Goal: Transaction & Acquisition: Book appointment/travel/reservation

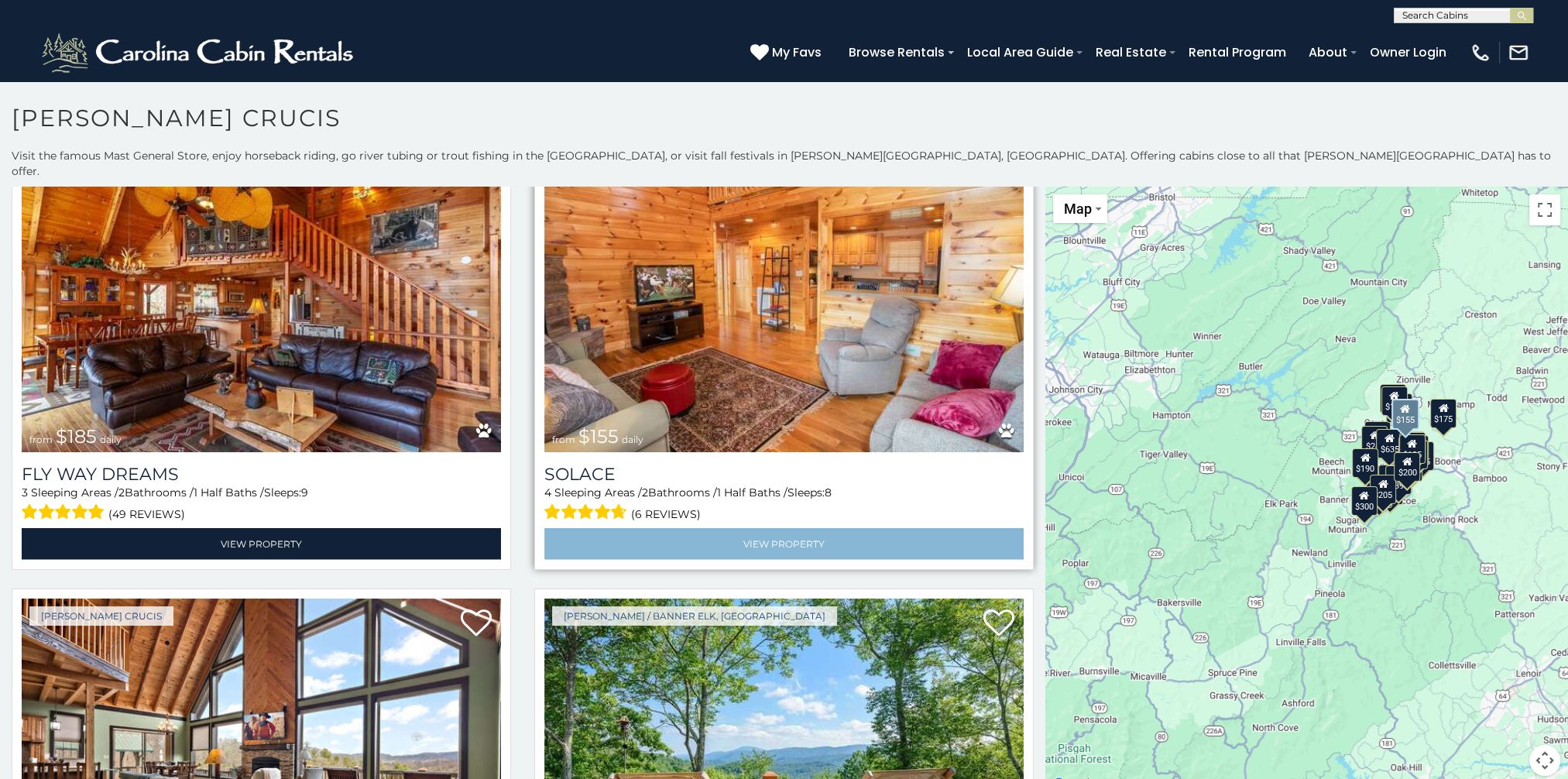
scroll to position [5267, 0]
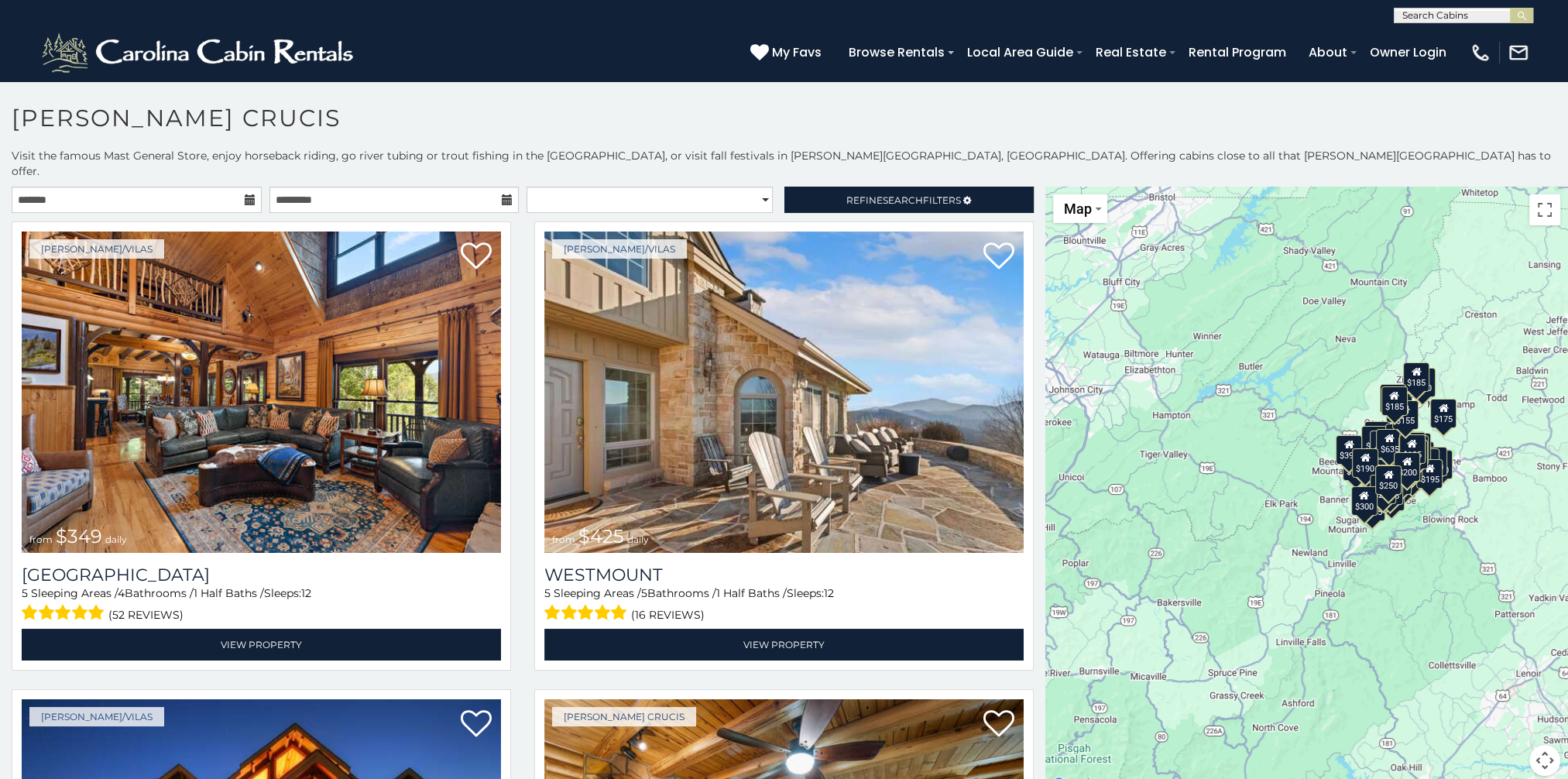
click at [244, 194] on icon at bounding box center [250, 200] width 11 height 11
click at [223, 188] on input "text" at bounding box center [136, 200] width 250 height 26
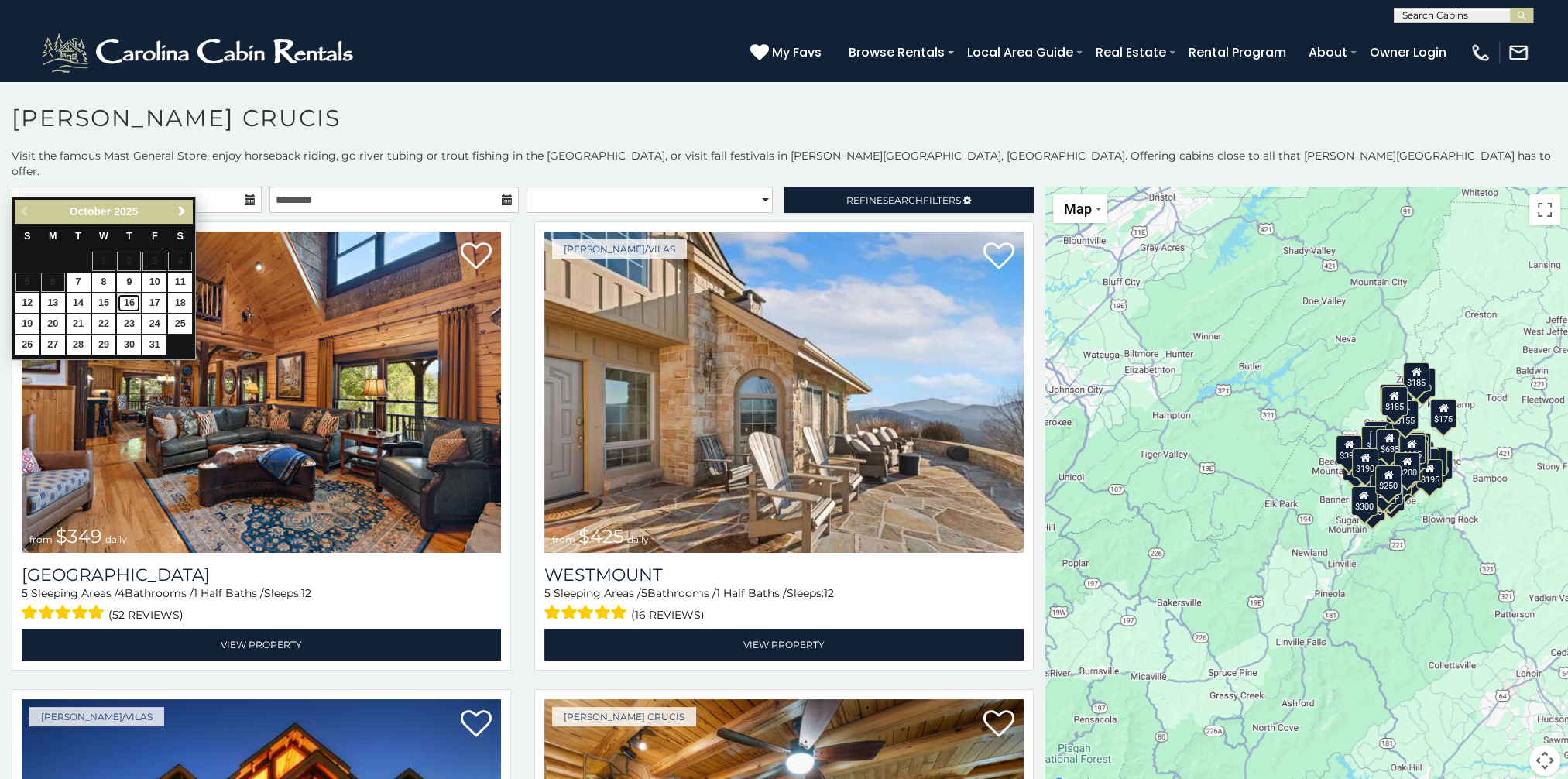
click at [127, 302] on link "16" at bounding box center [128, 303] width 24 height 19
type input "**********"
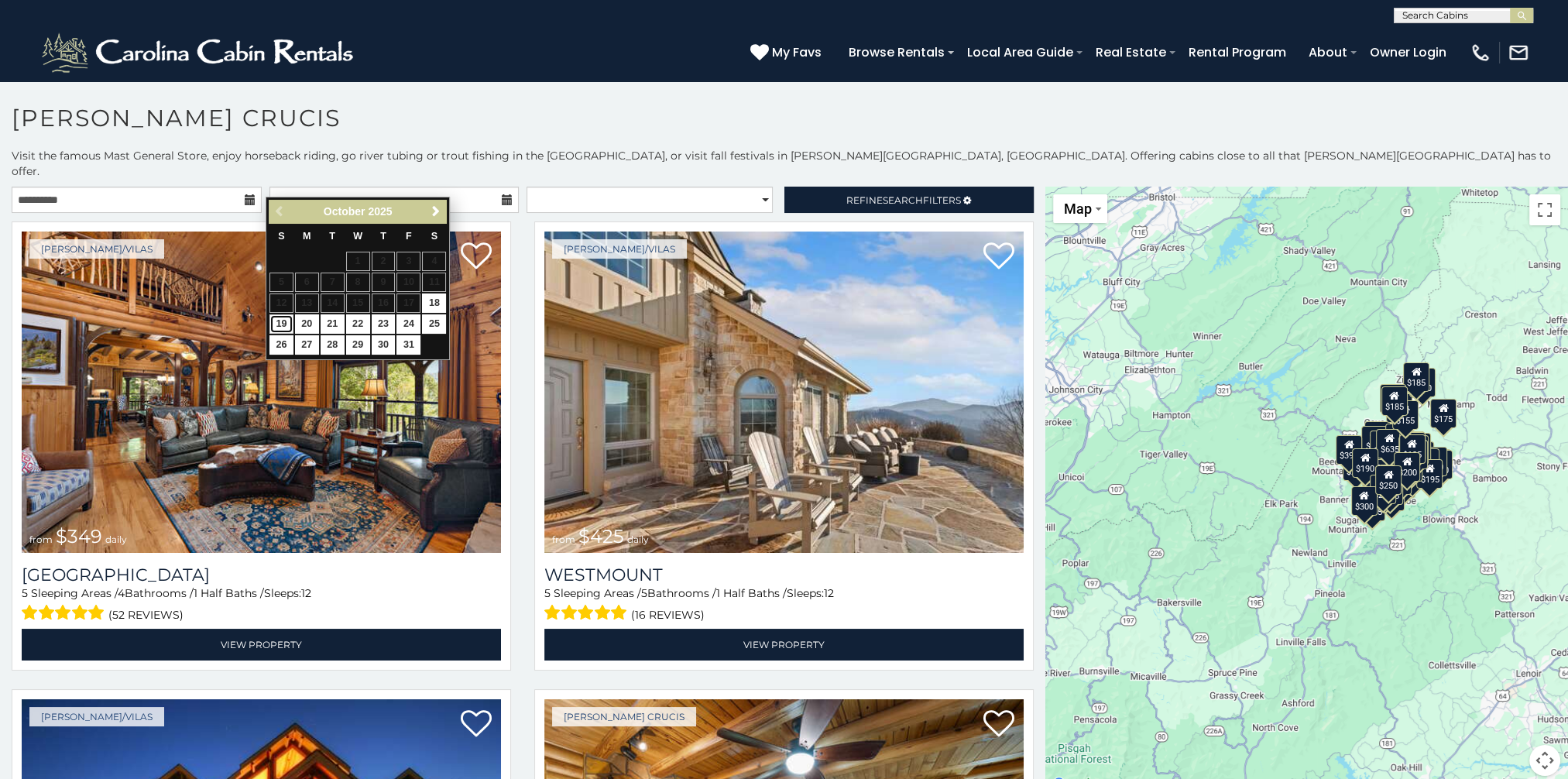
click at [278, 319] on link "19" at bounding box center [281, 324] width 24 height 19
type input "**********"
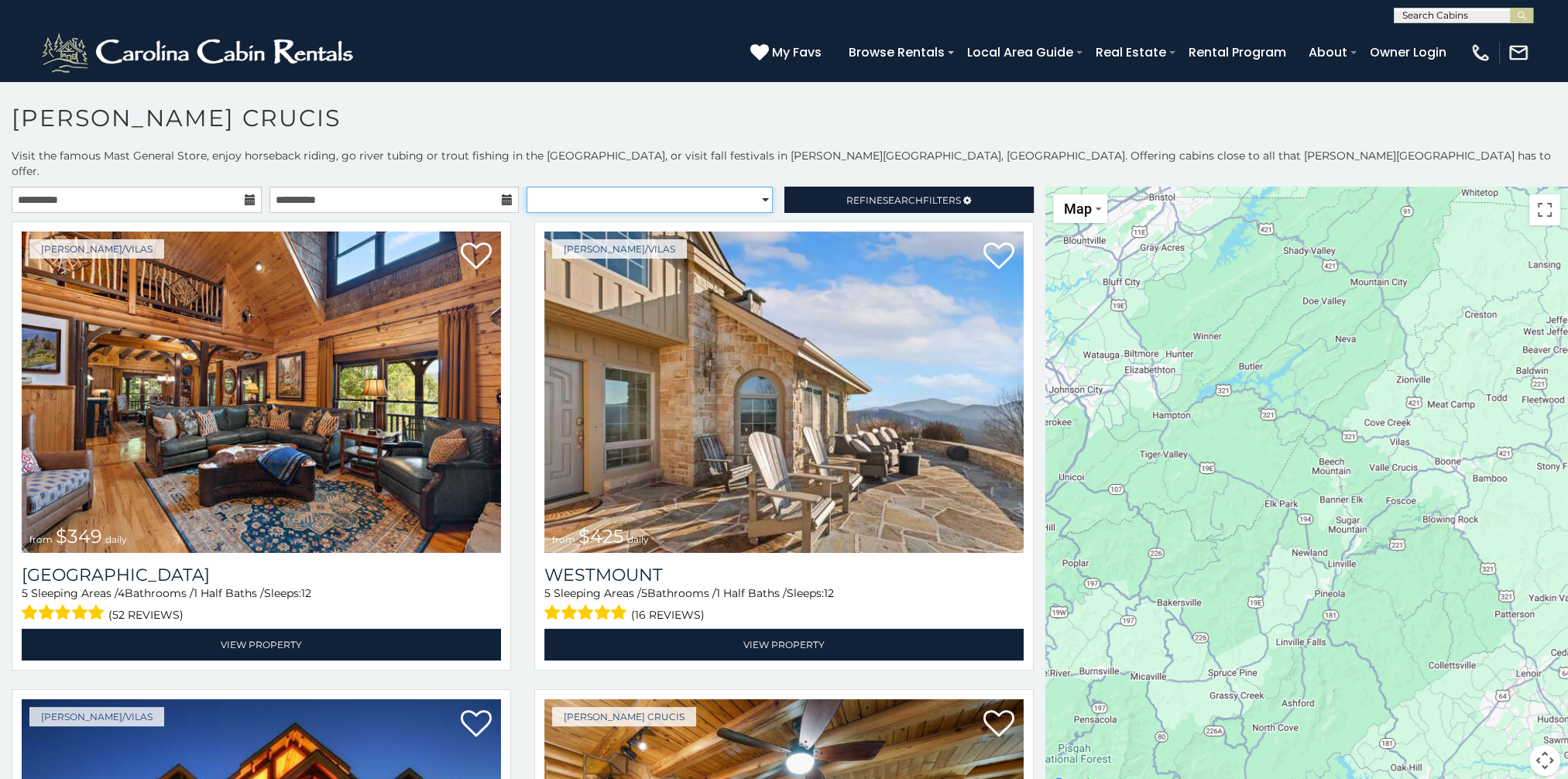
click at [755, 186] on select "**********" at bounding box center [650, 200] width 246 height 26
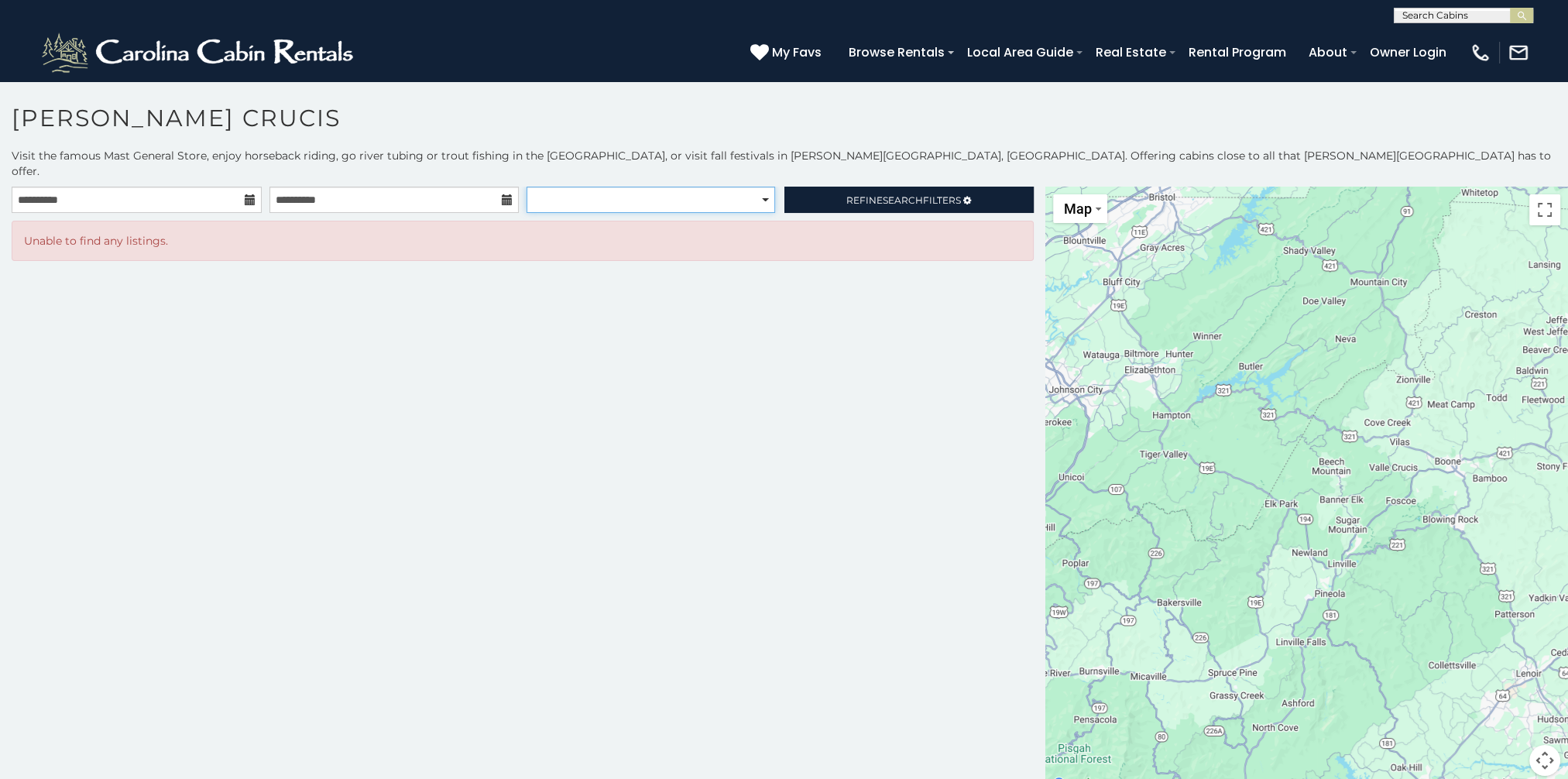
select select "**********"
click at [526, 186] on select "**********" at bounding box center [650, 200] width 249 height 26
click at [860, 194] on span "Refine Search Filters" at bounding box center [904, 200] width 114 height 11
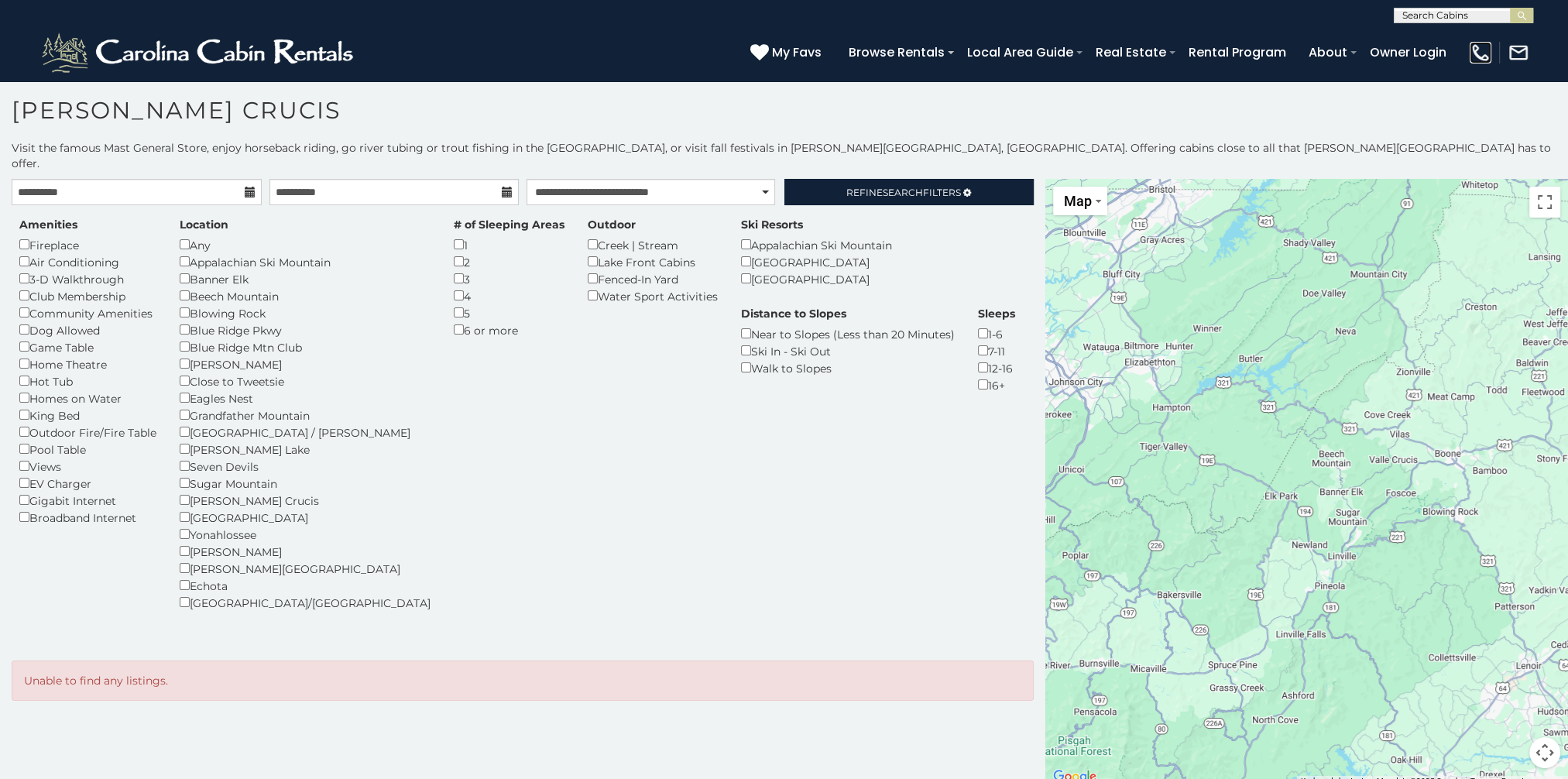
click at [1474, 50] on img at bounding box center [1480, 53] width 22 height 22
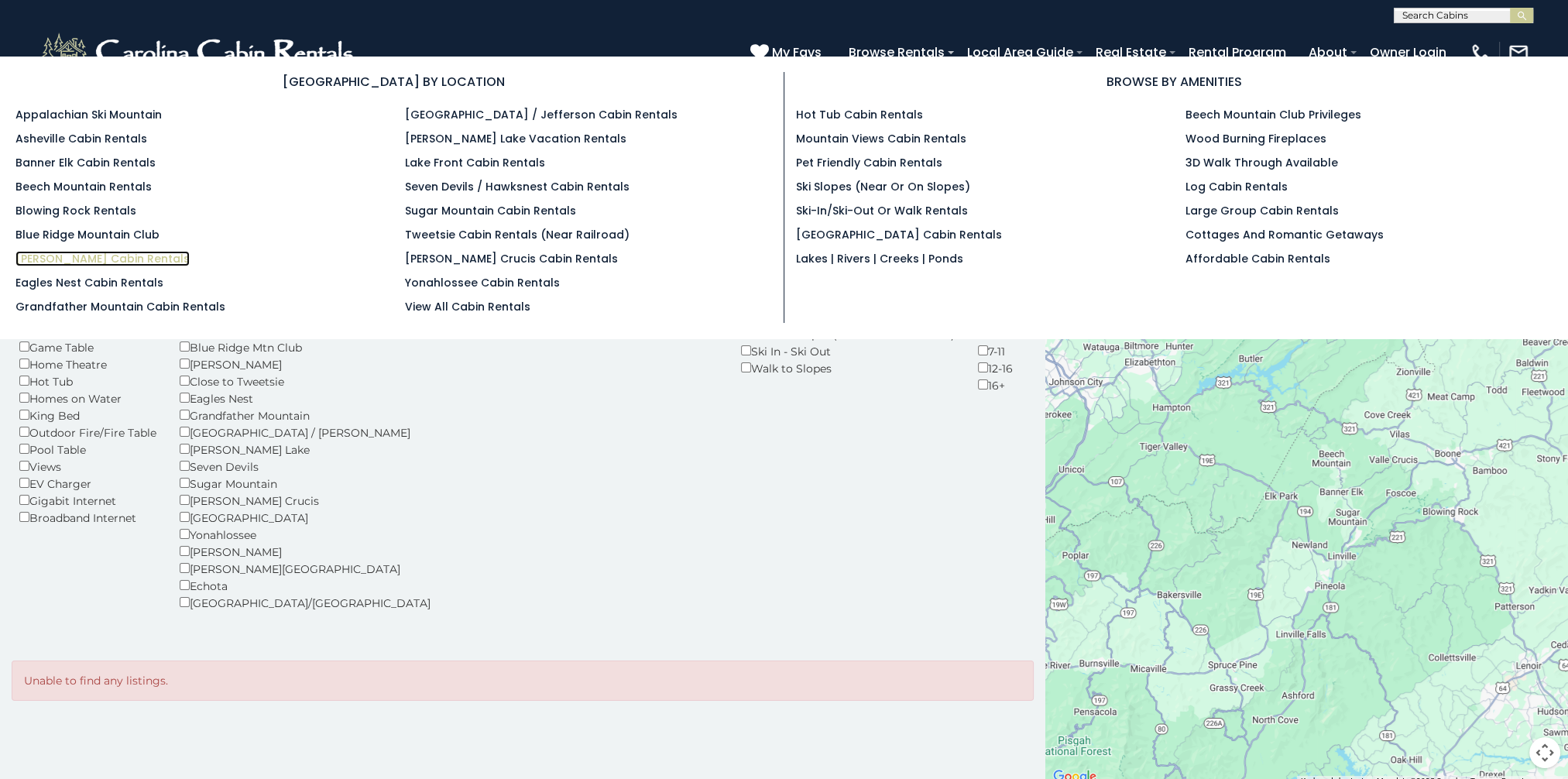
click at [62, 255] on link "[PERSON_NAME] Cabin Rentals" at bounding box center [103, 258] width 174 height 16
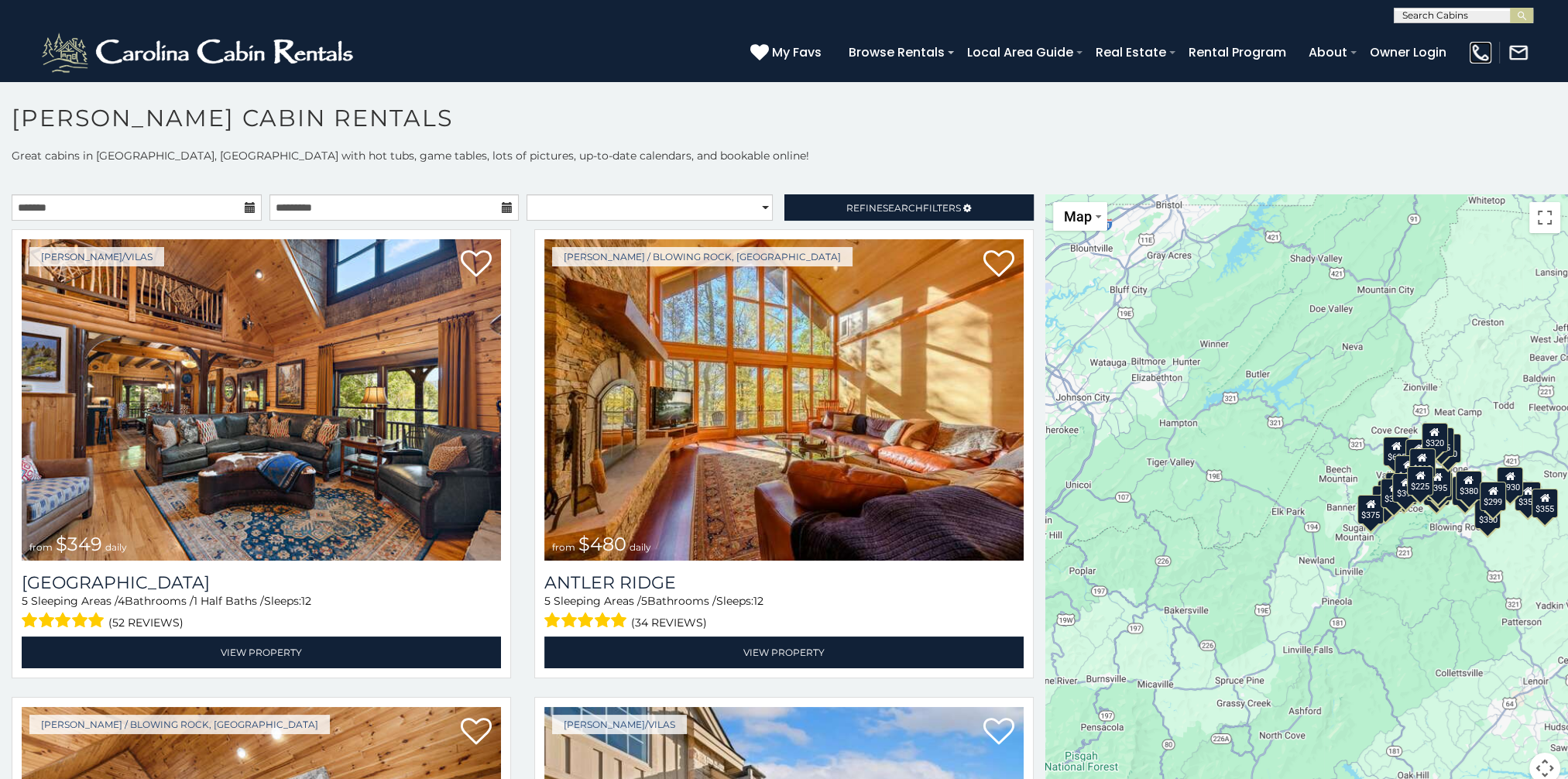
click at [1481, 55] on img at bounding box center [1480, 53] width 22 height 22
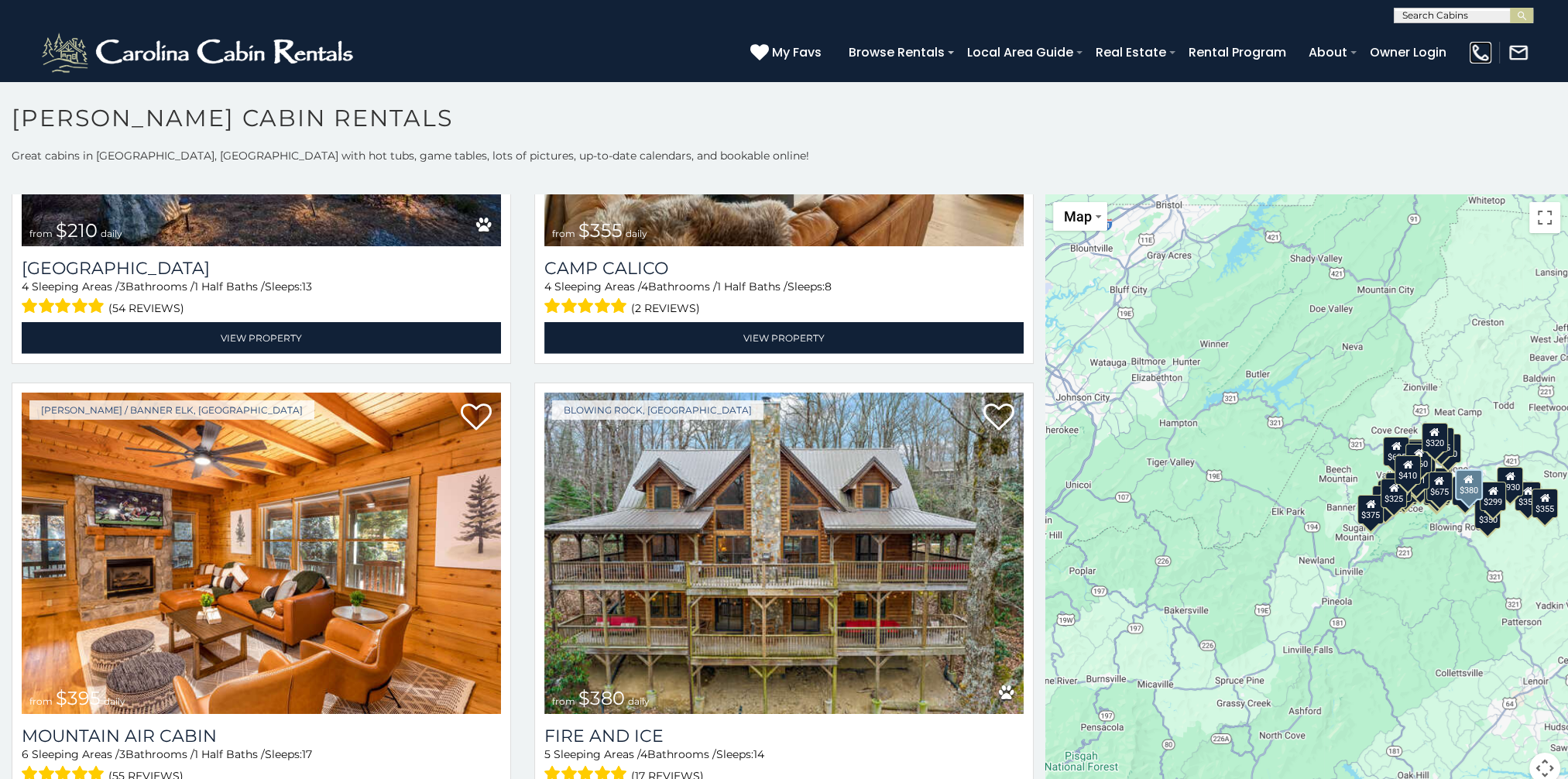
scroll to position [5964, 0]
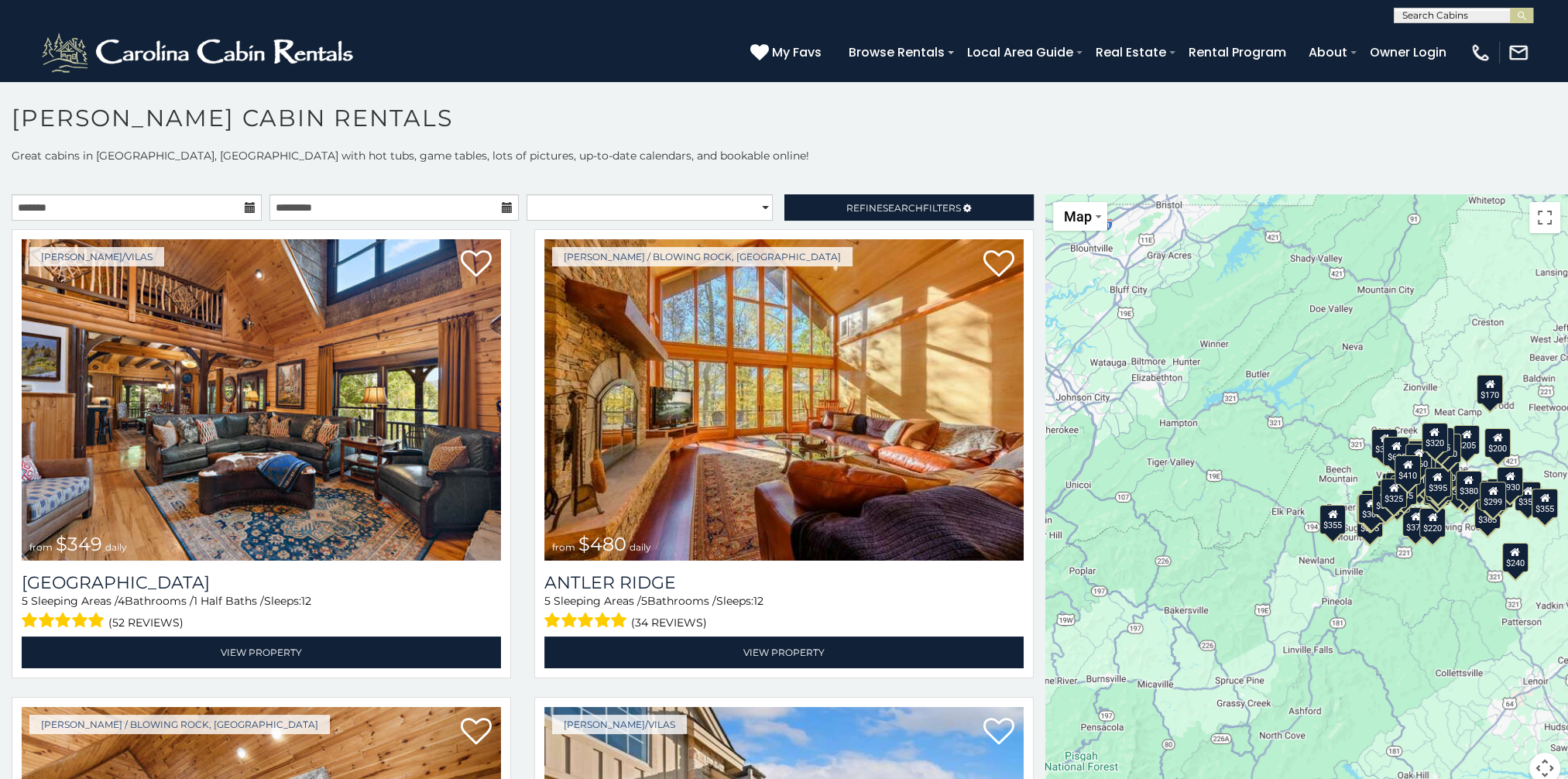
click at [1436, 11] on input "text" at bounding box center [1463, 18] width 135 height 16
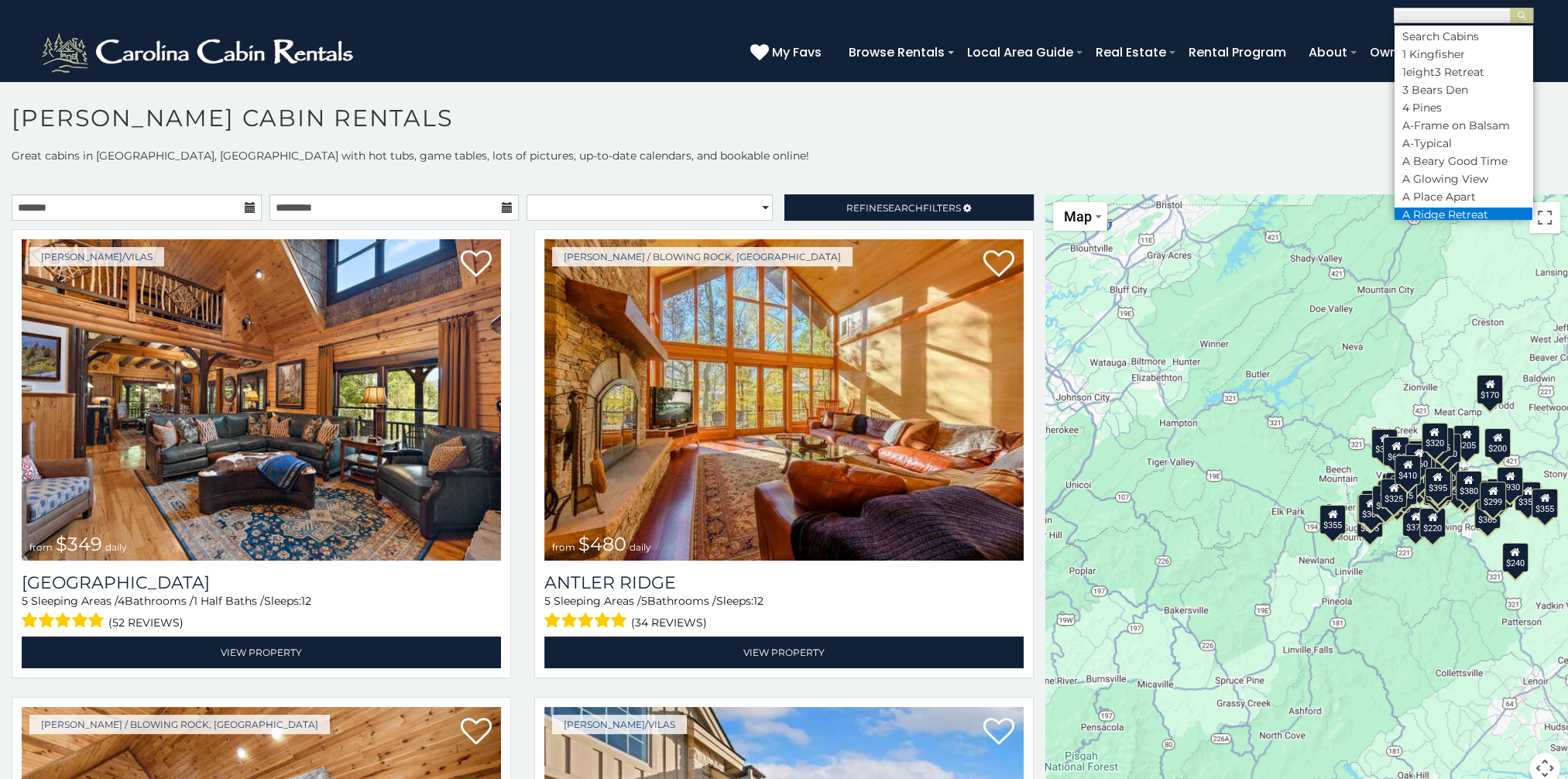
click at [1453, 214] on li "A Ridge Retreat" at bounding box center [1463, 215] width 138 height 14
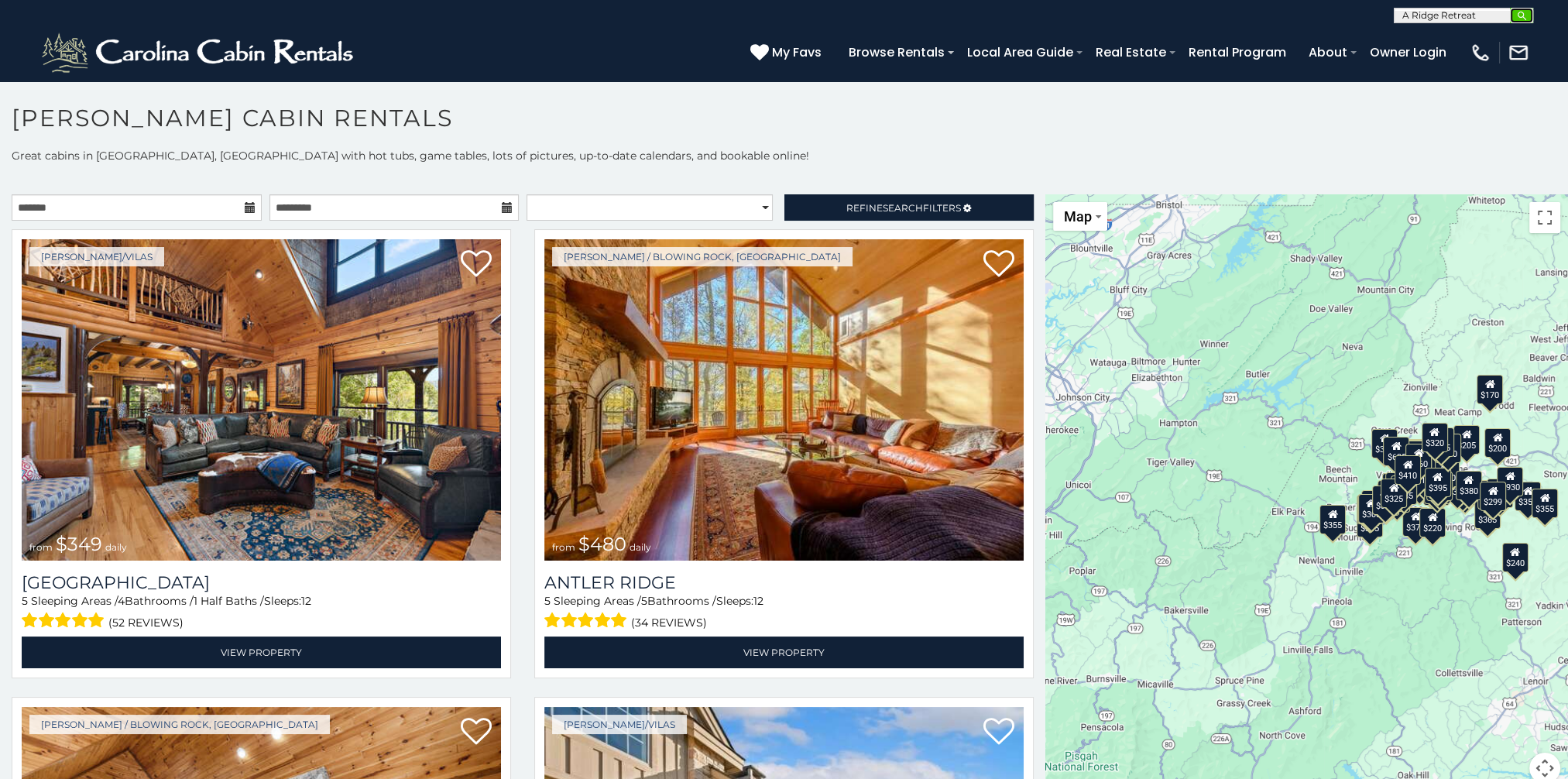
click at [1521, 15] on img "submit" at bounding box center [1521, 15] width 11 height 11
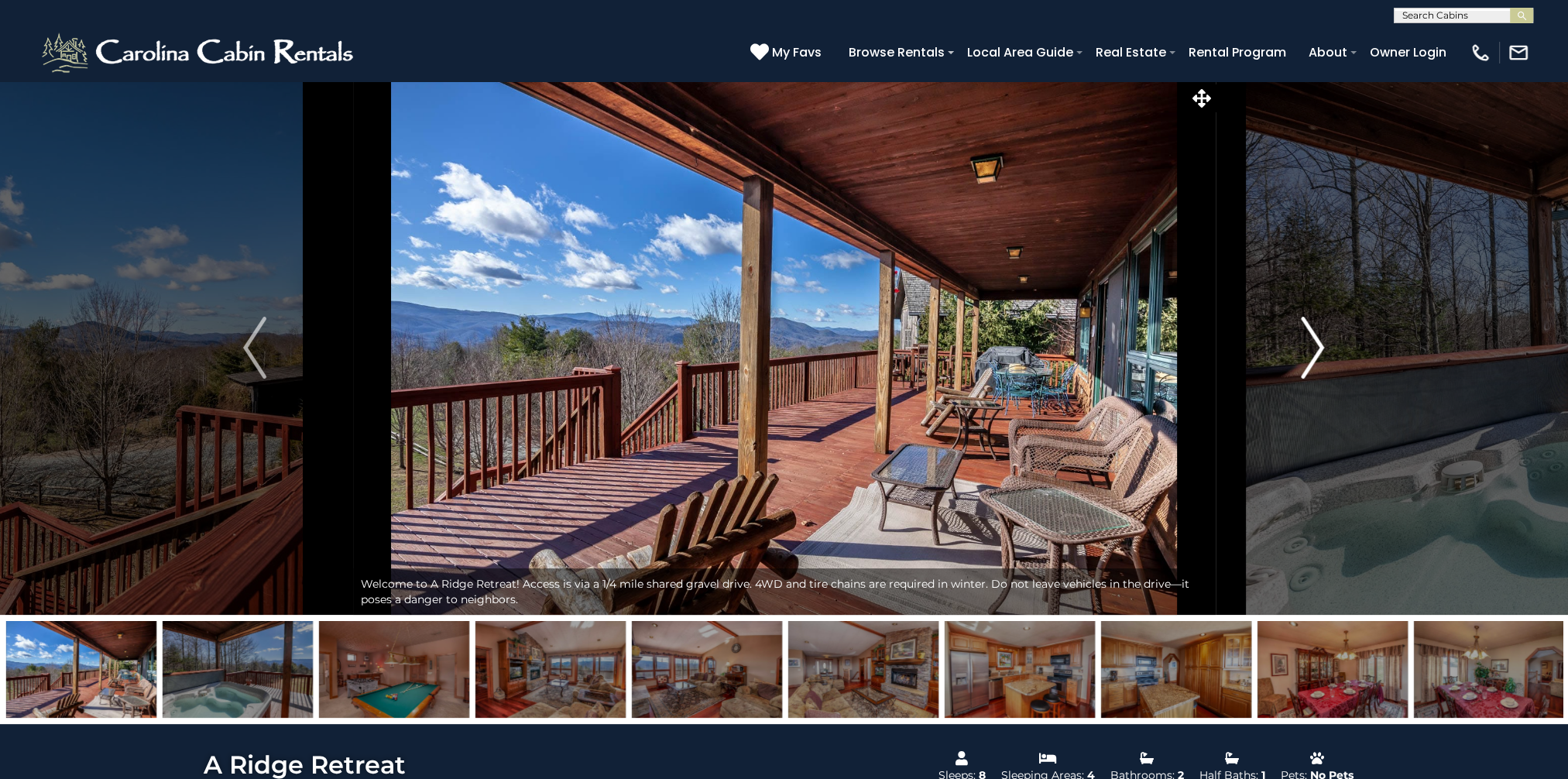
click at [1322, 339] on img "Next" at bounding box center [1313, 347] width 23 height 62
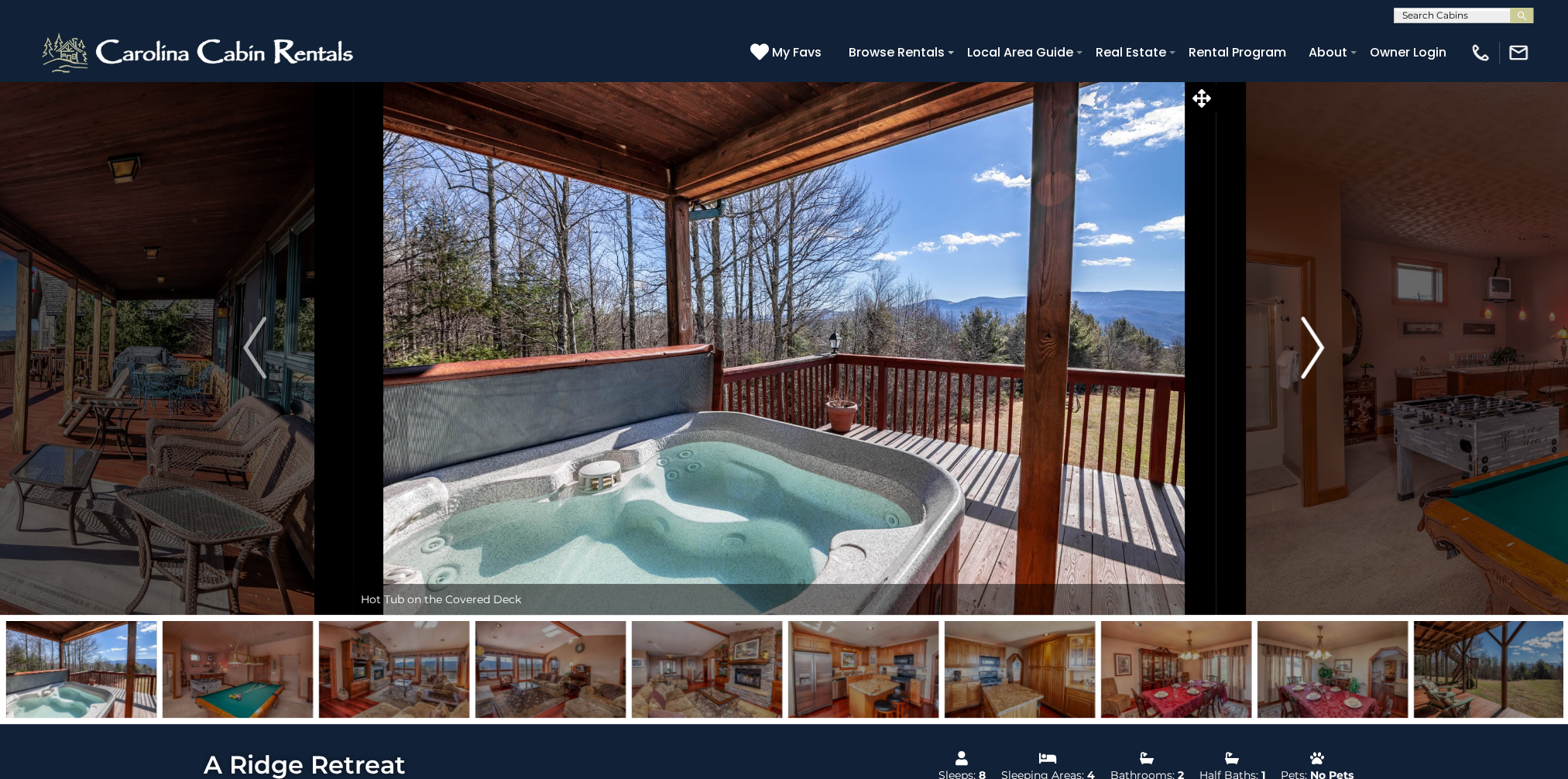
click at [1319, 345] on img "Next" at bounding box center [1313, 347] width 23 height 62
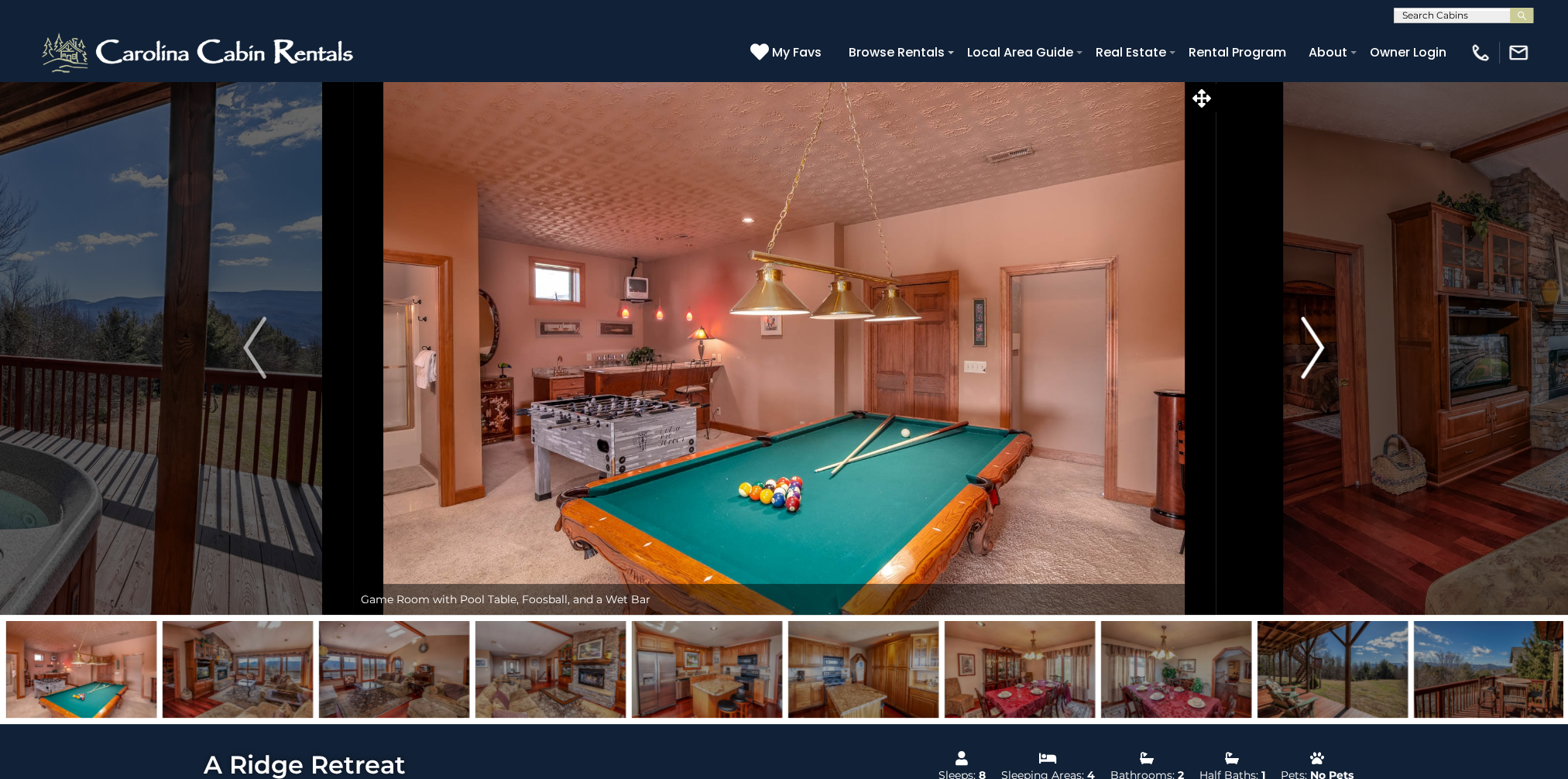
click at [1319, 345] on img "Next" at bounding box center [1313, 347] width 23 height 62
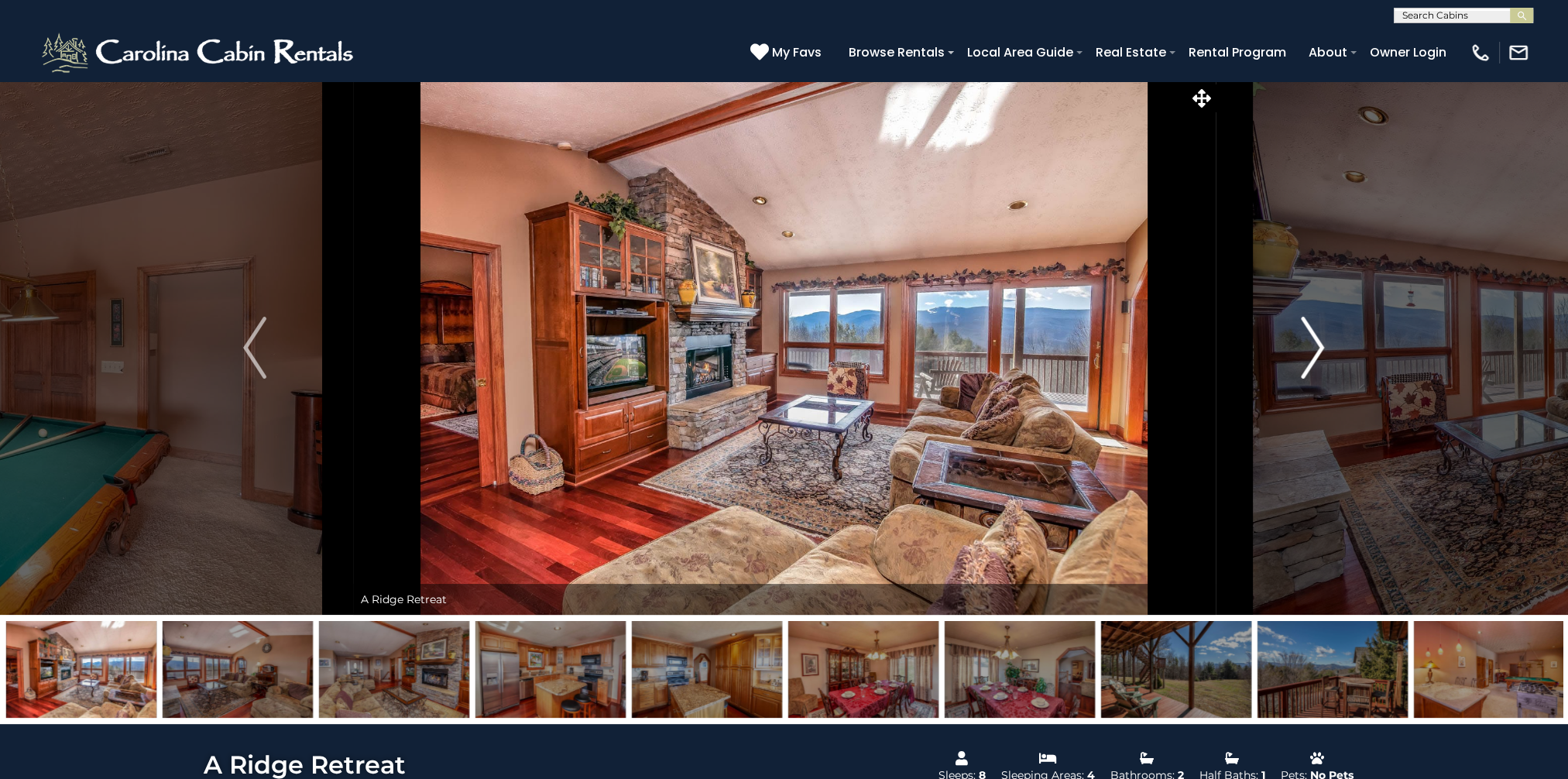
click at [1319, 345] on img "Next" at bounding box center [1313, 347] width 23 height 62
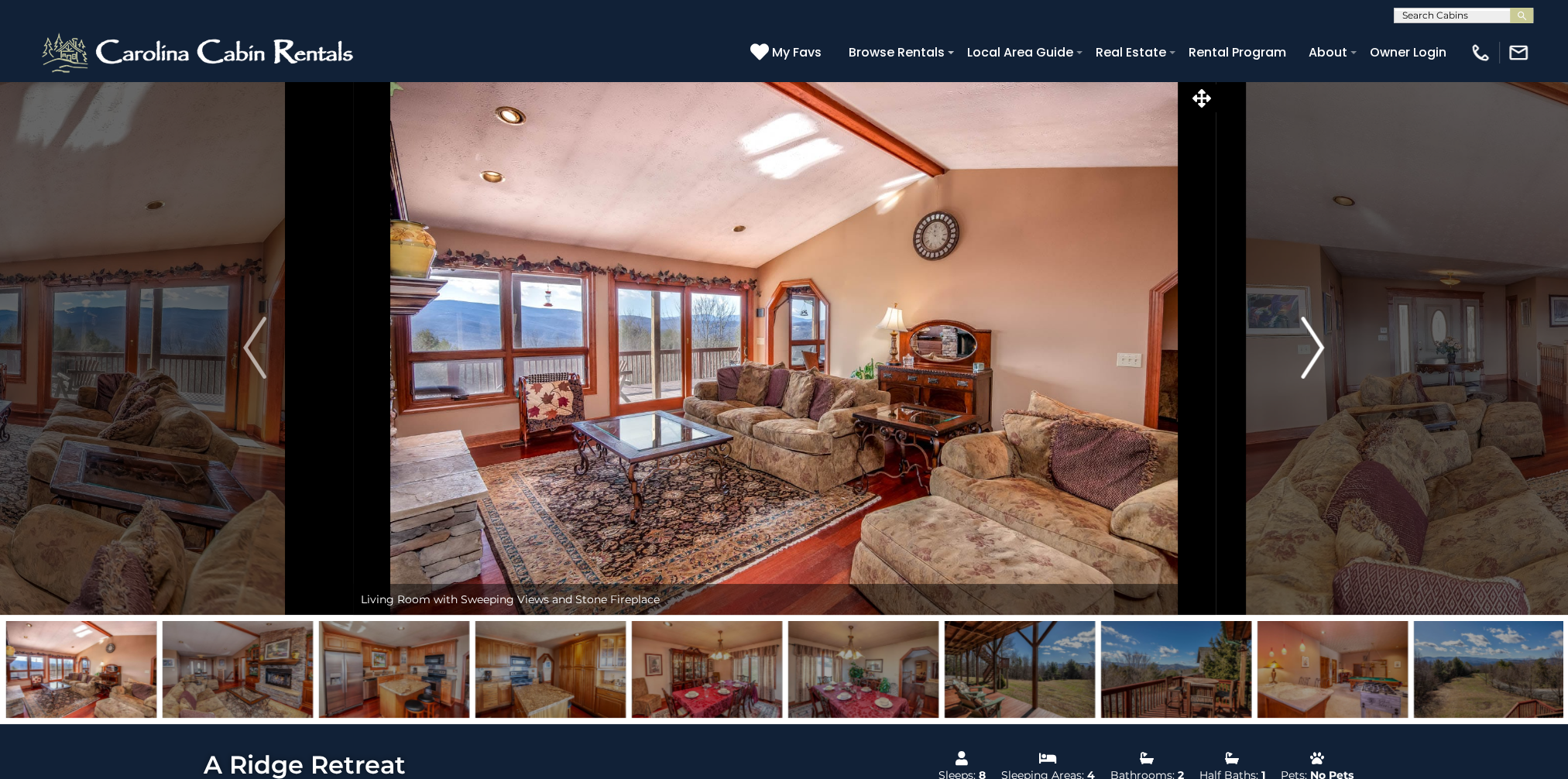
click at [1319, 345] on img "Next" at bounding box center [1313, 347] width 23 height 62
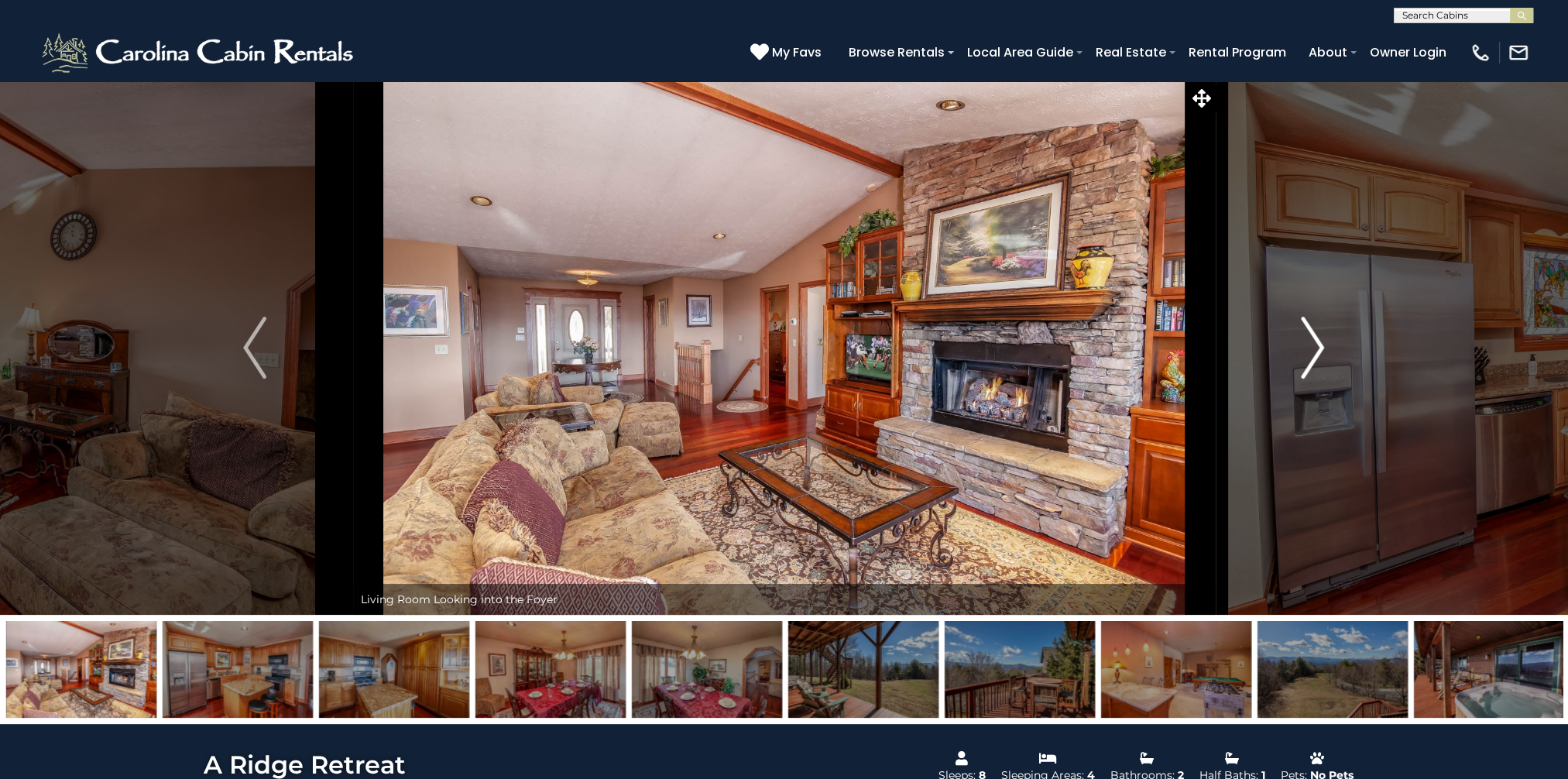
click at [1319, 345] on img "Next" at bounding box center [1313, 347] width 23 height 62
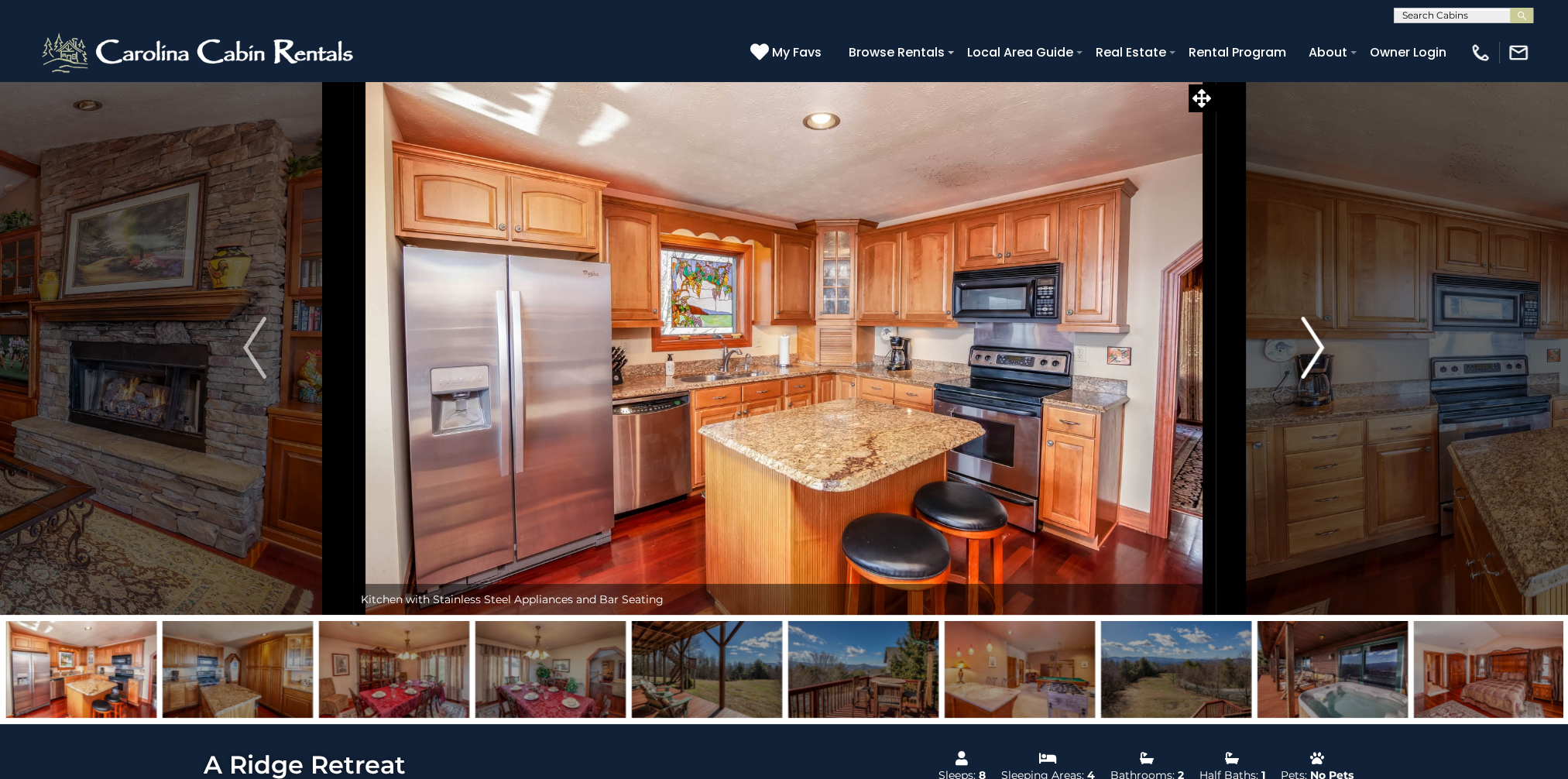
click at [1319, 345] on img "Next" at bounding box center [1313, 347] width 23 height 62
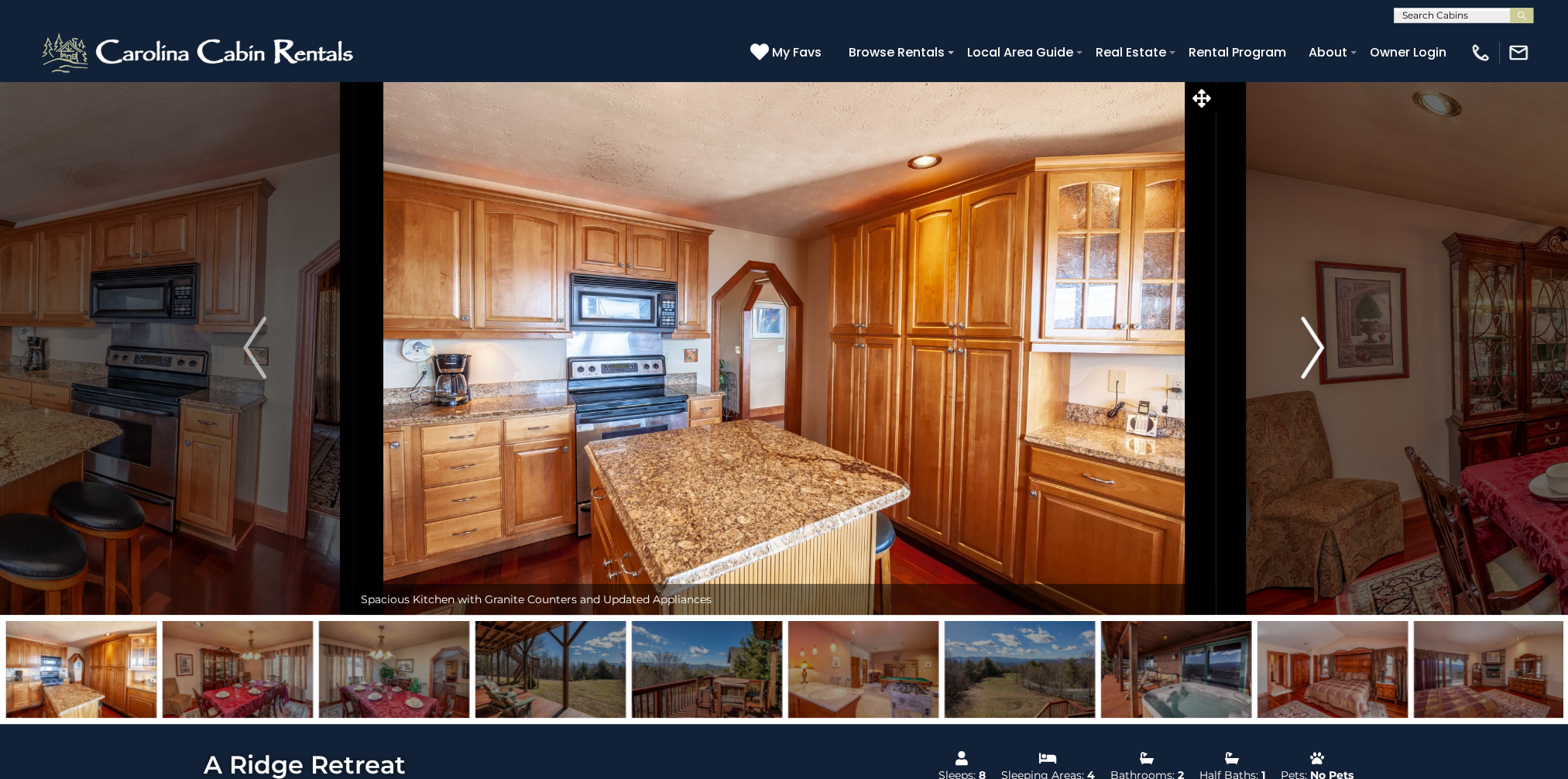
click at [1319, 345] on img "Next" at bounding box center [1313, 347] width 23 height 62
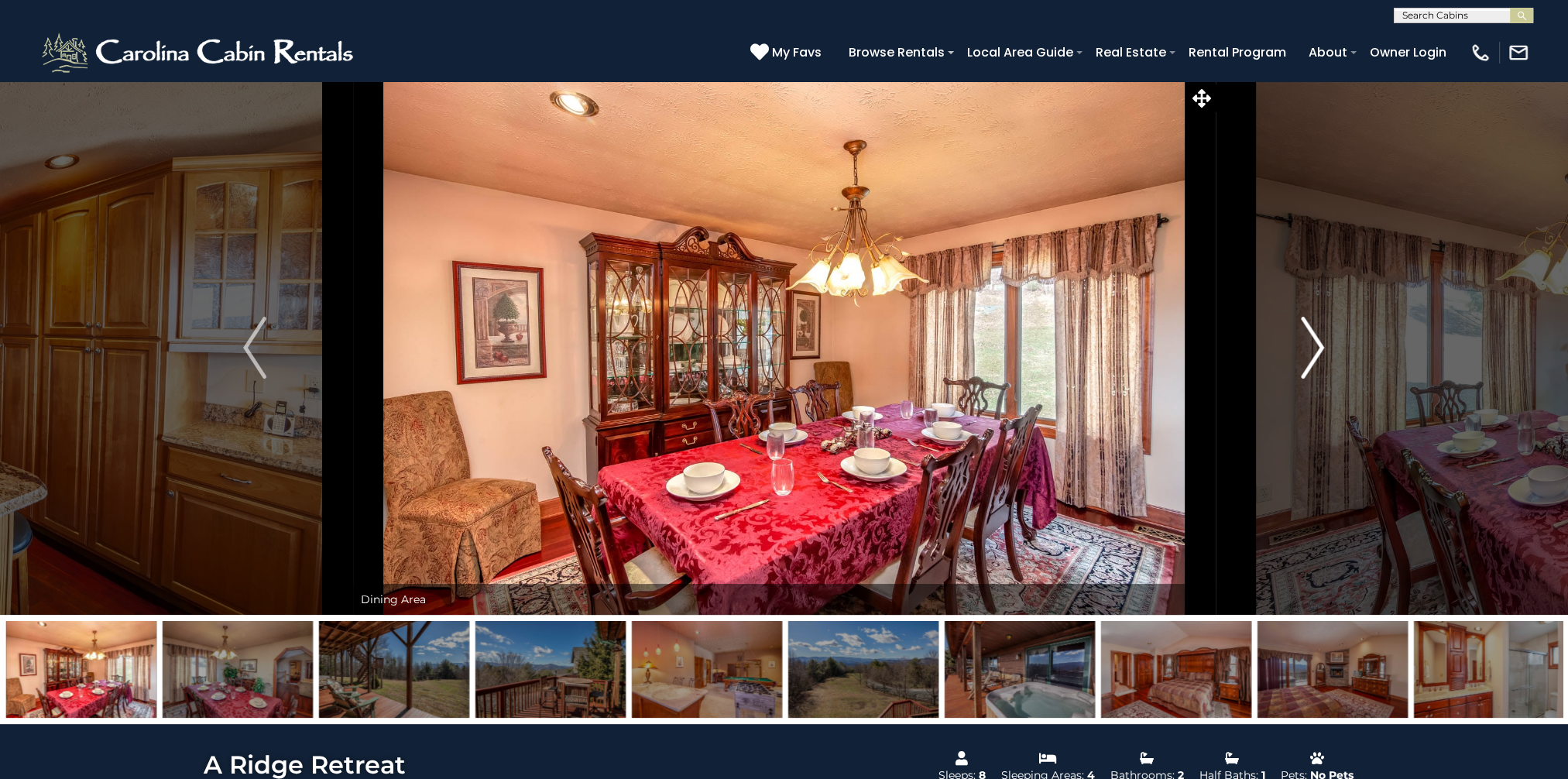
click at [1319, 345] on img "Next" at bounding box center [1313, 347] width 23 height 62
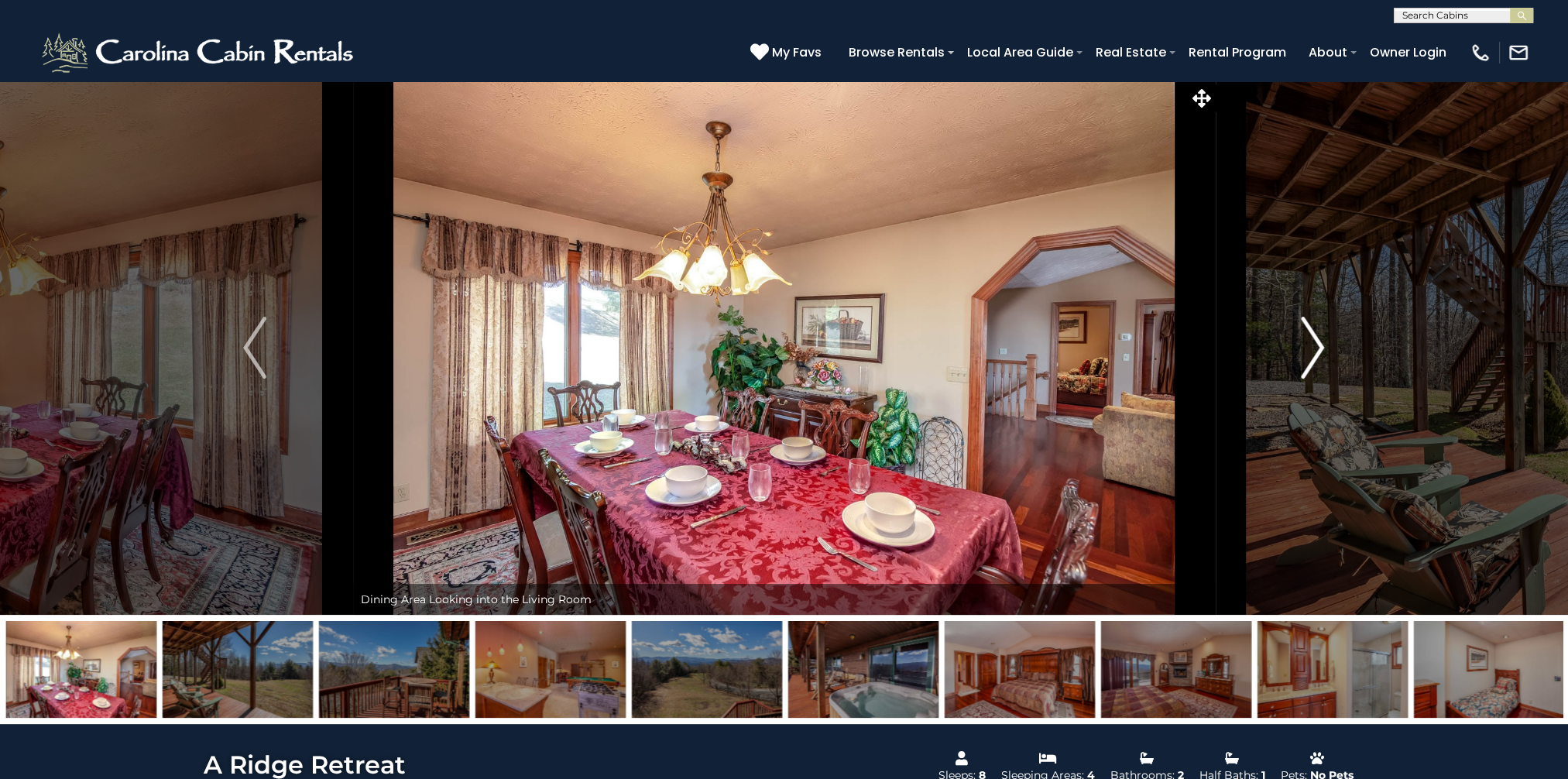
click at [1319, 345] on img "Next" at bounding box center [1313, 347] width 23 height 62
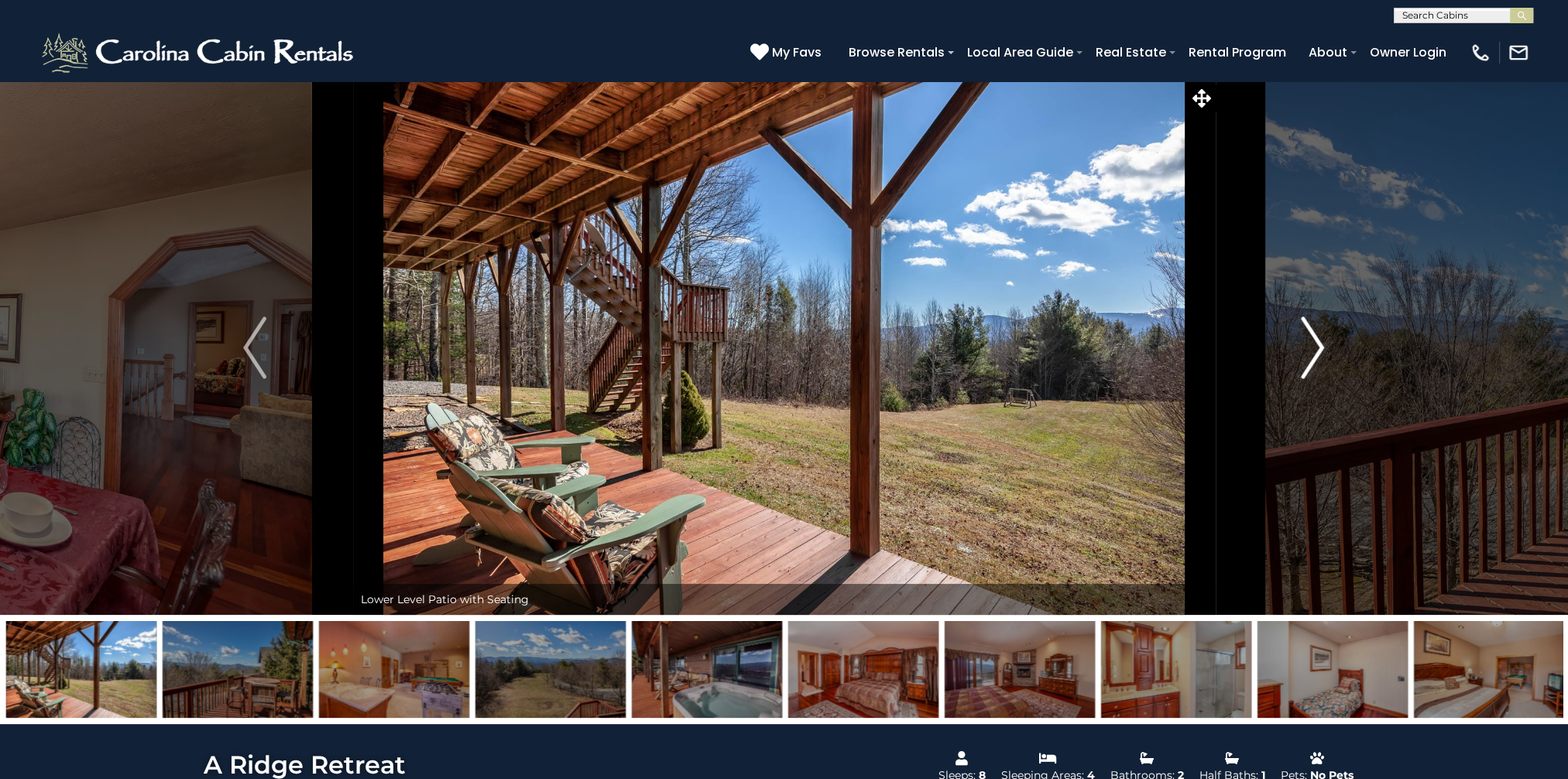
click at [1319, 345] on img "Next" at bounding box center [1313, 347] width 23 height 62
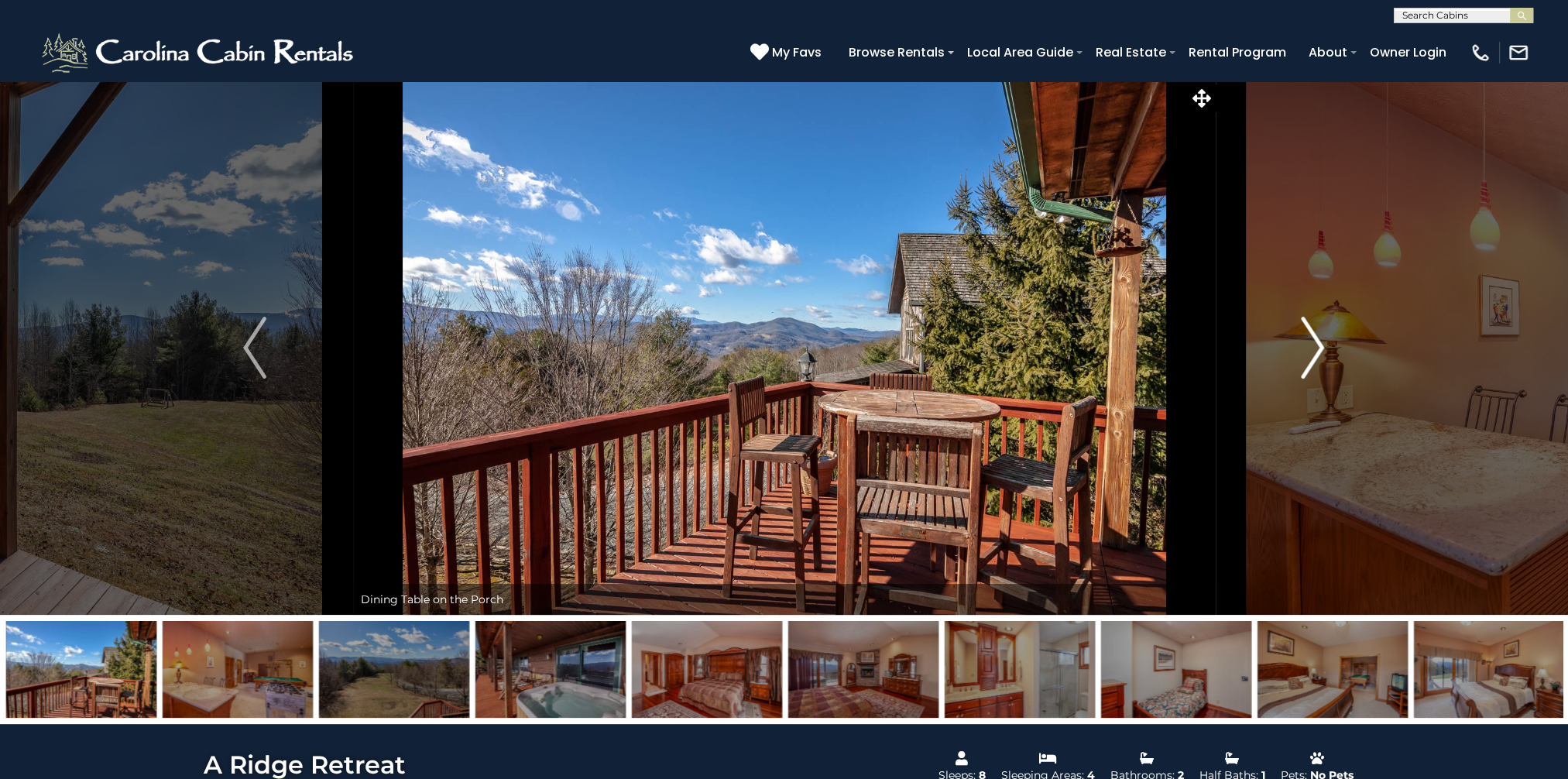
click at [1319, 345] on img "Next" at bounding box center [1313, 347] width 23 height 62
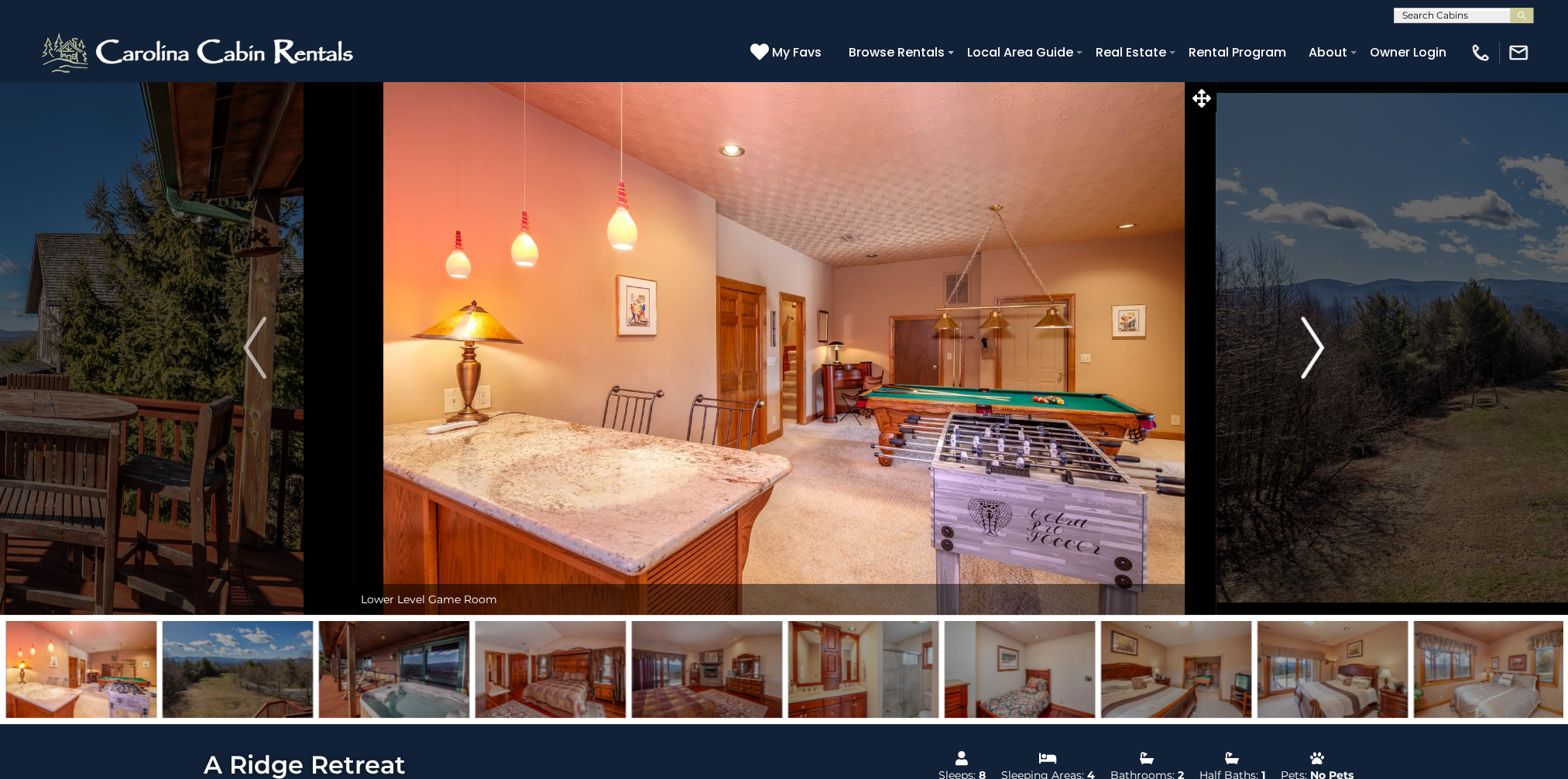
click at [1319, 345] on img "Next" at bounding box center [1313, 347] width 23 height 62
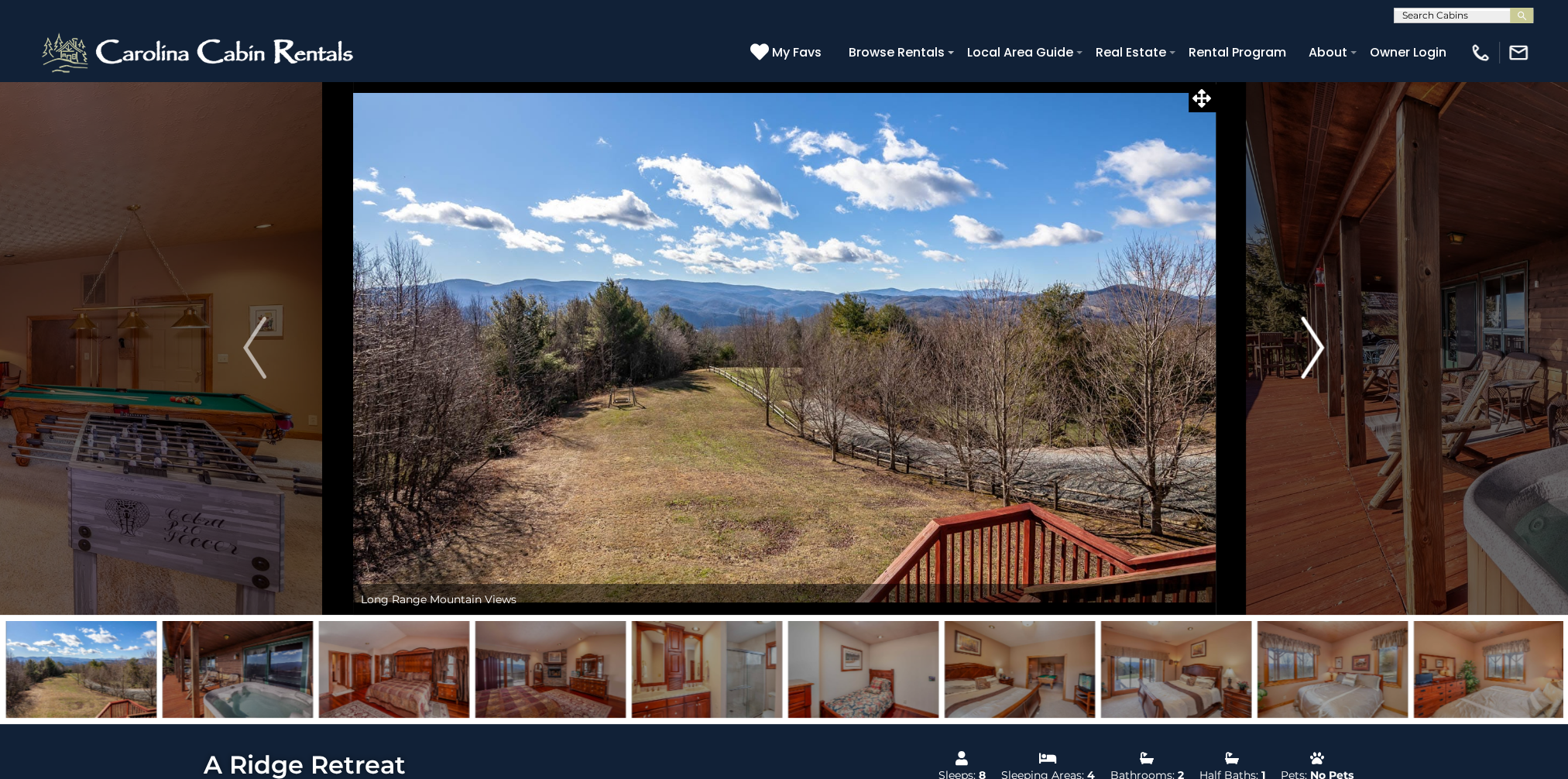
click at [1319, 345] on img "Next" at bounding box center [1313, 347] width 23 height 62
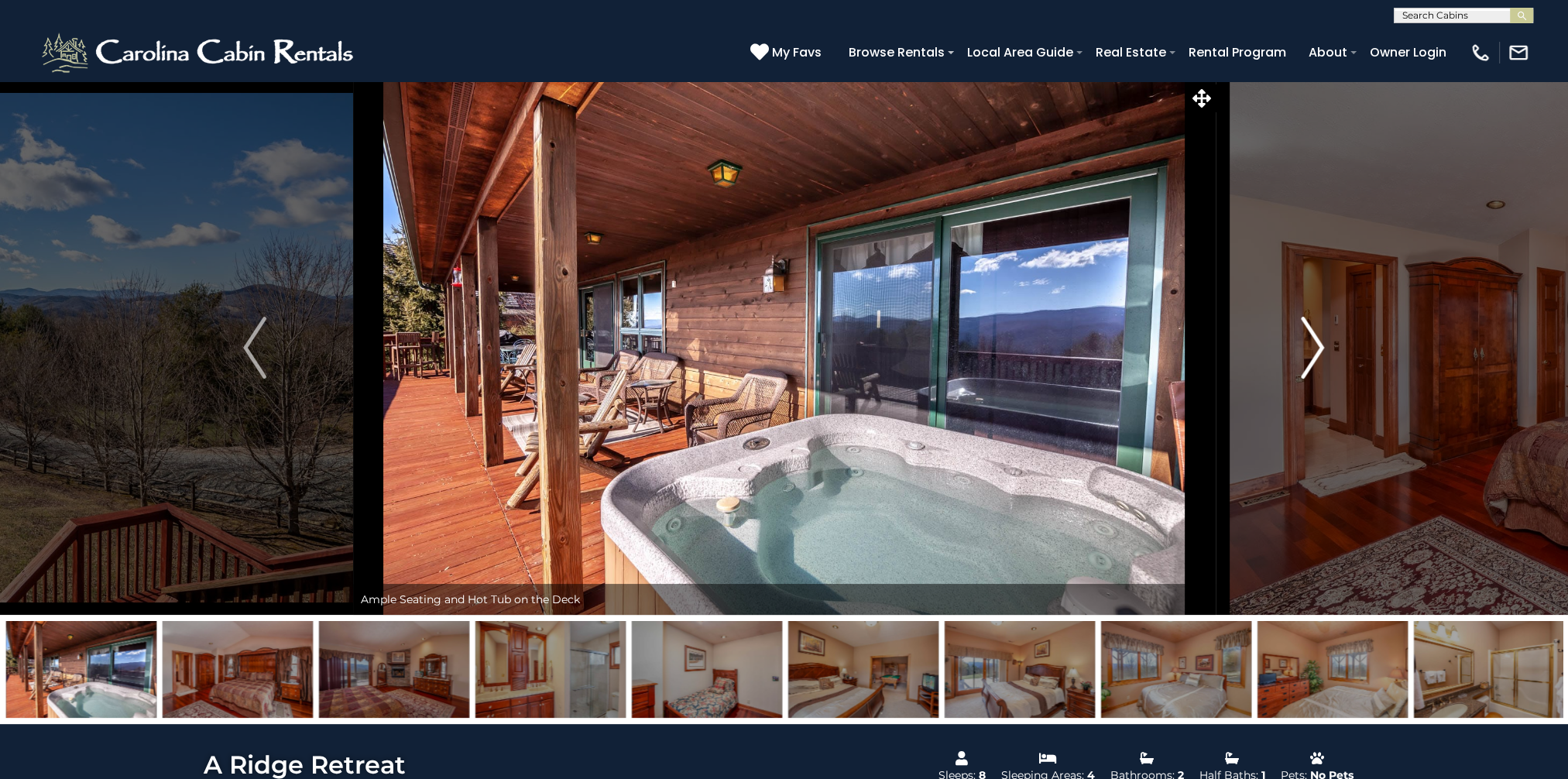
click at [1319, 345] on img "Next" at bounding box center [1313, 347] width 23 height 62
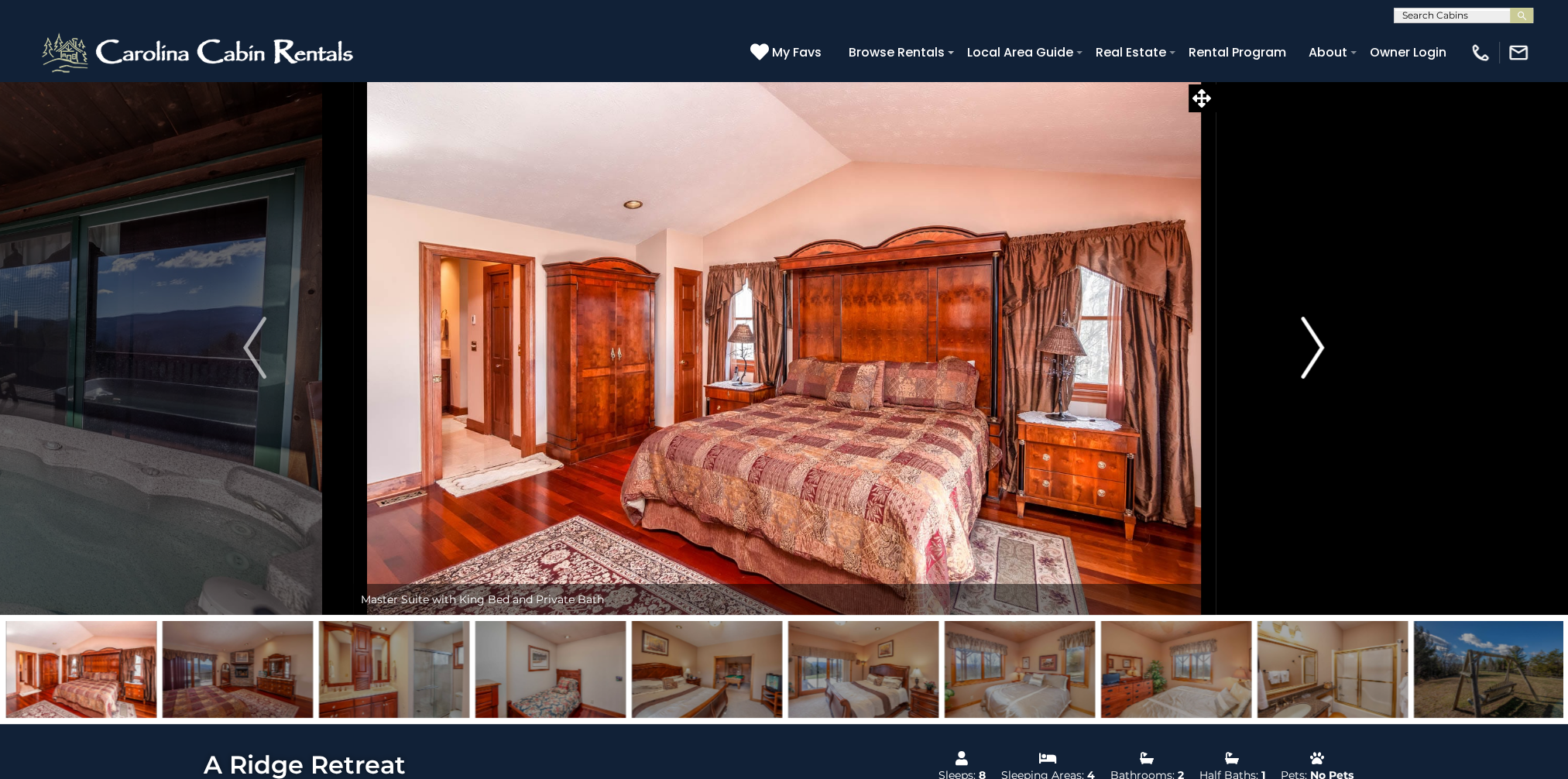
click at [1319, 345] on img "Next" at bounding box center [1313, 347] width 23 height 62
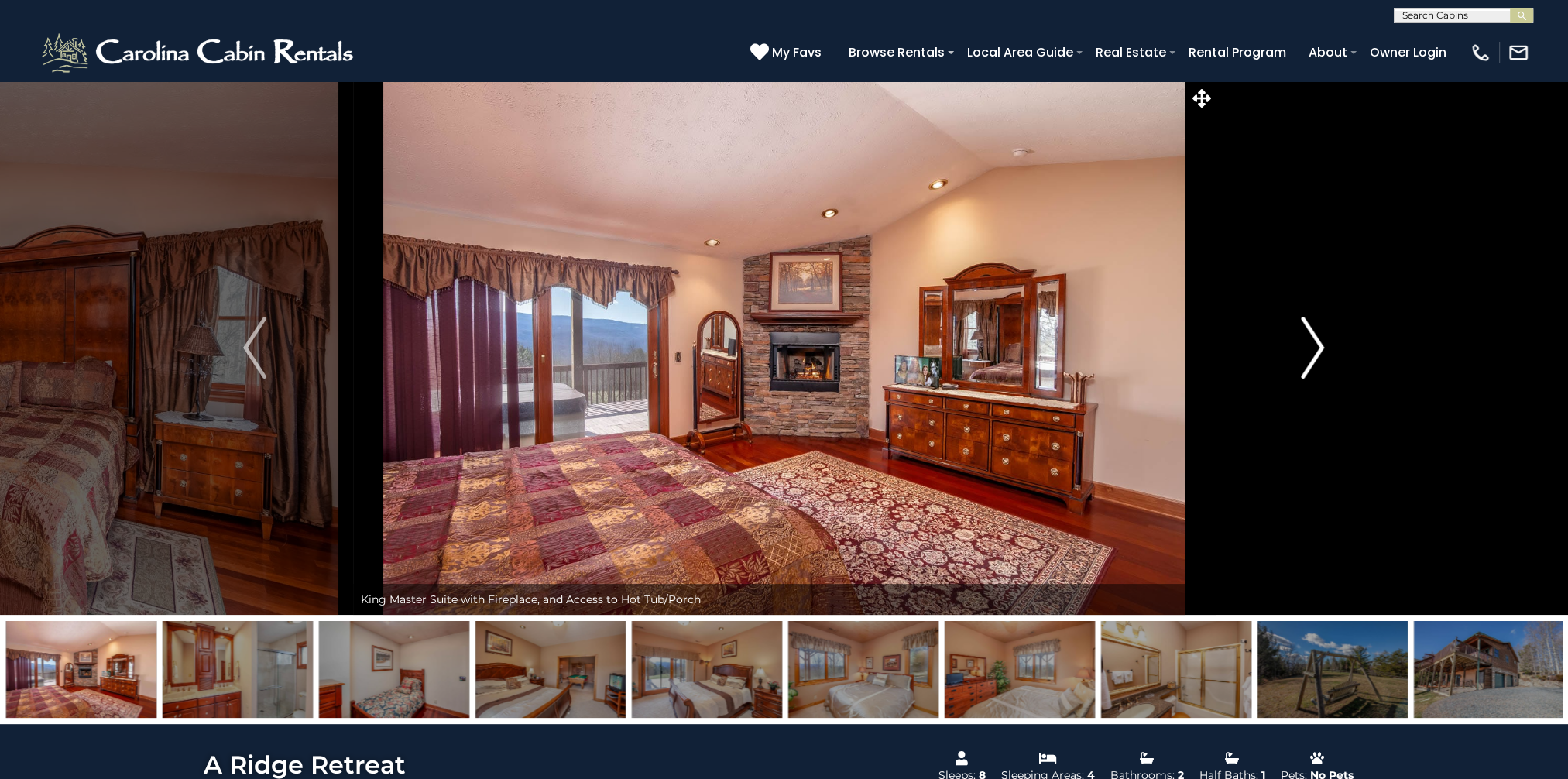
click at [1319, 345] on img "Next" at bounding box center [1313, 347] width 23 height 62
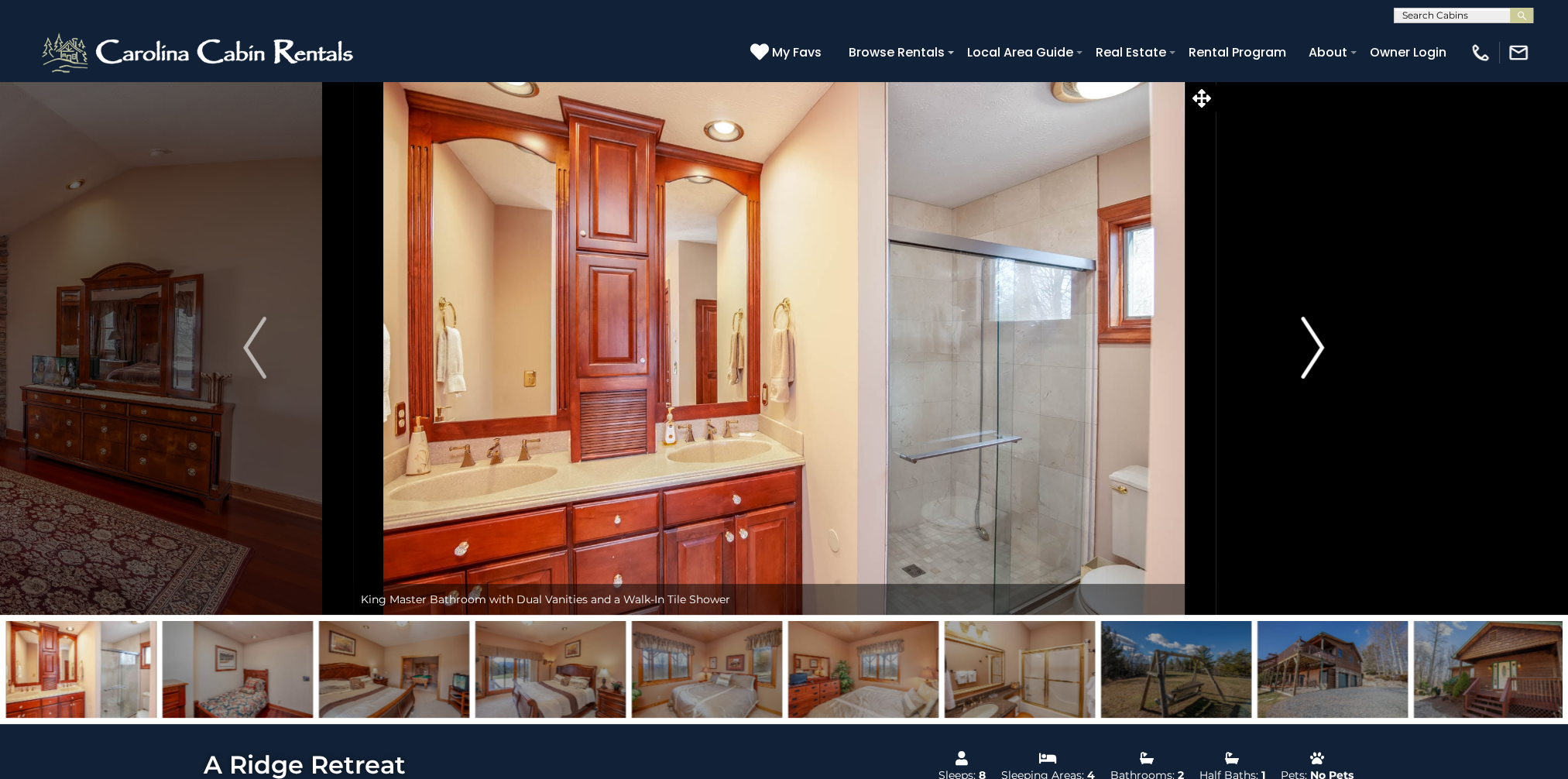
click at [1319, 345] on img "Next" at bounding box center [1313, 347] width 23 height 62
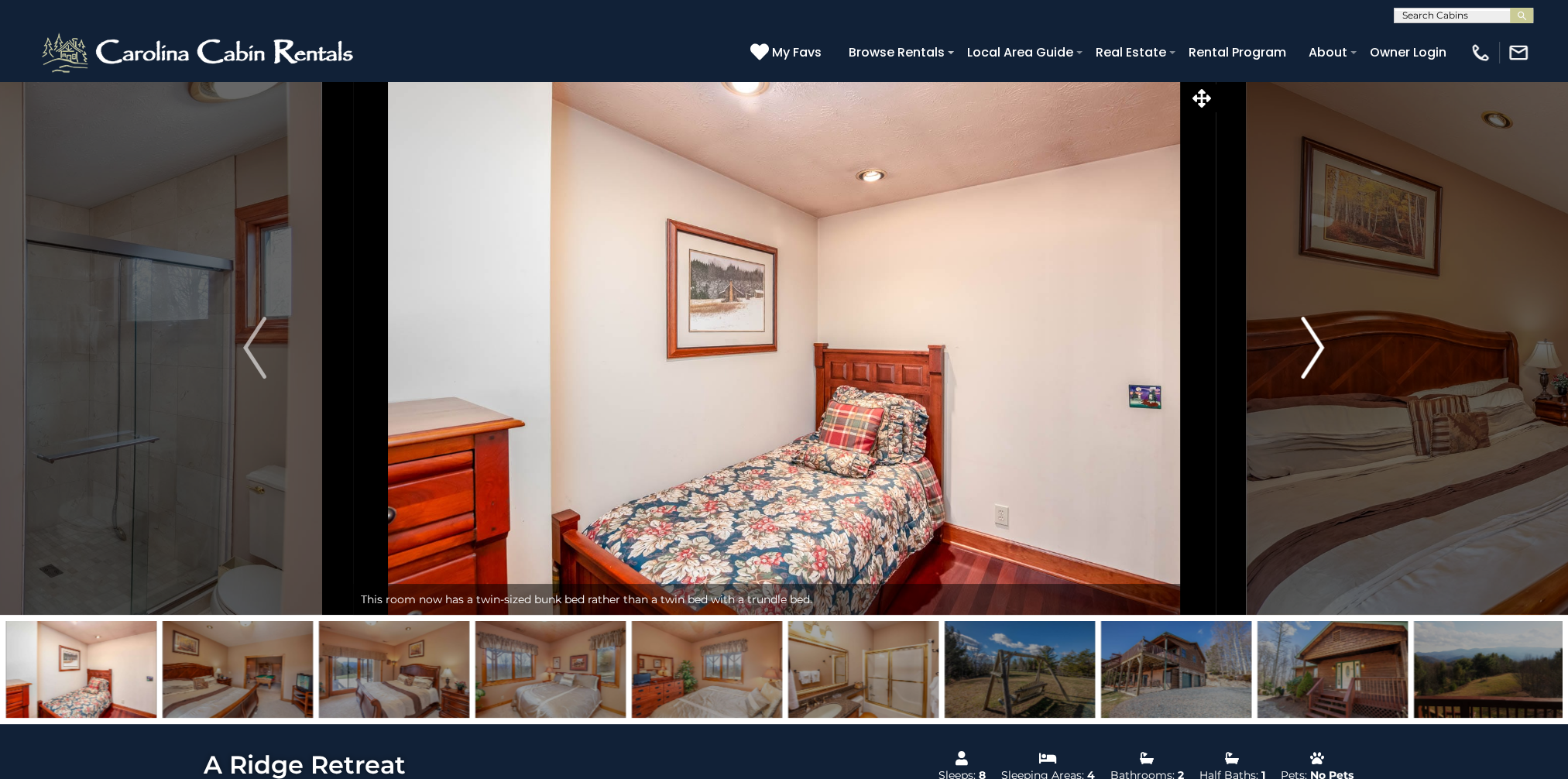
click at [1319, 345] on img "Next" at bounding box center [1313, 347] width 23 height 62
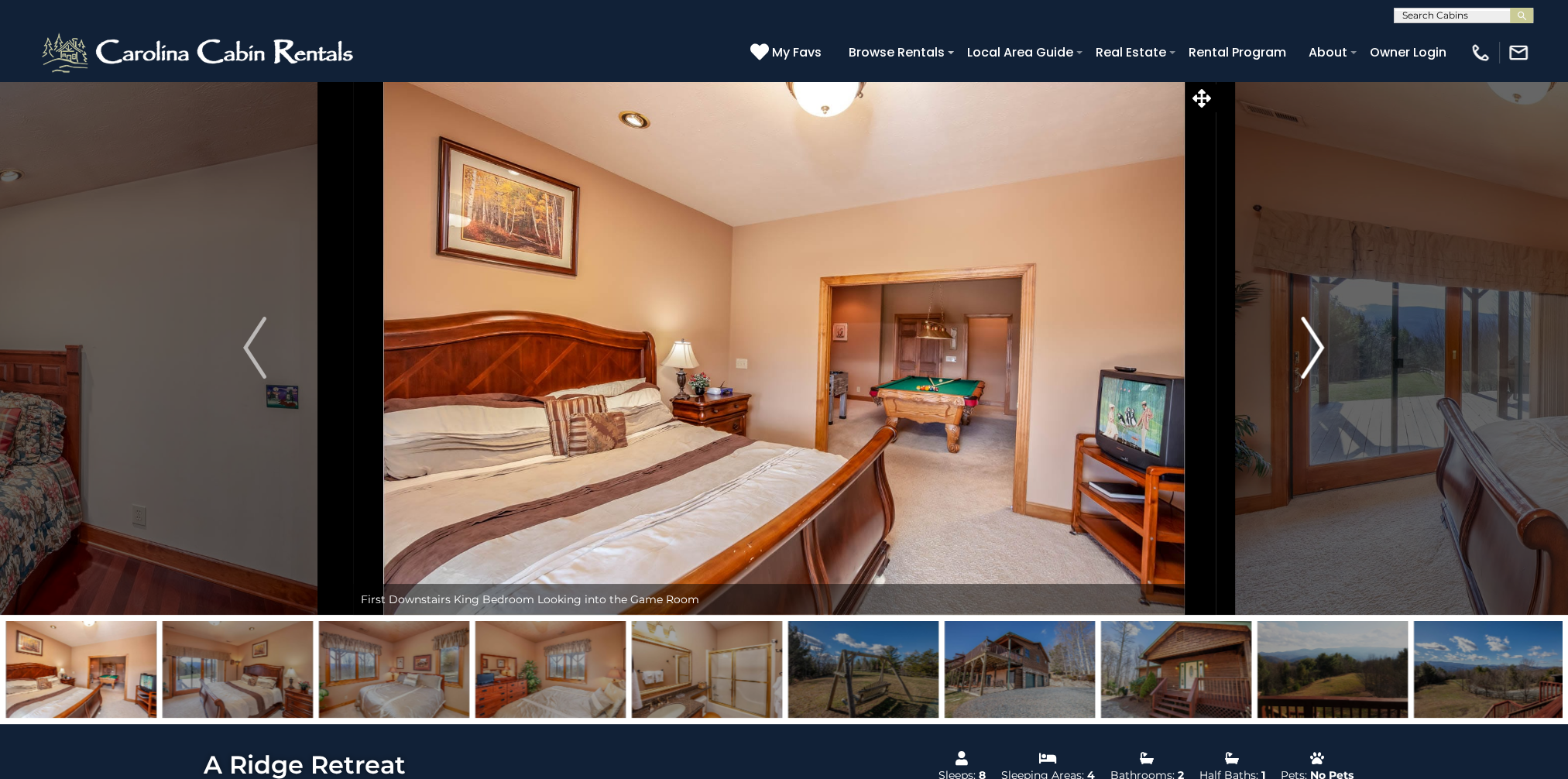
click at [1319, 345] on img "Next" at bounding box center [1313, 347] width 23 height 62
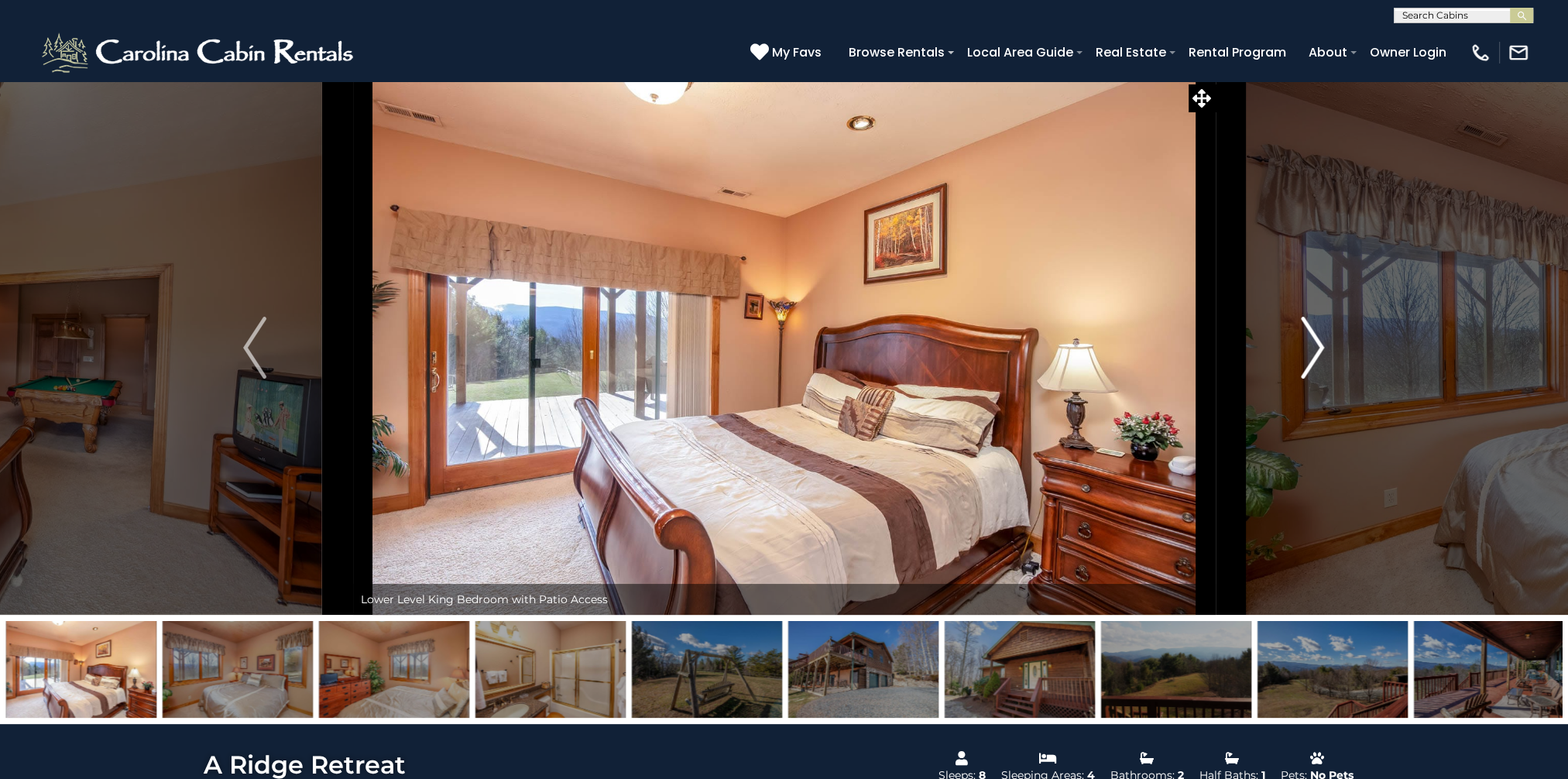
click at [1319, 345] on img "Next" at bounding box center [1313, 347] width 23 height 62
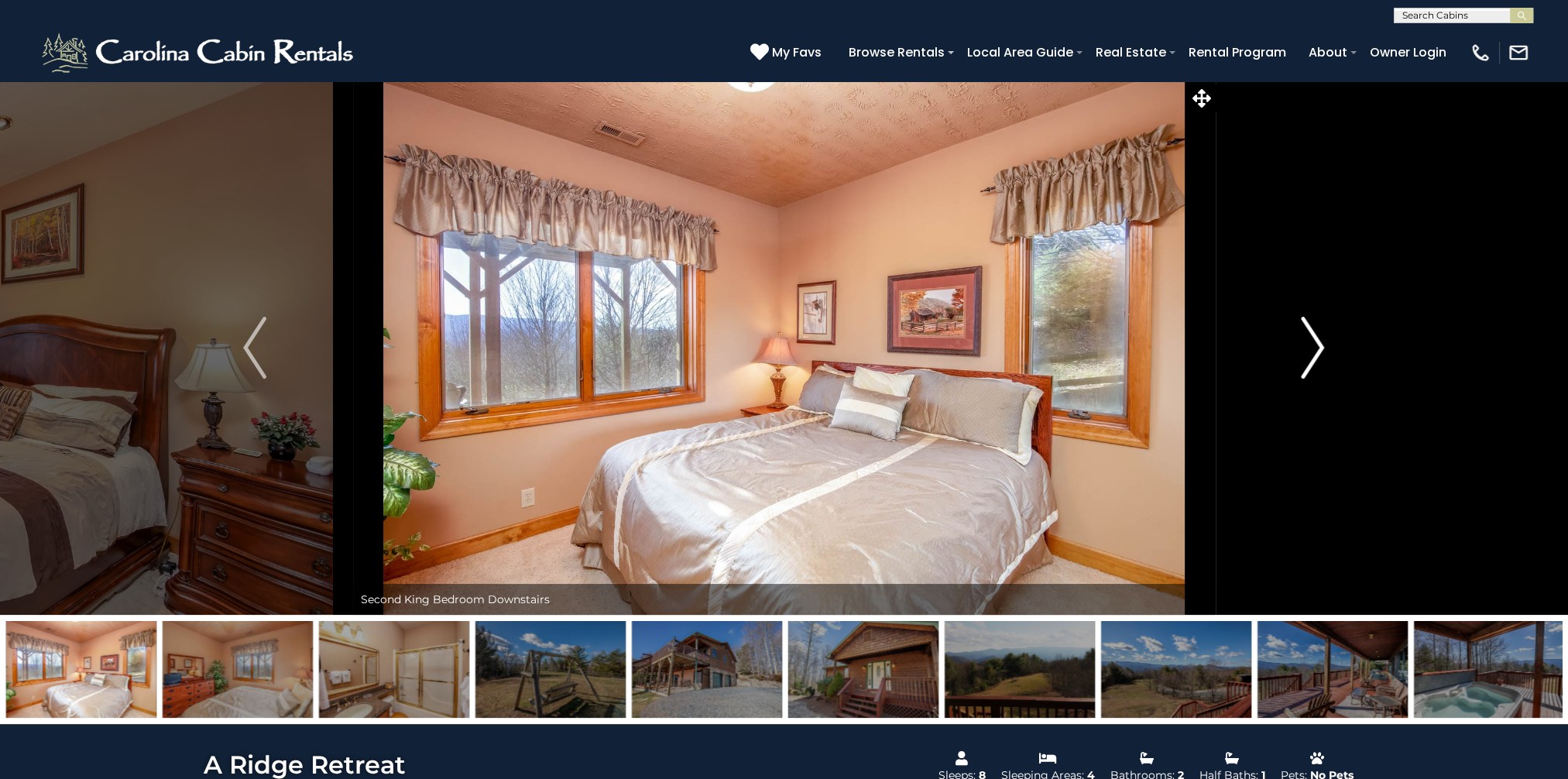
click at [1319, 345] on img "Next" at bounding box center [1313, 347] width 23 height 62
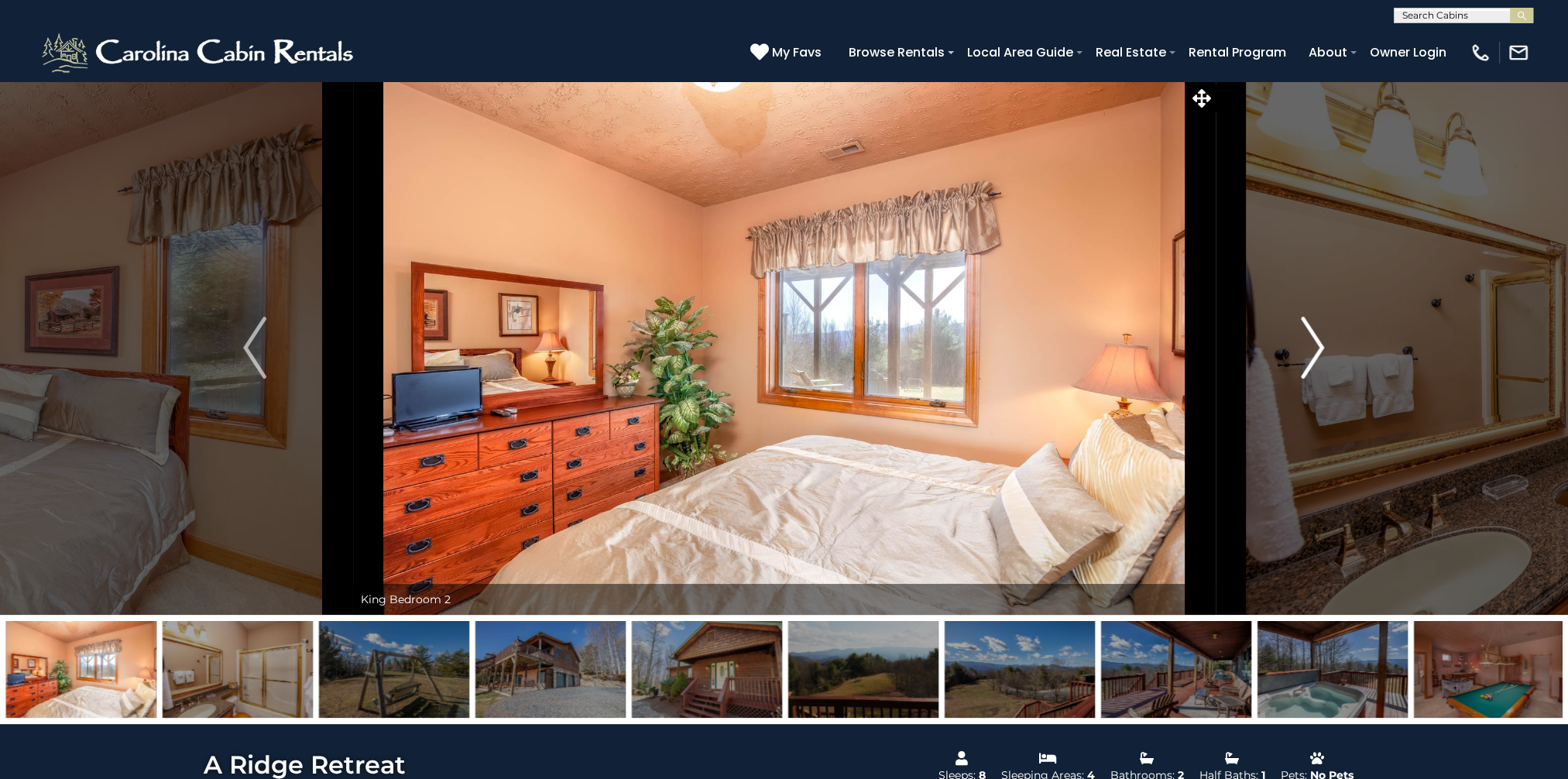
click at [1319, 345] on img "Next" at bounding box center [1313, 347] width 23 height 62
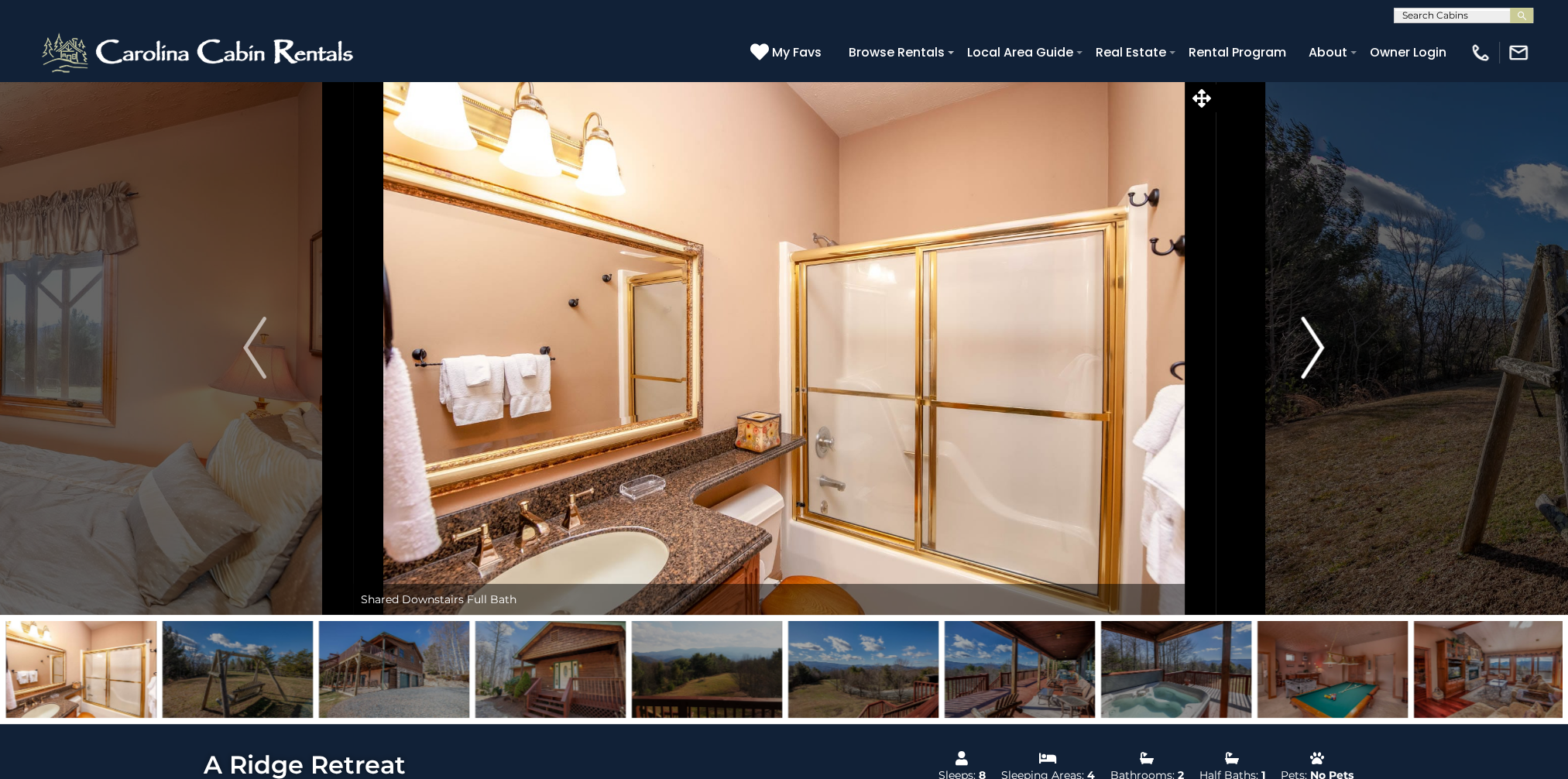
click at [1319, 345] on img "Next" at bounding box center [1313, 347] width 23 height 62
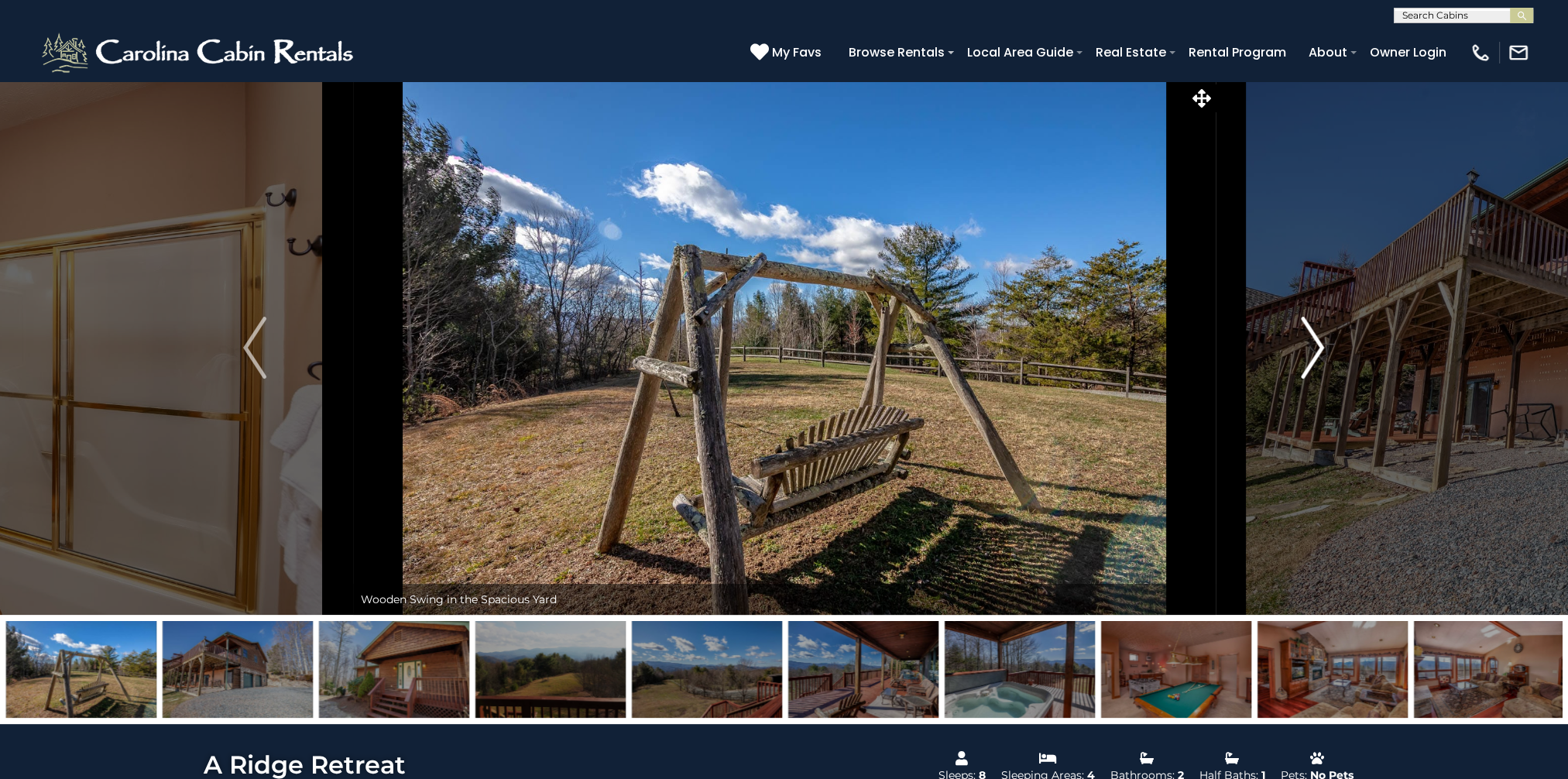
click at [1319, 345] on img "Next" at bounding box center [1313, 347] width 23 height 62
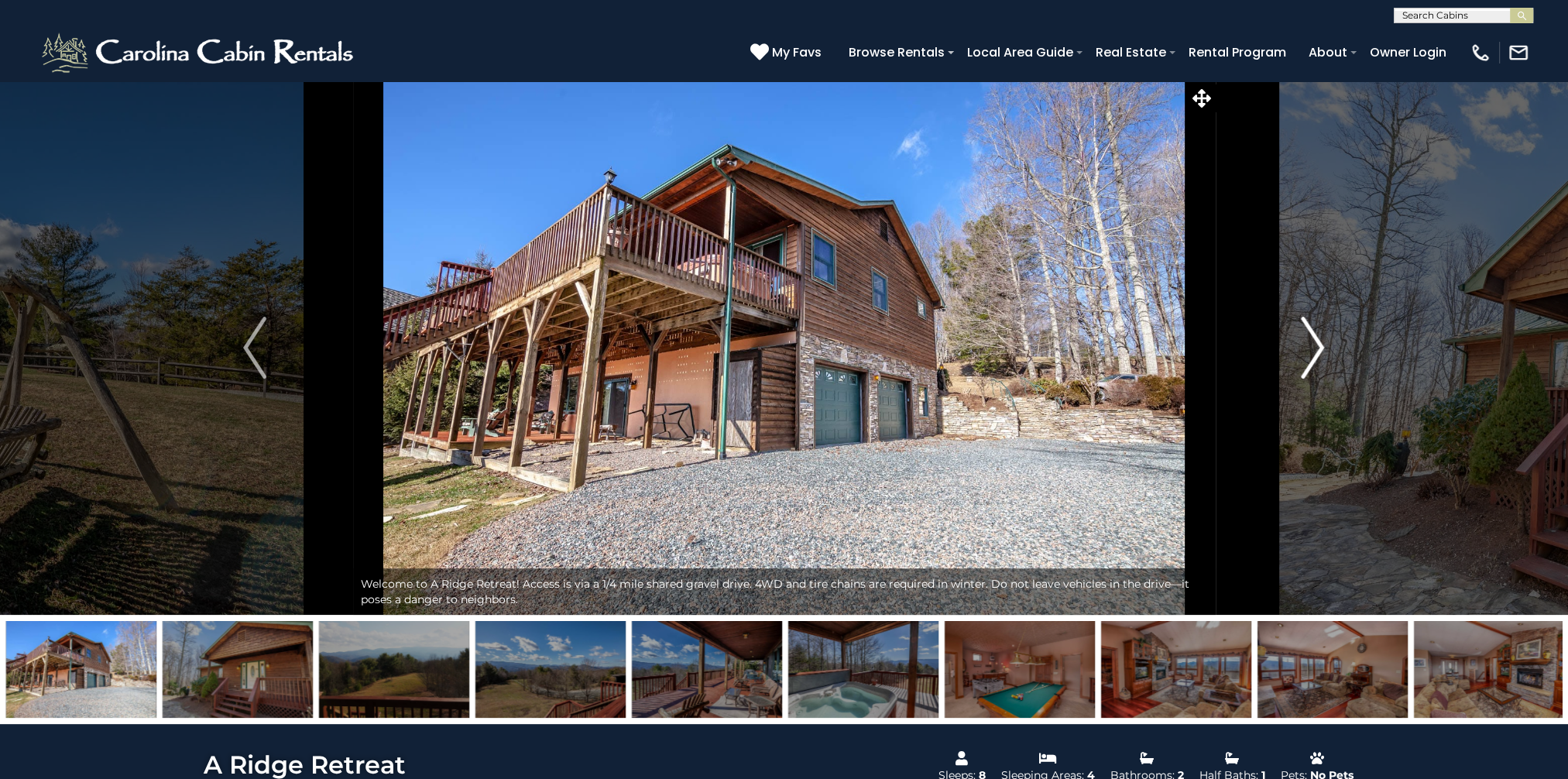
click at [1319, 345] on img "Next" at bounding box center [1313, 347] width 23 height 62
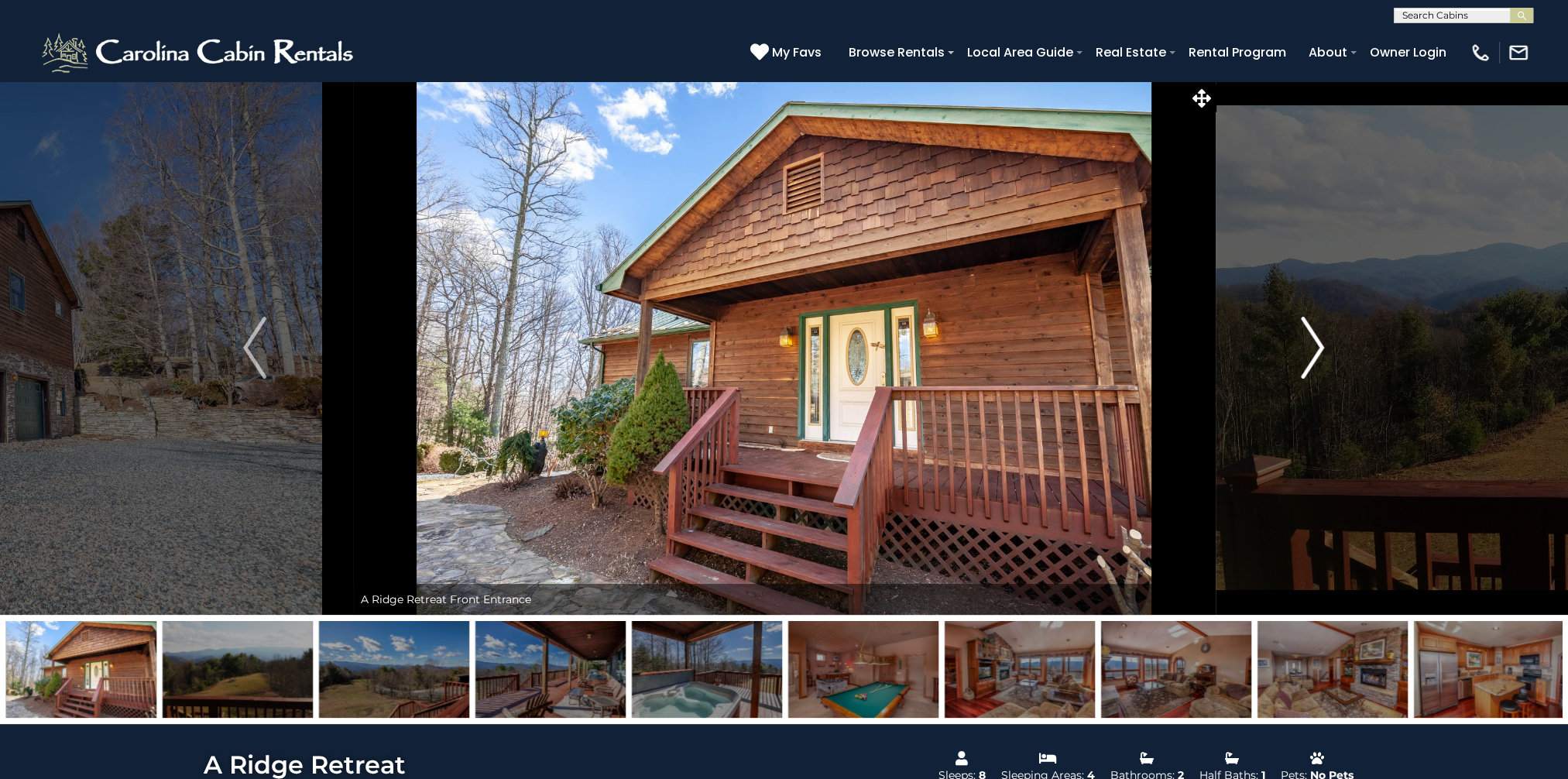
click at [1319, 345] on img "Next" at bounding box center [1313, 347] width 23 height 62
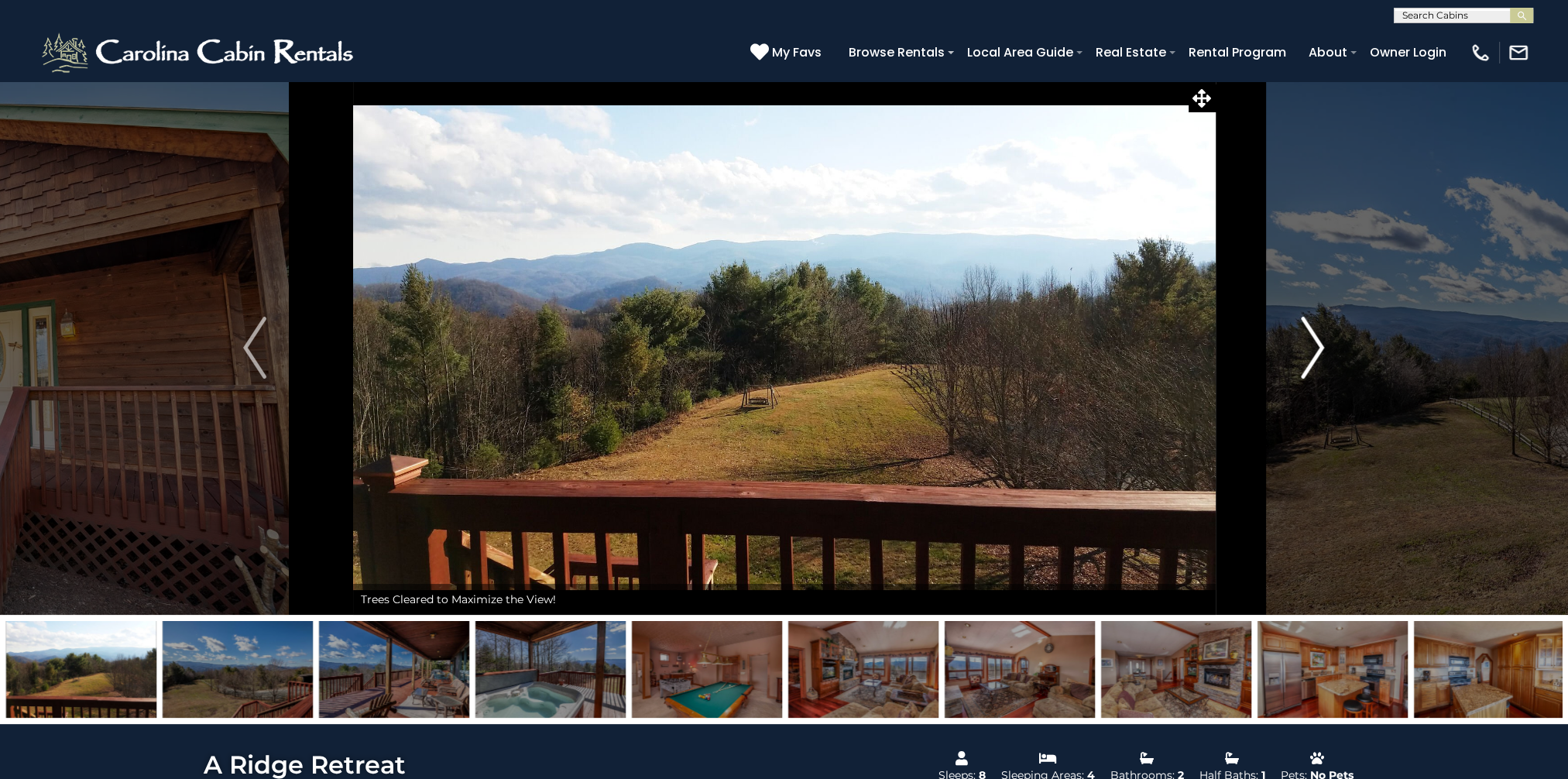
click at [1319, 345] on img "Next" at bounding box center [1313, 347] width 23 height 62
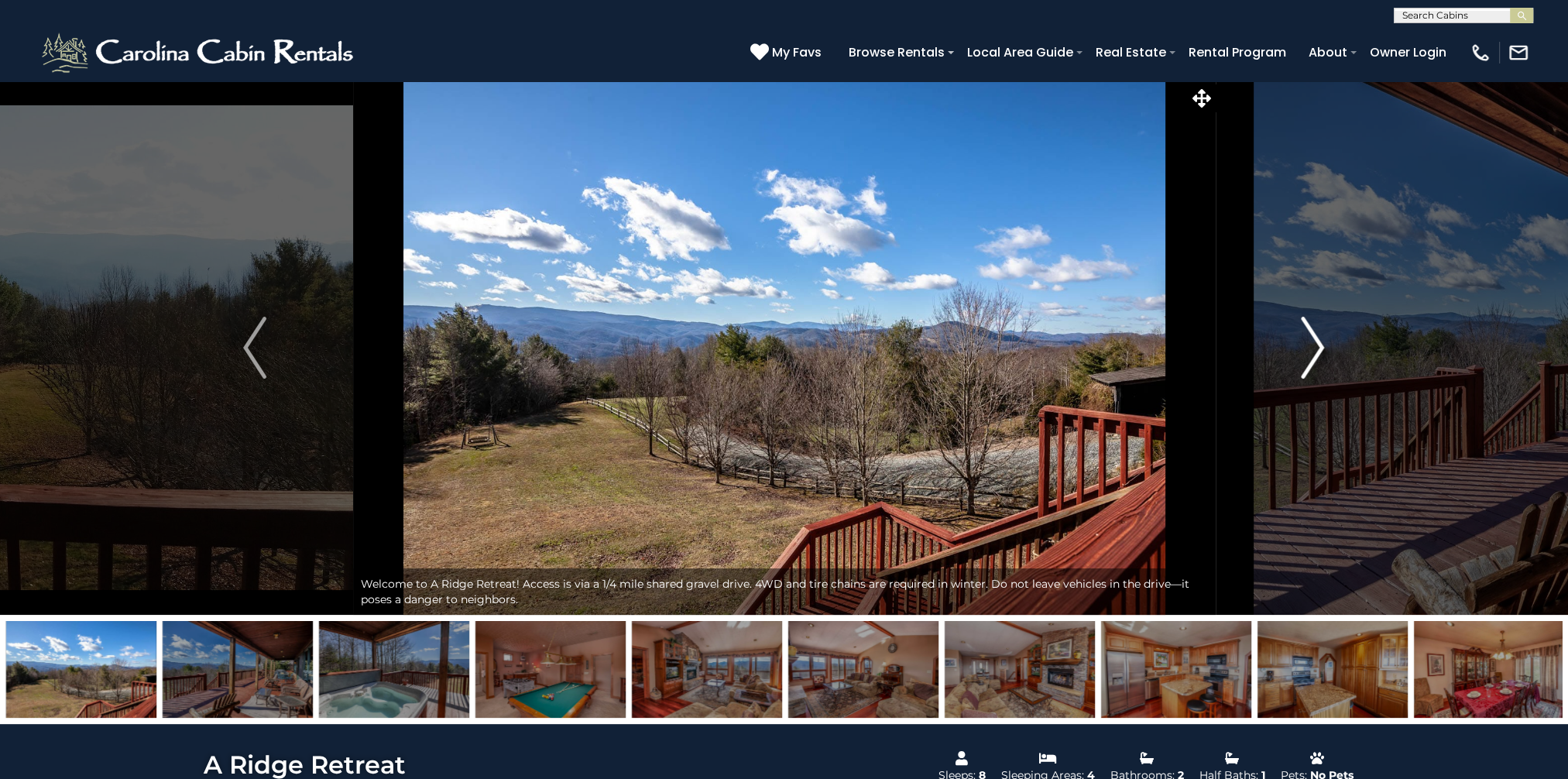
click at [1319, 345] on img "Next" at bounding box center [1313, 347] width 23 height 62
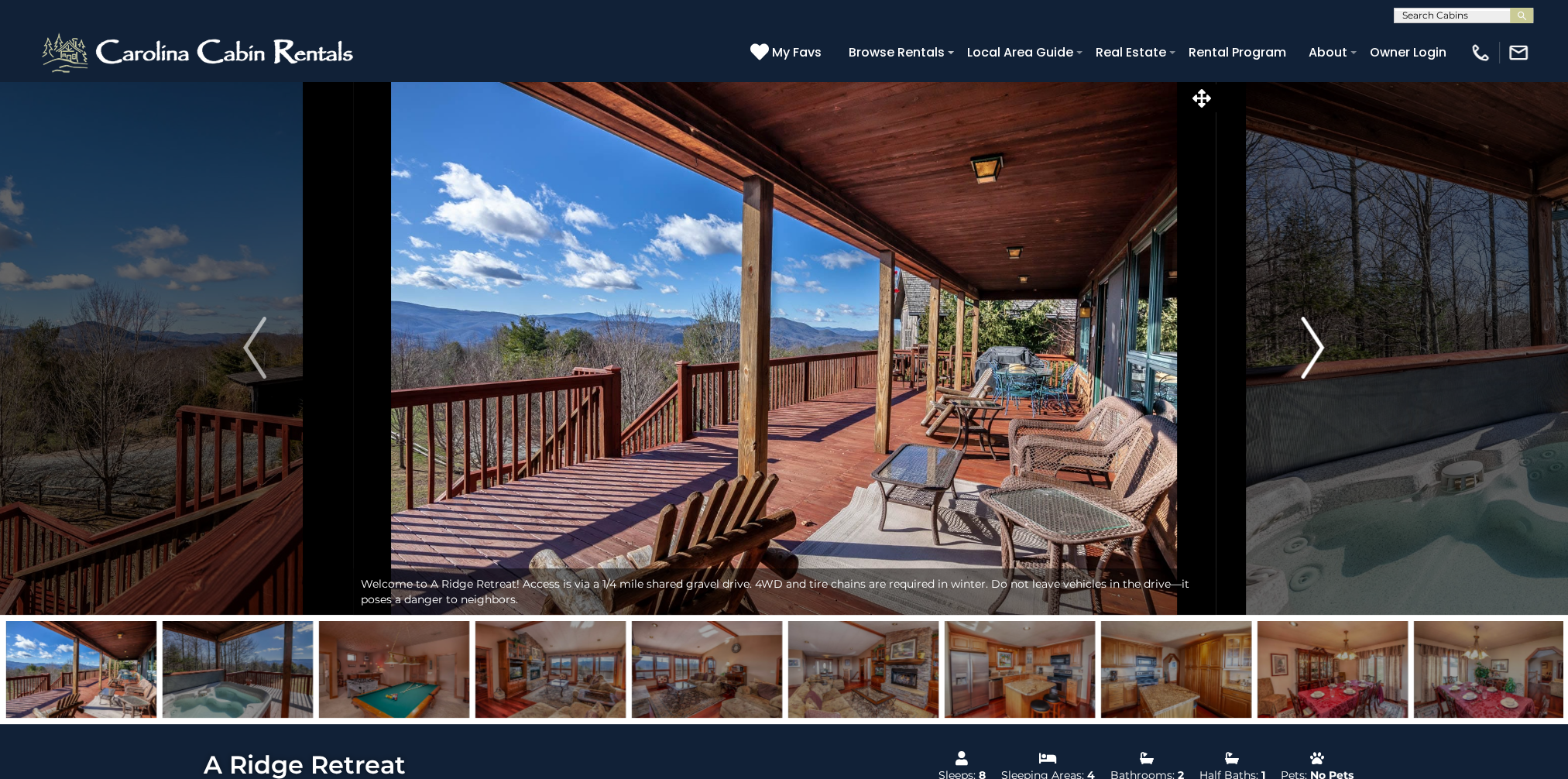
click at [1319, 345] on img "Next" at bounding box center [1313, 347] width 23 height 62
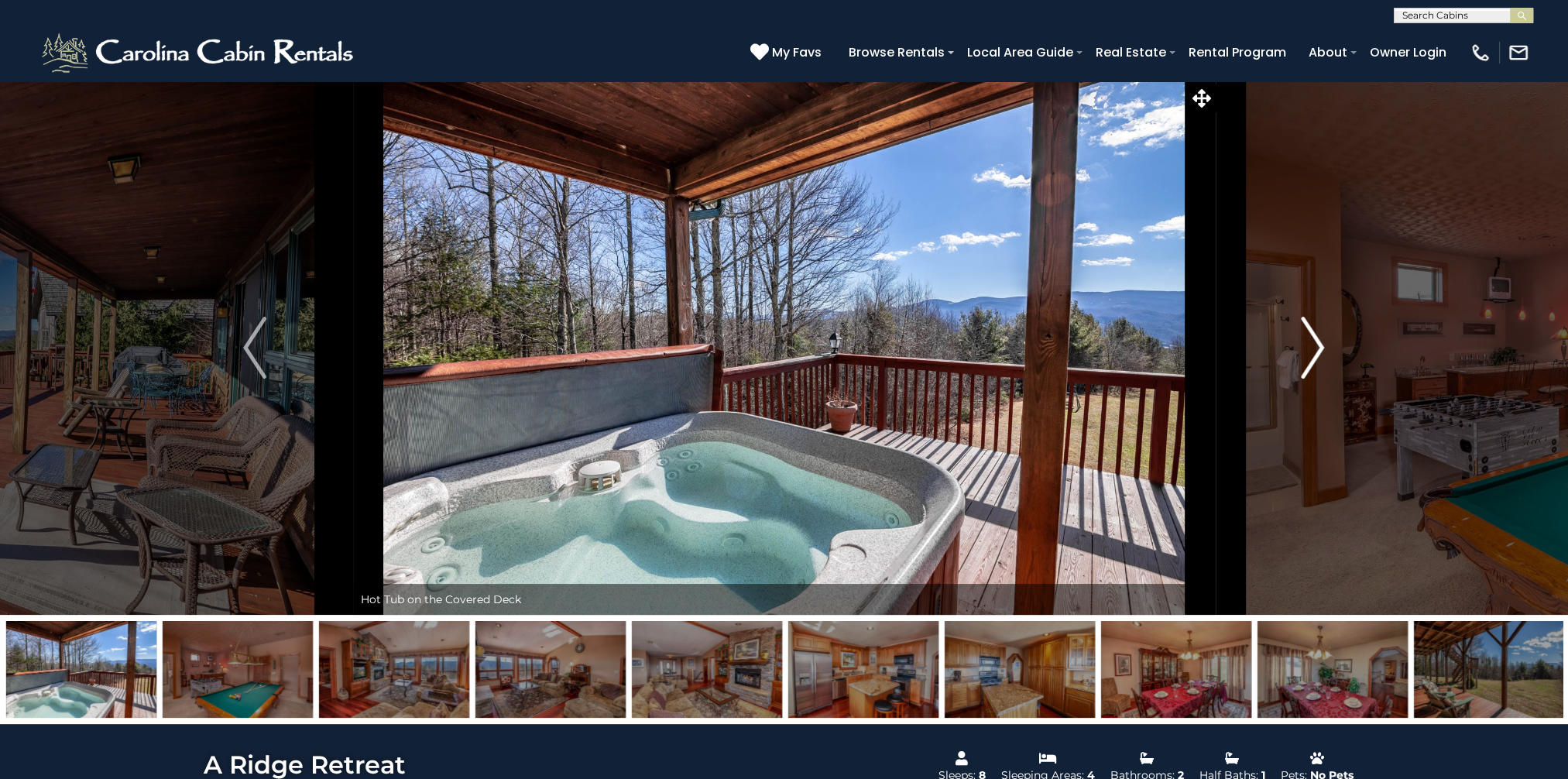
click at [1319, 345] on img "Next" at bounding box center [1313, 347] width 23 height 62
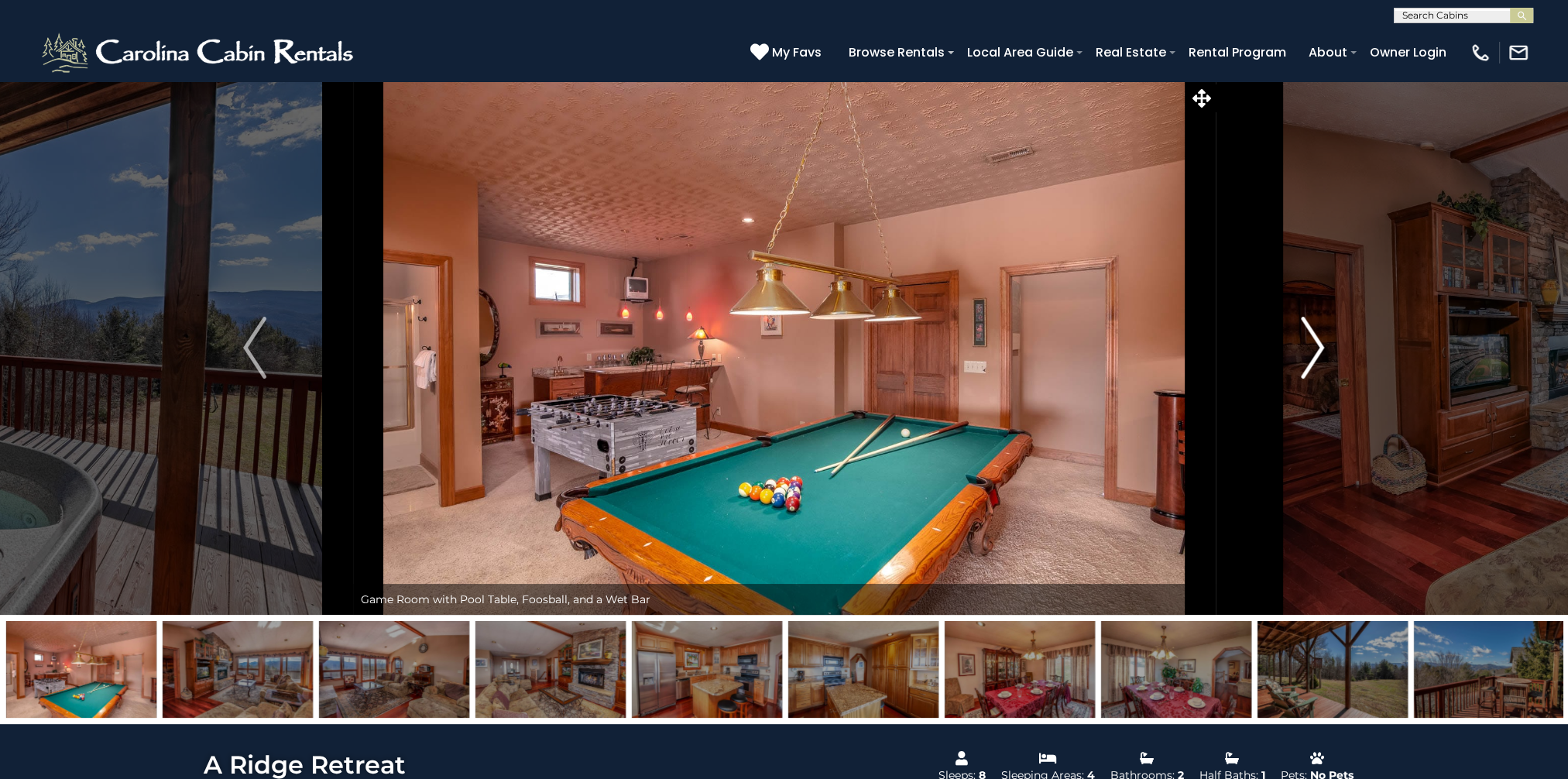
click at [1319, 345] on img "Next" at bounding box center [1313, 347] width 23 height 62
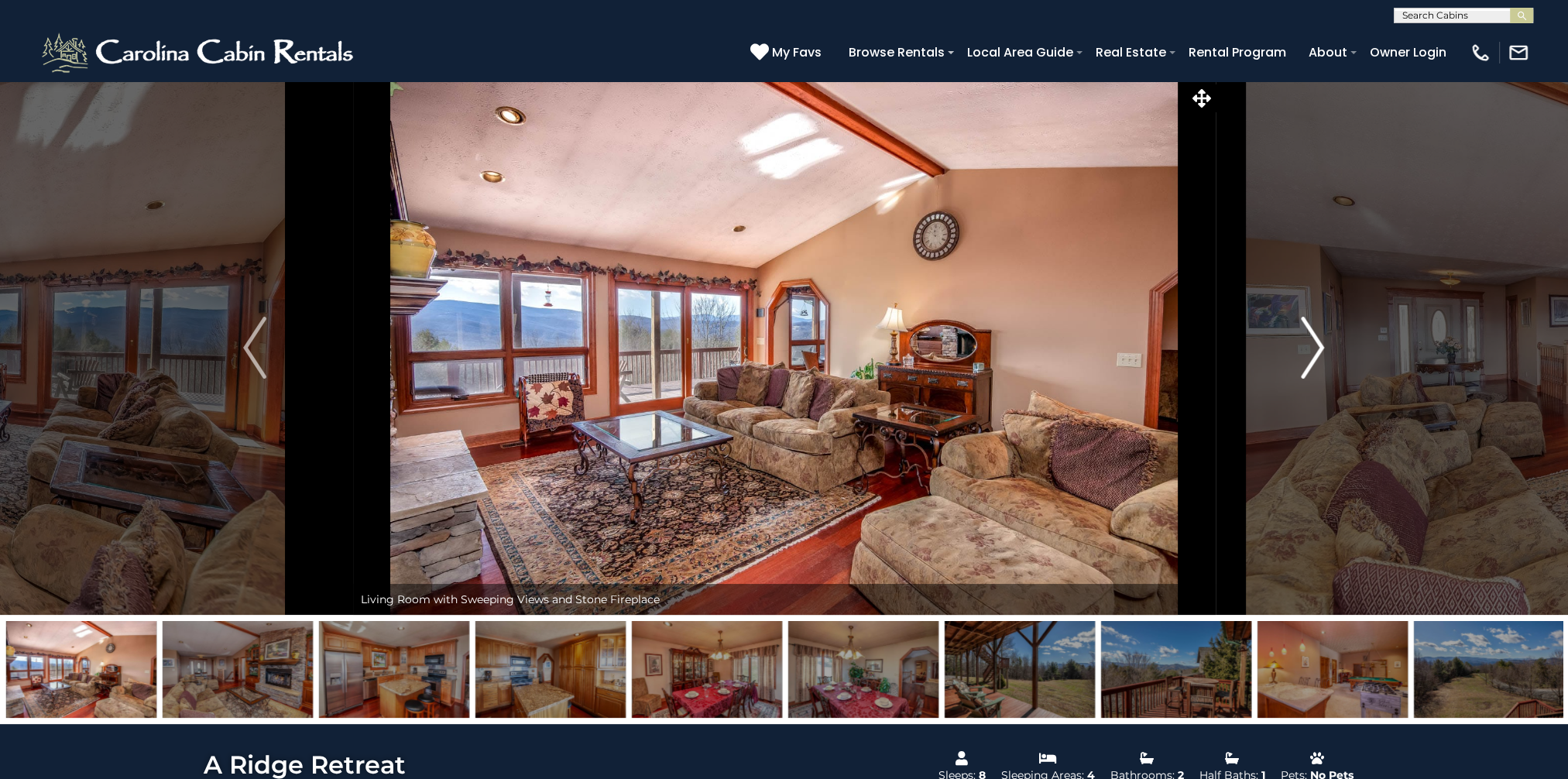
click at [1319, 345] on img "Next" at bounding box center [1313, 347] width 23 height 62
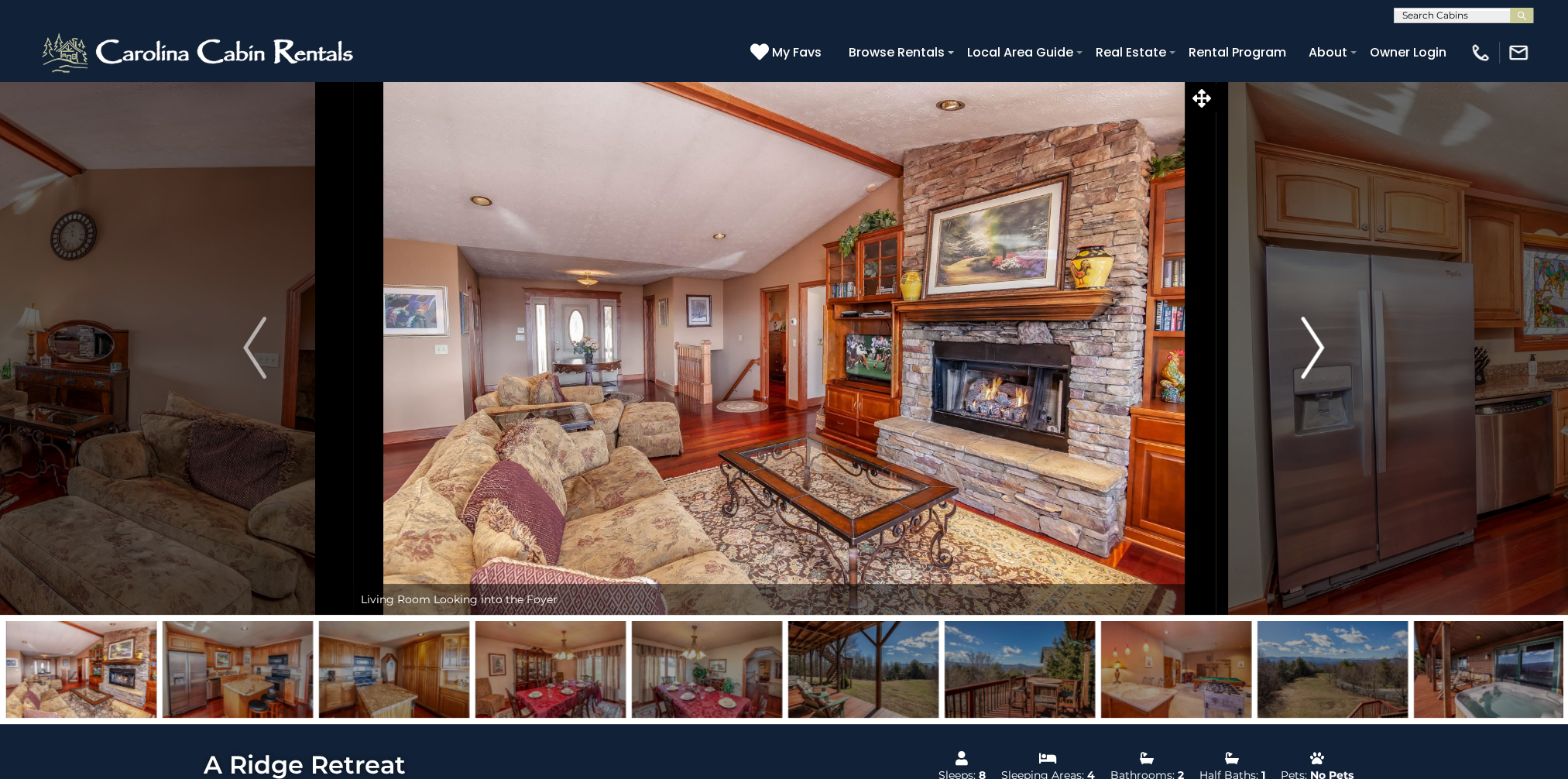
click at [1319, 345] on img "Next" at bounding box center [1313, 347] width 23 height 62
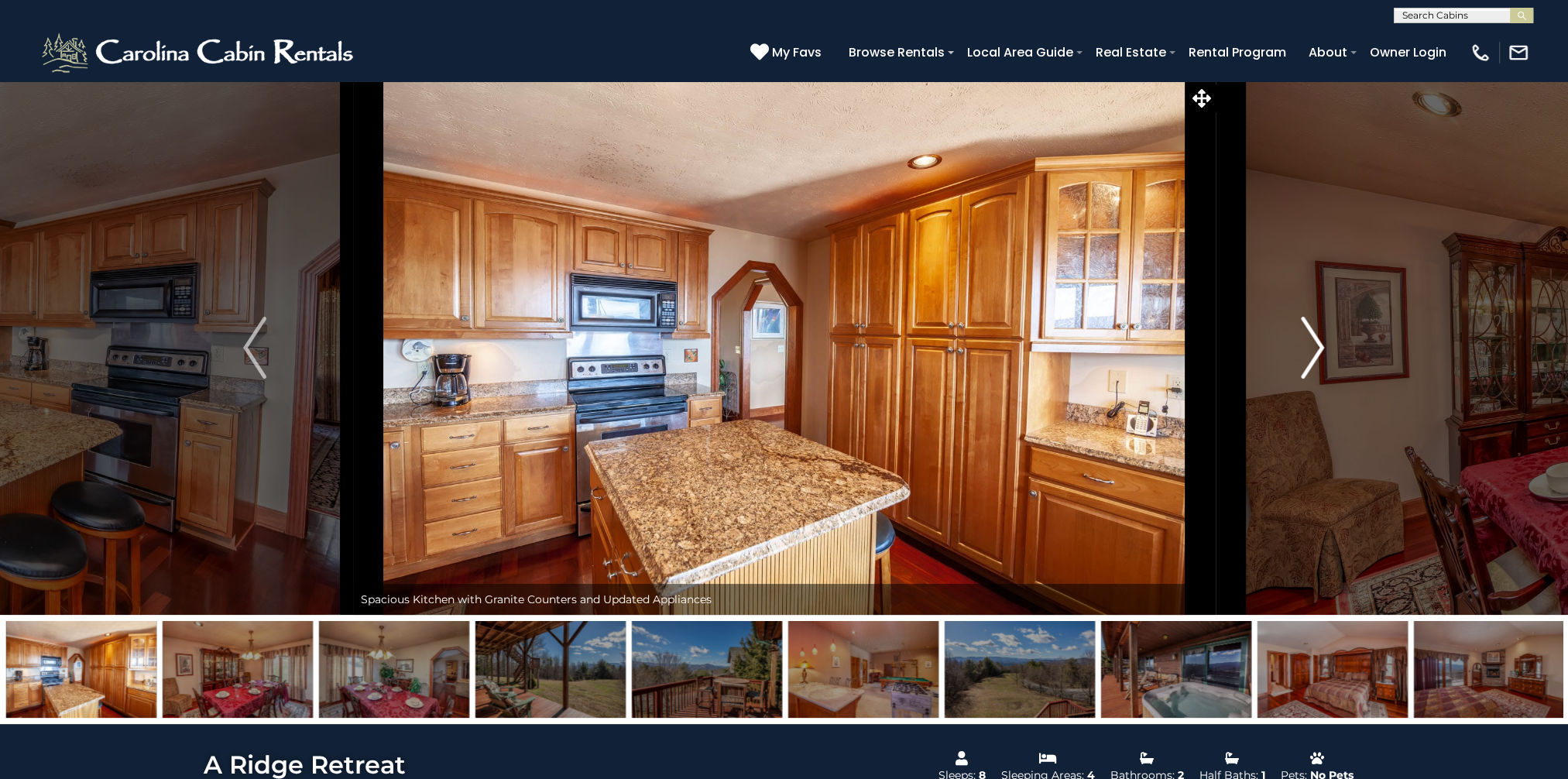
click at [1319, 345] on img "Next" at bounding box center [1313, 347] width 23 height 62
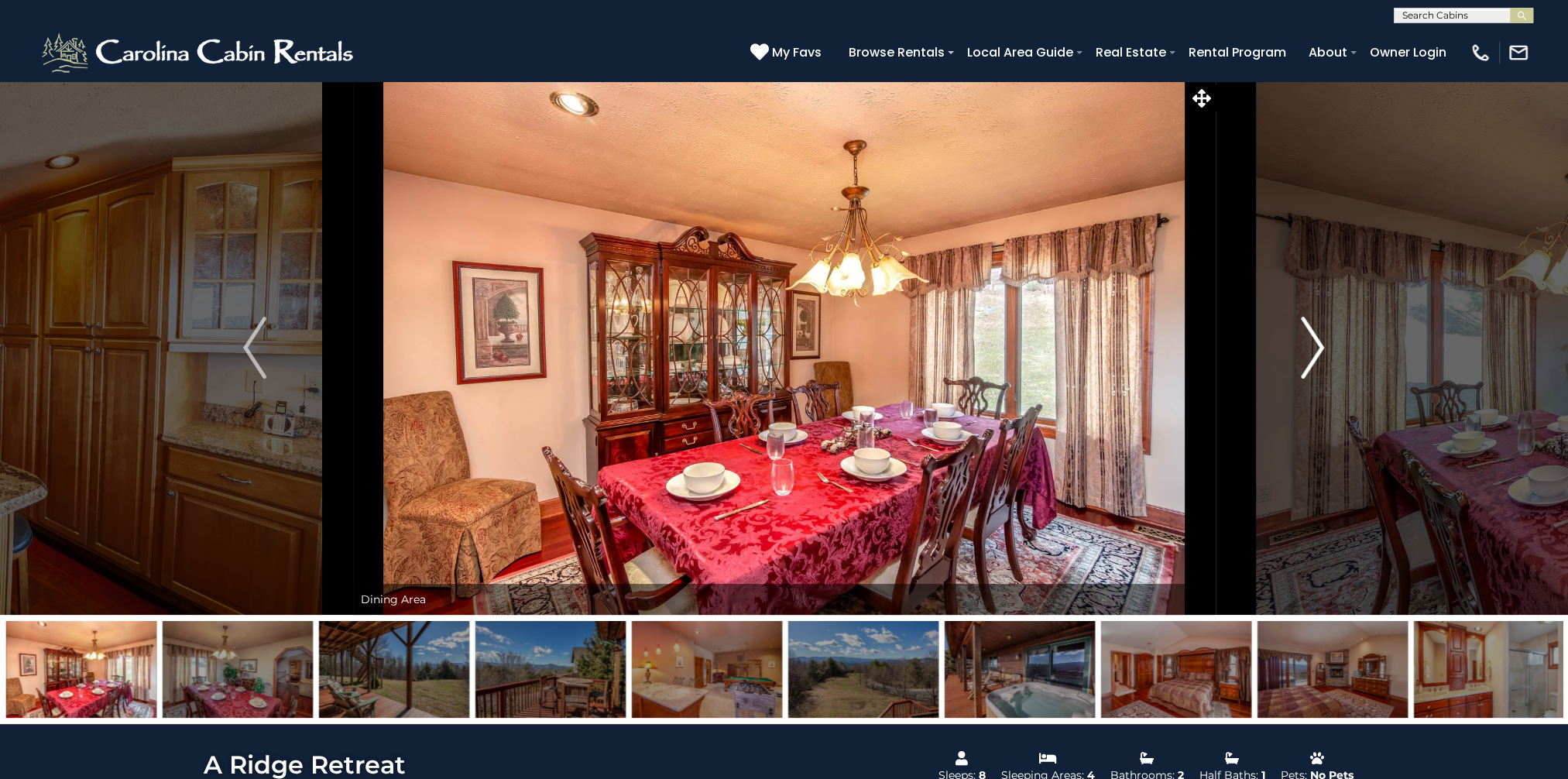
click at [1319, 345] on img "Next" at bounding box center [1313, 347] width 23 height 62
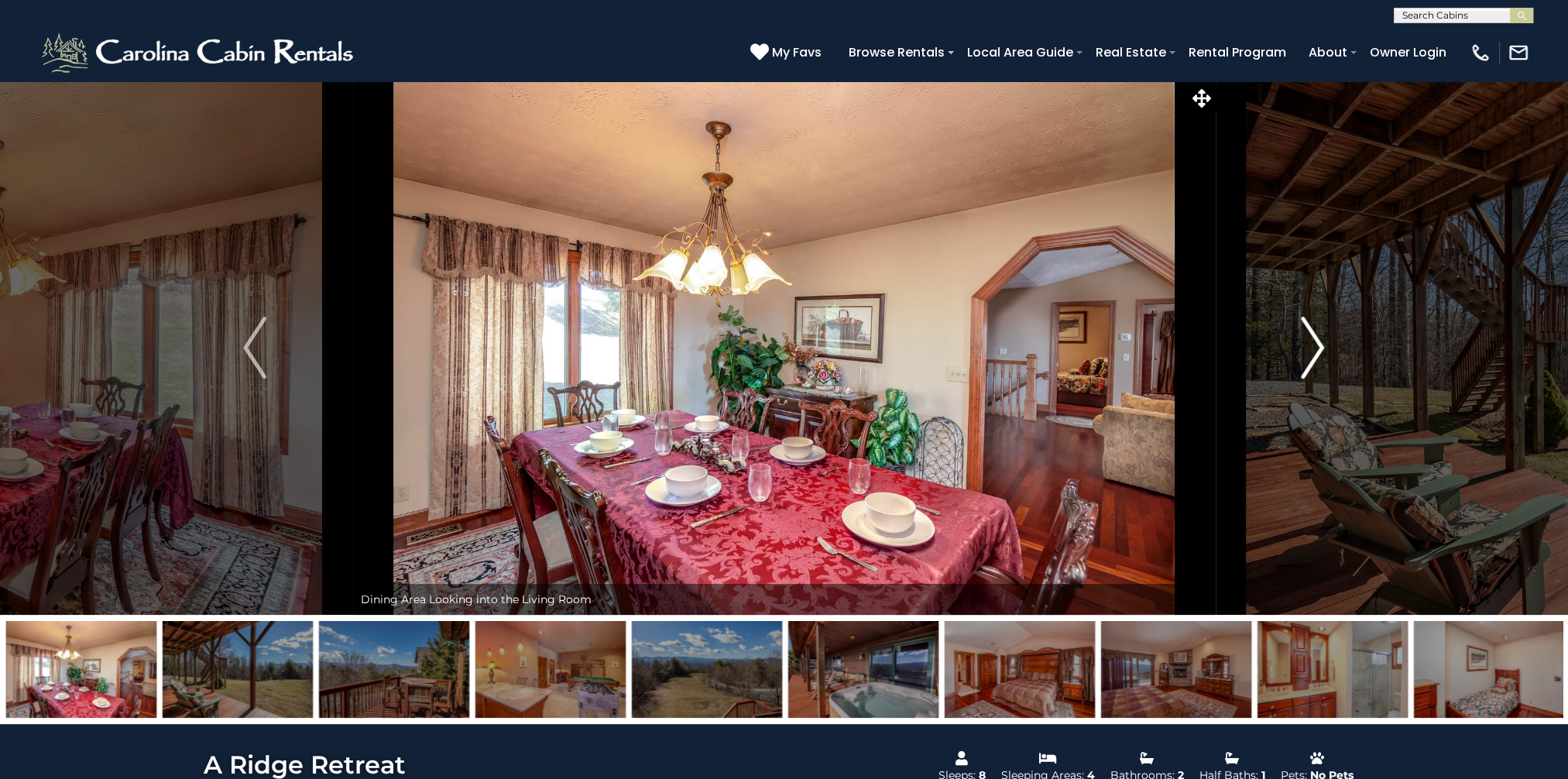
click at [1319, 345] on img "Next" at bounding box center [1313, 347] width 23 height 62
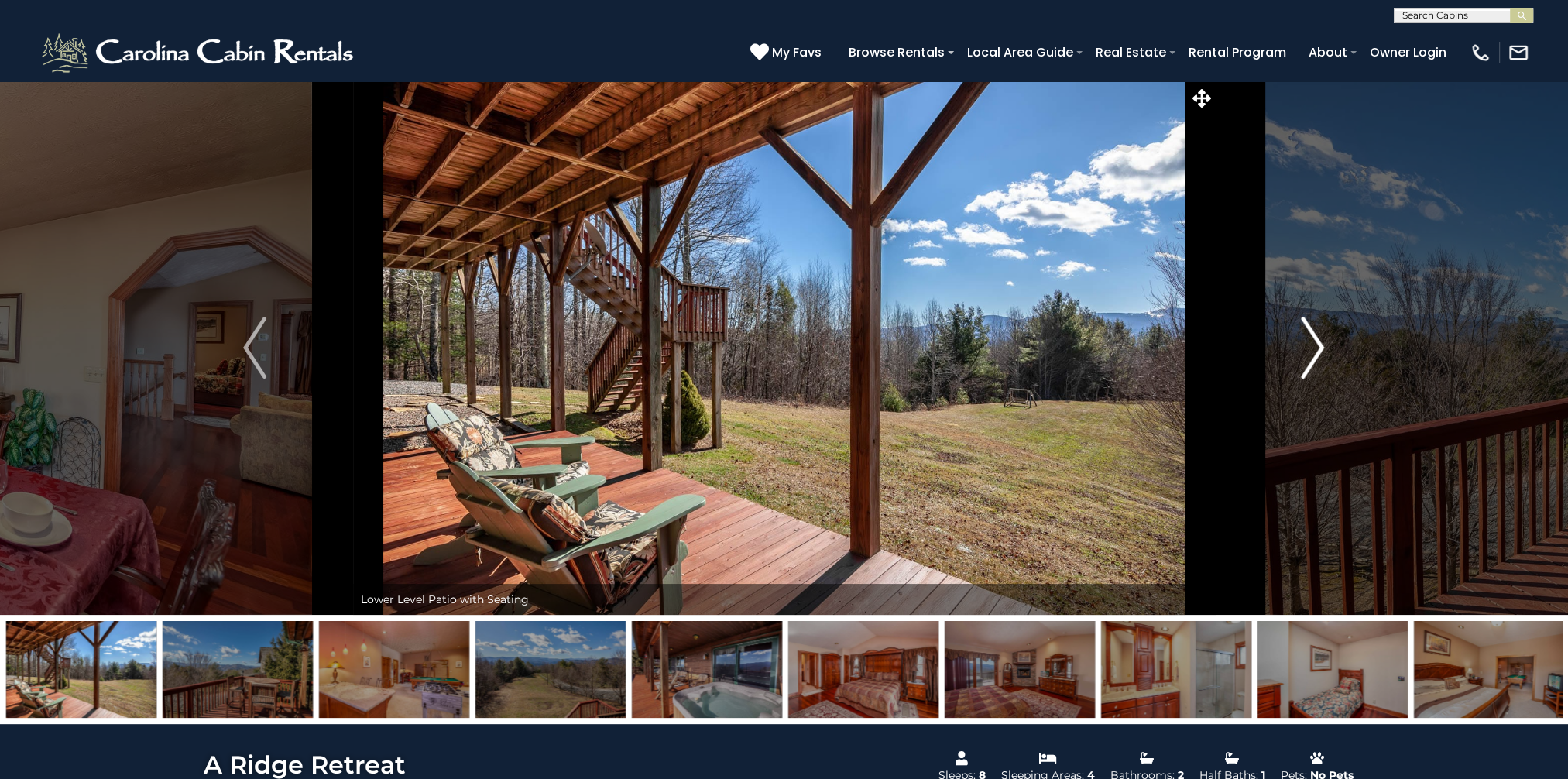
click at [1319, 345] on img "Next" at bounding box center [1313, 347] width 23 height 62
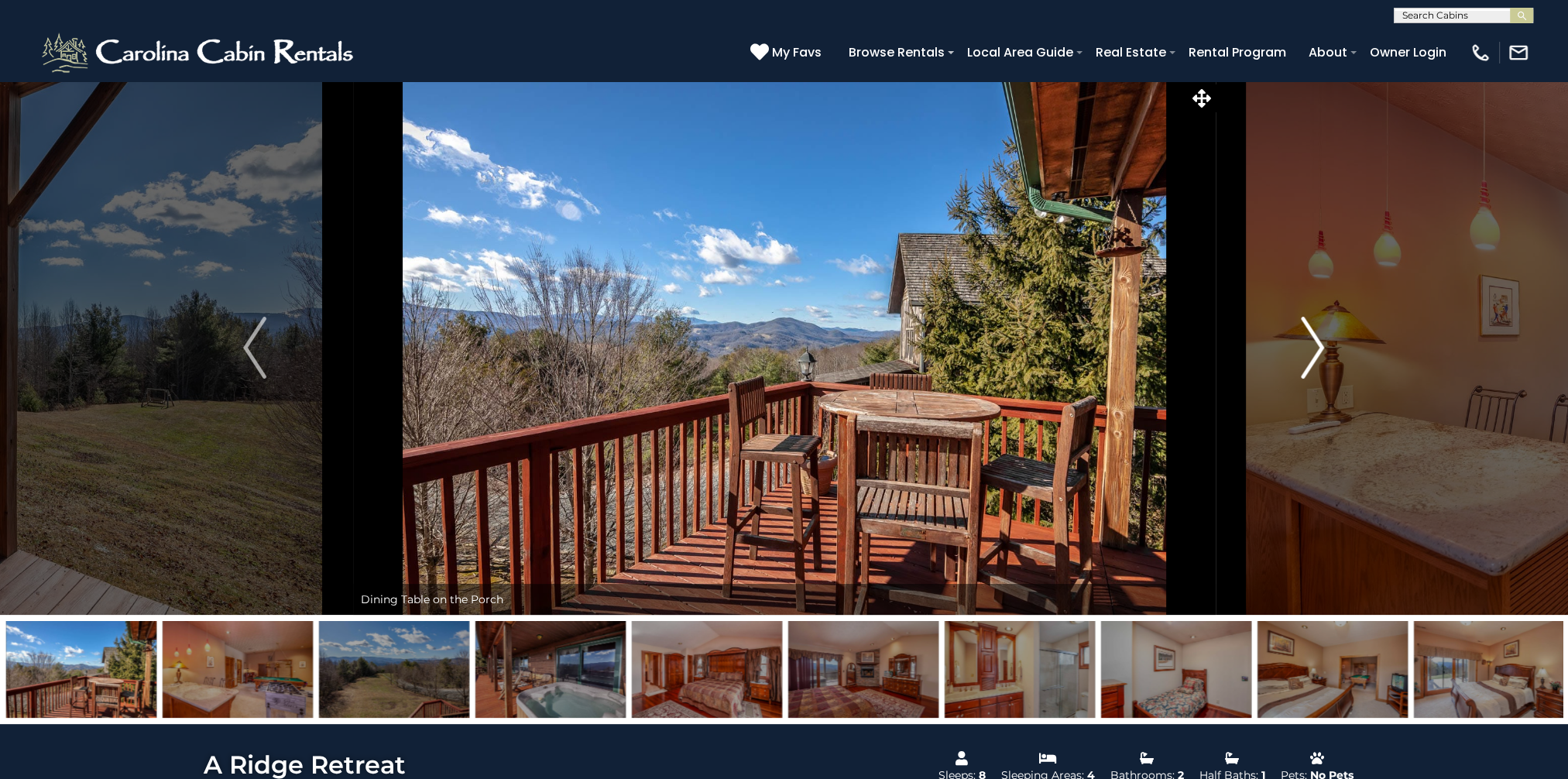
click at [1319, 345] on img "Next" at bounding box center [1313, 347] width 23 height 62
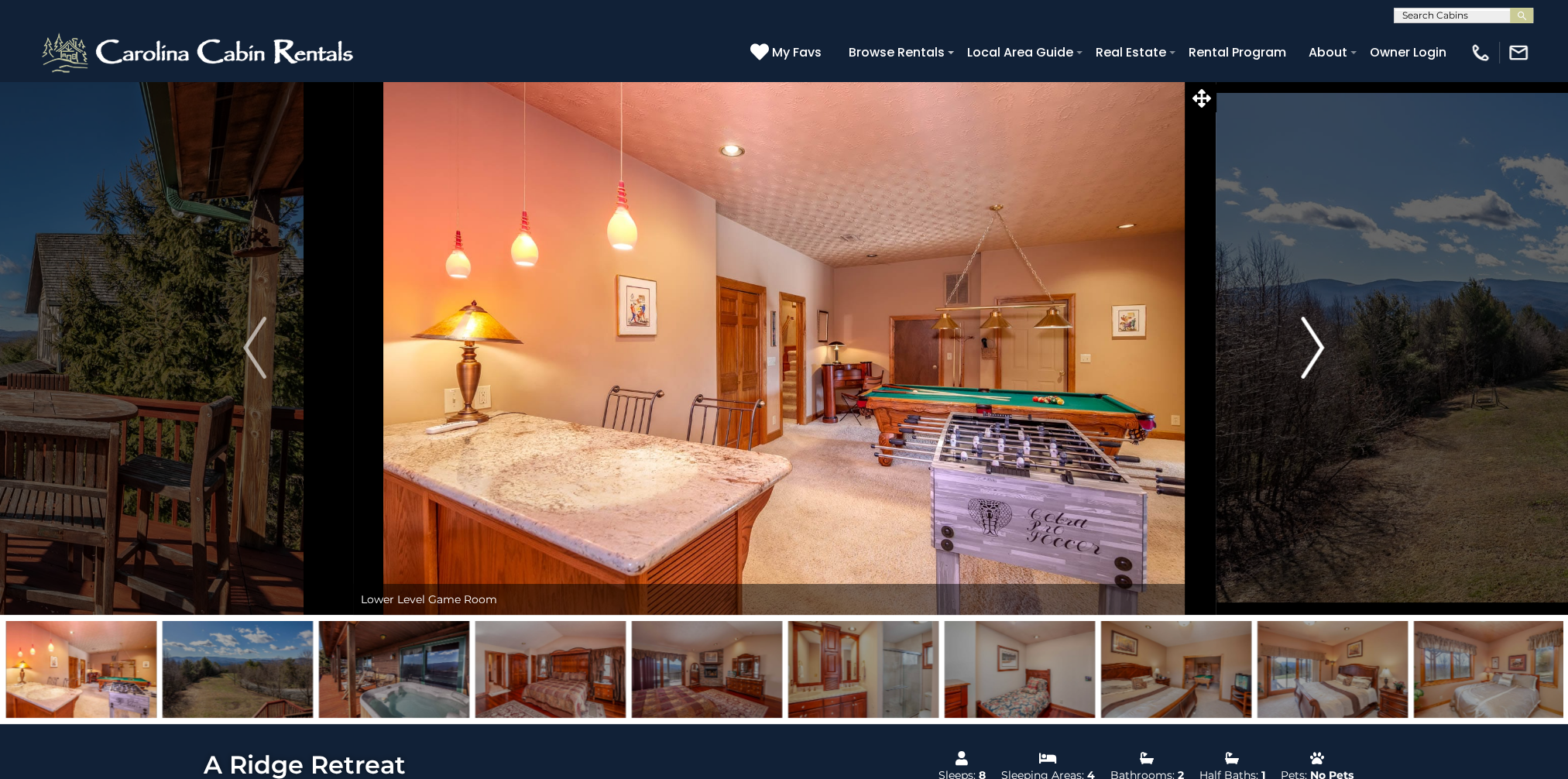
click at [1319, 345] on img "Next" at bounding box center [1313, 347] width 23 height 62
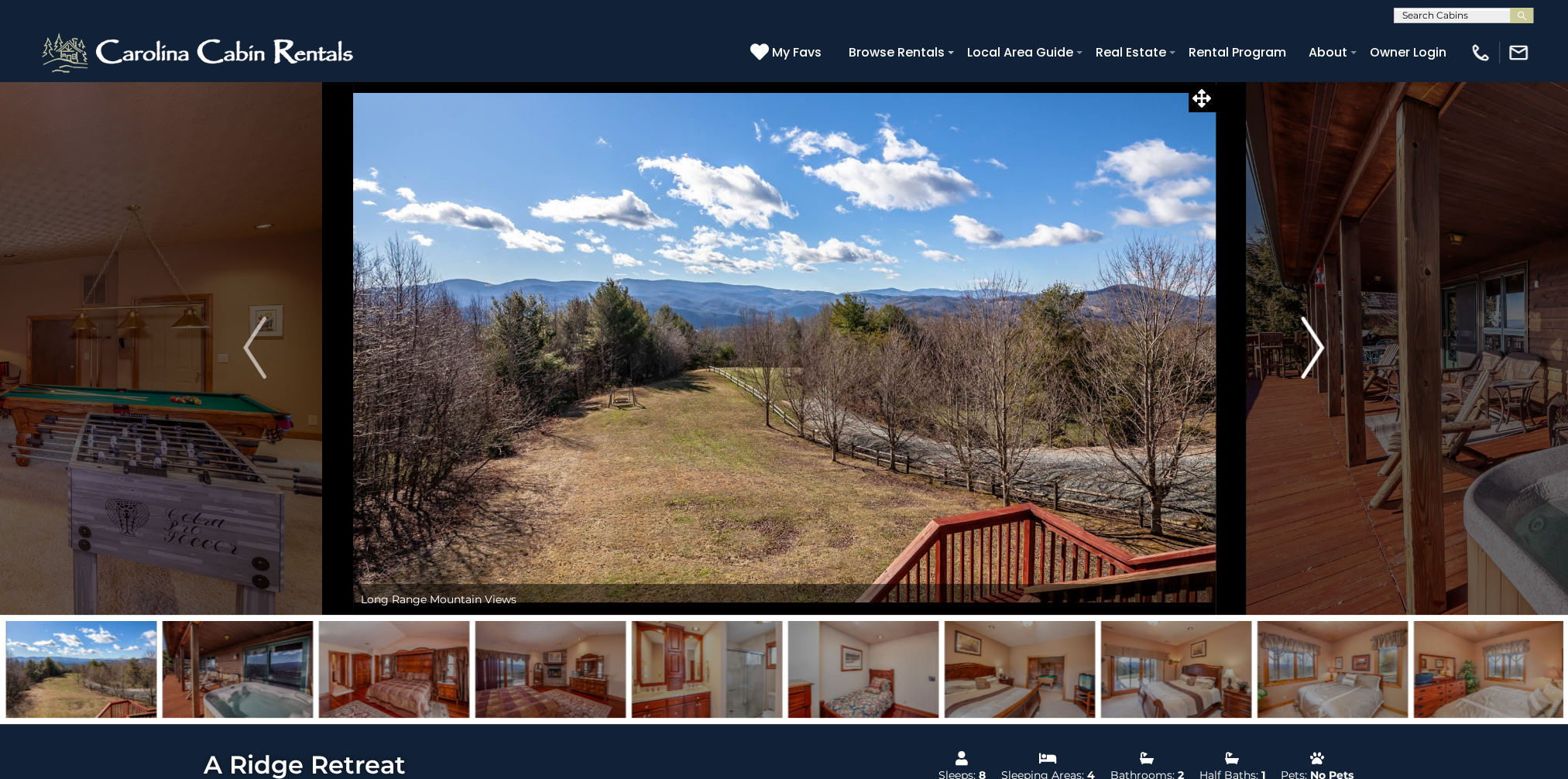
click at [1319, 345] on img "Next" at bounding box center [1313, 347] width 23 height 62
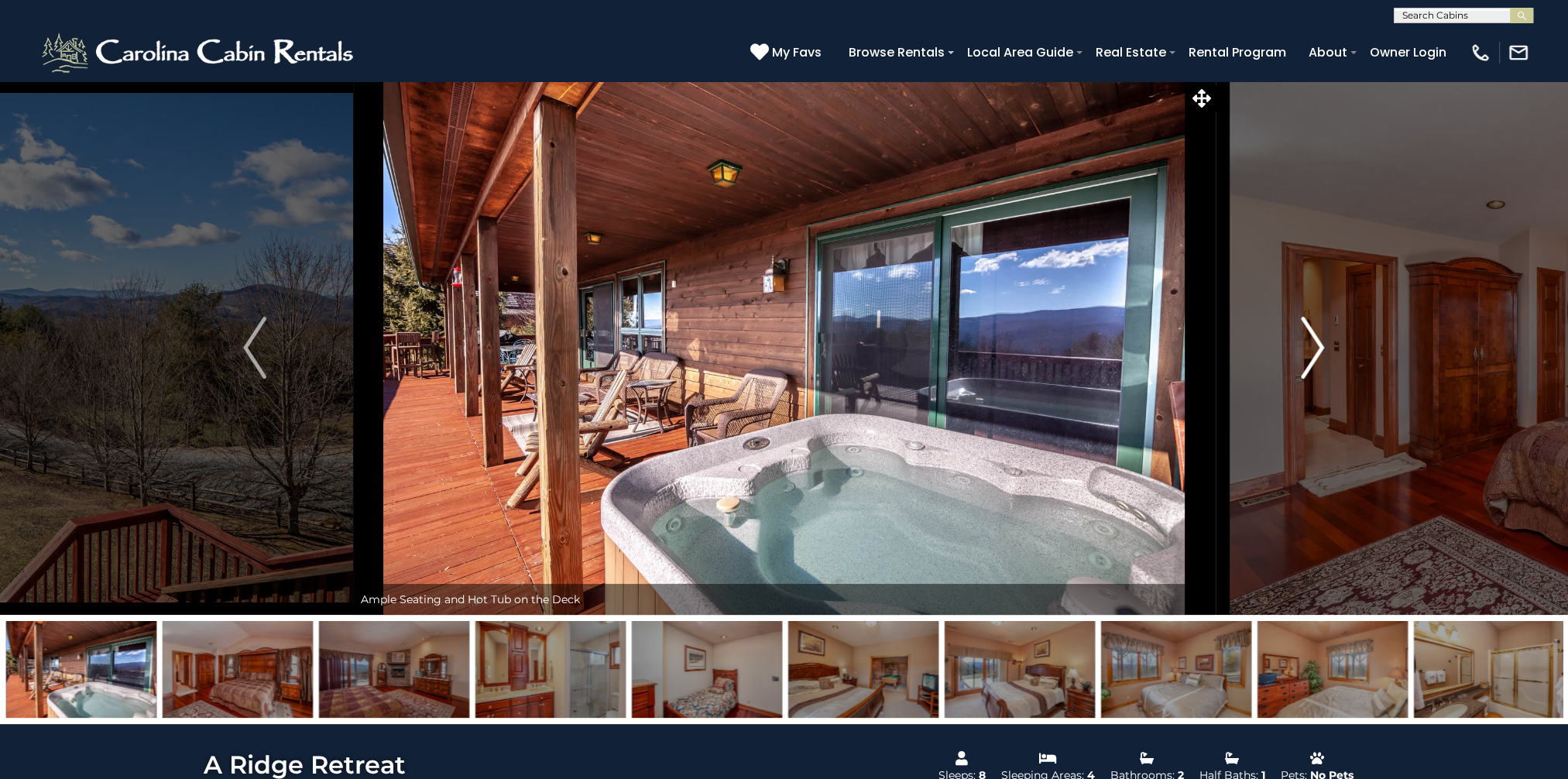
click at [1319, 345] on img "Next" at bounding box center [1313, 347] width 23 height 62
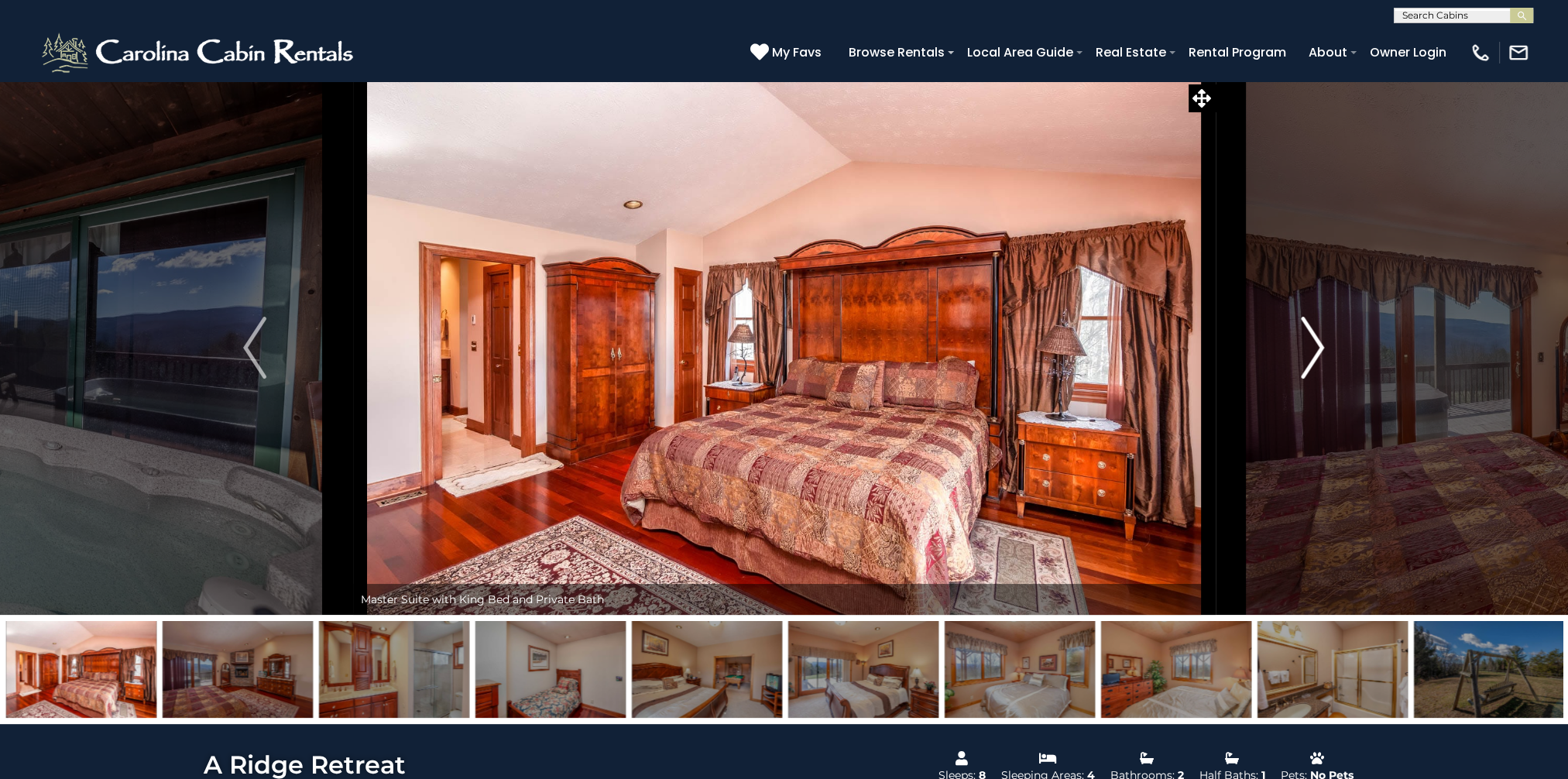
click at [1319, 345] on img "Next" at bounding box center [1313, 347] width 23 height 62
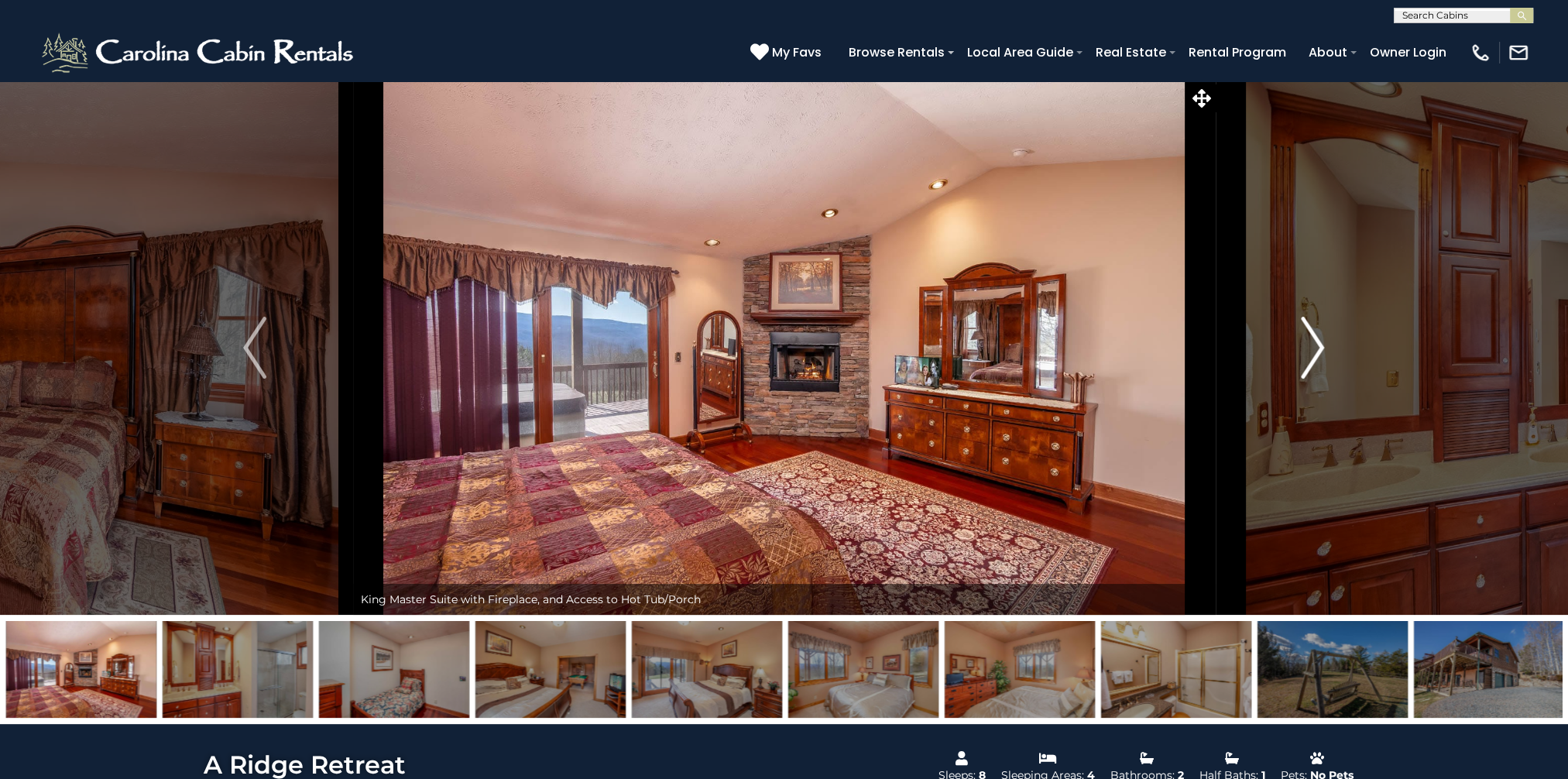
click at [1319, 345] on img "Next" at bounding box center [1313, 347] width 23 height 62
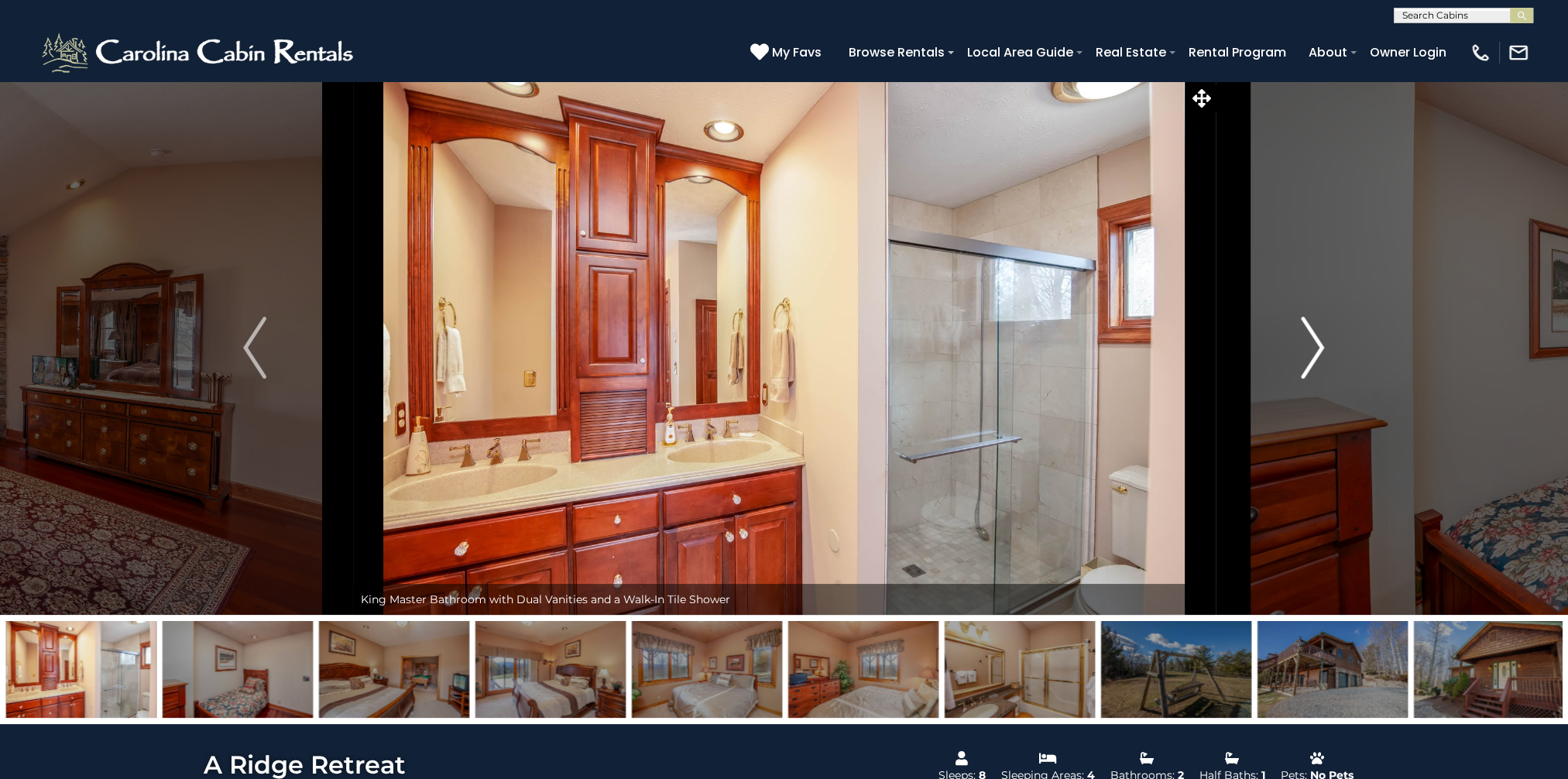
click at [1319, 345] on img "Next" at bounding box center [1313, 347] width 23 height 62
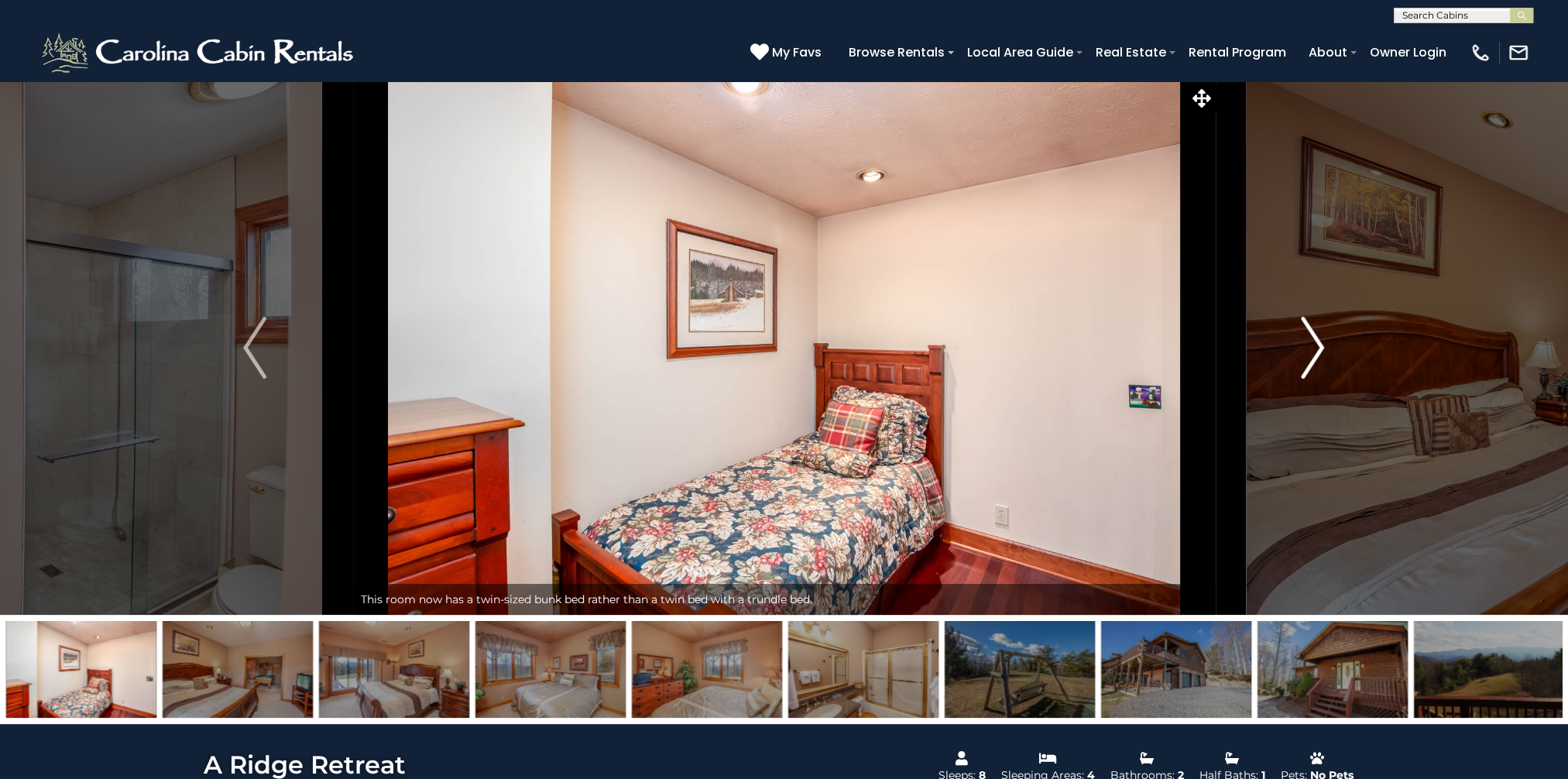
click at [1319, 345] on img "Next" at bounding box center [1313, 347] width 23 height 62
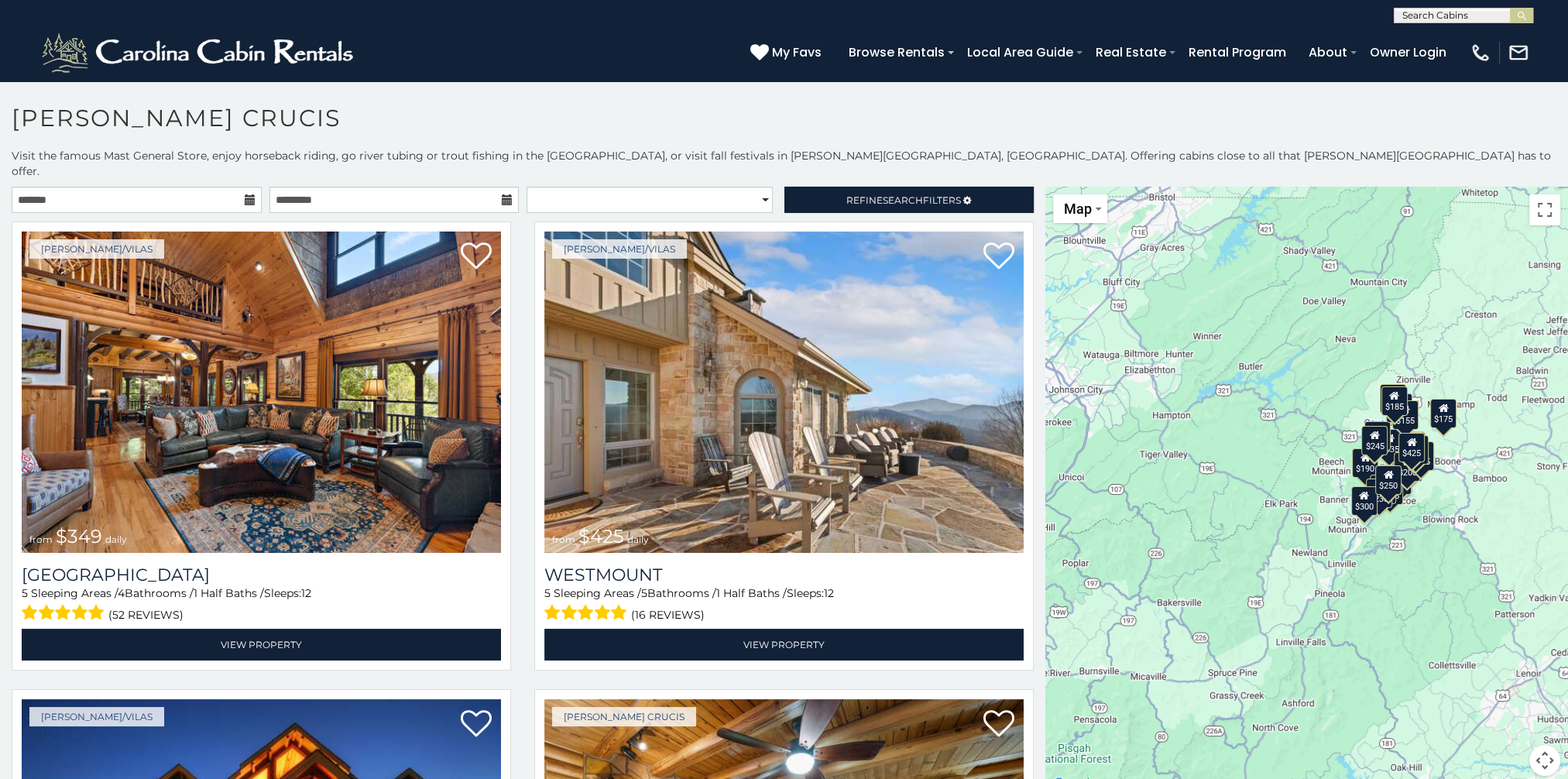
click at [244, 194] on icon at bounding box center [250, 200] width 11 height 11
click at [1474, 16] on input "text" at bounding box center [1463, 18] width 135 height 16
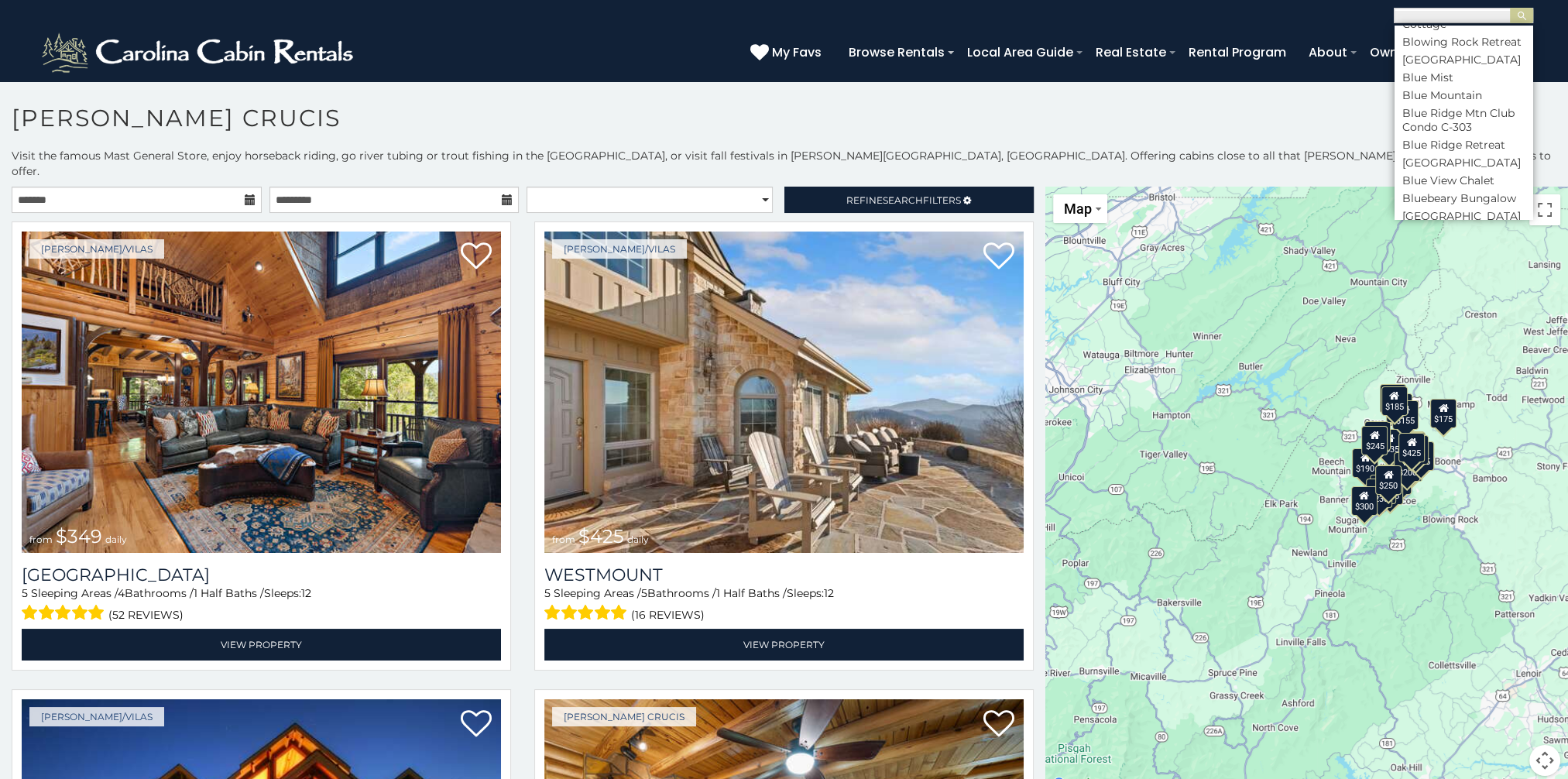
scroll to position [1472, 0]
click at [1458, 146] on li "Bluff View Farm" at bounding box center [1463, 139] width 138 height 14
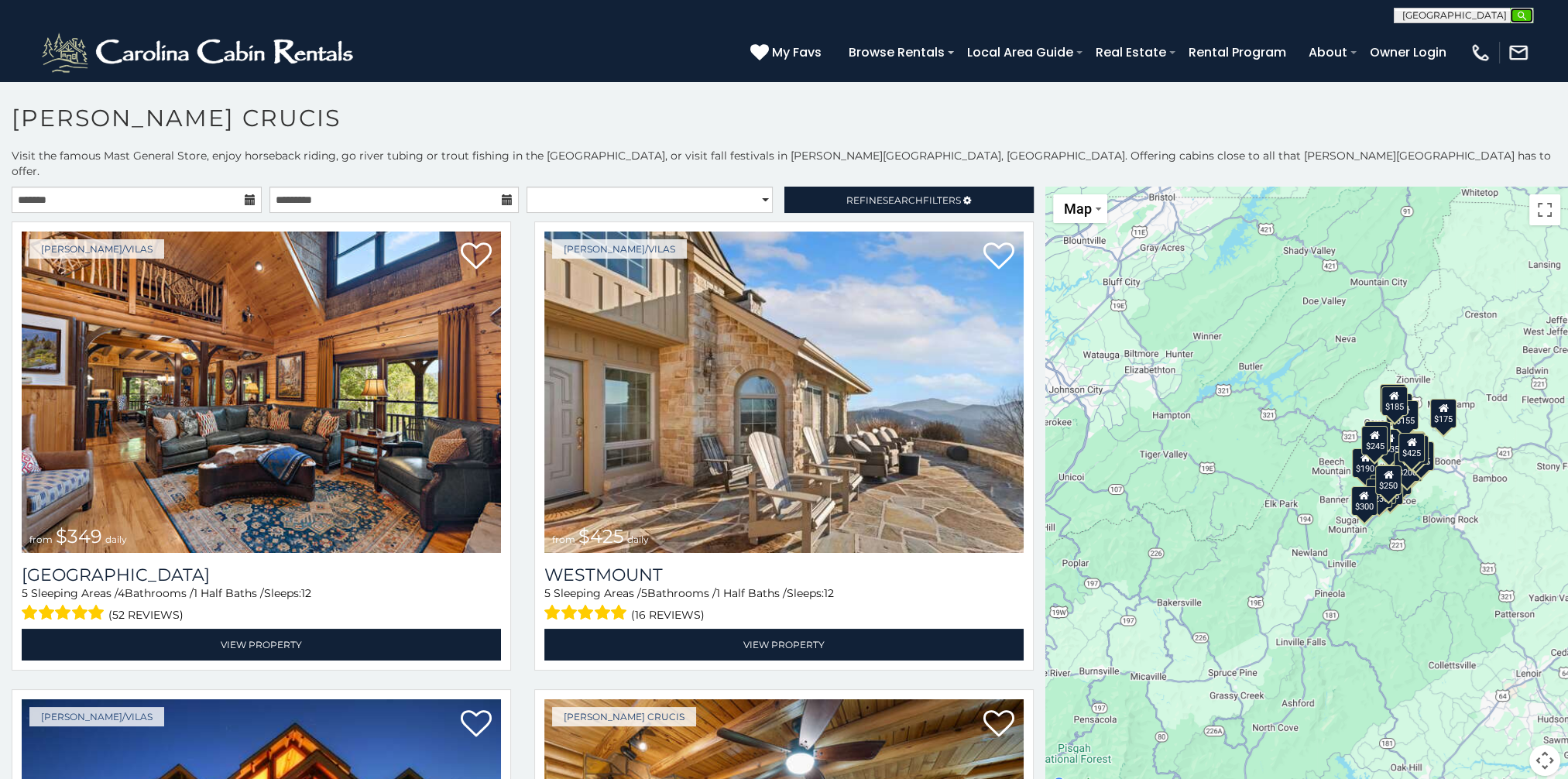
click at [1525, 16] on img "submit" at bounding box center [1521, 15] width 11 height 11
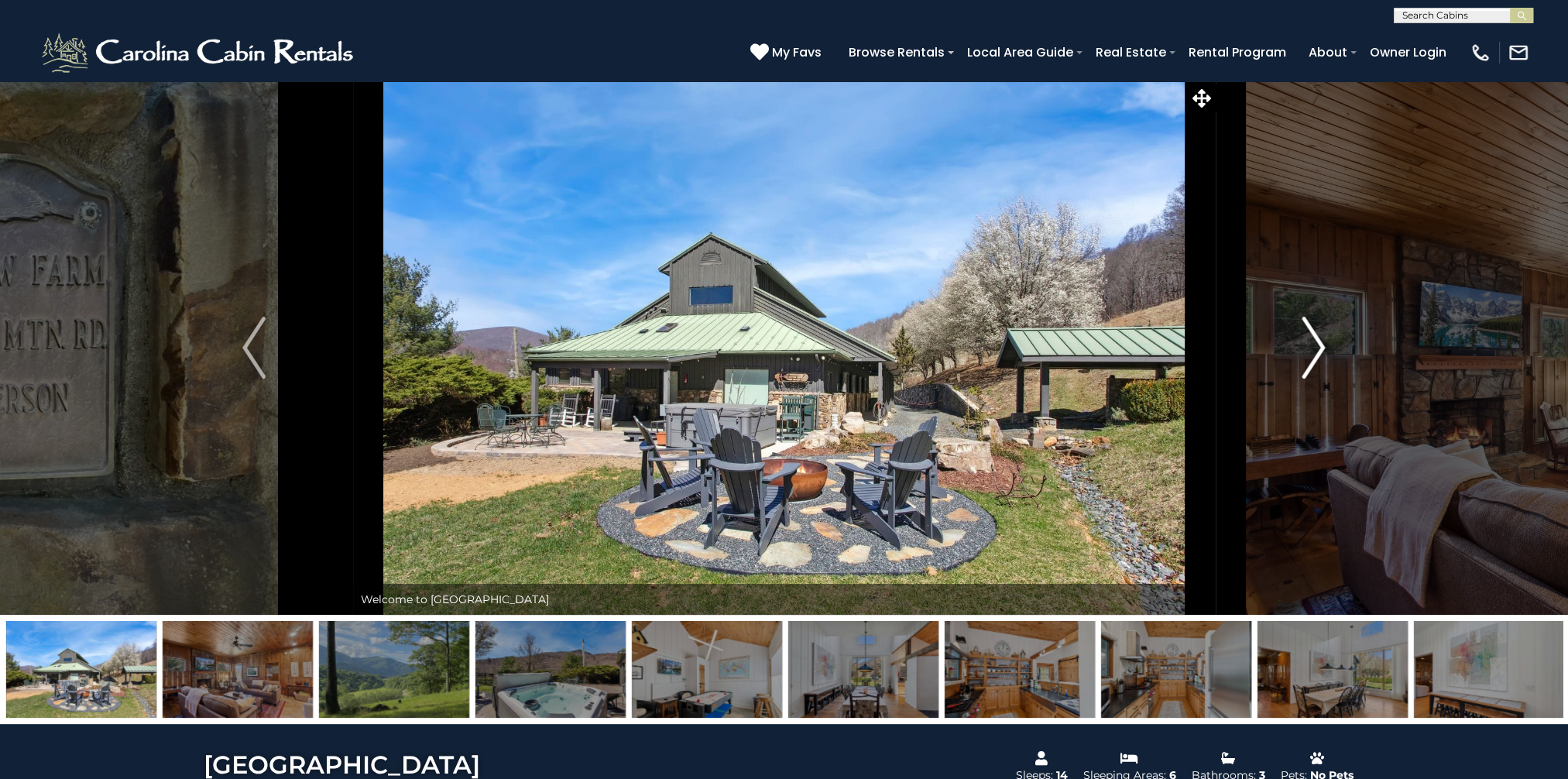
click at [1316, 347] on img "Next" at bounding box center [1314, 347] width 23 height 62
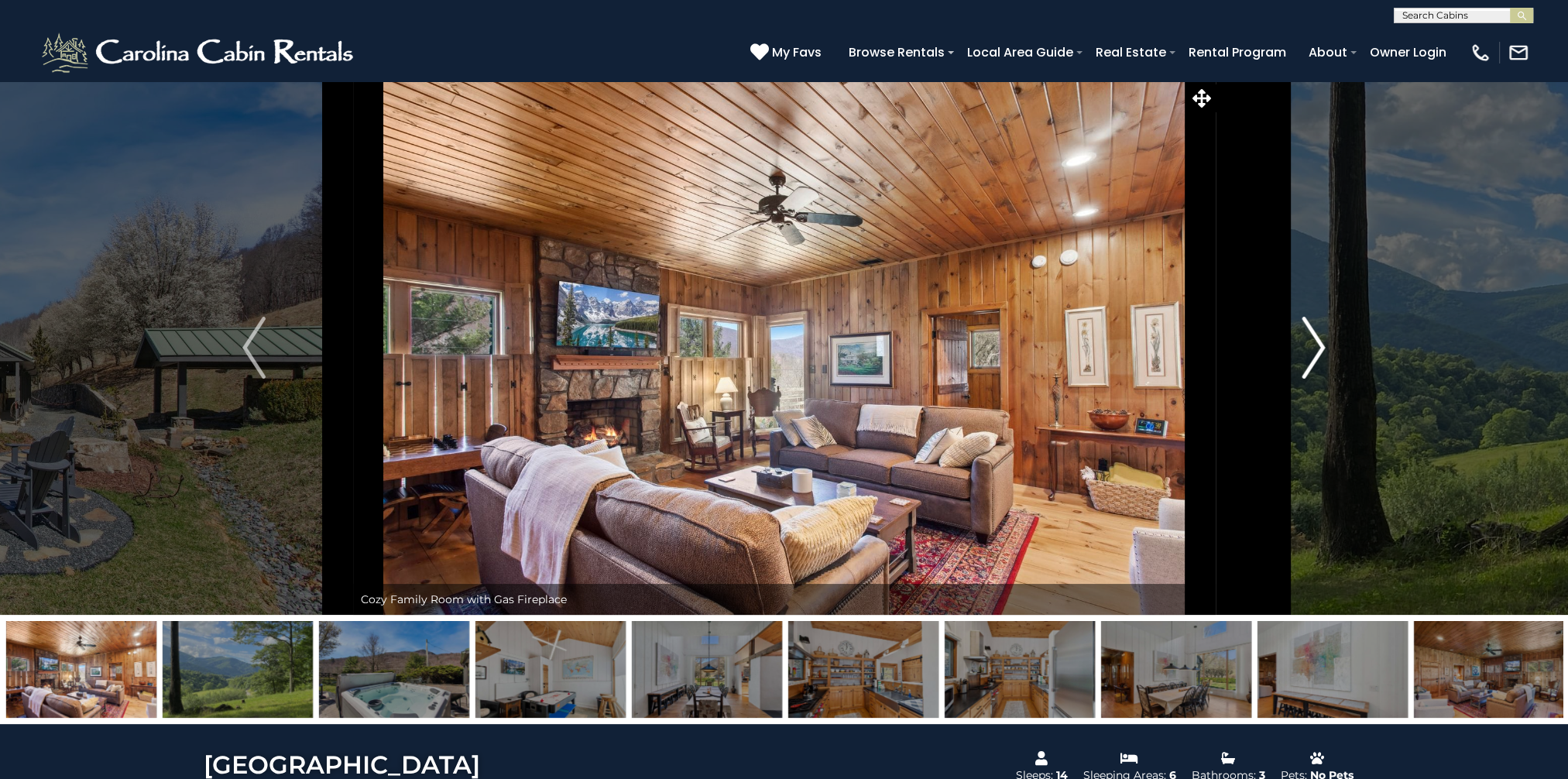
click at [1316, 347] on img "Next" at bounding box center [1314, 347] width 23 height 62
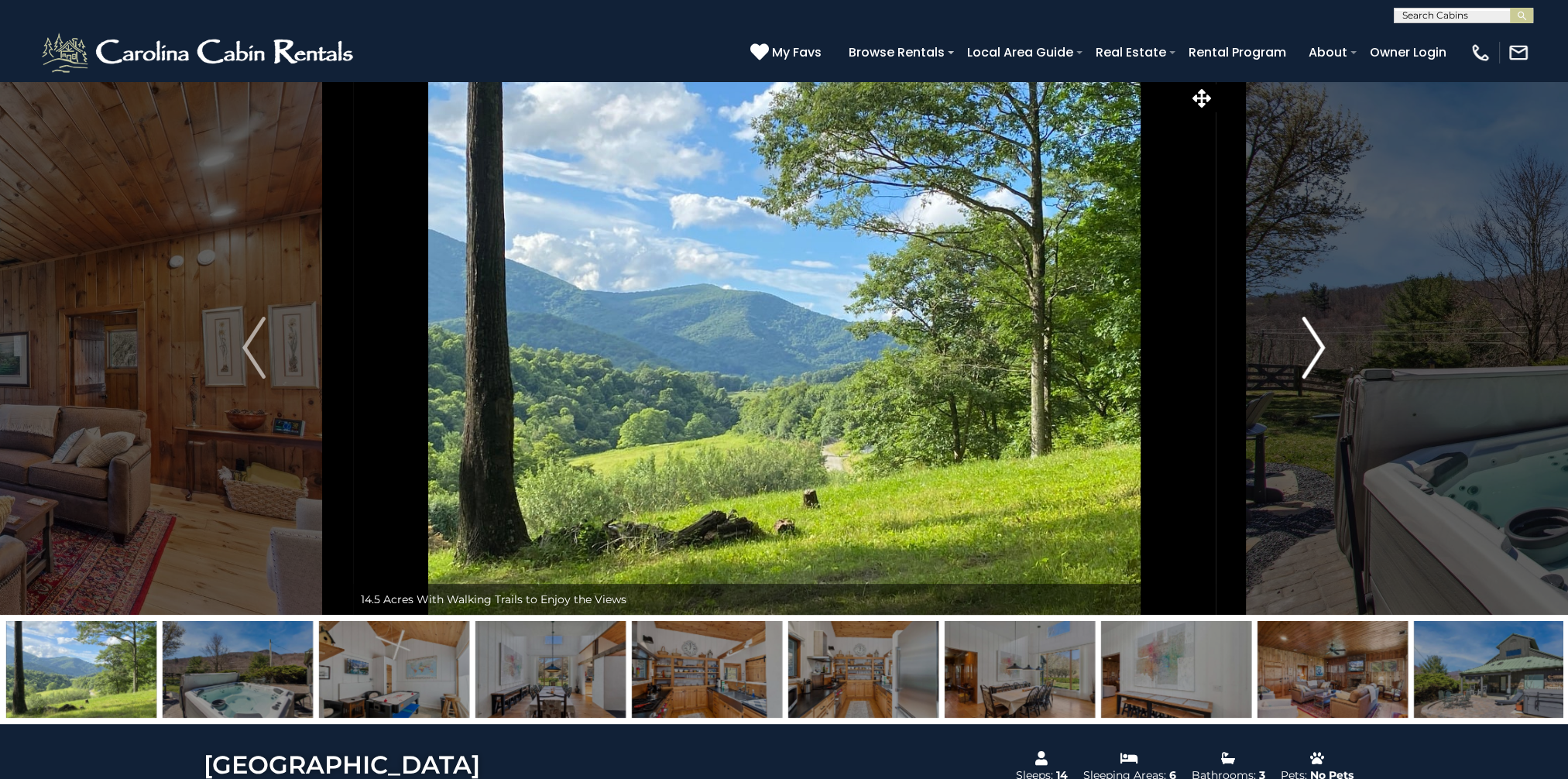
click at [1316, 347] on img "Next" at bounding box center [1314, 347] width 23 height 62
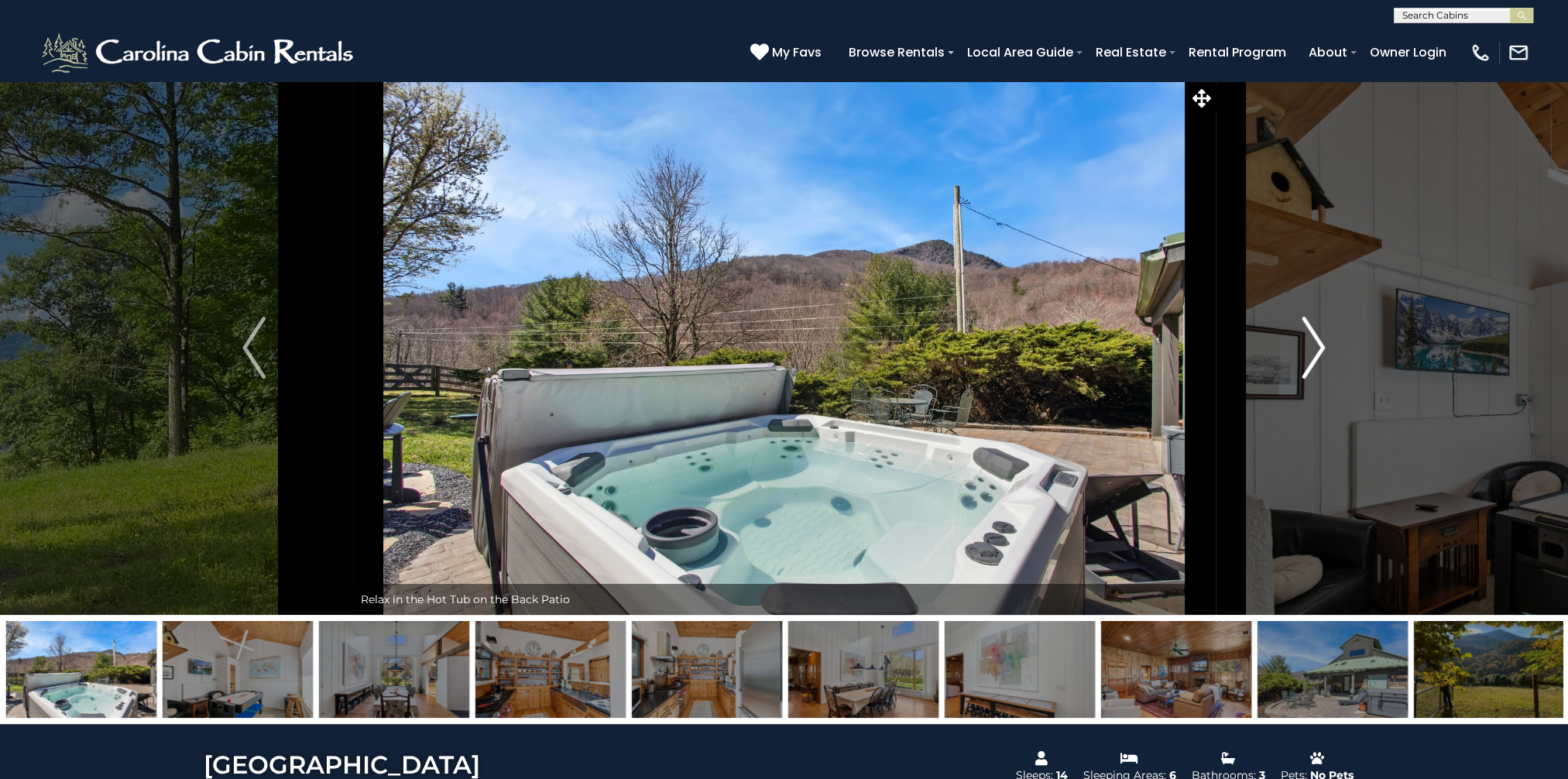
click at [1316, 347] on img "Next" at bounding box center [1314, 347] width 23 height 62
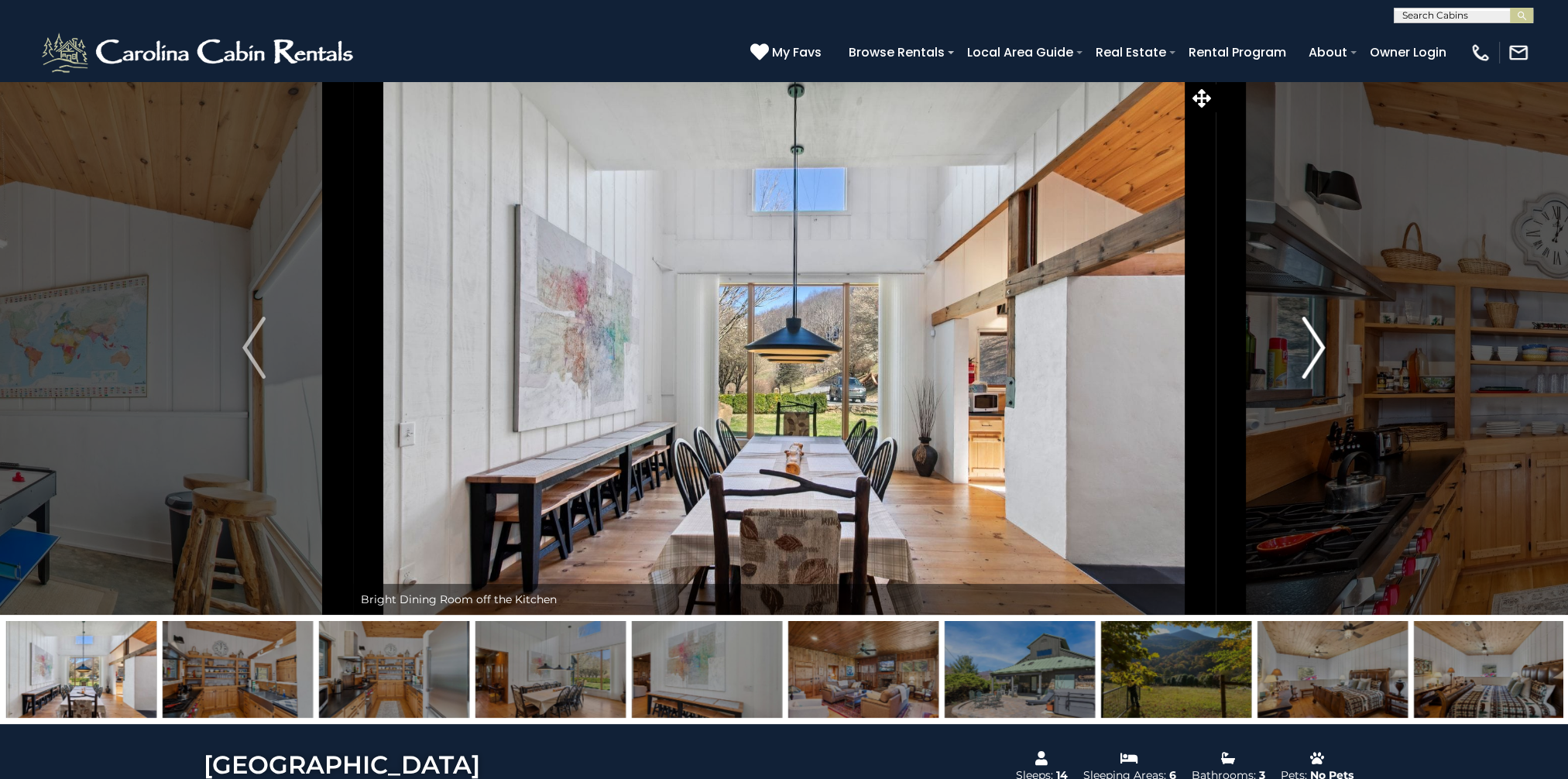
click at [1316, 347] on img "Next" at bounding box center [1314, 347] width 23 height 62
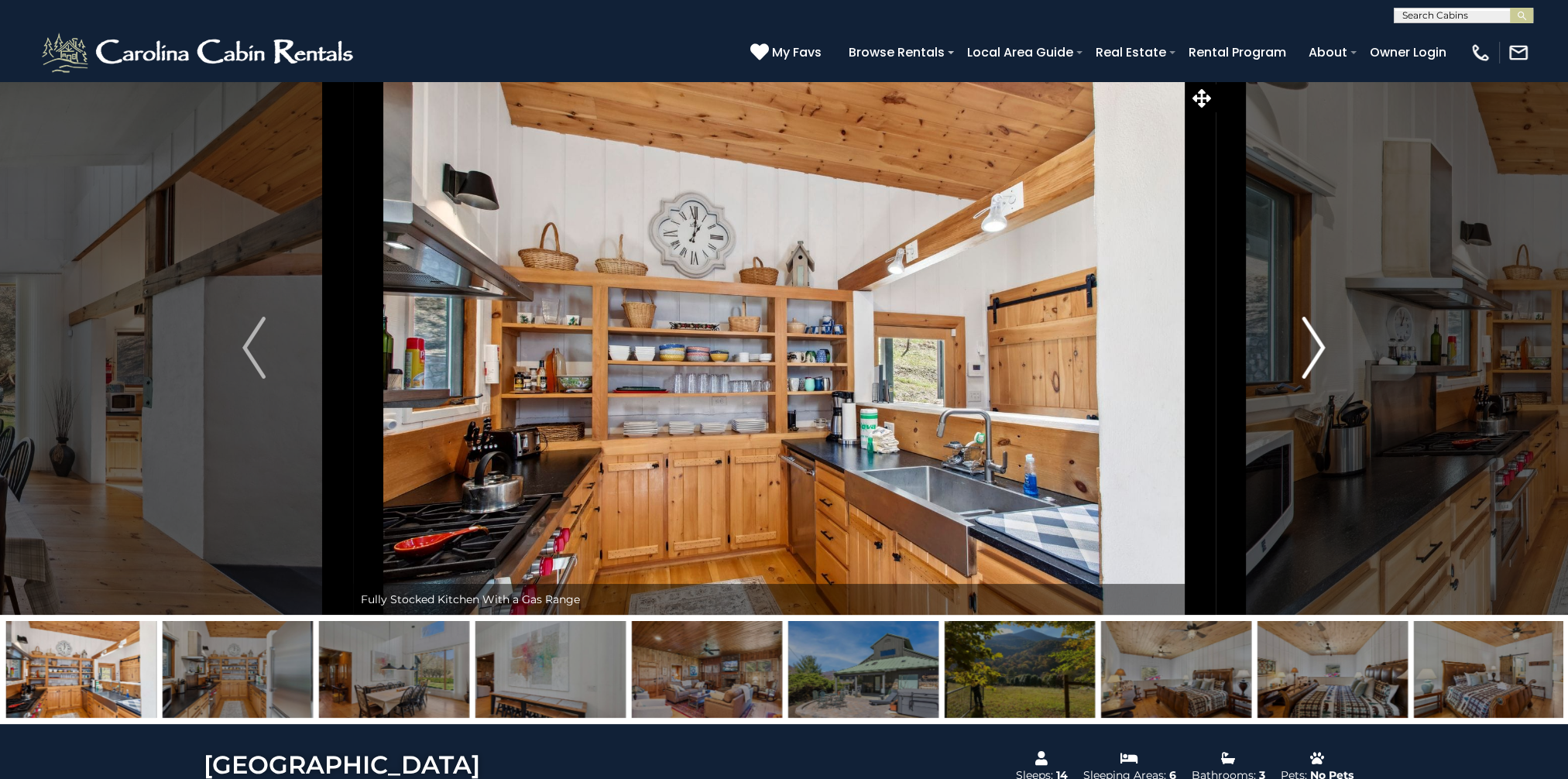
click at [1316, 347] on img "Next" at bounding box center [1314, 347] width 23 height 62
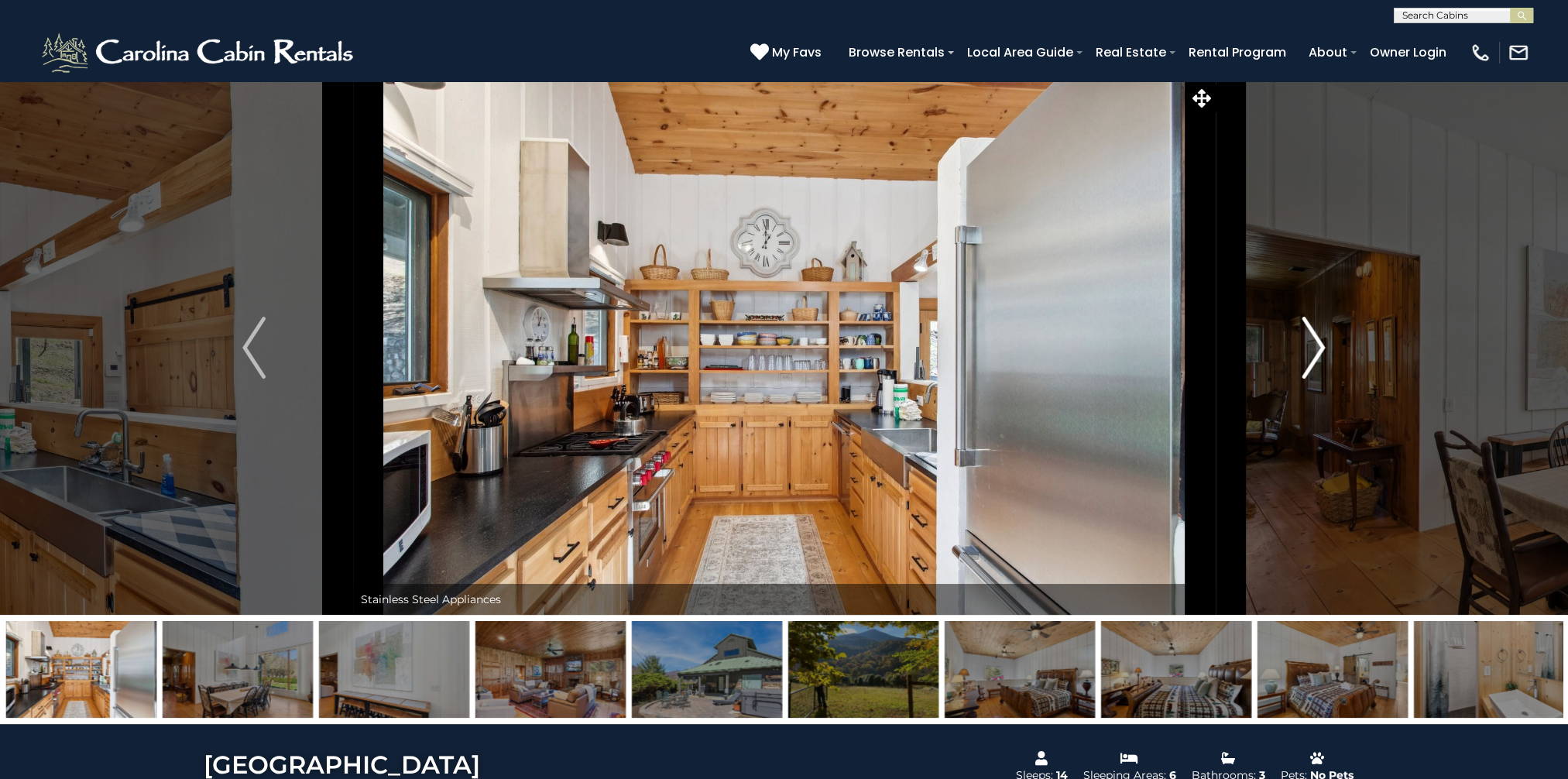
click at [1316, 347] on img "Next" at bounding box center [1314, 347] width 23 height 62
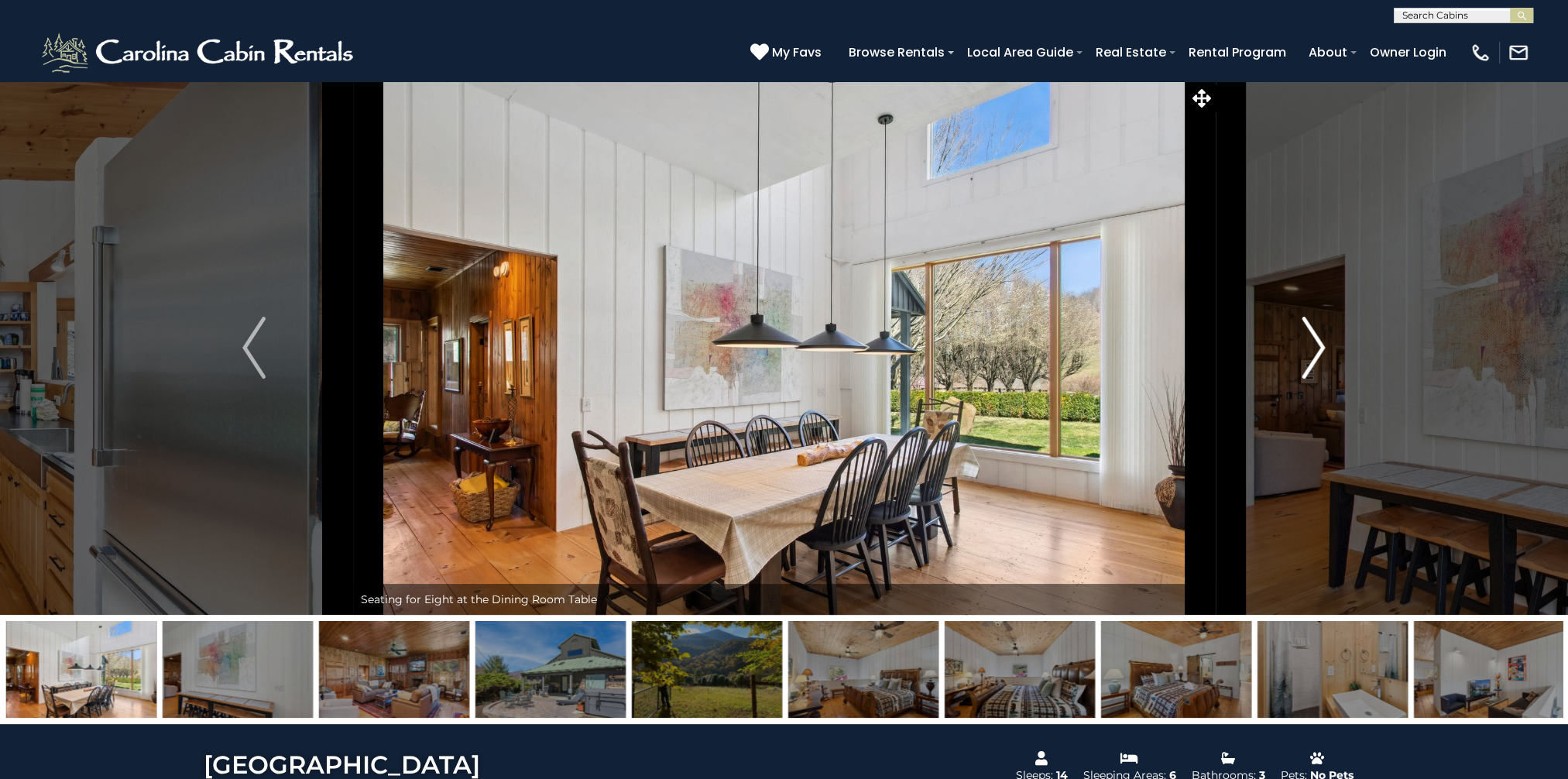
click at [1316, 347] on img "Next" at bounding box center [1314, 347] width 23 height 62
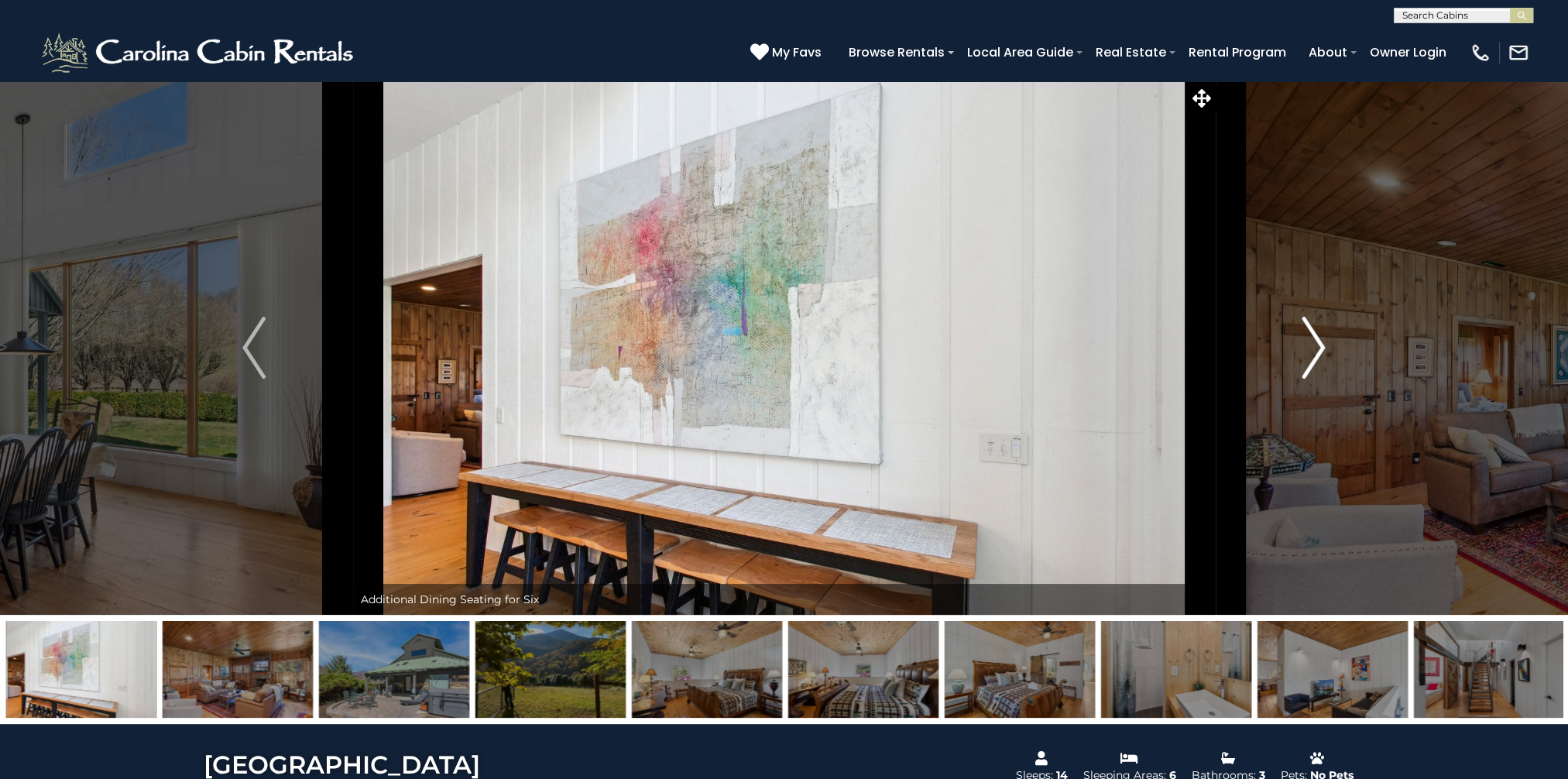
click at [1316, 347] on img "Next" at bounding box center [1314, 347] width 23 height 62
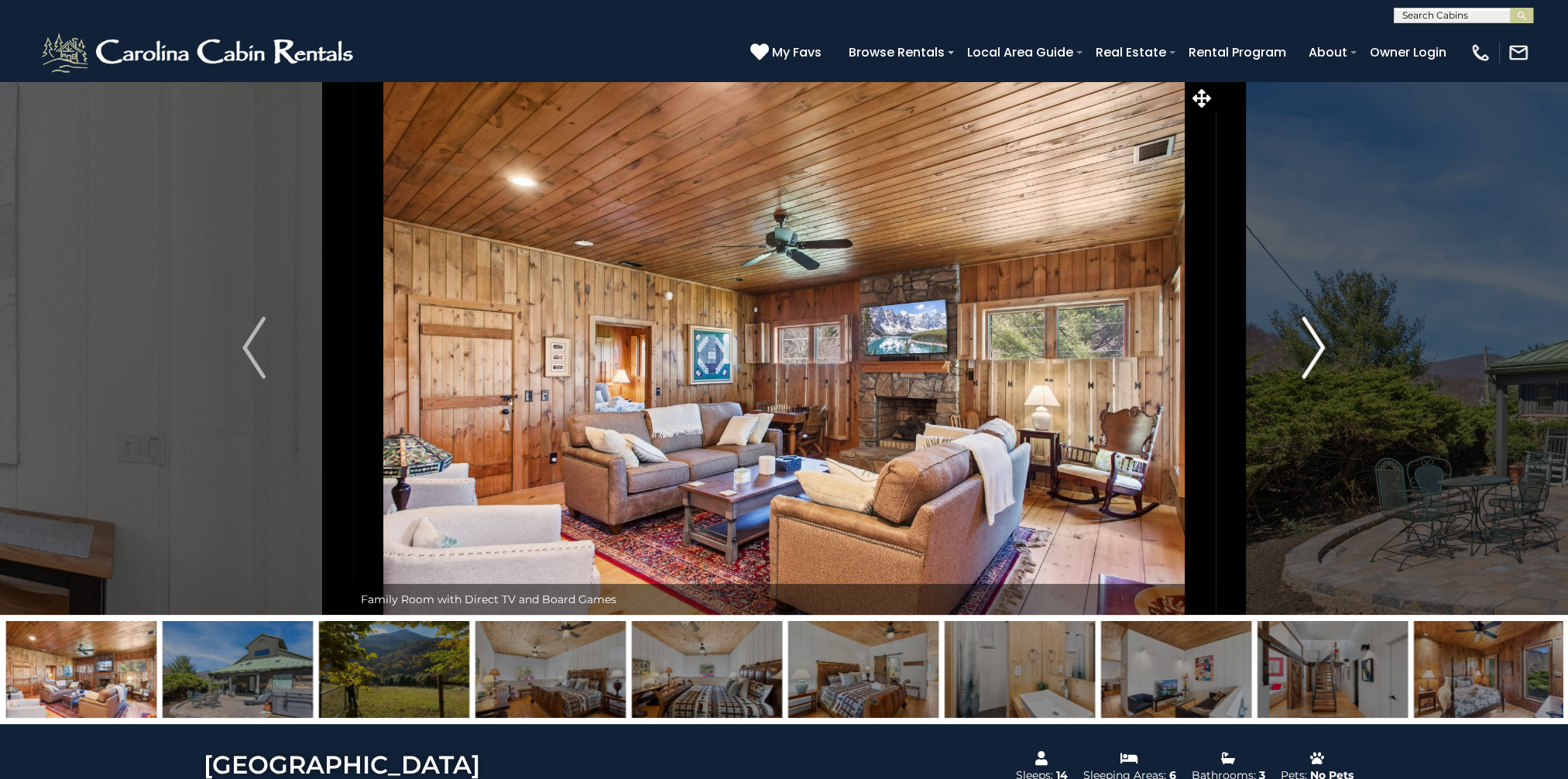
click at [1316, 347] on img "Next" at bounding box center [1314, 347] width 23 height 62
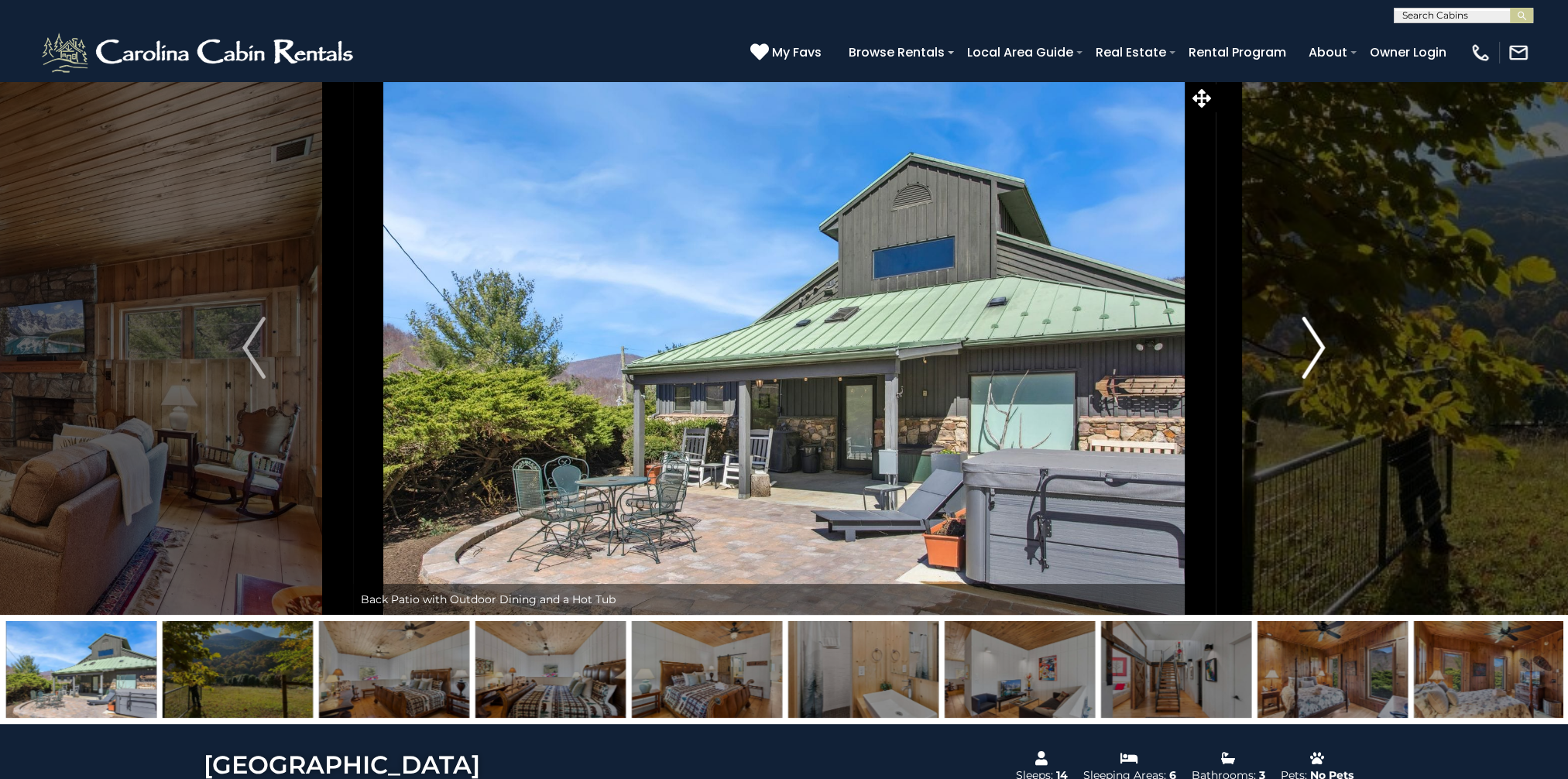
click at [1316, 347] on img "Next" at bounding box center [1314, 347] width 23 height 62
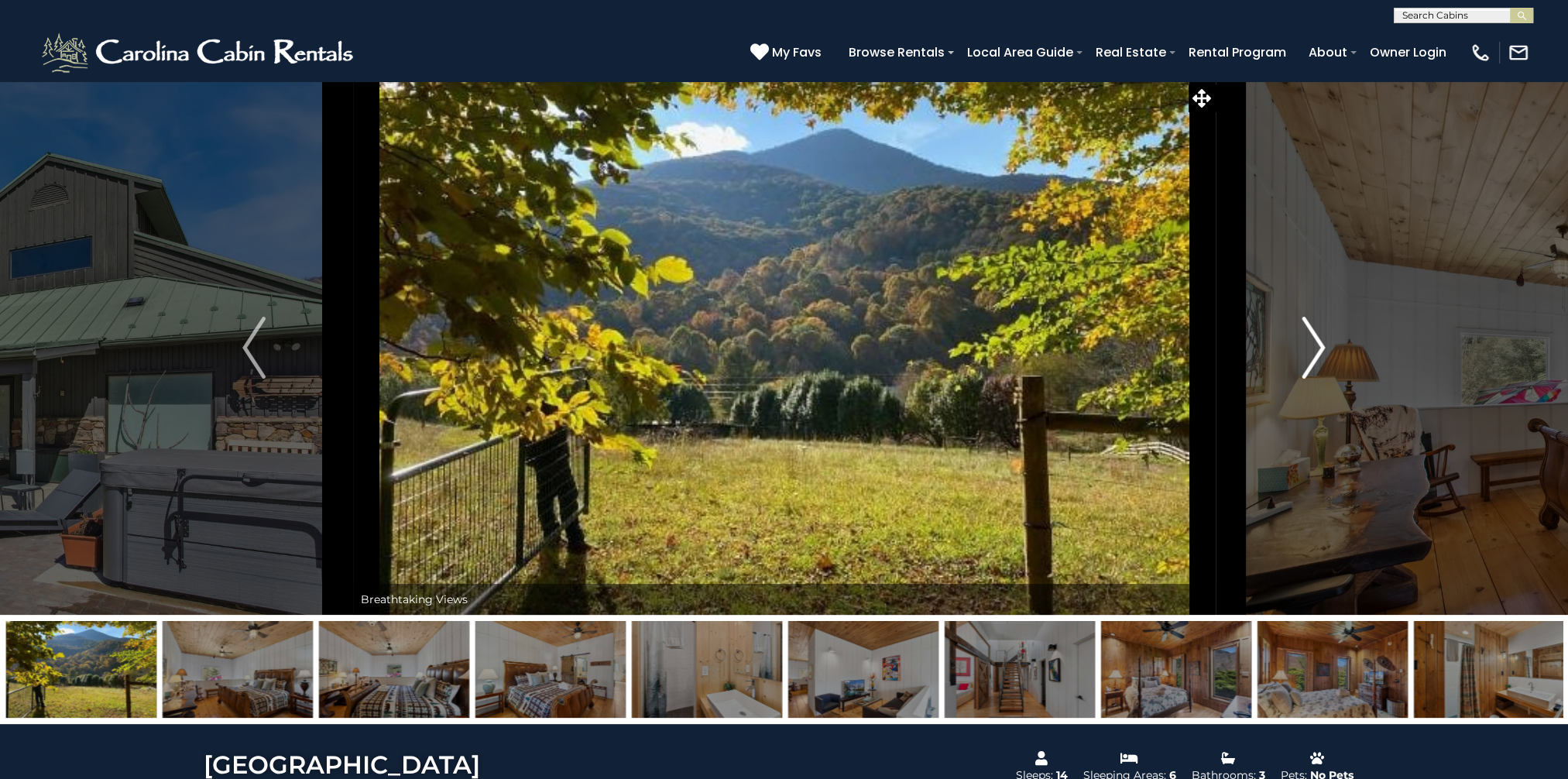
click at [1318, 344] on img "Next" at bounding box center [1314, 347] width 23 height 62
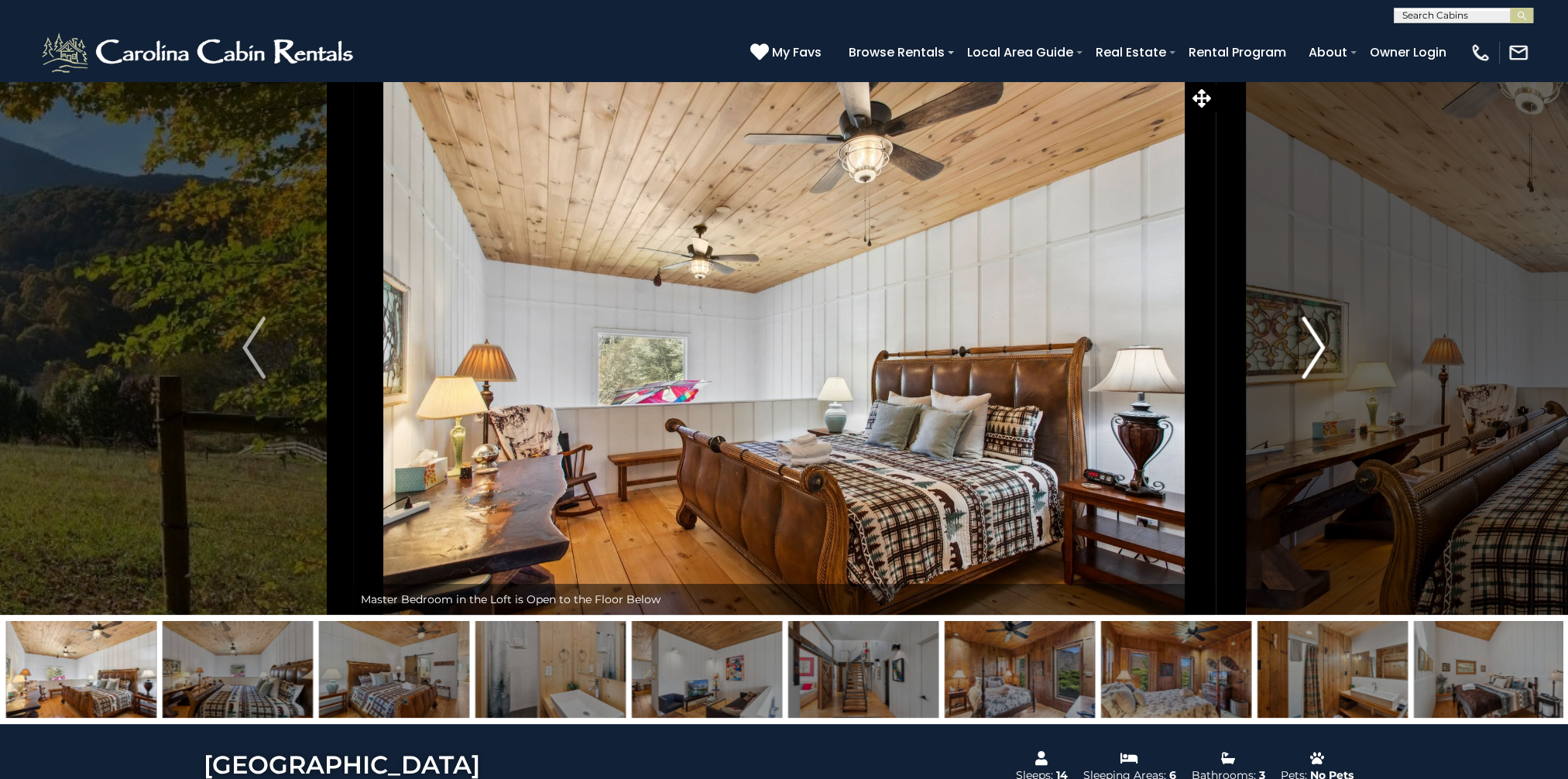
click at [1317, 346] on img "Next" at bounding box center [1314, 347] width 23 height 62
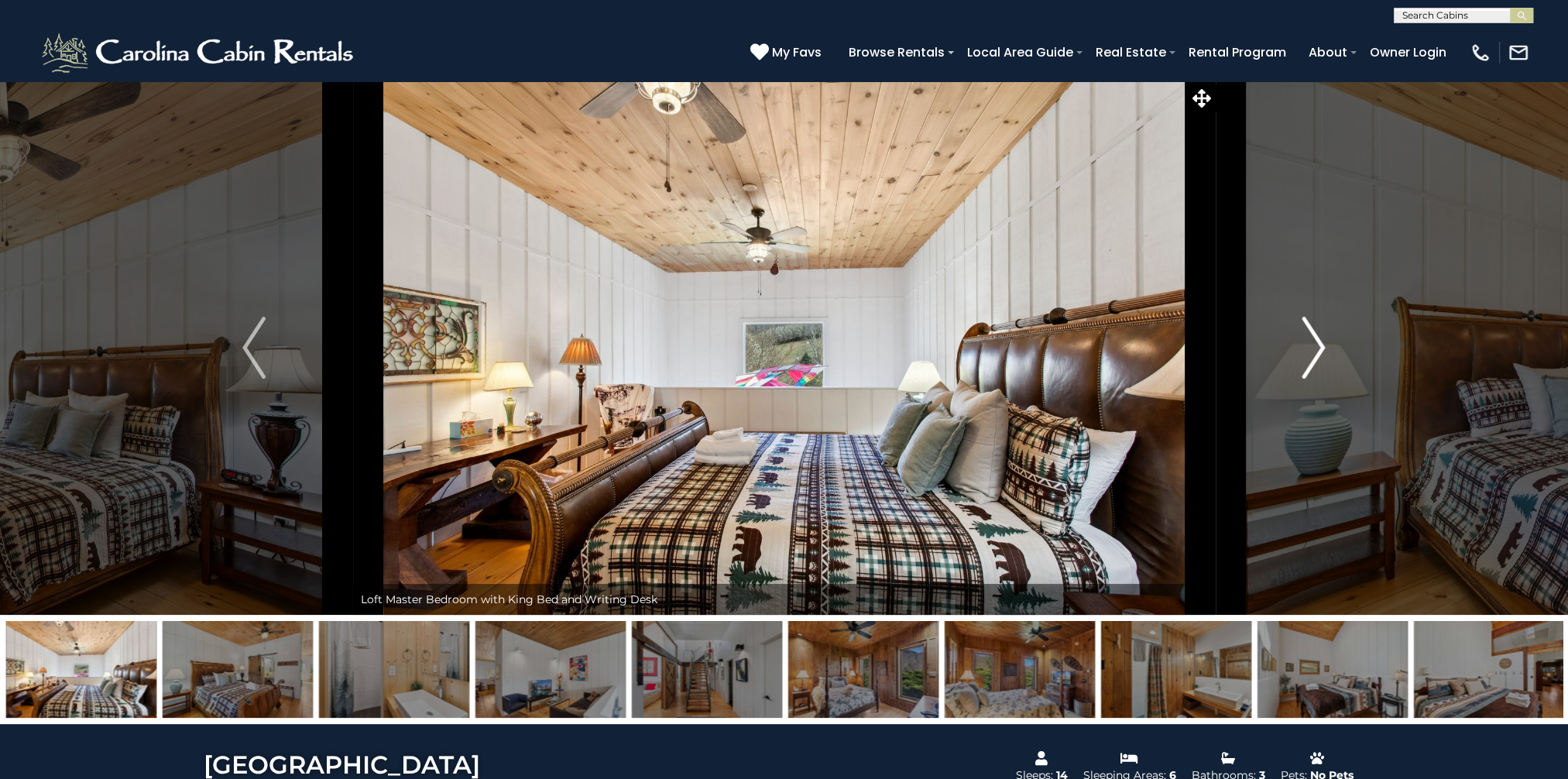
click at [1317, 346] on img "Next" at bounding box center [1314, 347] width 23 height 62
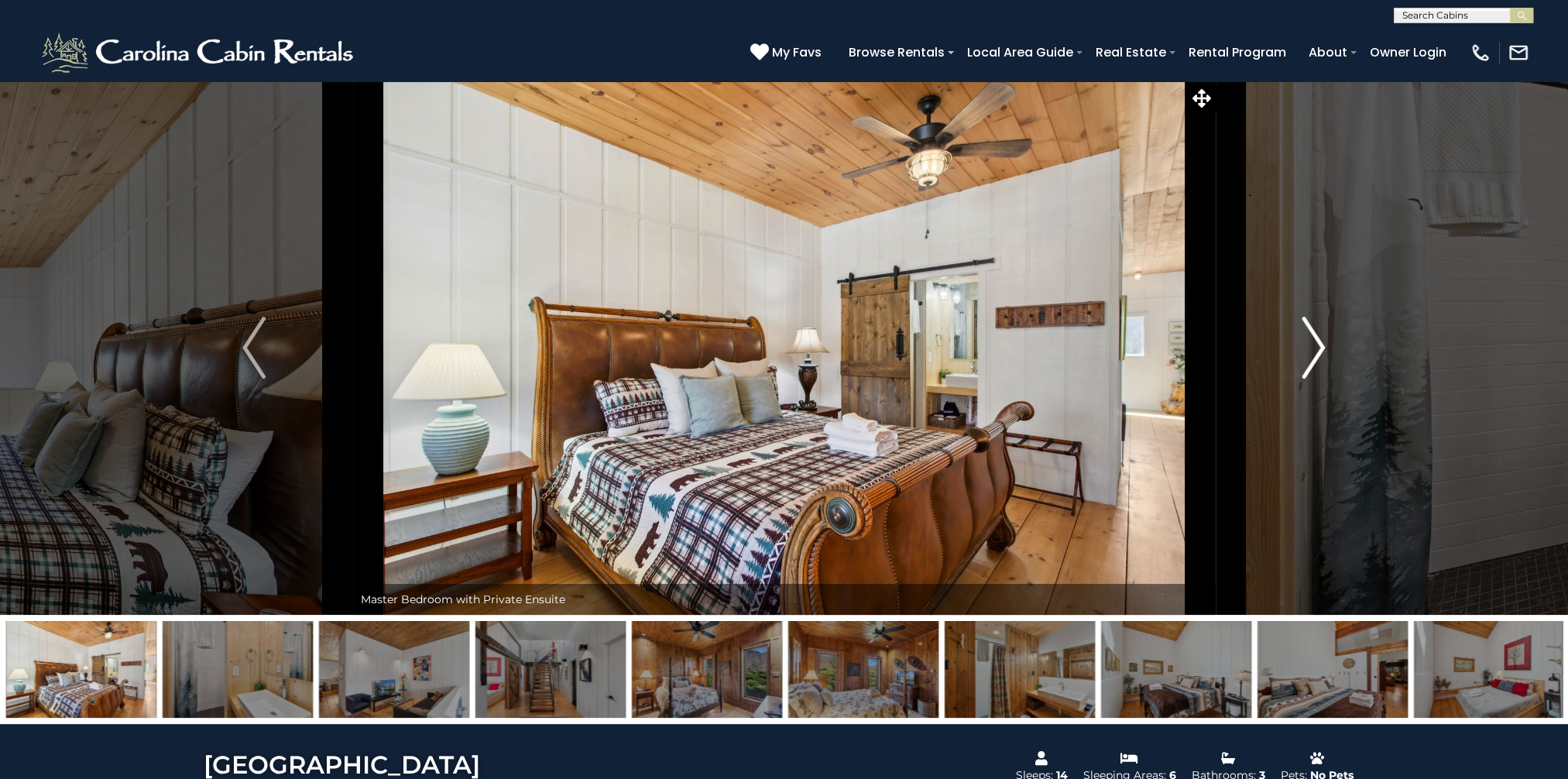
click at [1317, 346] on img "Next" at bounding box center [1314, 347] width 23 height 62
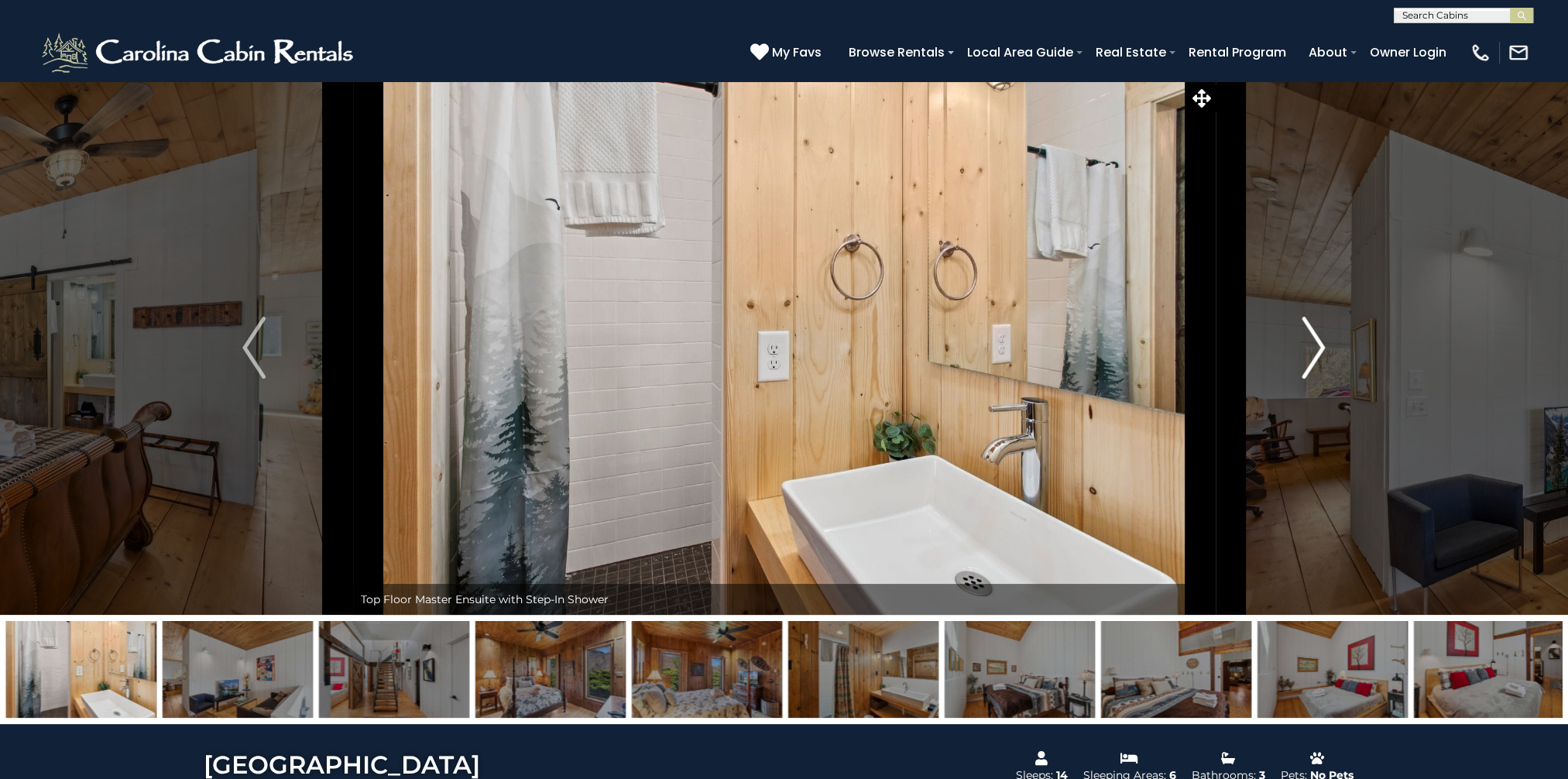
click at [1317, 346] on img "Next" at bounding box center [1314, 347] width 23 height 62
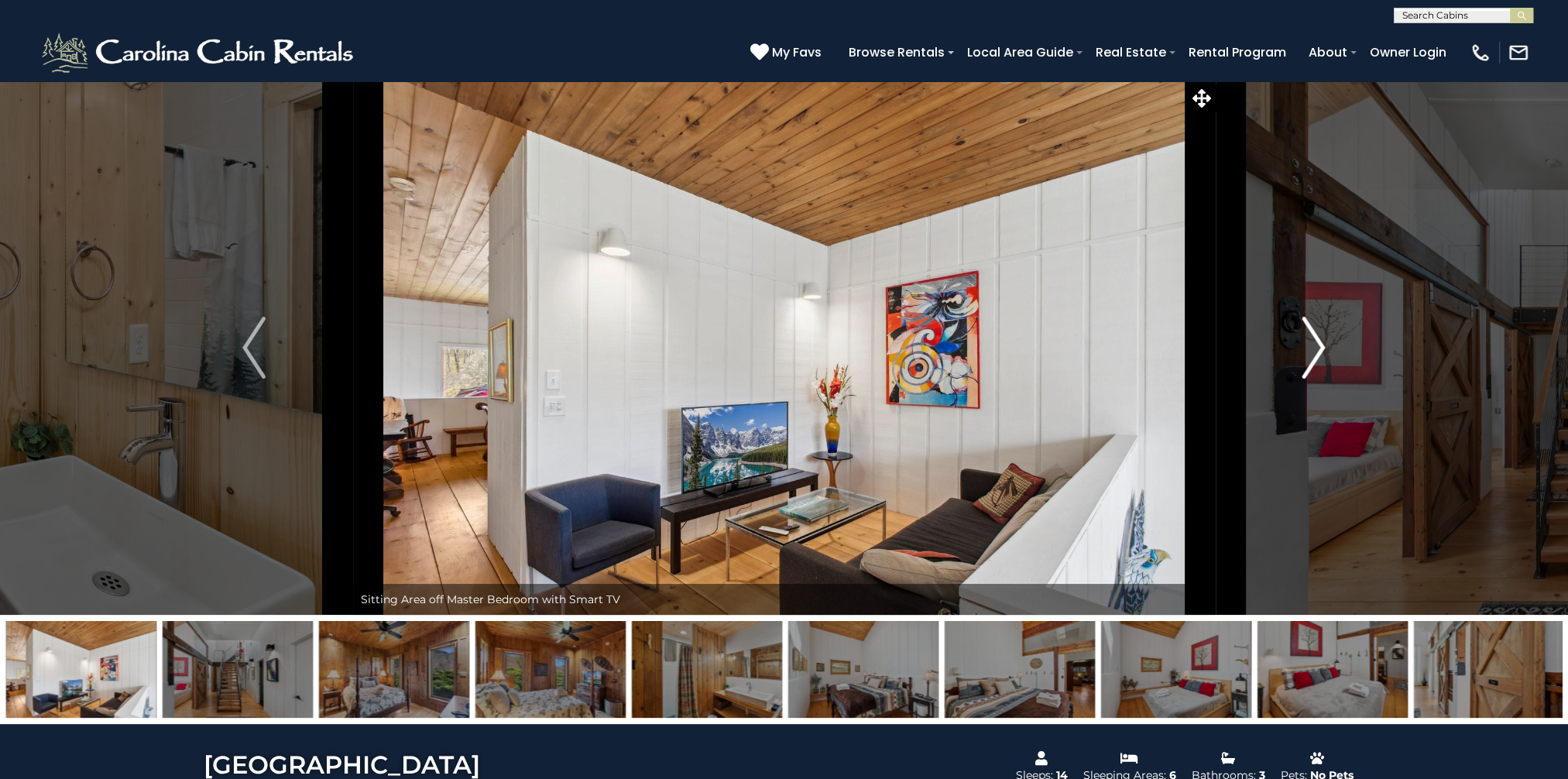
click at [1317, 346] on img "Next" at bounding box center [1314, 347] width 23 height 62
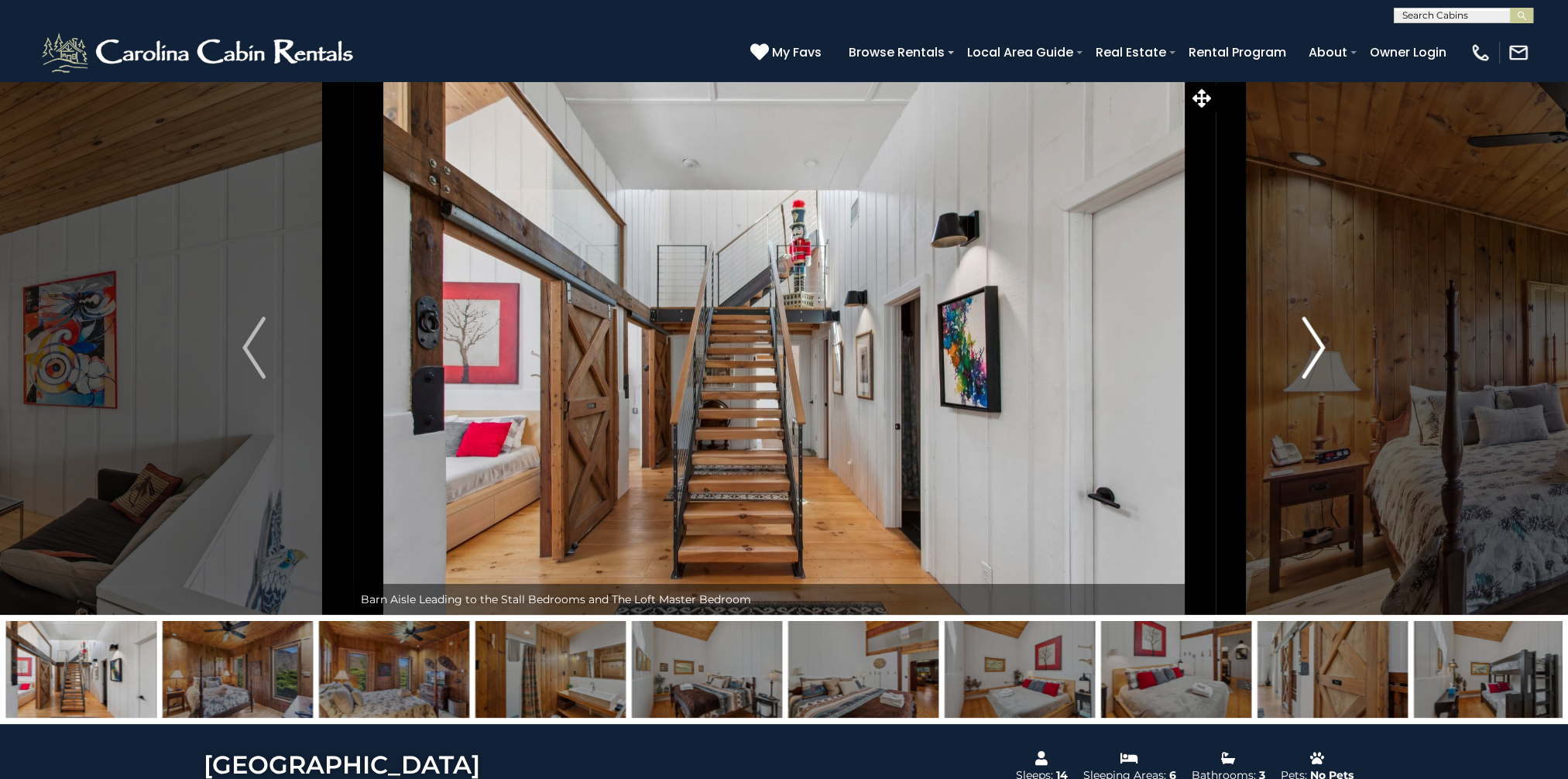
click at [1317, 346] on img "Next" at bounding box center [1314, 347] width 23 height 62
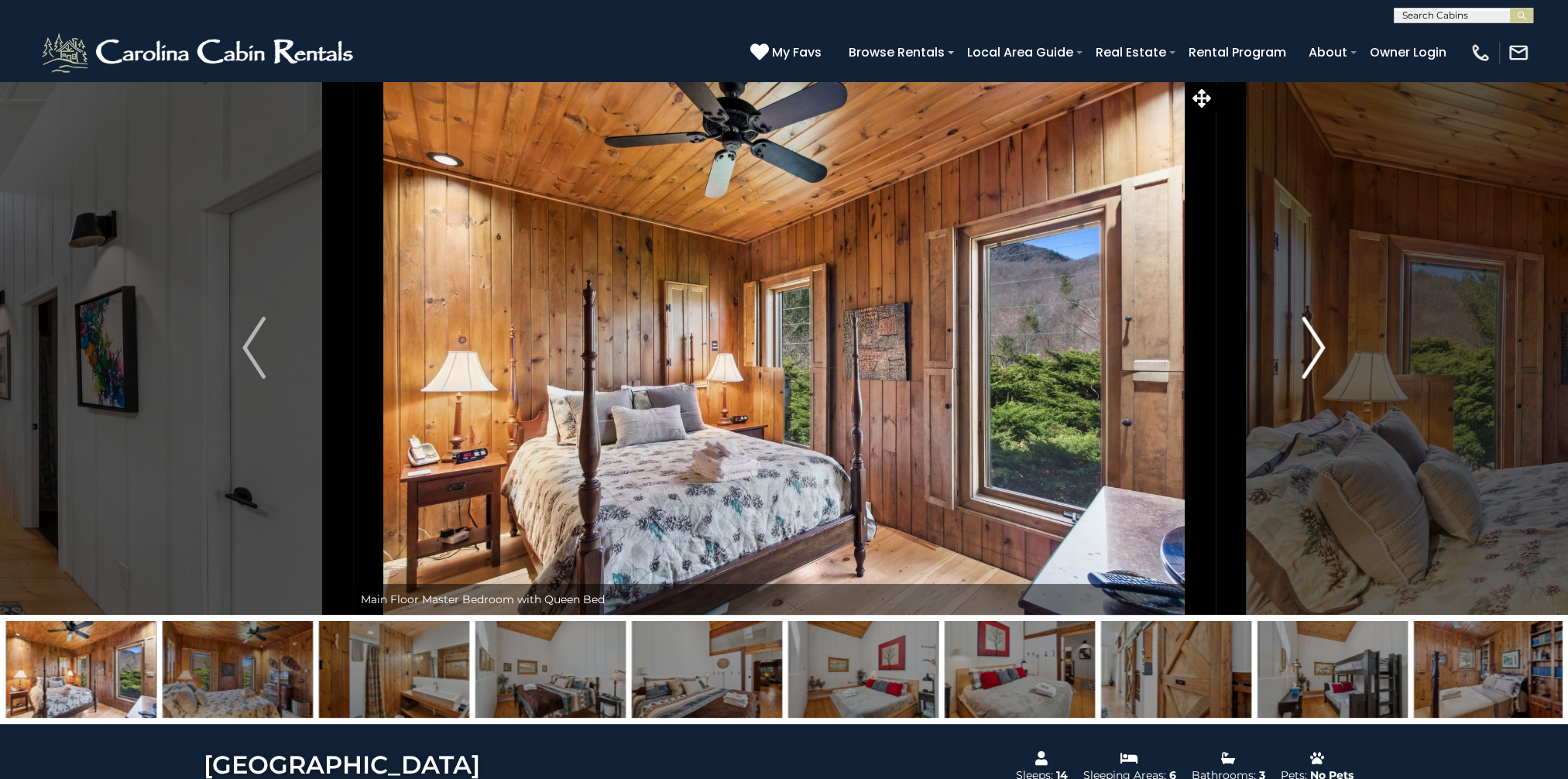
drag, startPoint x: 1317, startPoint y: 346, endPoint x: 1303, endPoint y: 352, distance: 15.2
click at [1317, 346] on img "Next" at bounding box center [1314, 347] width 23 height 62
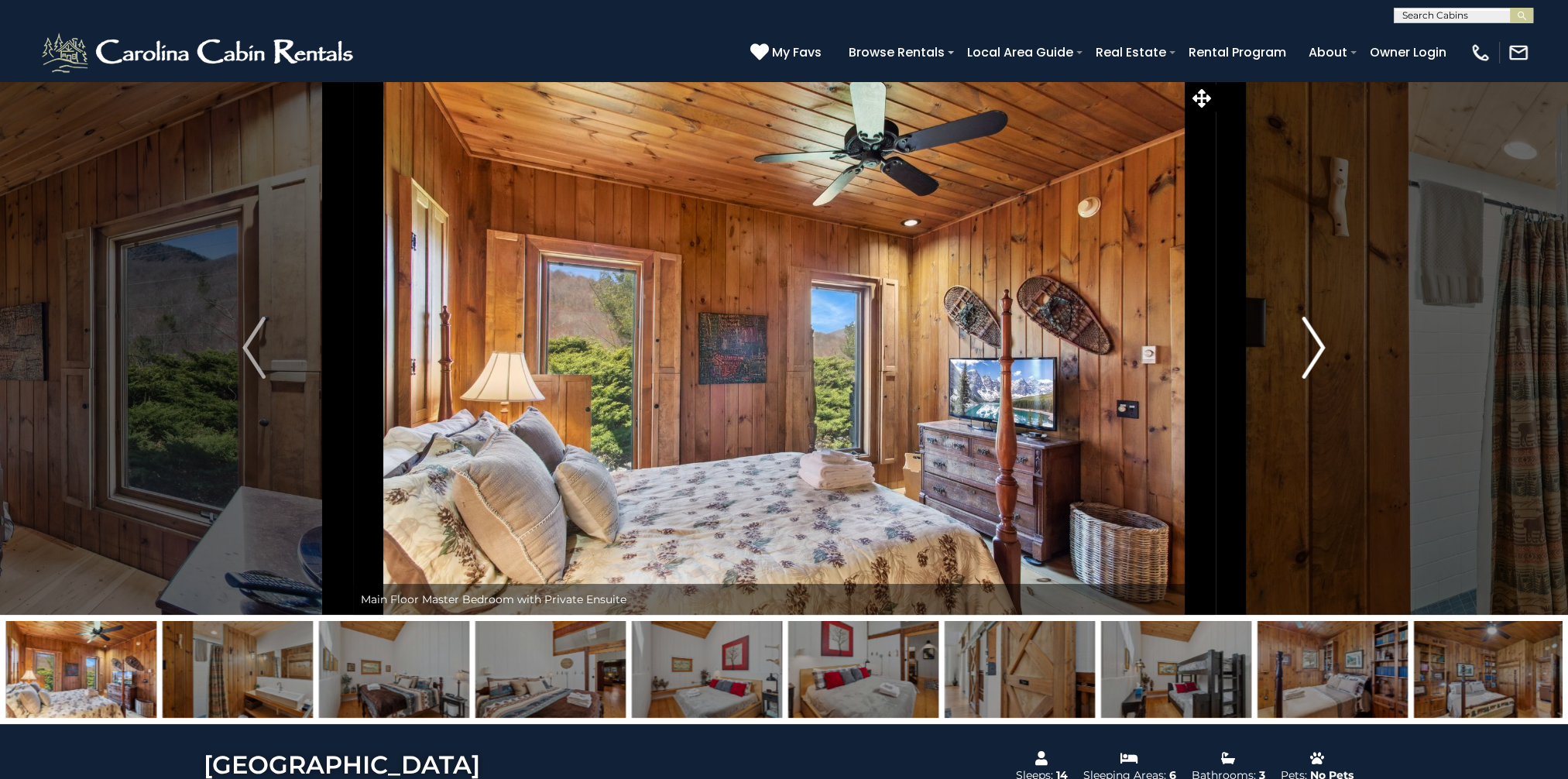
click at [1317, 349] on img "Next" at bounding box center [1314, 347] width 23 height 62
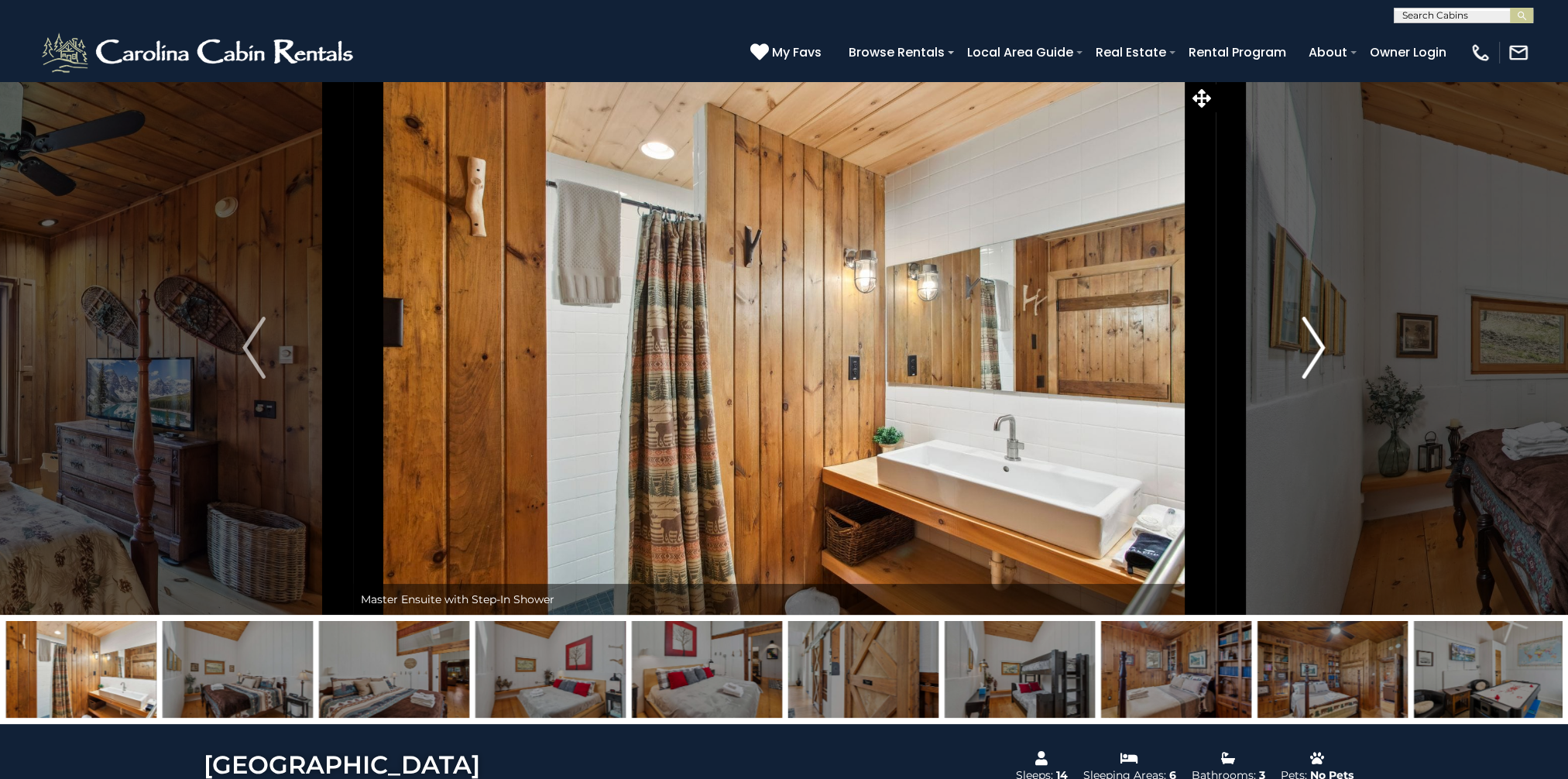
click at [1317, 349] on img "Next" at bounding box center [1314, 347] width 23 height 62
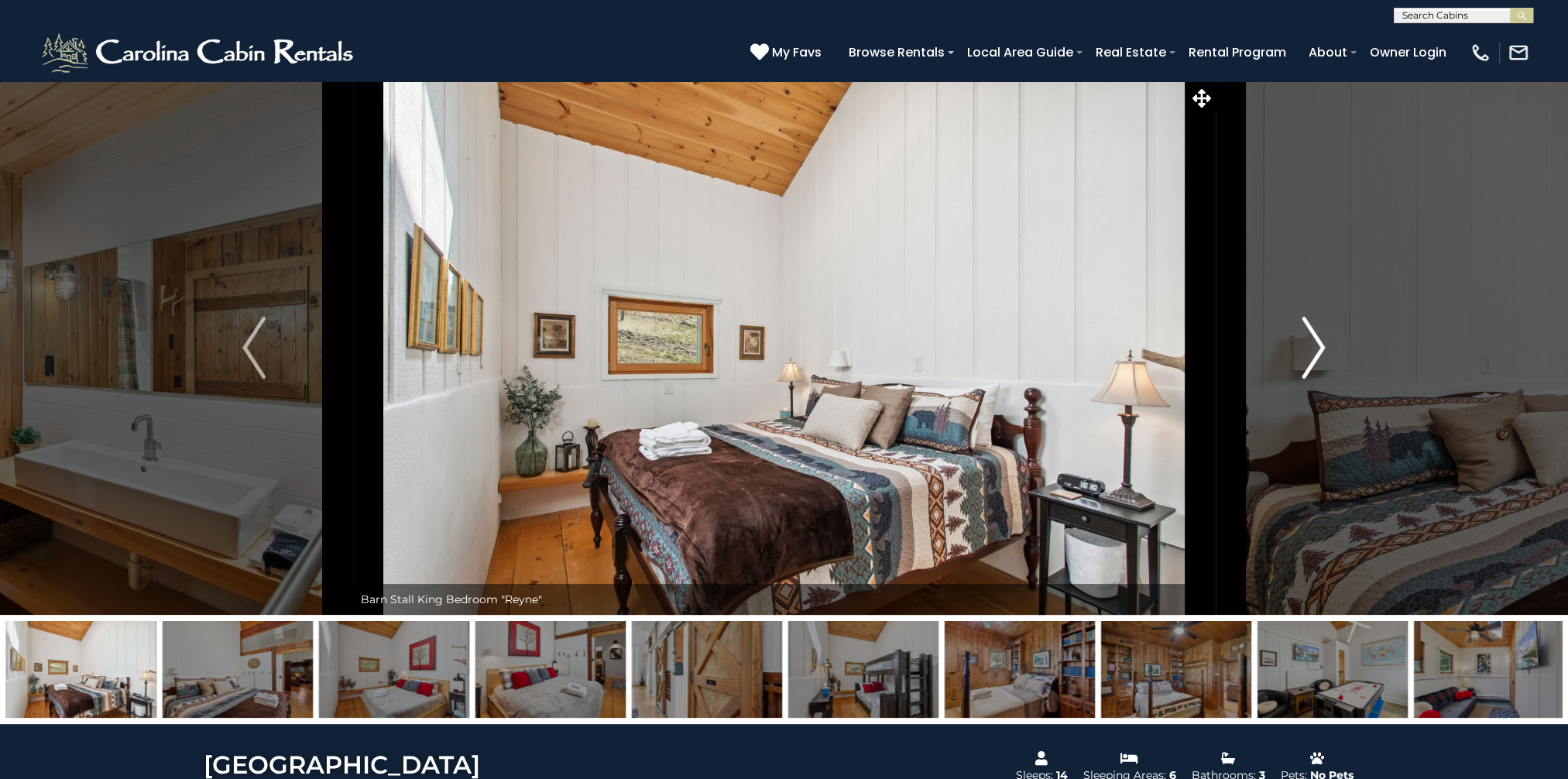
click at [1317, 349] on img "Next" at bounding box center [1314, 347] width 23 height 62
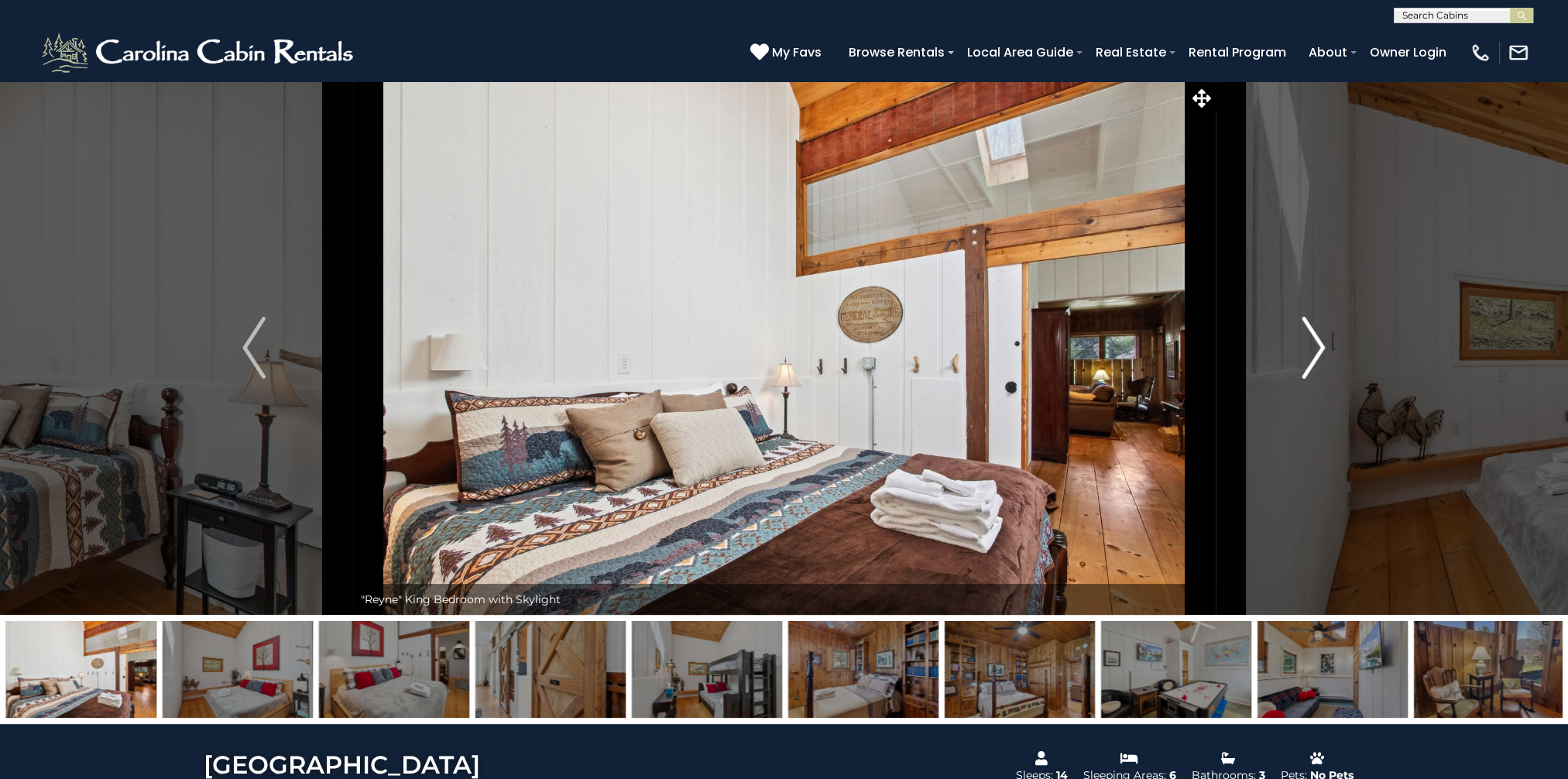
click at [1317, 349] on img "Next" at bounding box center [1314, 347] width 23 height 62
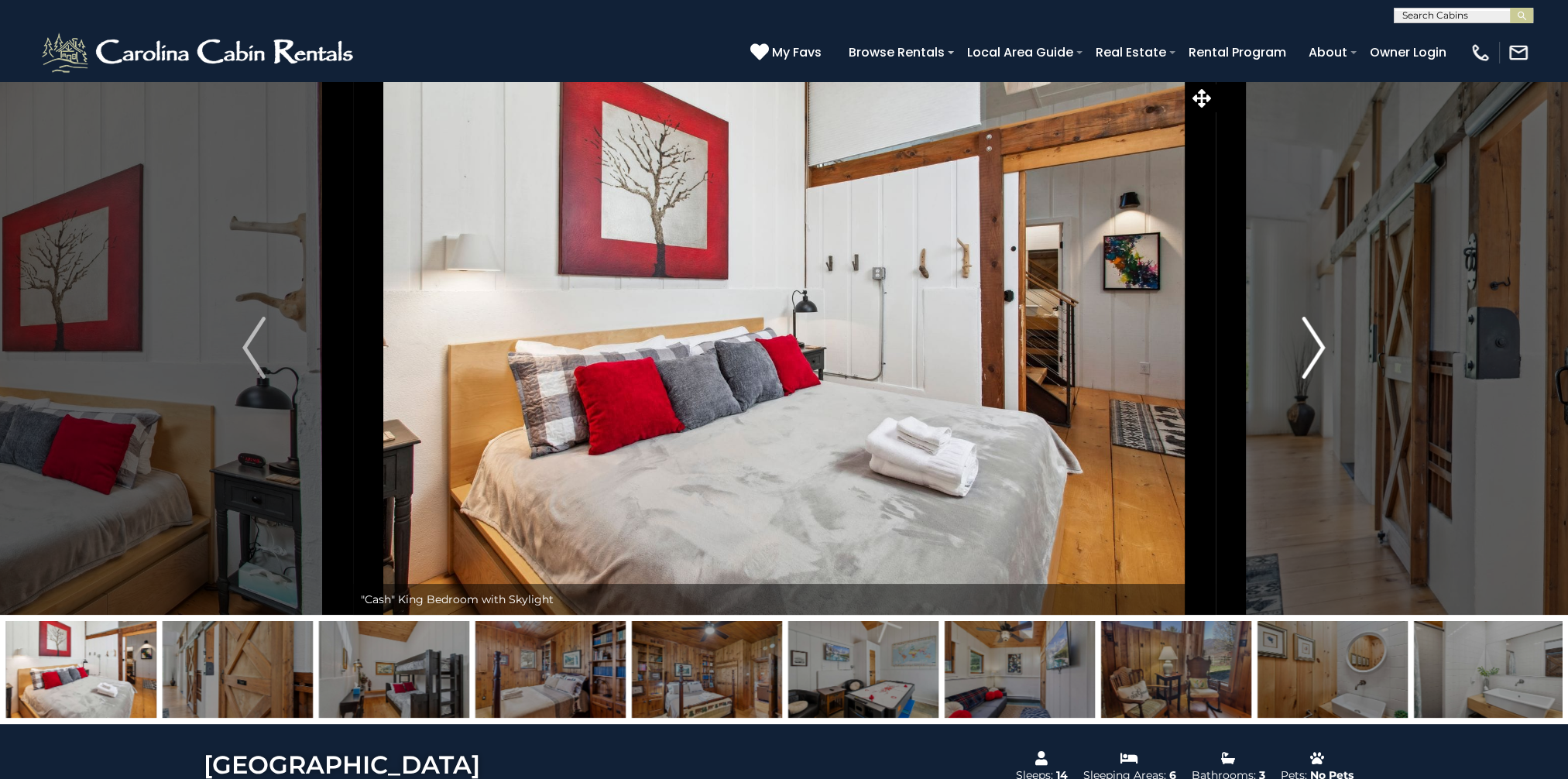
click at [1316, 349] on img "Next" at bounding box center [1314, 347] width 23 height 62
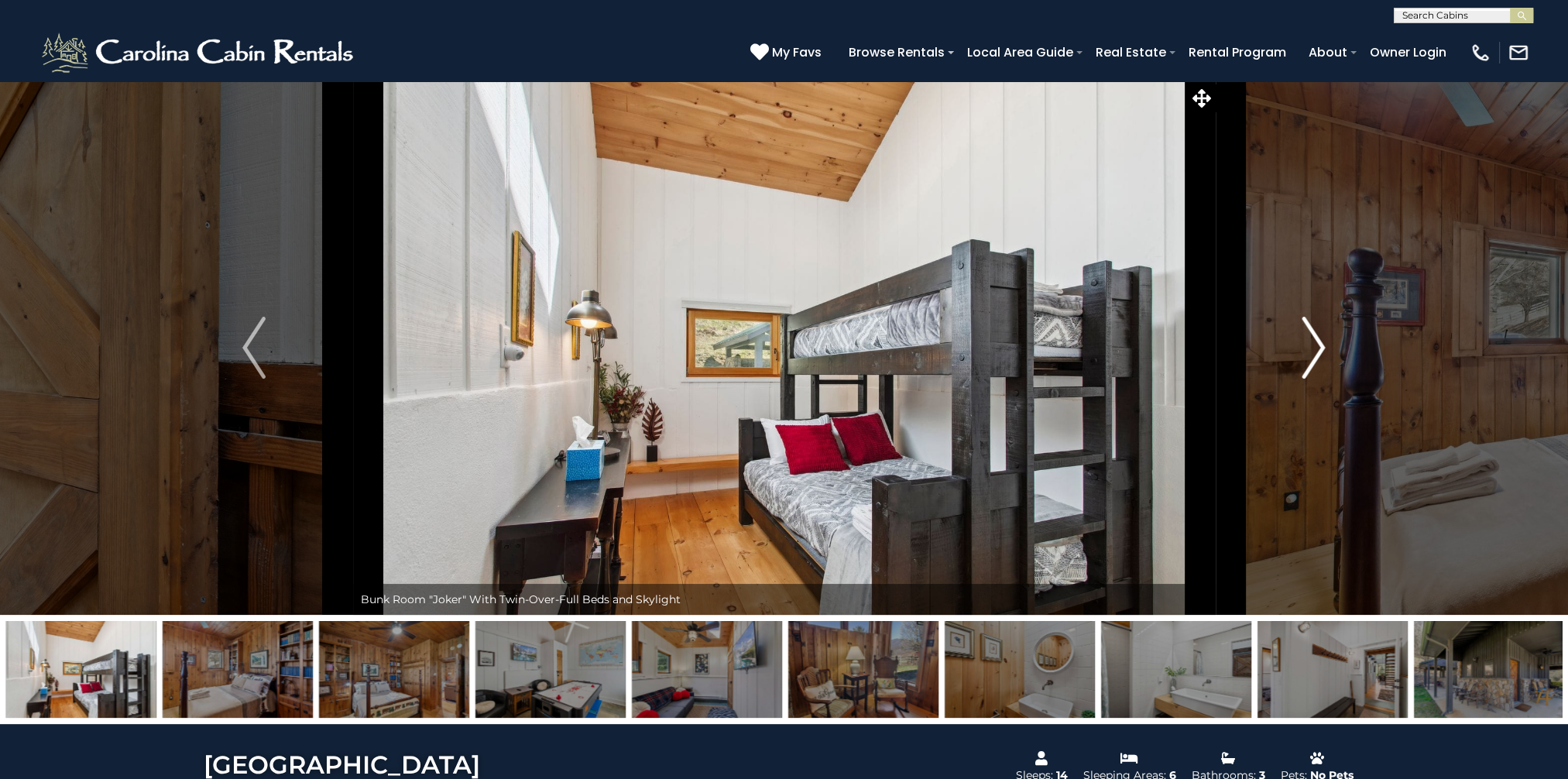
click at [1316, 349] on img "Next" at bounding box center [1314, 347] width 23 height 62
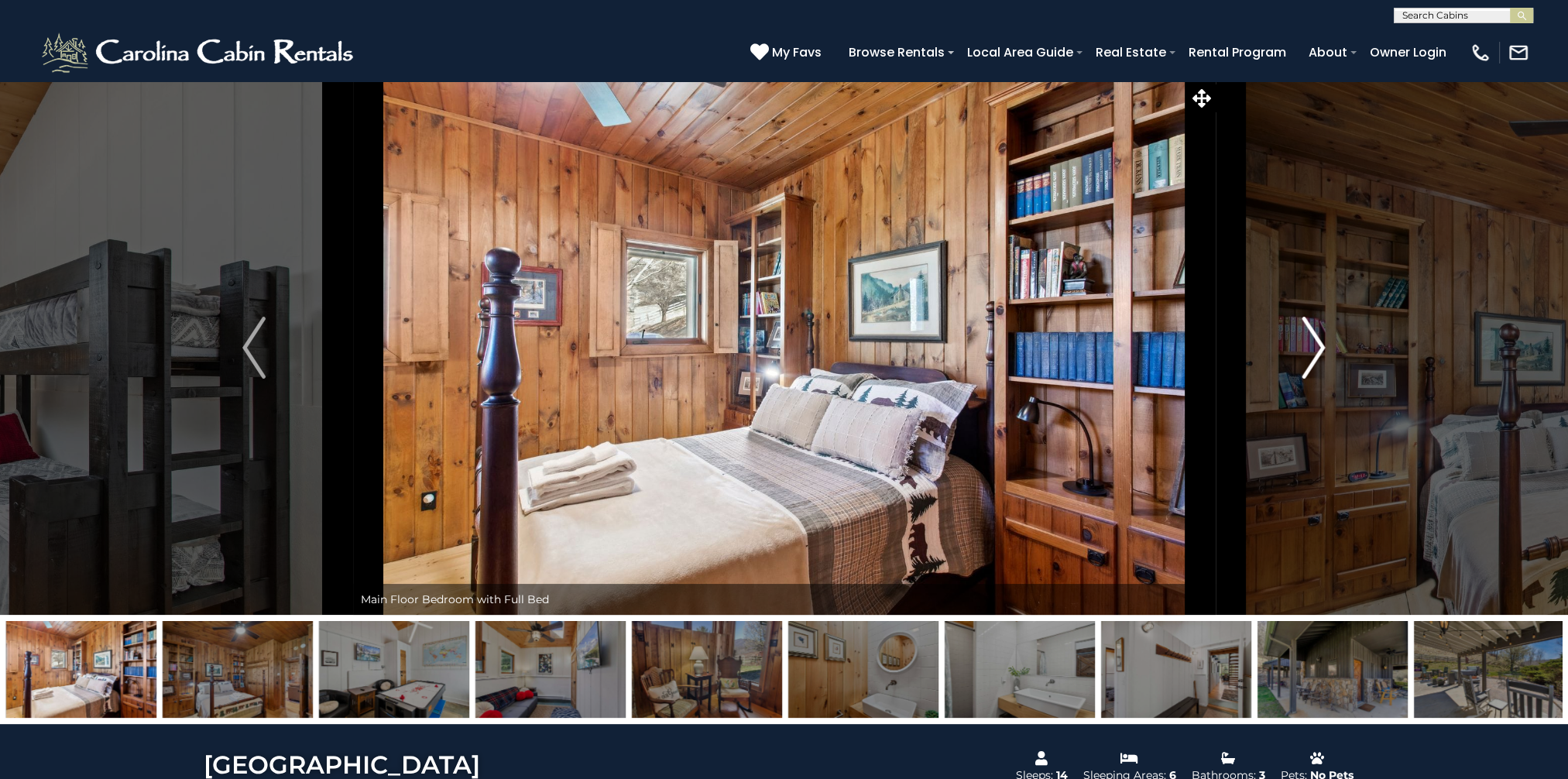
click at [1316, 349] on img "Next" at bounding box center [1314, 347] width 23 height 62
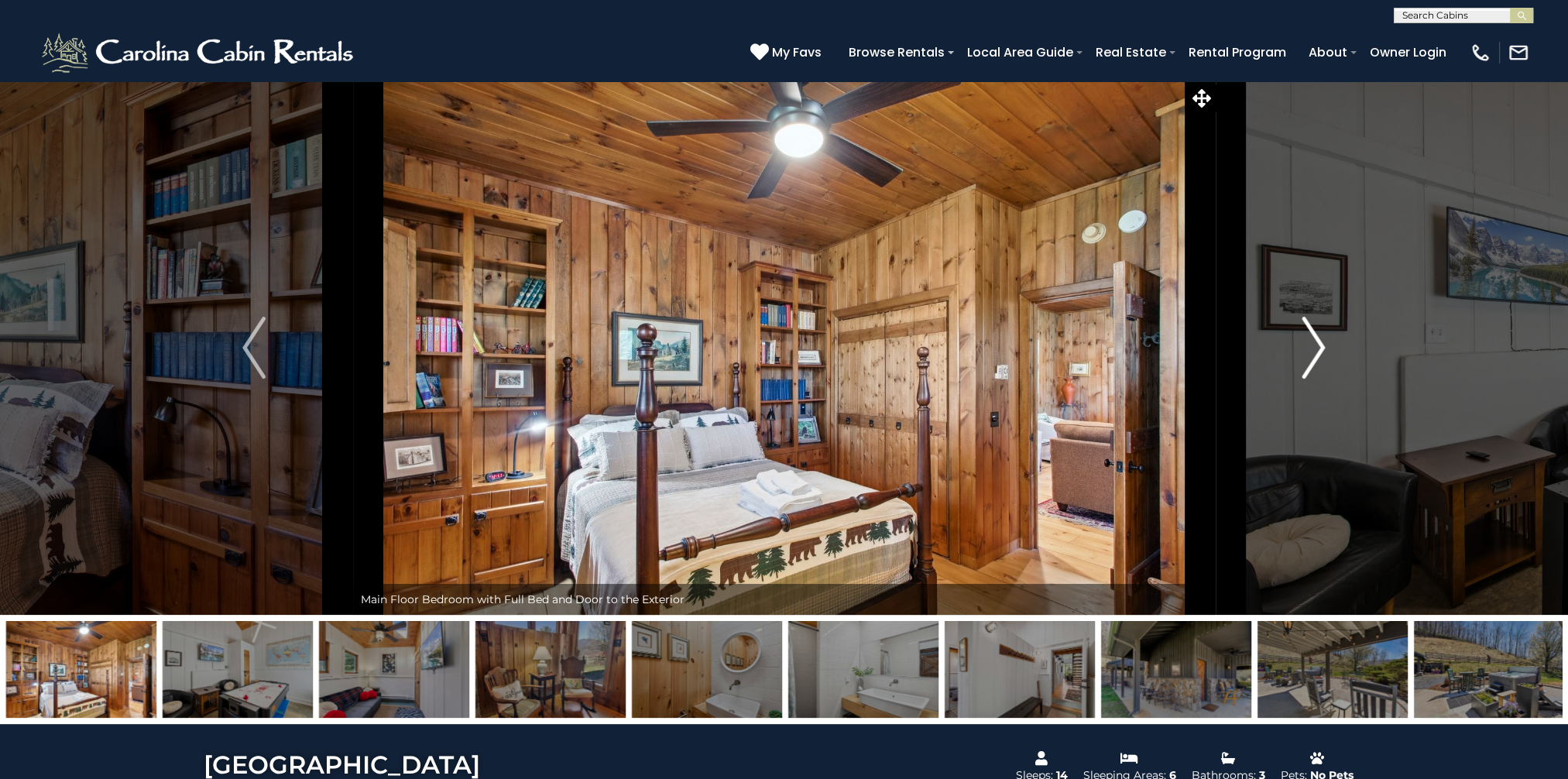
click at [1317, 344] on img "Next" at bounding box center [1314, 347] width 23 height 62
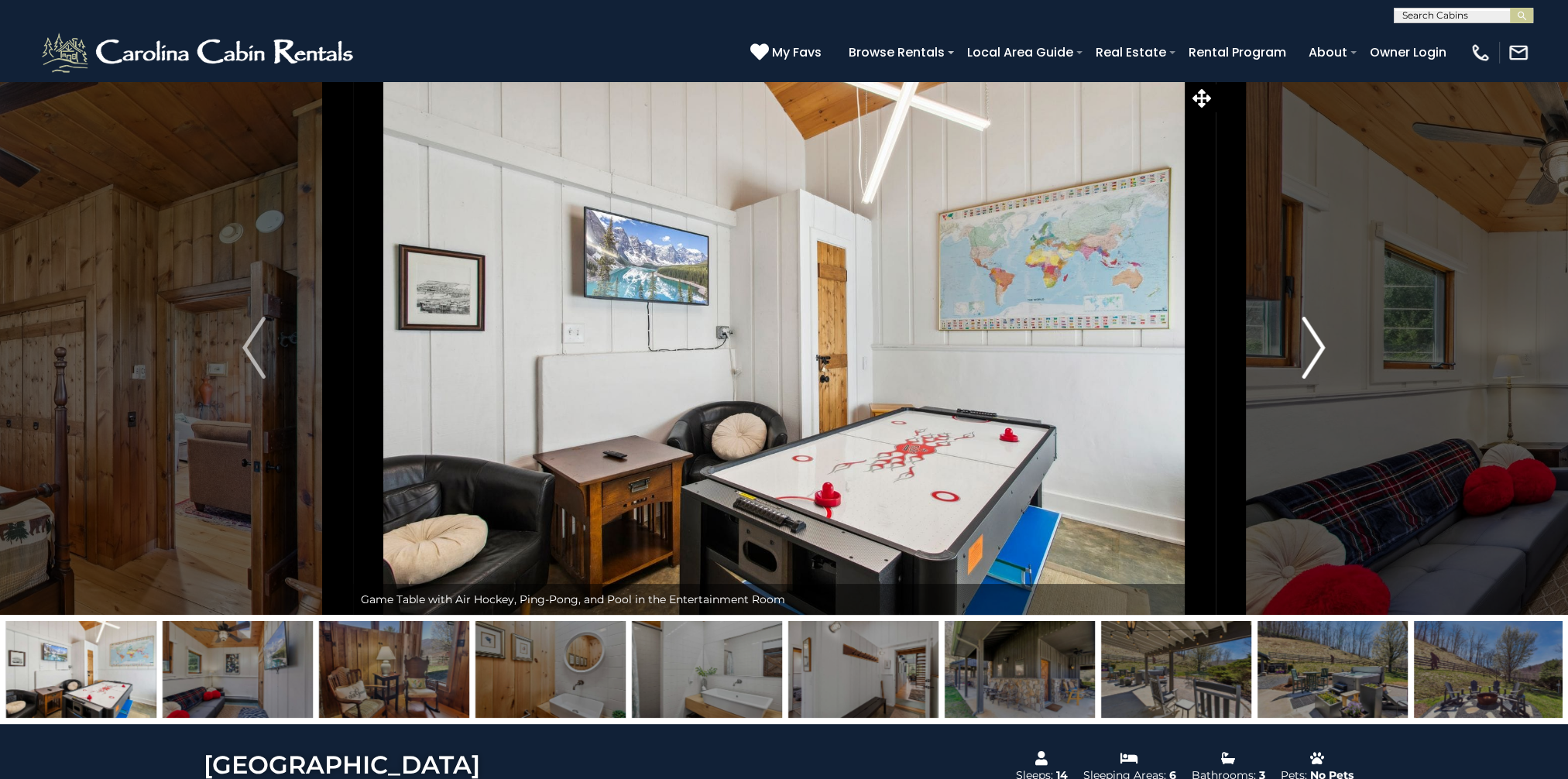
click at [1317, 344] on img "Next" at bounding box center [1314, 347] width 23 height 62
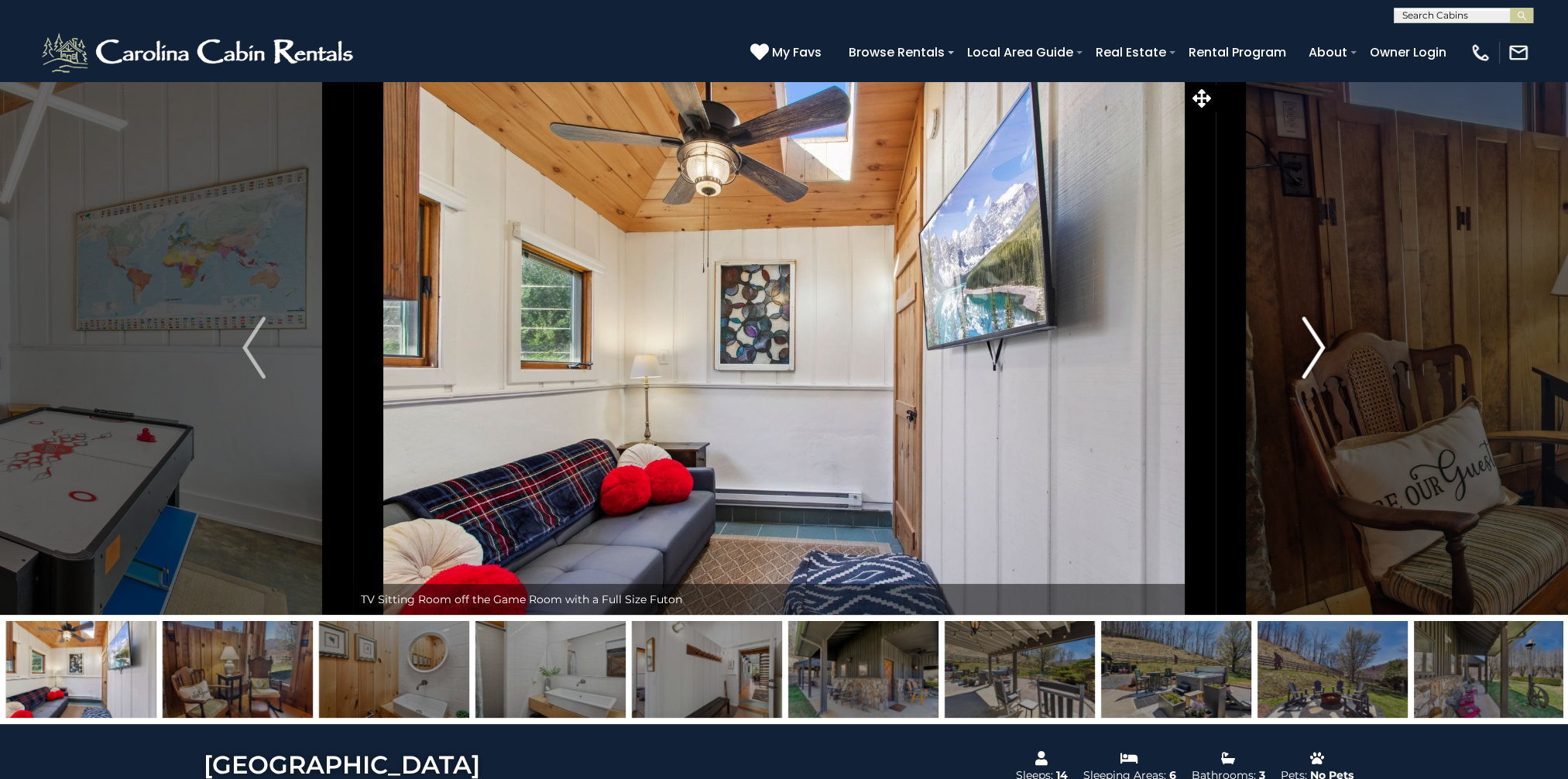
click at [1316, 344] on img "Next" at bounding box center [1314, 347] width 23 height 62
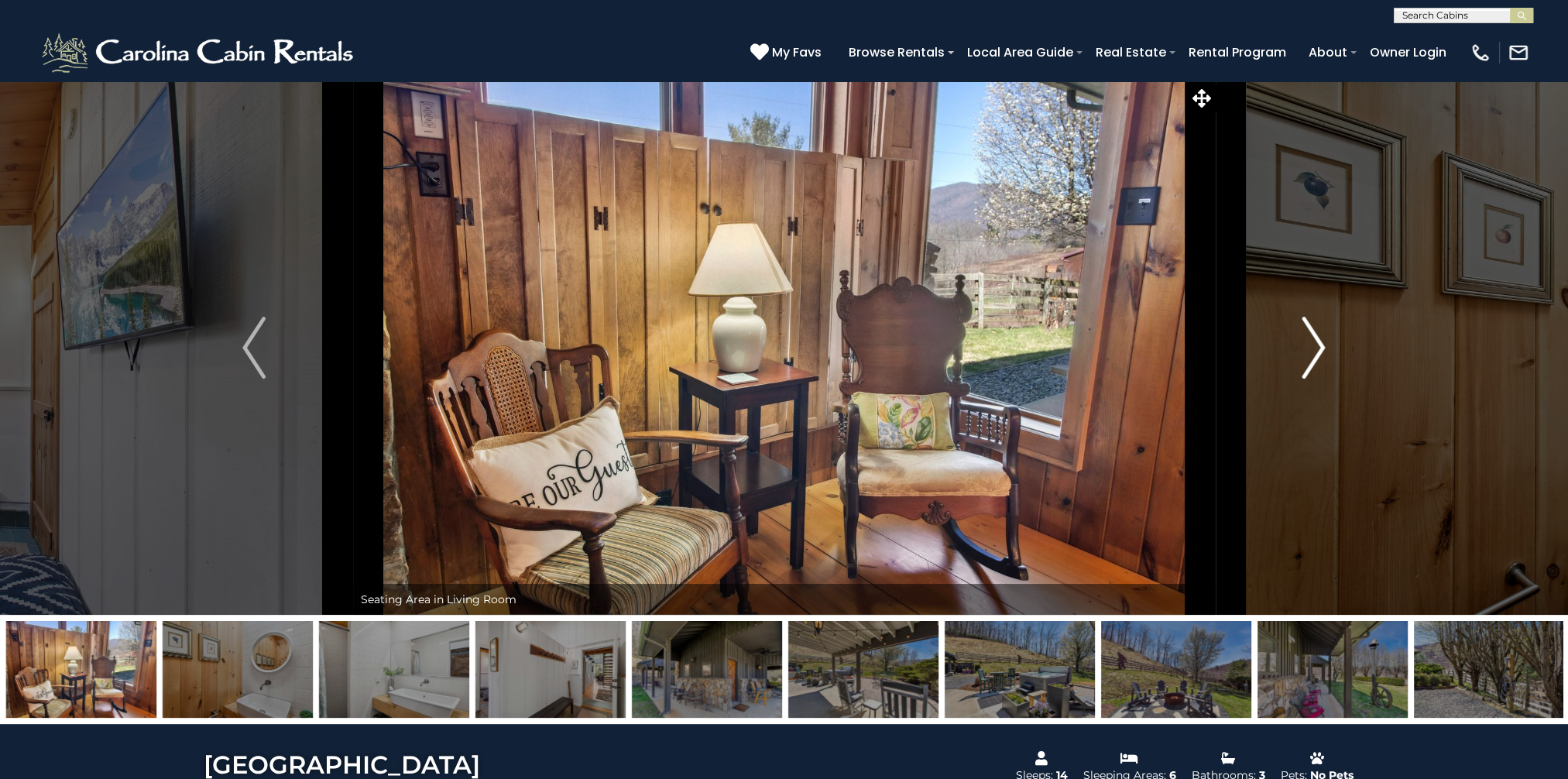
click at [1315, 346] on img "Next" at bounding box center [1314, 347] width 23 height 62
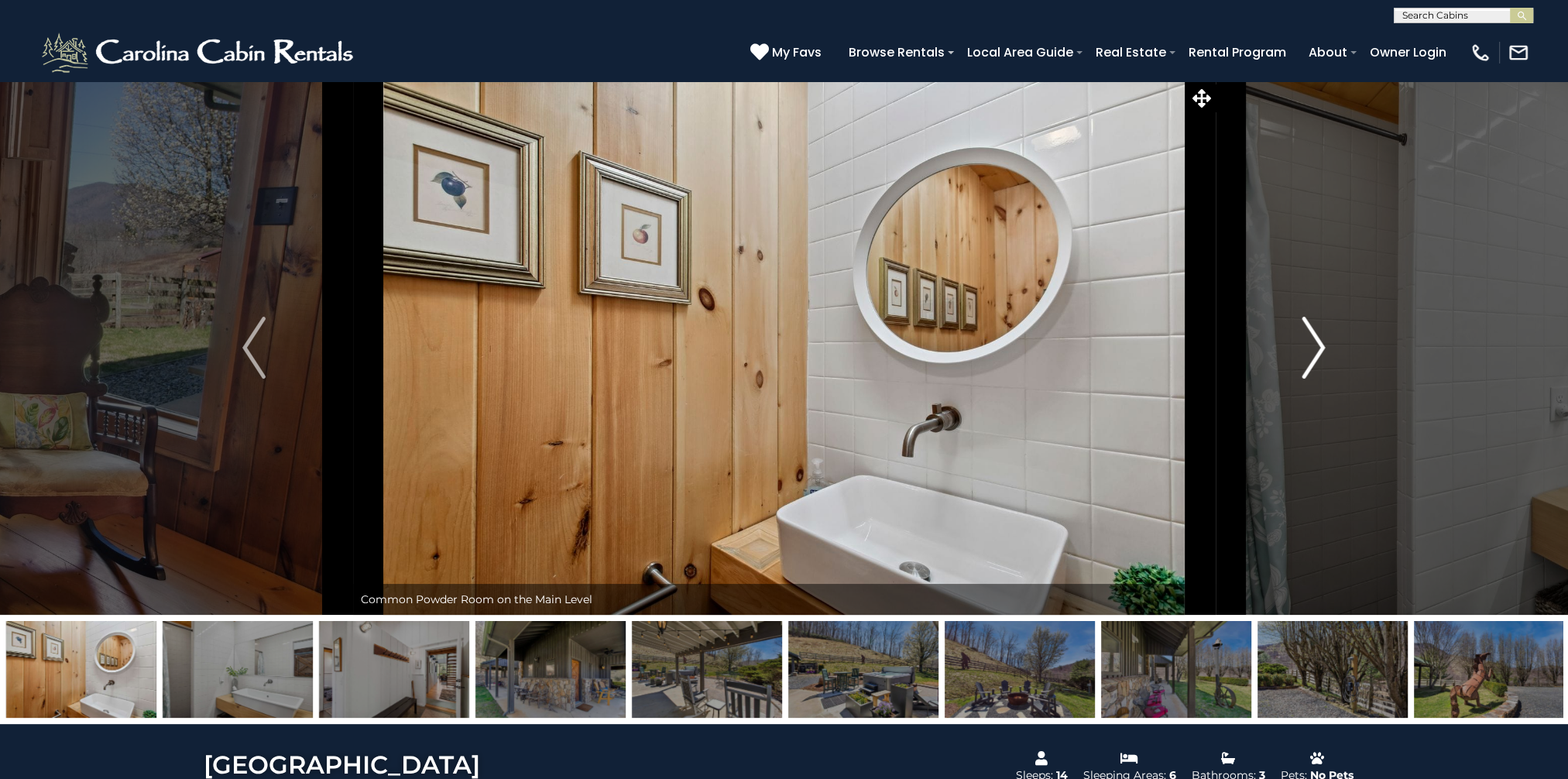
click at [1314, 346] on img "Next" at bounding box center [1314, 347] width 23 height 62
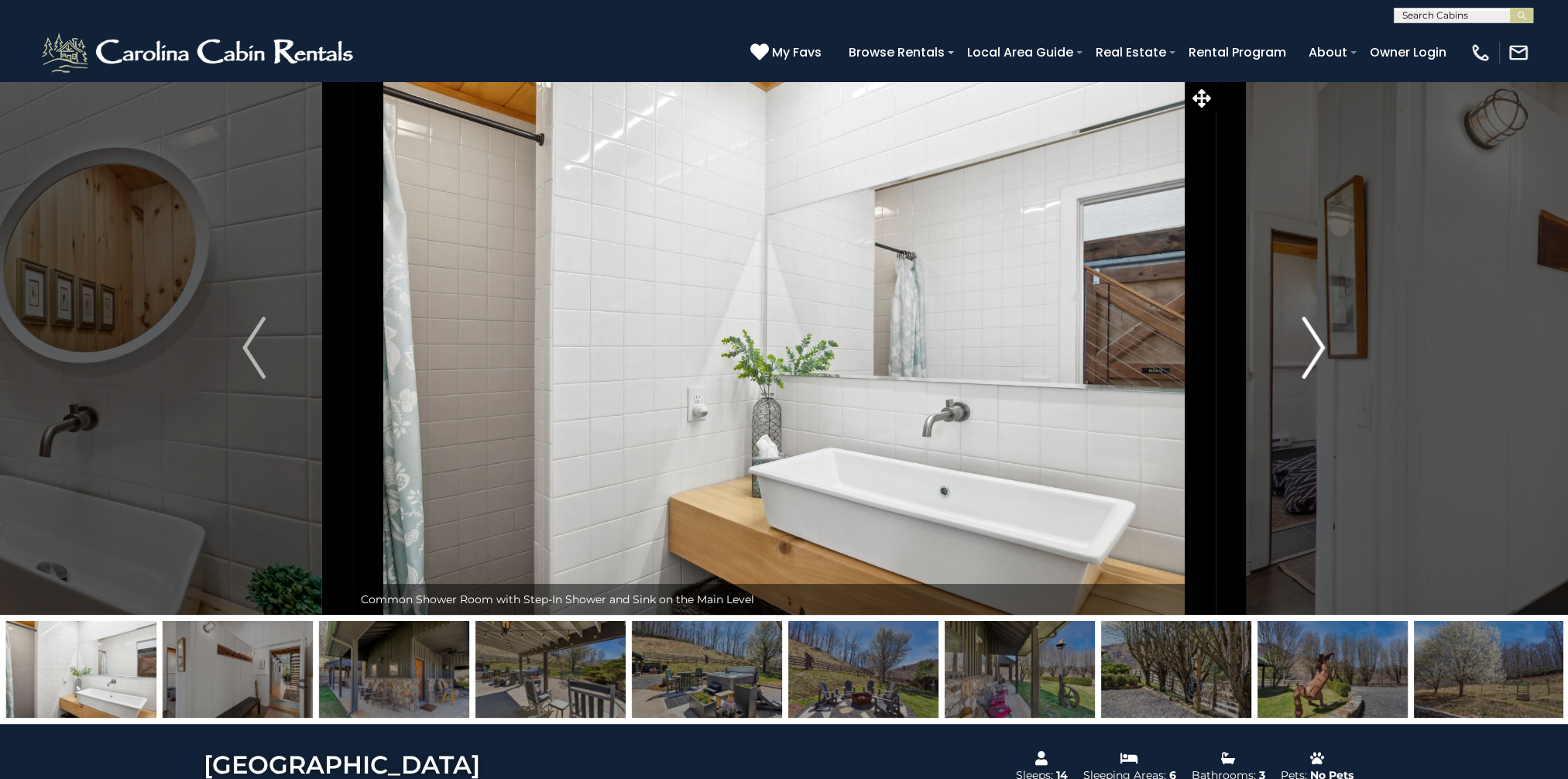
click at [1314, 346] on img "Next" at bounding box center [1314, 347] width 23 height 62
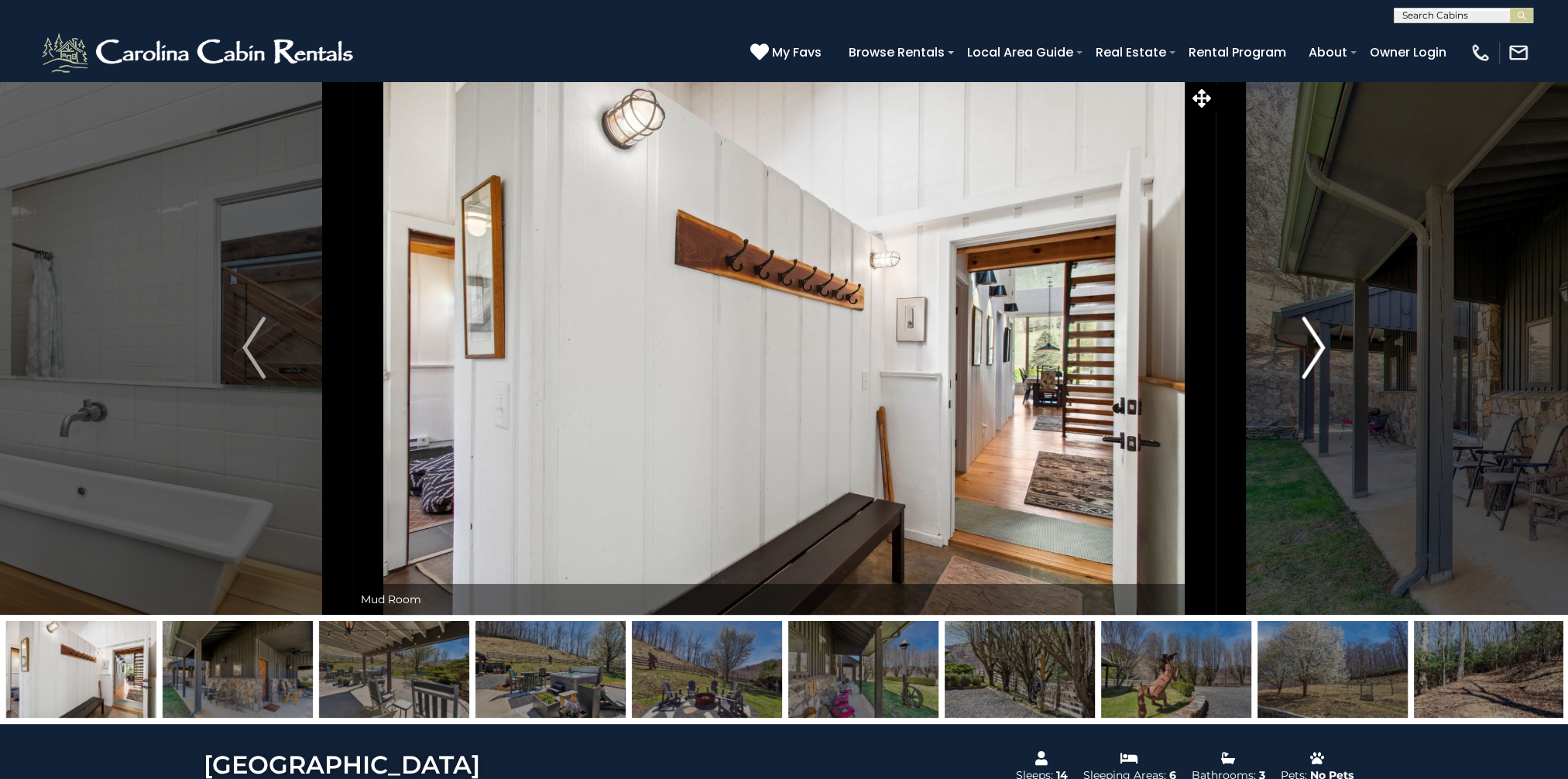
click at [1319, 345] on img "Next" at bounding box center [1314, 347] width 23 height 62
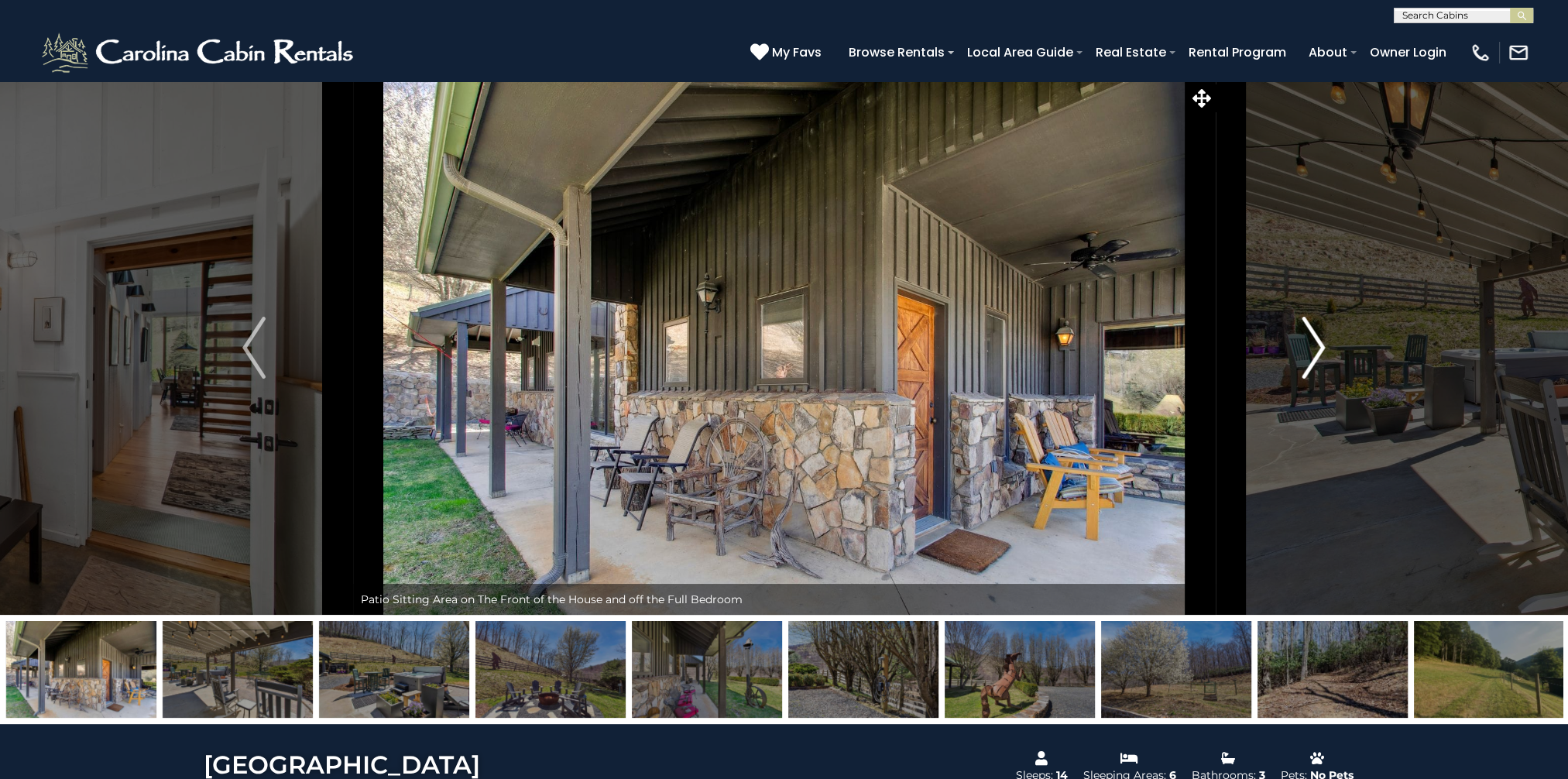
click at [1319, 345] on img "Next" at bounding box center [1314, 347] width 23 height 62
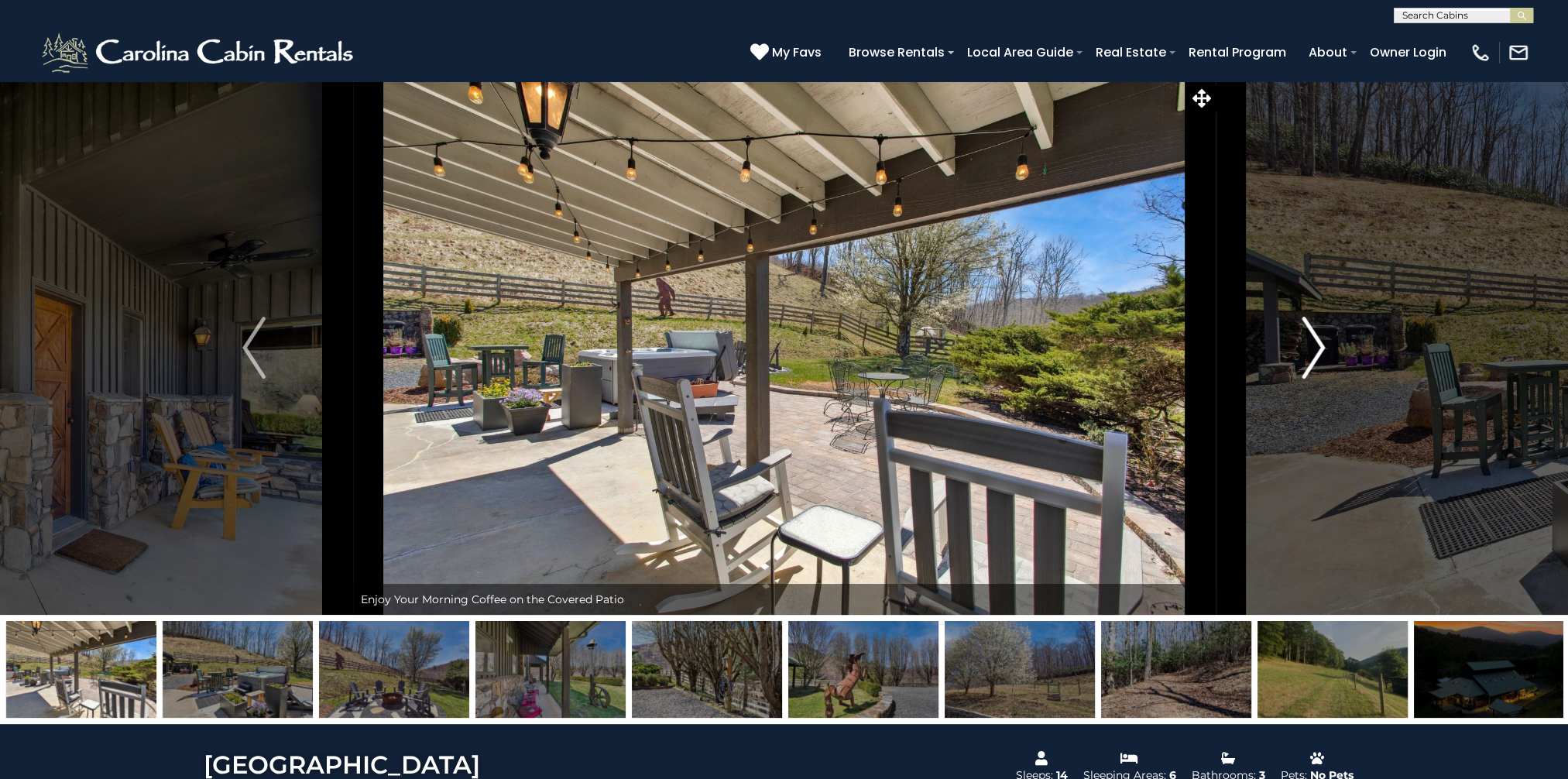
click at [1323, 347] on img "Next" at bounding box center [1314, 347] width 23 height 62
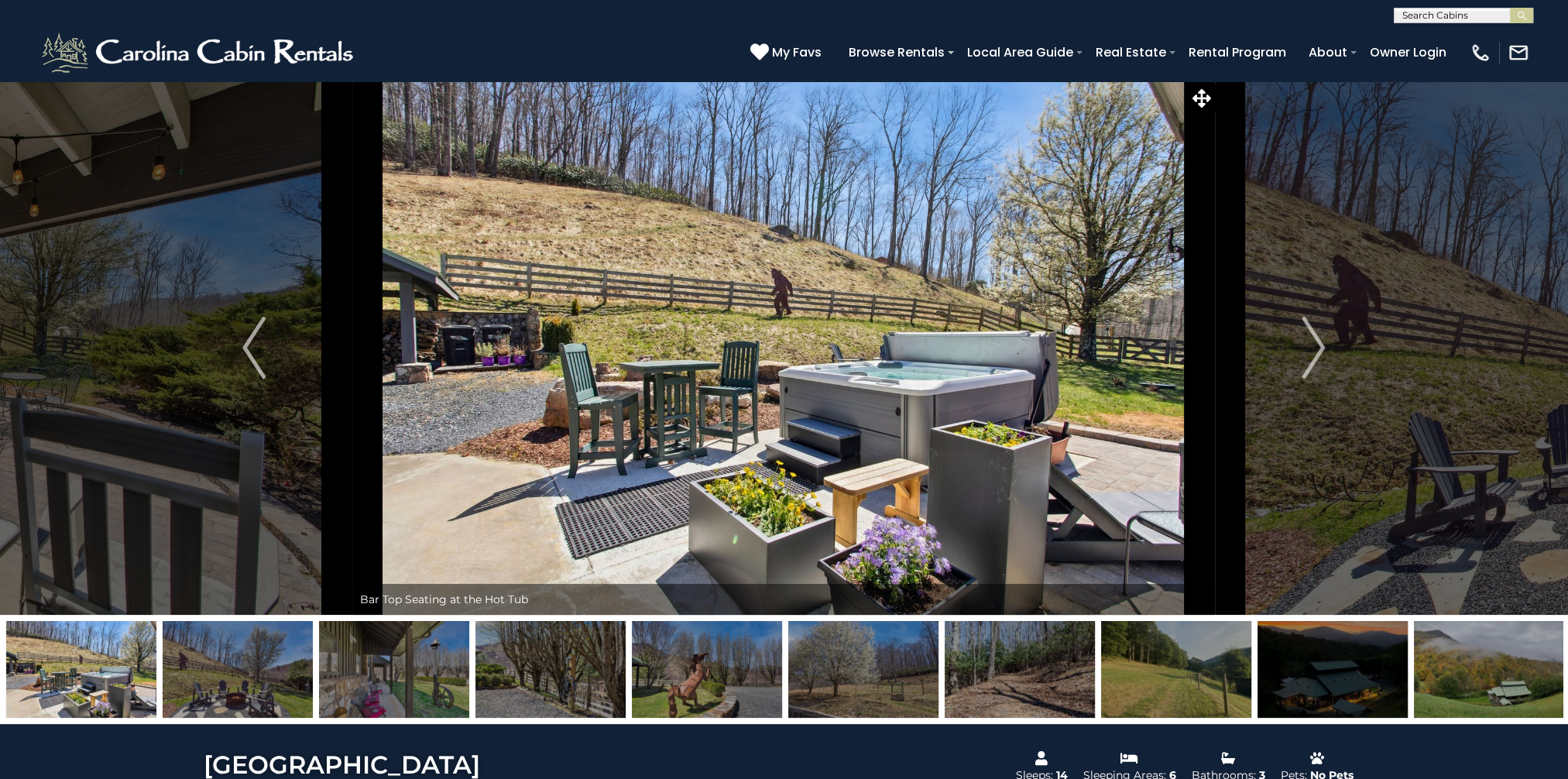
click at [848, 401] on img at bounding box center [783, 348] width 862 height 535
click at [1308, 354] on img "Next" at bounding box center [1314, 347] width 23 height 62
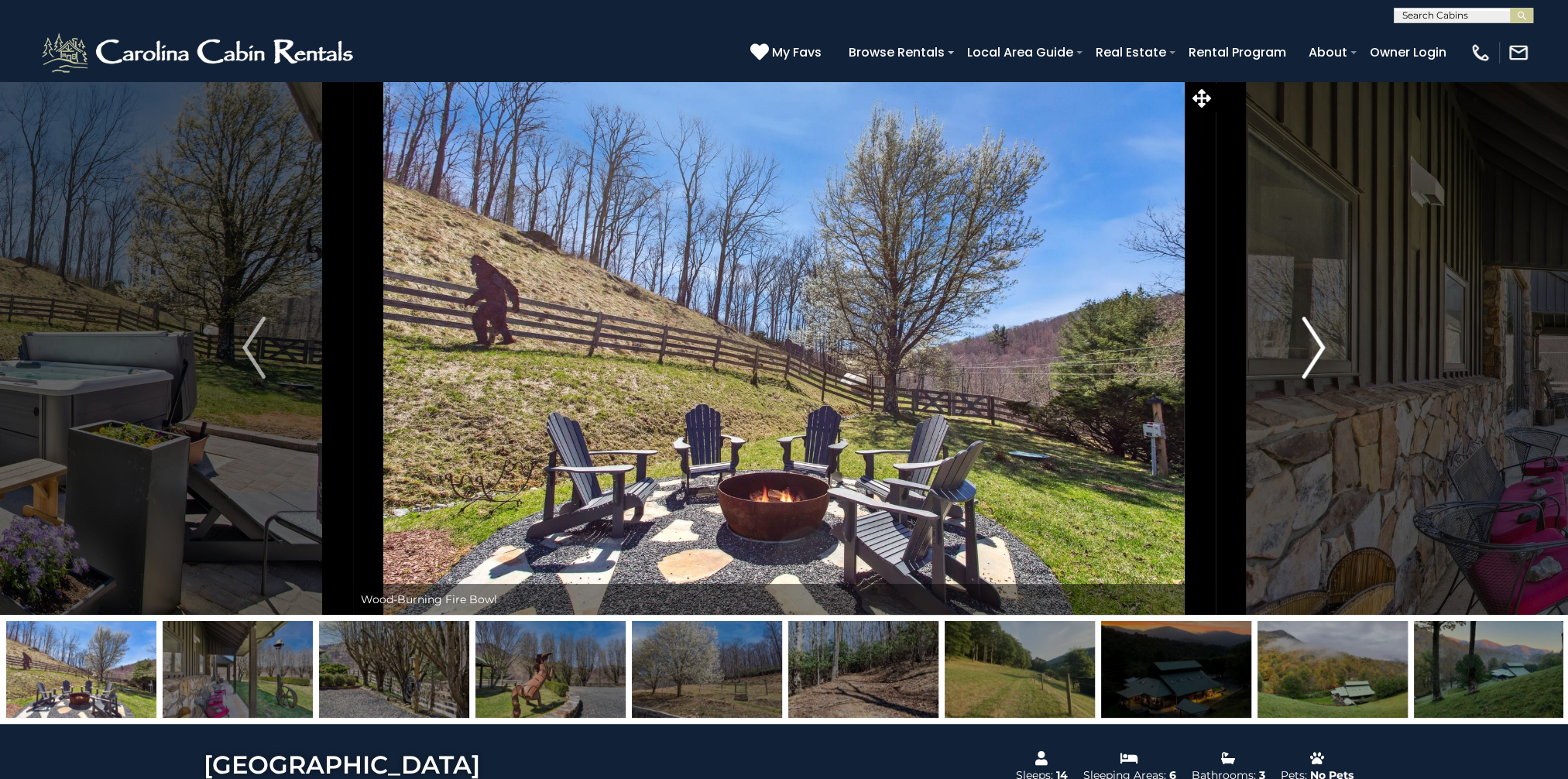
click at [1308, 354] on img "Next" at bounding box center [1314, 347] width 23 height 62
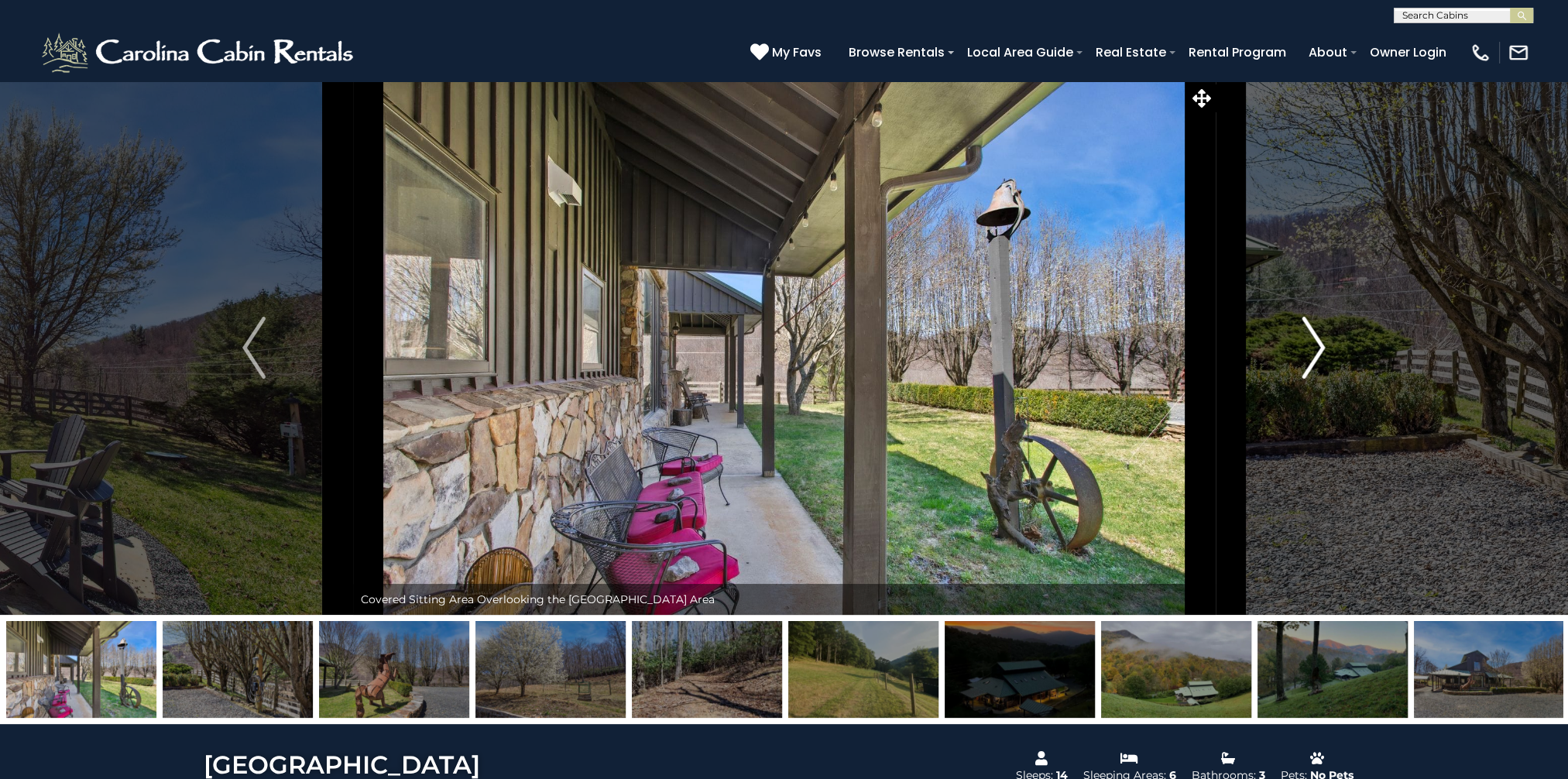
click at [1308, 354] on img "Next" at bounding box center [1314, 347] width 23 height 62
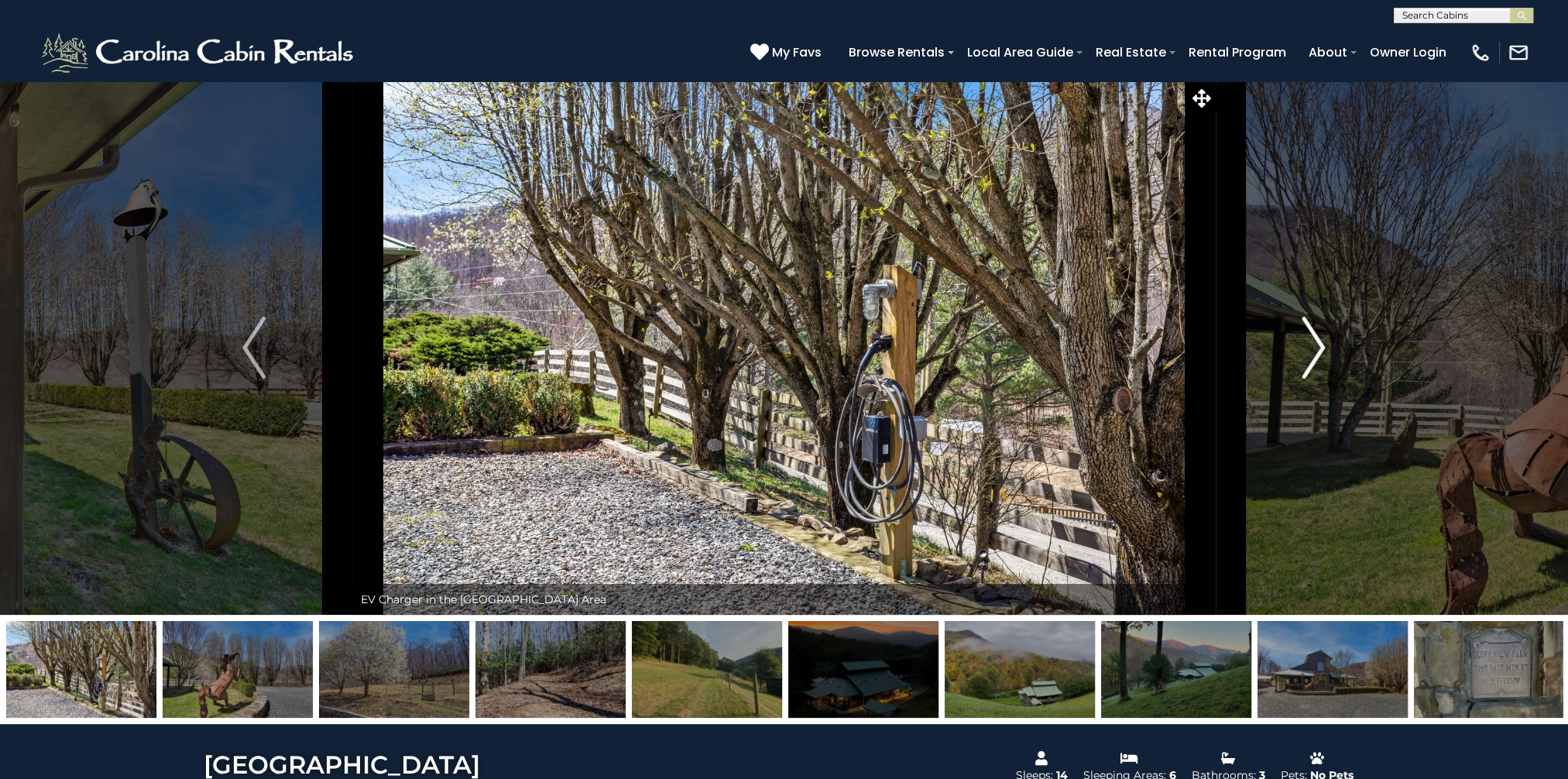
click at [1308, 354] on img "Next" at bounding box center [1314, 347] width 23 height 62
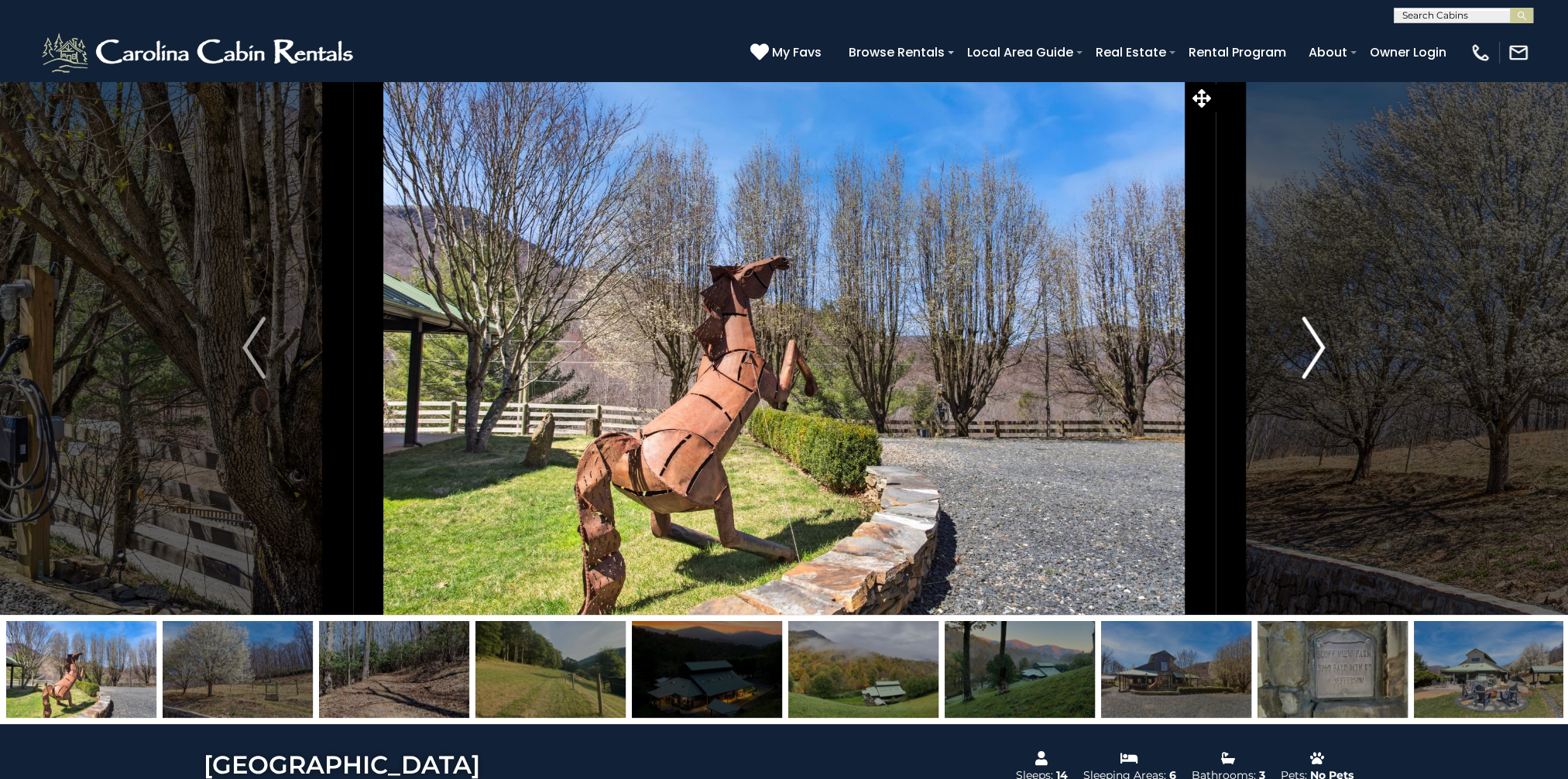
click at [1308, 354] on img "Next" at bounding box center [1314, 347] width 23 height 62
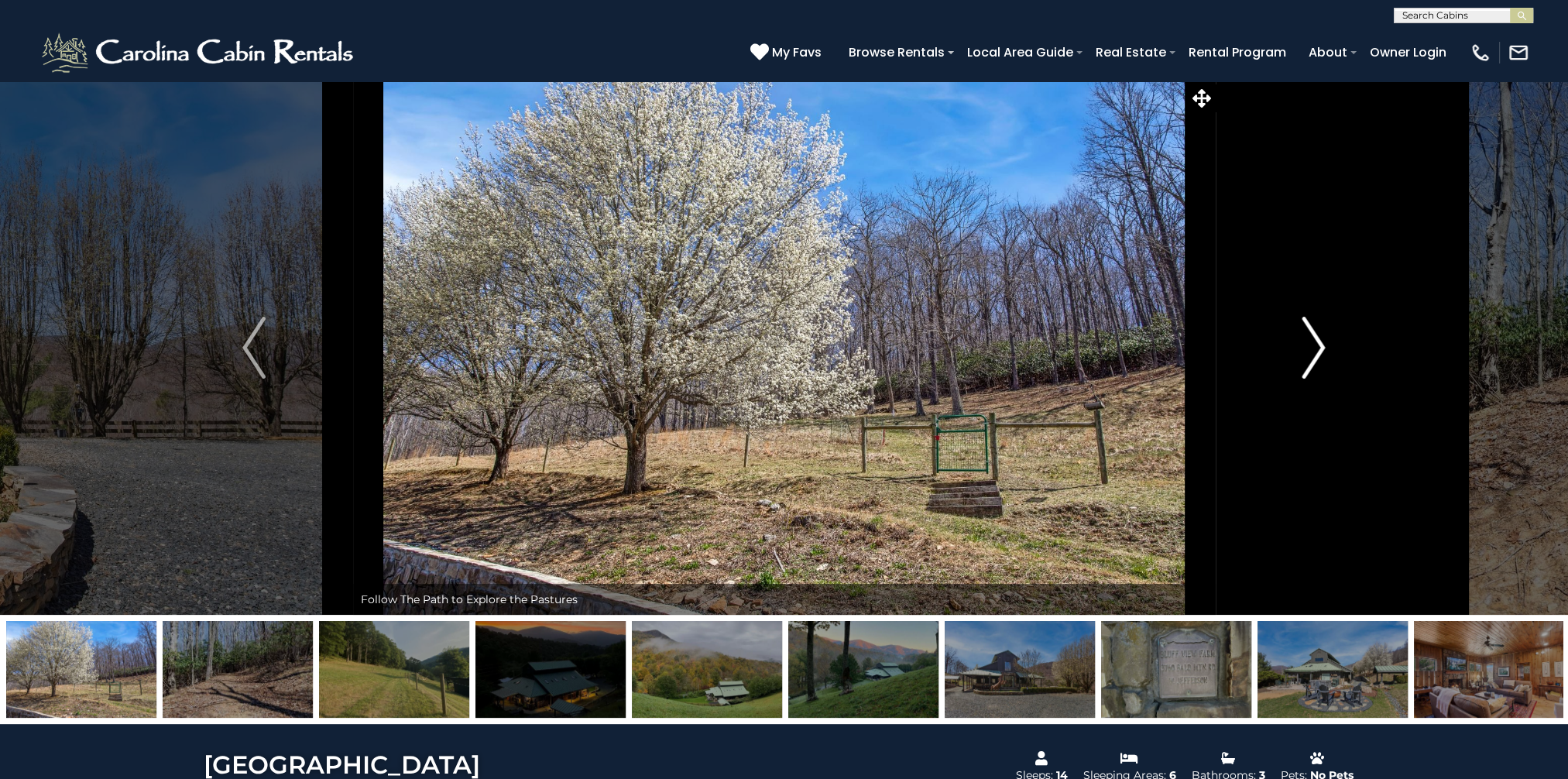
click at [1308, 354] on img "Next" at bounding box center [1314, 347] width 23 height 62
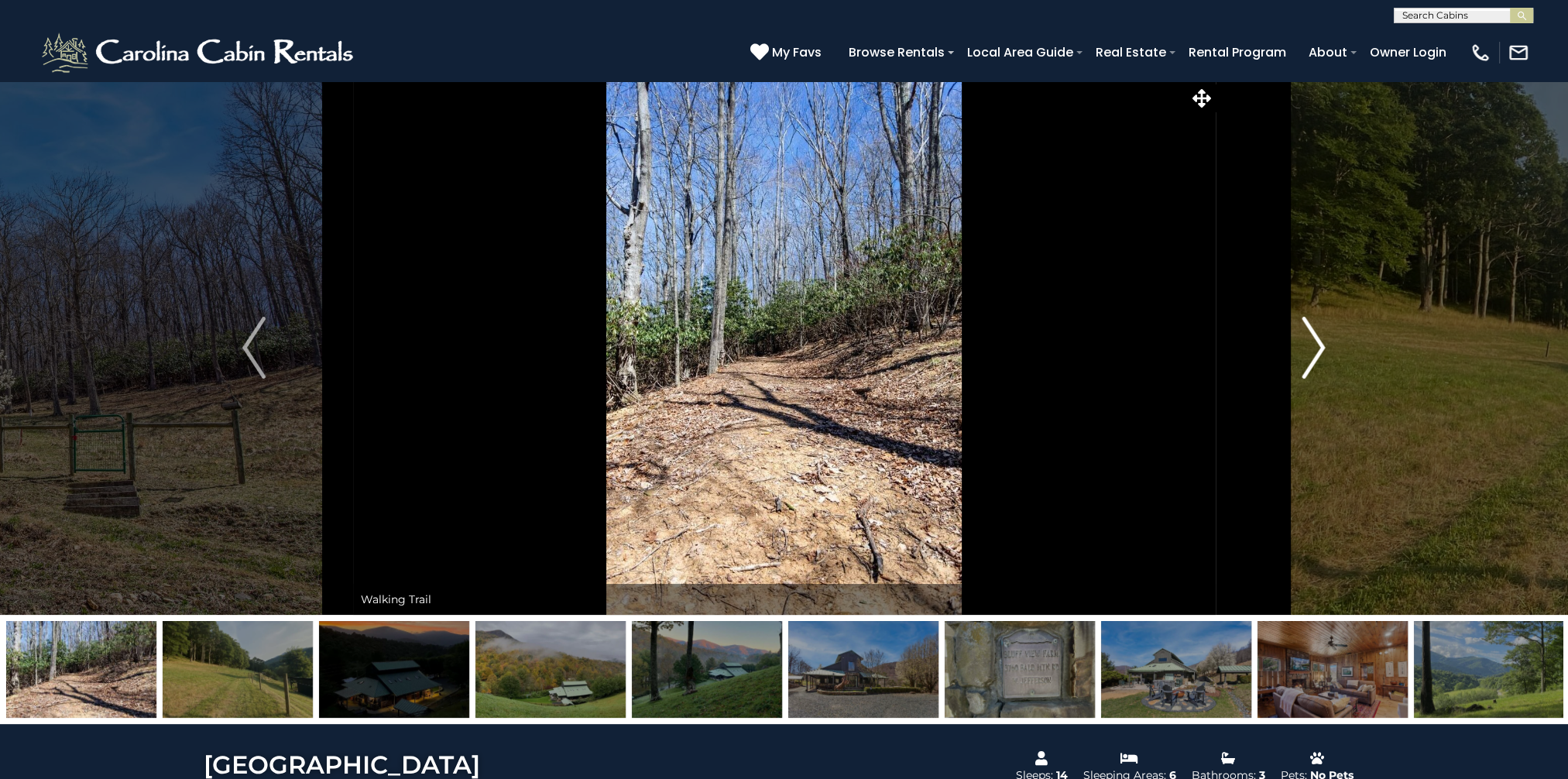
click at [1308, 354] on img "Next" at bounding box center [1314, 347] width 23 height 62
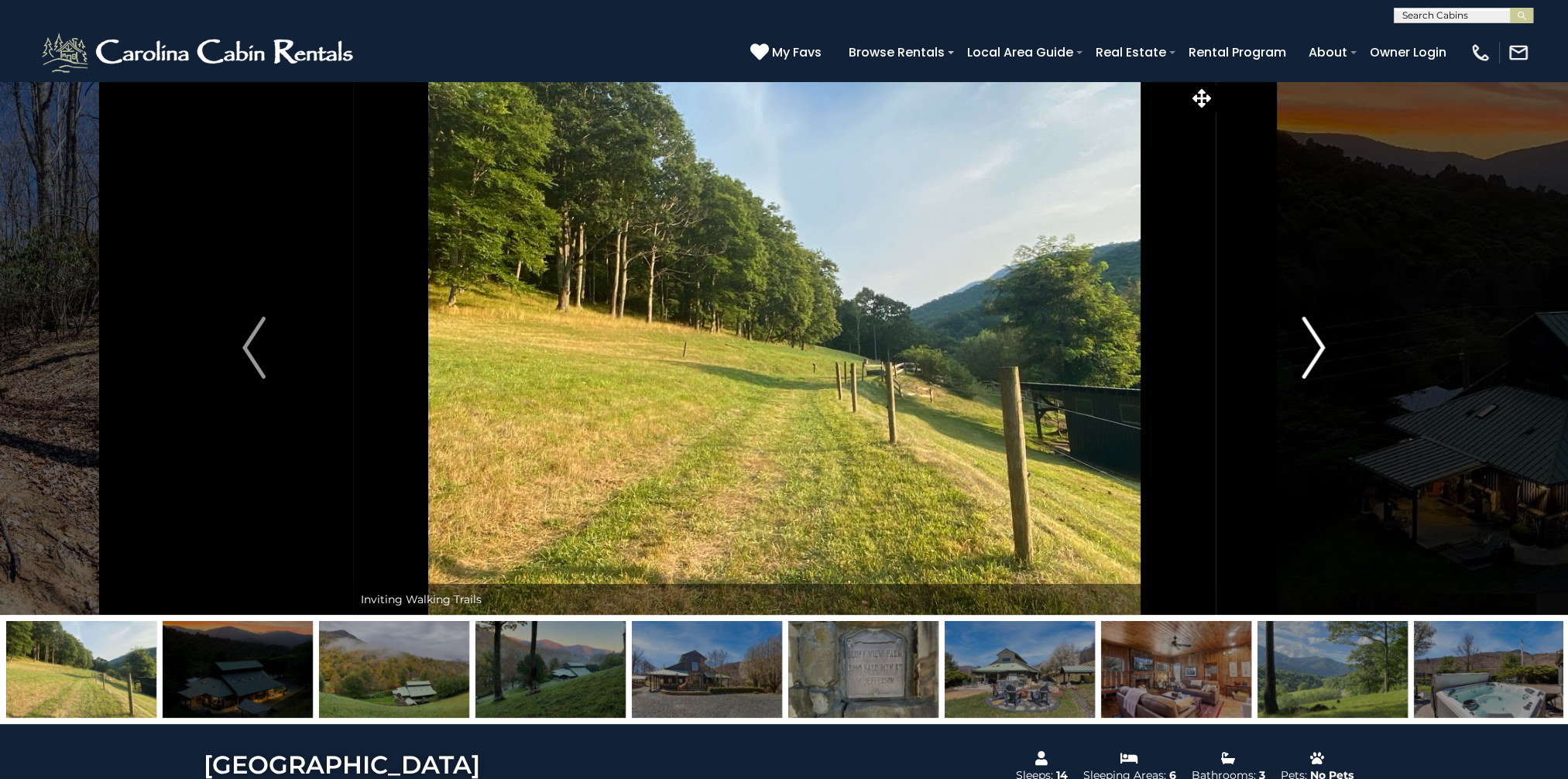
click at [1310, 353] on img "Next" at bounding box center [1314, 347] width 23 height 62
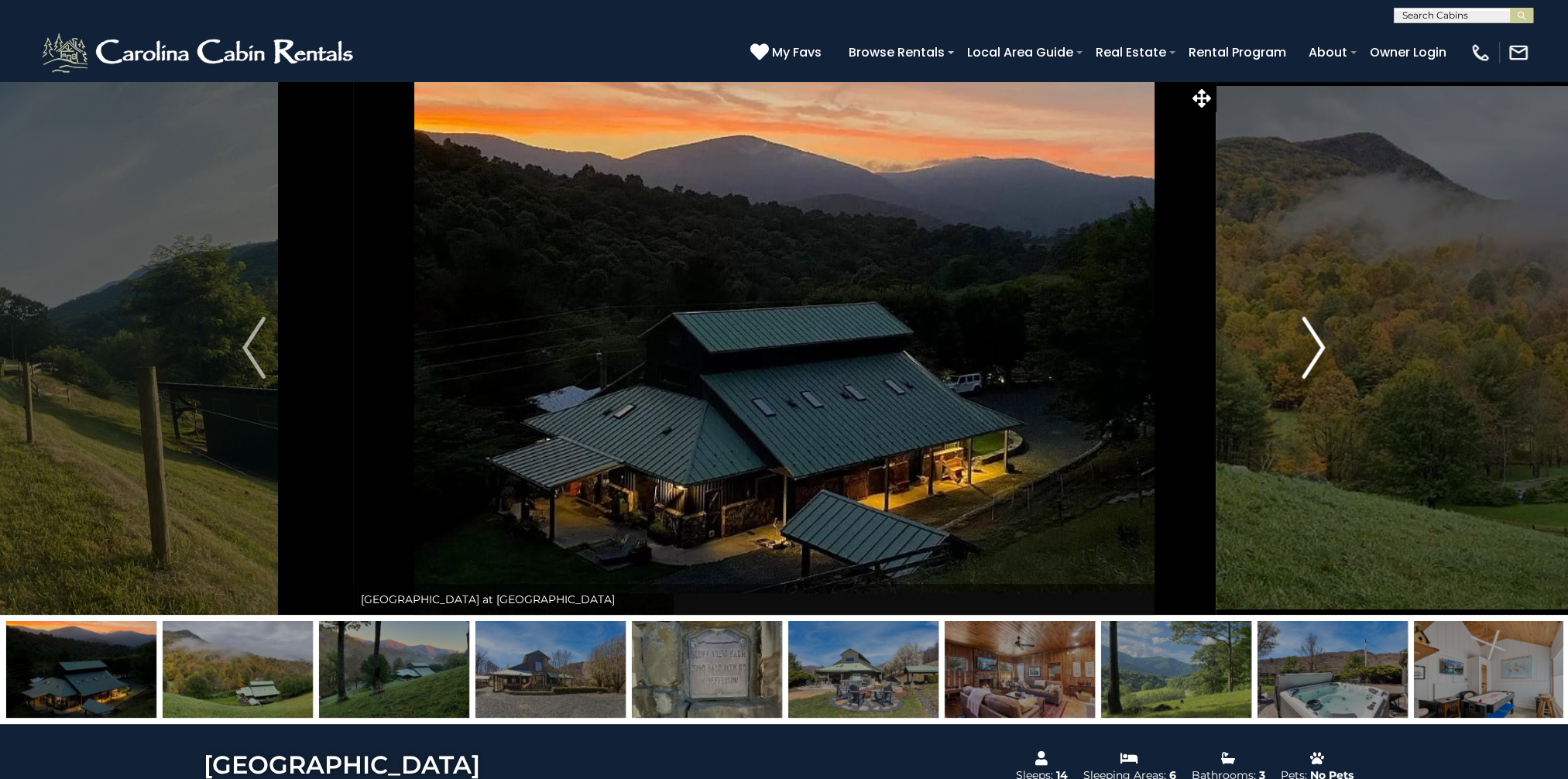
click at [1310, 353] on img "Next" at bounding box center [1314, 347] width 23 height 62
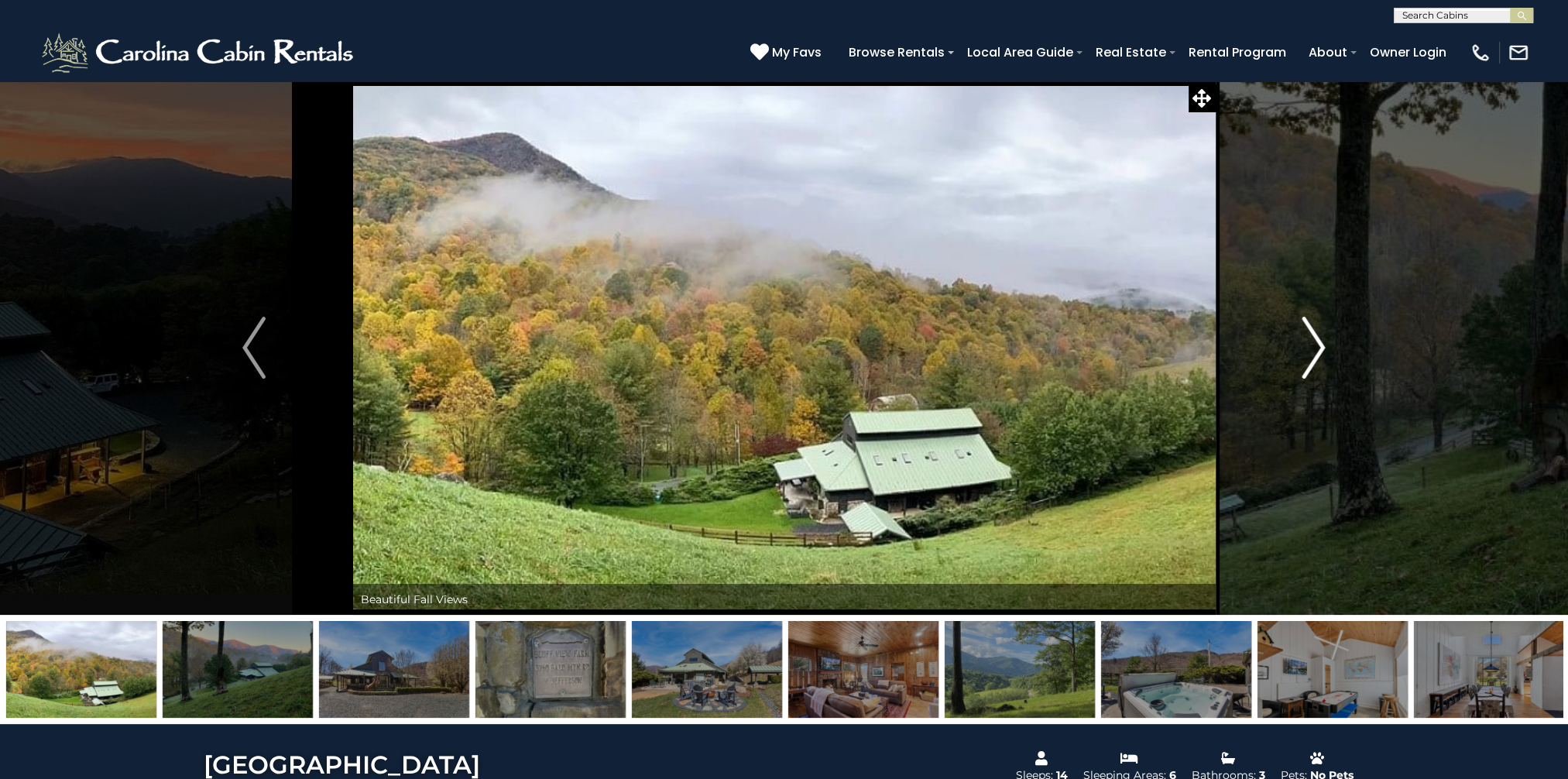
click at [1310, 353] on img "Next" at bounding box center [1314, 347] width 23 height 62
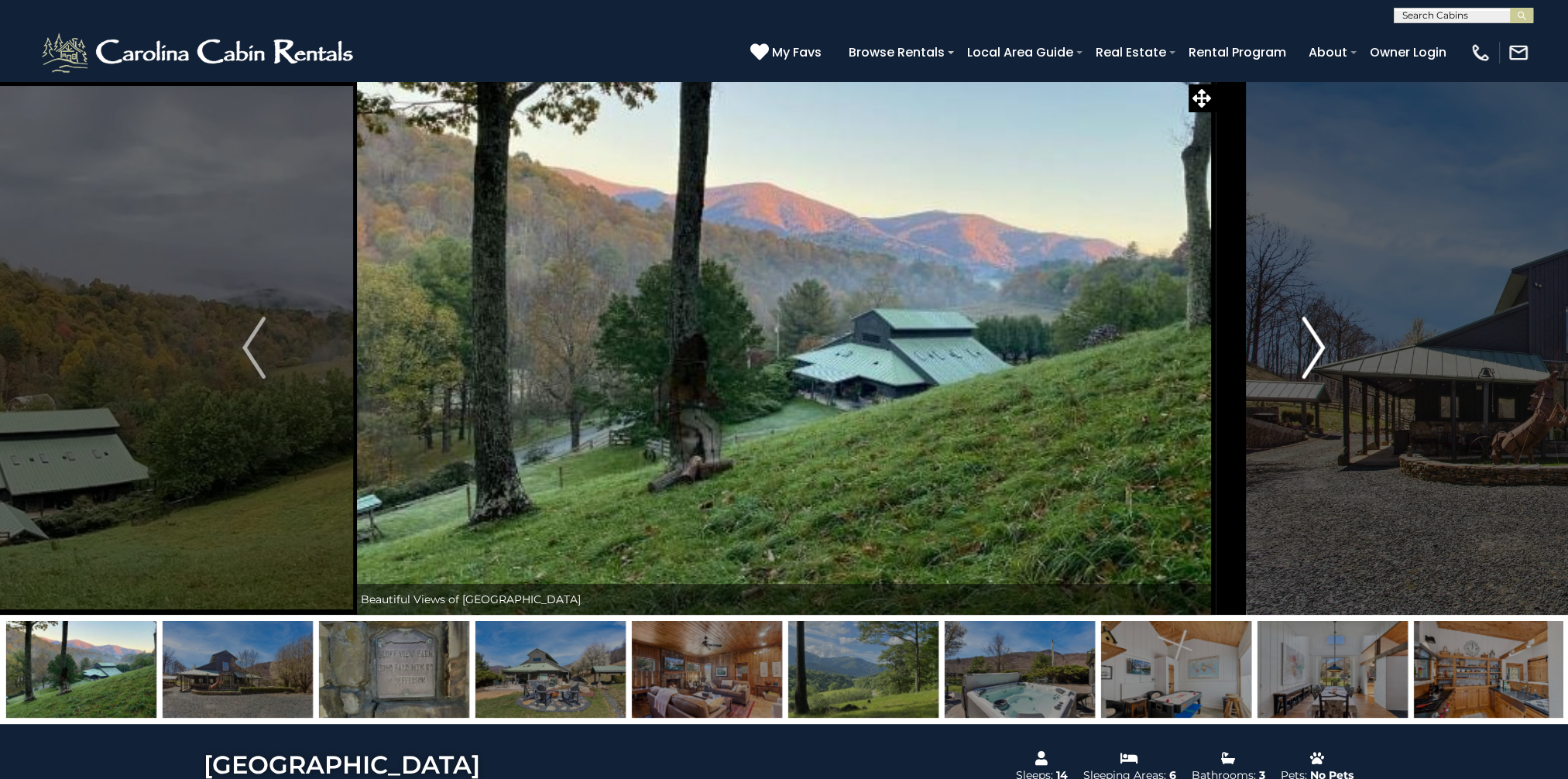
click at [1310, 353] on img "Next" at bounding box center [1314, 347] width 23 height 62
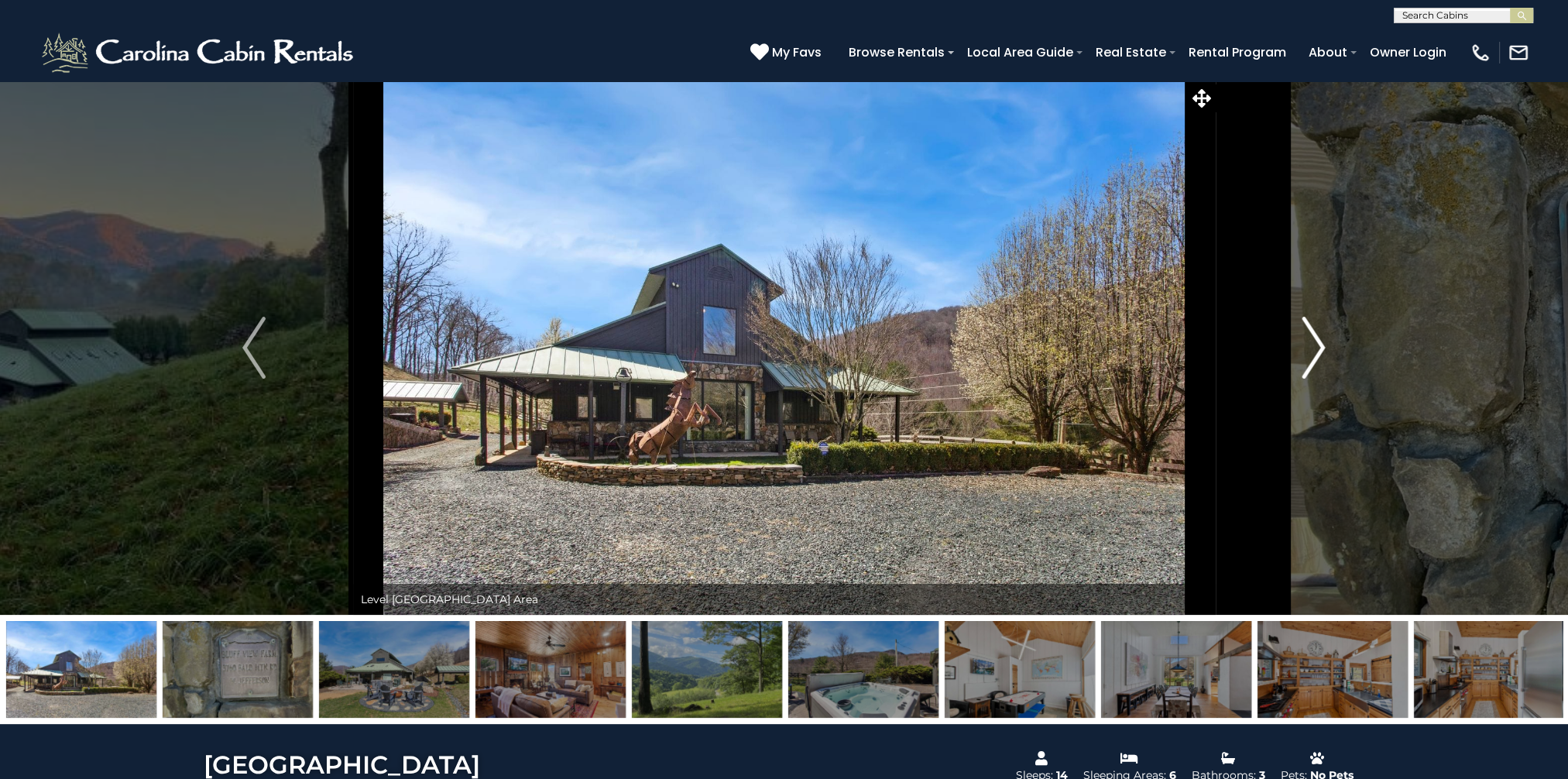
click at [1310, 353] on img "Next" at bounding box center [1314, 347] width 23 height 62
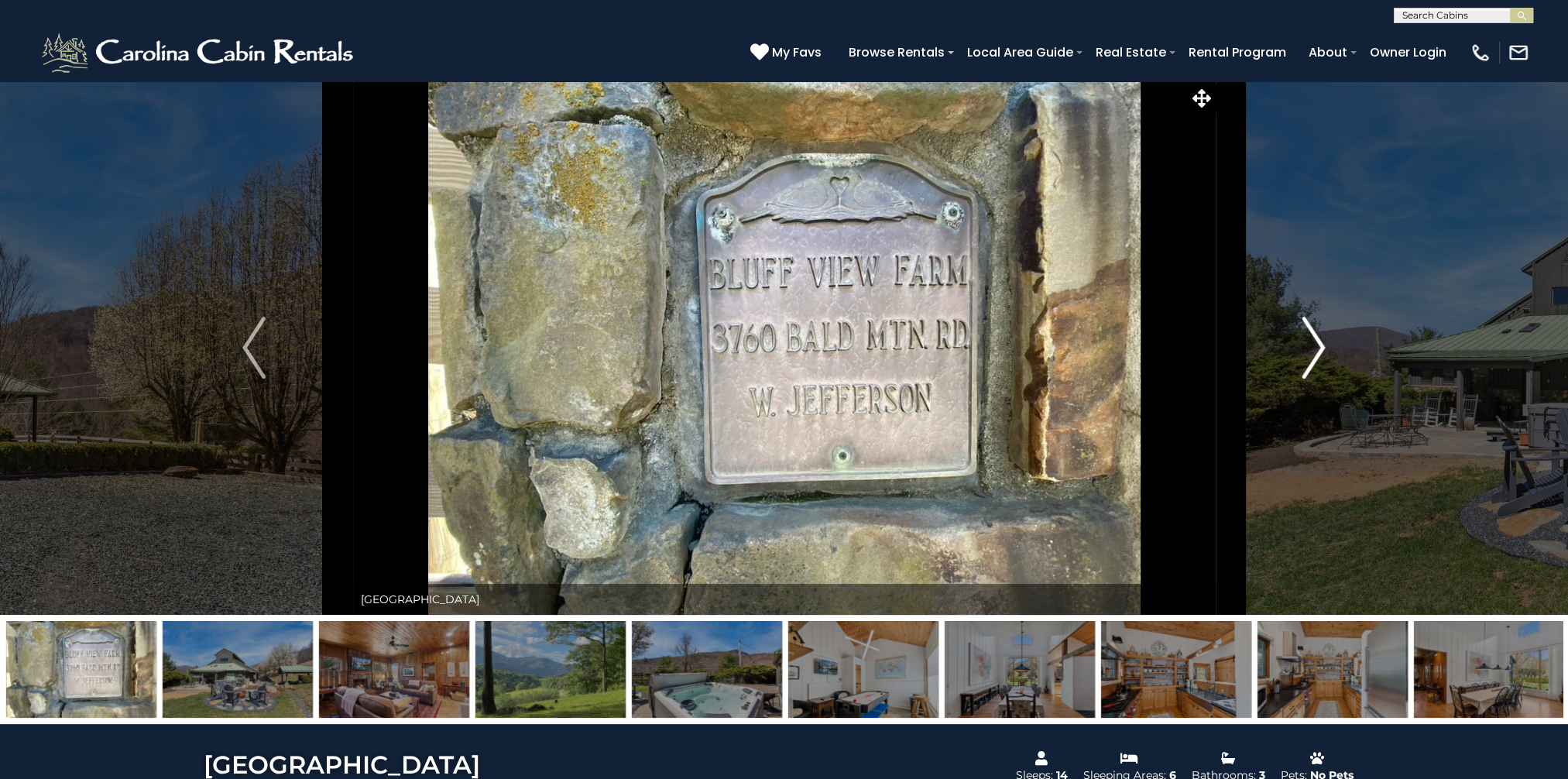
click at [1310, 353] on img "Next" at bounding box center [1314, 347] width 23 height 62
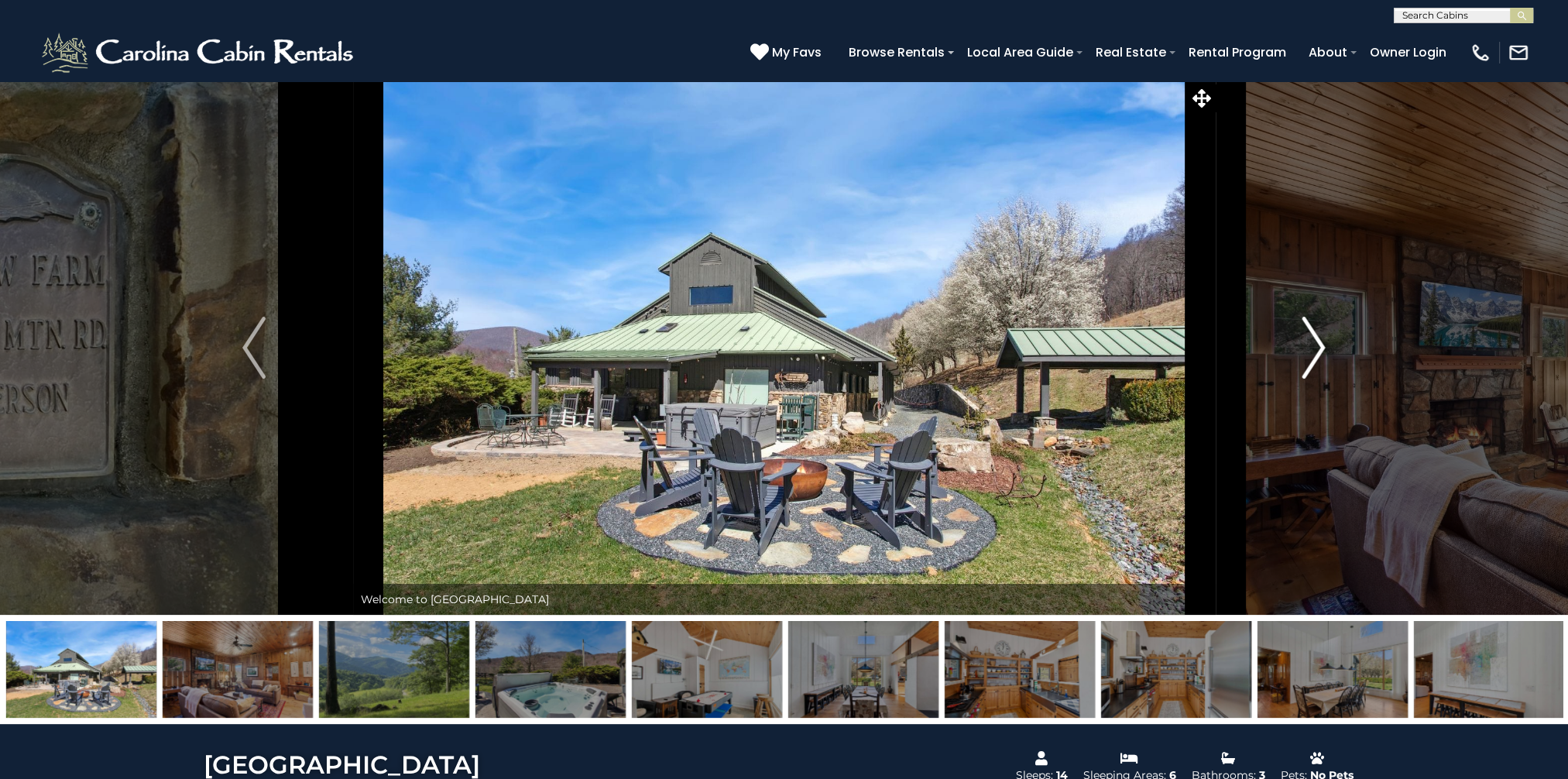
click at [1310, 353] on img "Next" at bounding box center [1314, 347] width 23 height 62
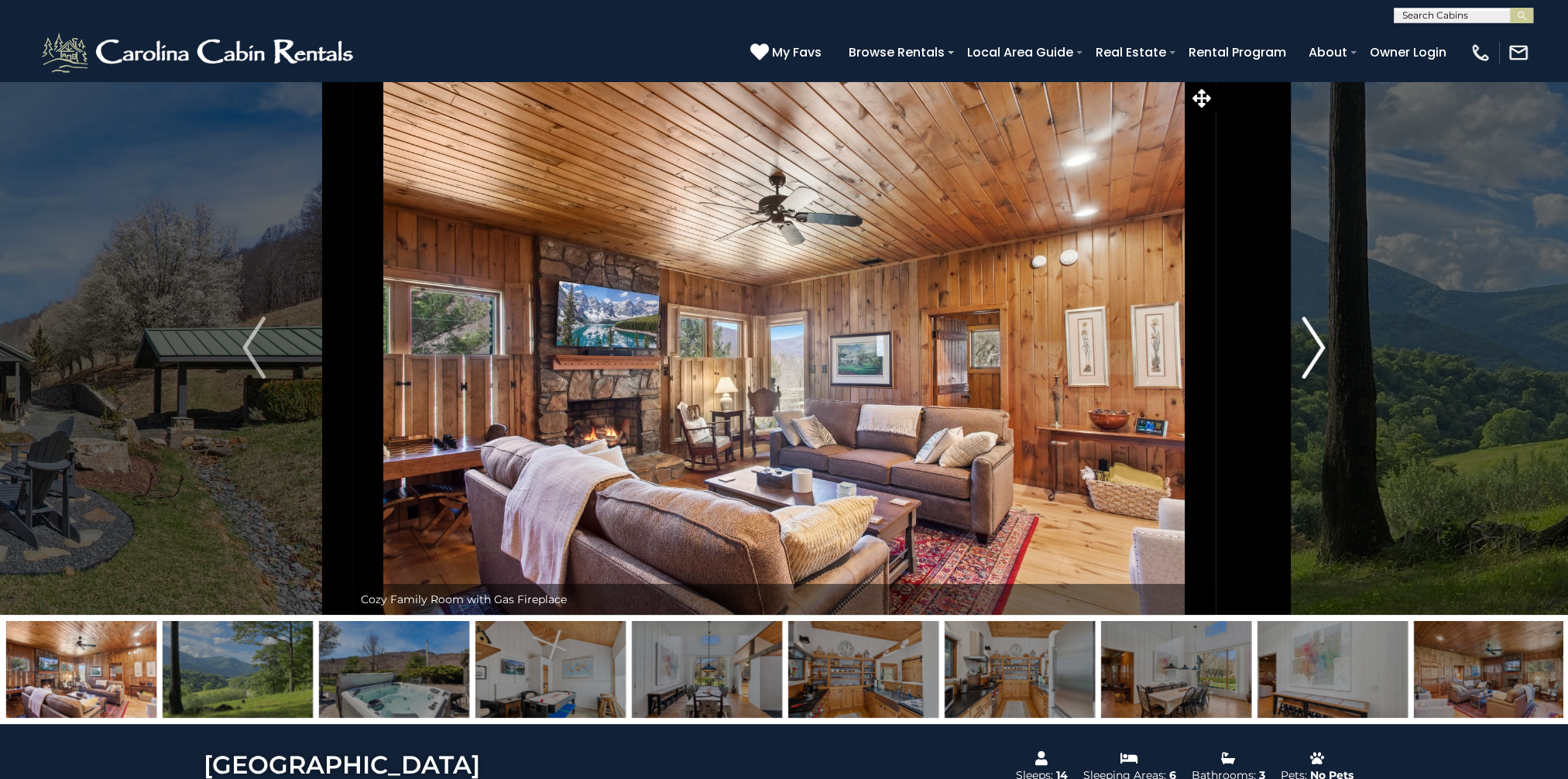
click at [1310, 353] on img "Next" at bounding box center [1314, 347] width 23 height 62
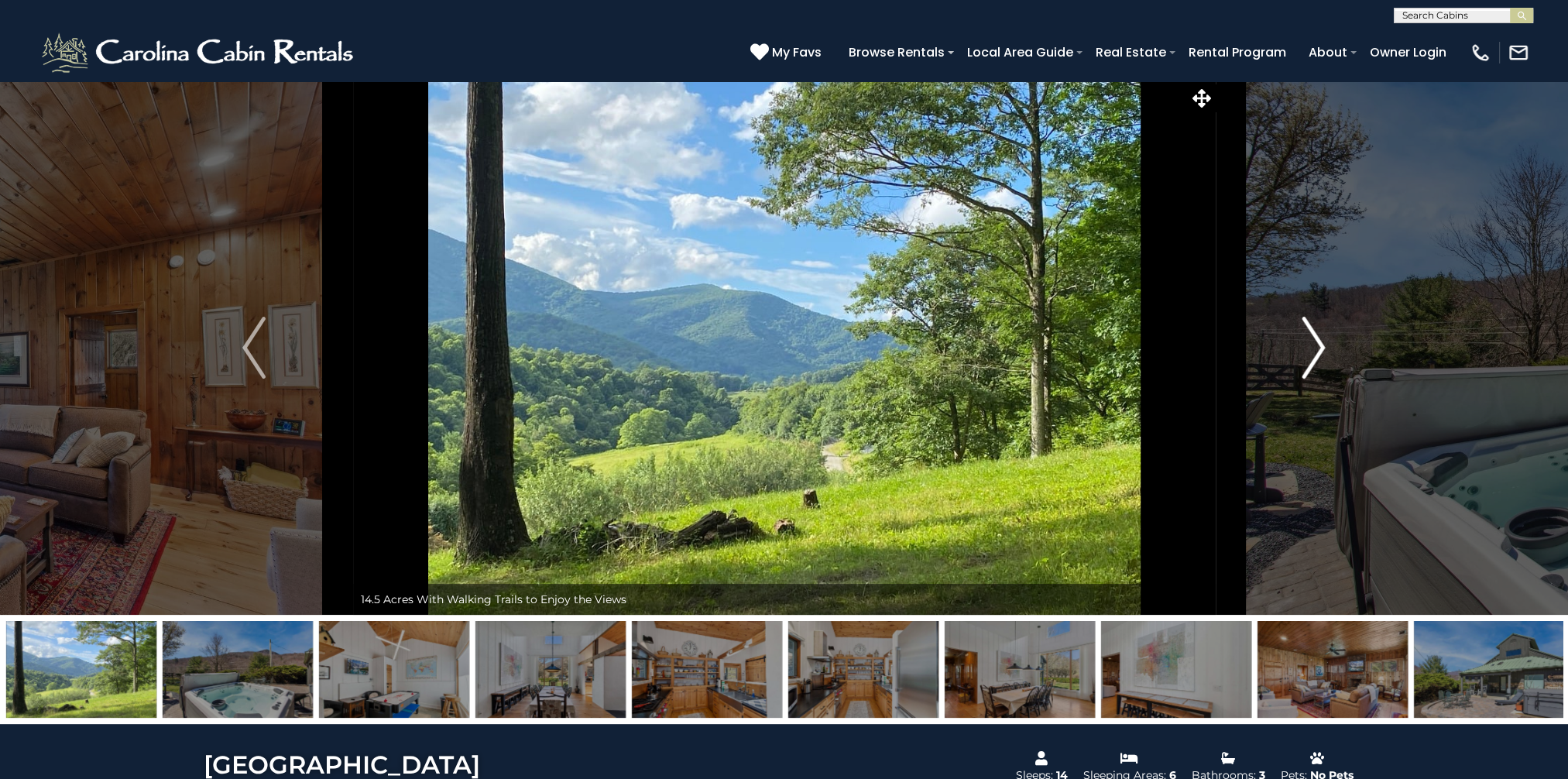
click at [1313, 352] on img "Next" at bounding box center [1314, 347] width 23 height 62
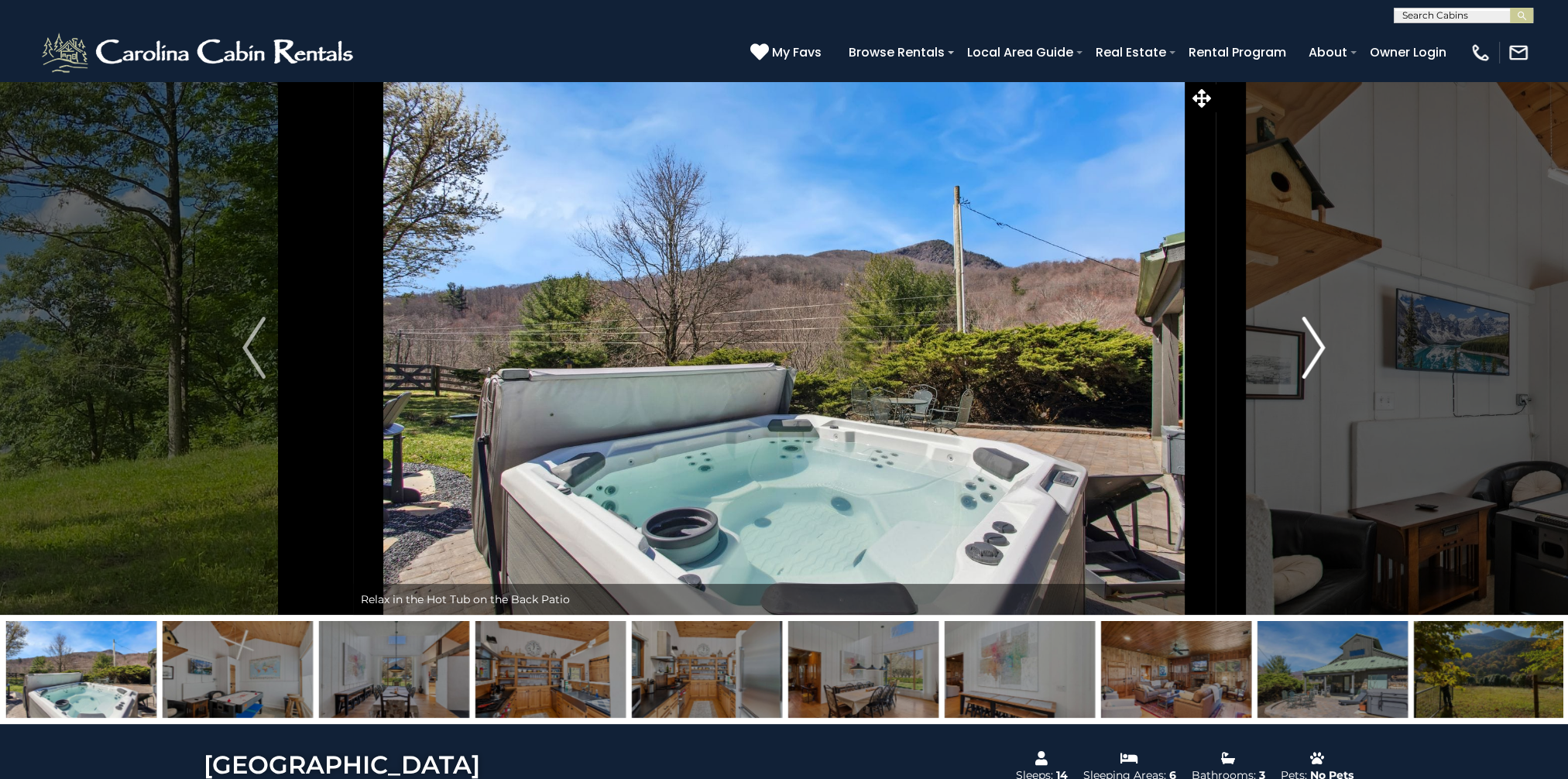
click at [1313, 352] on img "Next" at bounding box center [1314, 347] width 23 height 62
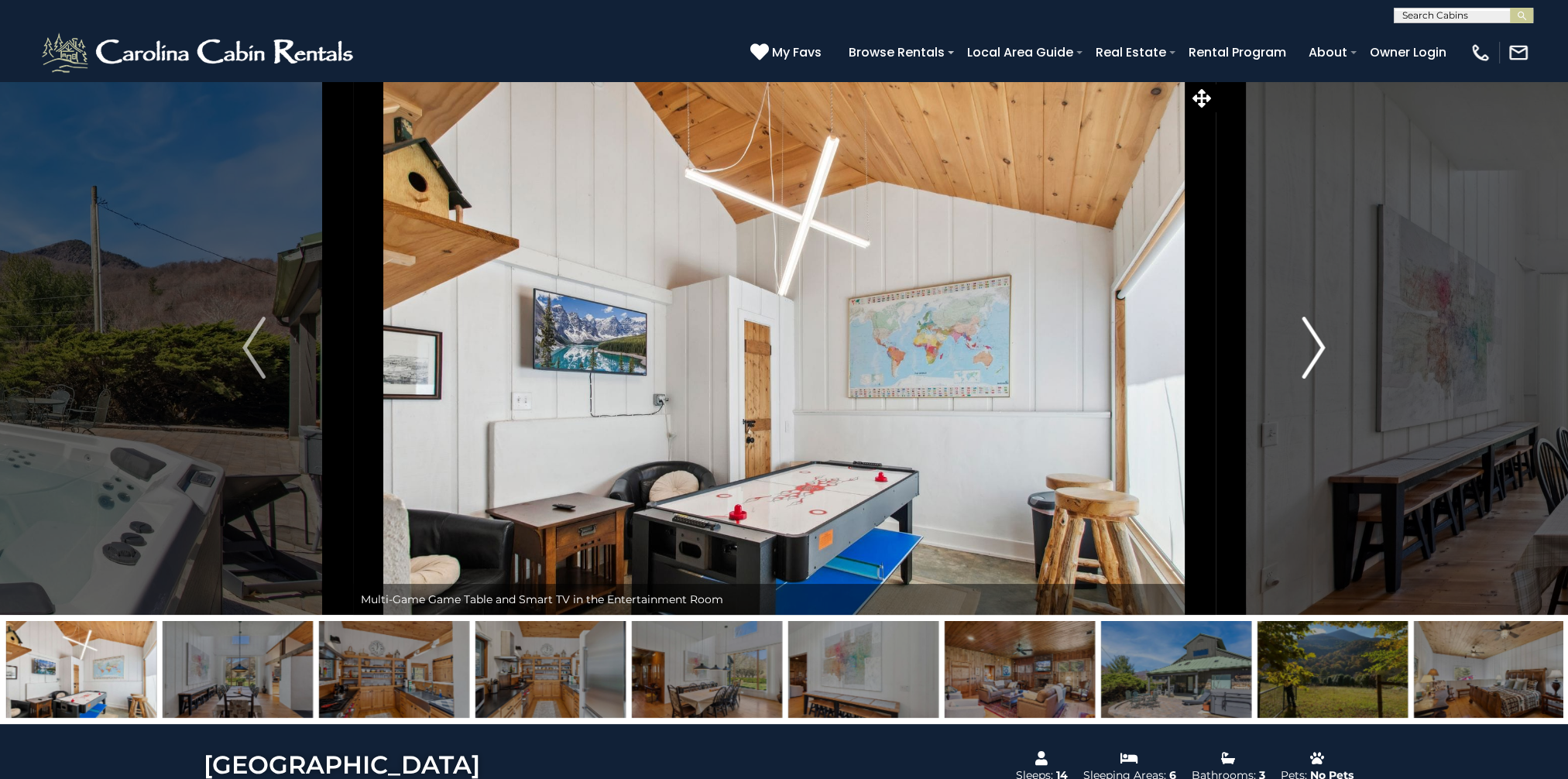
click at [1313, 352] on img "Next" at bounding box center [1314, 347] width 23 height 62
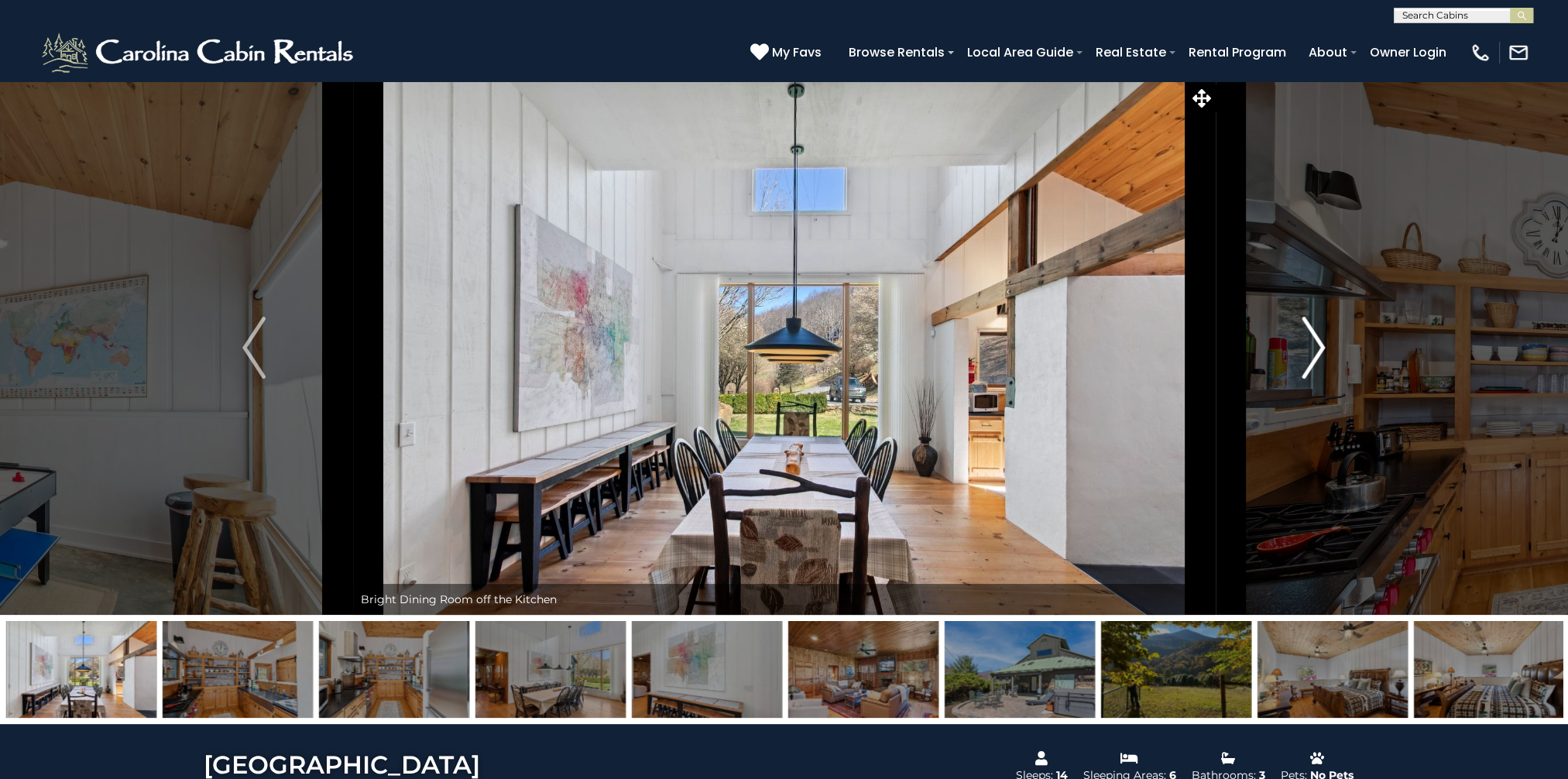
click at [1313, 352] on img "Next" at bounding box center [1314, 347] width 23 height 62
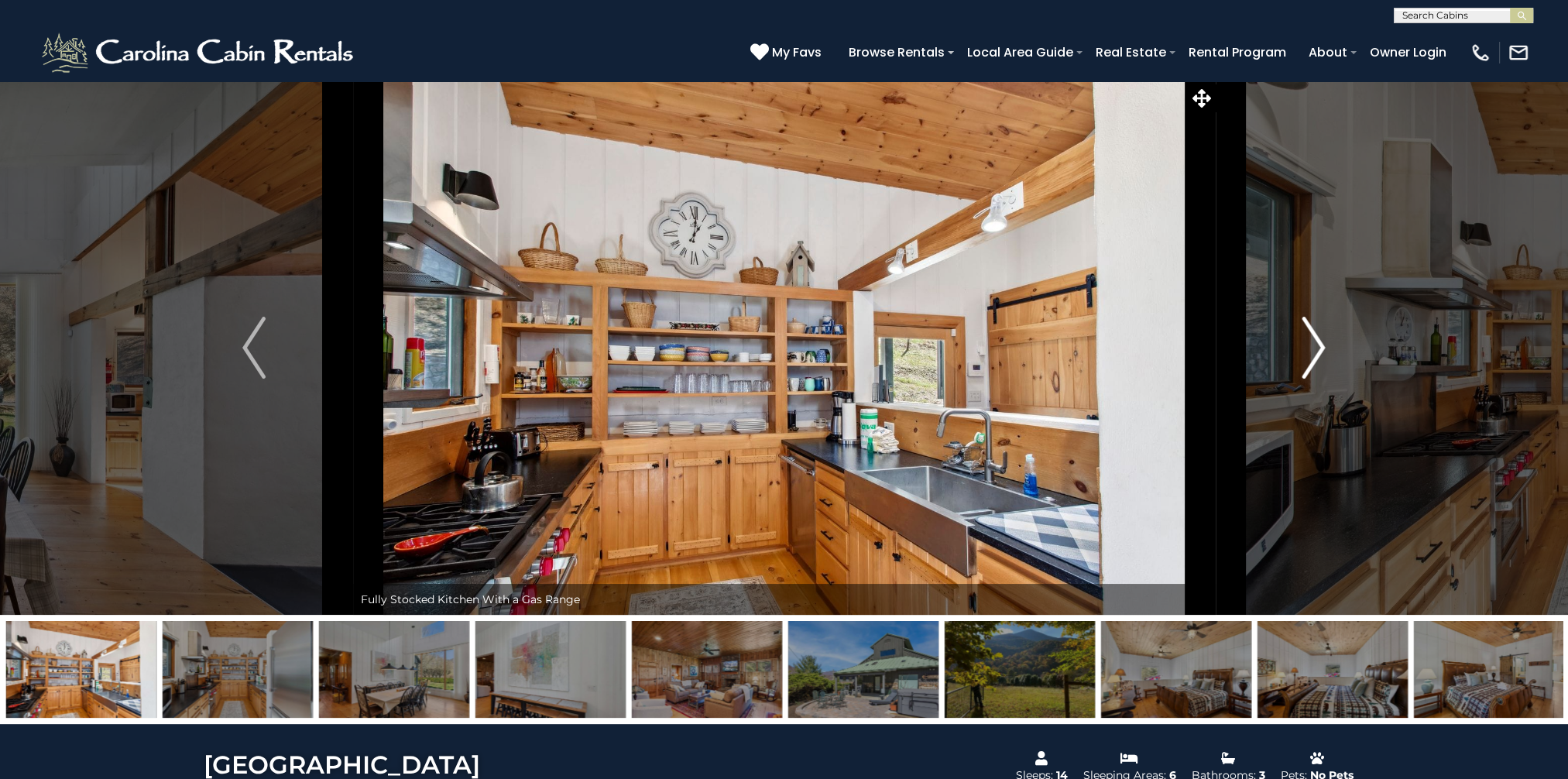
click at [1313, 352] on img "Next" at bounding box center [1314, 347] width 23 height 62
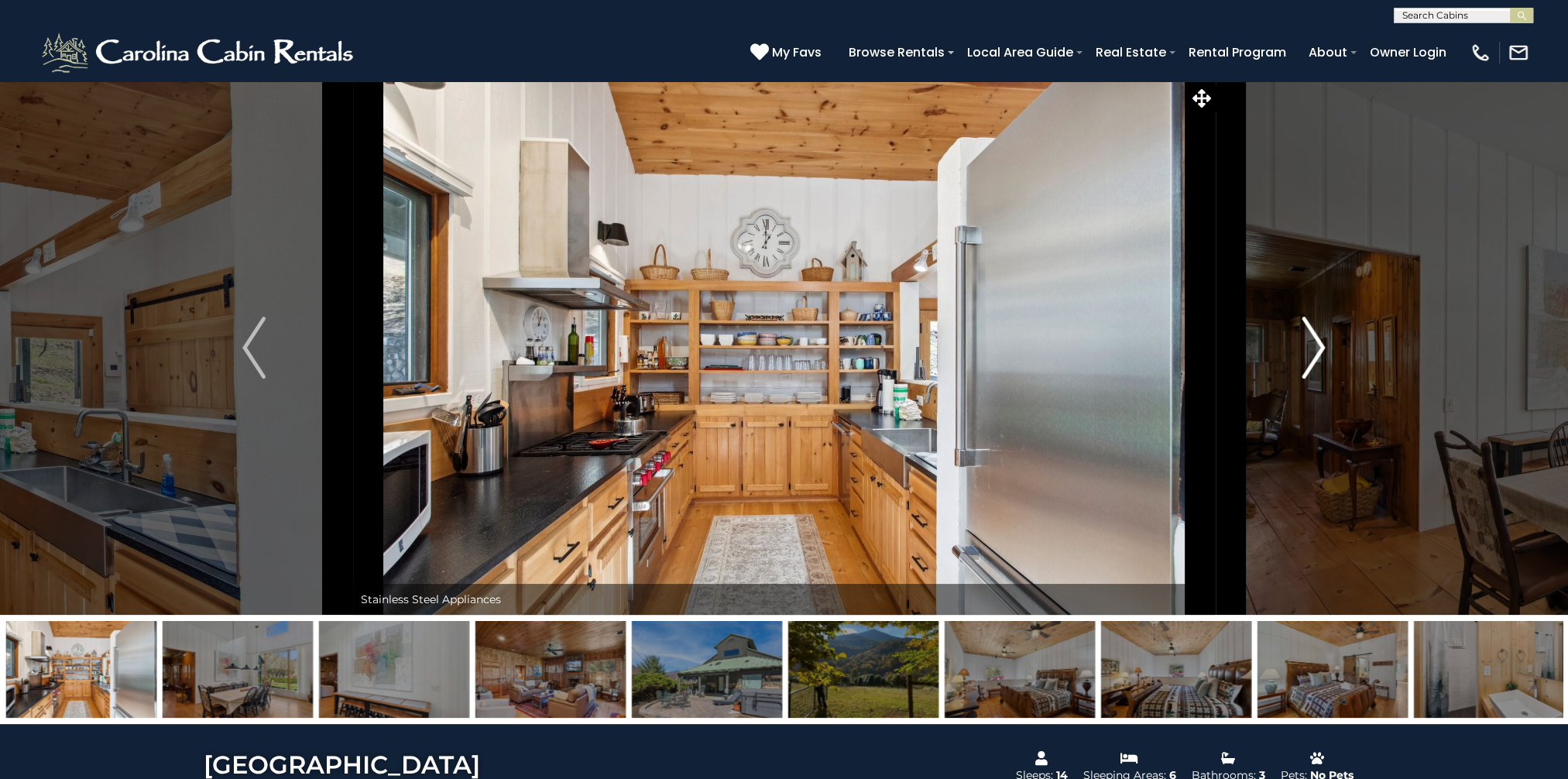
click at [1313, 352] on img "Next" at bounding box center [1314, 347] width 23 height 62
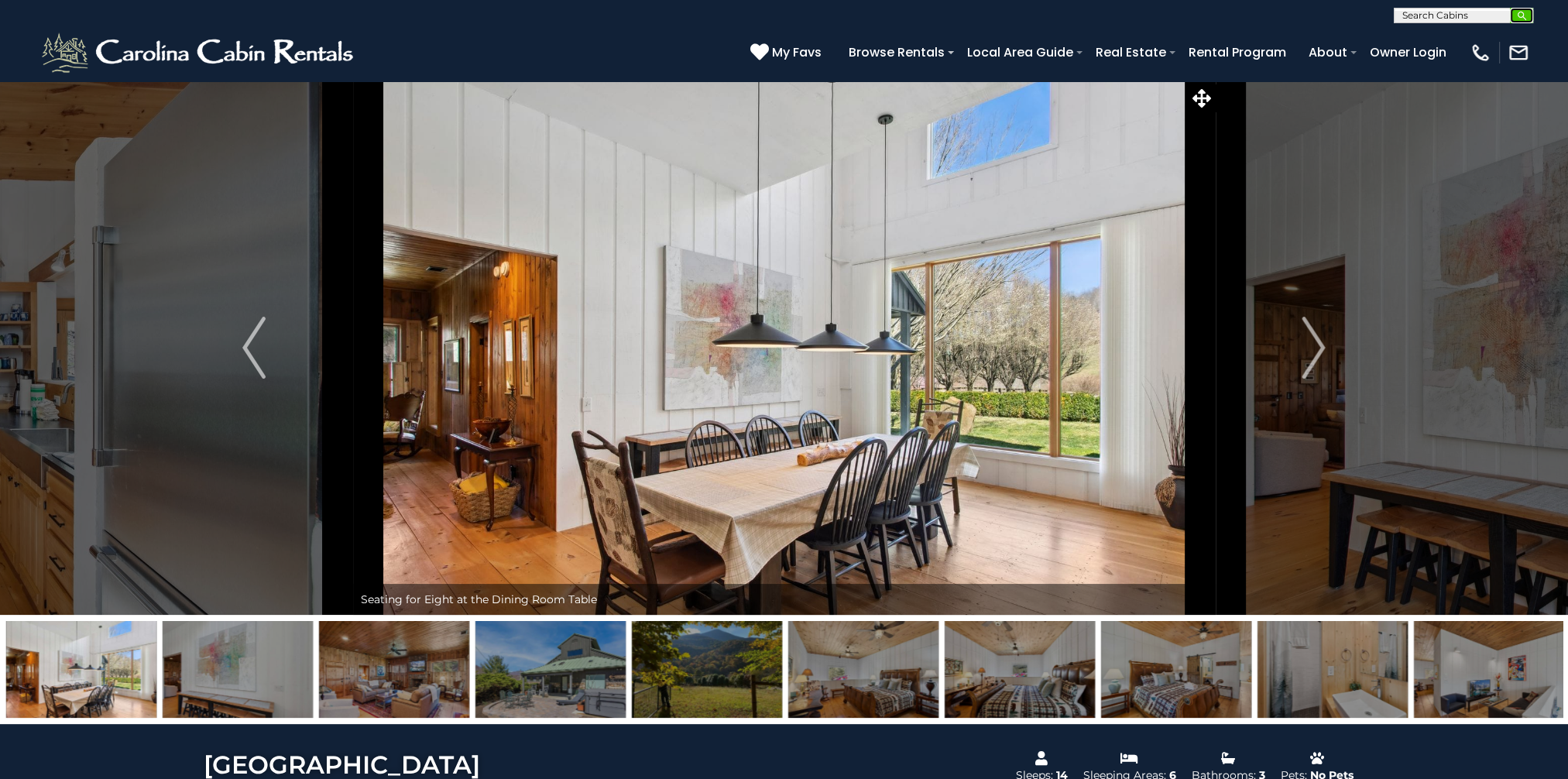
click at [1520, 12] on img "submit" at bounding box center [1521, 15] width 11 height 11
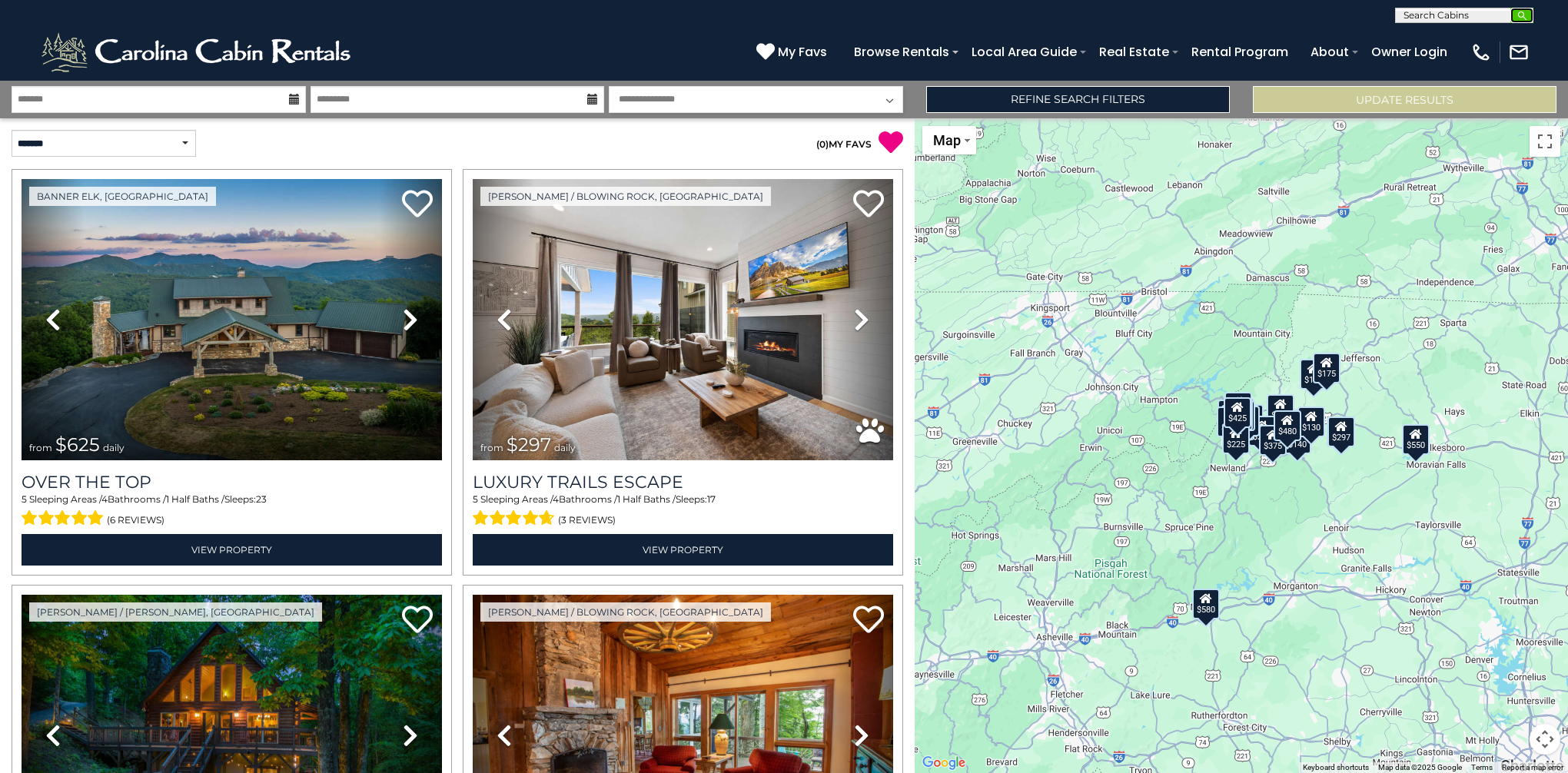
click at [1522, 11] on img "submit" at bounding box center [1522, 15] width 11 height 11
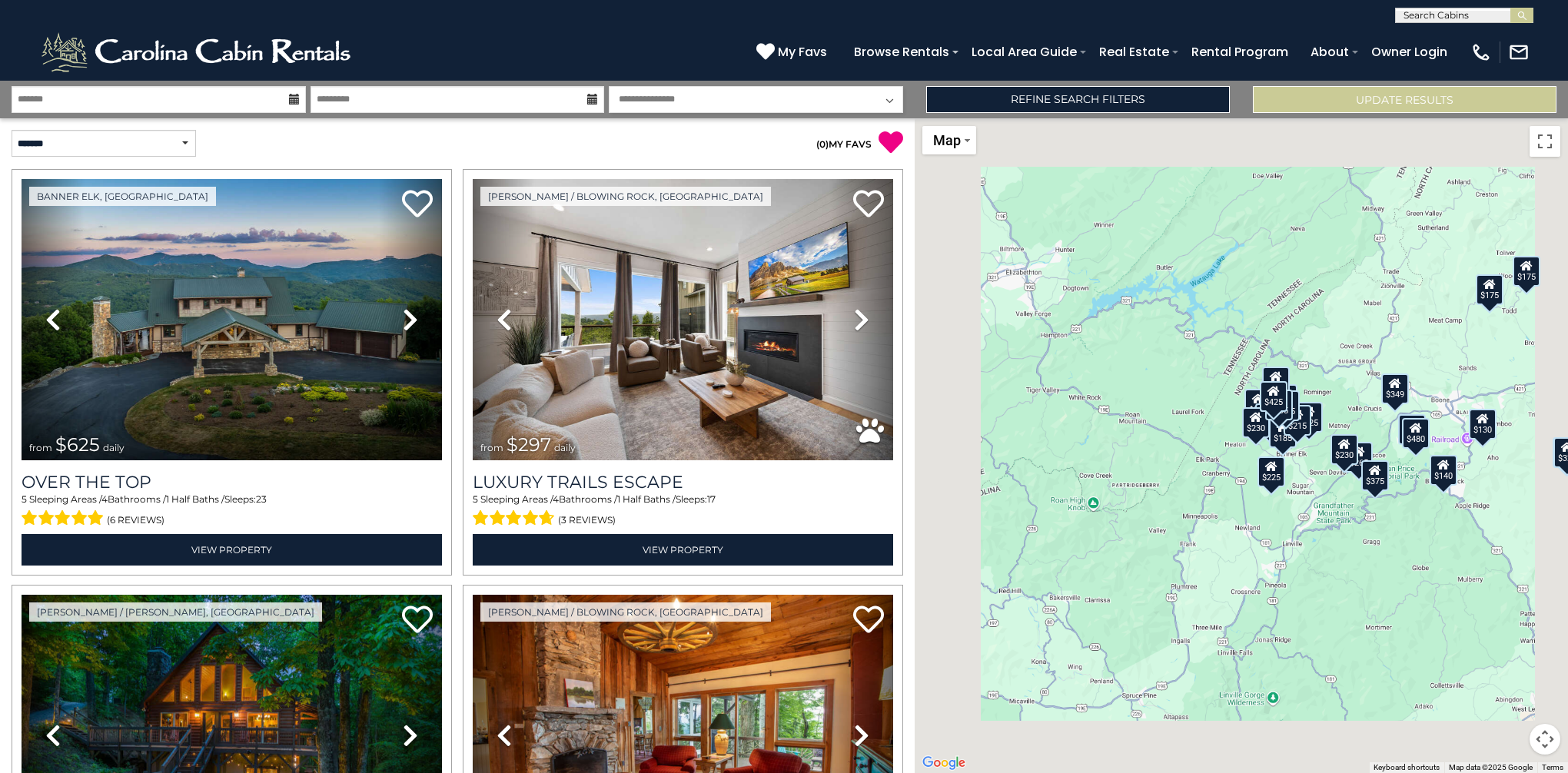
click at [1495, 16] on input "text" at bounding box center [1463, 18] width 134 height 16
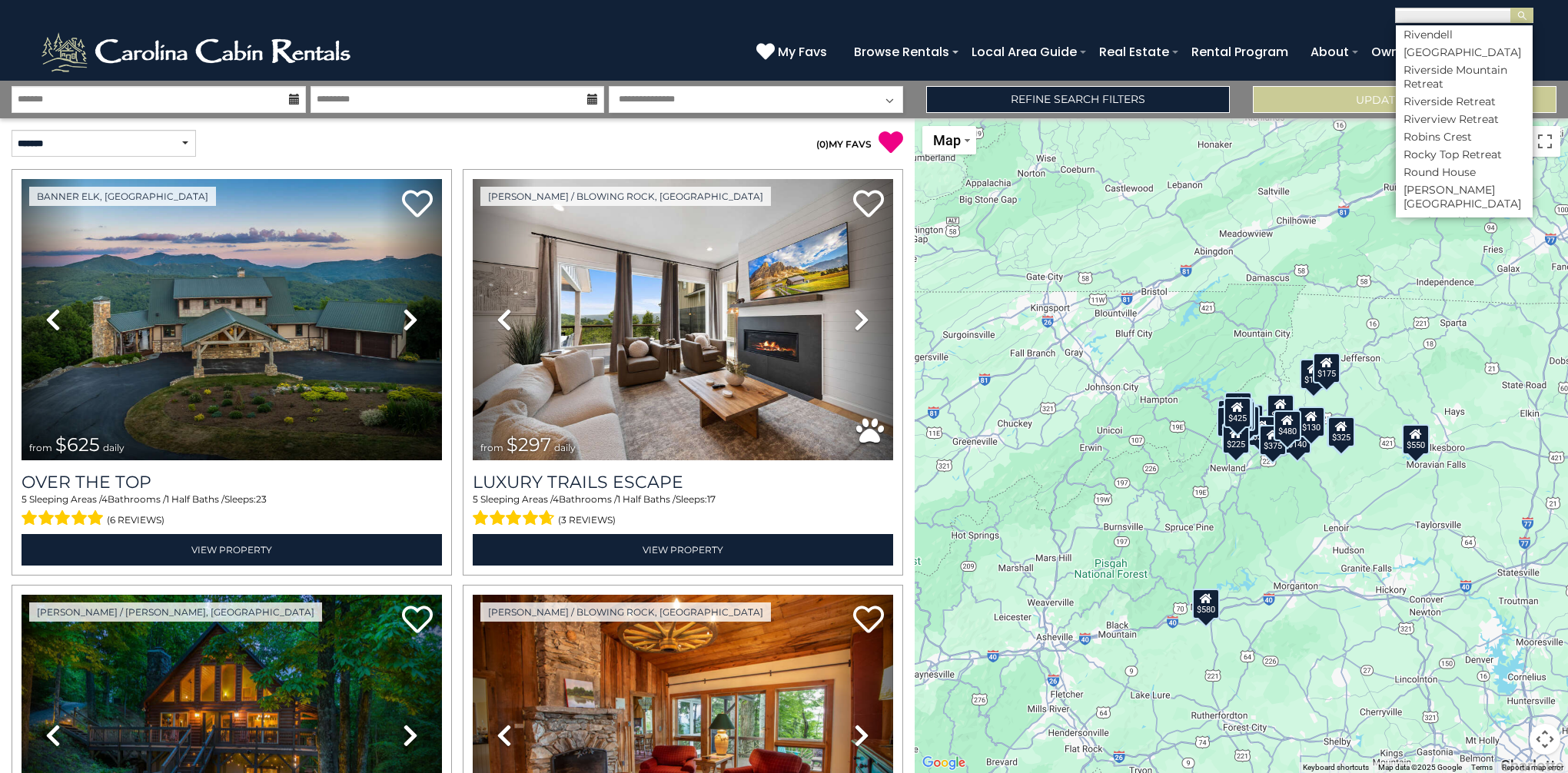
scroll to position [5918, 0]
click at [1468, 44] on li "Rest at [GEOGRAPHIC_DATA]" at bounding box center [1464, 31] width 137 height 28
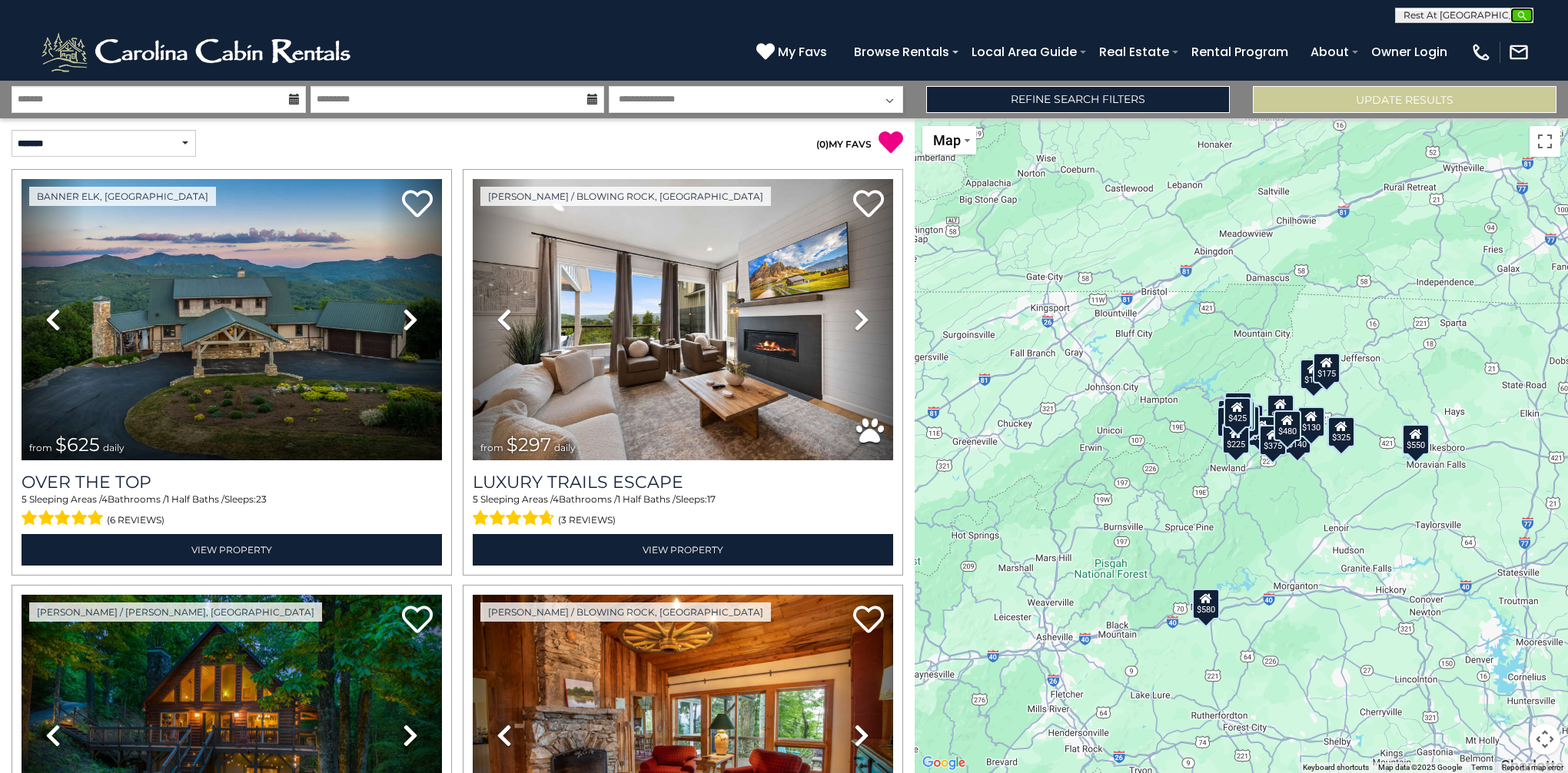
click at [1520, 9] on button "submit" at bounding box center [1522, 16] width 23 height 16
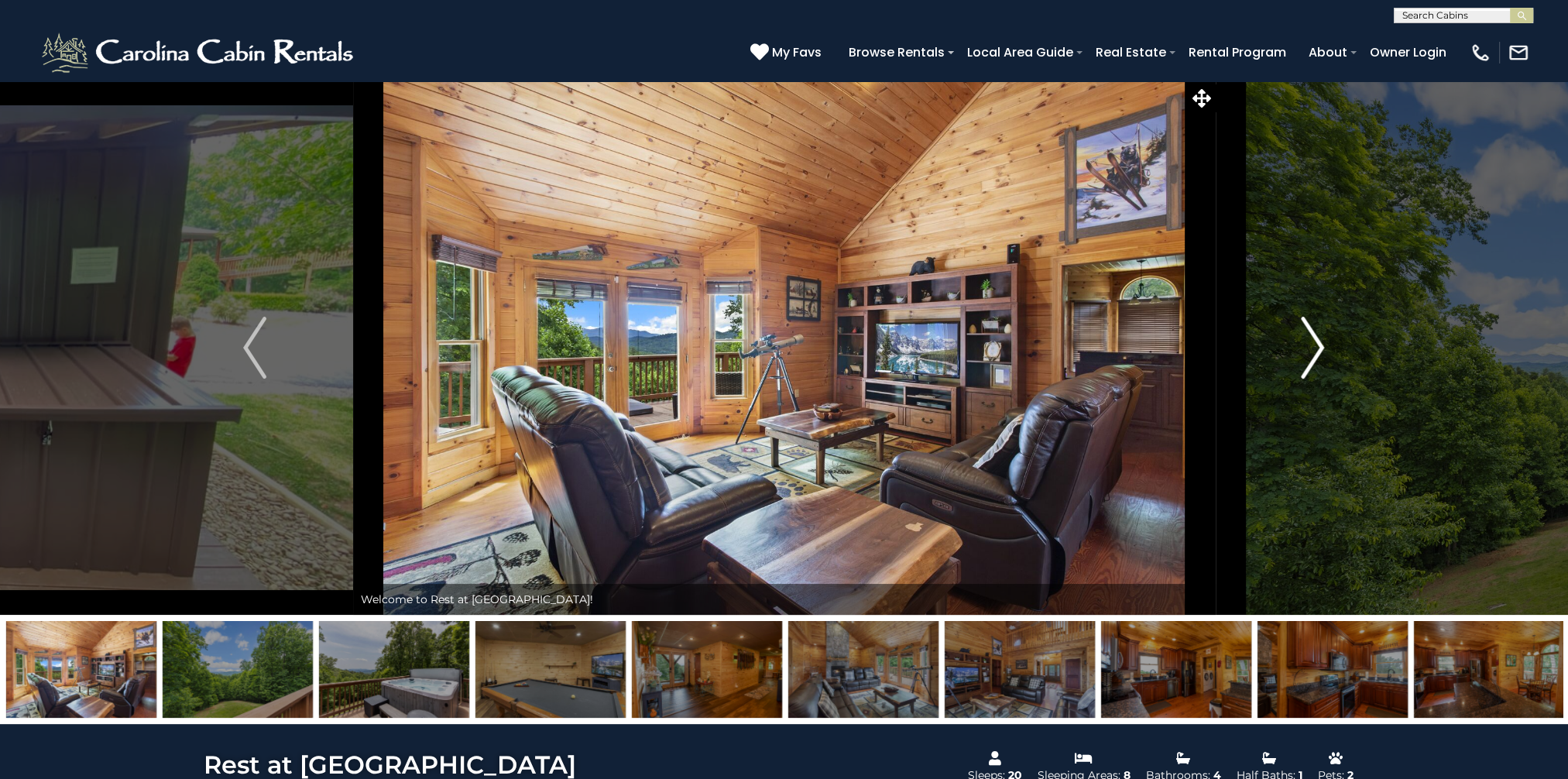
click at [1318, 350] on img "Next" at bounding box center [1313, 347] width 23 height 62
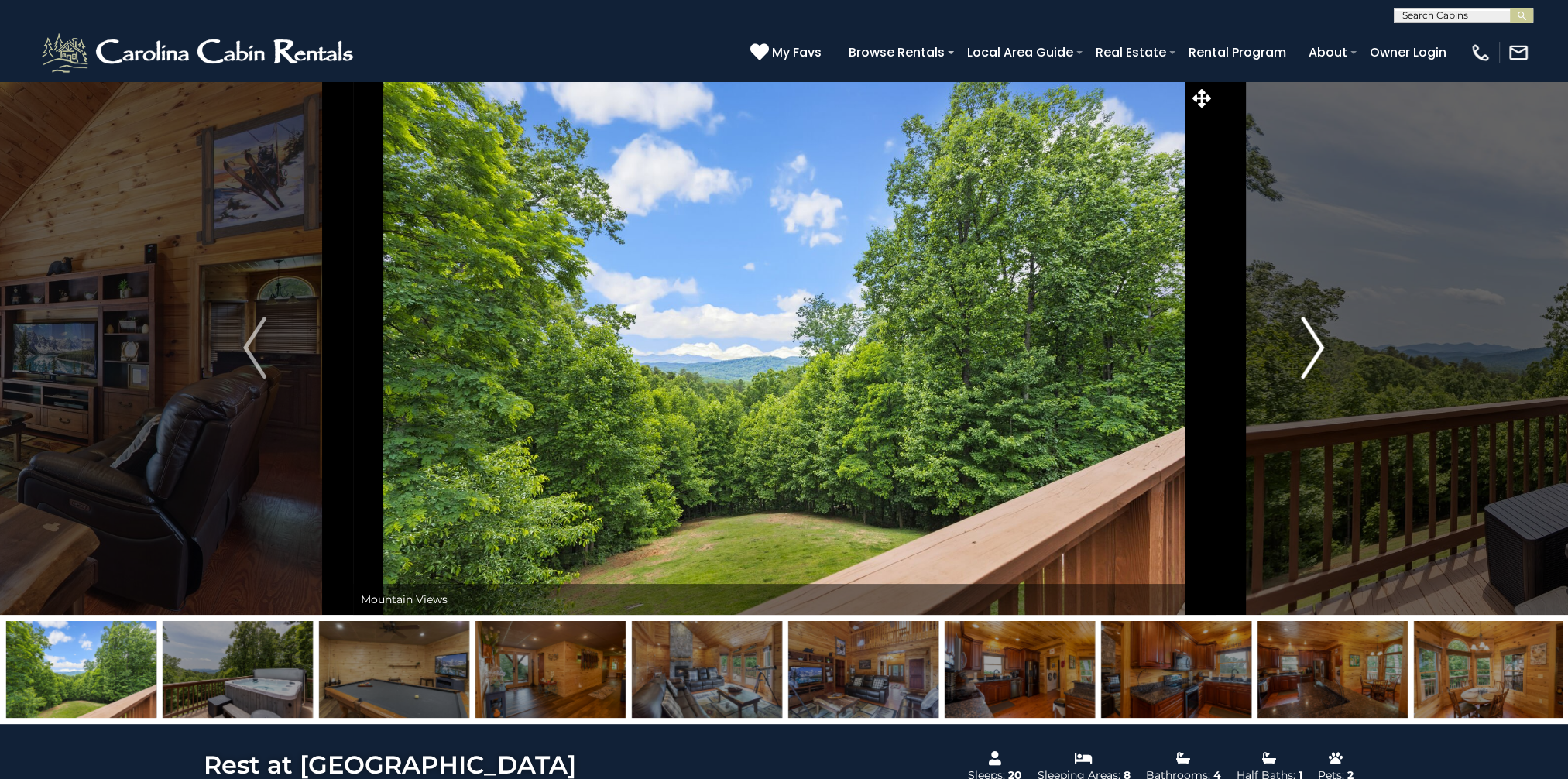
click at [1318, 350] on img "Next" at bounding box center [1313, 347] width 23 height 62
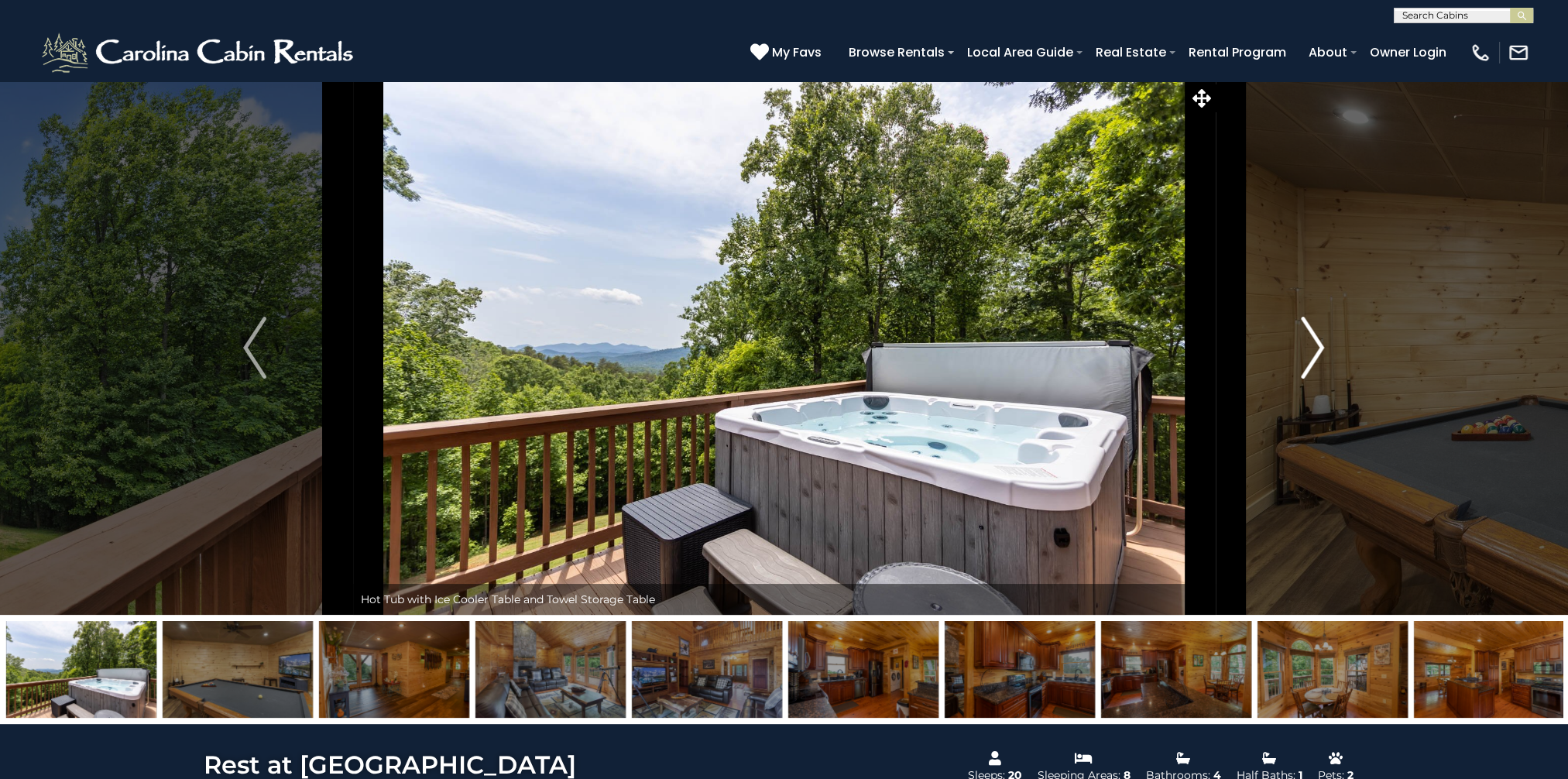
click at [1317, 350] on img "Next" at bounding box center [1313, 347] width 23 height 62
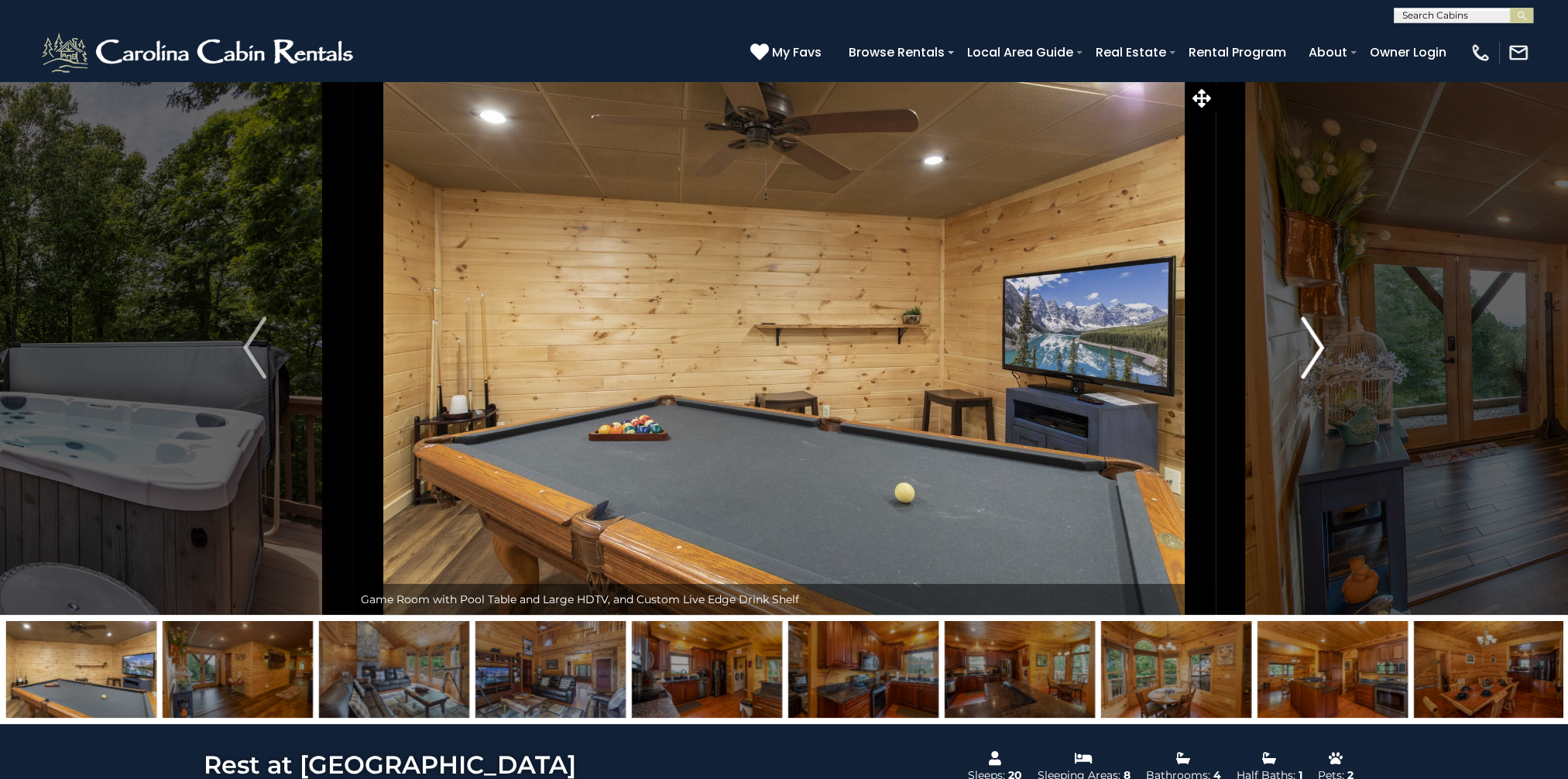
click at [1317, 350] on img "Next" at bounding box center [1313, 347] width 23 height 62
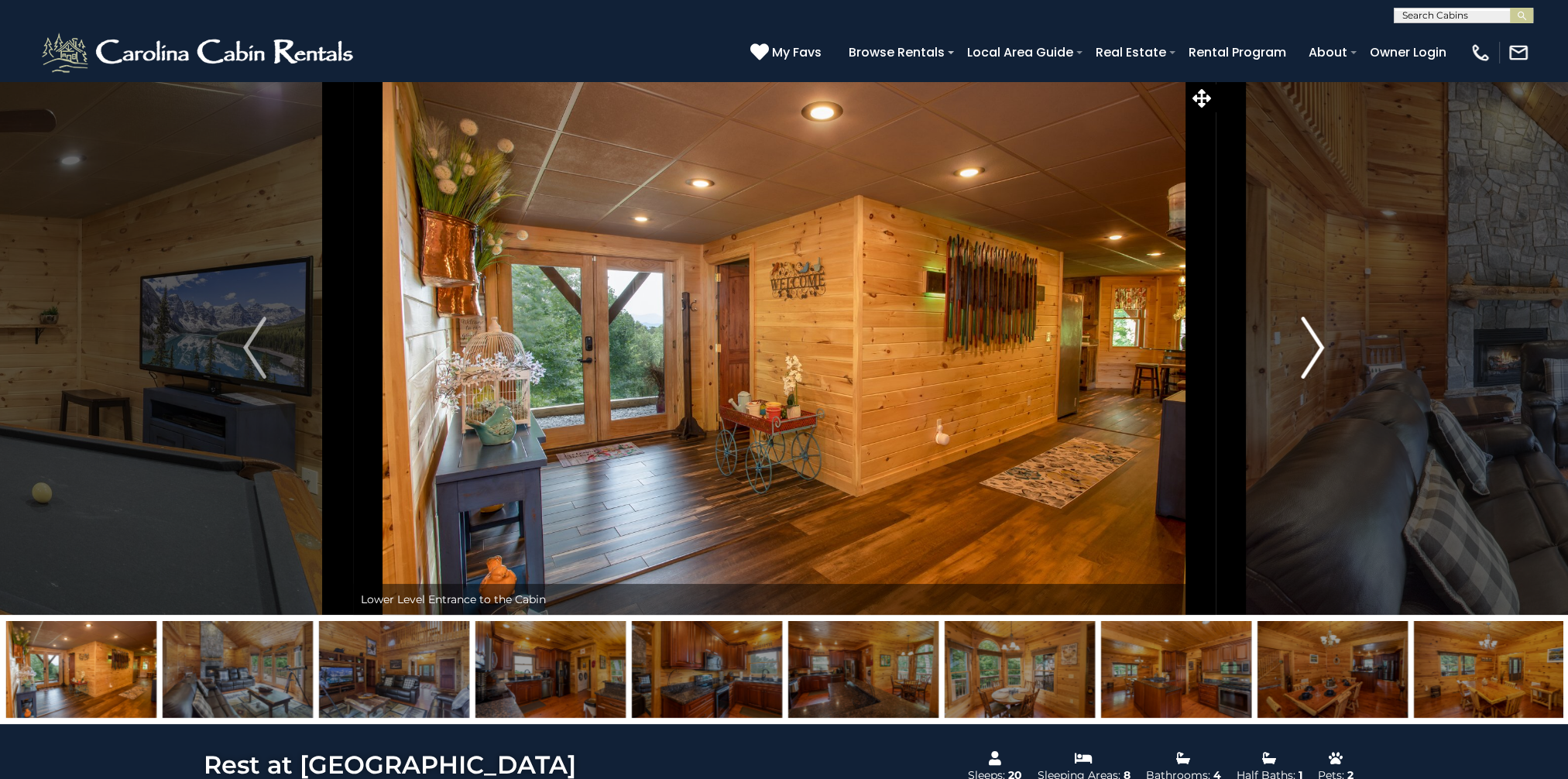
click at [1317, 350] on img "Next" at bounding box center [1313, 347] width 23 height 62
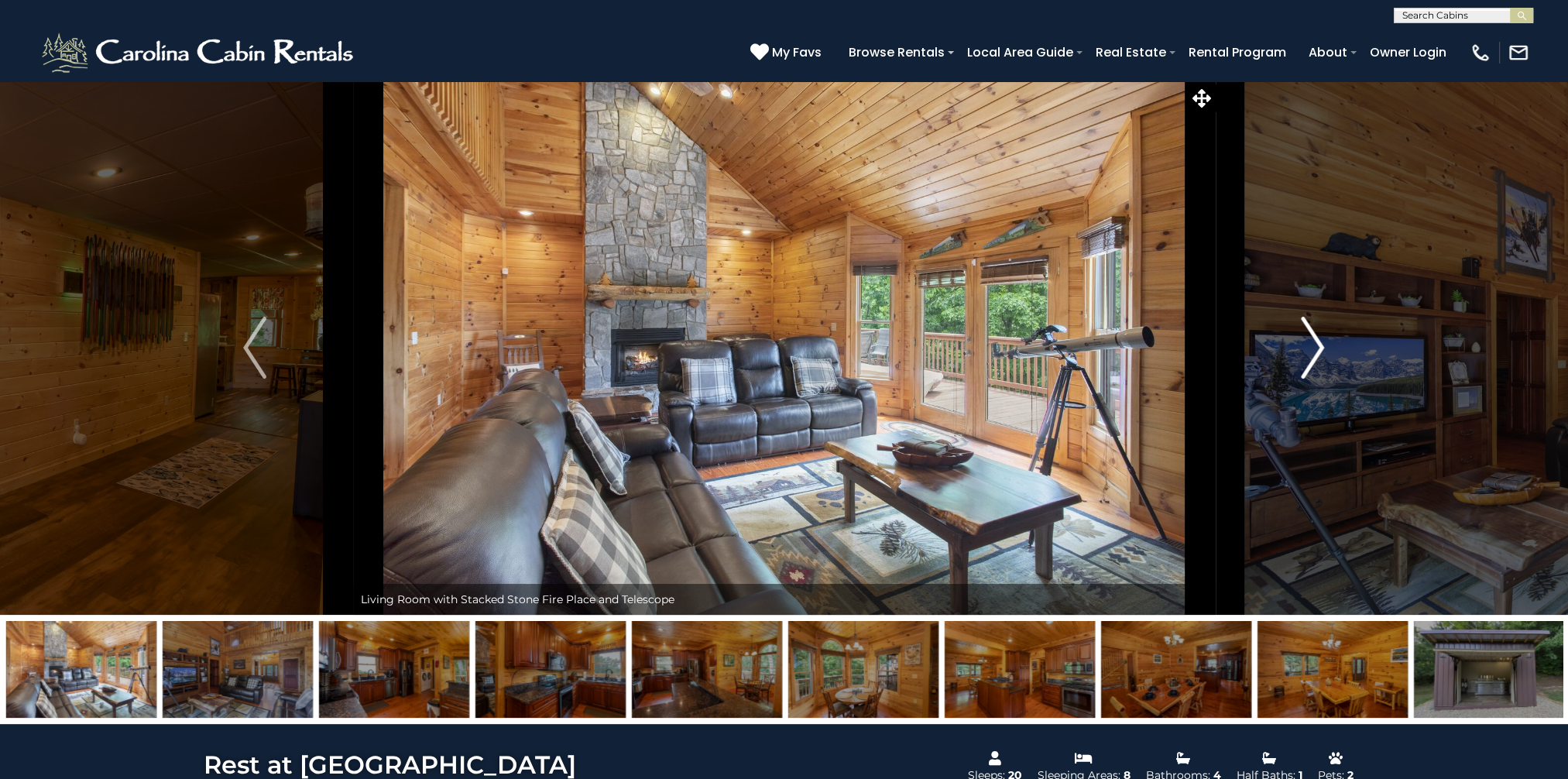
click at [1317, 350] on img "Next" at bounding box center [1313, 347] width 23 height 62
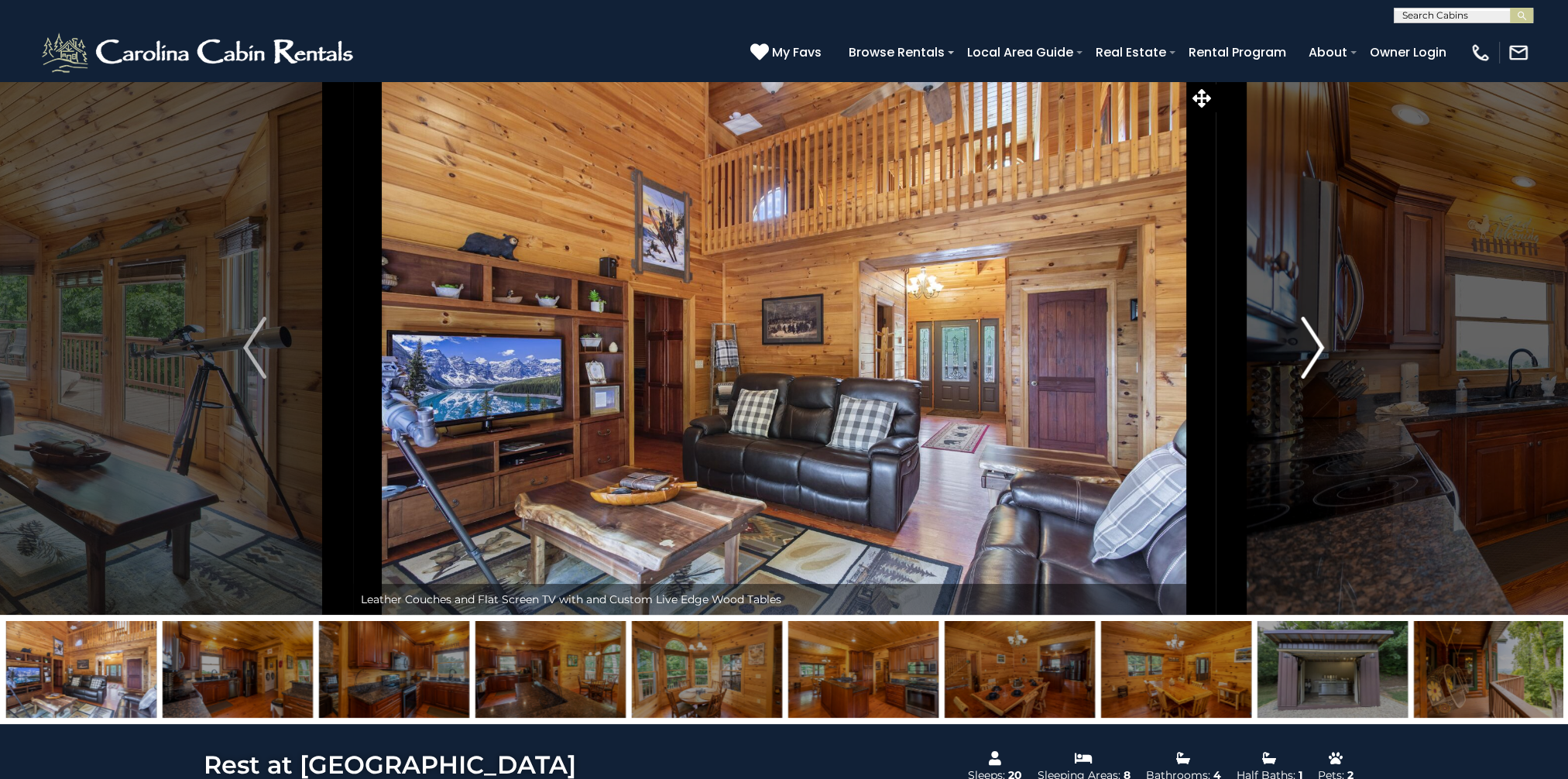
click at [1317, 350] on img "Next" at bounding box center [1313, 347] width 23 height 62
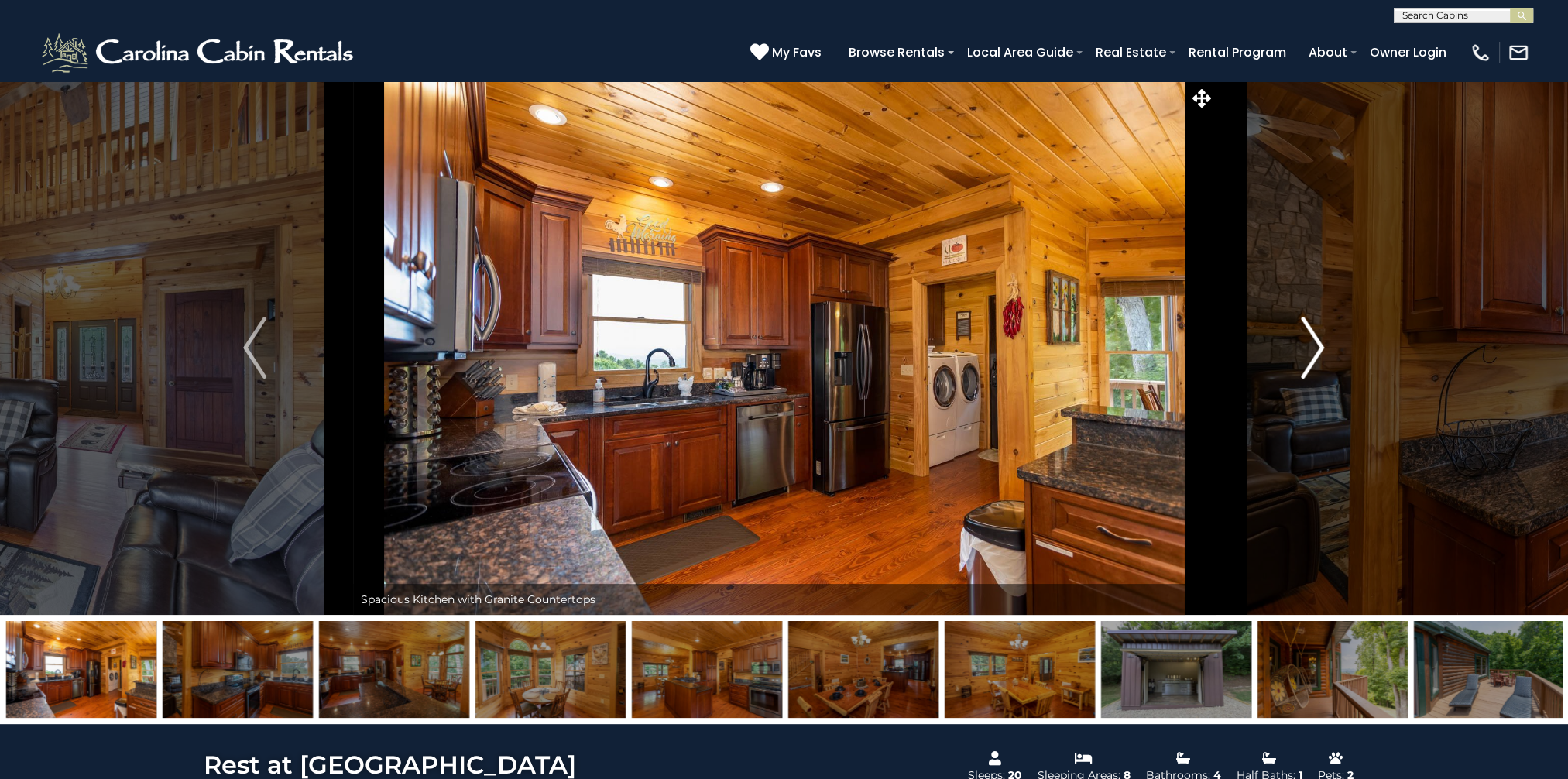
click at [1313, 345] on img "Next" at bounding box center [1313, 347] width 23 height 62
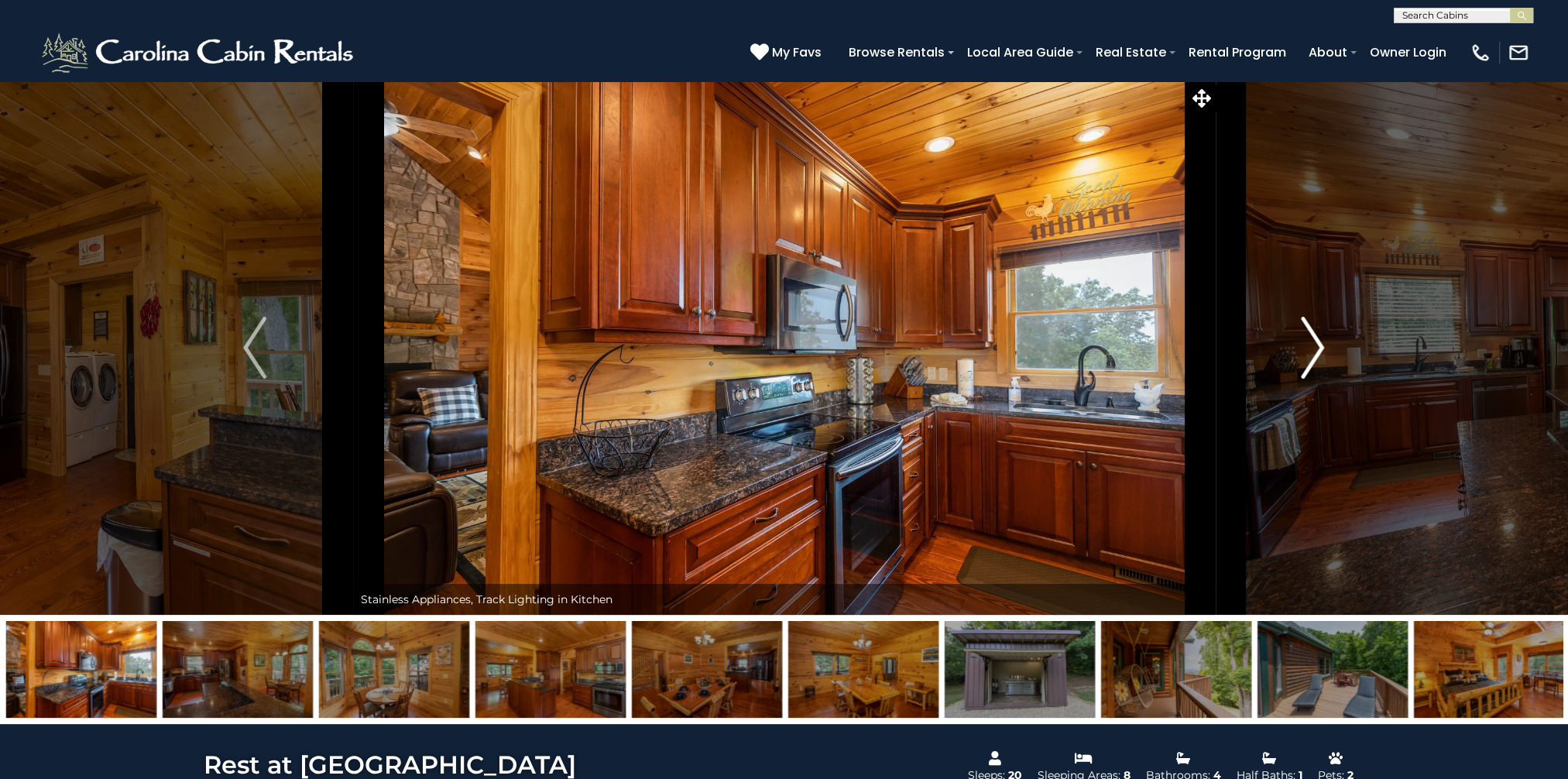
click at [1313, 346] on img "Next" at bounding box center [1313, 347] width 23 height 62
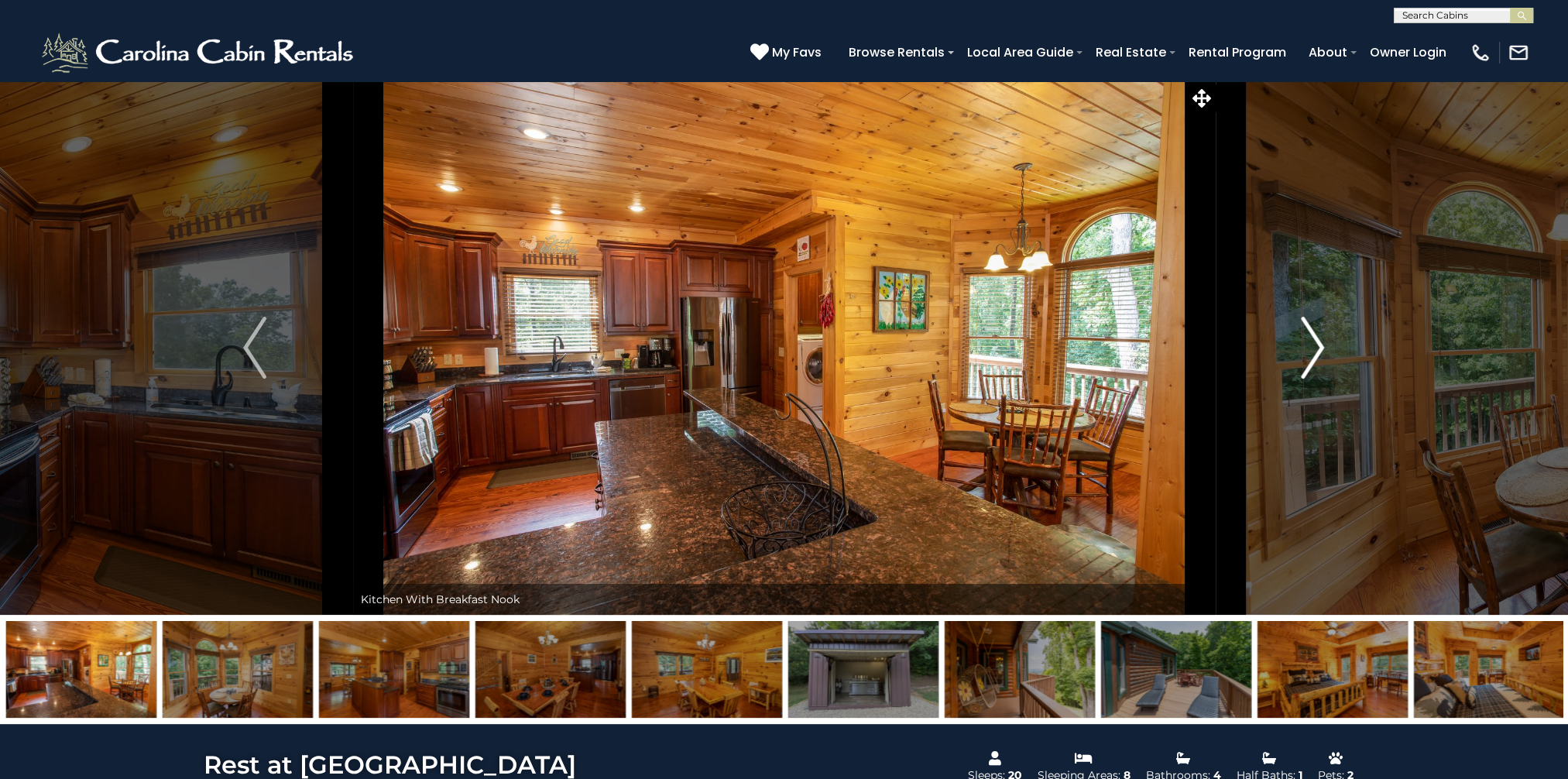
click at [1313, 346] on img "Next" at bounding box center [1313, 347] width 23 height 62
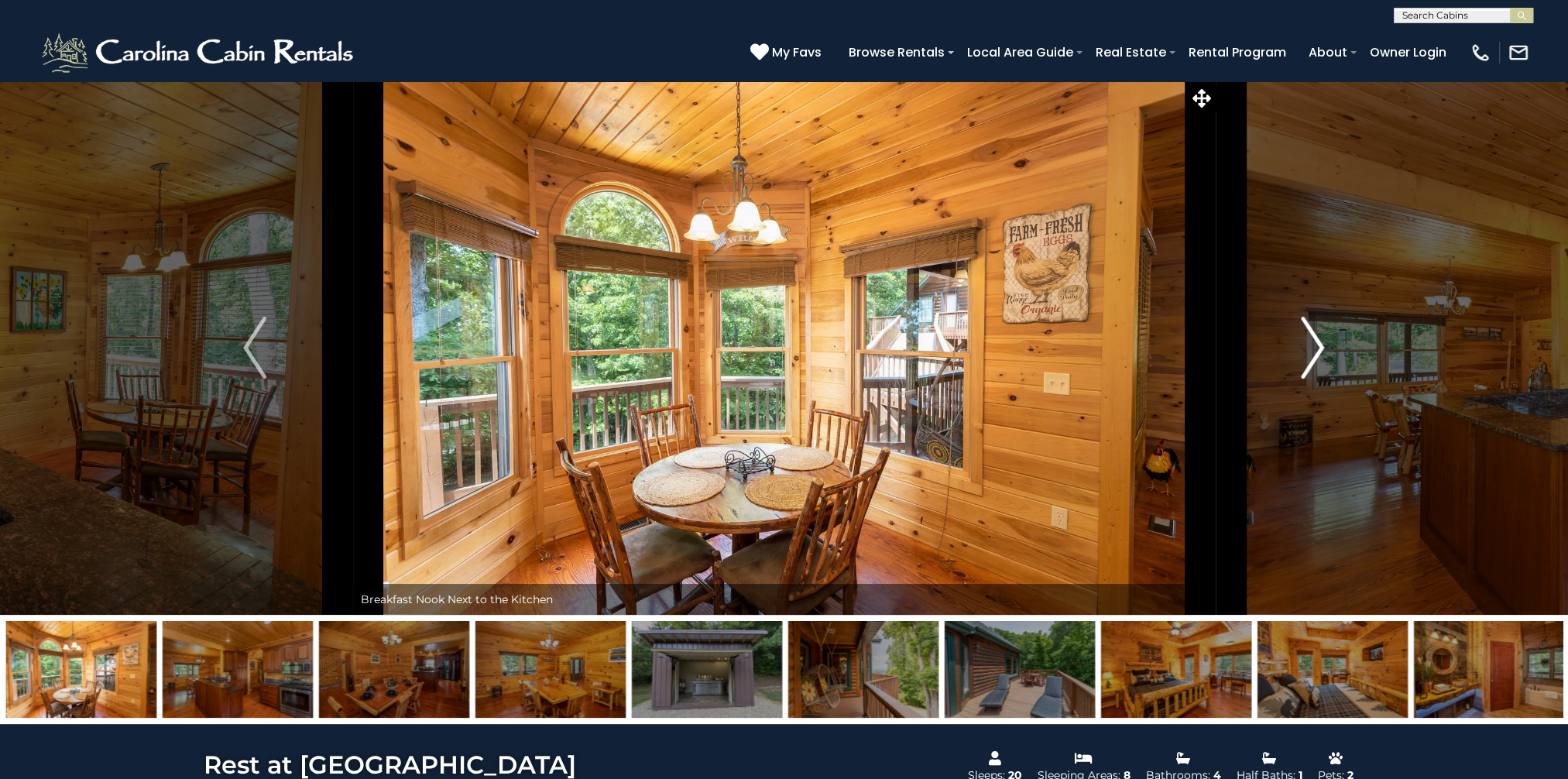
click at [1313, 346] on img "Next" at bounding box center [1313, 347] width 23 height 62
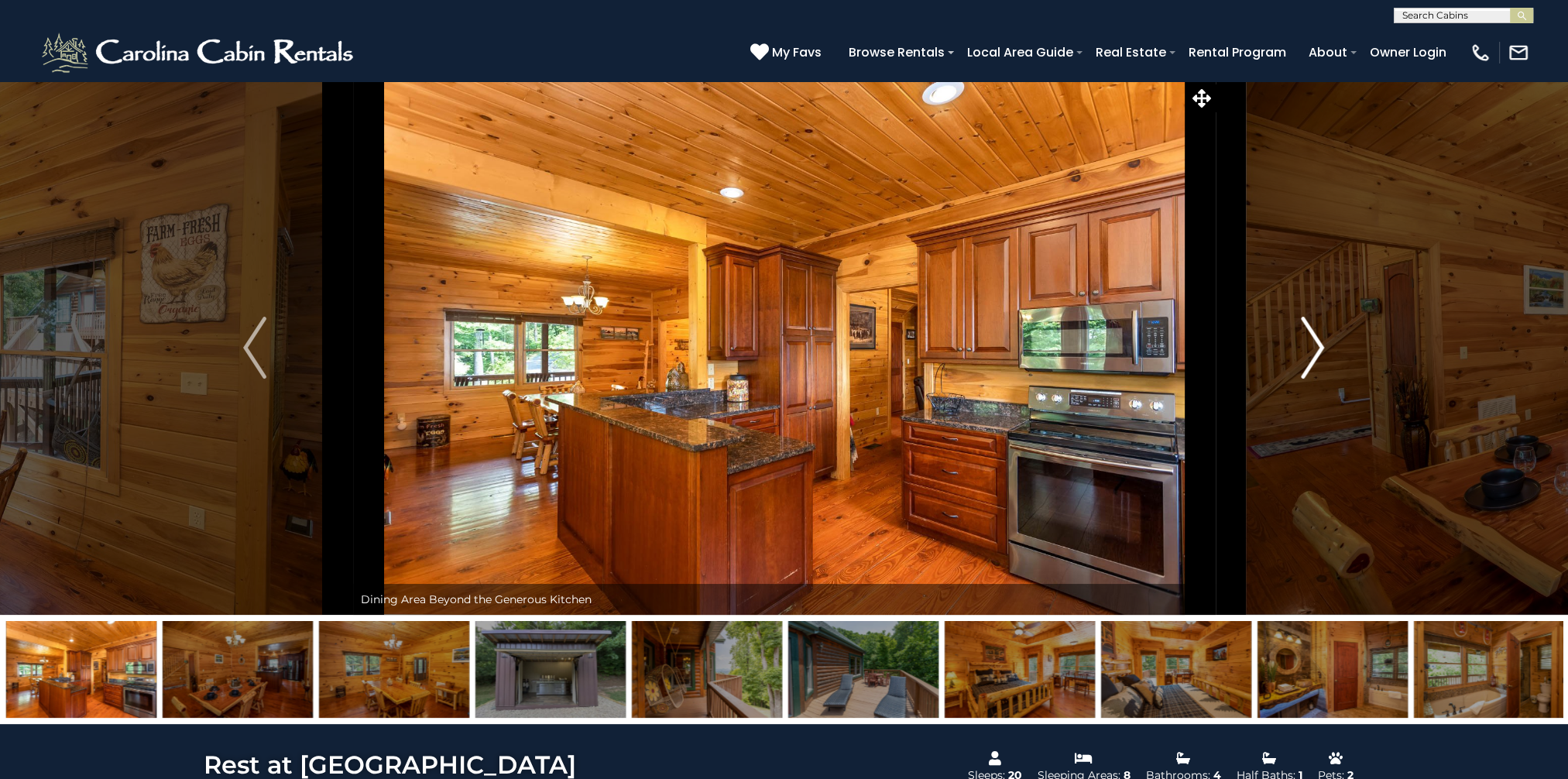
click at [1313, 347] on img "Next" at bounding box center [1313, 347] width 23 height 62
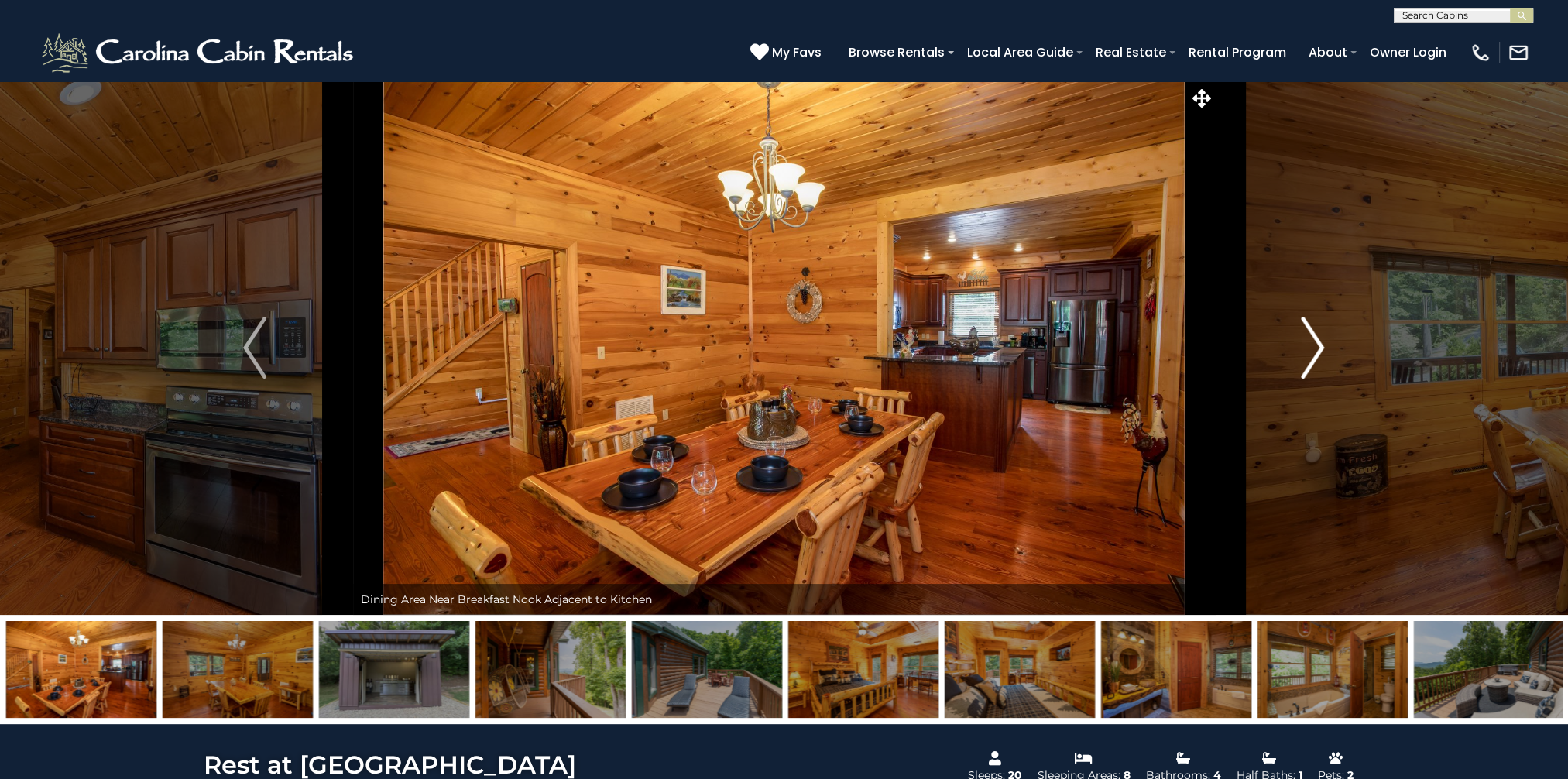
click at [1313, 347] on img "Next" at bounding box center [1313, 347] width 23 height 62
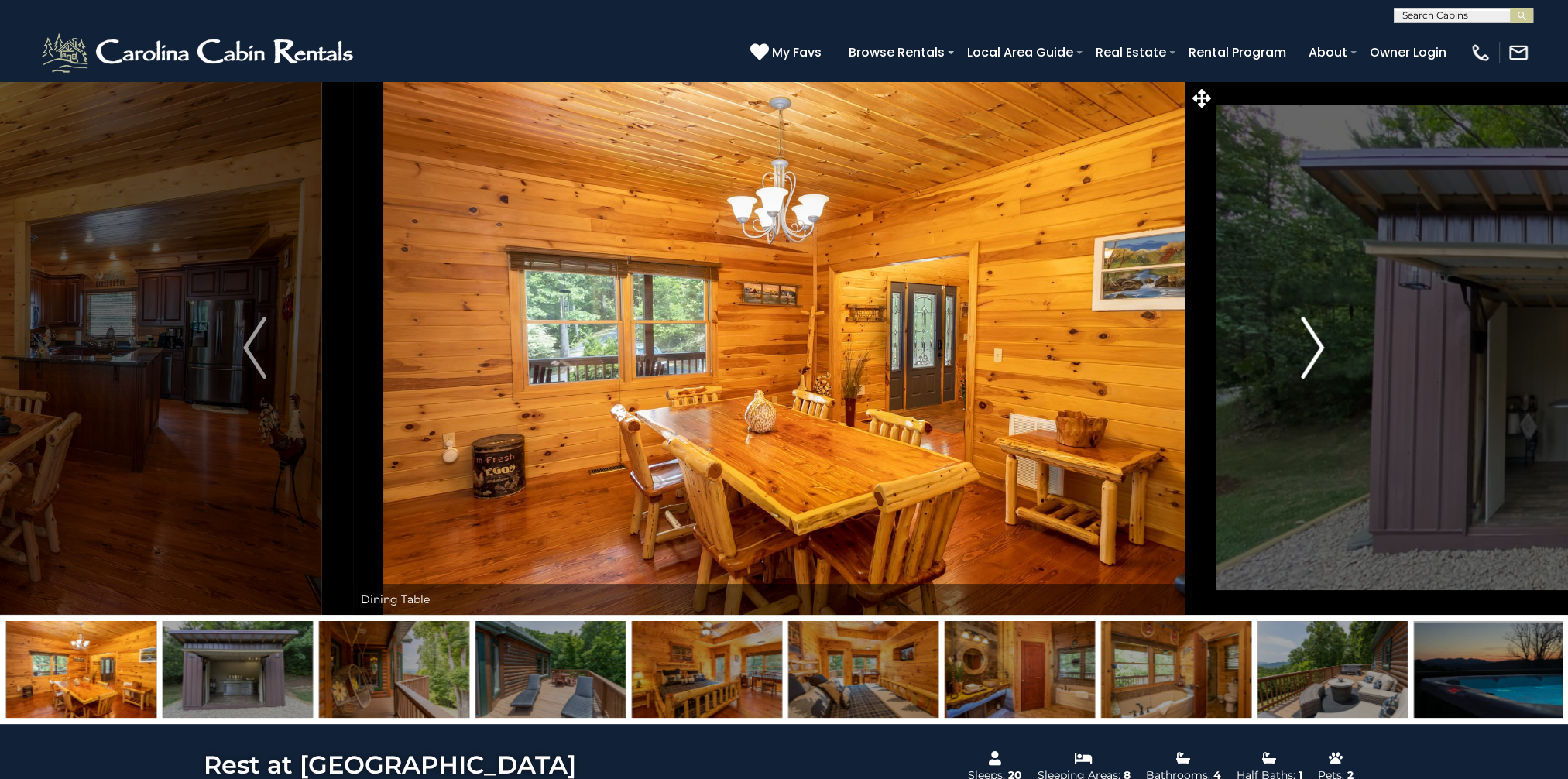
click at [1313, 347] on img "Next" at bounding box center [1313, 347] width 23 height 62
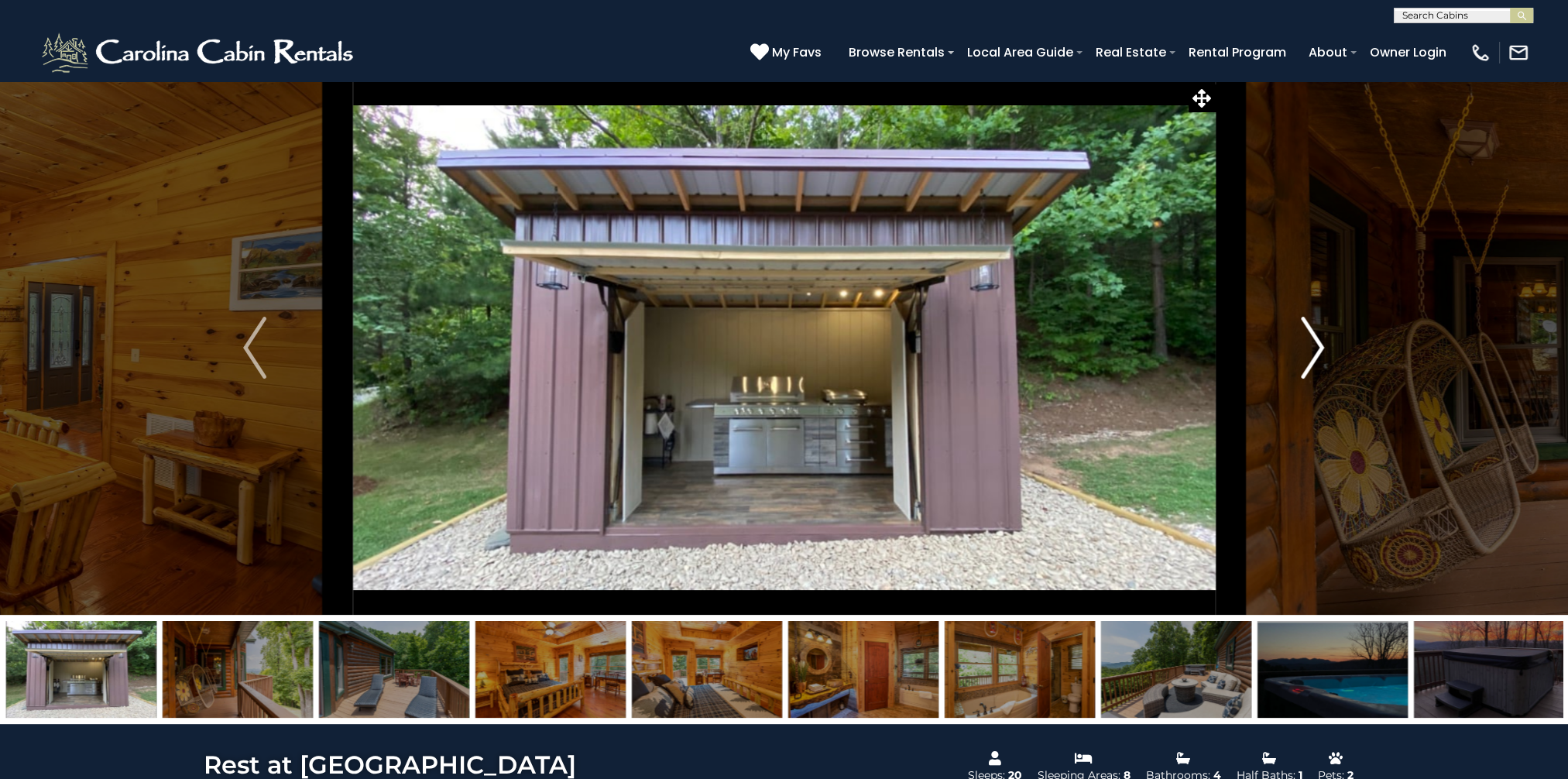
click at [1313, 347] on img "Next" at bounding box center [1313, 347] width 23 height 62
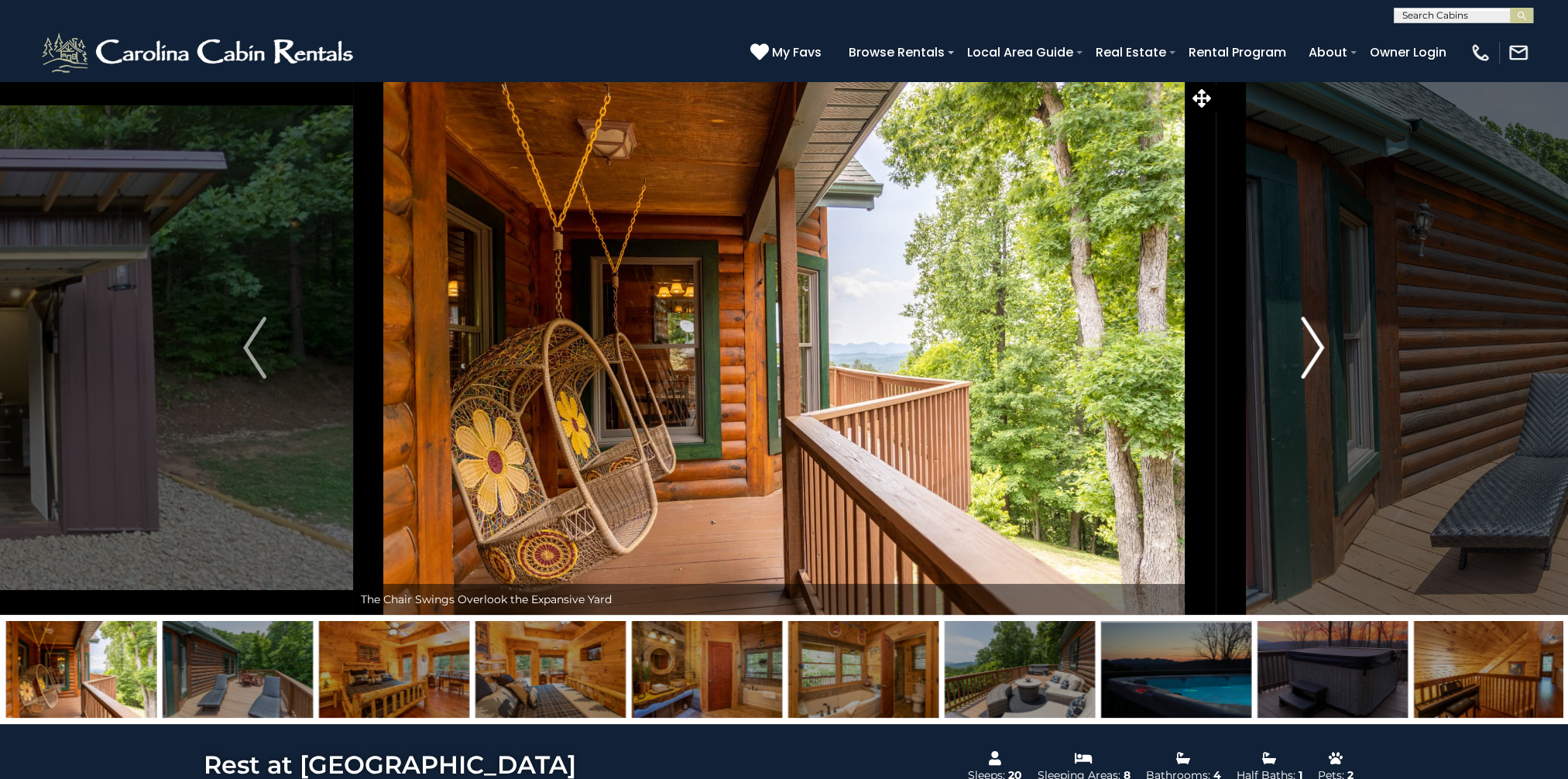
click at [1313, 347] on img "Next" at bounding box center [1313, 347] width 23 height 62
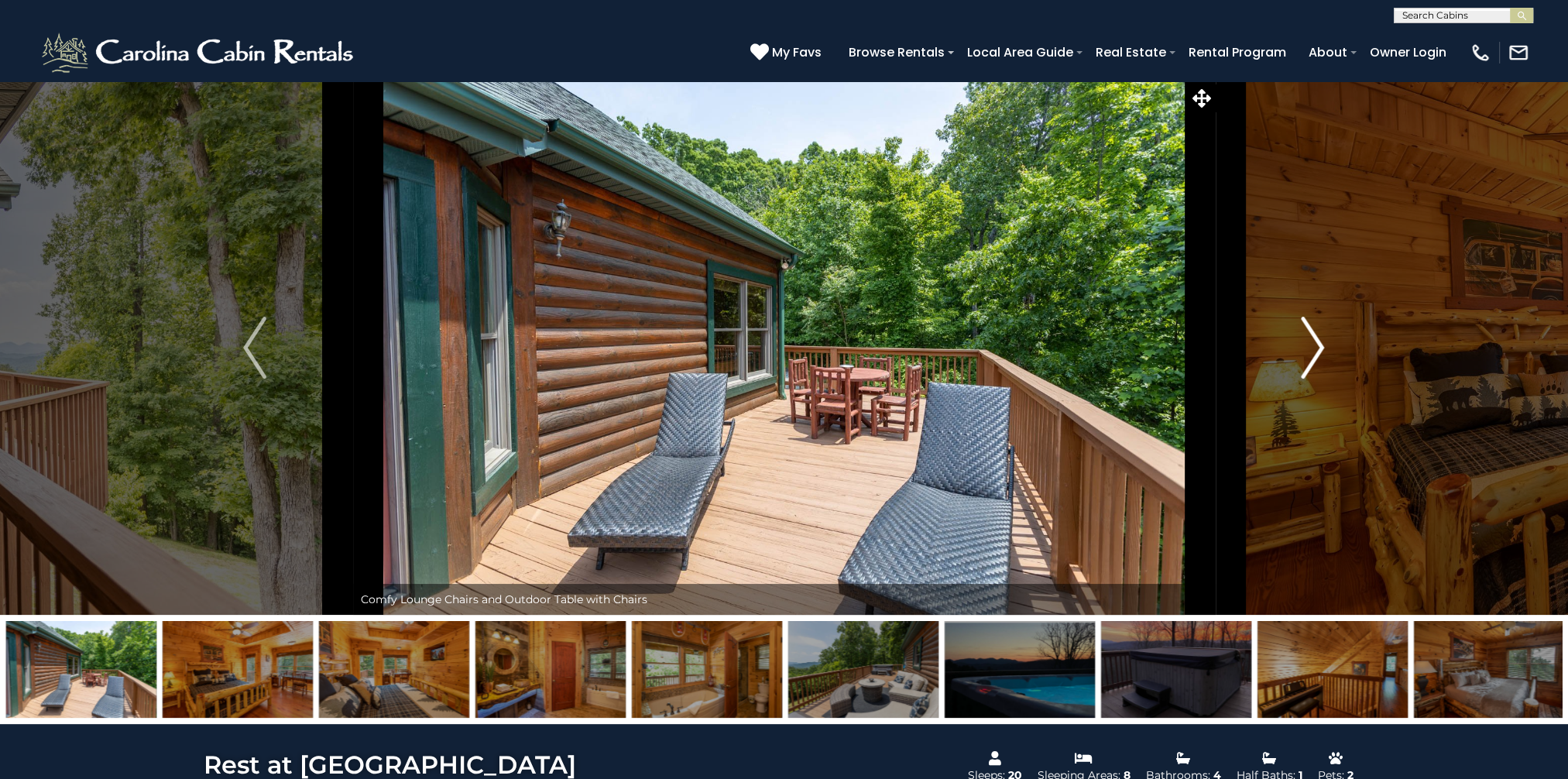
click at [1313, 347] on img "Next" at bounding box center [1313, 347] width 23 height 62
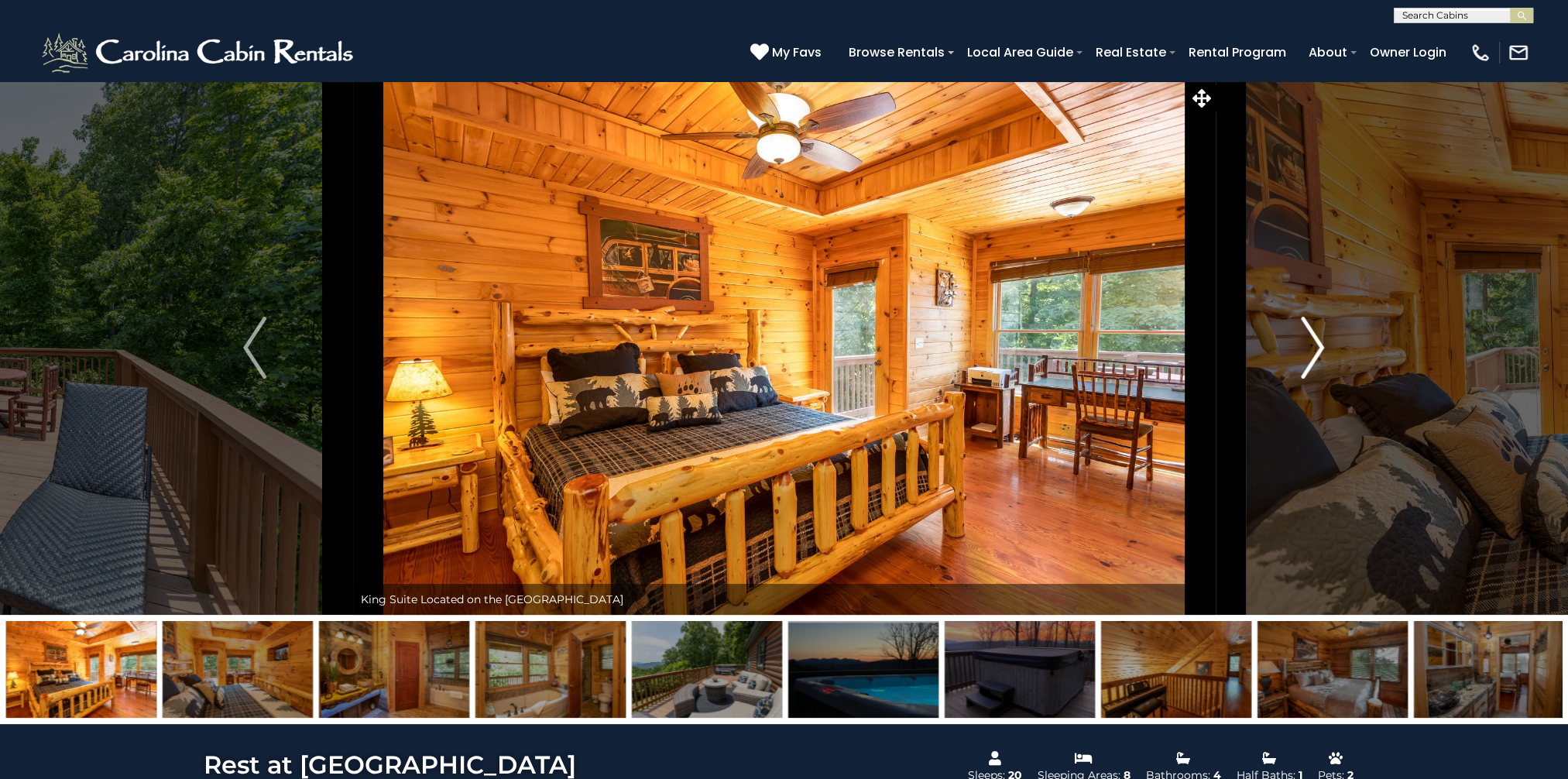
click at [1313, 347] on img "Next" at bounding box center [1313, 347] width 23 height 62
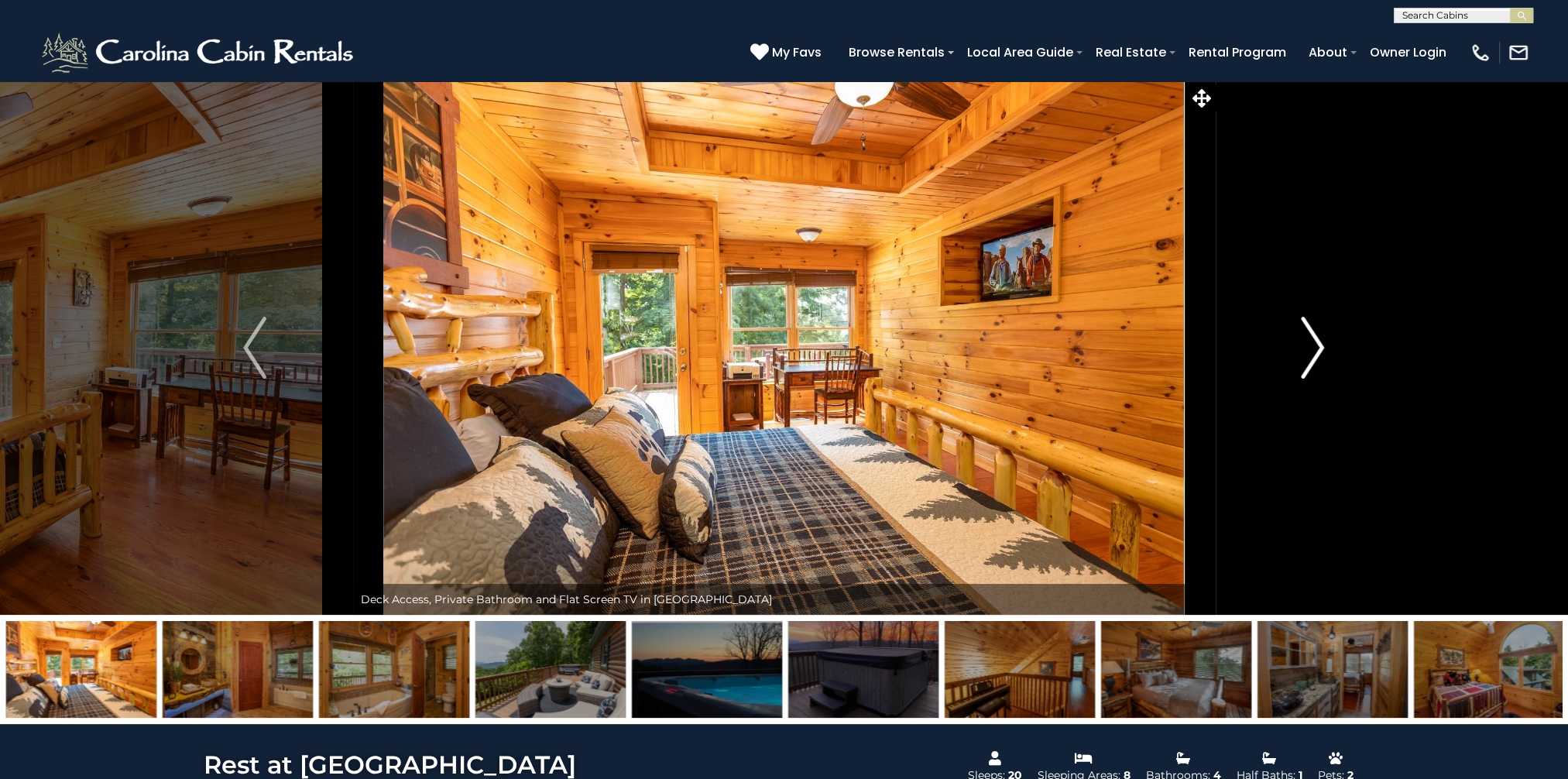
click at [1313, 347] on img "Next" at bounding box center [1313, 347] width 23 height 62
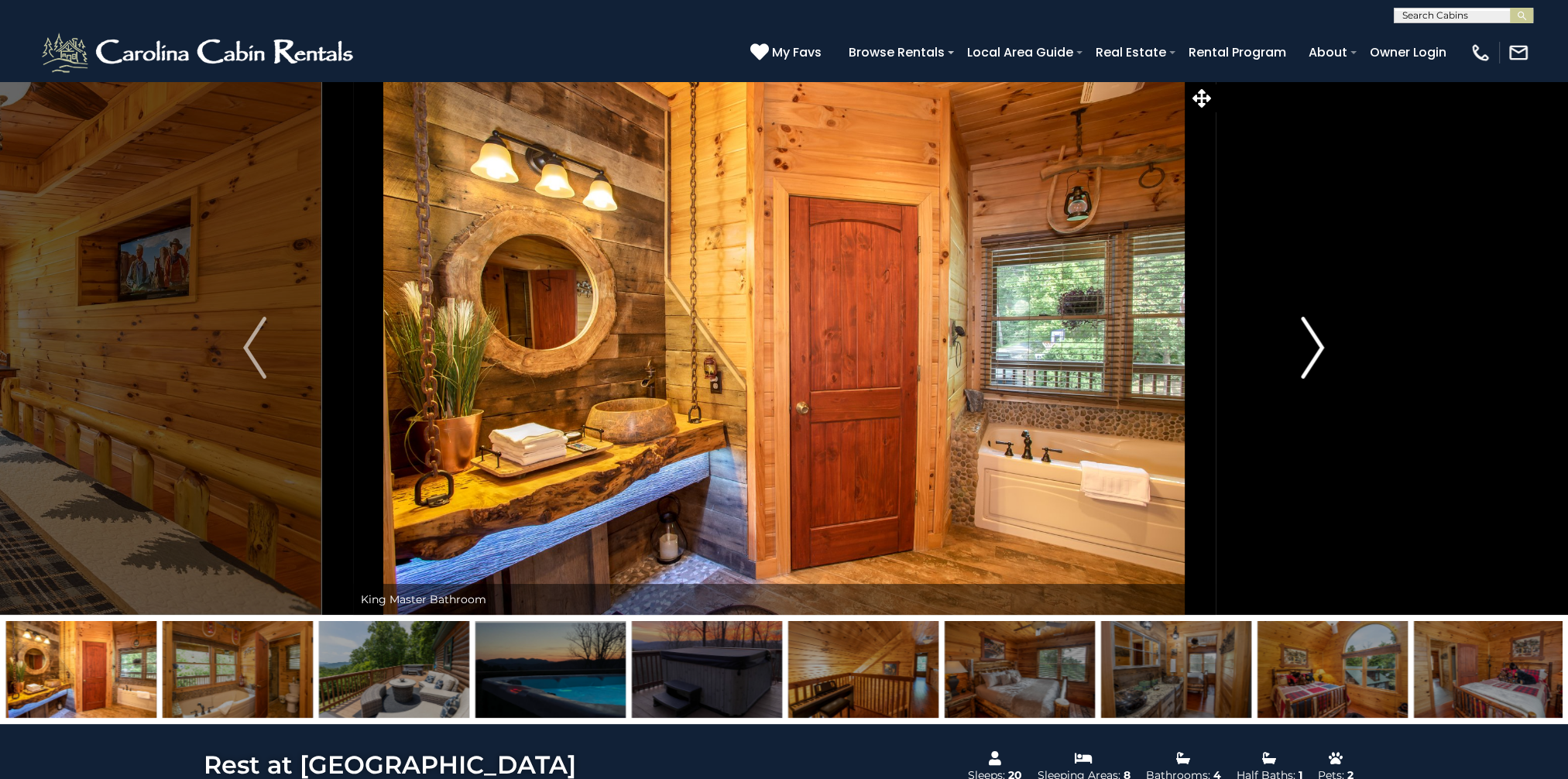
click at [1313, 347] on img "Next" at bounding box center [1313, 347] width 23 height 62
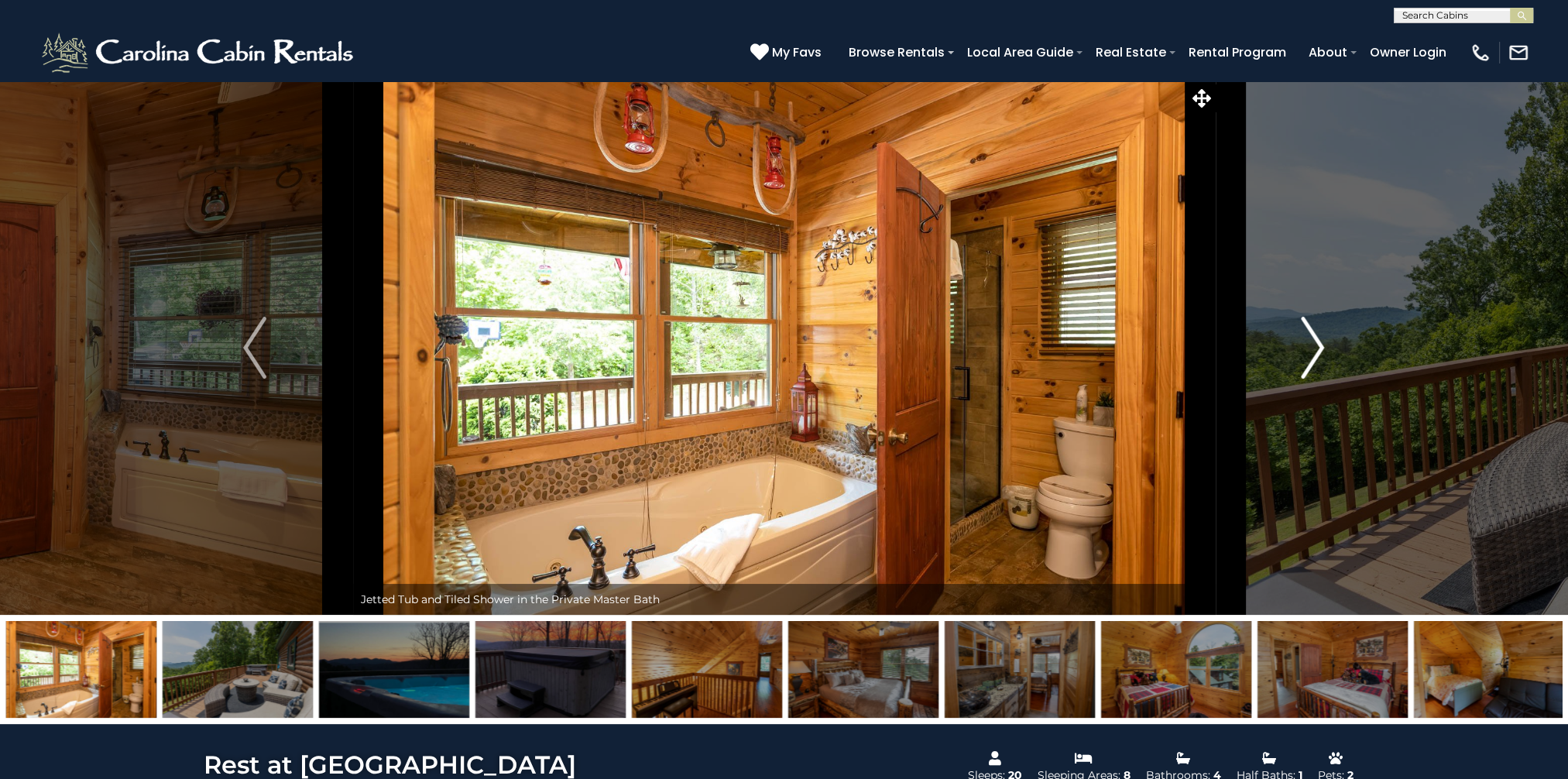
click at [1313, 347] on img "Next" at bounding box center [1313, 347] width 23 height 62
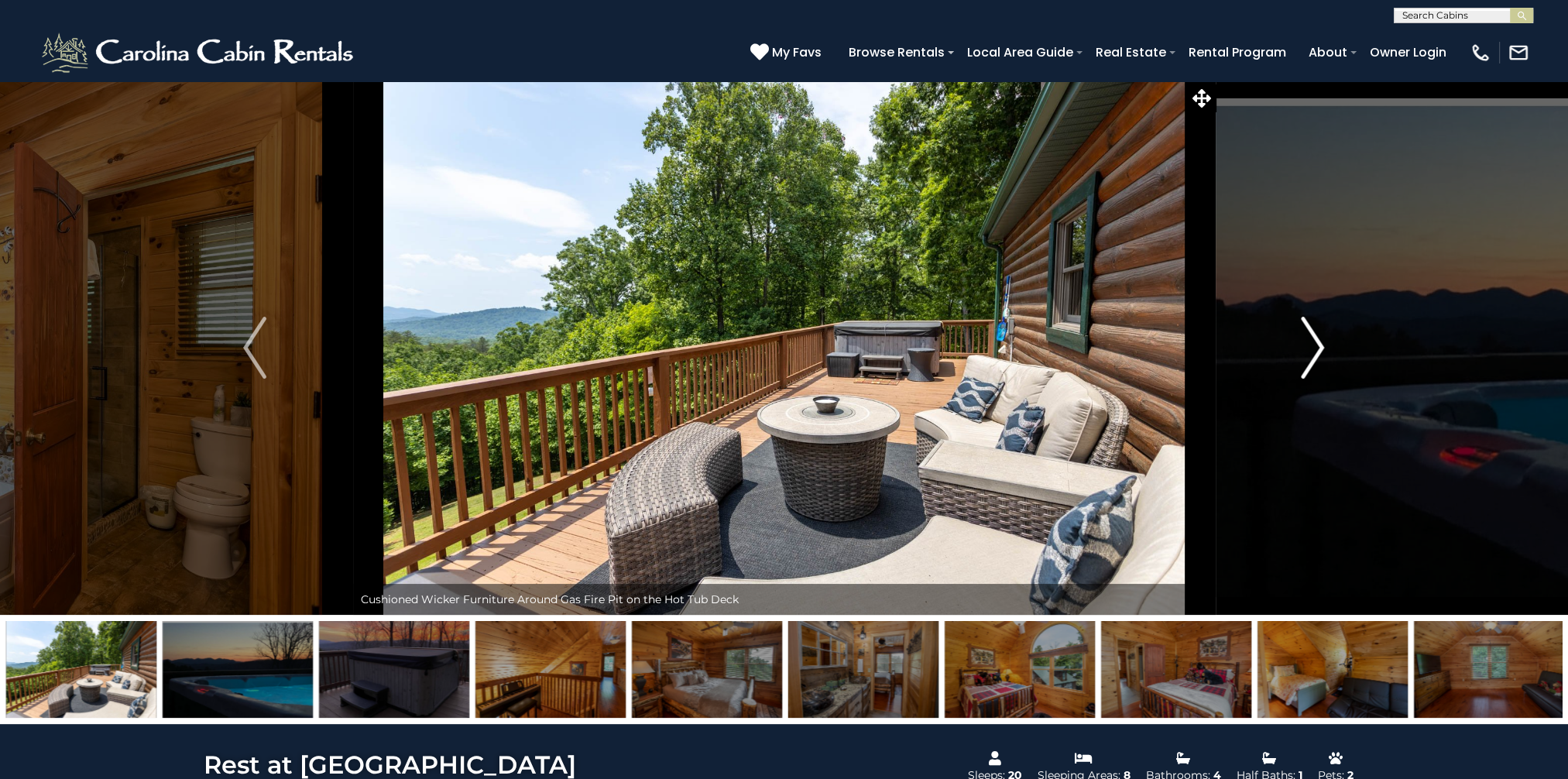
click at [1313, 347] on img "Next" at bounding box center [1313, 347] width 23 height 62
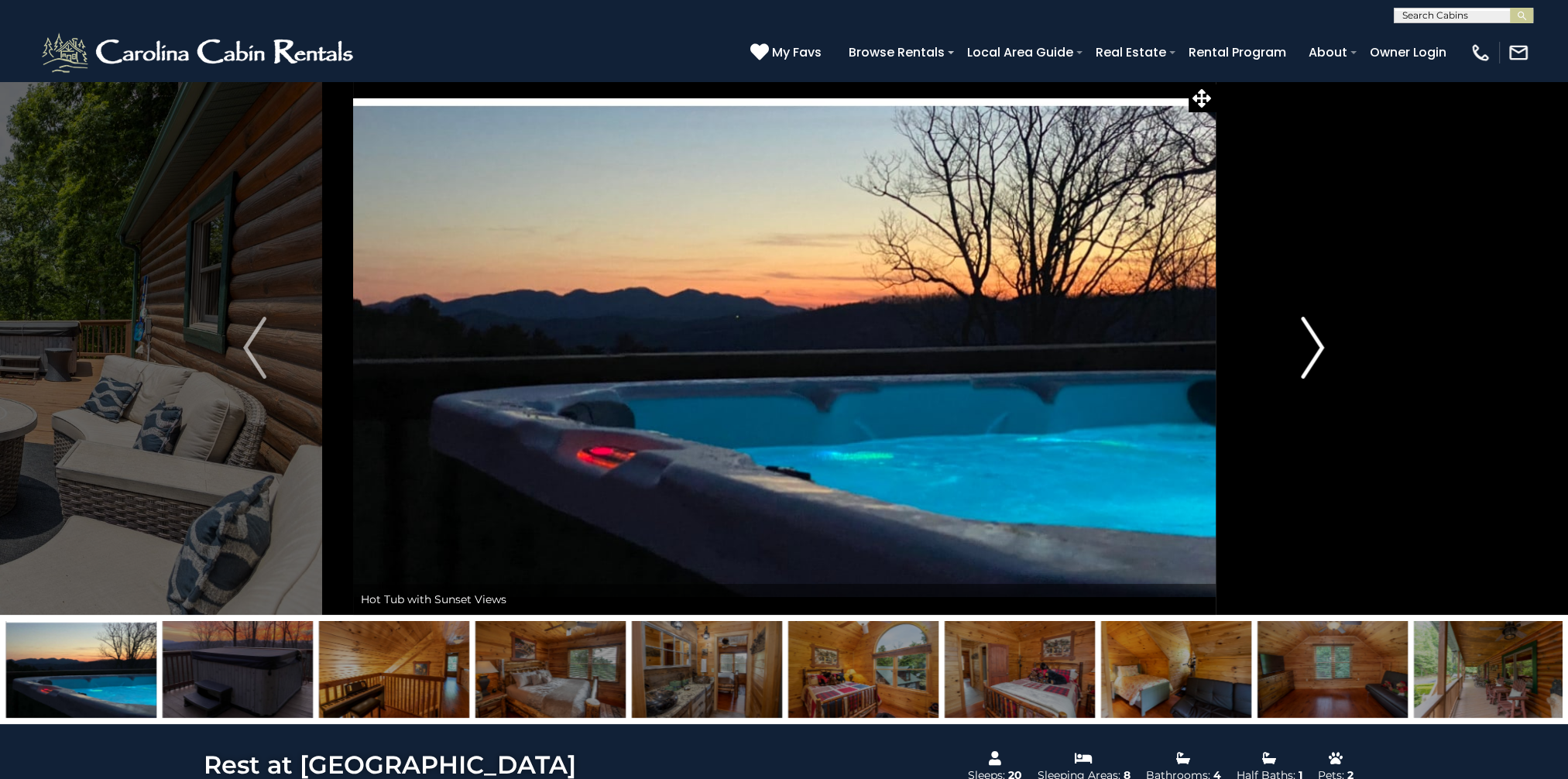
click at [1313, 347] on img "Next" at bounding box center [1313, 347] width 23 height 62
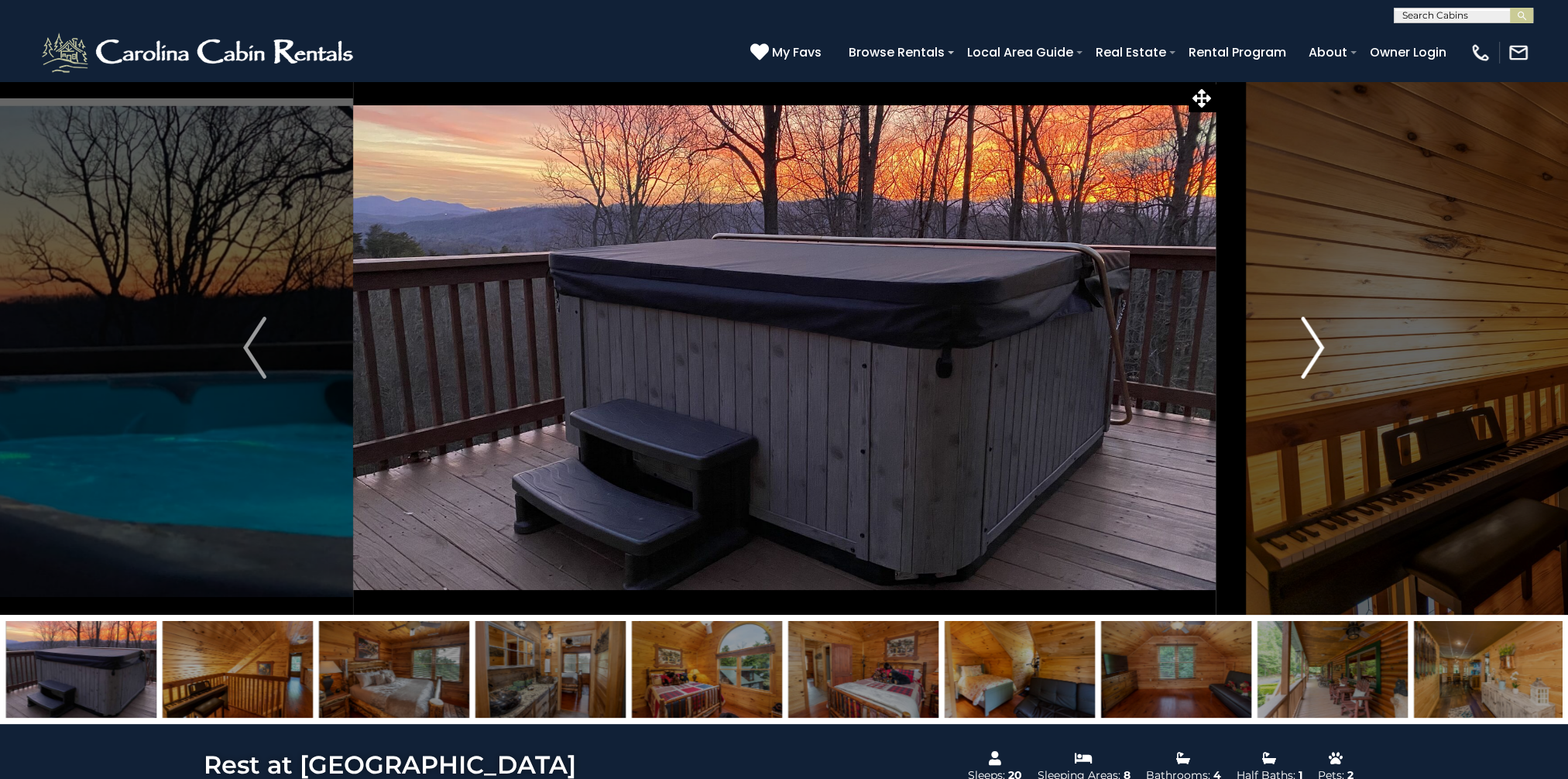
click at [1313, 347] on img "Next" at bounding box center [1313, 347] width 23 height 62
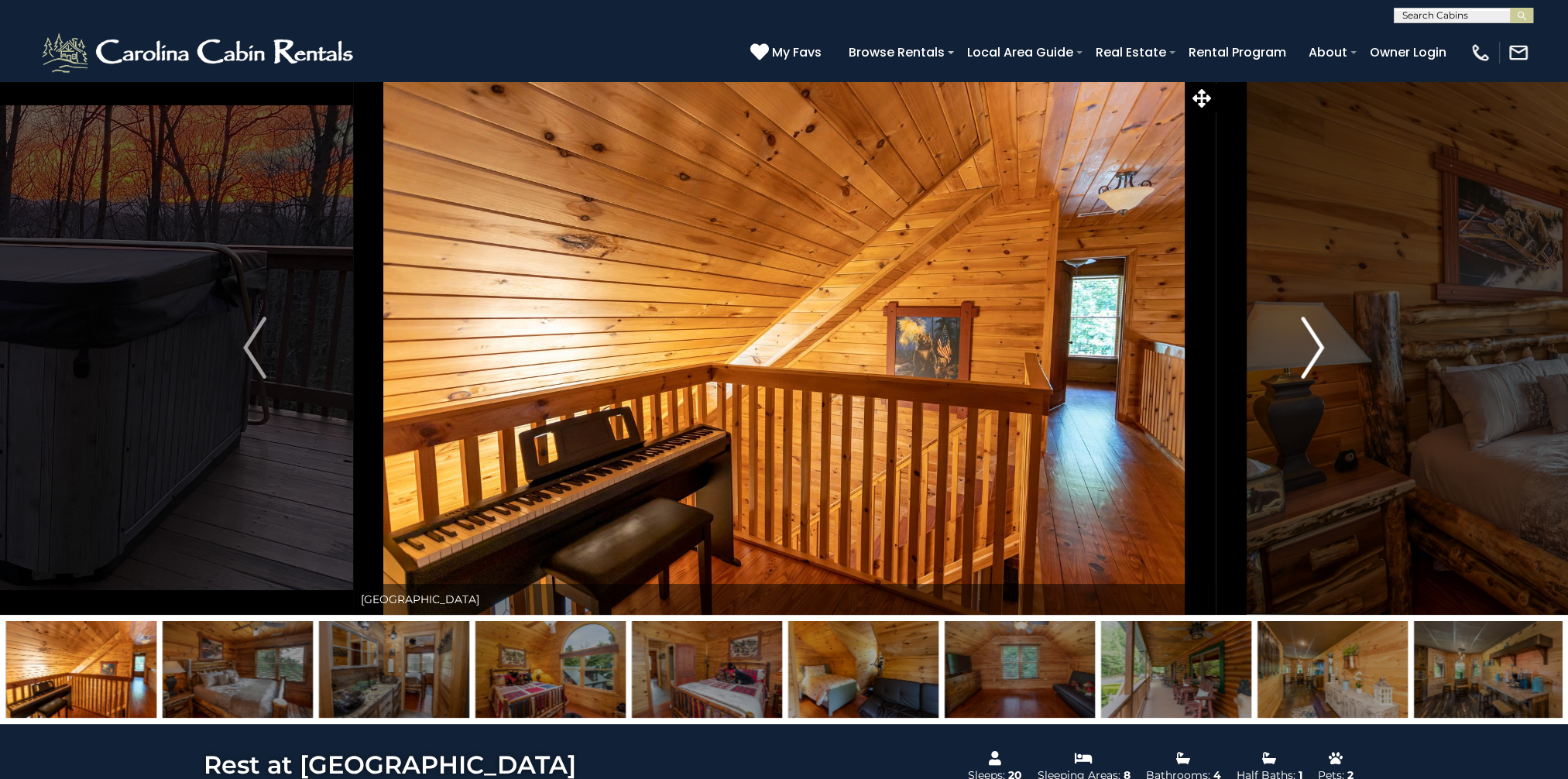
click at [1313, 347] on img "Next" at bounding box center [1313, 347] width 23 height 62
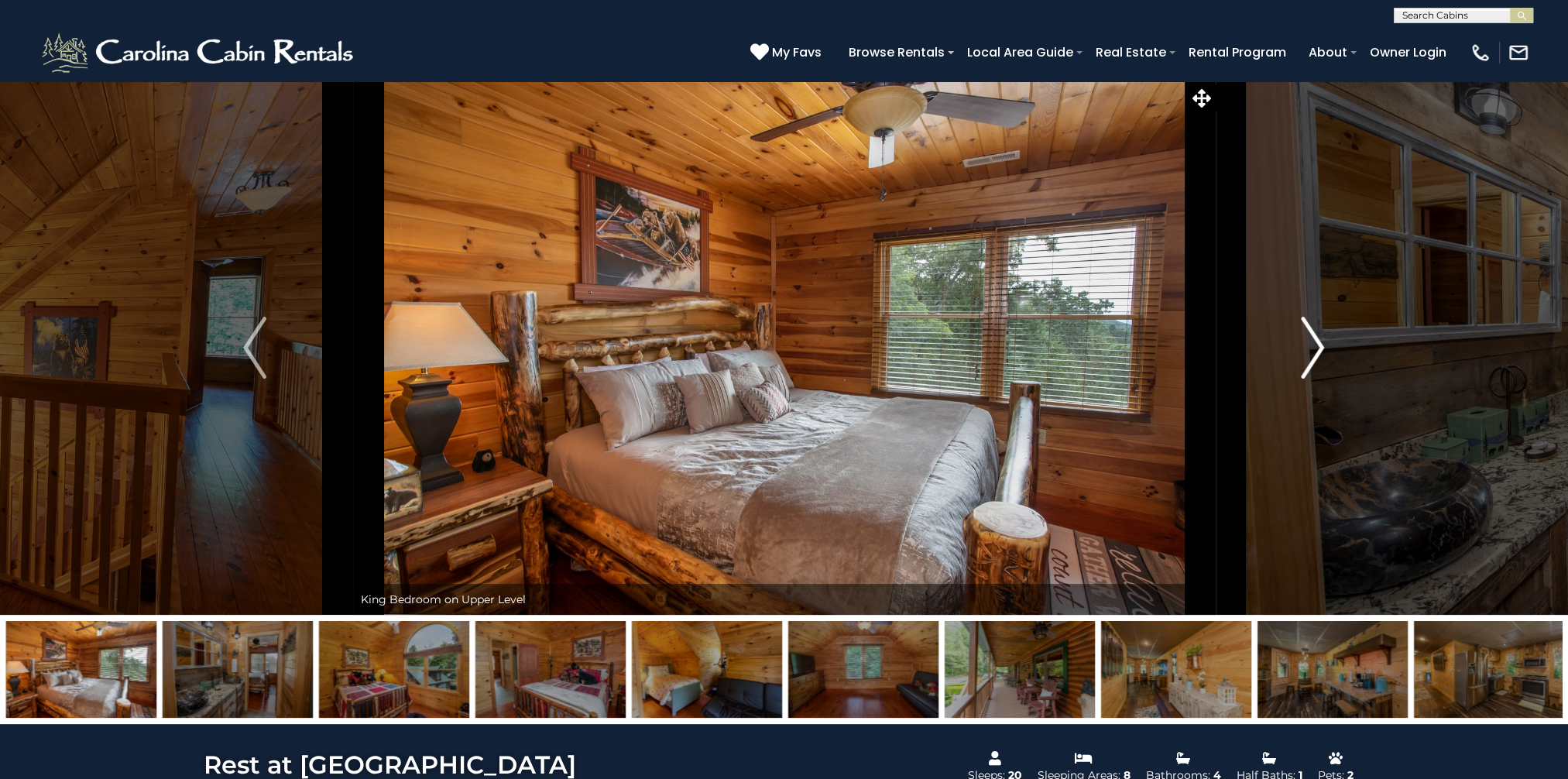
click at [1313, 347] on img "Next" at bounding box center [1313, 347] width 23 height 62
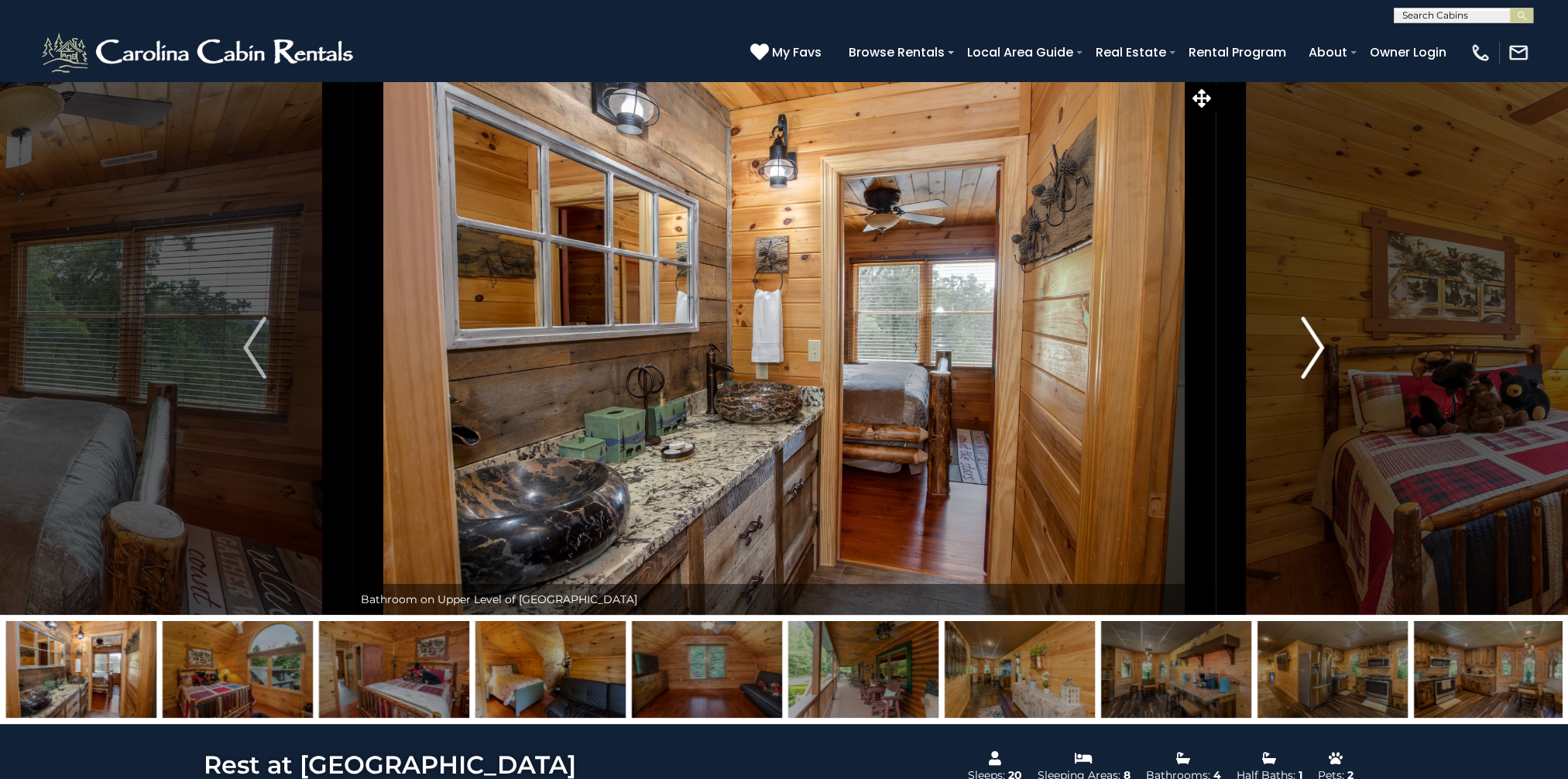
click at [1313, 347] on img "Next" at bounding box center [1313, 347] width 23 height 62
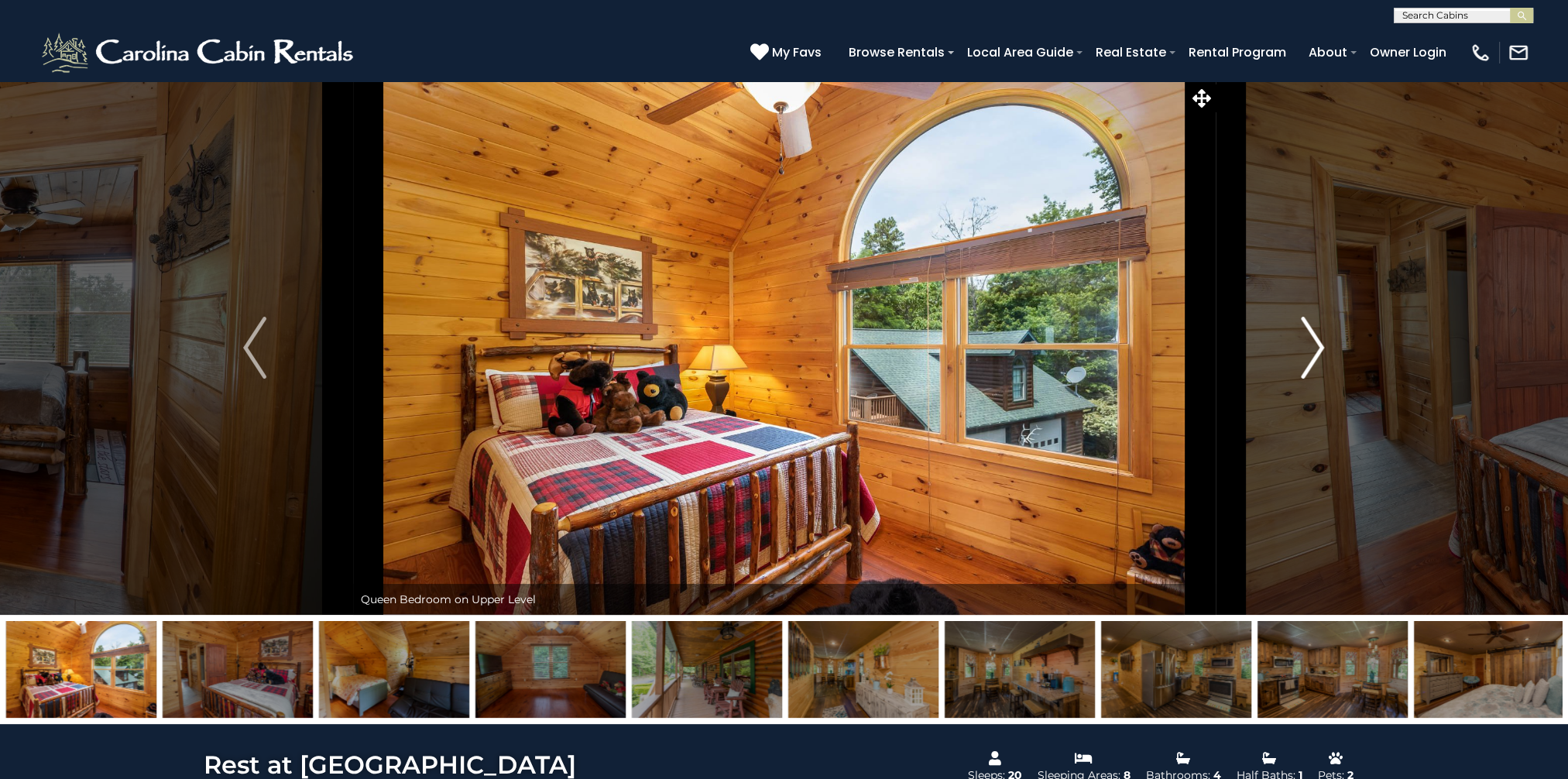
click at [1313, 347] on img "Next" at bounding box center [1313, 347] width 23 height 62
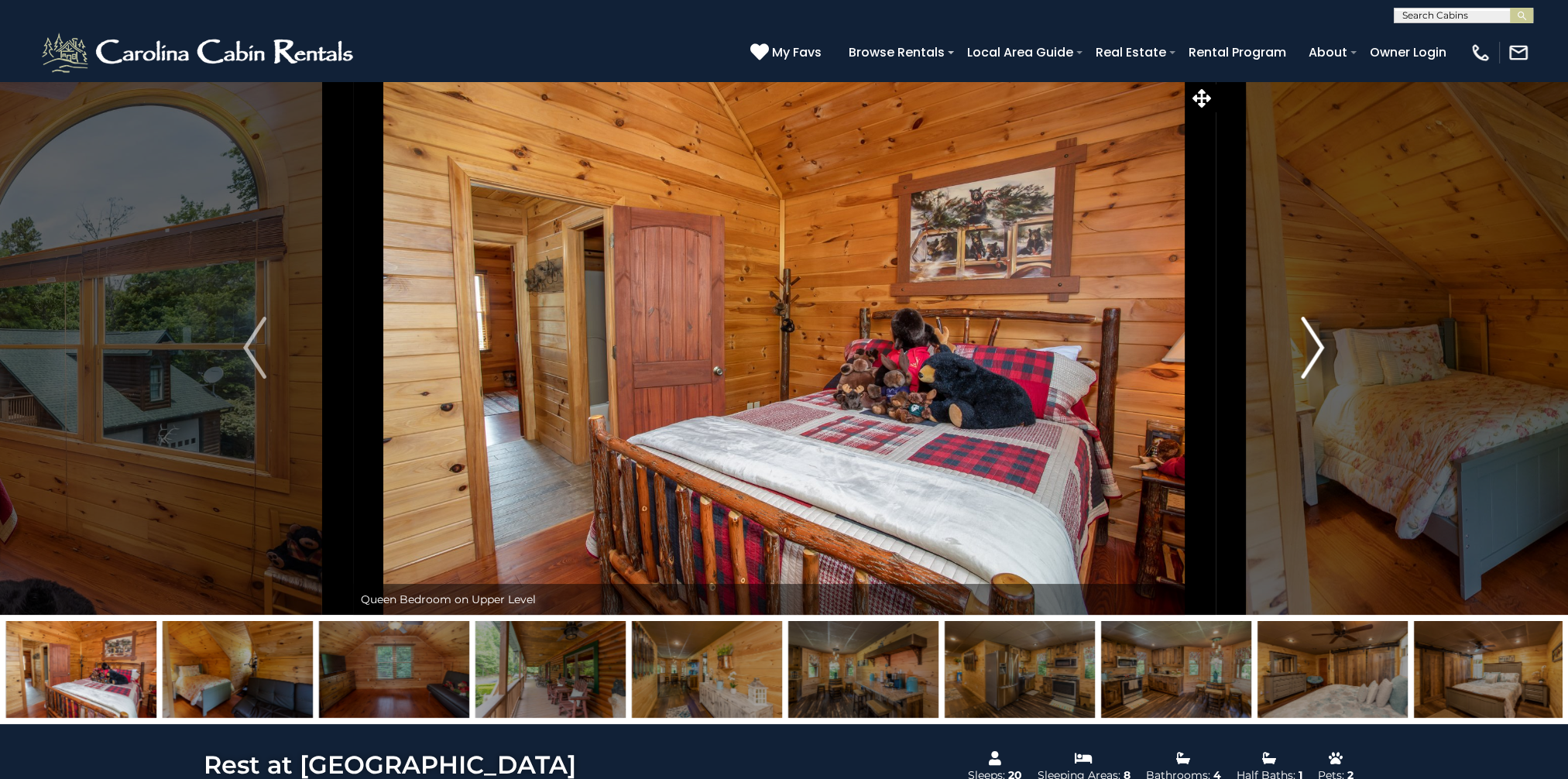
click at [1313, 347] on img "Next" at bounding box center [1313, 347] width 23 height 62
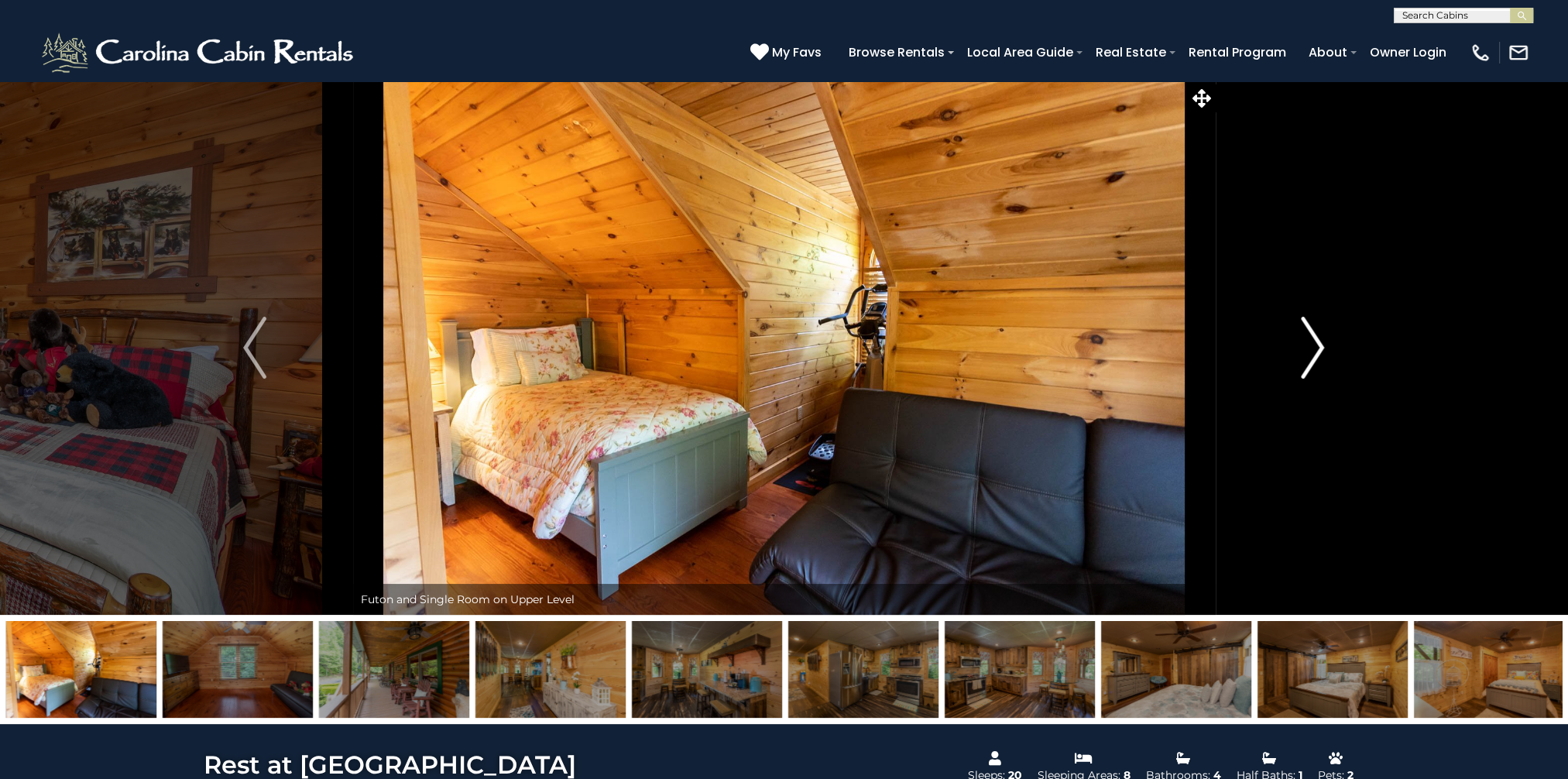
click at [1313, 347] on img "Next" at bounding box center [1313, 347] width 23 height 62
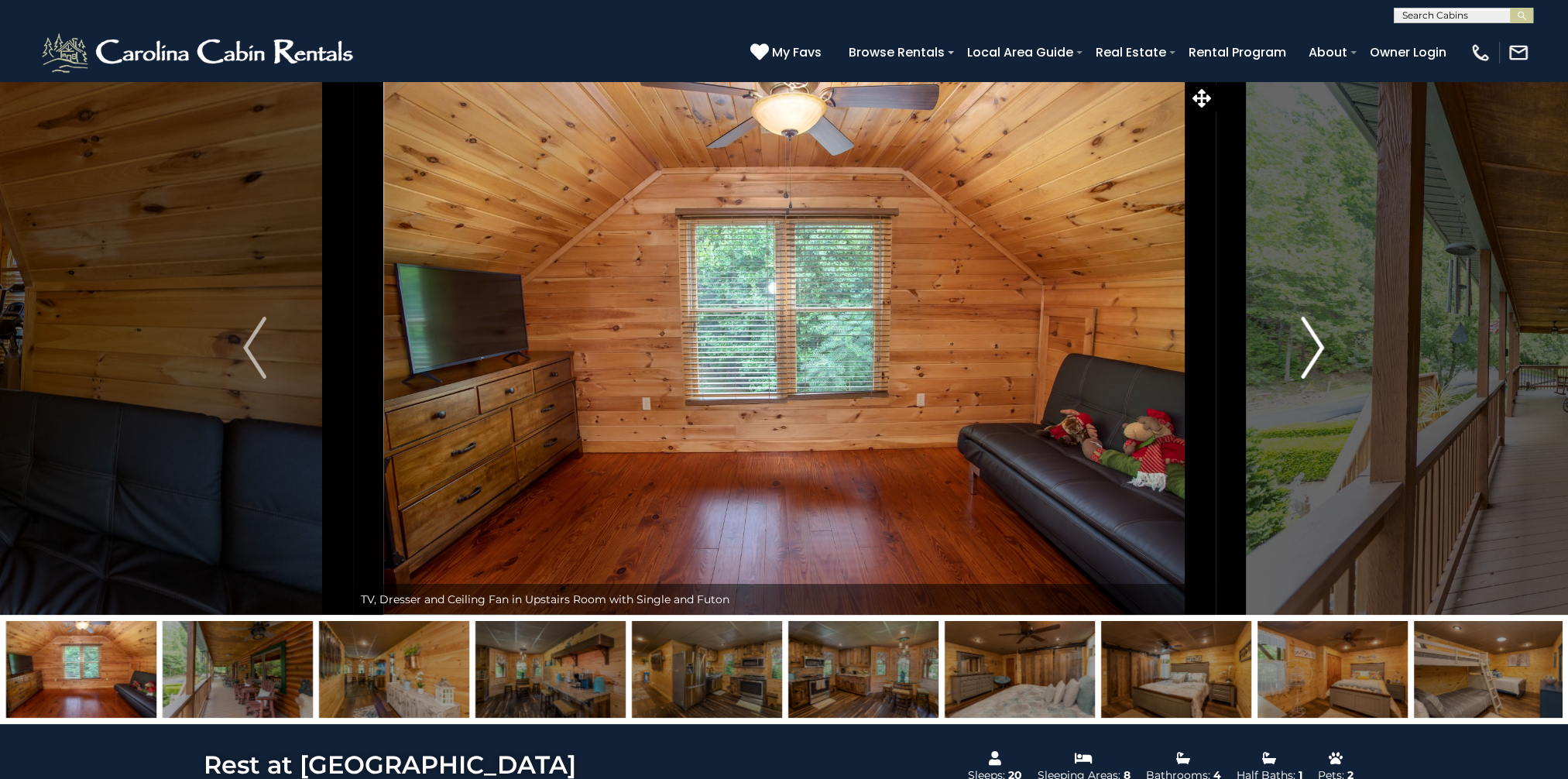
click at [1313, 347] on img "Next" at bounding box center [1313, 347] width 23 height 62
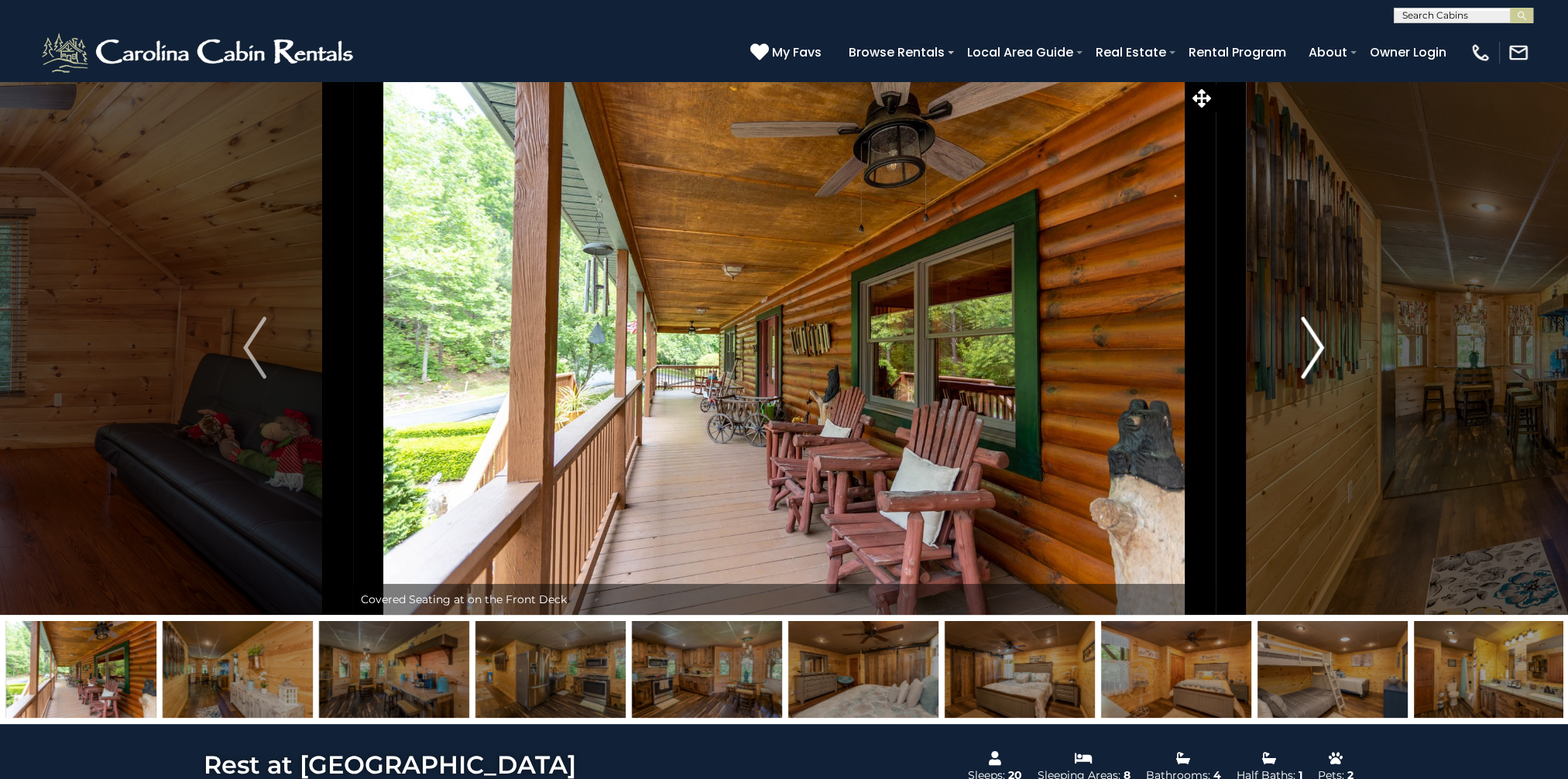
click at [1313, 347] on img "Next" at bounding box center [1313, 347] width 23 height 62
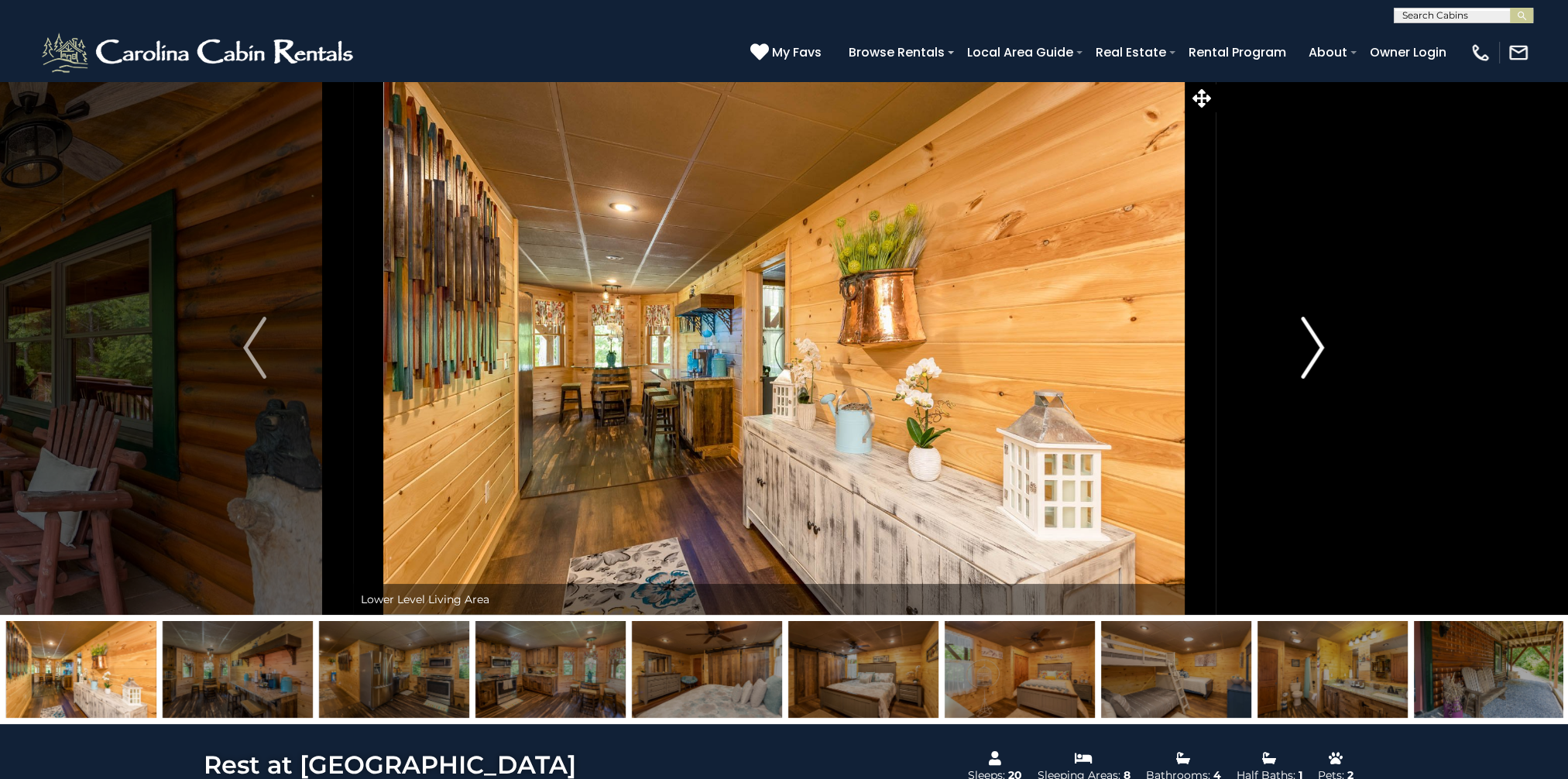
click at [1313, 347] on img "Next" at bounding box center [1313, 347] width 23 height 62
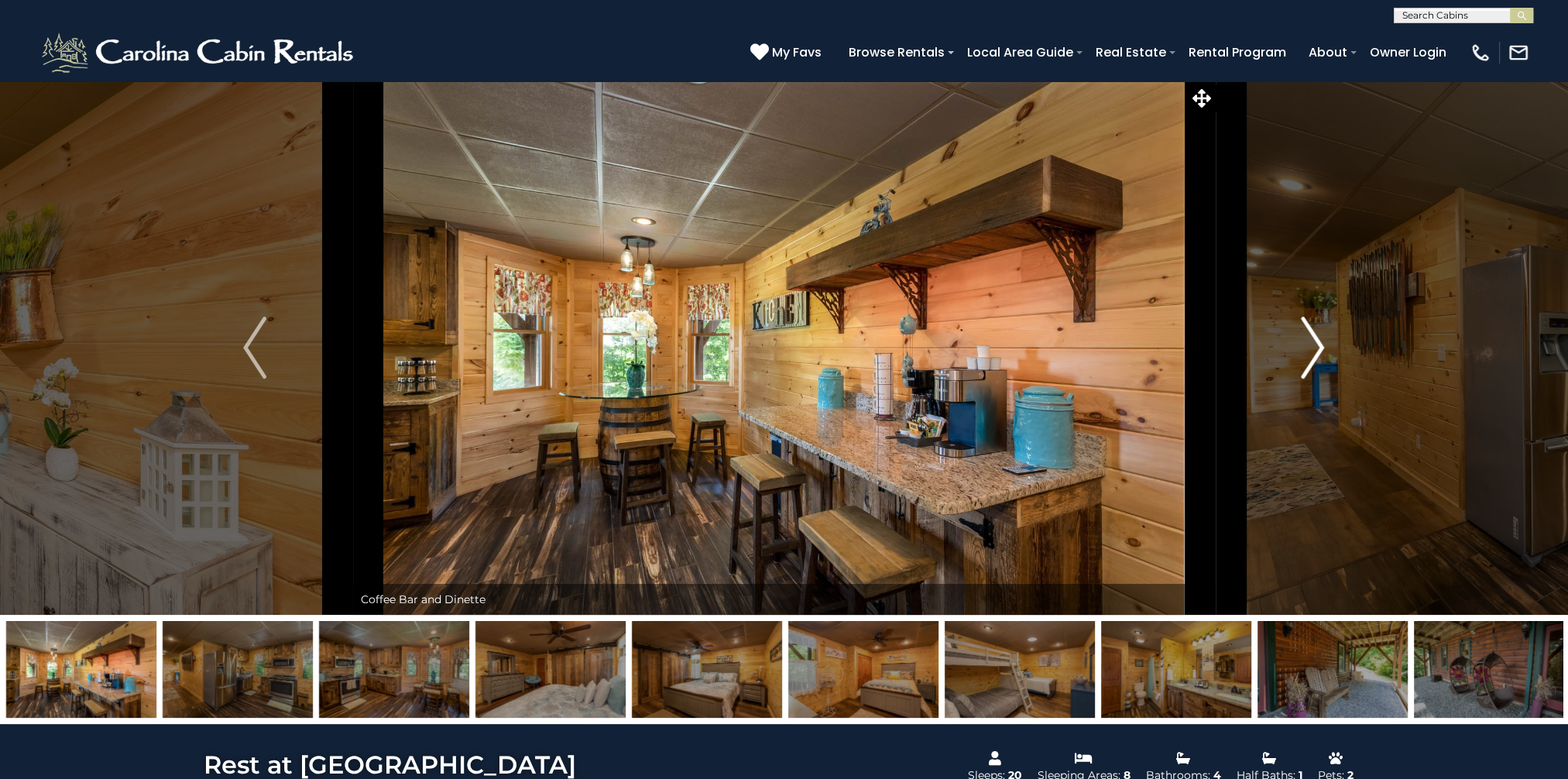
click at [1313, 347] on img "Next" at bounding box center [1313, 347] width 23 height 62
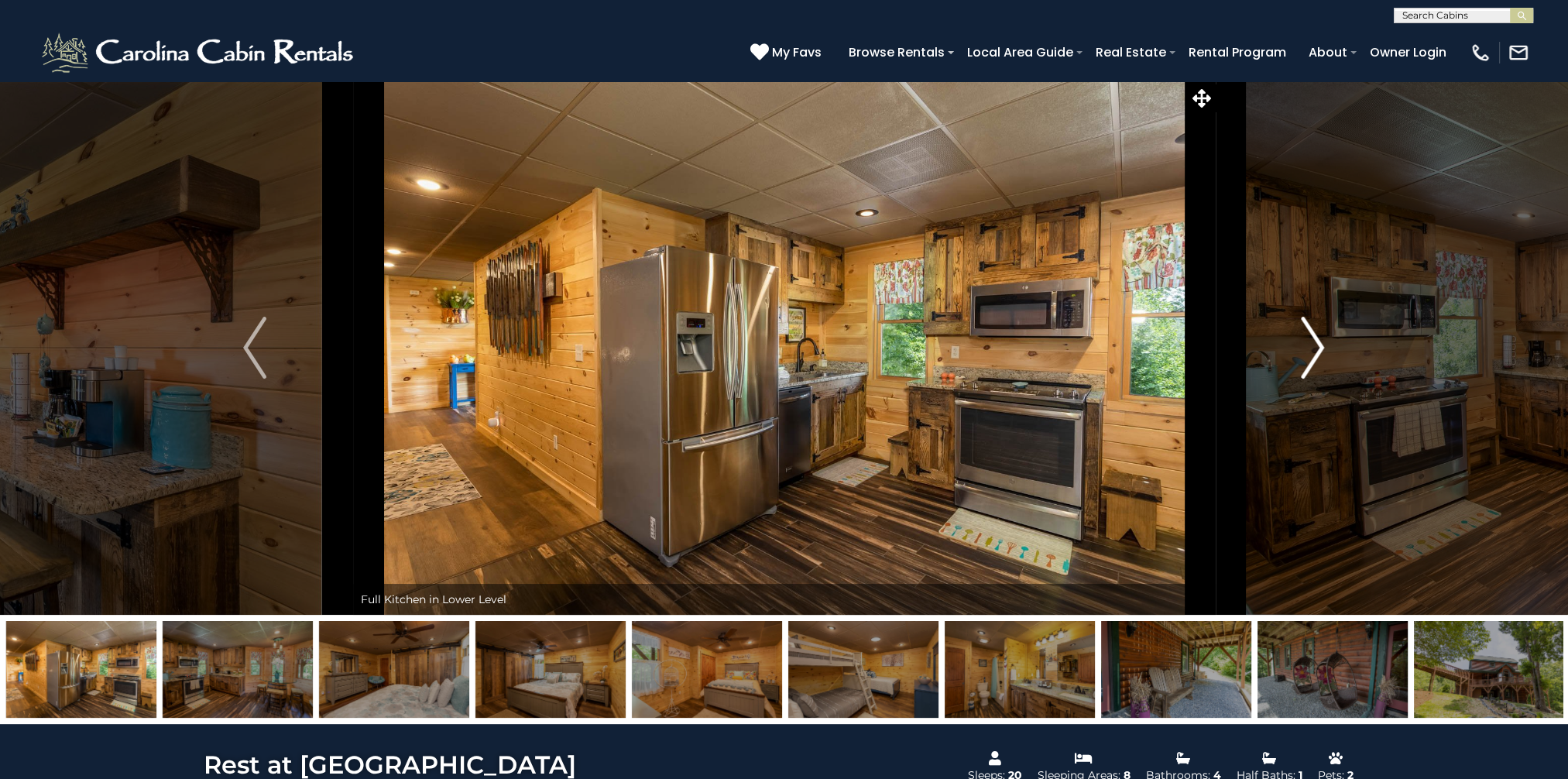
click at [1313, 347] on img "Next" at bounding box center [1313, 347] width 23 height 62
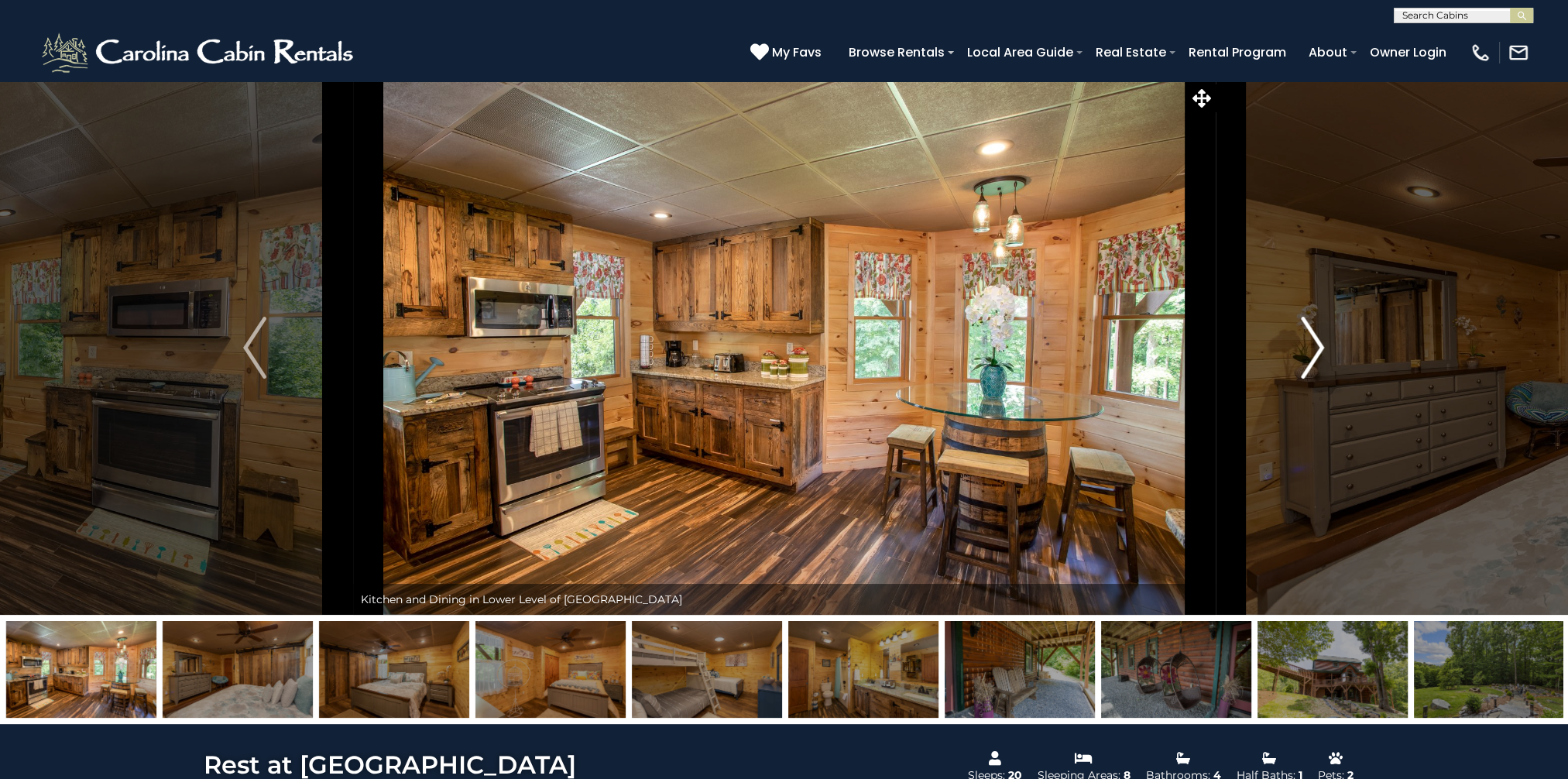
click at [1313, 347] on img "Next" at bounding box center [1313, 347] width 23 height 62
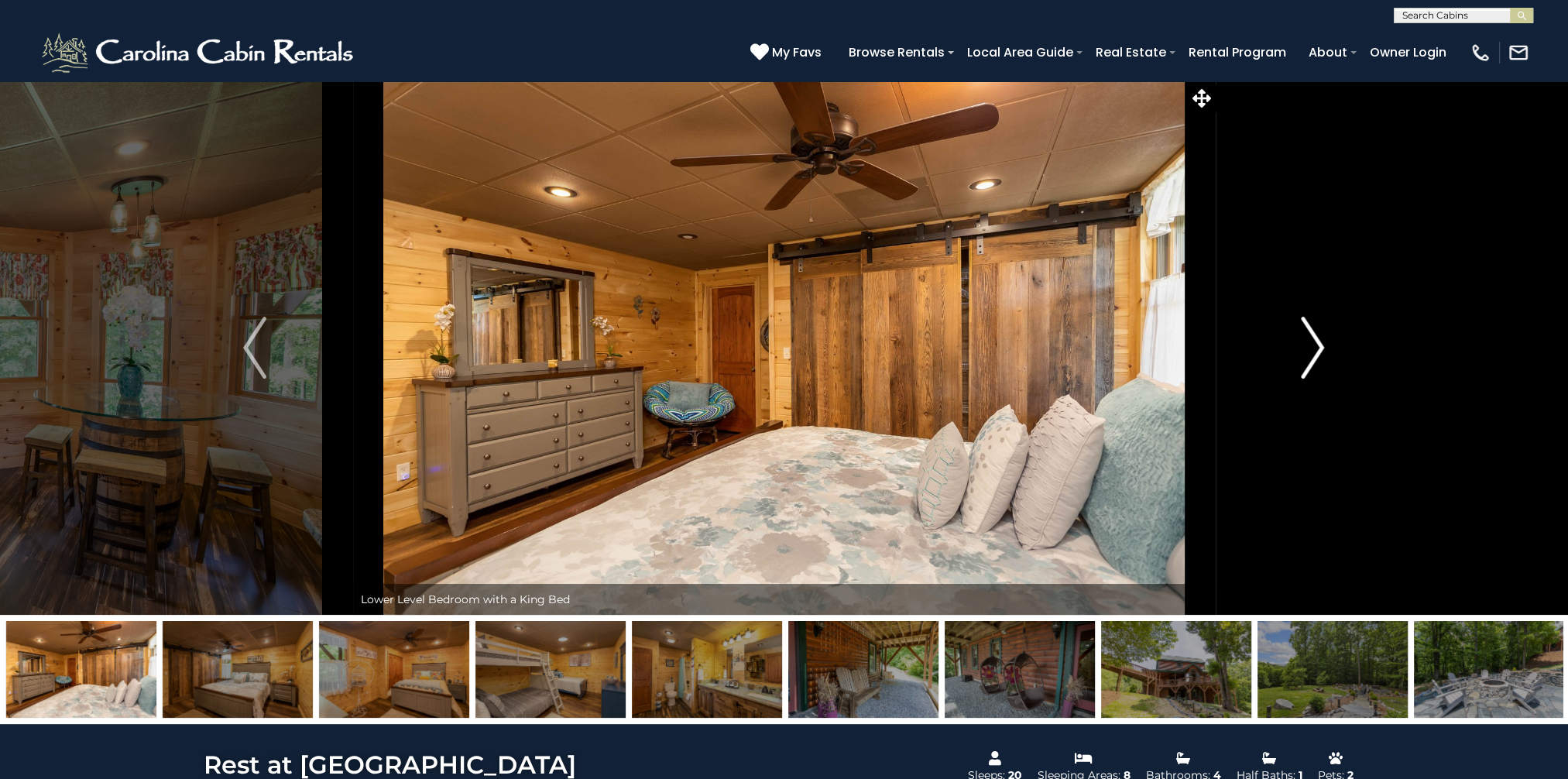
click at [1313, 347] on img "Next" at bounding box center [1313, 347] width 23 height 62
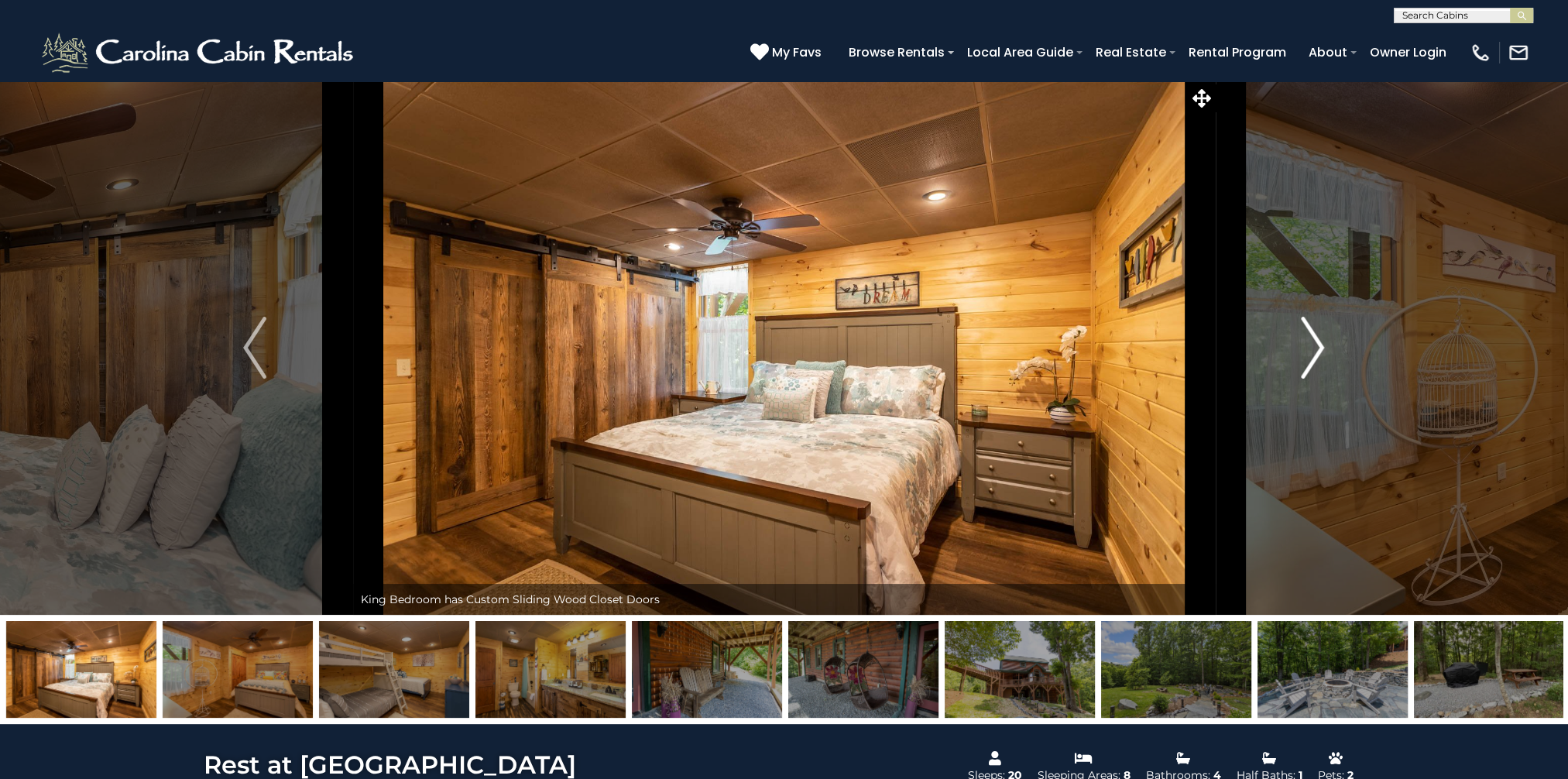
click at [1313, 347] on img "Next" at bounding box center [1313, 347] width 23 height 62
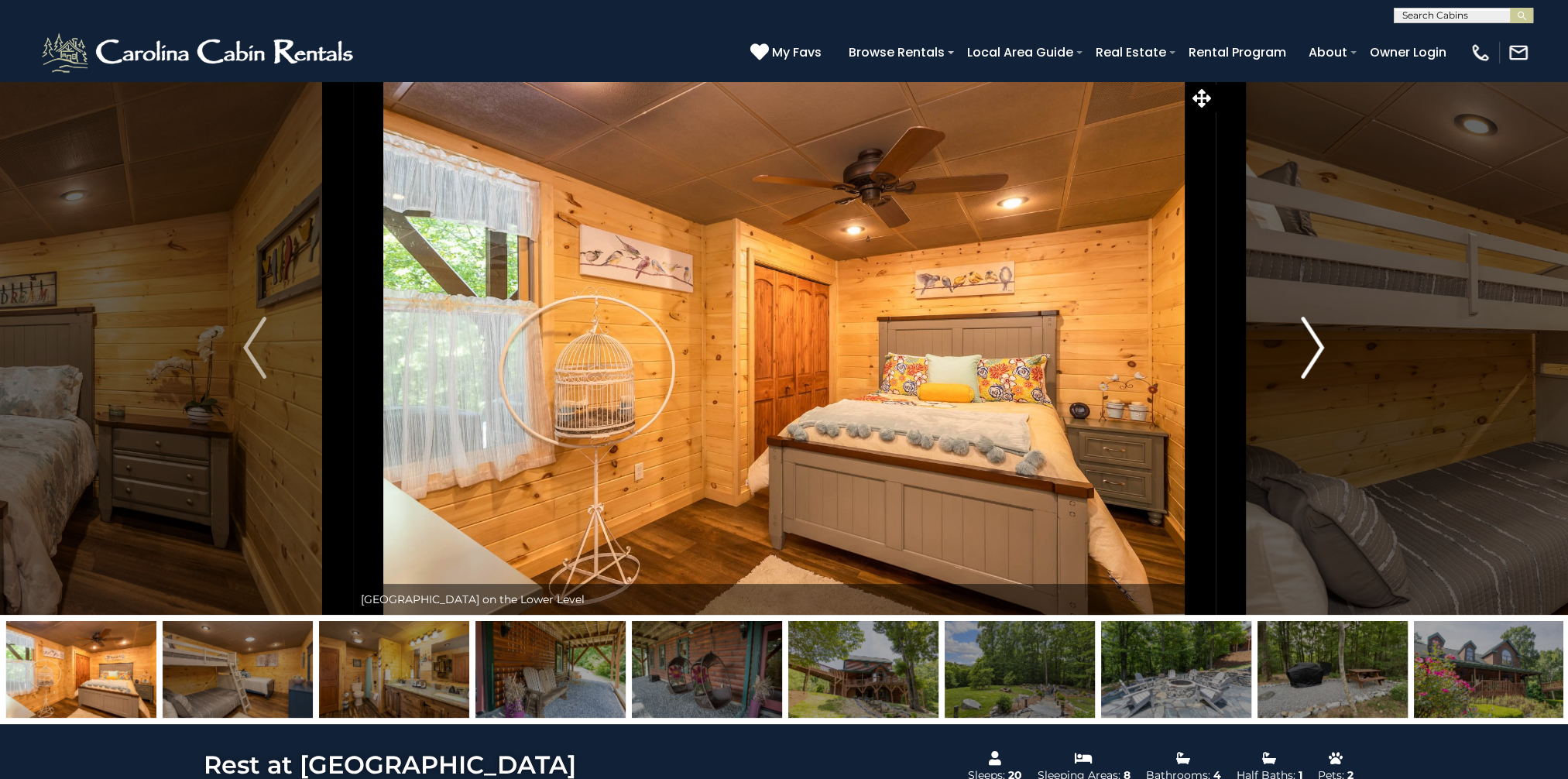
click at [1313, 347] on img "Next" at bounding box center [1313, 347] width 23 height 62
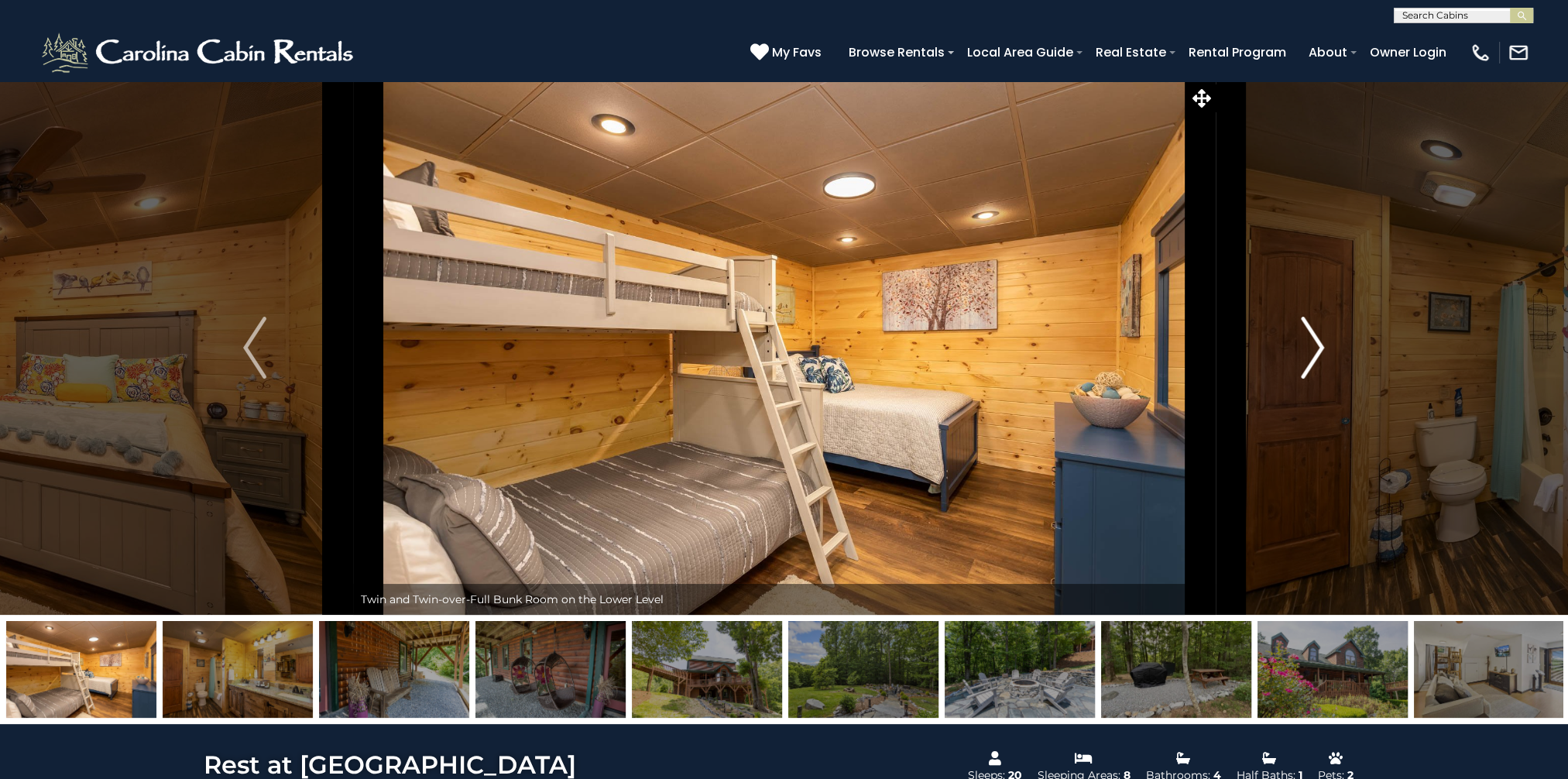
click at [1313, 347] on img "Next" at bounding box center [1313, 347] width 23 height 62
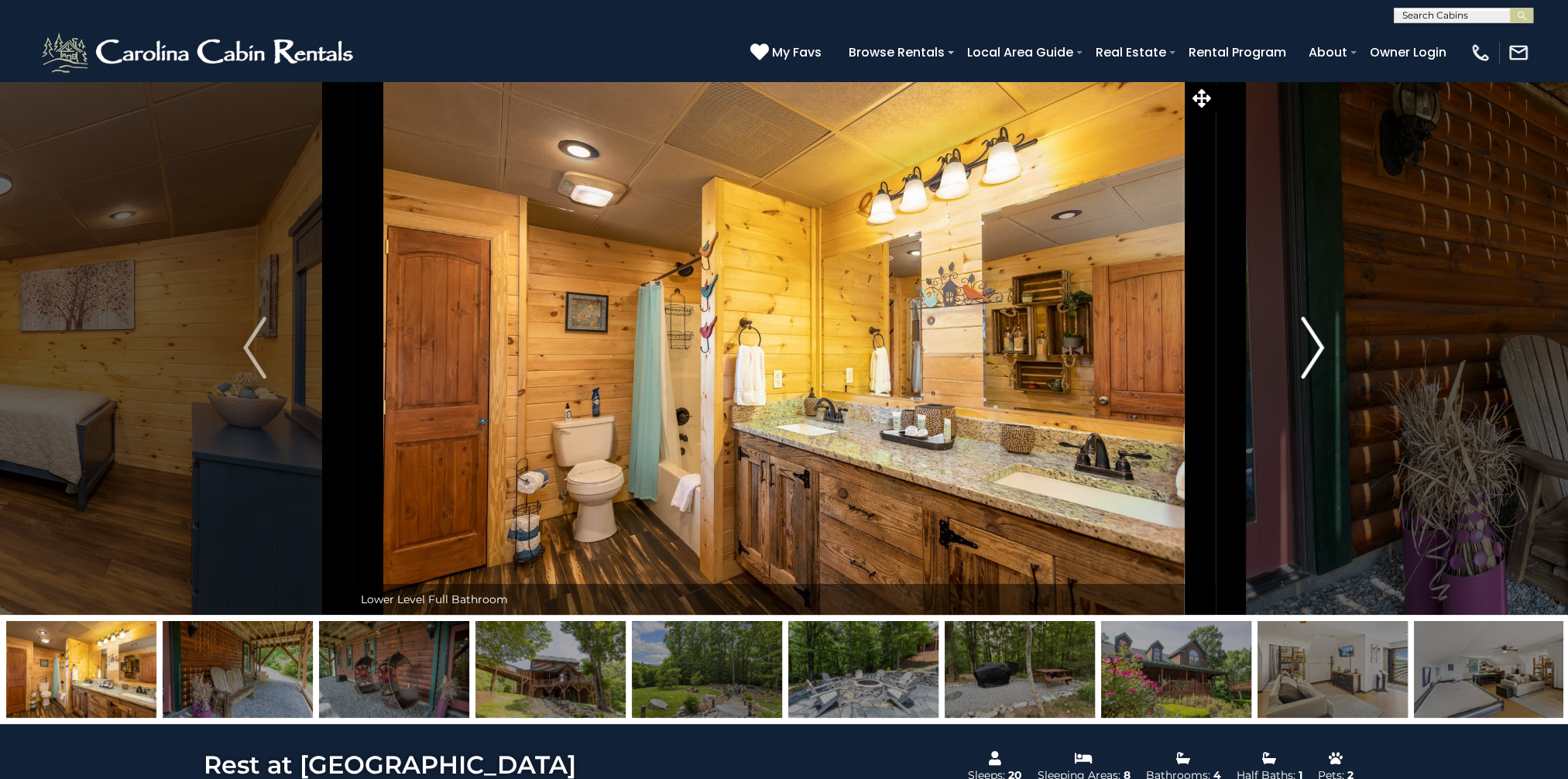
click at [1313, 347] on img "Next" at bounding box center [1313, 347] width 23 height 62
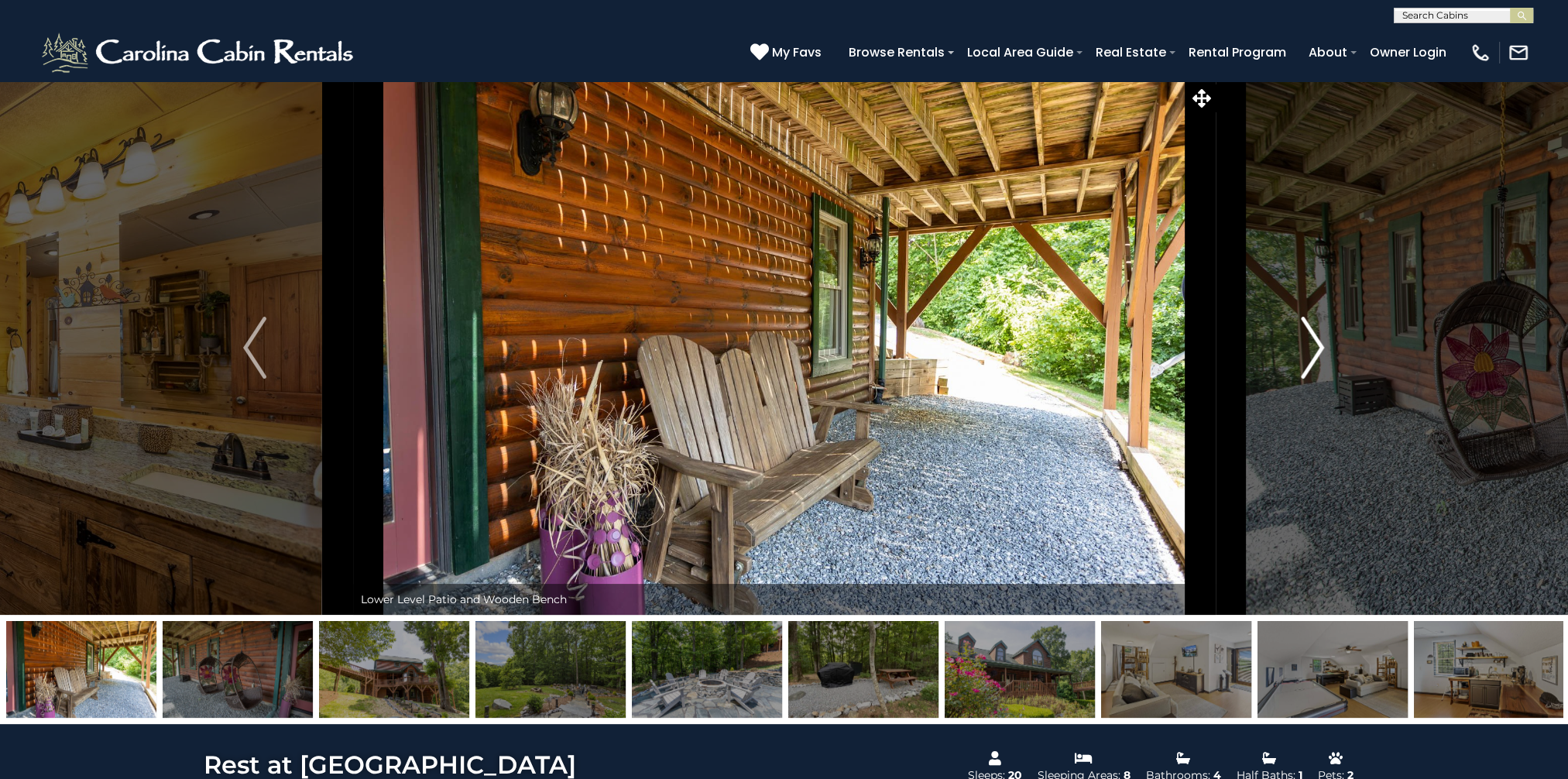
click at [1313, 347] on img "Next" at bounding box center [1313, 347] width 23 height 62
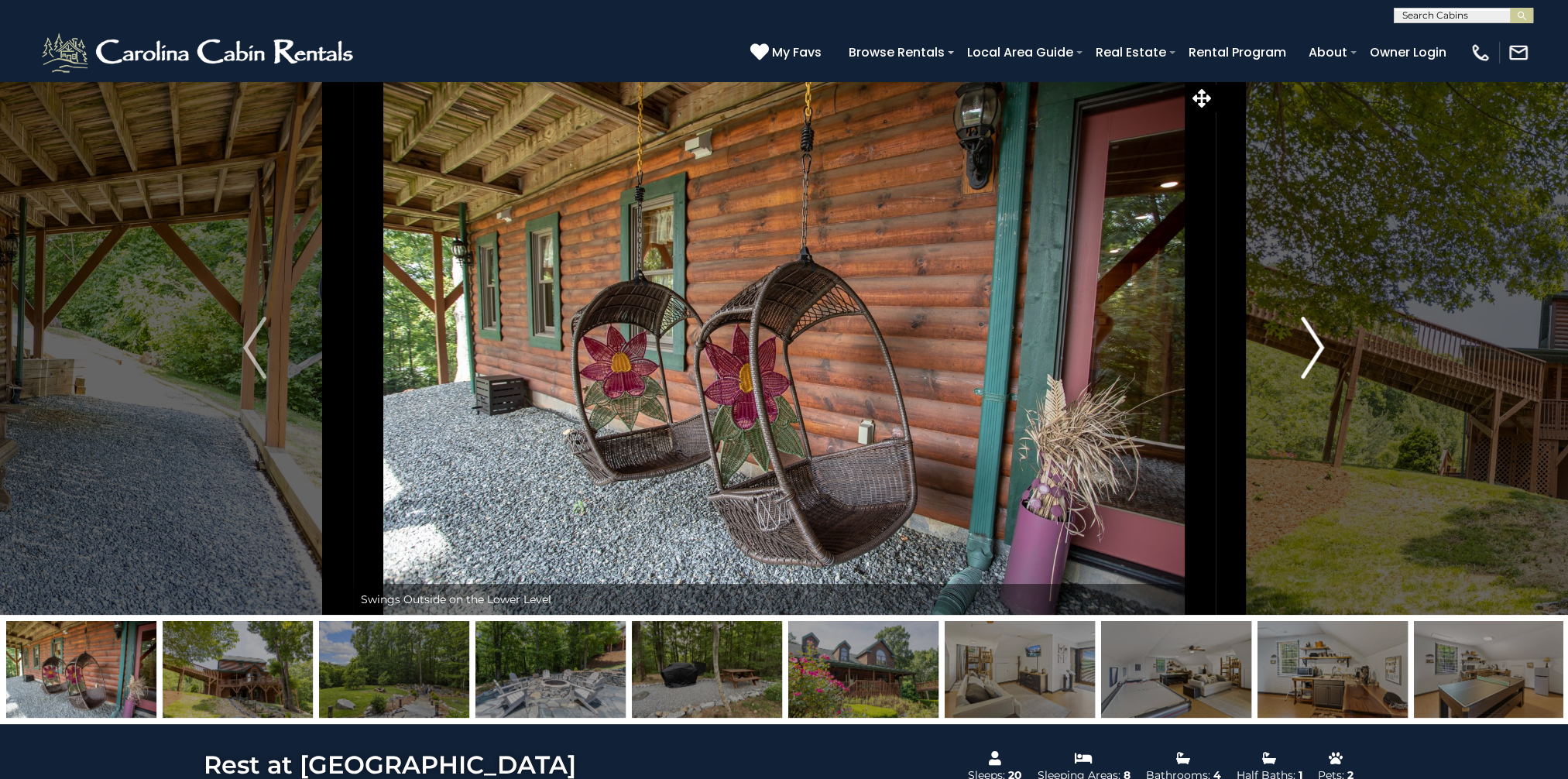
click at [1313, 347] on img "Next" at bounding box center [1313, 347] width 23 height 62
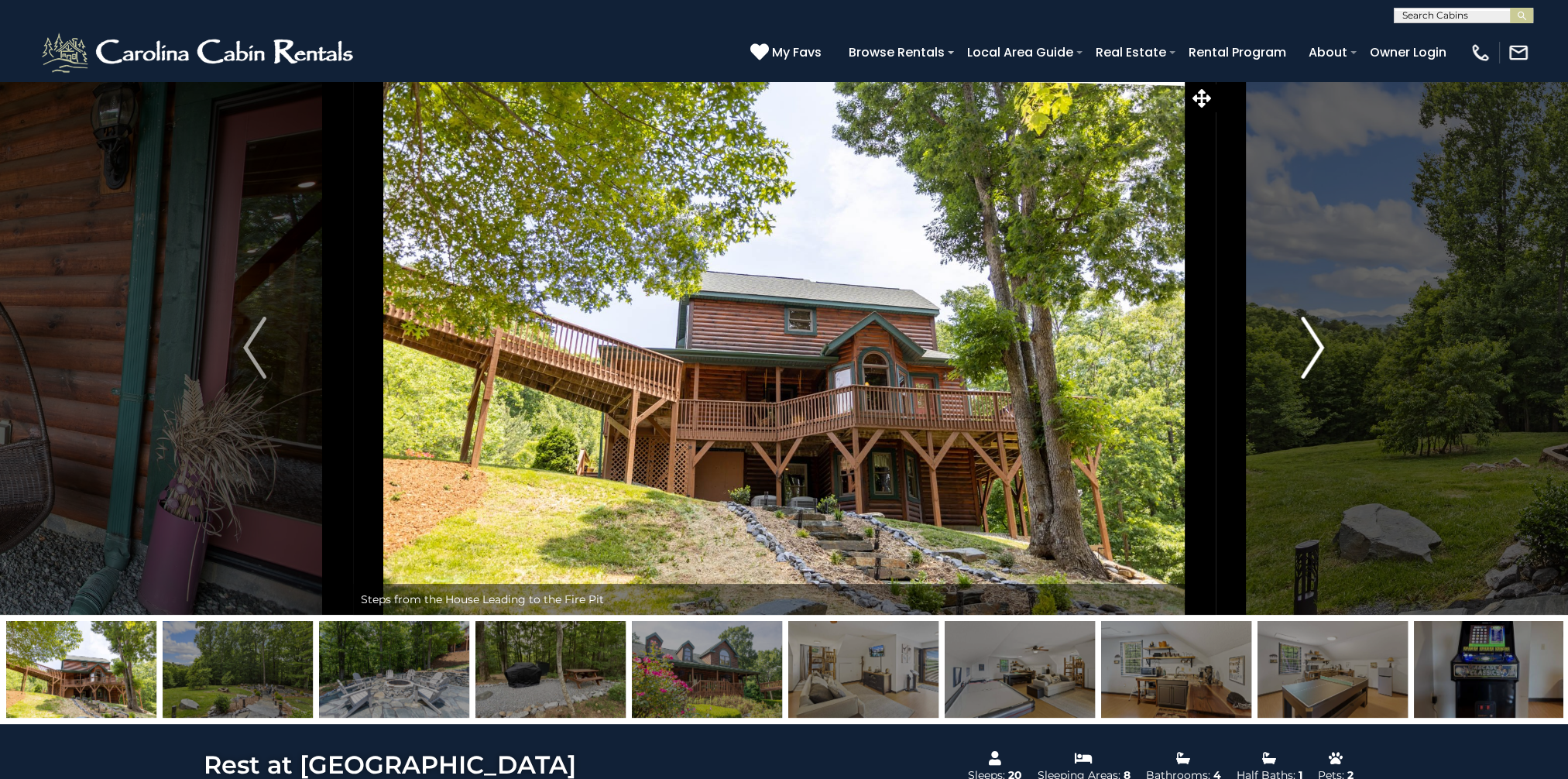
click at [1313, 347] on img "Next" at bounding box center [1313, 347] width 23 height 62
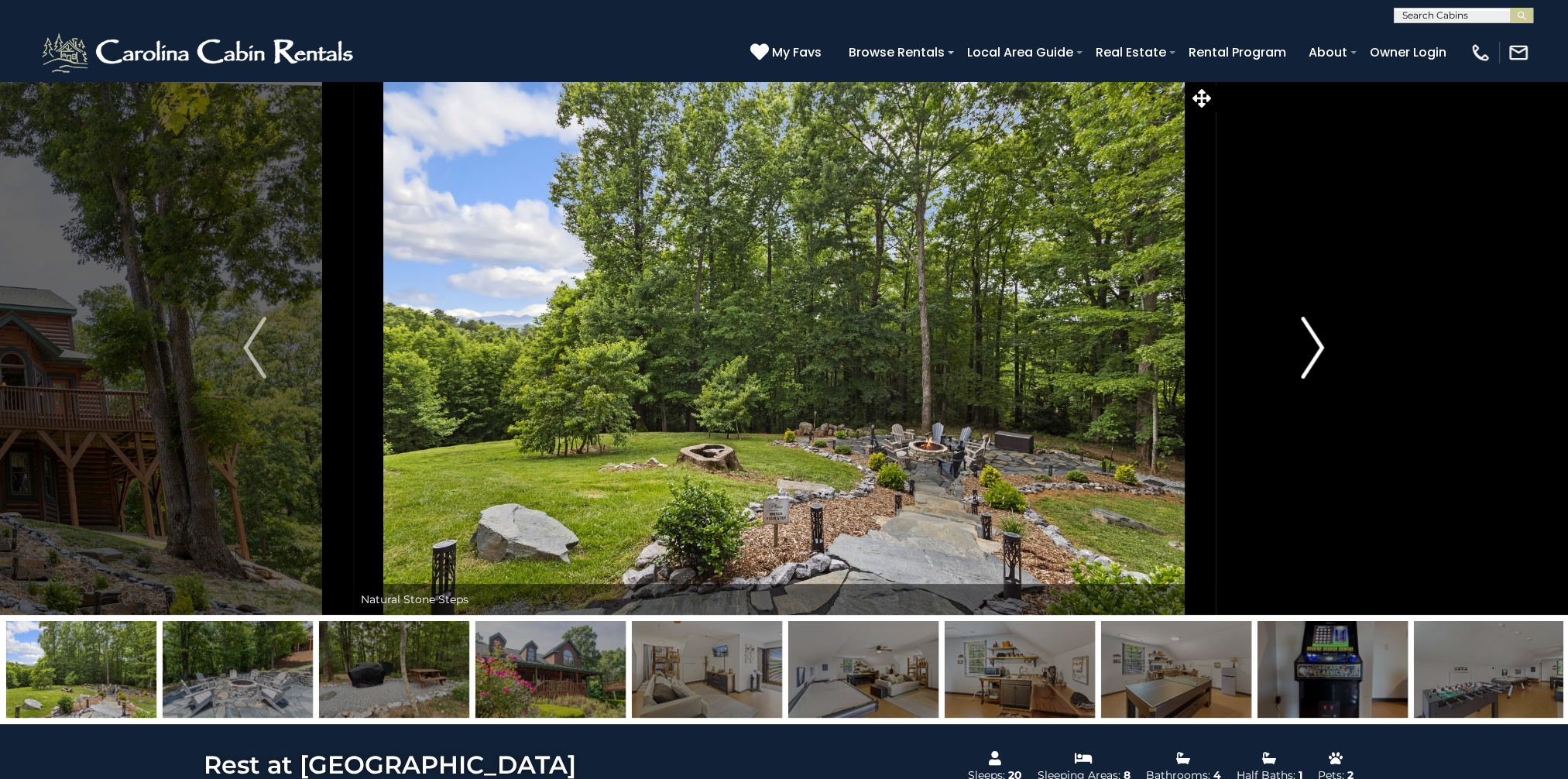
click at [1313, 347] on img "Next" at bounding box center [1313, 347] width 23 height 62
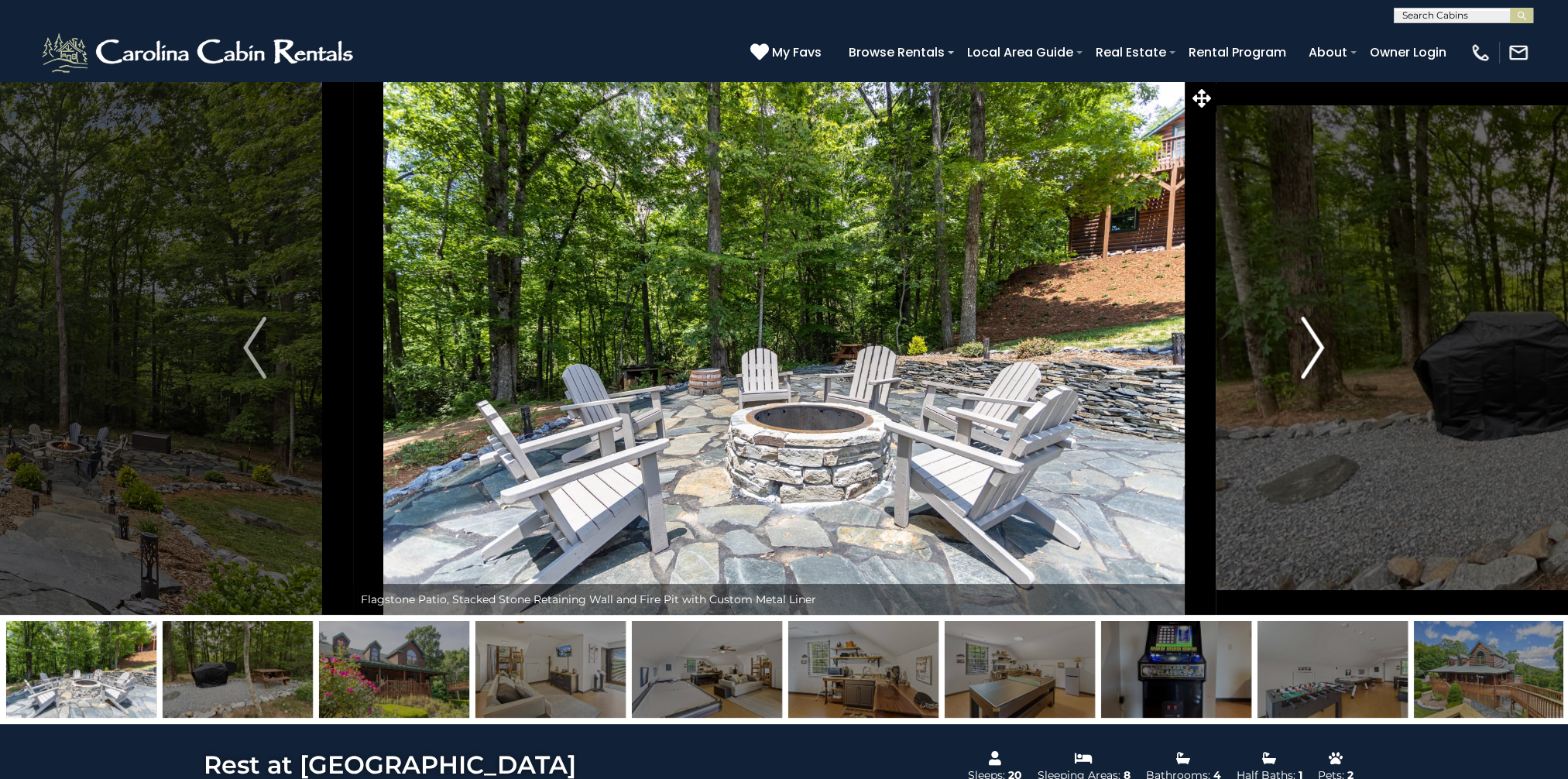
click at [1313, 347] on img "Next" at bounding box center [1313, 347] width 23 height 62
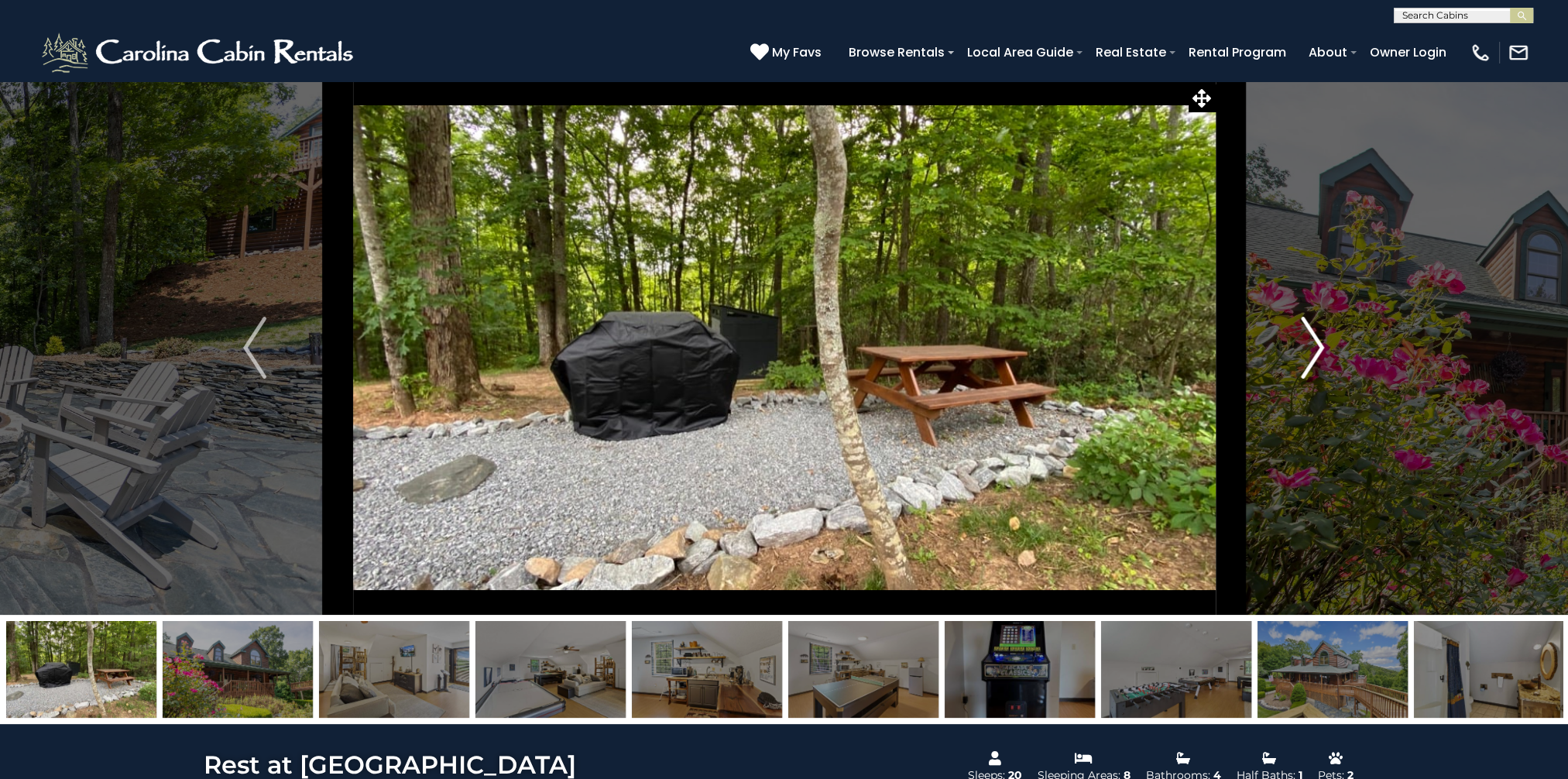
click at [1313, 347] on img "Next" at bounding box center [1313, 347] width 23 height 62
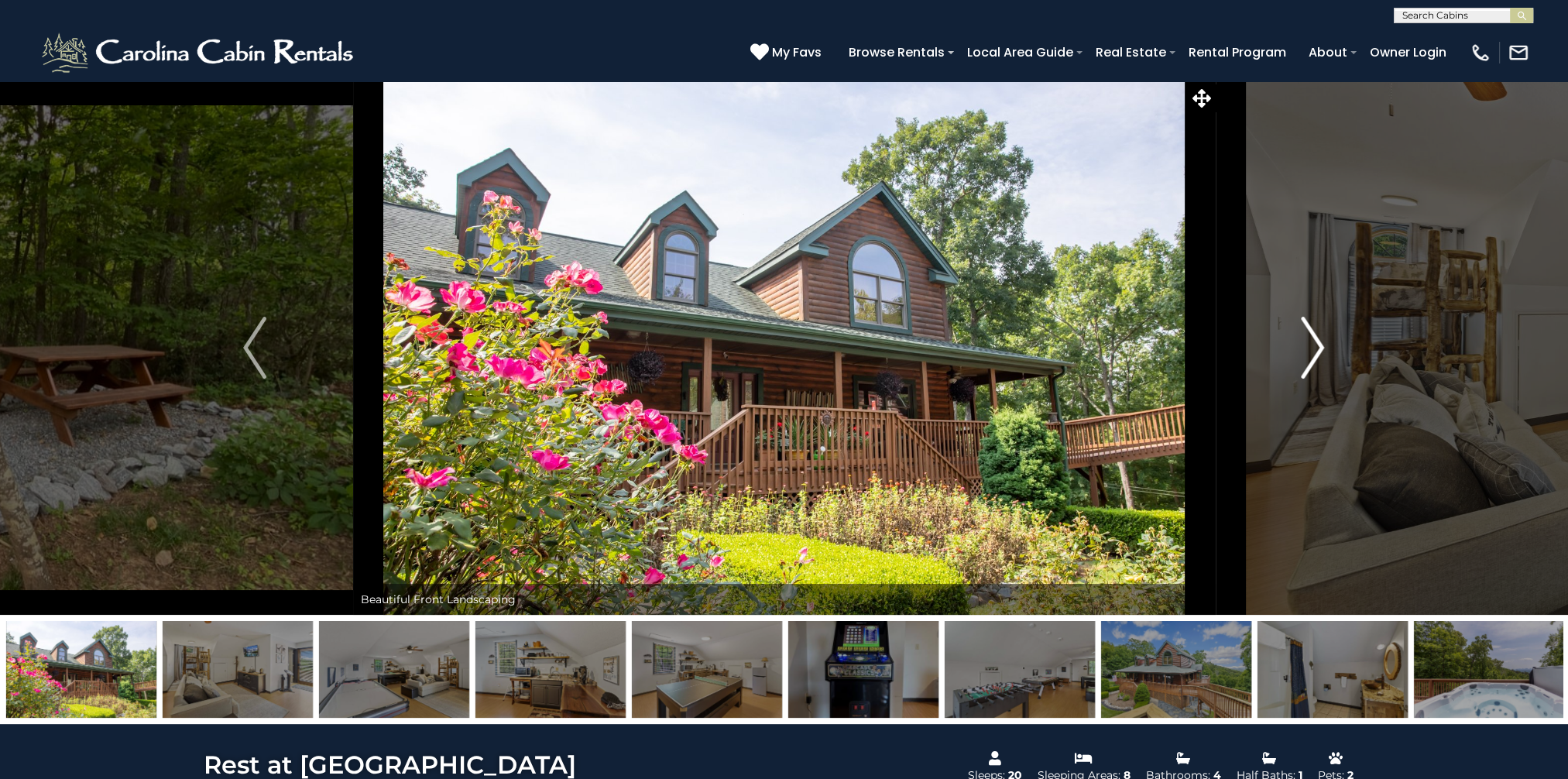
click at [1313, 347] on img "Next" at bounding box center [1313, 347] width 23 height 62
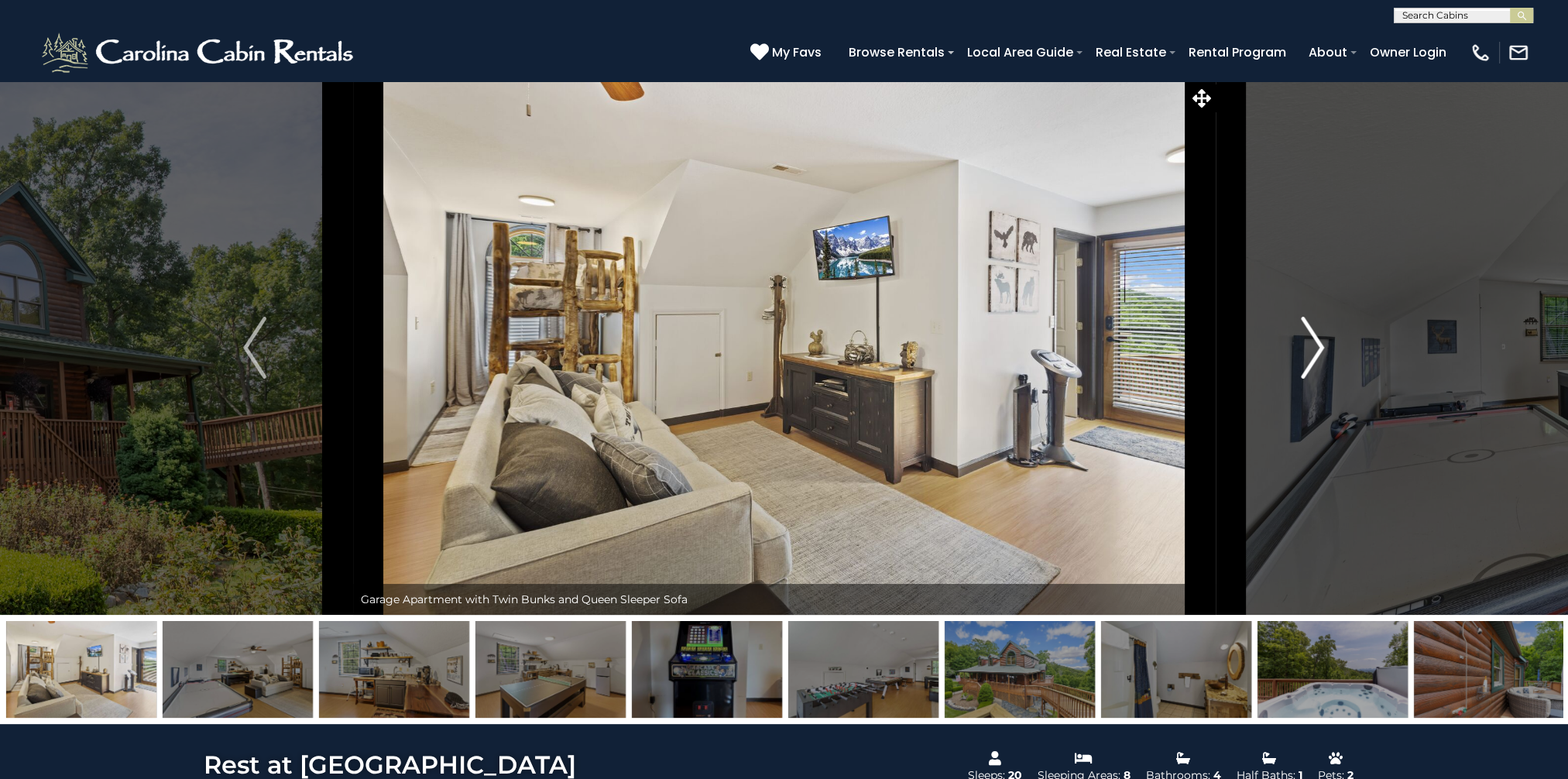
click at [1313, 347] on img "Next" at bounding box center [1313, 347] width 23 height 62
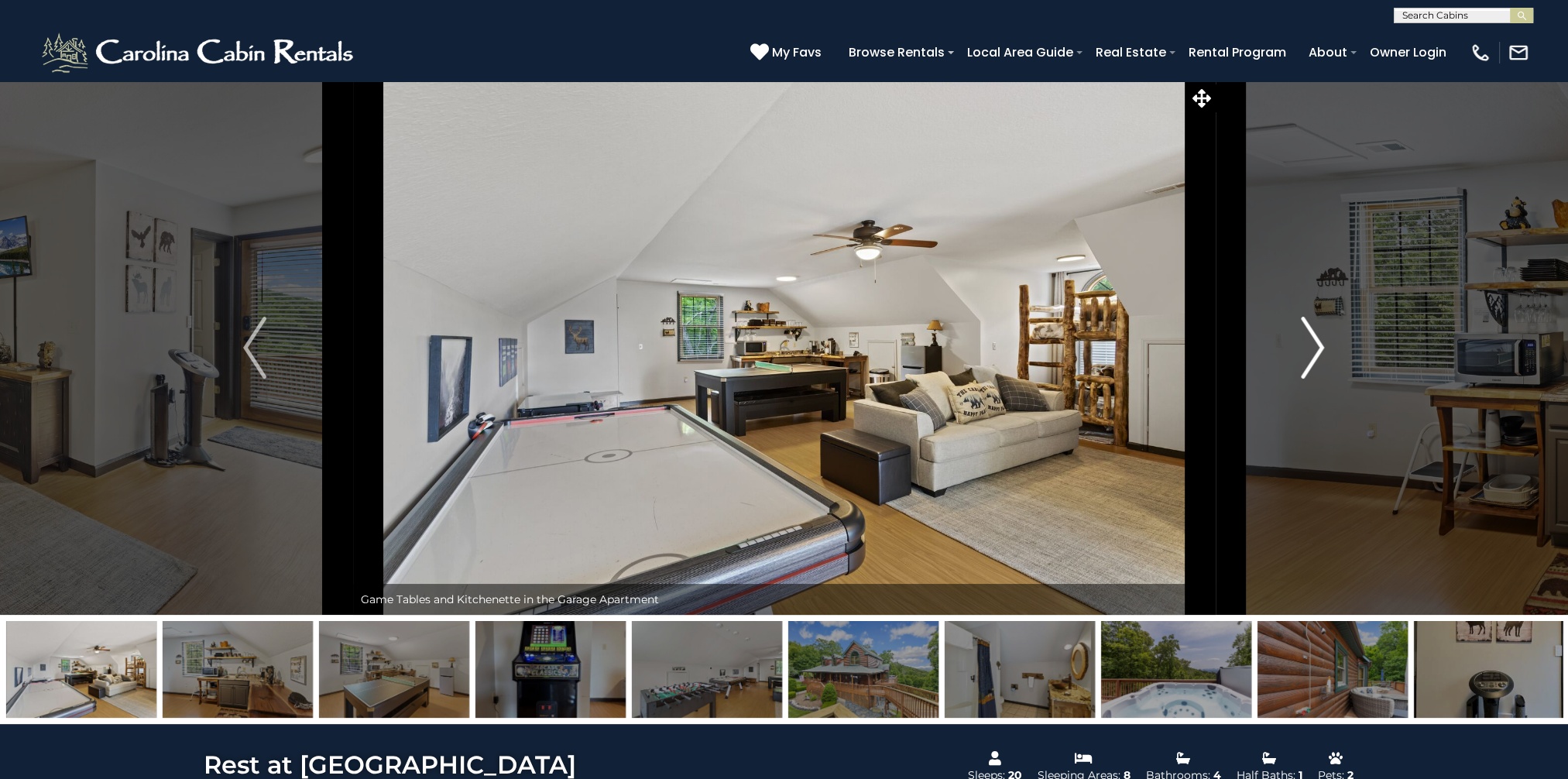
click at [1313, 347] on img "Next" at bounding box center [1313, 347] width 23 height 62
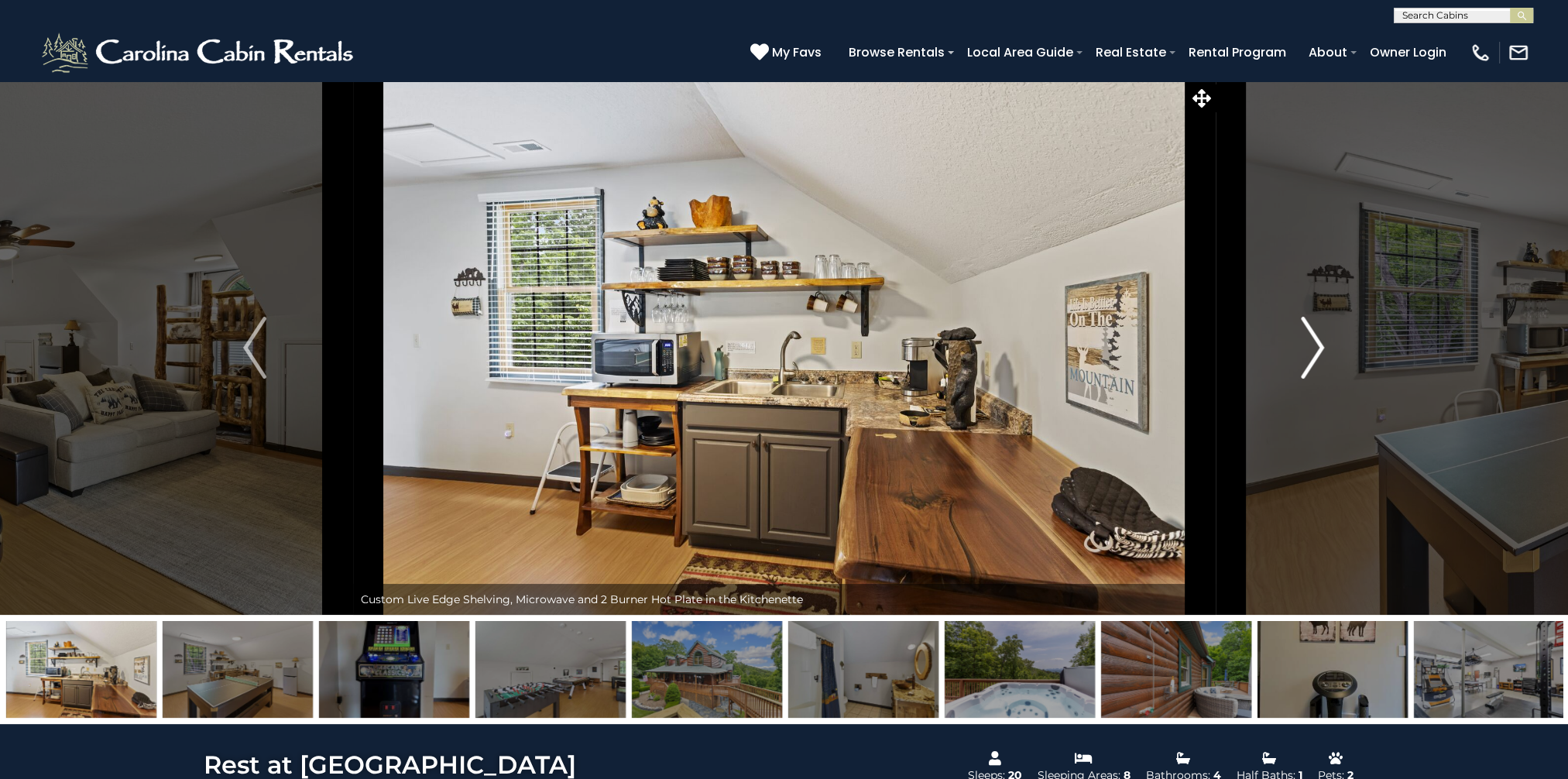
click at [1313, 347] on img "Next" at bounding box center [1313, 347] width 23 height 62
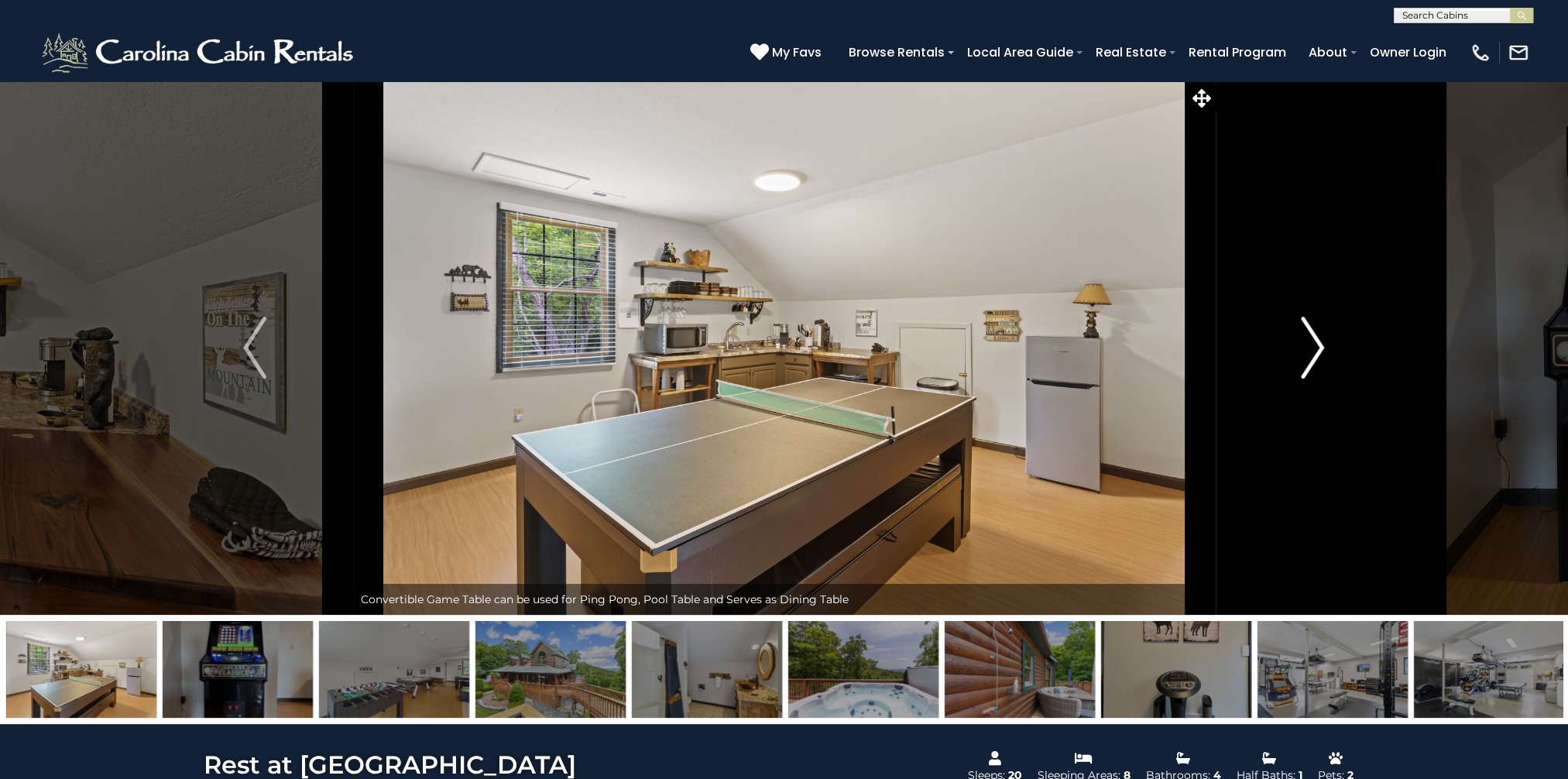
click at [1313, 347] on img "Next" at bounding box center [1313, 347] width 23 height 62
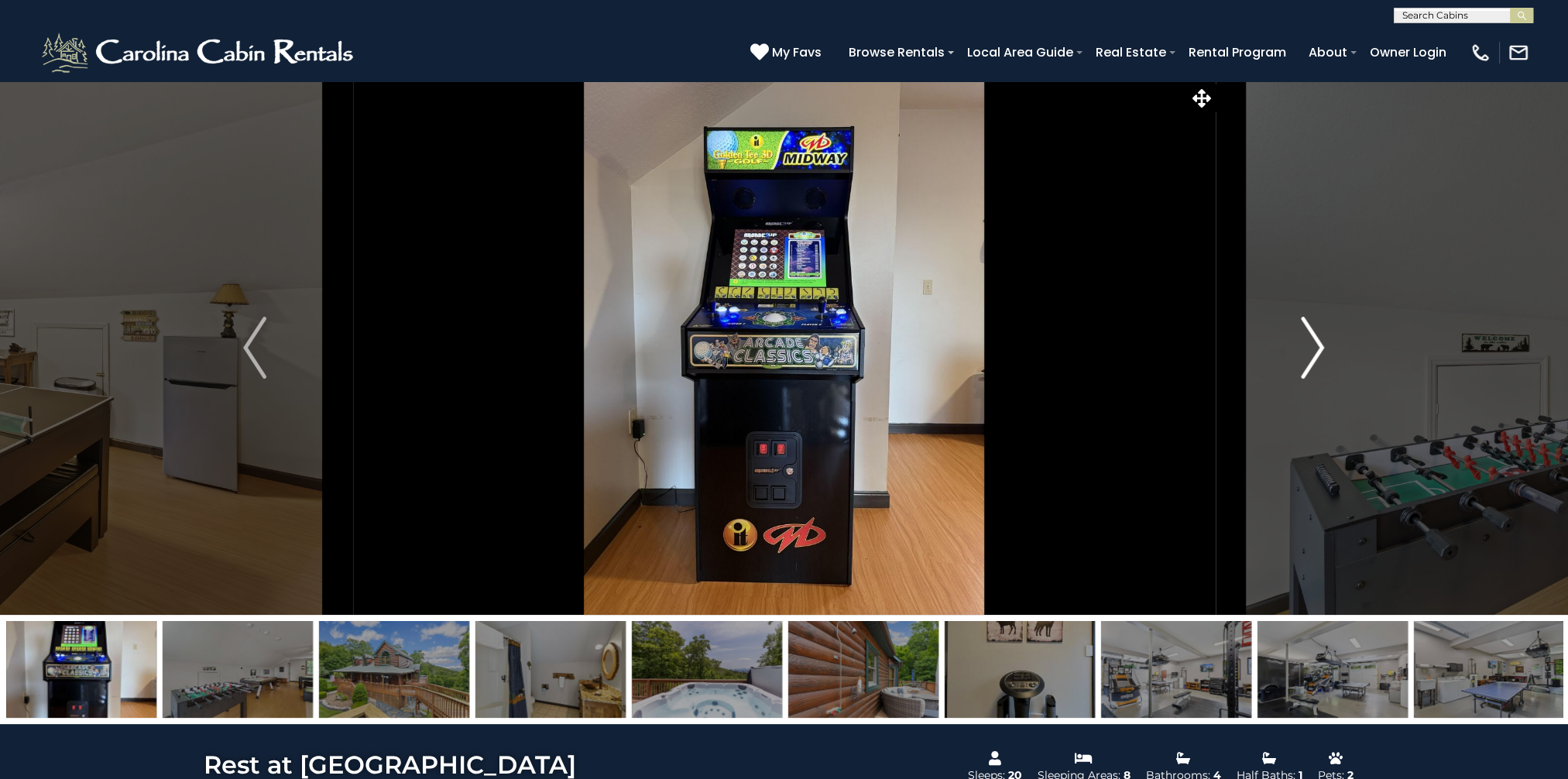
click at [1313, 347] on img "Next" at bounding box center [1313, 347] width 23 height 62
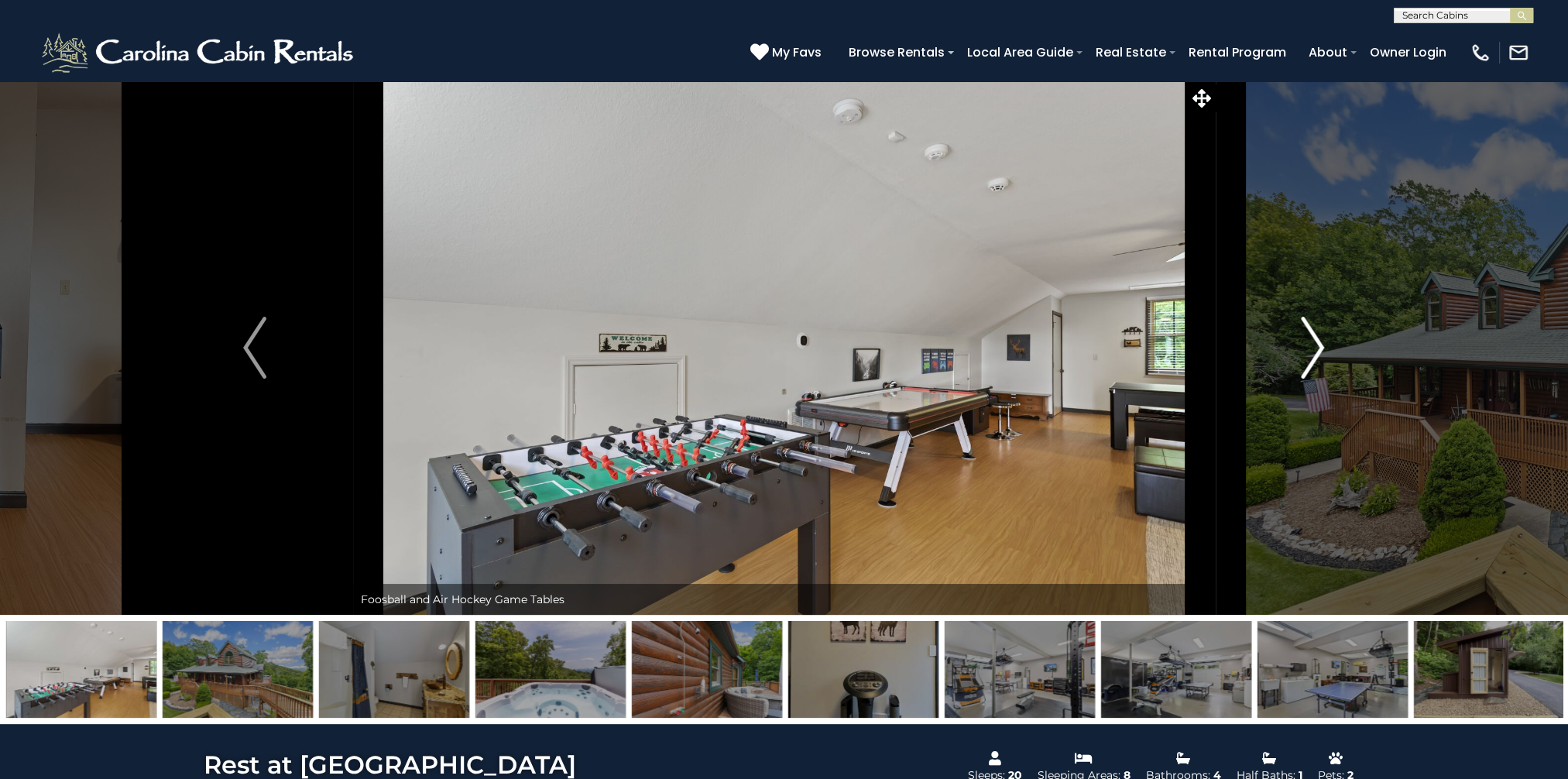
click at [1313, 347] on img "Next" at bounding box center [1313, 347] width 23 height 62
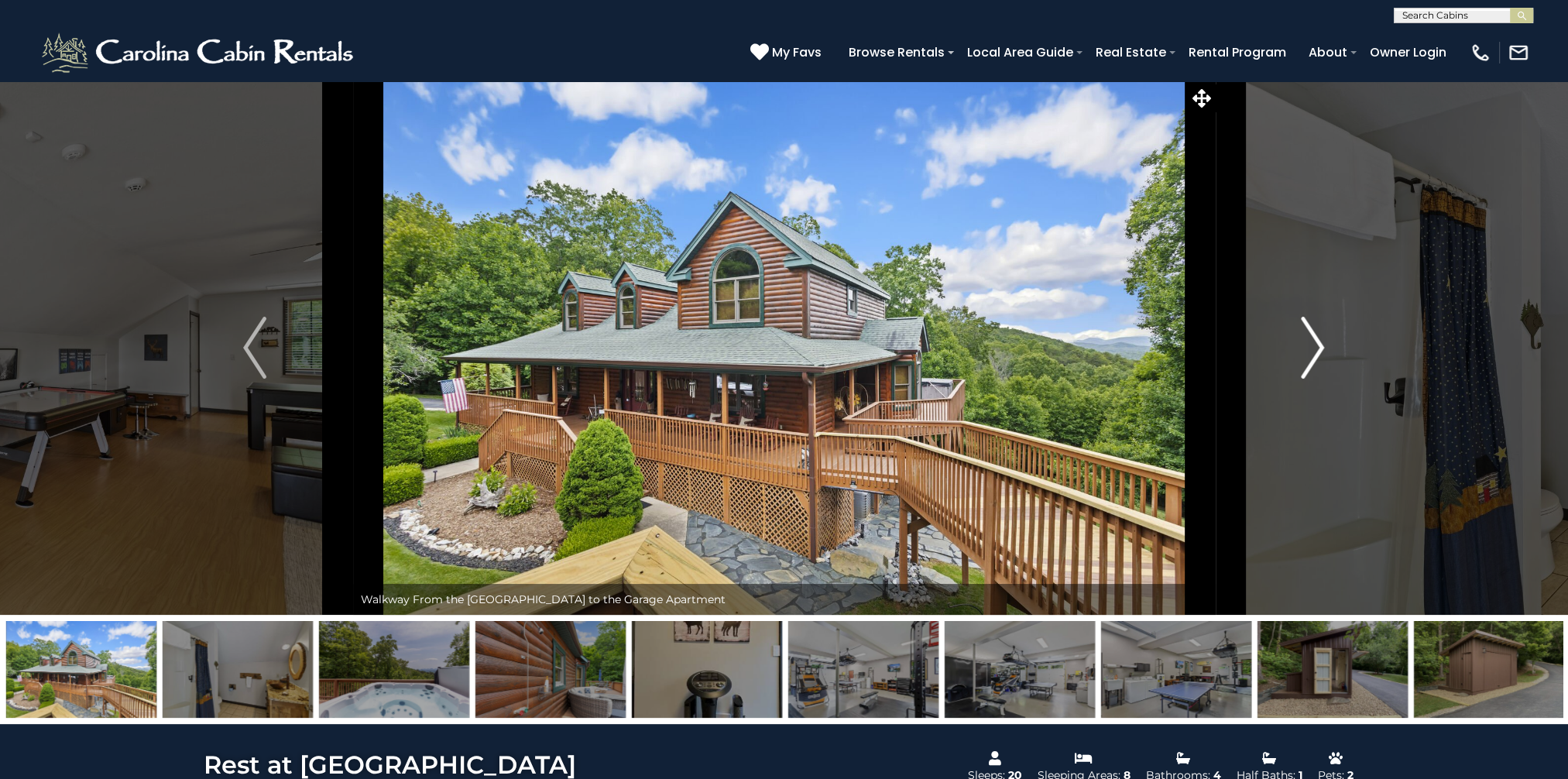
click at [1312, 347] on img "Next" at bounding box center [1313, 347] width 23 height 62
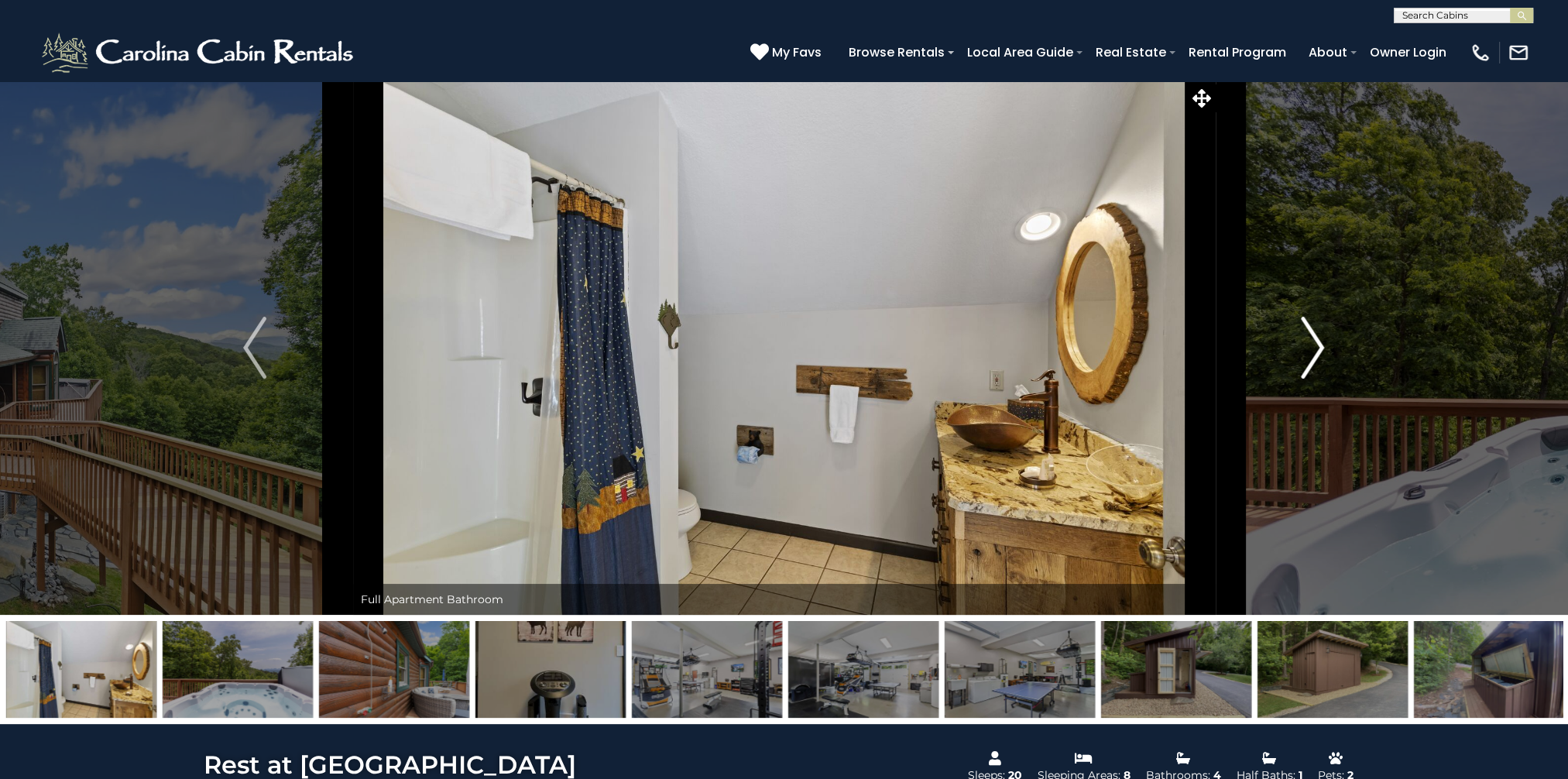
click at [1312, 347] on img "Next" at bounding box center [1313, 347] width 23 height 62
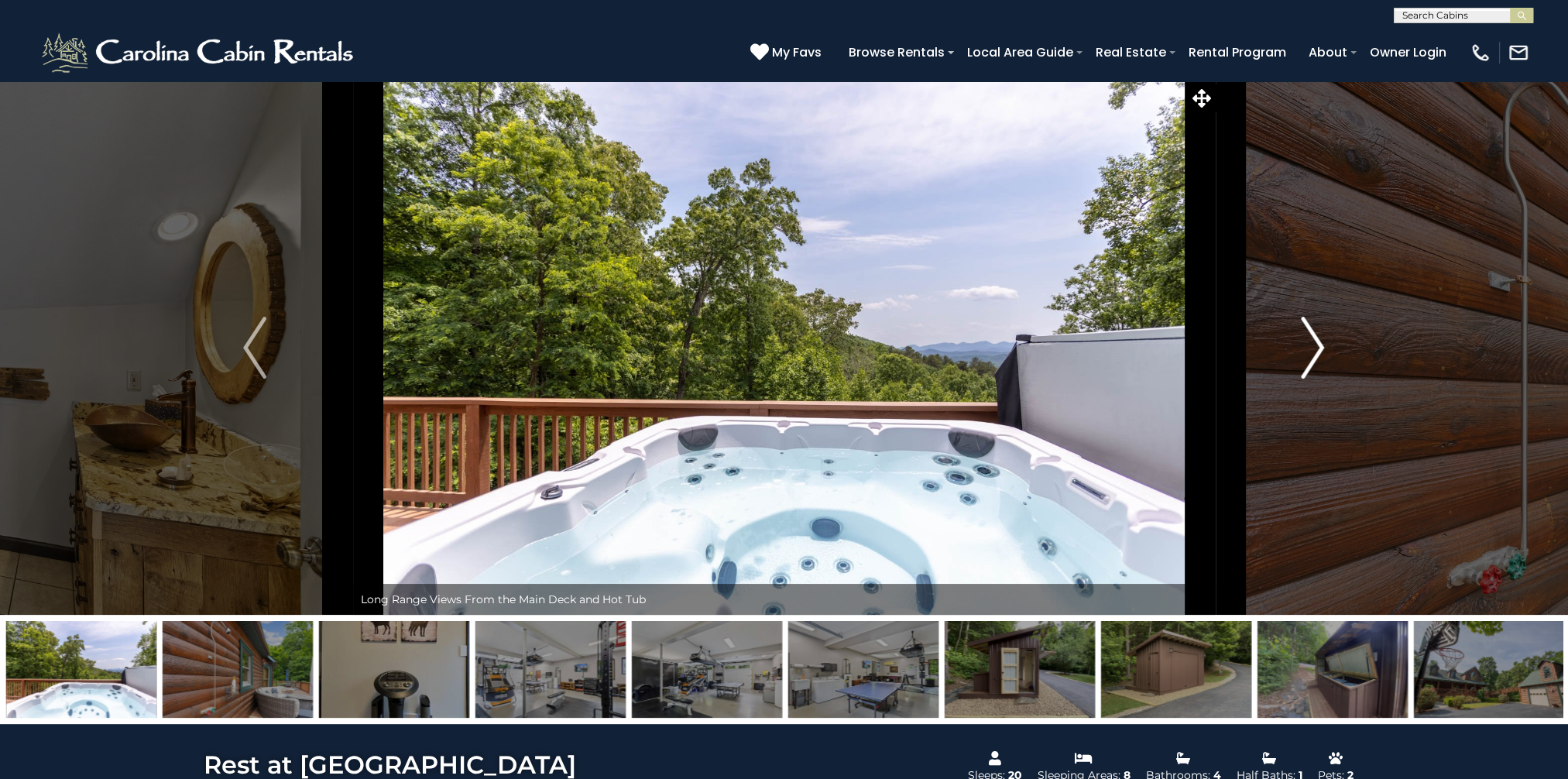
click at [1312, 347] on img "Next" at bounding box center [1313, 347] width 23 height 62
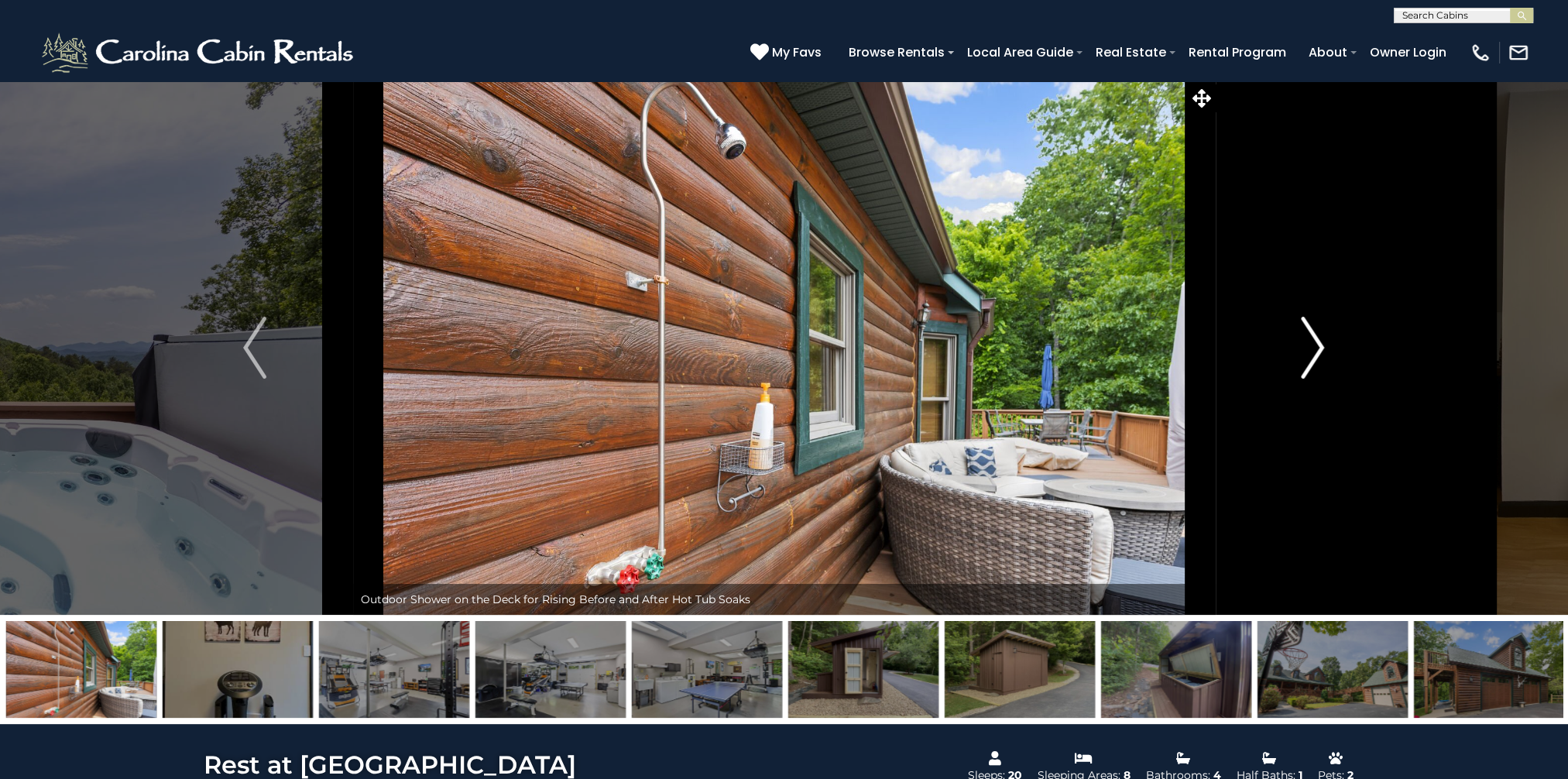
click at [1312, 347] on img "Next" at bounding box center [1313, 347] width 23 height 62
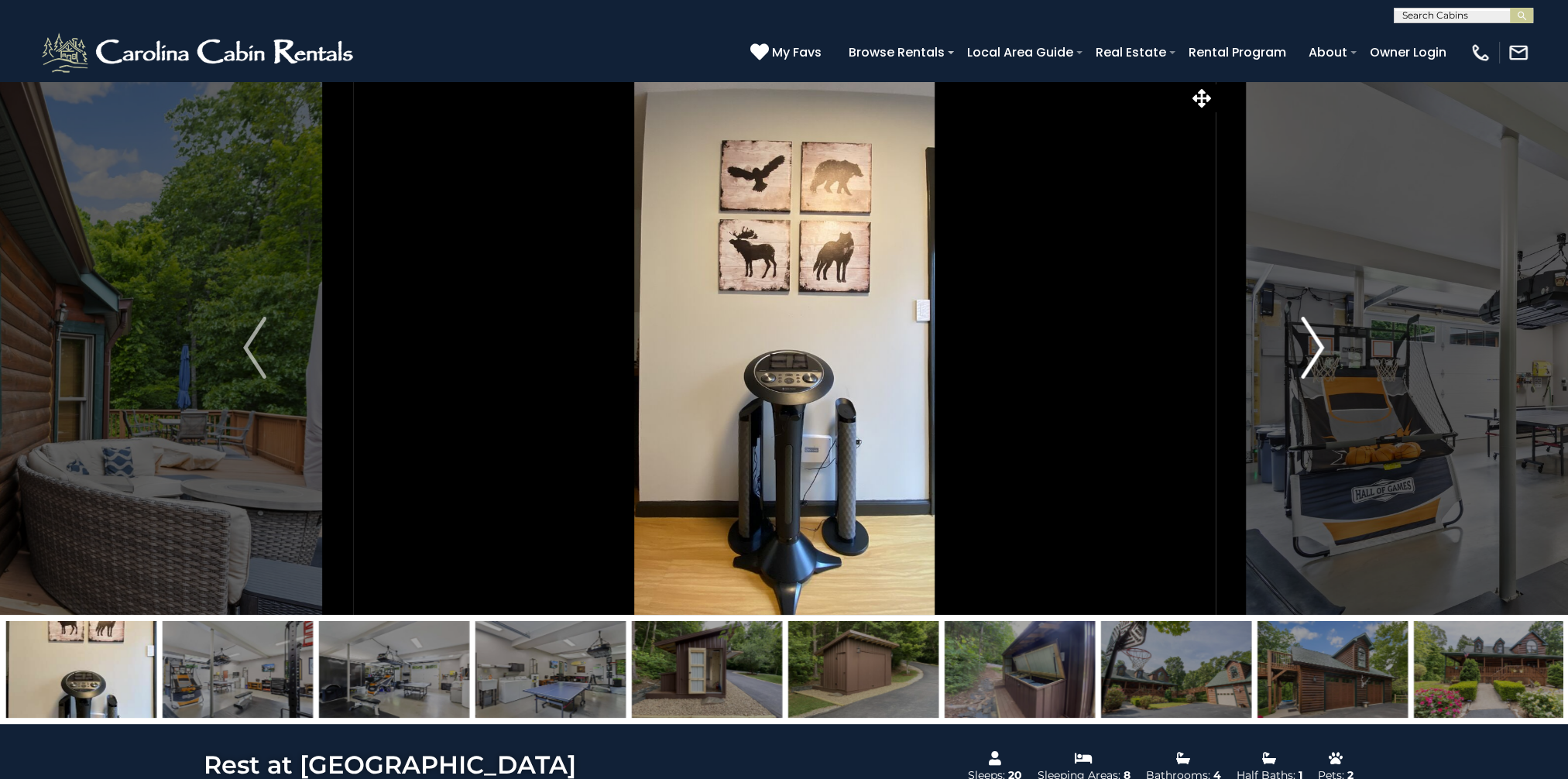
click at [1312, 347] on img "Next" at bounding box center [1313, 347] width 23 height 62
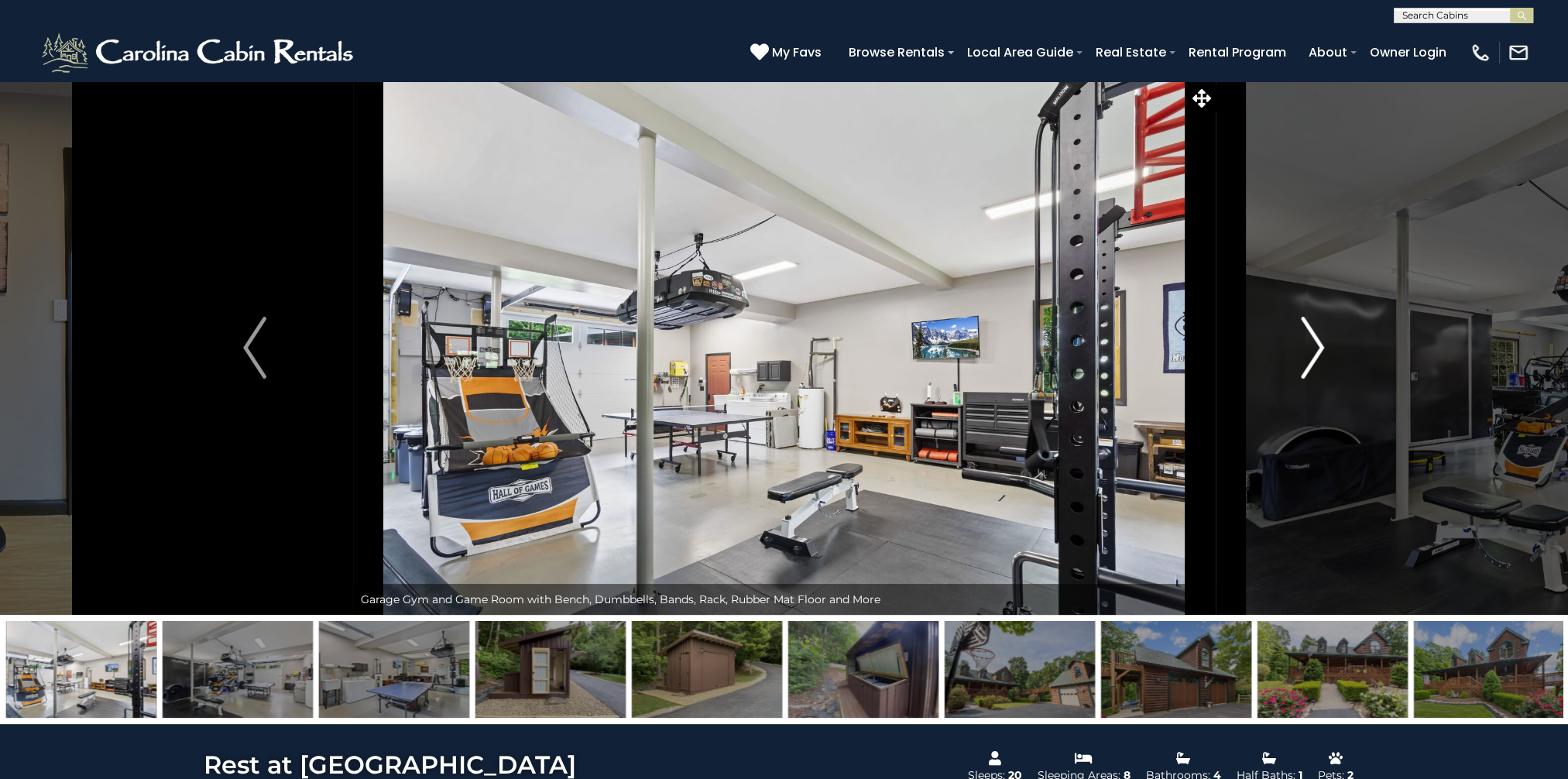
click at [1312, 347] on img "Next" at bounding box center [1313, 347] width 23 height 62
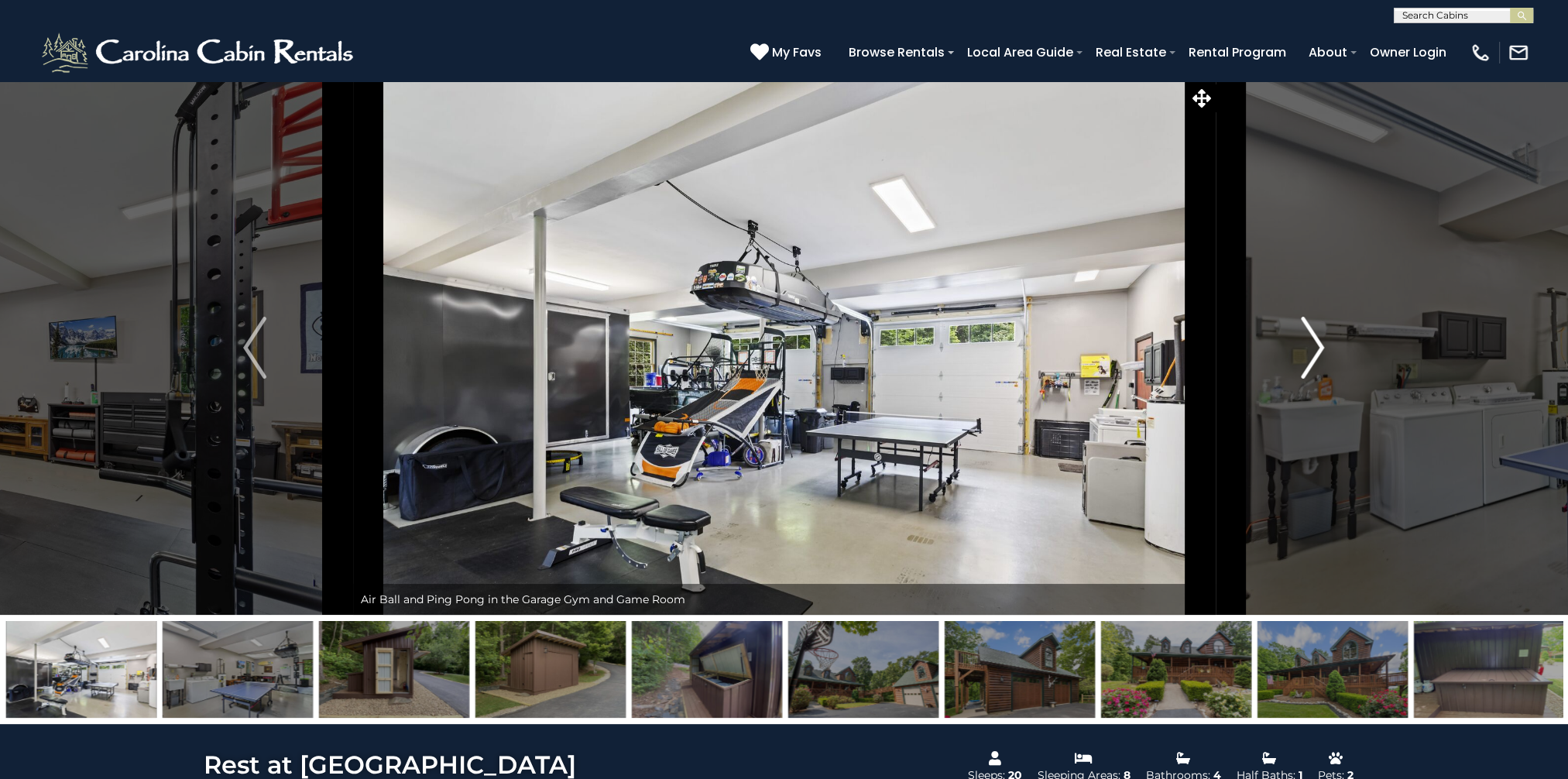
click at [1312, 347] on img "Next" at bounding box center [1313, 347] width 23 height 62
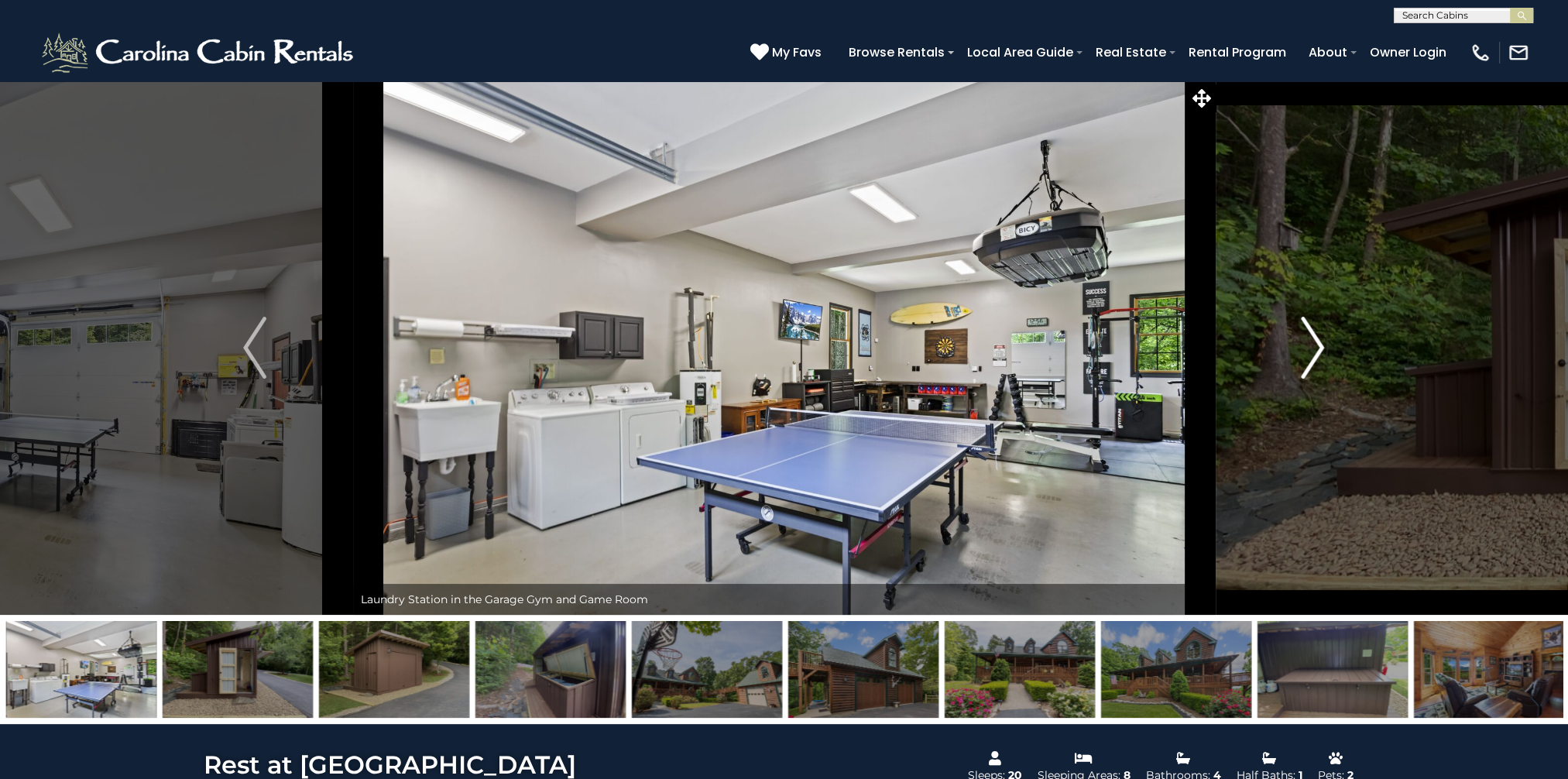
click at [1312, 347] on img "Next" at bounding box center [1313, 347] width 23 height 62
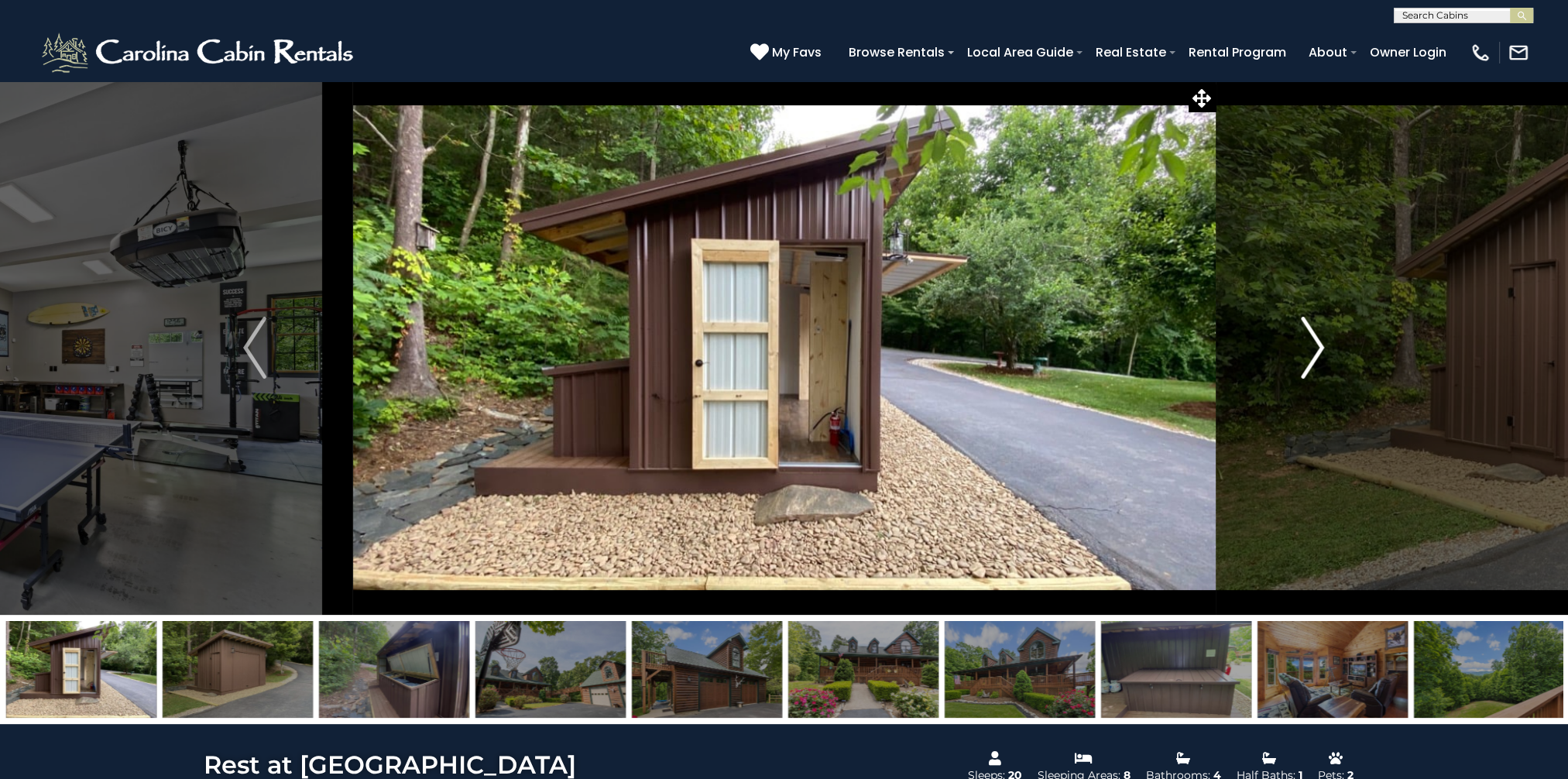
click at [1312, 347] on img "Next" at bounding box center [1313, 347] width 23 height 62
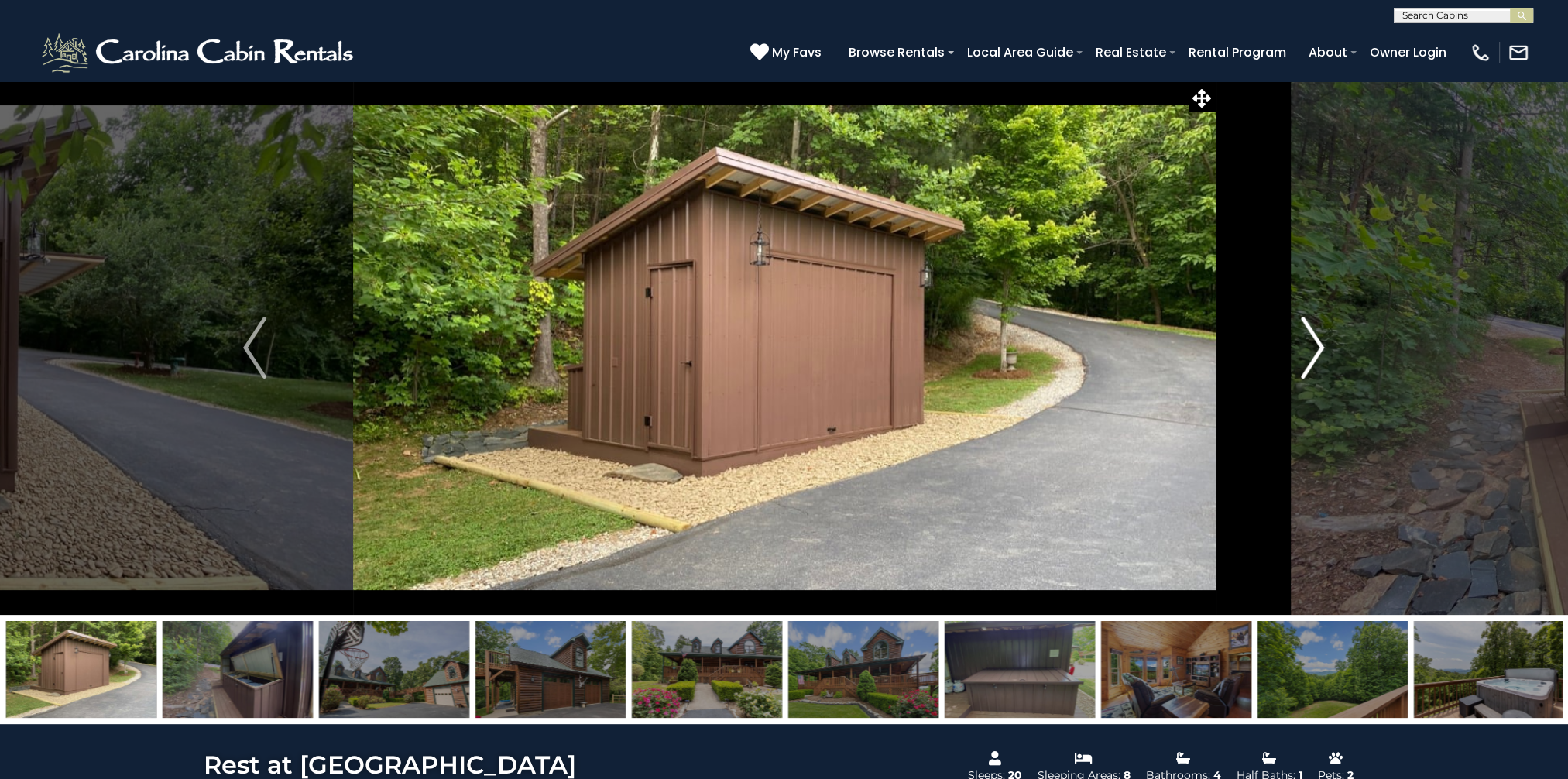
click at [1312, 347] on img "Next" at bounding box center [1313, 347] width 23 height 62
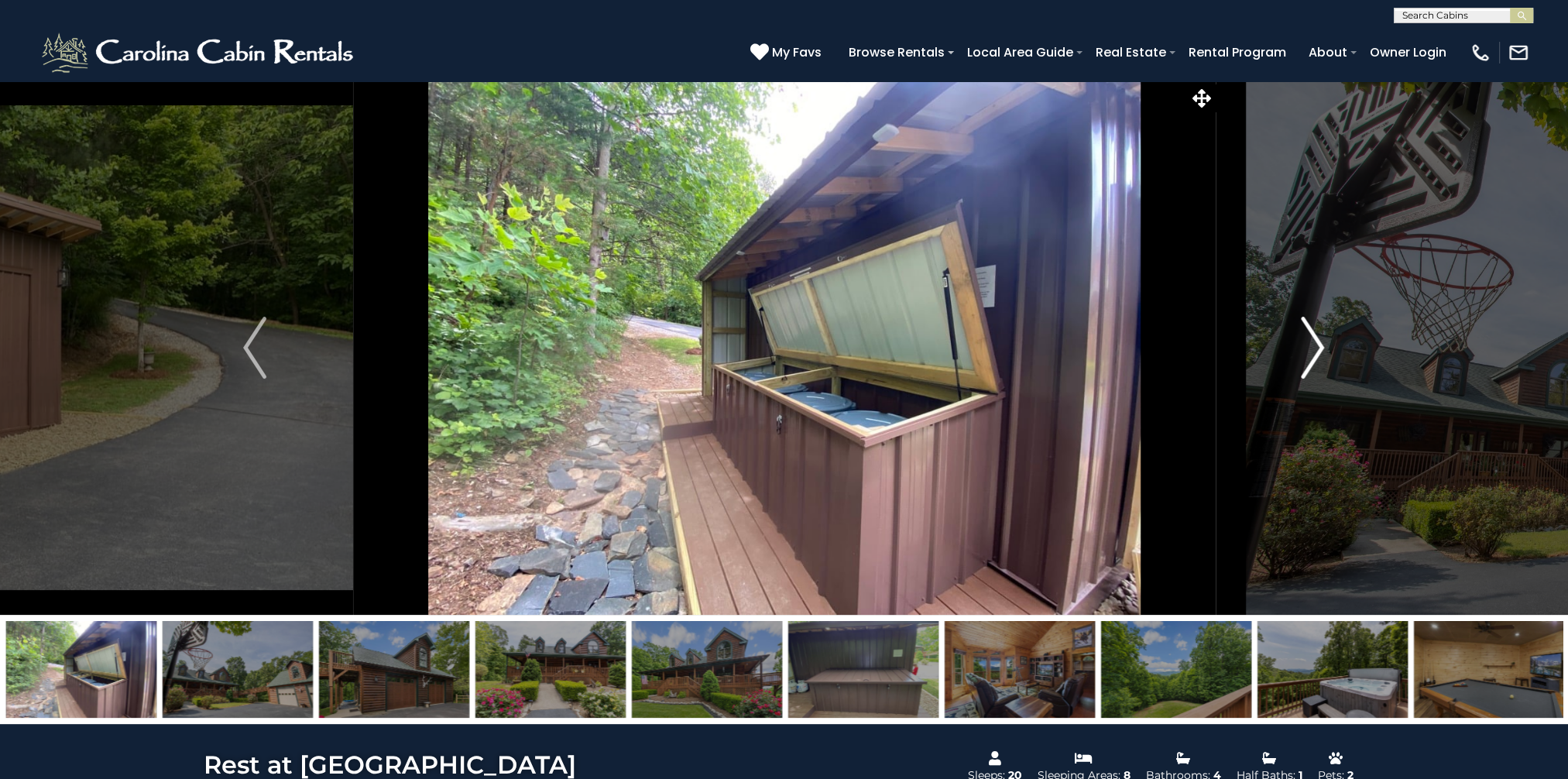
click at [1312, 347] on img "Next" at bounding box center [1313, 347] width 23 height 62
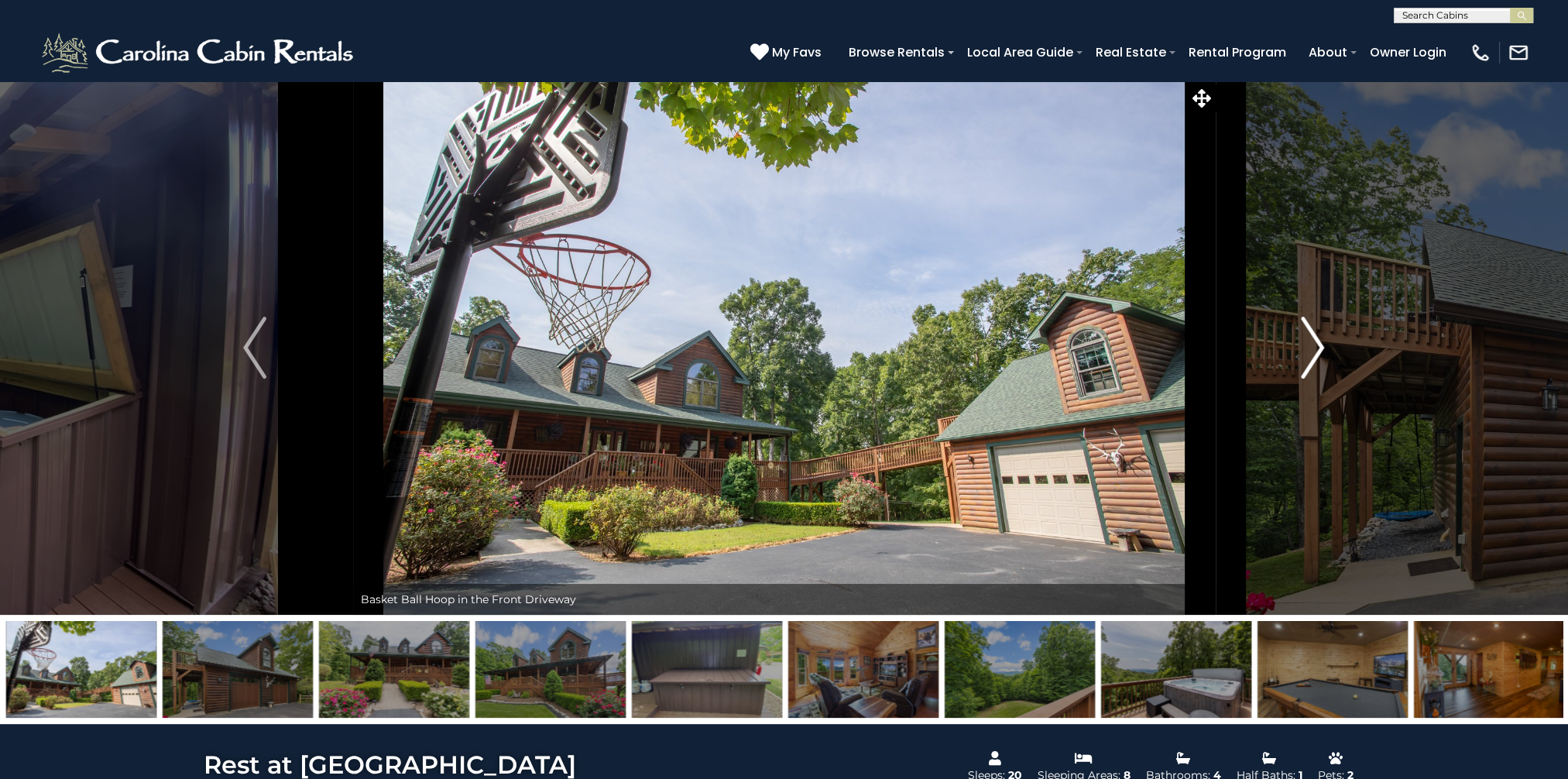
click at [1312, 347] on img "Next" at bounding box center [1313, 347] width 23 height 62
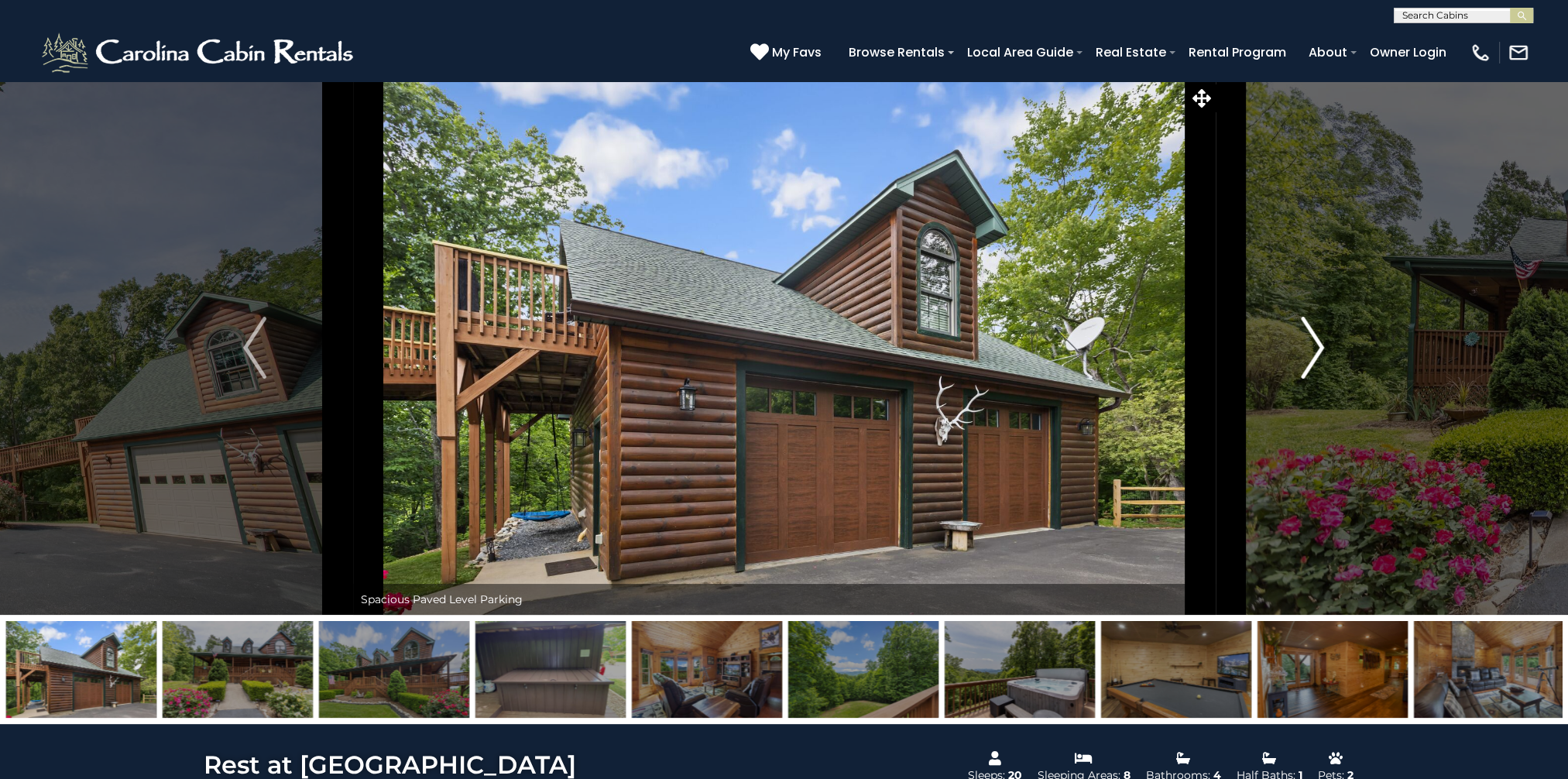
click at [1312, 347] on img "Next" at bounding box center [1313, 347] width 23 height 62
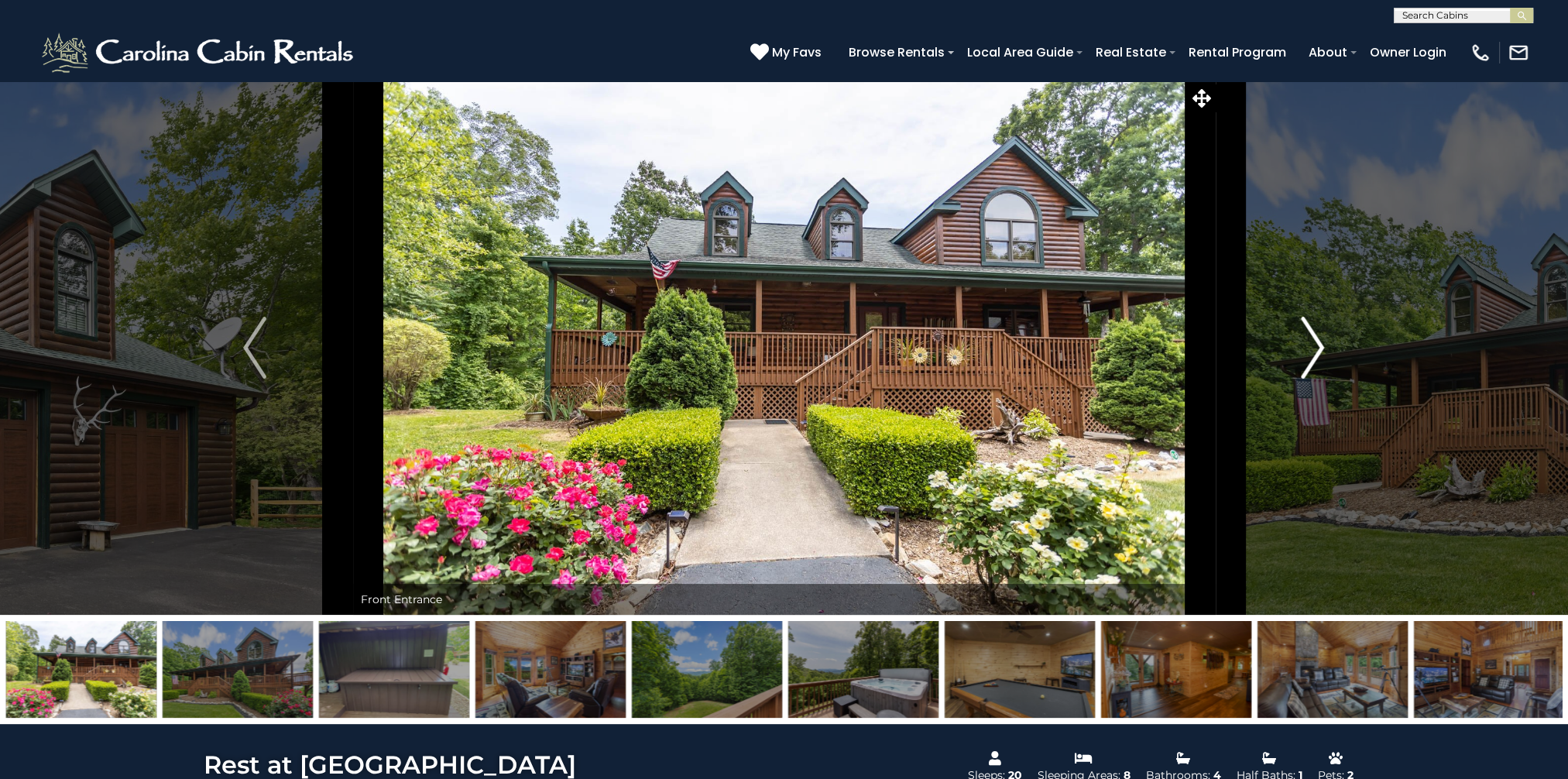
click at [1312, 347] on img "Next" at bounding box center [1313, 347] width 23 height 62
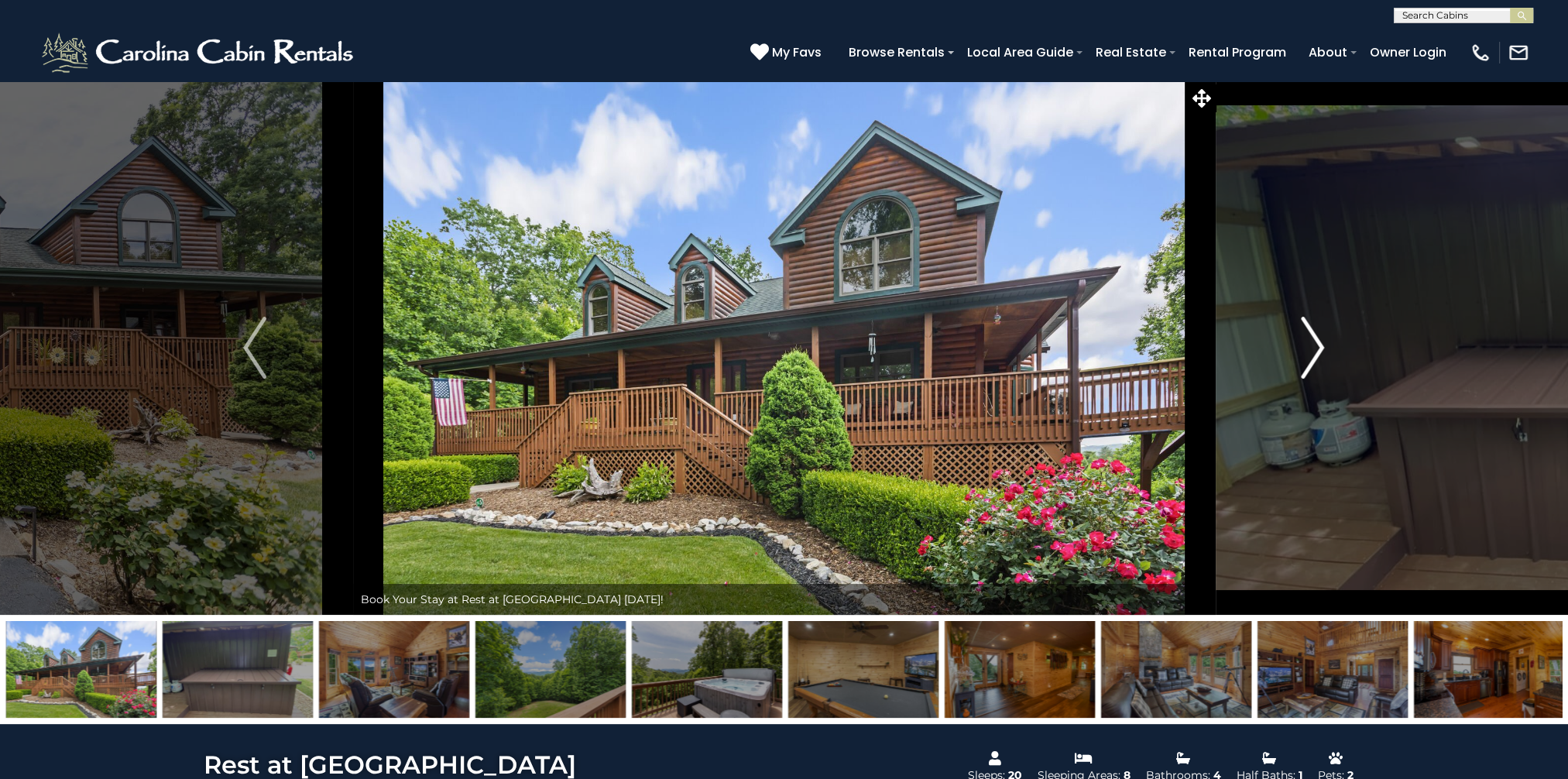
click at [1312, 347] on img "Next" at bounding box center [1313, 347] width 23 height 62
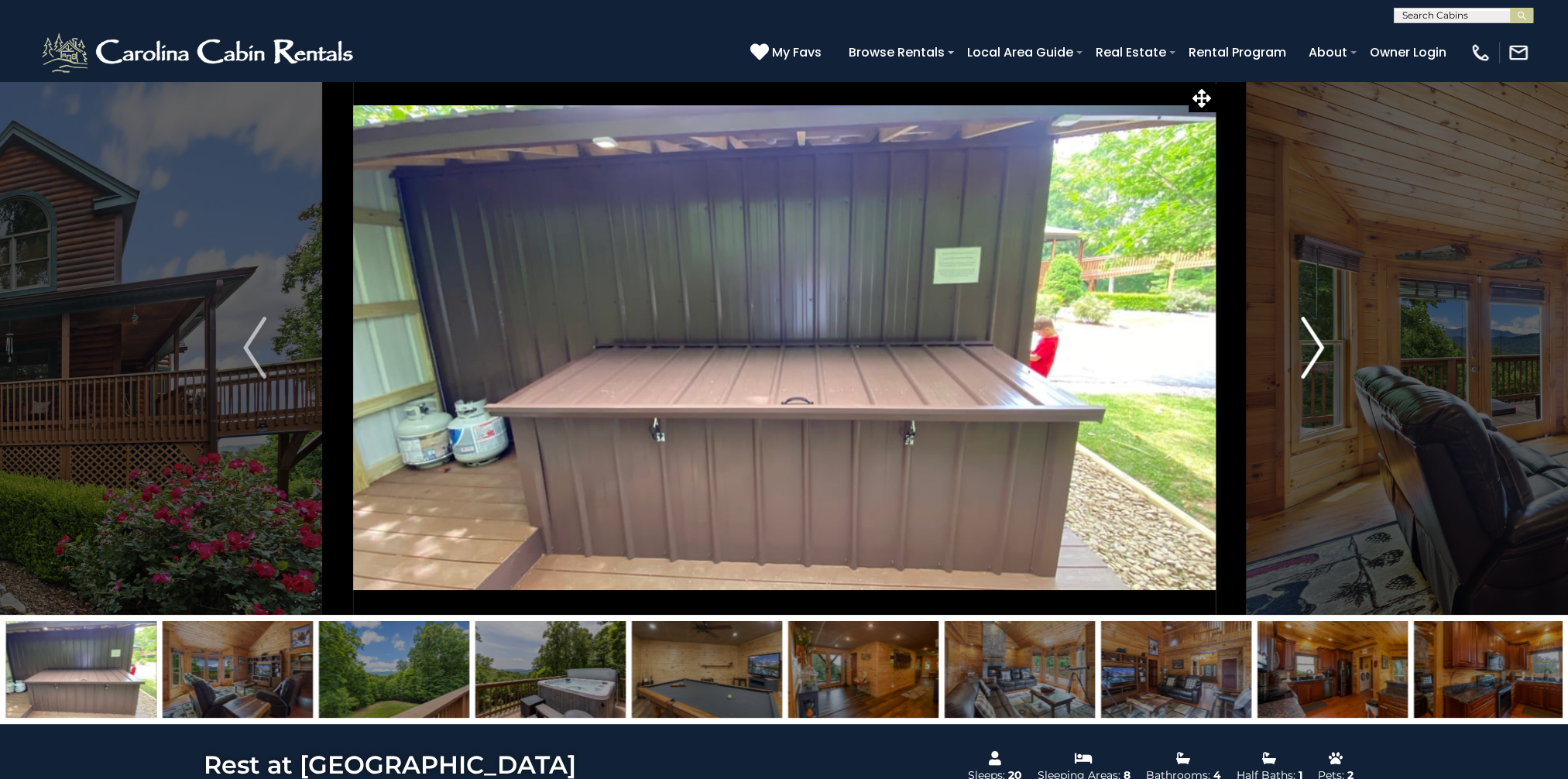
click at [1312, 347] on img "Next" at bounding box center [1313, 347] width 23 height 62
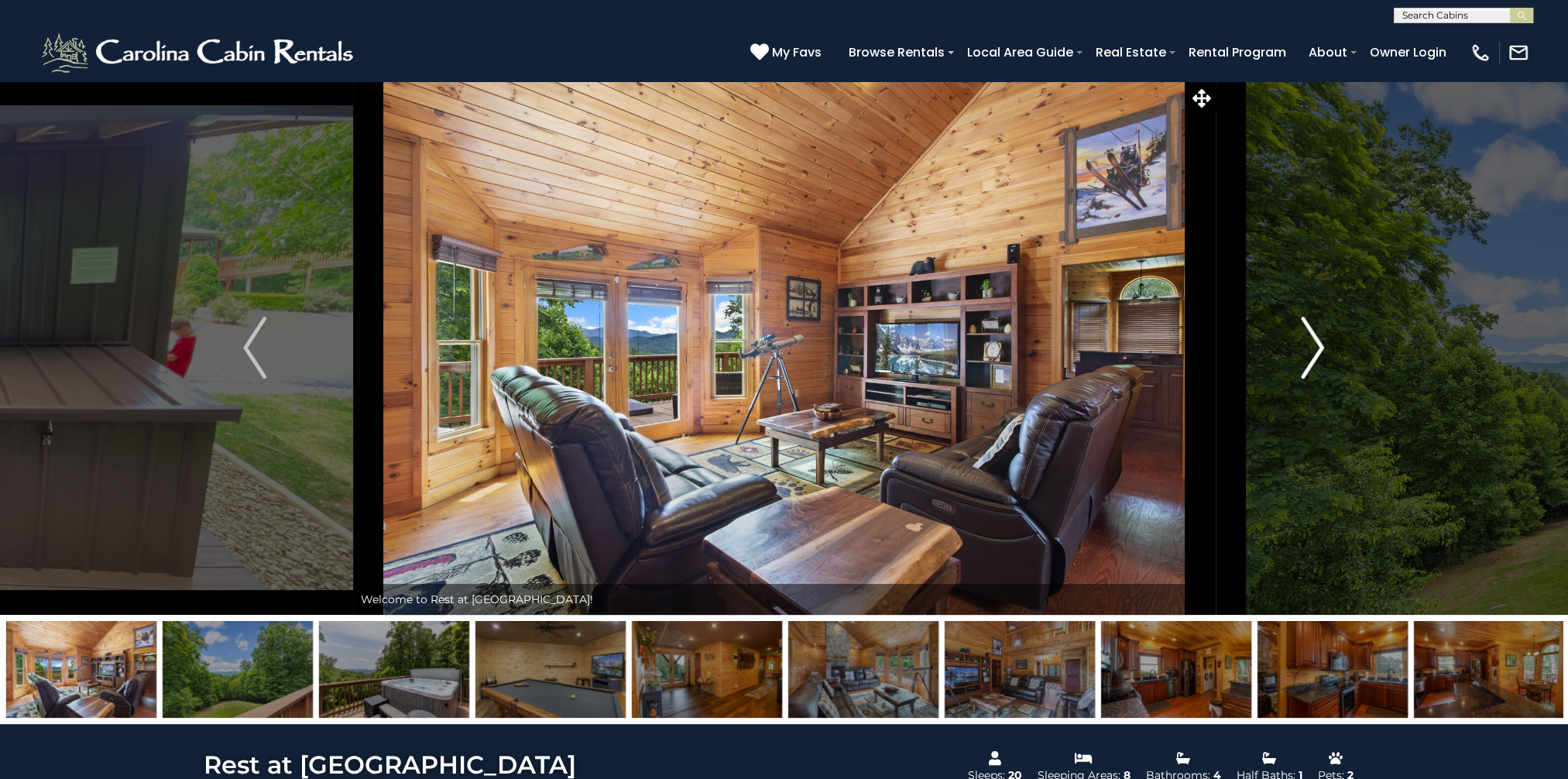
click at [1312, 347] on img "Next" at bounding box center [1313, 347] width 23 height 62
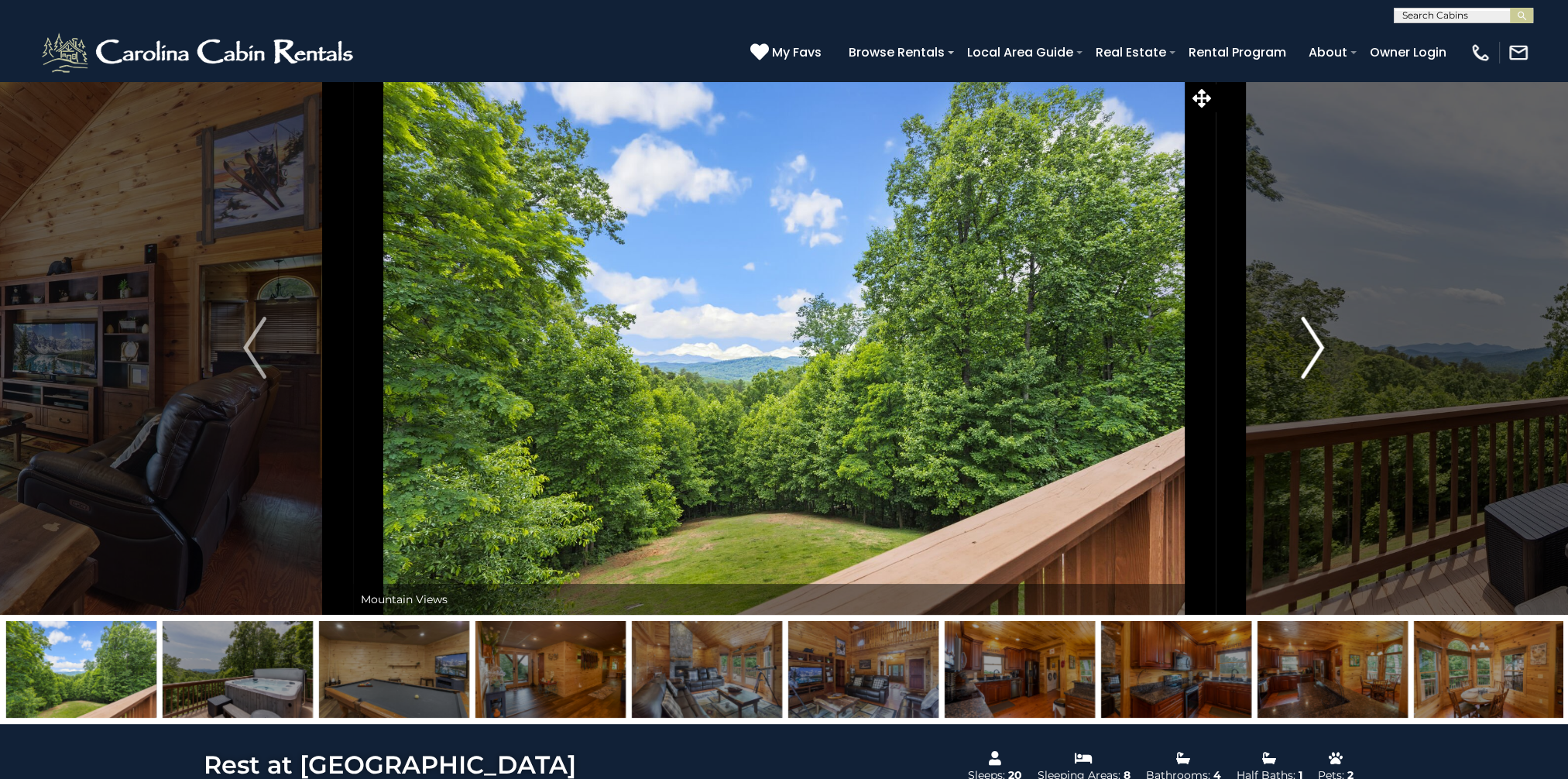
click at [1312, 347] on img "Next" at bounding box center [1313, 347] width 23 height 62
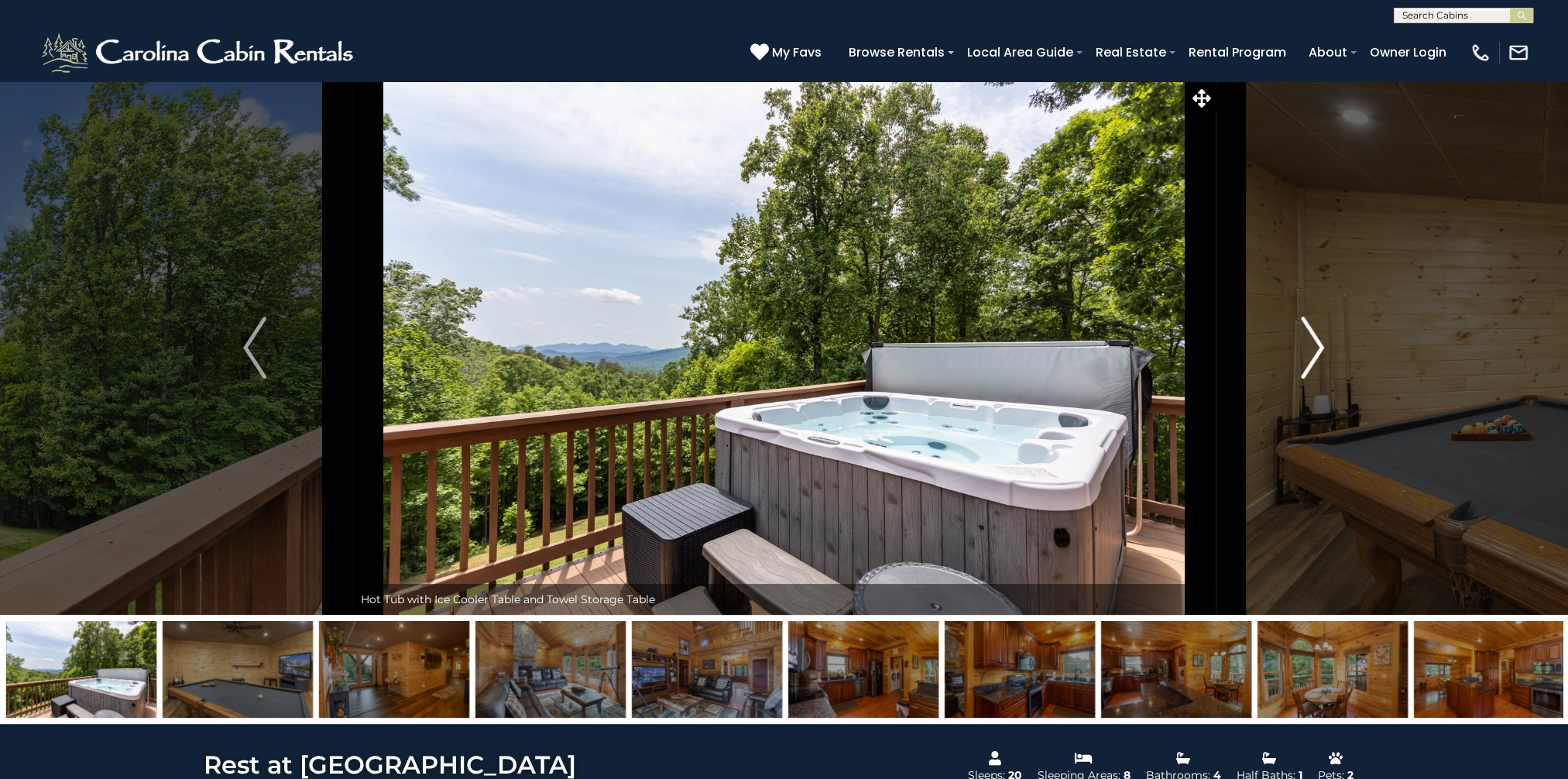
click at [1312, 347] on img "Next" at bounding box center [1313, 347] width 23 height 62
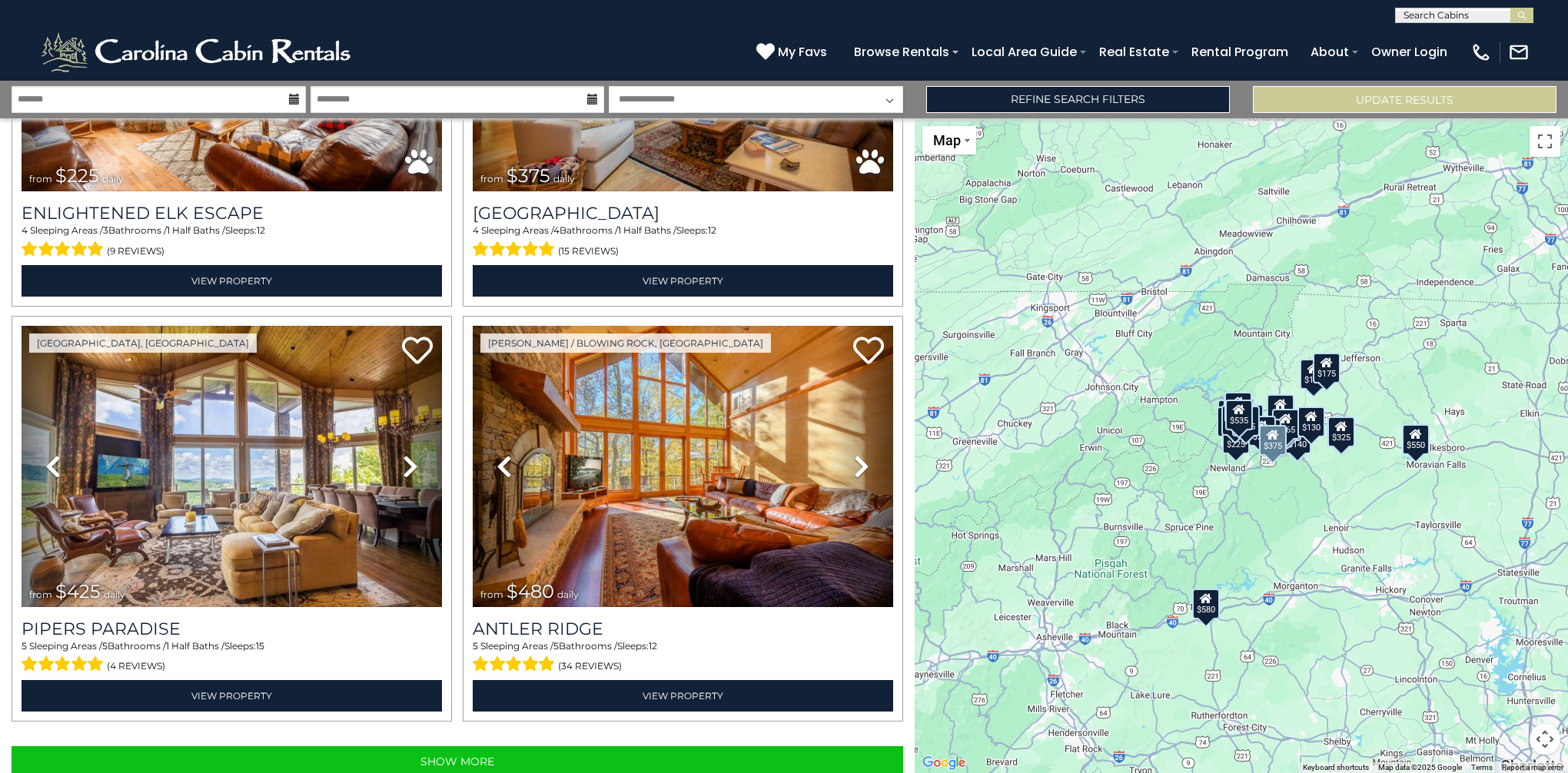
scroll to position [5674, 0]
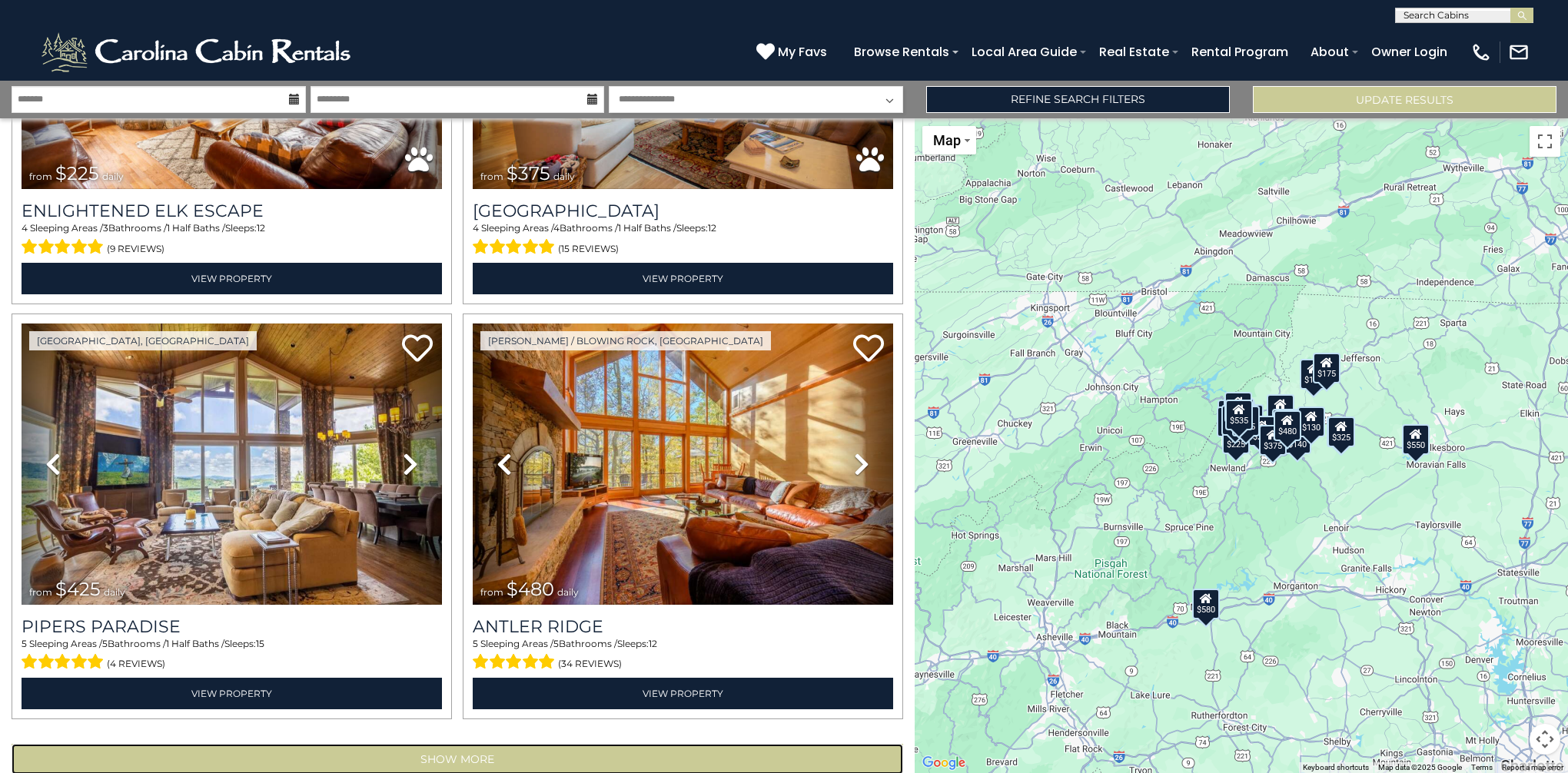
click at [535, 744] on button "Show More" at bounding box center [457, 759] width 892 height 31
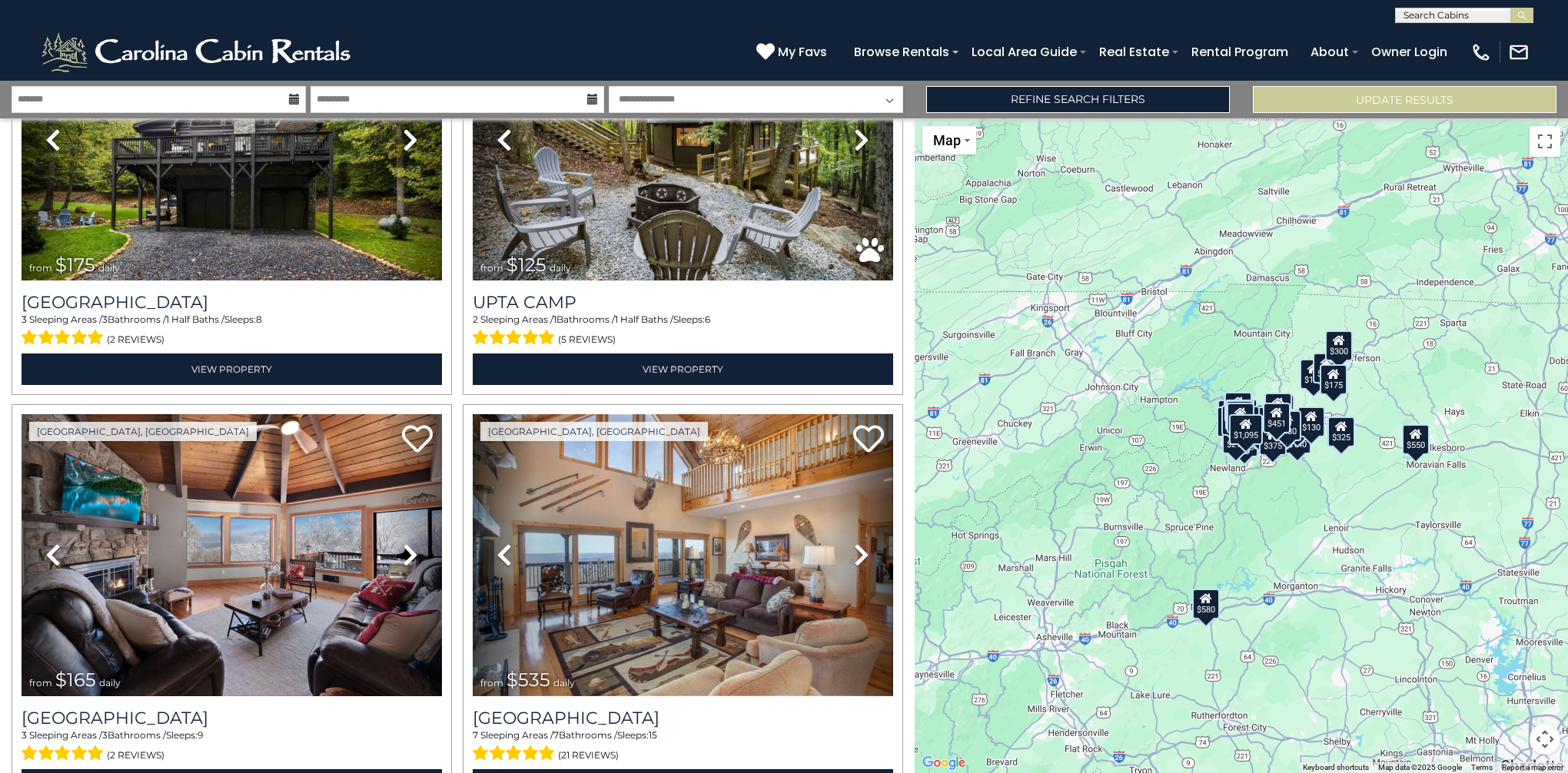
scroll to position [0, 0]
click at [1476, 9] on div at bounding box center [1464, 17] width 137 height 16
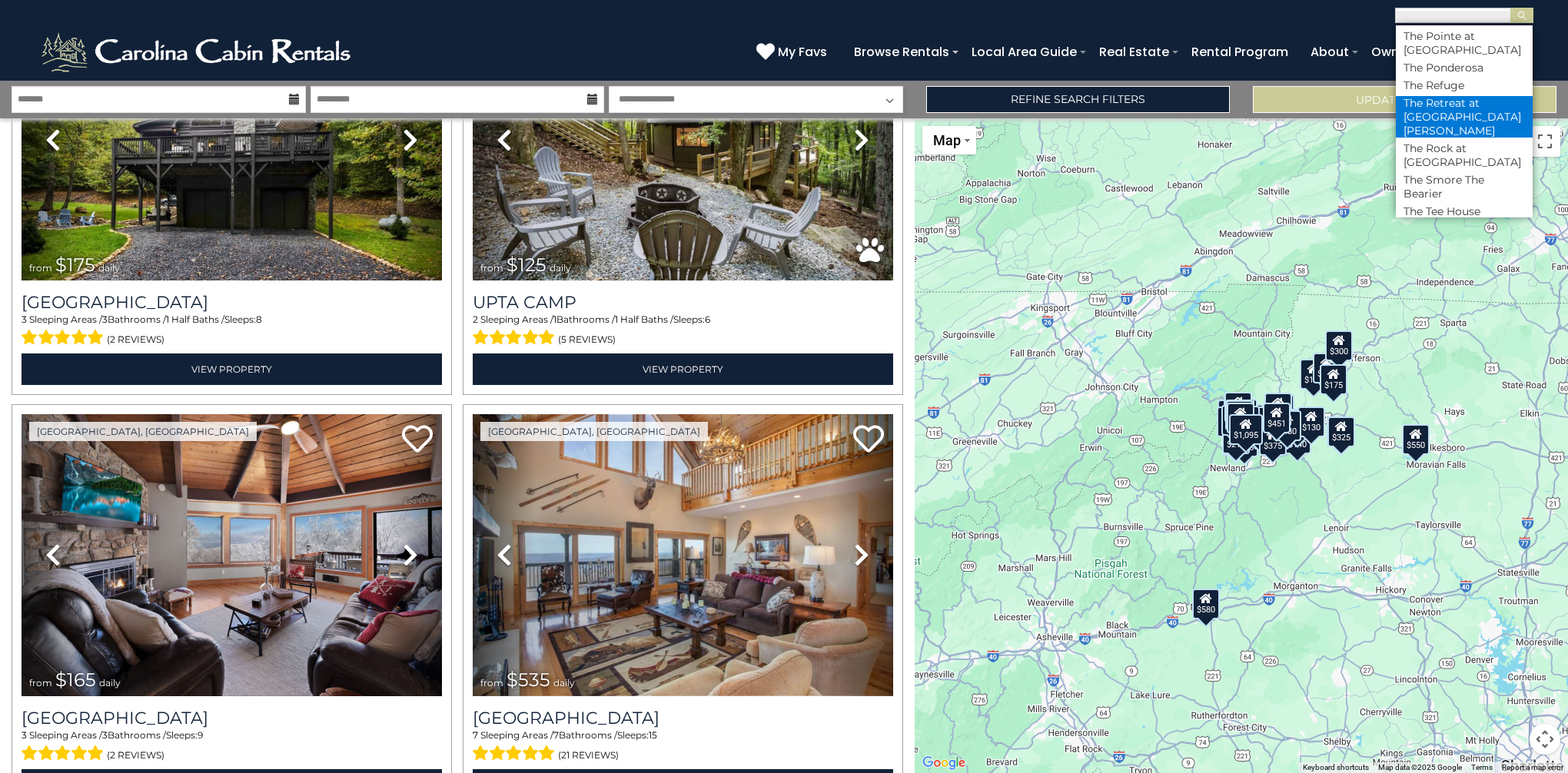
scroll to position [7686, 0]
click at [1469, 141] on li "The Tee House" at bounding box center [1464, 134] width 137 height 14
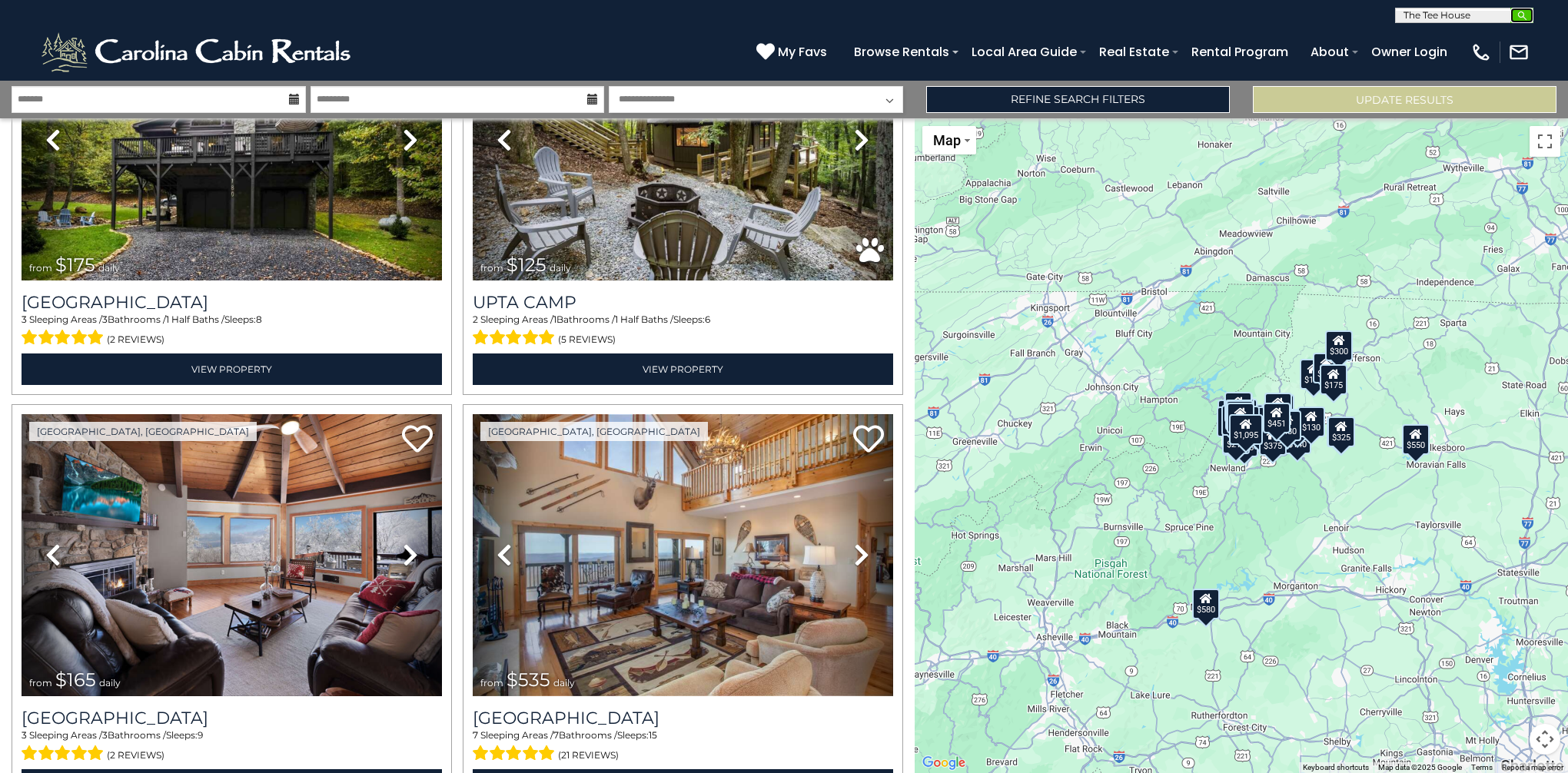
click at [1523, 18] on img "submit" at bounding box center [1522, 15] width 11 height 11
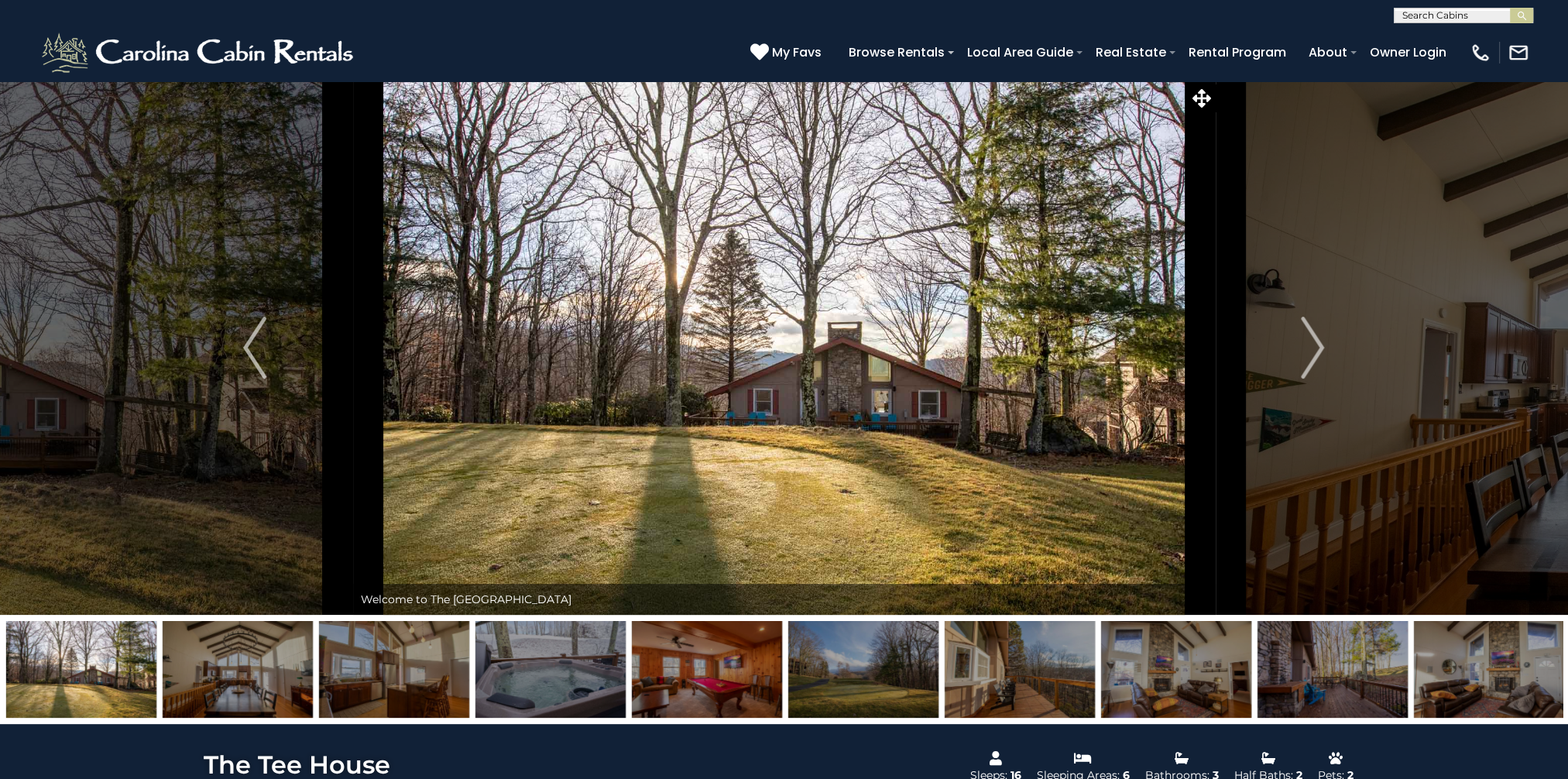
click at [1492, 16] on input "text" at bounding box center [1463, 18] width 135 height 16
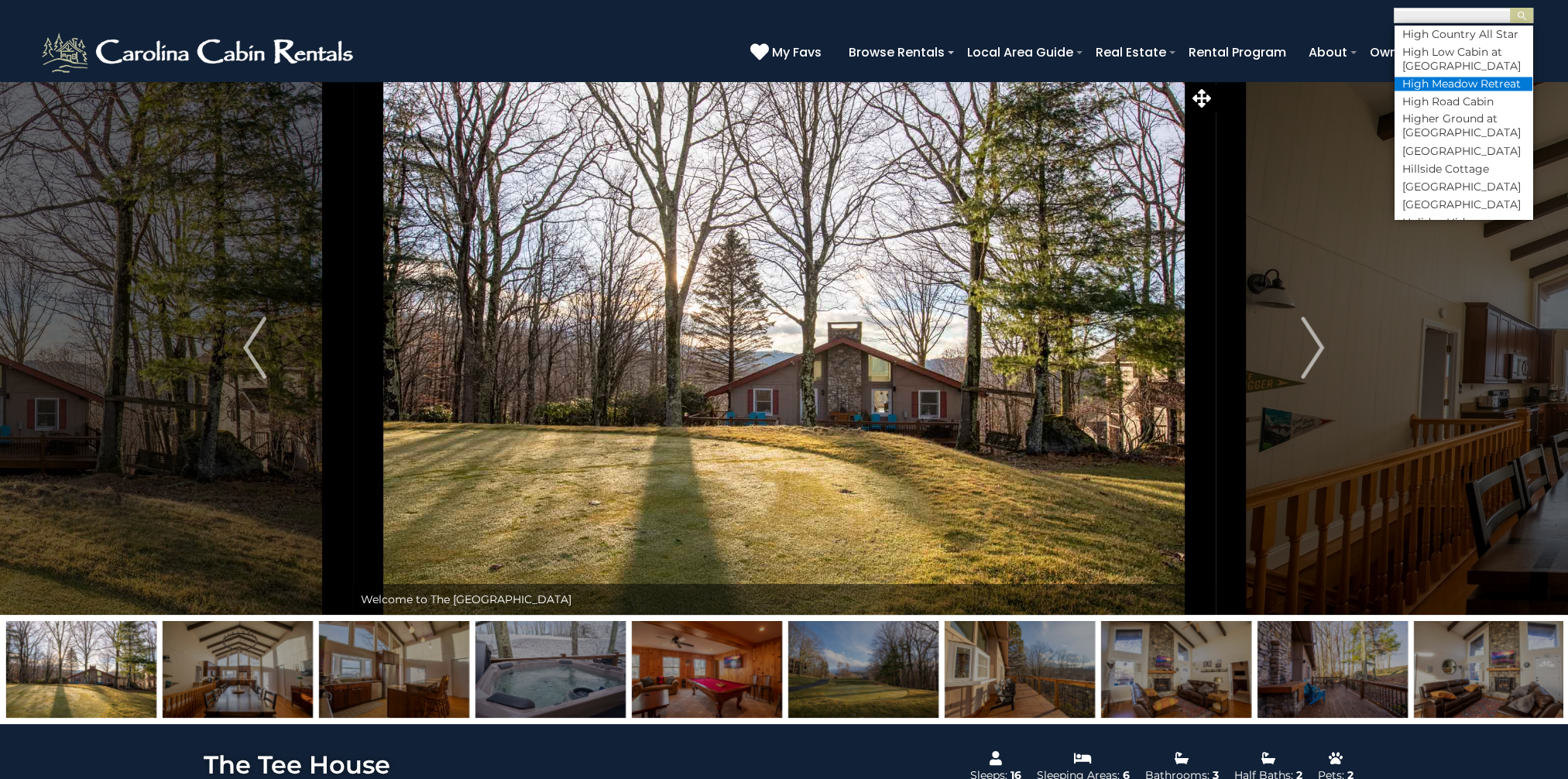
scroll to position [3718, 0]
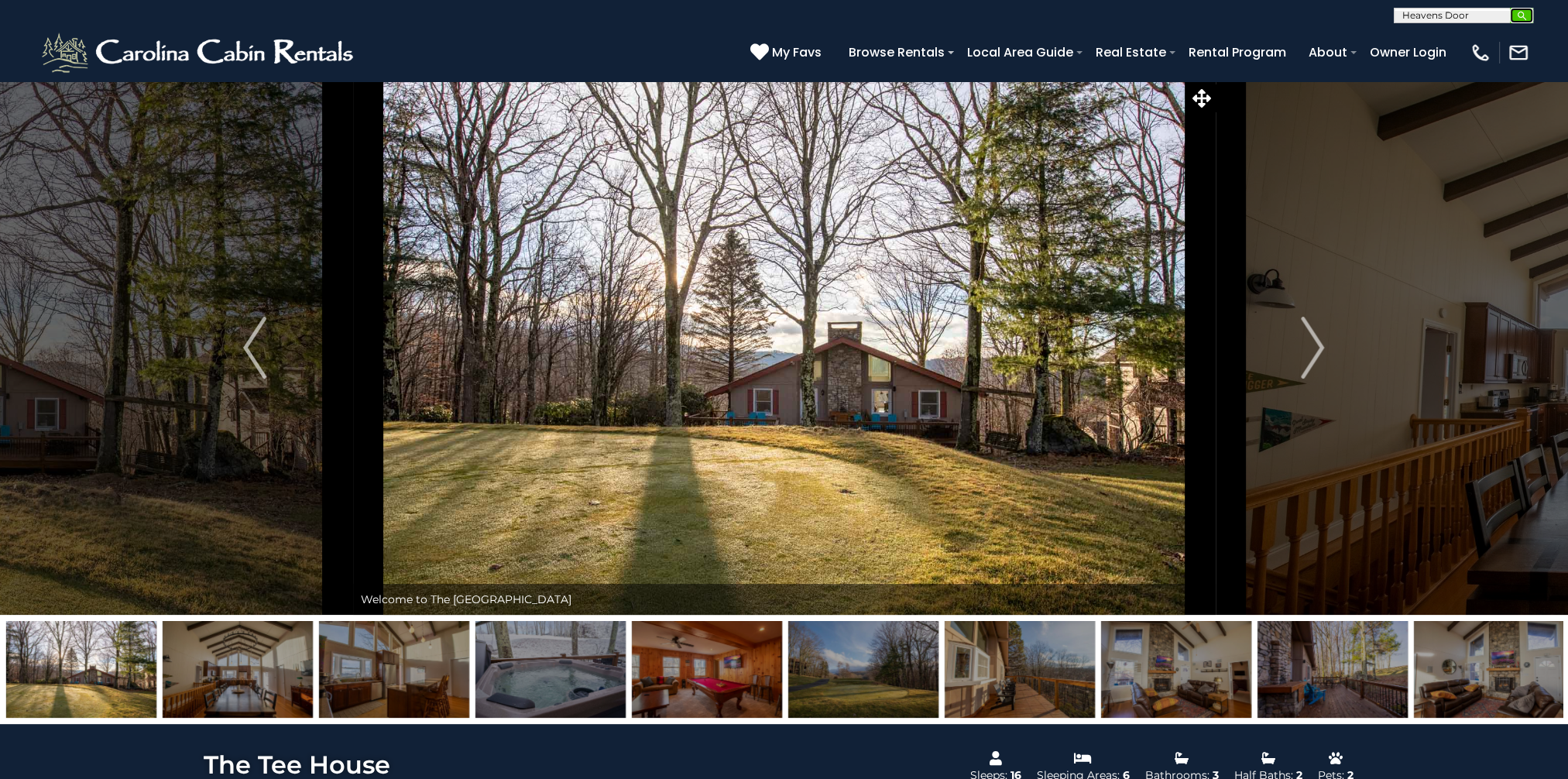
click at [1525, 12] on img "submit" at bounding box center [1521, 15] width 11 height 11
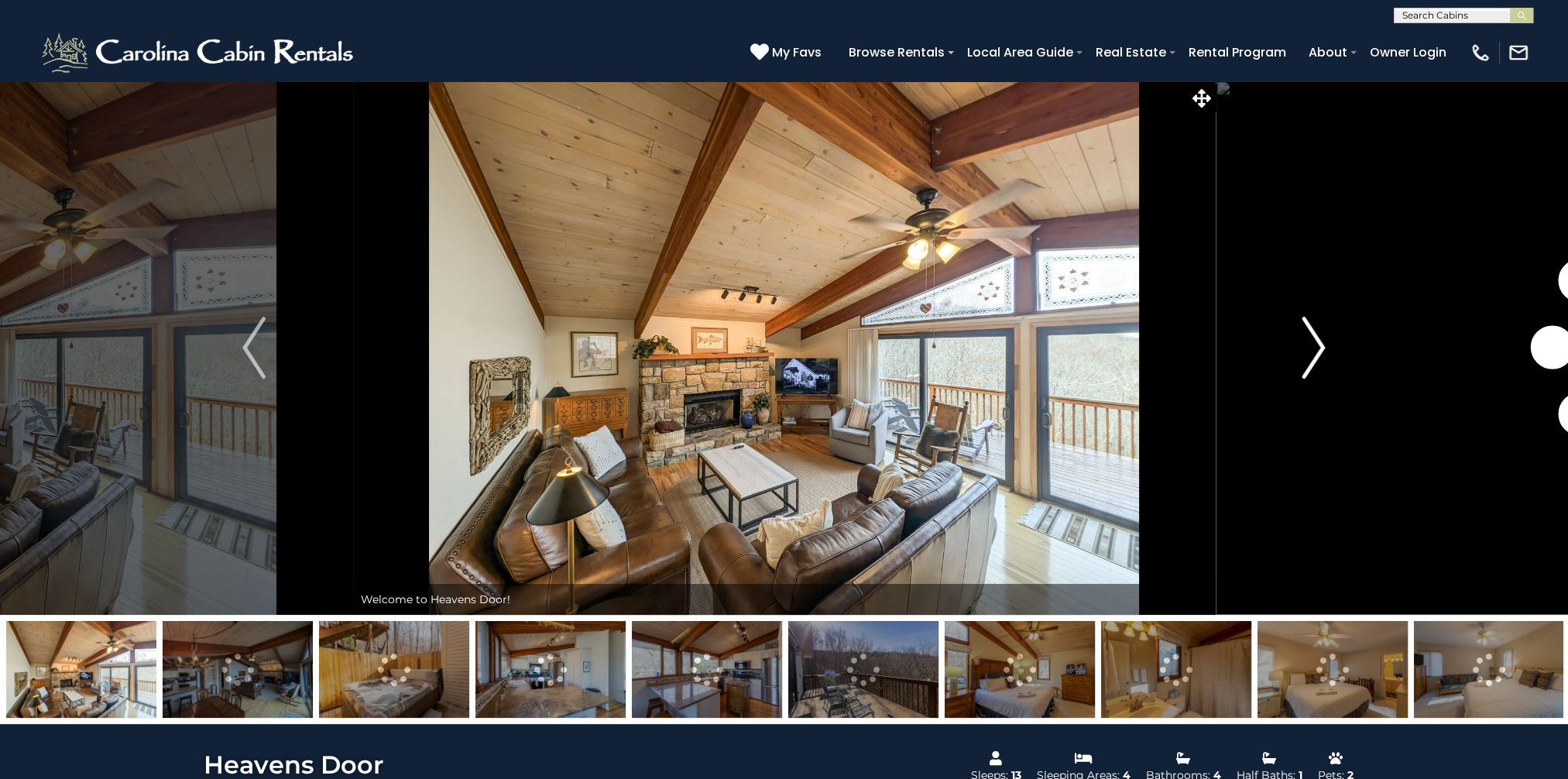
click at [1319, 350] on img "Next" at bounding box center [1314, 347] width 23 height 62
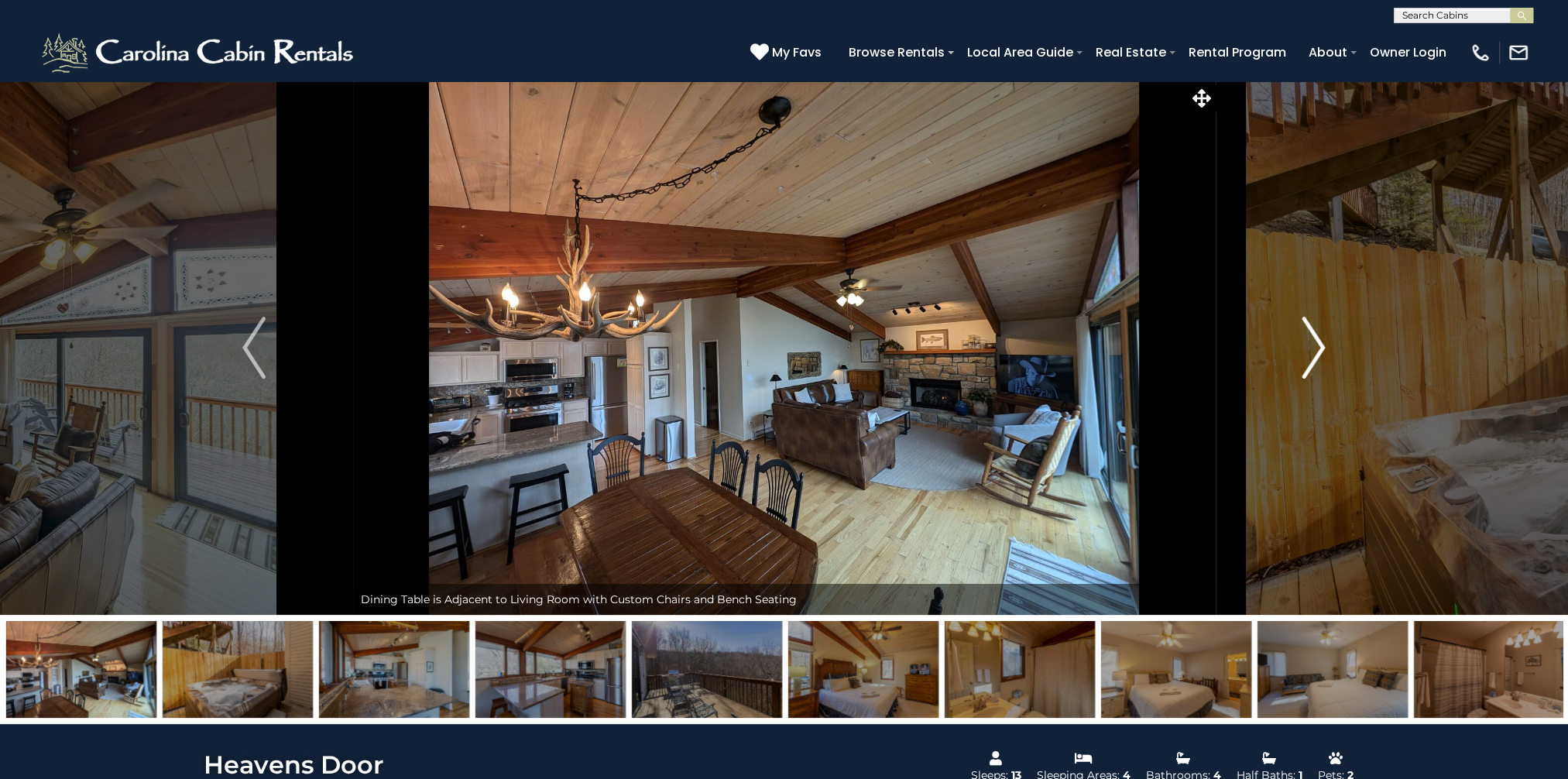
click at [1307, 341] on img "Next" at bounding box center [1314, 347] width 23 height 62
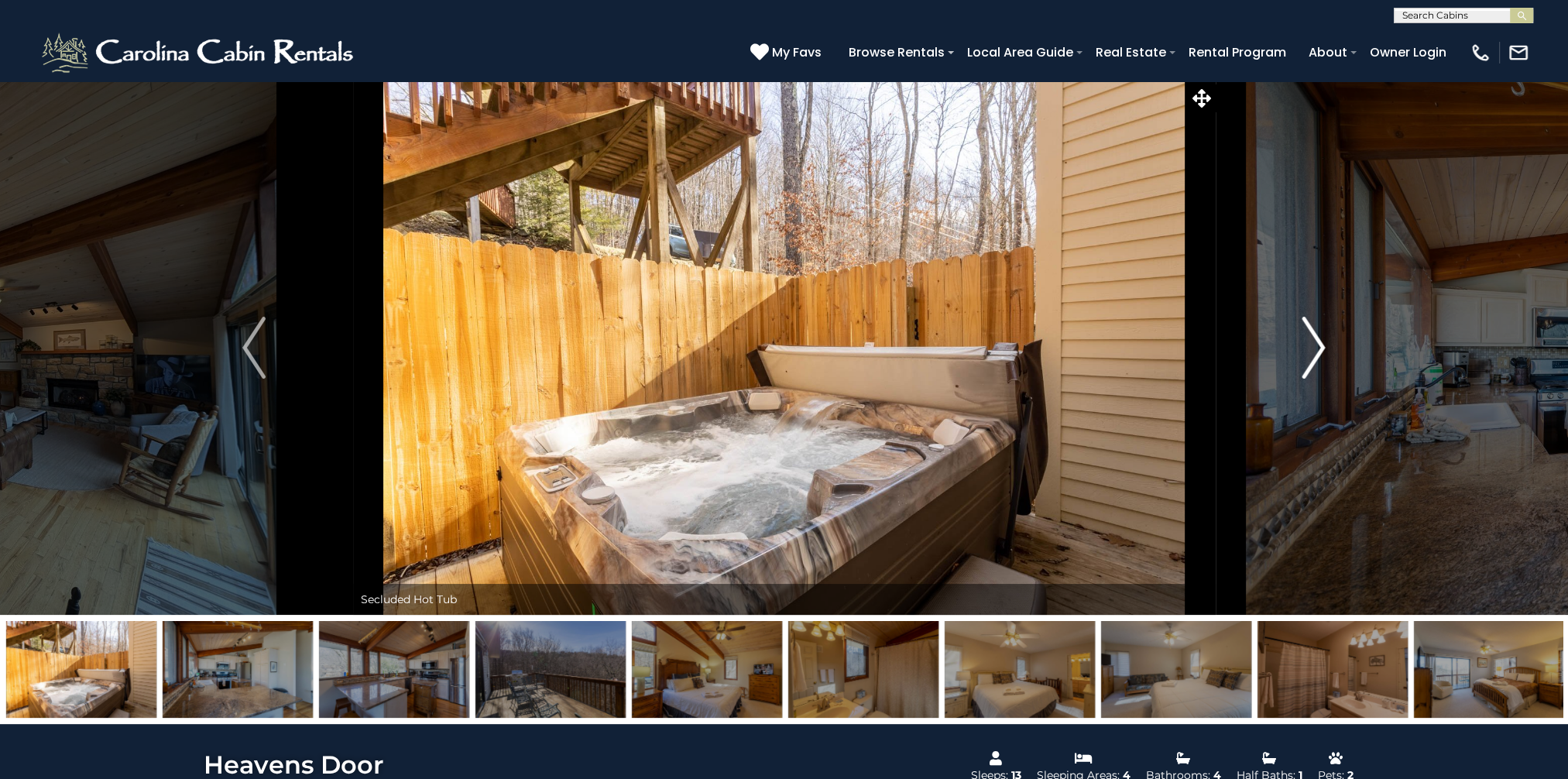
click at [1308, 341] on img "Next" at bounding box center [1314, 347] width 23 height 62
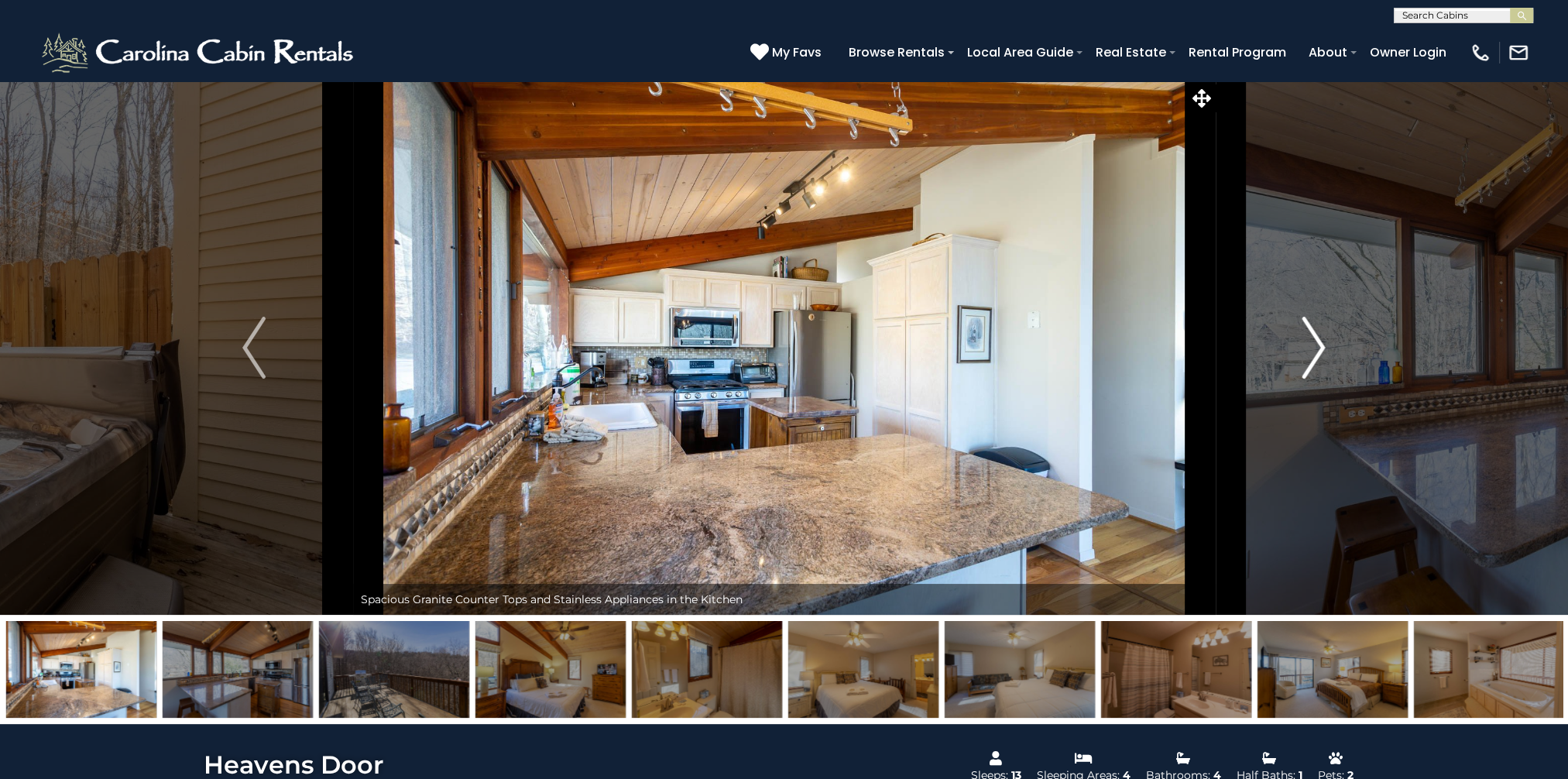
click at [1308, 341] on img "Next" at bounding box center [1314, 347] width 23 height 62
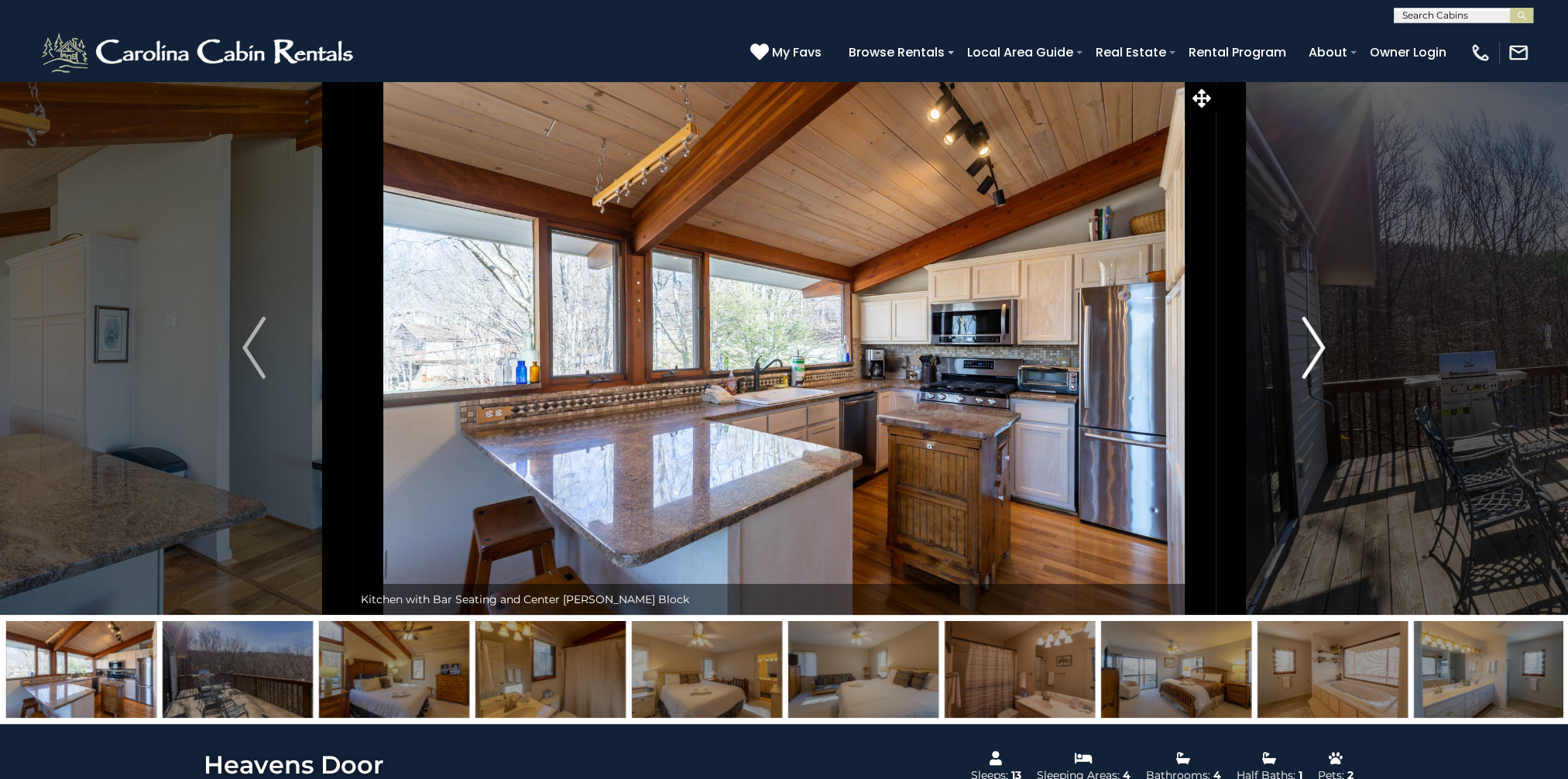
click at [1308, 341] on img "Next" at bounding box center [1314, 347] width 23 height 62
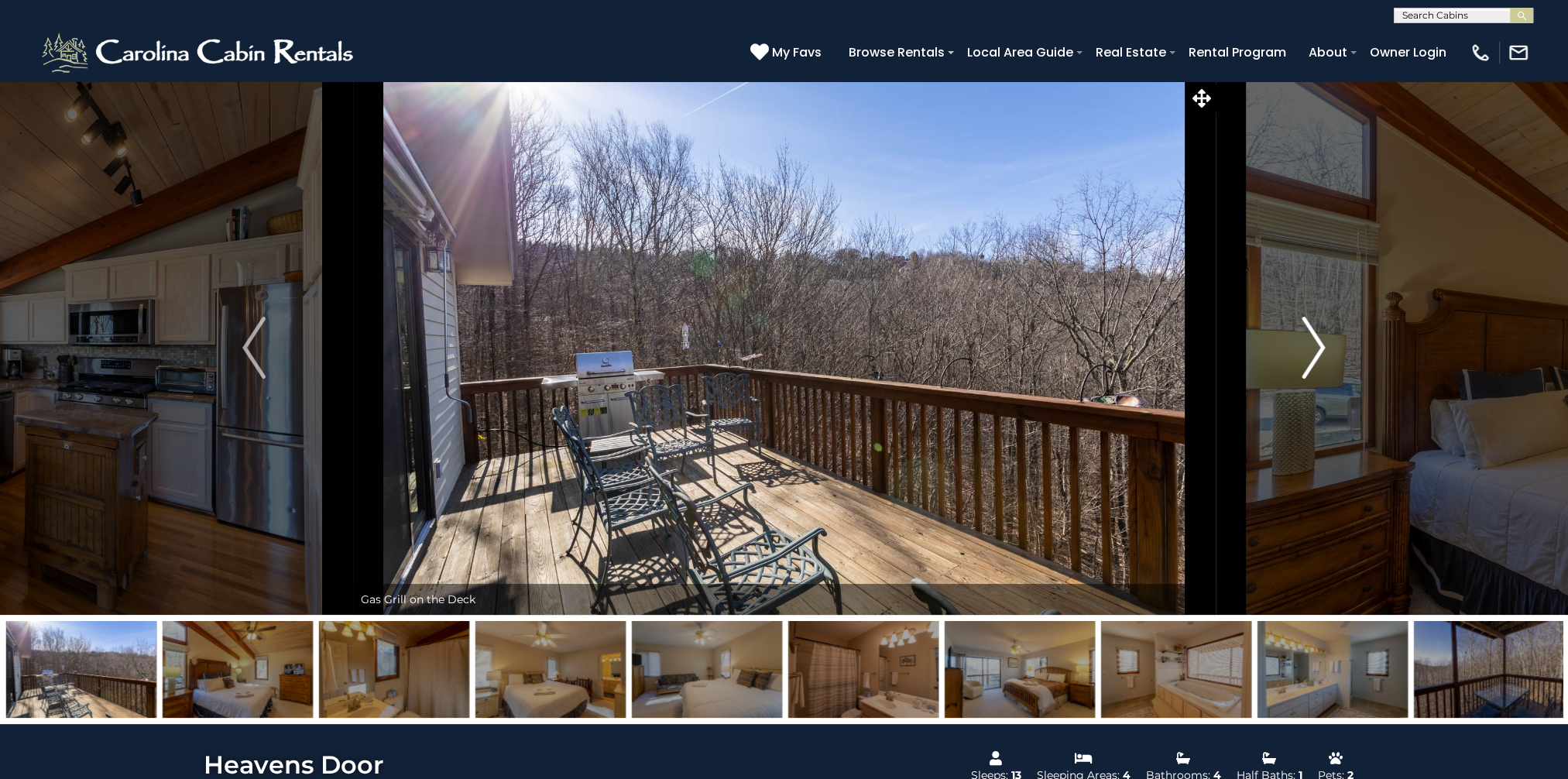
click at [1308, 340] on img "Next" at bounding box center [1314, 347] width 23 height 62
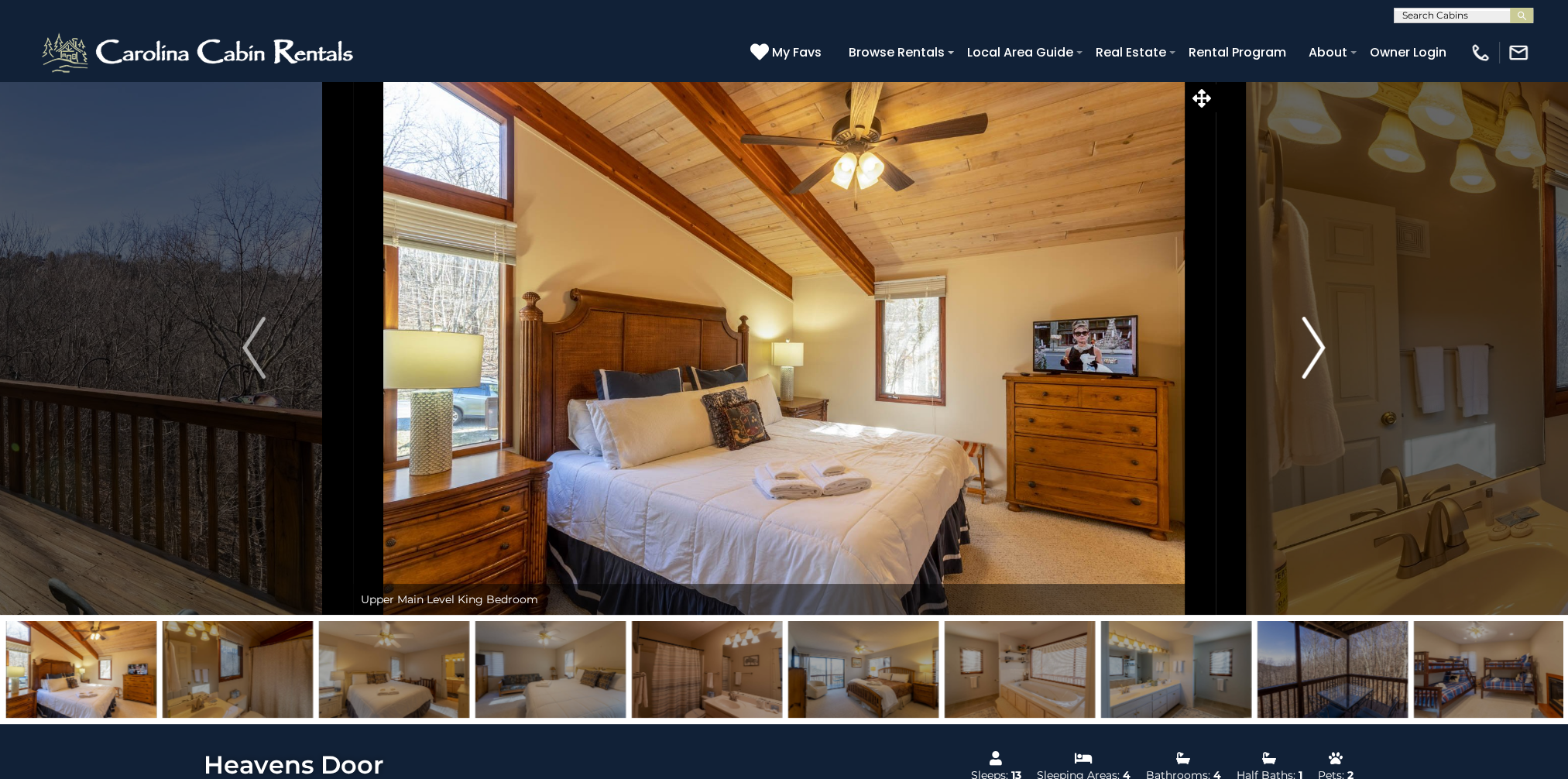
click at [1308, 340] on img "Next" at bounding box center [1314, 347] width 23 height 62
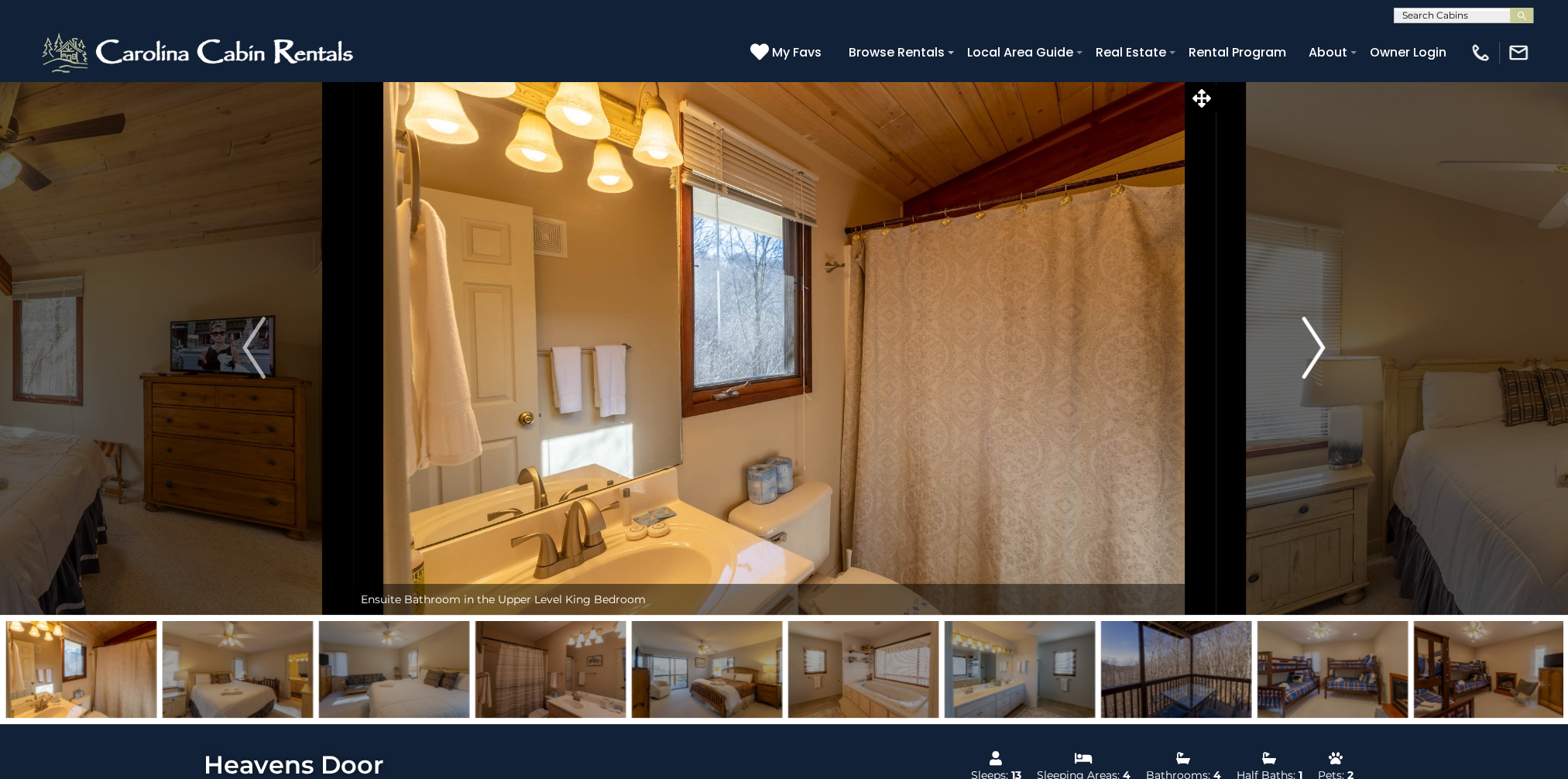
click at [1308, 340] on img "Next" at bounding box center [1314, 347] width 23 height 62
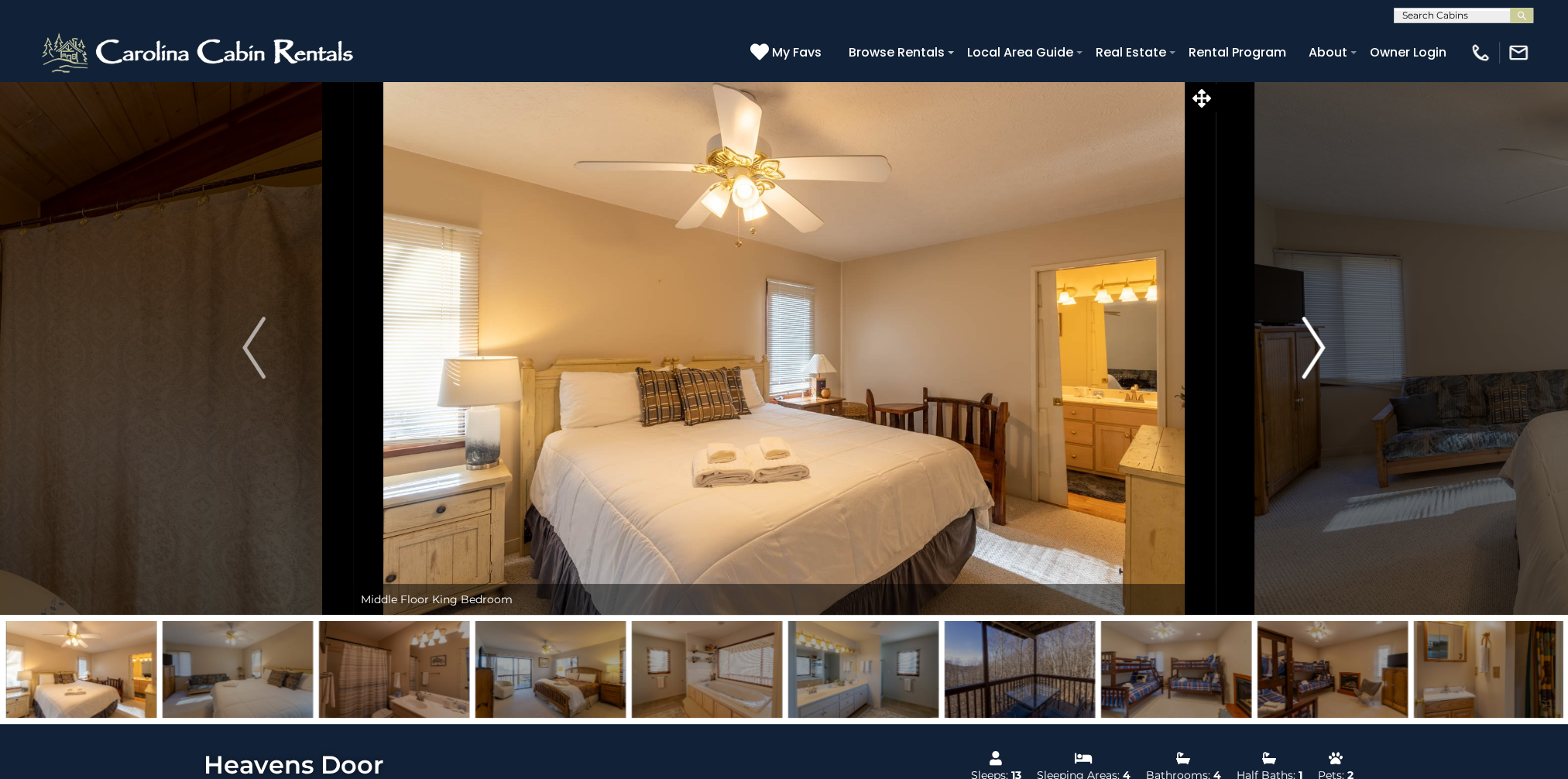
click at [1308, 340] on img "Next" at bounding box center [1314, 347] width 23 height 62
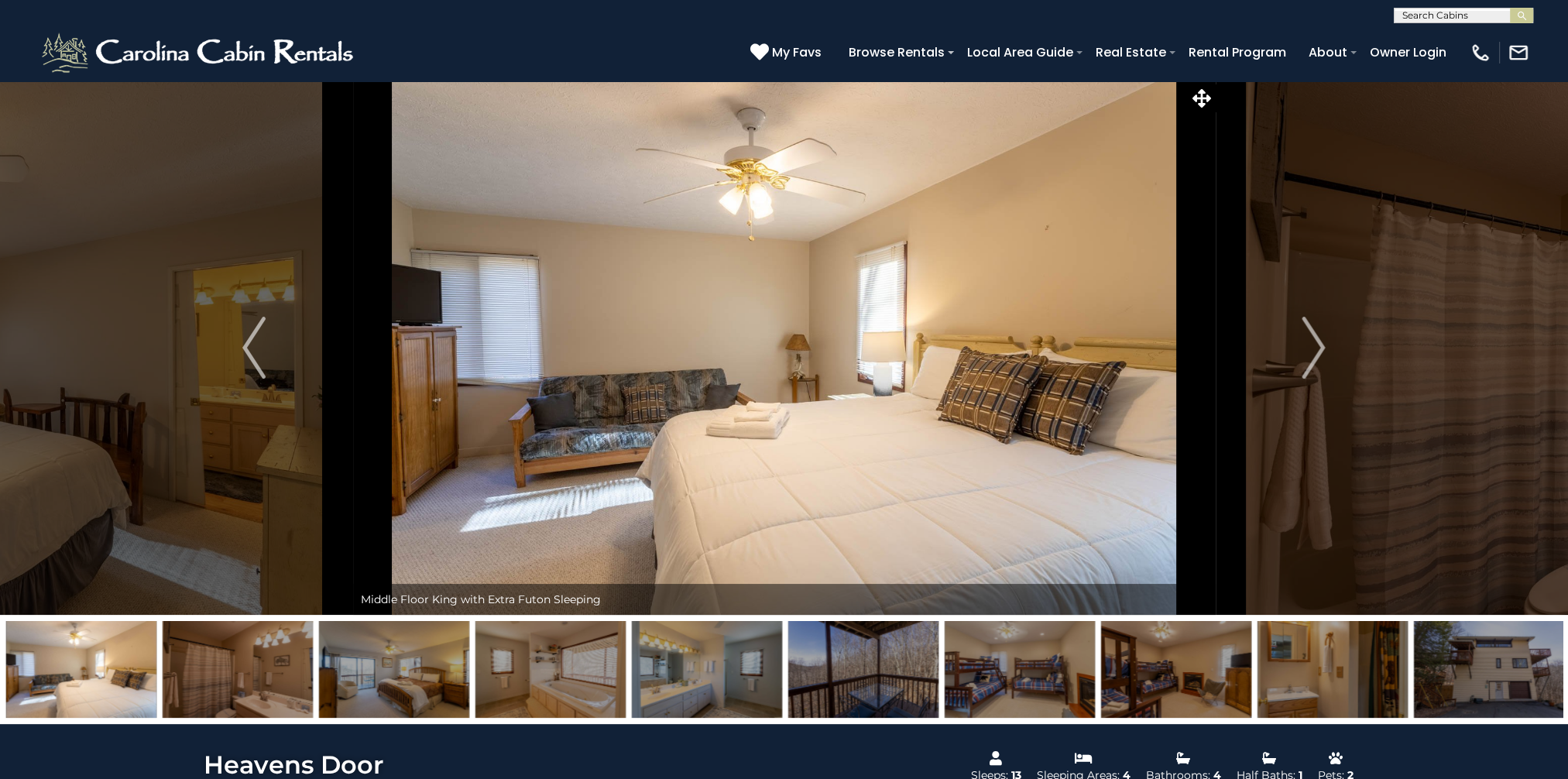
click at [1480, 17] on input "text" at bounding box center [1463, 18] width 135 height 16
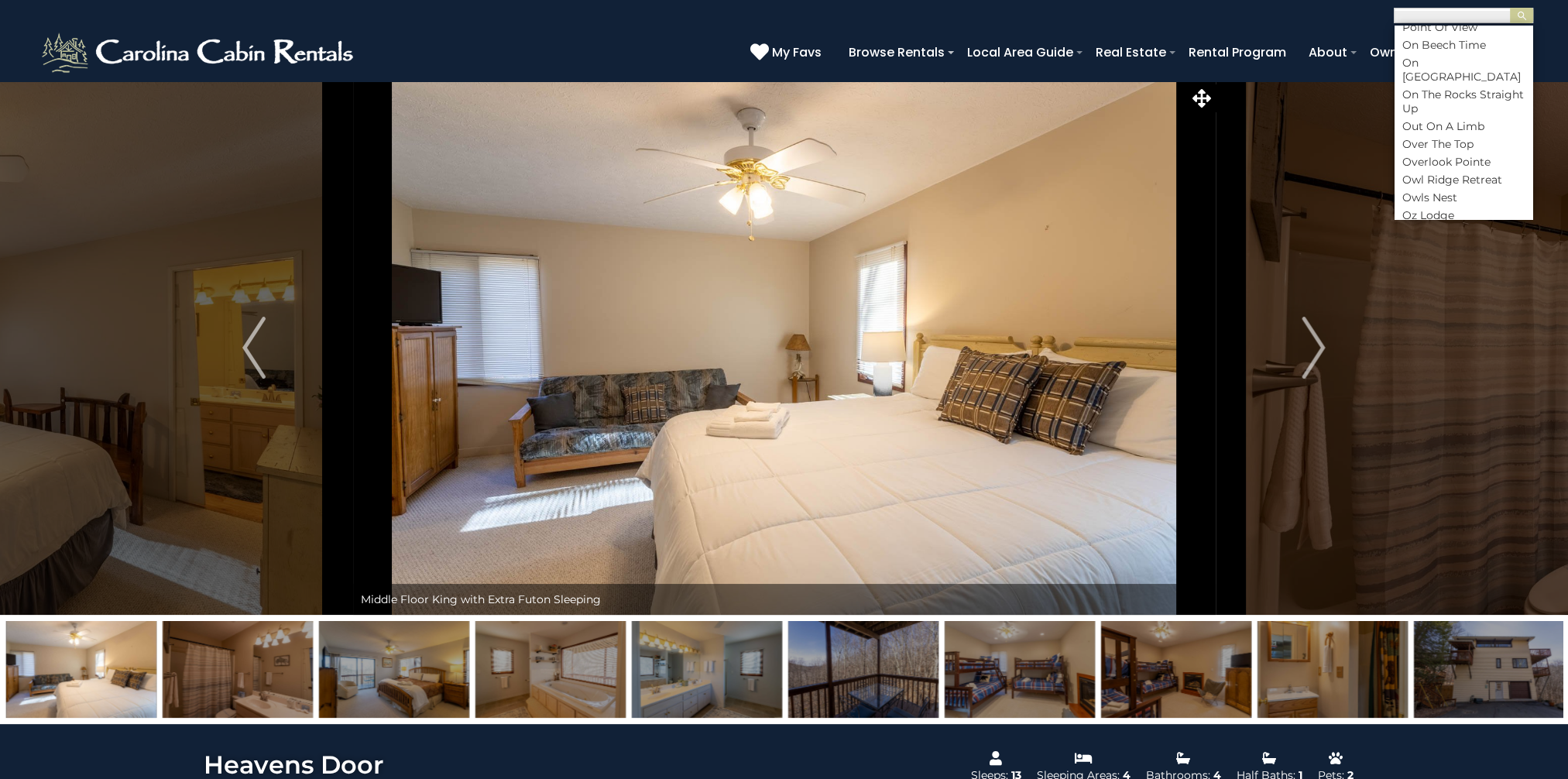
scroll to position [5500, 0]
click at [1447, 145] on li "Oz Lodge" at bounding box center [1463, 138] width 138 height 14
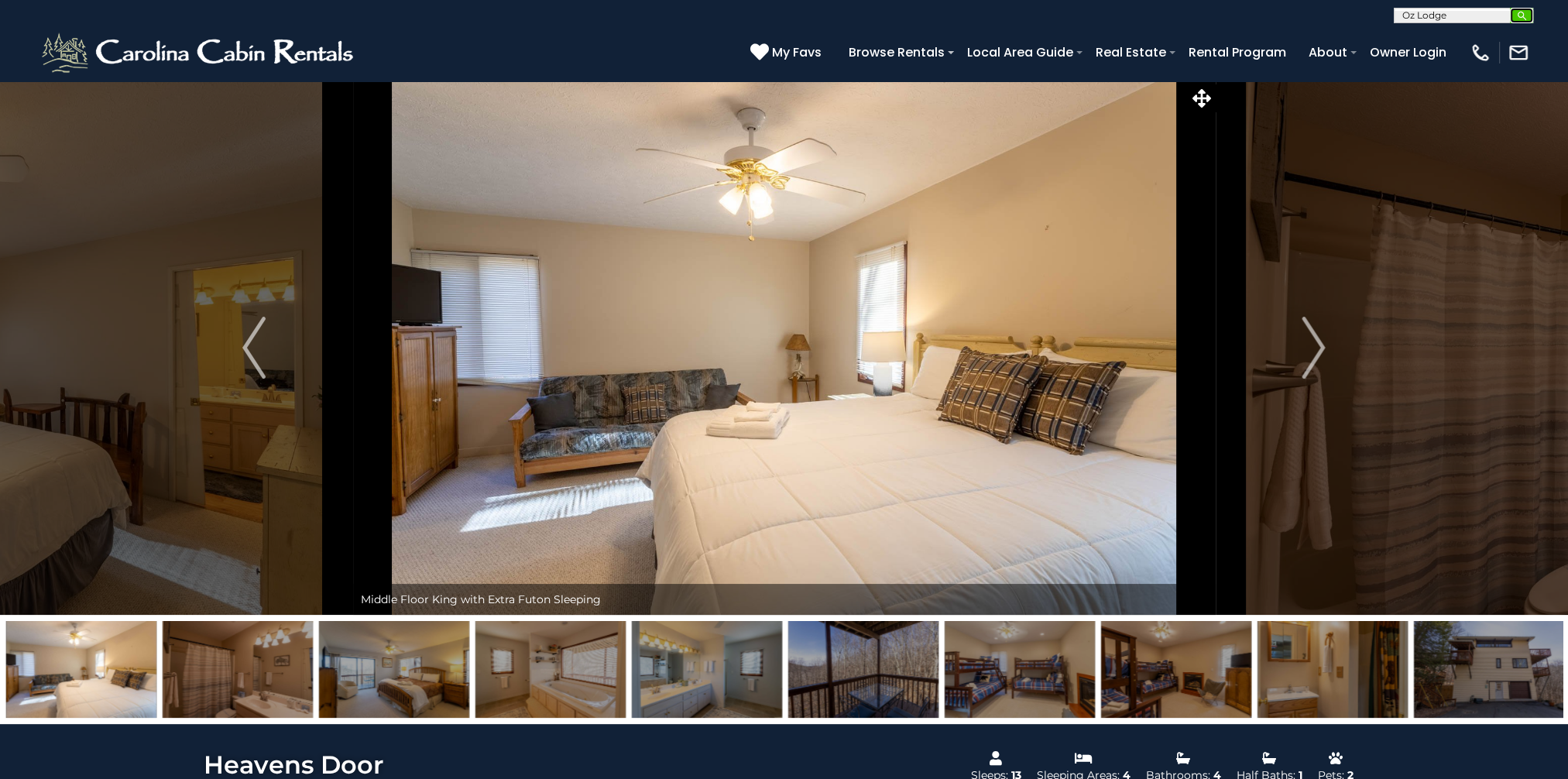
click at [1518, 16] on img "submit" at bounding box center [1521, 15] width 11 height 11
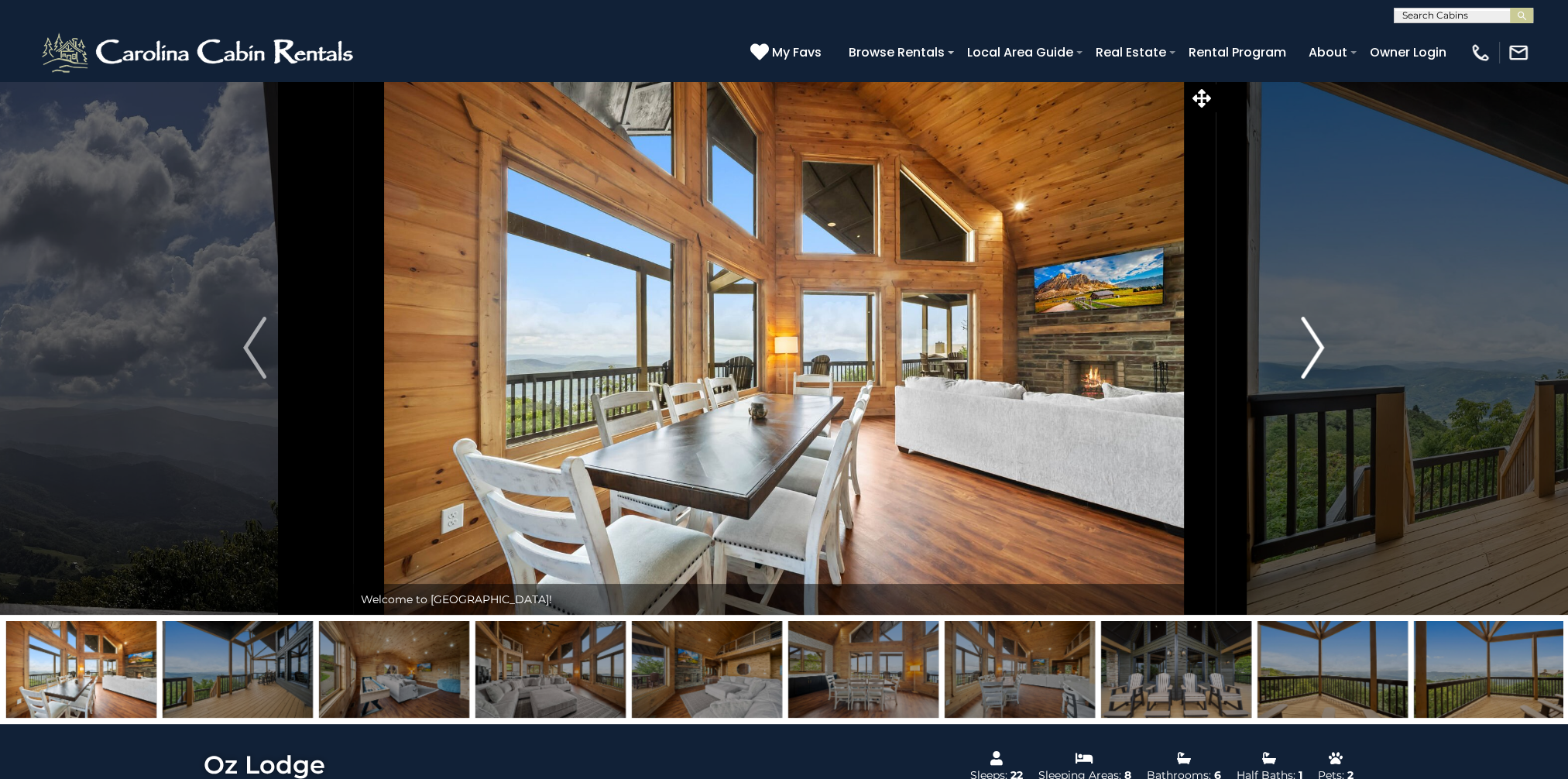
click at [1319, 334] on img "Next" at bounding box center [1313, 347] width 23 height 62
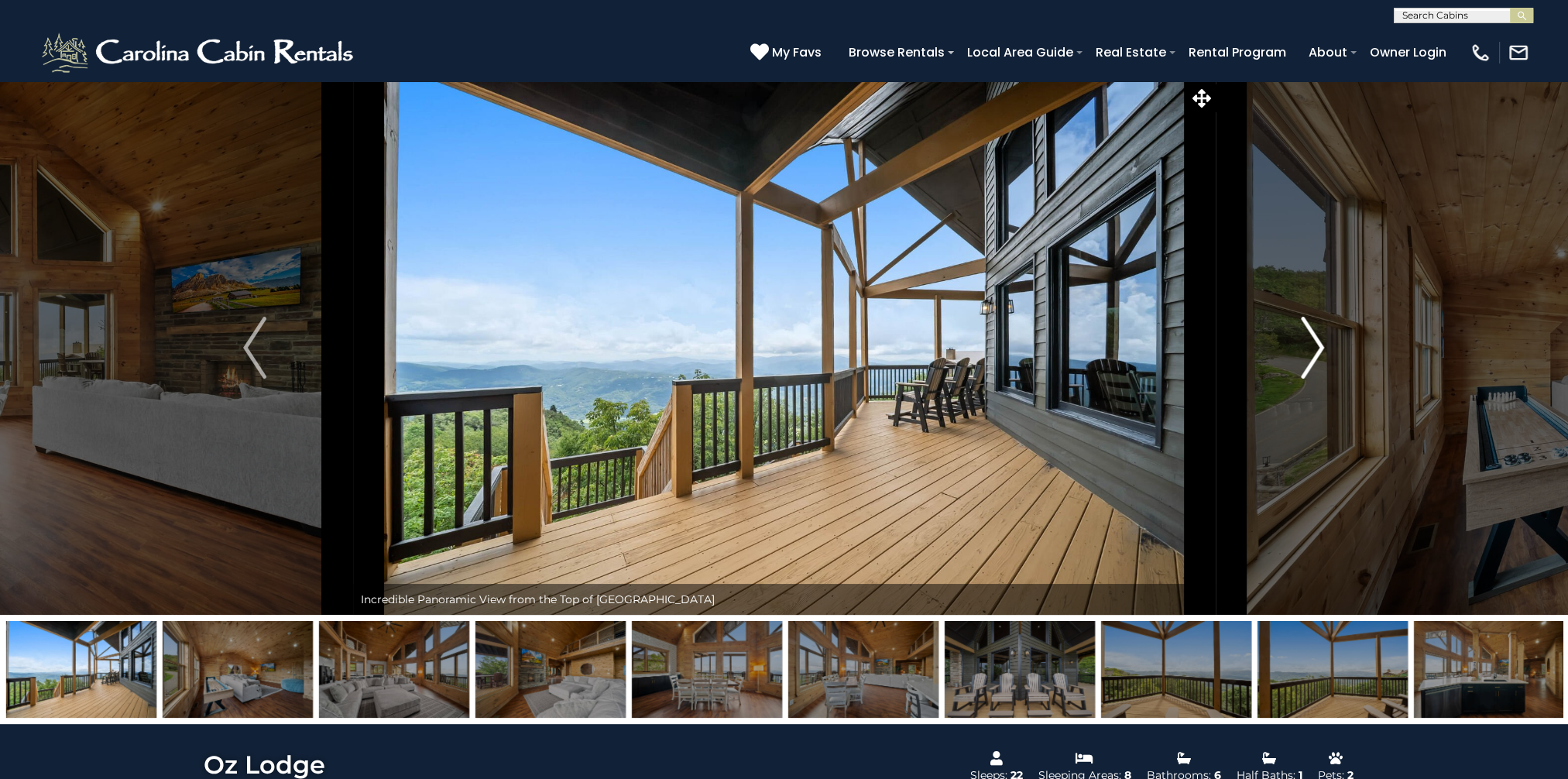
click at [1317, 338] on img "Next" at bounding box center [1313, 347] width 23 height 62
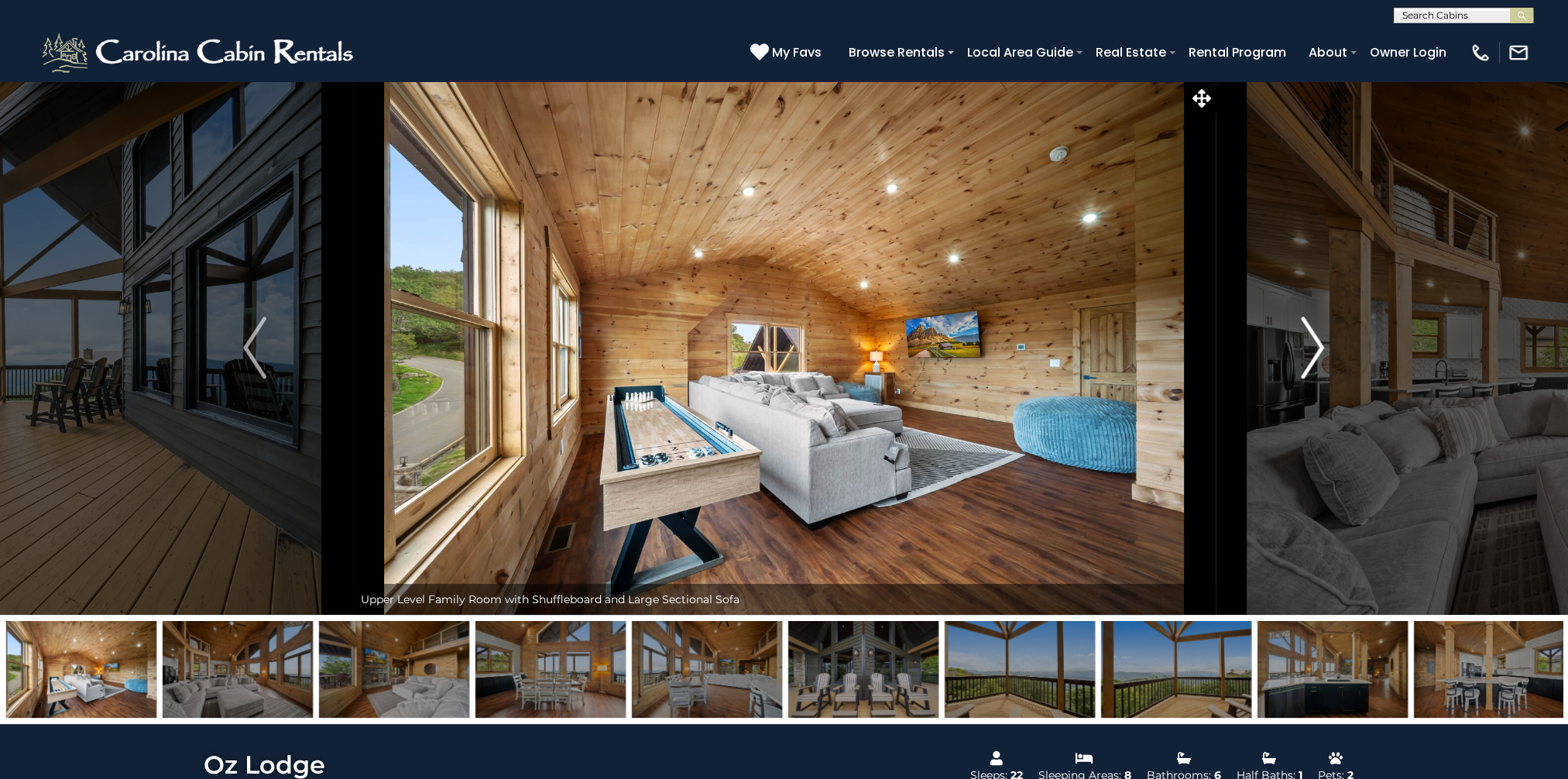
click at [1317, 338] on img "Next" at bounding box center [1313, 347] width 23 height 62
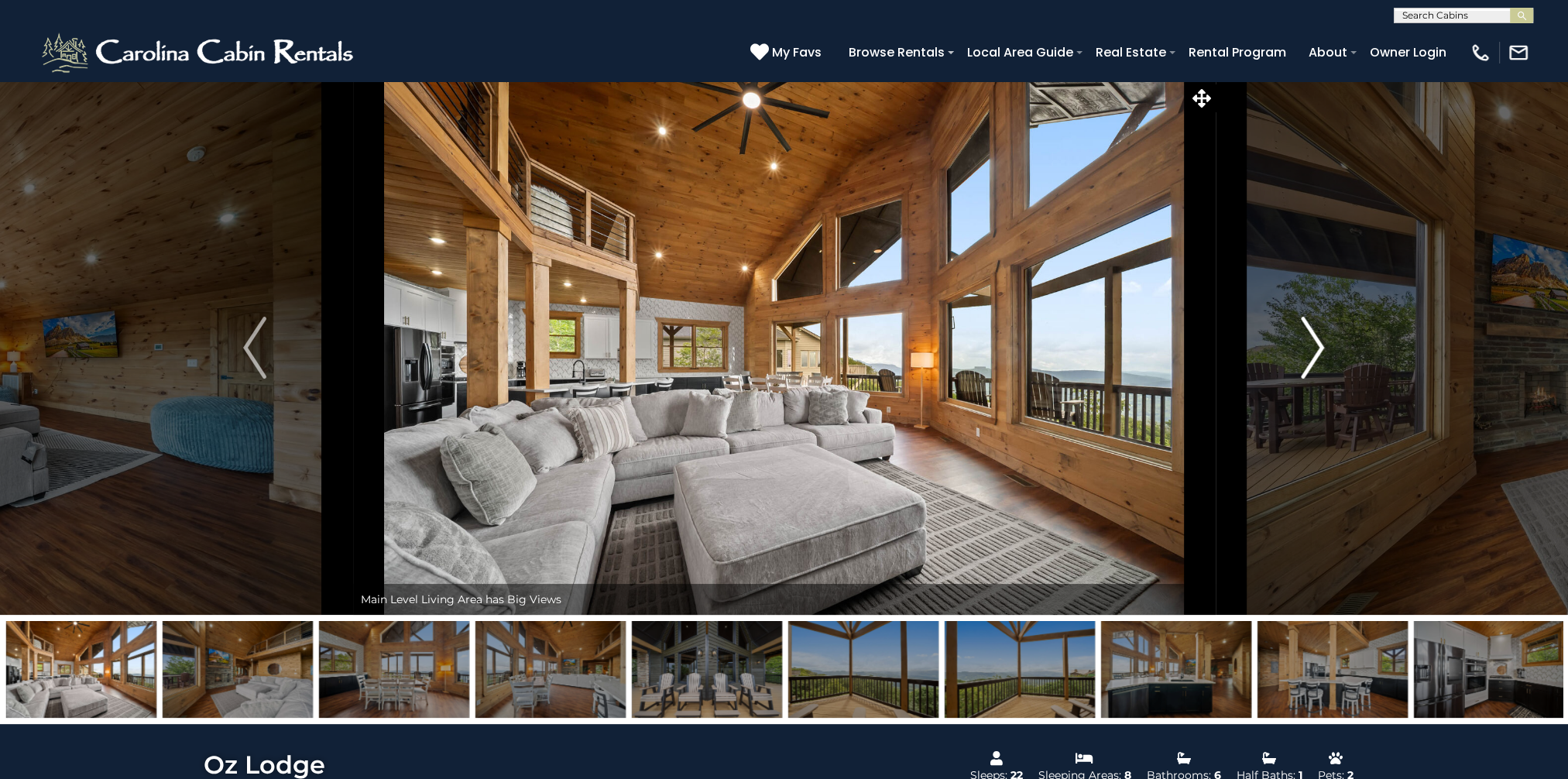
click at [1317, 338] on img "Next" at bounding box center [1313, 347] width 23 height 62
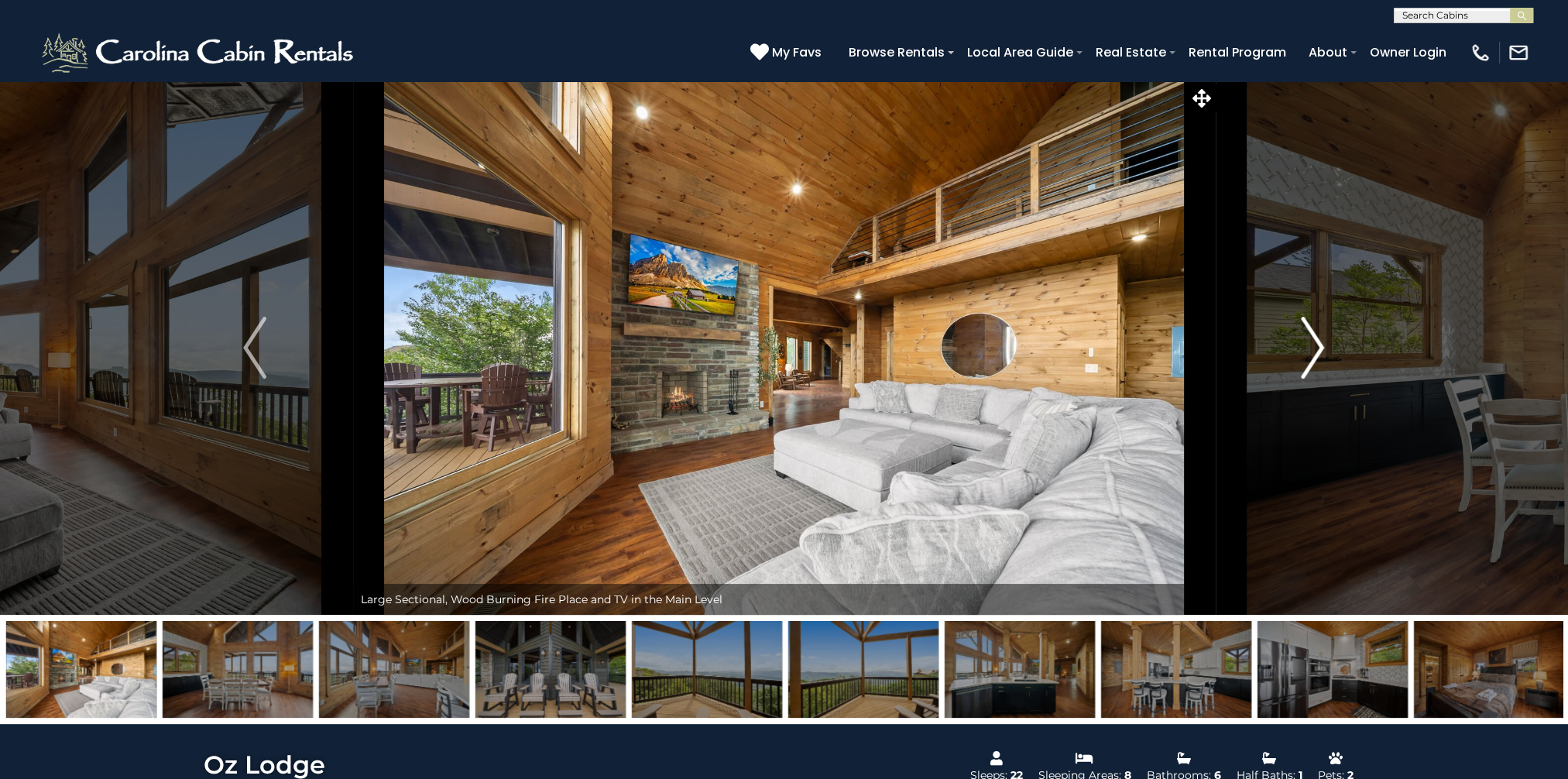
click at [1317, 337] on img "Next" at bounding box center [1313, 347] width 23 height 62
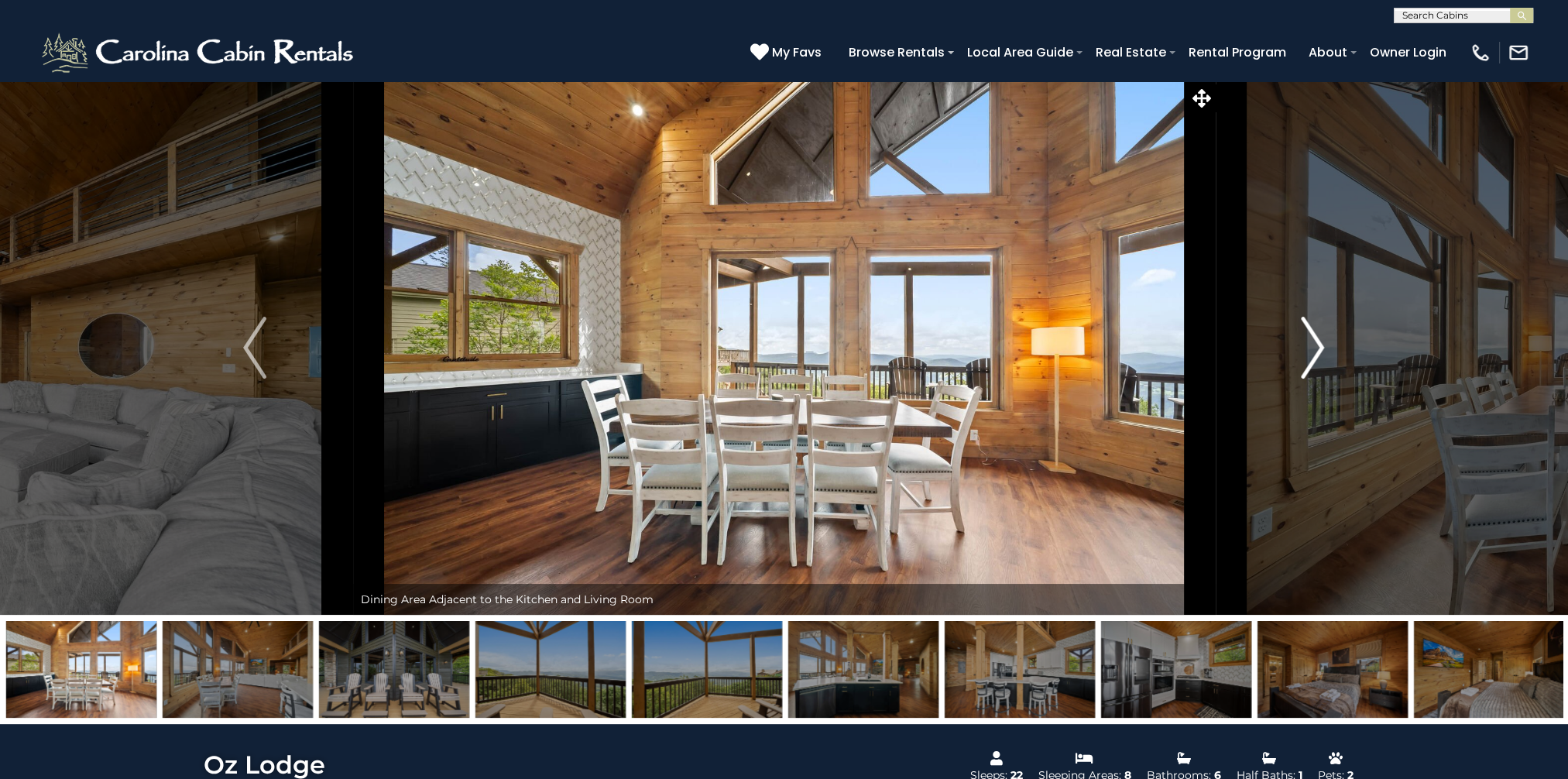
click at [1317, 337] on img "Next" at bounding box center [1313, 347] width 23 height 62
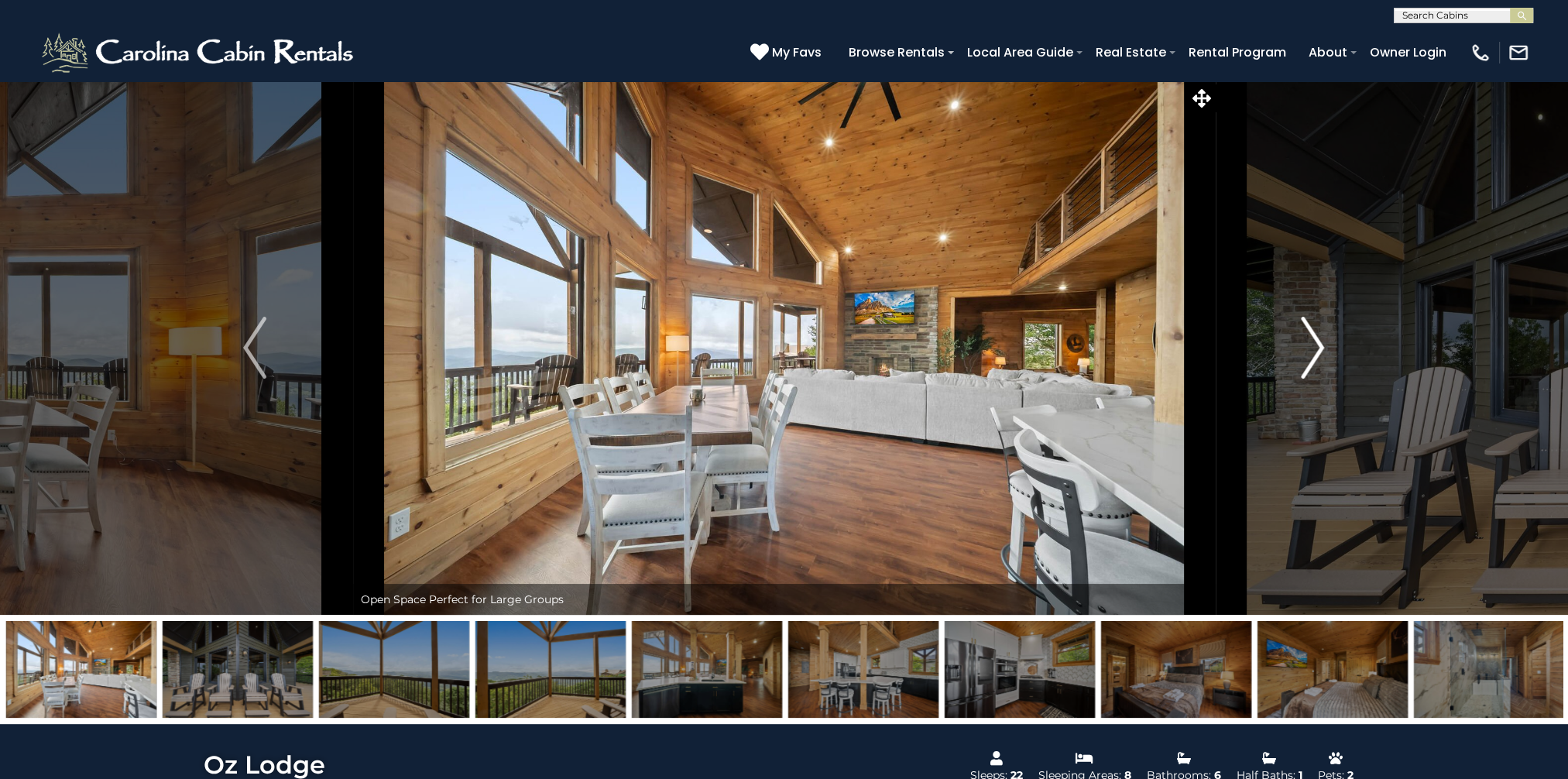
click at [1318, 336] on img "Next" at bounding box center [1313, 347] width 23 height 62
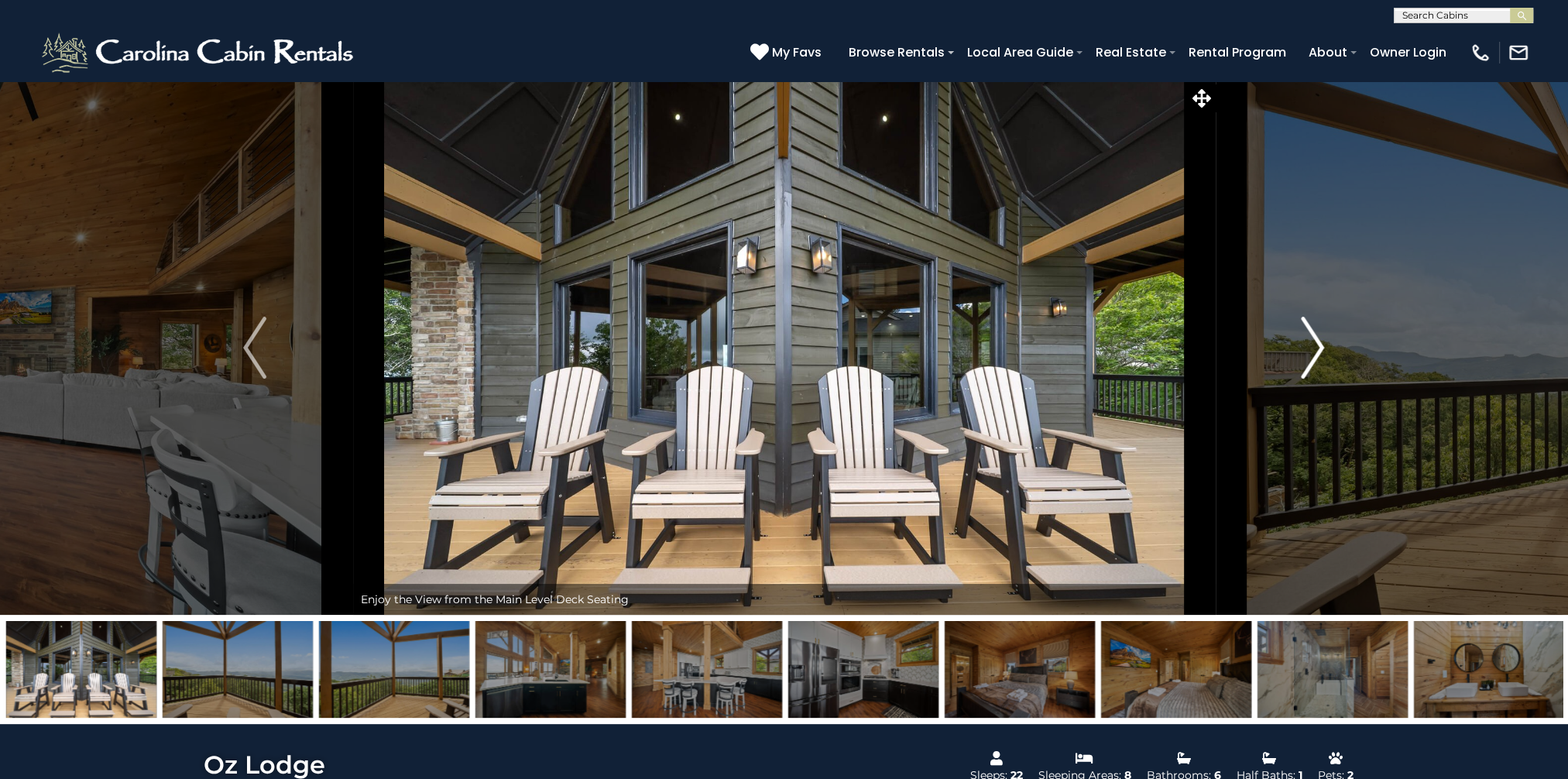
click at [1318, 336] on img "Next" at bounding box center [1313, 347] width 23 height 62
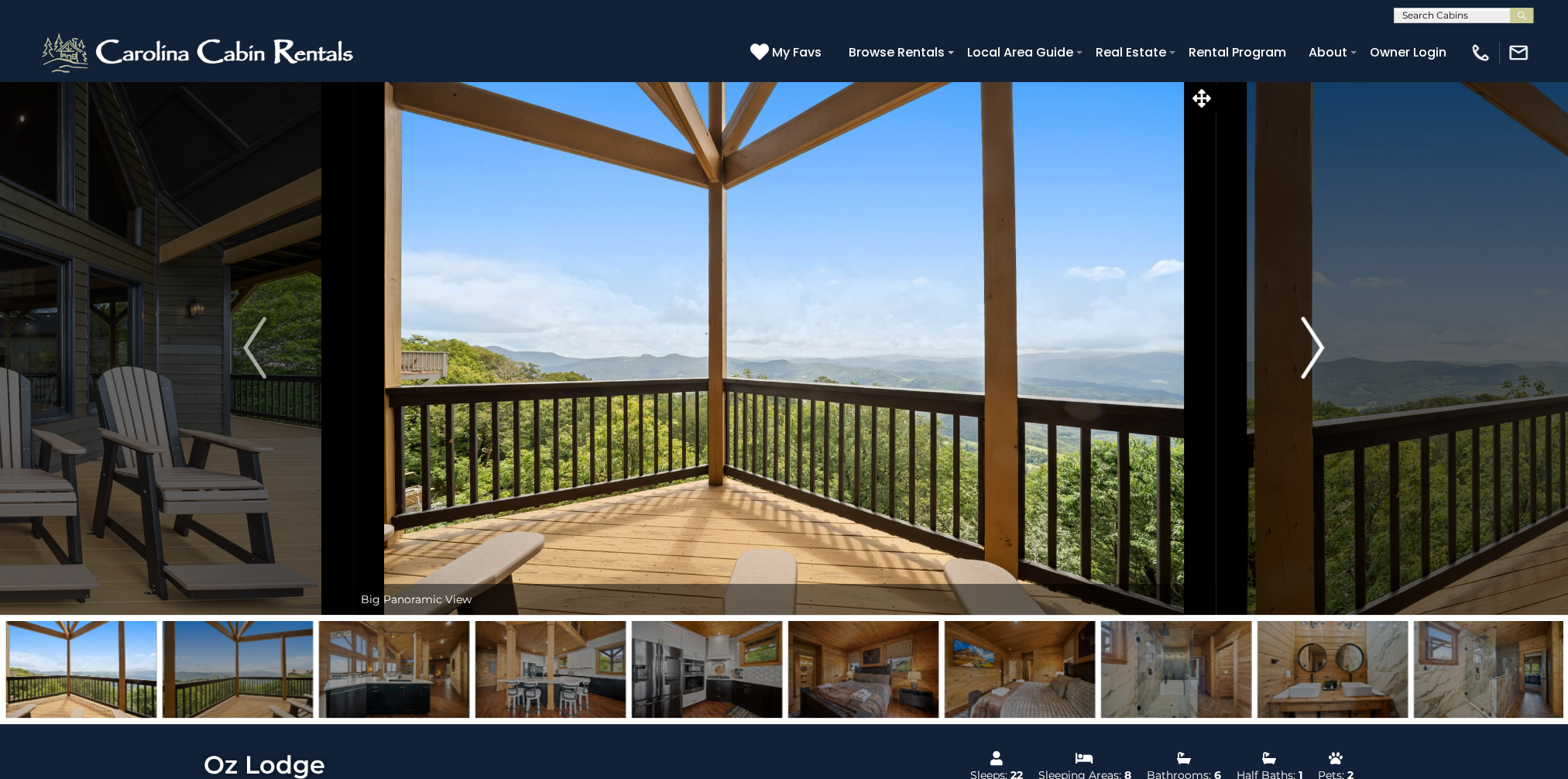
click at [1318, 336] on img "Next" at bounding box center [1313, 347] width 23 height 62
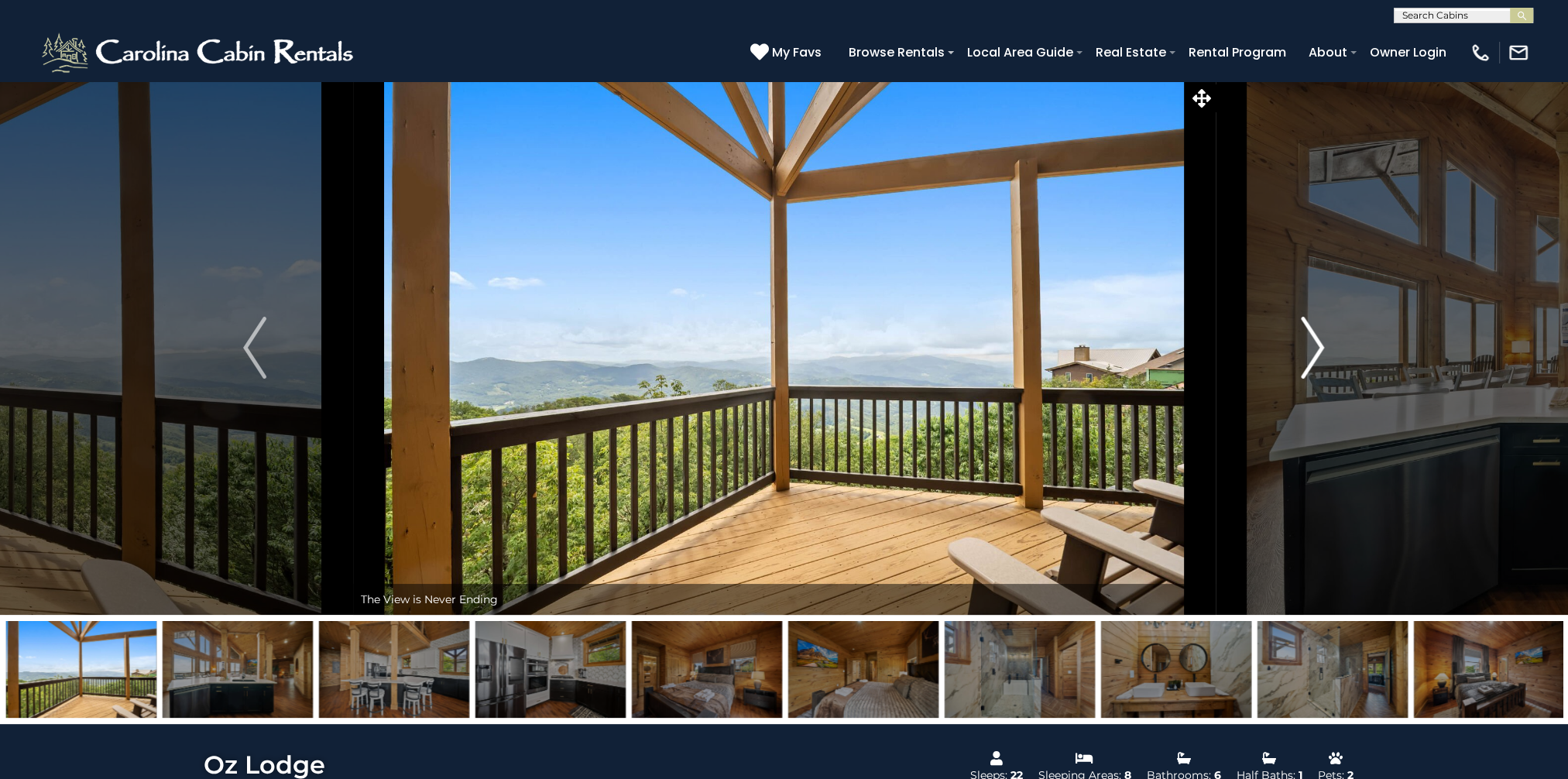
click at [1318, 336] on img "Next" at bounding box center [1313, 347] width 23 height 62
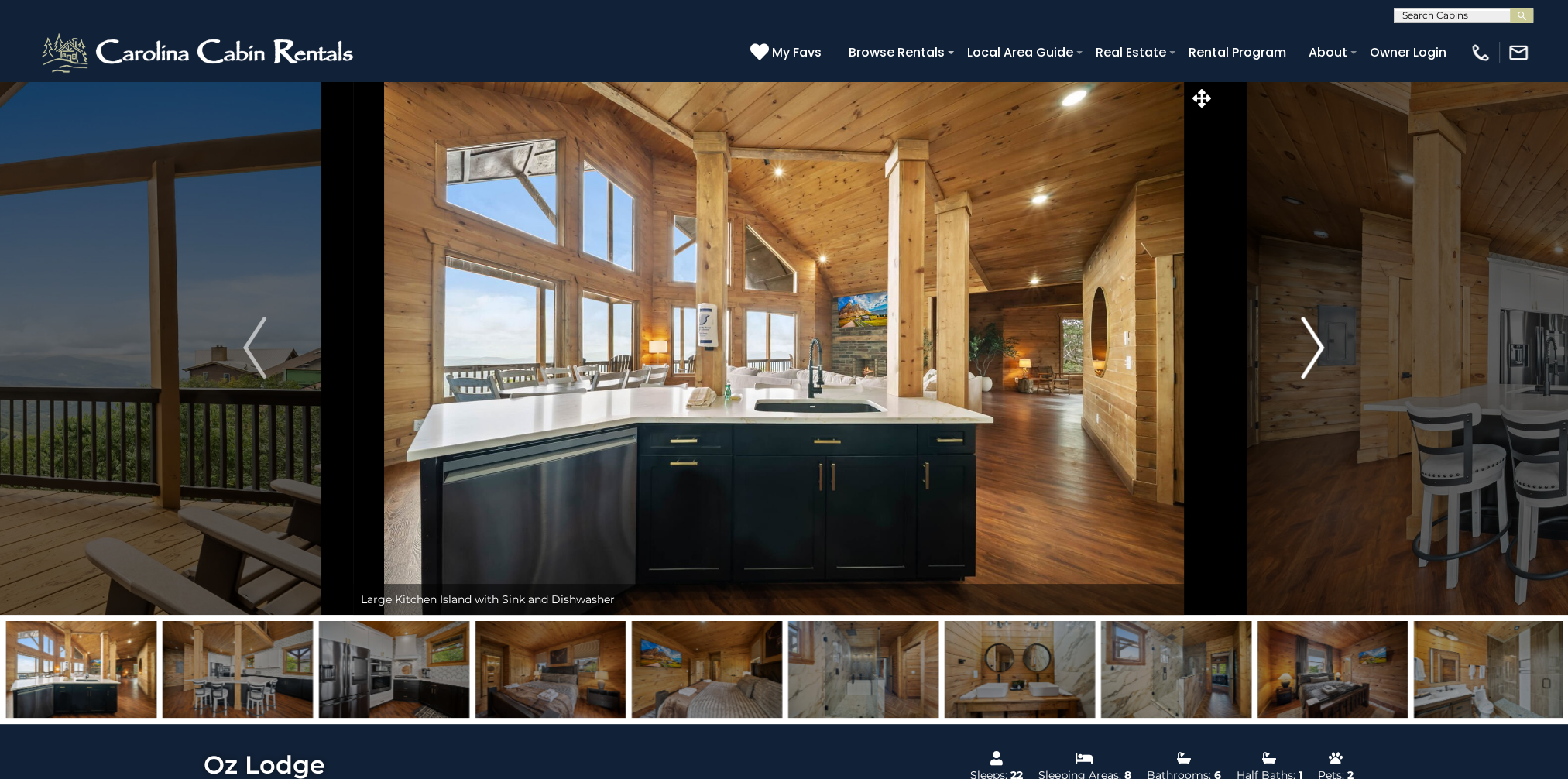
click at [1318, 336] on img "Next" at bounding box center [1313, 347] width 23 height 62
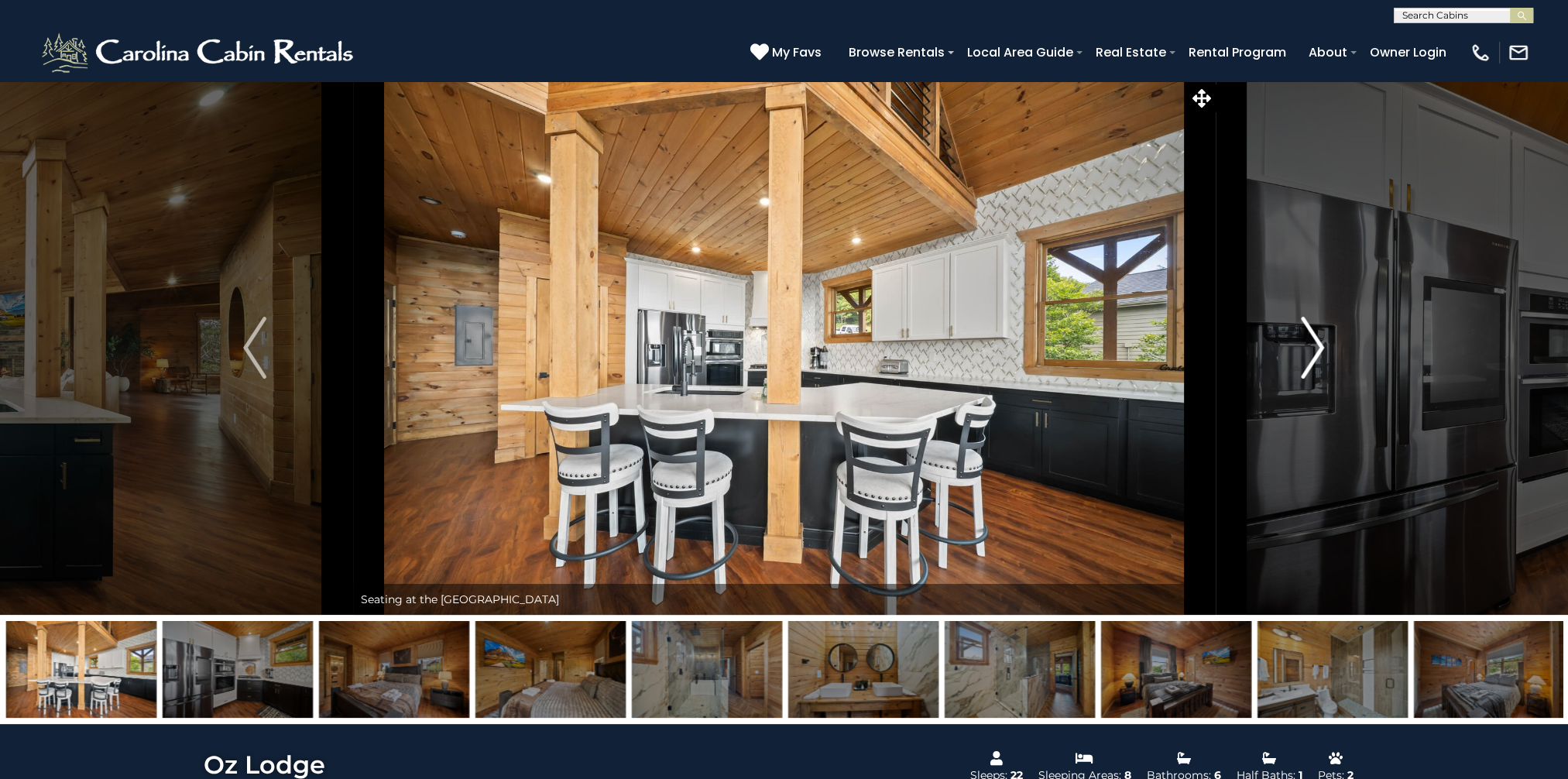
click at [1318, 336] on img "Next" at bounding box center [1313, 347] width 23 height 62
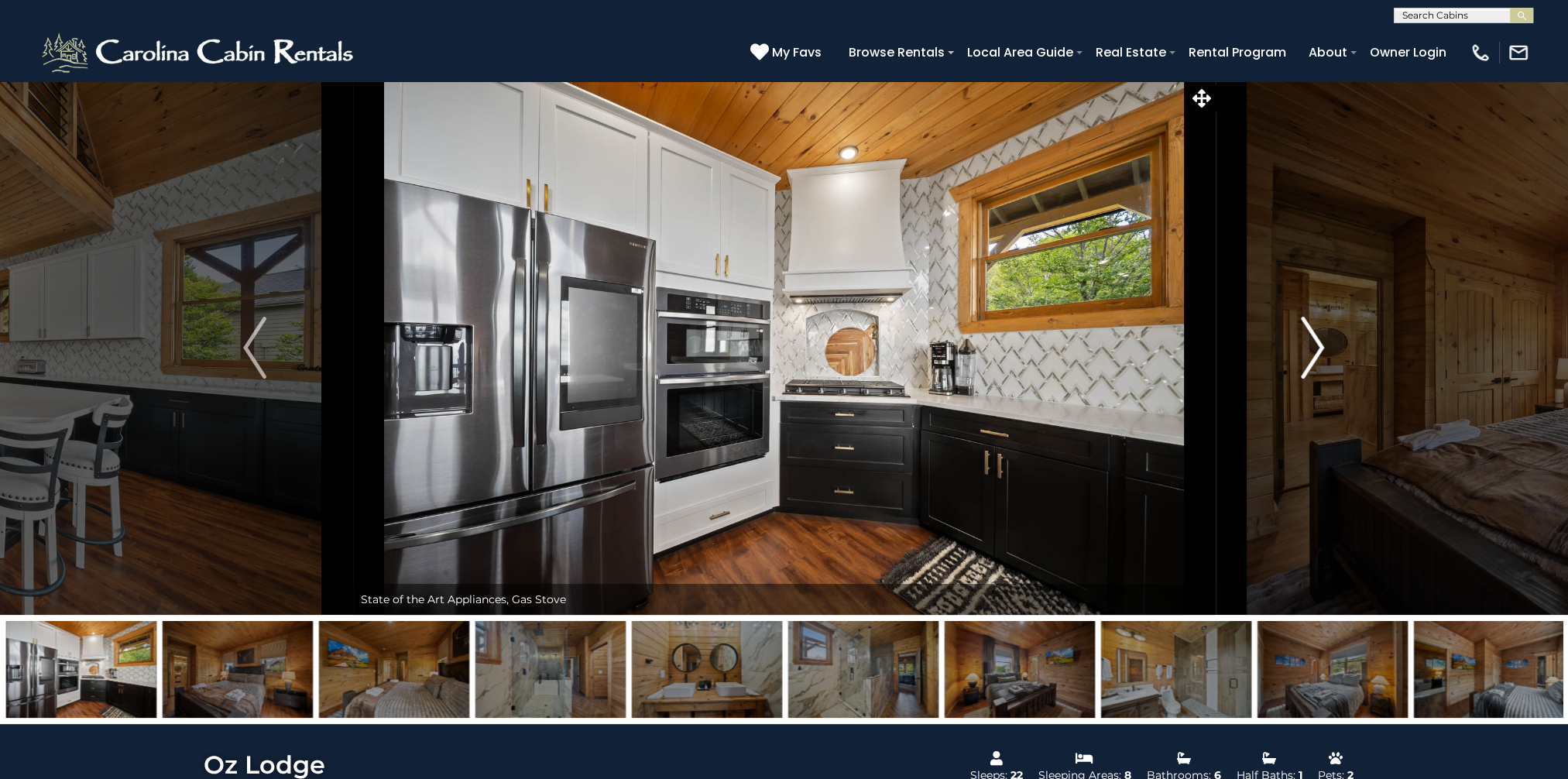
click at [1313, 337] on img "Next" at bounding box center [1313, 347] width 23 height 62
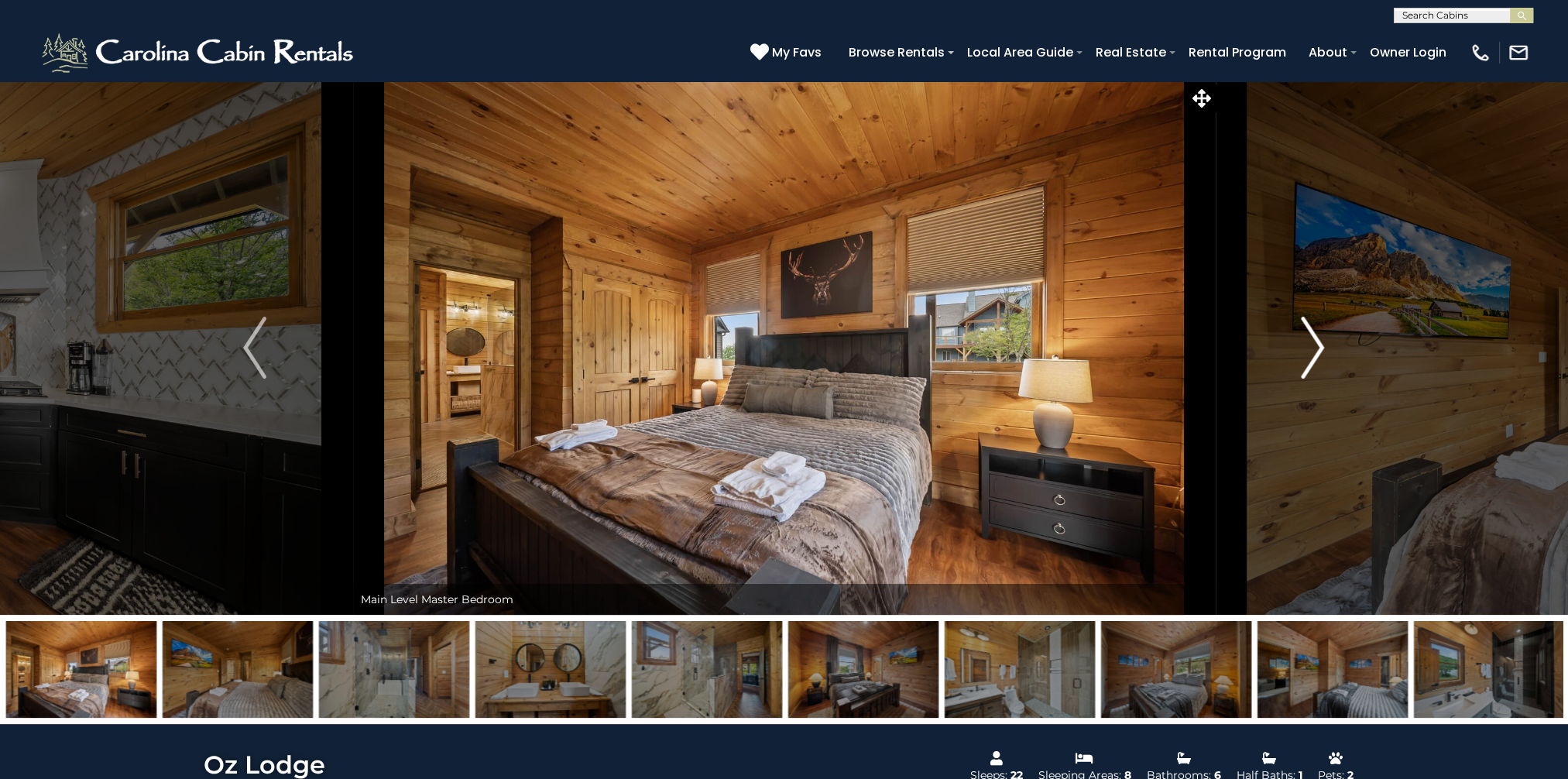
click at [1313, 336] on img "Next" at bounding box center [1313, 347] width 23 height 62
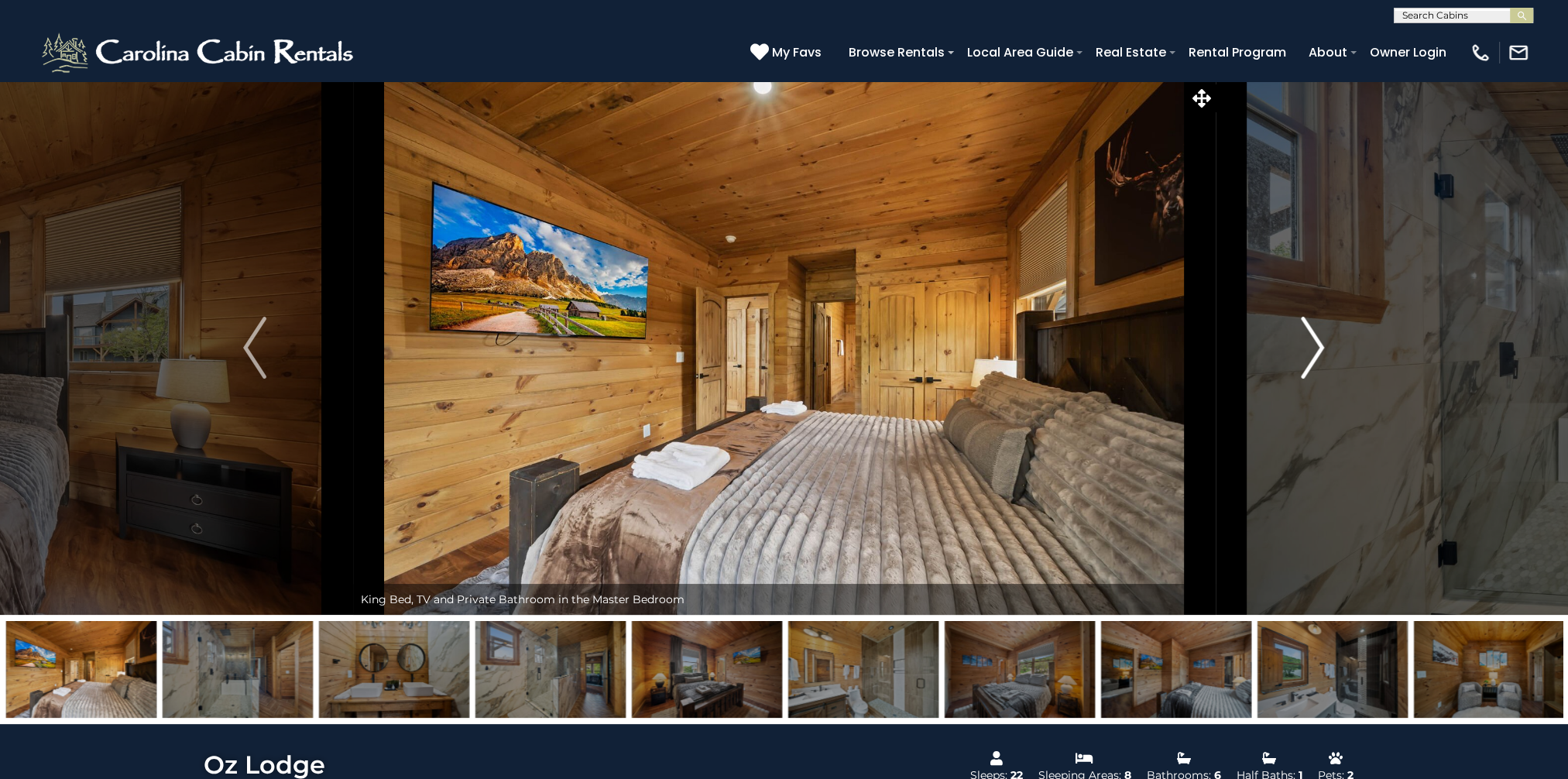
click at [1313, 336] on img "Next" at bounding box center [1313, 347] width 23 height 62
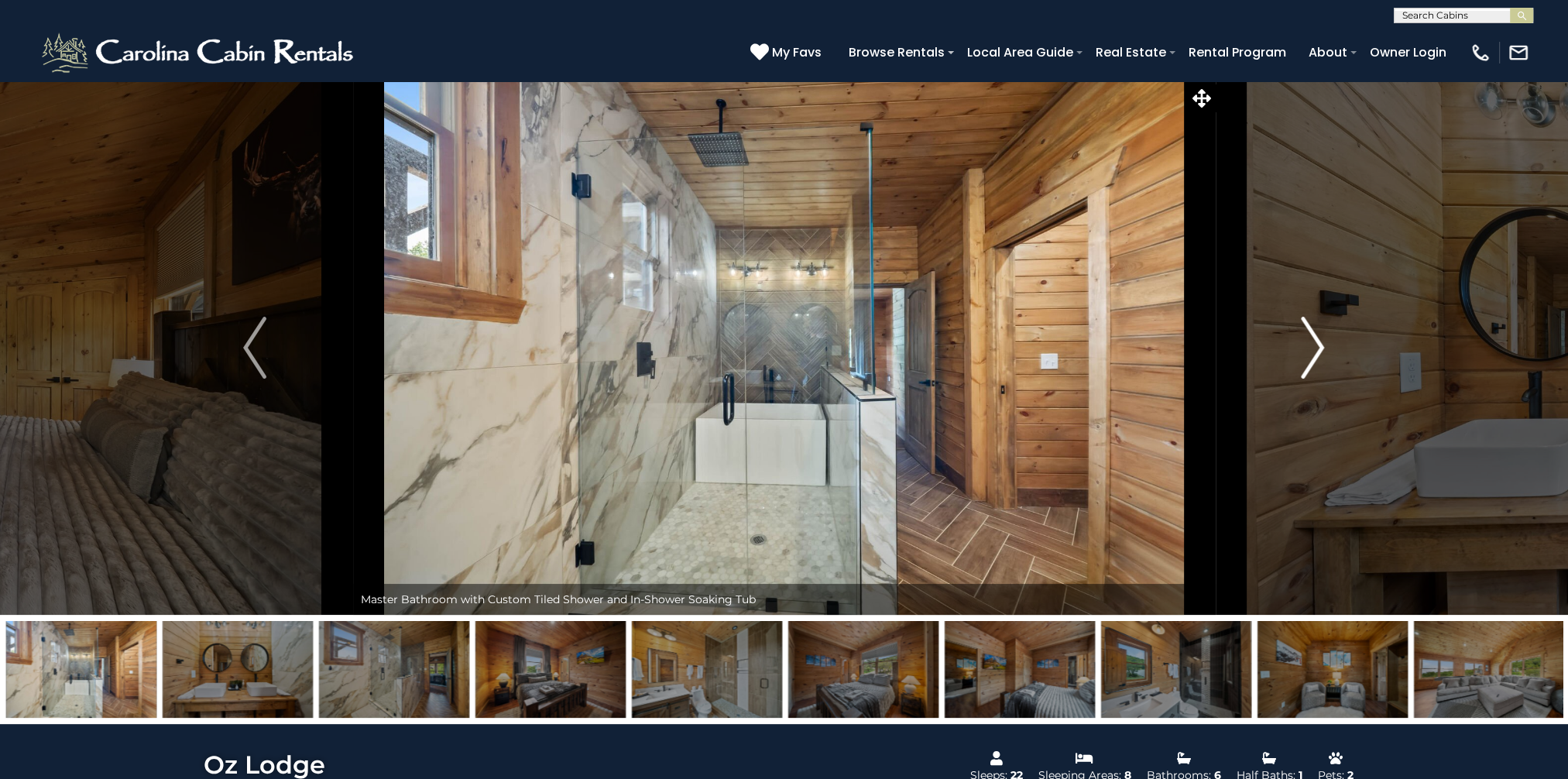
click at [1313, 336] on img "Next" at bounding box center [1313, 347] width 23 height 62
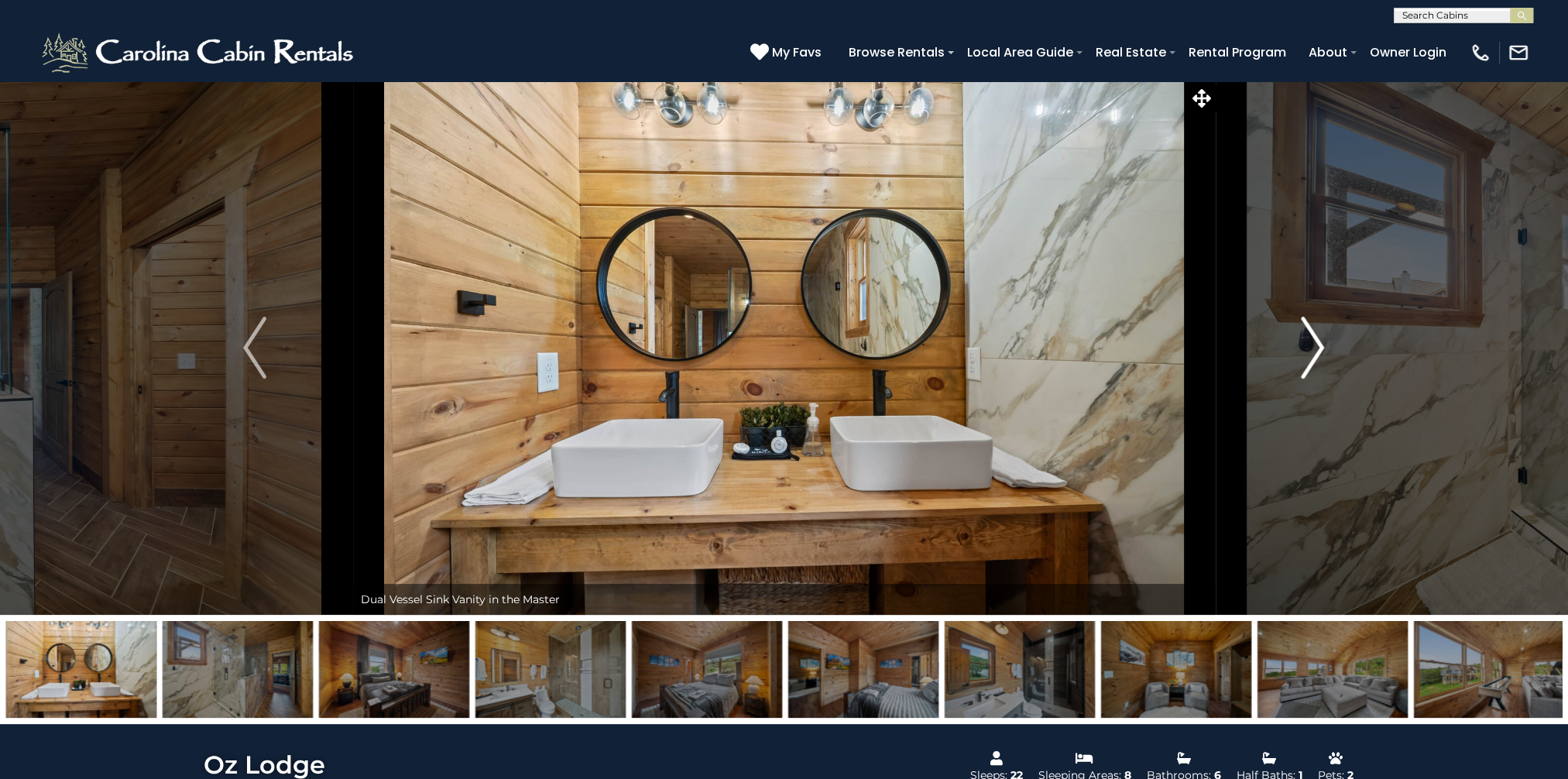
click at [1313, 336] on img "Next" at bounding box center [1313, 347] width 23 height 62
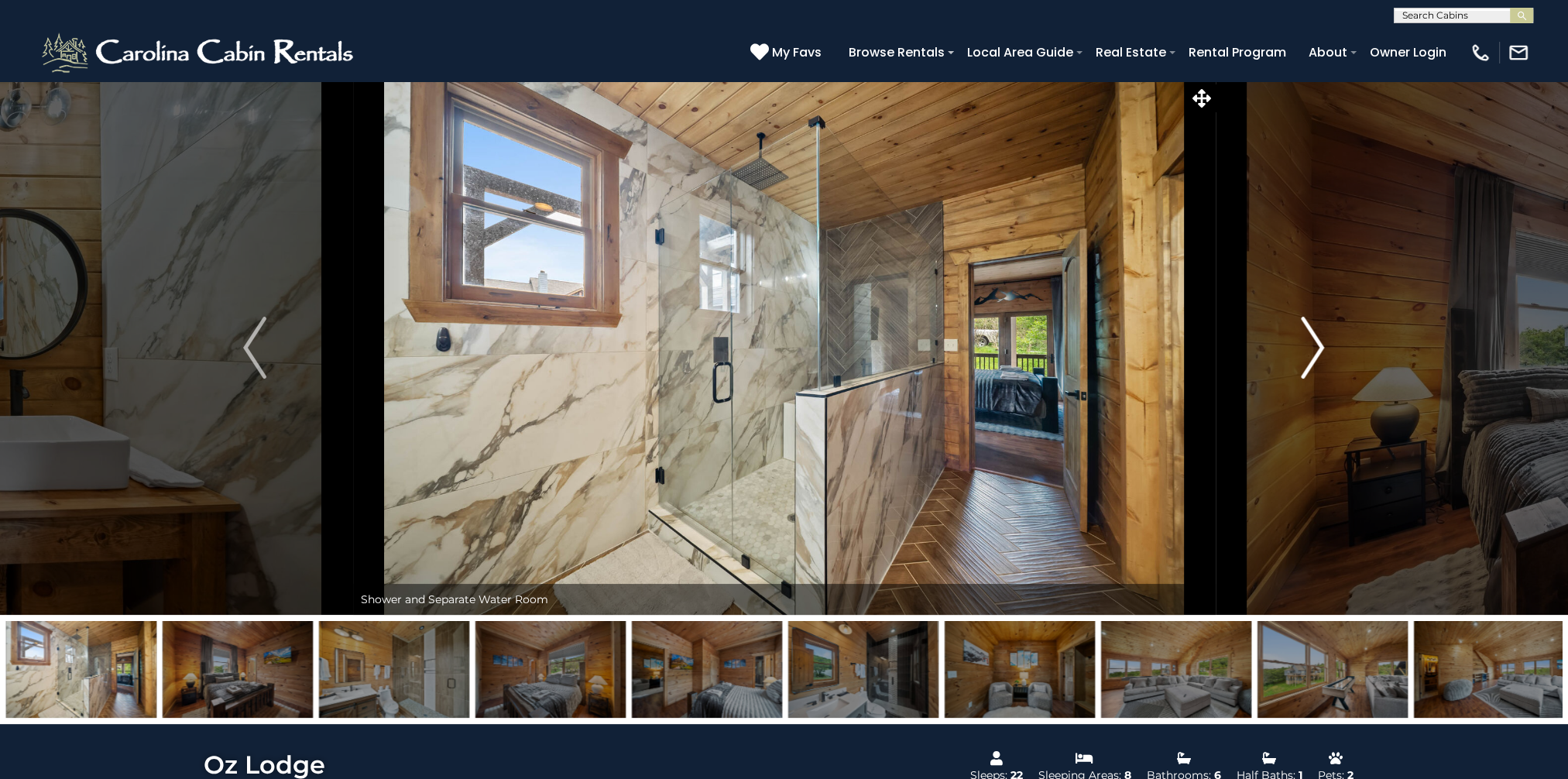
click at [1313, 336] on img "Next" at bounding box center [1313, 347] width 23 height 62
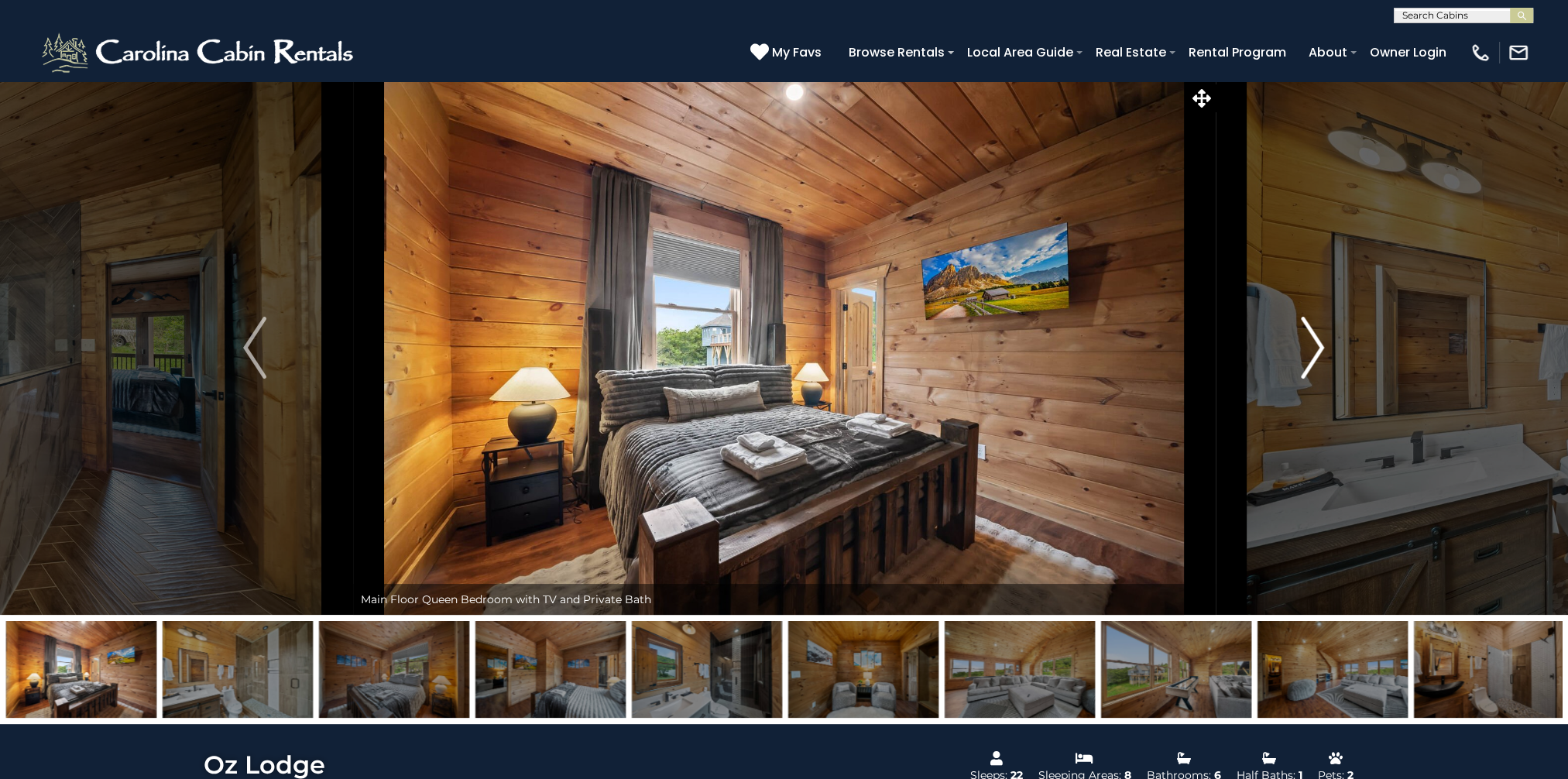
click at [1313, 336] on img "Next" at bounding box center [1313, 347] width 23 height 62
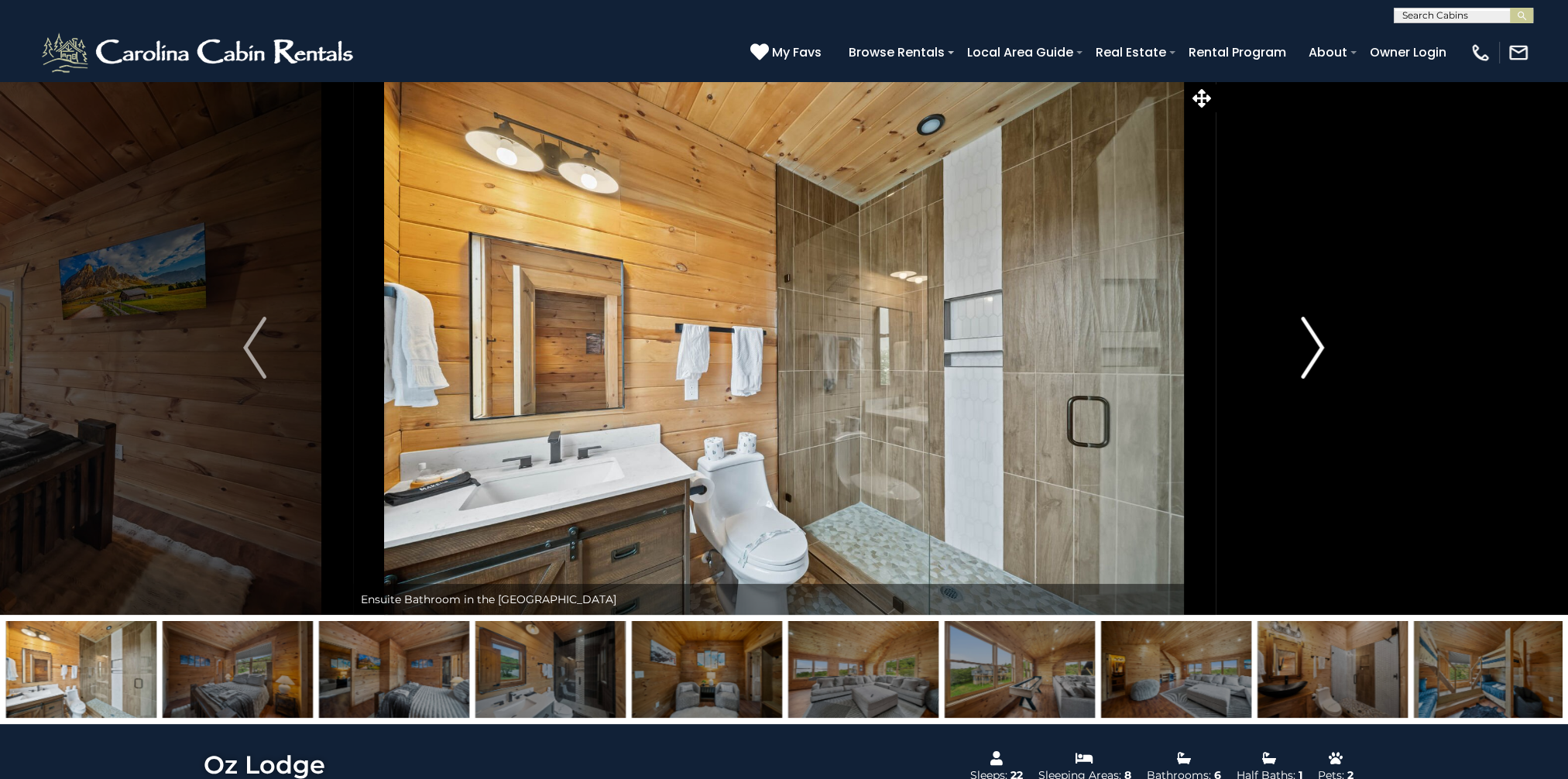
click at [1313, 336] on img "Next" at bounding box center [1313, 347] width 23 height 62
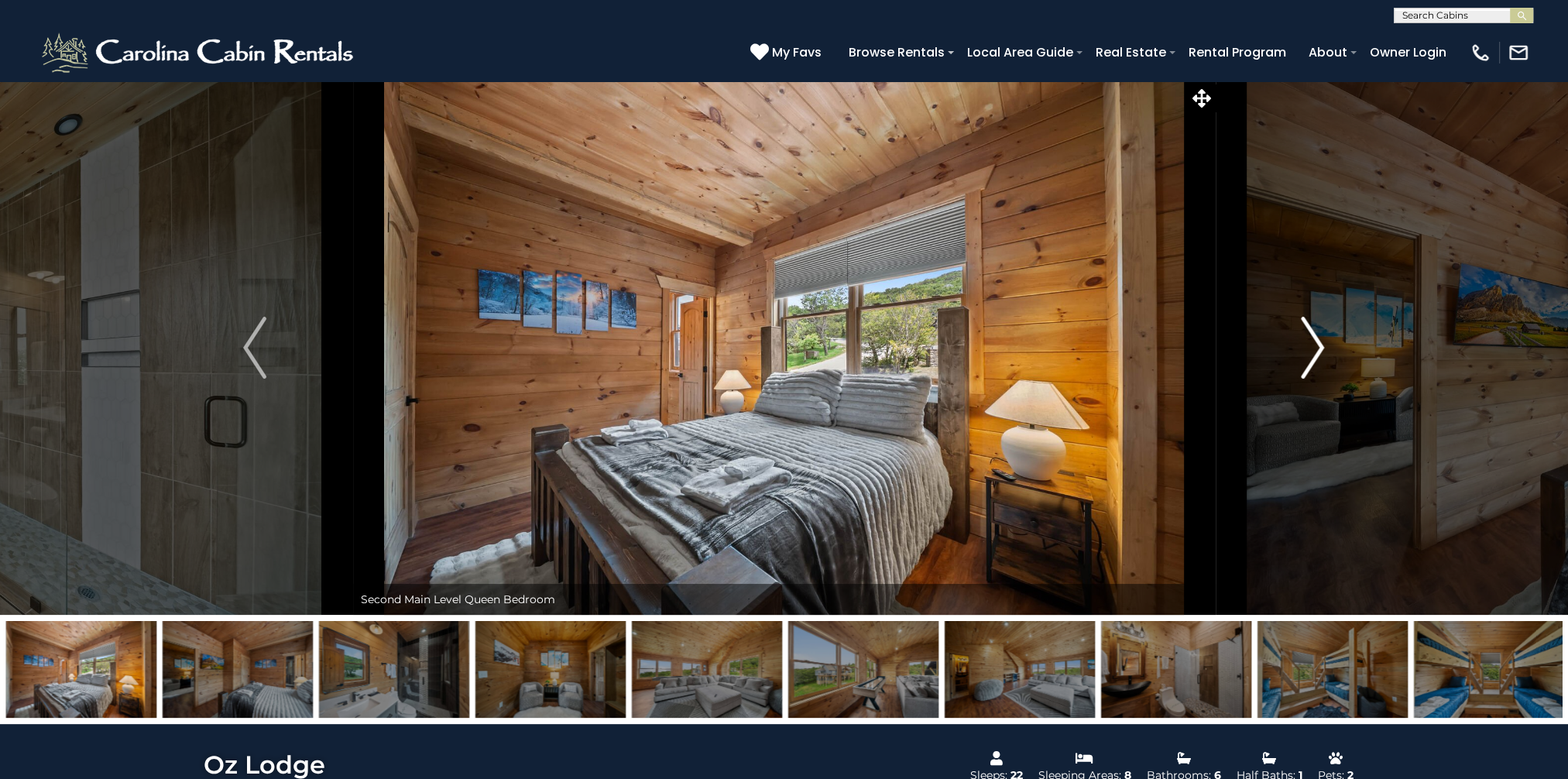
click at [1313, 336] on img "Next" at bounding box center [1313, 347] width 23 height 62
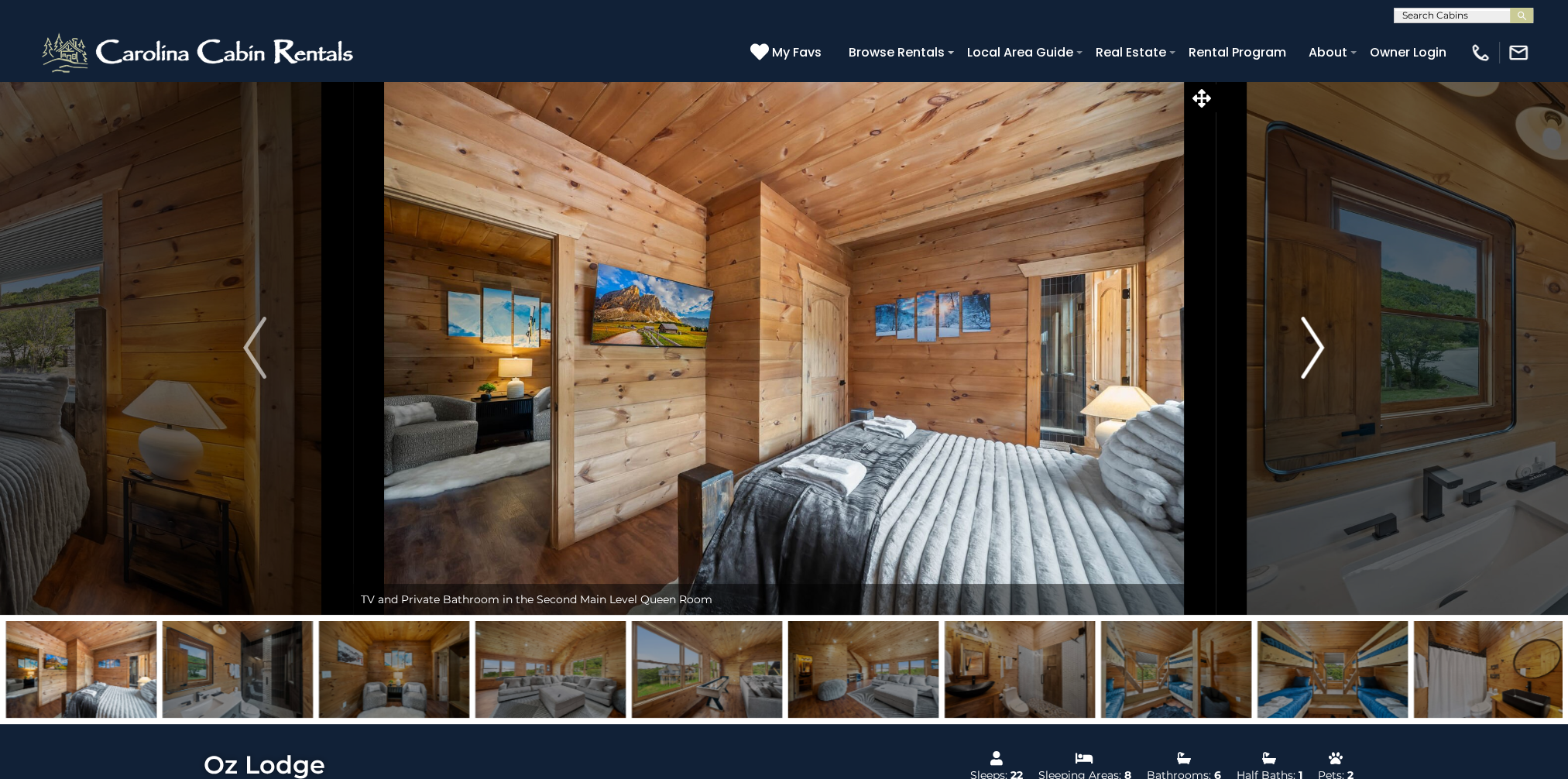
click at [1313, 336] on img "Next" at bounding box center [1313, 347] width 23 height 62
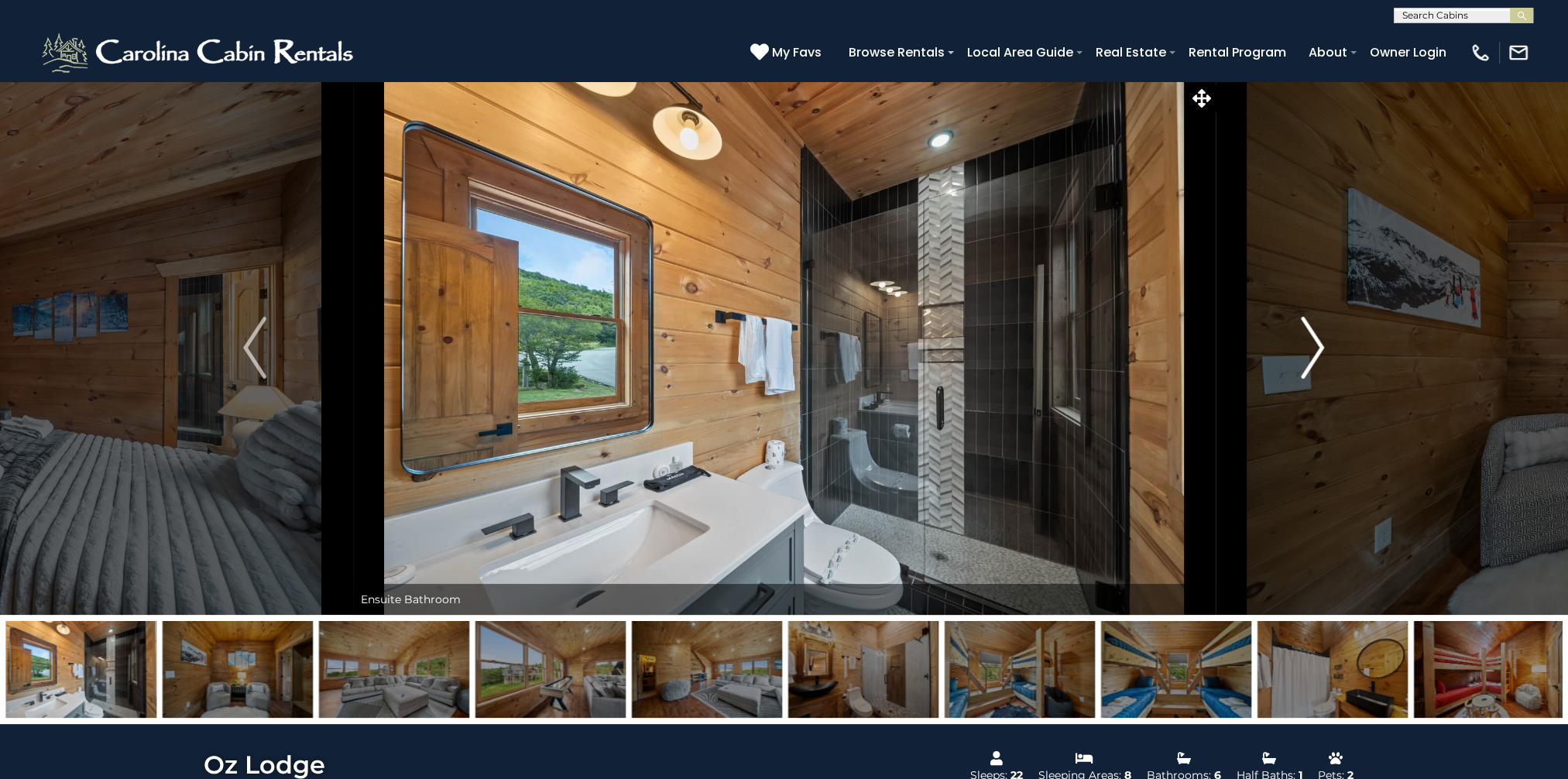
click at [1313, 336] on img "Next" at bounding box center [1313, 347] width 23 height 62
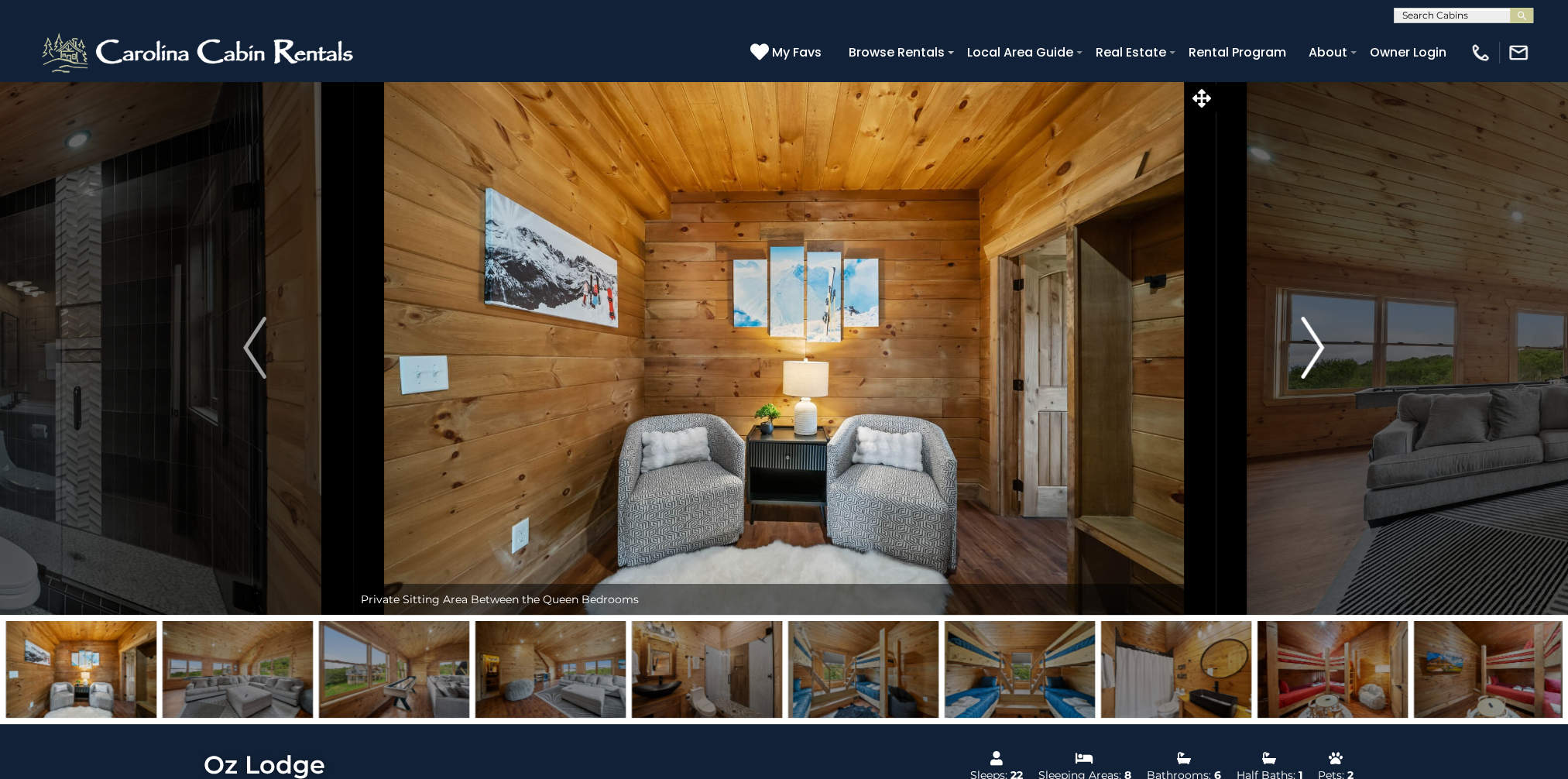
click at [1313, 336] on img "Next" at bounding box center [1313, 347] width 23 height 62
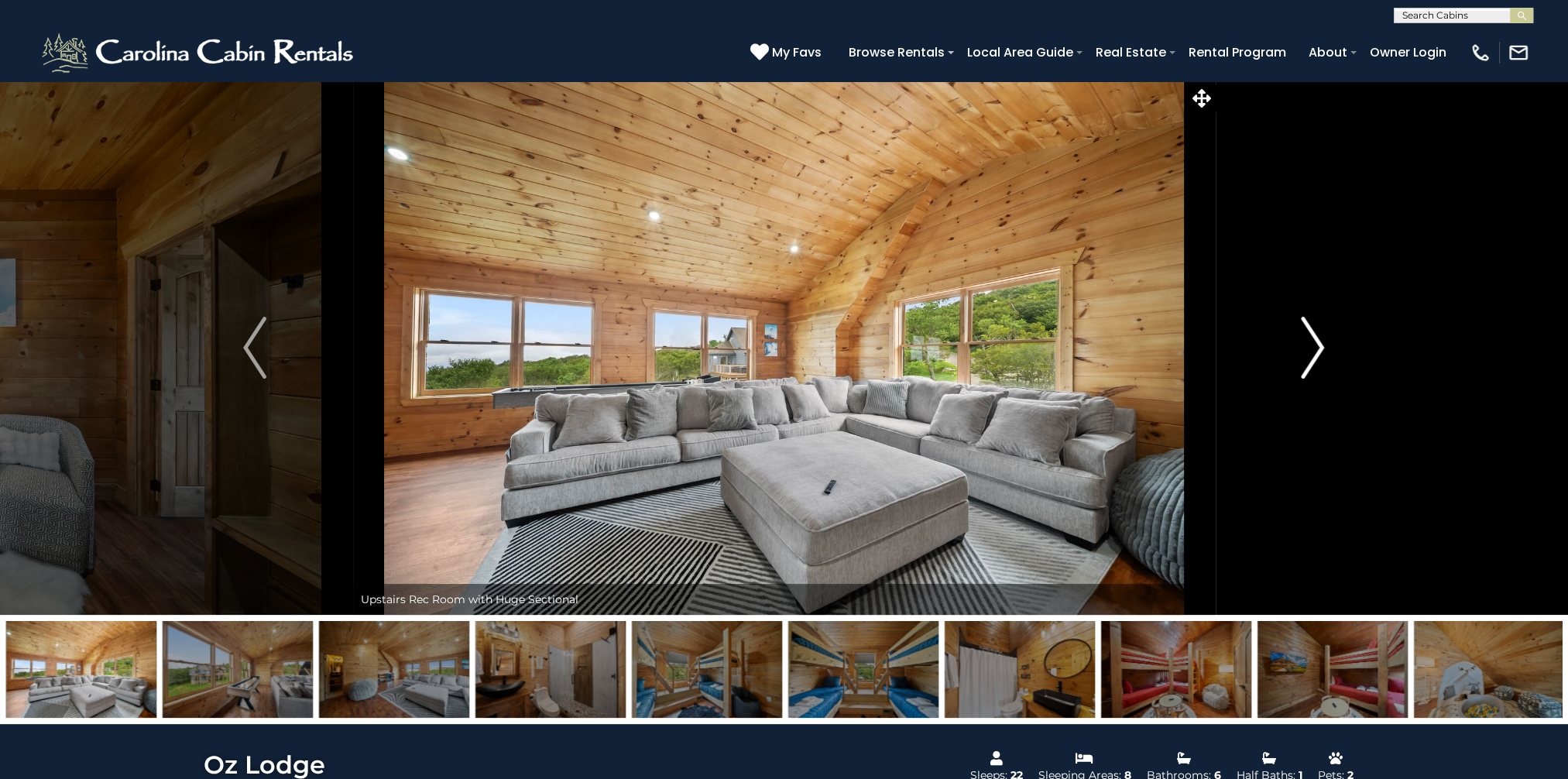
click at [1313, 336] on img "Next" at bounding box center [1313, 347] width 23 height 62
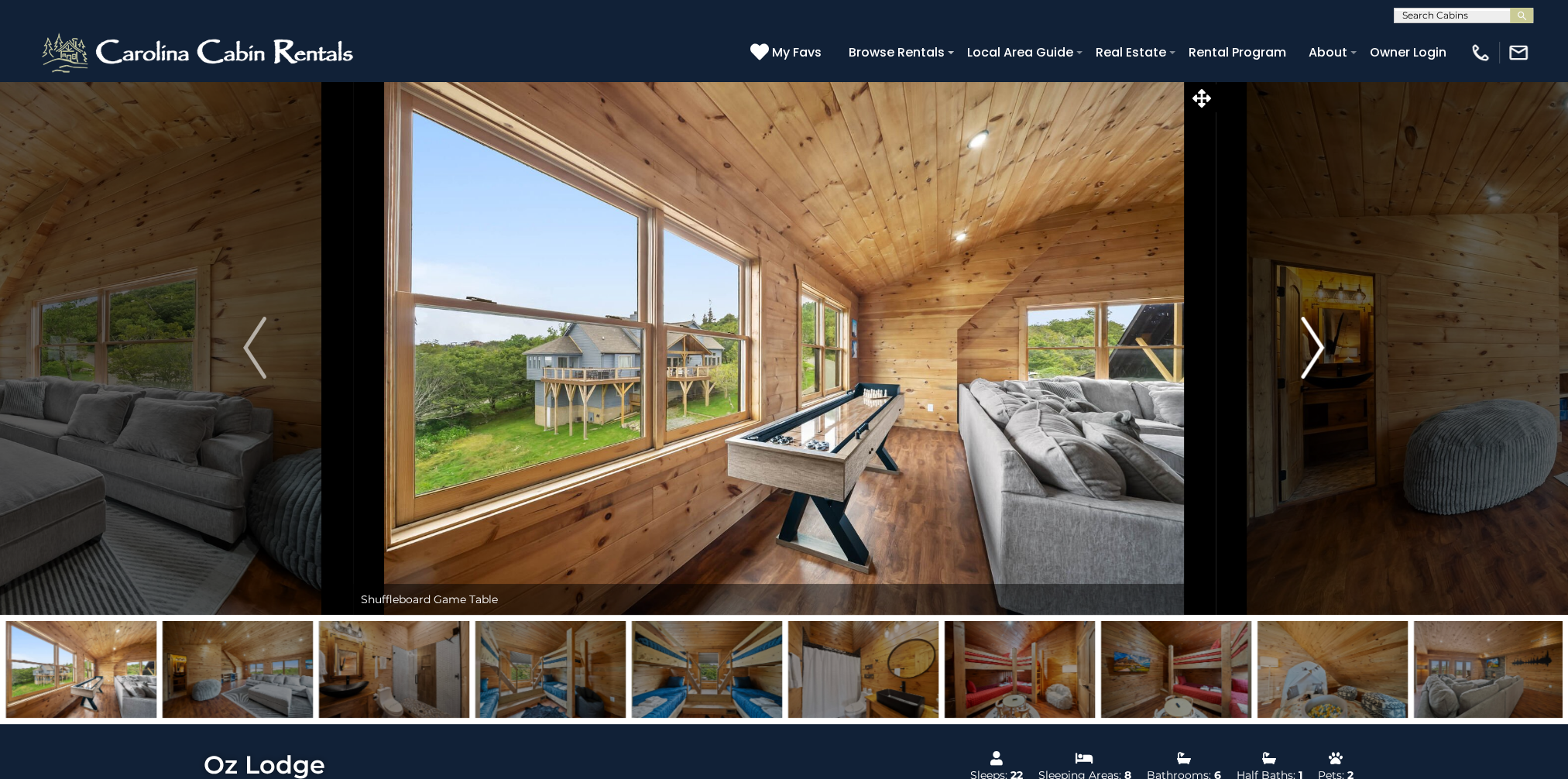
click at [1313, 336] on img "Next" at bounding box center [1313, 347] width 23 height 62
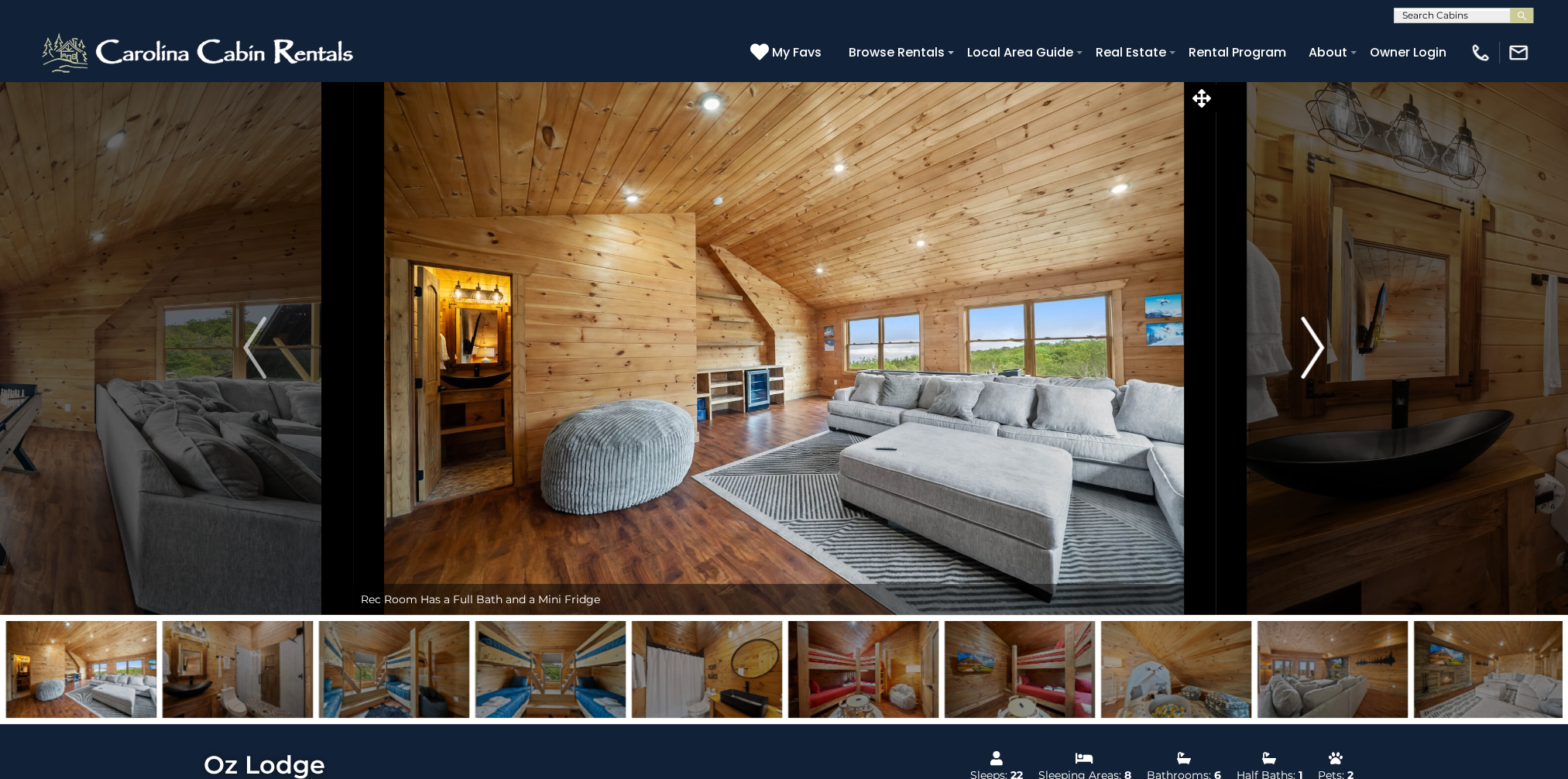
click at [1313, 336] on img "Next" at bounding box center [1313, 347] width 23 height 62
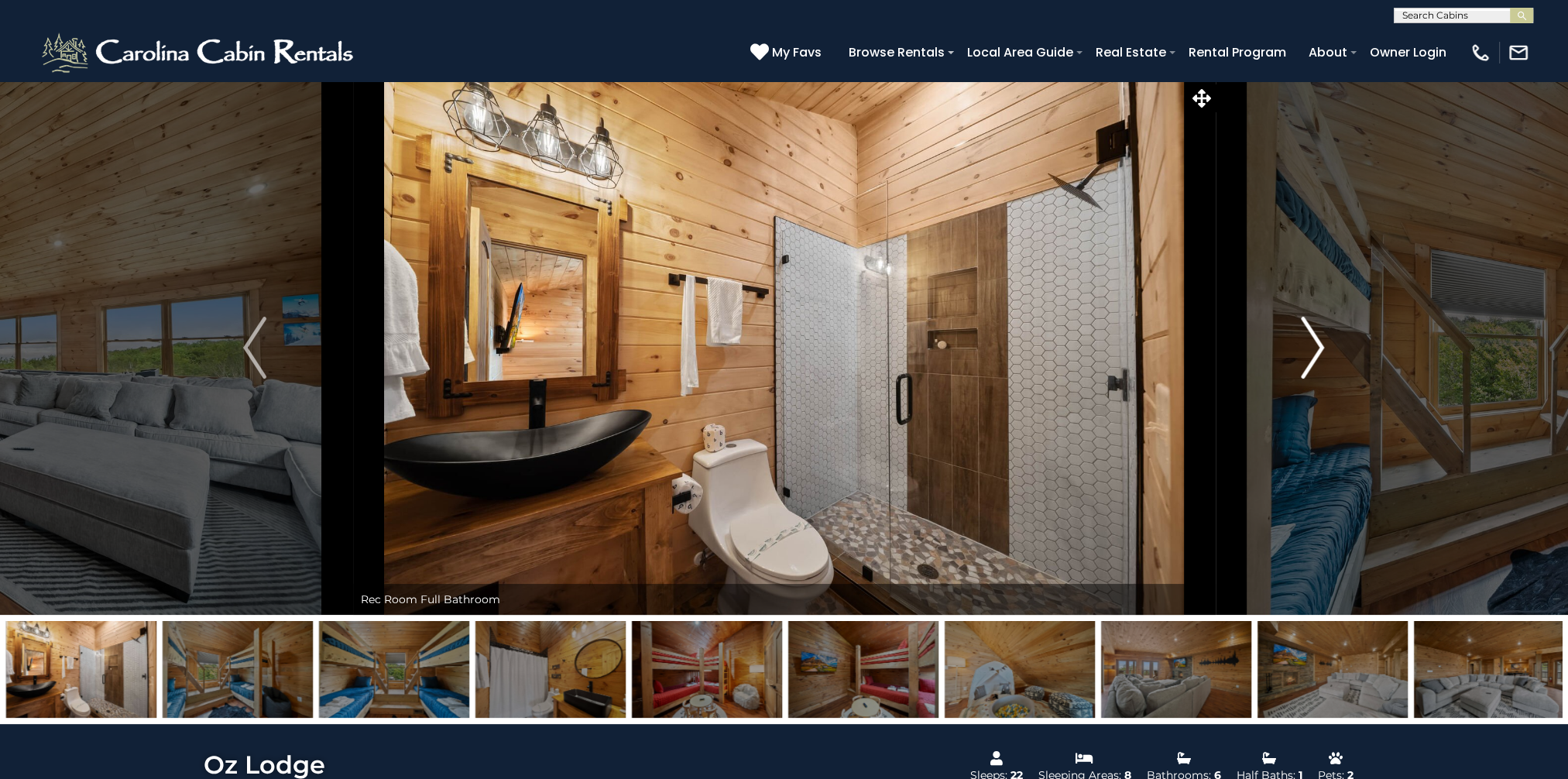
click at [1313, 336] on img "Next" at bounding box center [1313, 347] width 23 height 62
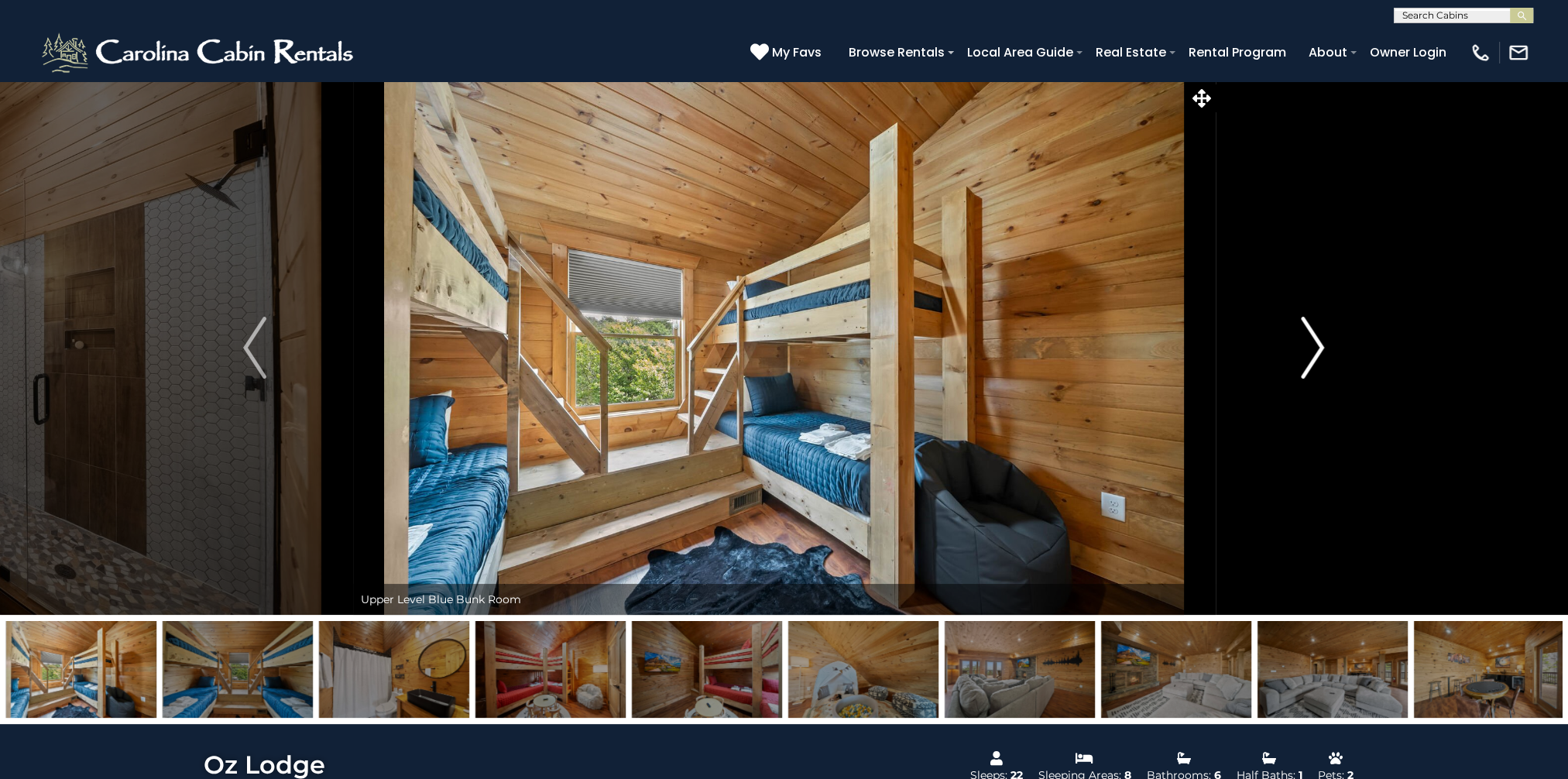
click at [1313, 336] on img "Next" at bounding box center [1313, 347] width 23 height 62
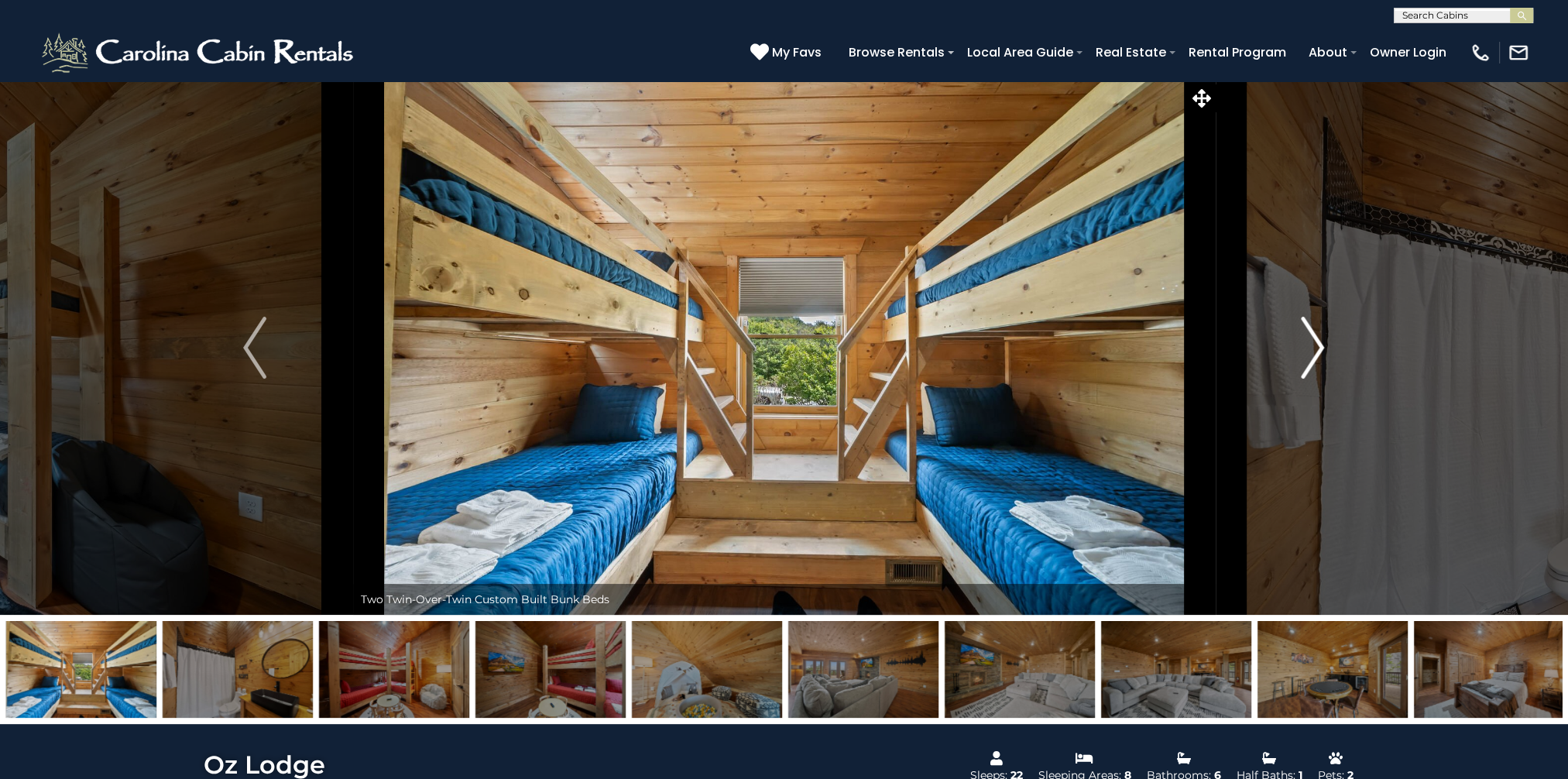
click at [1313, 336] on img "Next" at bounding box center [1313, 347] width 23 height 62
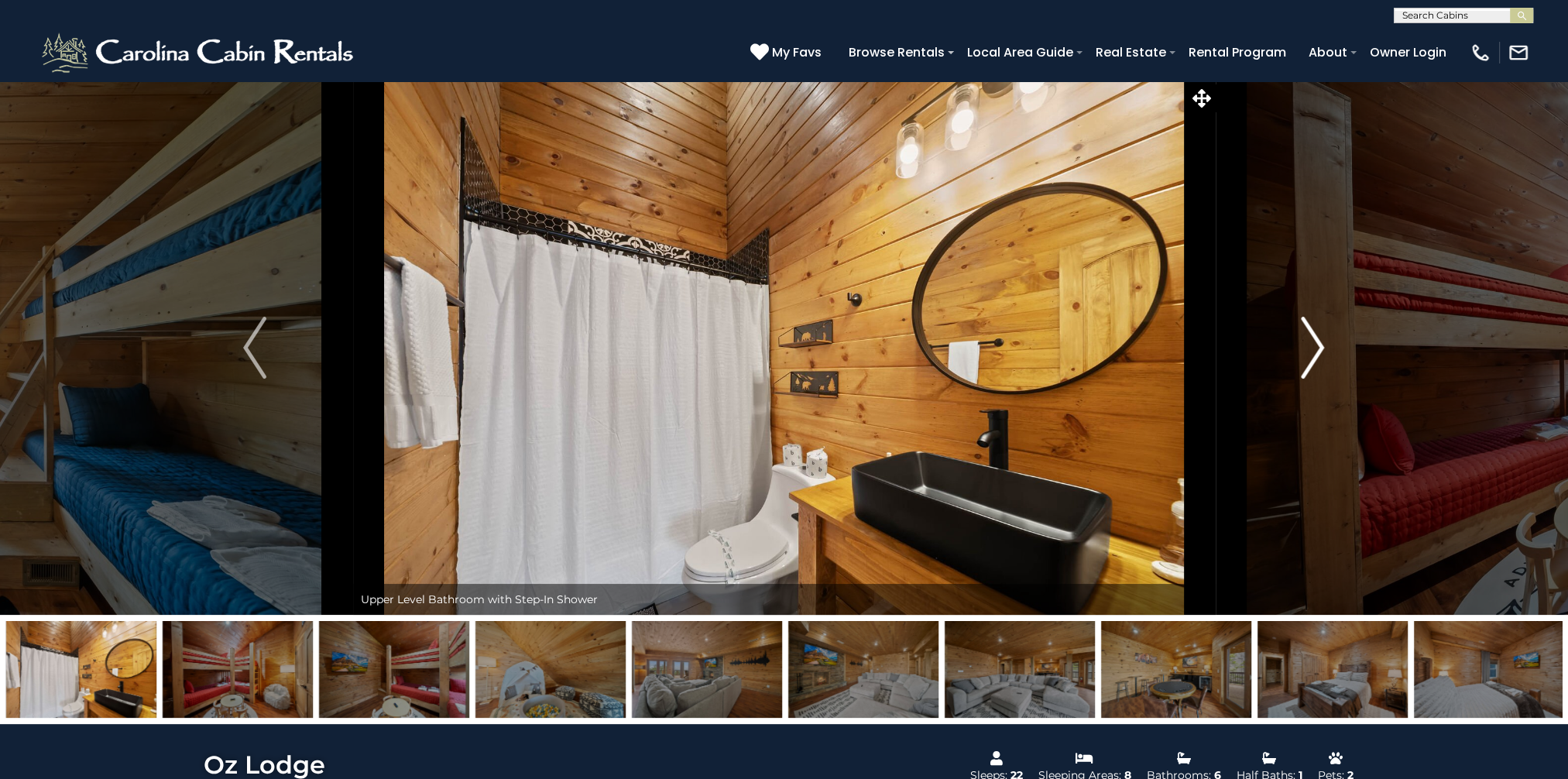
click at [1313, 336] on img "Next" at bounding box center [1313, 347] width 23 height 62
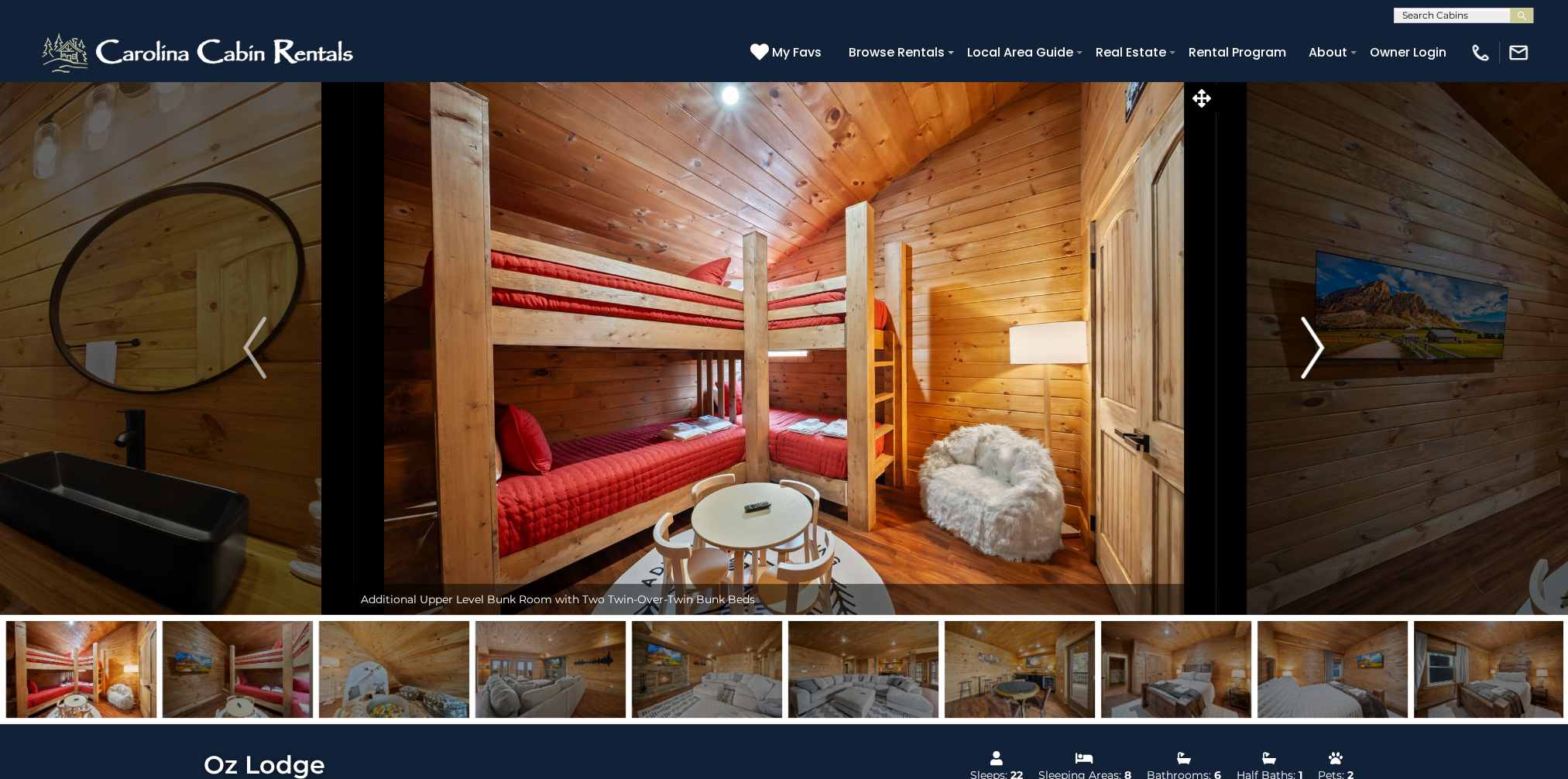
click at [1313, 336] on img "Next" at bounding box center [1313, 347] width 23 height 62
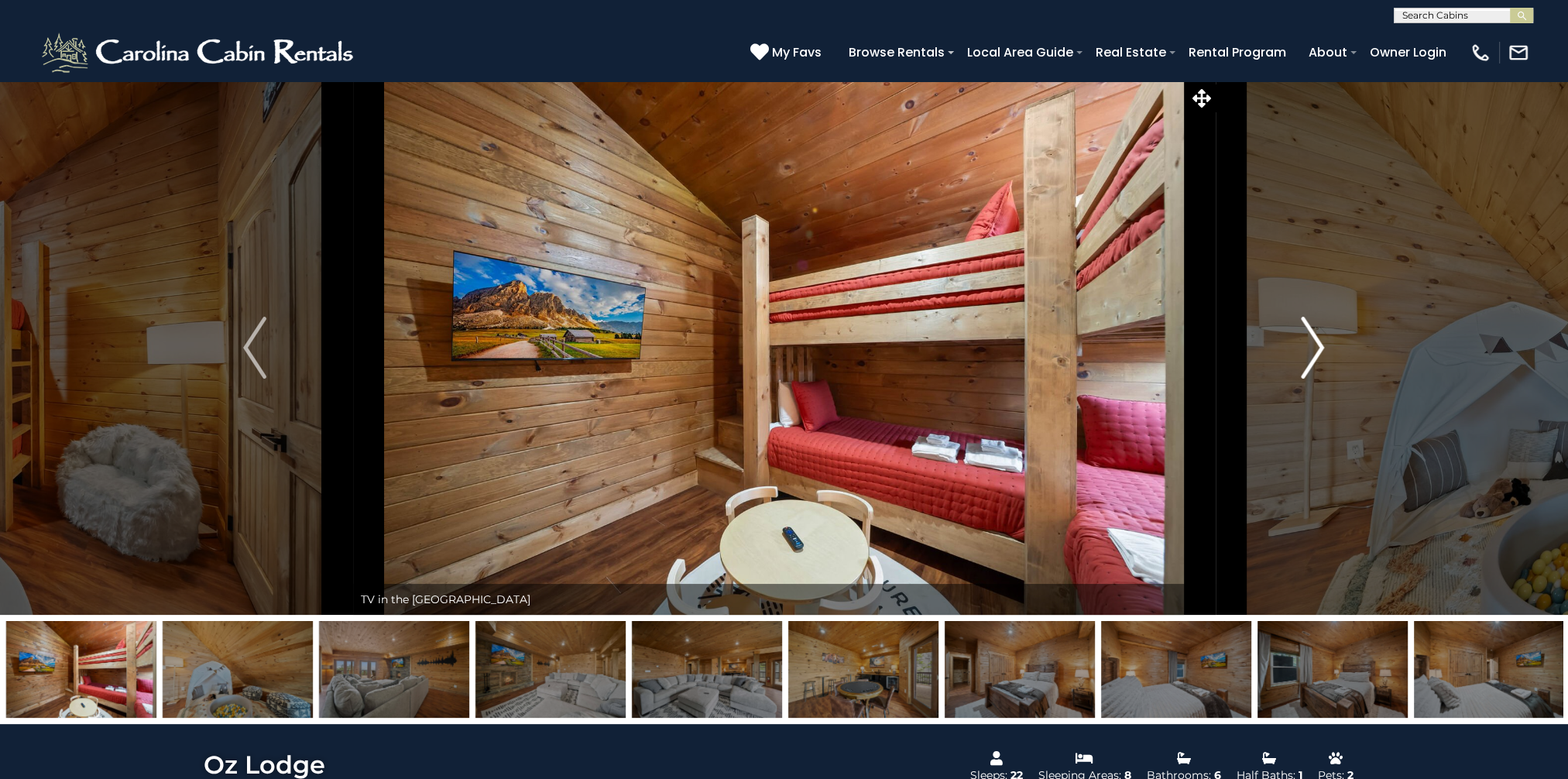
click at [1313, 336] on img "Next" at bounding box center [1313, 347] width 23 height 62
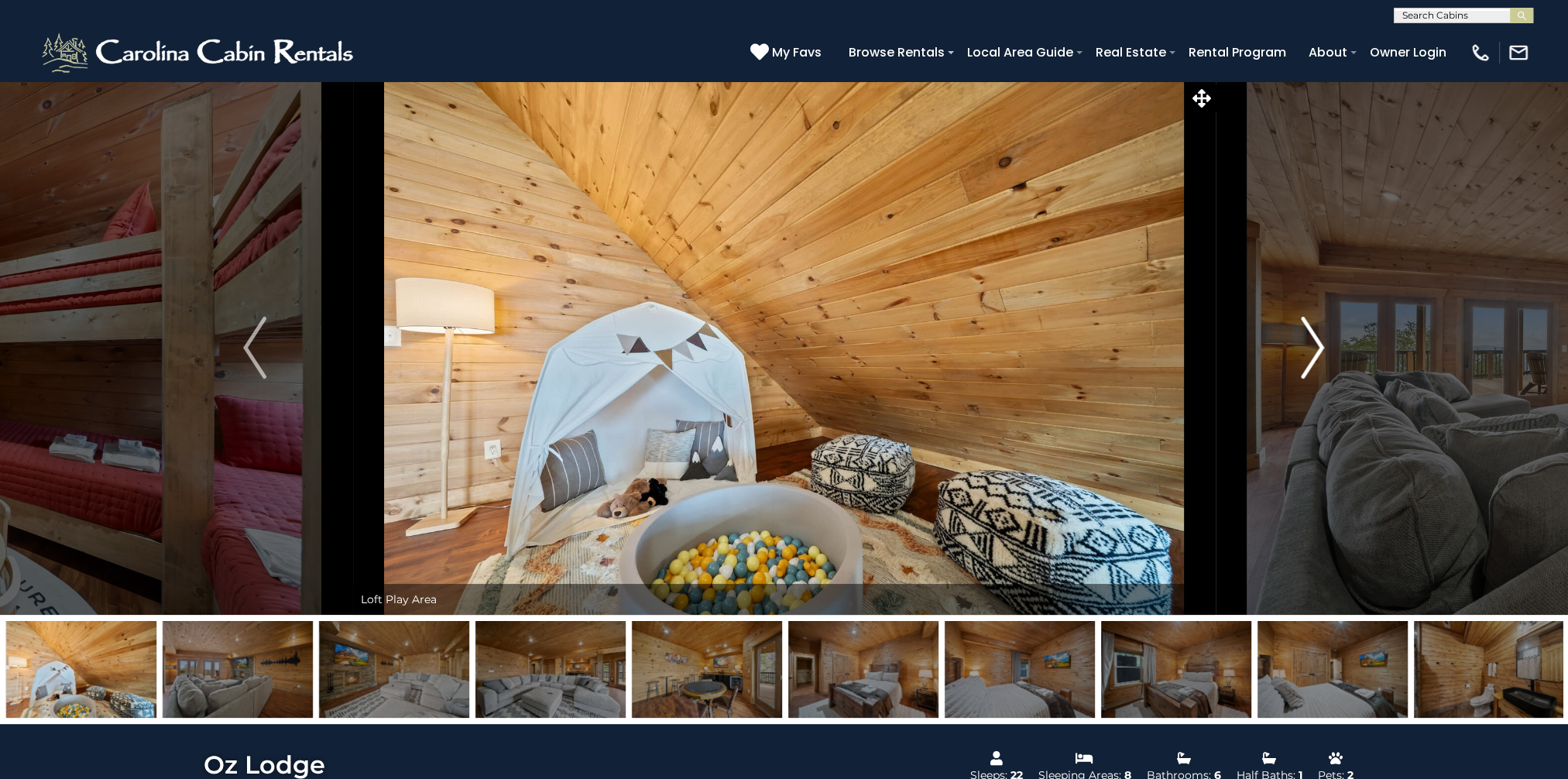
click at [1313, 336] on img "Next" at bounding box center [1313, 347] width 23 height 62
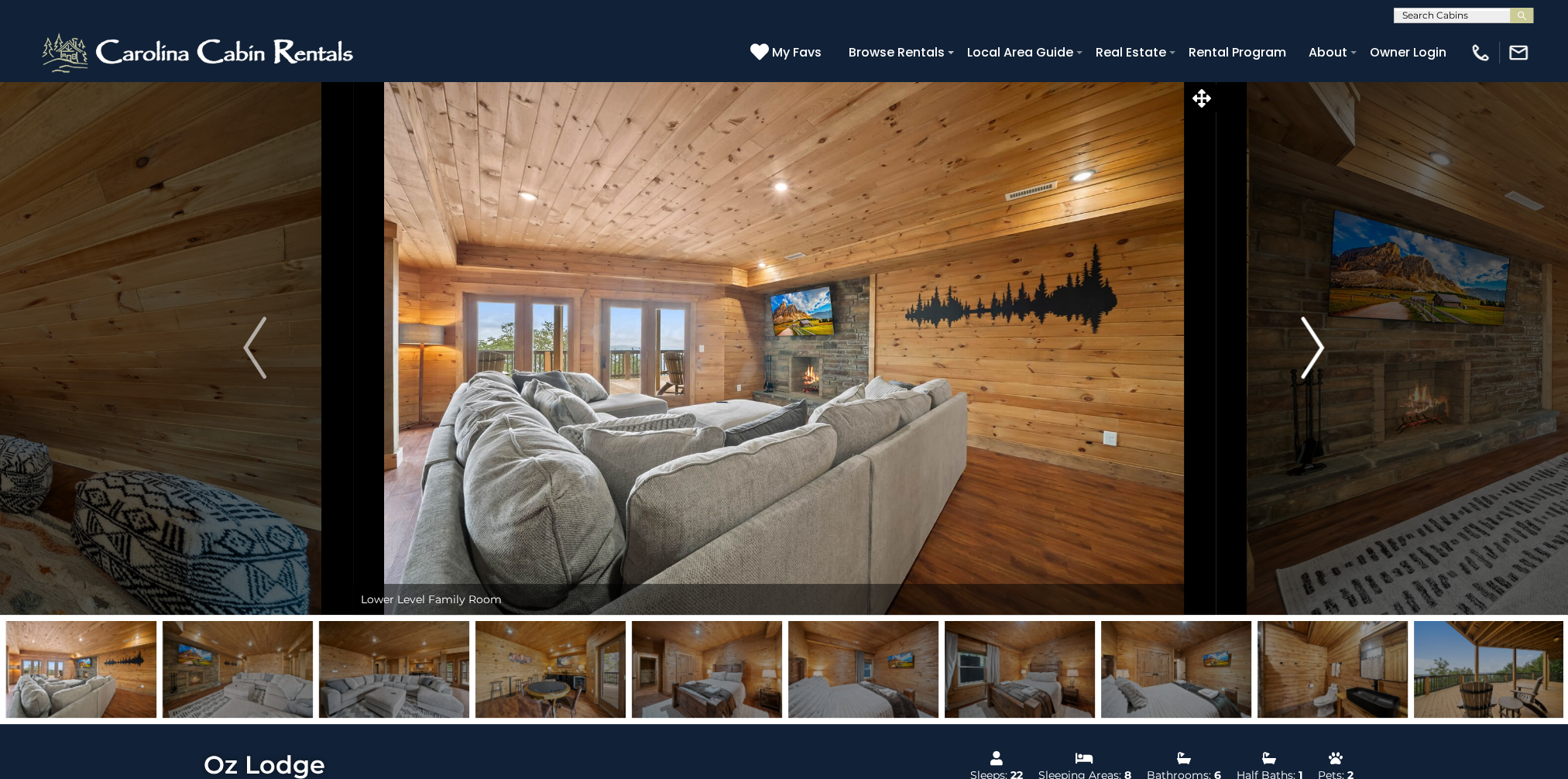
click at [1313, 336] on img "Next" at bounding box center [1313, 347] width 23 height 62
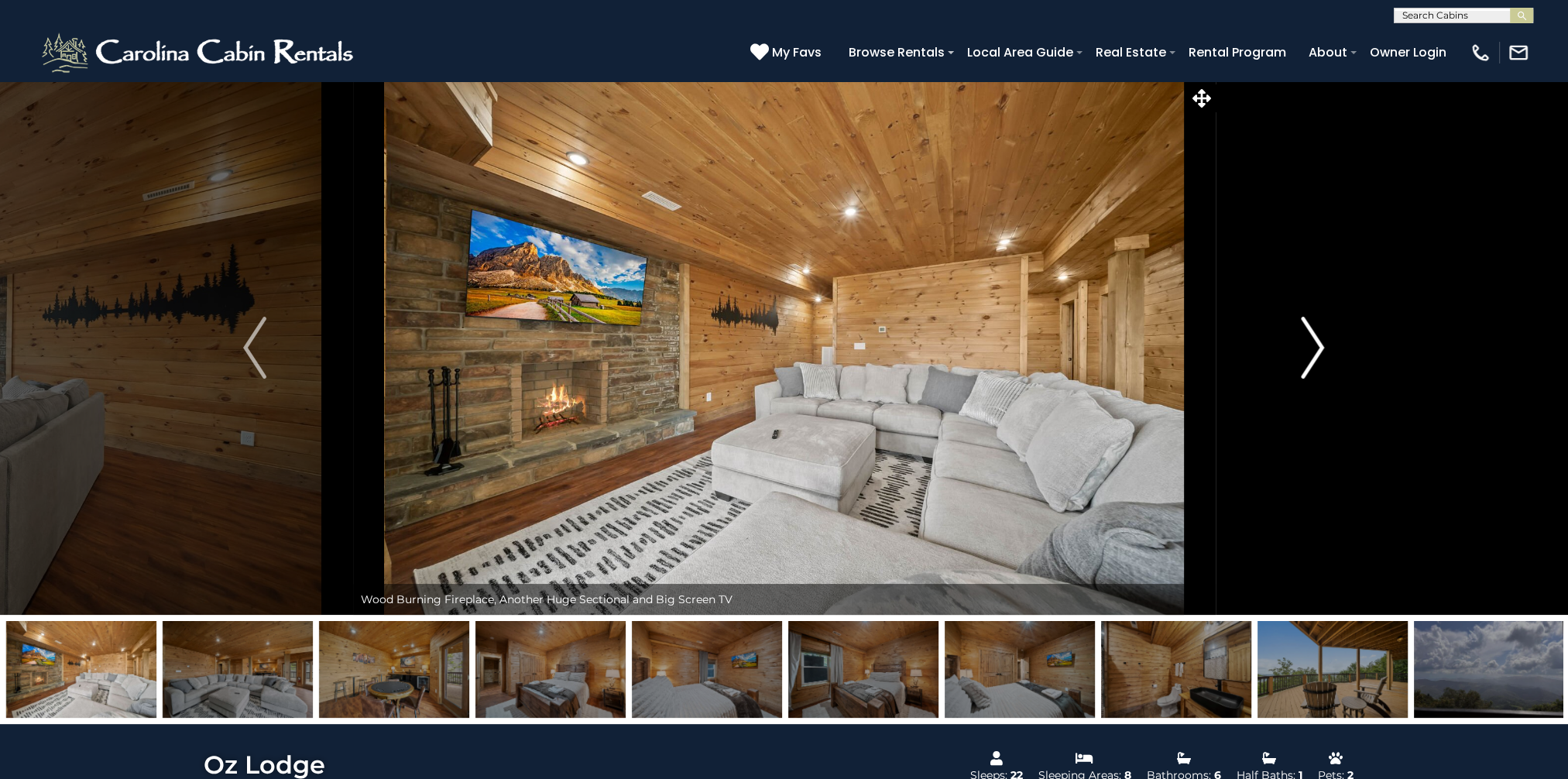
click at [1313, 336] on img "Next" at bounding box center [1313, 347] width 23 height 62
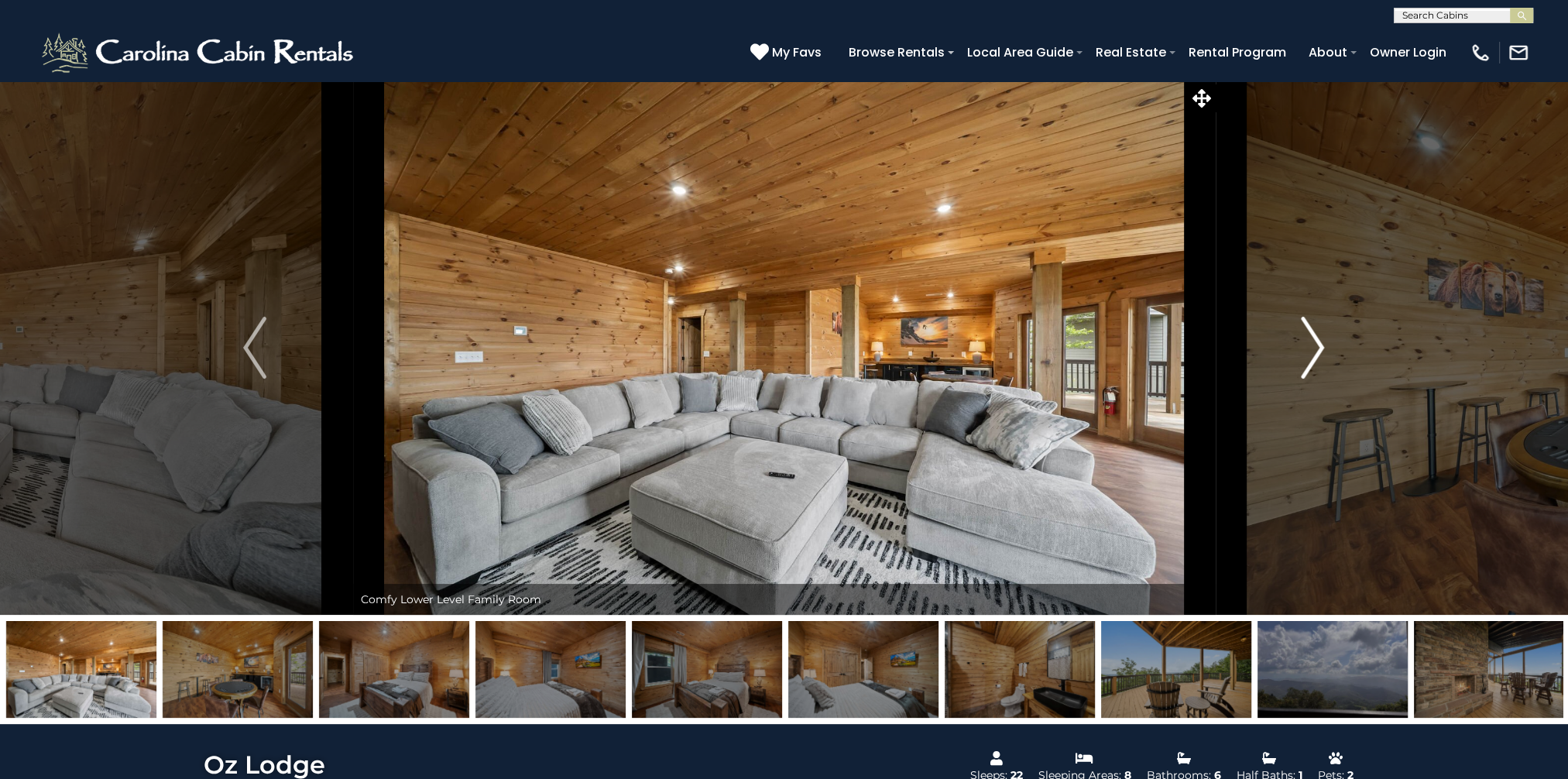
click at [1313, 336] on img "Next" at bounding box center [1313, 347] width 23 height 62
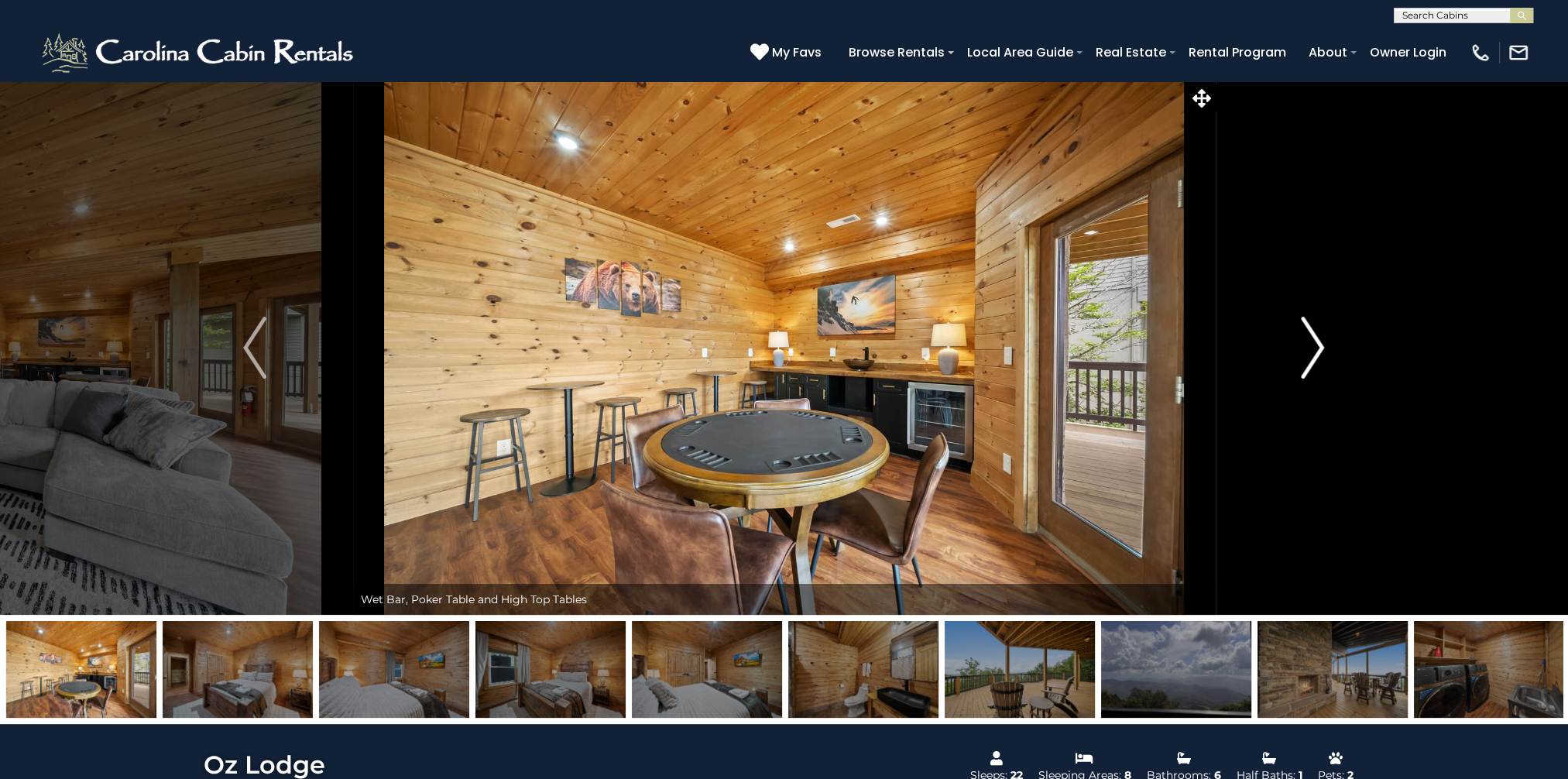
click at [1313, 336] on img "Next" at bounding box center [1313, 347] width 23 height 62
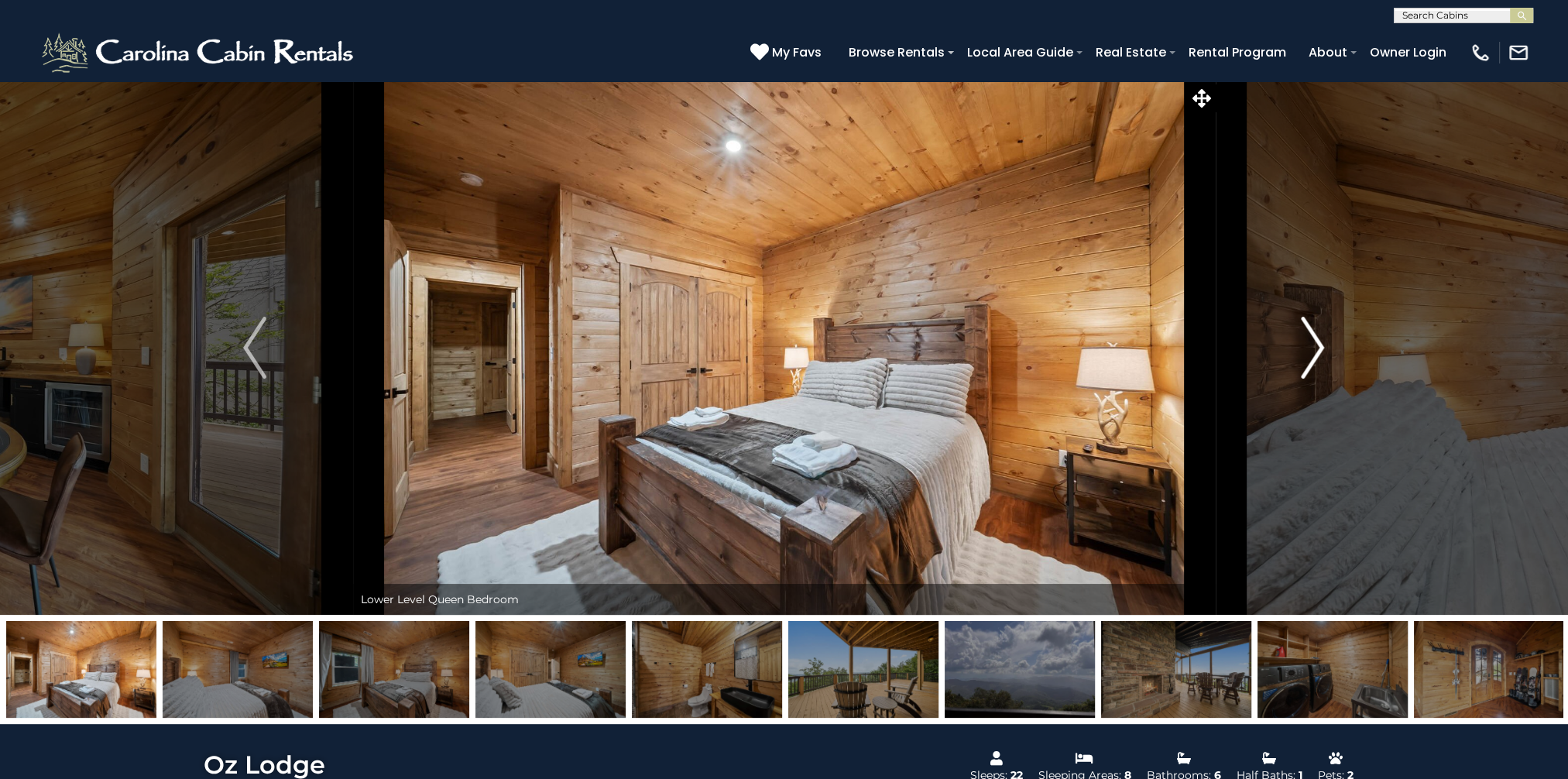
click at [1313, 336] on img "Next" at bounding box center [1313, 347] width 23 height 62
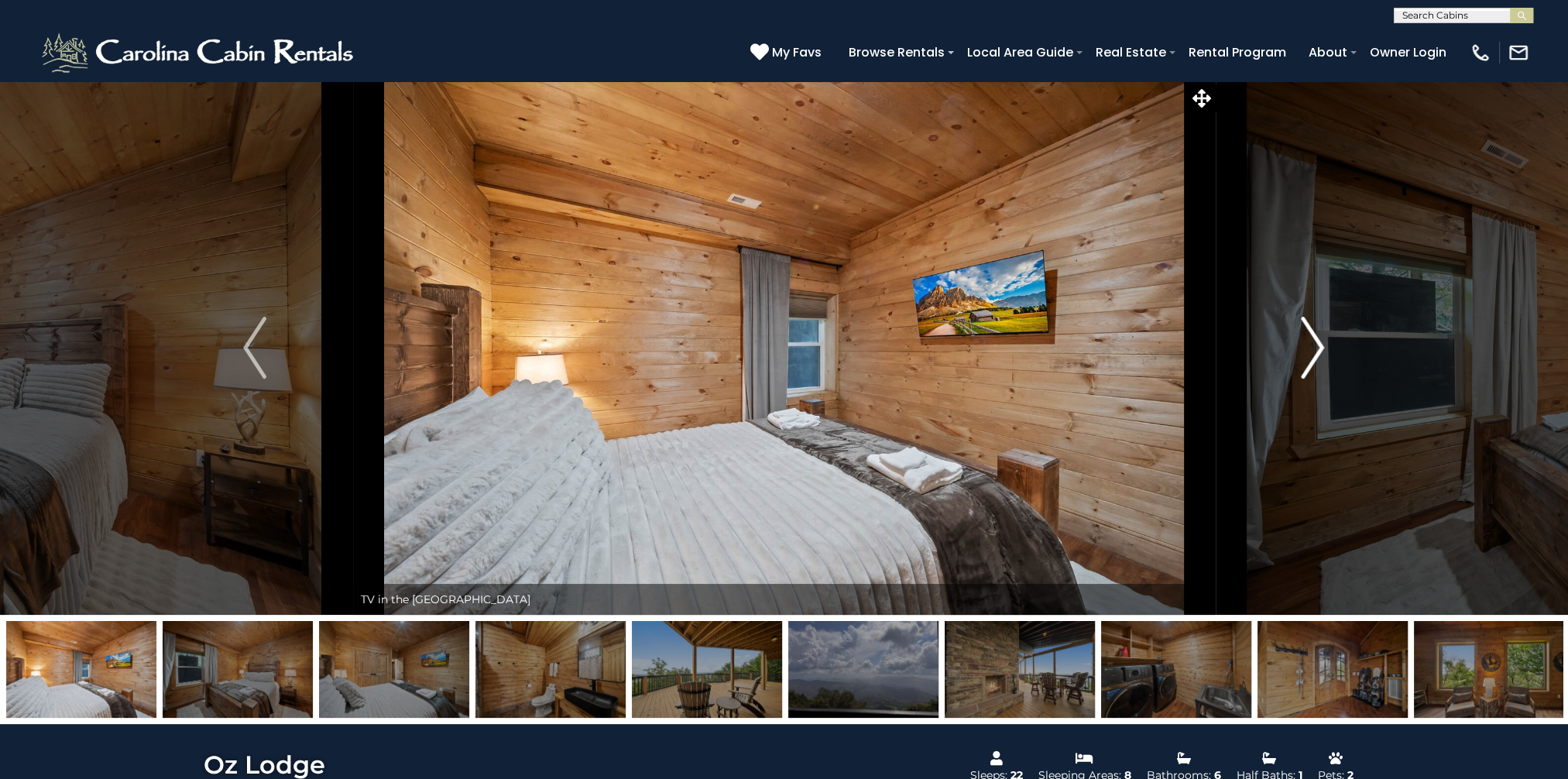
click at [1313, 336] on img "Next" at bounding box center [1313, 347] width 23 height 62
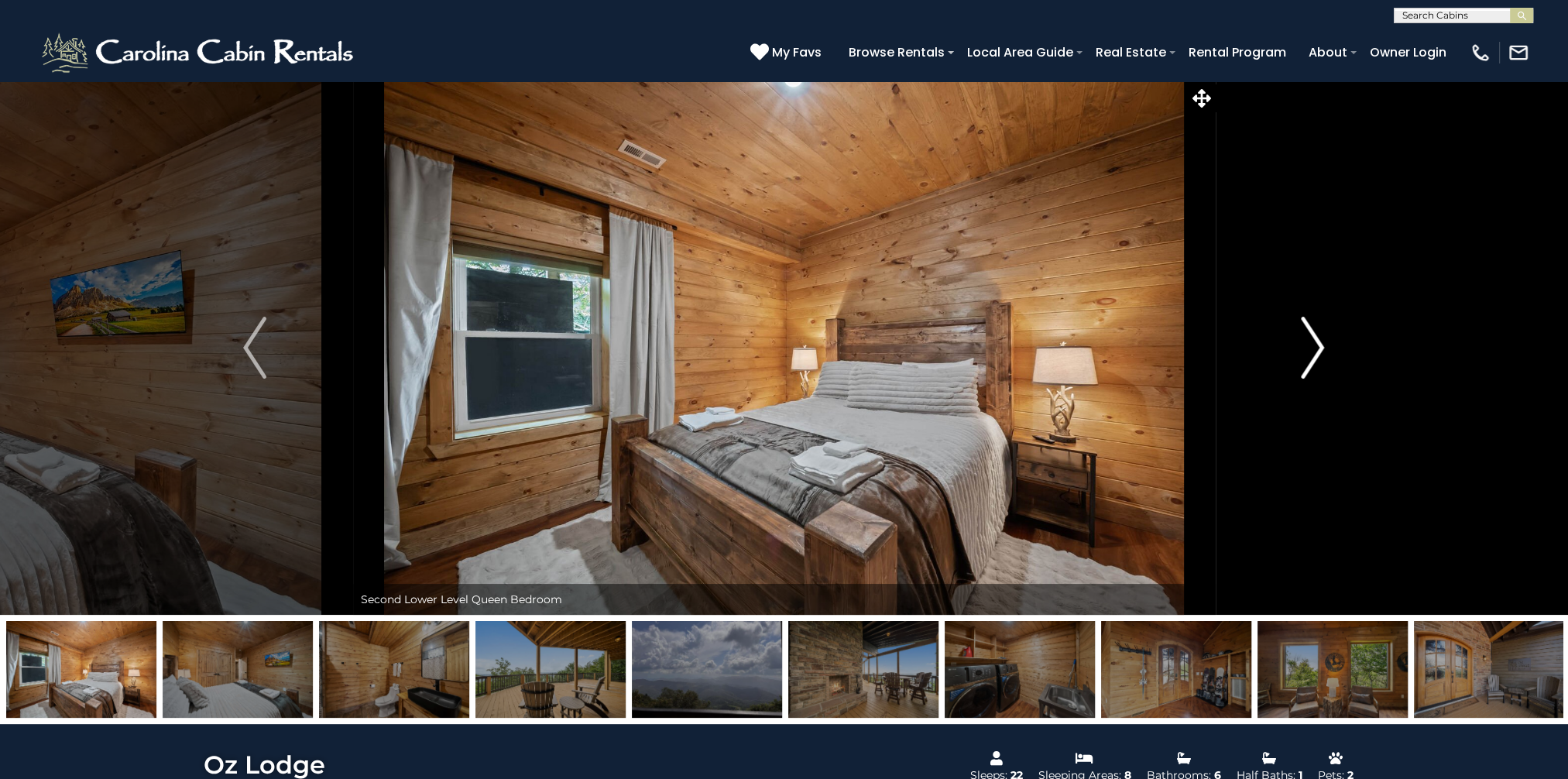
click at [1313, 336] on img "Next" at bounding box center [1313, 347] width 23 height 62
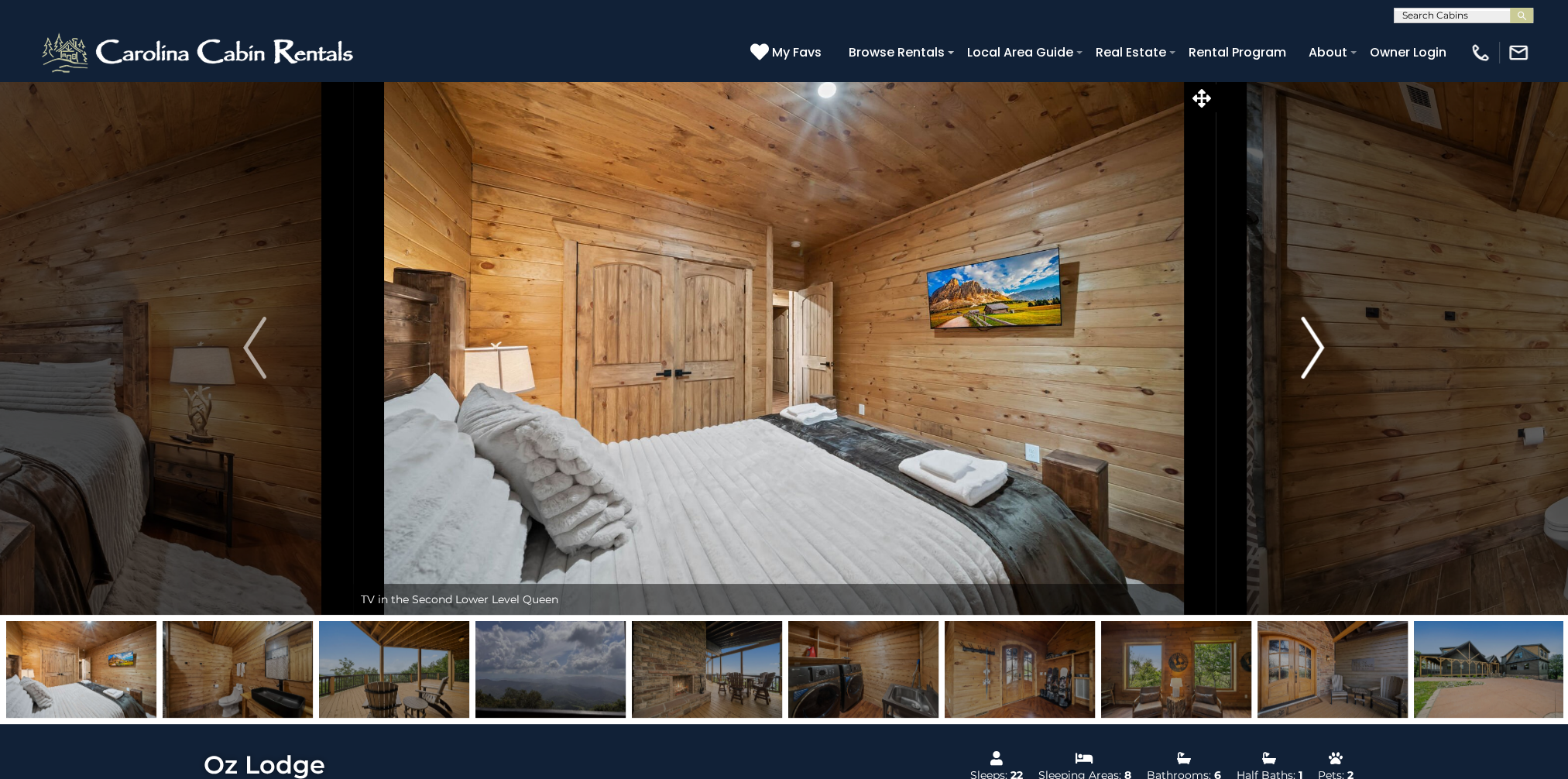
click at [1313, 336] on img "Next" at bounding box center [1313, 347] width 23 height 62
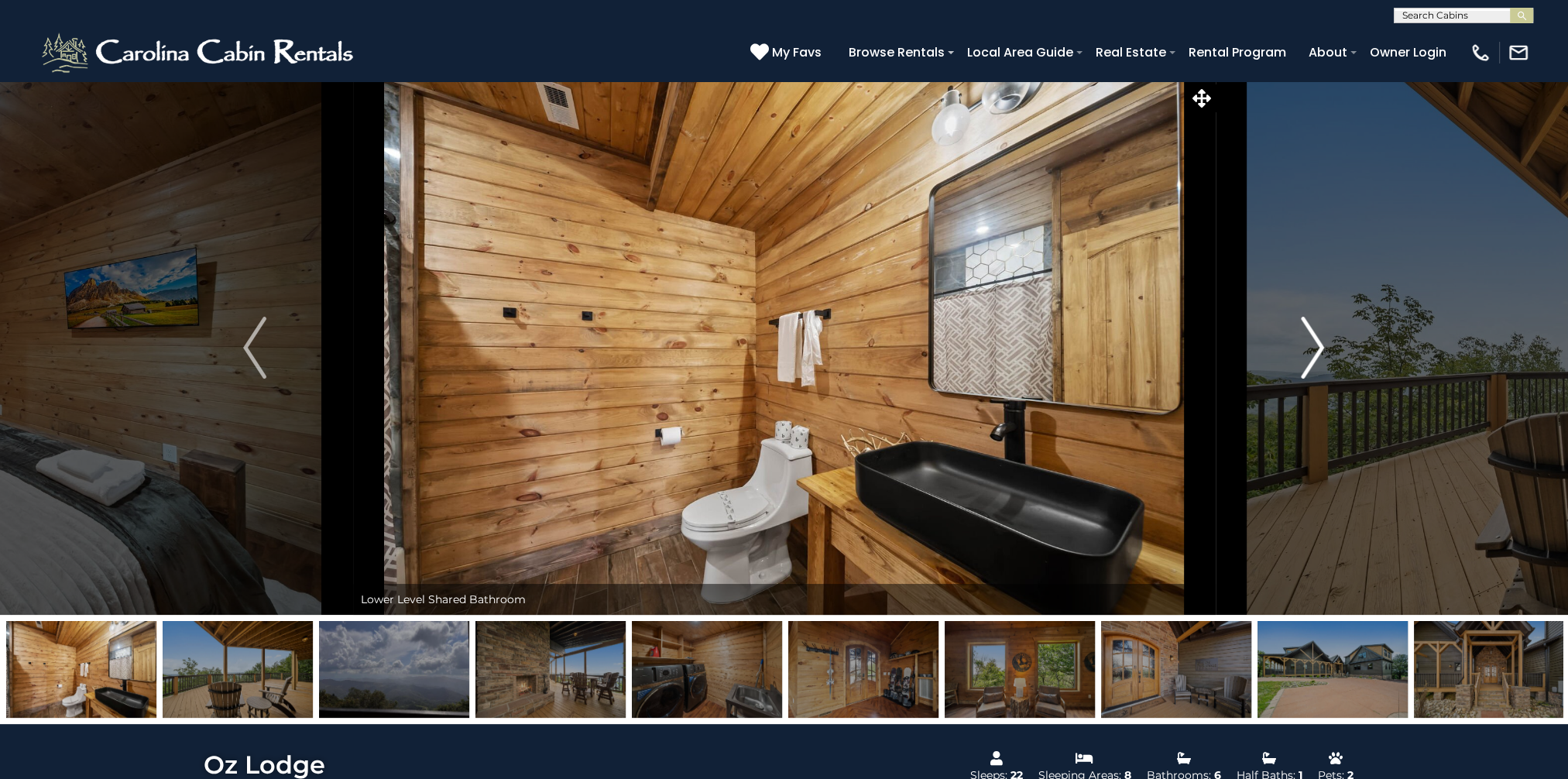
click at [1313, 336] on img "Next" at bounding box center [1313, 347] width 23 height 62
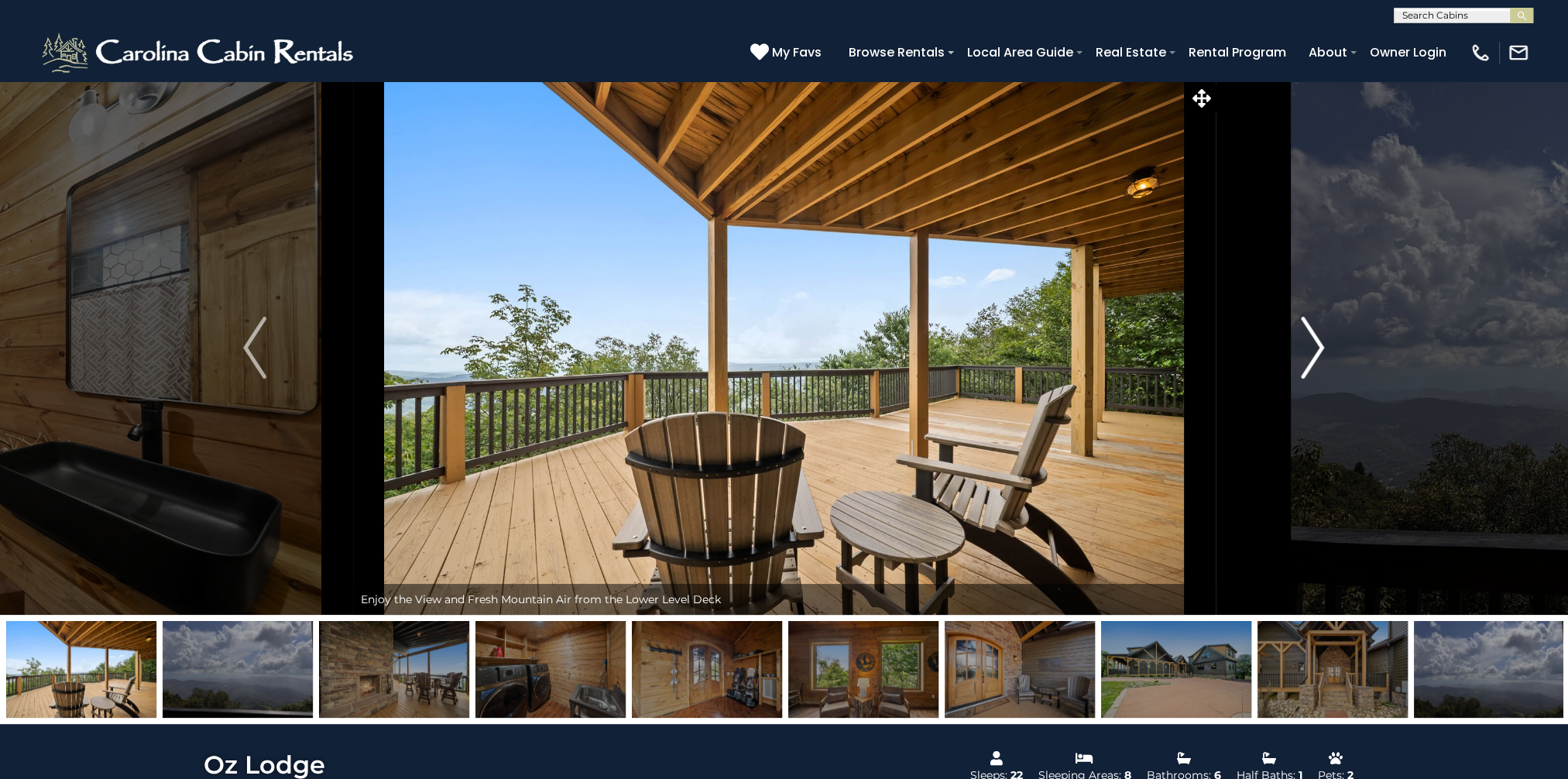
click at [1313, 336] on img "Next" at bounding box center [1313, 347] width 23 height 62
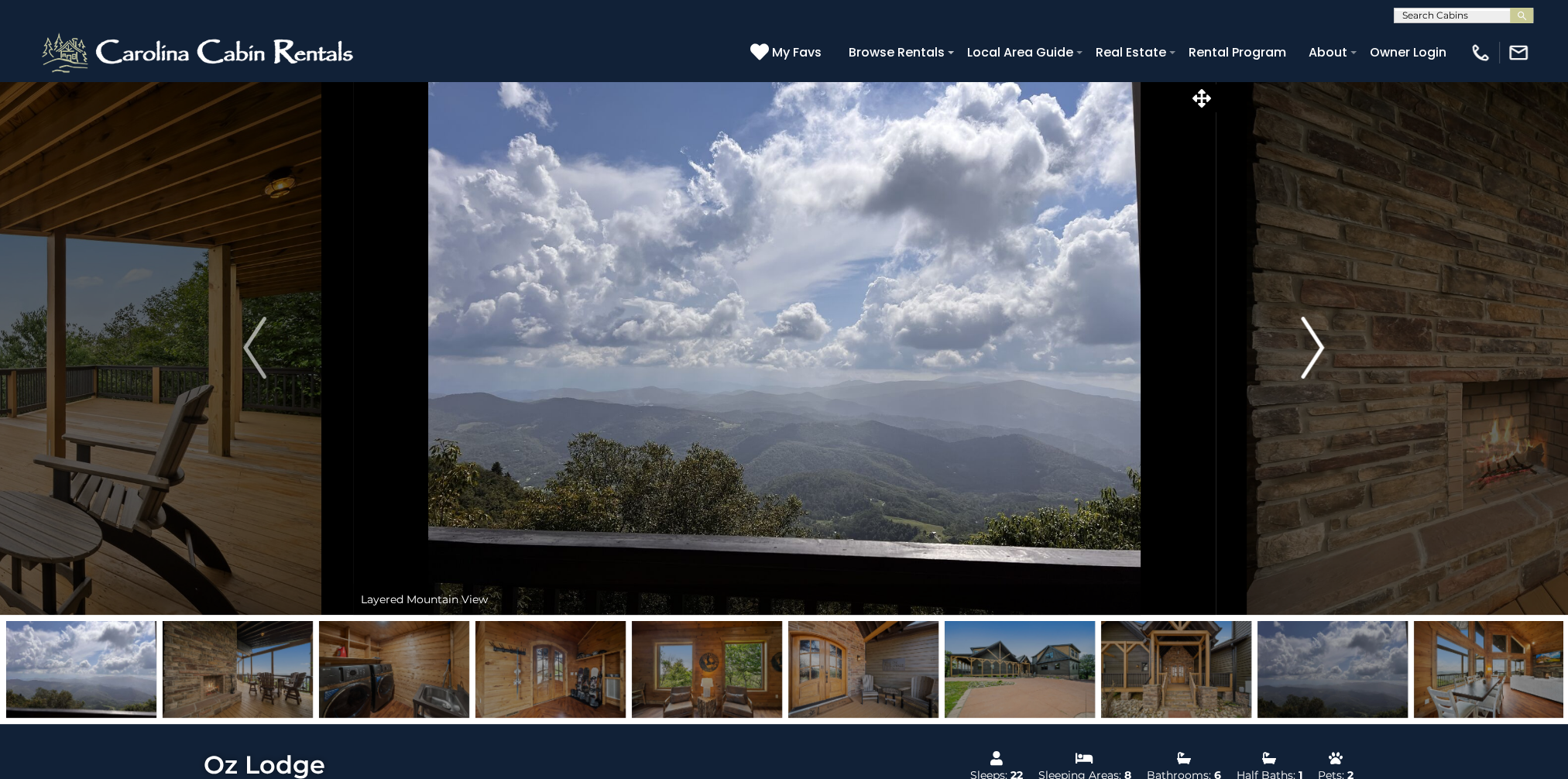
click at [1313, 336] on img "Next" at bounding box center [1313, 347] width 23 height 62
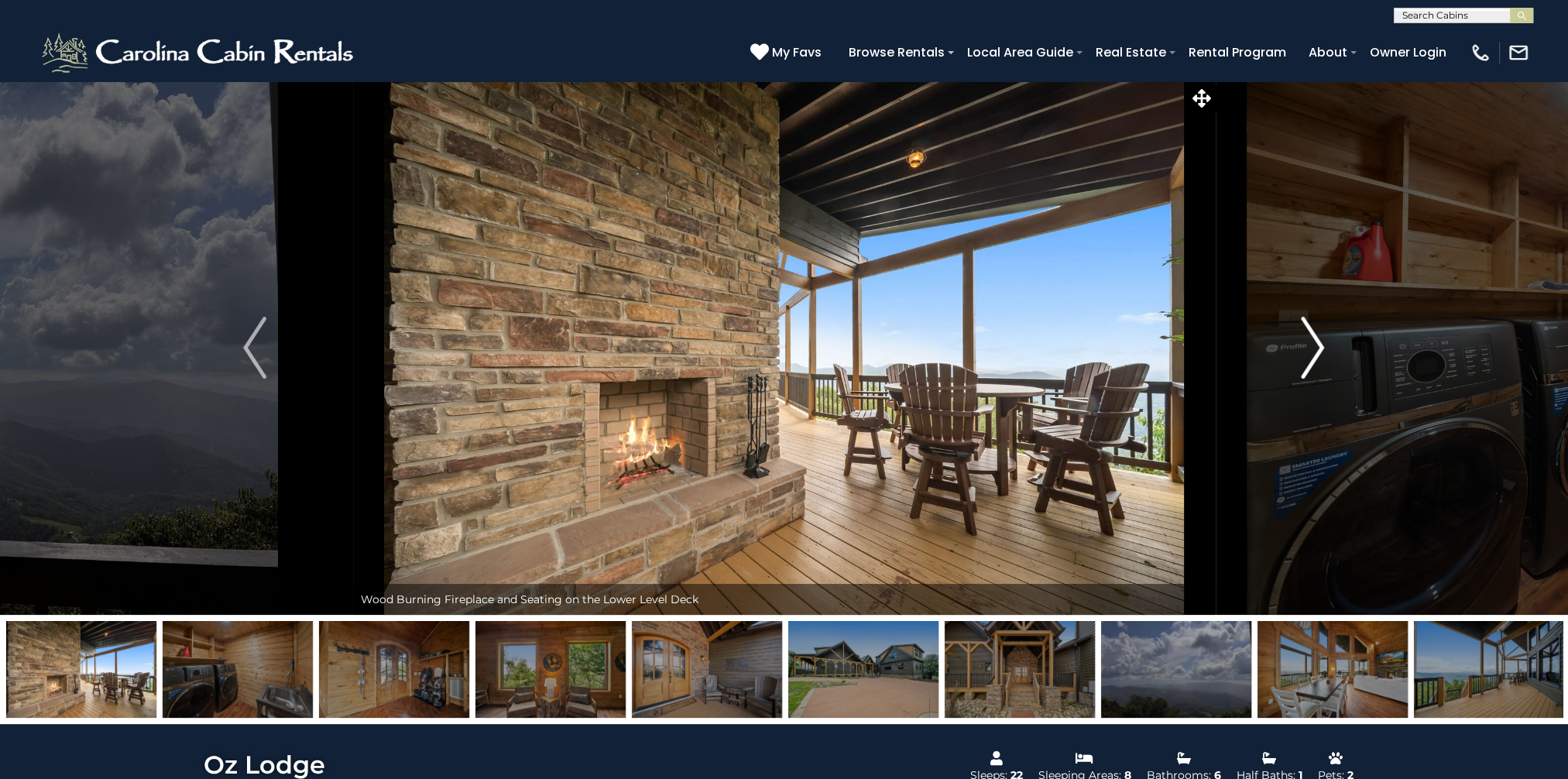
click at [1313, 336] on img "Next" at bounding box center [1313, 347] width 23 height 62
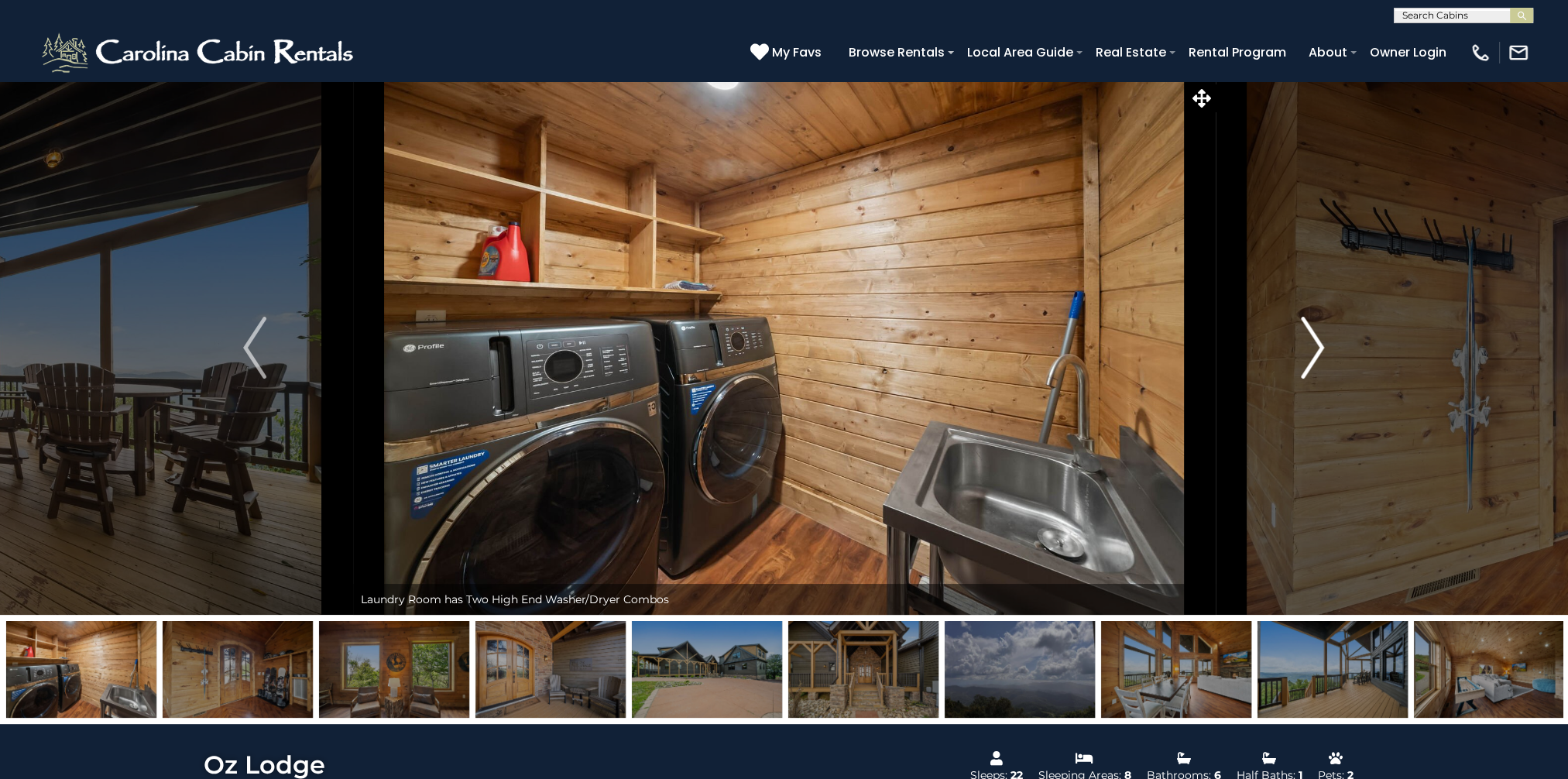
click at [1313, 336] on img "Next" at bounding box center [1313, 347] width 23 height 62
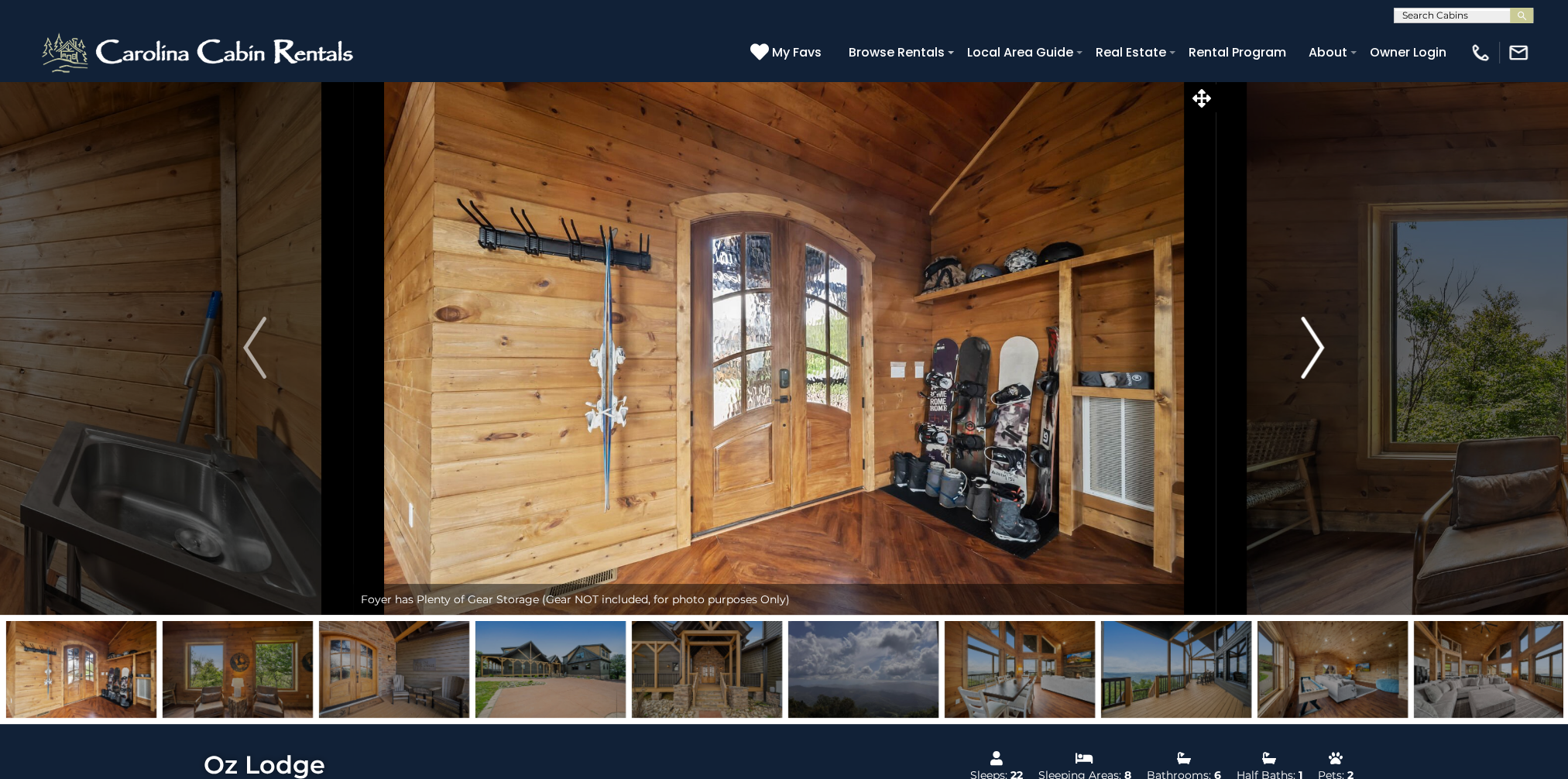
click at [1313, 336] on img "Next" at bounding box center [1313, 347] width 23 height 62
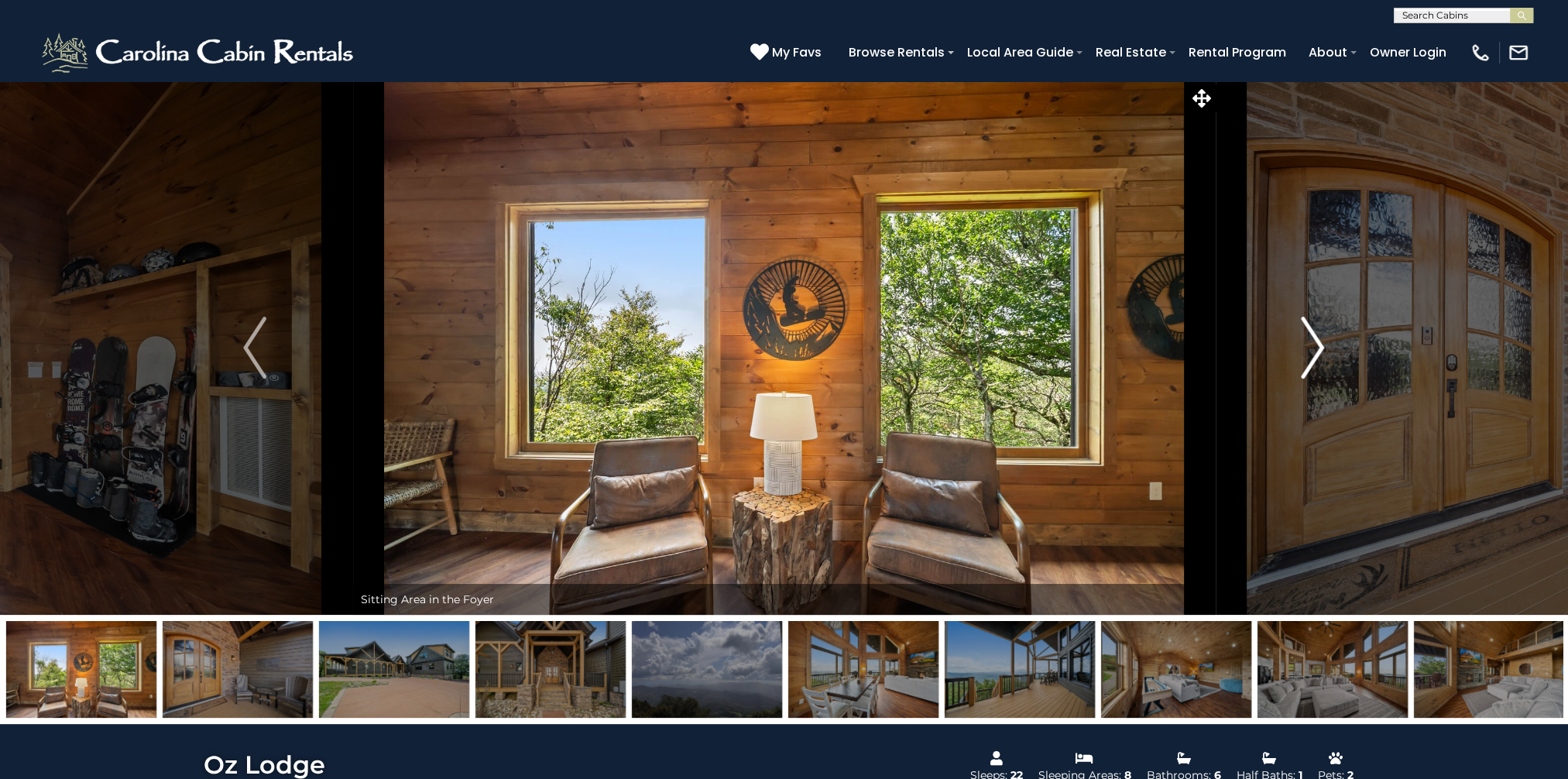
click at [1313, 336] on img "Next" at bounding box center [1313, 347] width 23 height 62
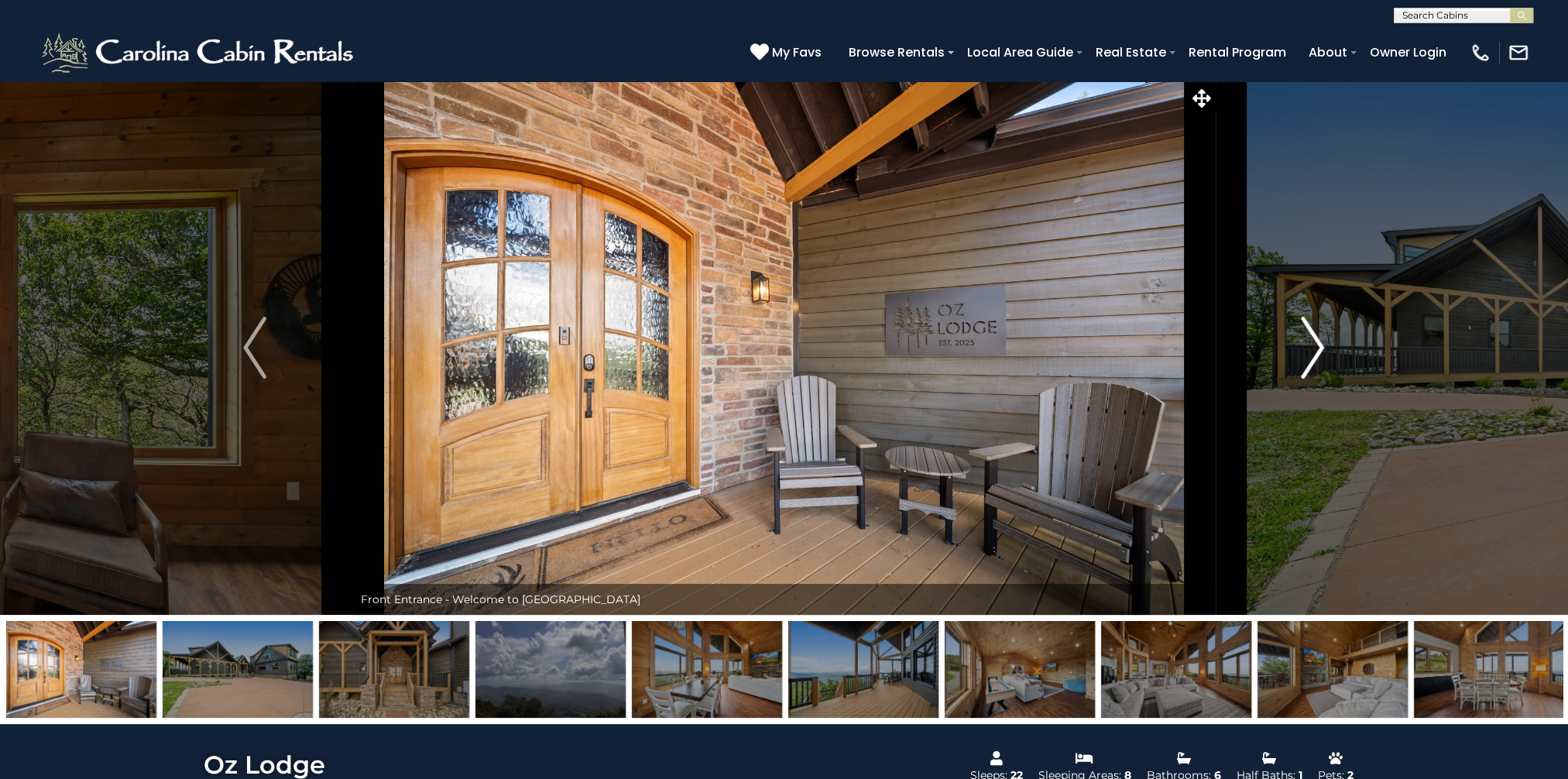
click at [1313, 336] on img "Next" at bounding box center [1313, 347] width 23 height 62
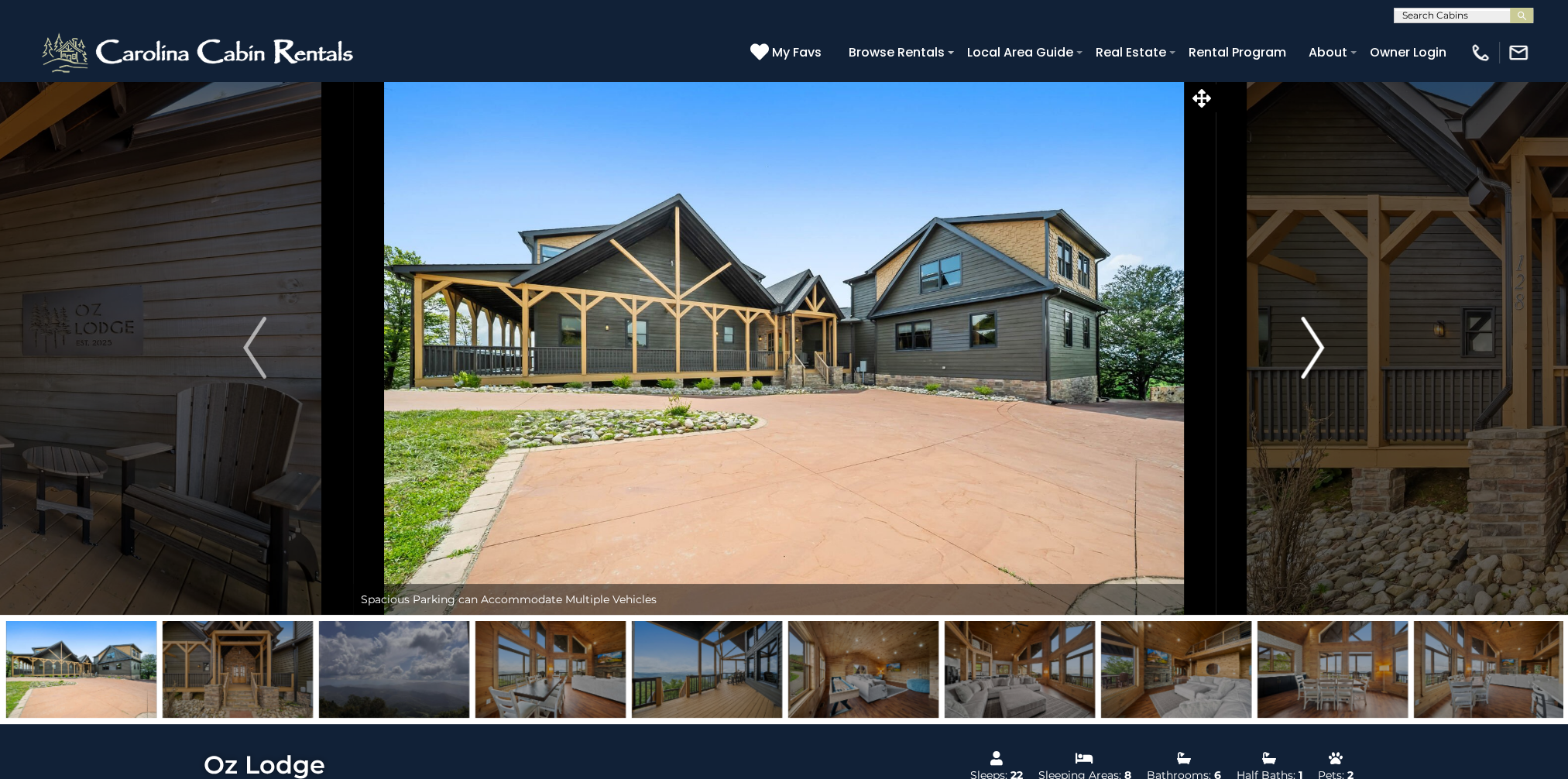
click at [1313, 336] on img "Next" at bounding box center [1313, 347] width 23 height 62
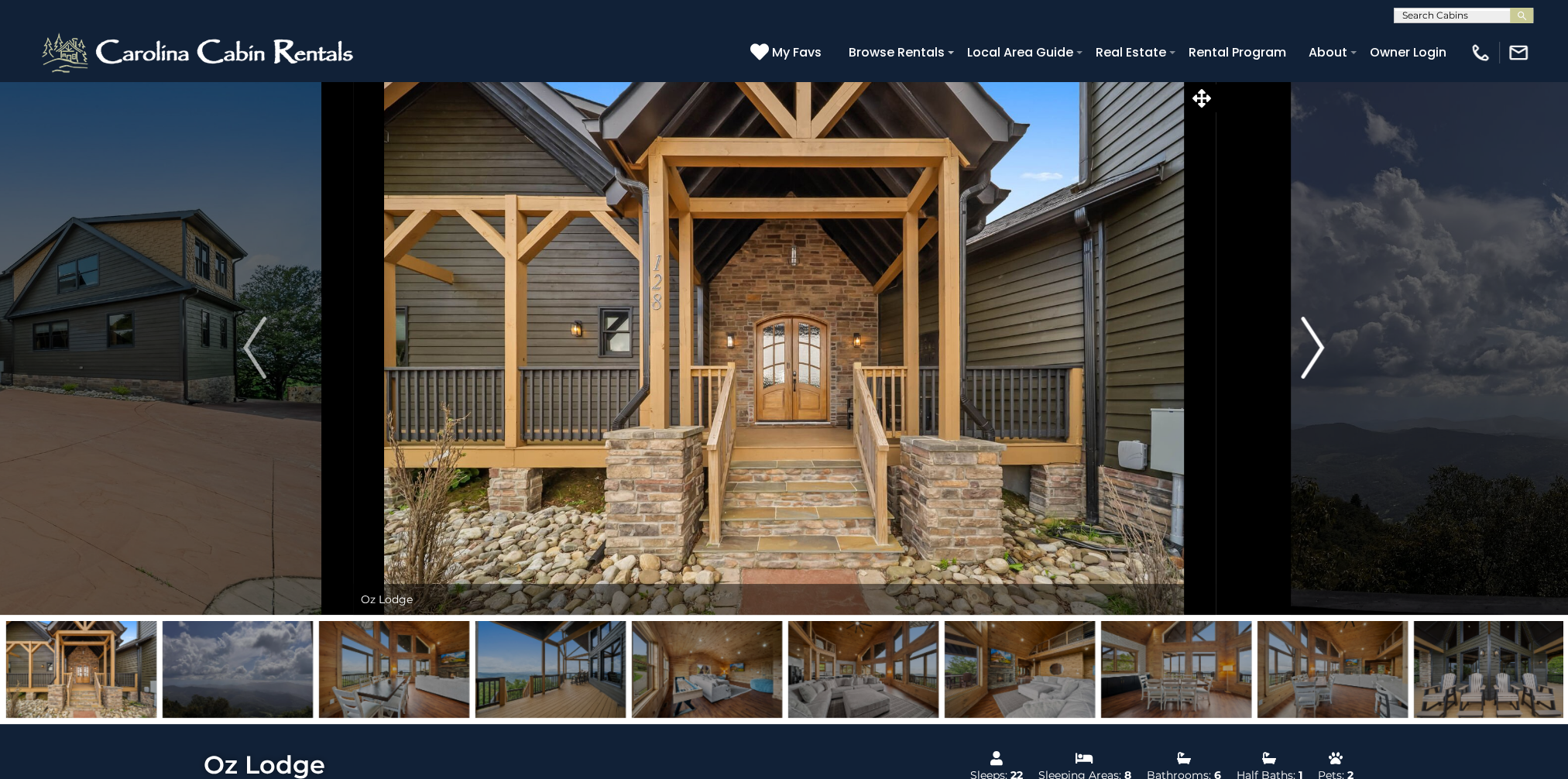
click at [1313, 336] on img "Next" at bounding box center [1313, 347] width 23 height 62
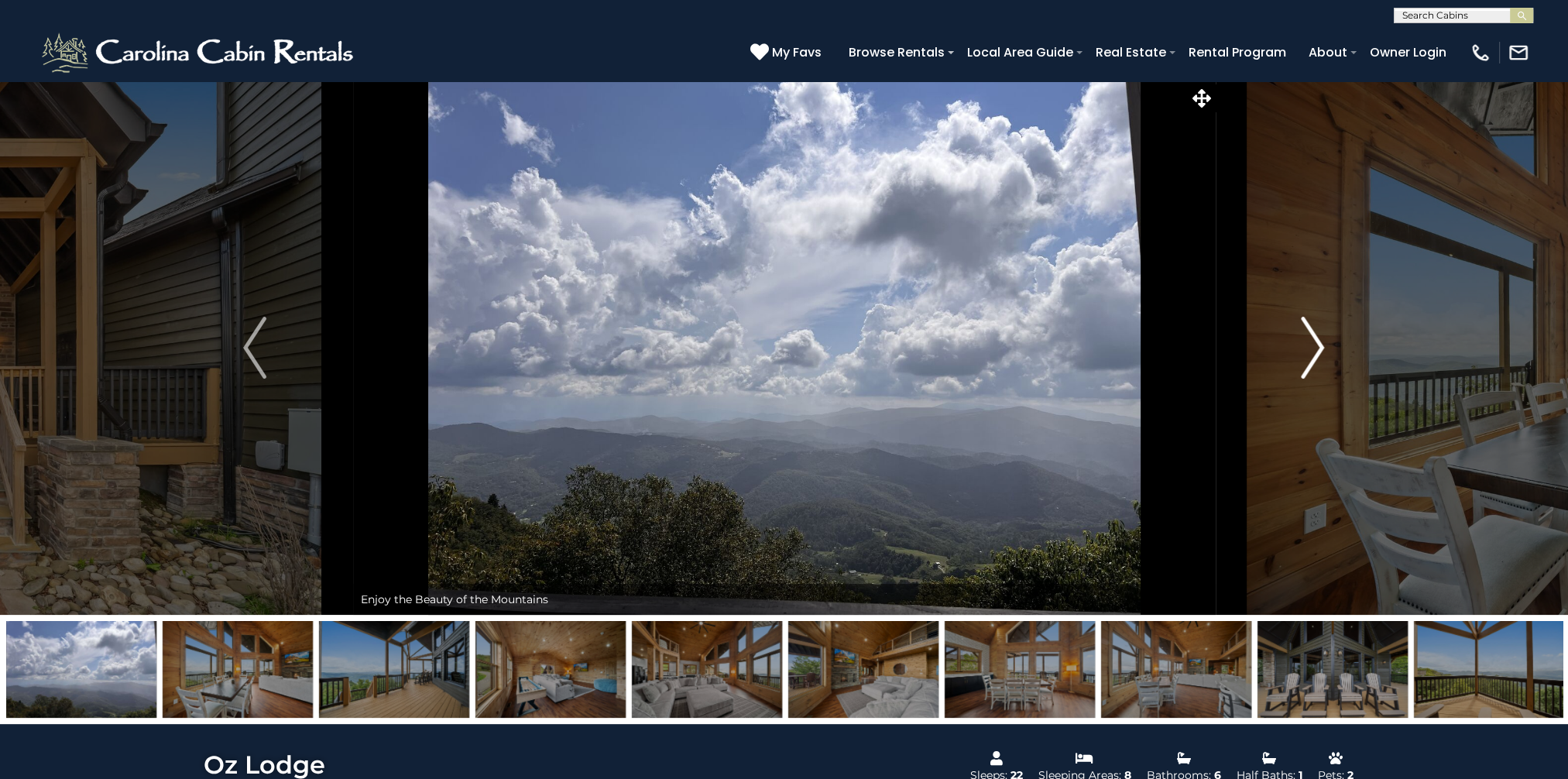
click at [1313, 336] on img "Next" at bounding box center [1313, 347] width 23 height 62
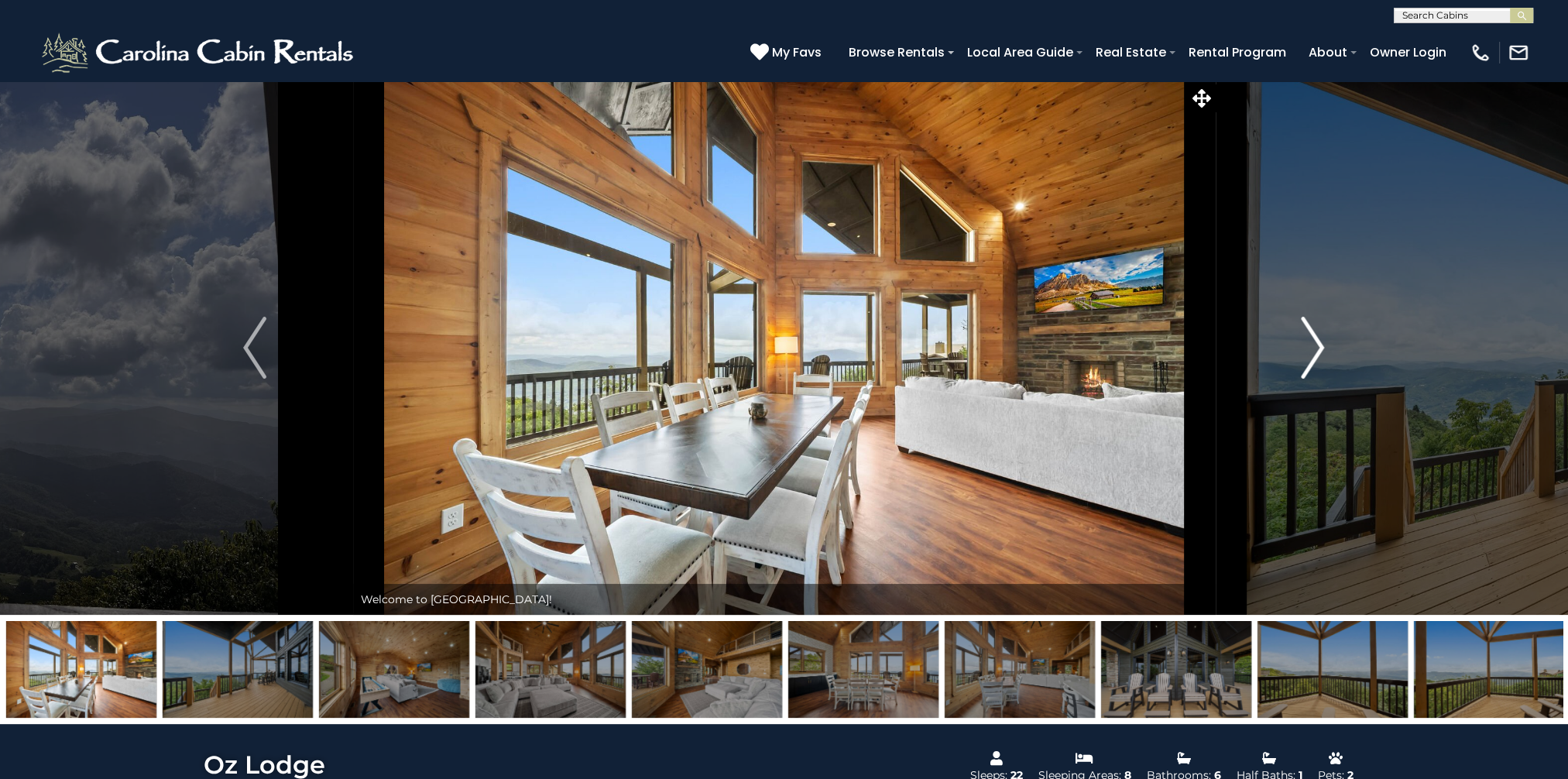
click at [1313, 336] on img "Next" at bounding box center [1313, 347] width 23 height 62
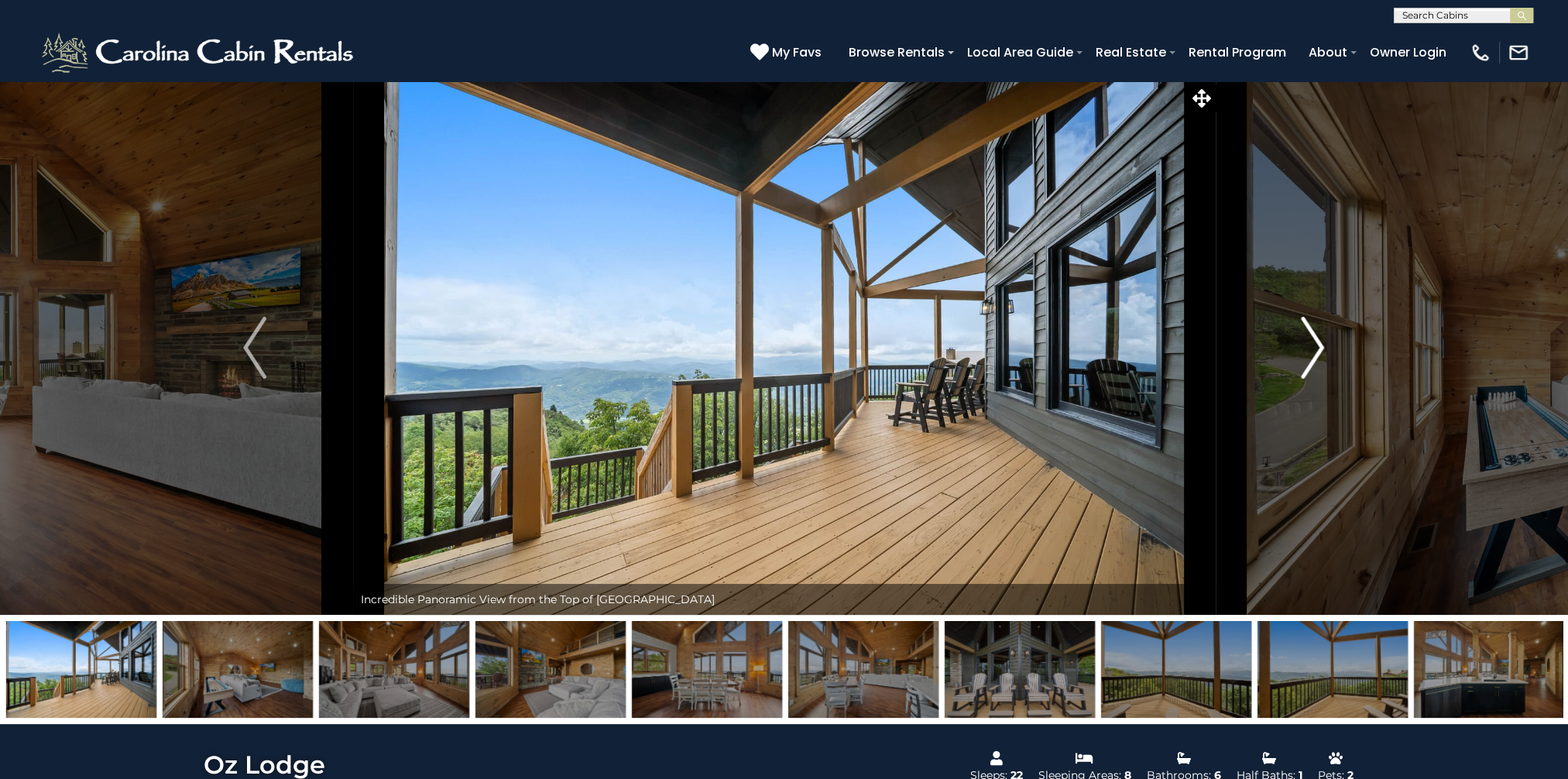
click at [1313, 336] on img "Next" at bounding box center [1313, 347] width 23 height 62
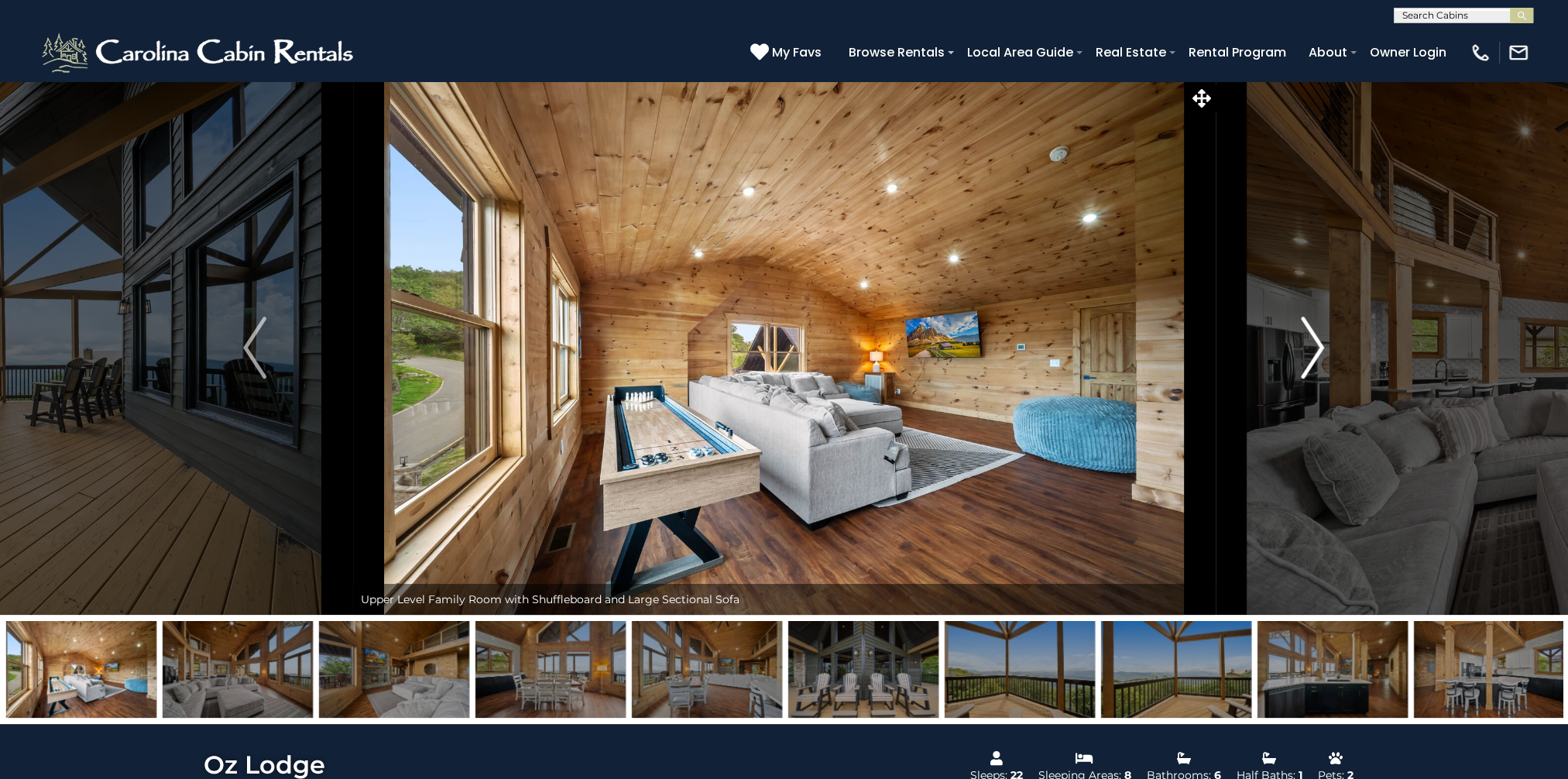
click at [1313, 336] on img "Next" at bounding box center [1313, 347] width 23 height 62
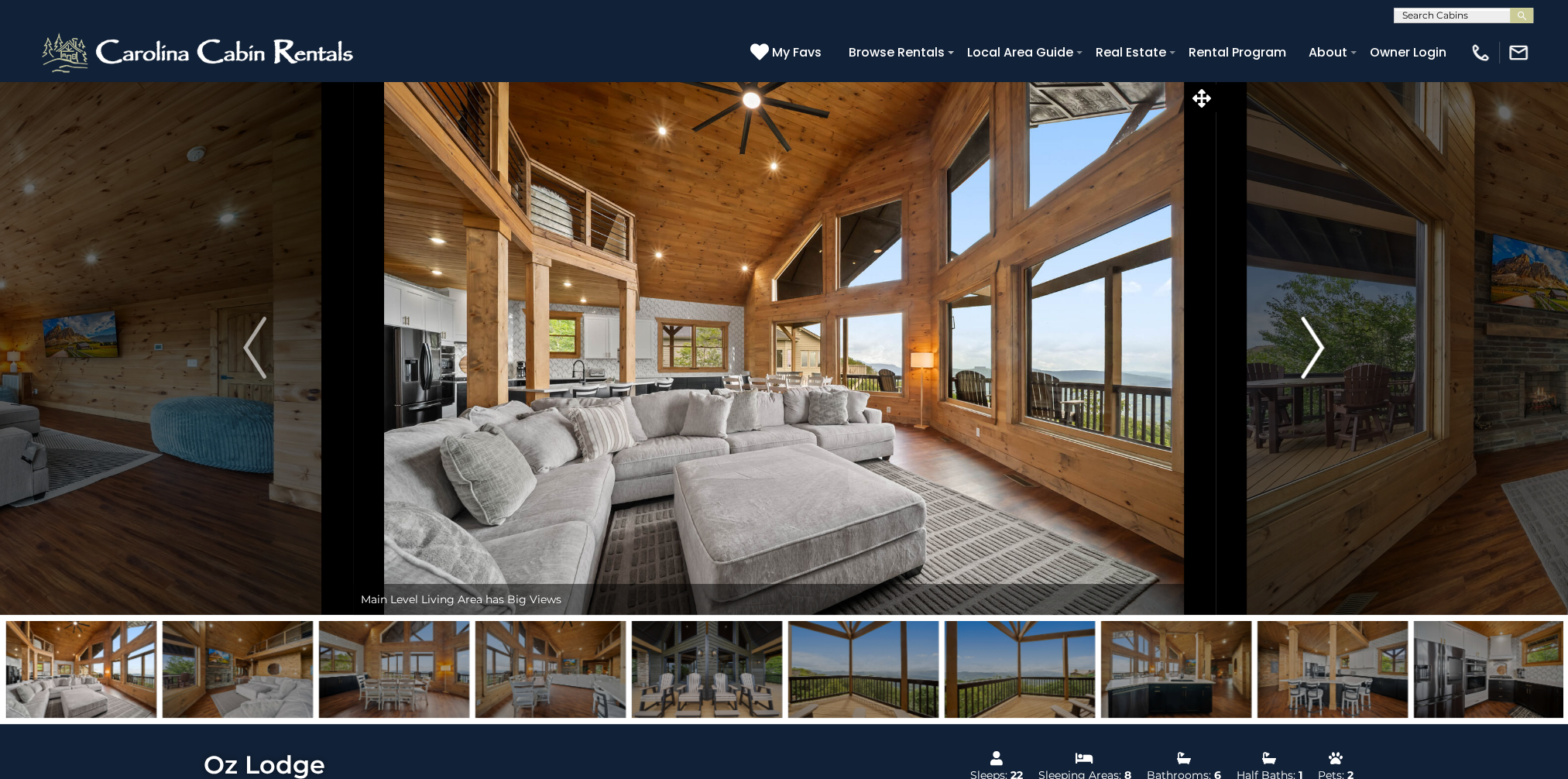
click at [1313, 336] on img "Next" at bounding box center [1313, 347] width 23 height 62
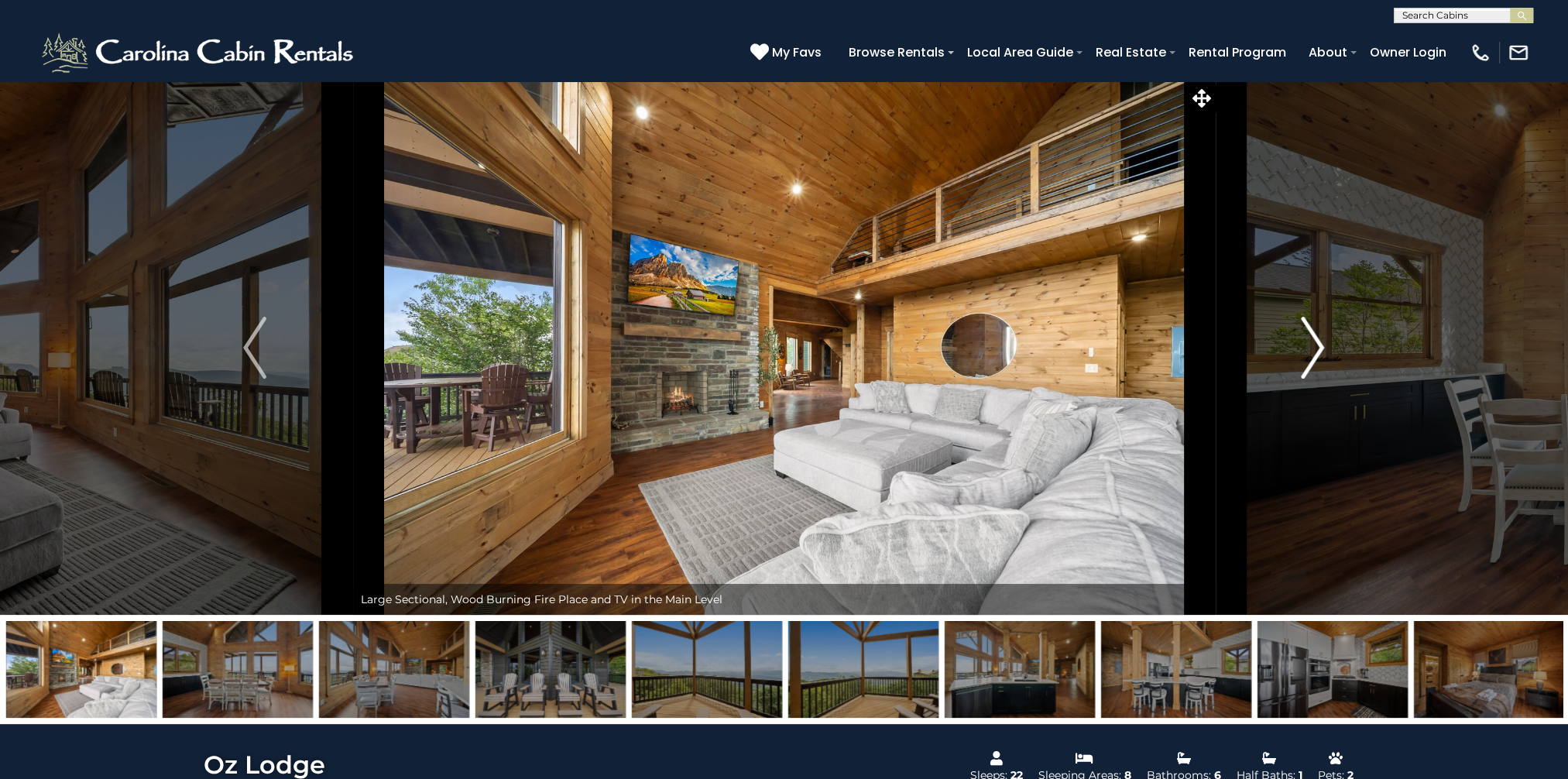
click at [1313, 336] on img "Next" at bounding box center [1313, 347] width 23 height 62
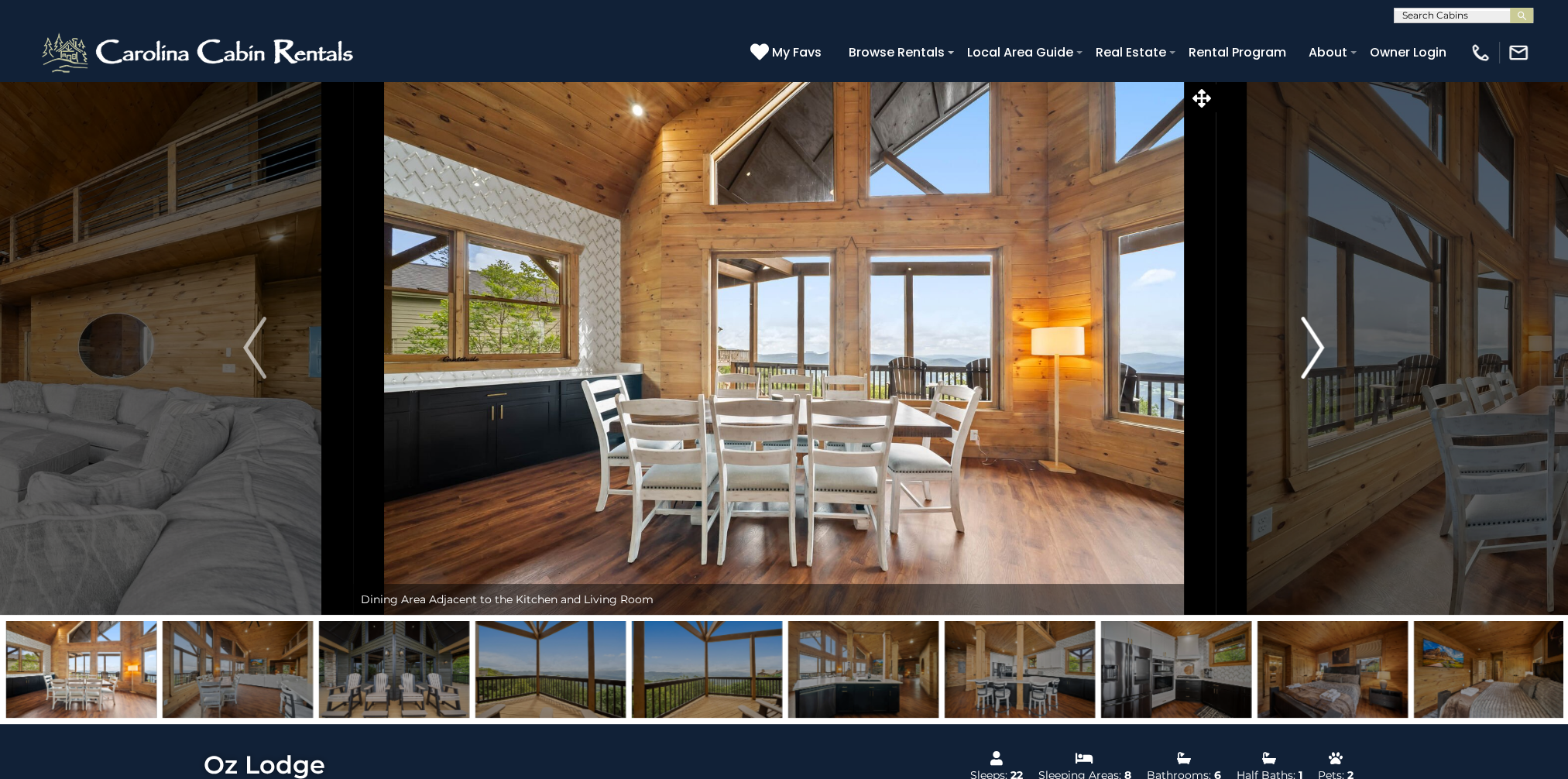
click at [1313, 336] on img "Next" at bounding box center [1313, 347] width 23 height 62
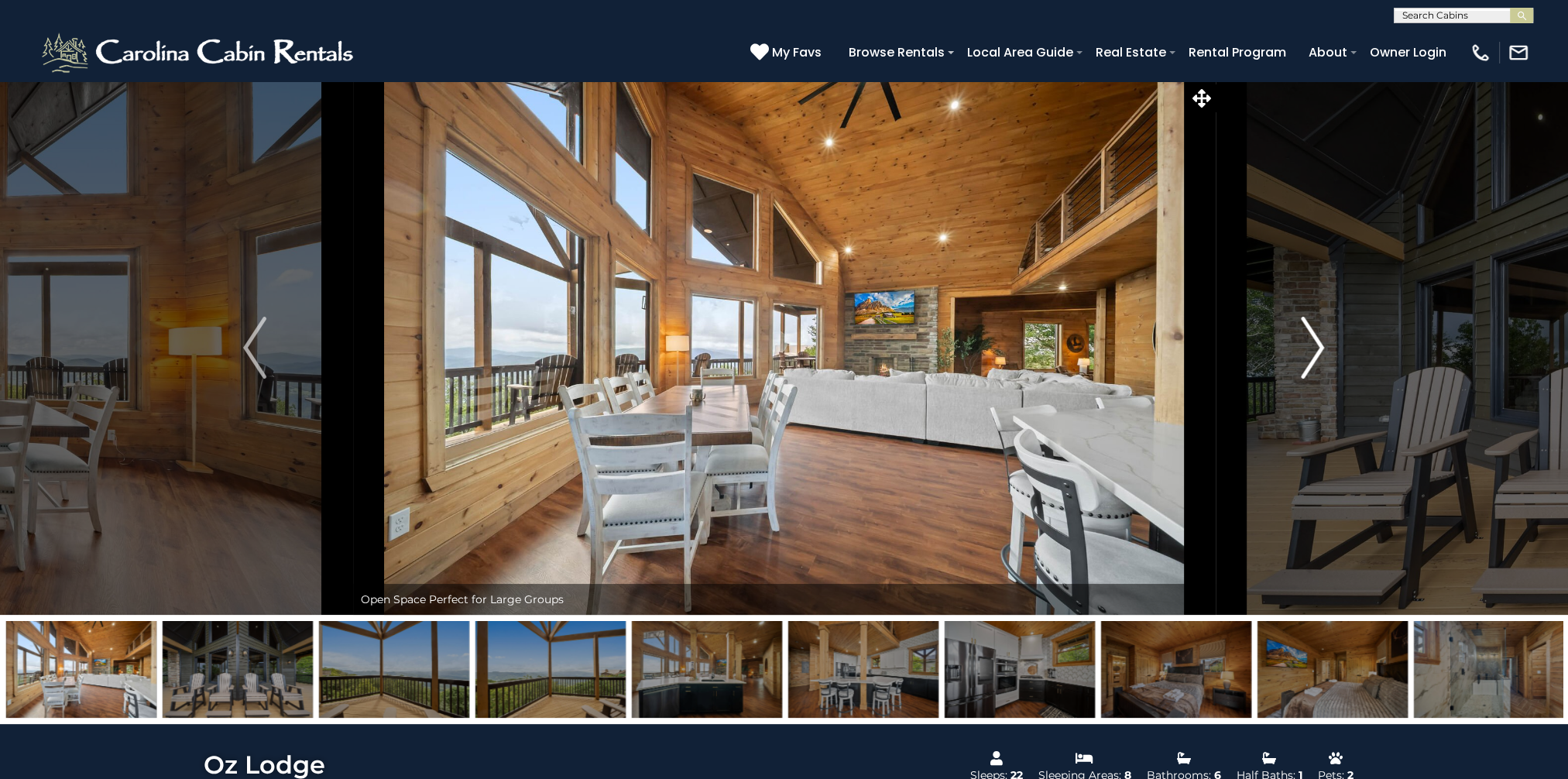
click at [1313, 336] on img "Next" at bounding box center [1313, 347] width 23 height 62
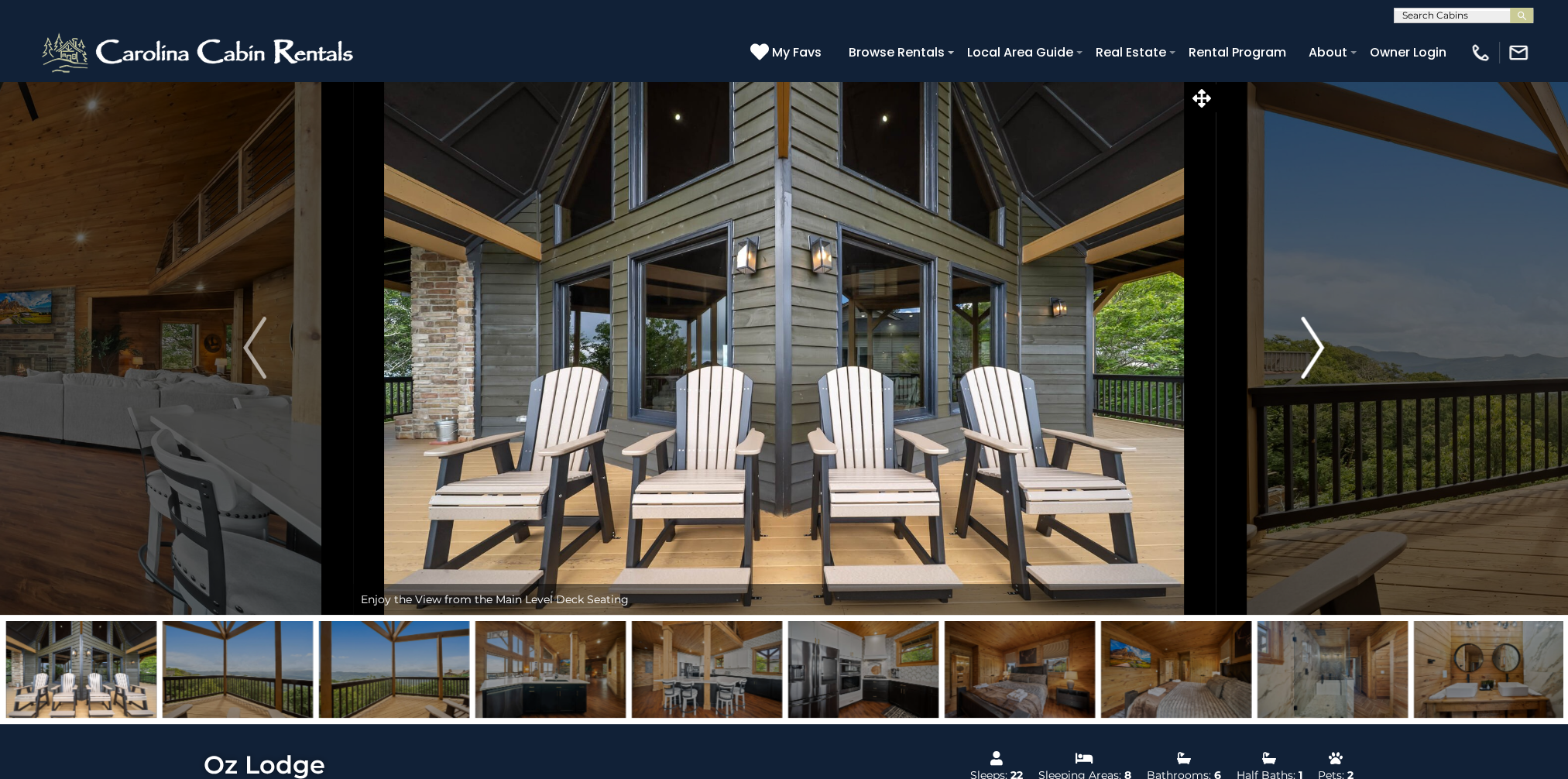
click at [1313, 336] on img "Next" at bounding box center [1313, 347] width 23 height 62
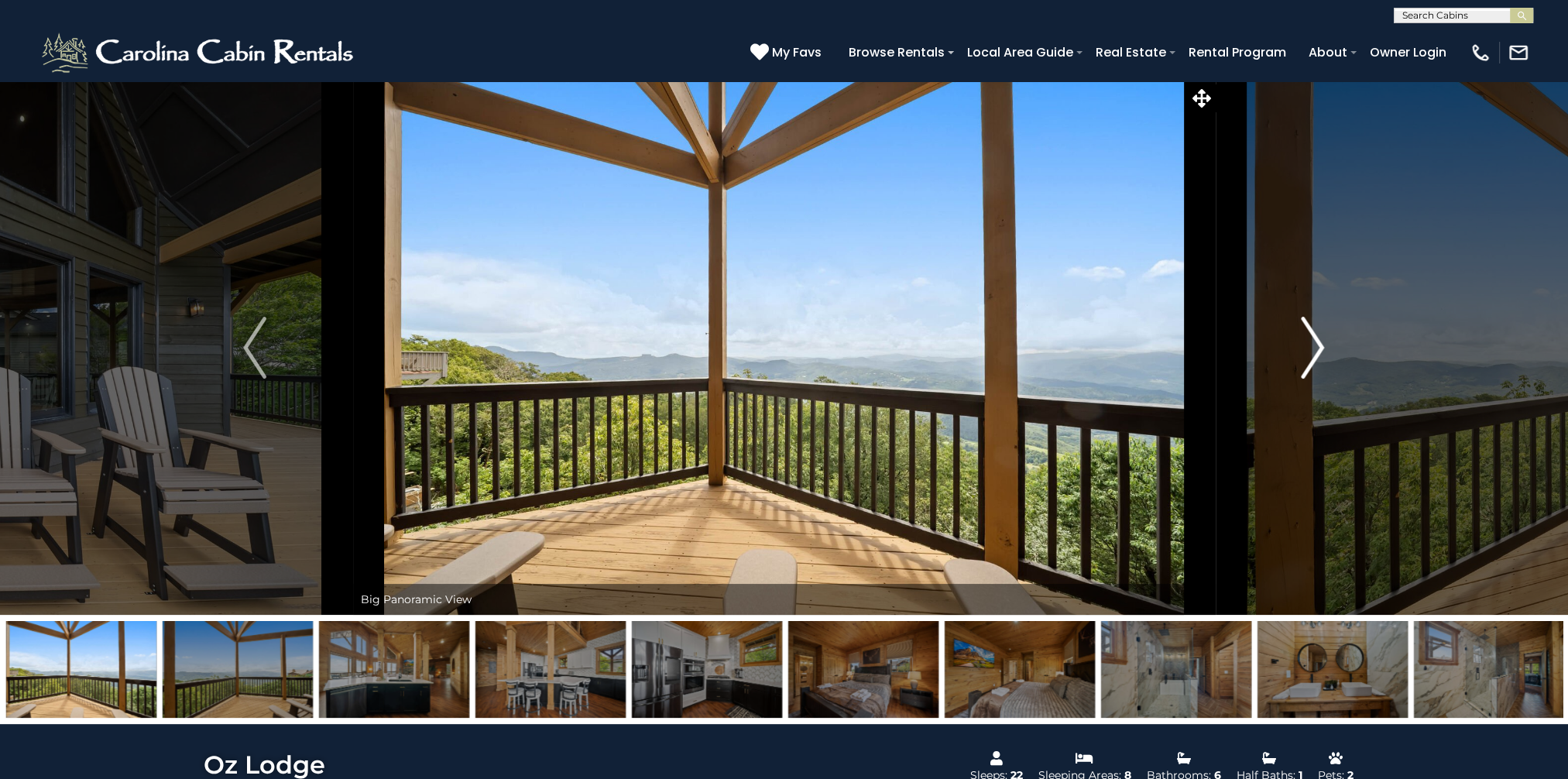
click at [1313, 336] on img "Next" at bounding box center [1313, 347] width 23 height 62
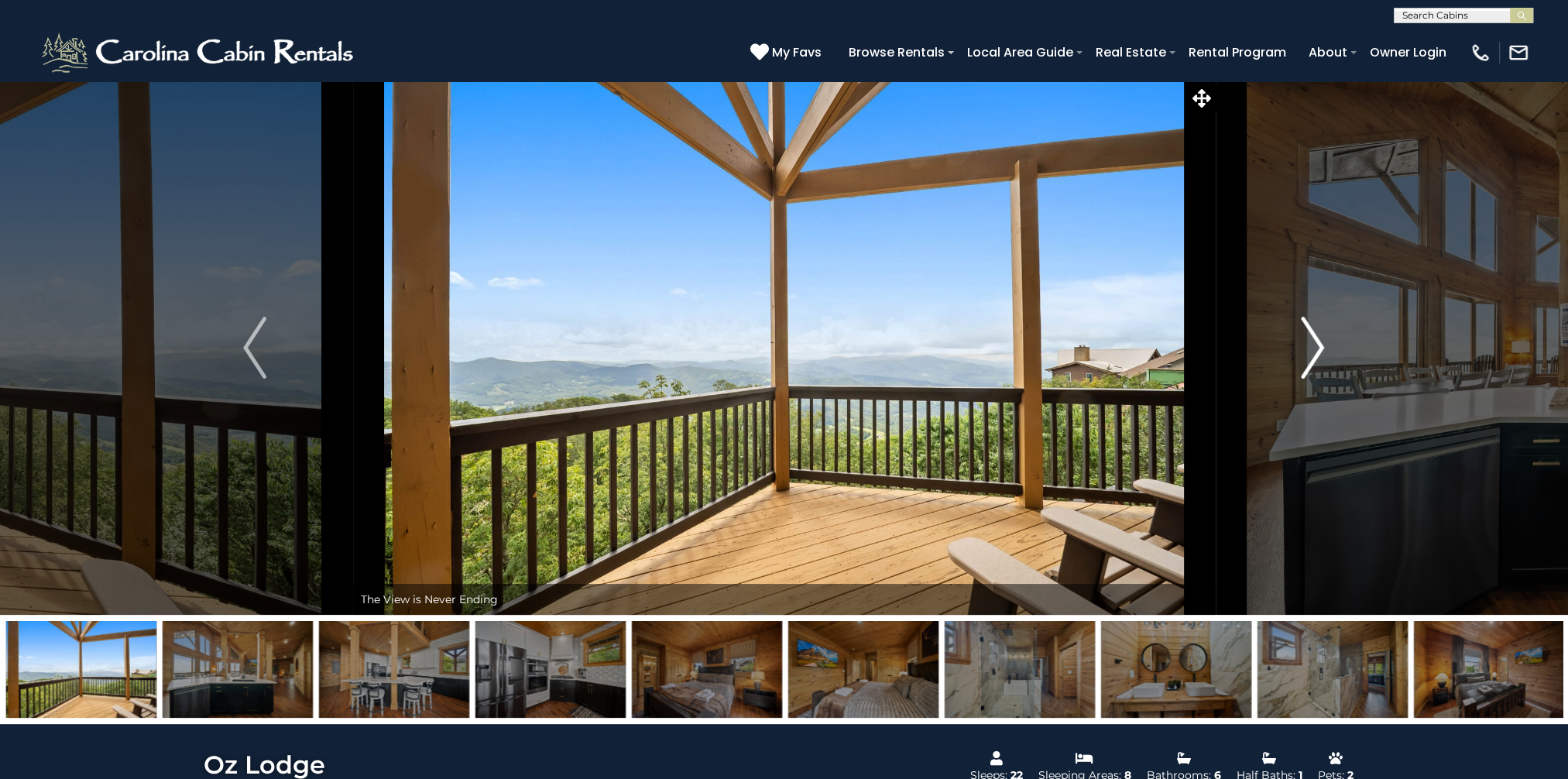
click at [1313, 336] on img "Next" at bounding box center [1313, 347] width 23 height 62
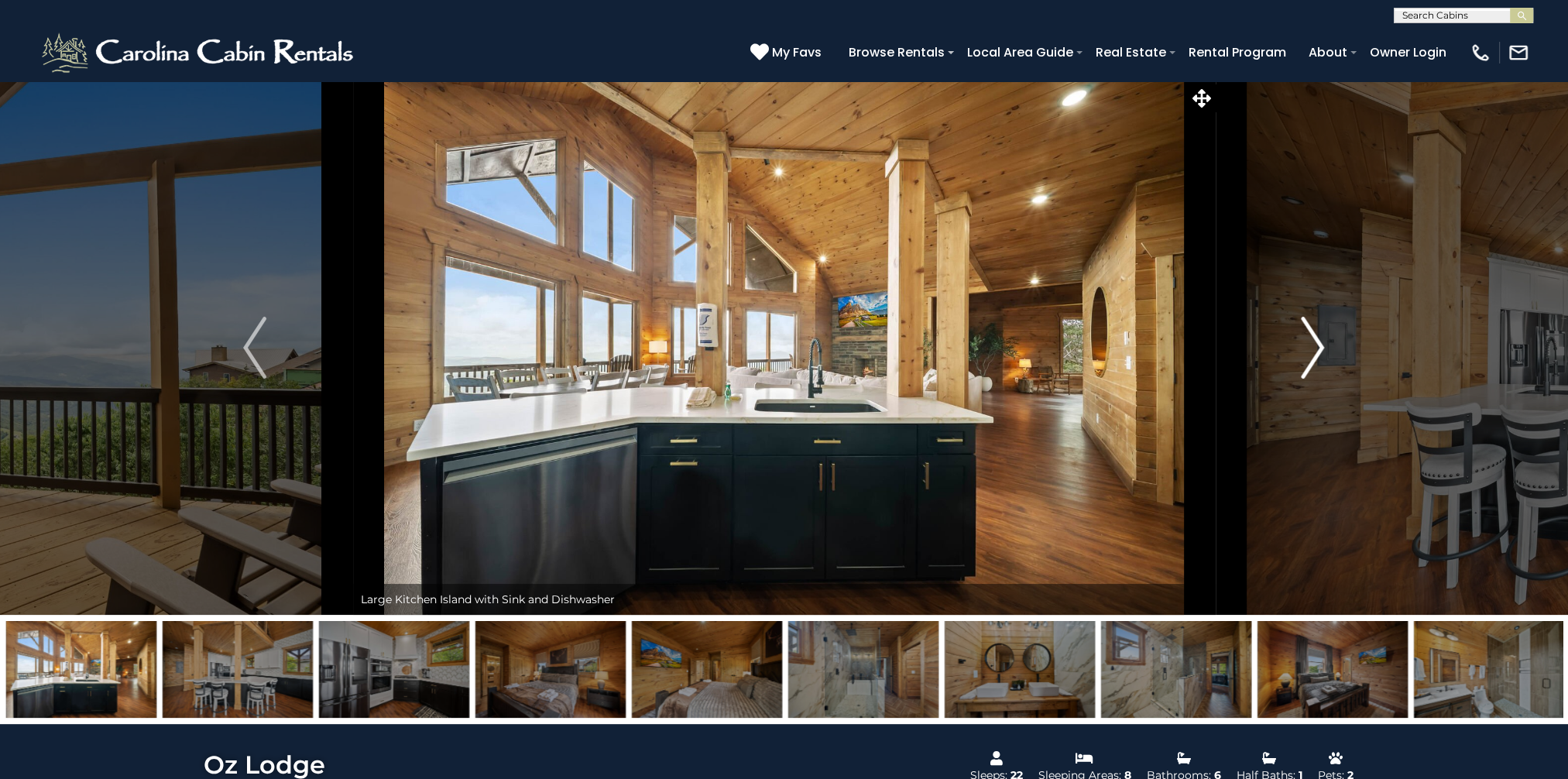
click at [1313, 336] on img "Next" at bounding box center [1313, 347] width 23 height 62
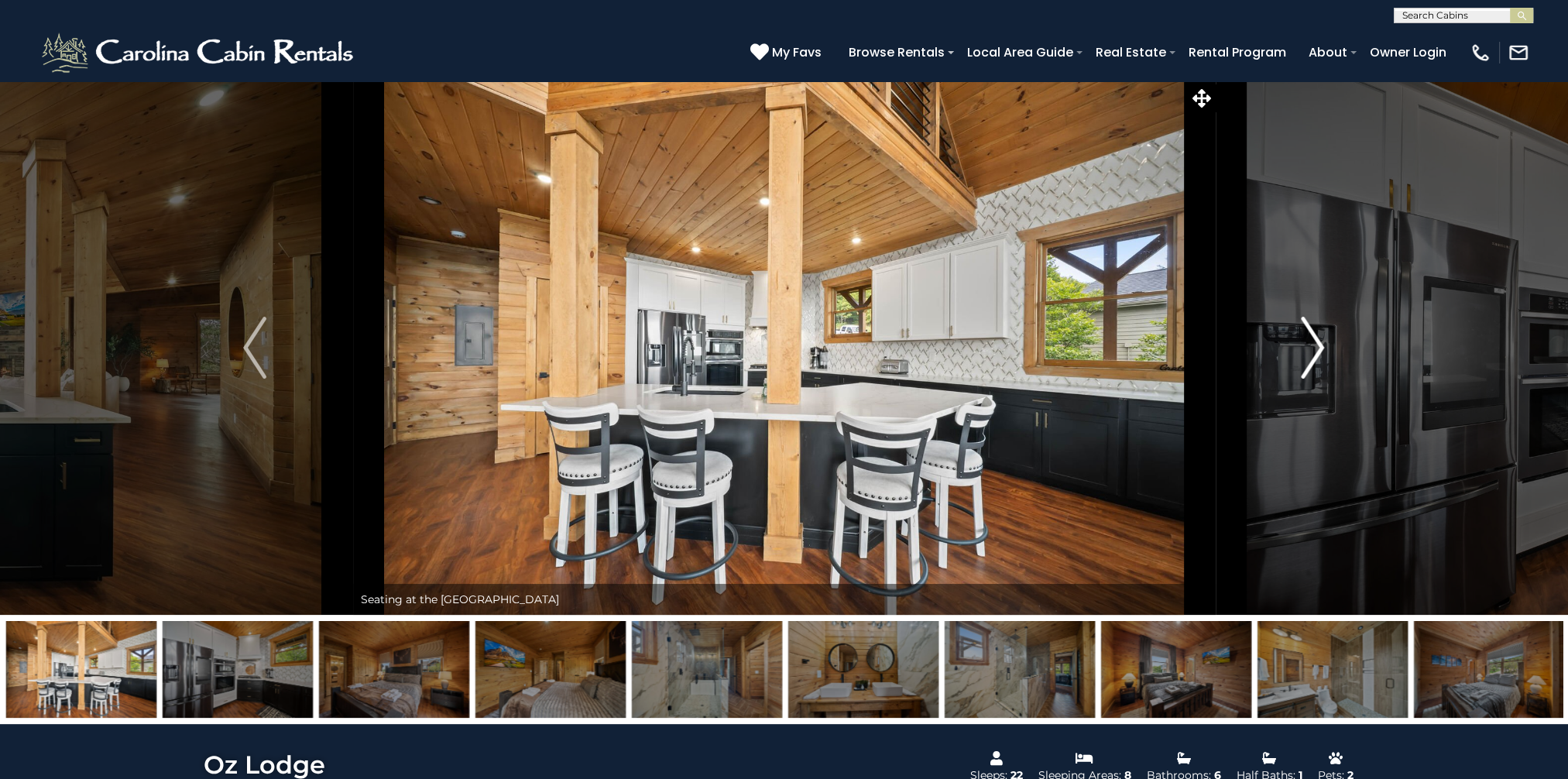
click at [1313, 336] on img "Next" at bounding box center [1313, 347] width 23 height 62
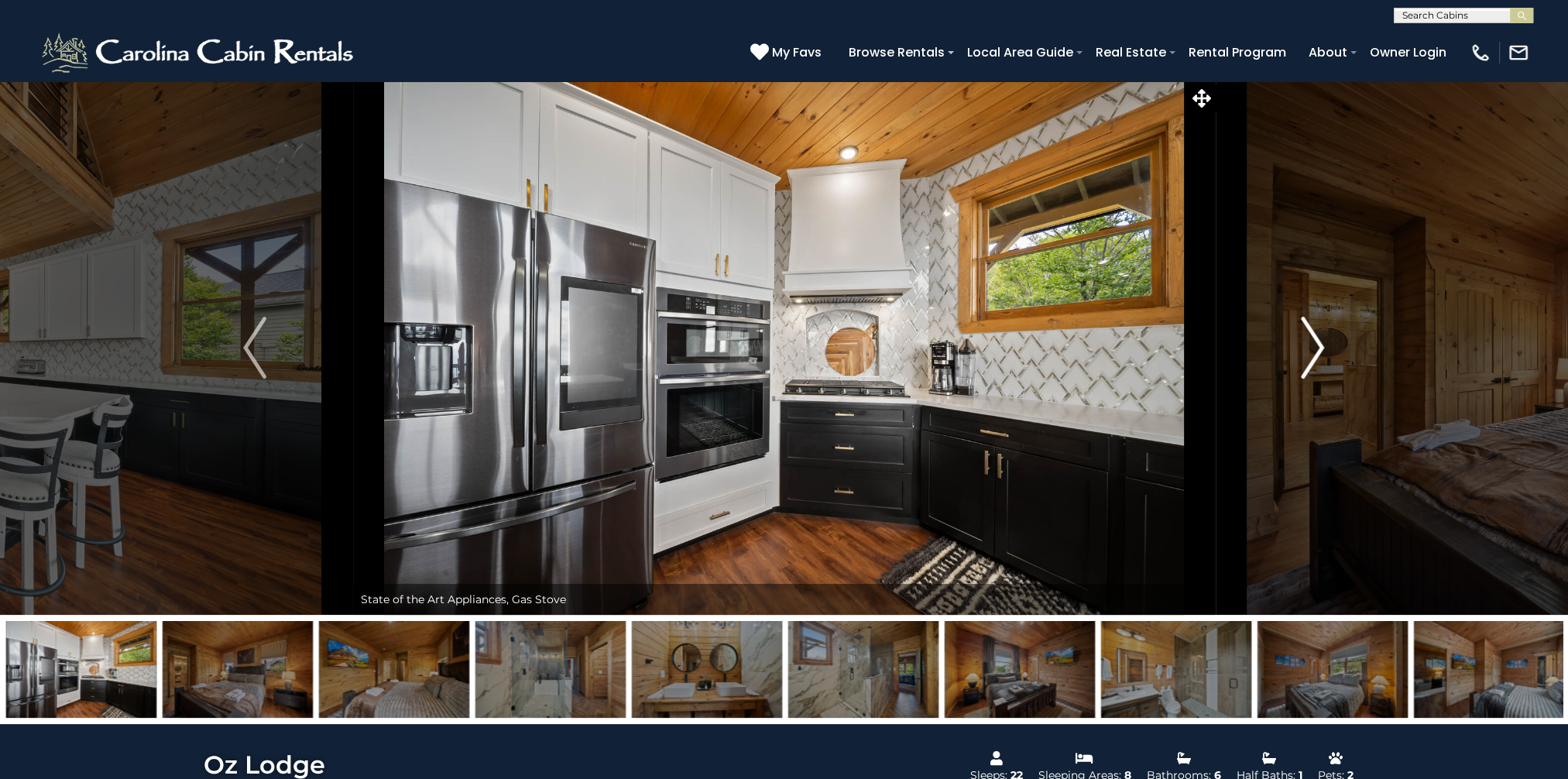
click at [1313, 336] on img "Next" at bounding box center [1313, 347] width 23 height 62
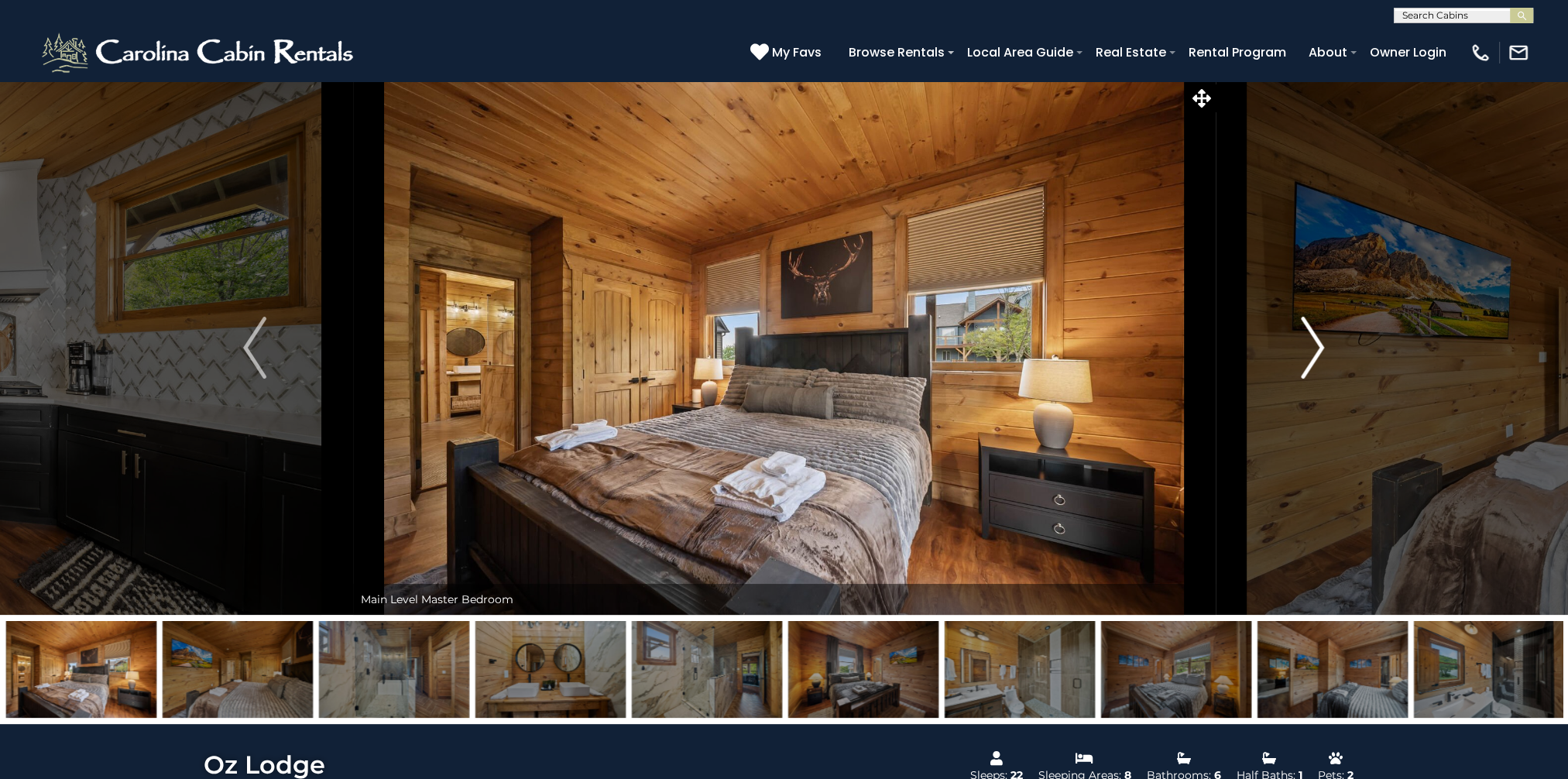
click at [1313, 336] on img "Next" at bounding box center [1313, 347] width 23 height 62
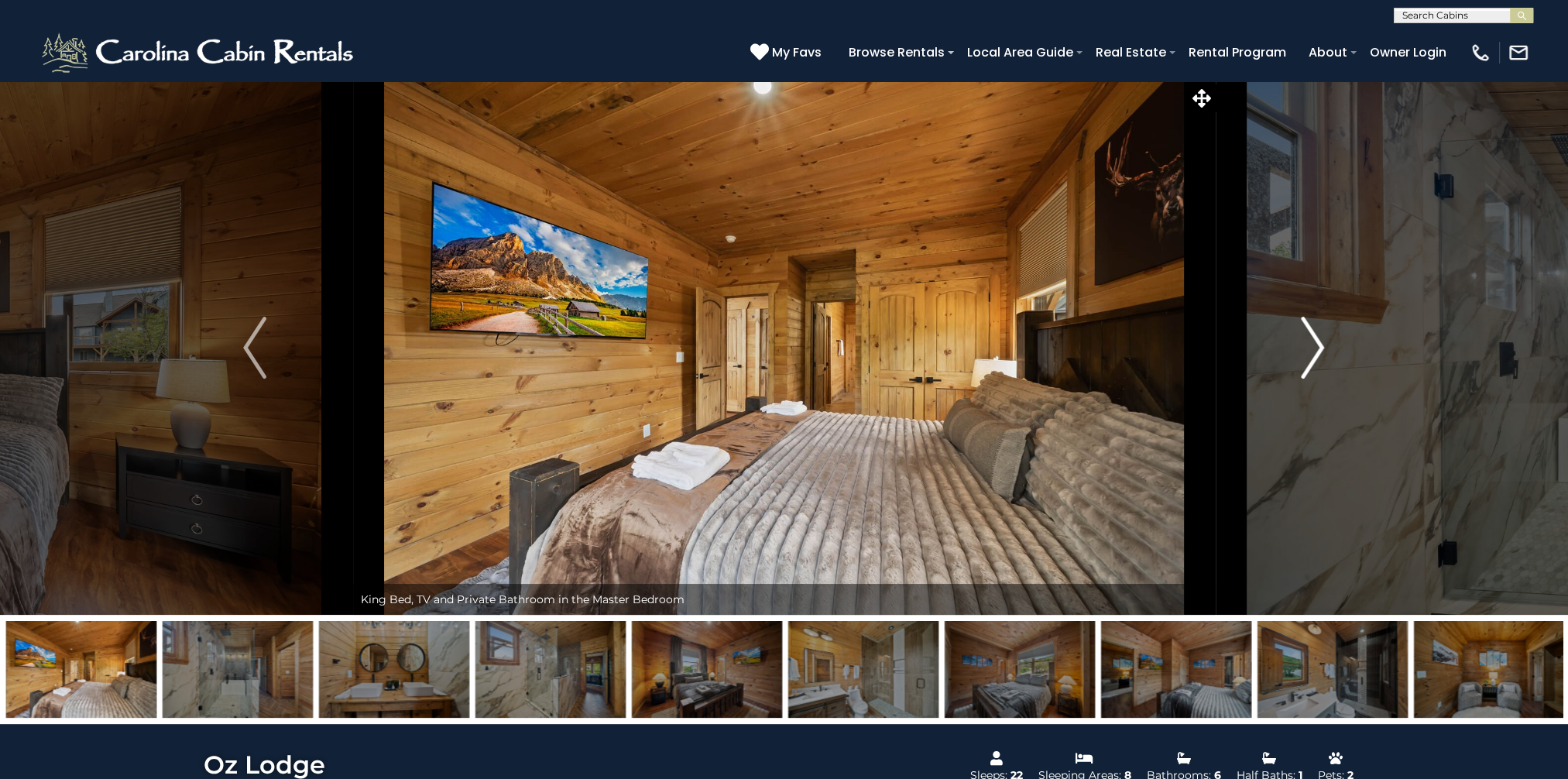
click at [1313, 336] on img "Next" at bounding box center [1313, 347] width 23 height 62
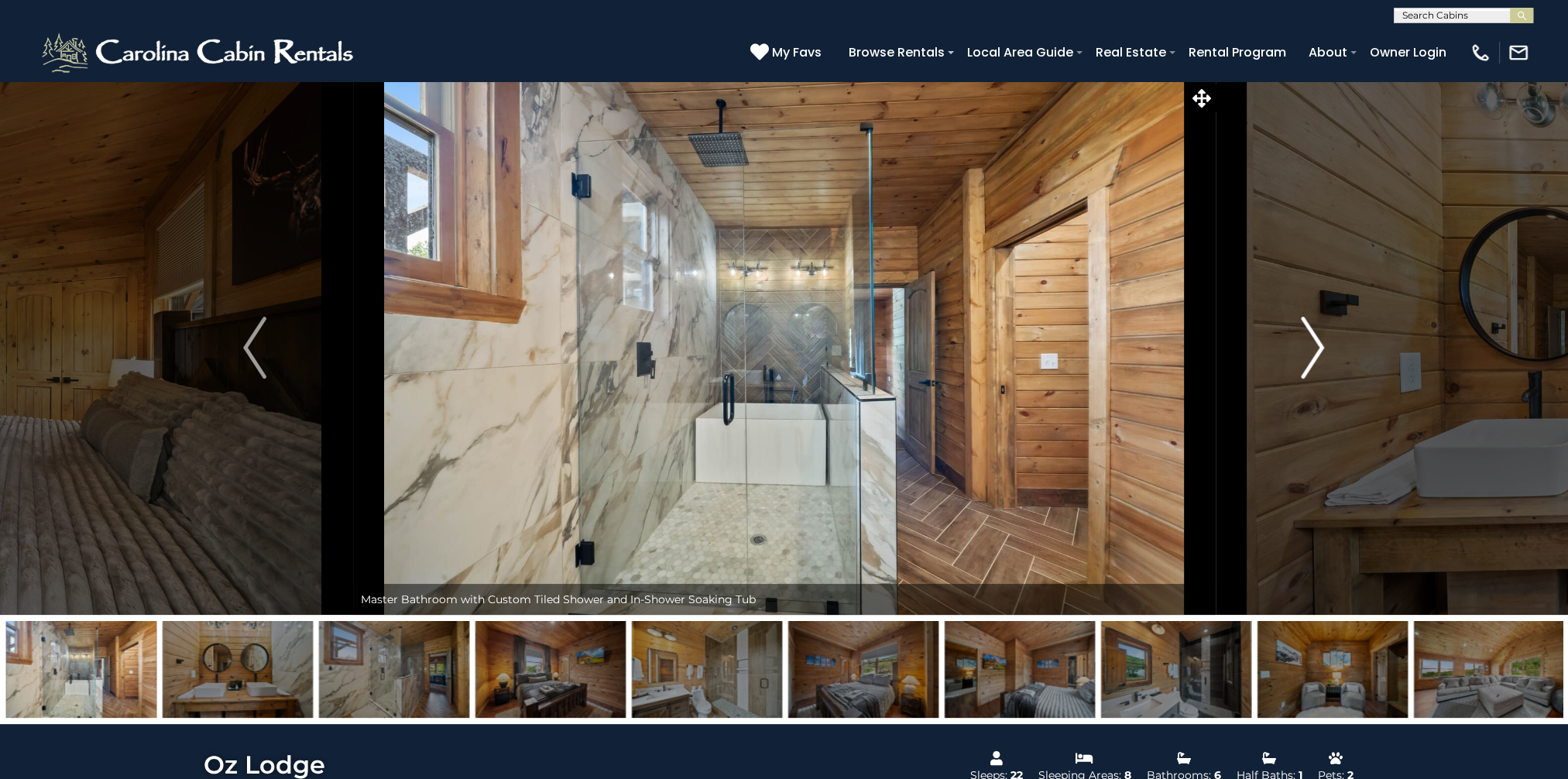
click at [1313, 336] on img "Next" at bounding box center [1313, 347] width 23 height 62
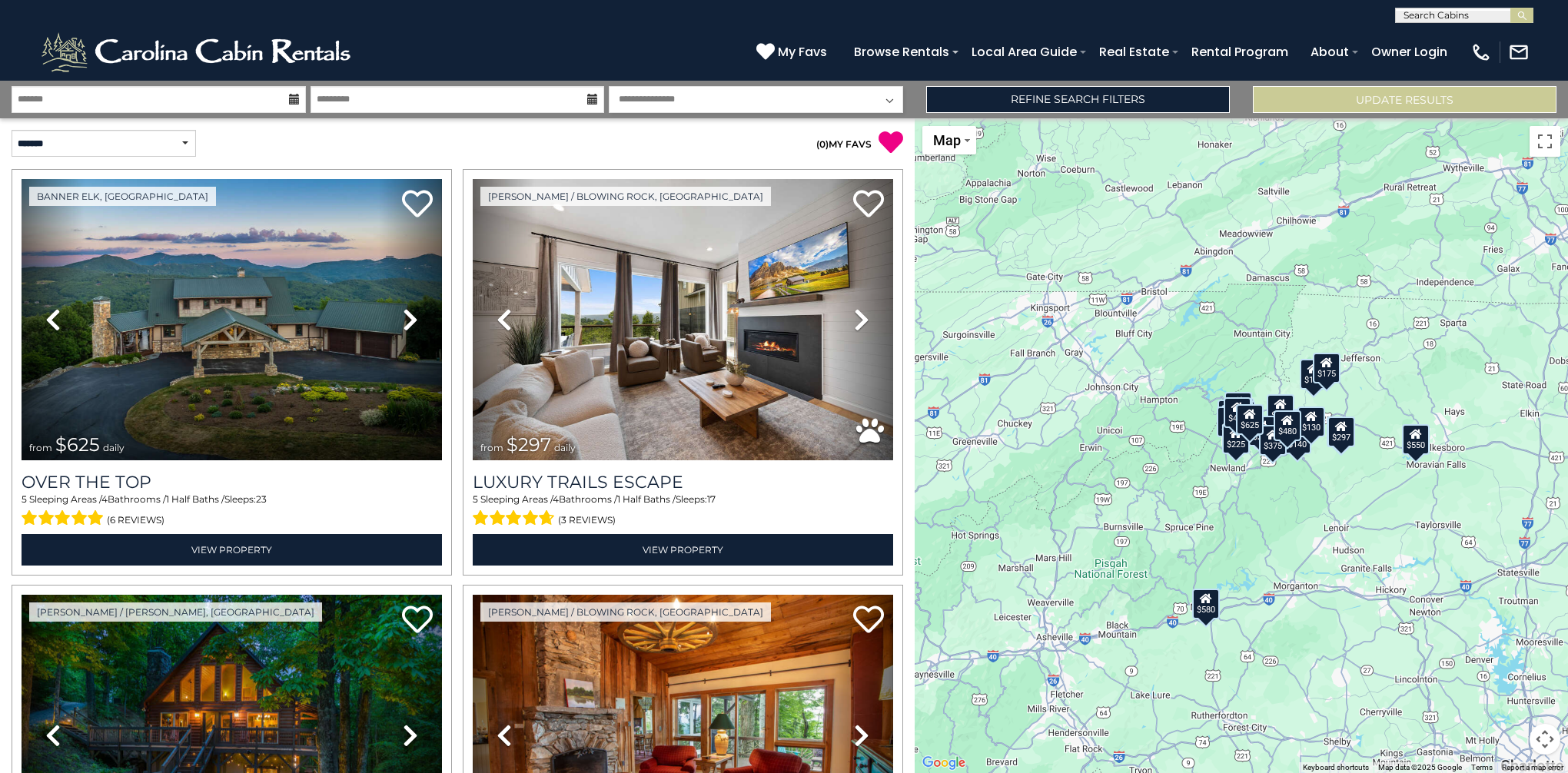
click at [289, 99] on icon at bounding box center [294, 99] width 10 height 10
click at [294, 100] on icon at bounding box center [294, 99] width 10 height 10
click at [114, 104] on input "text" at bounding box center [158, 99] width 294 height 27
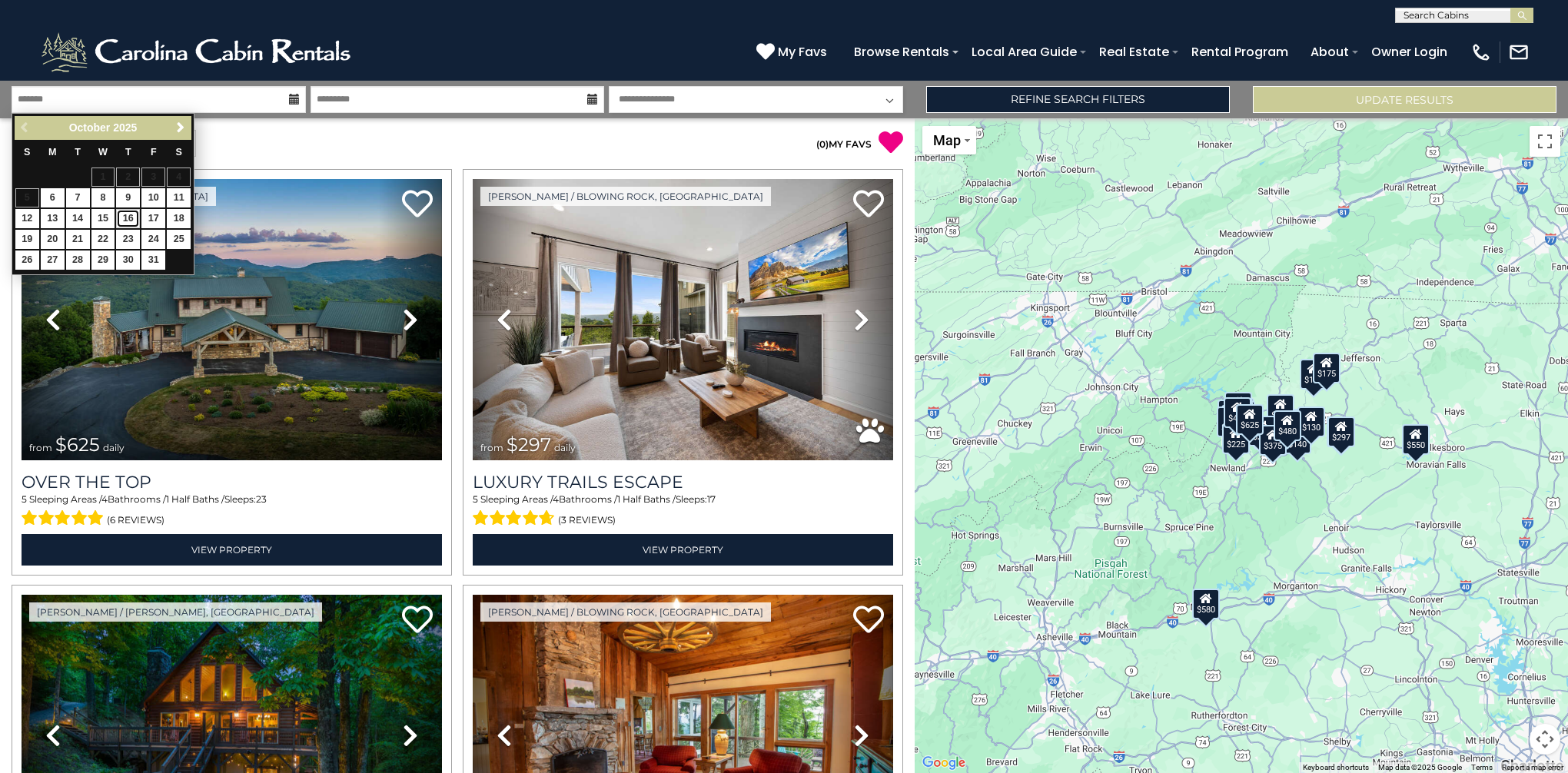
click at [127, 218] on link "16" at bounding box center [127, 219] width 24 height 19
type input "********"
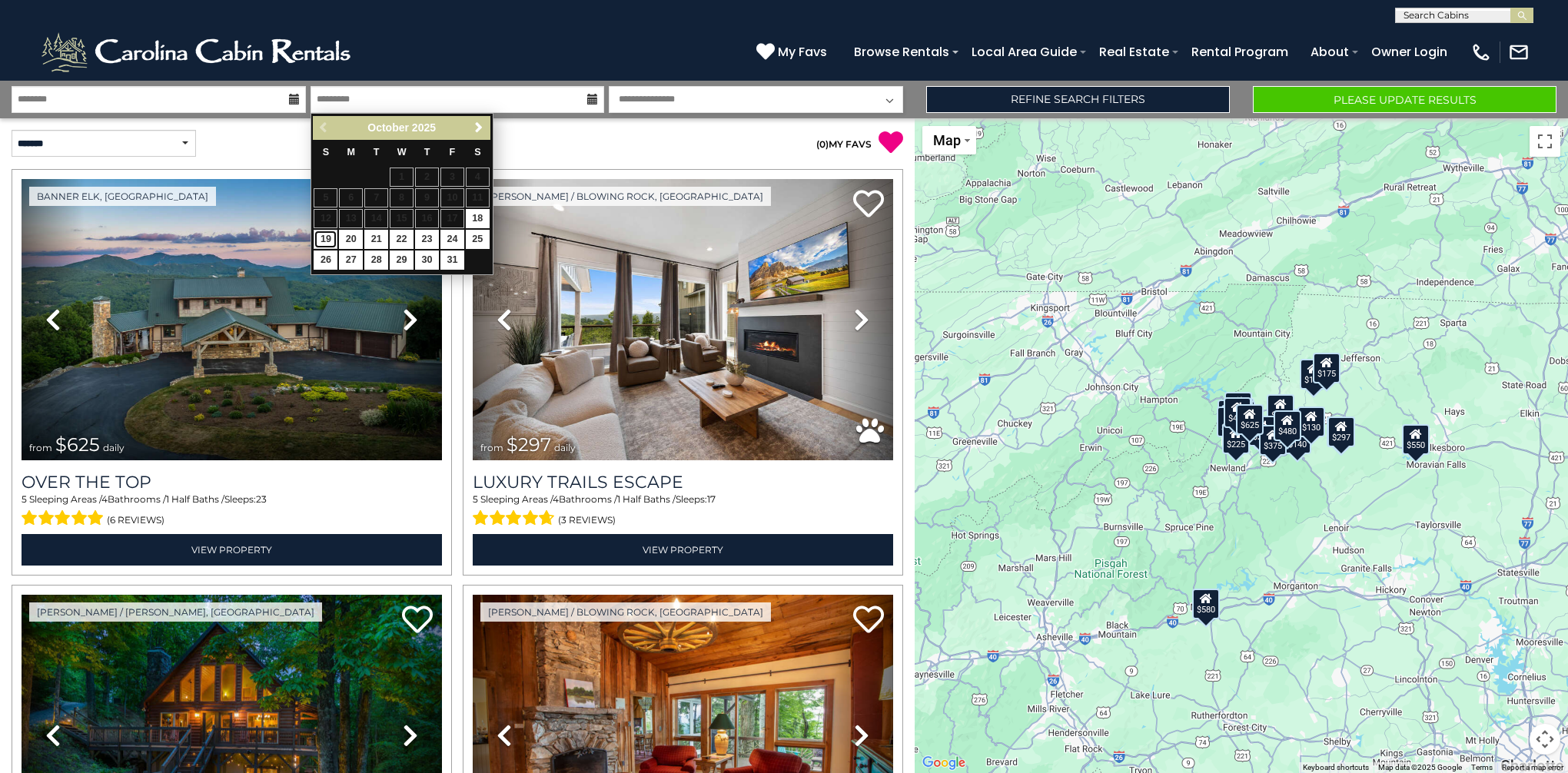
click at [325, 239] on link "19" at bounding box center [325, 239] width 24 height 19
type input "********"
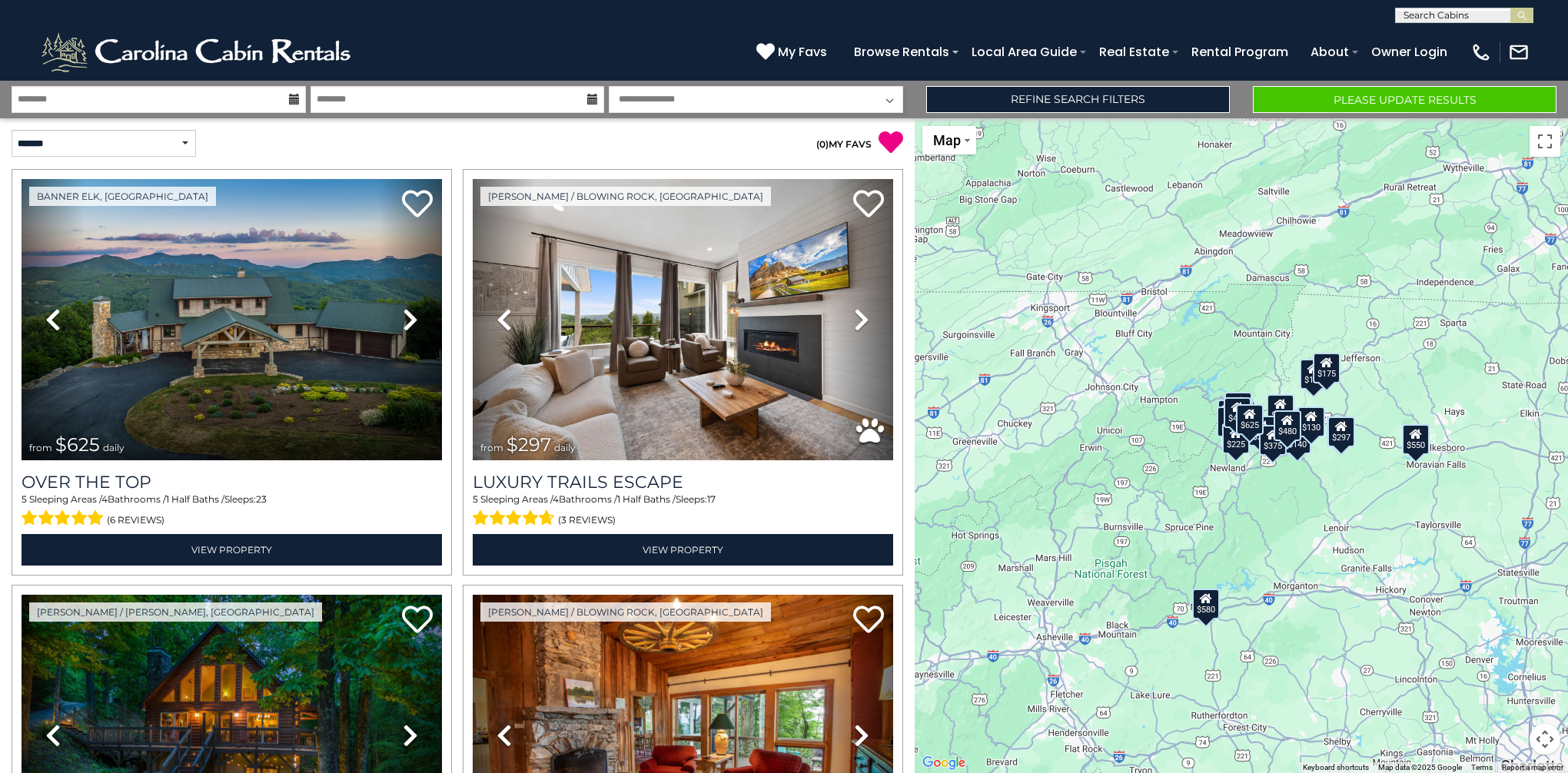
click at [681, 107] on select "**********" at bounding box center [756, 99] width 294 height 27
click at [465, 147] on p "( 0 ) MY FAVS" at bounding box center [680, 142] width 446 height 25
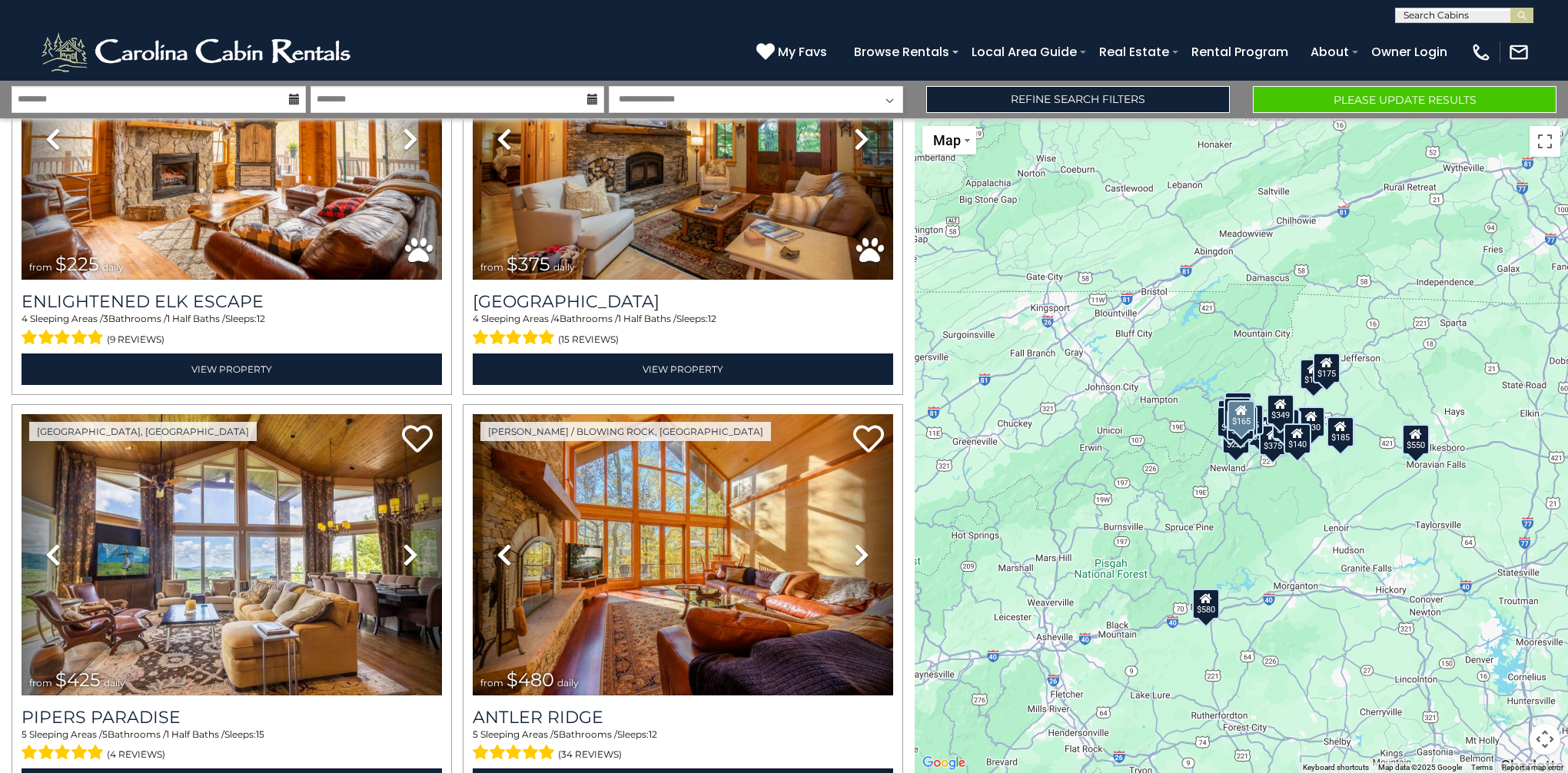
scroll to position [5674, 0]
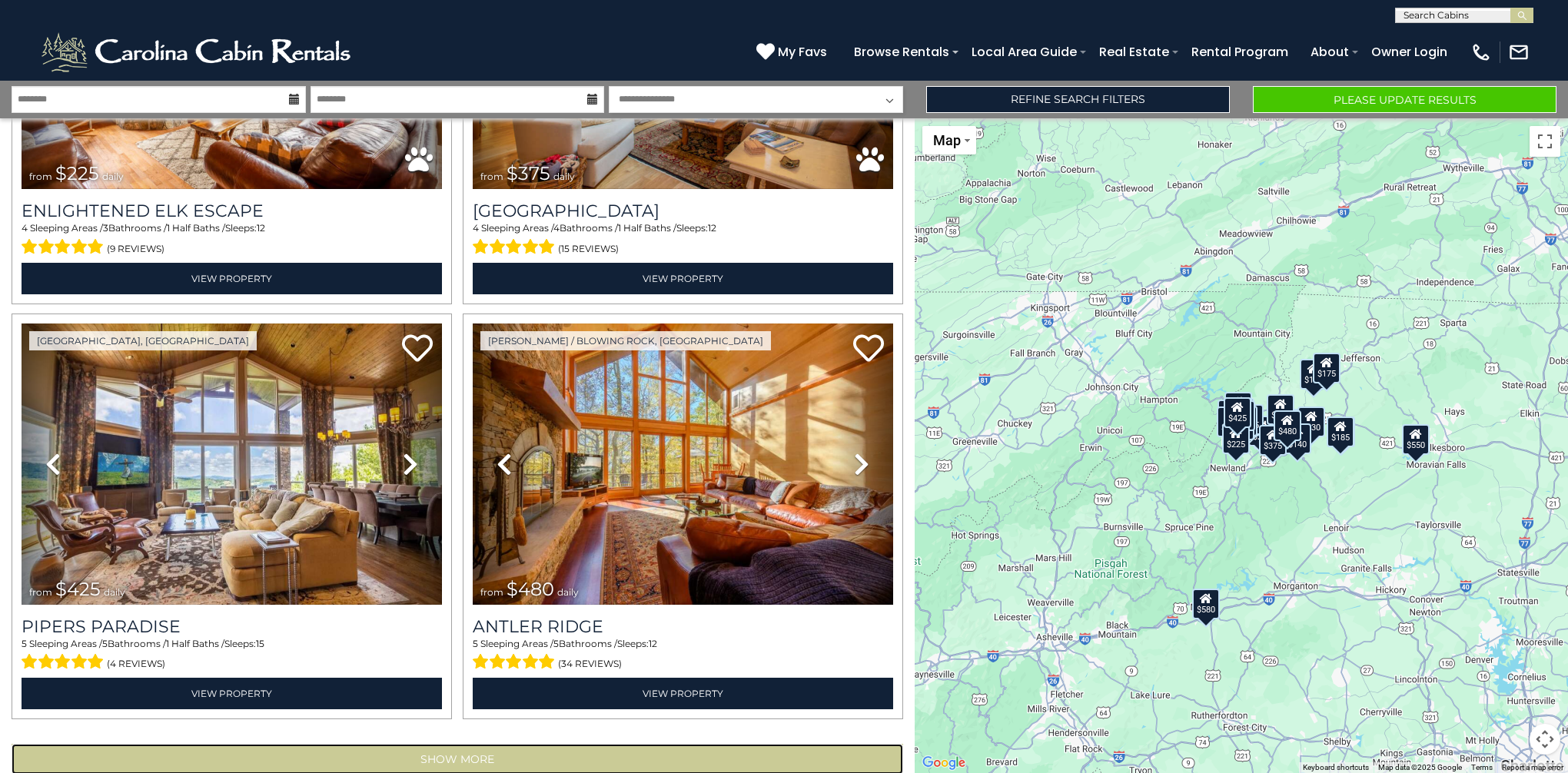
click at [425, 744] on button "Show More" at bounding box center [457, 759] width 892 height 31
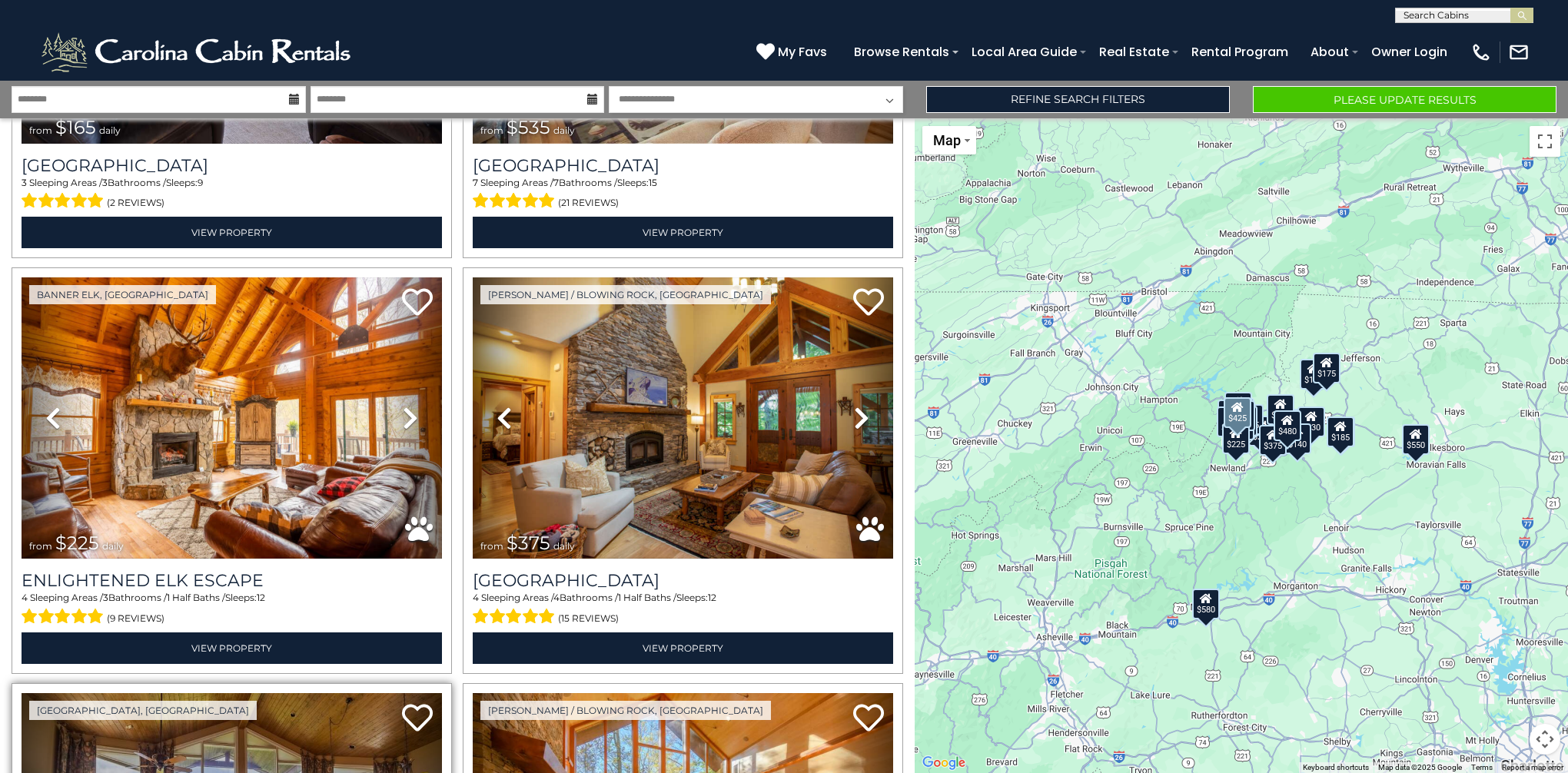
scroll to position [5644, 0]
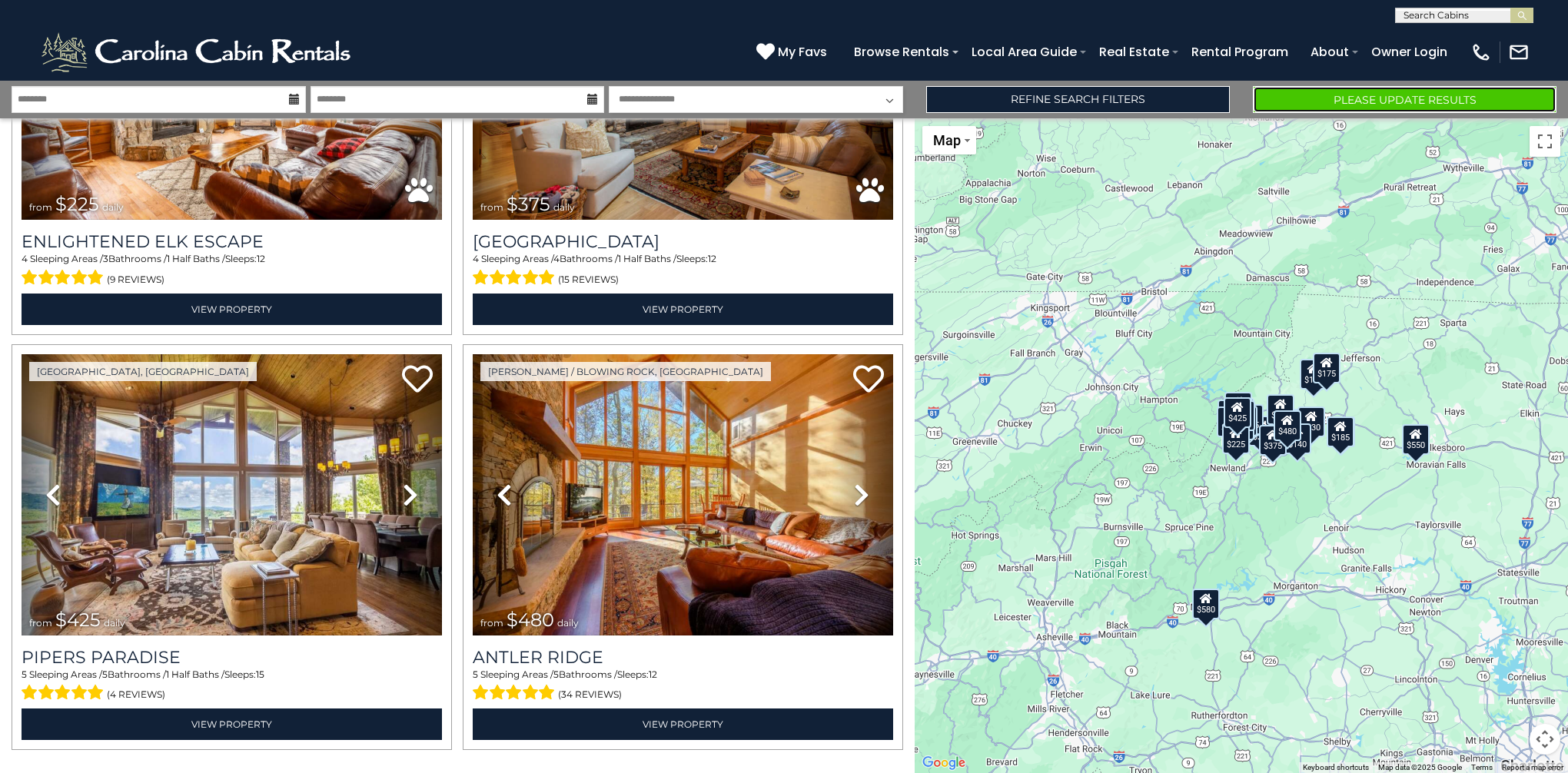
click at [1373, 106] on button "Please Update Results" at bounding box center [1405, 99] width 304 height 27
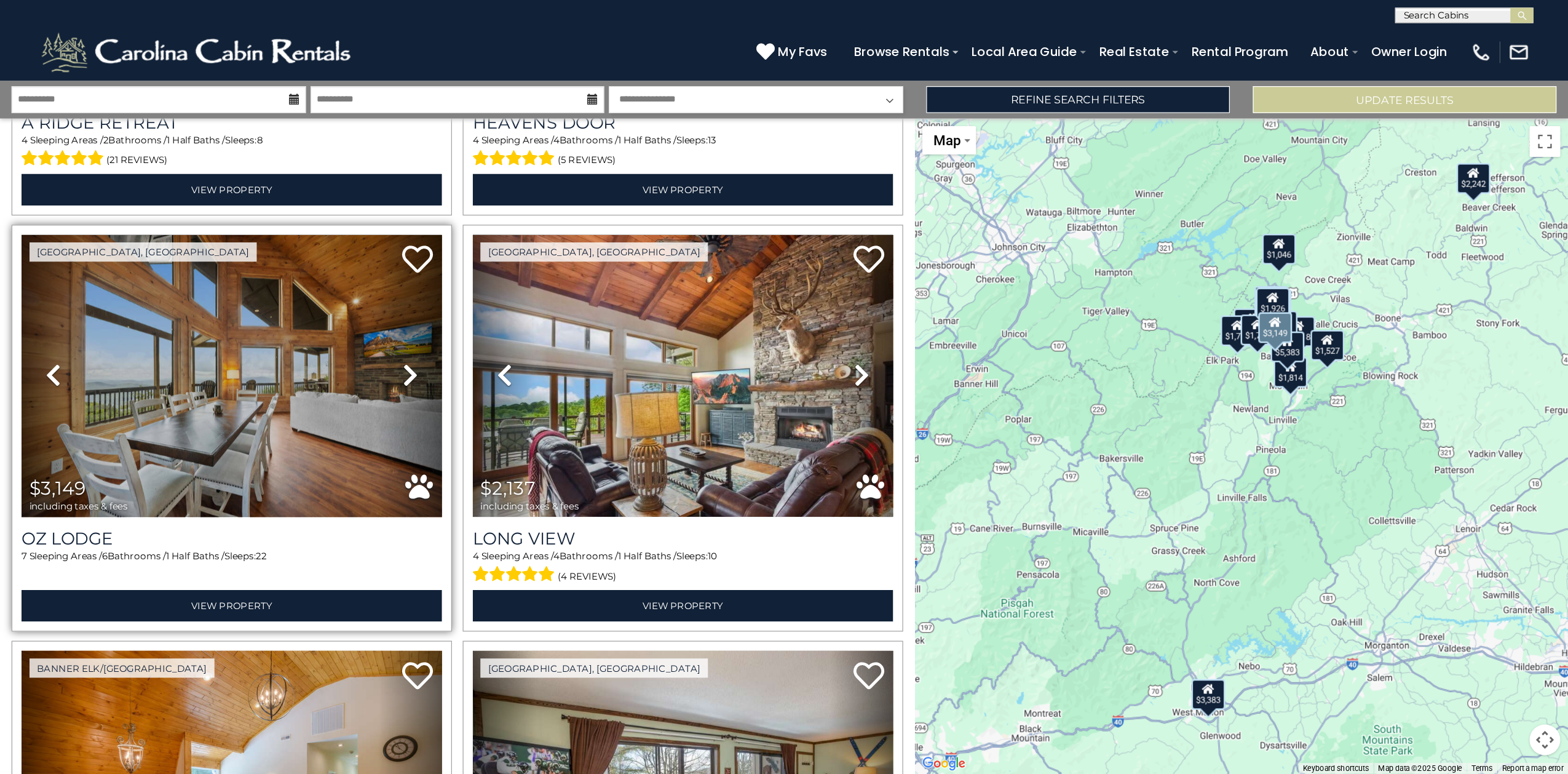
scroll to position [1292, 0]
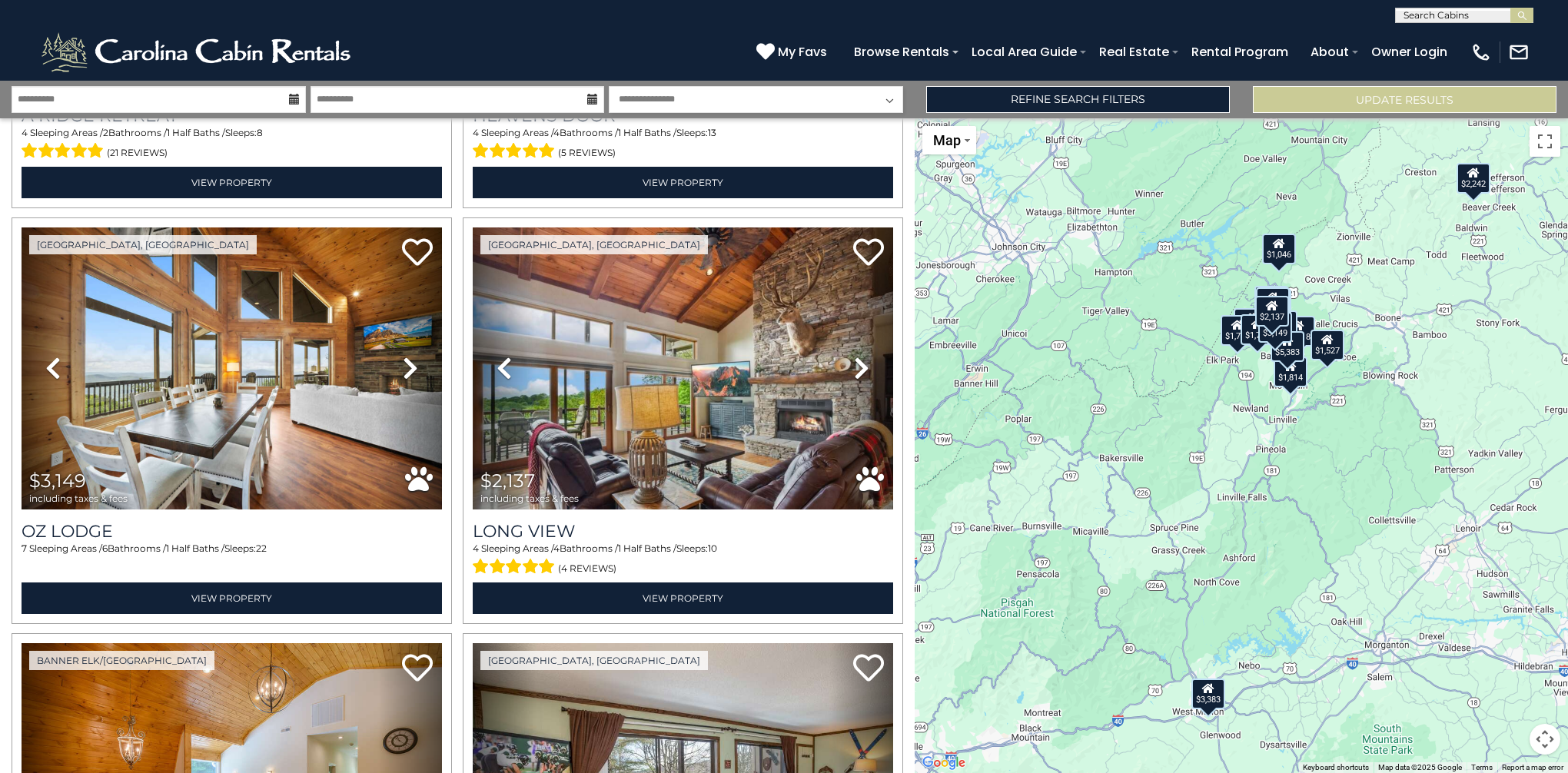
click at [1280, 343] on div "$5,383" at bounding box center [1287, 346] width 34 height 31
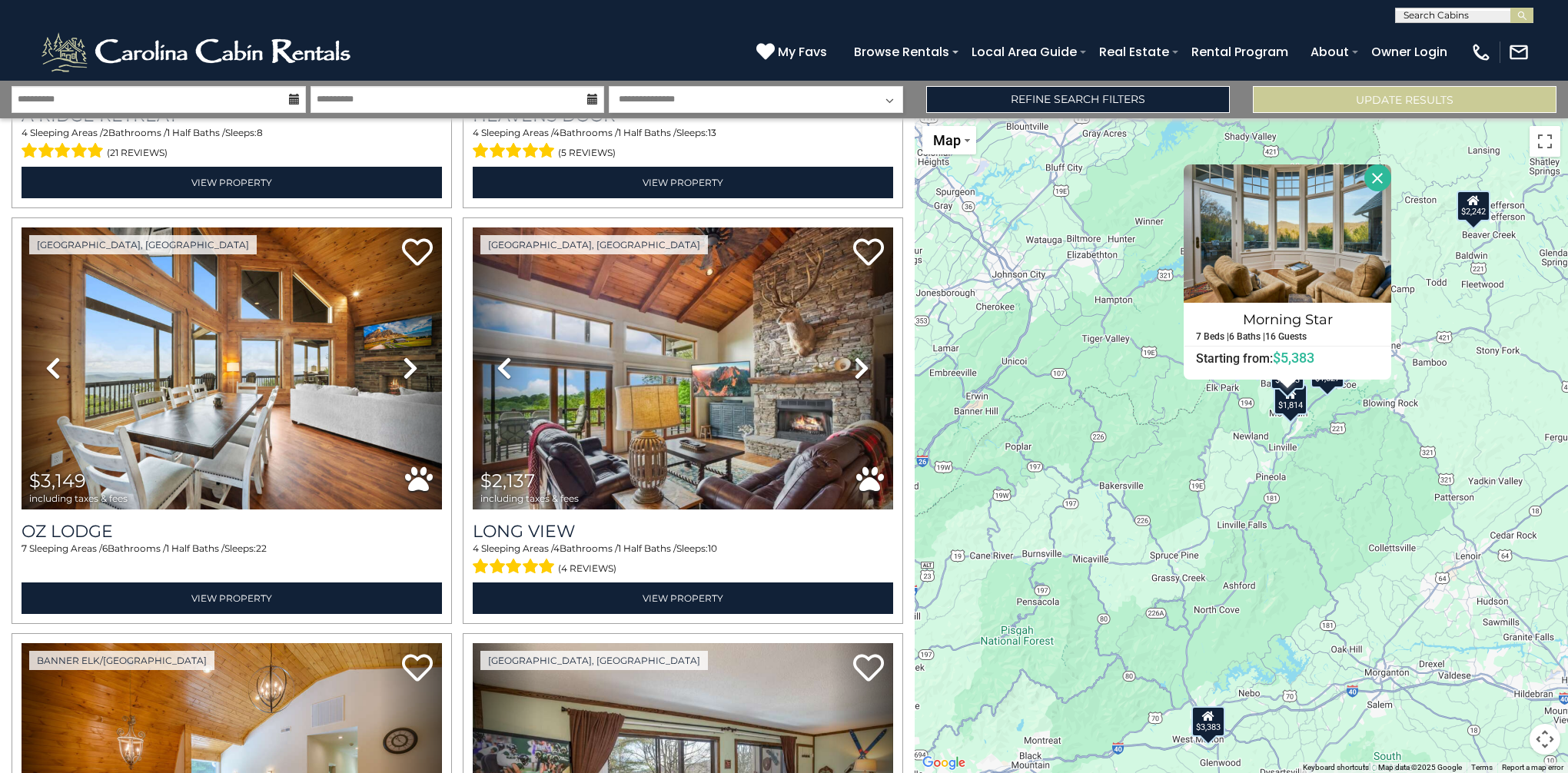
click at [1081, 391] on div "$3,383 $1,059 $5,383 $2,242 $1,926 $1,518 $1,046 $1,627 $3,149 $2,137 $1,657 $7…" at bounding box center [1241, 446] width 654 height 655
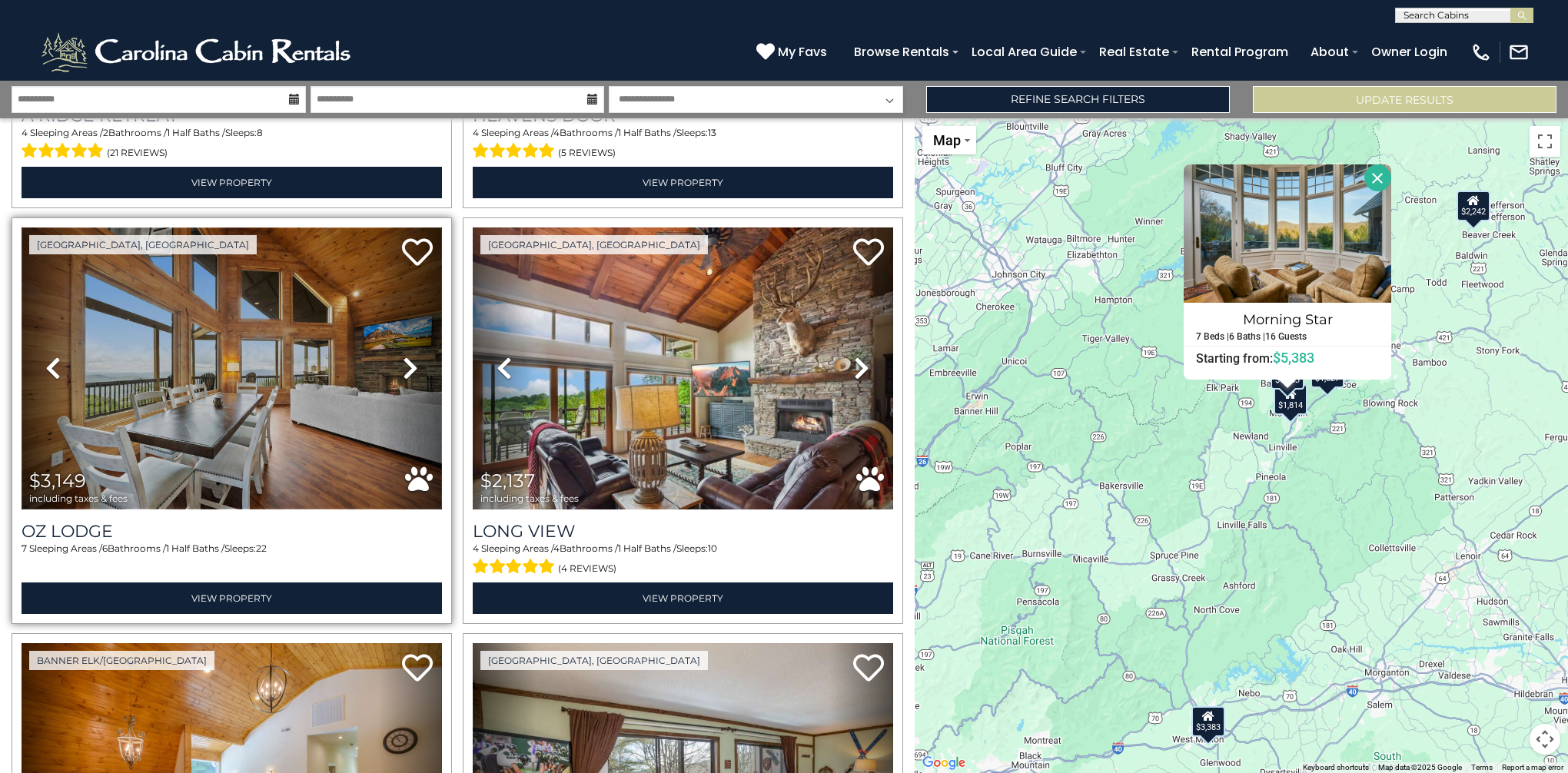
click at [303, 428] on img at bounding box center [232, 368] width 421 height 281
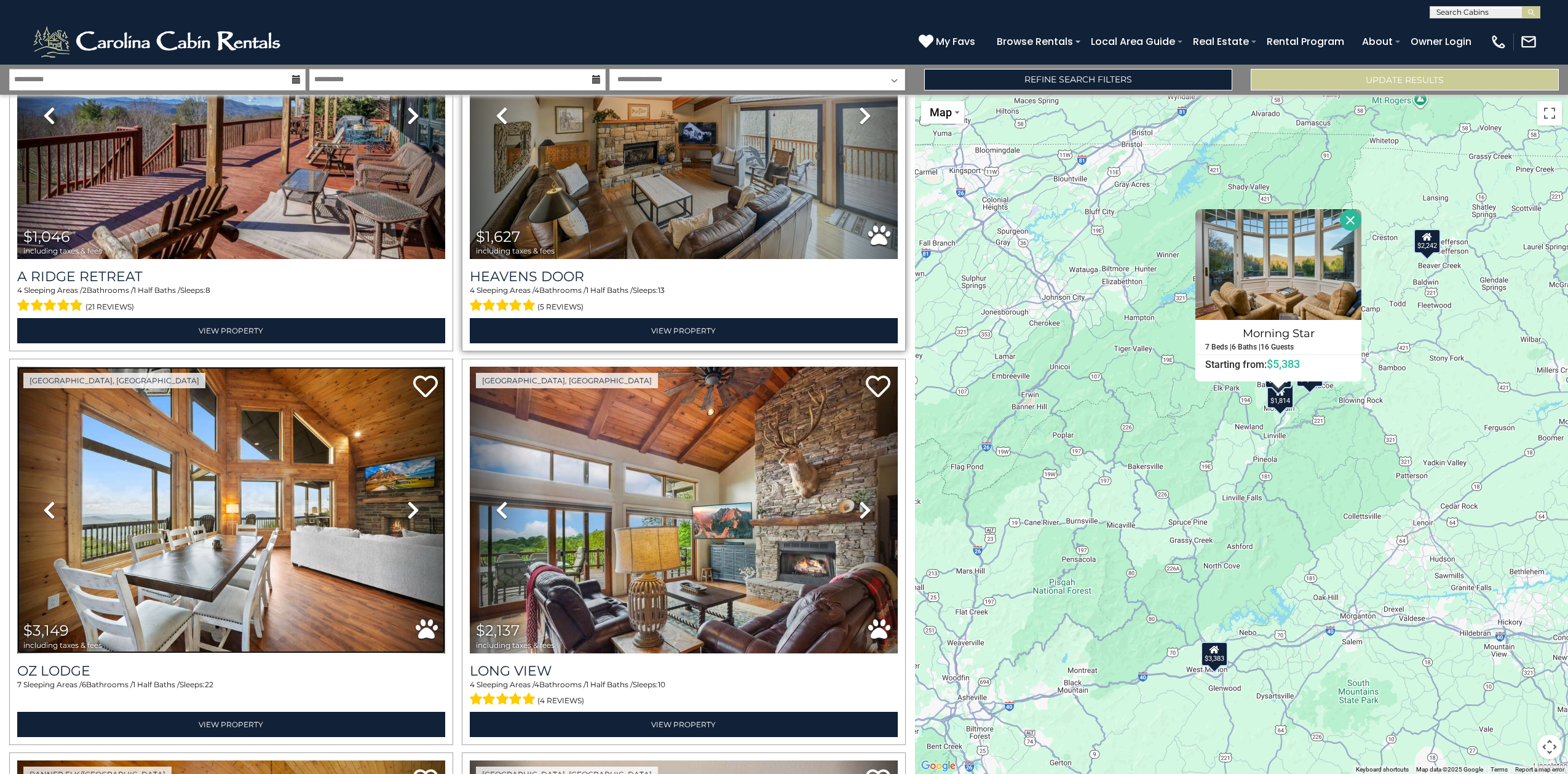
scroll to position [1385, 0]
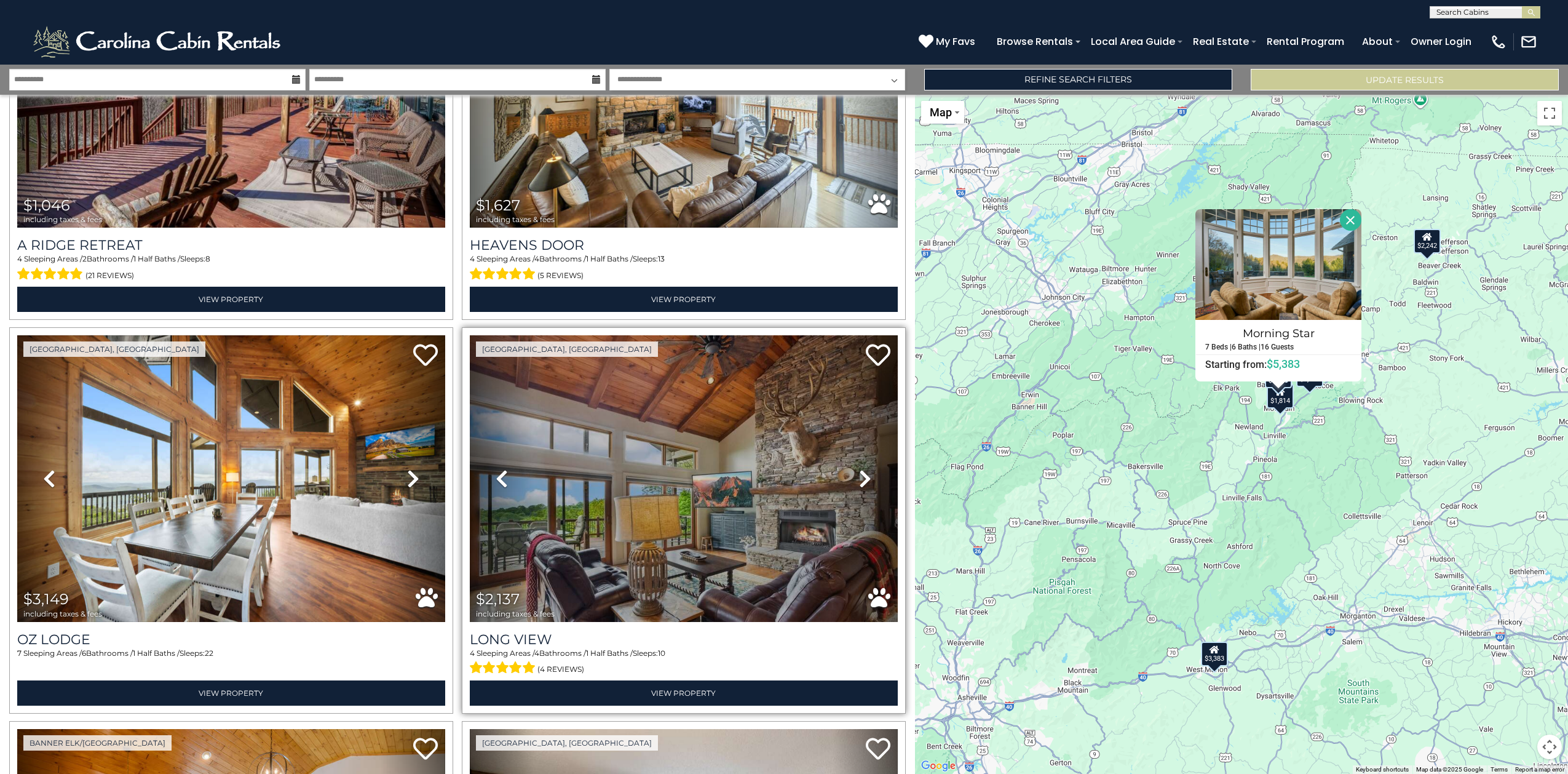
click at [860, 469] on icon at bounding box center [866, 479] width 13 height 20
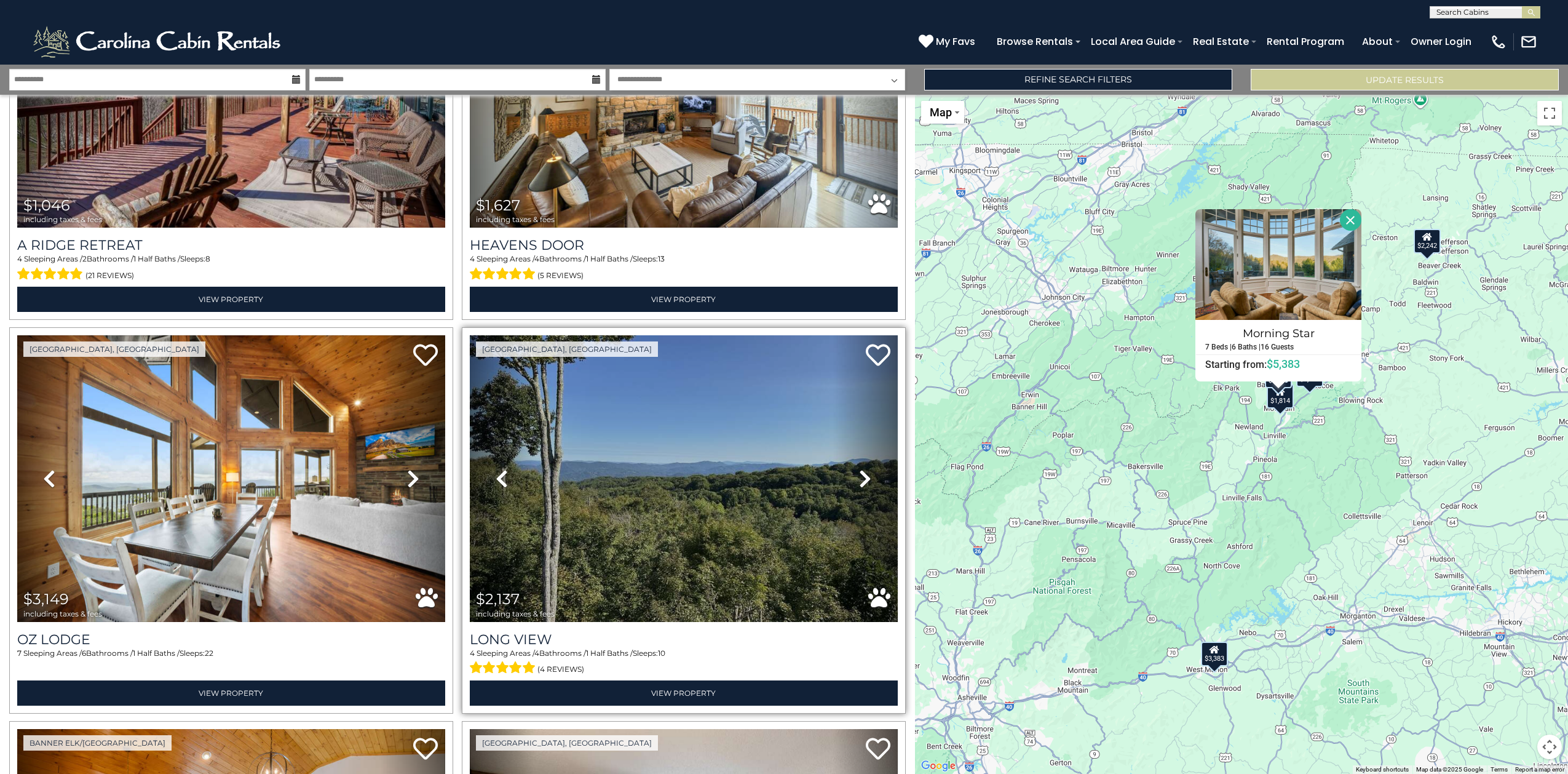
click at [860, 469] on icon at bounding box center [866, 479] width 13 height 20
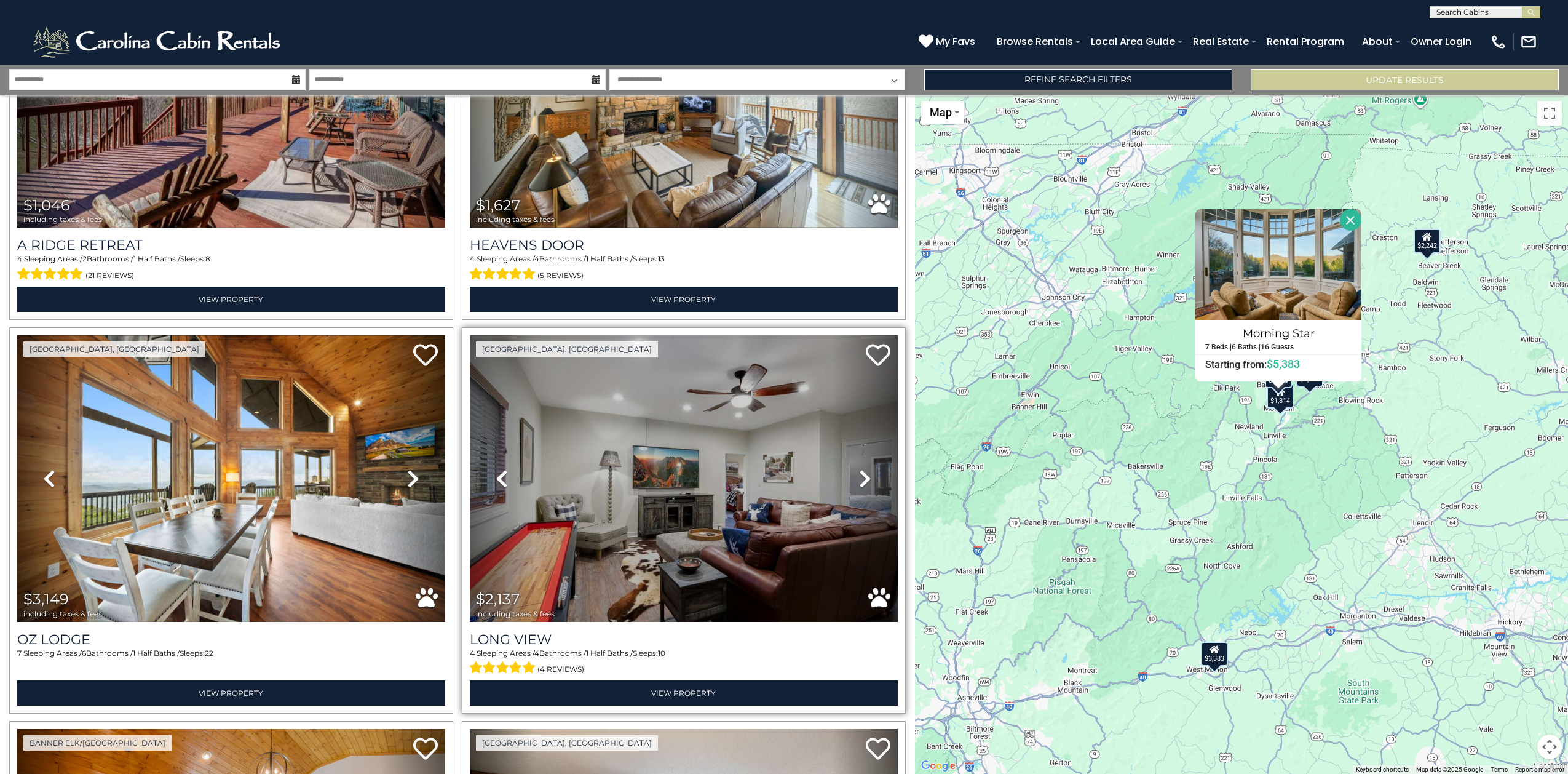
click at [859, 469] on icon at bounding box center [866, 479] width 13 height 20
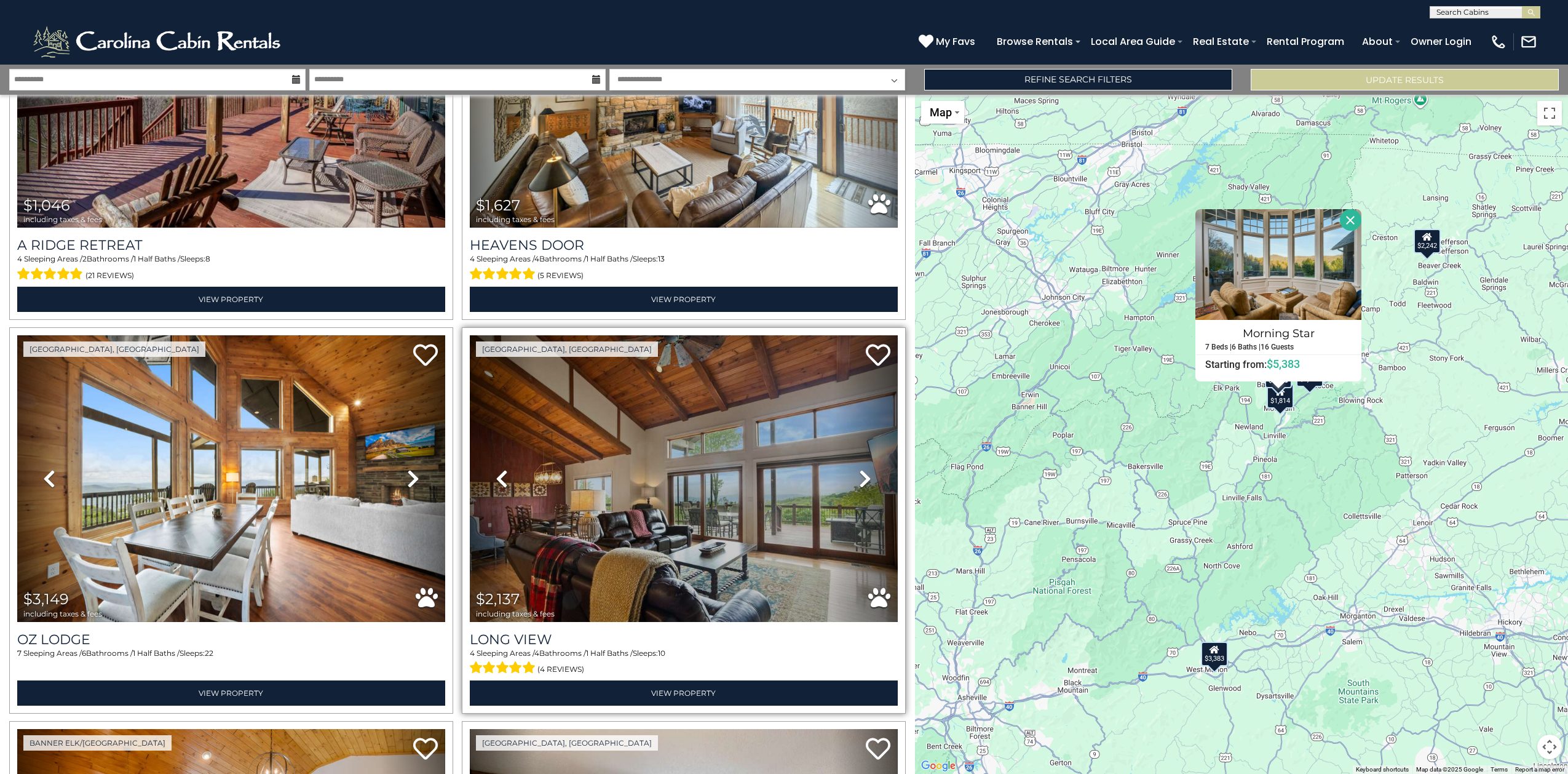
click at [859, 469] on icon at bounding box center [866, 479] width 13 height 20
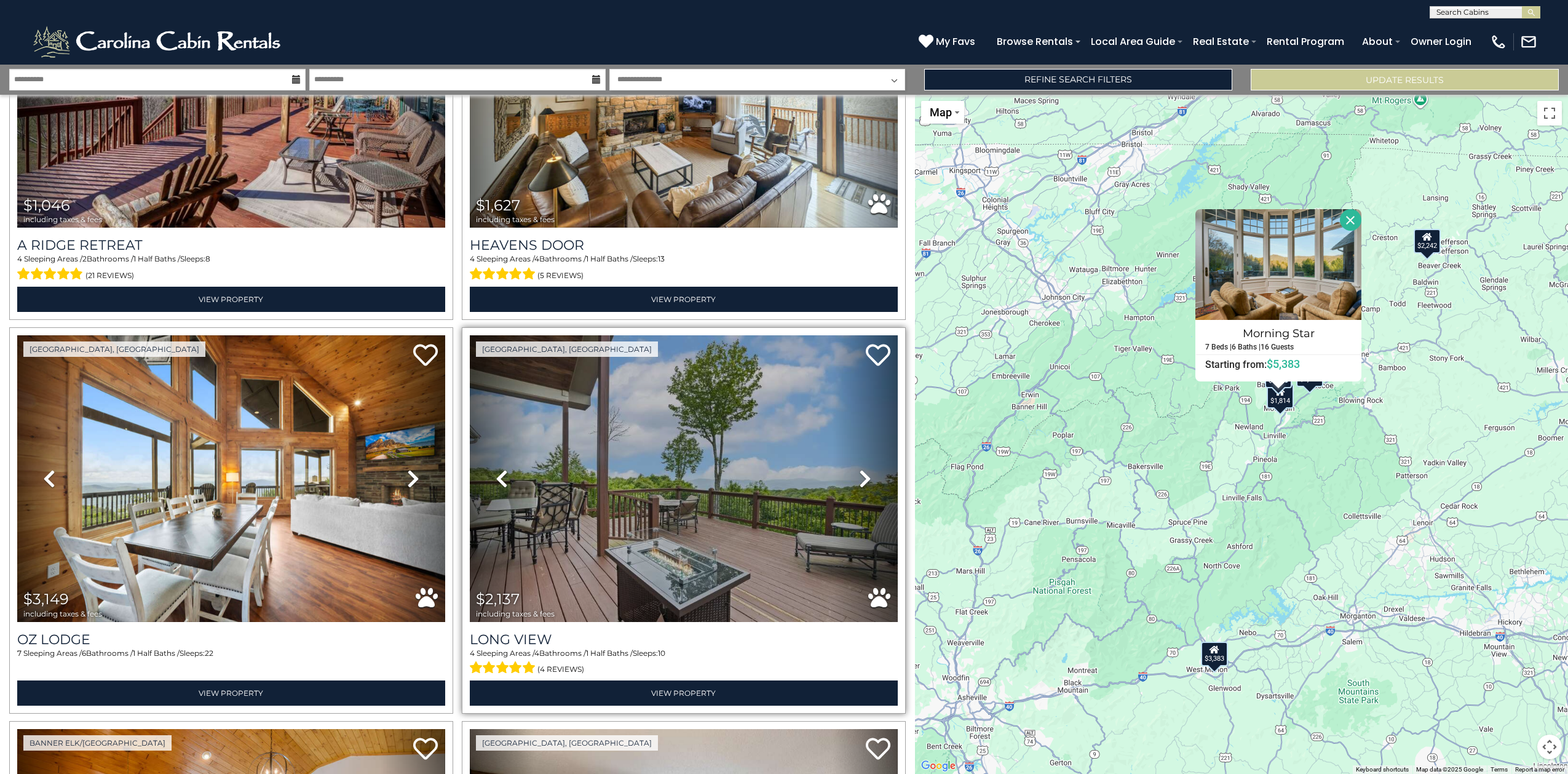
click at [859, 469] on icon at bounding box center [866, 479] width 13 height 20
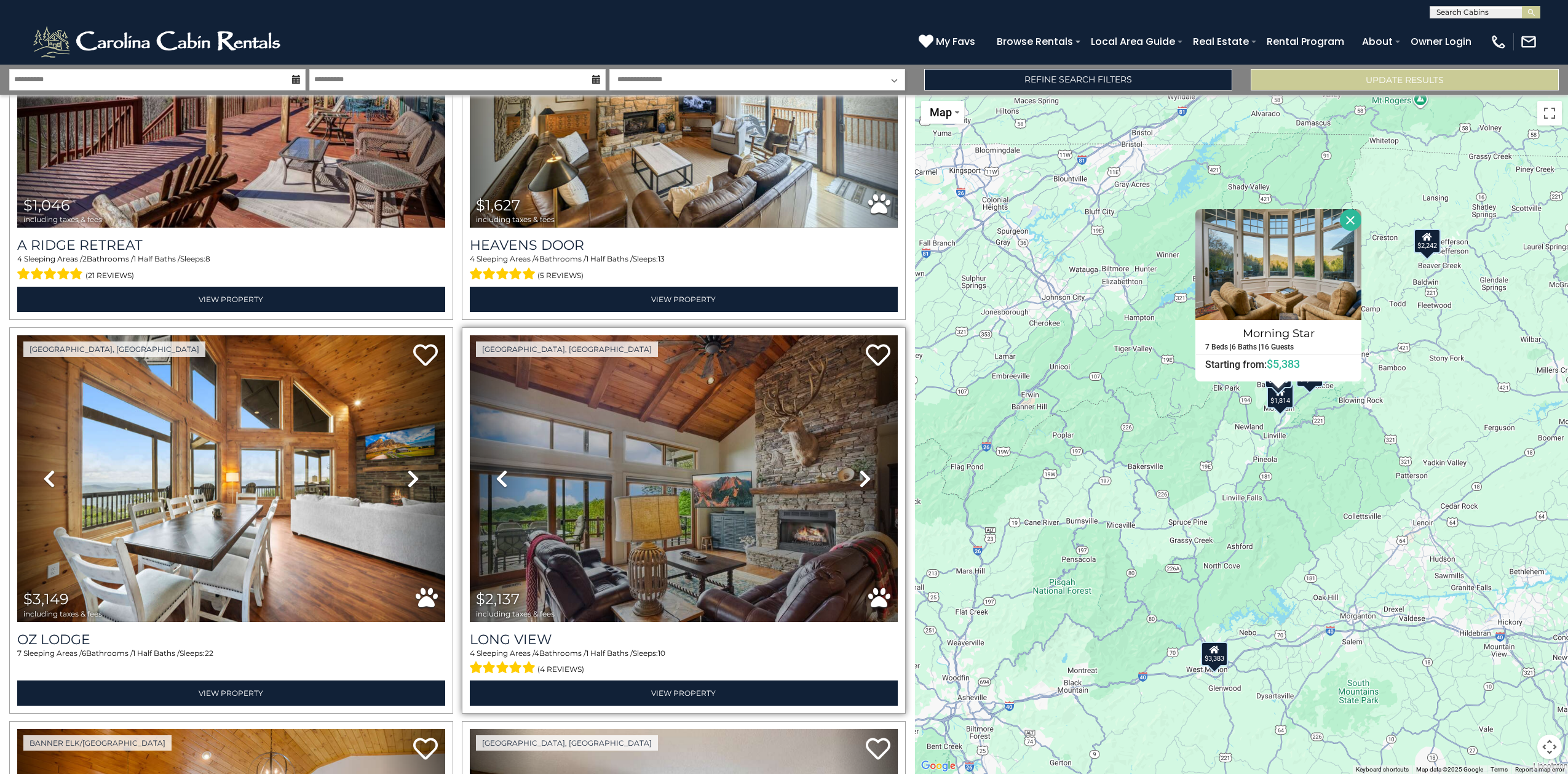
click at [859, 469] on icon at bounding box center [866, 479] width 13 height 20
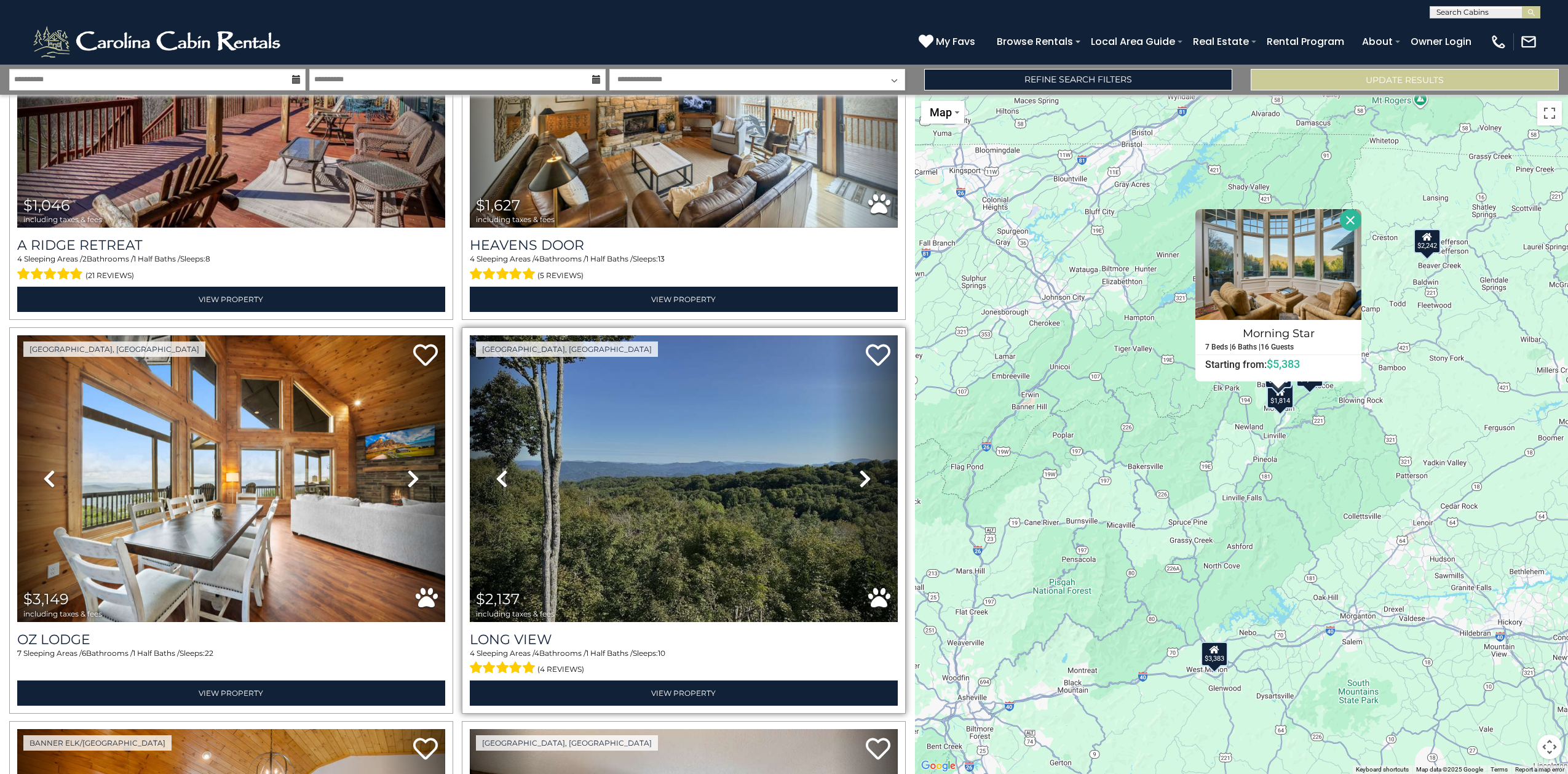
click at [859, 469] on icon at bounding box center [866, 479] width 13 height 20
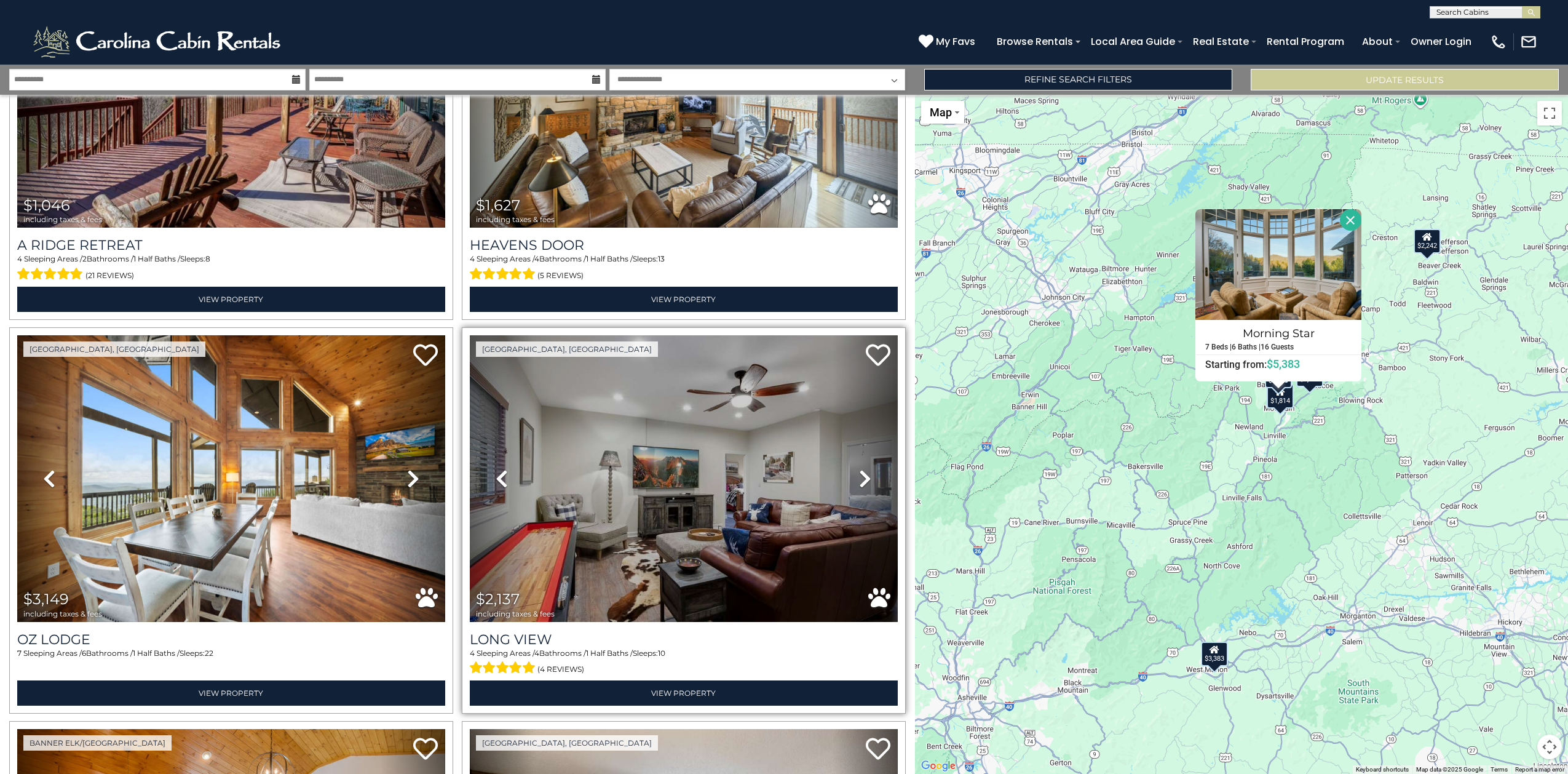
click at [859, 469] on icon at bounding box center [866, 479] width 13 height 20
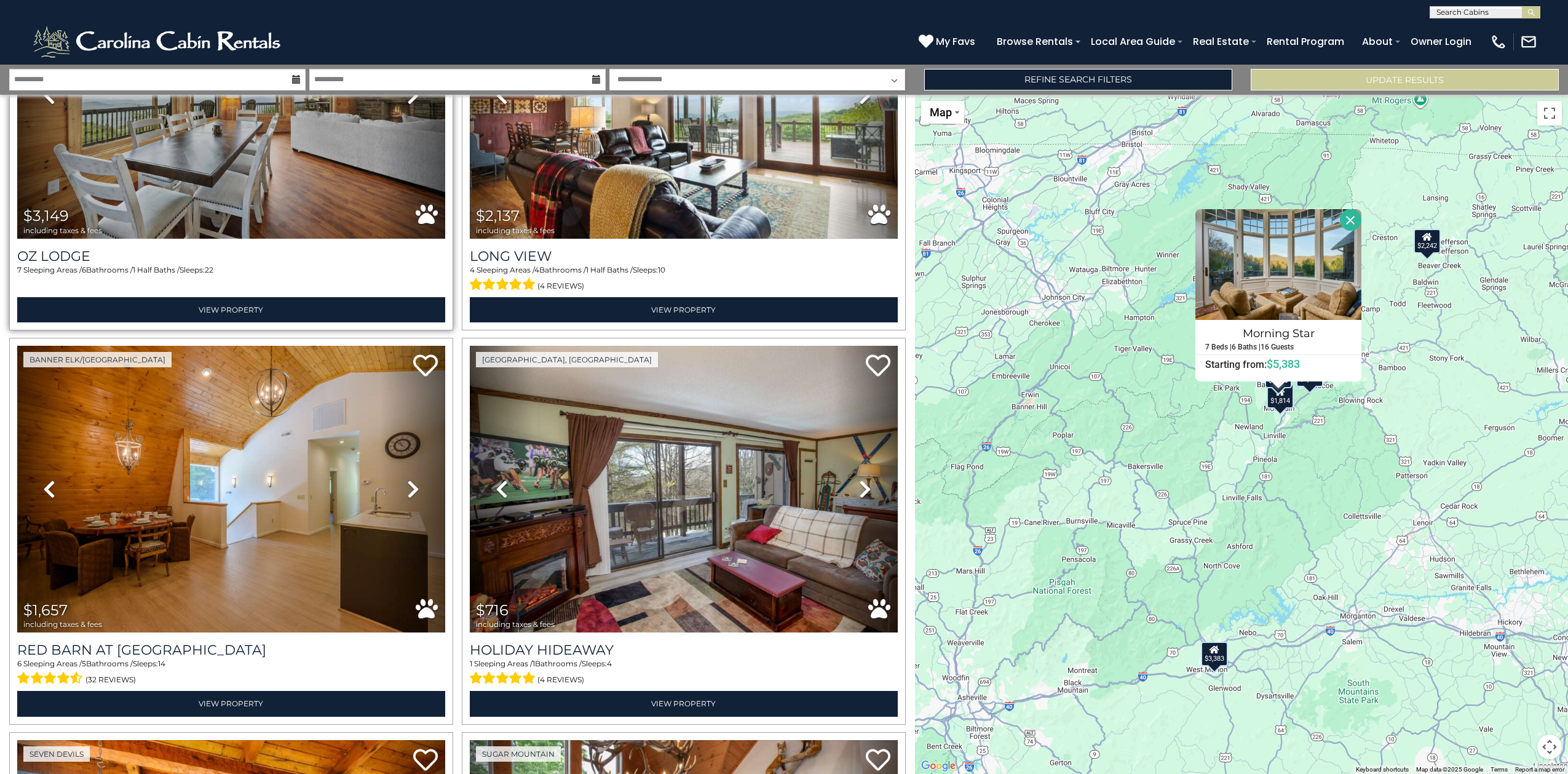
scroll to position [1769, 0]
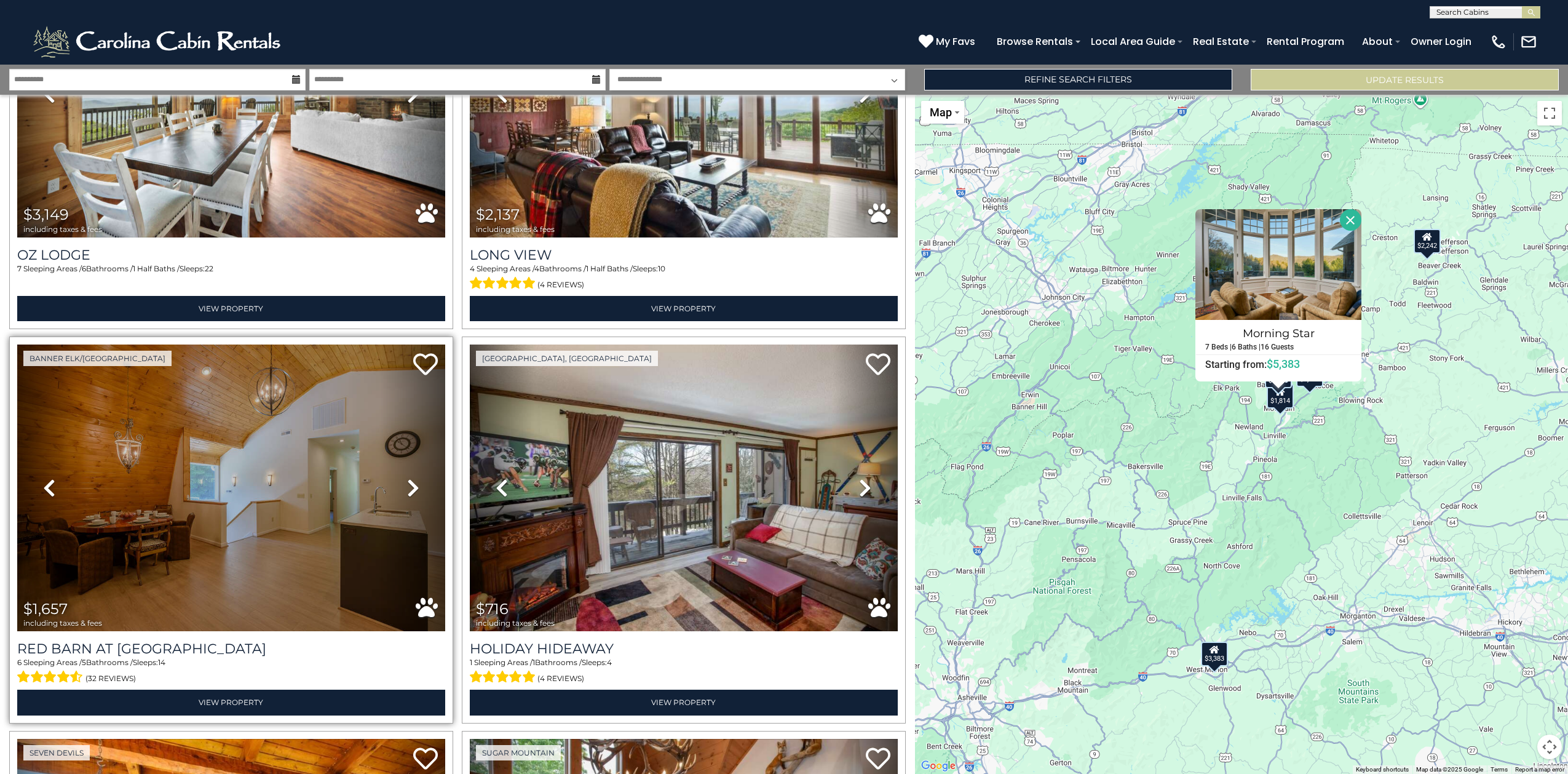
click at [407, 478] on icon at bounding box center [413, 488] width 13 height 20
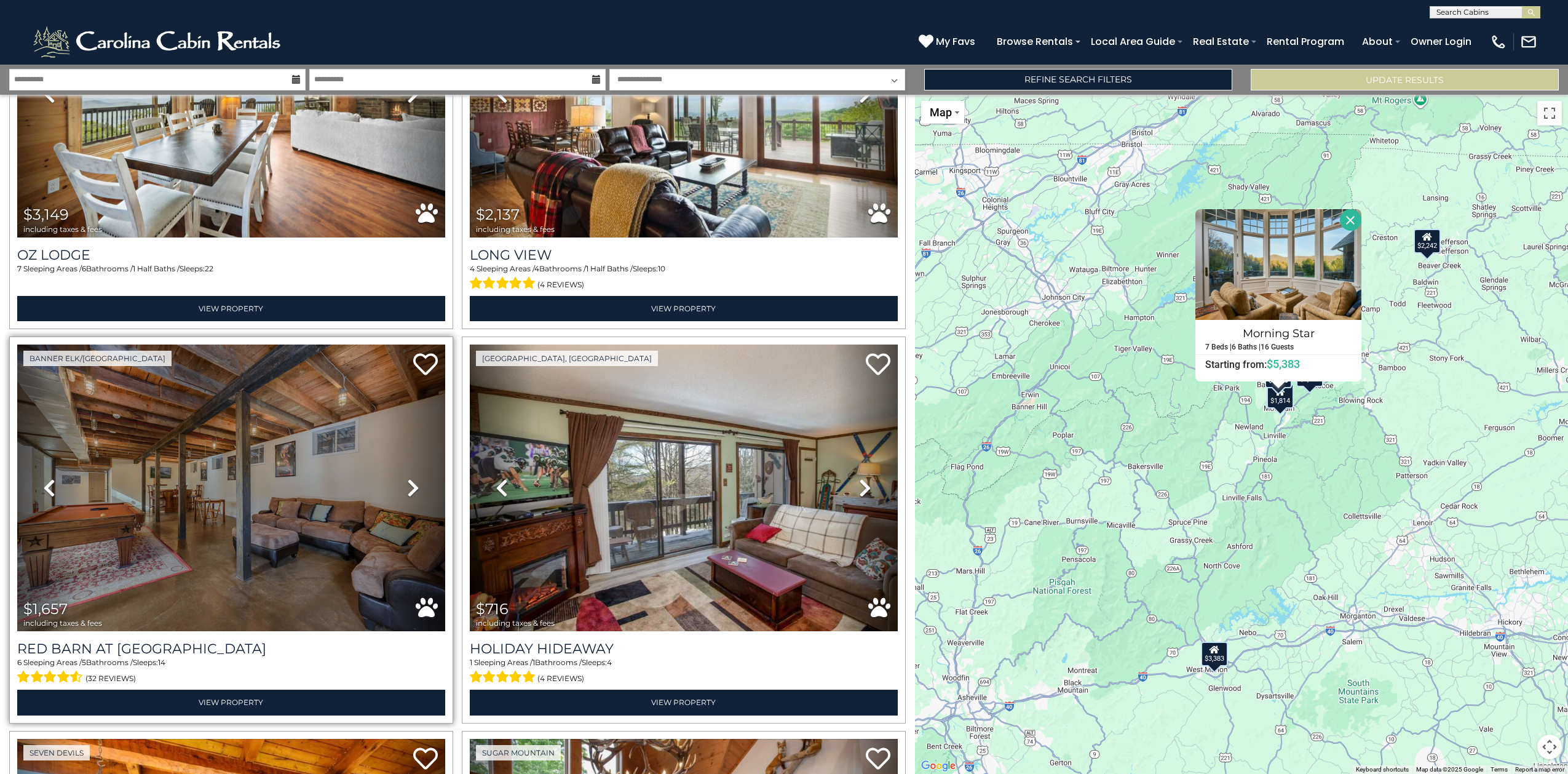
click at [407, 478] on icon at bounding box center [413, 488] width 13 height 20
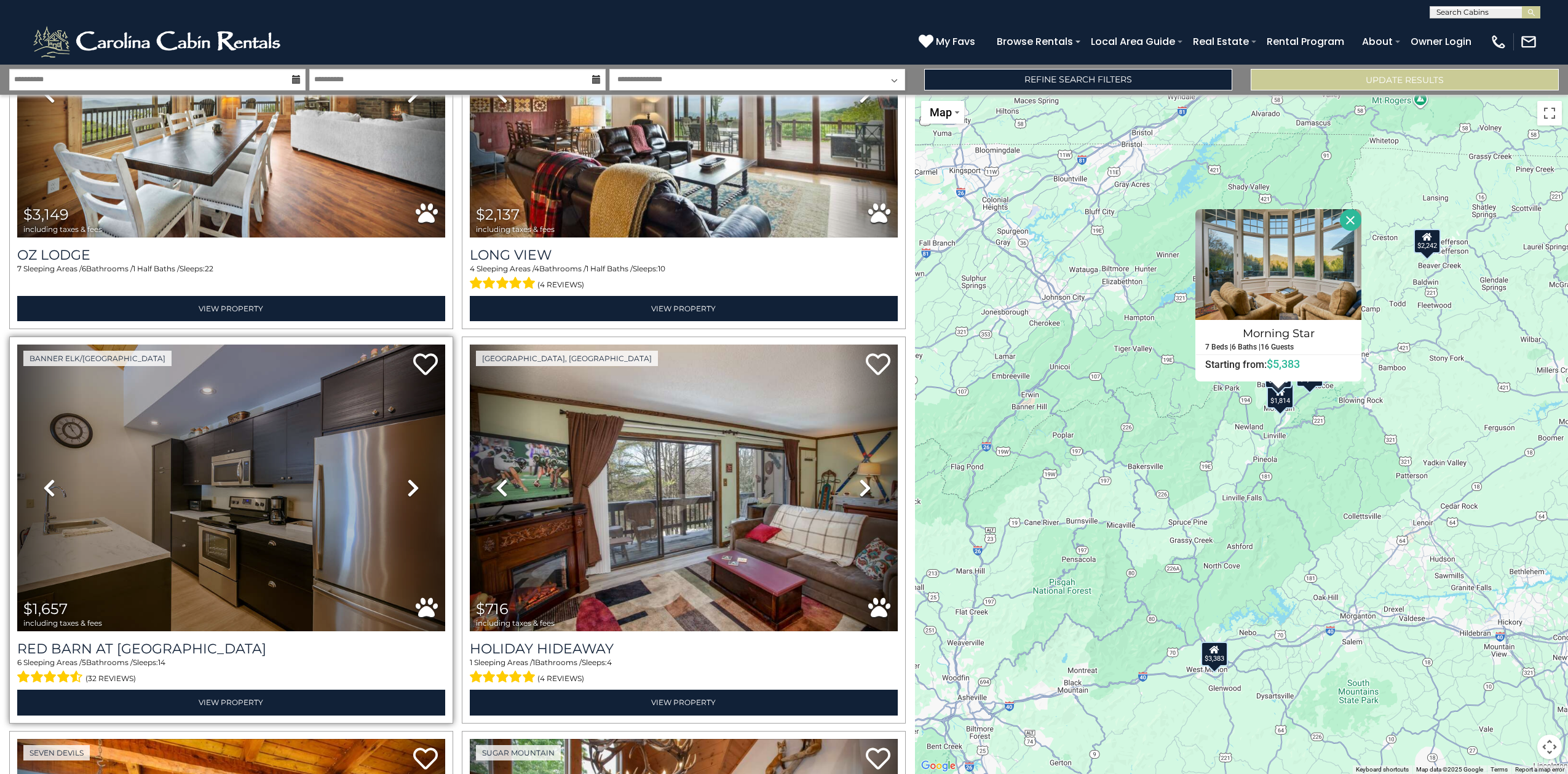
click at [407, 478] on icon at bounding box center [413, 488] width 13 height 20
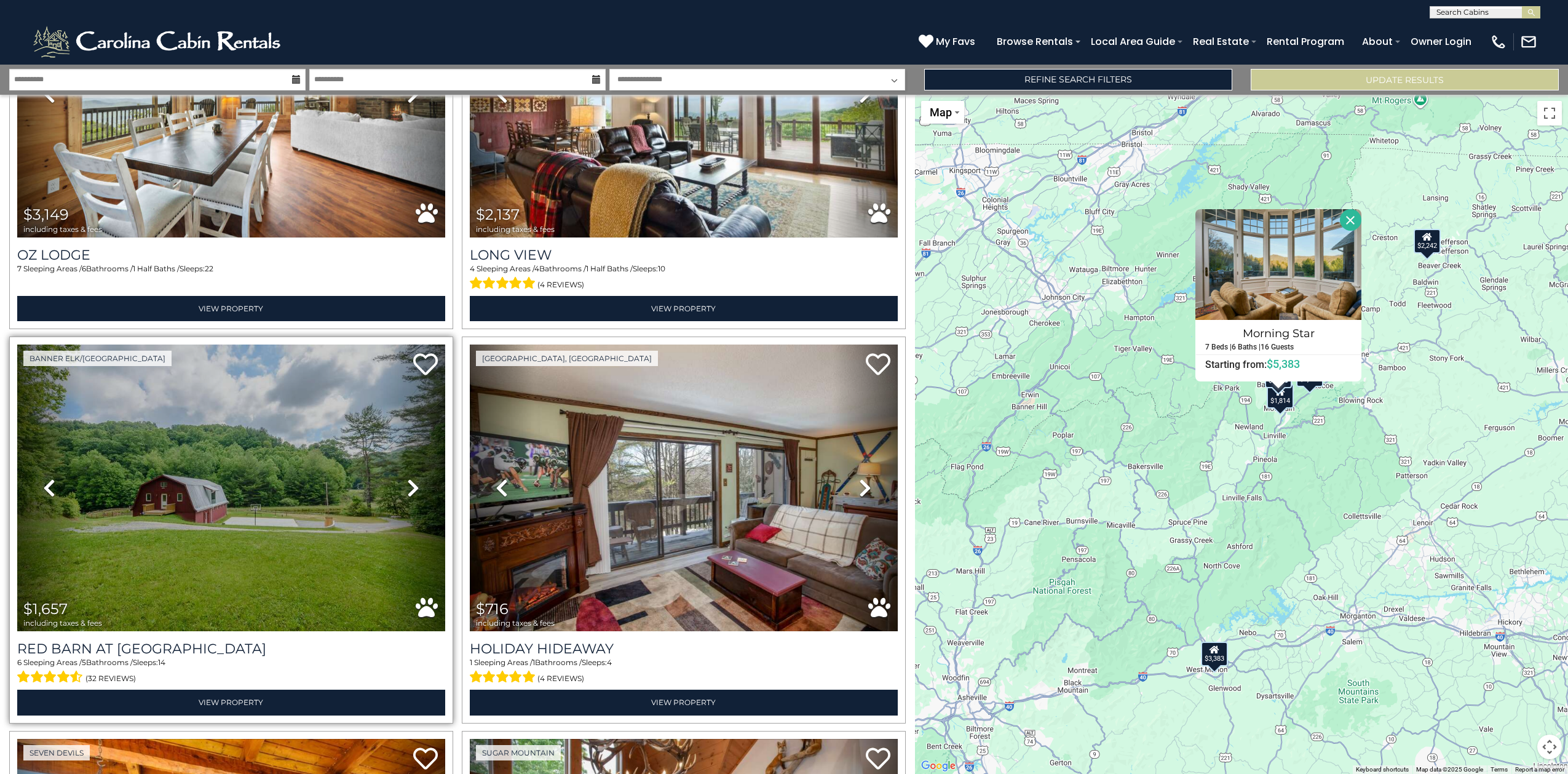
click at [407, 478] on icon at bounding box center [413, 488] width 13 height 20
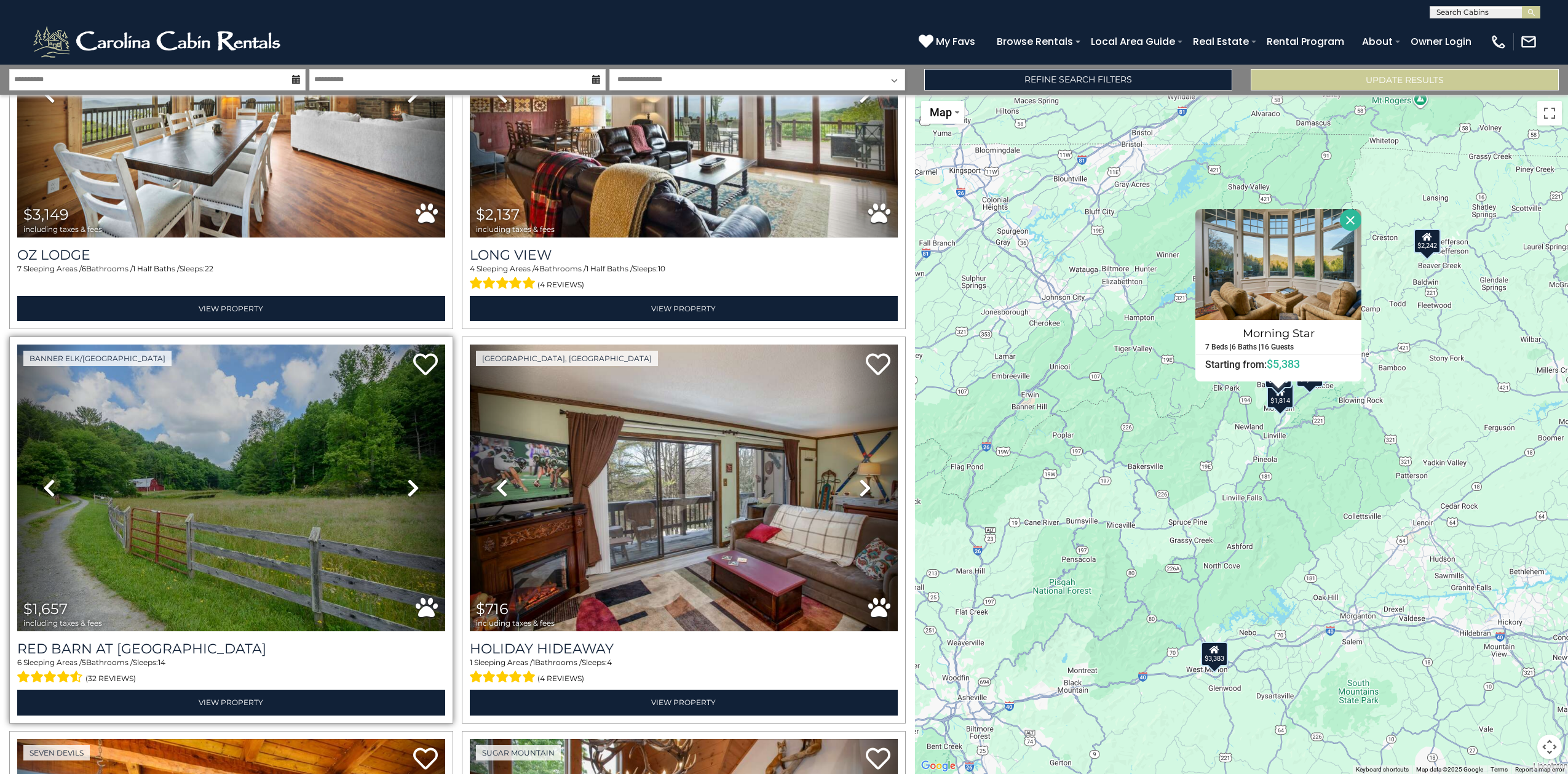
click at [407, 478] on icon at bounding box center [413, 488] width 13 height 20
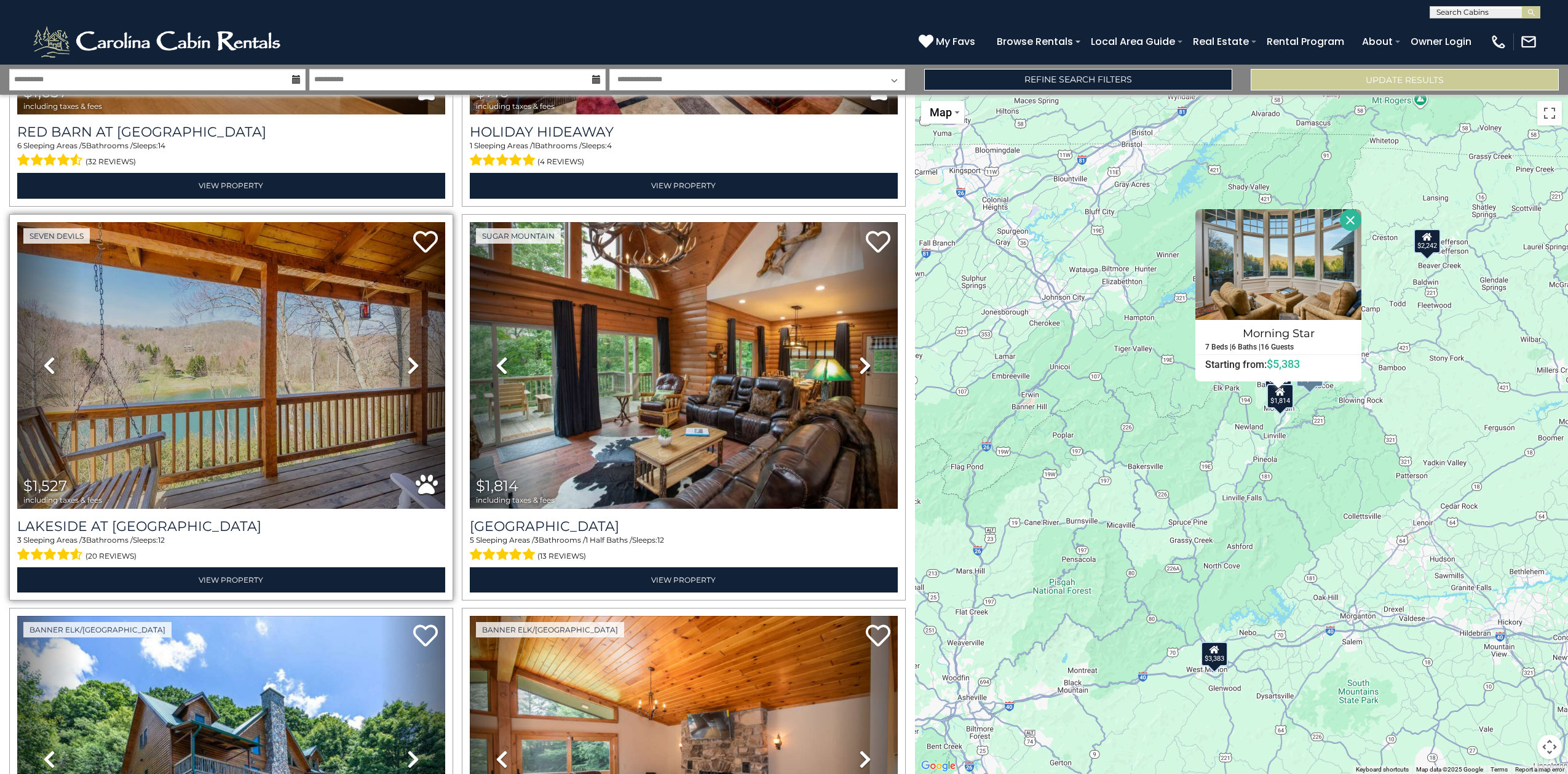
scroll to position [2308, 0]
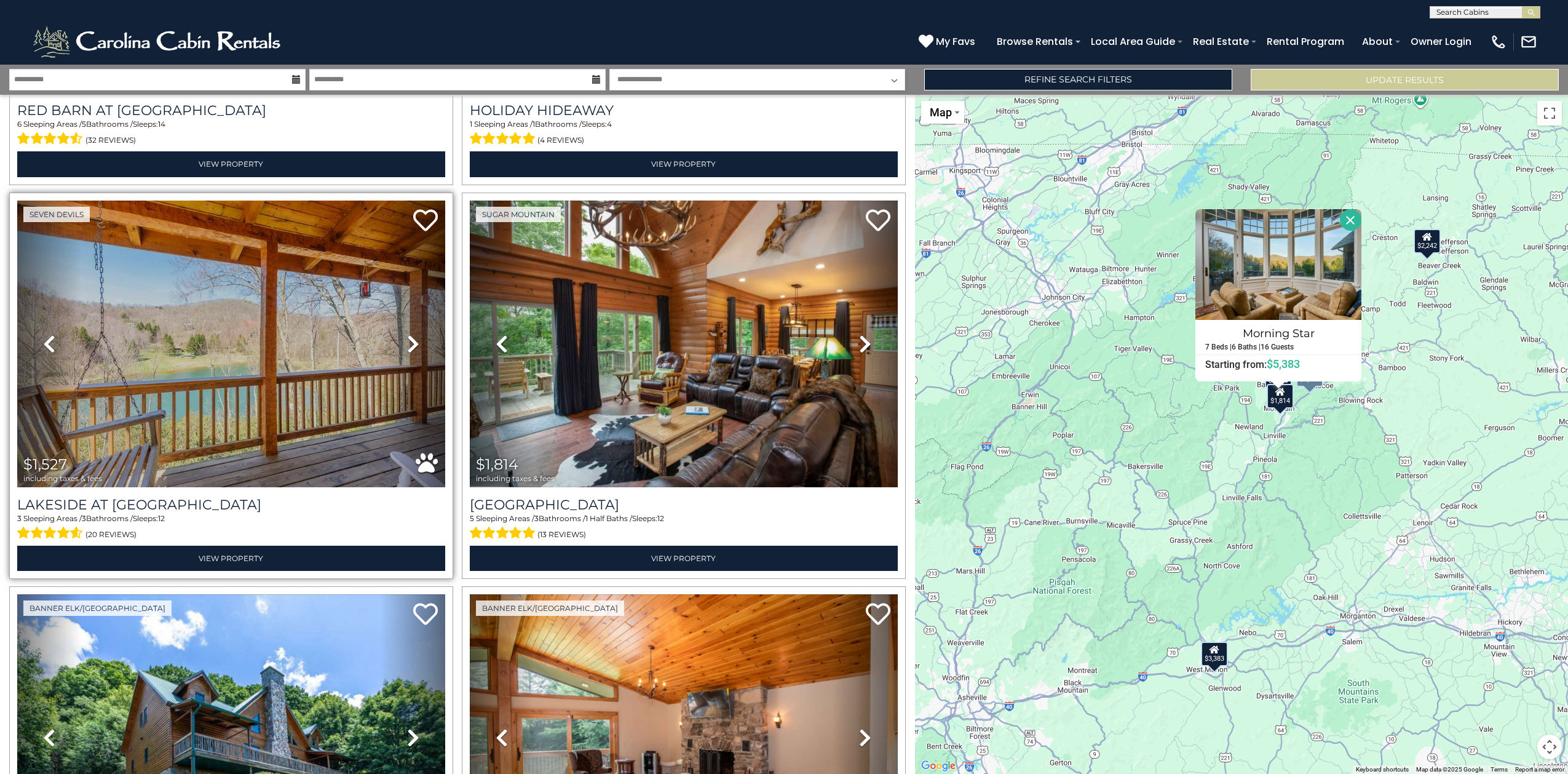
click at [412, 334] on icon at bounding box center [413, 344] width 13 height 20
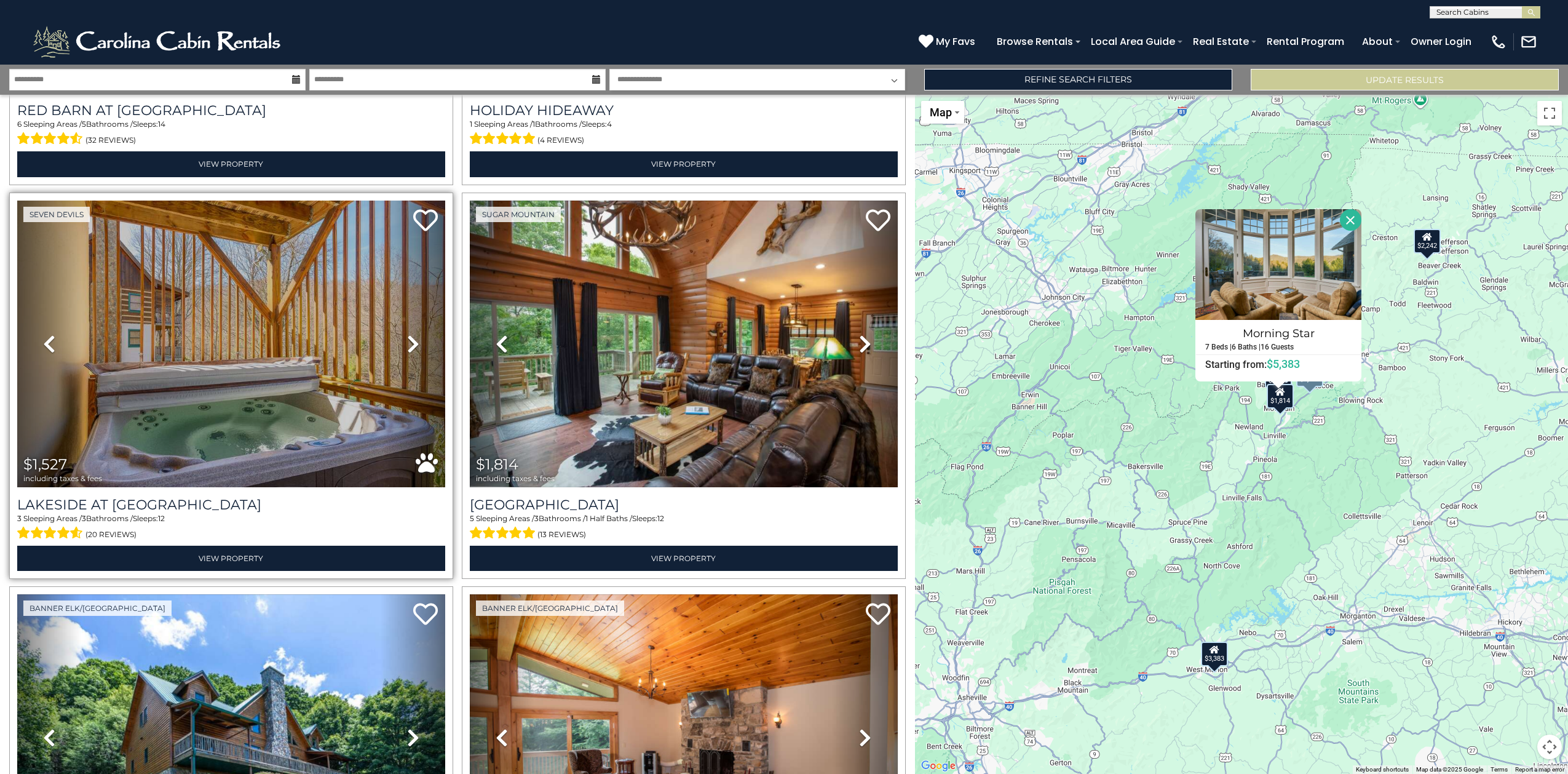
click at [412, 334] on icon at bounding box center [413, 344] width 13 height 20
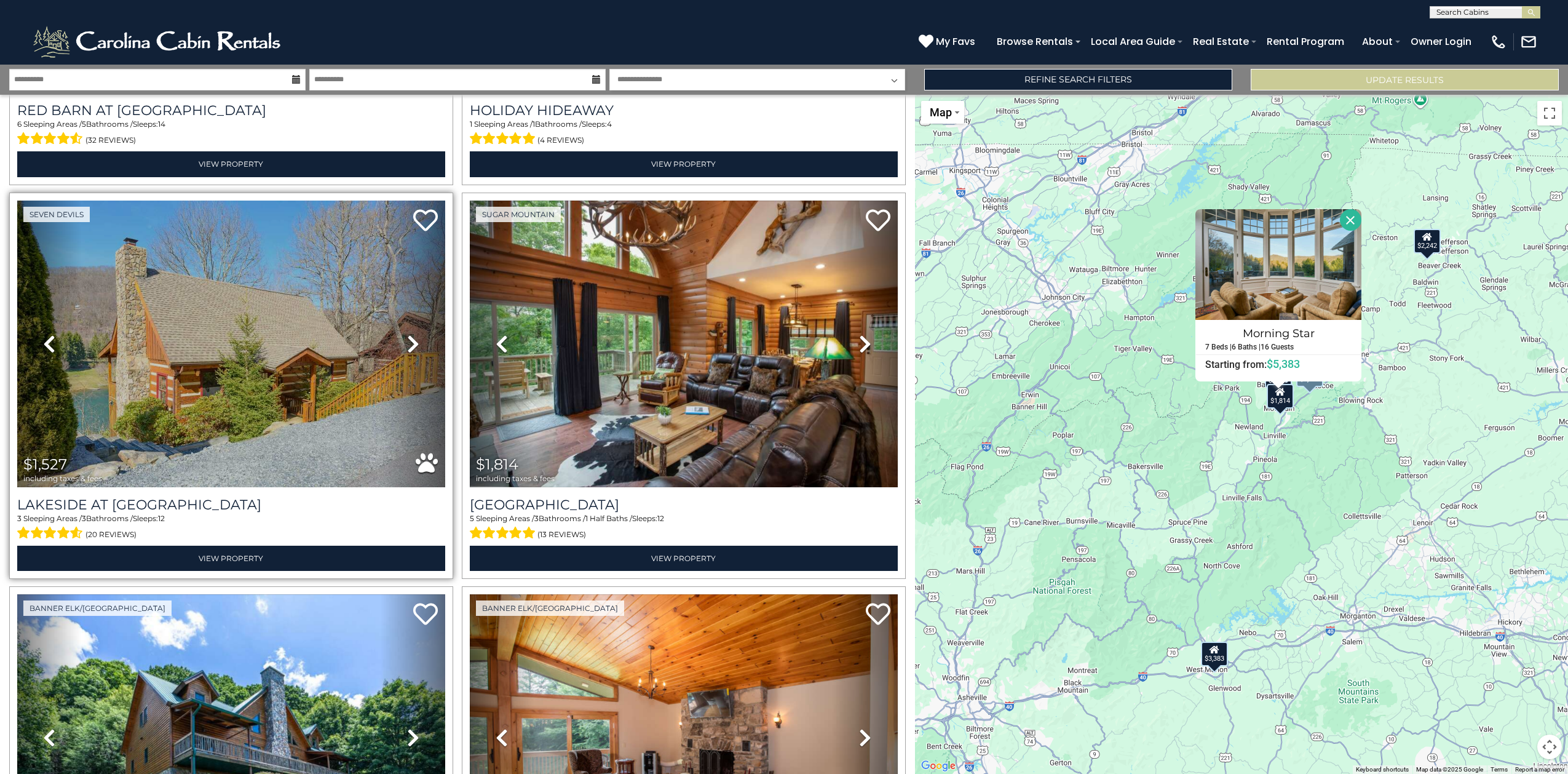
click at [412, 334] on icon at bounding box center [413, 344] width 13 height 20
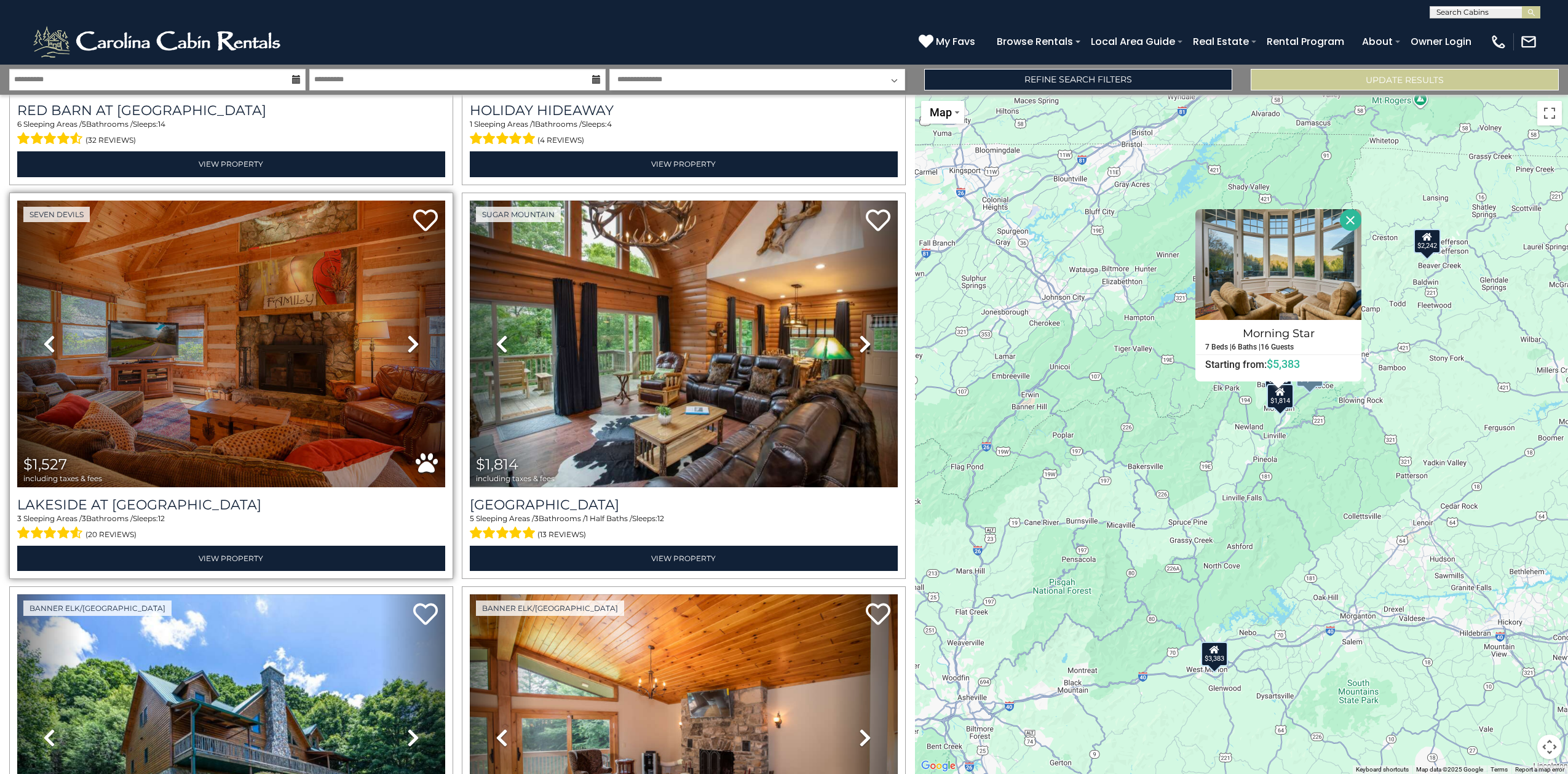
click at [412, 334] on icon at bounding box center [413, 344] width 13 height 20
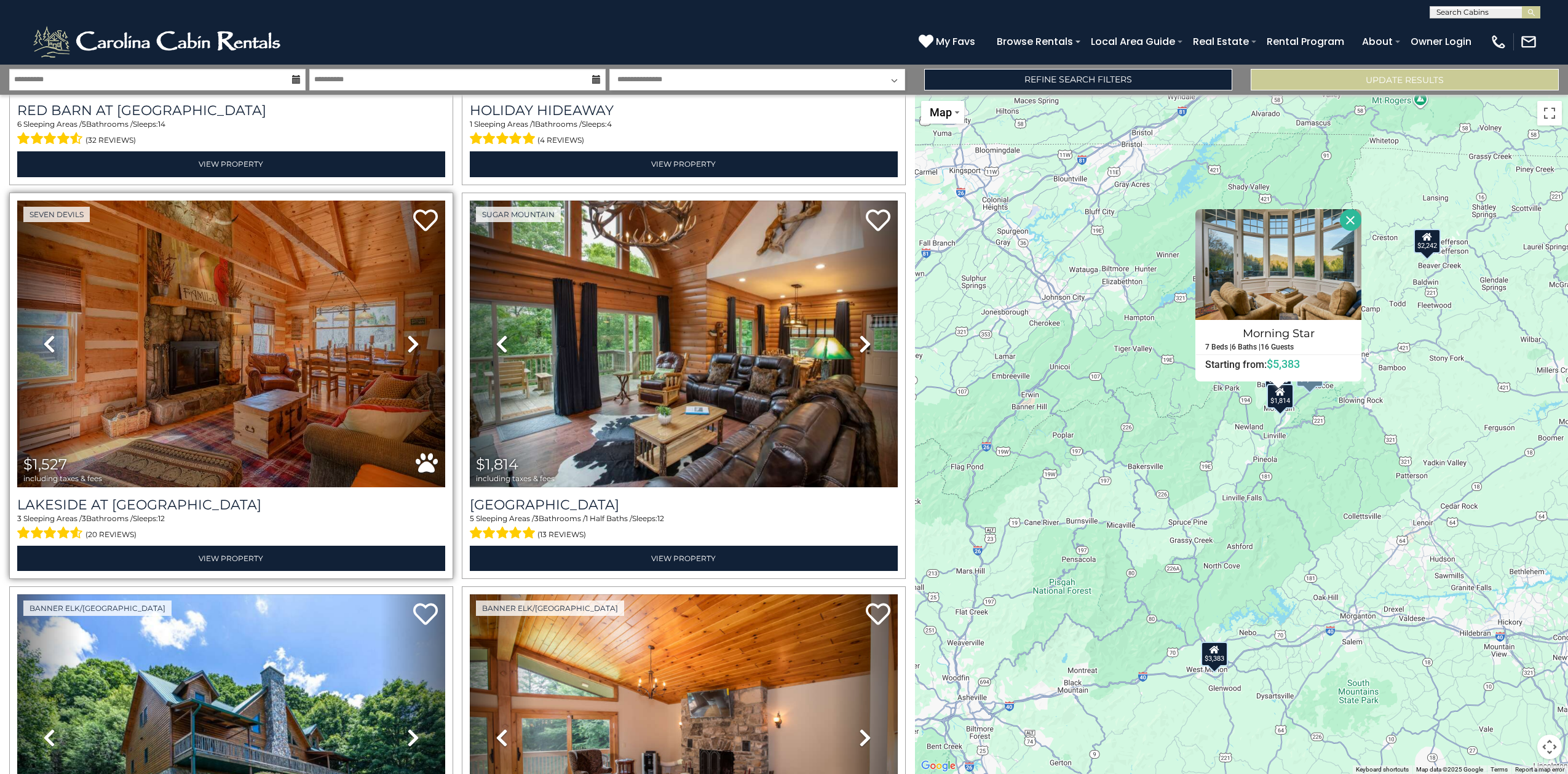
click at [413, 334] on icon at bounding box center [413, 344] width 13 height 20
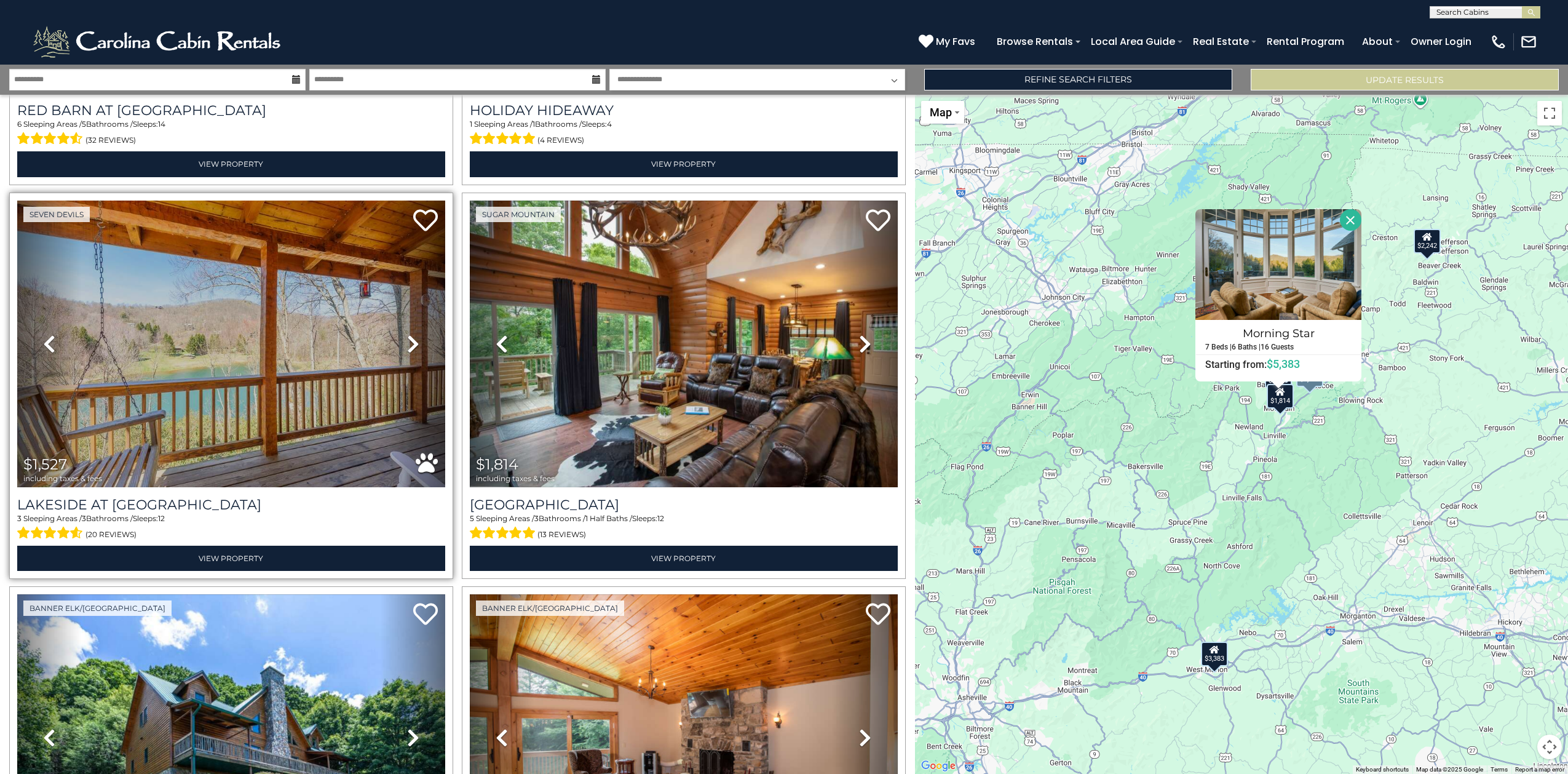
click at [413, 334] on icon at bounding box center [413, 344] width 13 height 20
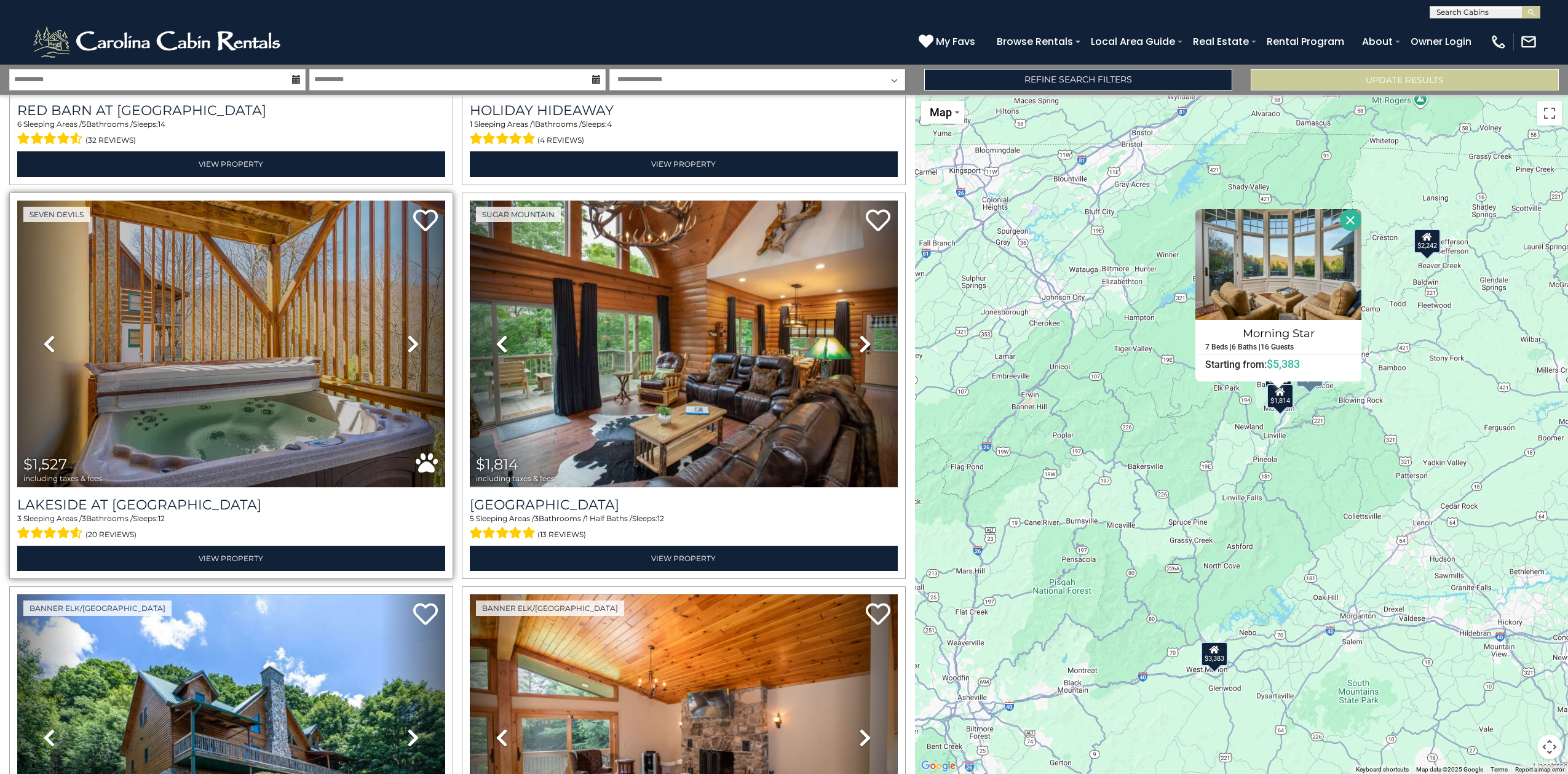
click at [413, 334] on icon at bounding box center [413, 344] width 13 height 20
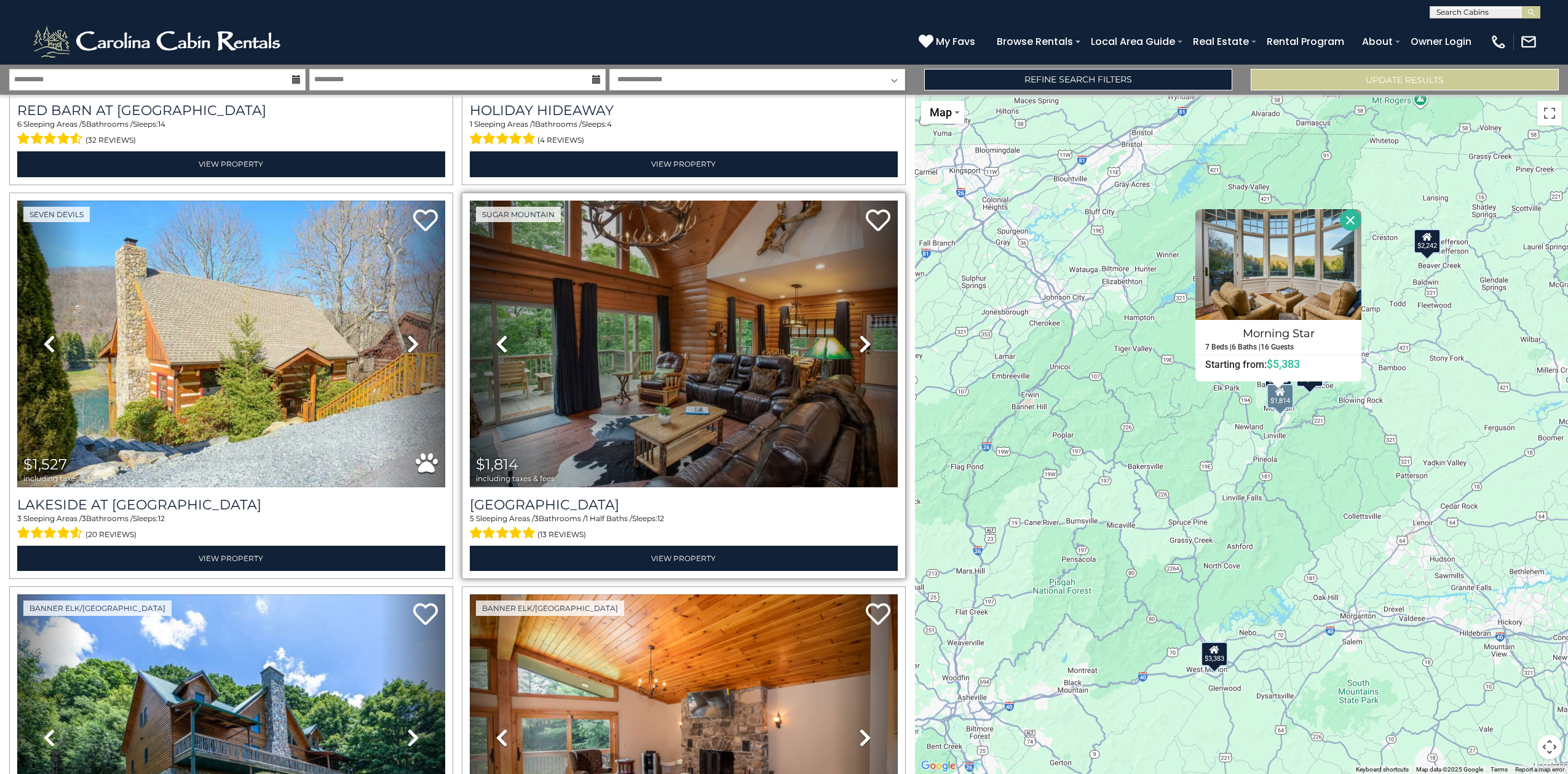
click at [859, 334] on icon at bounding box center [866, 344] width 13 height 20
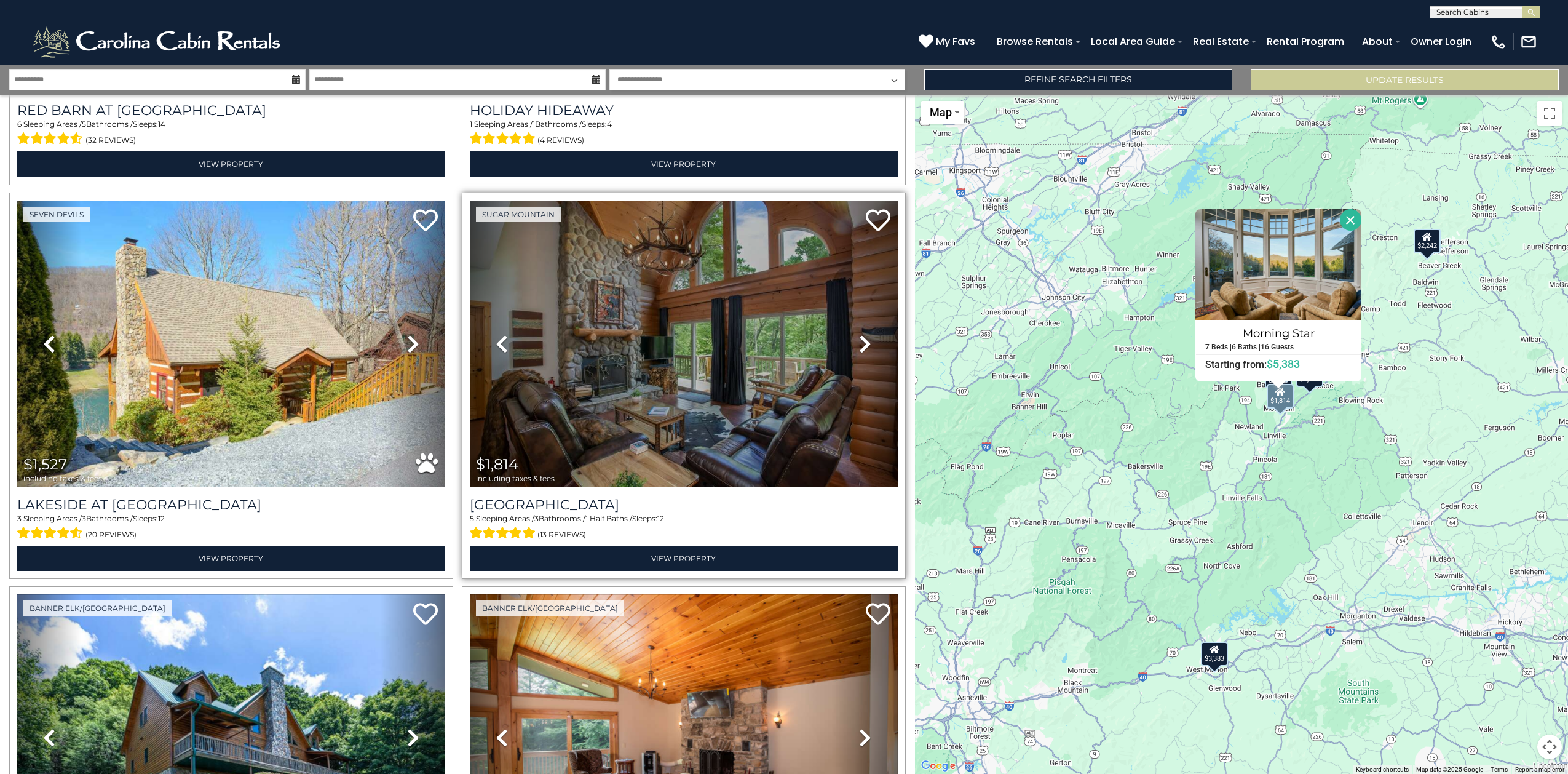
click at [859, 334] on icon at bounding box center [866, 344] width 13 height 20
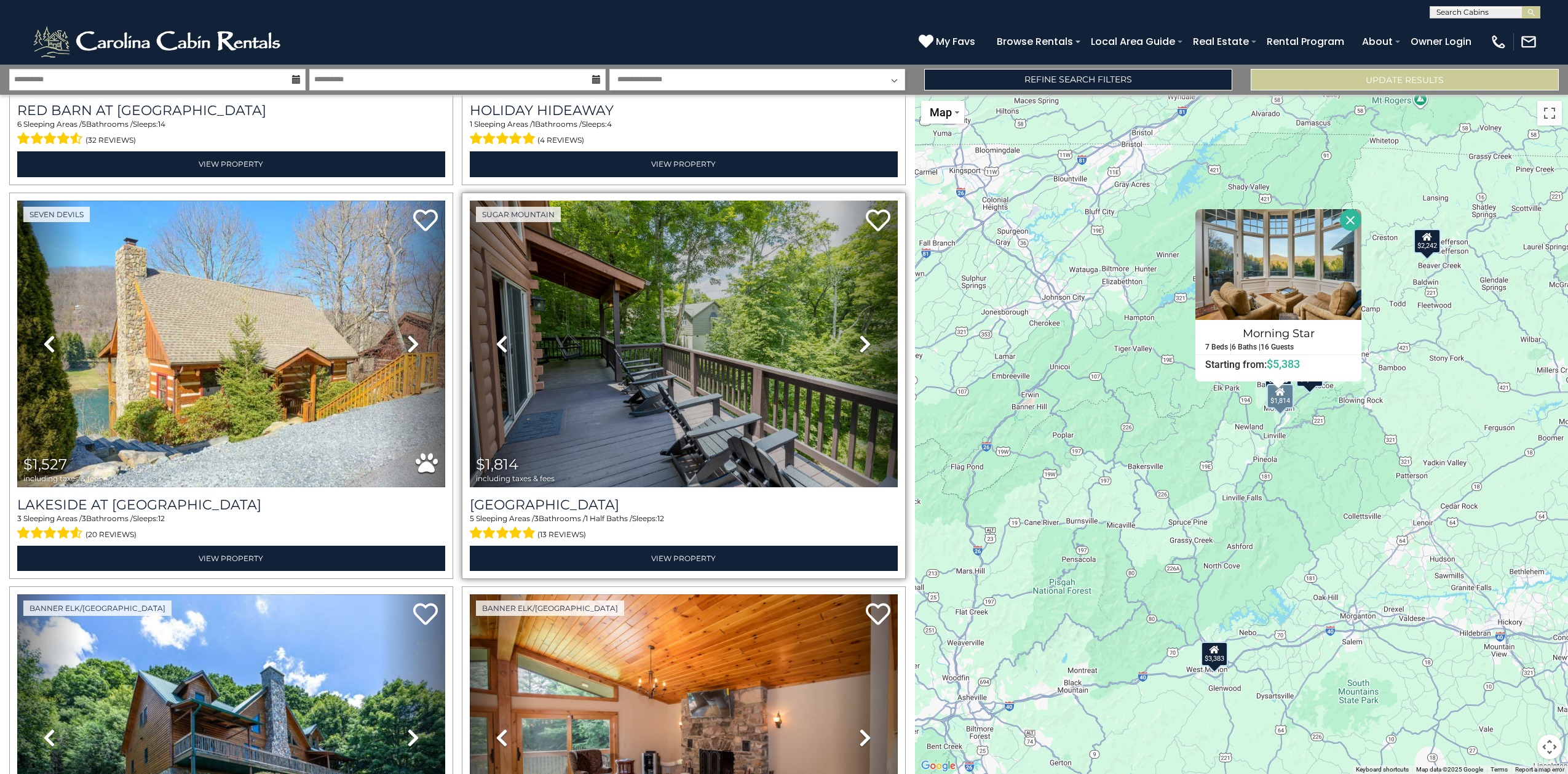
click at [859, 334] on icon at bounding box center [866, 344] width 13 height 20
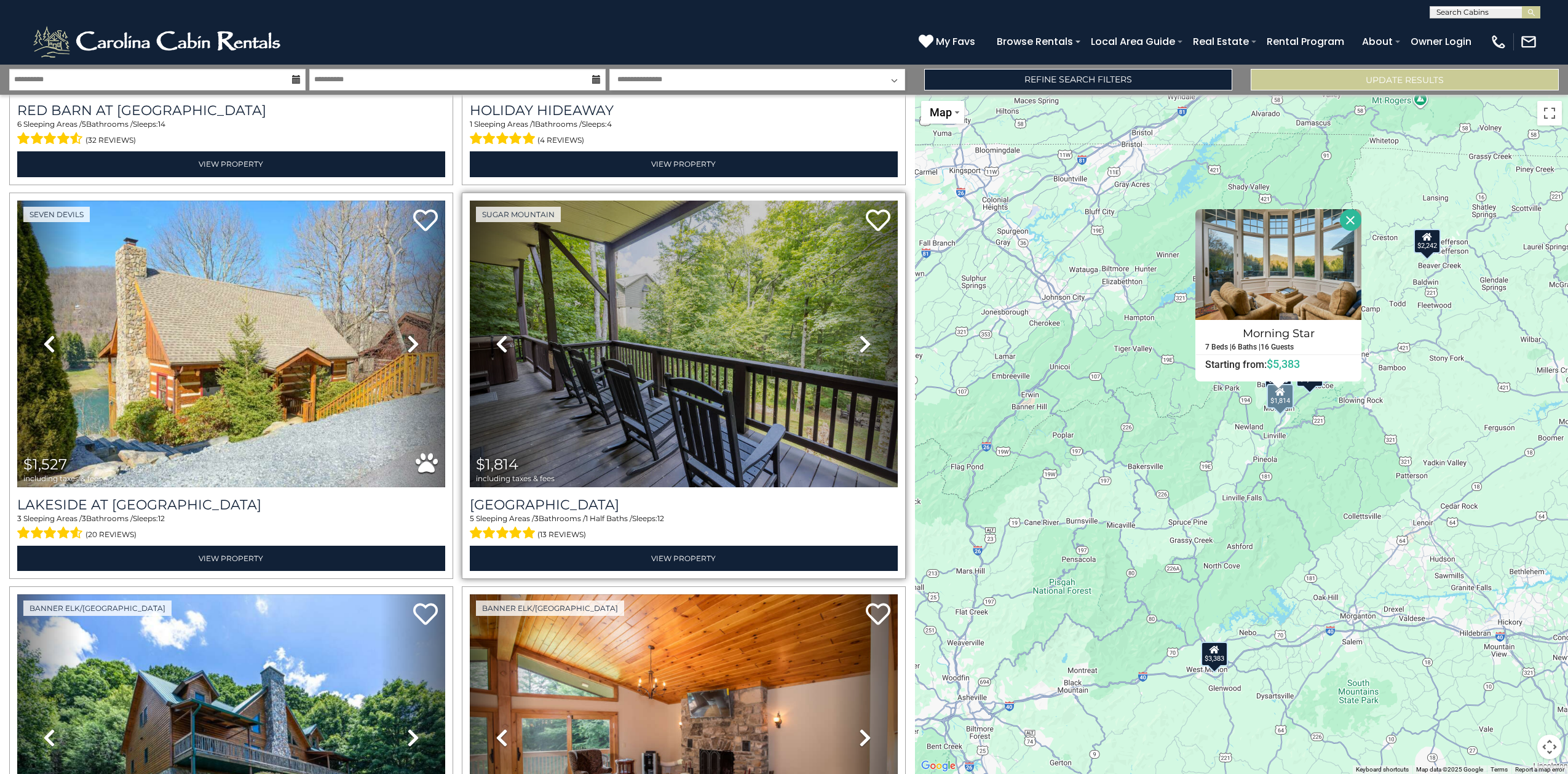
click at [859, 334] on icon at bounding box center [866, 344] width 13 height 20
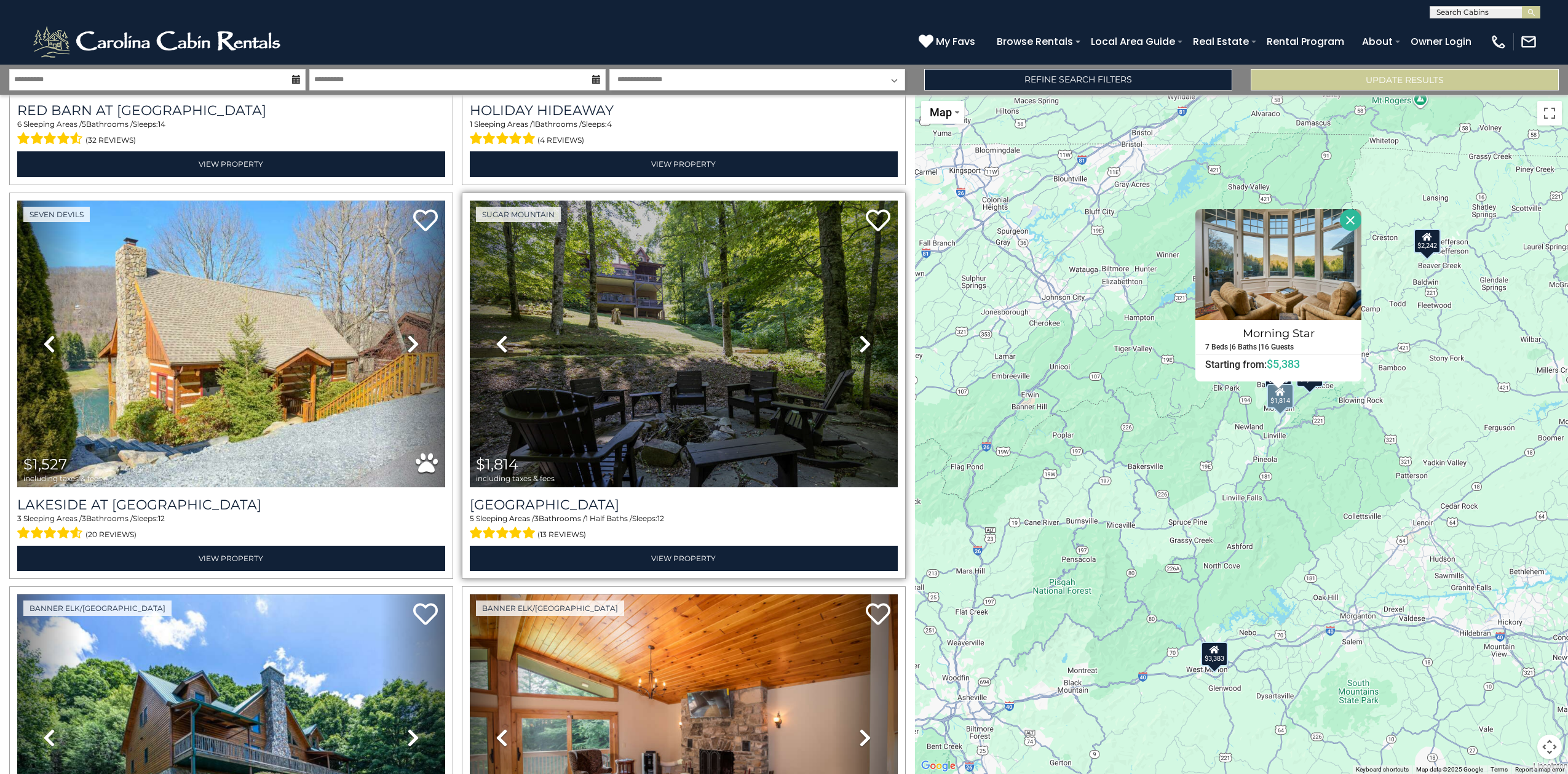
click at [859, 334] on icon at bounding box center [866, 344] width 13 height 20
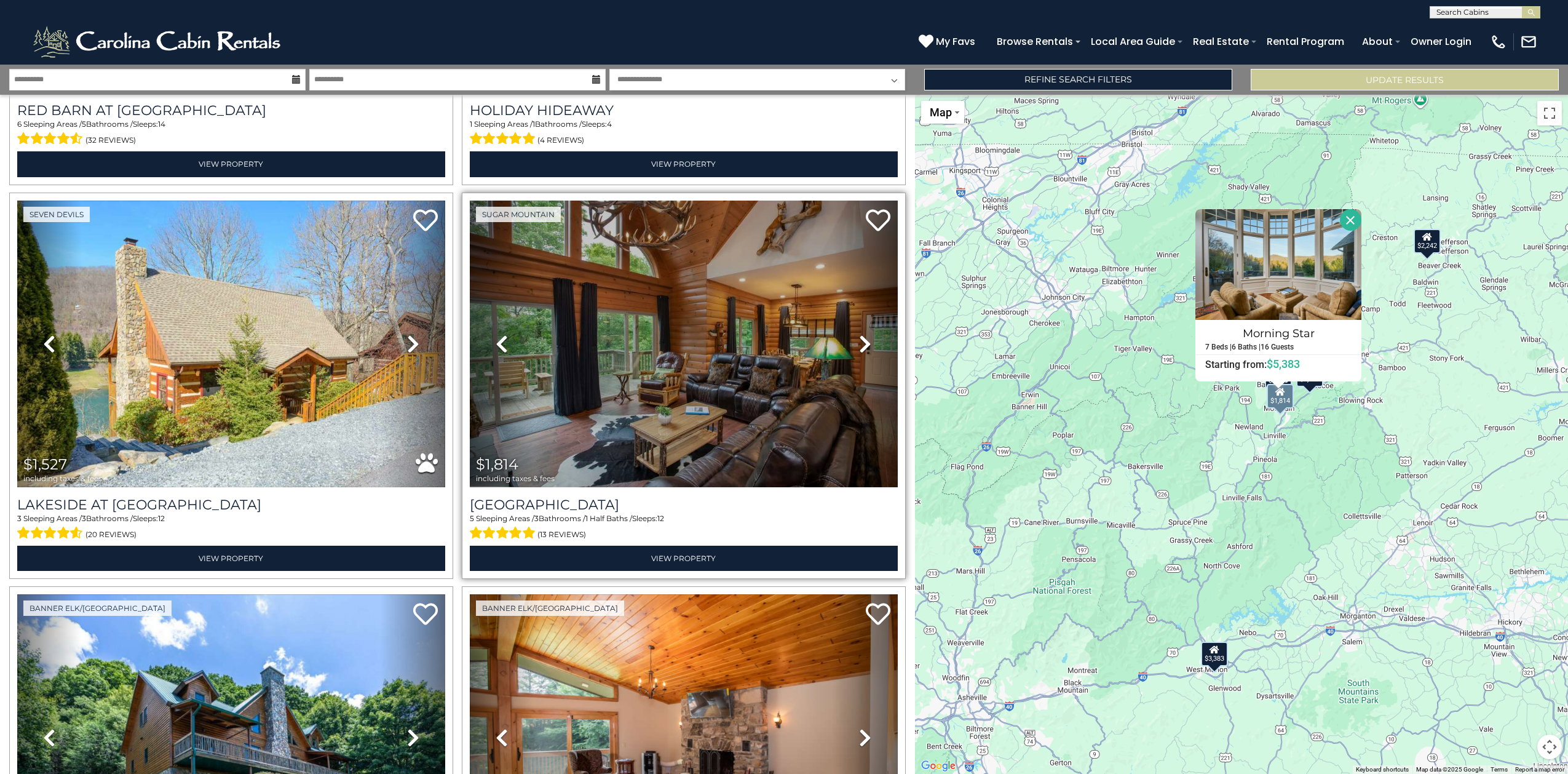
click at [859, 334] on icon at bounding box center [866, 344] width 13 height 20
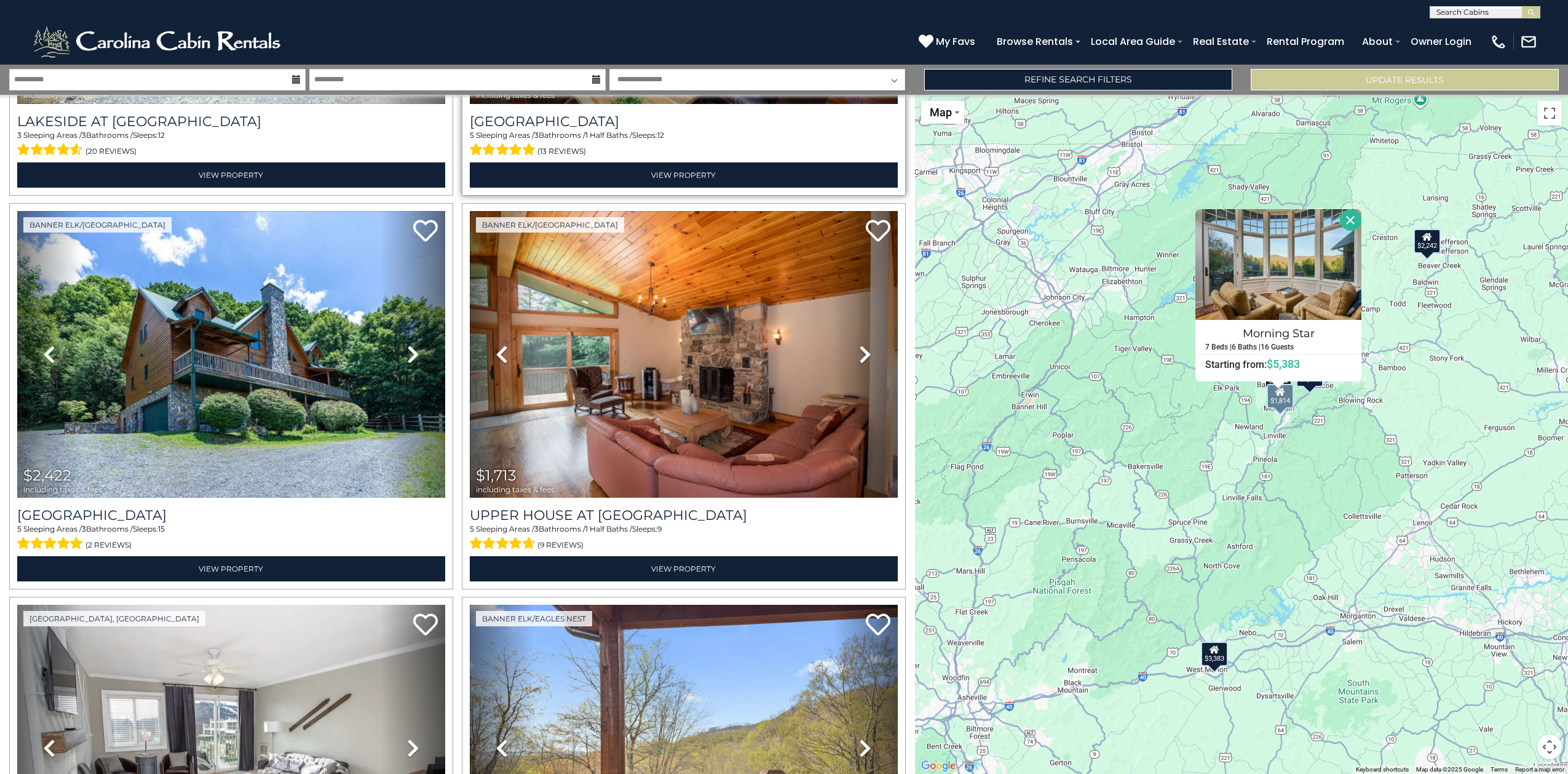
scroll to position [2692, 0]
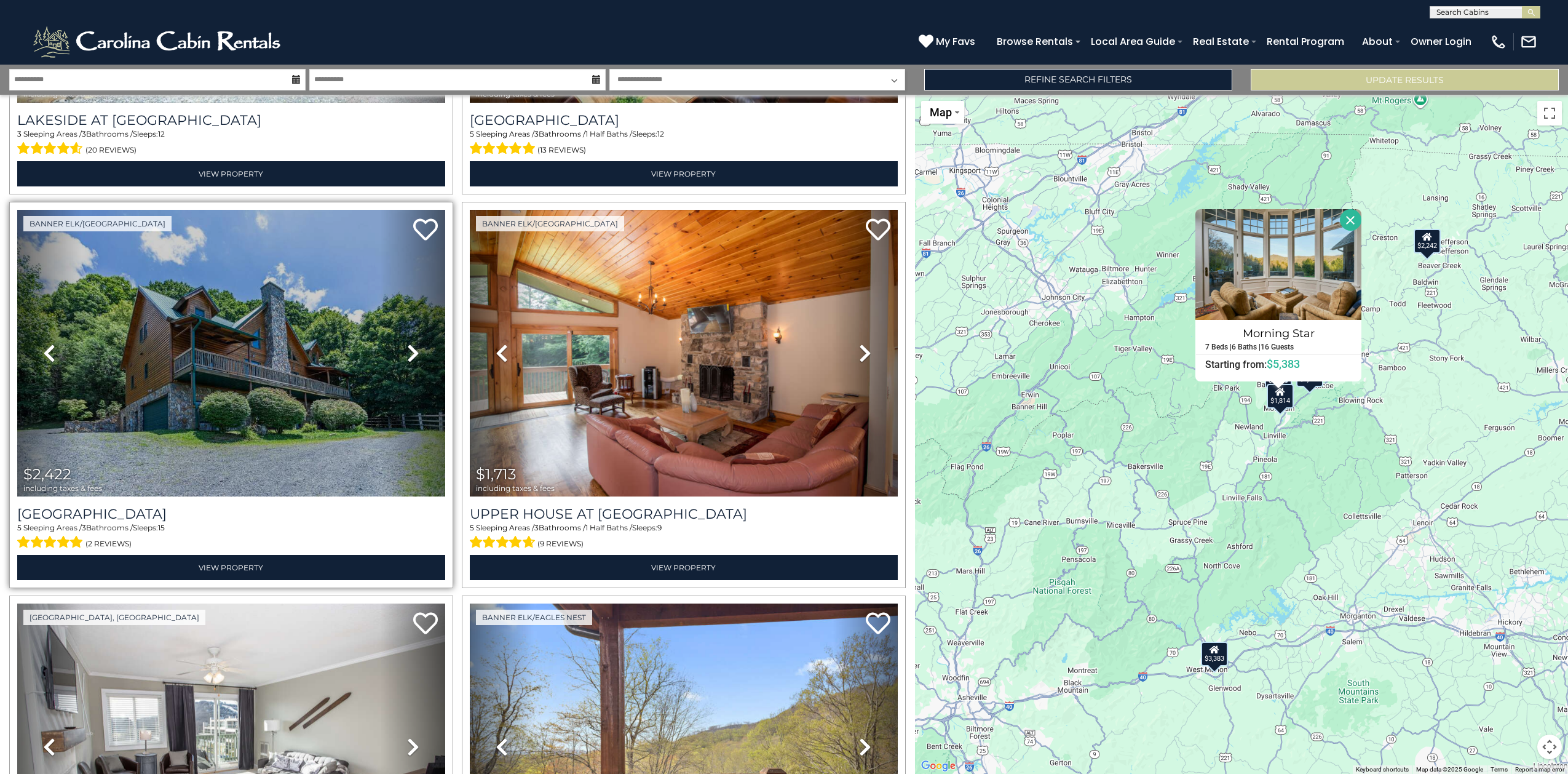
click at [407, 344] on icon at bounding box center [413, 353] width 13 height 20
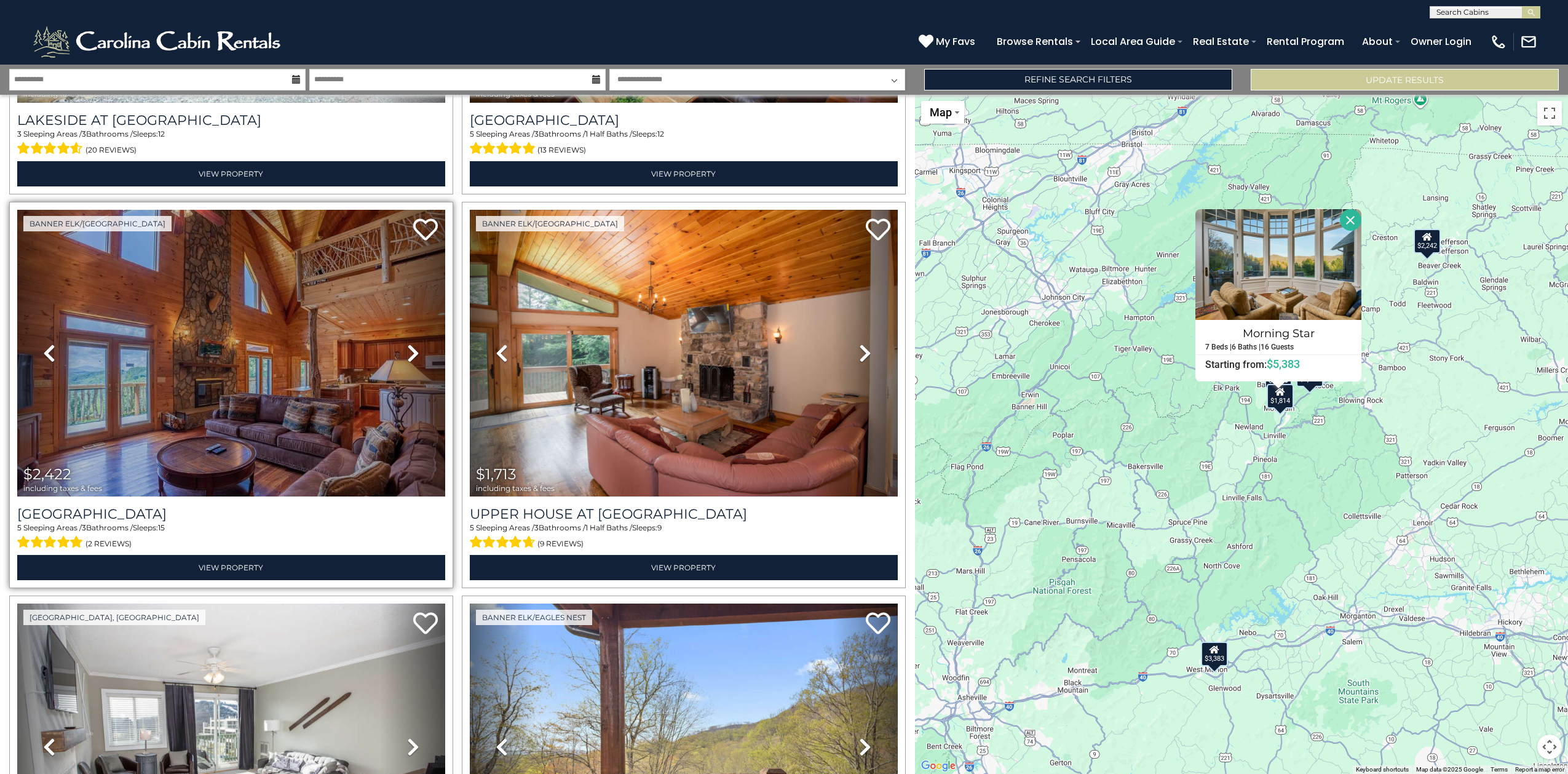
click at [407, 344] on icon at bounding box center [413, 353] width 13 height 20
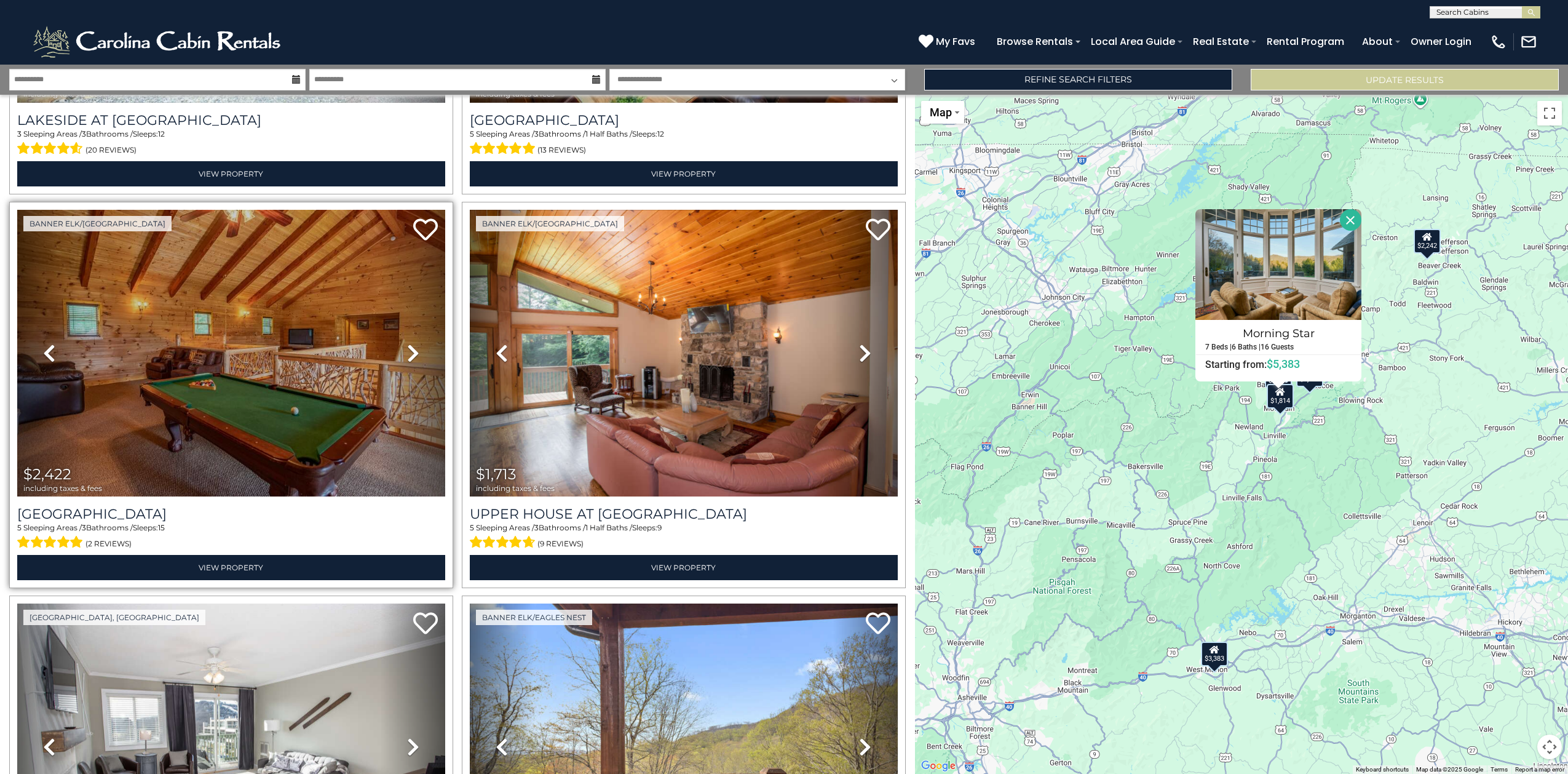
click at [407, 344] on icon at bounding box center [413, 353] width 13 height 20
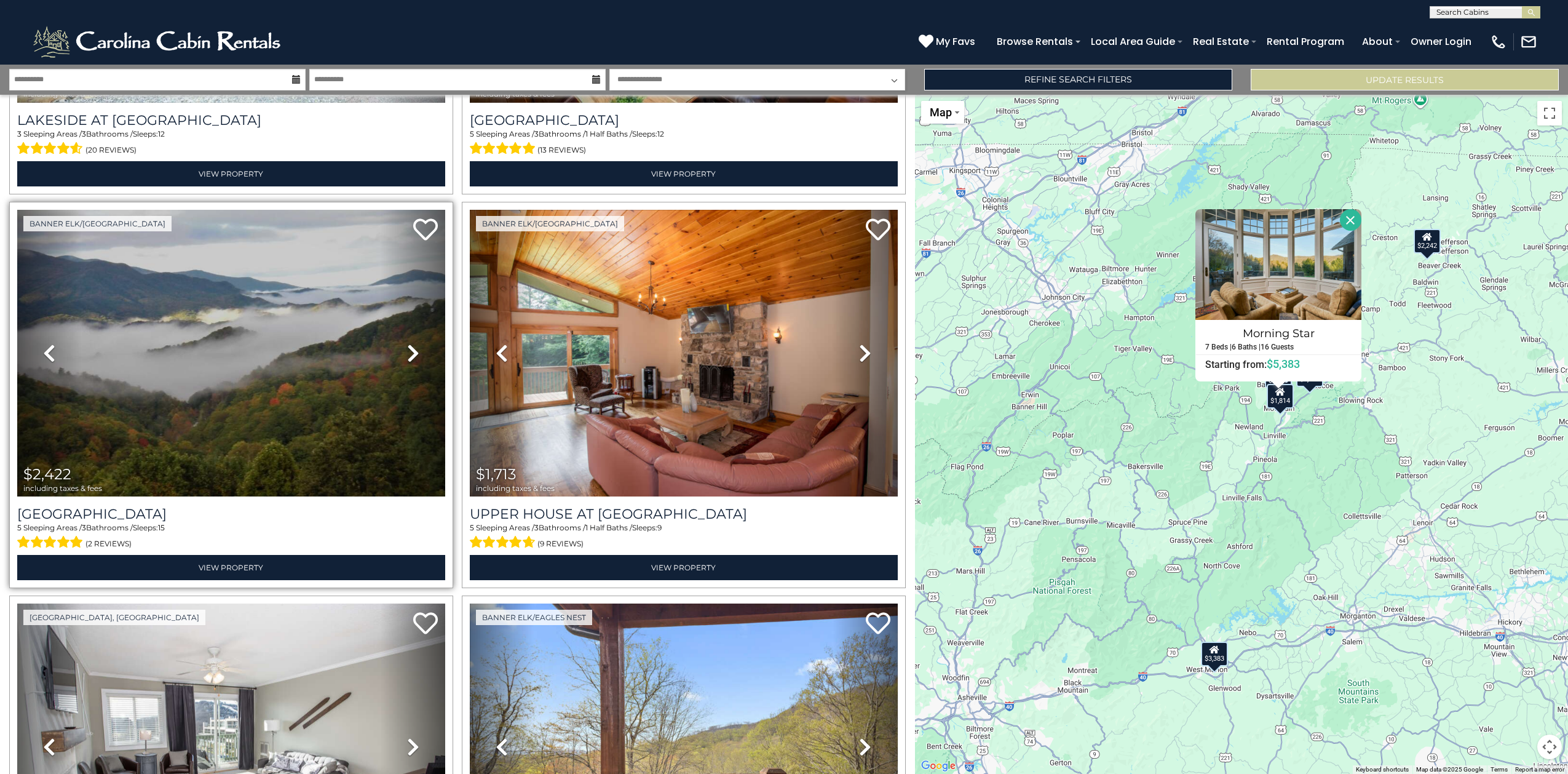
click at [407, 344] on icon at bounding box center [413, 353] width 13 height 20
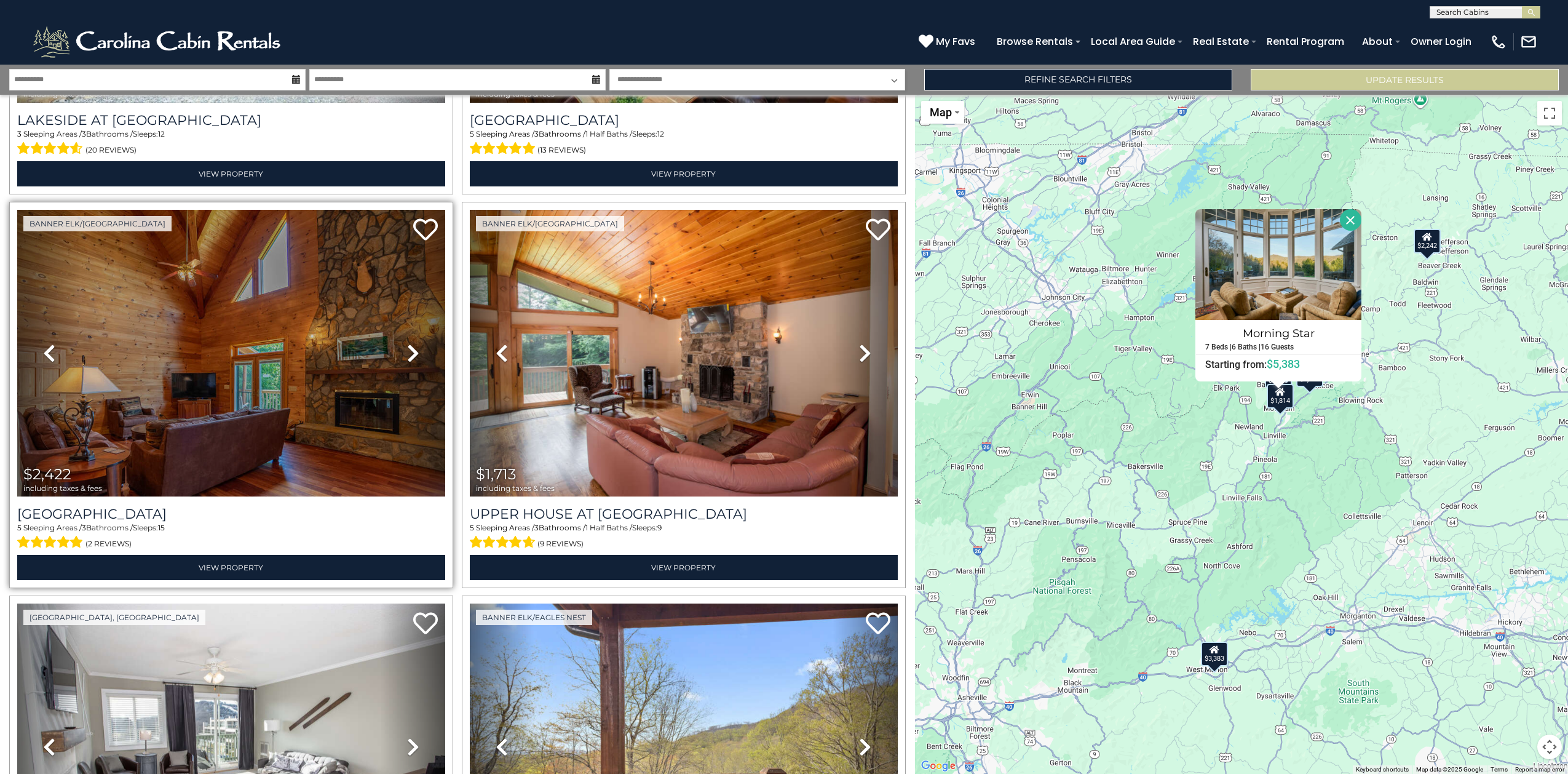
click at [407, 344] on icon at bounding box center [413, 353] width 13 height 20
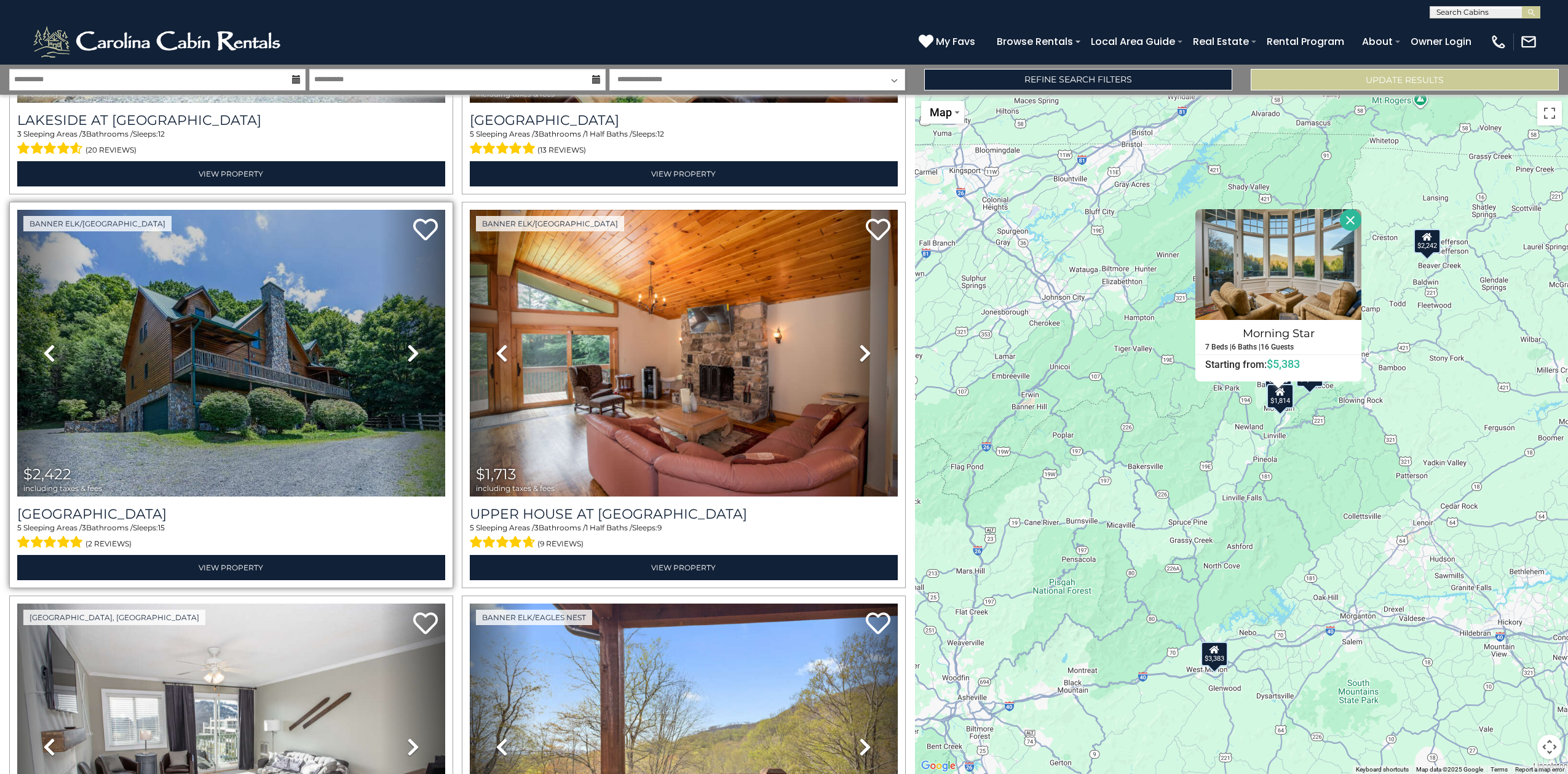
click at [407, 344] on icon at bounding box center [413, 353] width 13 height 20
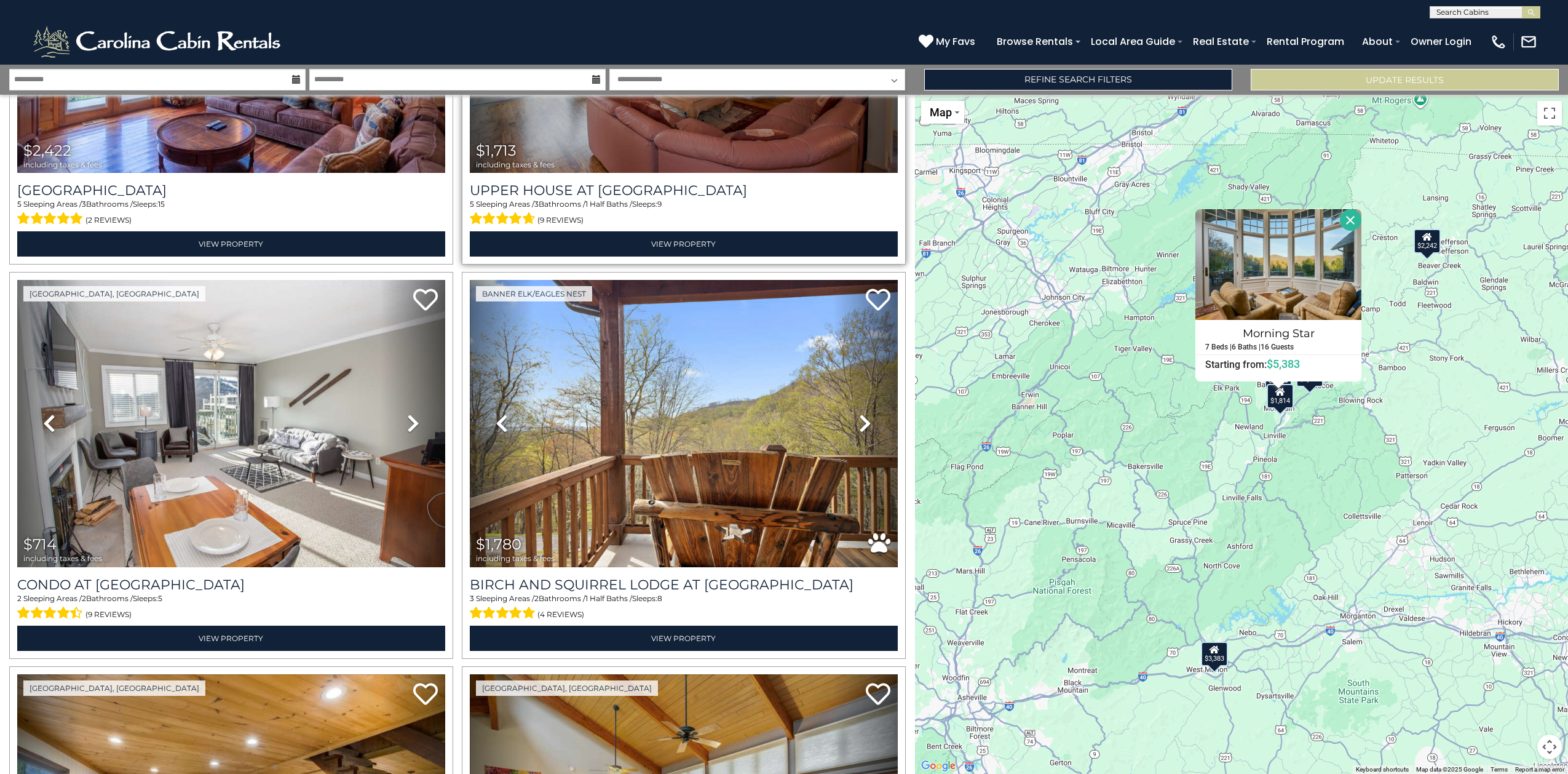
scroll to position [3077, 0]
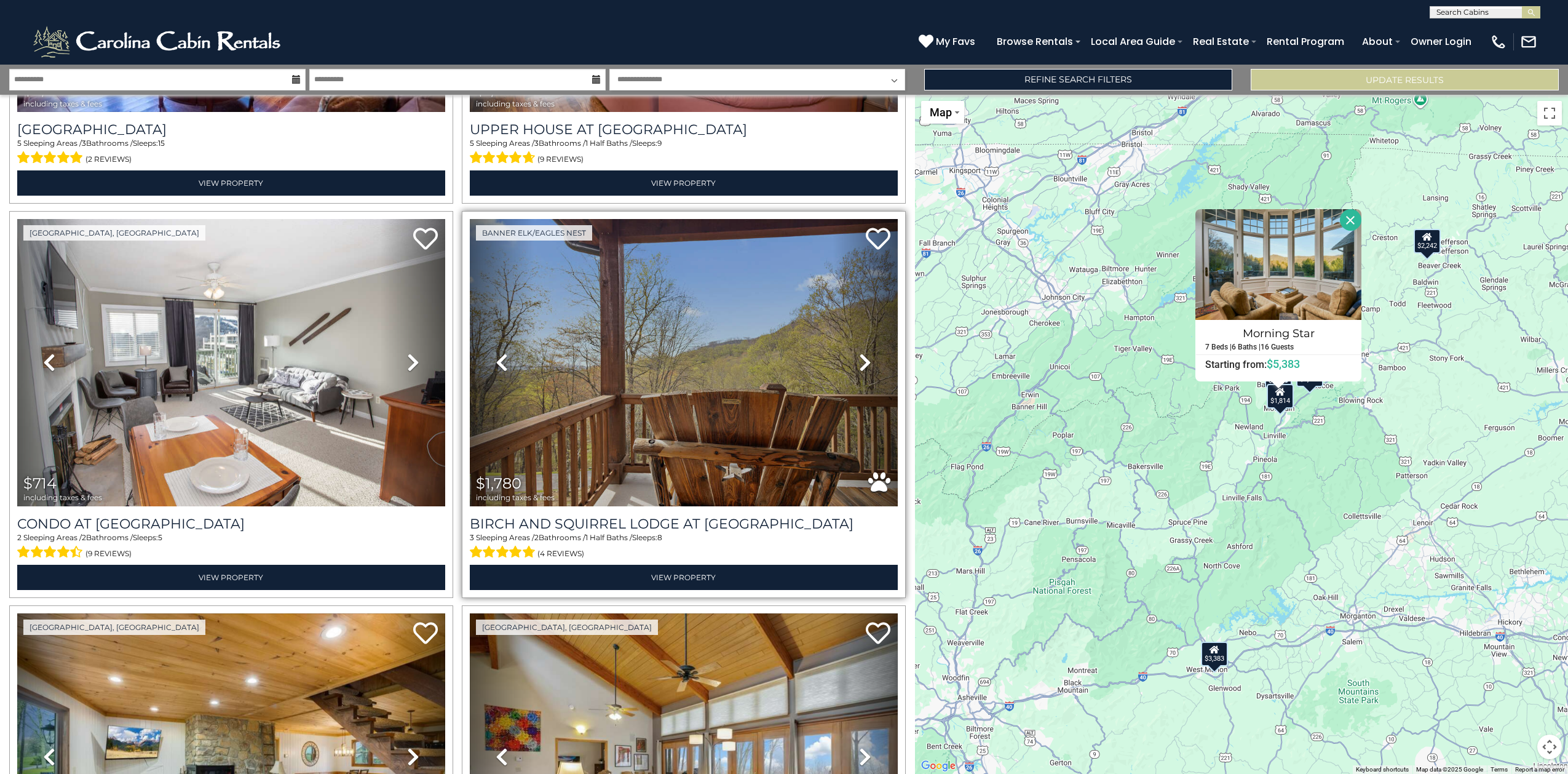
click at [859, 353] on icon at bounding box center [866, 363] width 13 height 20
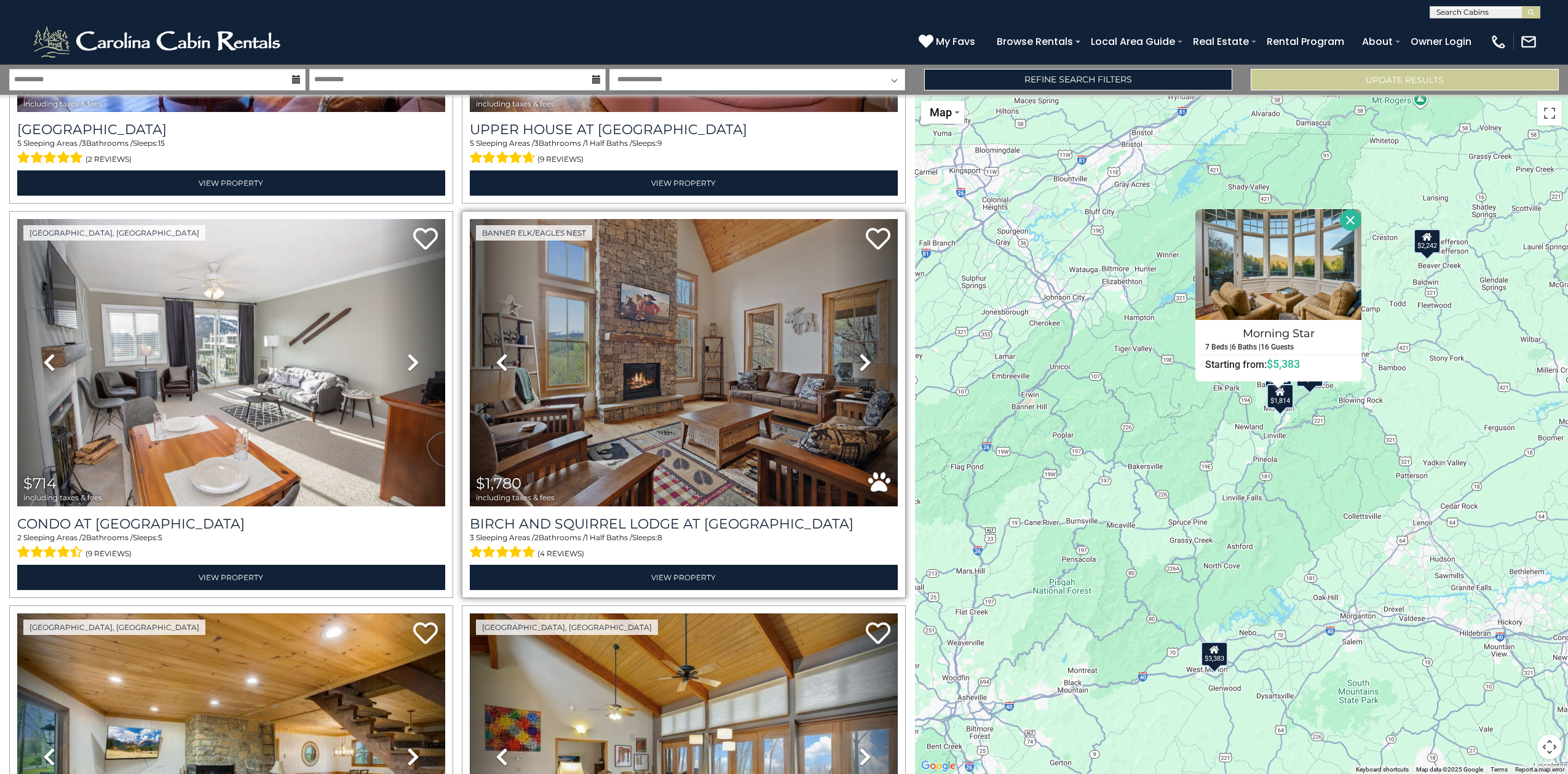
click at [859, 353] on icon at bounding box center [866, 363] width 13 height 20
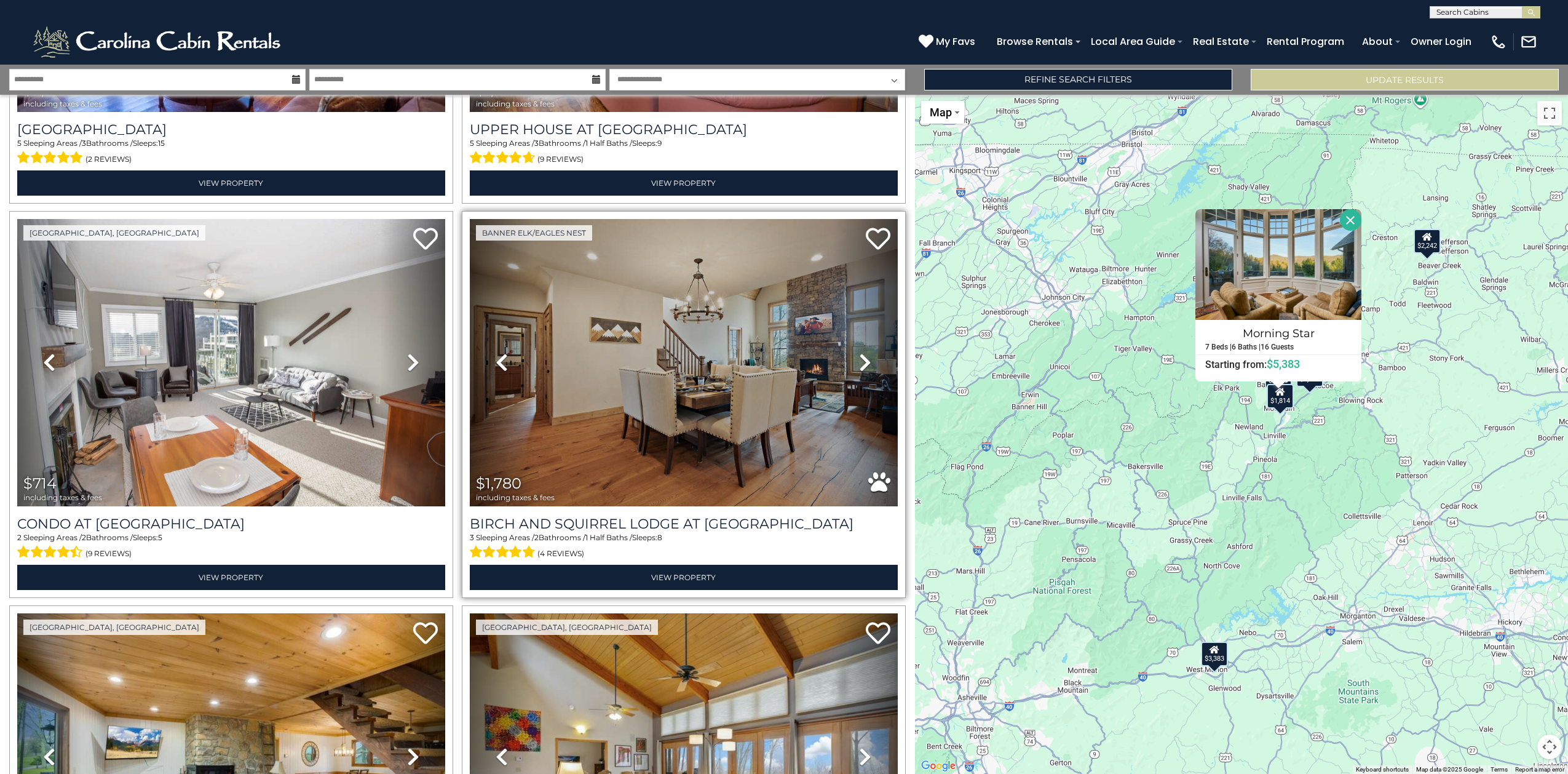
click at [859, 353] on icon at bounding box center [866, 363] width 13 height 20
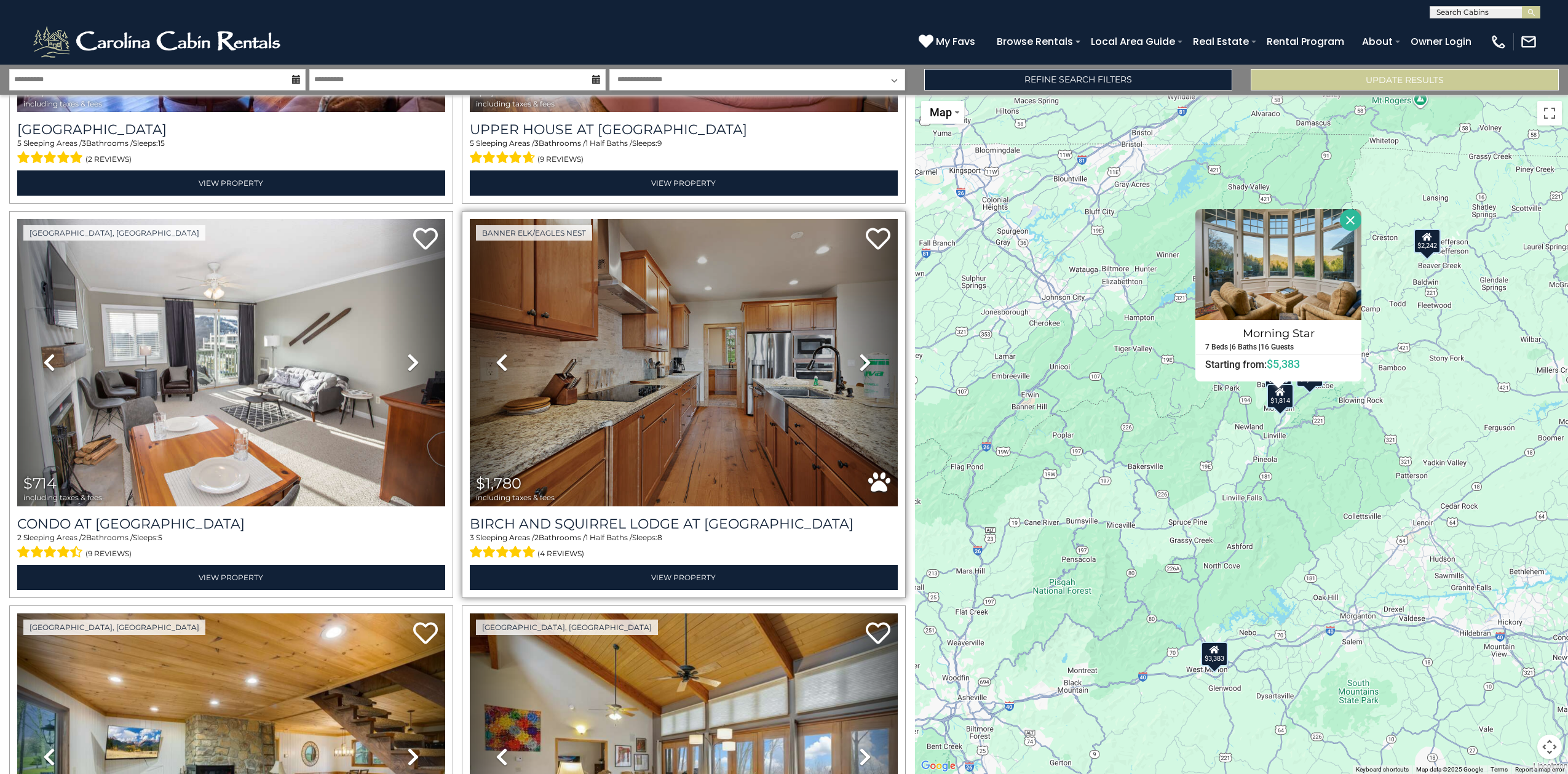
click at [859, 353] on icon at bounding box center [866, 363] width 13 height 20
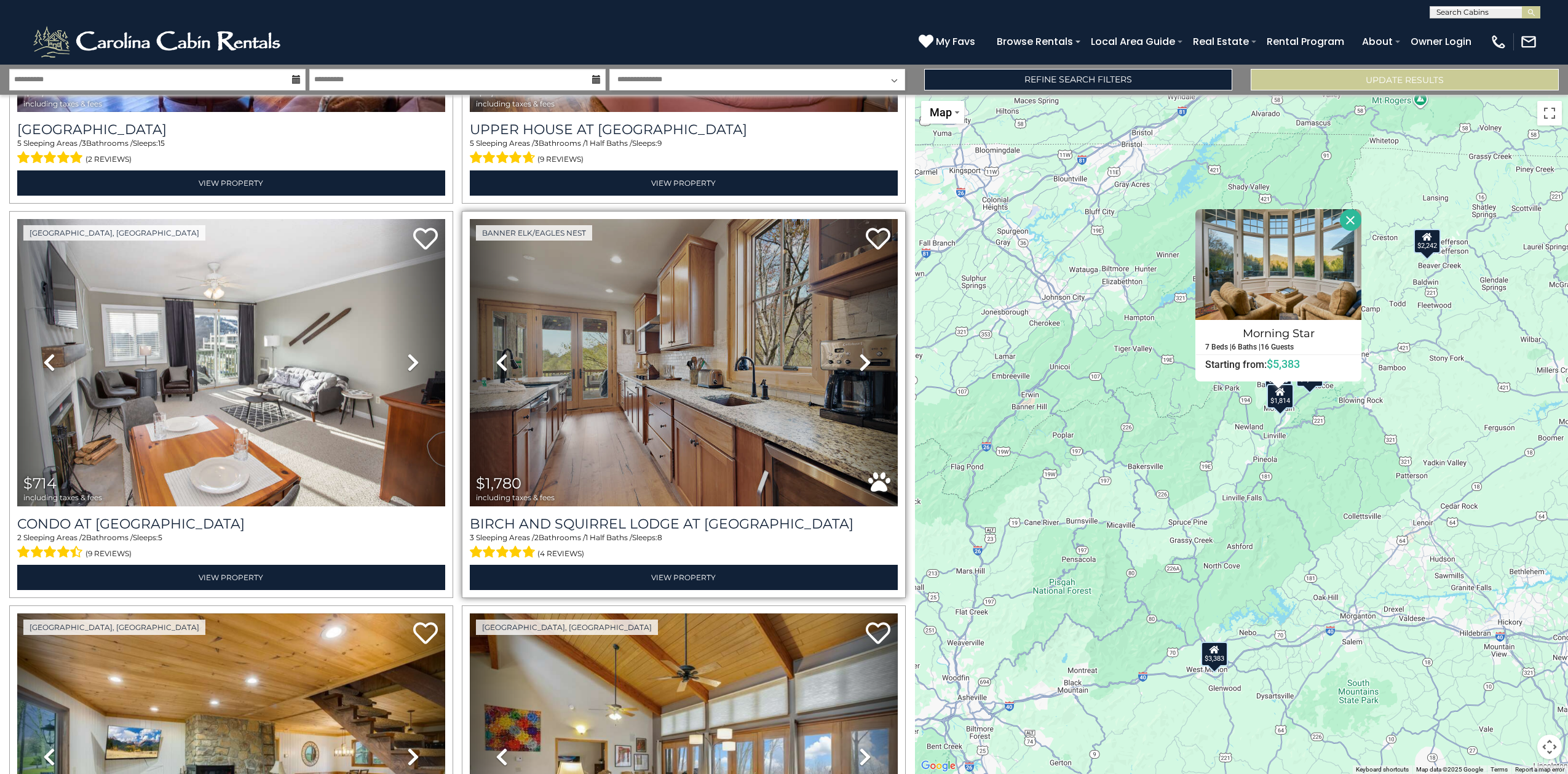
click at [859, 353] on icon at bounding box center [866, 363] width 13 height 20
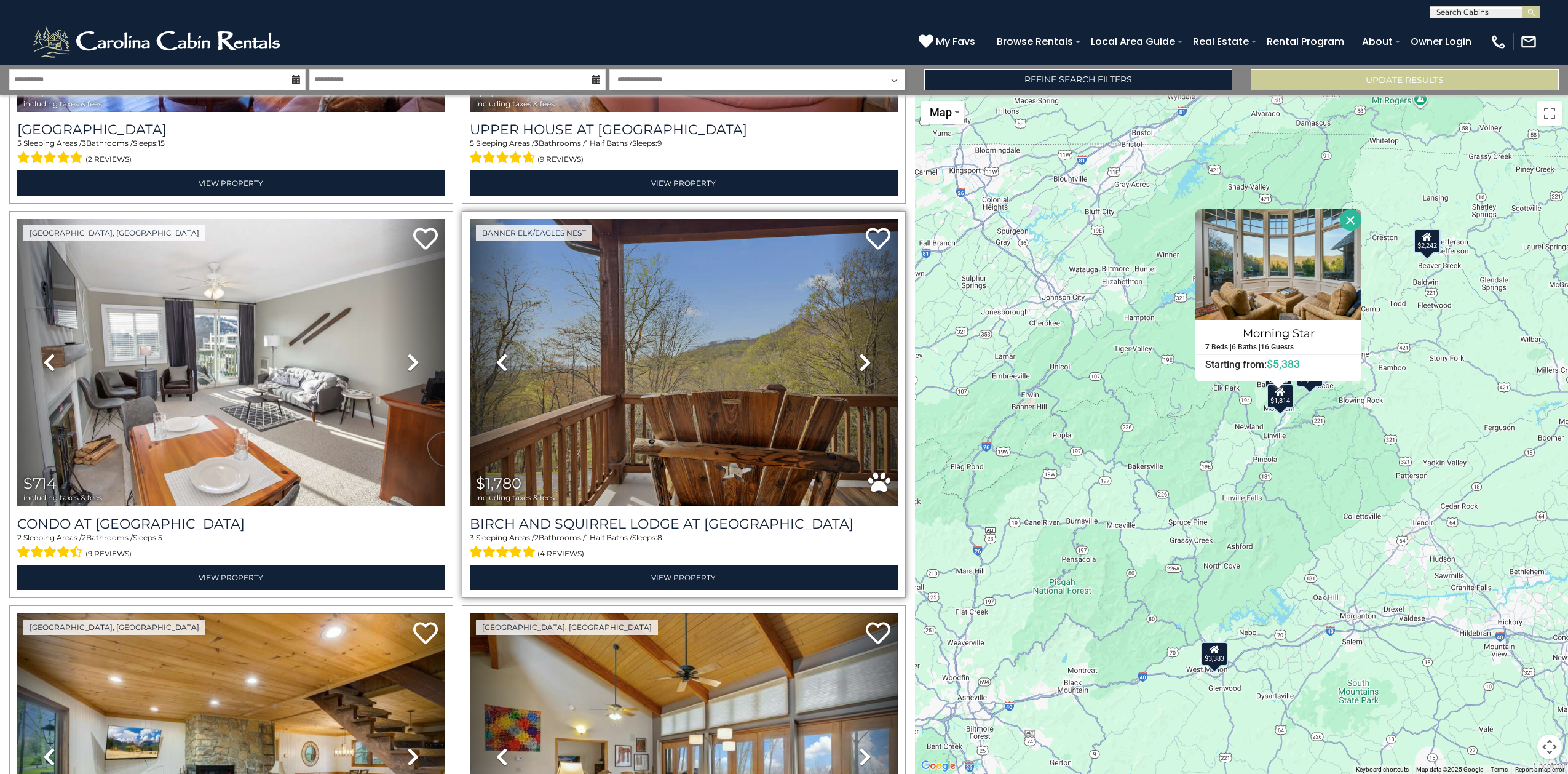
click at [859, 353] on icon at bounding box center [866, 363] width 13 height 20
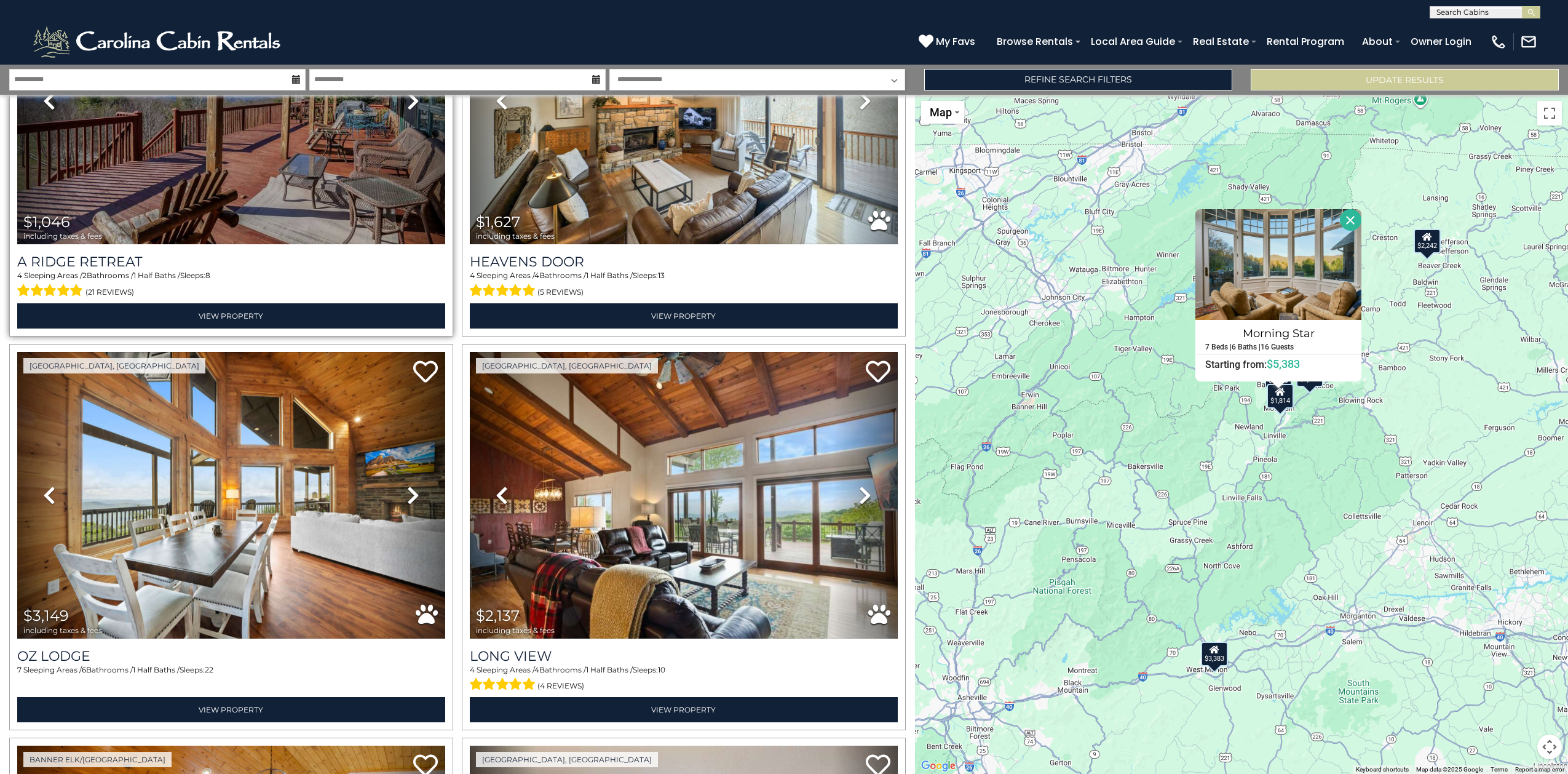
scroll to position [1385, 0]
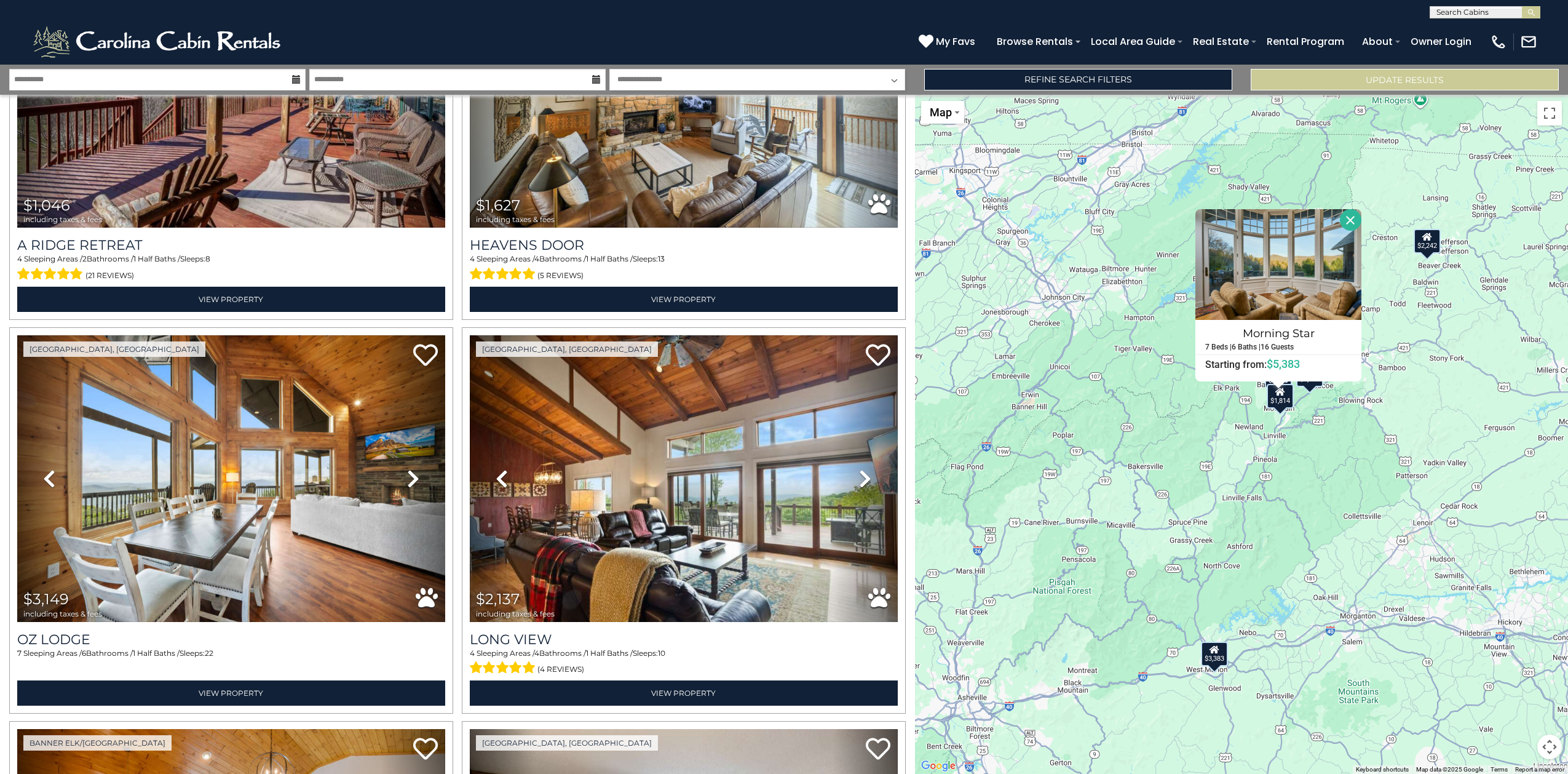
click at [1254, 534] on div "$3,383 $1,059 $5,383 $2,242 $1,926 $1,518 $1,046 $1,627 $3,149 $2,137 $1,657 $7…" at bounding box center [1242, 435] width 653 height 680
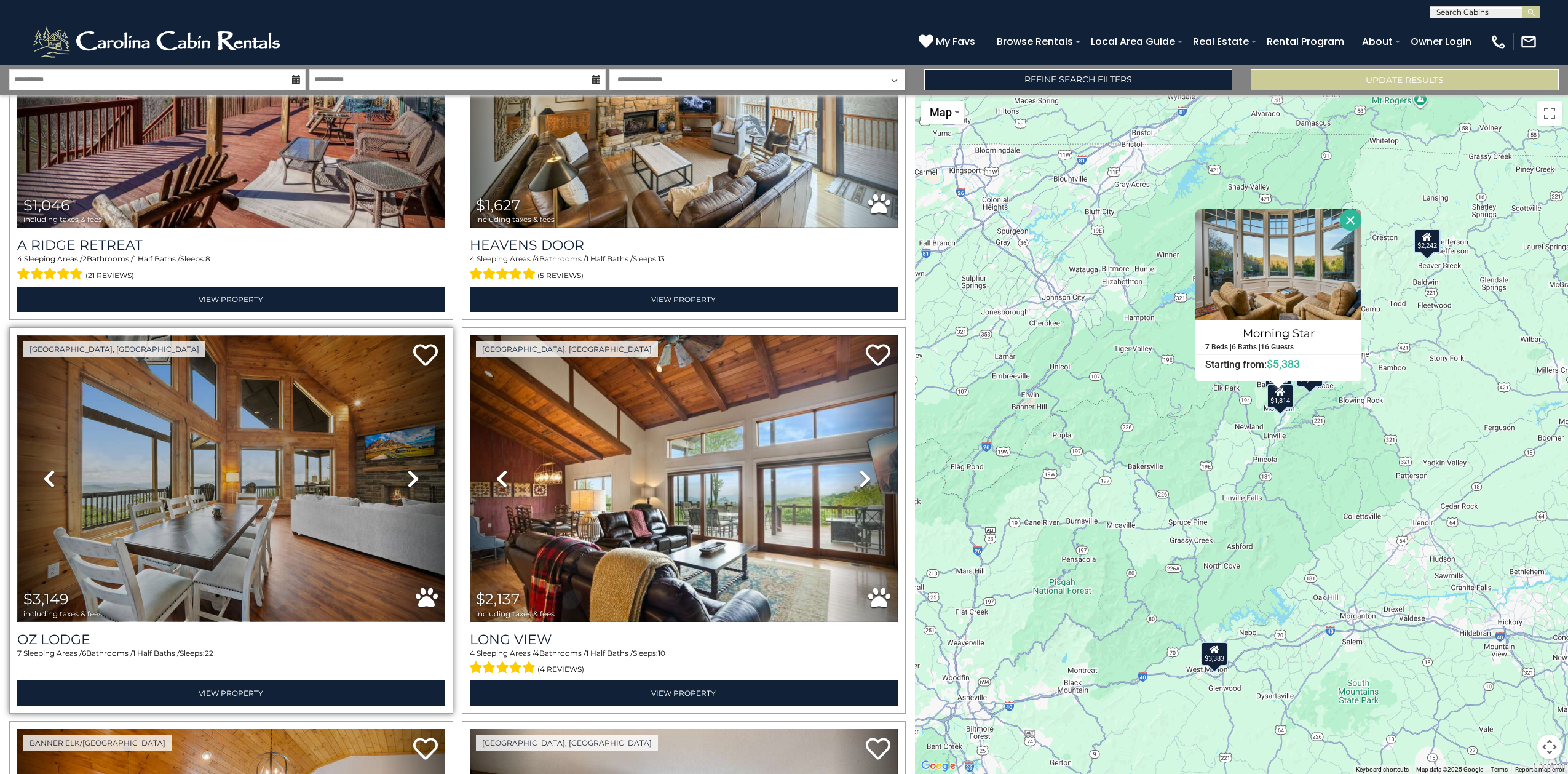
click at [212, 474] on img at bounding box center [231, 479] width 428 height 287
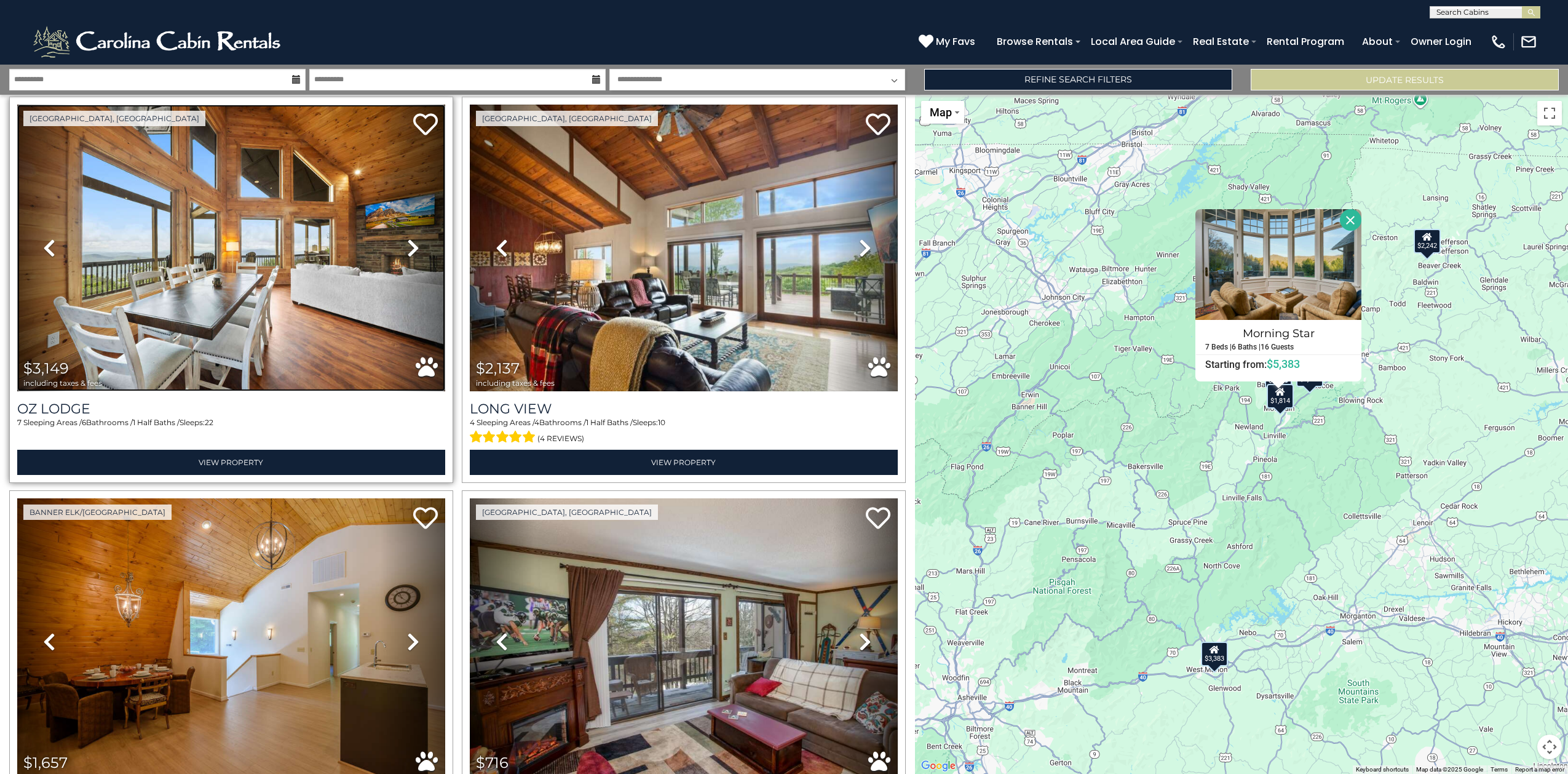
scroll to position [1538, 0]
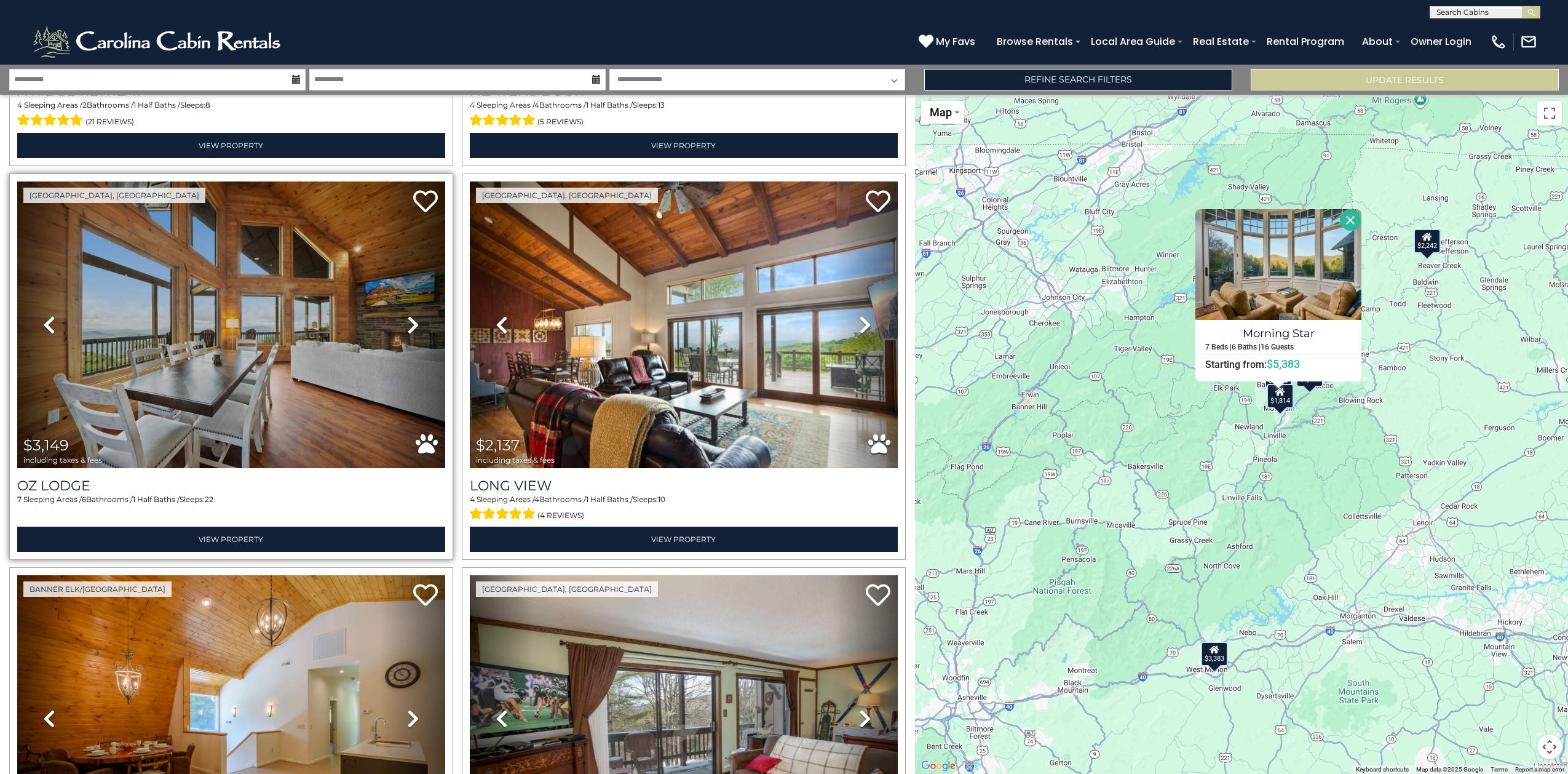
click at [407, 315] on icon at bounding box center [413, 325] width 13 height 20
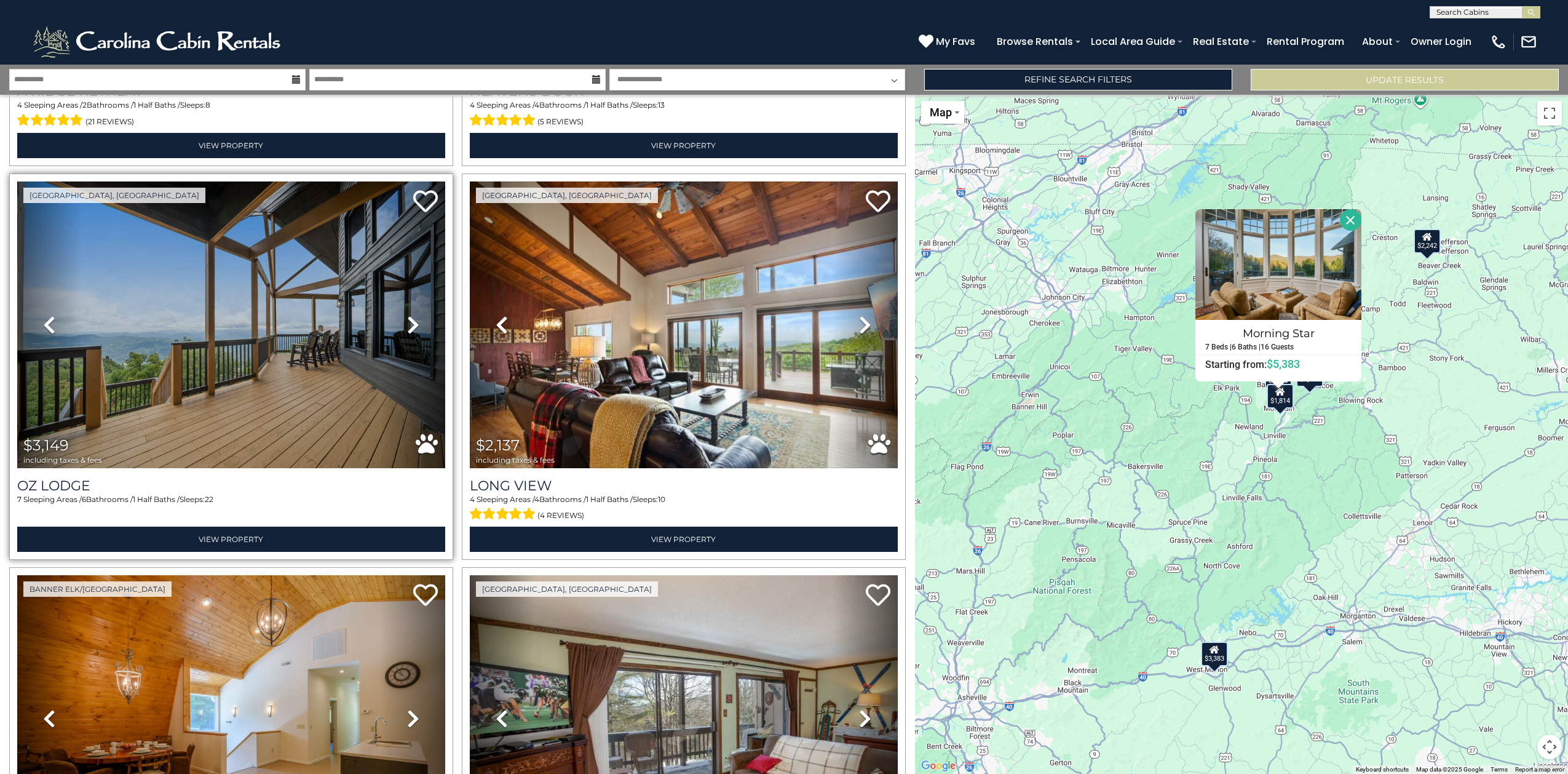
click at [407, 315] on icon at bounding box center [413, 325] width 13 height 20
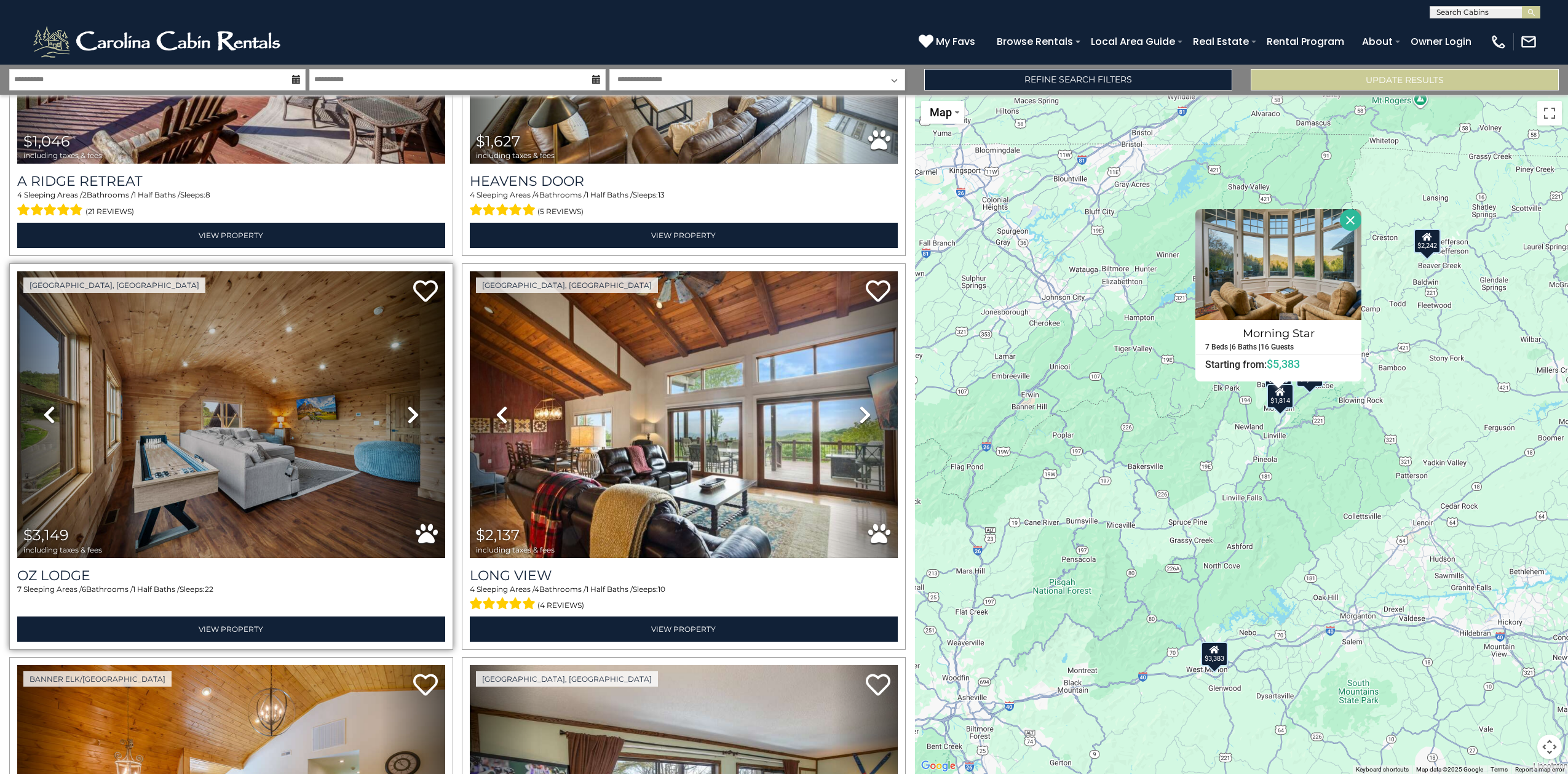
scroll to position [1461, 0]
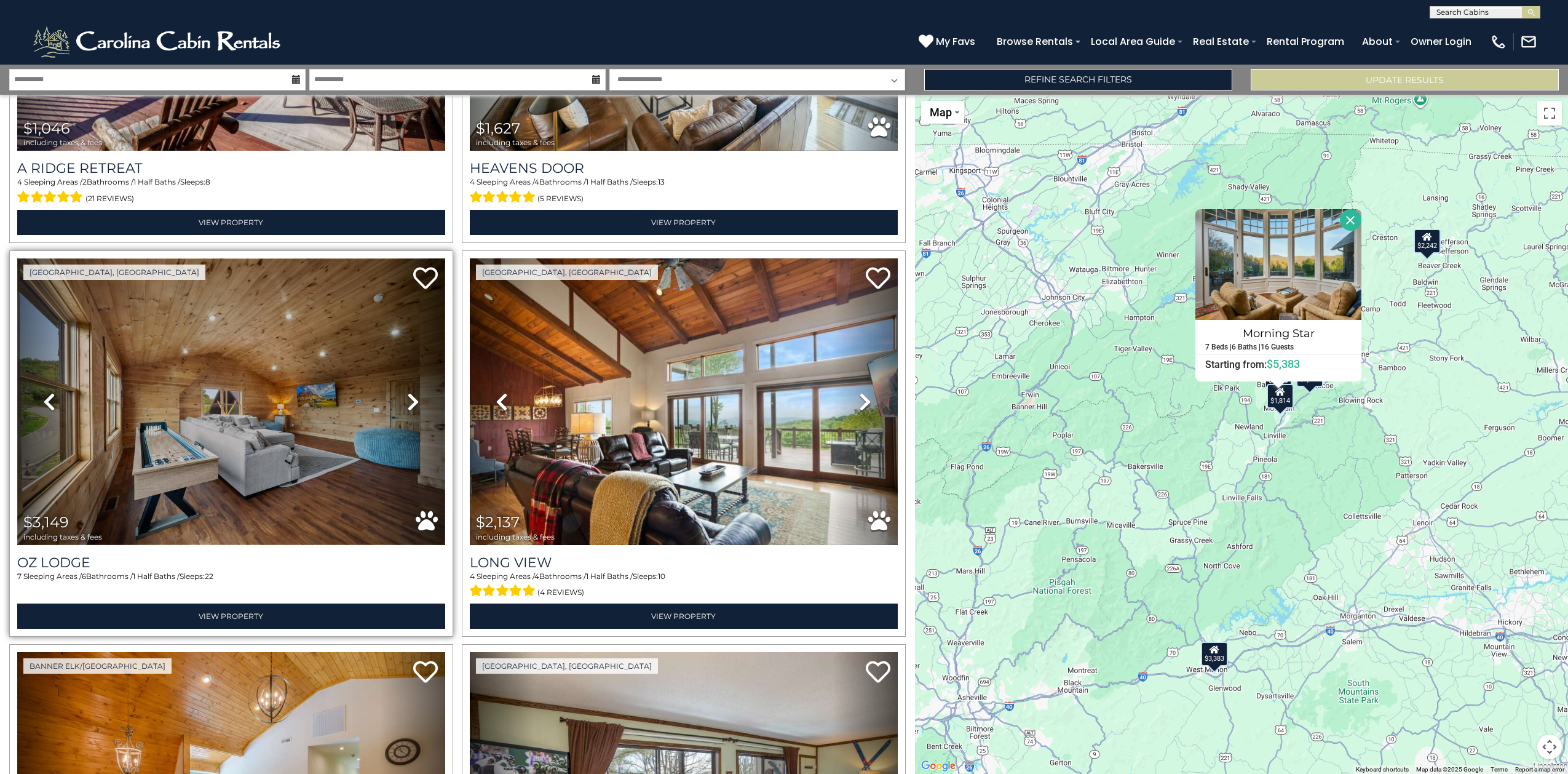
click at [237, 402] on img at bounding box center [231, 402] width 428 height 287
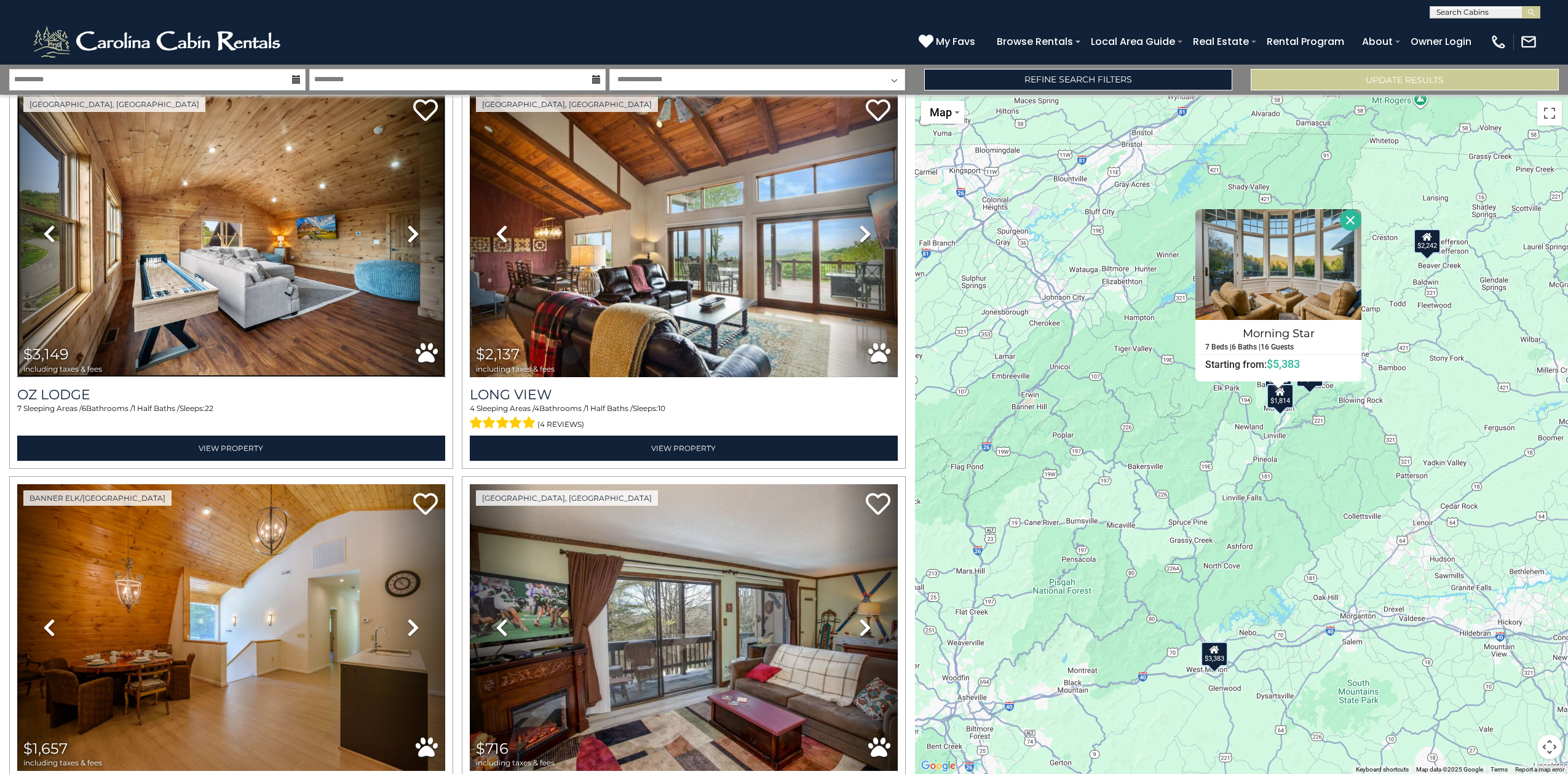
scroll to position [1615, 0]
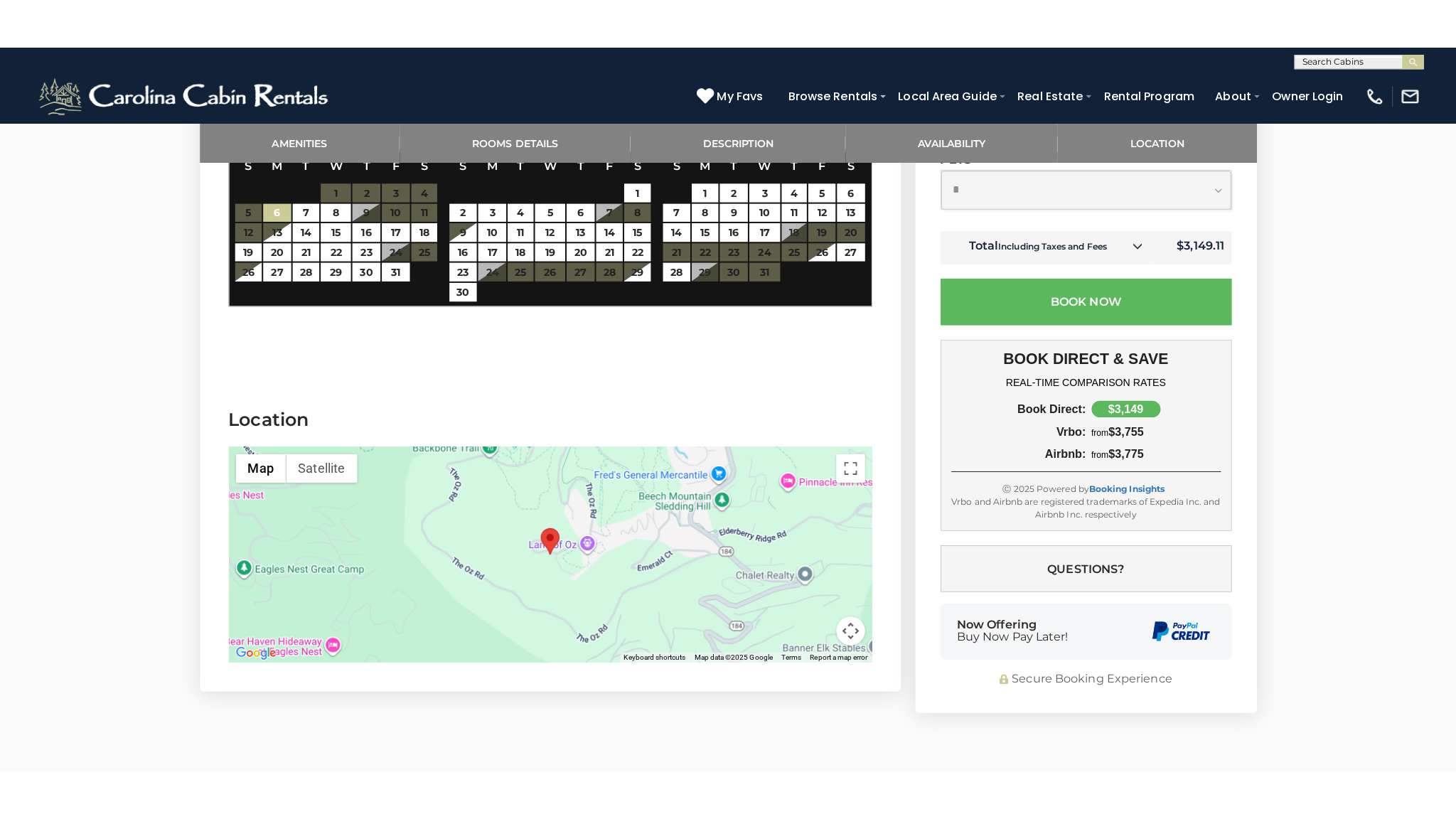
scroll to position [2923, 0]
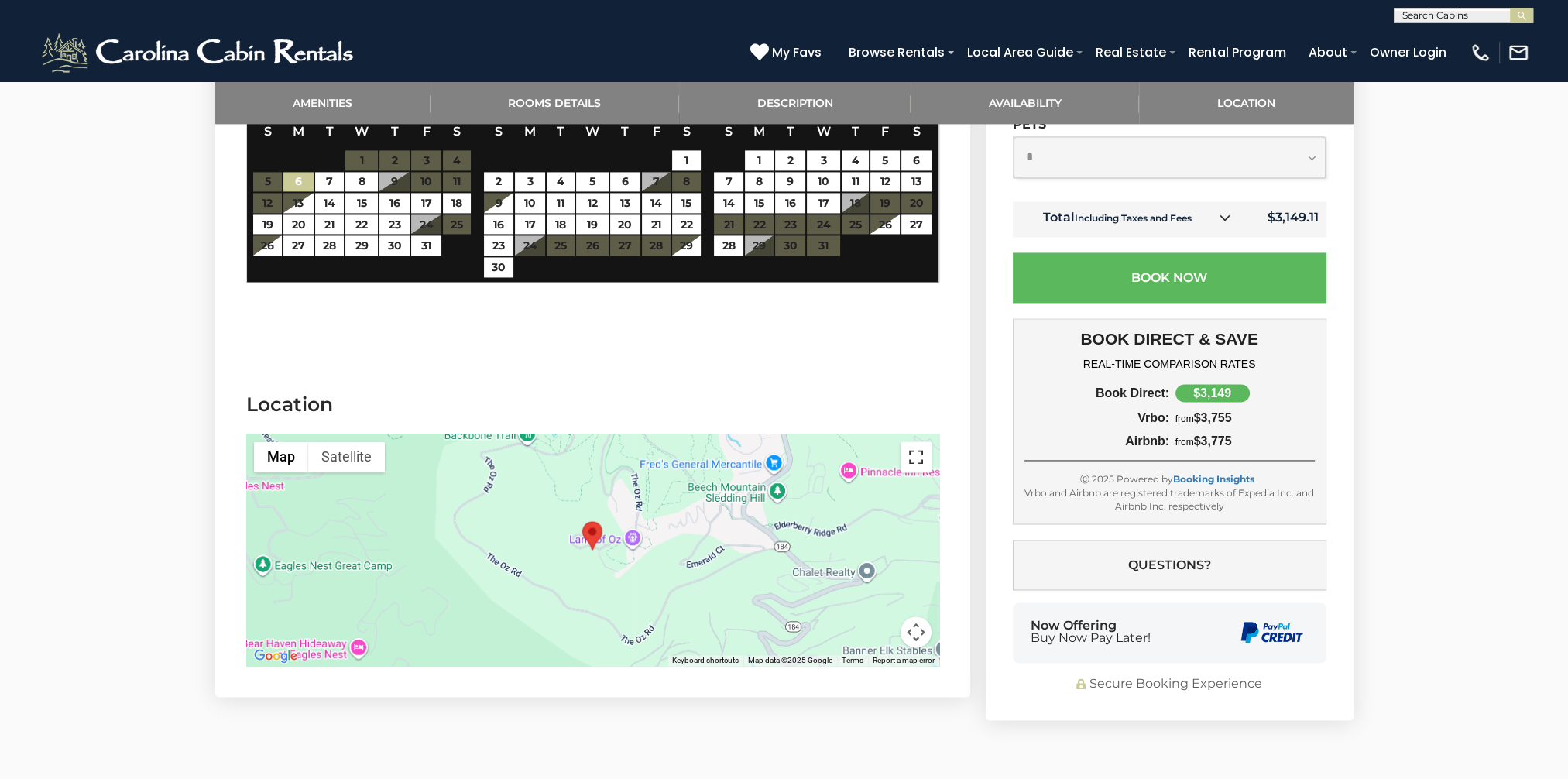
drag, startPoint x: 914, startPoint y: 425, endPoint x: 917, endPoint y: 505, distance: 80.1
click at [914, 441] on button "Toggle fullscreen view" at bounding box center [916, 456] width 31 height 31
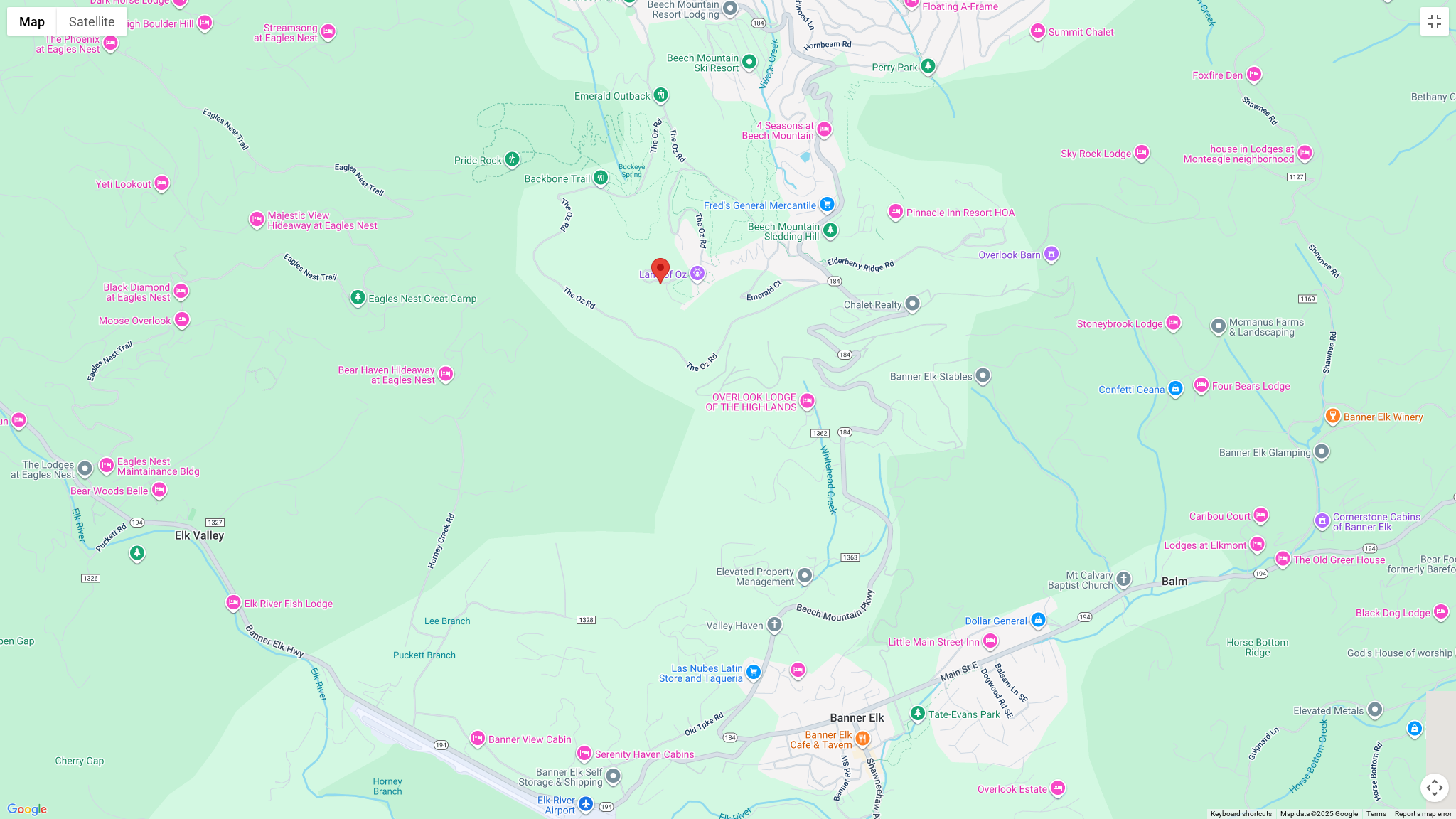
drag, startPoint x: 705, startPoint y: 597, endPoint x: 641, endPoint y: 441, distance: 168.6
click at [641, 441] on div at bounding box center [728, 409] width 1456 height 819
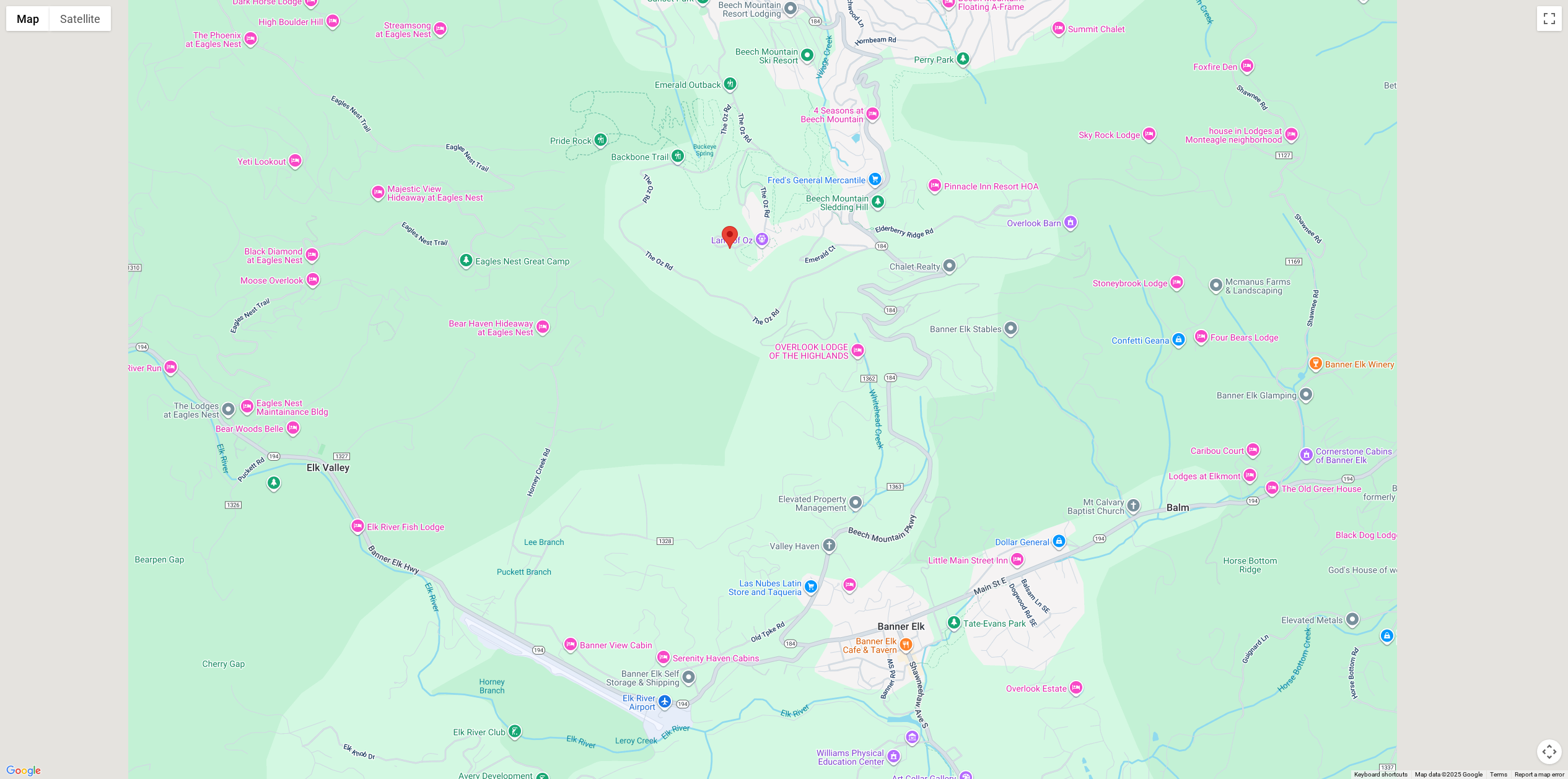
scroll to position [0, 0]
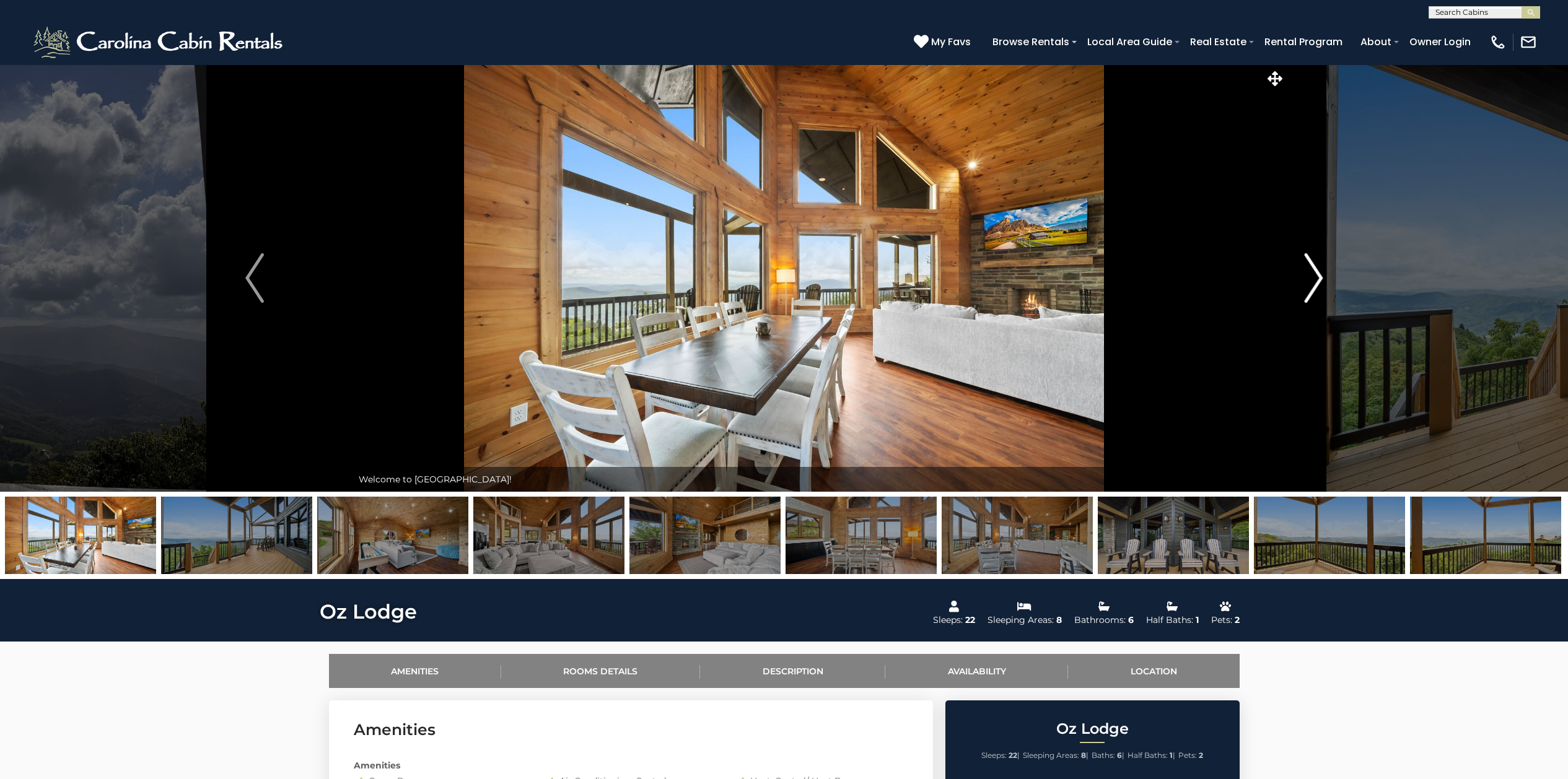
click at [1254, 278] on img "Next" at bounding box center [1313, 278] width 18 height 49
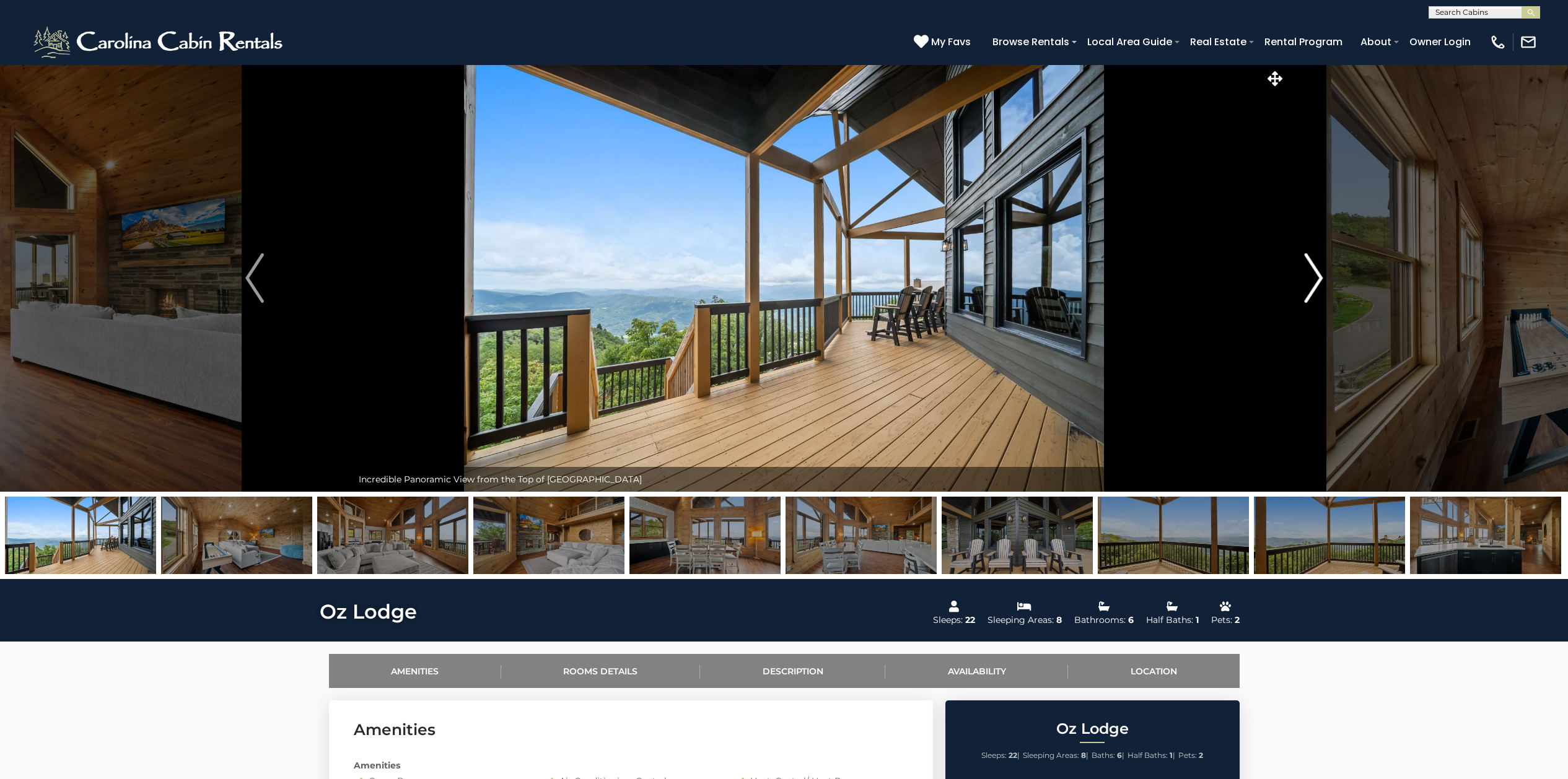
click at [1254, 276] on img "Next" at bounding box center [1313, 278] width 18 height 49
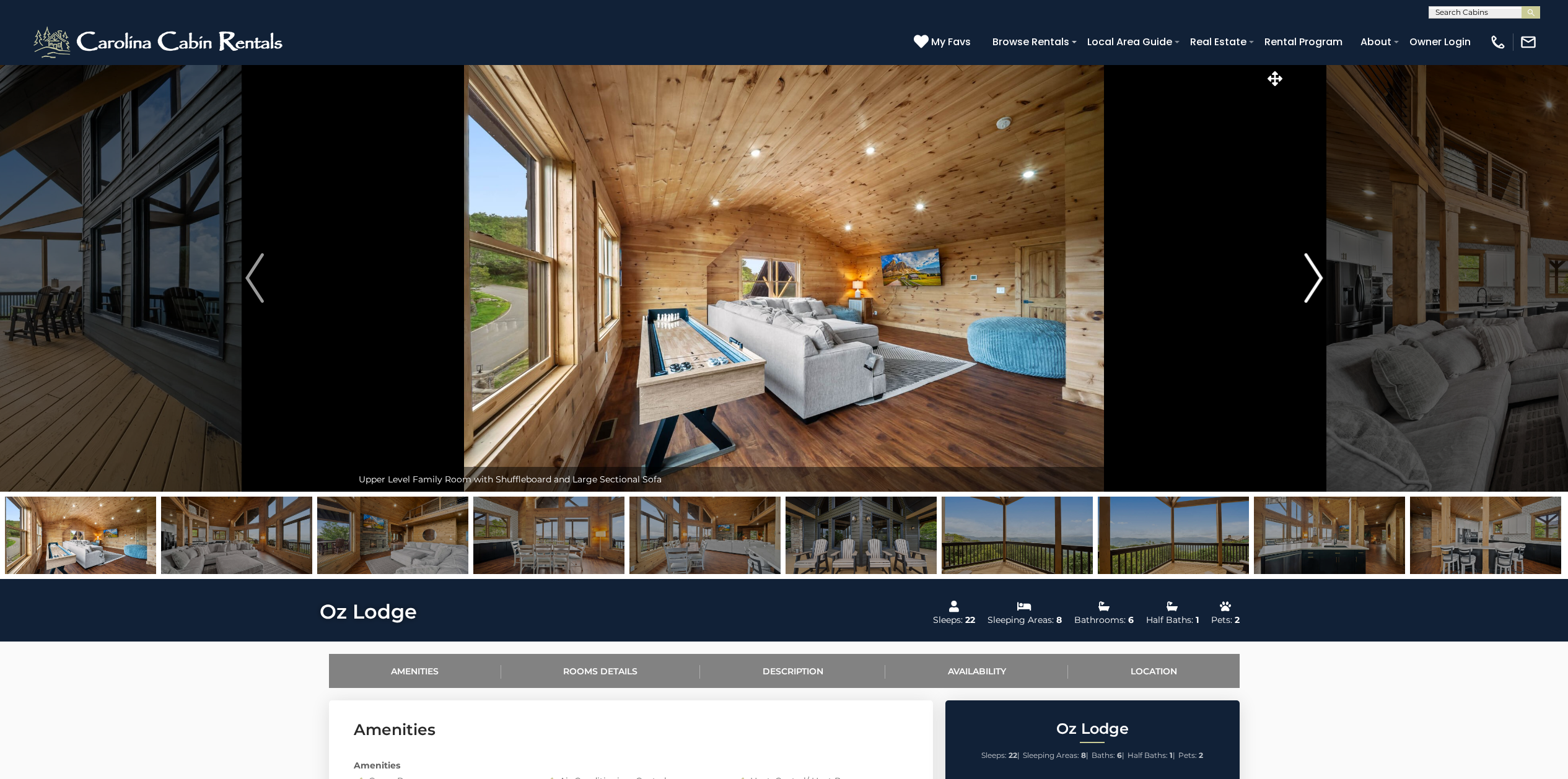
click at [1254, 278] on img "Next" at bounding box center [1313, 278] width 18 height 49
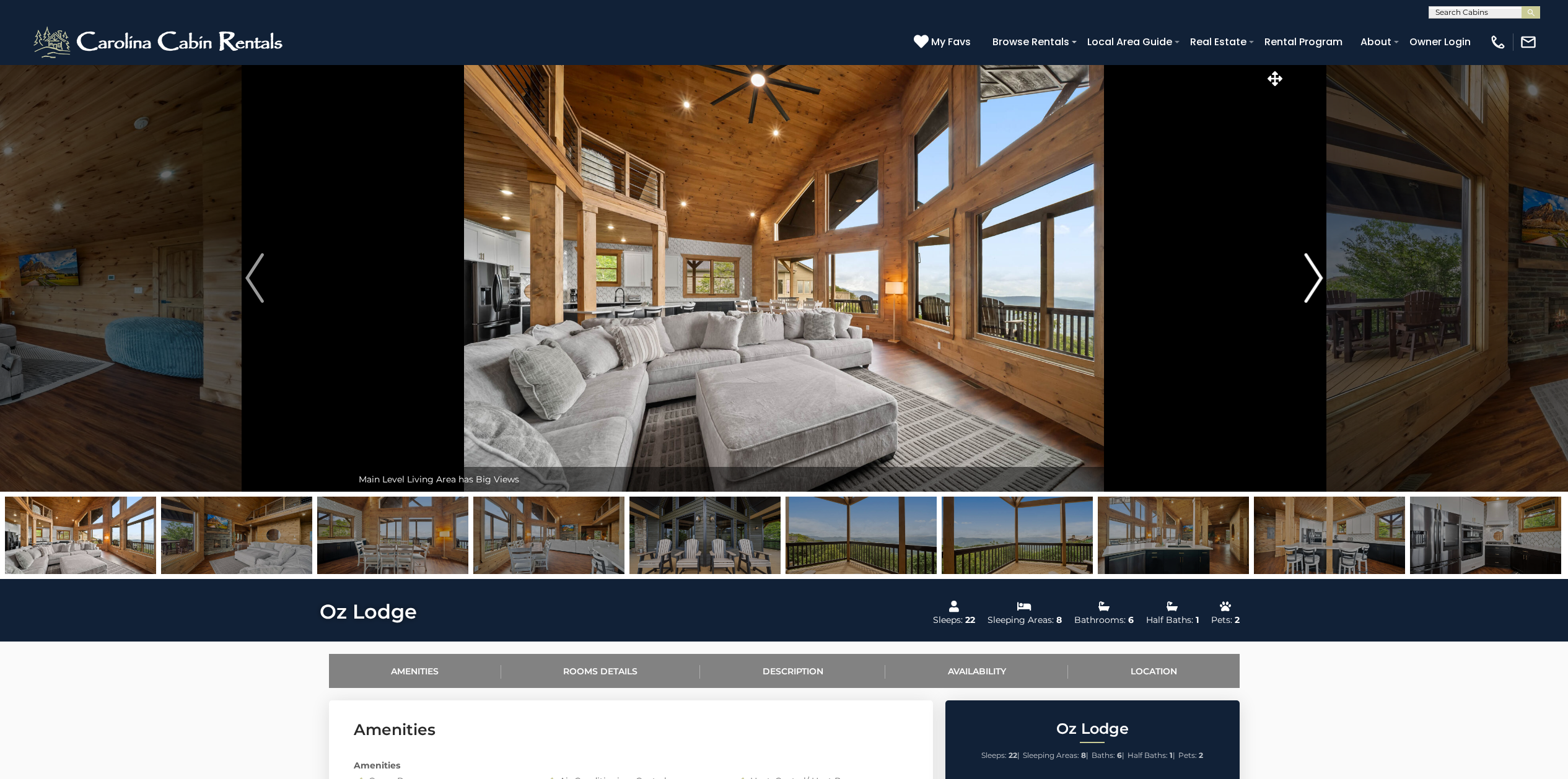
click at [1254, 278] on img "Next" at bounding box center [1313, 278] width 18 height 49
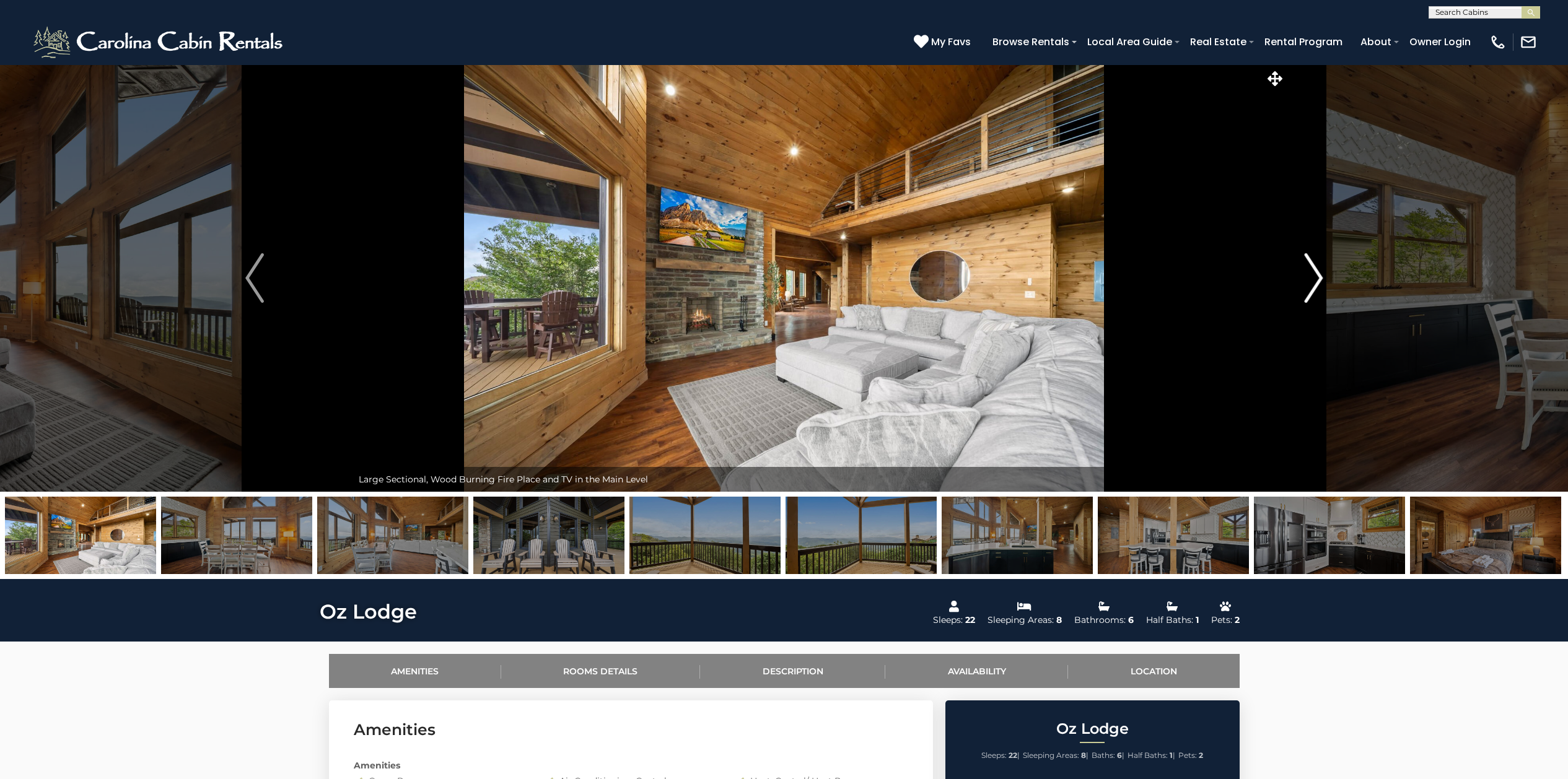
click at [1254, 278] on img "Next" at bounding box center [1313, 278] width 18 height 49
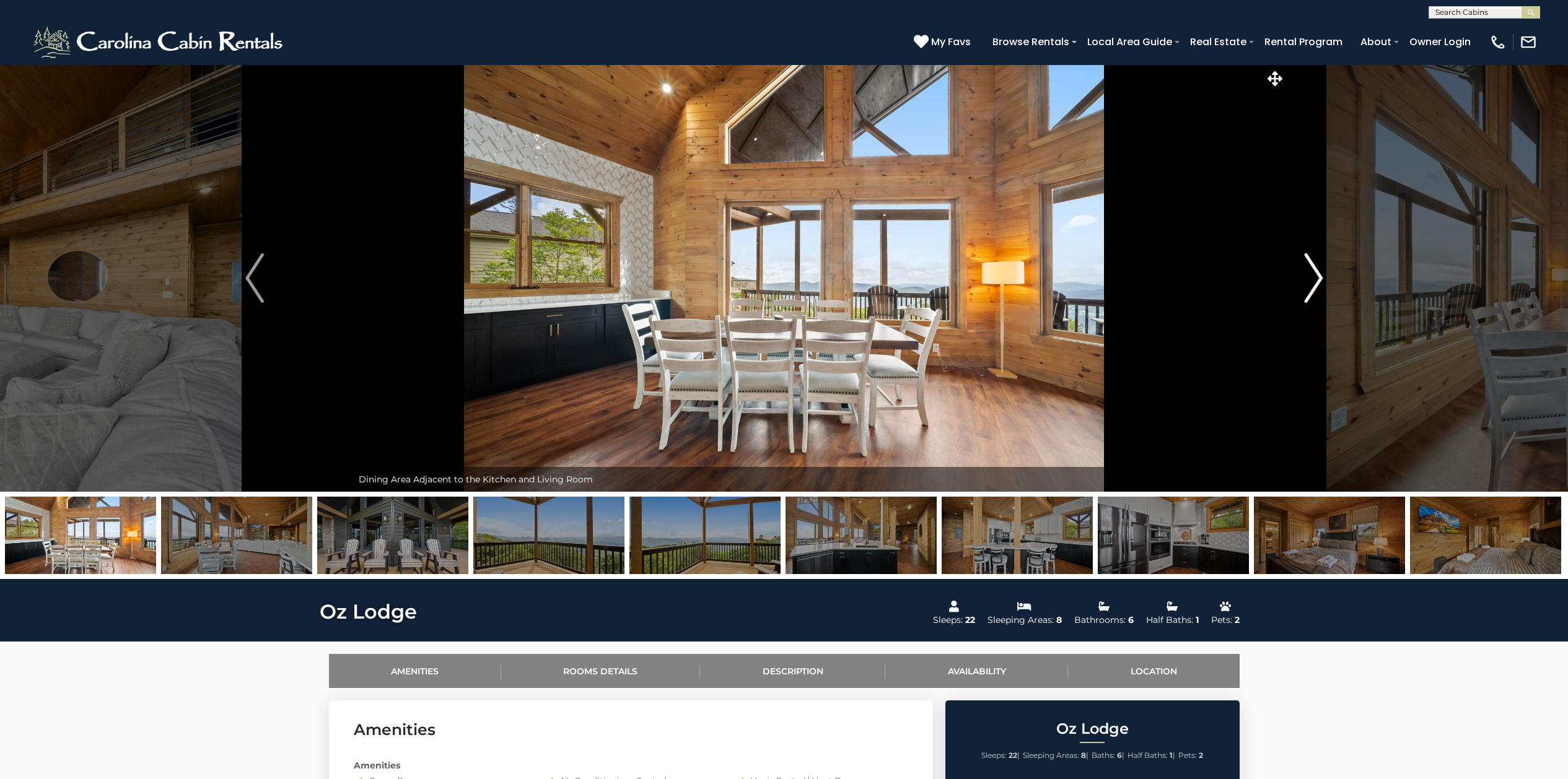
click at [1254, 278] on img "Next" at bounding box center [1313, 278] width 18 height 49
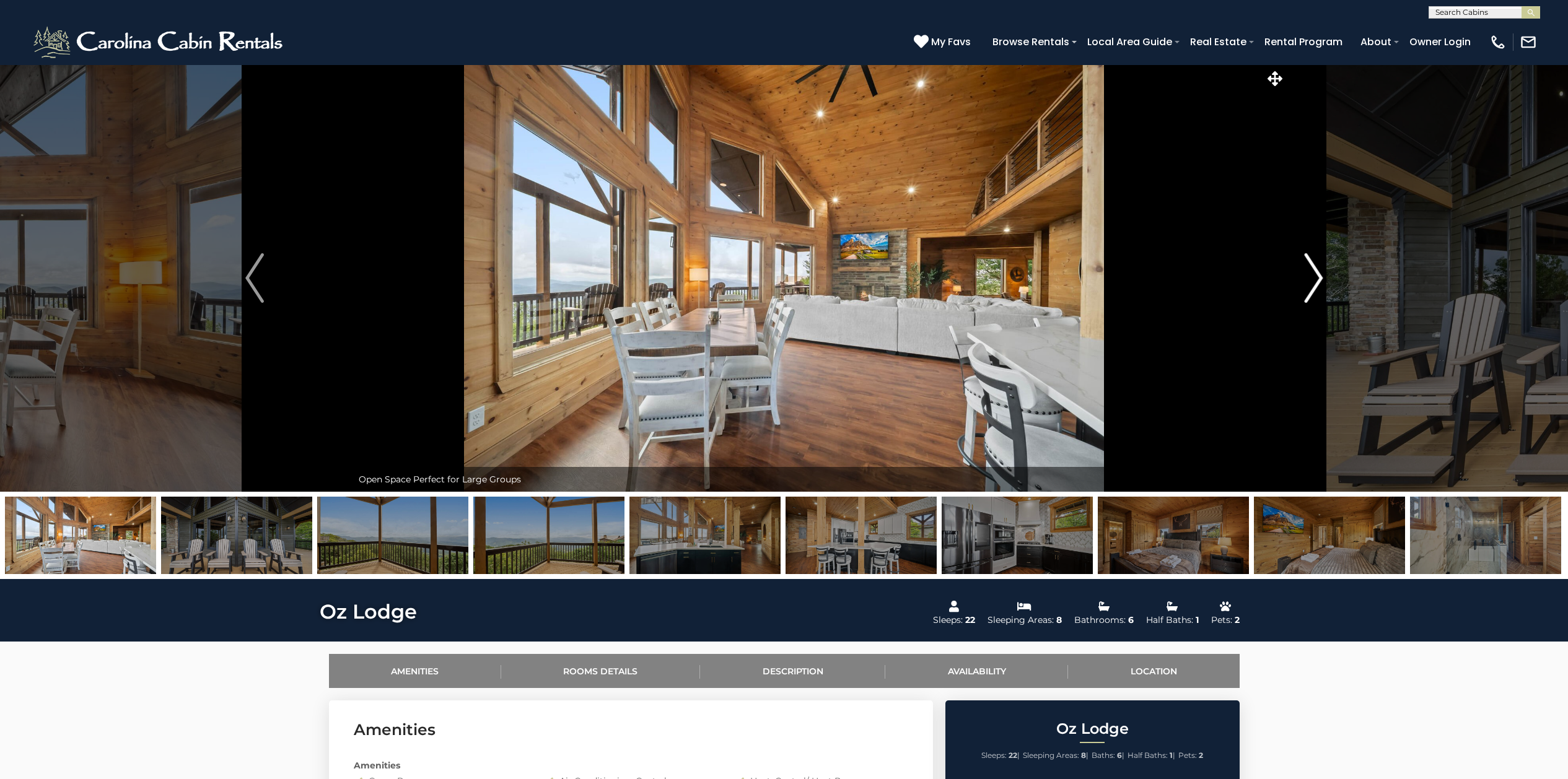
click at [1254, 278] on img "Next" at bounding box center [1313, 278] width 18 height 49
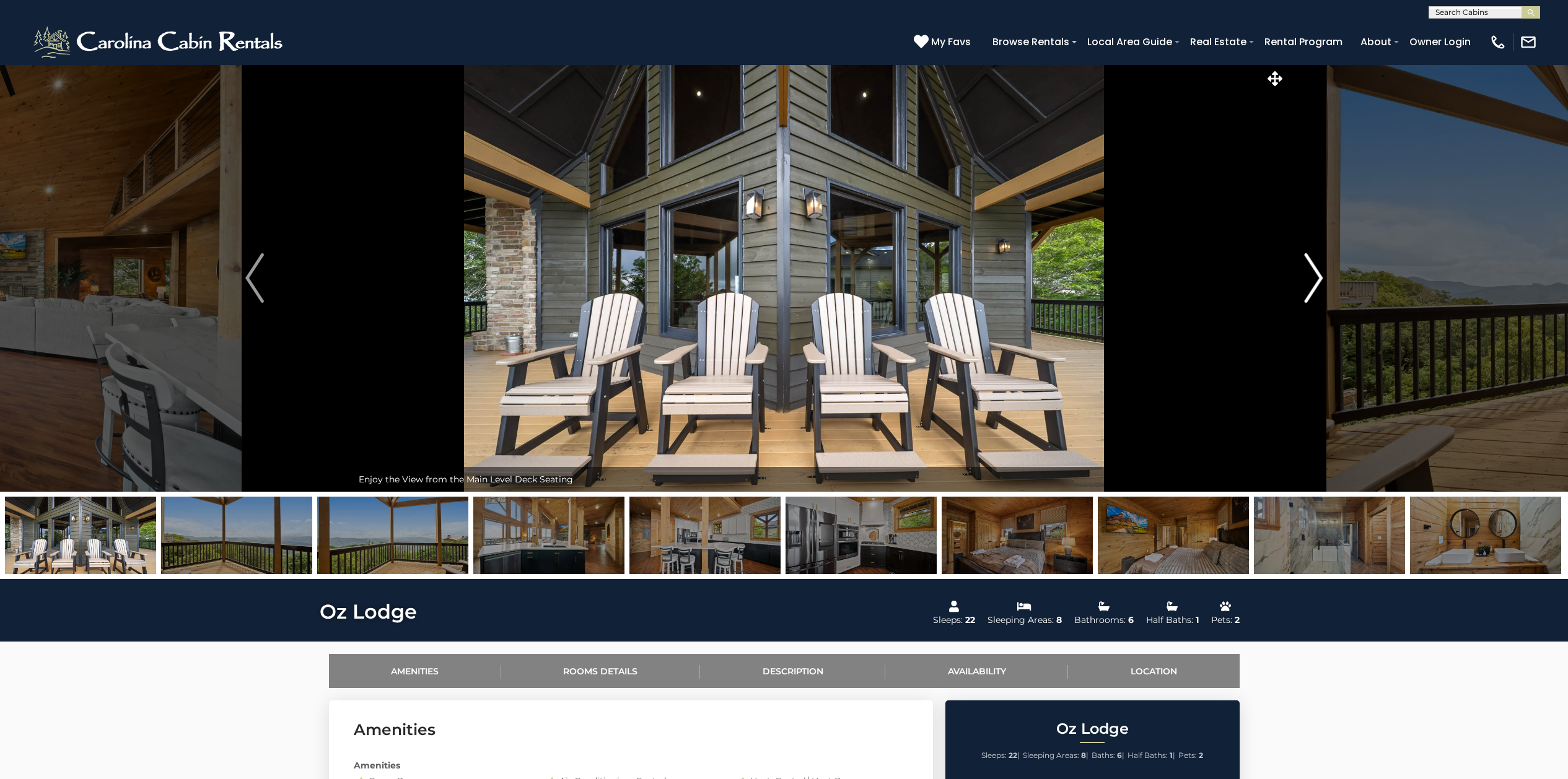
click at [1254, 278] on img "Next" at bounding box center [1313, 278] width 18 height 49
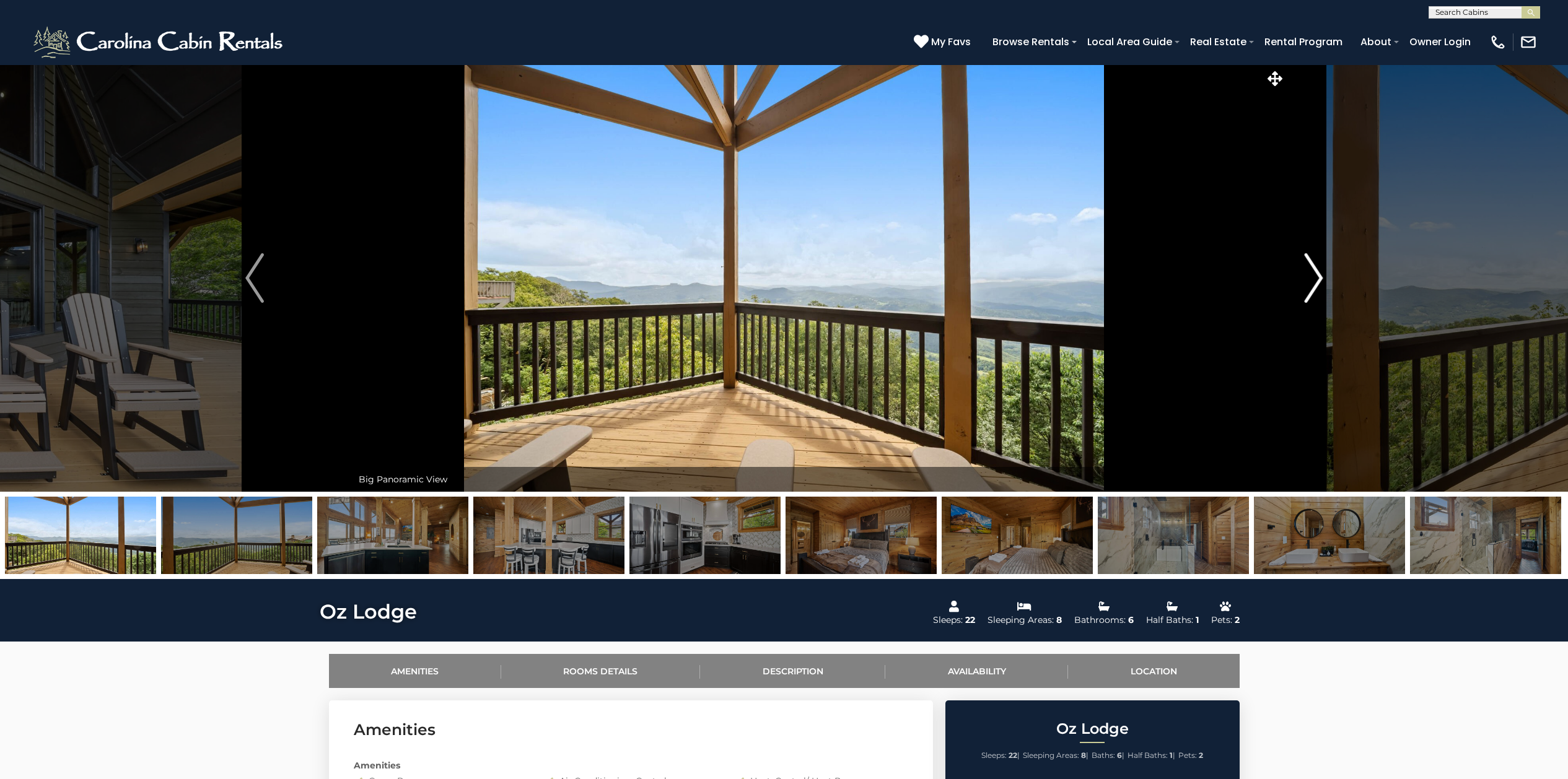
click at [1254, 278] on img "Next" at bounding box center [1313, 278] width 18 height 49
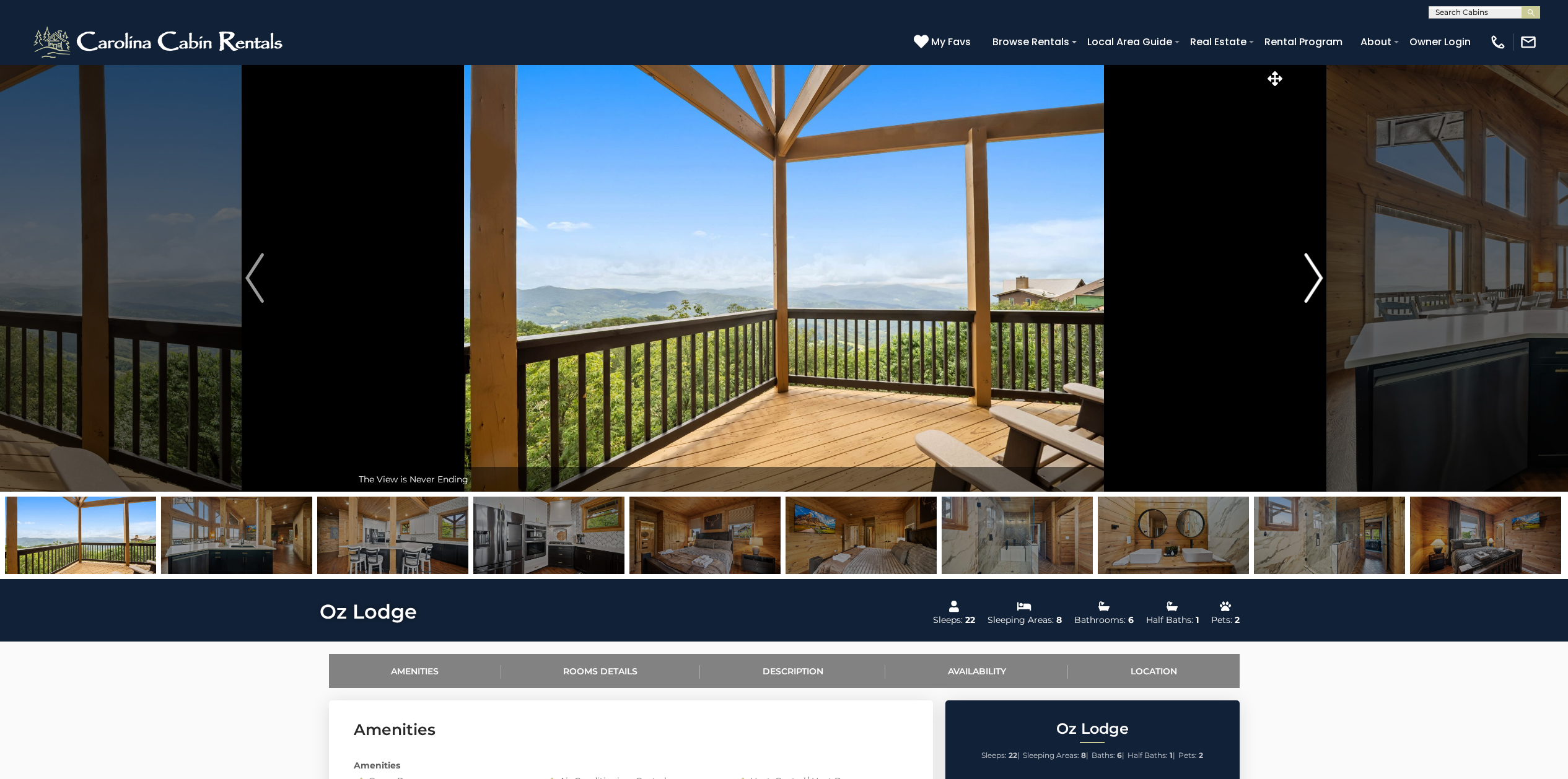
click at [1254, 278] on img "Next" at bounding box center [1313, 278] width 18 height 49
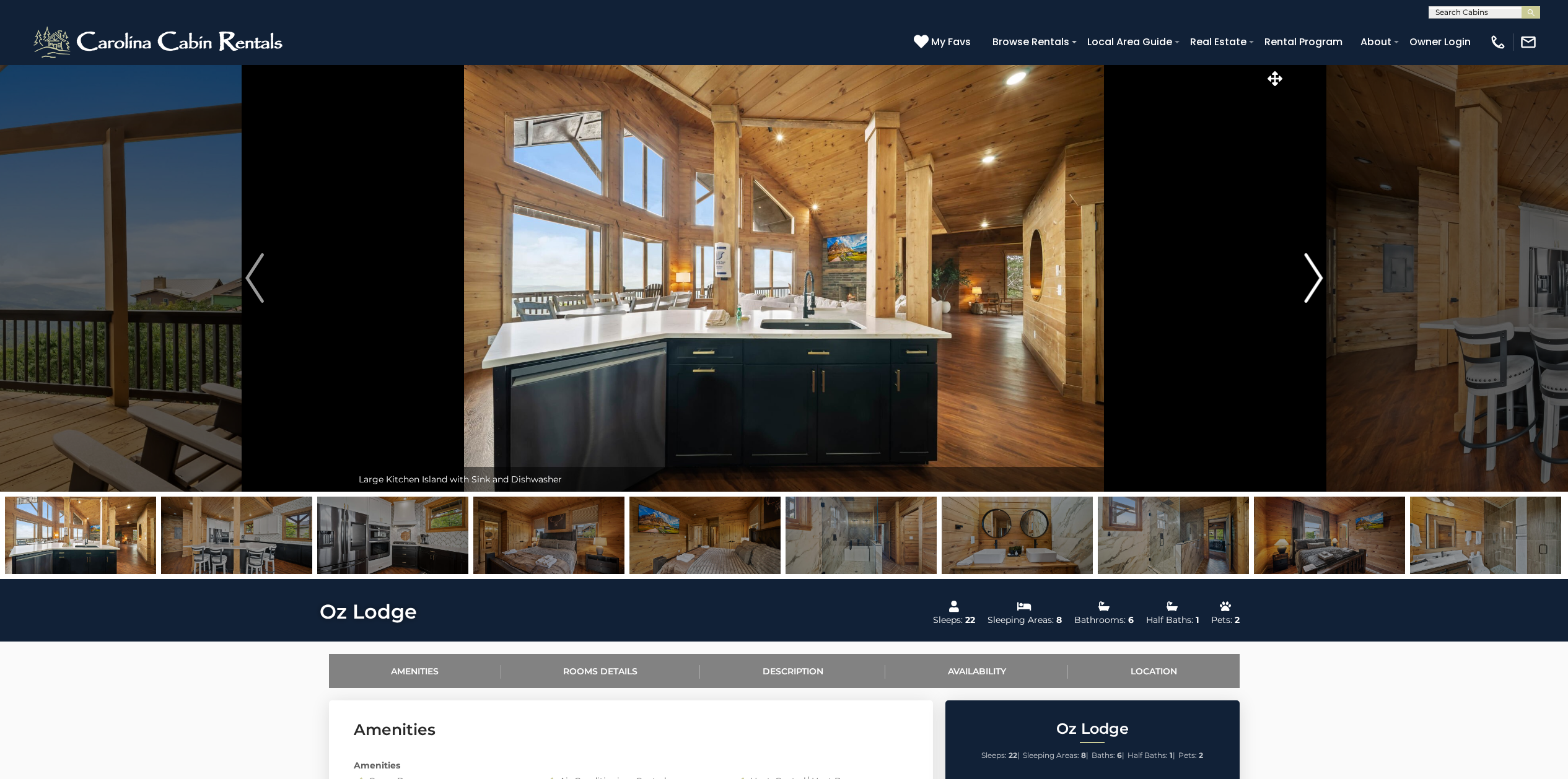
click at [1254, 278] on img "Next" at bounding box center [1313, 278] width 18 height 49
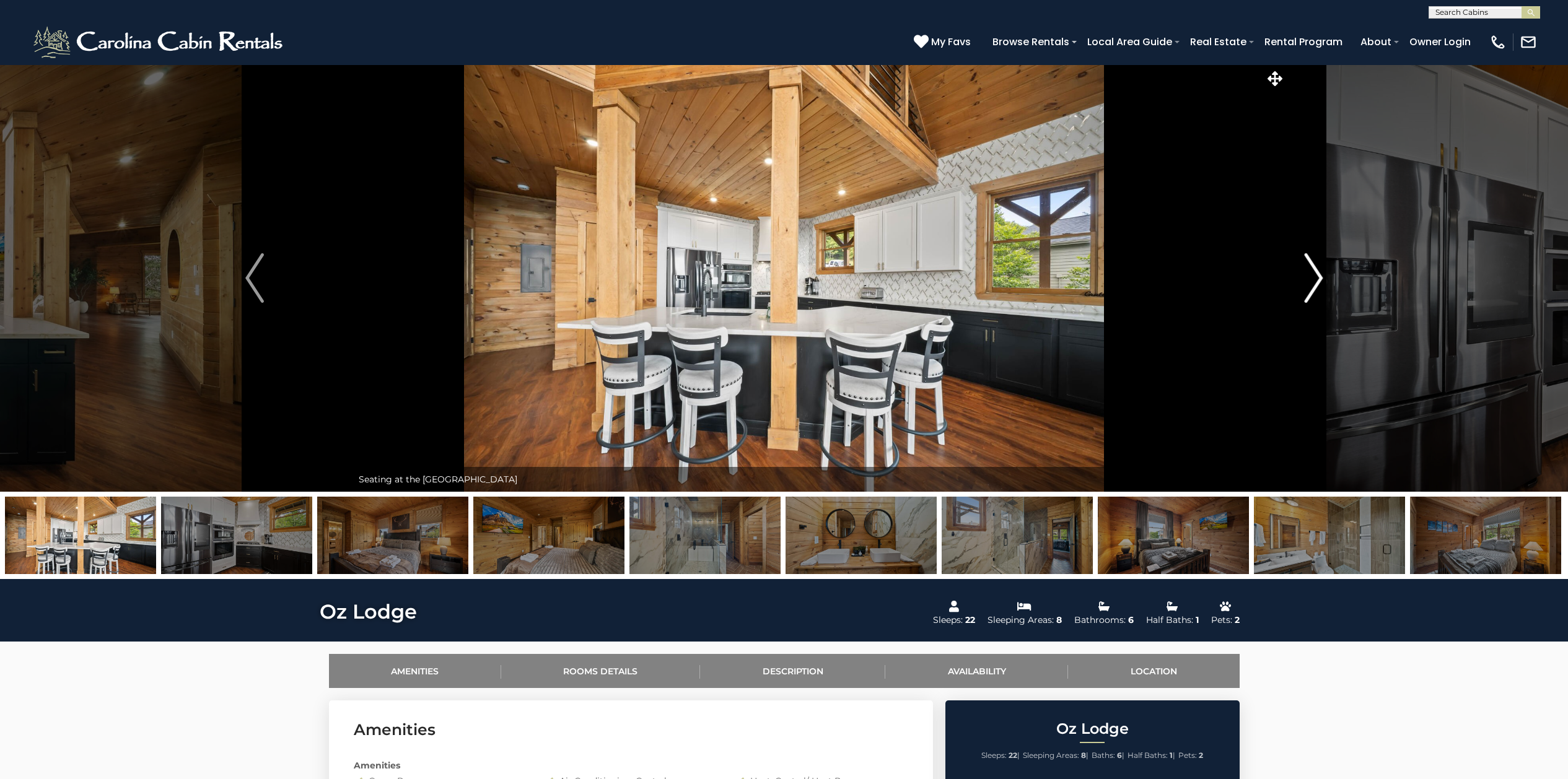
click at [1254, 278] on img "Next" at bounding box center [1313, 278] width 18 height 49
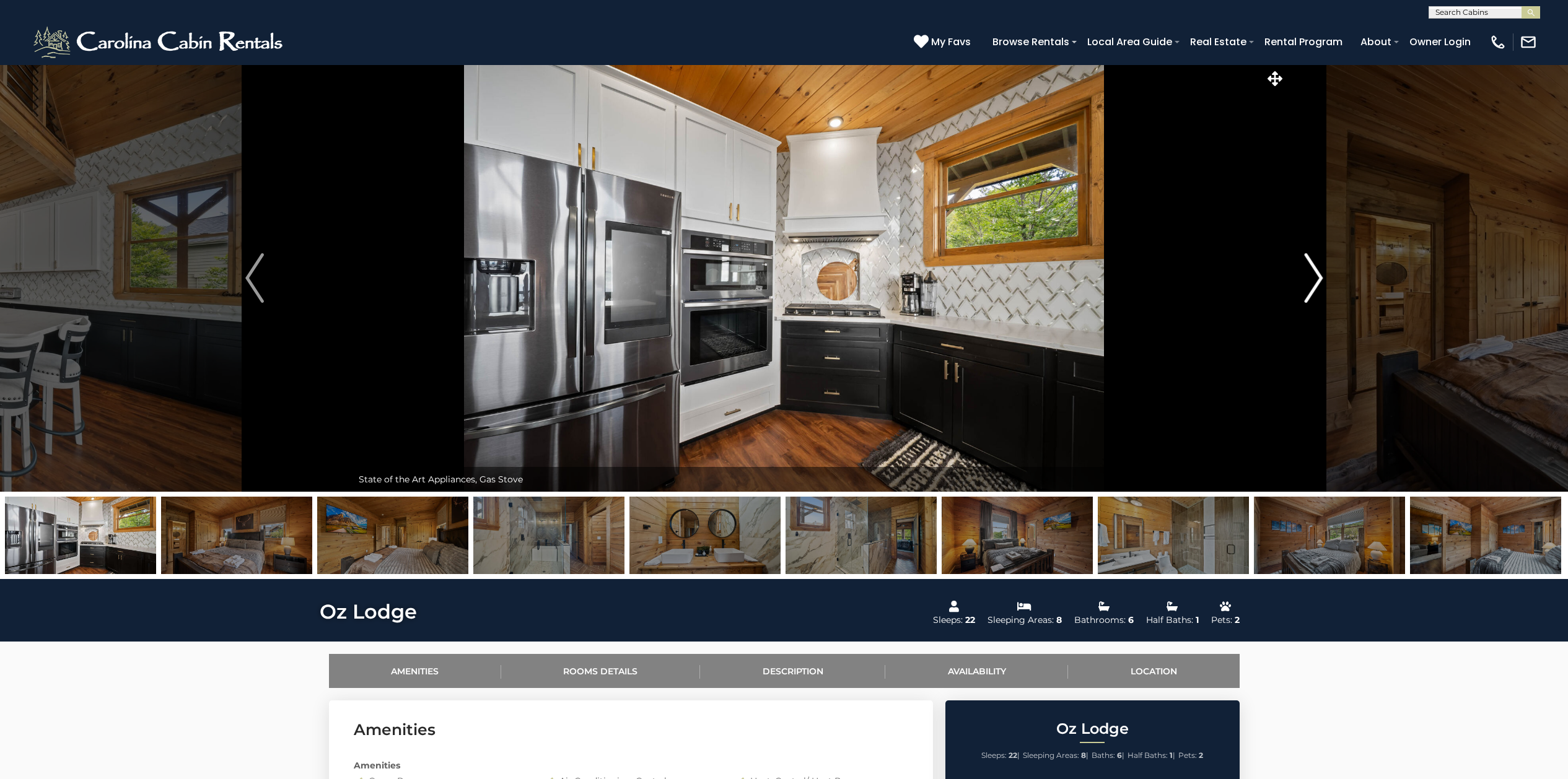
click at [1254, 278] on img "Next" at bounding box center [1313, 278] width 18 height 49
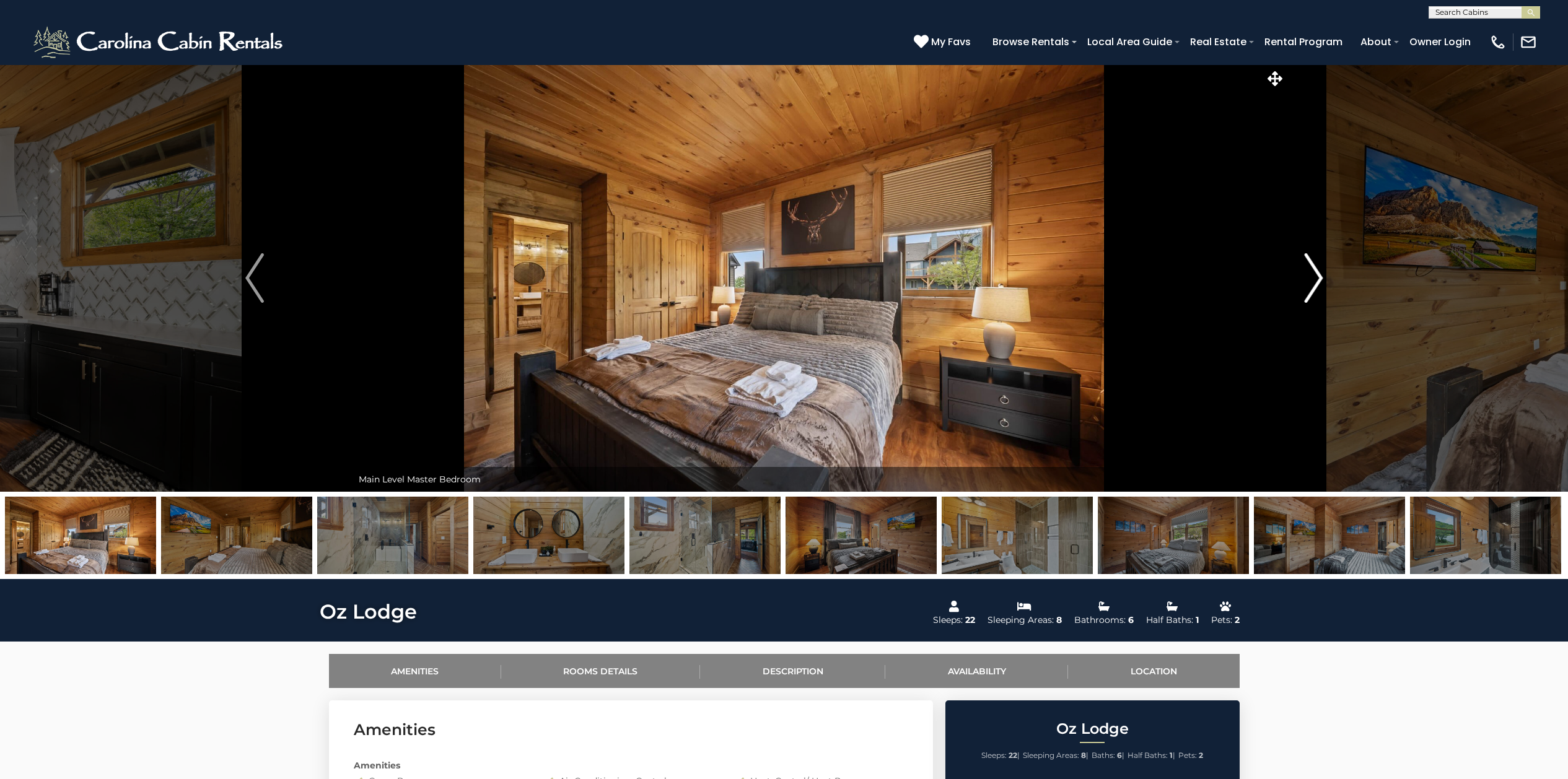
click at [1254, 278] on img "Next" at bounding box center [1313, 278] width 18 height 49
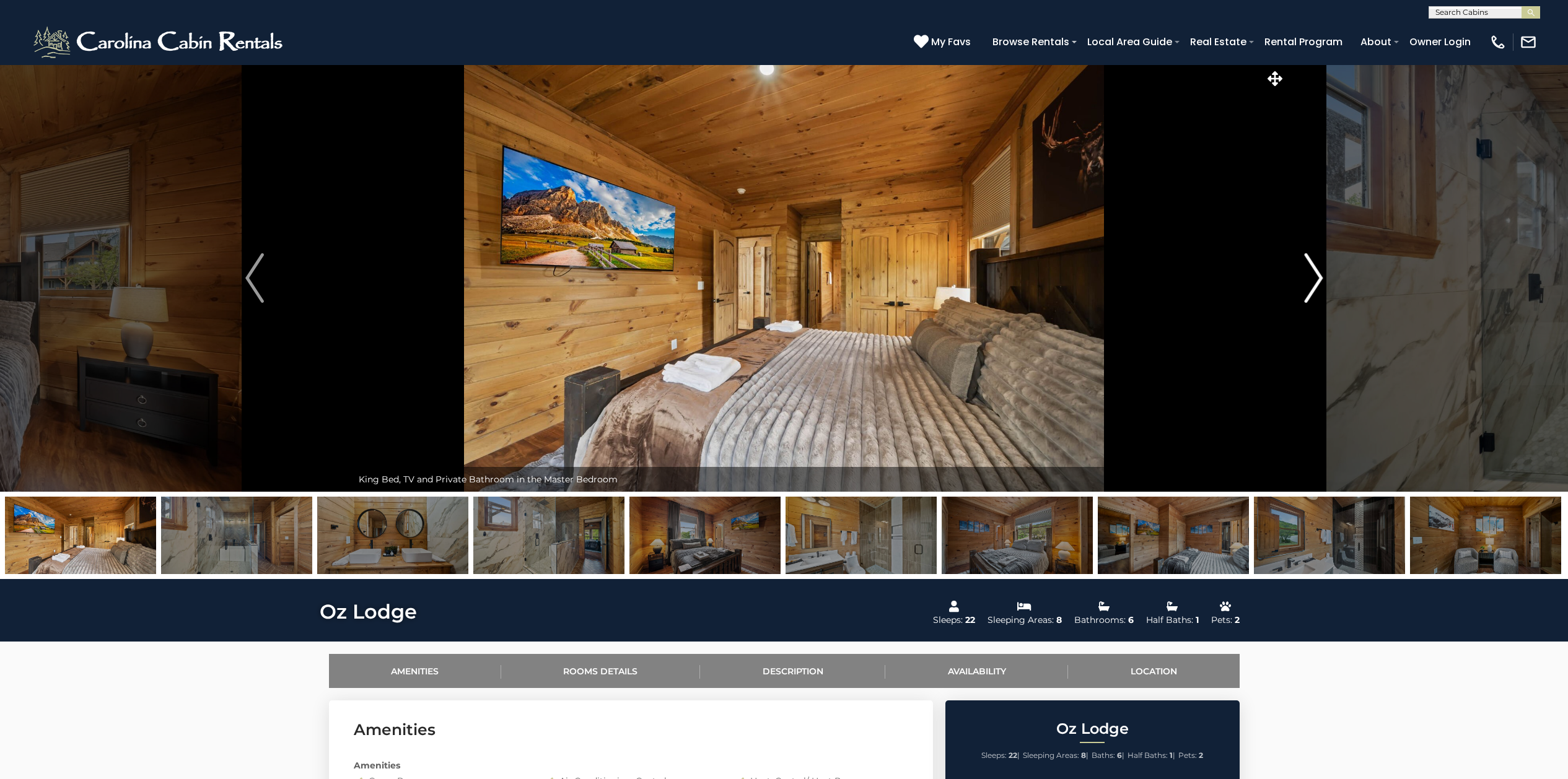
click at [1254, 278] on img "Next" at bounding box center [1313, 278] width 18 height 49
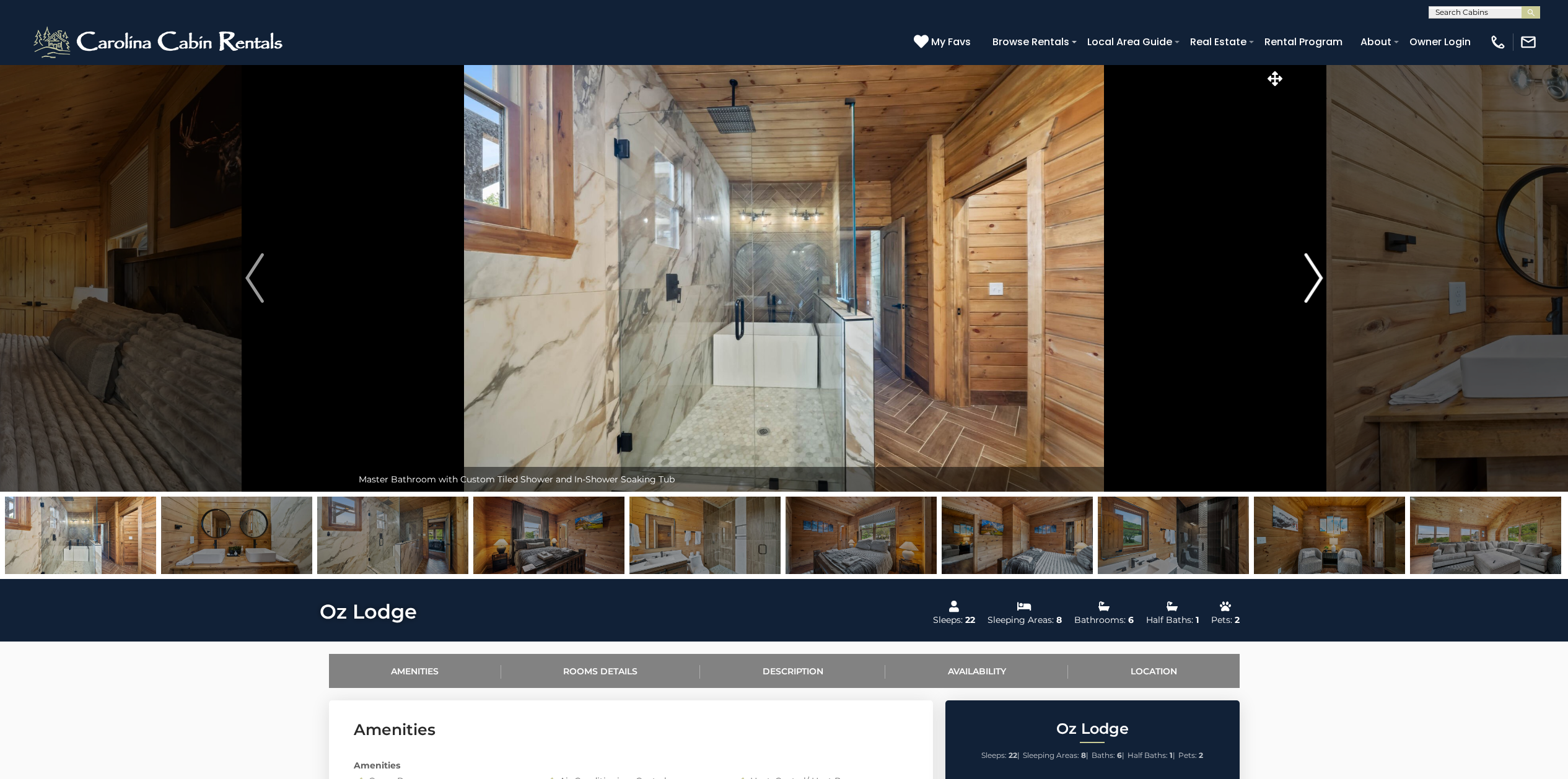
click at [1254, 278] on img "Next" at bounding box center [1313, 278] width 18 height 49
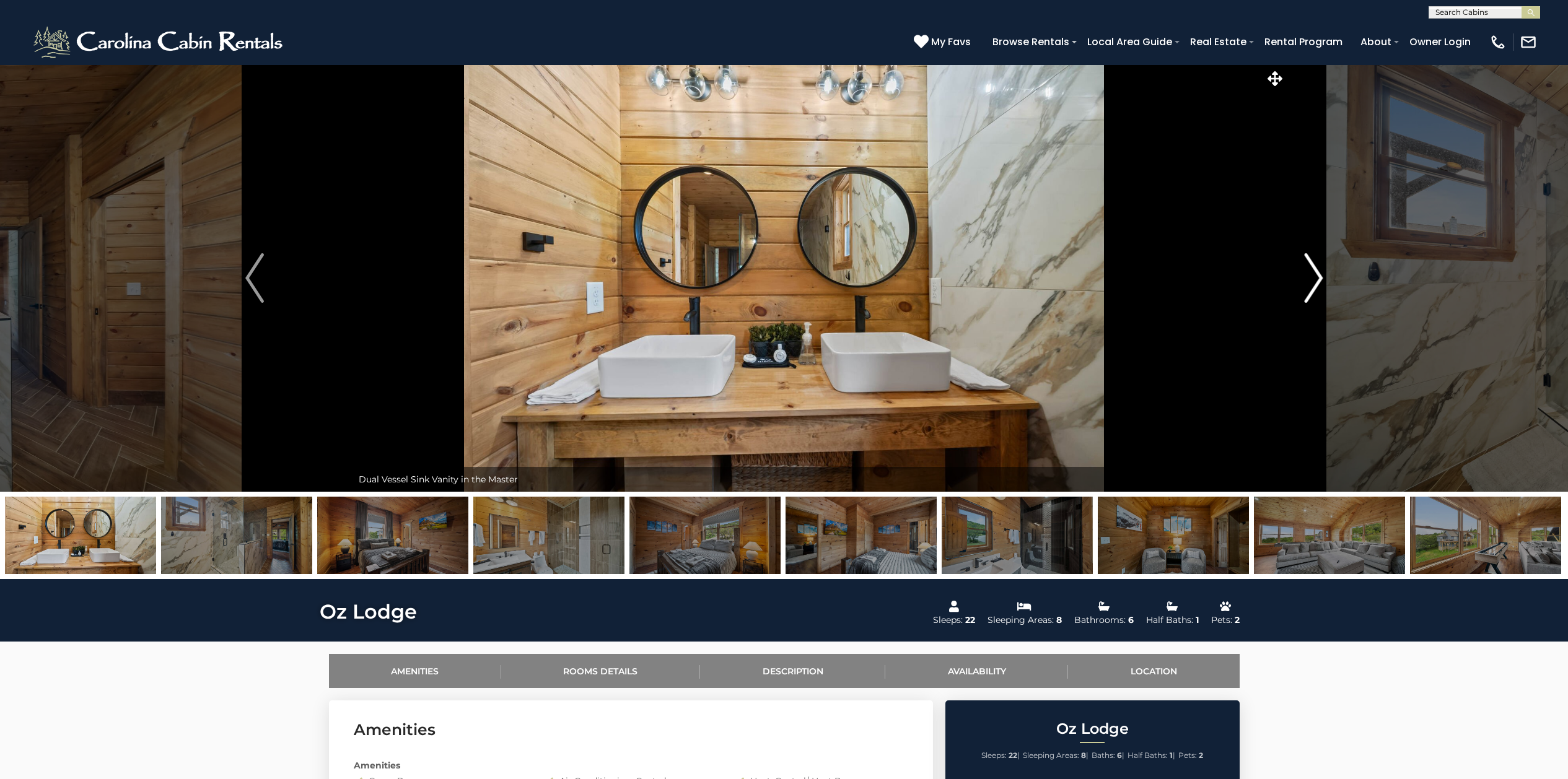
click at [1254, 278] on img "Next" at bounding box center [1313, 278] width 18 height 49
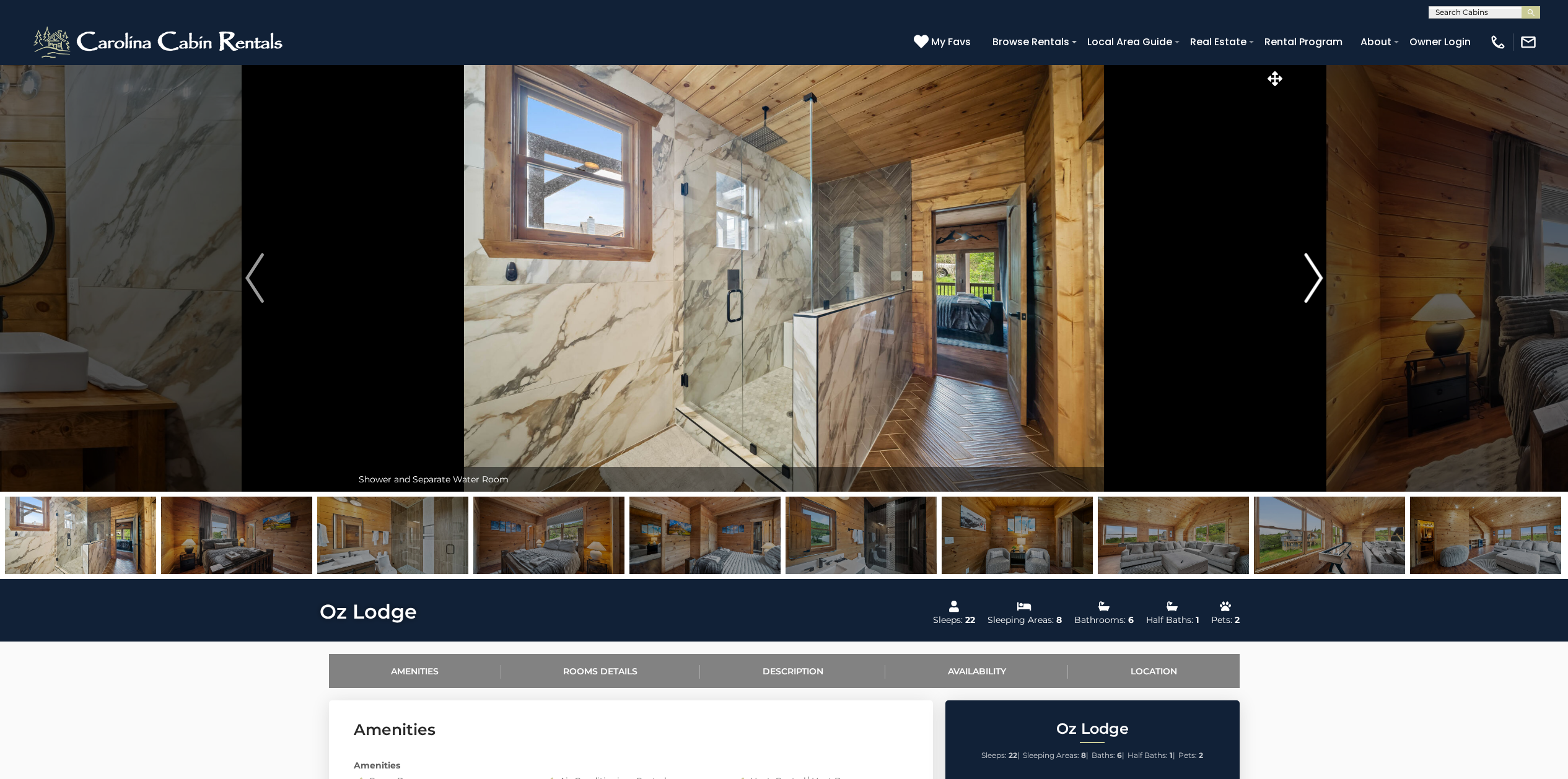
click at [1254, 278] on img "Next" at bounding box center [1313, 278] width 18 height 49
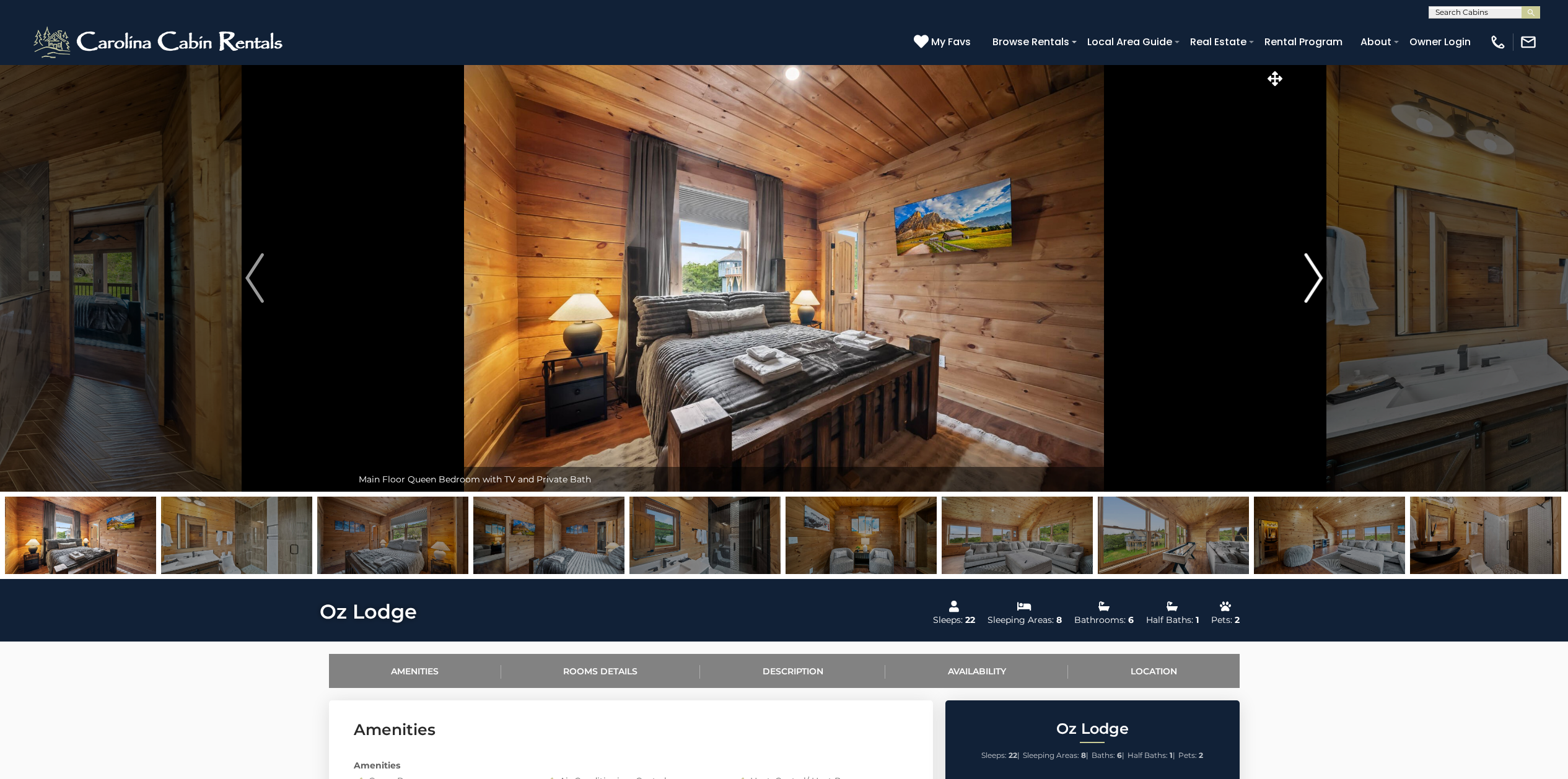
click at [1254, 278] on img "Next" at bounding box center [1313, 278] width 18 height 49
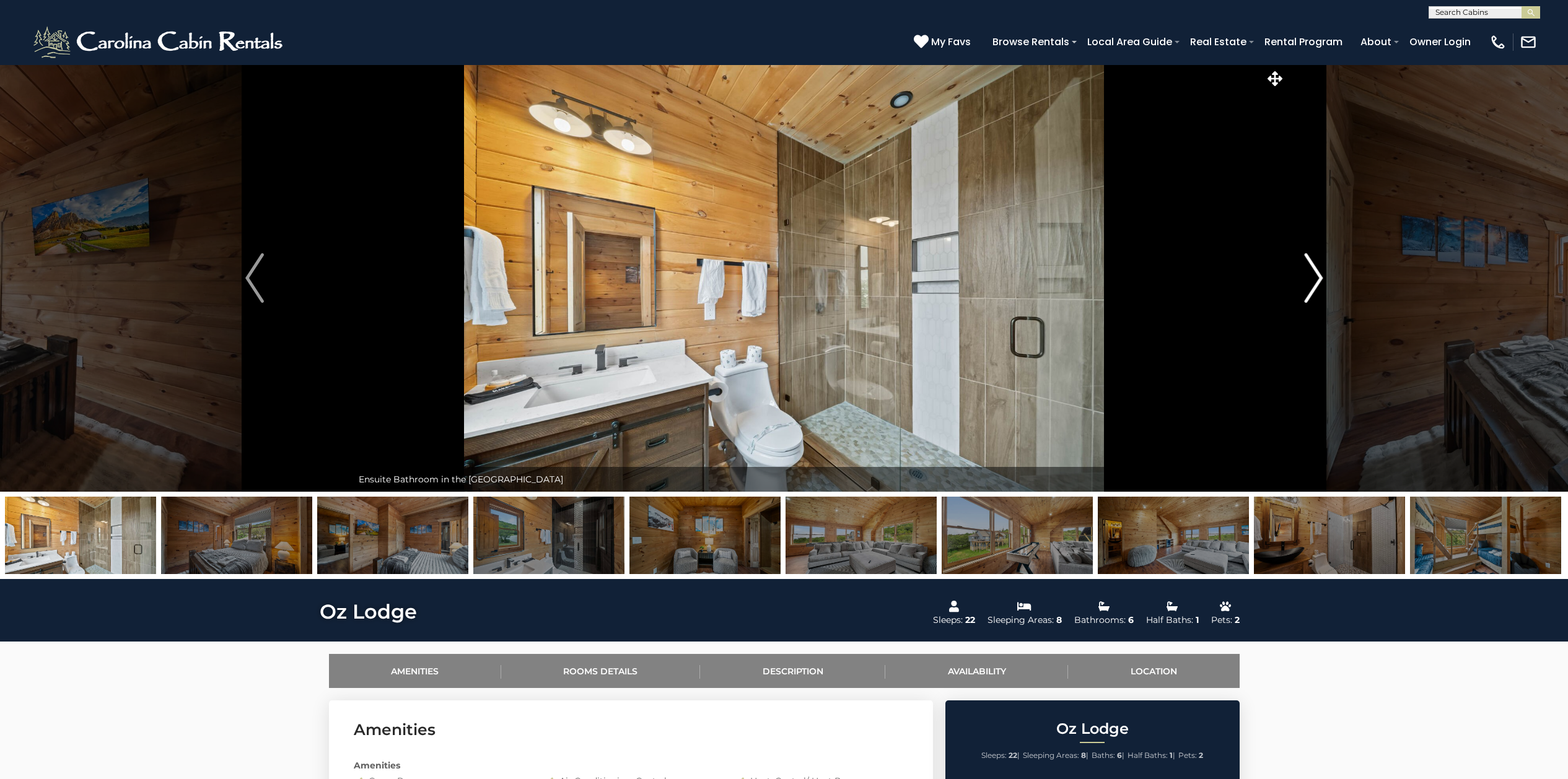
click at [1254, 278] on img "Next" at bounding box center [1313, 278] width 18 height 49
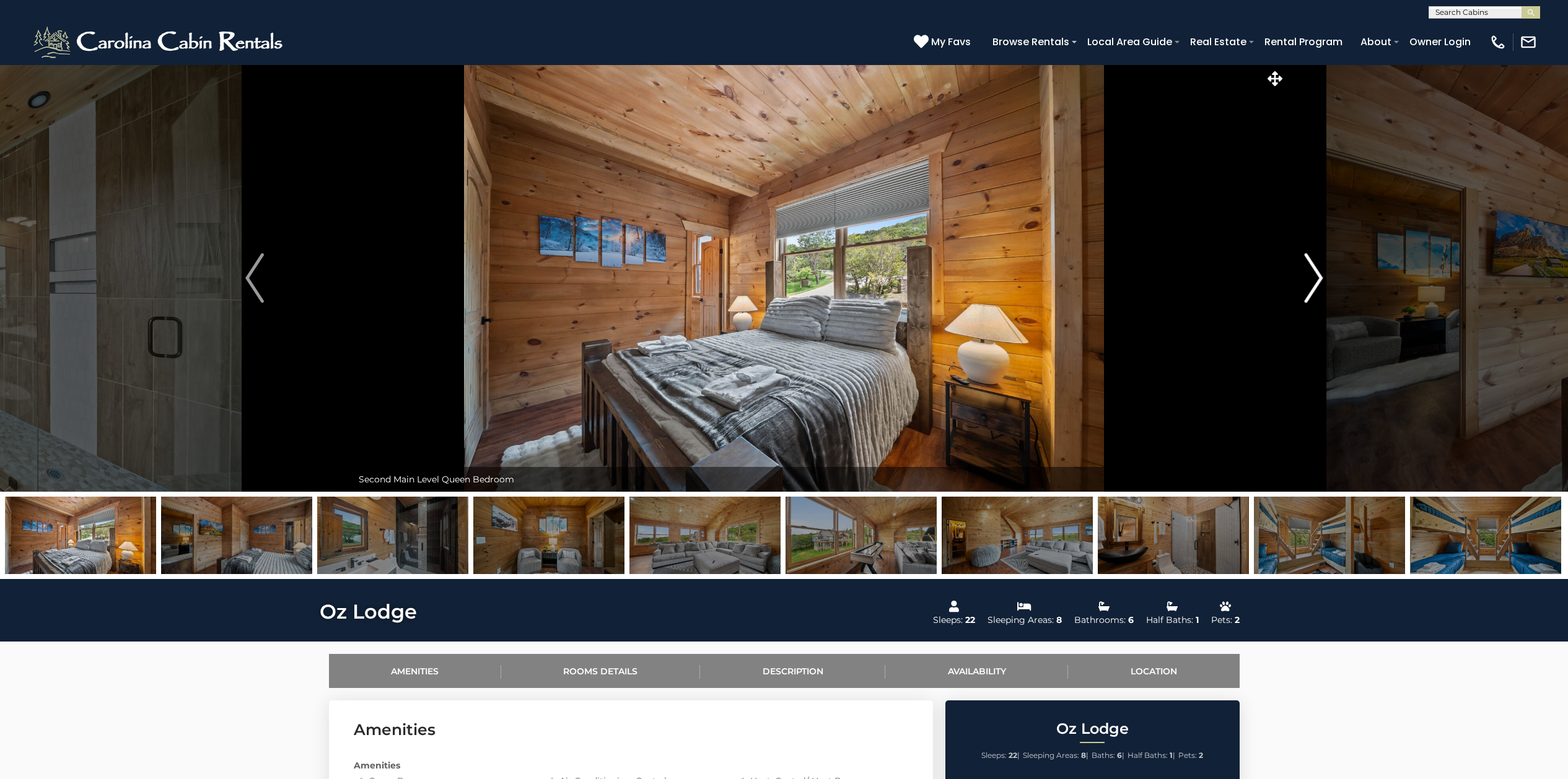
click at [1254, 278] on img "Next" at bounding box center [1313, 278] width 18 height 49
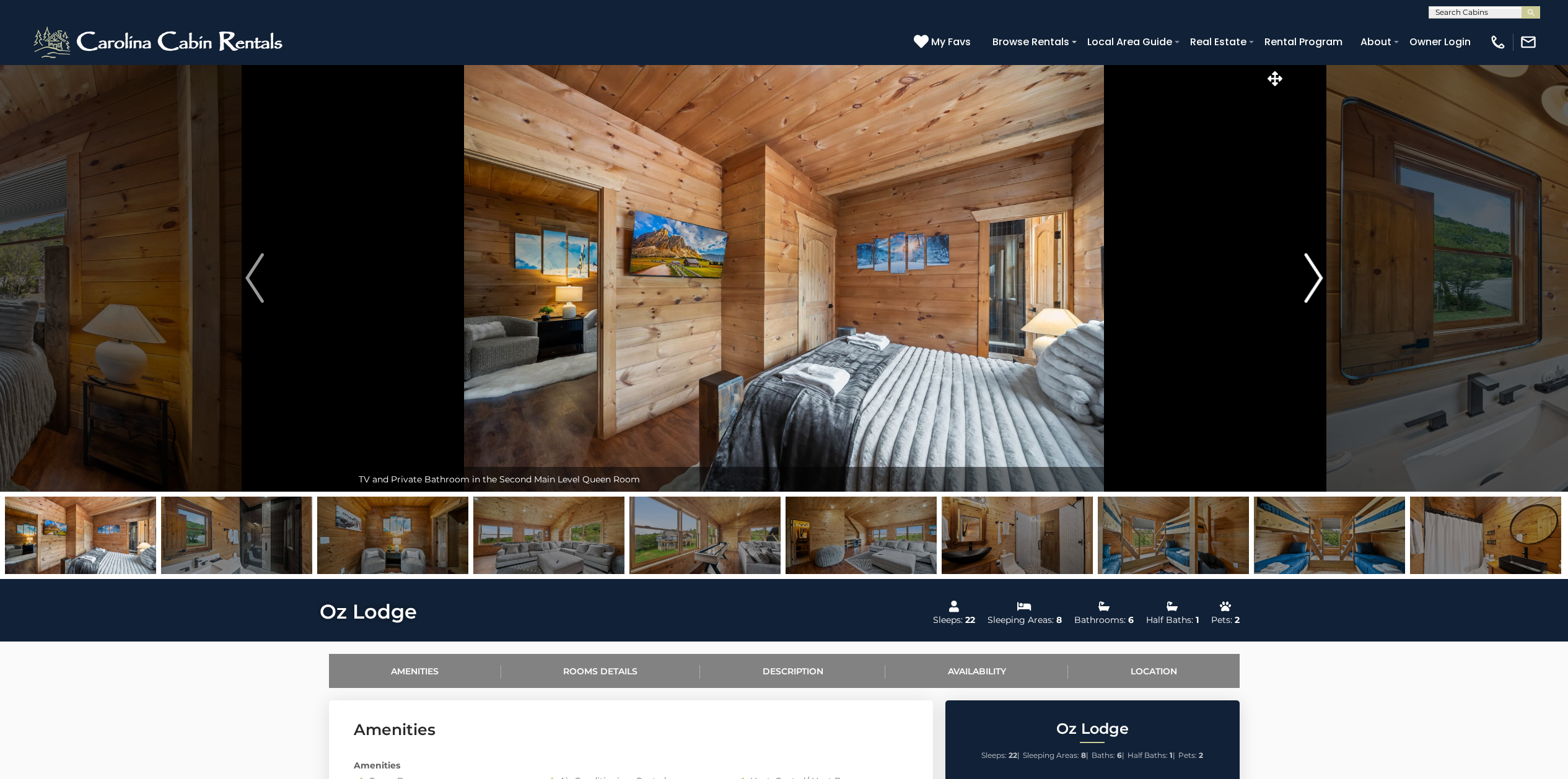
click at [1254, 278] on img "Next" at bounding box center [1313, 278] width 18 height 49
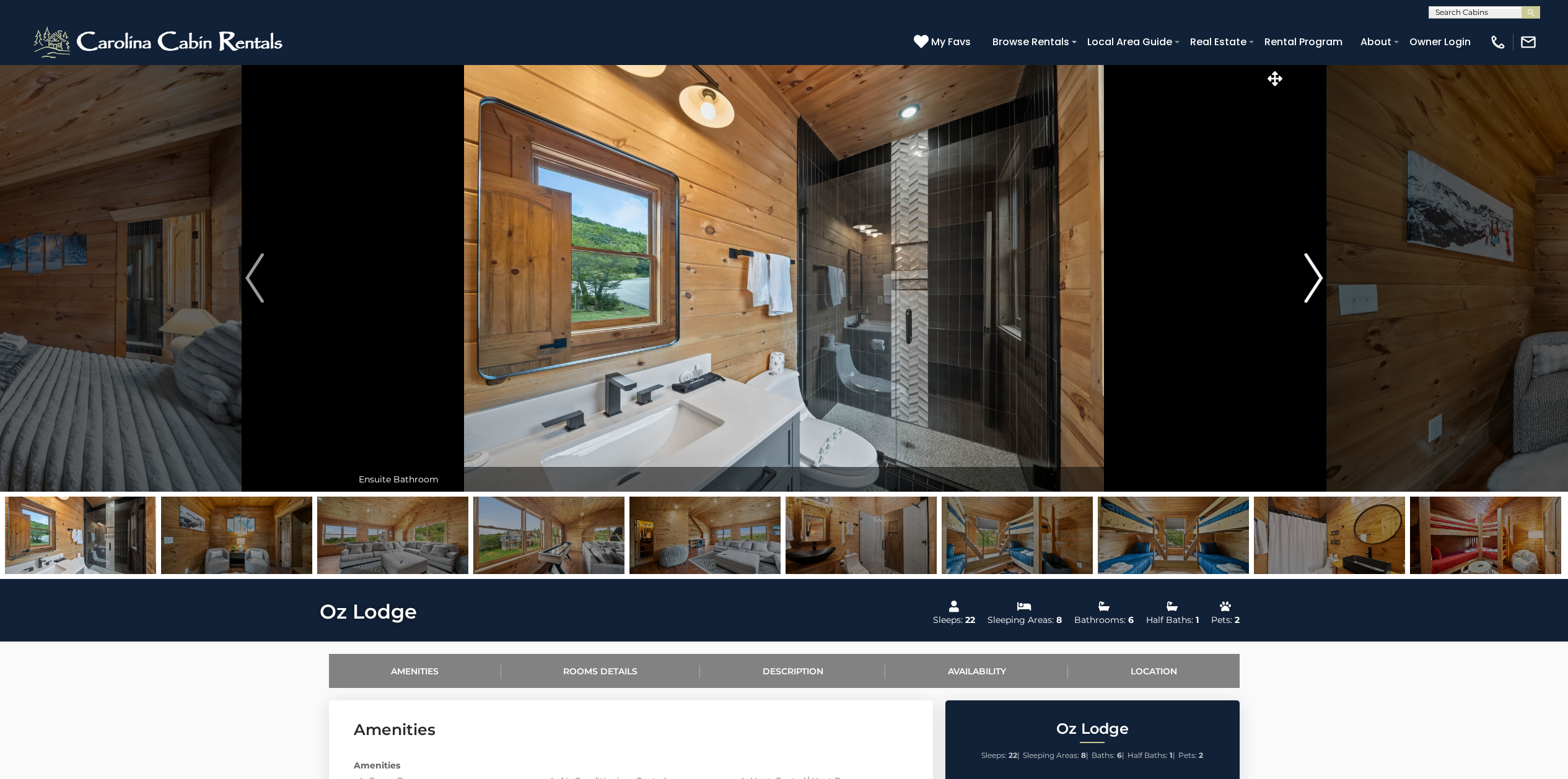
click at [1254, 278] on img "Next" at bounding box center [1313, 278] width 18 height 49
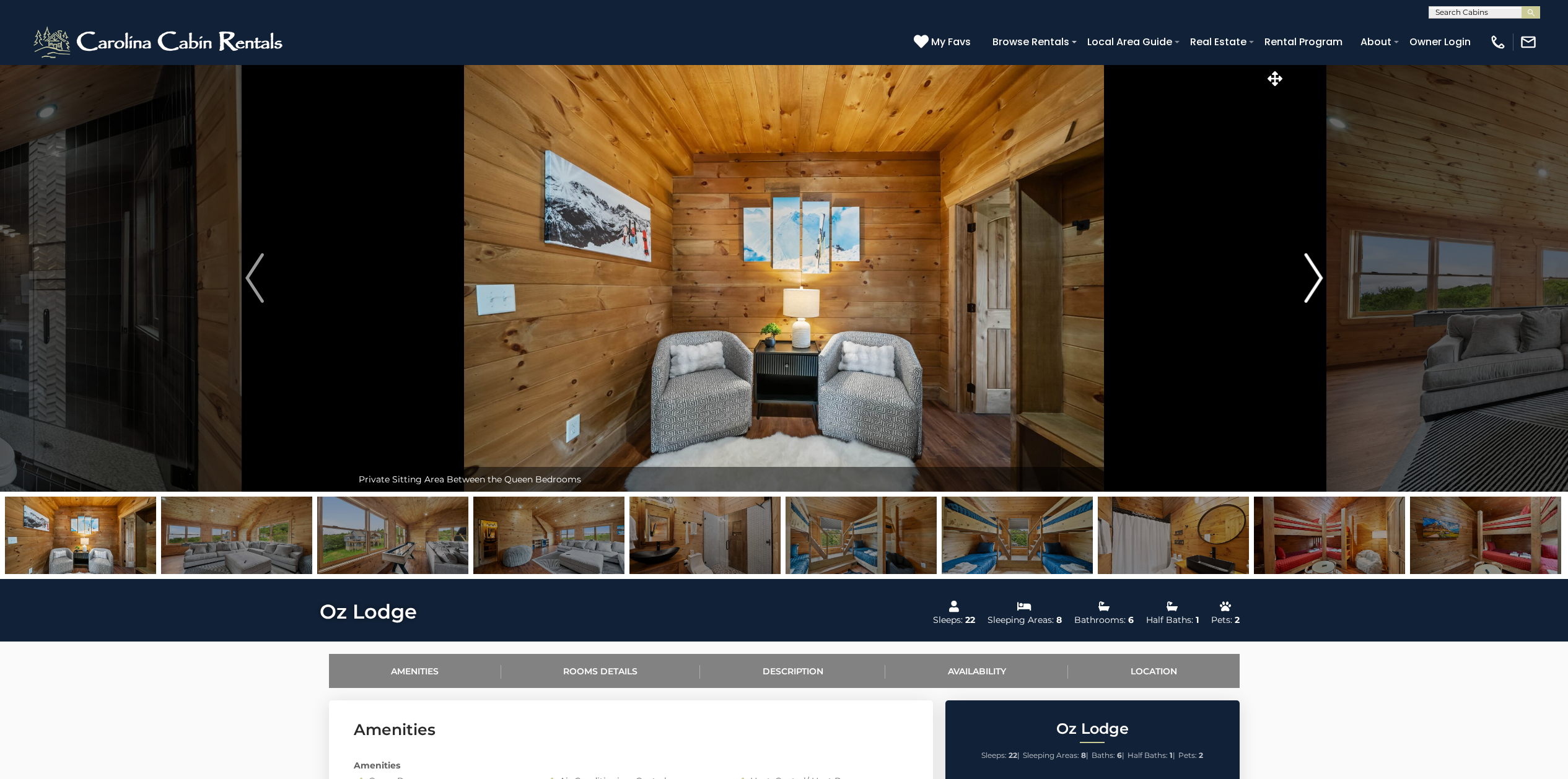
click at [1254, 278] on img "Next" at bounding box center [1313, 278] width 18 height 49
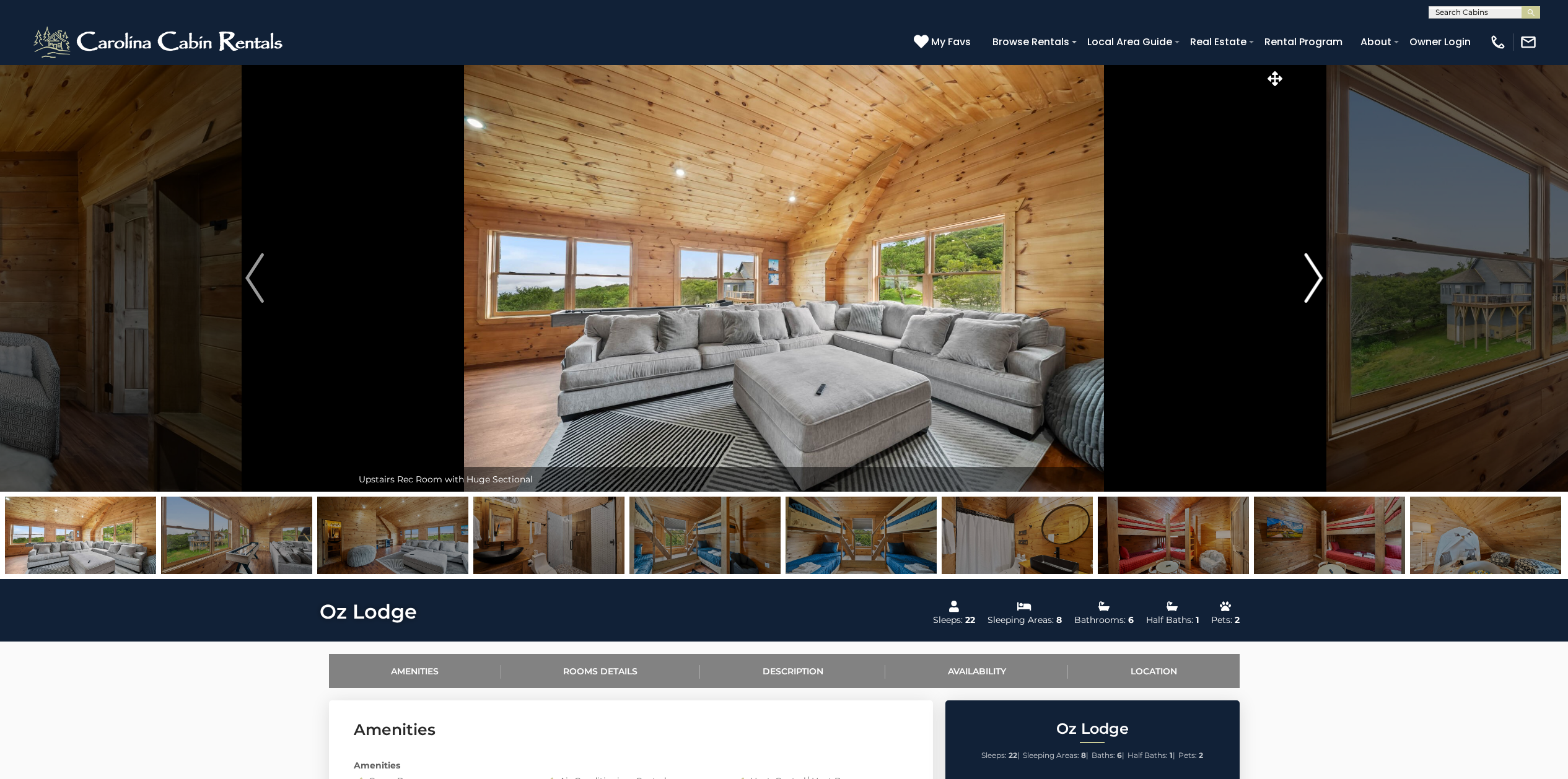
click at [1254, 278] on img "Next" at bounding box center [1313, 278] width 18 height 49
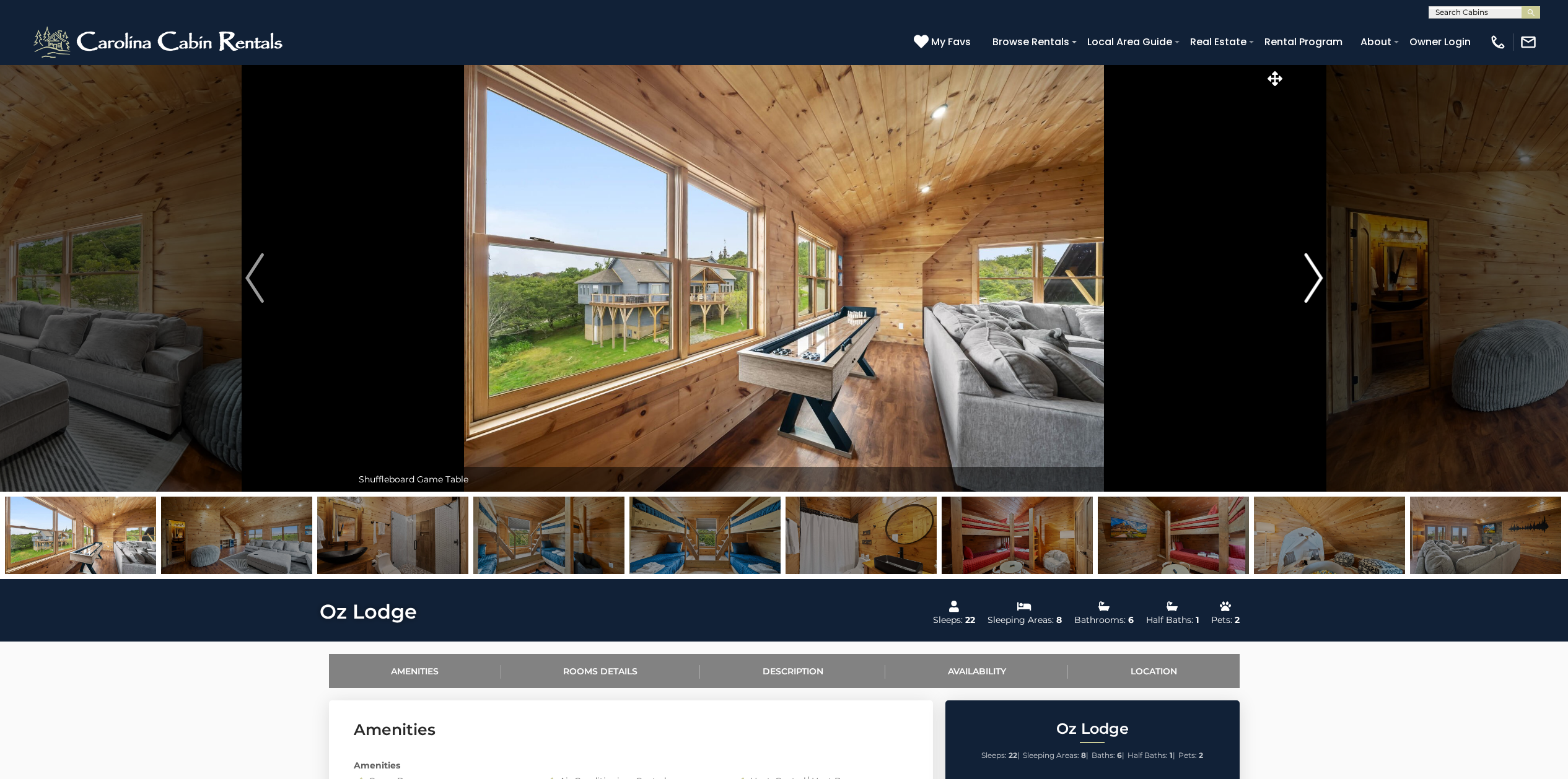
click at [1254, 278] on img "Next" at bounding box center [1313, 278] width 18 height 49
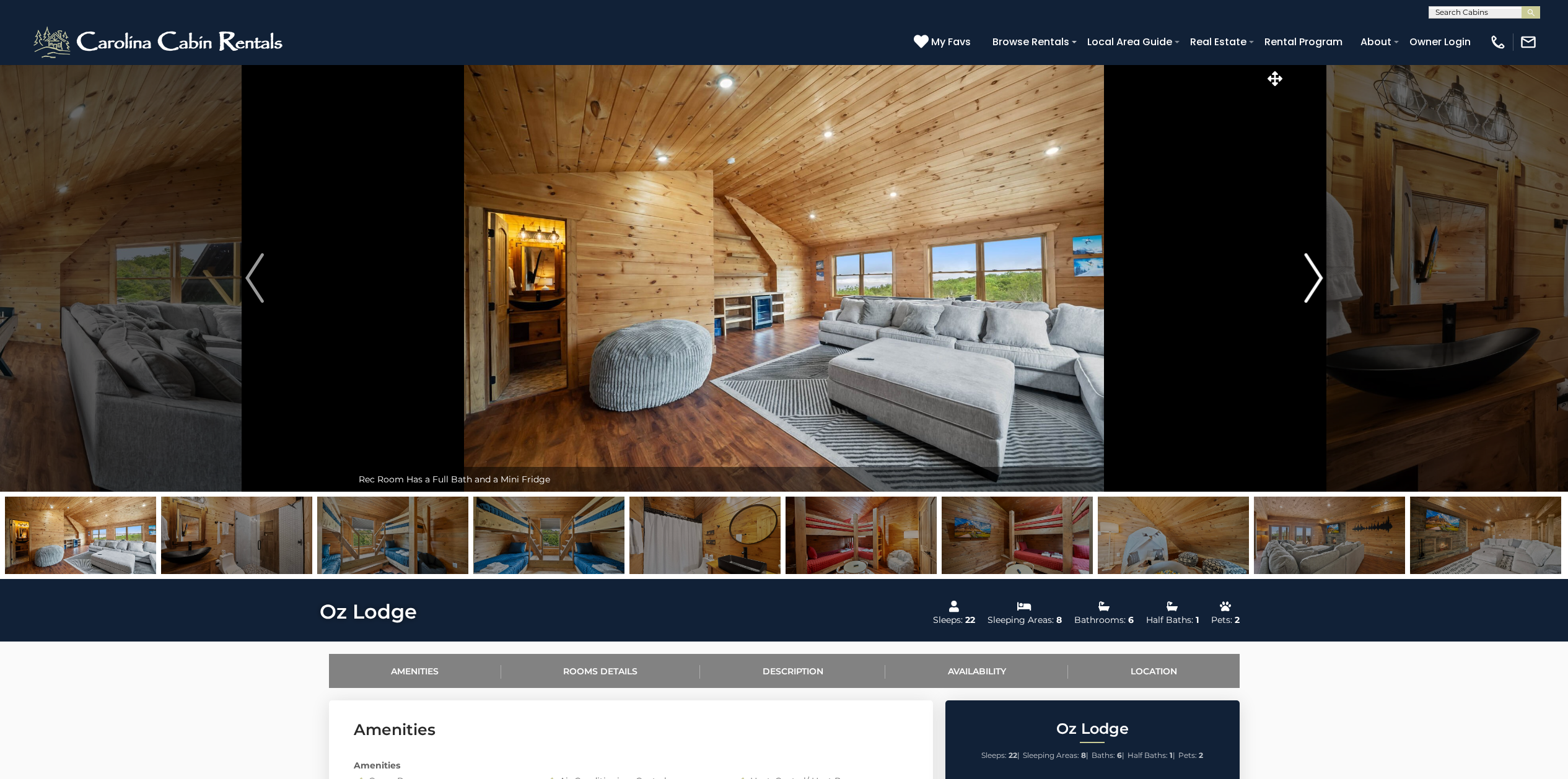
click at [1254, 278] on img "Next" at bounding box center [1313, 278] width 18 height 49
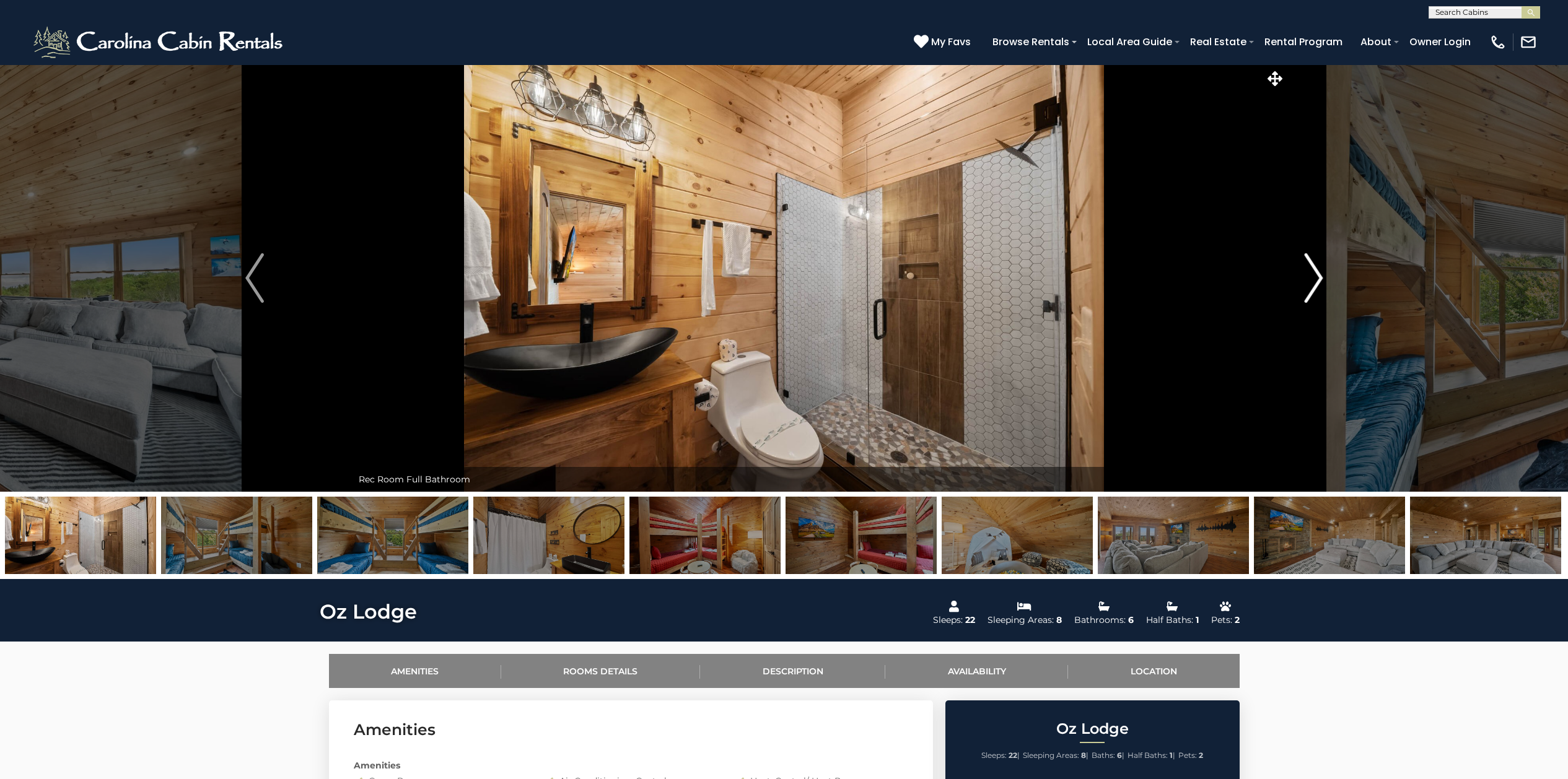
click at [1254, 278] on img "Next" at bounding box center [1313, 278] width 18 height 49
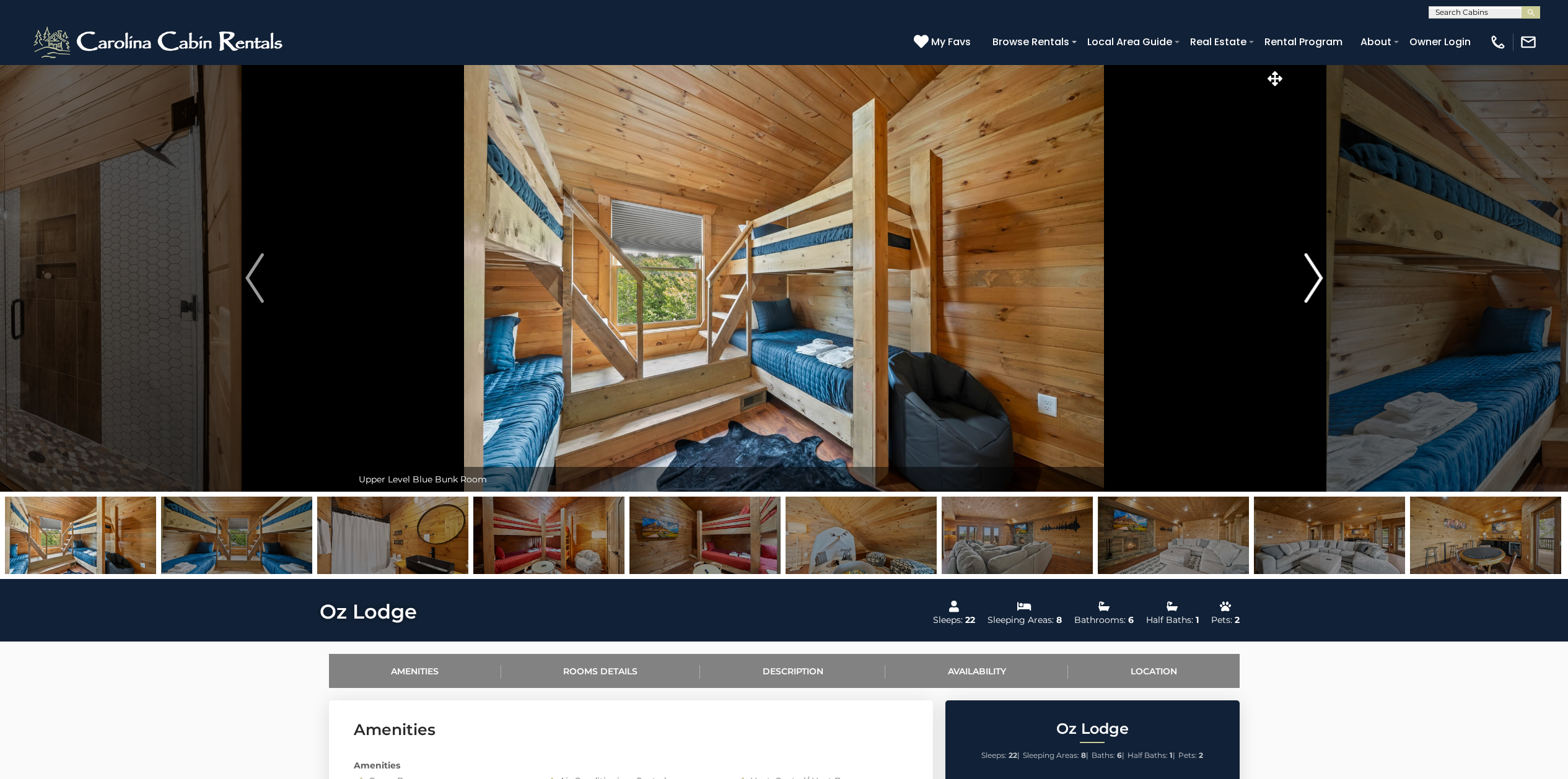
click at [1254, 278] on img "Next" at bounding box center [1313, 278] width 18 height 49
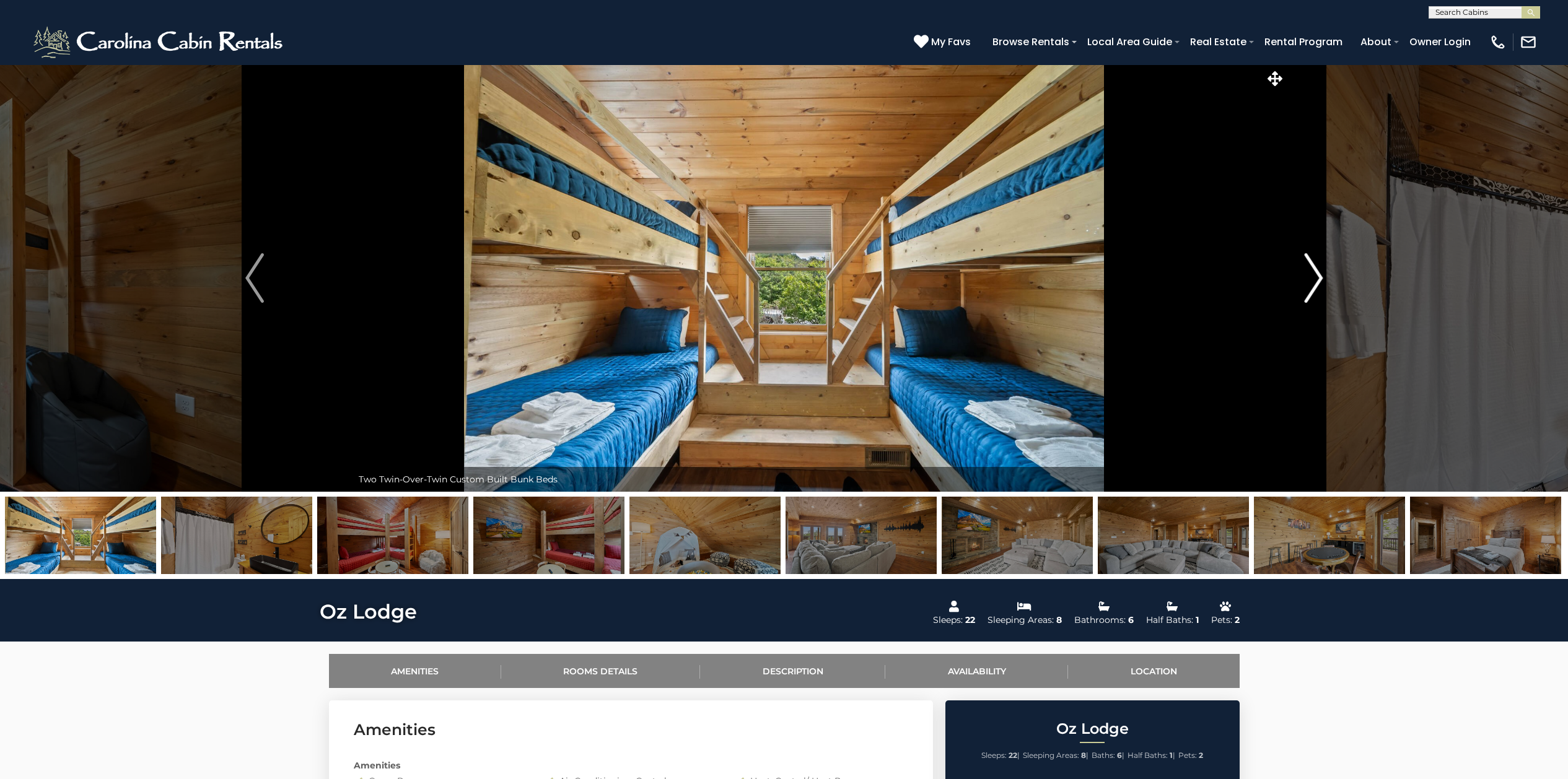
click at [1254, 278] on img "Next" at bounding box center [1313, 278] width 18 height 49
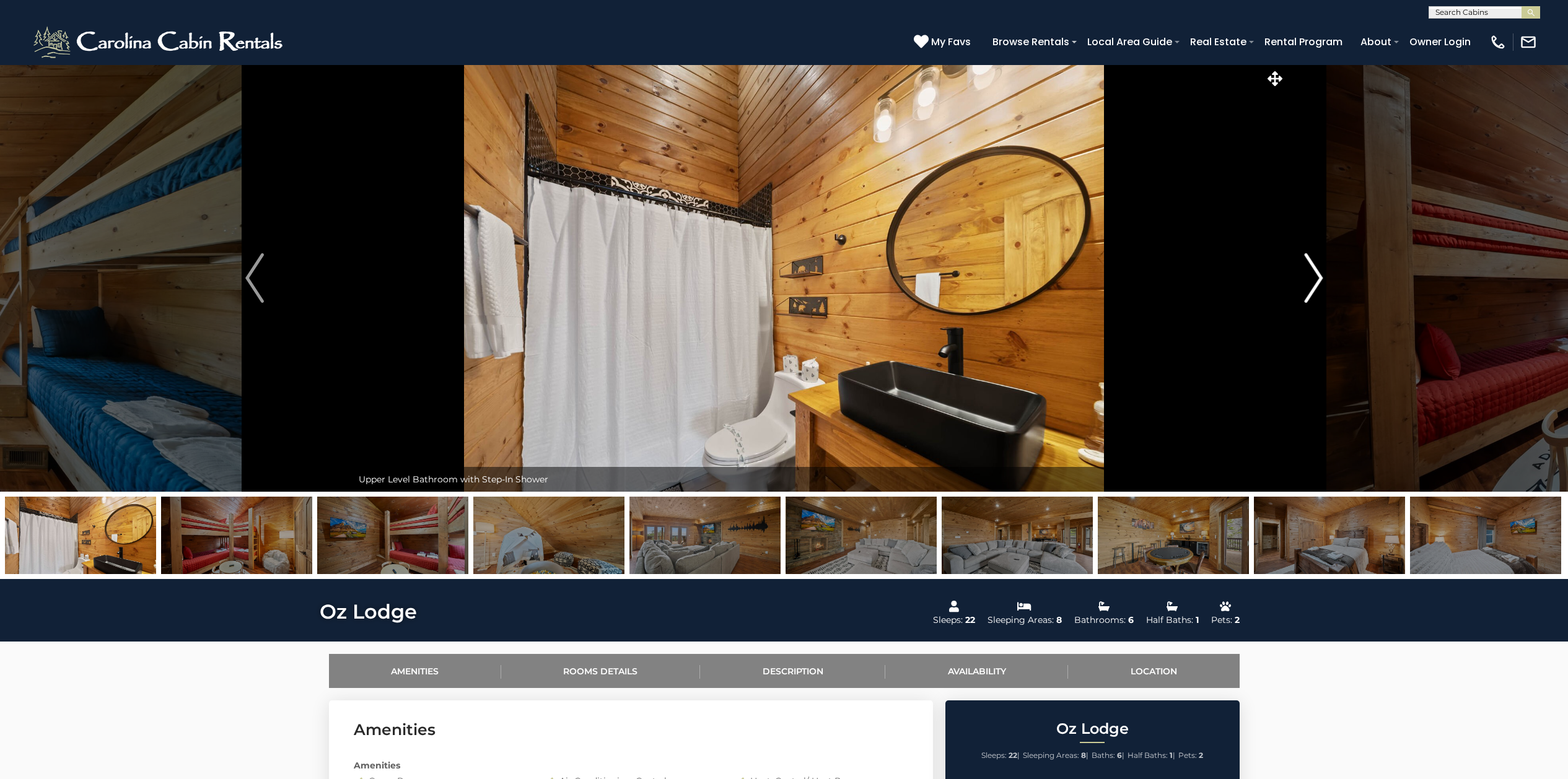
click at [1254, 278] on img "Next" at bounding box center [1313, 278] width 18 height 49
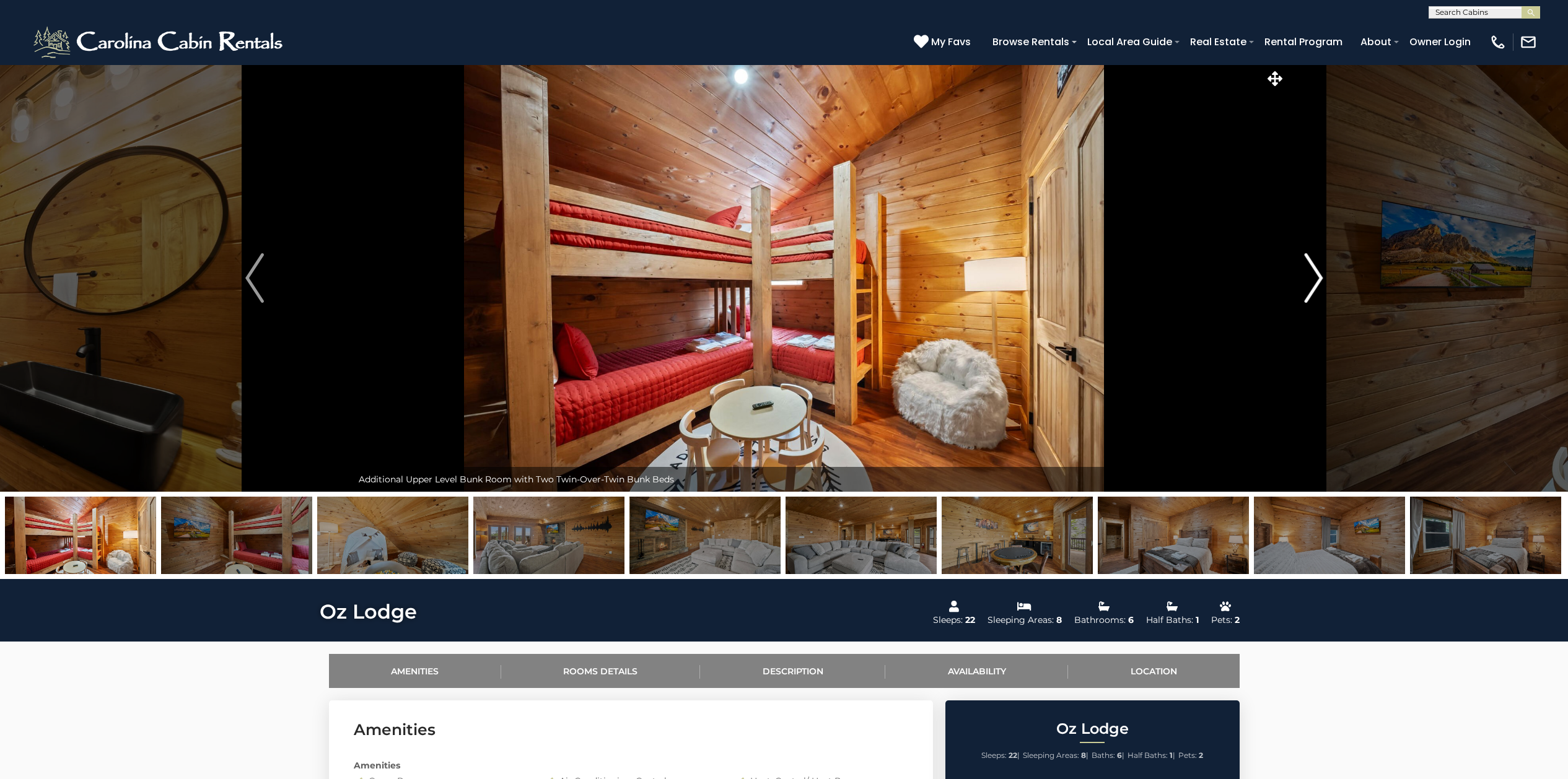
click at [1254, 278] on img "Next" at bounding box center [1313, 278] width 18 height 49
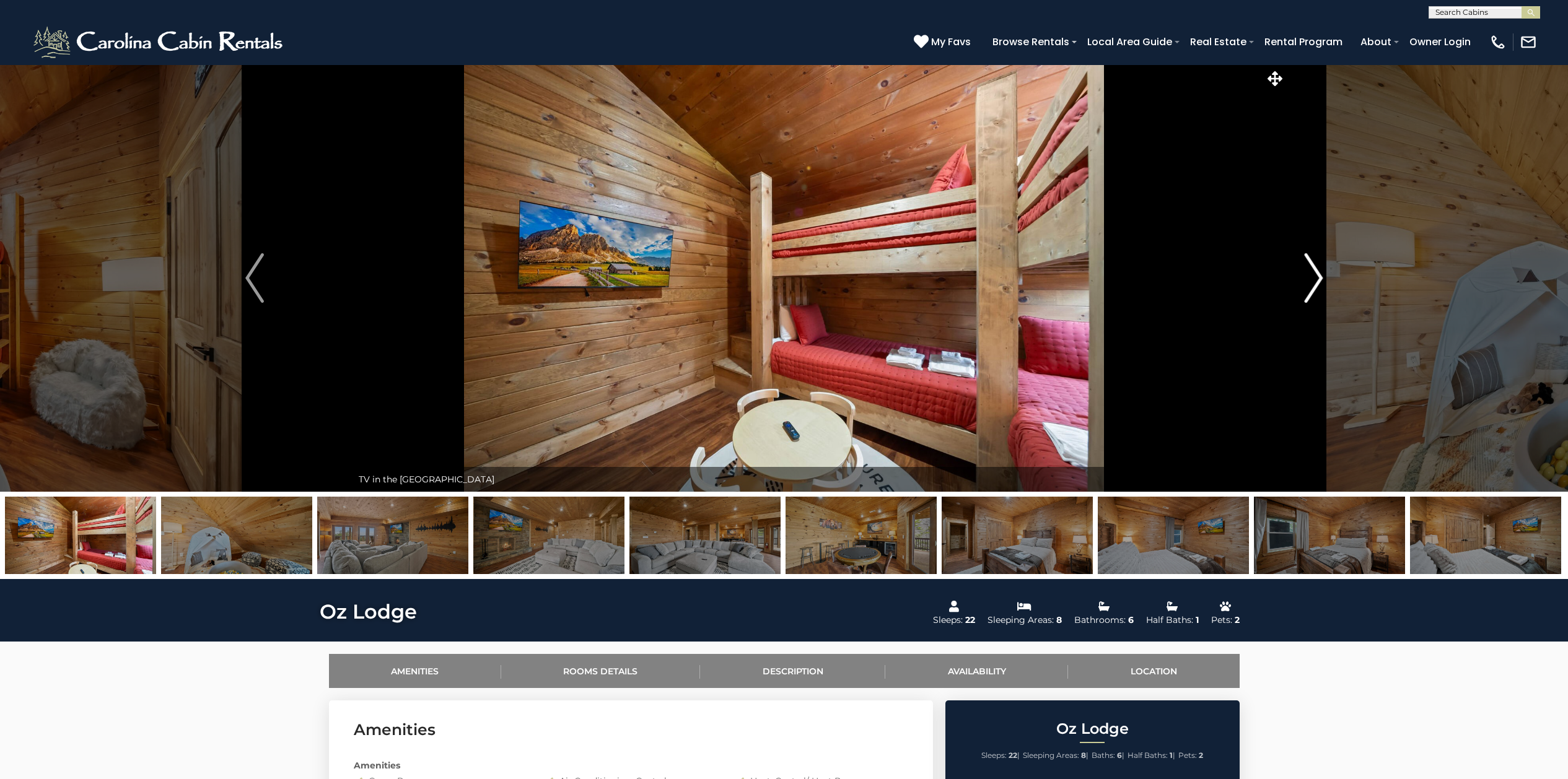
click at [1254, 278] on img "Next" at bounding box center [1313, 278] width 18 height 49
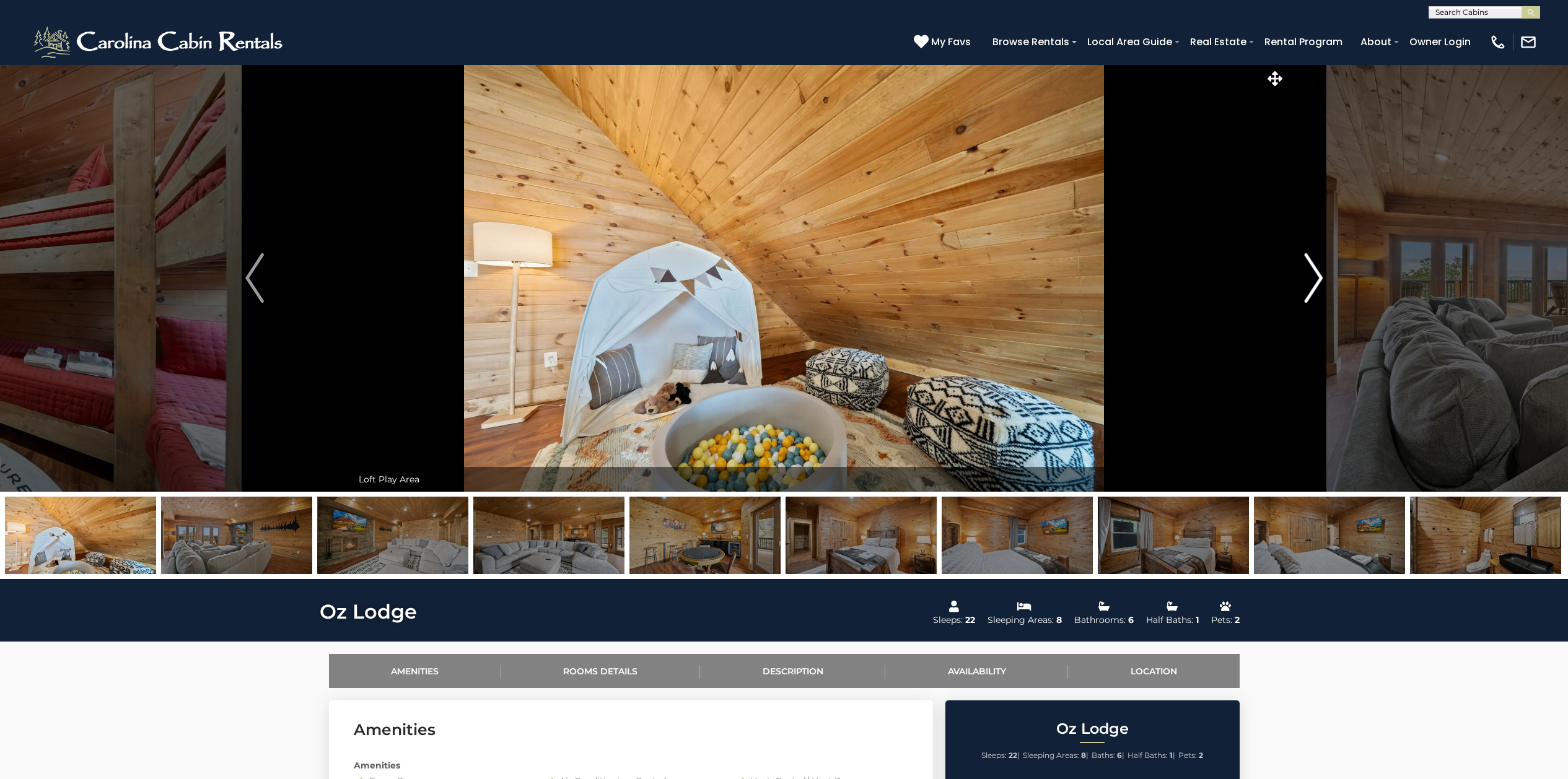
click at [1254, 278] on img "Next" at bounding box center [1313, 278] width 18 height 49
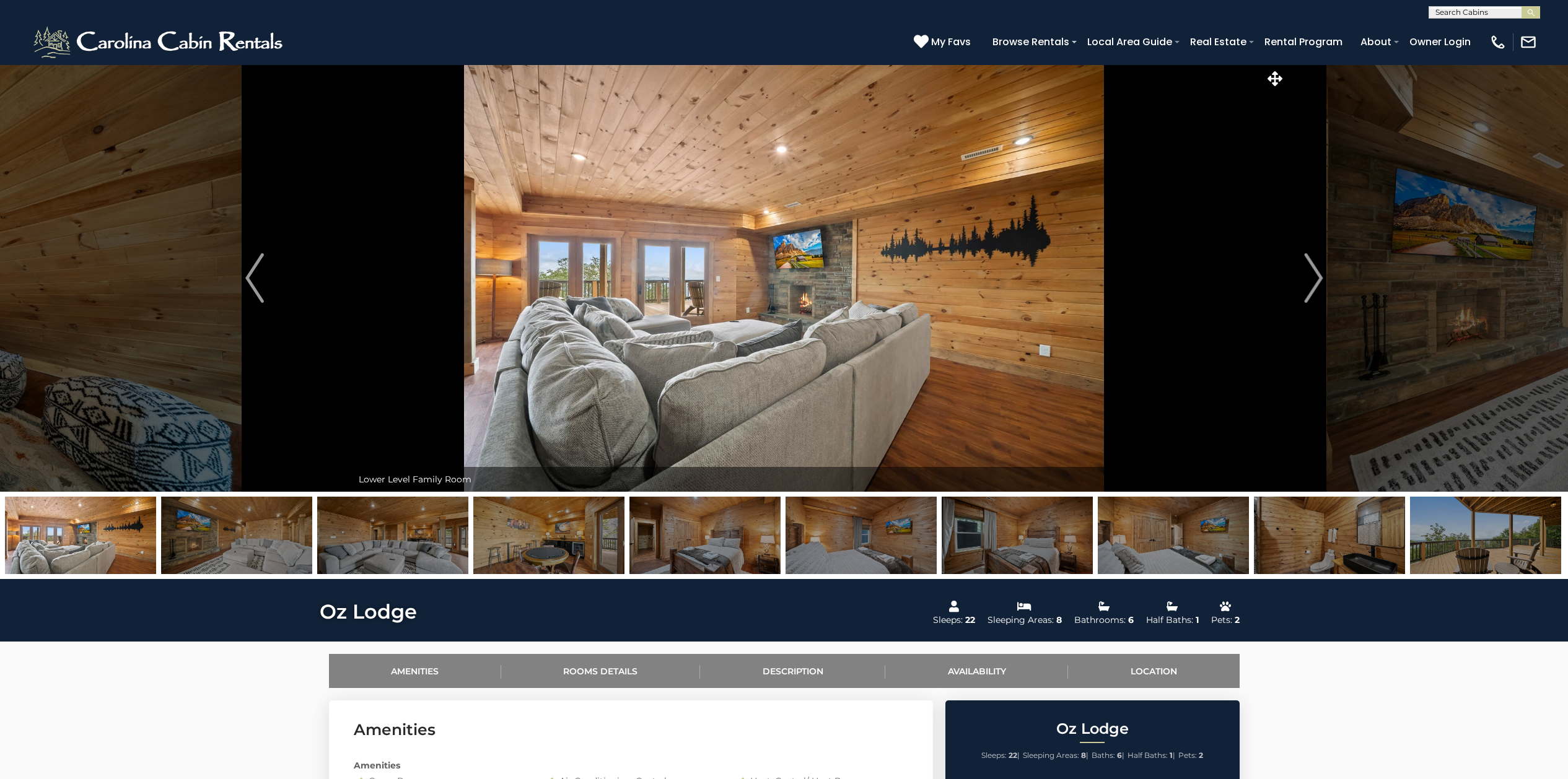
click at [1254, 11] on input "text" at bounding box center [1483, 15] width 108 height 13
type input "********"
click at [1254, 11] on input "********" at bounding box center [1483, 14] width 108 height 13
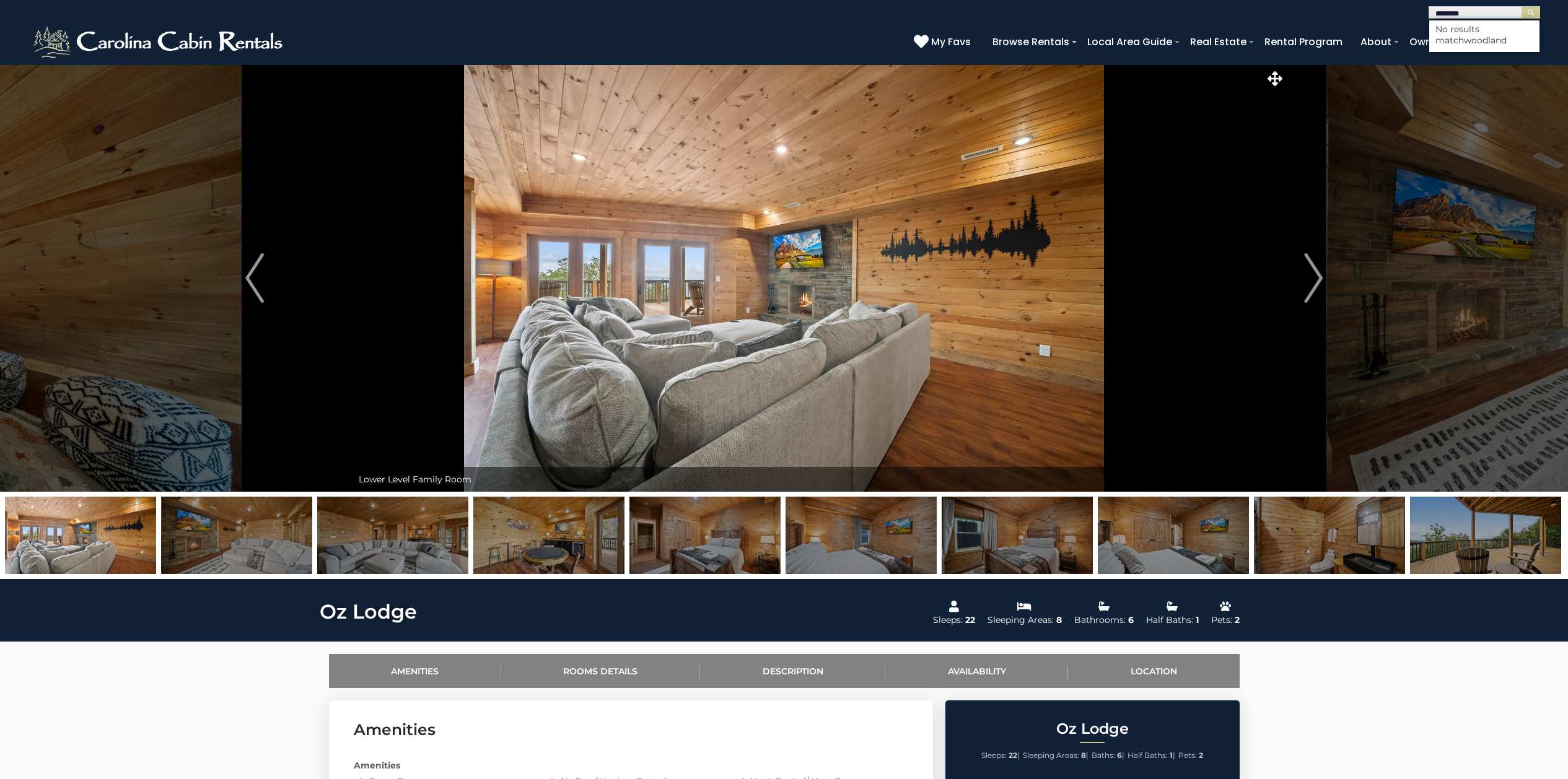
click at [1254, 12] on input "********" at bounding box center [1483, 14] width 108 height 13
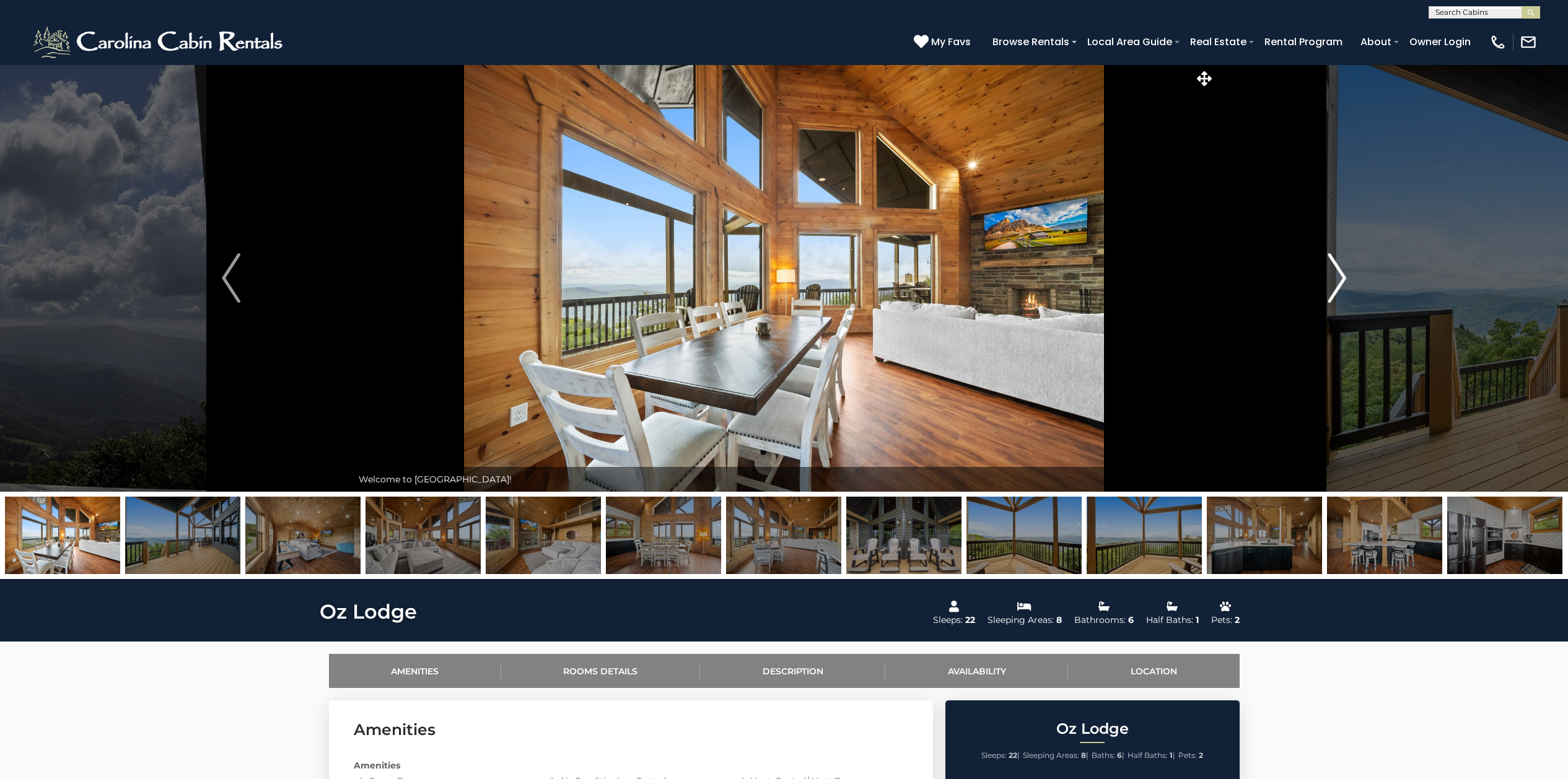
click at [1320, 281] on button "Next" at bounding box center [1336, 278] width 243 height 427
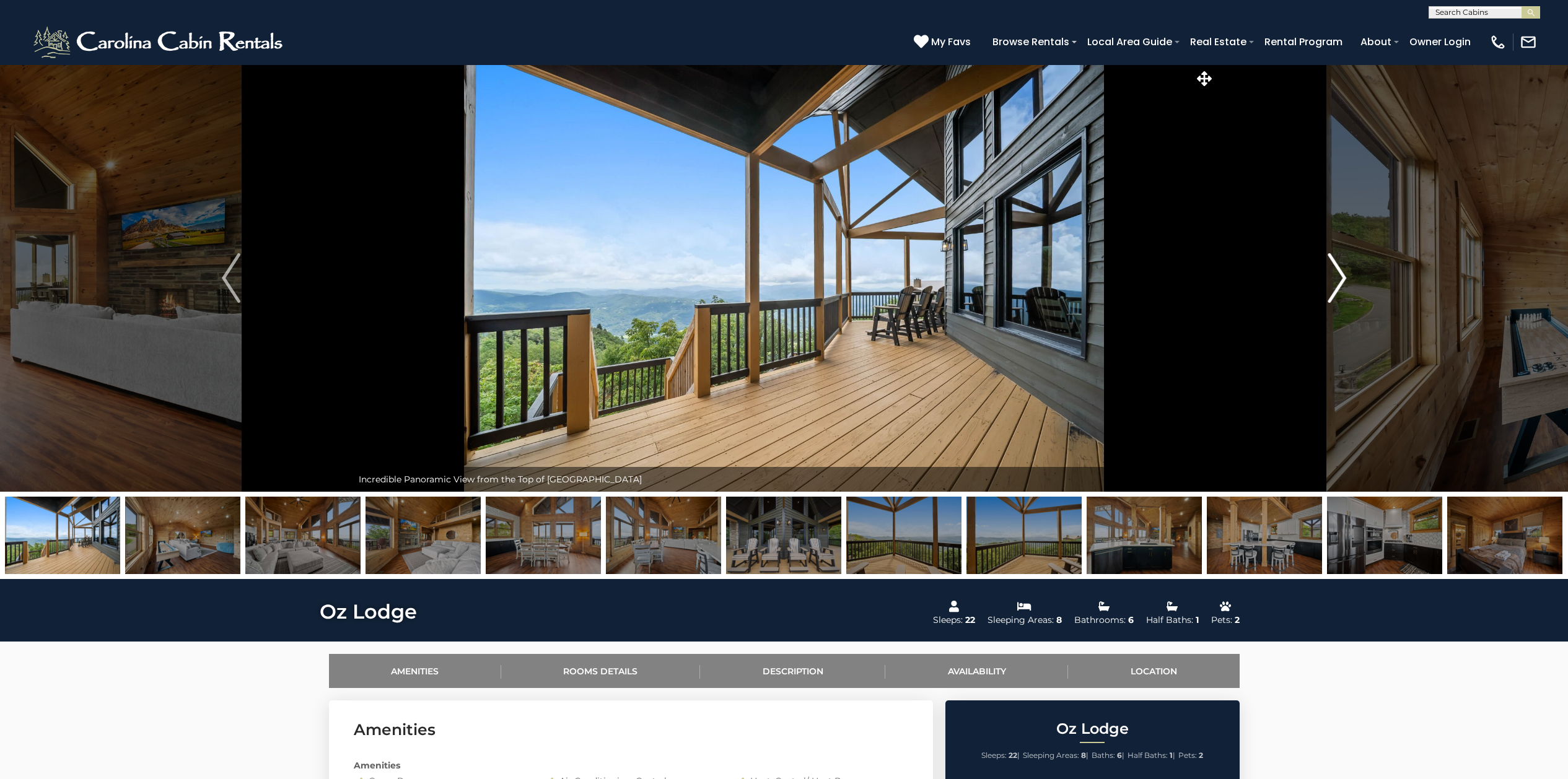
click at [1335, 278] on img "Next" at bounding box center [1337, 278] width 18 height 49
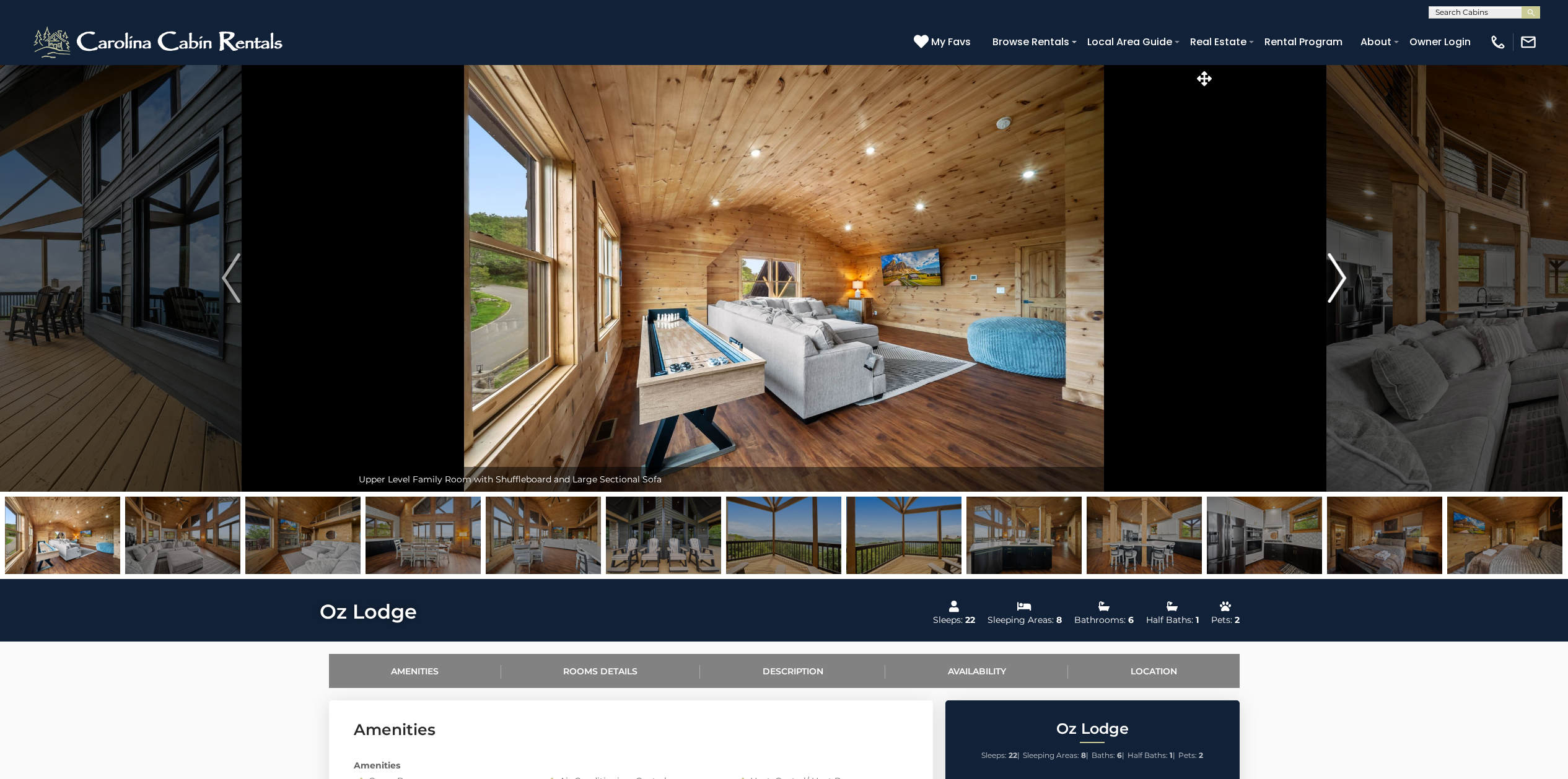
click at [1335, 278] on img "Next" at bounding box center [1337, 278] width 18 height 49
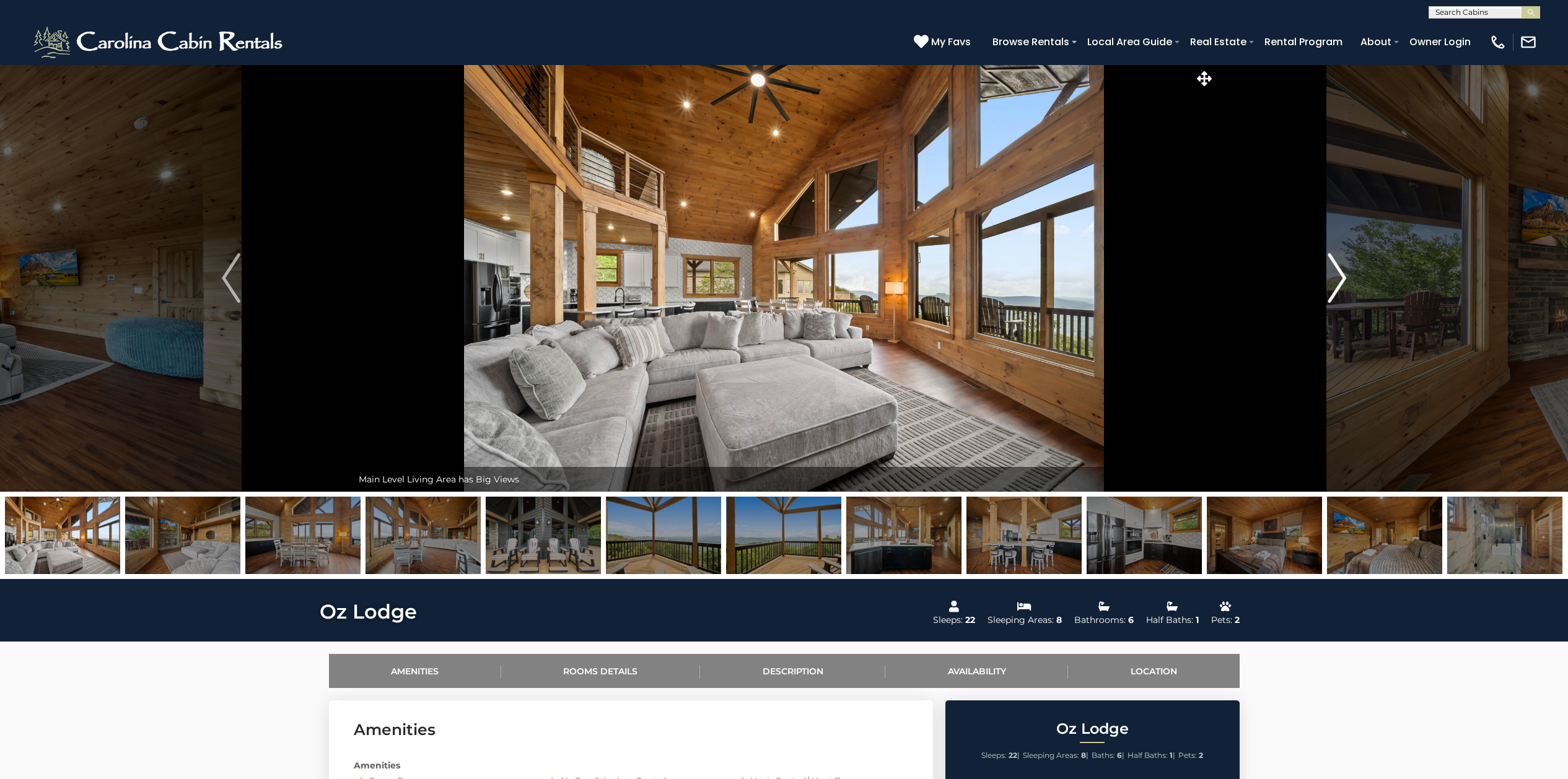
click at [1335, 278] on img "Next" at bounding box center [1337, 278] width 18 height 49
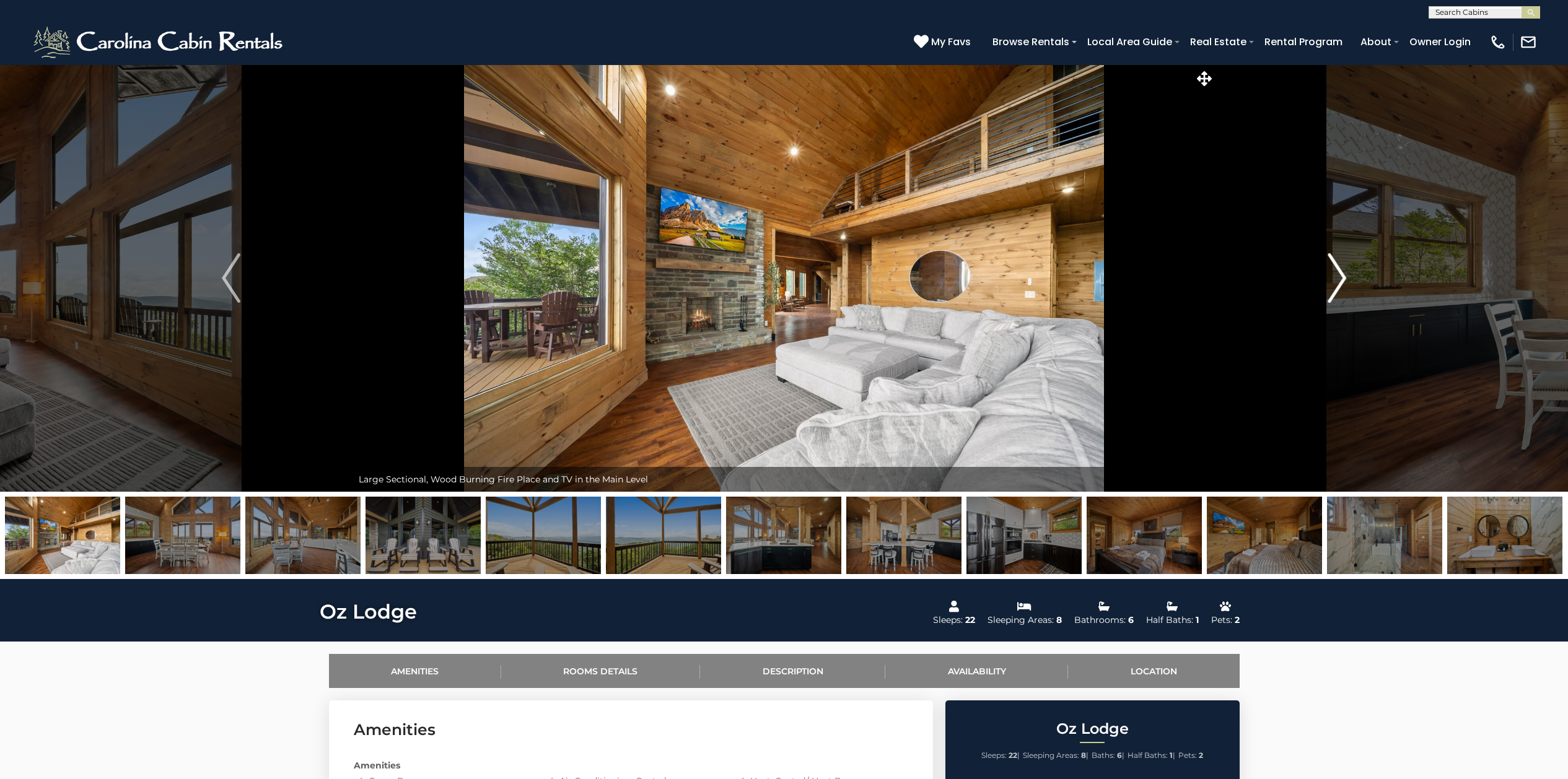
click at [1335, 278] on img "Next" at bounding box center [1337, 278] width 18 height 49
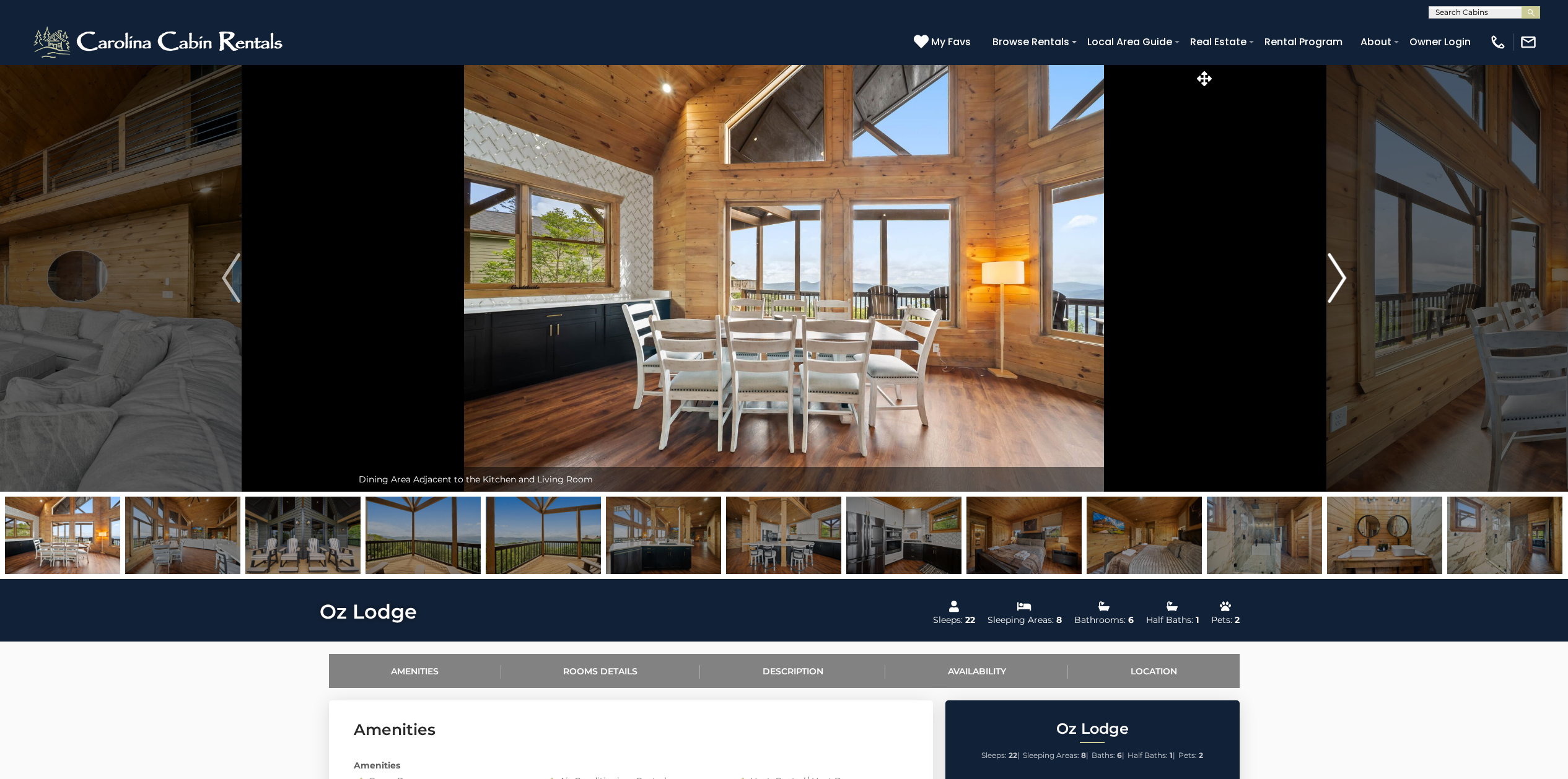
click at [1335, 278] on img "Next" at bounding box center [1337, 278] width 18 height 49
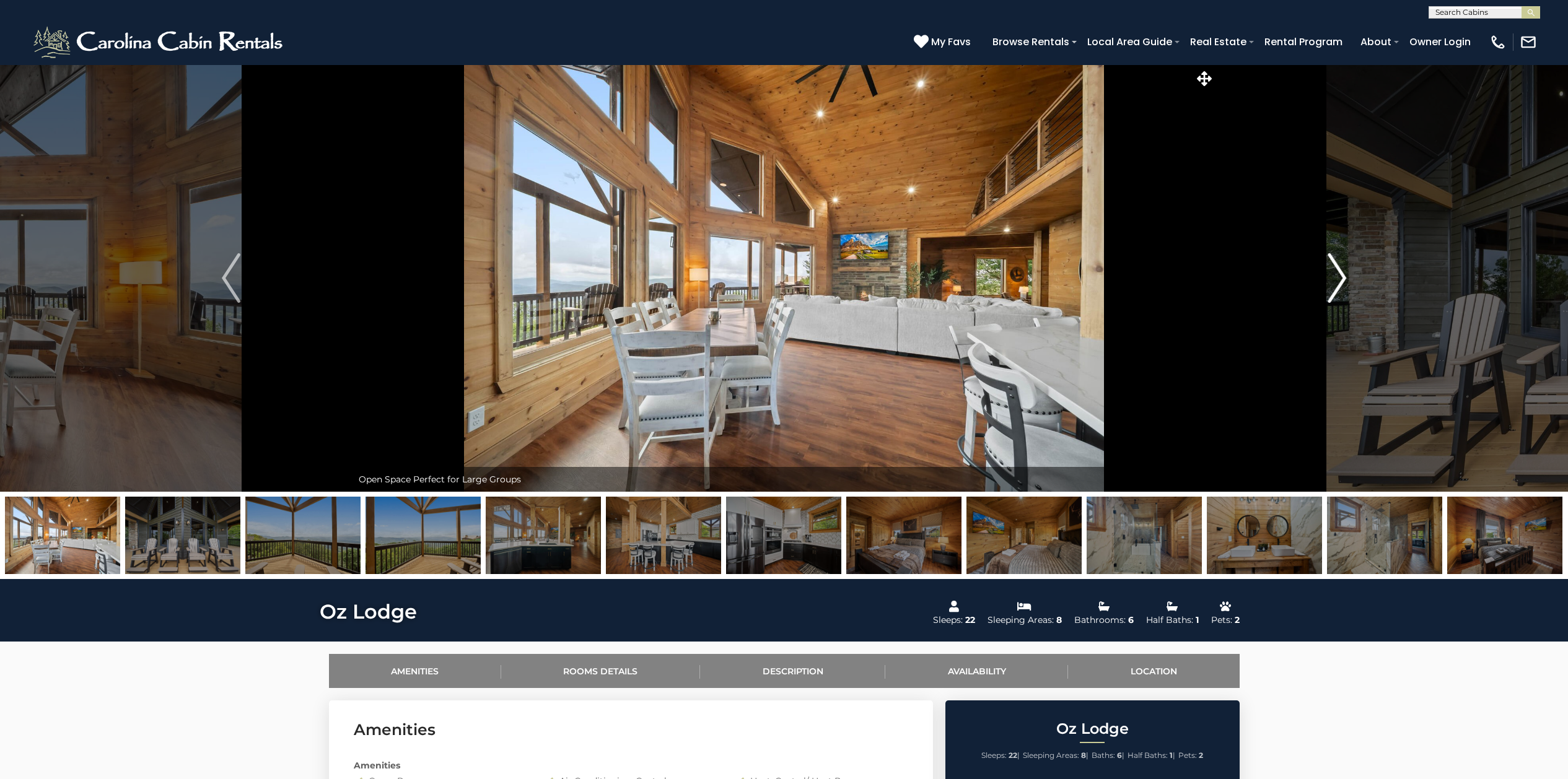
click at [1335, 278] on img "Next" at bounding box center [1337, 278] width 18 height 49
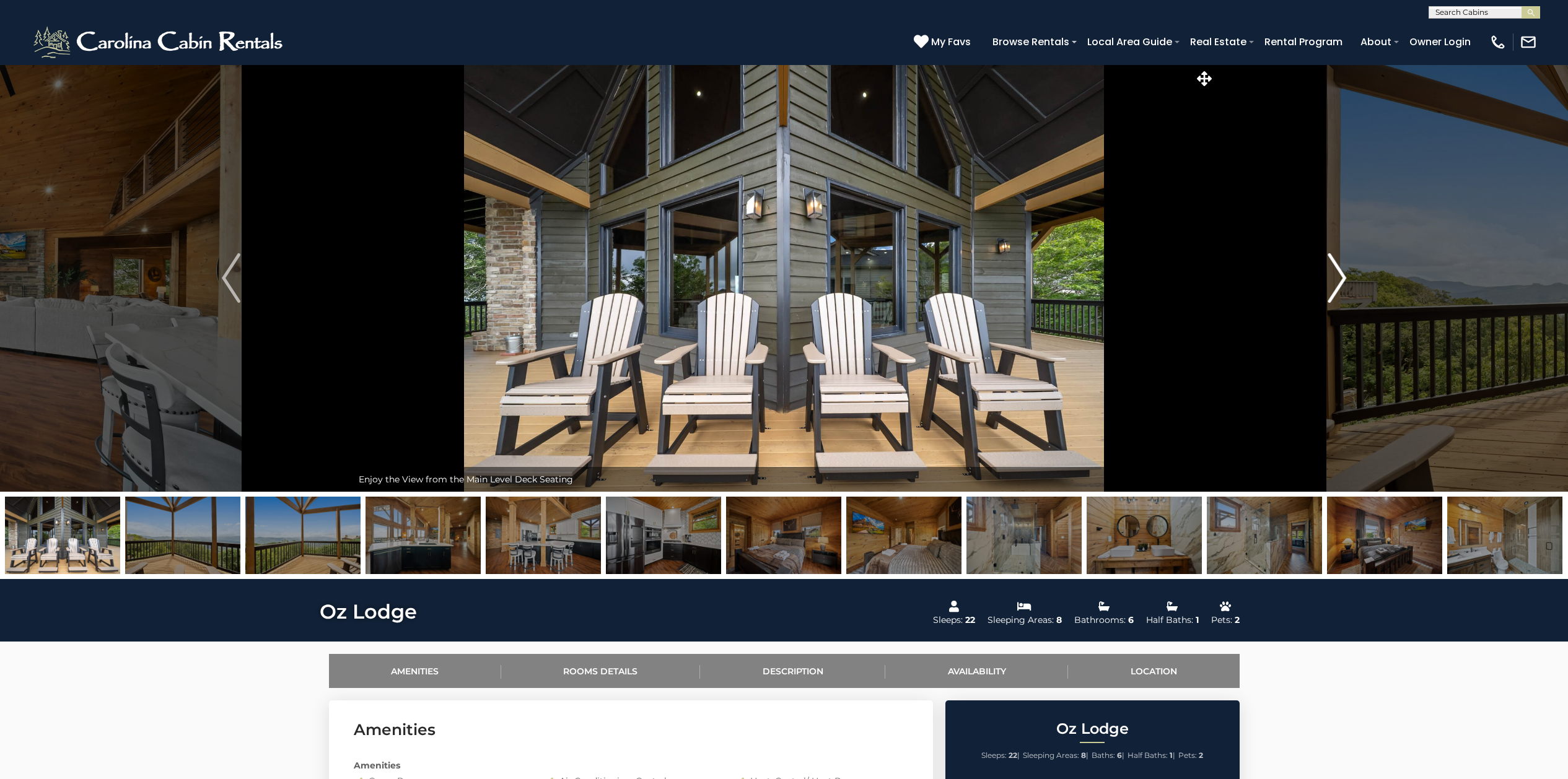
click at [1335, 278] on img "Next" at bounding box center [1337, 278] width 18 height 49
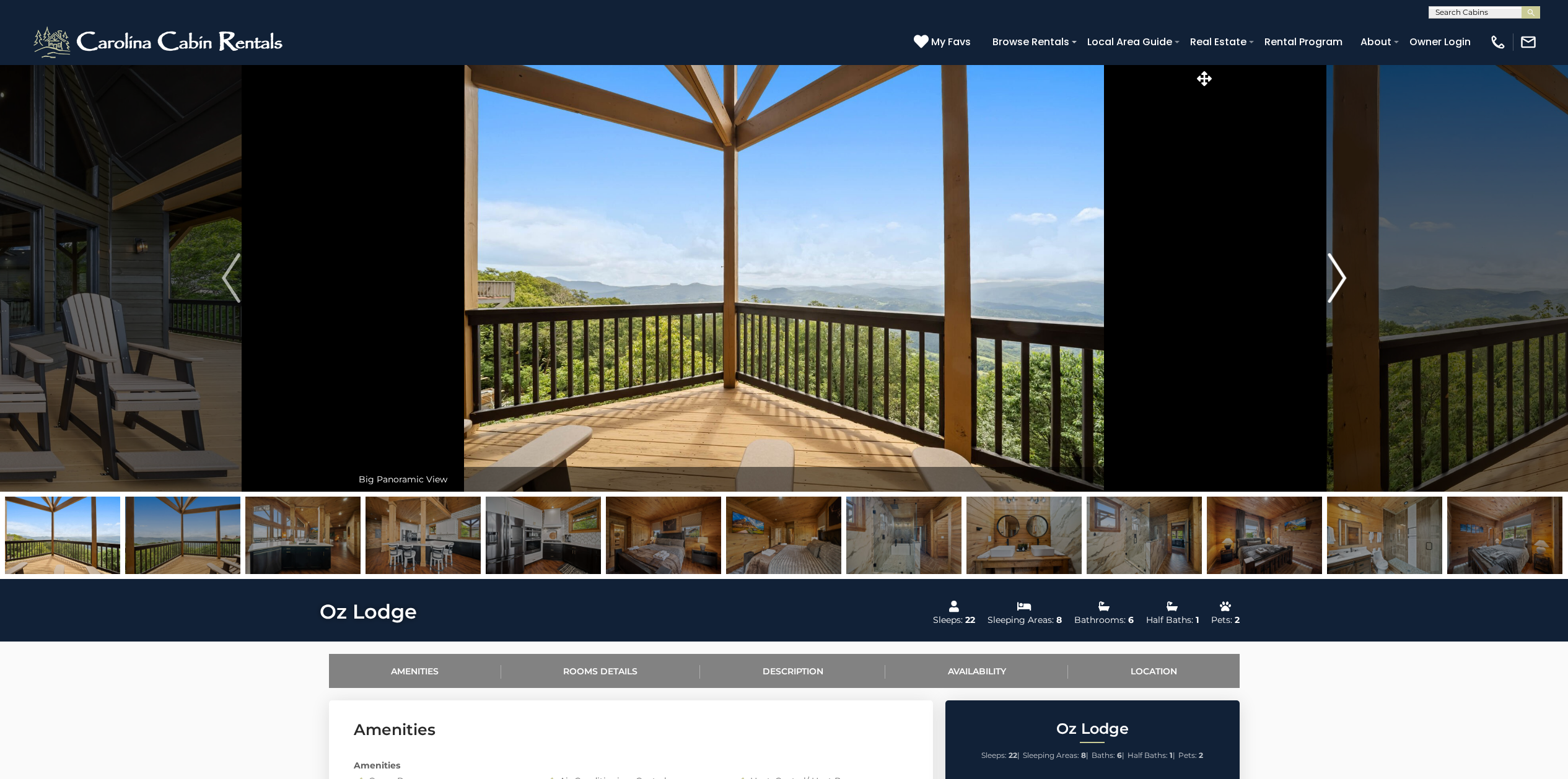
click at [1335, 278] on img "Next" at bounding box center [1337, 278] width 18 height 49
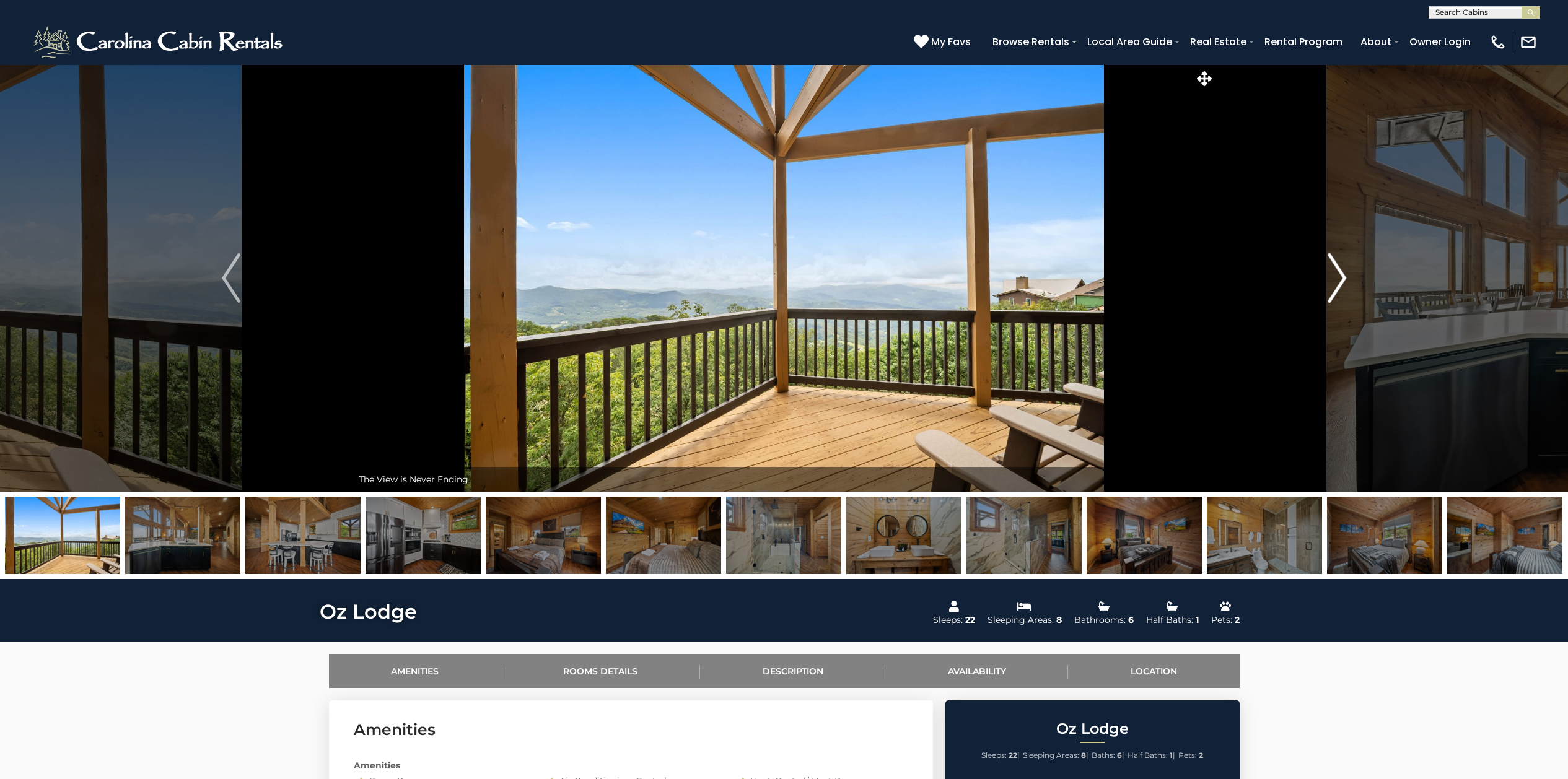
click at [1335, 279] on img "Next" at bounding box center [1337, 278] width 18 height 49
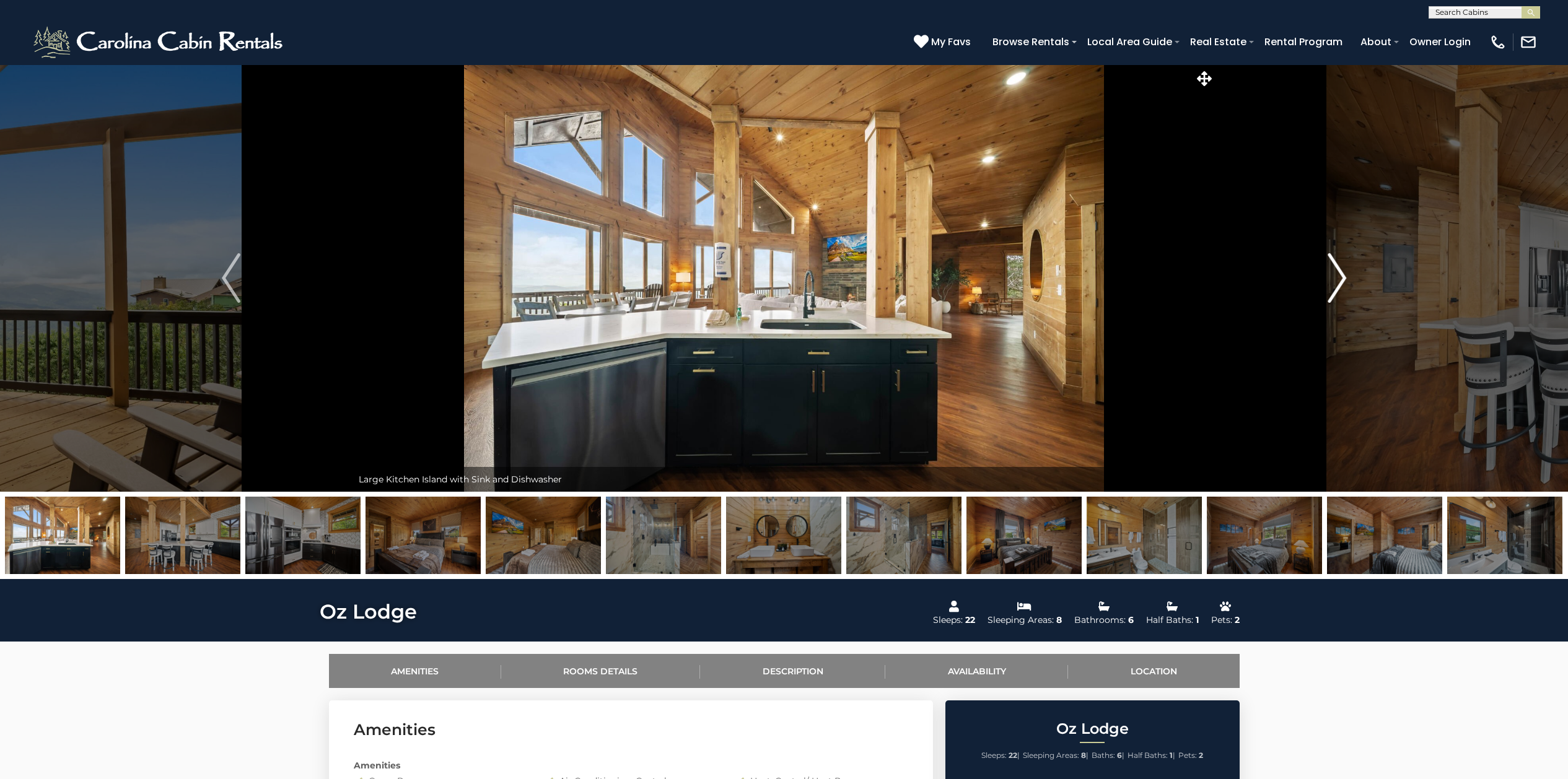
click at [1335, 279] on img "Next" at bounding box center [1337, 278] width 18 height 49
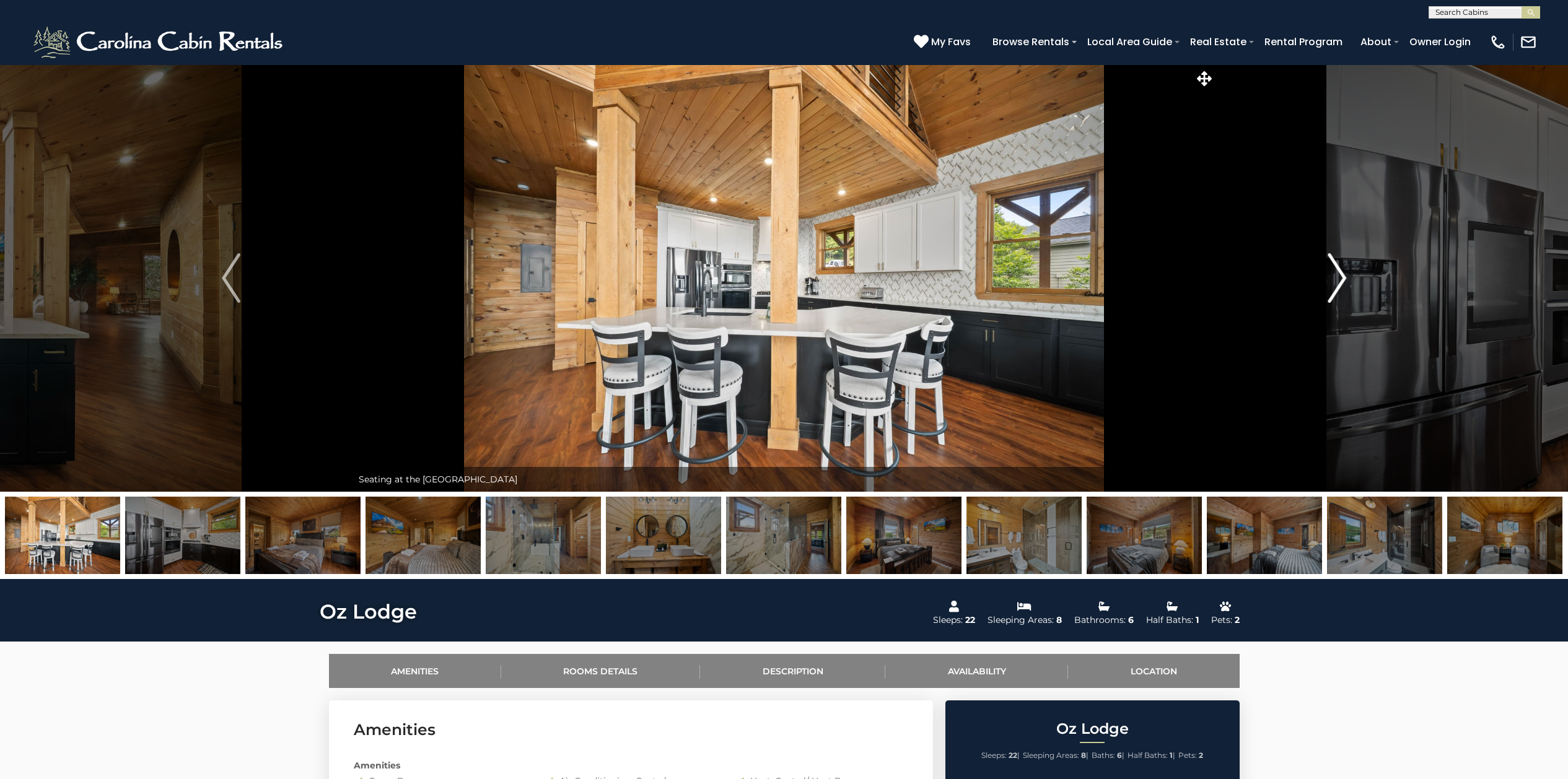
click at [1335, 279] on img "Next" at bounding box center [1337, 278] width 18 height 49
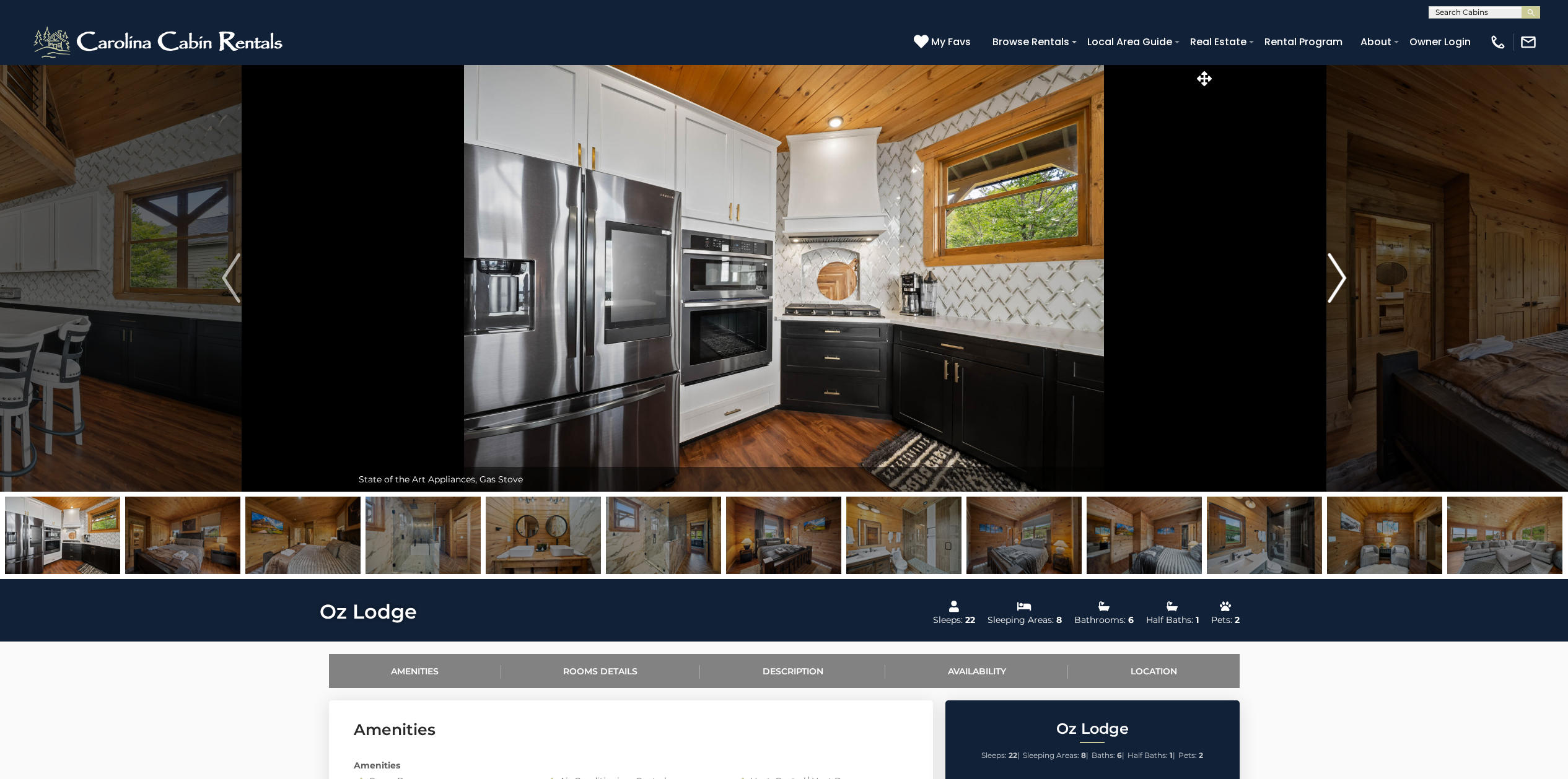
click at [1335, 279] on img "Next" at bounding box center [1337, 278] width 18 height 49
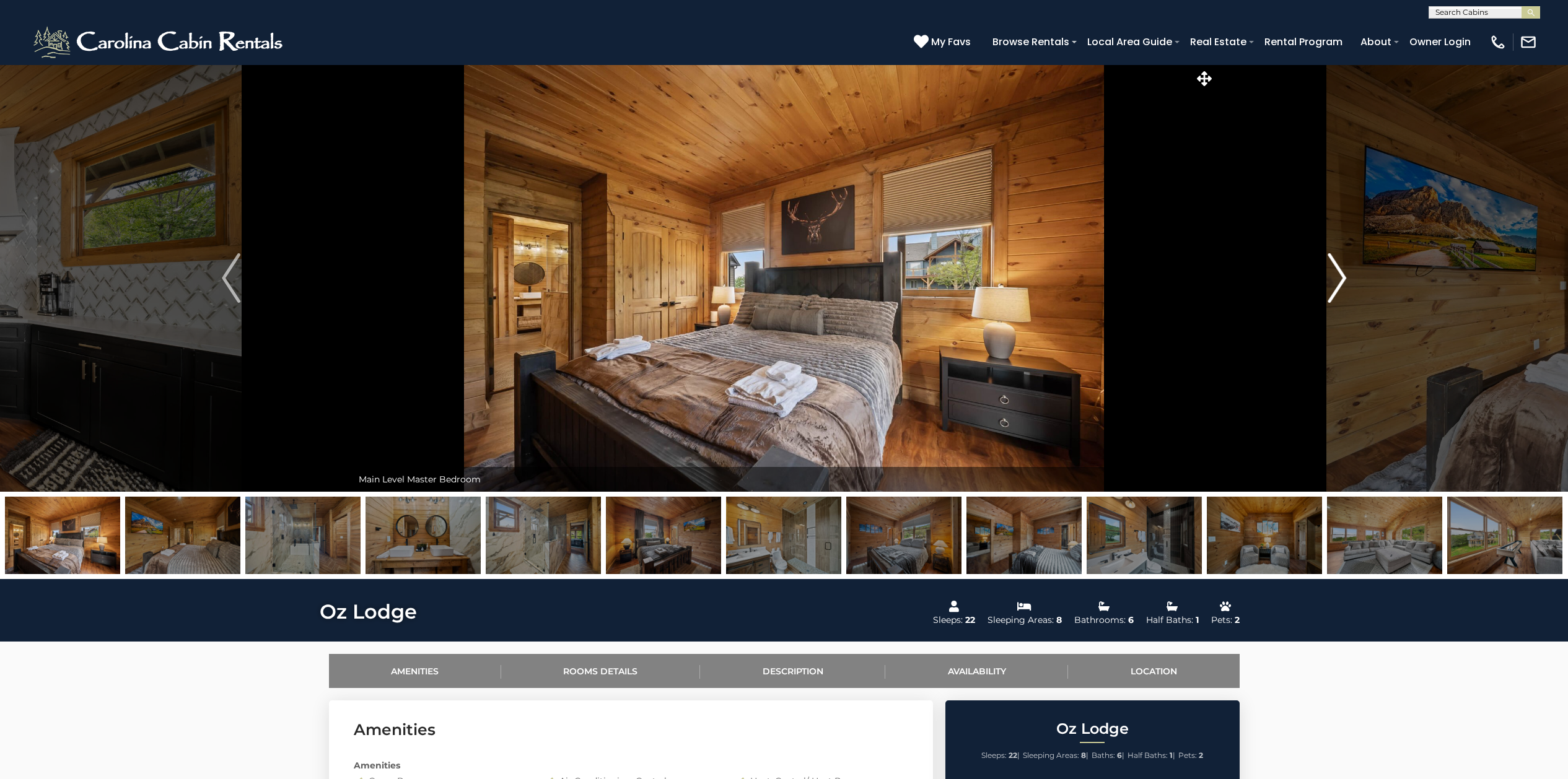
click at [1335, 279] on img "Next" at bounding box center [1337, 278] width 18 height 49
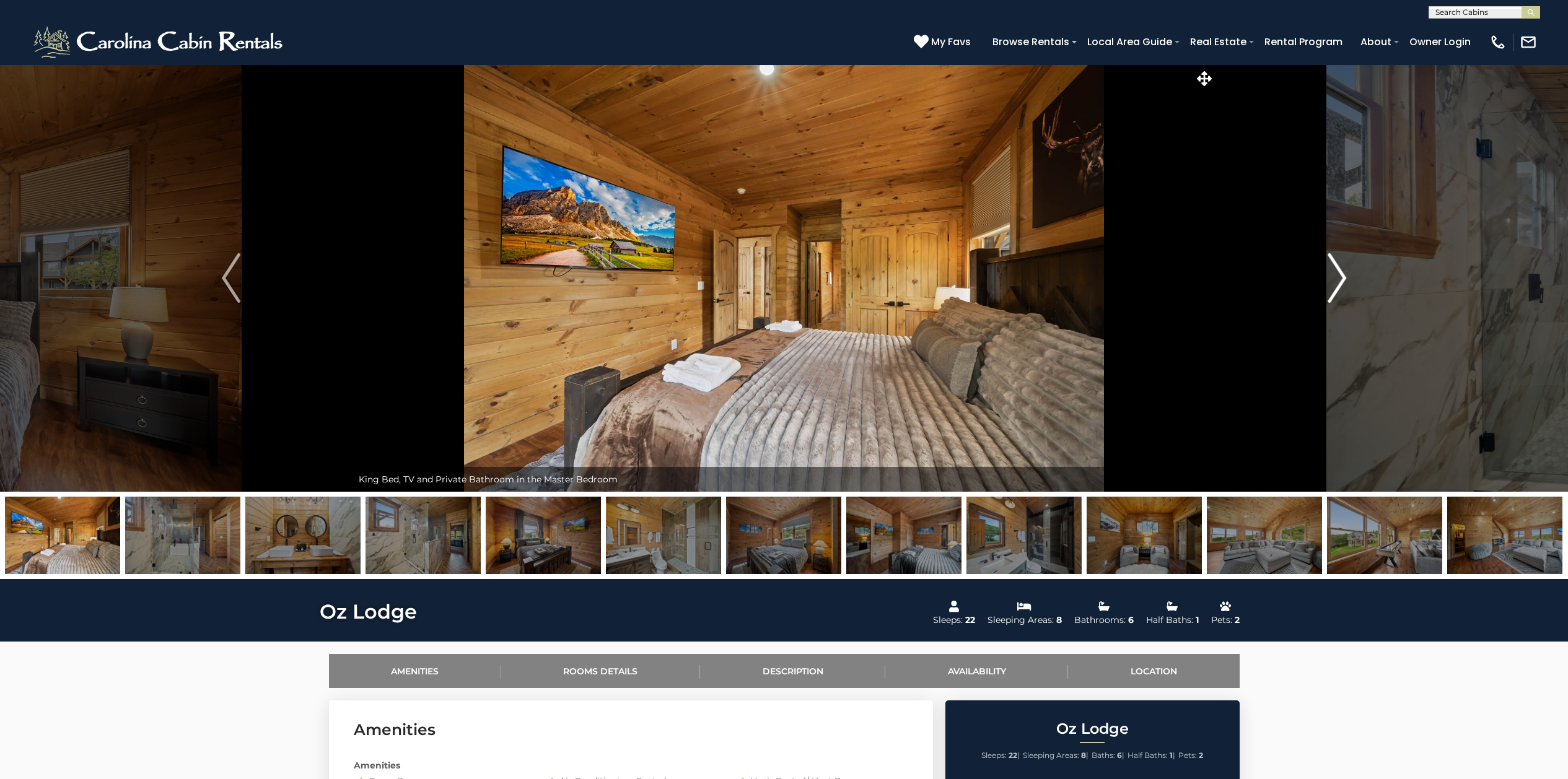
click at [1335, 279] on img "Next" at bounding box center [1337, 278] width 18 height 49
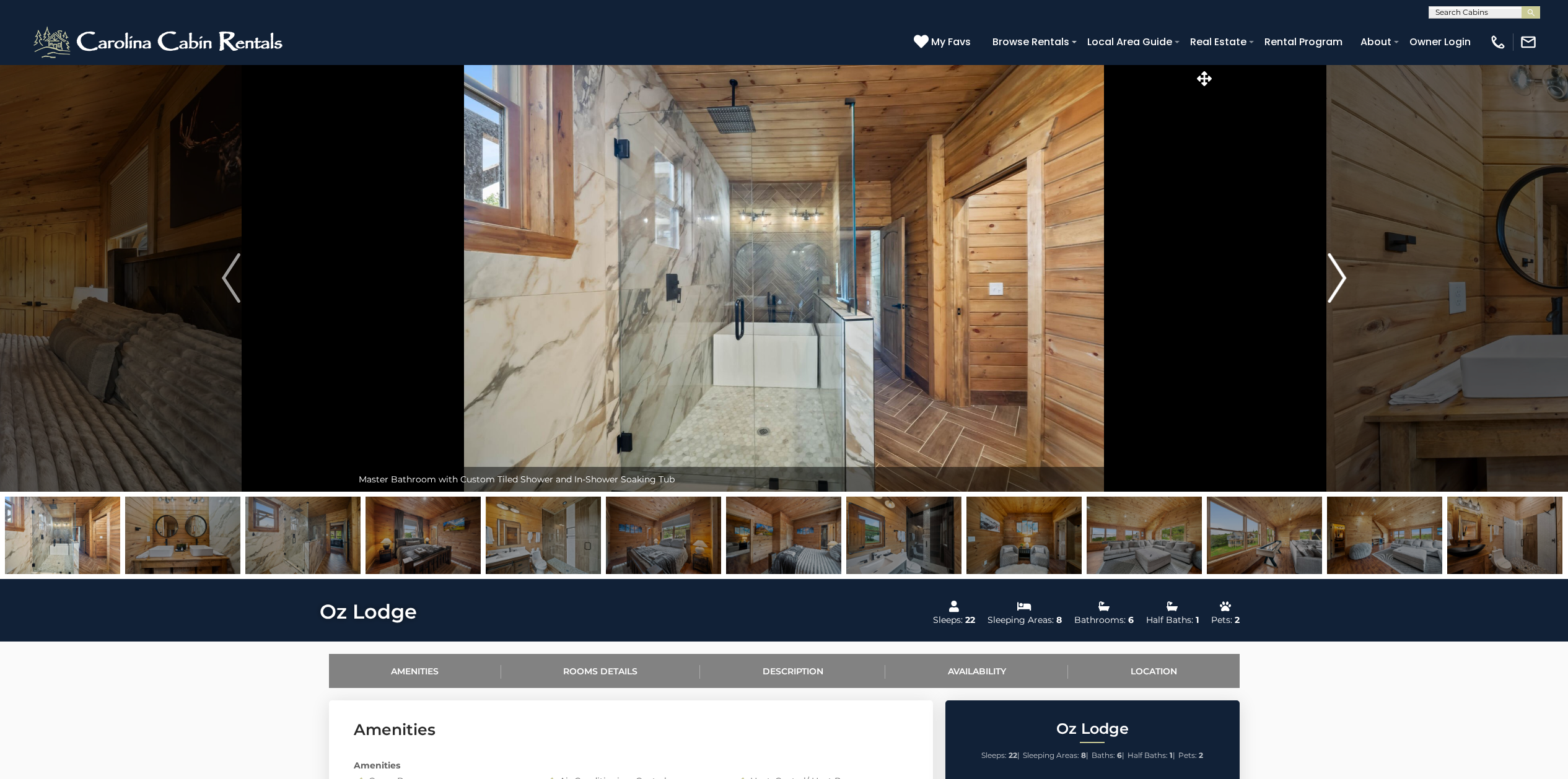
click at [1335, 279] on img "Next" at bounding box center [1337, 278] width 18 height 49
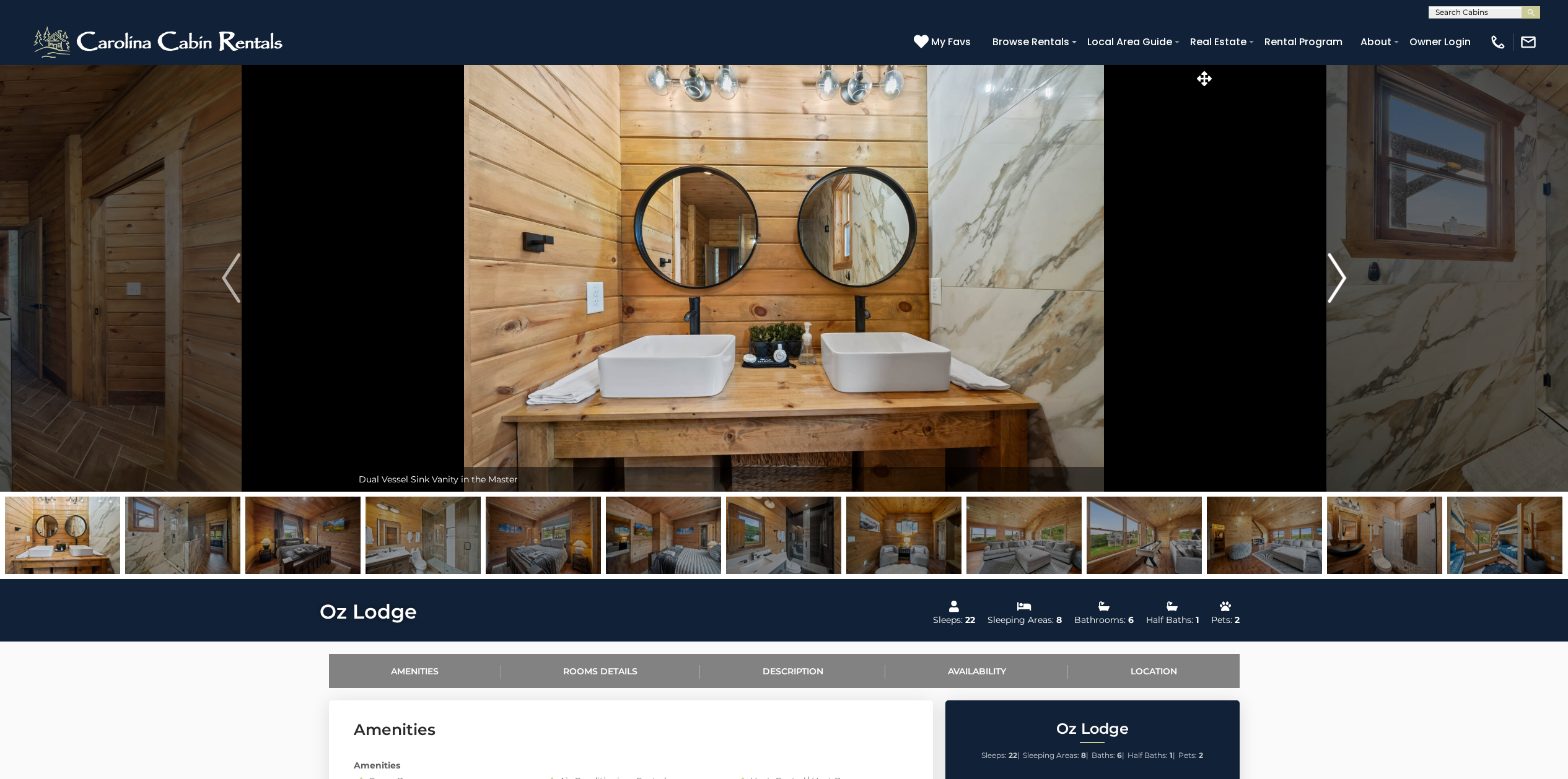
click at [1339, 281] on img "Next" at bounding box center [1337, 278] width 18 height 49
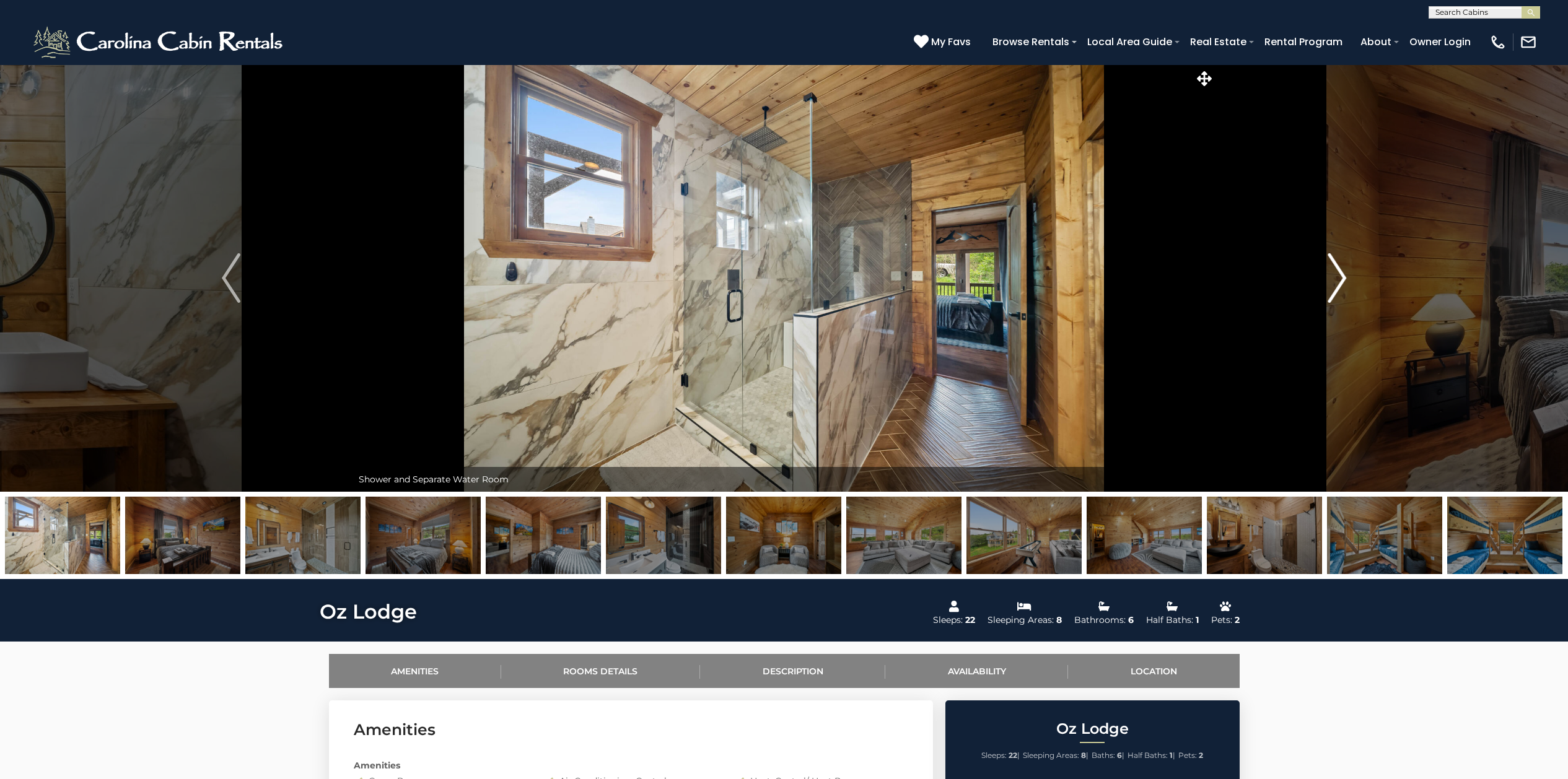
click at [1339, 281] on img "Next" at bounding box center [1337, 278] width 18 height 49
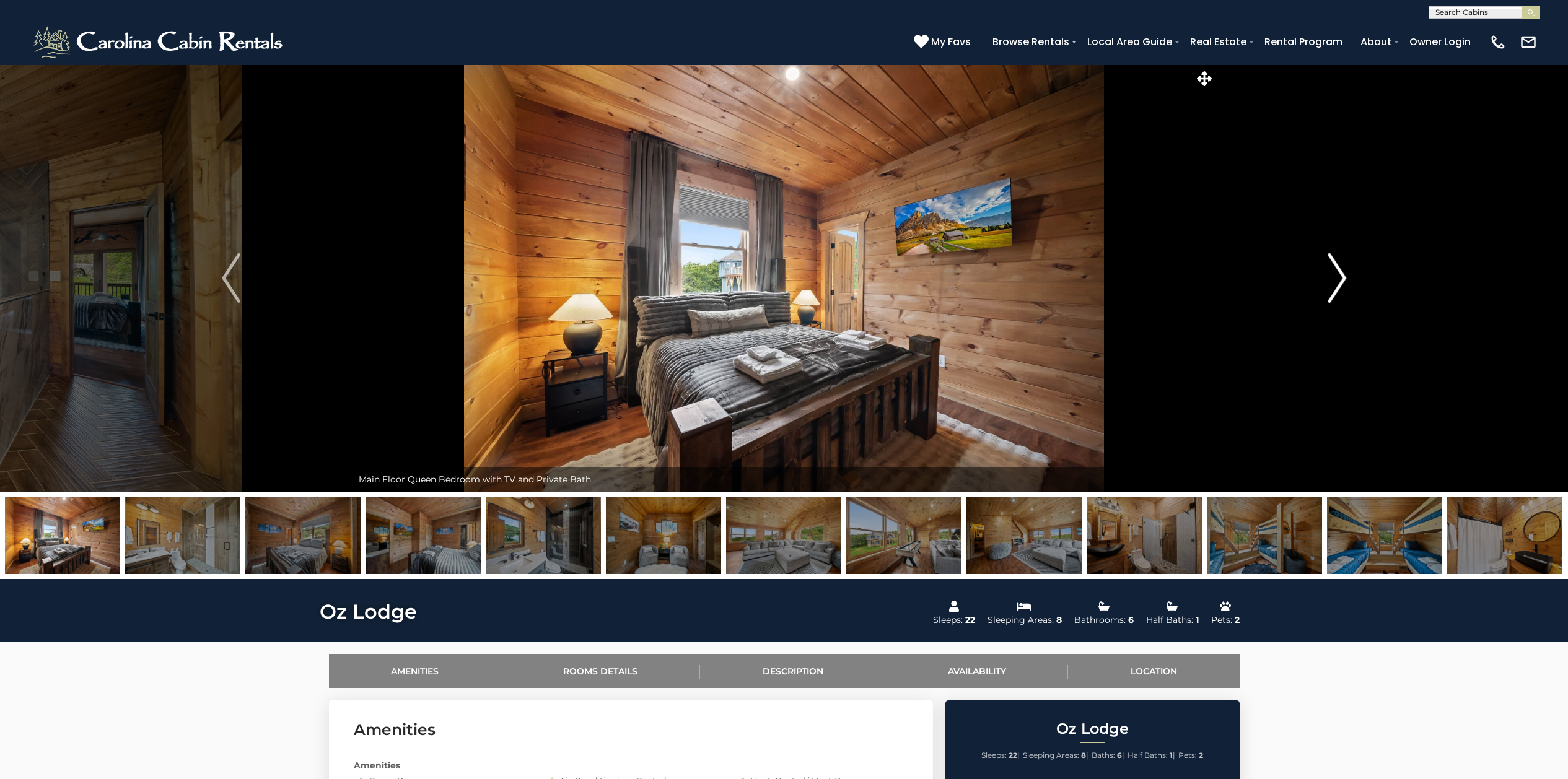
click at [1339, 281] on img "Next" at bounding box center [1337, 278] width 18 height 49
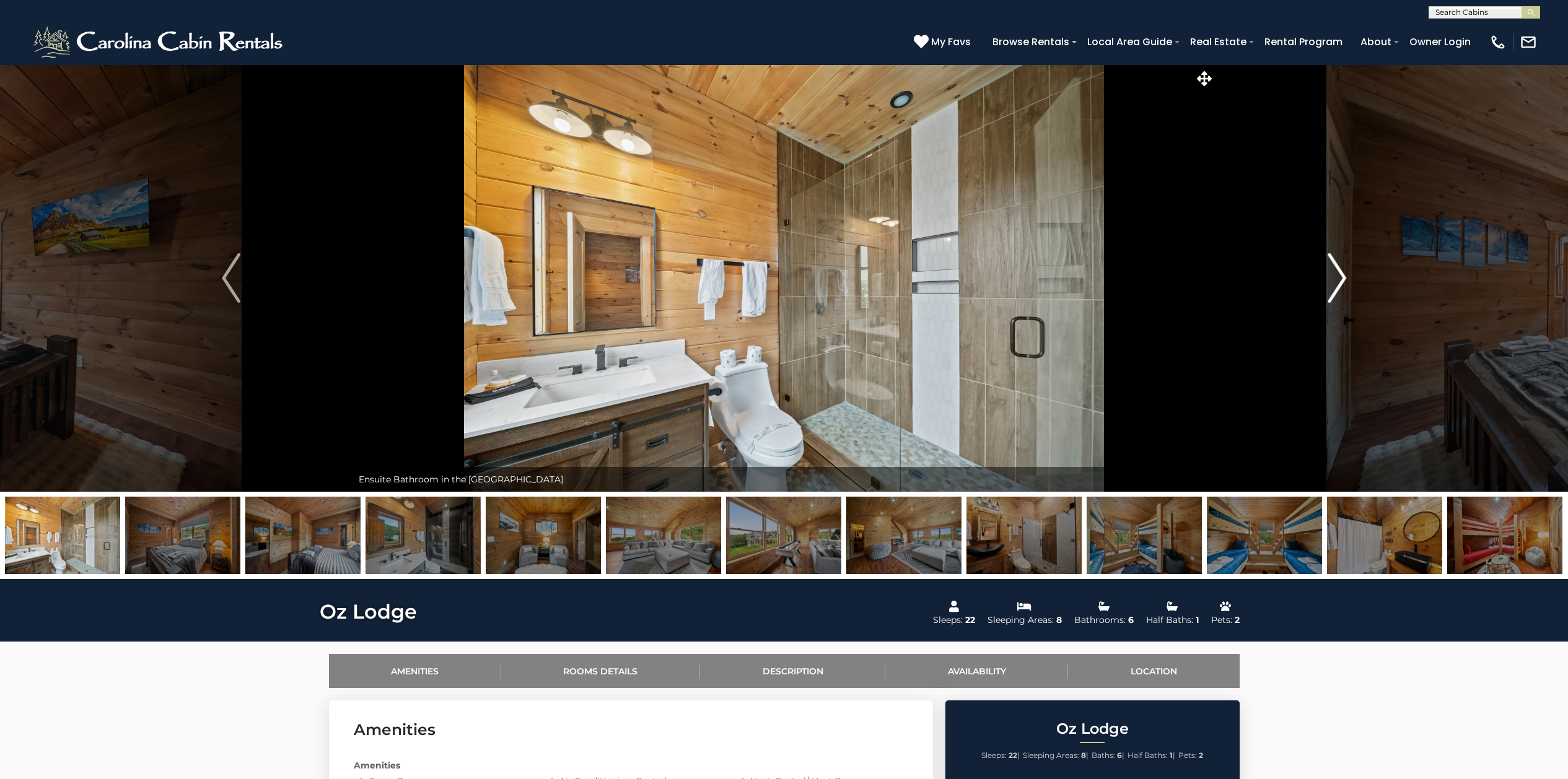
click at [1339, 281] on img "Next" at bounding box center [1337, 278] width 18 height 49
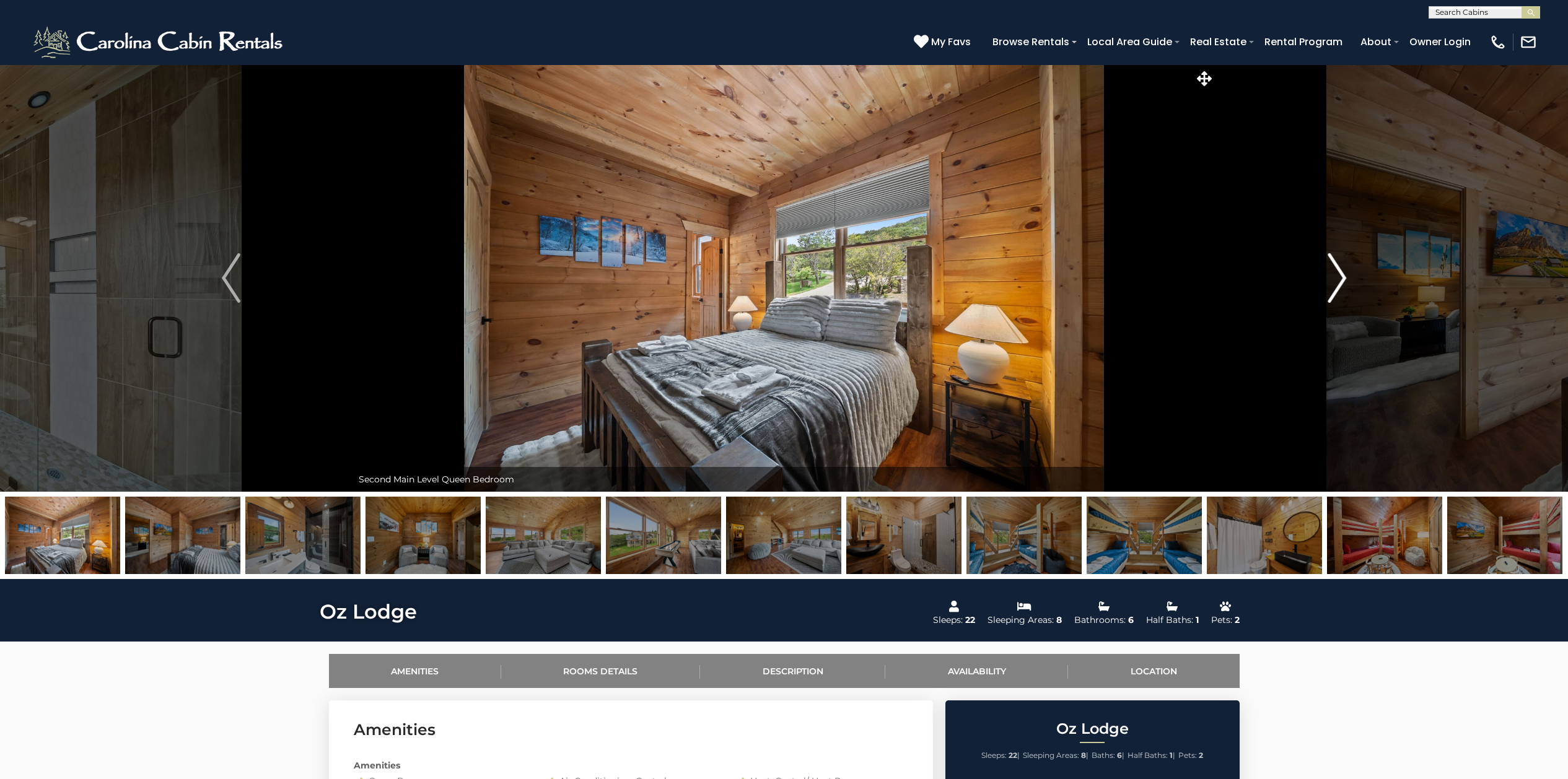
click at [1339, 281] on img "Next" at bounding box center [1337, 278] width 18 height 49
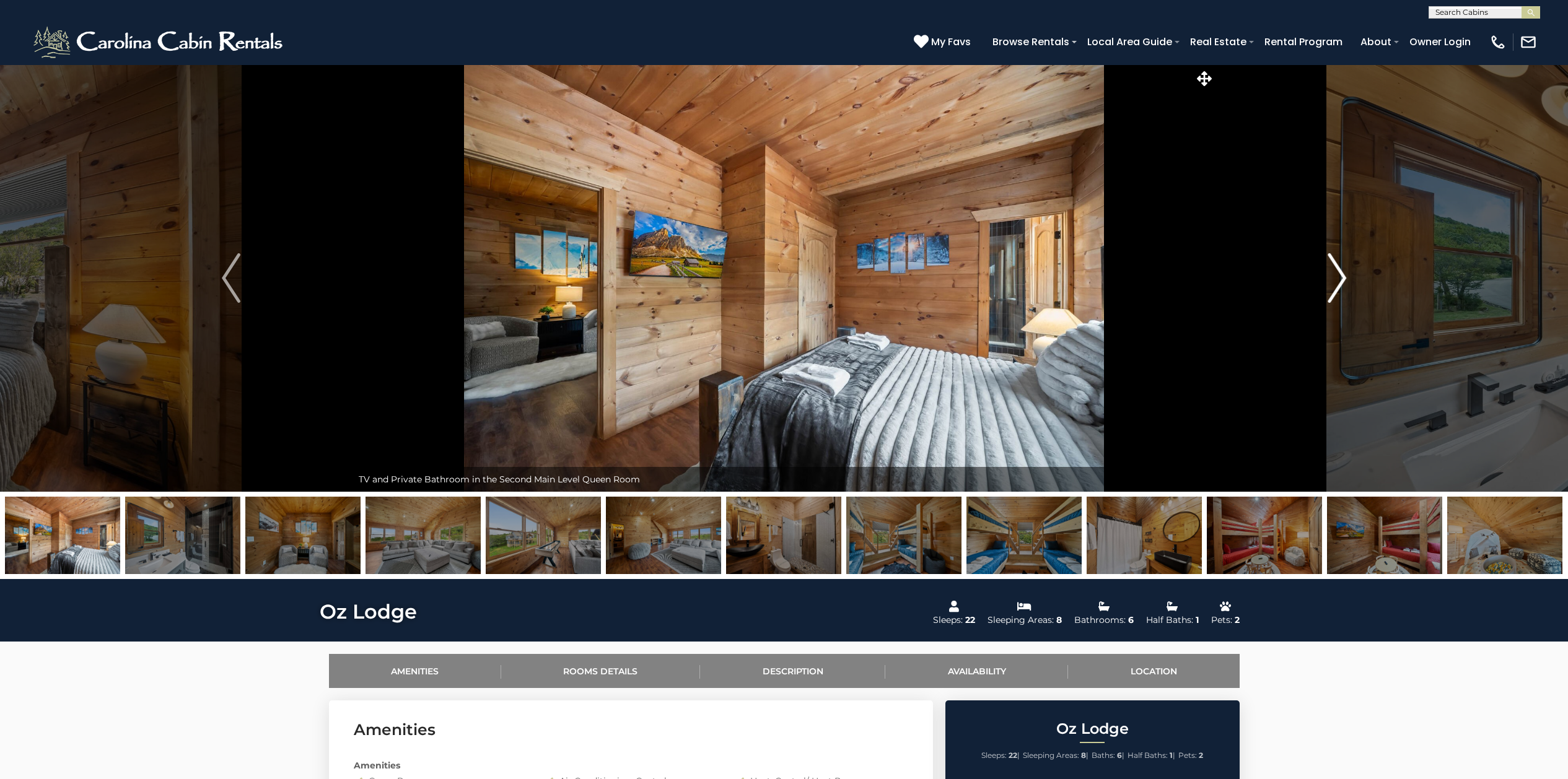
click at [1339, 281] on img "Next" at bounding box center [1337, 278] width 18 height 49
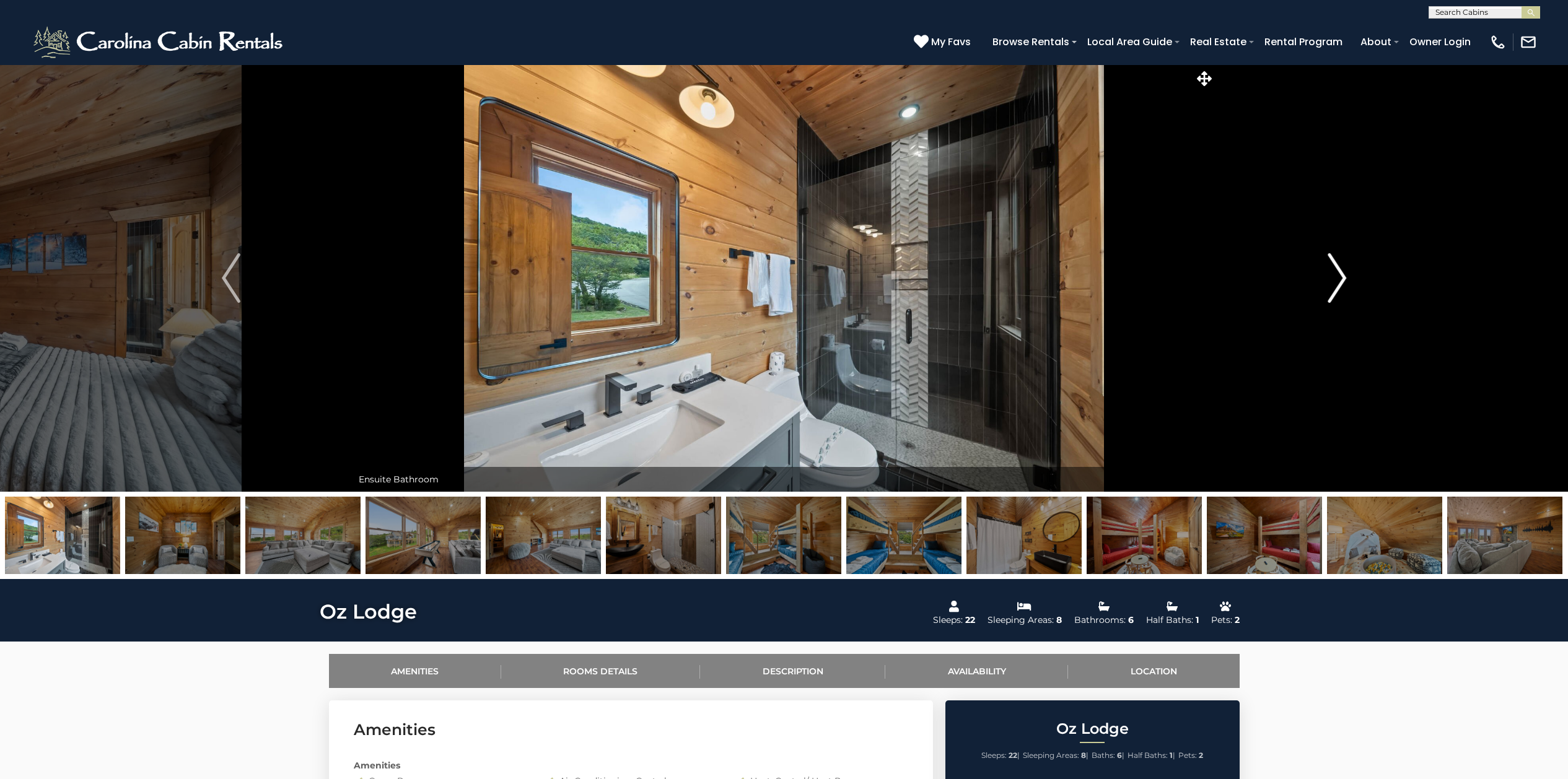
click at [1339, 281] on img "Next" at bounding box center [1337, 278] width 18 height 49
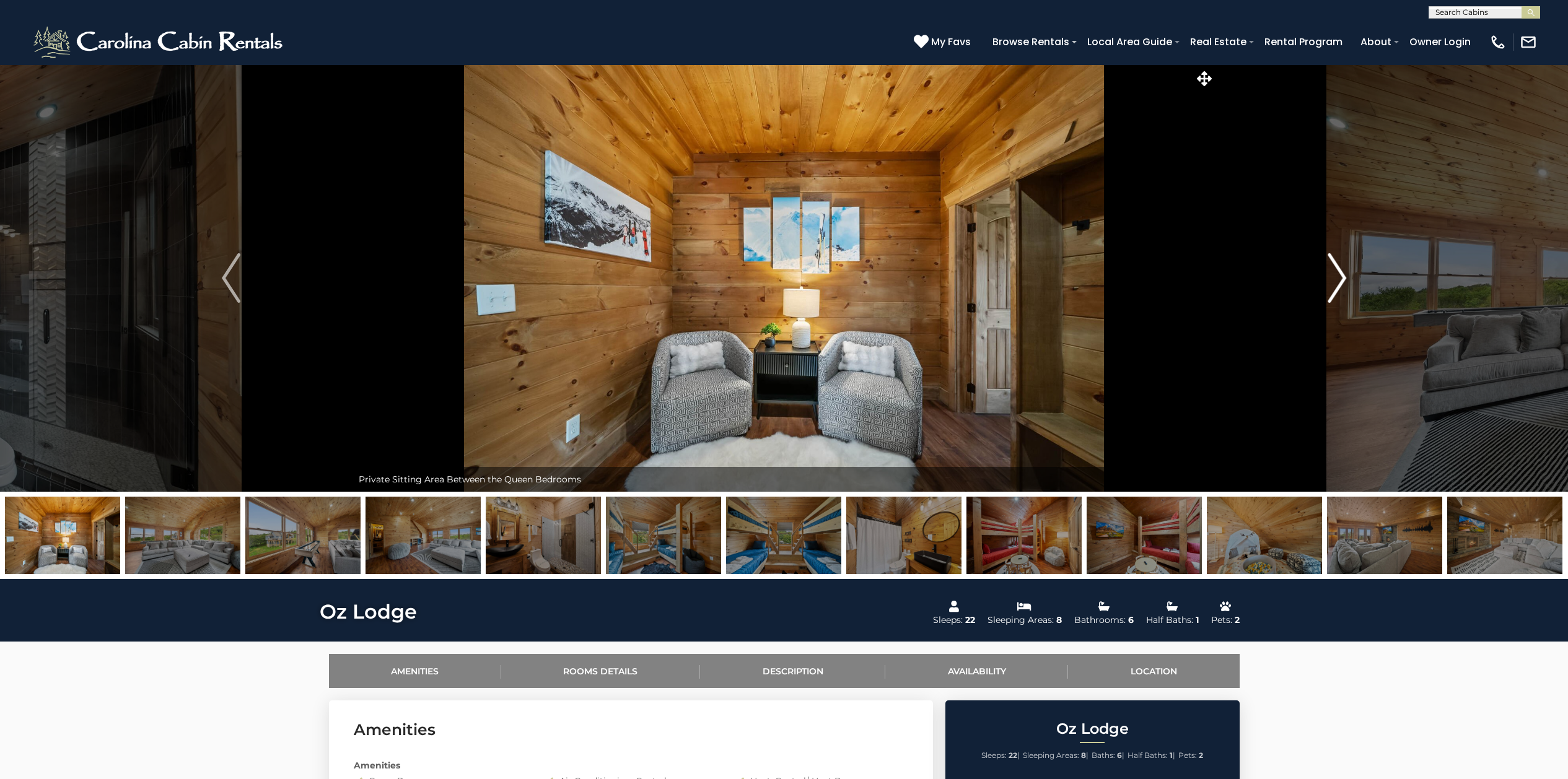
click at [1339, 281] on img "Next" at bounding box center [1337, 278] width 18 height 49
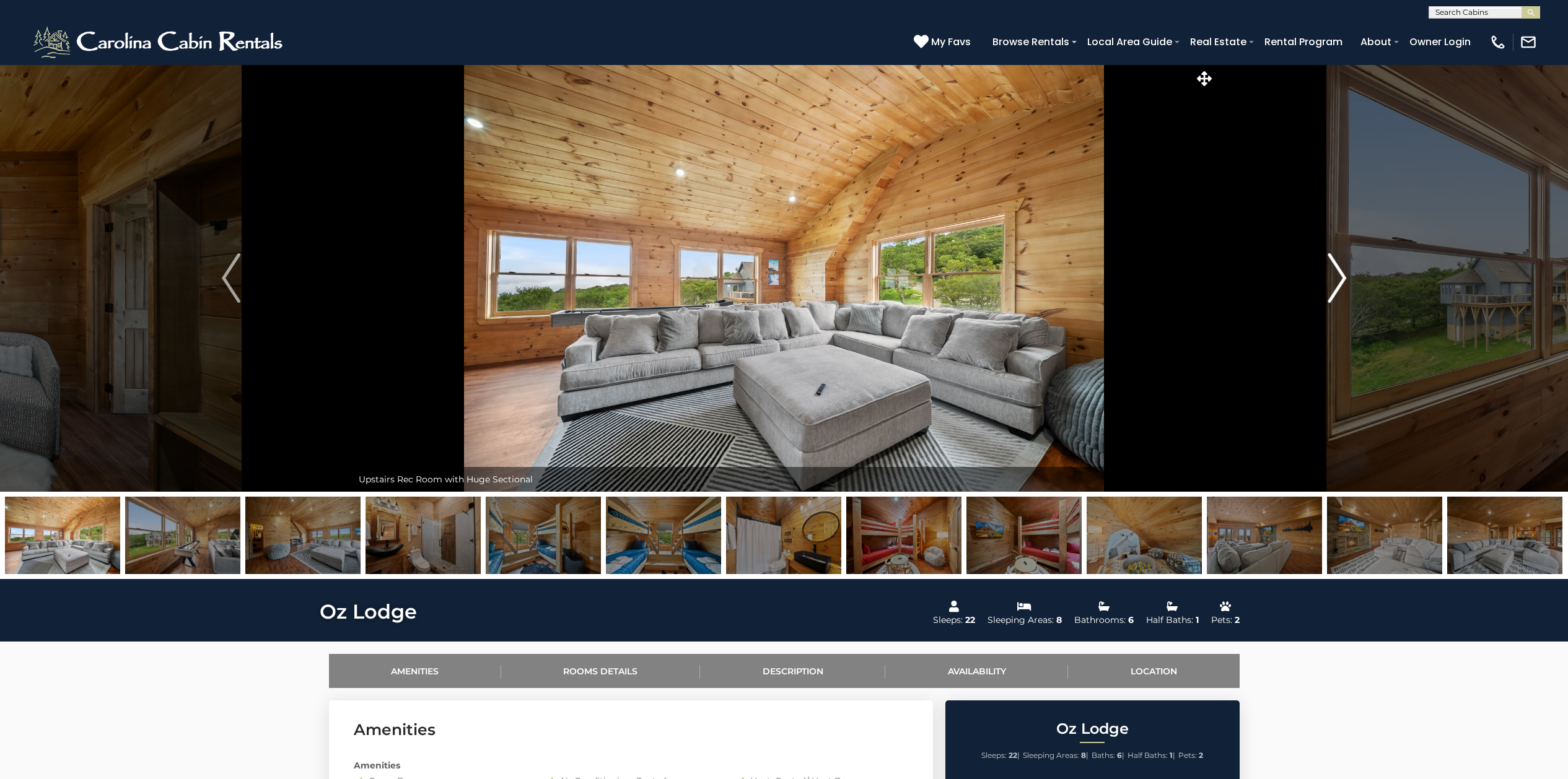
click at [1339, 281] on img "Next" at bounding box center [1337, 278] width 18 height 49
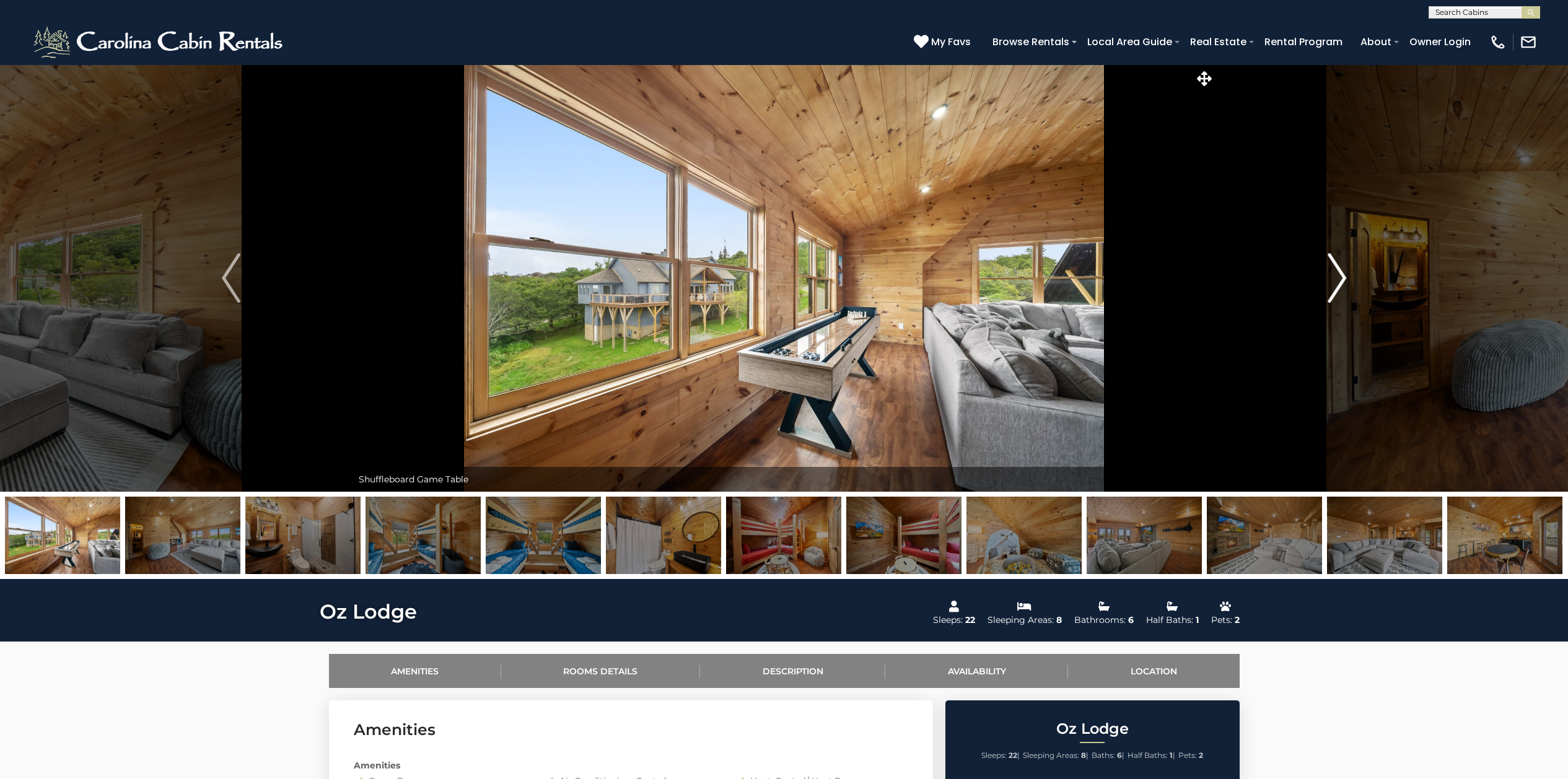
click at [1339, 281] on img "Next" at bounding box center [1337, 278] width 18 height 49
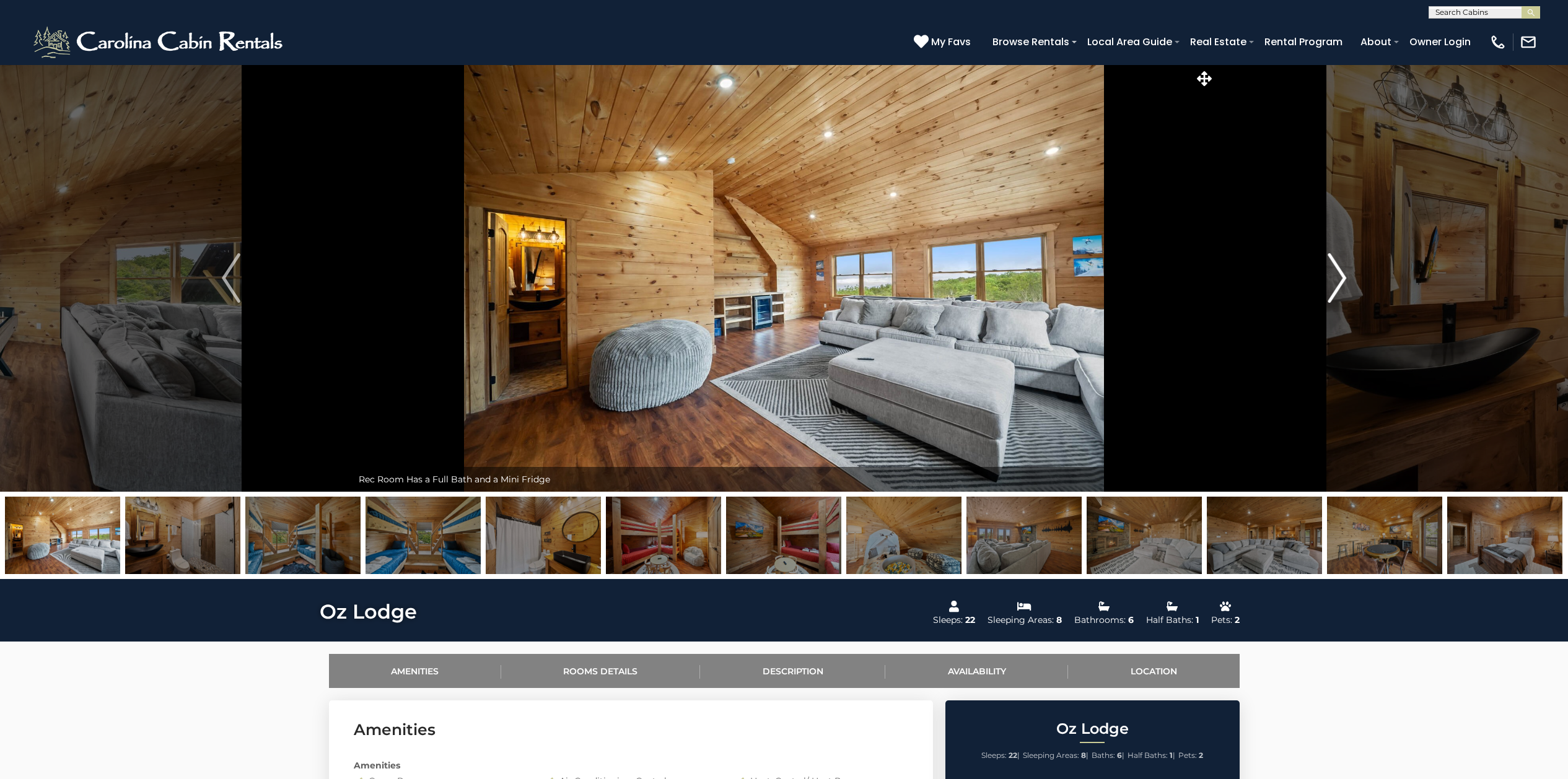
click at [1339, 281] on img "Next" at bounding box center [1337, 278] width 18 height 49
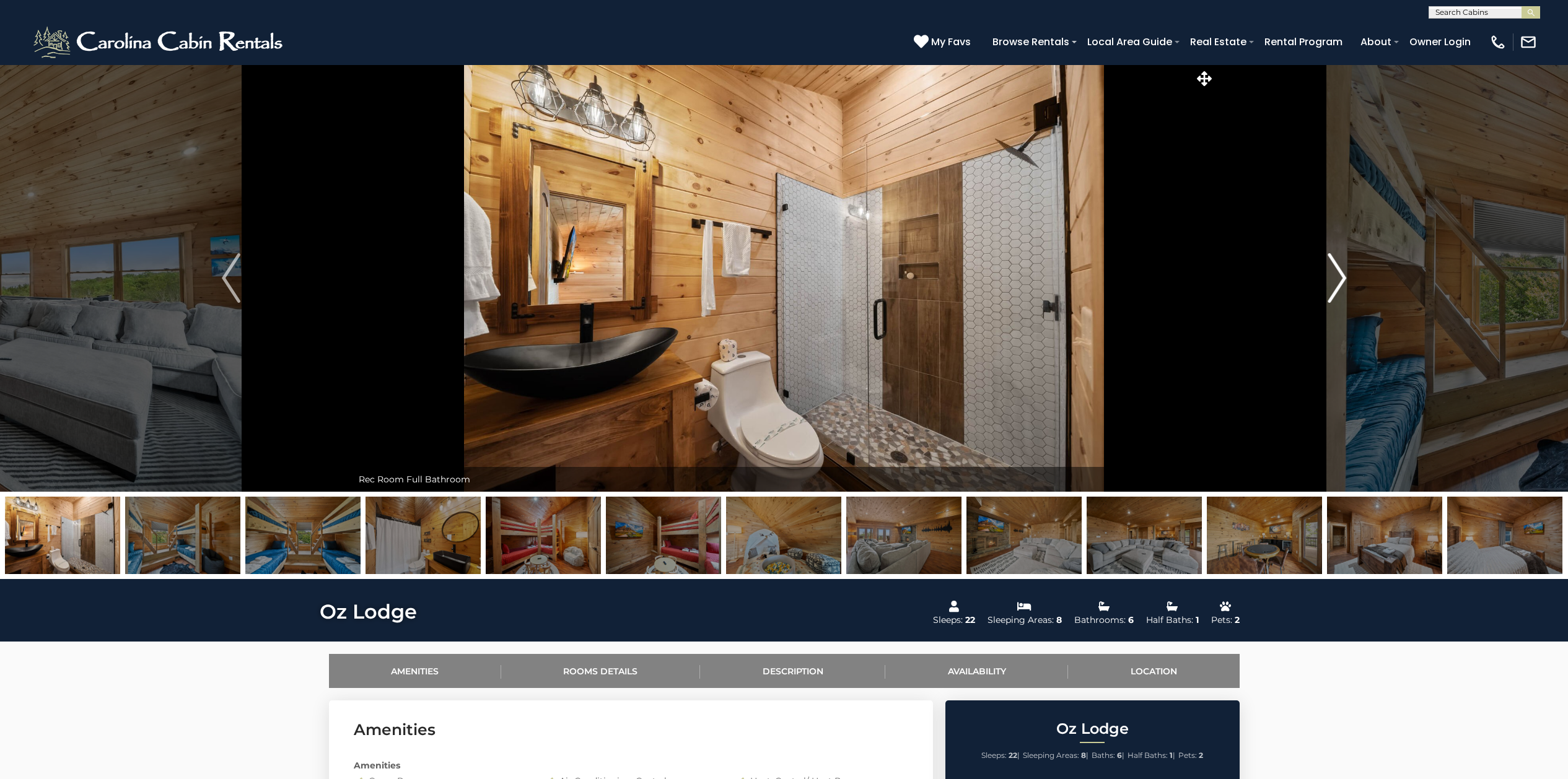
click at [1339, 281] on img "Next" at bounding box center [1337, 278] width 18 height 49
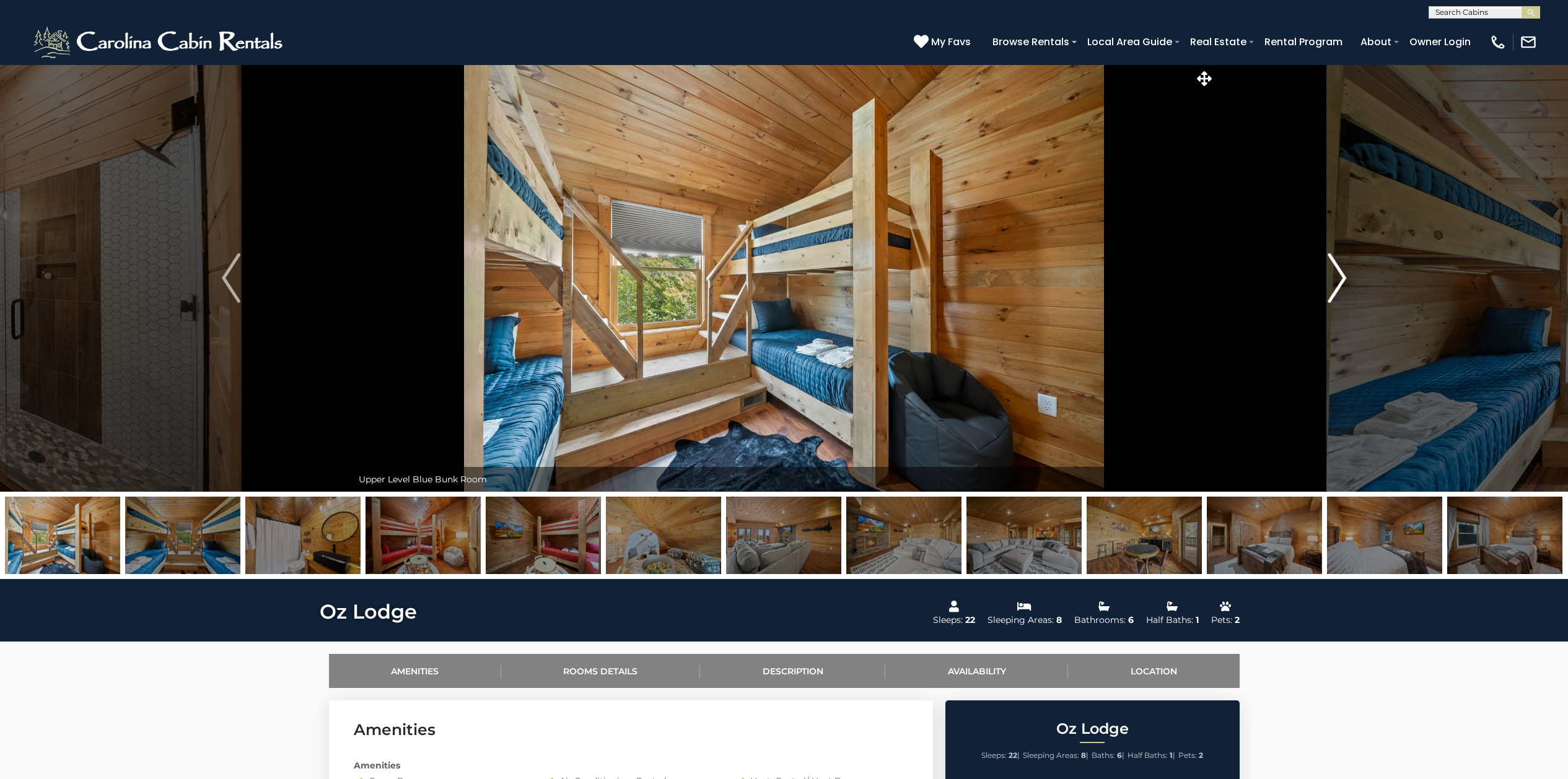
click at [1339, 281] on img "Next" at bounding box center [1337, 278] width 18 height 49
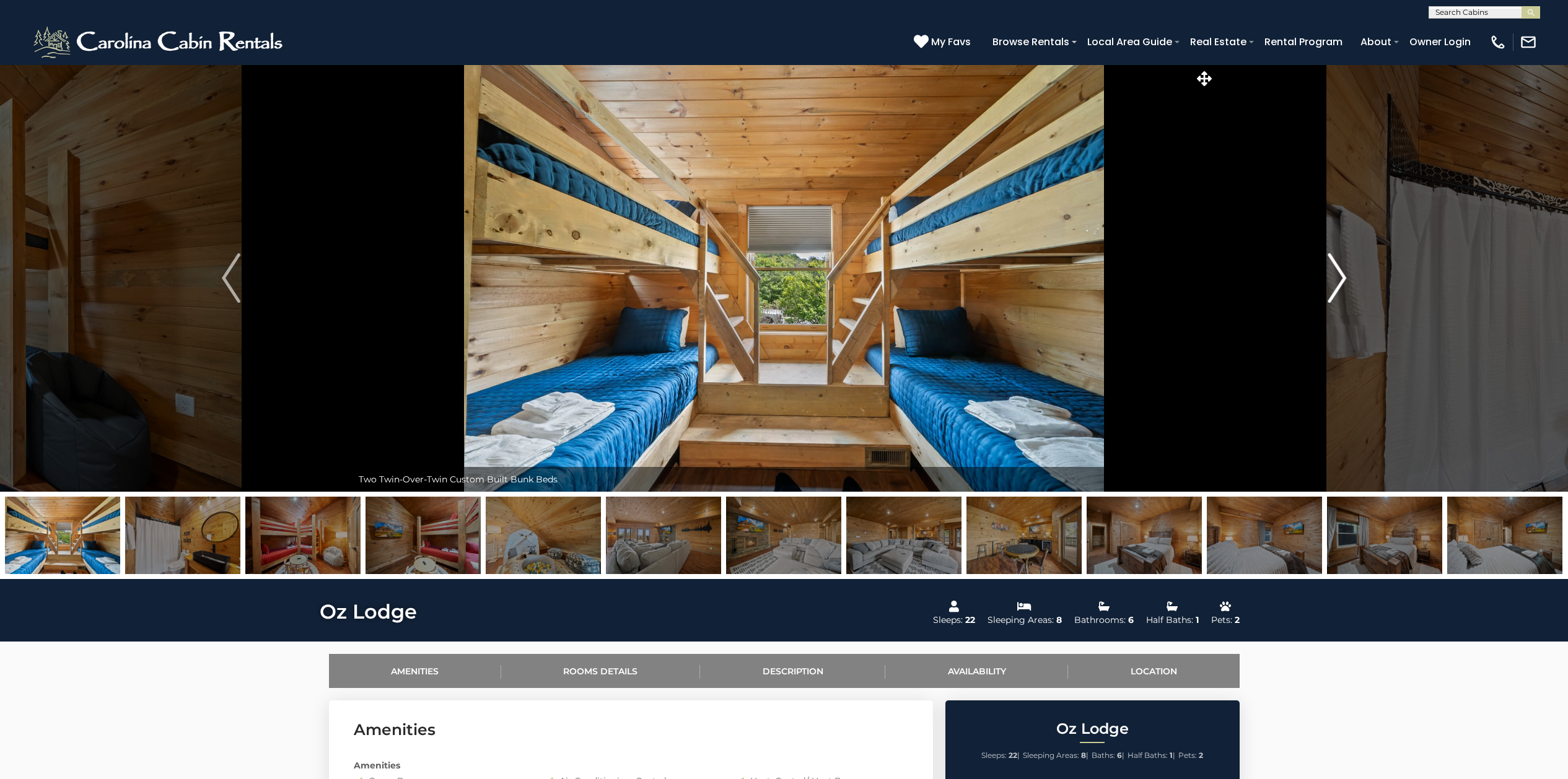
click at [1339, 281] on img "Next" at bounding box center [1337, 278] width 18 height 49
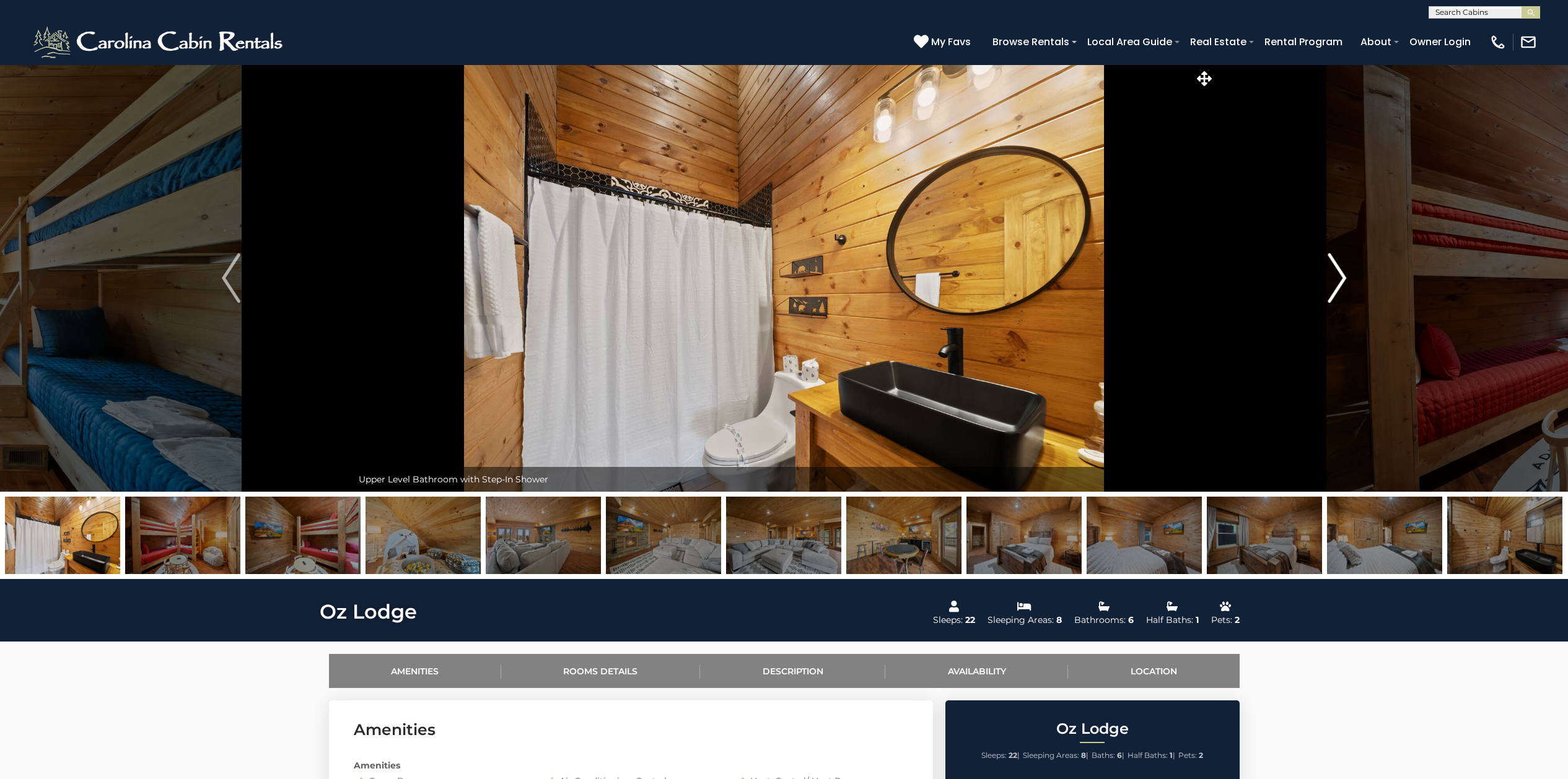
click at [1339, 281] on img "Next" at bounding box center [1337, 278] width 18 height 49
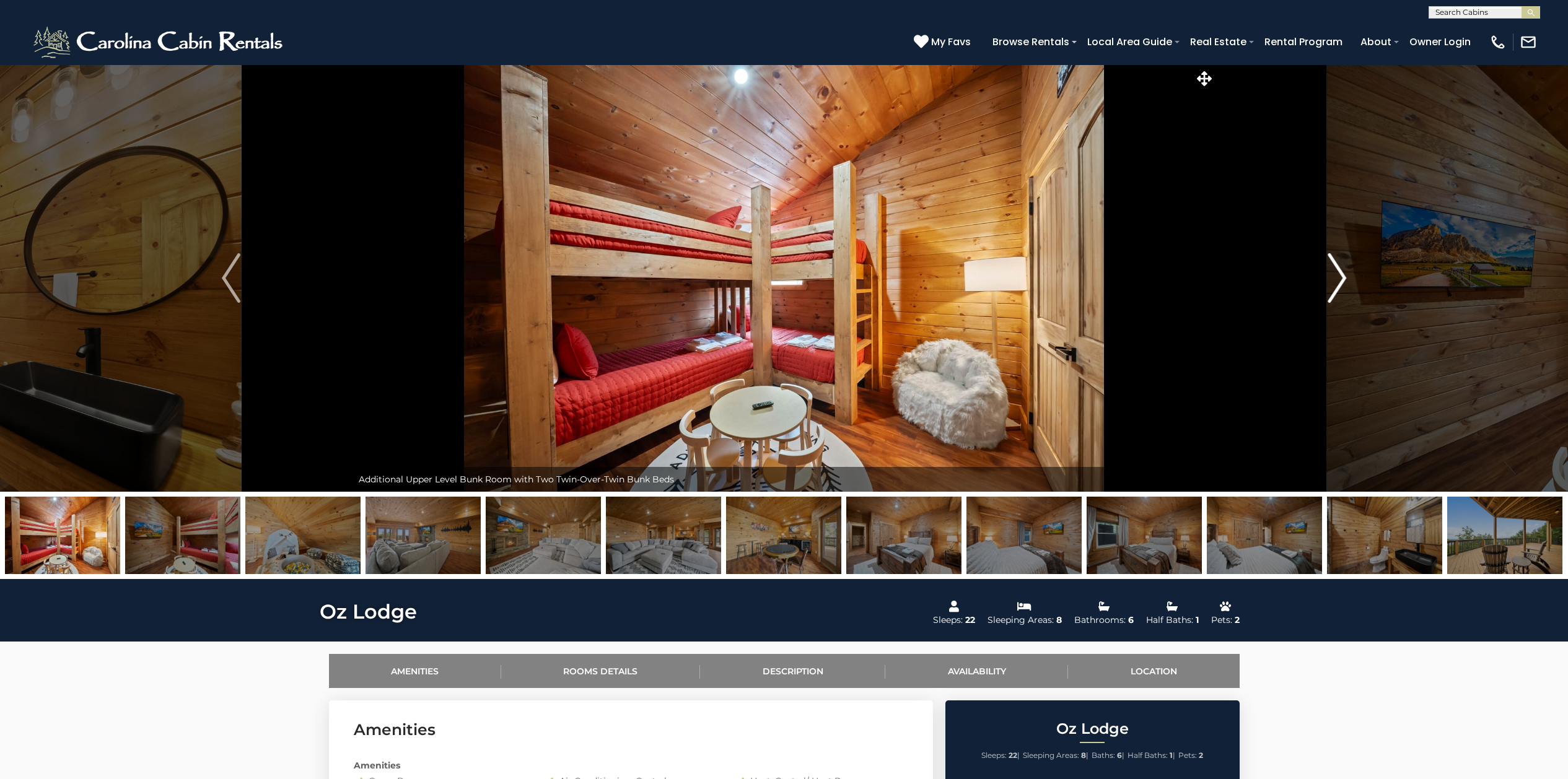
click at [1339, 281] on img "Next" at bounding box center [1337, 278] width 18 height 49
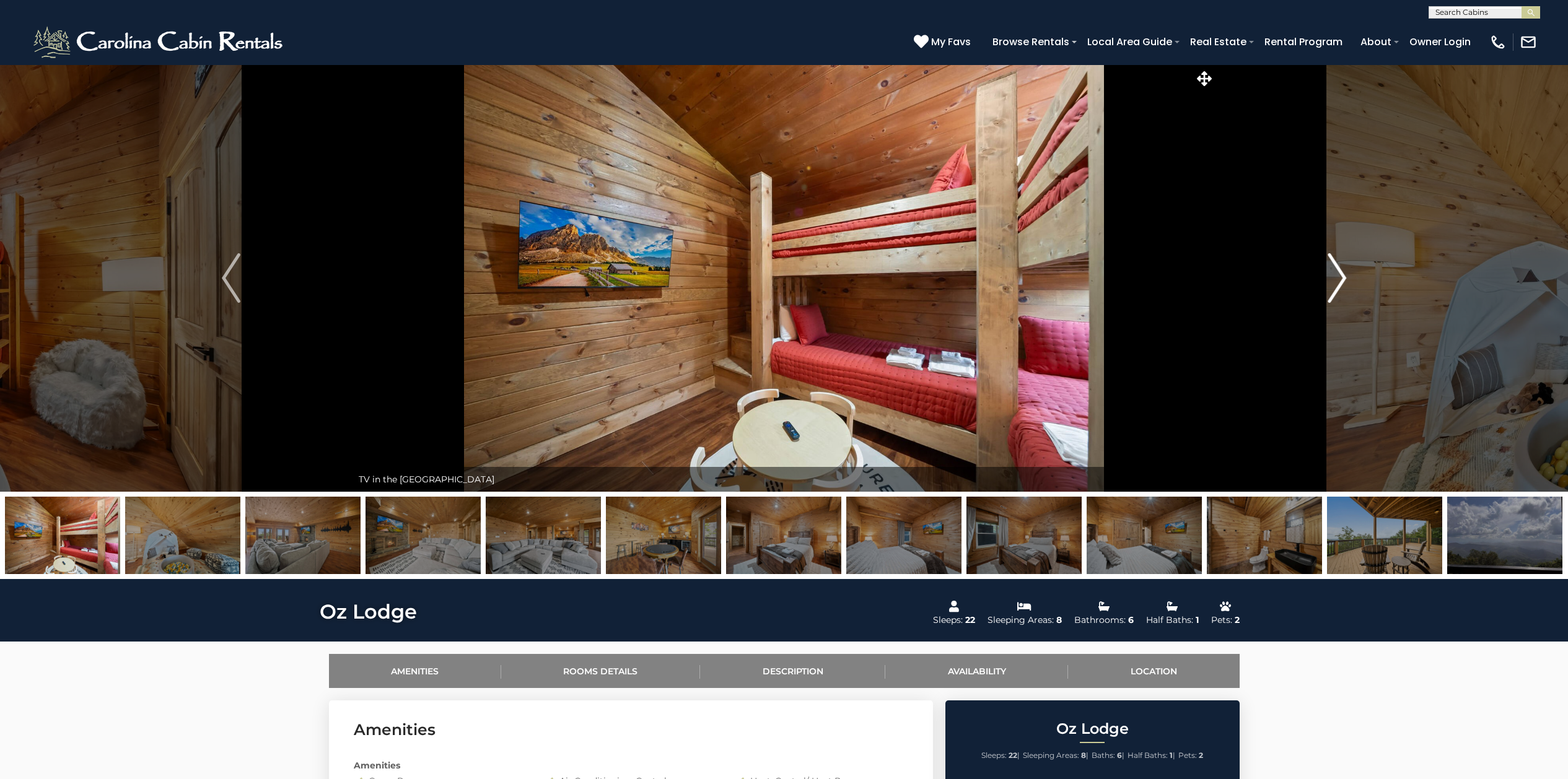
click at [1339, 281] on img "Next" at bounding box center [1337, 278] width 18 height 49
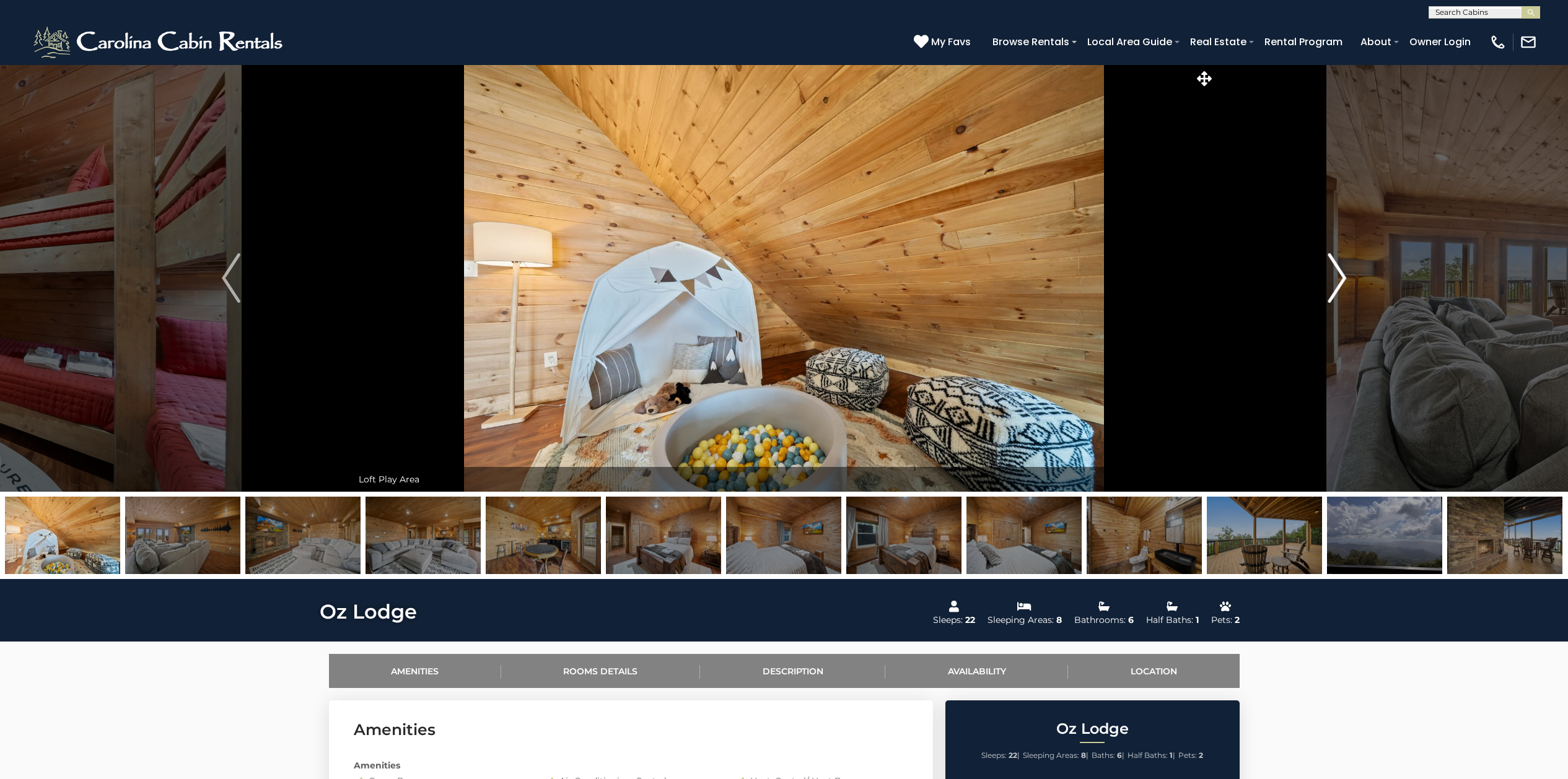
click at [1339, 281] on img "Next" at bounding box center [1337, 278] width 18 height 49
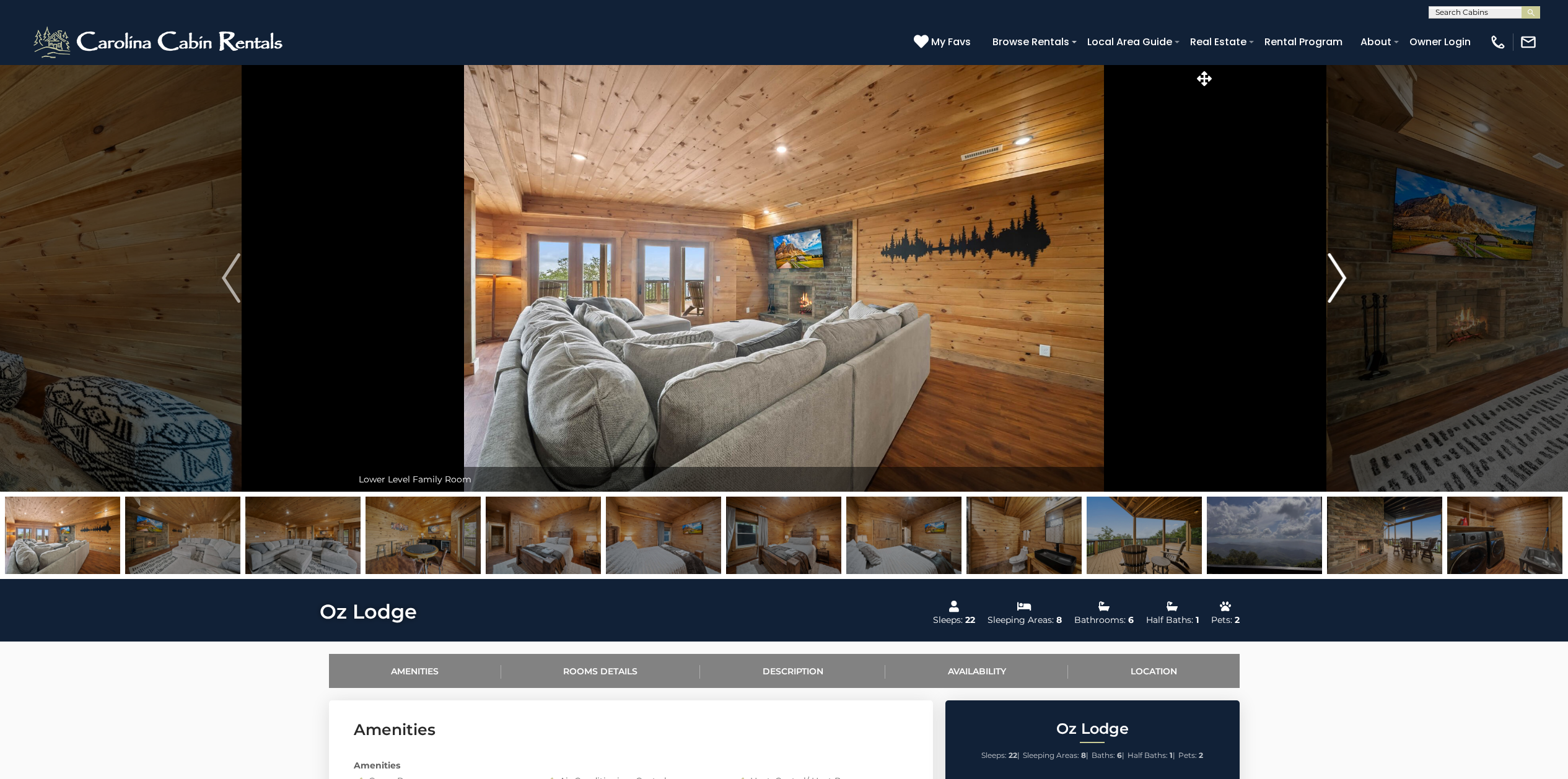
click at [1339, 281] on img "Next" at bounding box center [1337, 278] width 18 height 49
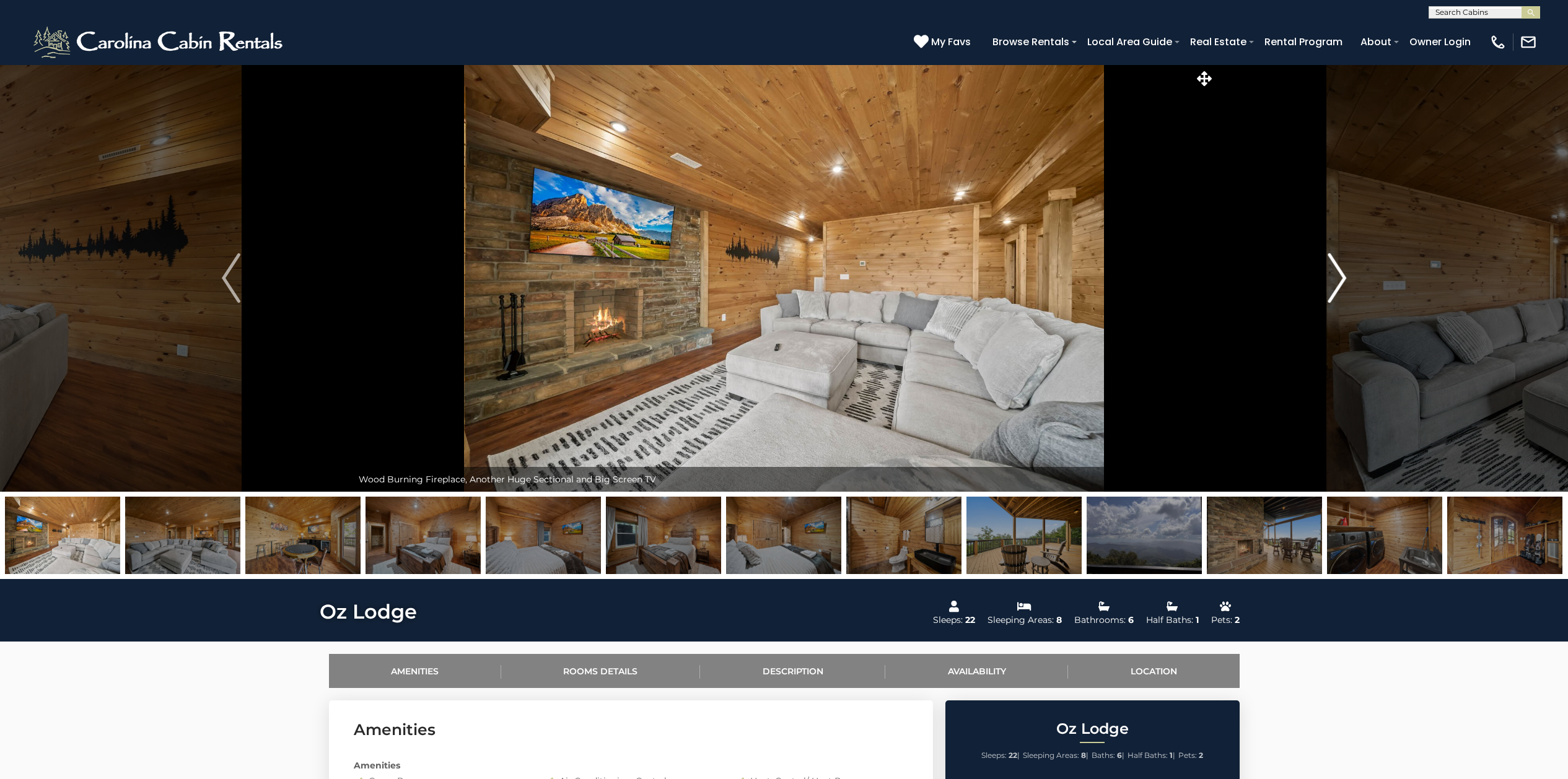
click at [1339, 281] on img "Next" at bounding box center [1337, 278] width 18 height 49
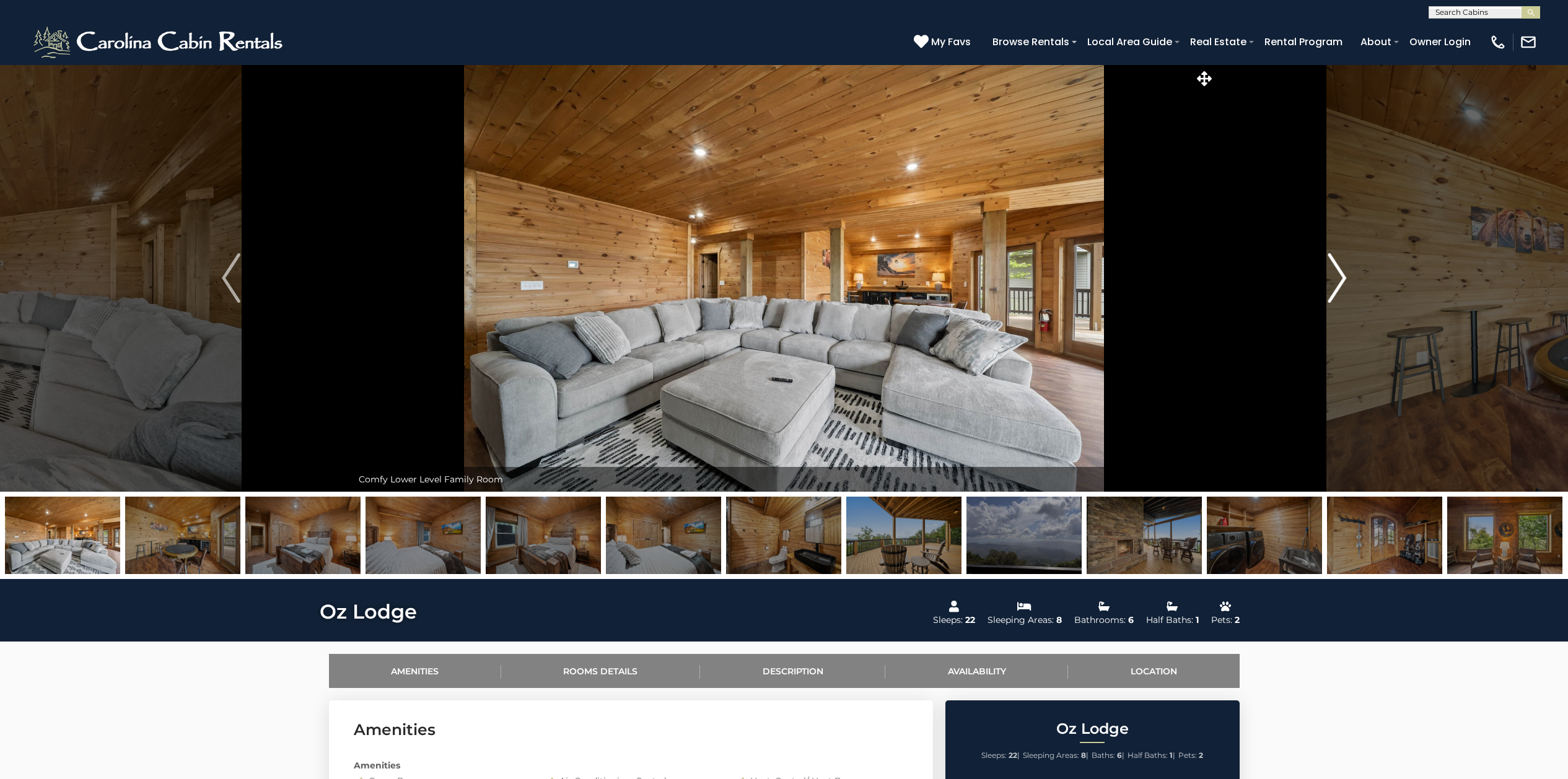
click at [1339, 281] on img "Next" at bounding box center [1337, 278] width 18 height 49
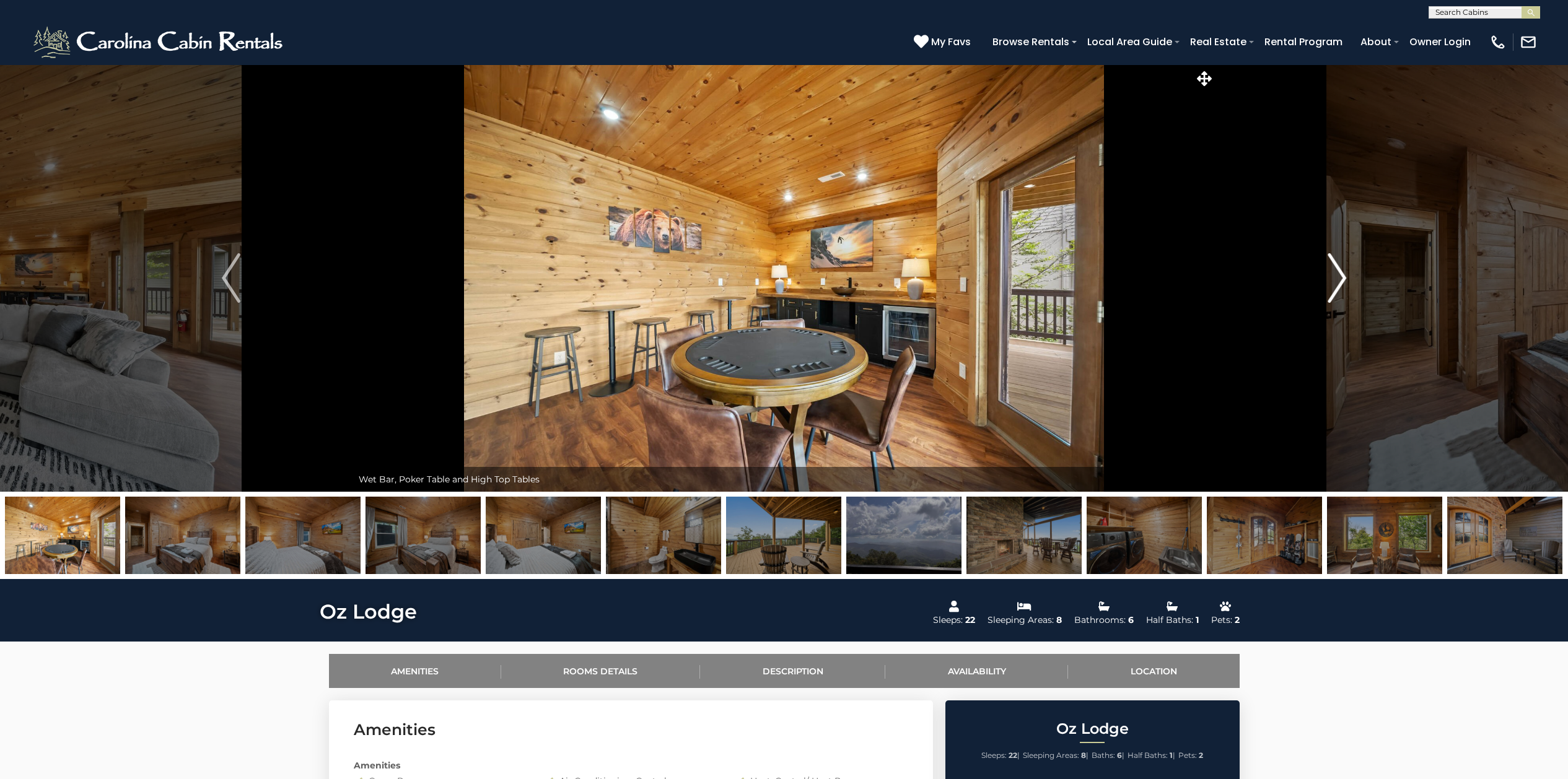
click at [1339, 281] on img "Next" at bounding box center [1337, 278] width 18 height 49
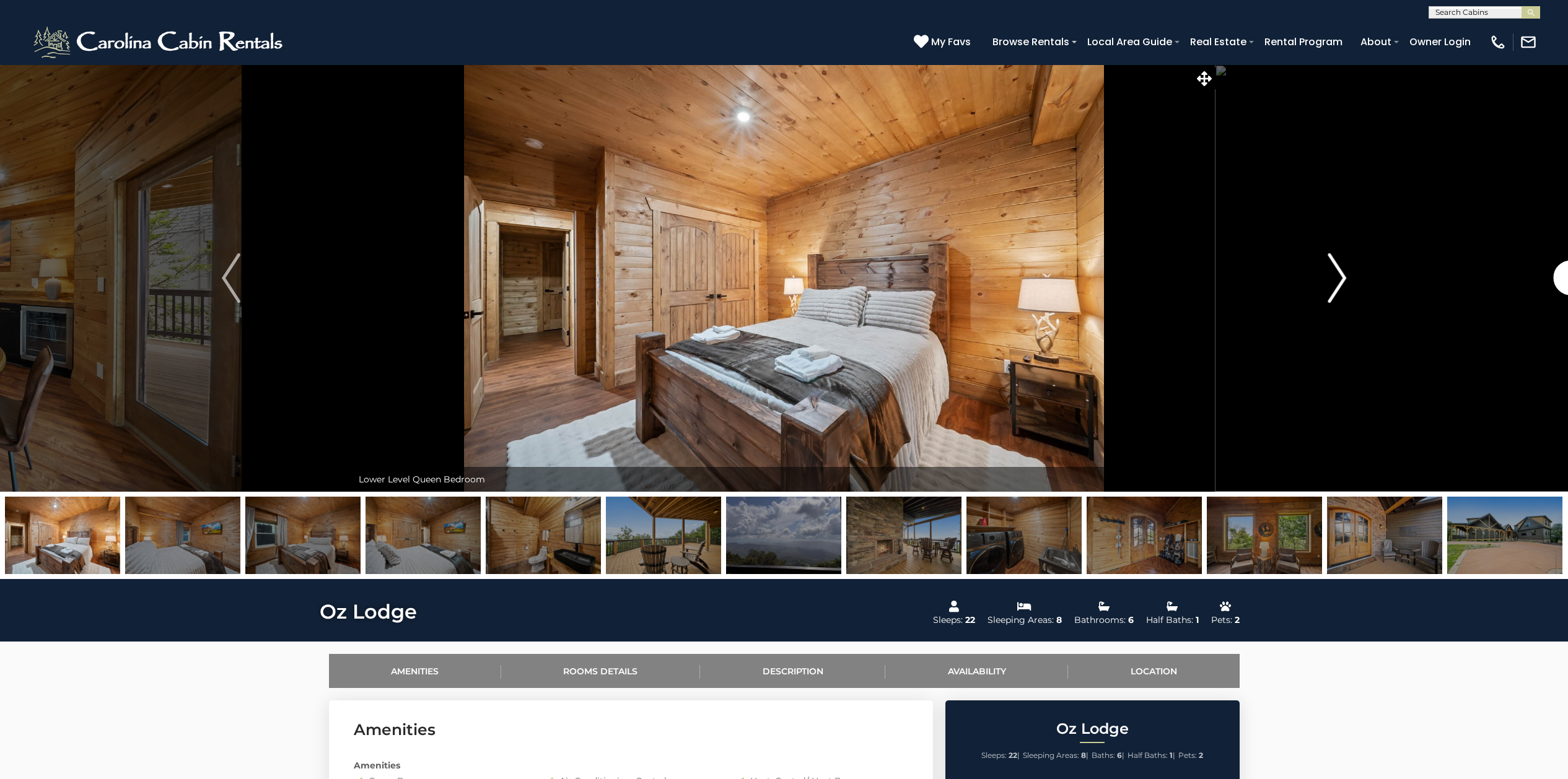
click at [1339, 281] on img "Next" at bounding box center [1337, 278] width 18 height 49
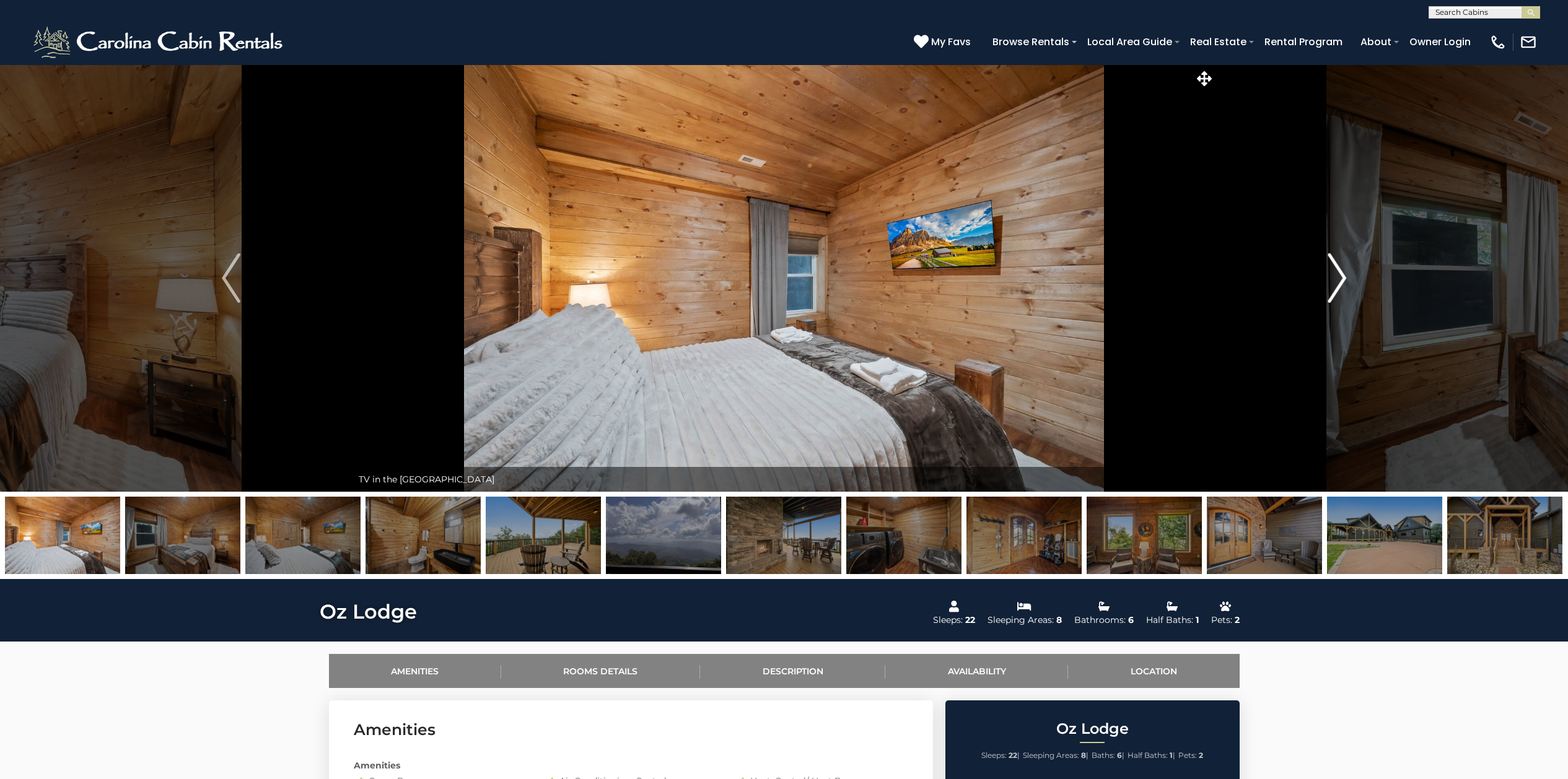
click at [1339, 281] on img "Next" at bounding box center [1337, 278] width 18 height 49
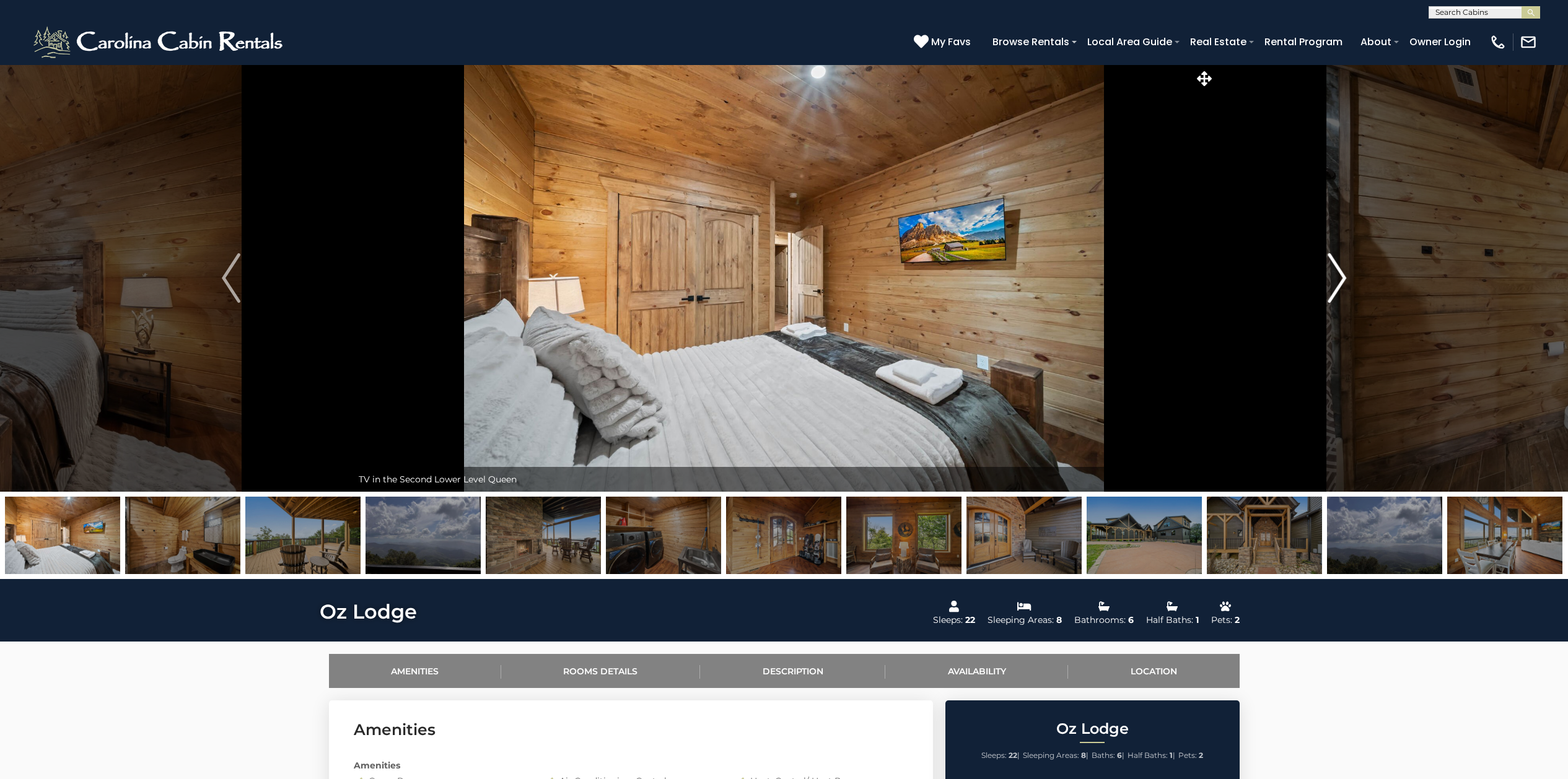
click at [1339, 281] on img "Next" at bounding box center [1337, 278] width 18 height 49
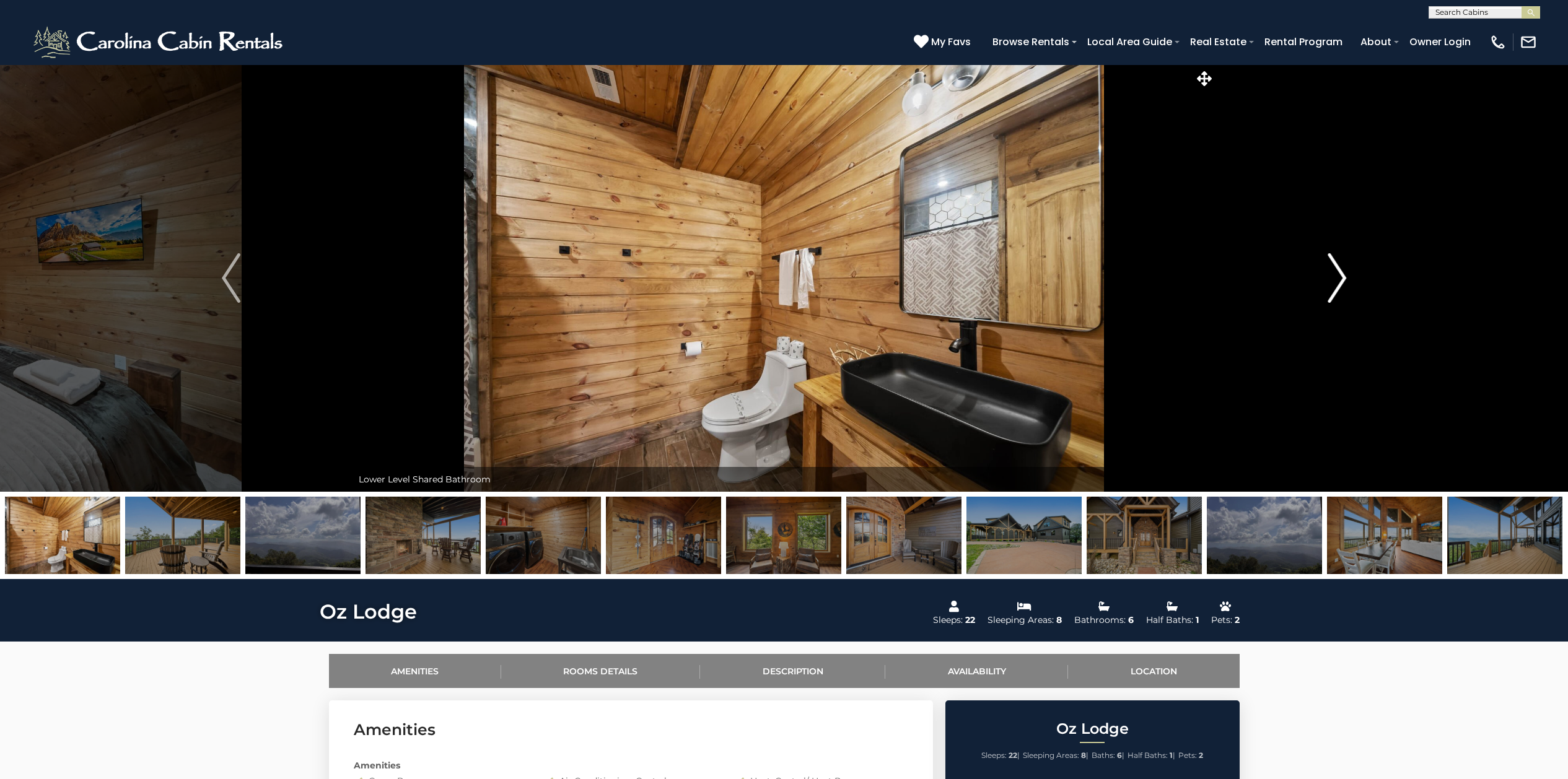
click at [1339, 281] on img "Next" at bounding box center [1337, 278] width 18 height 49
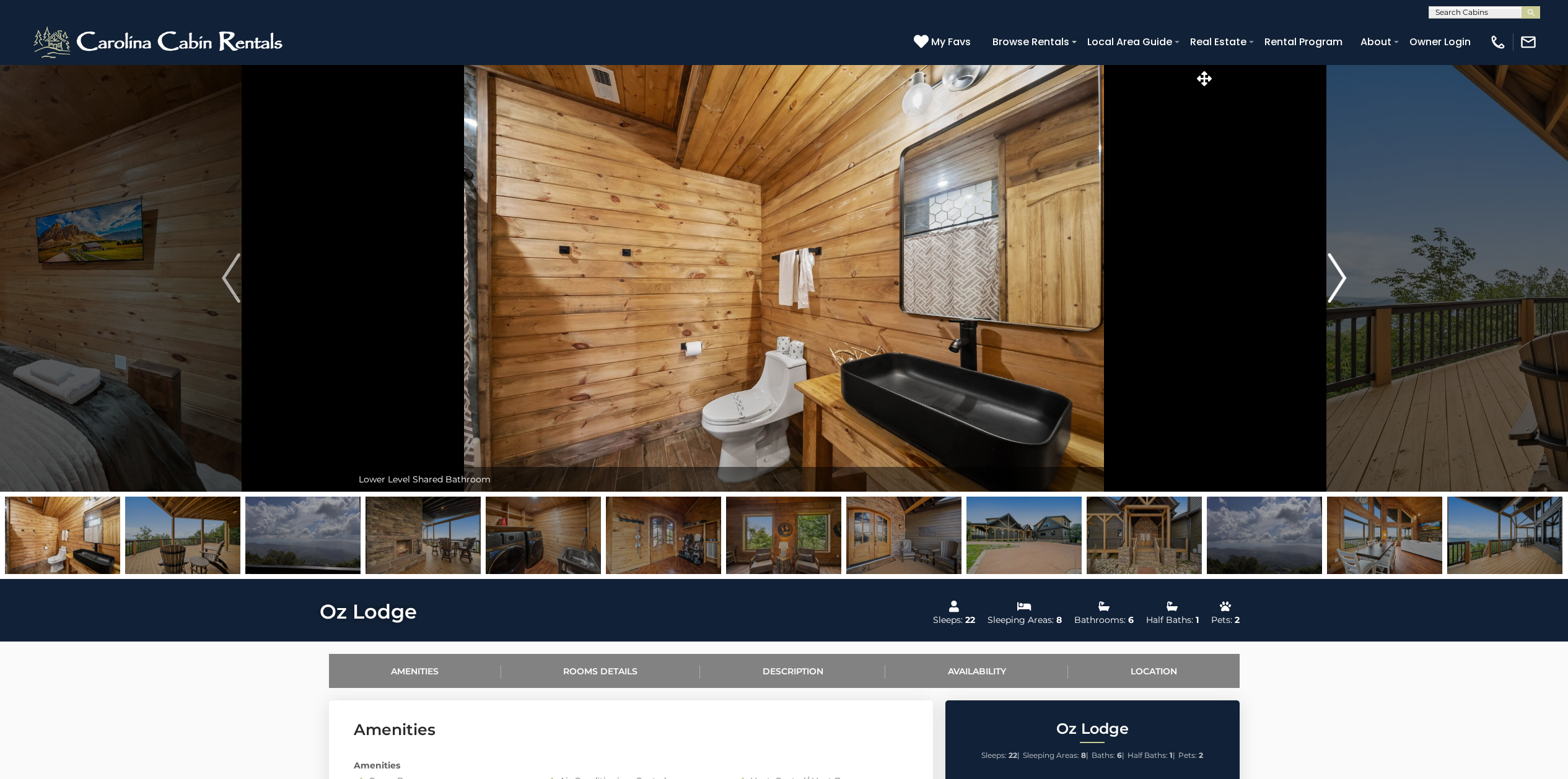
click at [1339, 281] on img "Next" at bounding box center [1337, 278] width 18 height 49
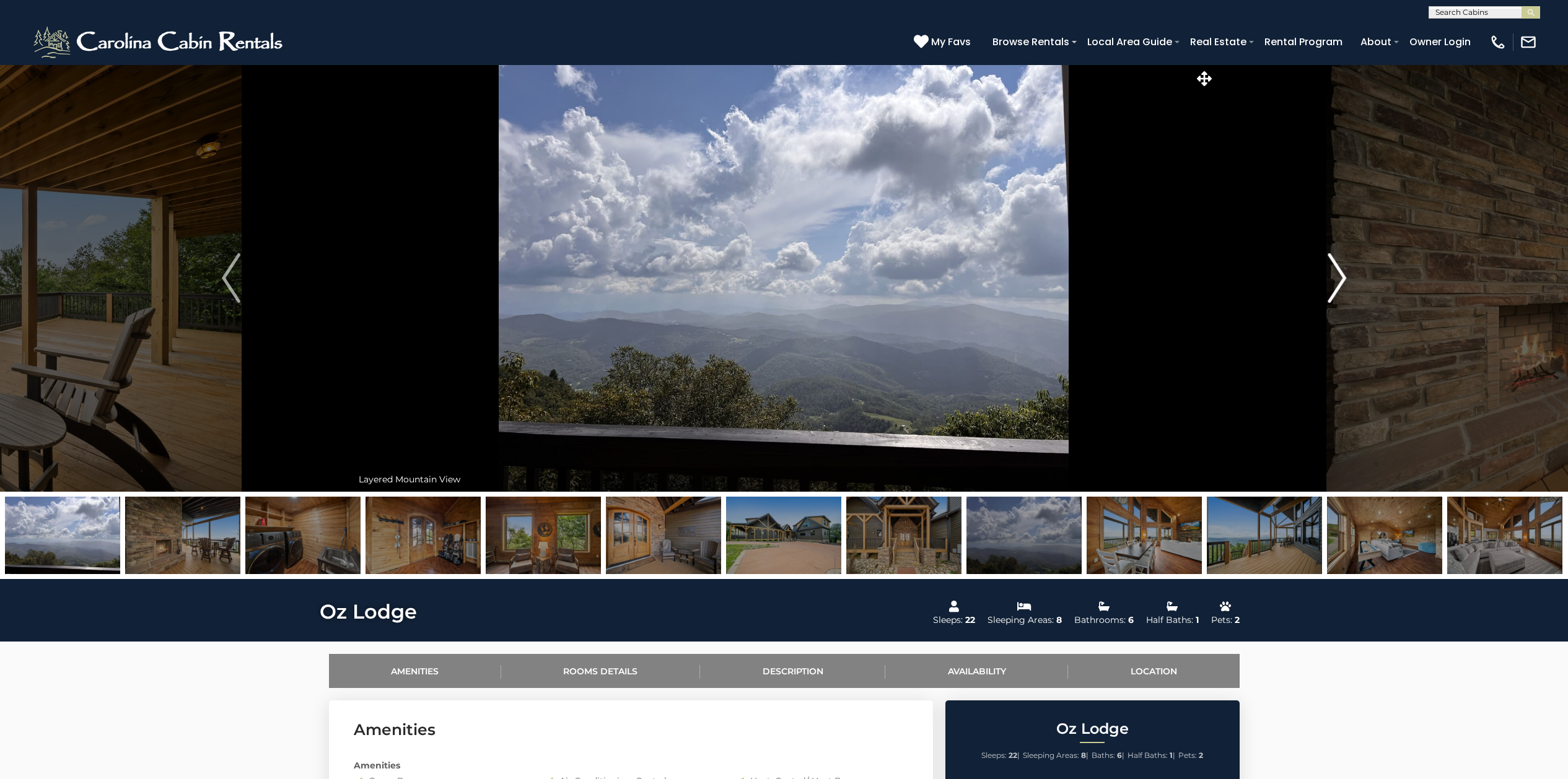
click at [1339, 281] on img "Next" at bounding box center [1337, 278] width 18 height 49
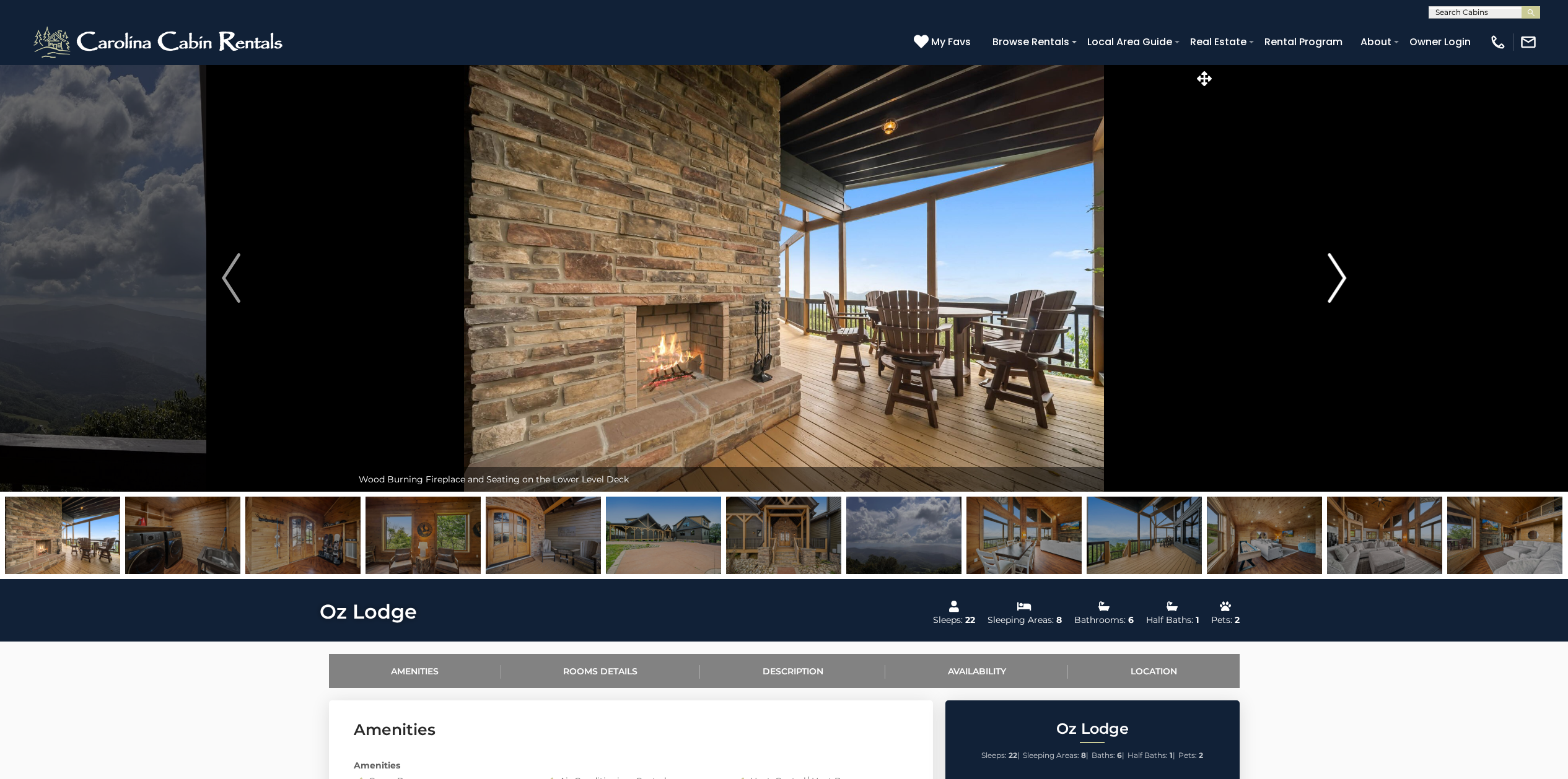
click at [1339, 281] on img "Next" at bounding box center [1337, 278] width 18 height 49
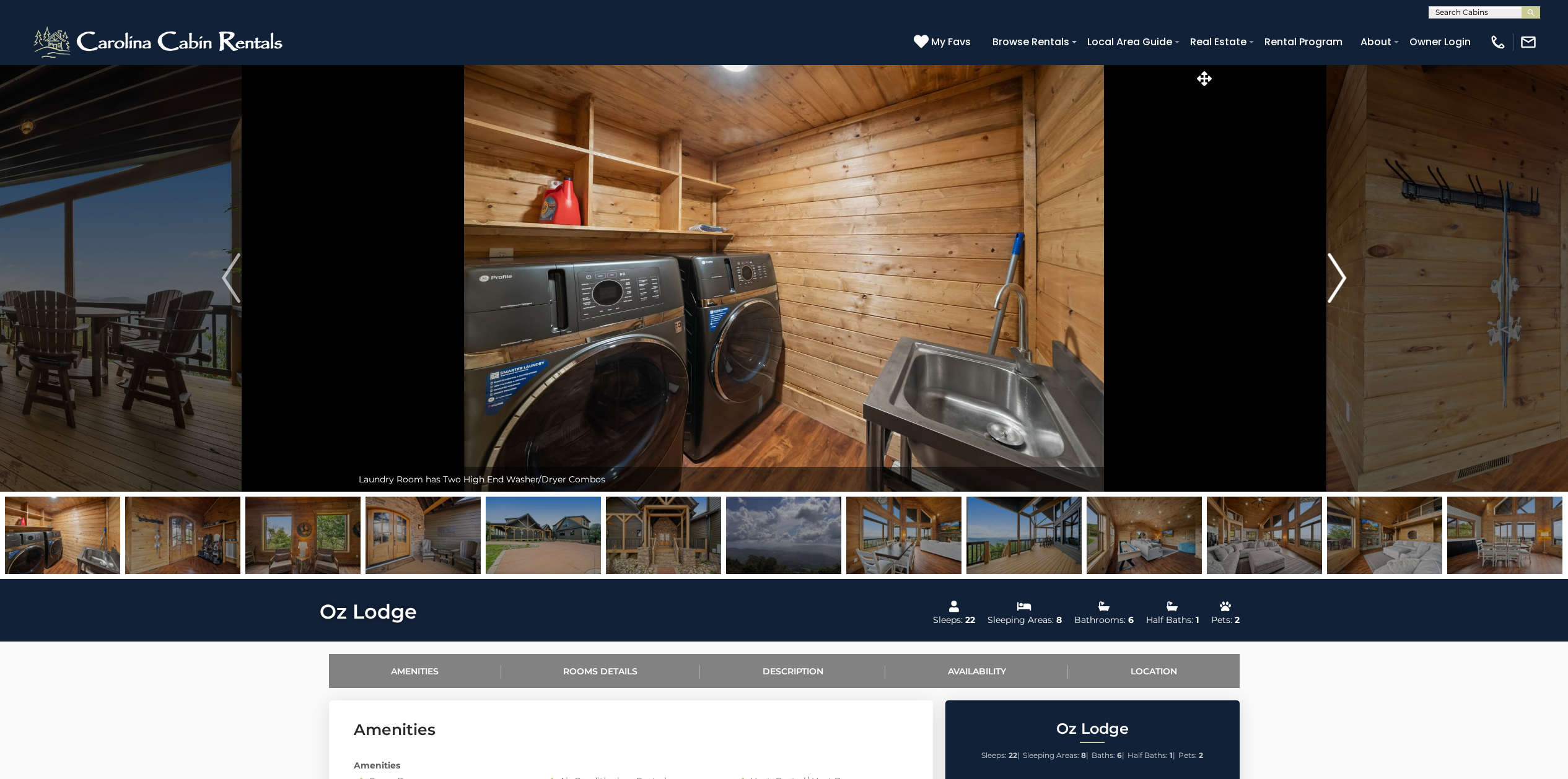
click at [1339, 281] on img "Next" at bounding box center [1337, 278] width 18 height 49
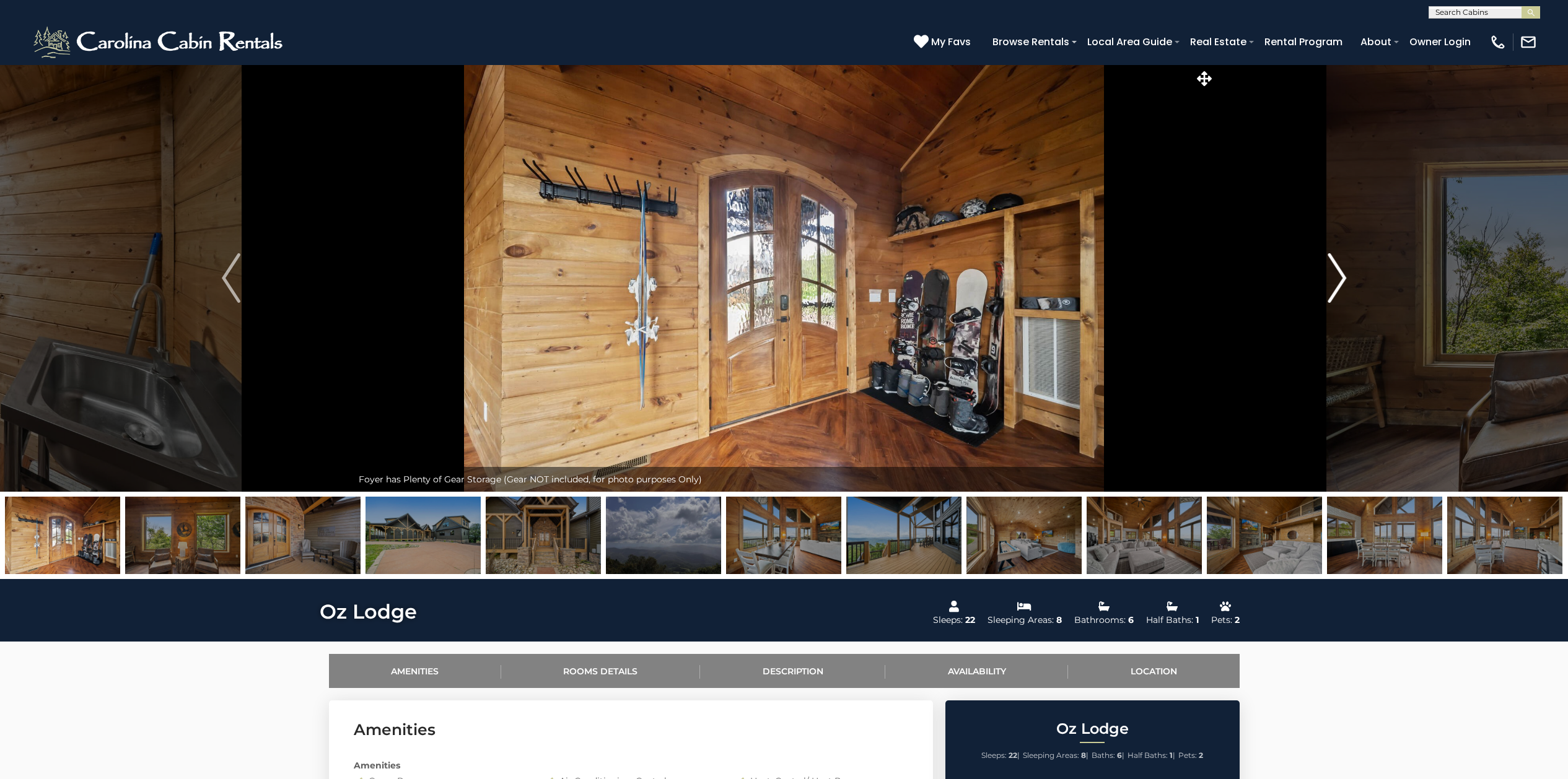
click at [1339, 281] on img "Next" at bounding box center [1337, 278] width 18 height 49
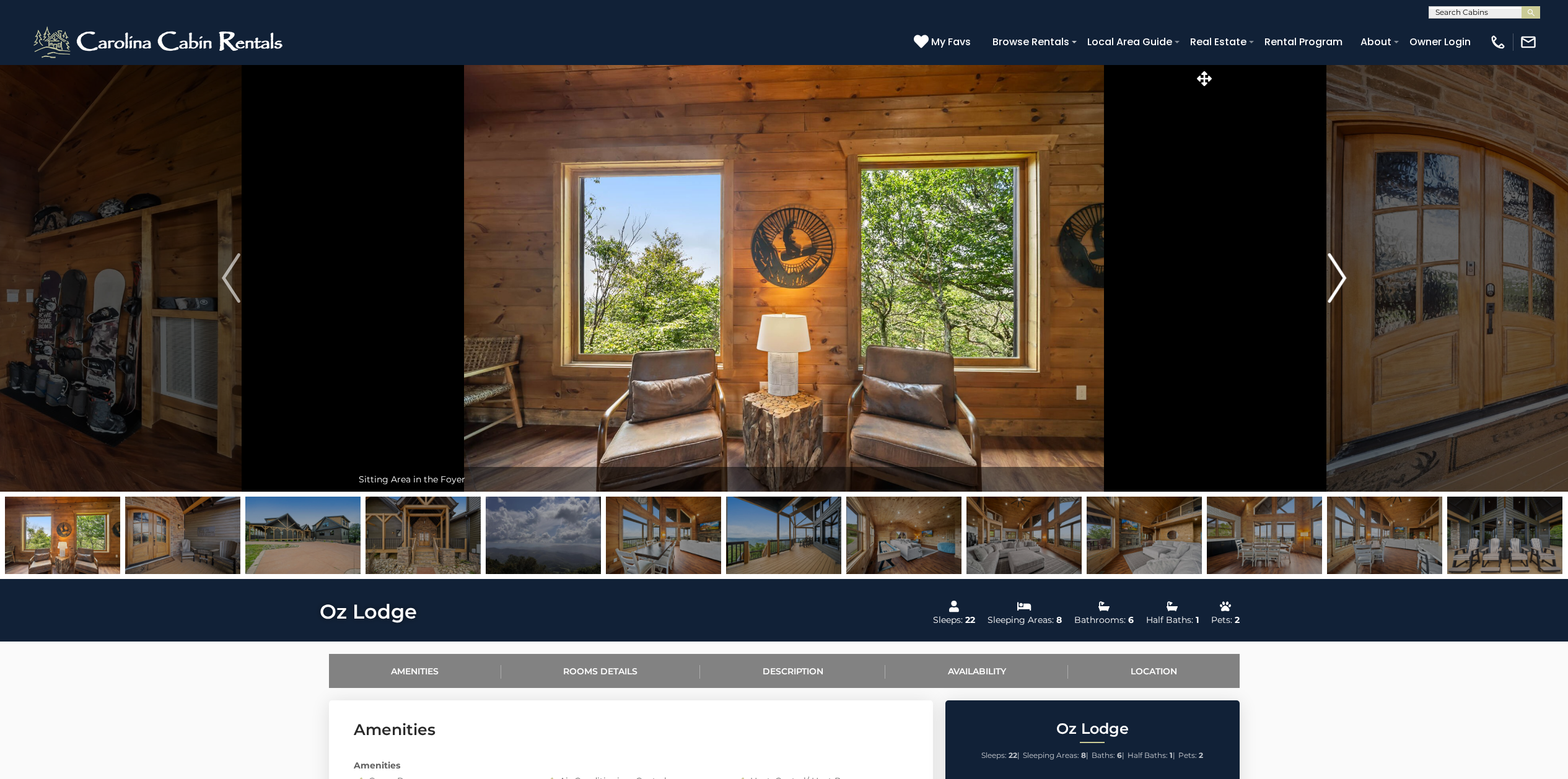
click at [1339, 281] on img "Next" at bounding box center [1337, 278] width 18 height 49
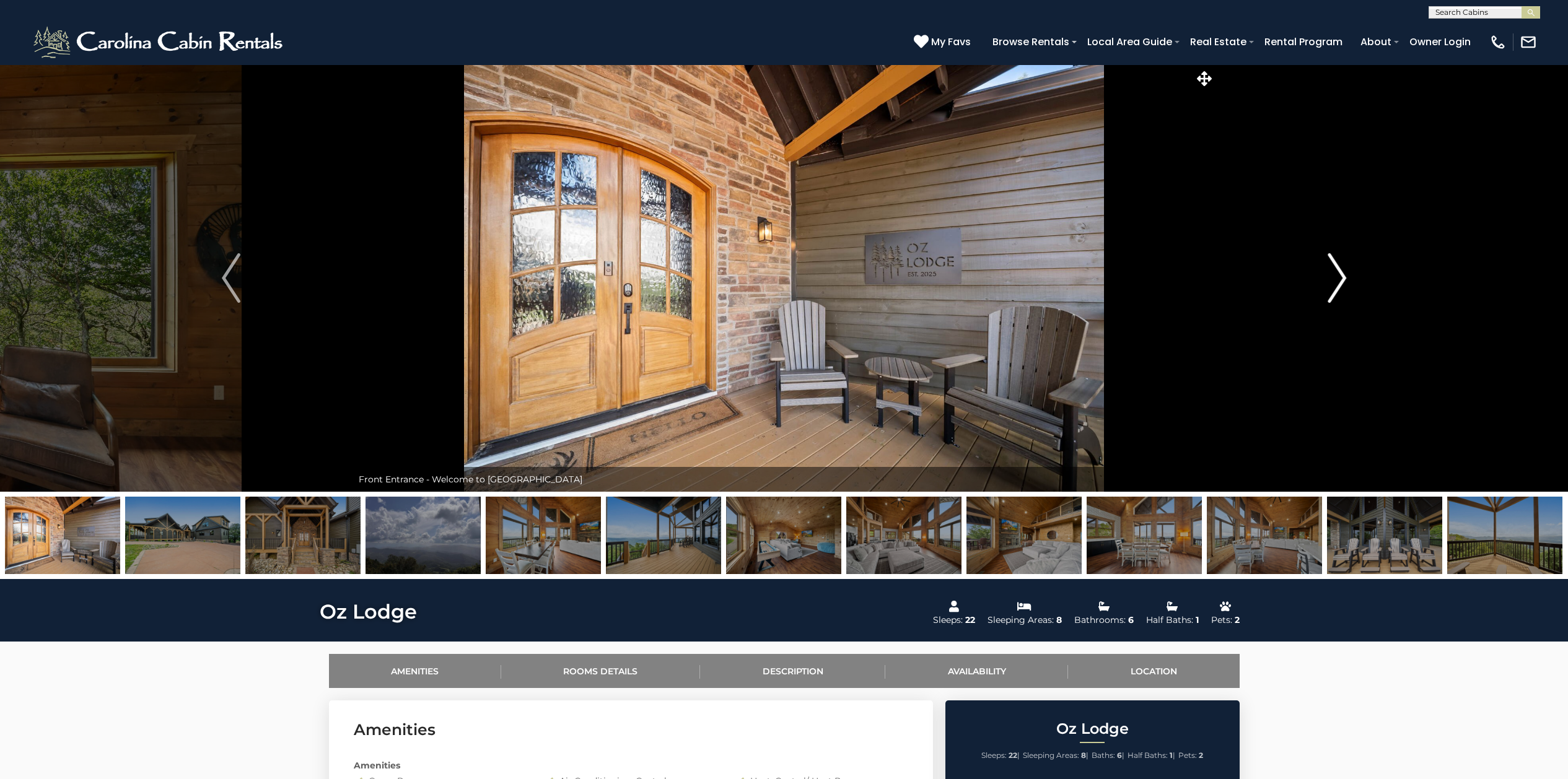
click at [1339, 281] on img "Next" at bounding box center [1337, 278] width 18 height 49
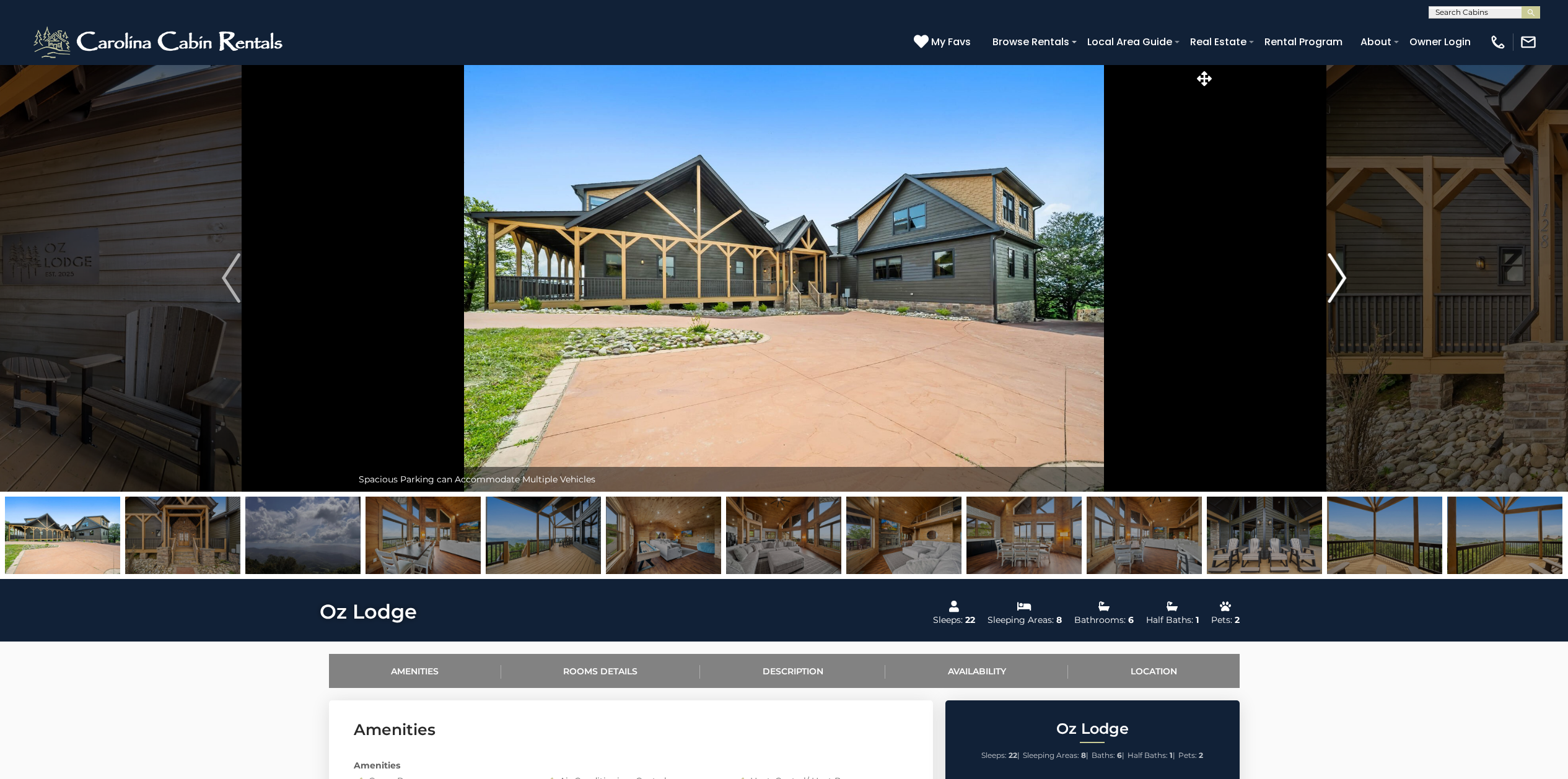
click at [1339, 281] on img "Next" at bounding box center [1337, 278] width 18 height 49
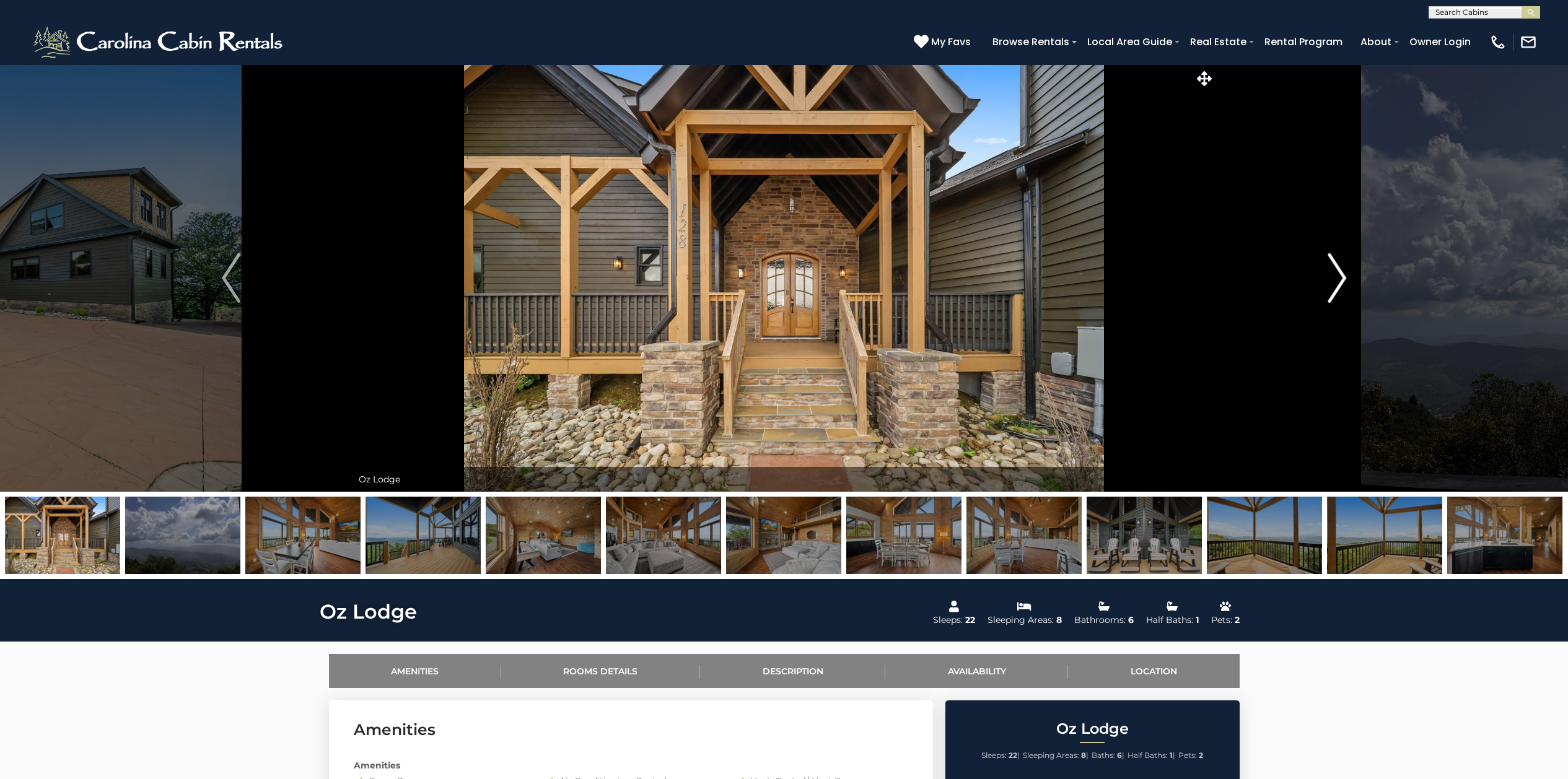
click at [1339, 281] on img "Next" at bounding box center [1337, 278] width 18 height 49
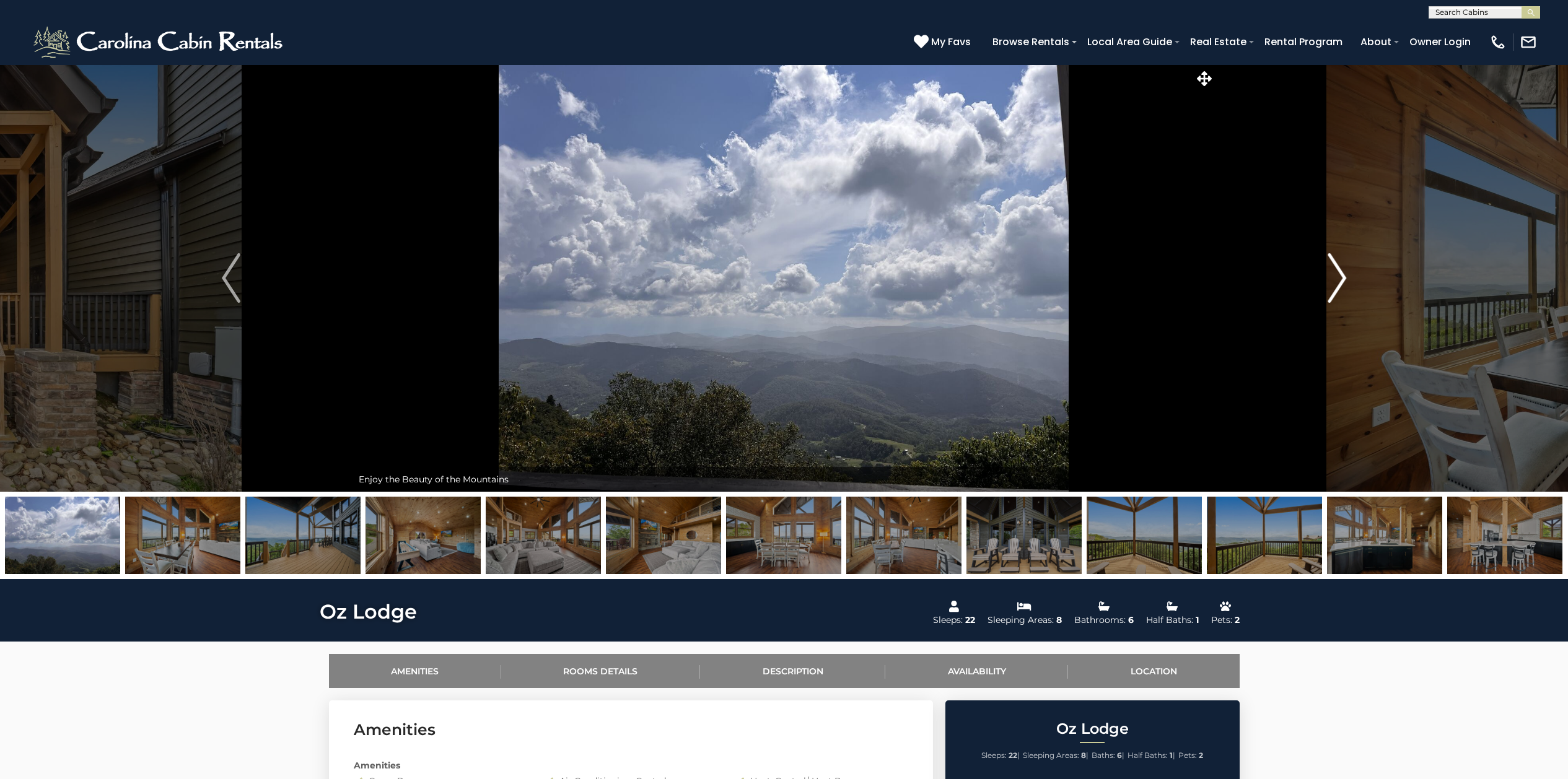
click at [1339, 281] on img "Next" at bounding box center [1337, 278] width 18 height 49
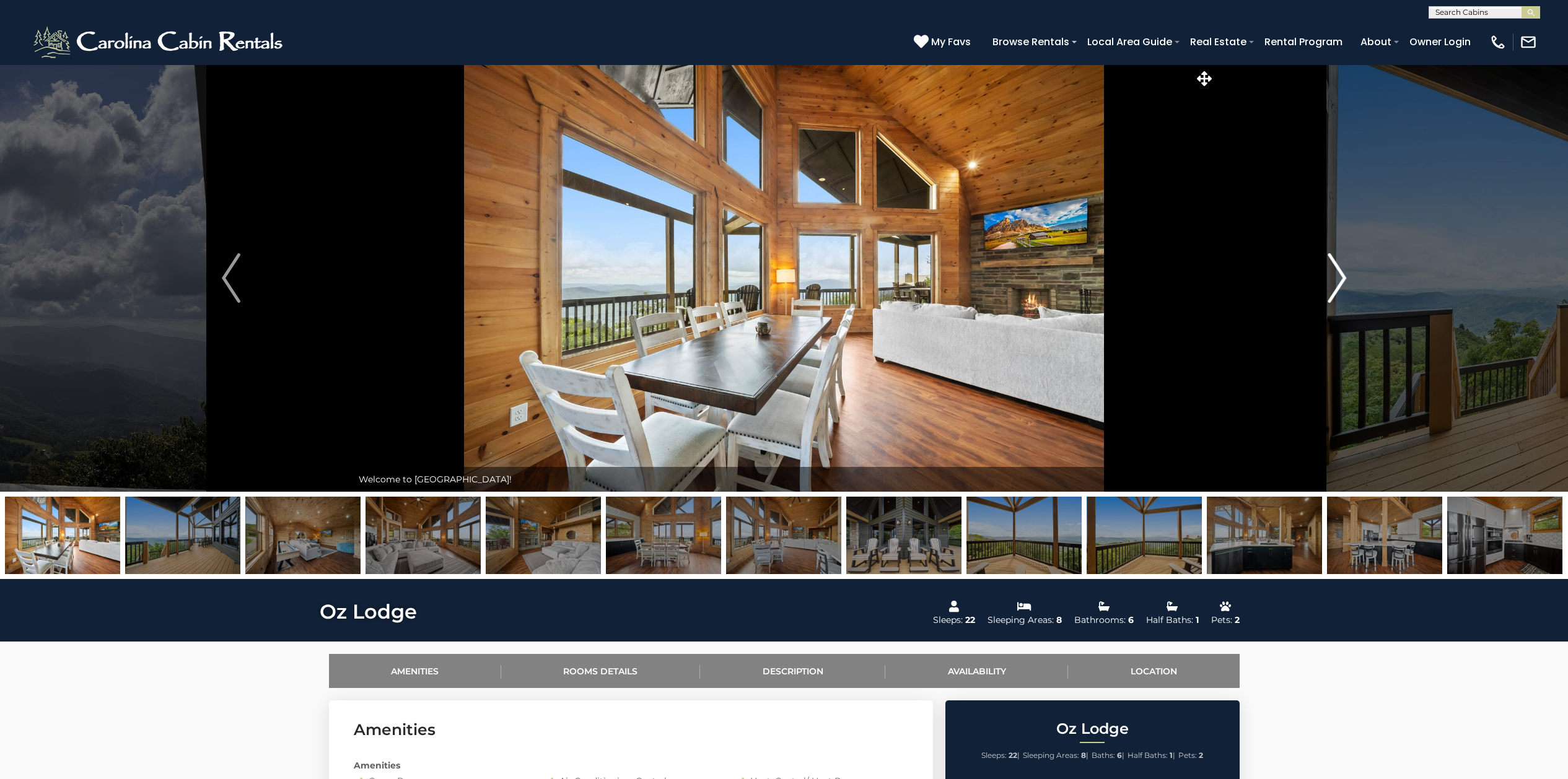
click at [1339, 281] on img "Next" at bounding box center [1337, 278] width 18 height 49
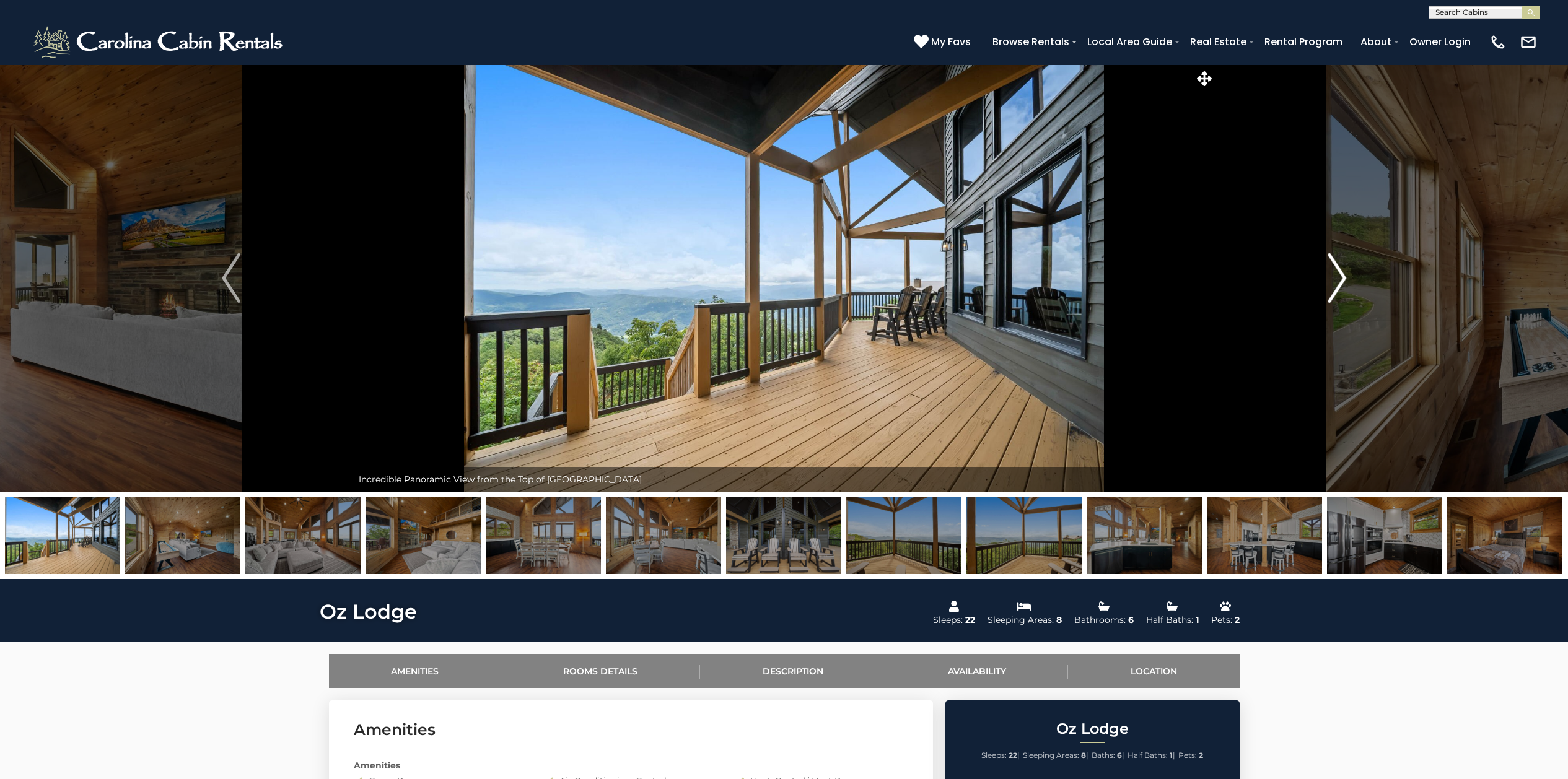
click at [1339, 281] on img "Next" at bounding box center [1337, 278] width 18 height 49
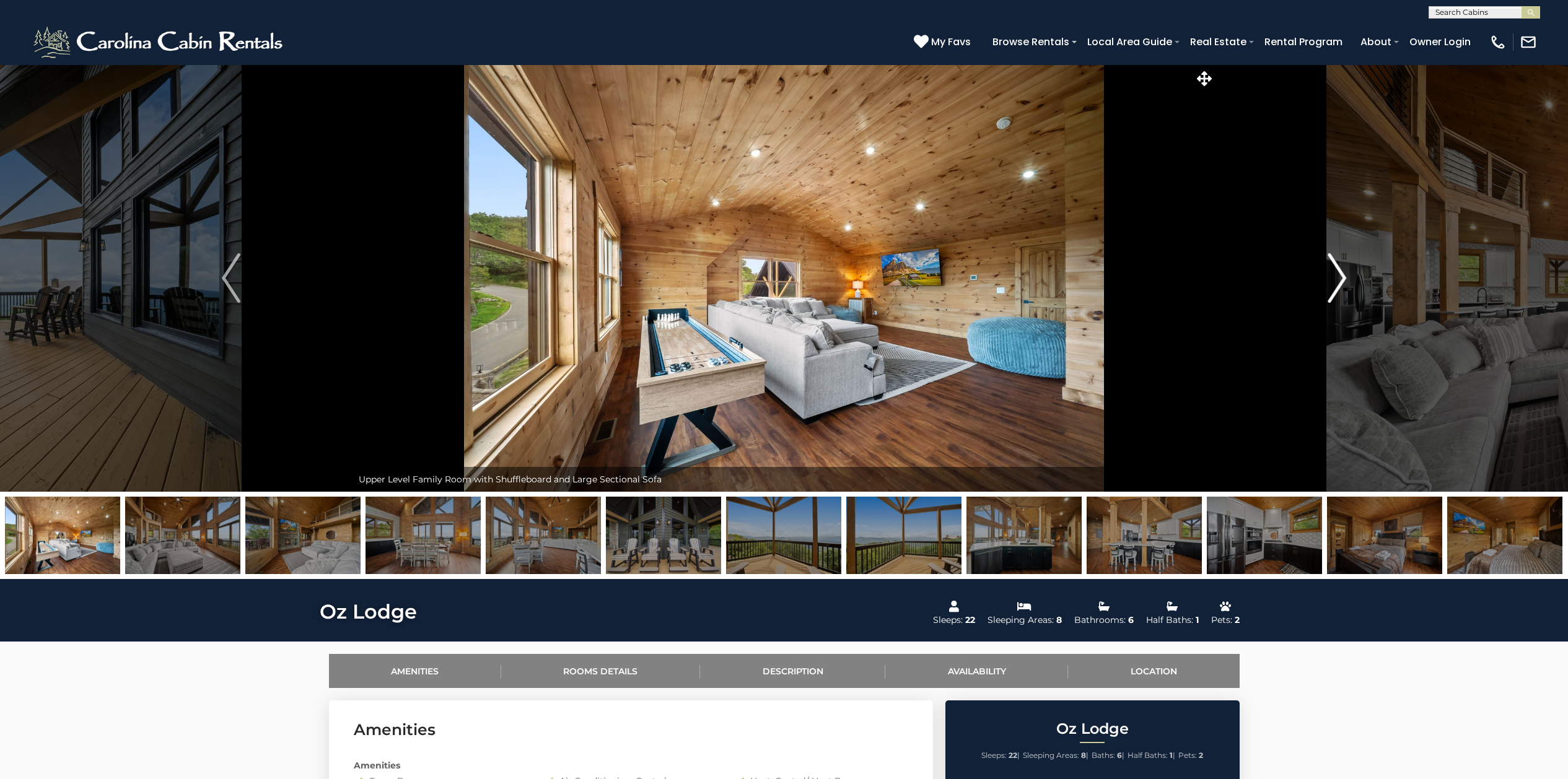
click at [1339, 281] on img "Next" at bounding box center [1337, 278] width 18 height 49
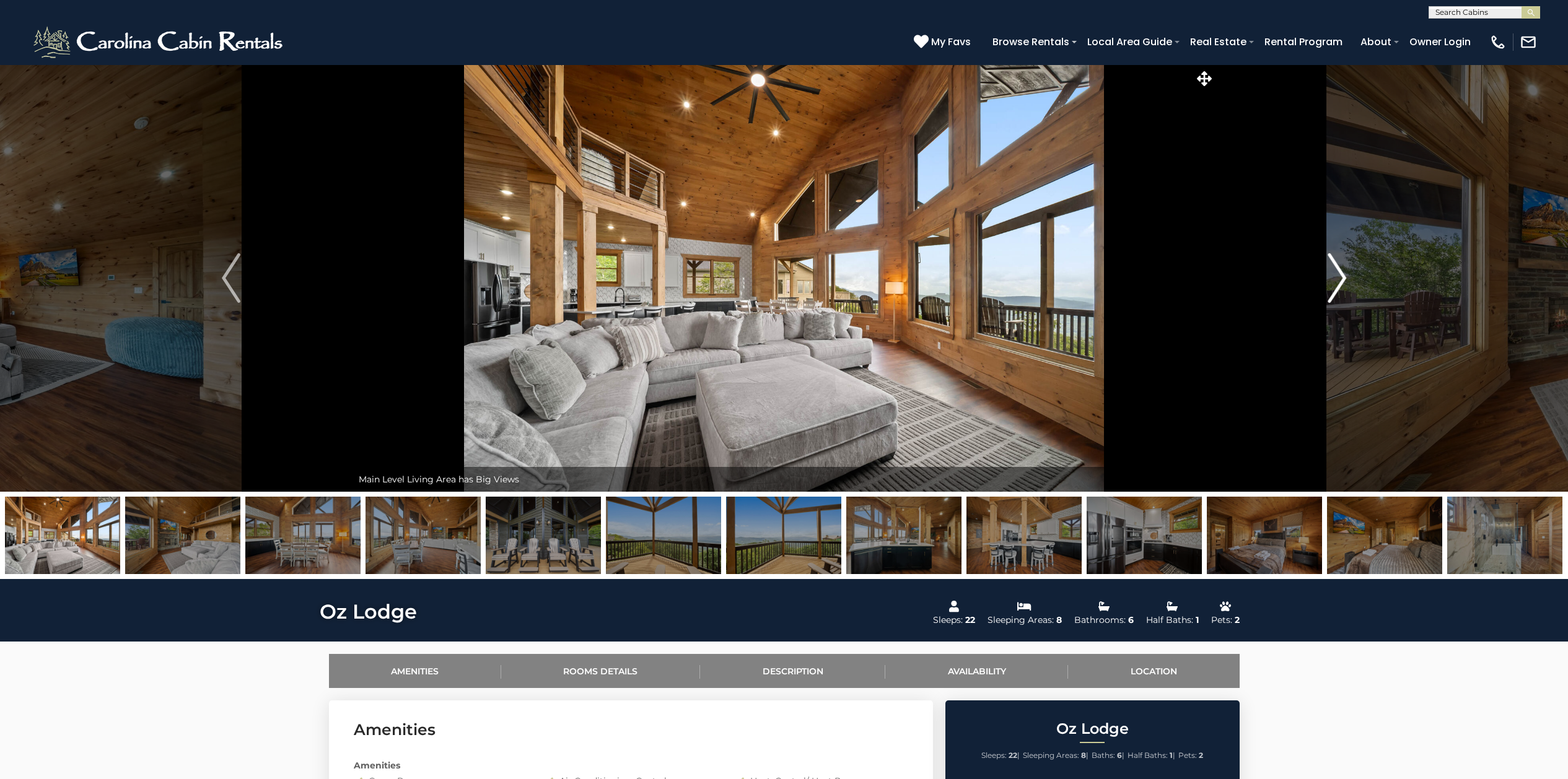
click at [1339, 281] on img "Next" at bounding box center [1337, 278] width 18 height 49
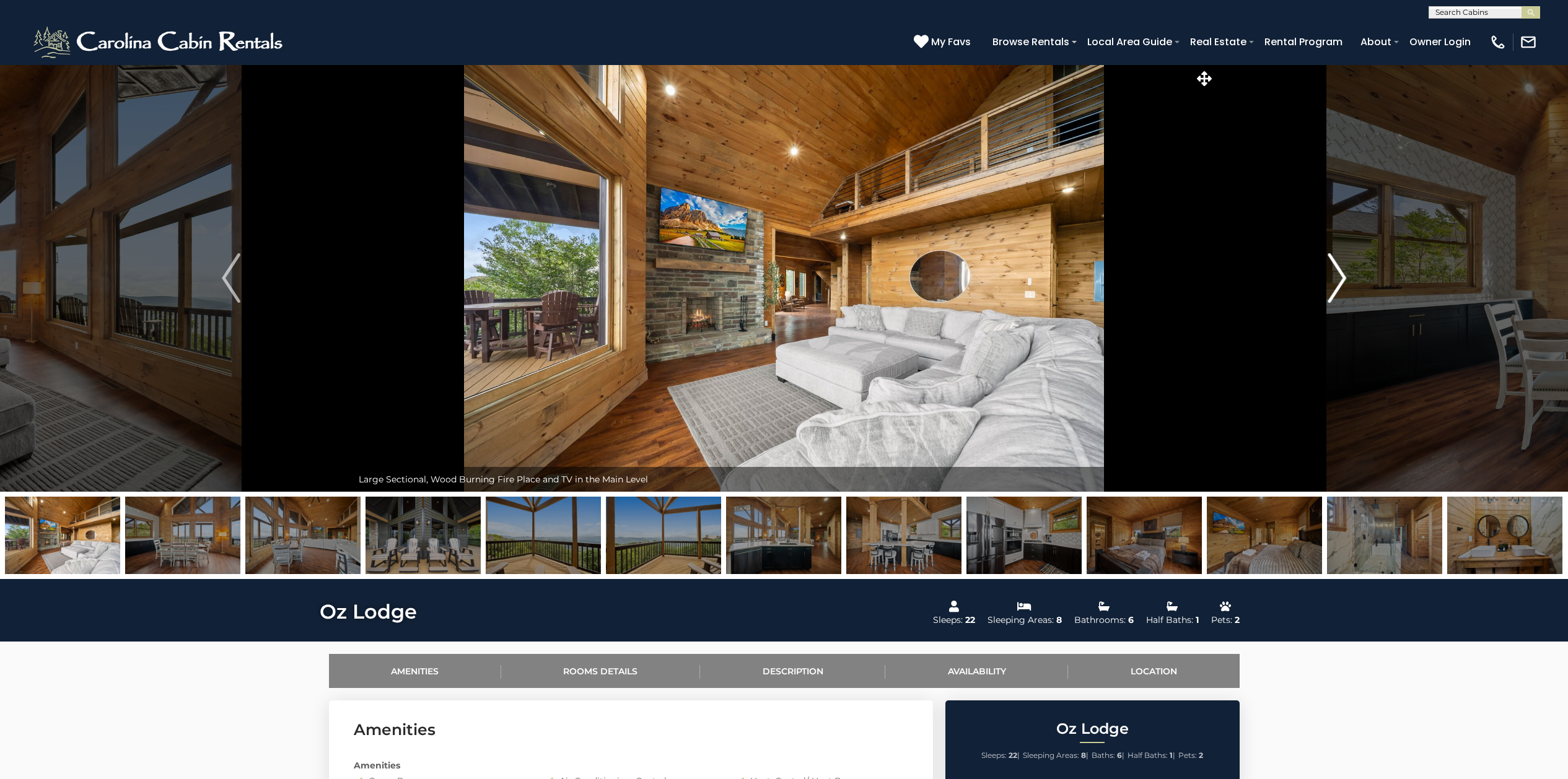
click at [1339, 281] on img "Next" at bounding box center [1337, 278] width 18 height 49
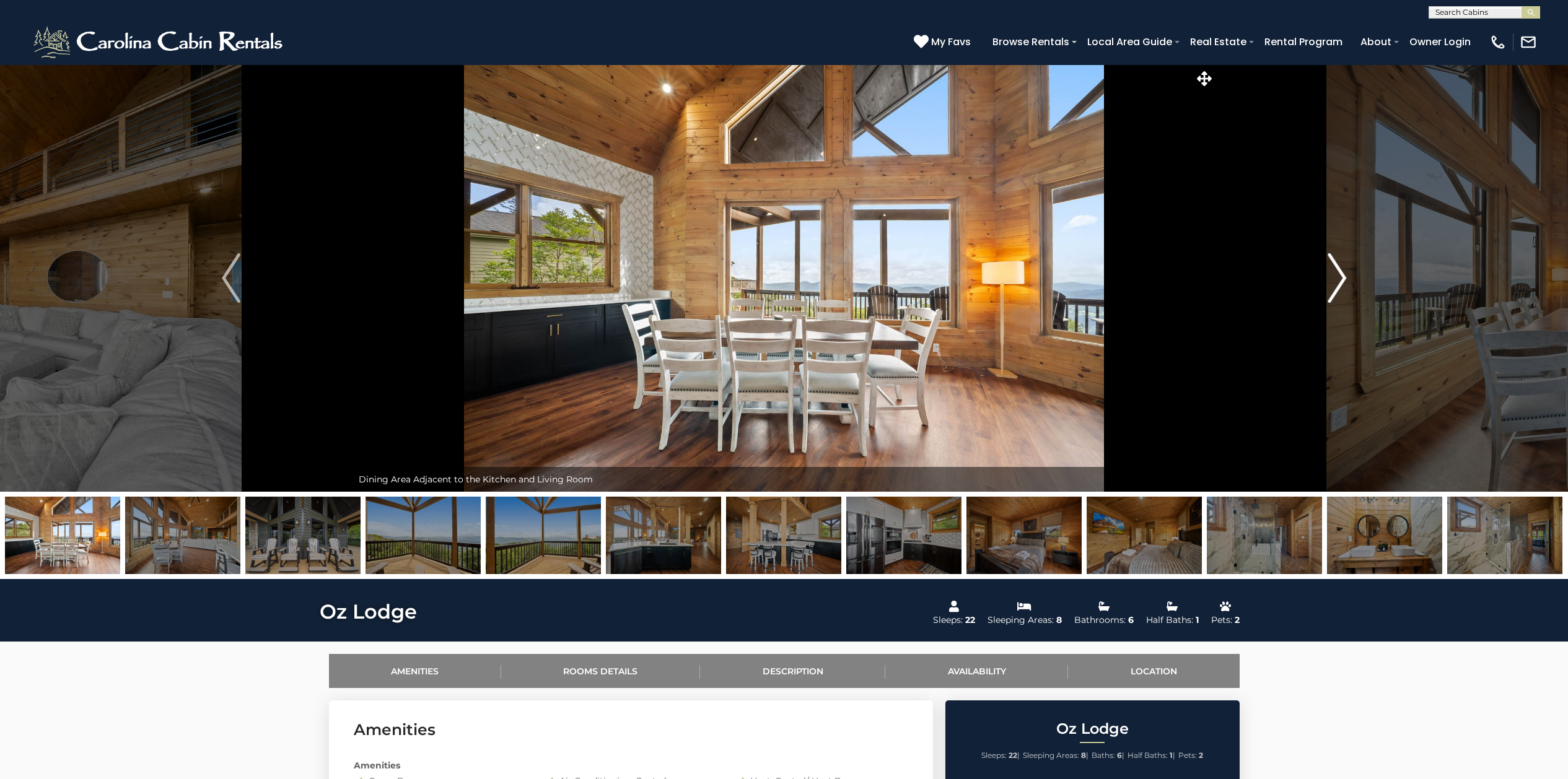
click at [1339, 281] on img "Next" at bounding box center [1337, 278] width 18 height 49
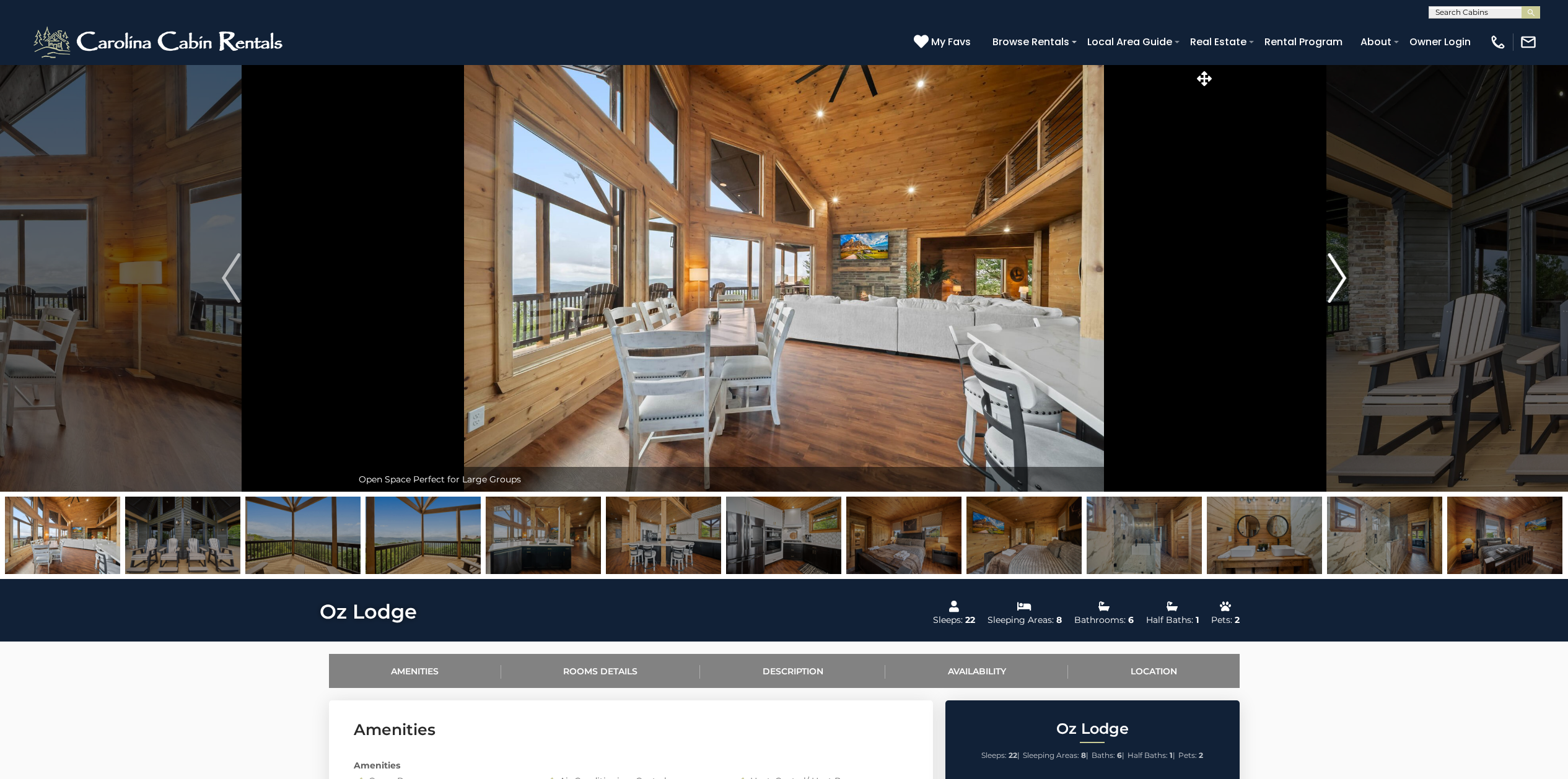
click at [1339, 281] on img "Next" at bounding box center [1337, 278] width 18 height 49
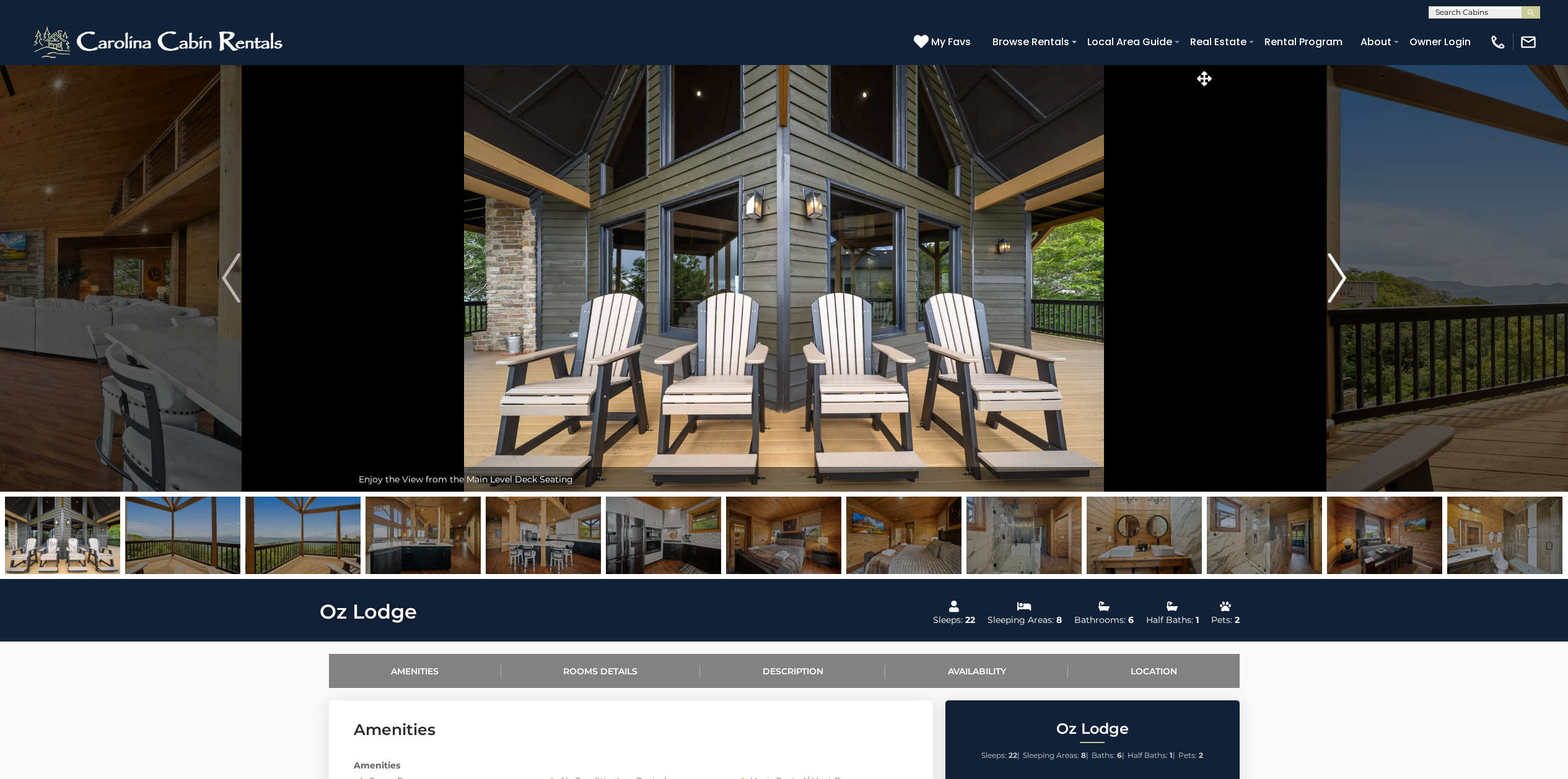
click at [1339, 281] on img "Next" at bounding box center [1337, 278] width 18 height 49
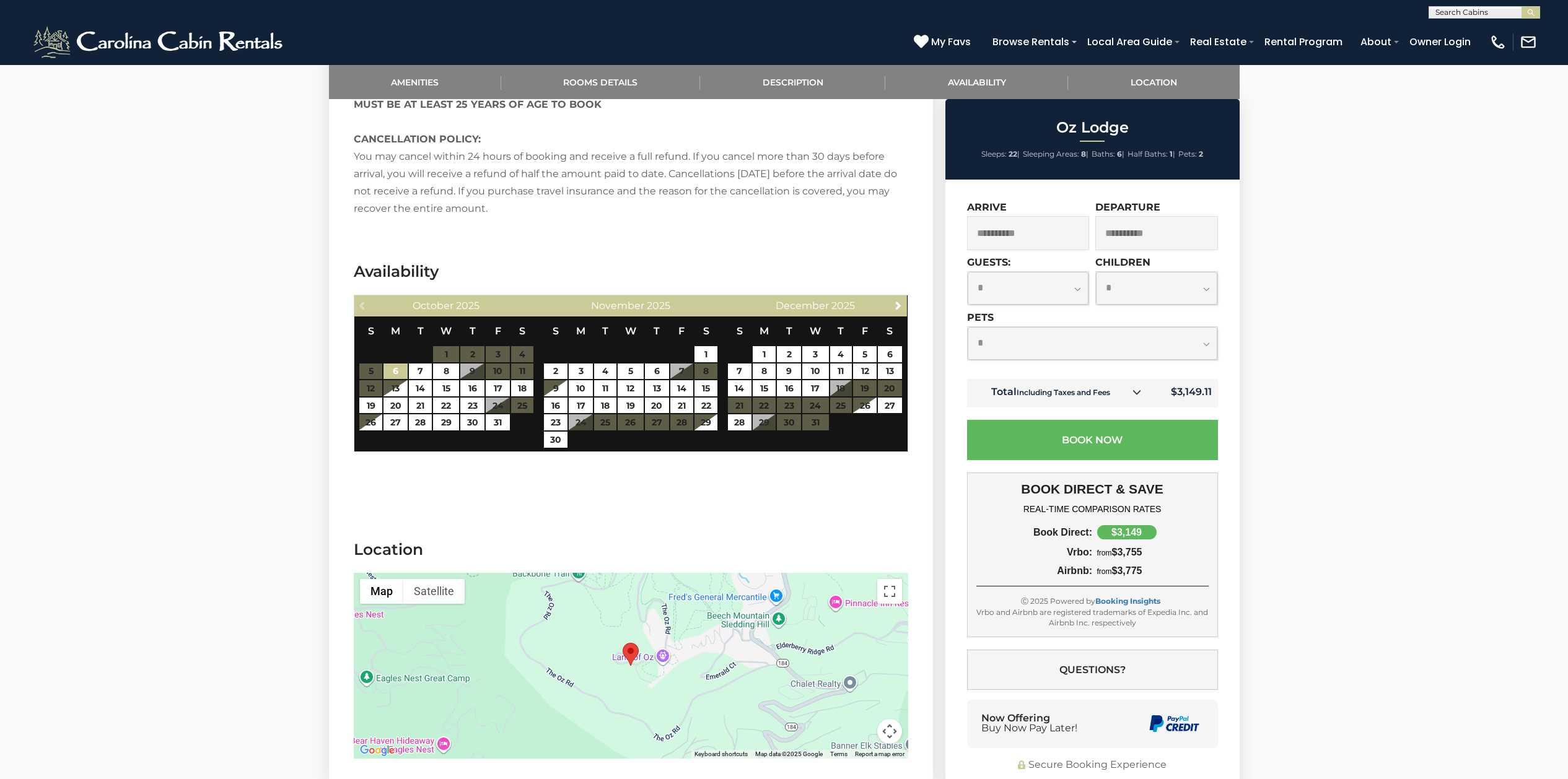
scroll to position [2632, 0]
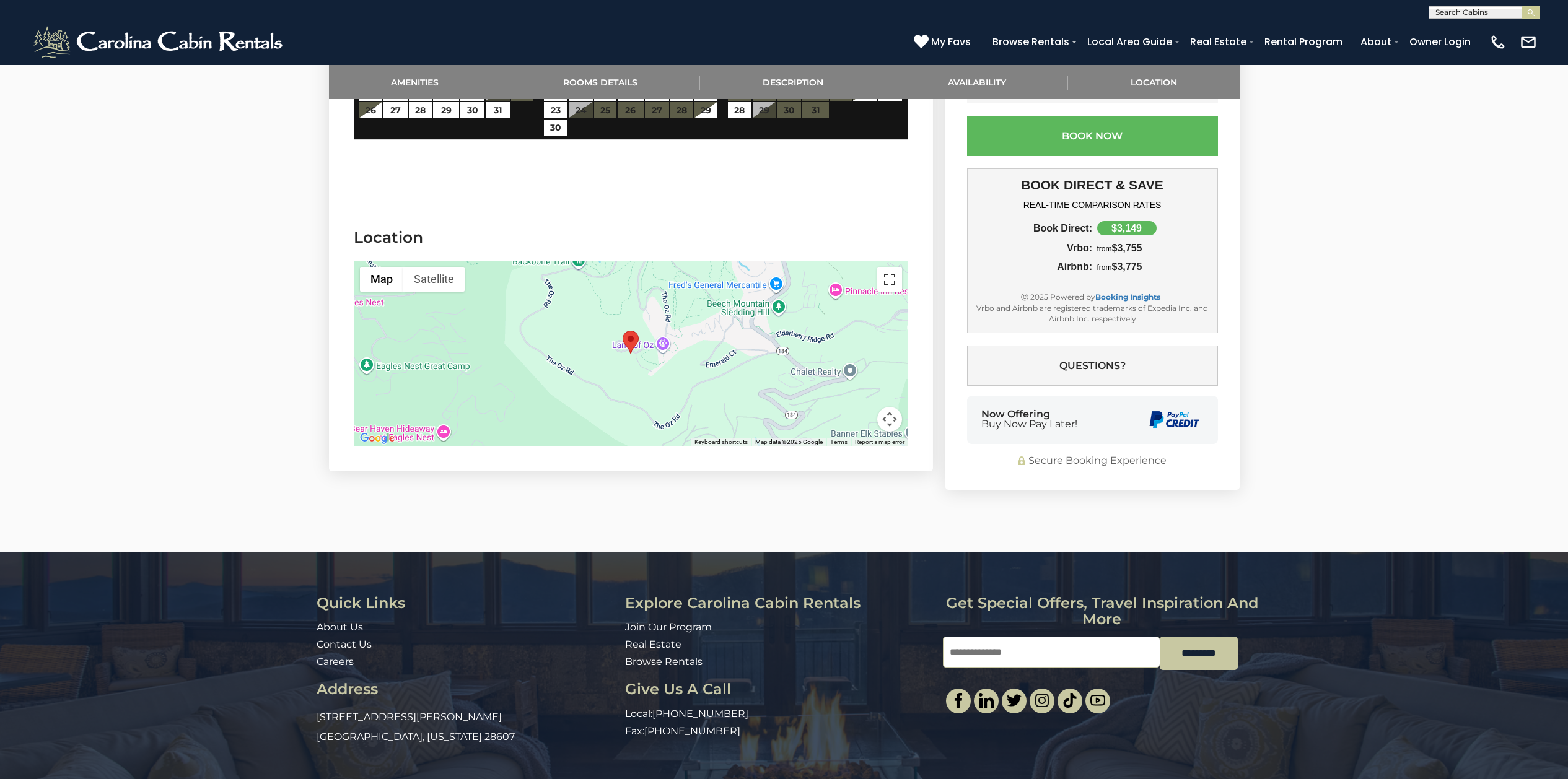
click at [889, 267] on button "Toggle fullscreen view" at bounding box center [889, 279] width 25 height 25
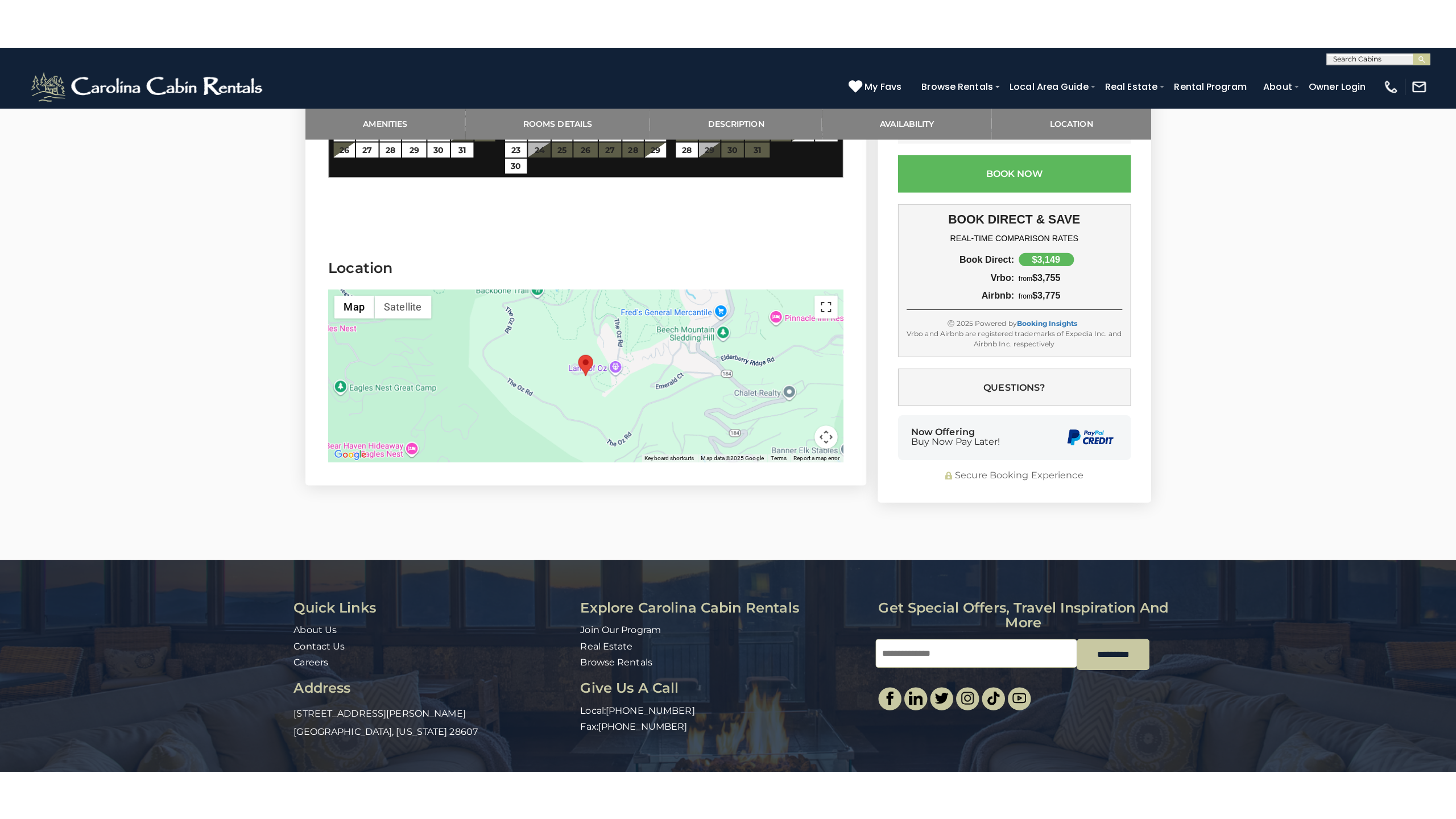
scroll to position [2320, 0]
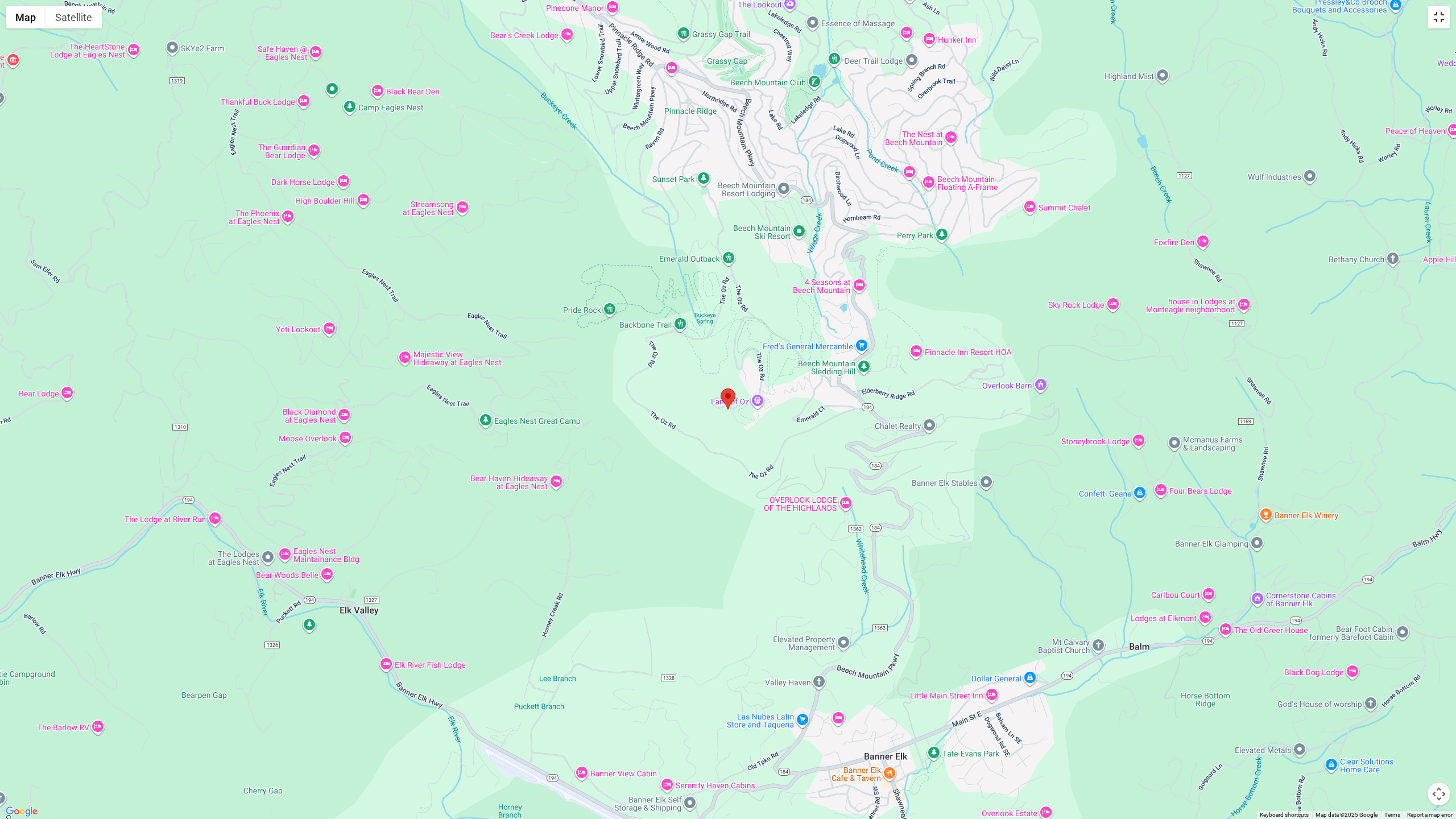
click at [1439, 27] on button "Toggle fullscreen view" at bounding box center [1439, 17] width 23 height 23
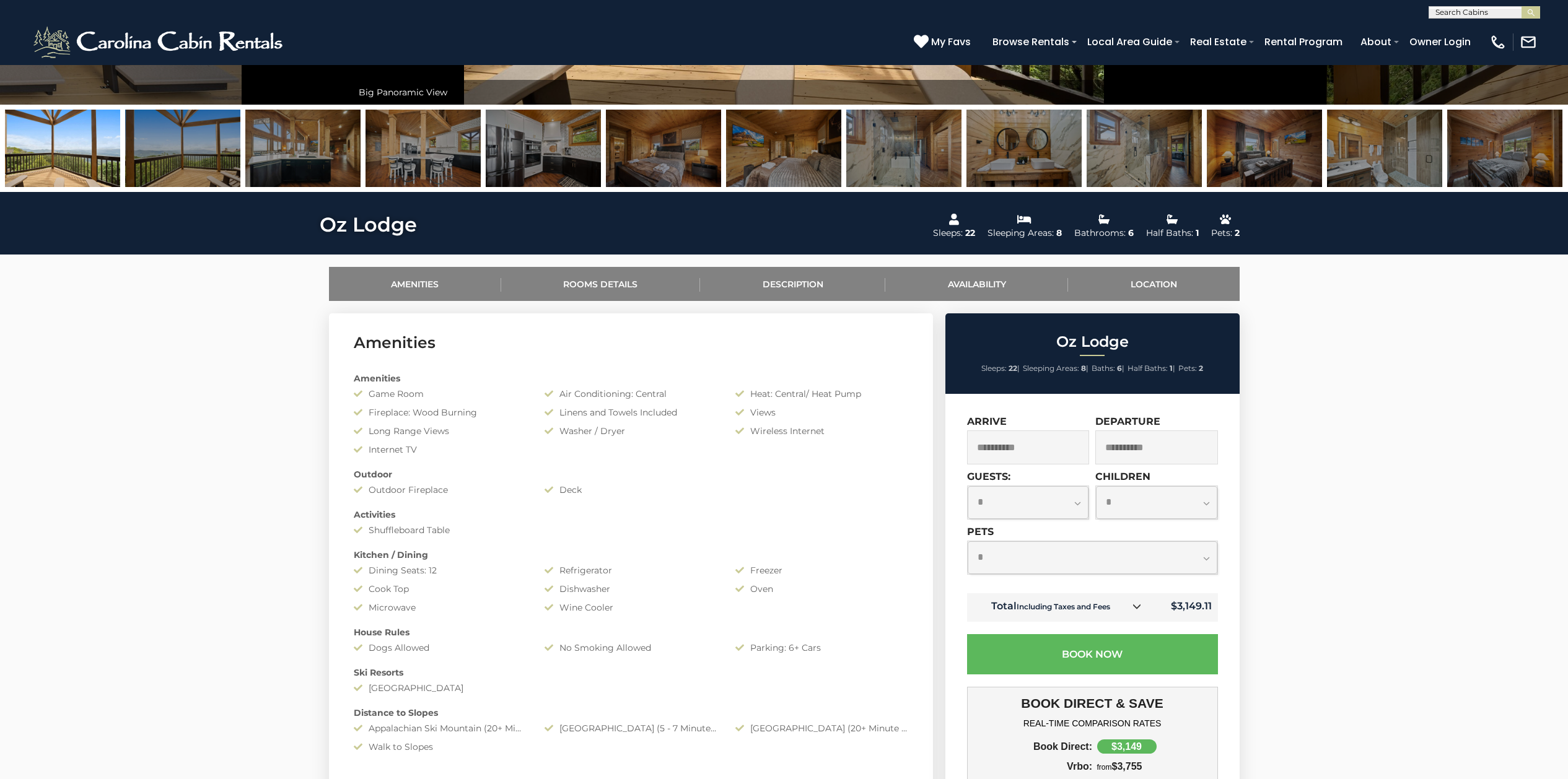
scroll to position [0, 0]
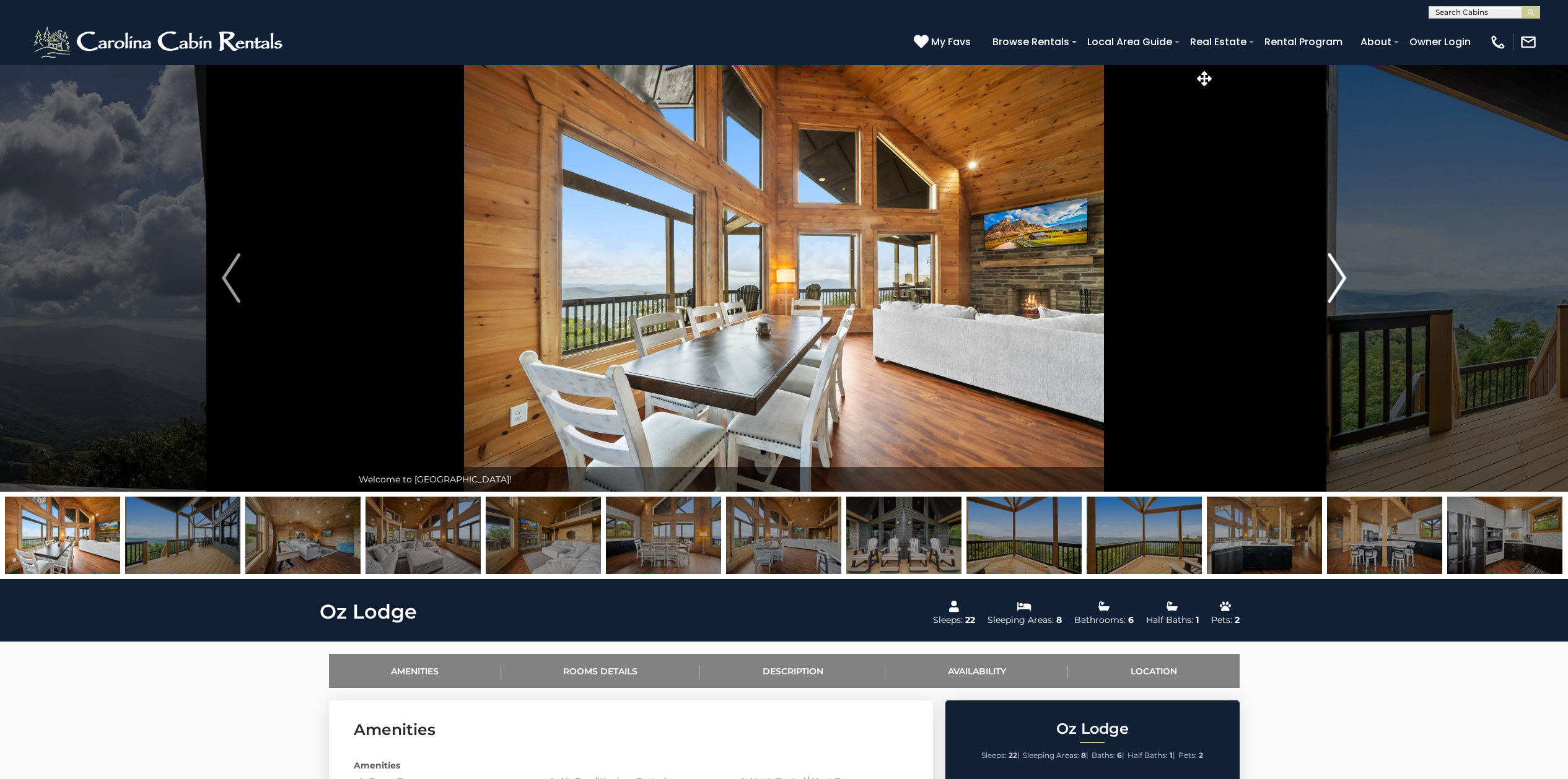
click at [1336, 276] on img "Next" at bounding box center [1337, 278] width 18 height 49
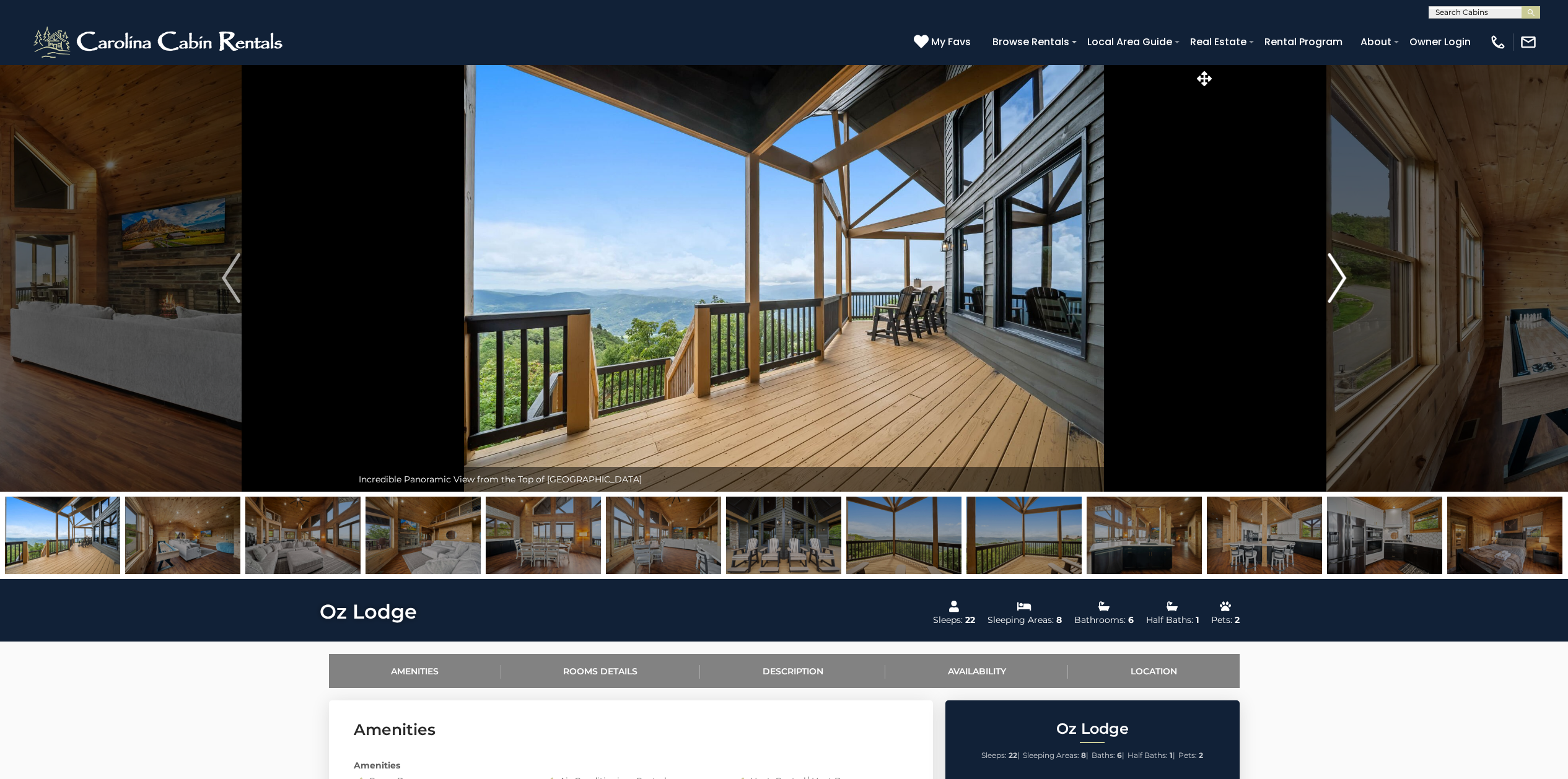
click at [1335, 273] on img "Next" at bounding box center [1337, 278] width 18 height 49
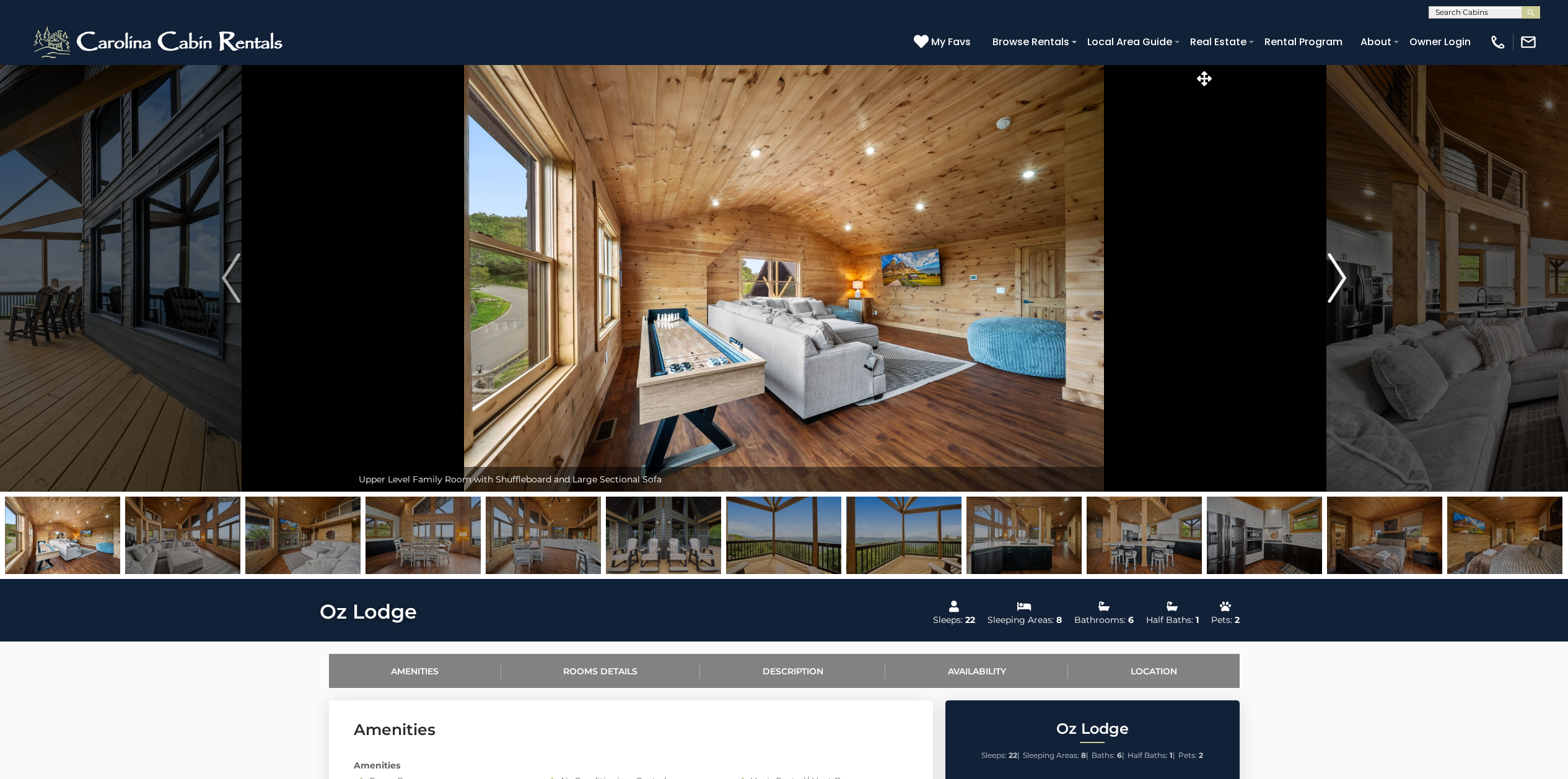
click at [1335, 273] on img "Next" at bounding box center [1337, 278] width 18 height 49
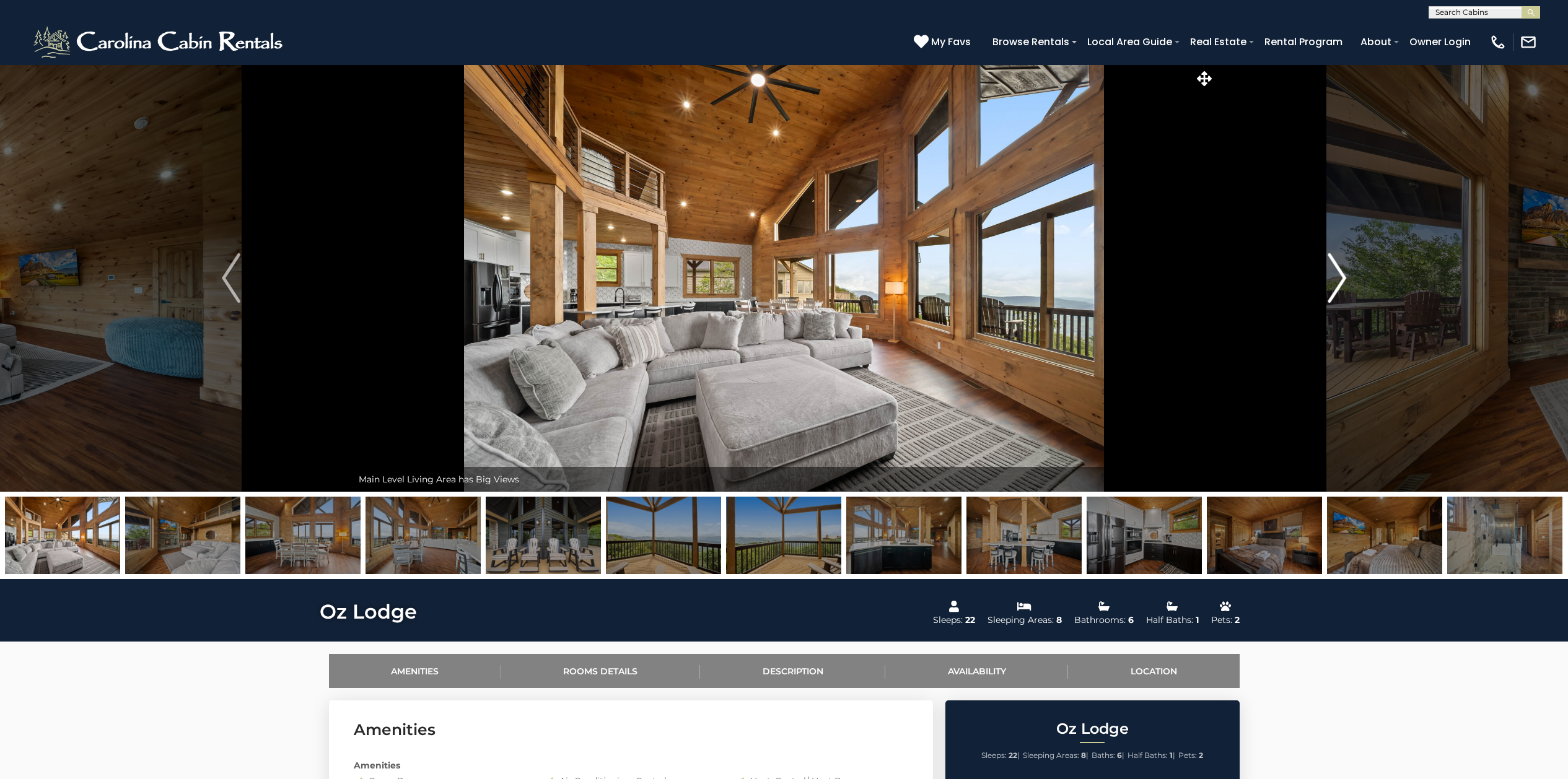
click at [1335, 273] on img "Next" at bounding box center [1337, 278] width 18 height 49
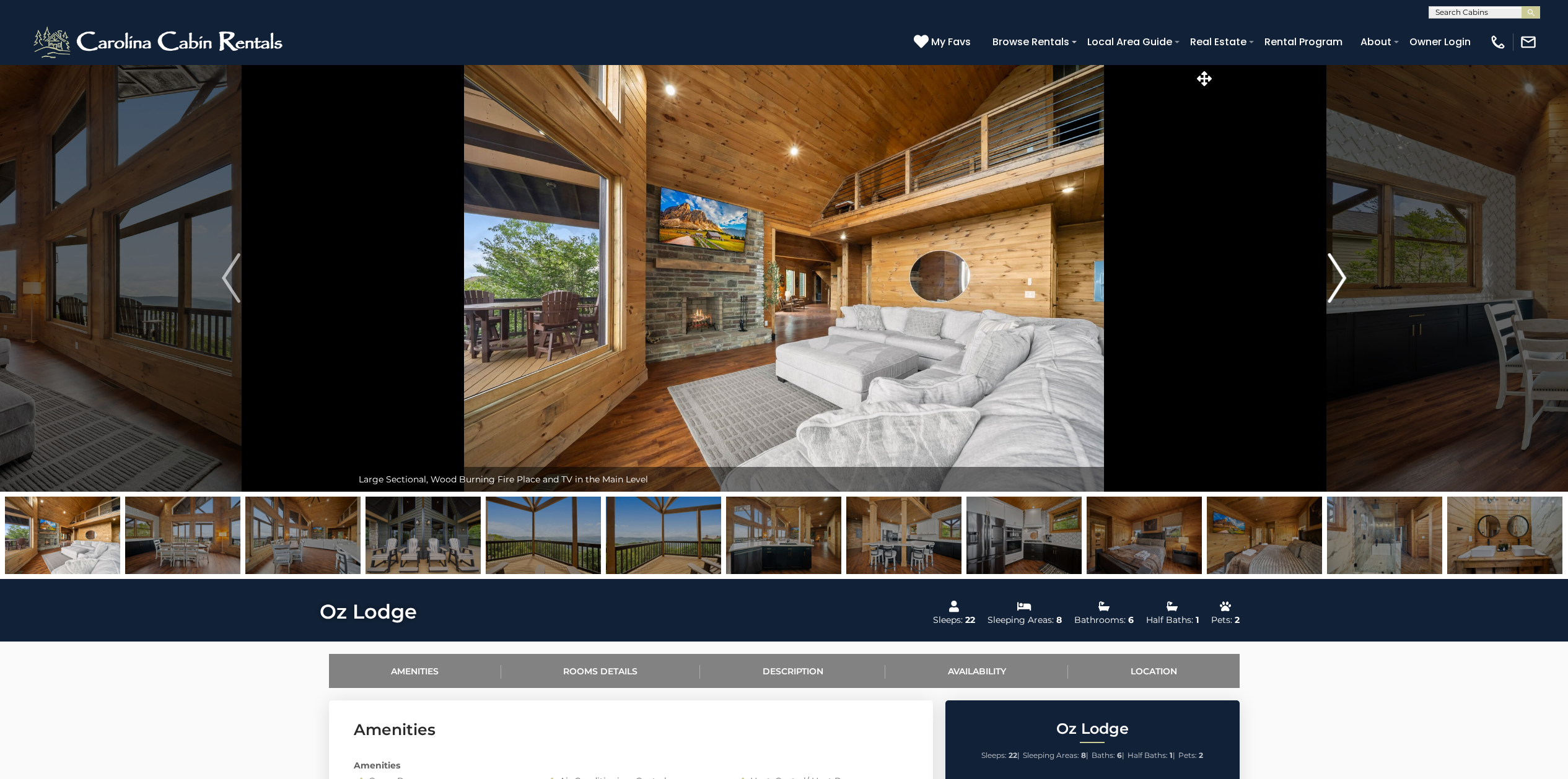
click at [1332, 270] on img "Next" at bounding box center [1337, 278] width 18 height 49
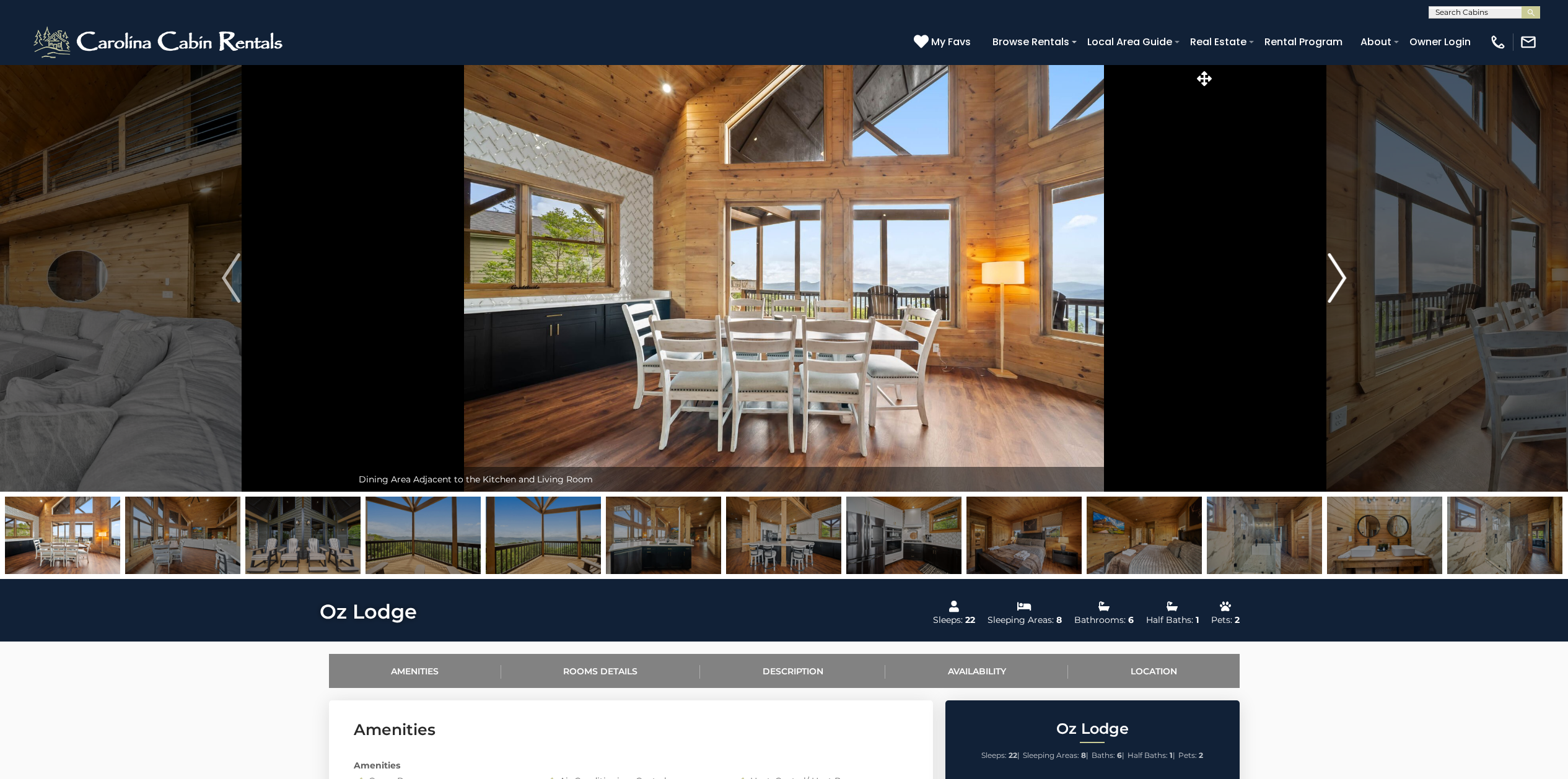
click at [1332, 270] on img "Next" at bounding box center [1337, 278] width 18 height 49
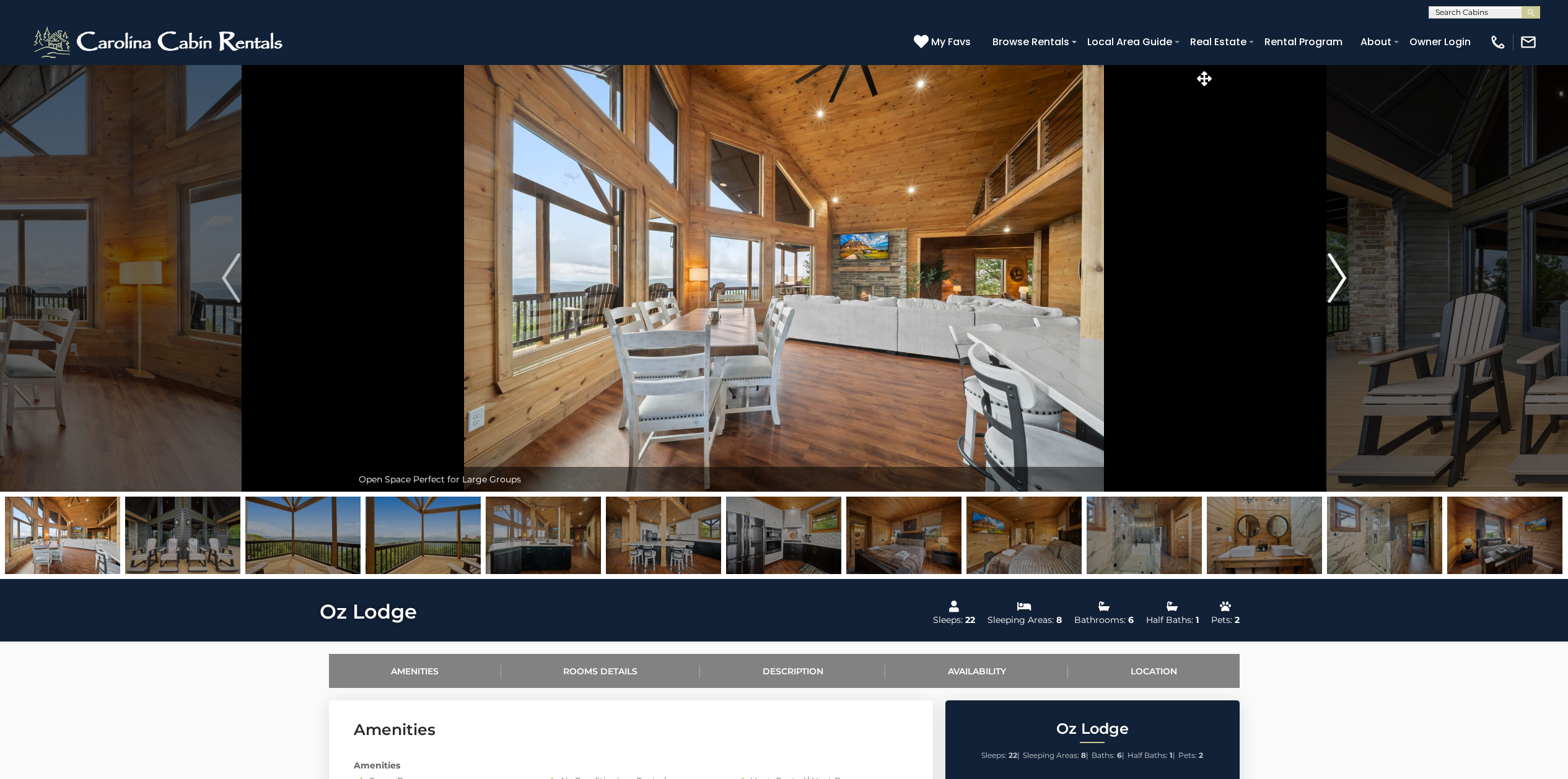
click at [1332, 270] on img "Next" at bounding box center [1337, 278] width 18 height 49
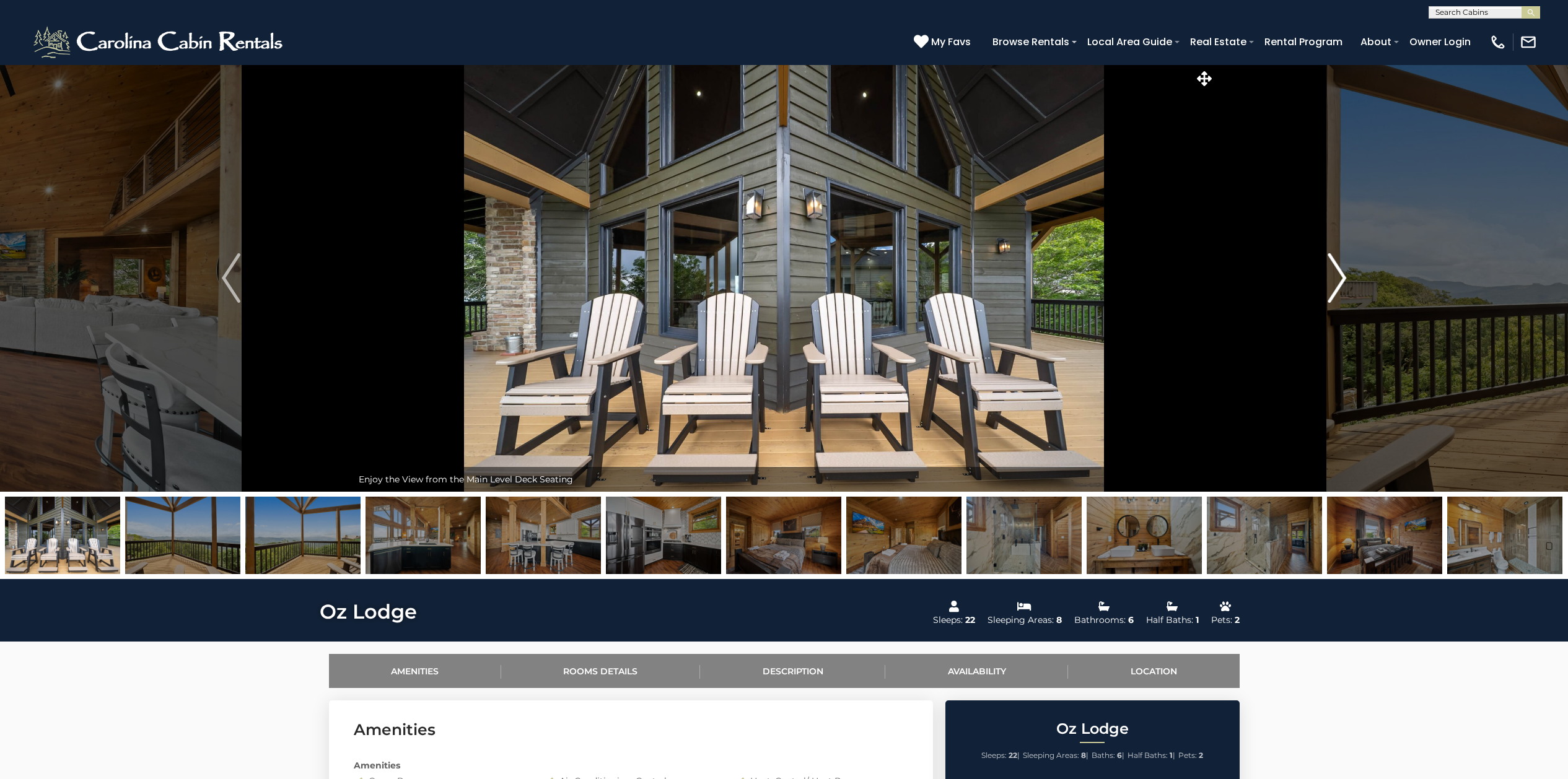
click at [1332, 270] on img "Next" at bounding box center [1337, 278] width 18 height 49
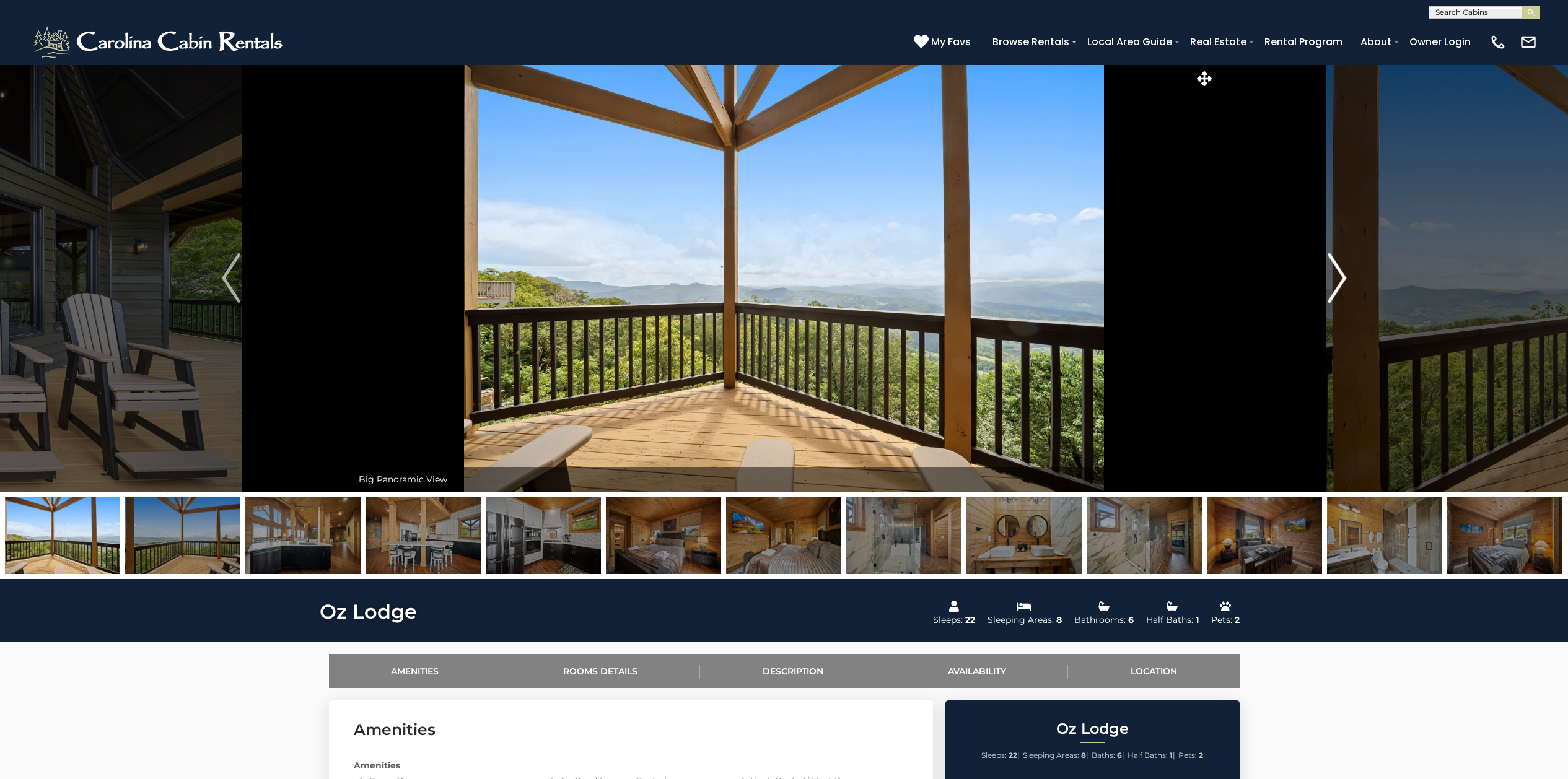
click at [1331, 270] on img "Next" at bounding box center [1337, 278] width 18 height 49
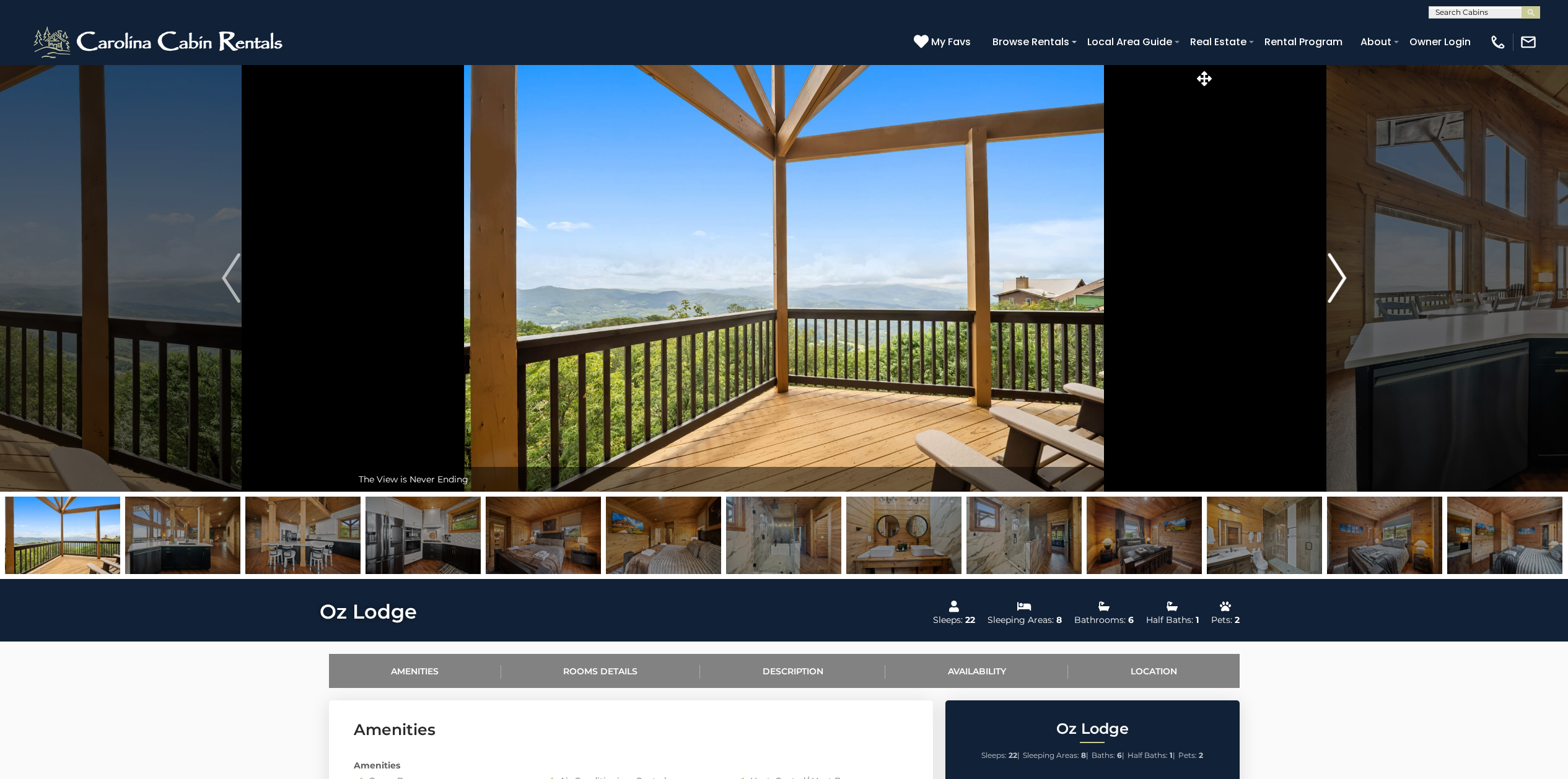
click at [1331, 271] on img "Next" at bounding box center [1337, 278] width 18 height 49
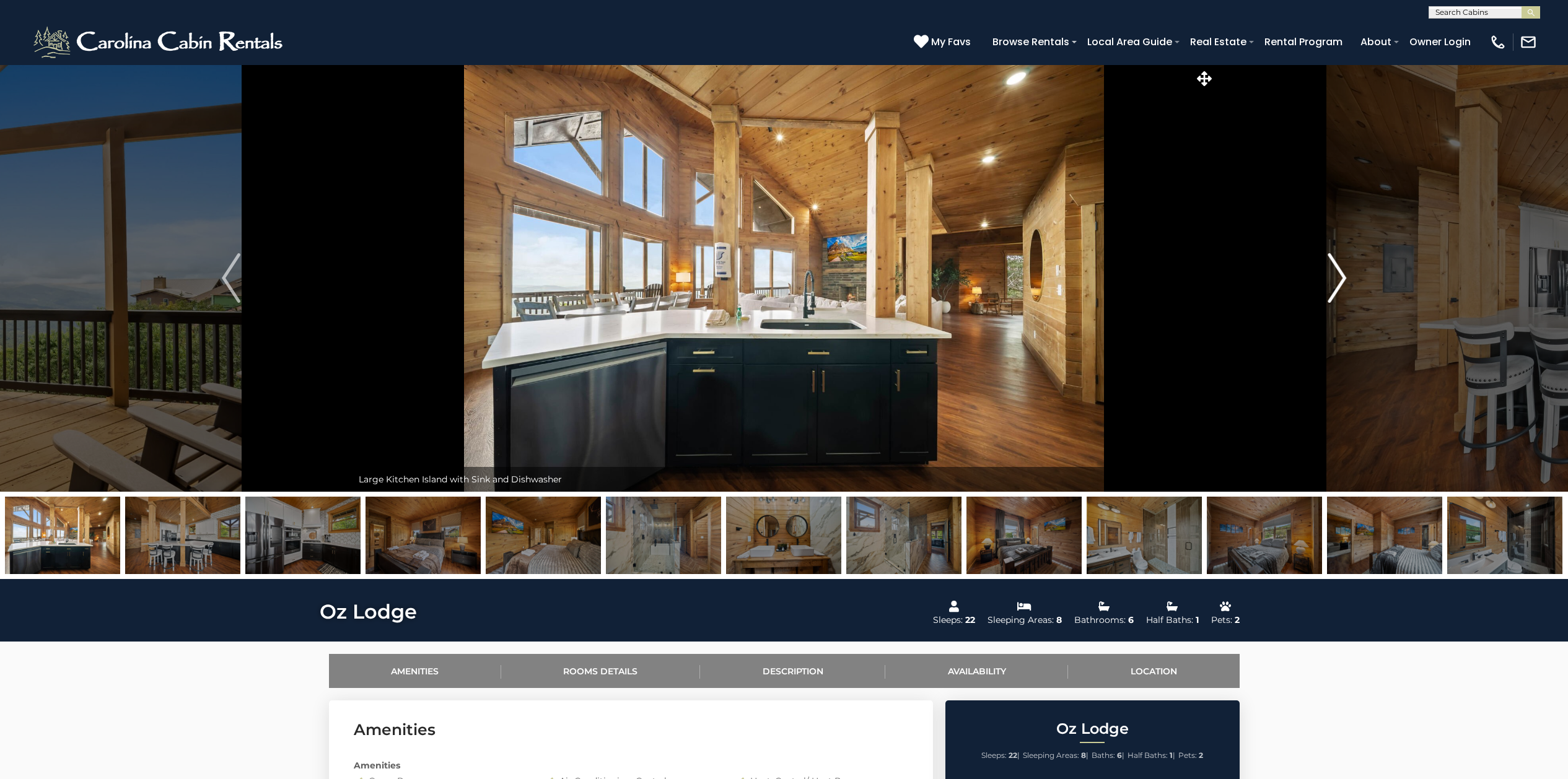
click at [1331, 271] on img "Next" at bounding box center [1337, 278] width 18 height 49
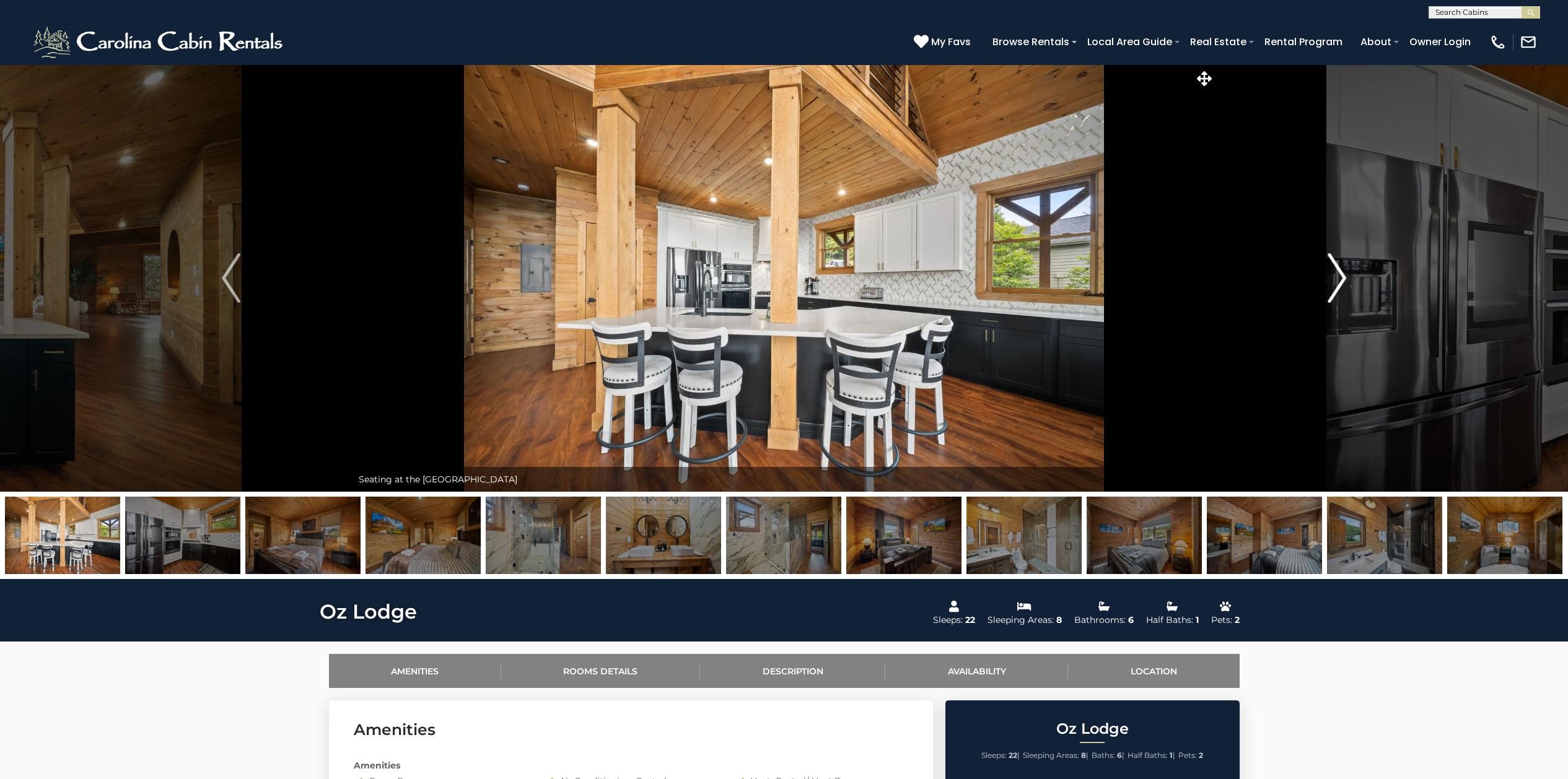
click at [1330, 271] on img "Next" at bounding box center [1337, 278] width 18 height 49
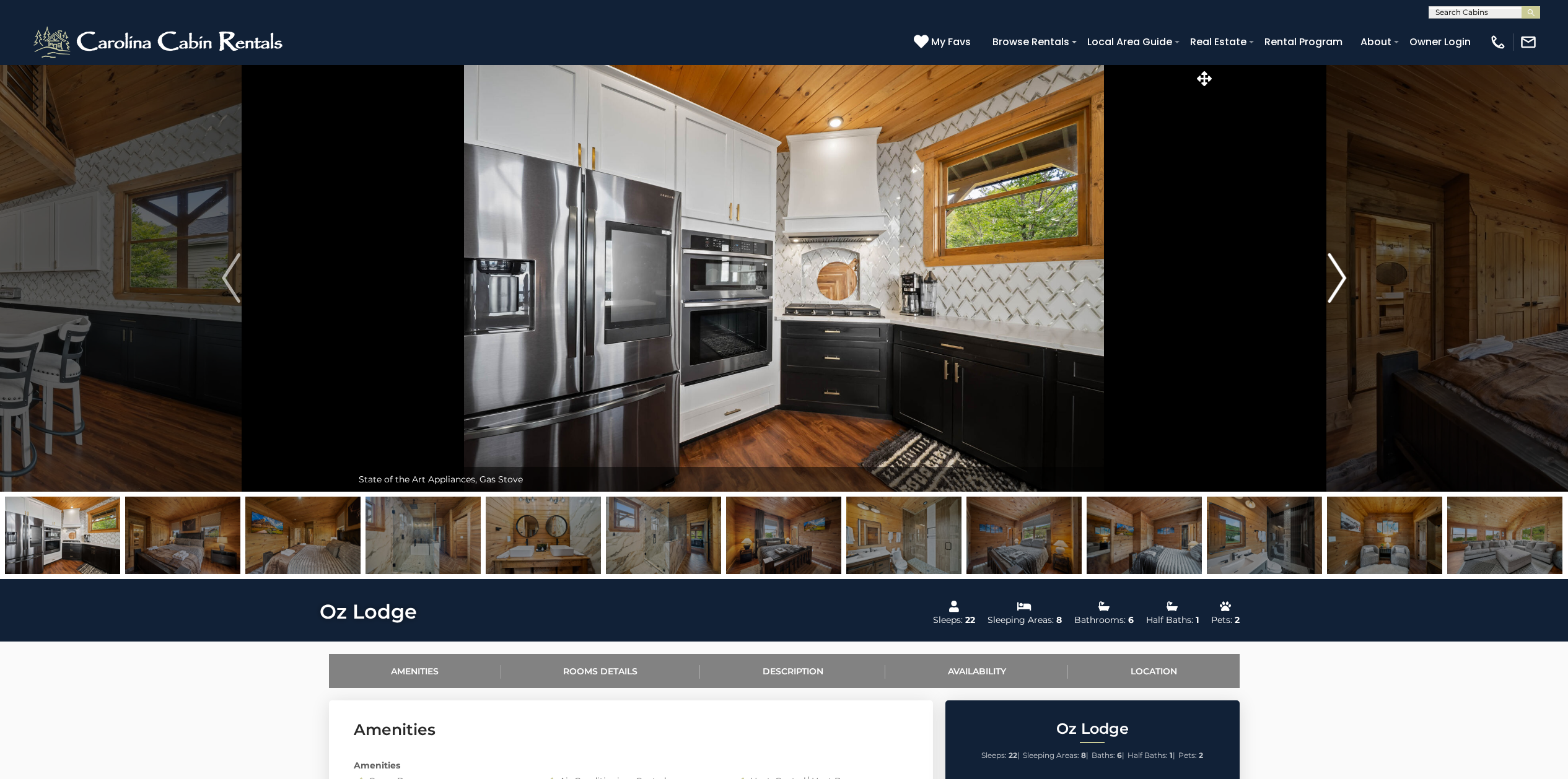
click at [1330, 271] on img "Next" at bounding box center [1337, 278] width 18 height 49
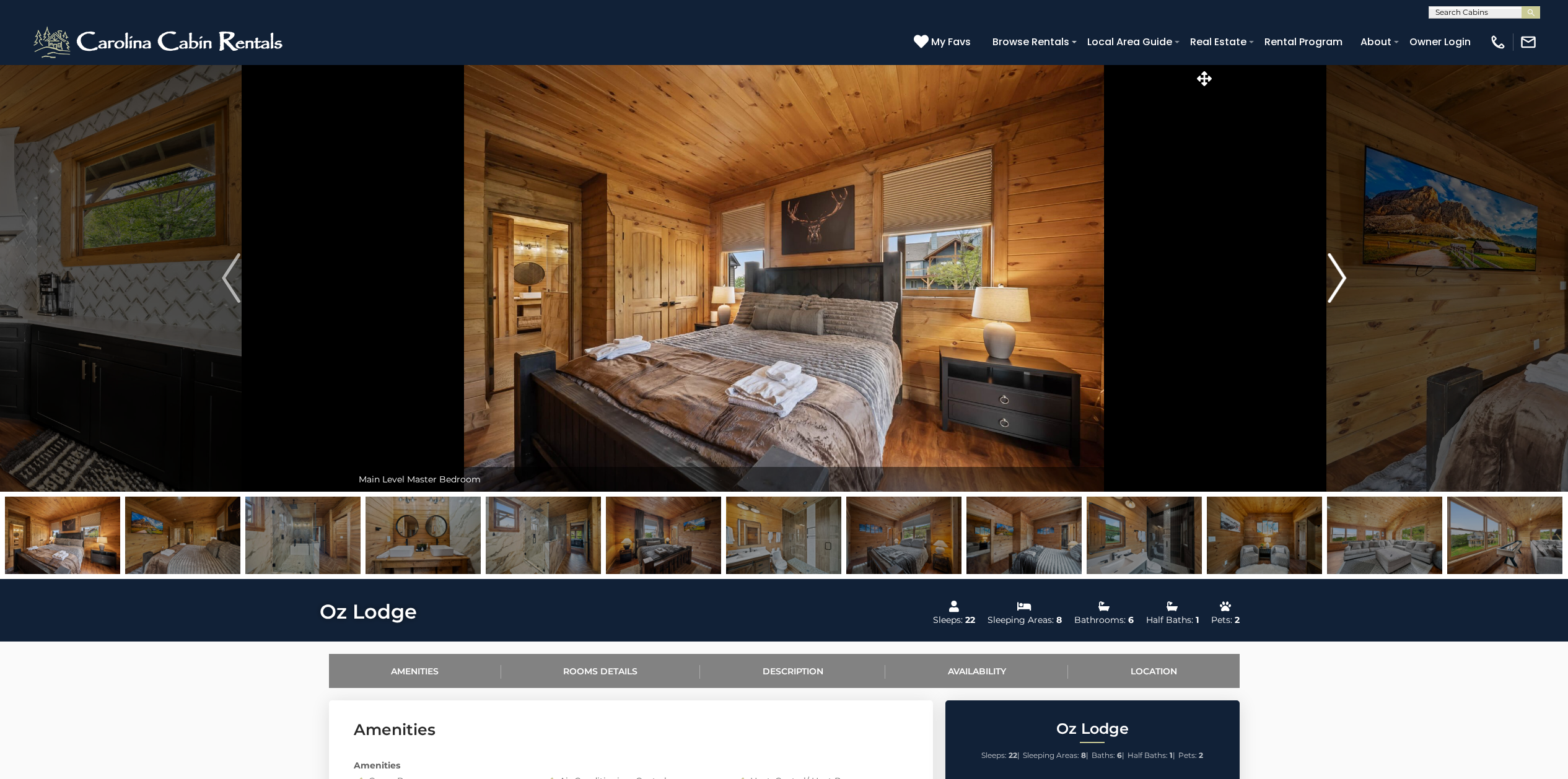
click at [1330, 271] on img "Next" at bounding box center [1337, 278] width 18 height 49
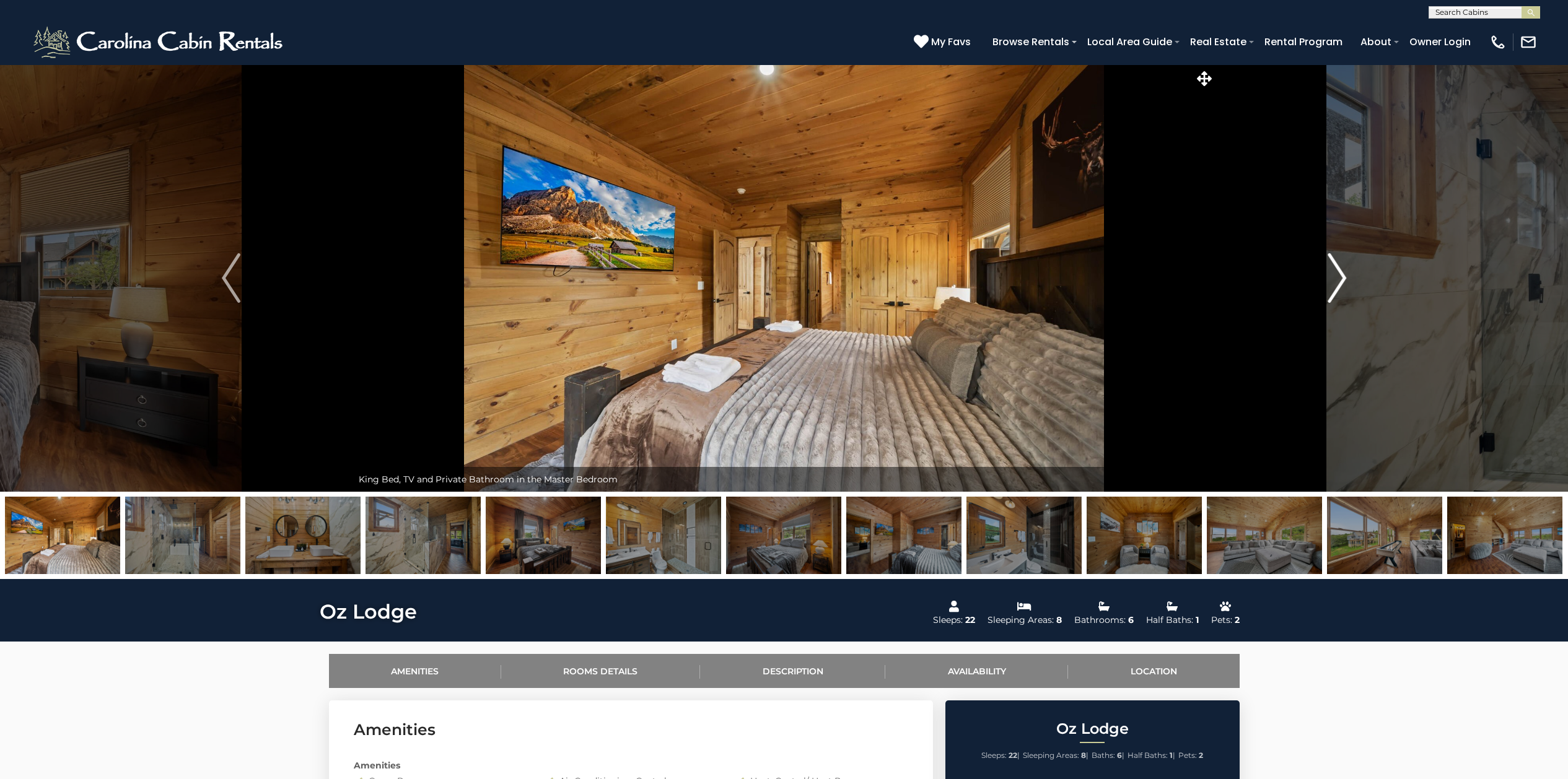
click at [1330, 271] on img "Next" at bounding box center [1337, 278] width 18 height 49
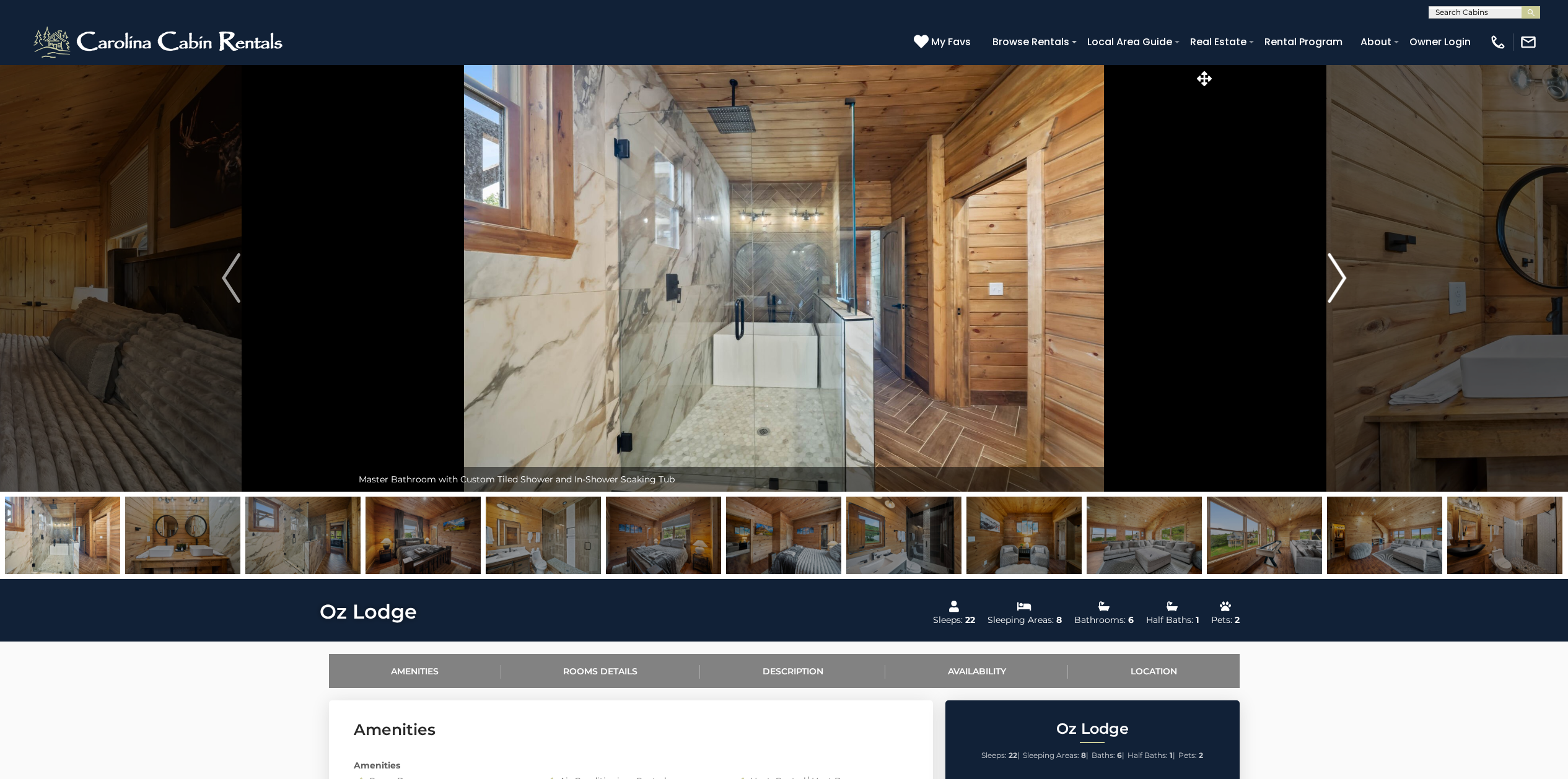
click at [1330, 271] on img "Next" at bounding box center [1337, 278] width 18 height 49
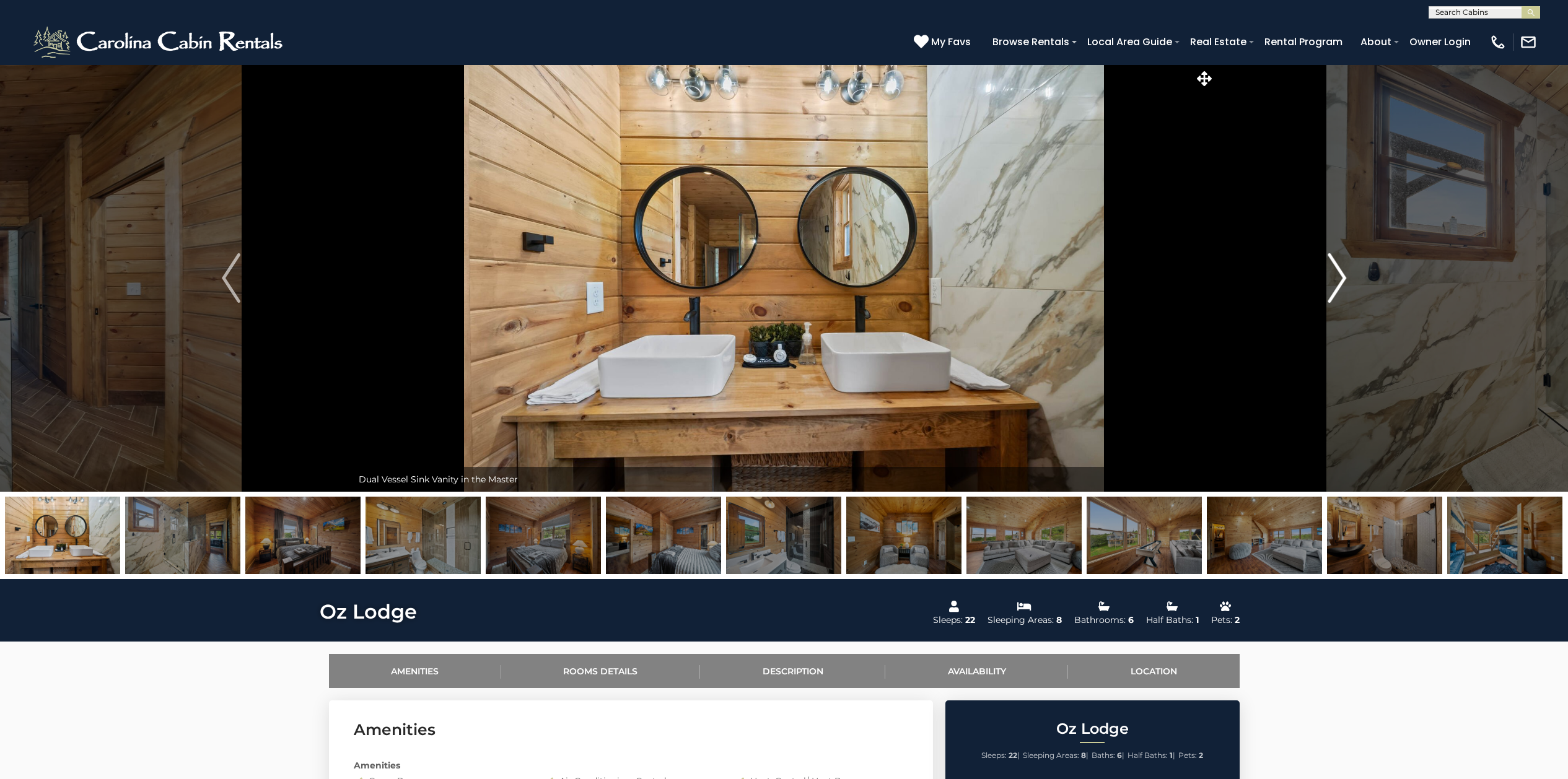
click at [1330, 271] on img "Next" at bounding box center [1337, 278] width 18 height 49
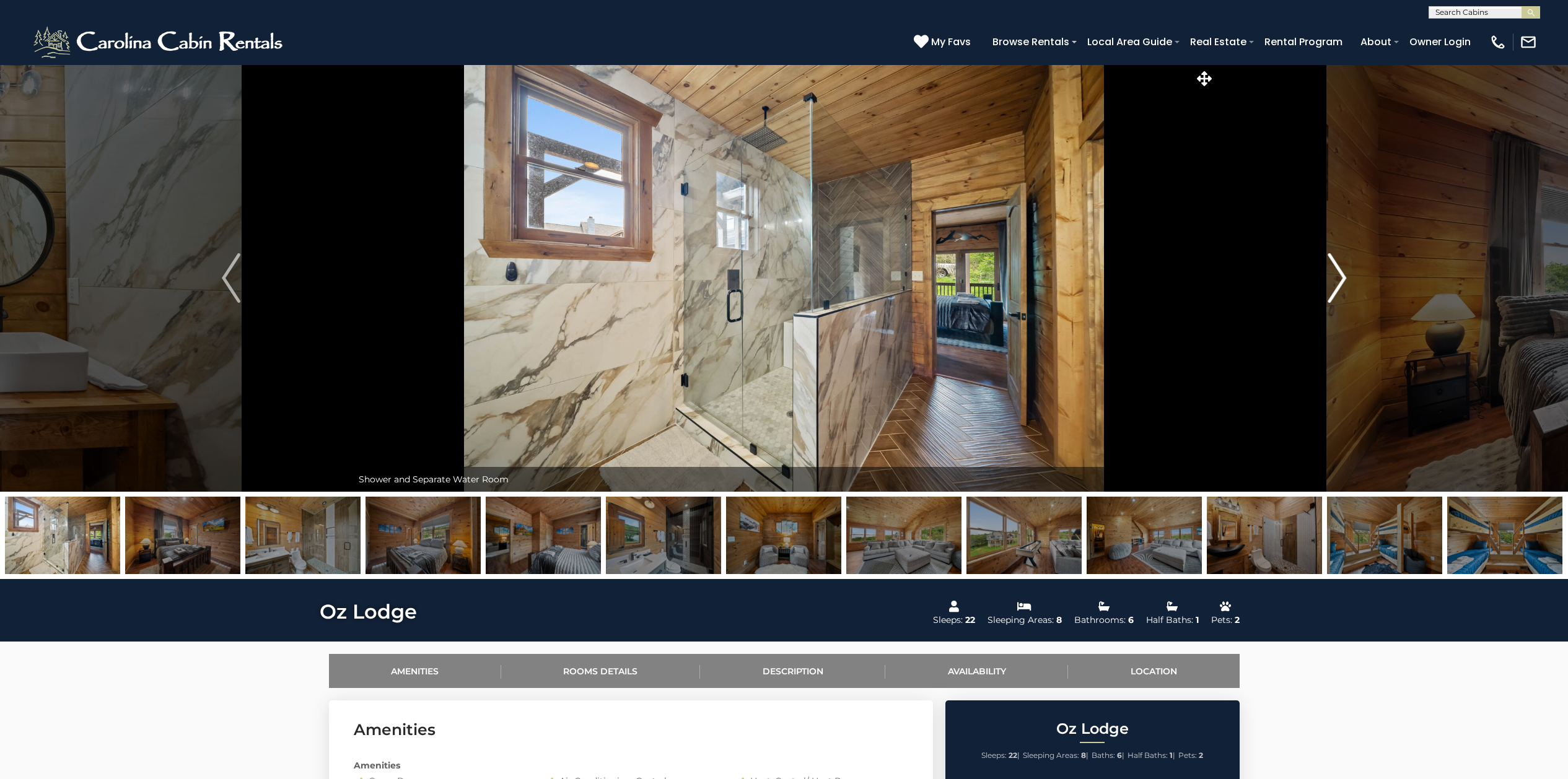
click at [1330, 271] on img "Next" at bounding box center [1337, 278] width 18 height 49
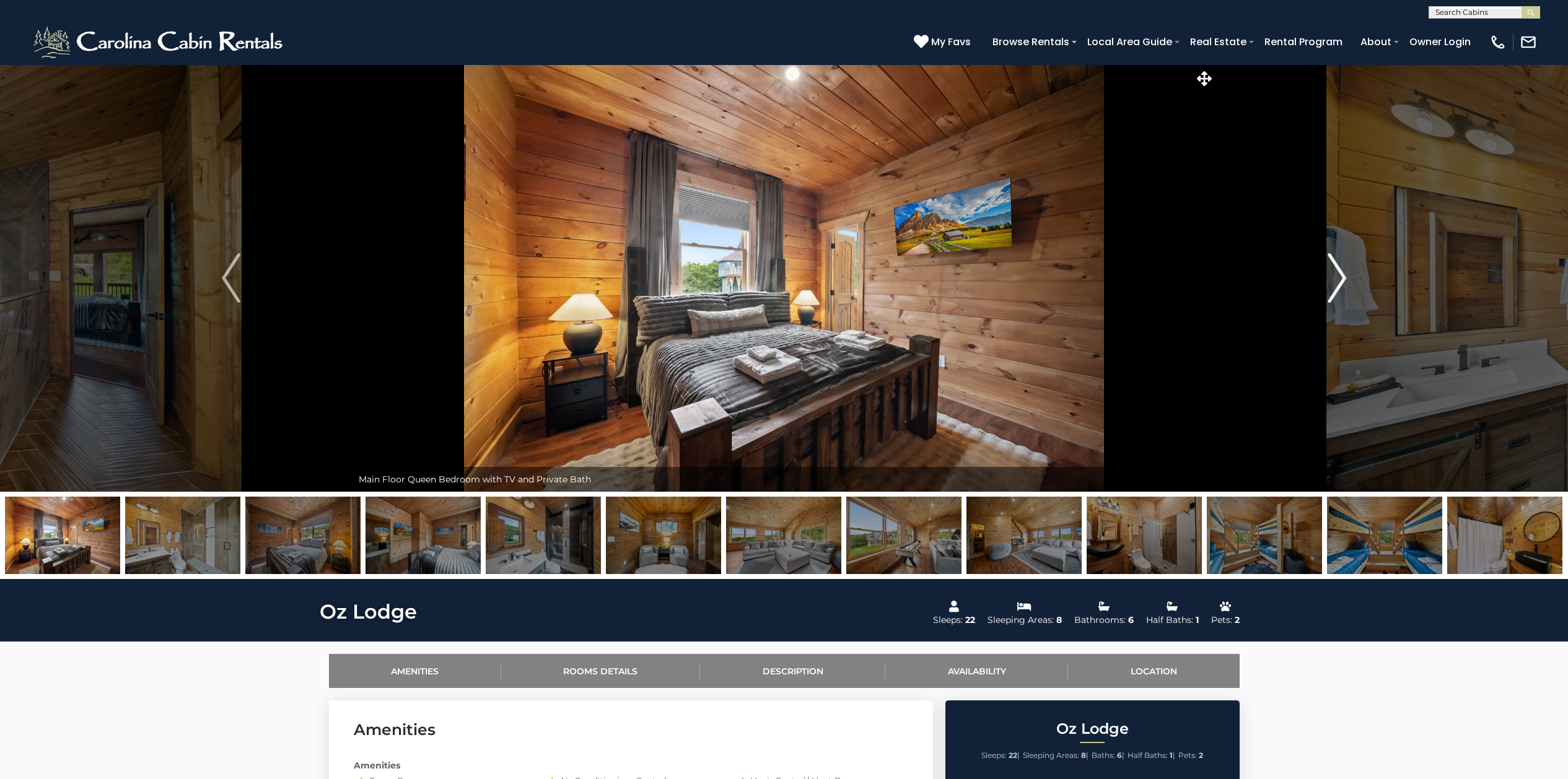
click at [1345, 279] on img "Next" at bounding box center [1337, 278] width 18 height 49
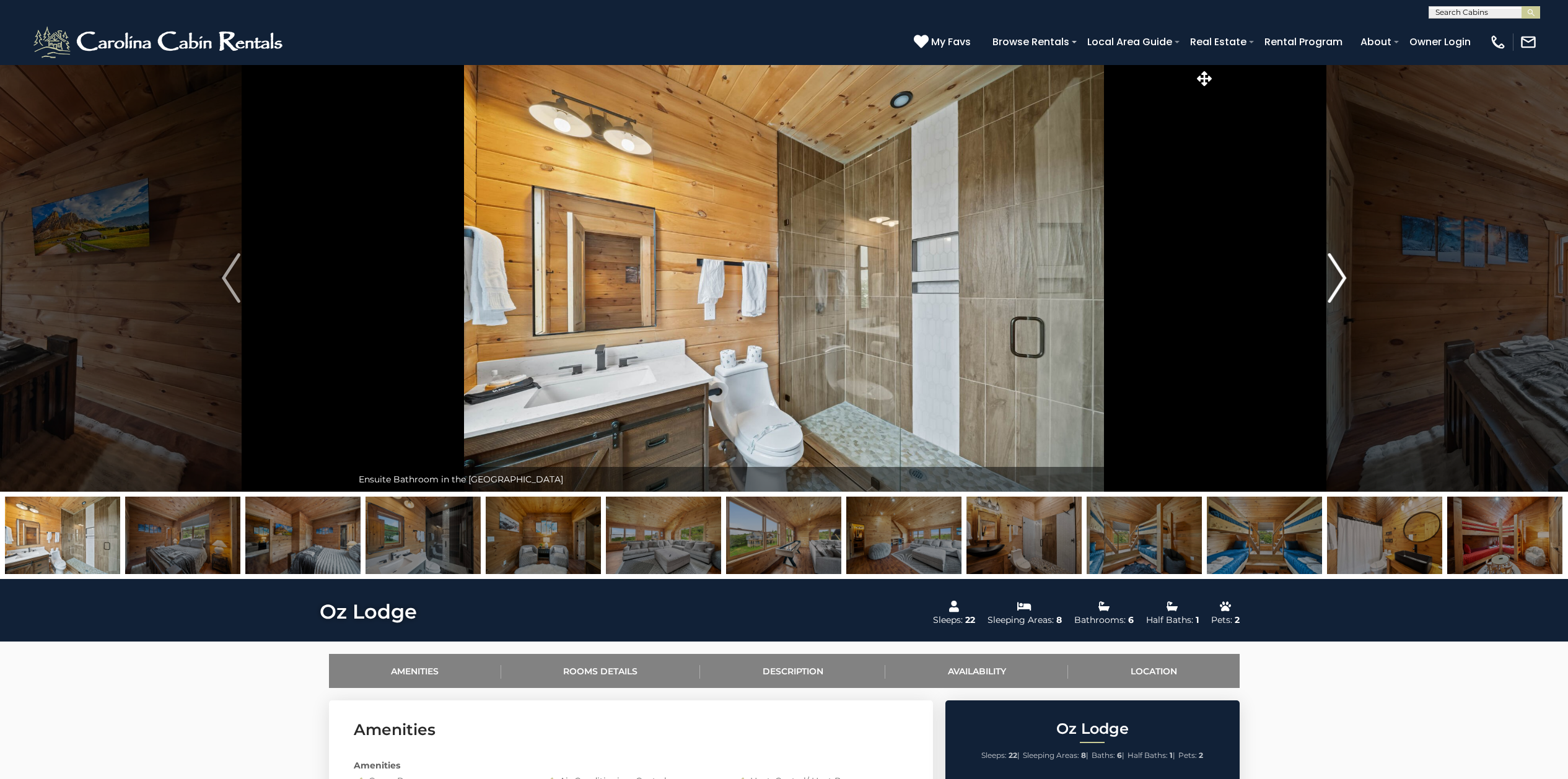
click at [1339, 281] on img "Next" at bounding box center [1337, 278] width 18 height 49
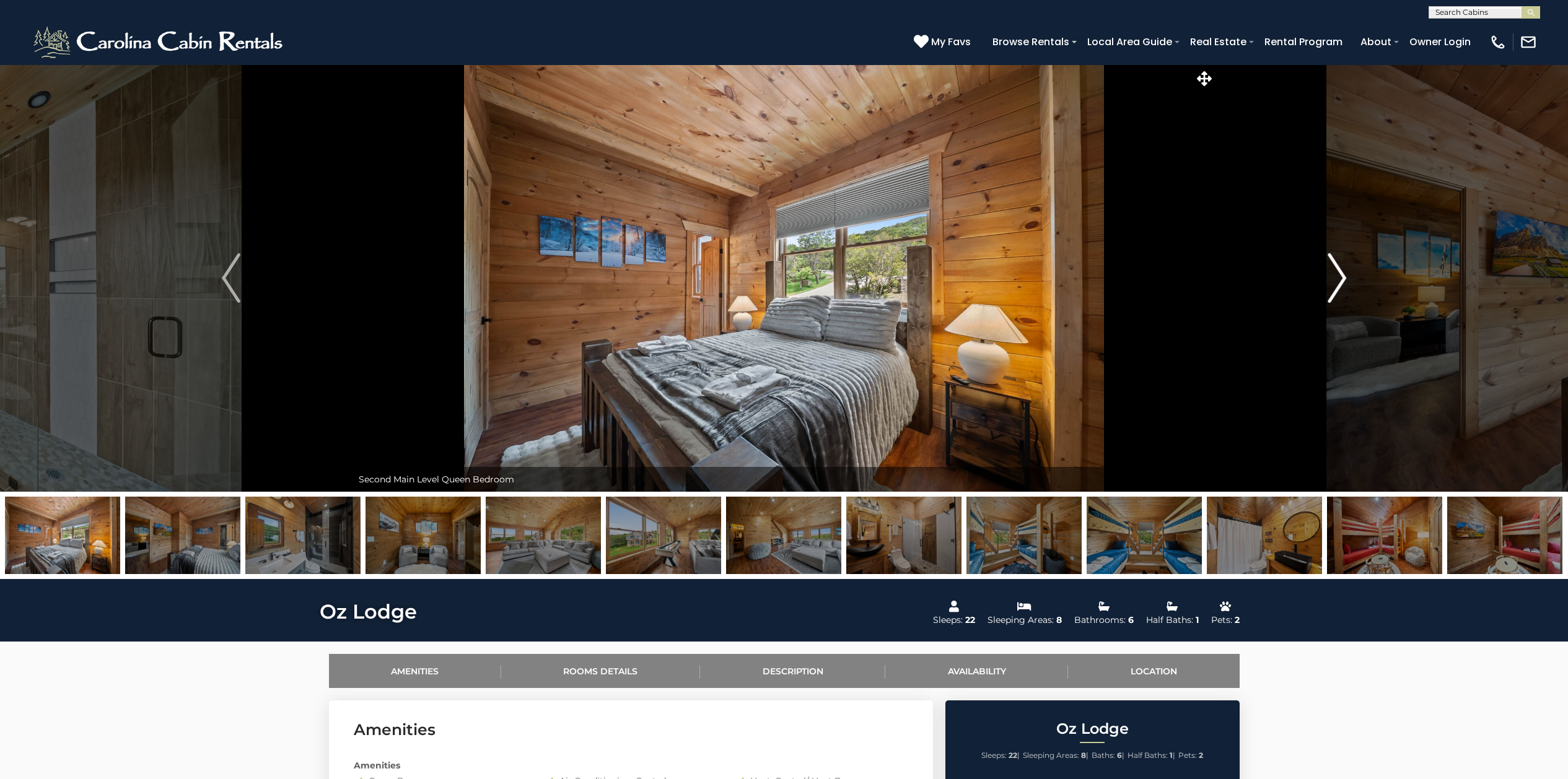
click at [1335, 283] on img "Next" at bounding box center [1337, 278] width 18 height 49
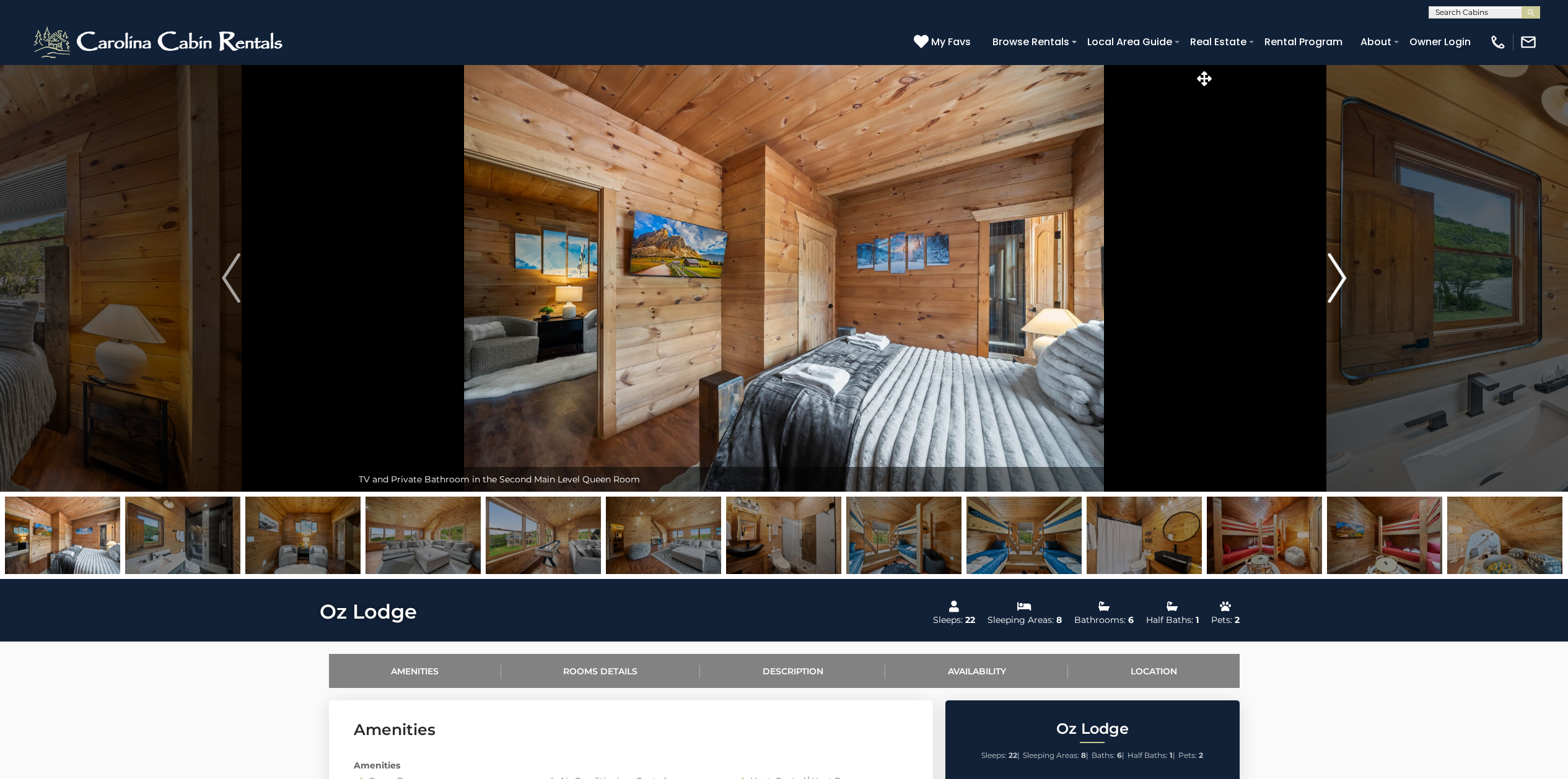
click at [1335, 283] on img "Next" at bounding box center [1337, 278] width 18 height 49
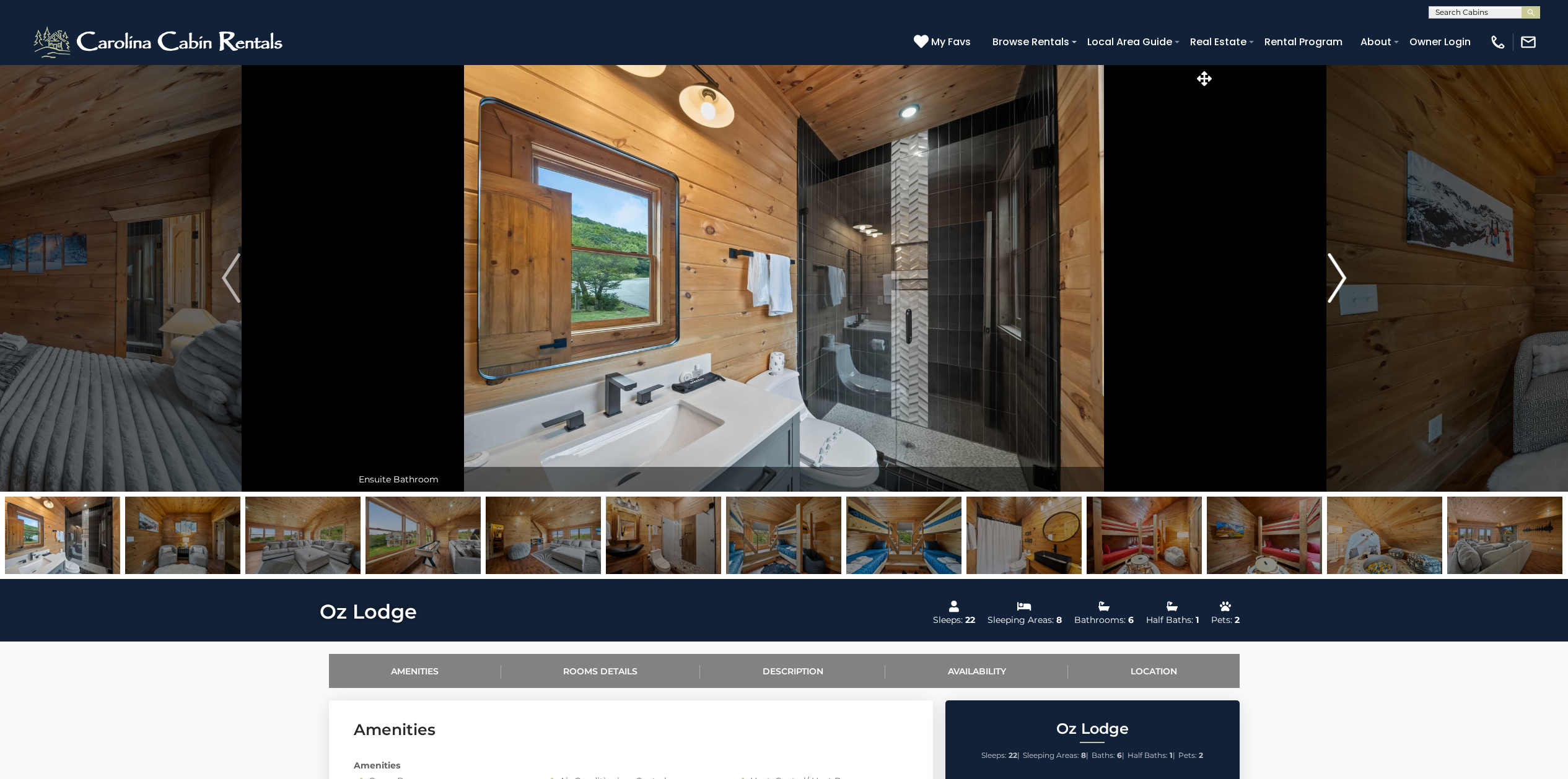
click at [1333, 283] on img "Next" at bounding box center [1337, 278] width 18 height 49
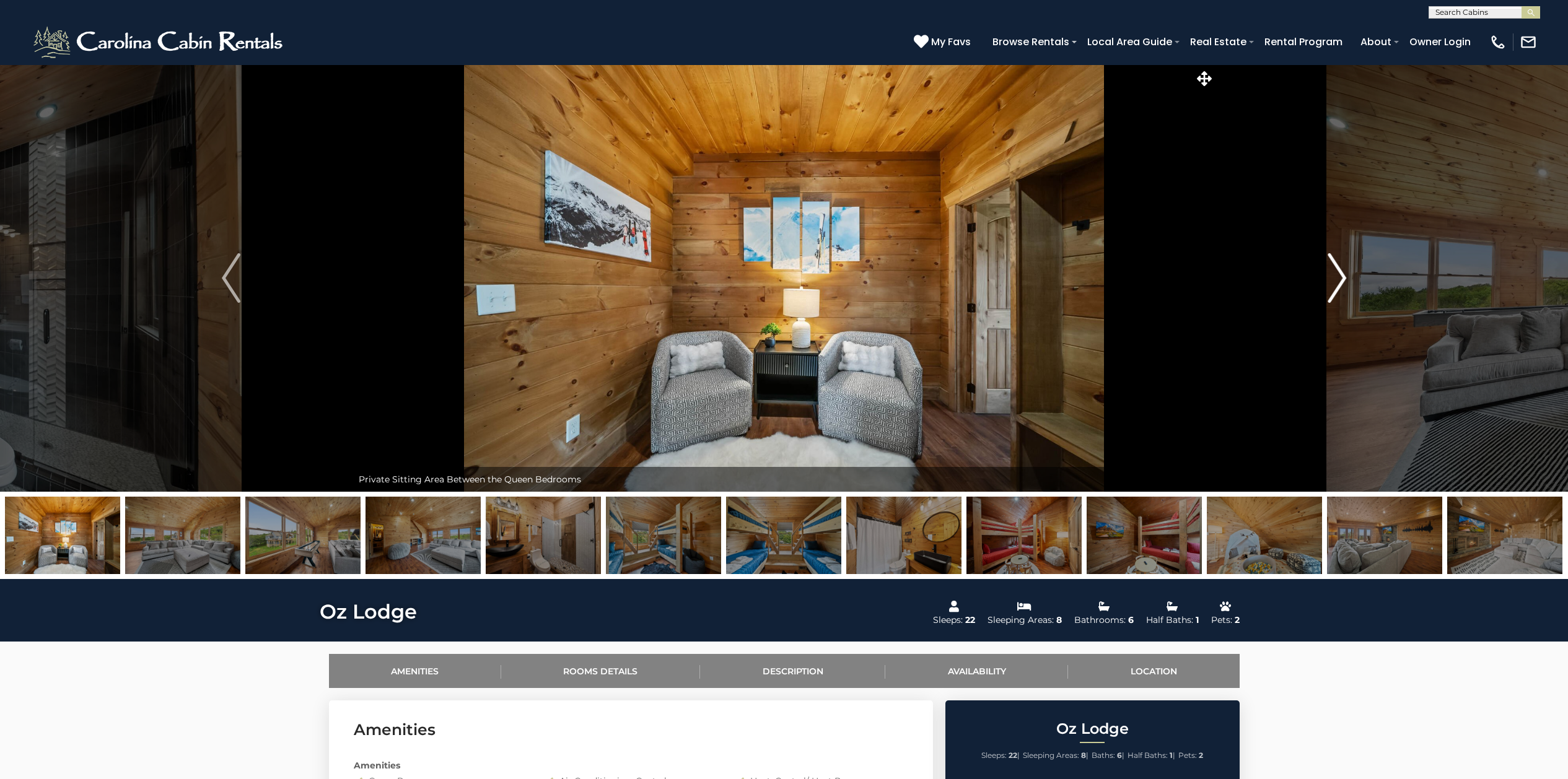
click at [1333, 283] on img "Next" at bounding box center [1337, 278] width 18 height 49
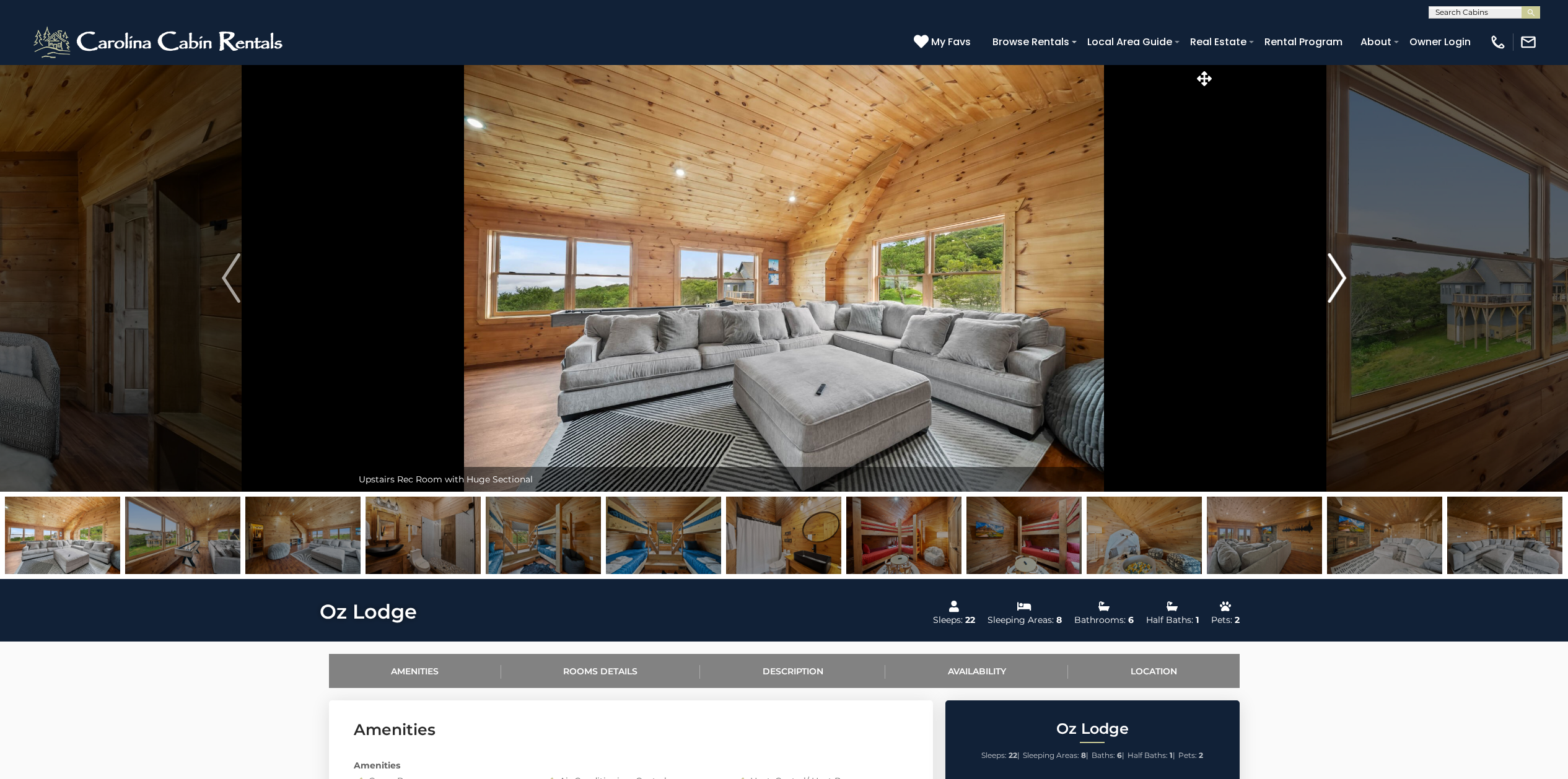
click at [1333, 283] on img "Next" at bounding box center [1337, 278] width 18 height 49
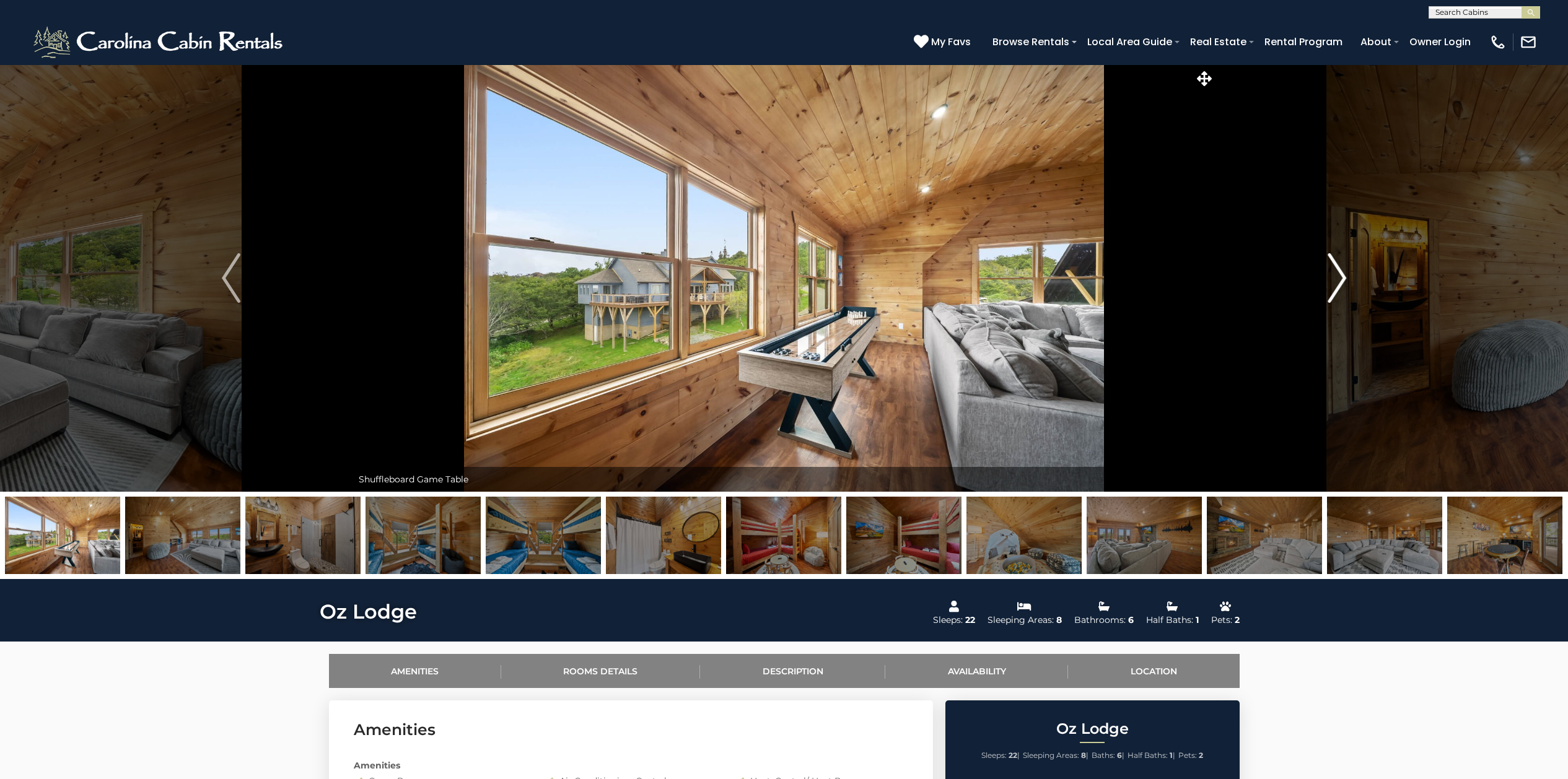
click at [1333, 283] on img "Next" at bounding box center [1337, 278] width 18 height 49
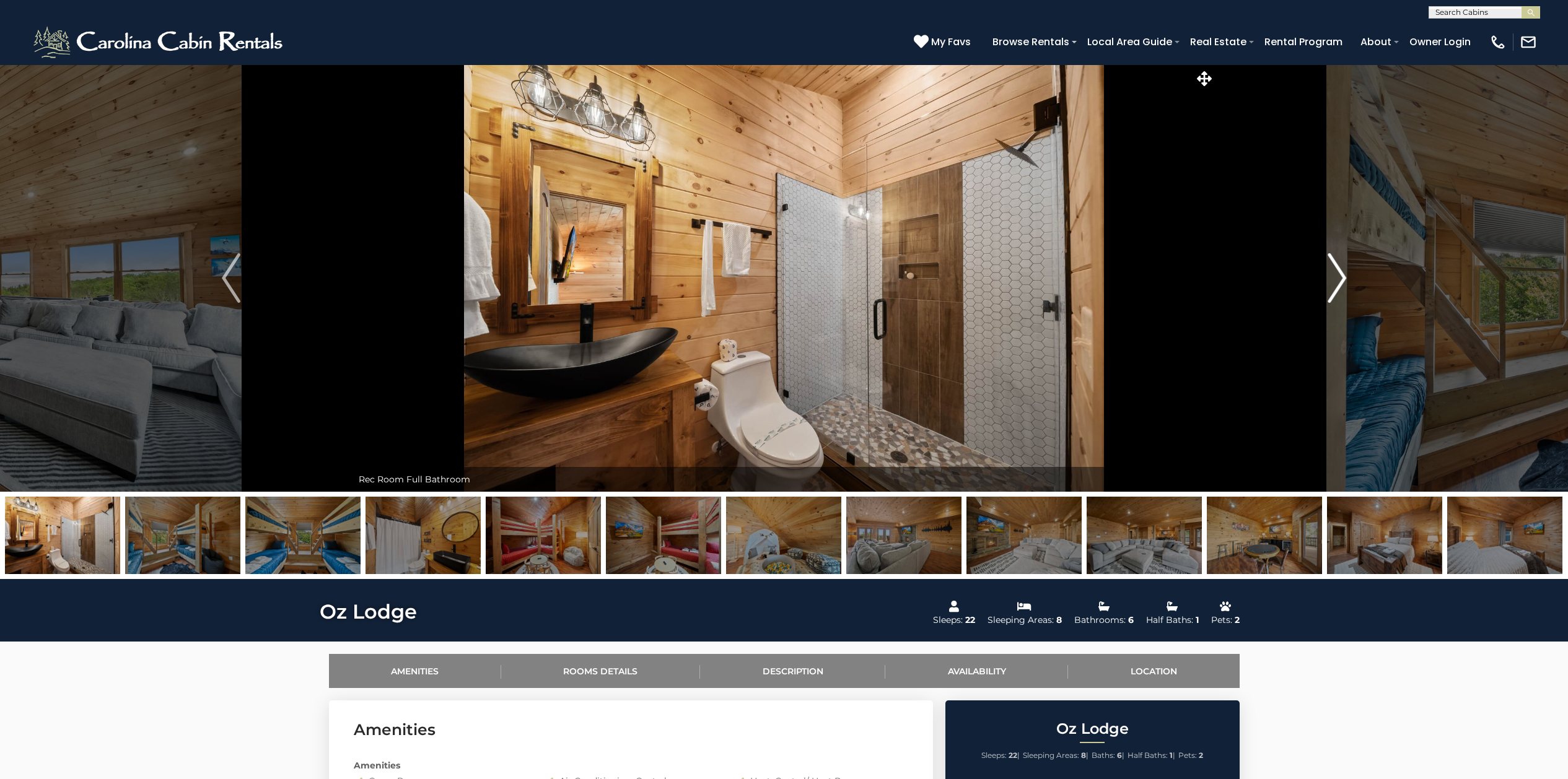
click at [1333, 283] on img "Next" at bounding box center [1337, 278] width 18 height 49
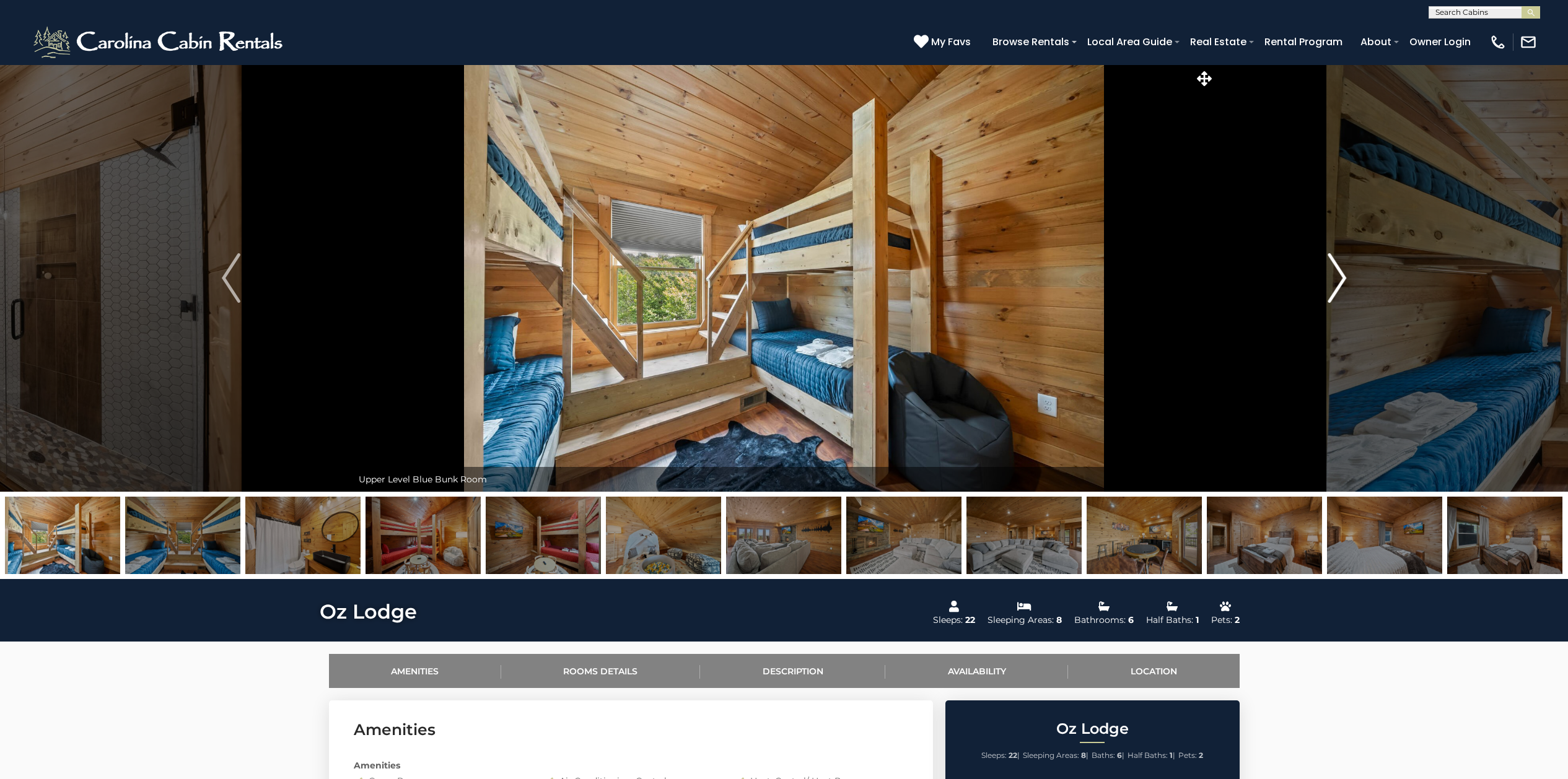
click at [1333, 283] on img "Next" at bounding box center [1337, 278] width 18 height 49
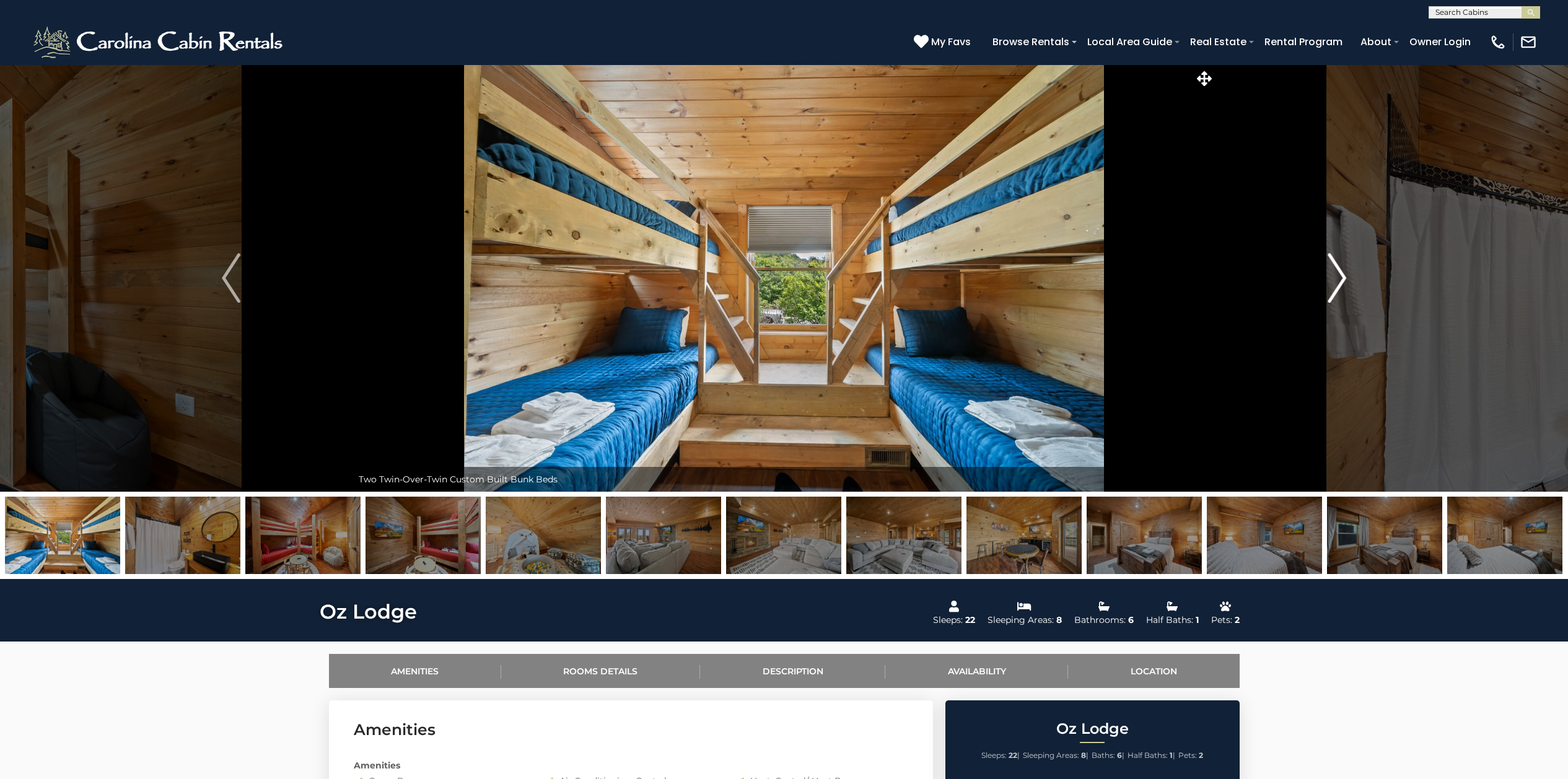
click at [1340, 279] on img "Next" at bounding box center [1337, 278] width 18 height 49
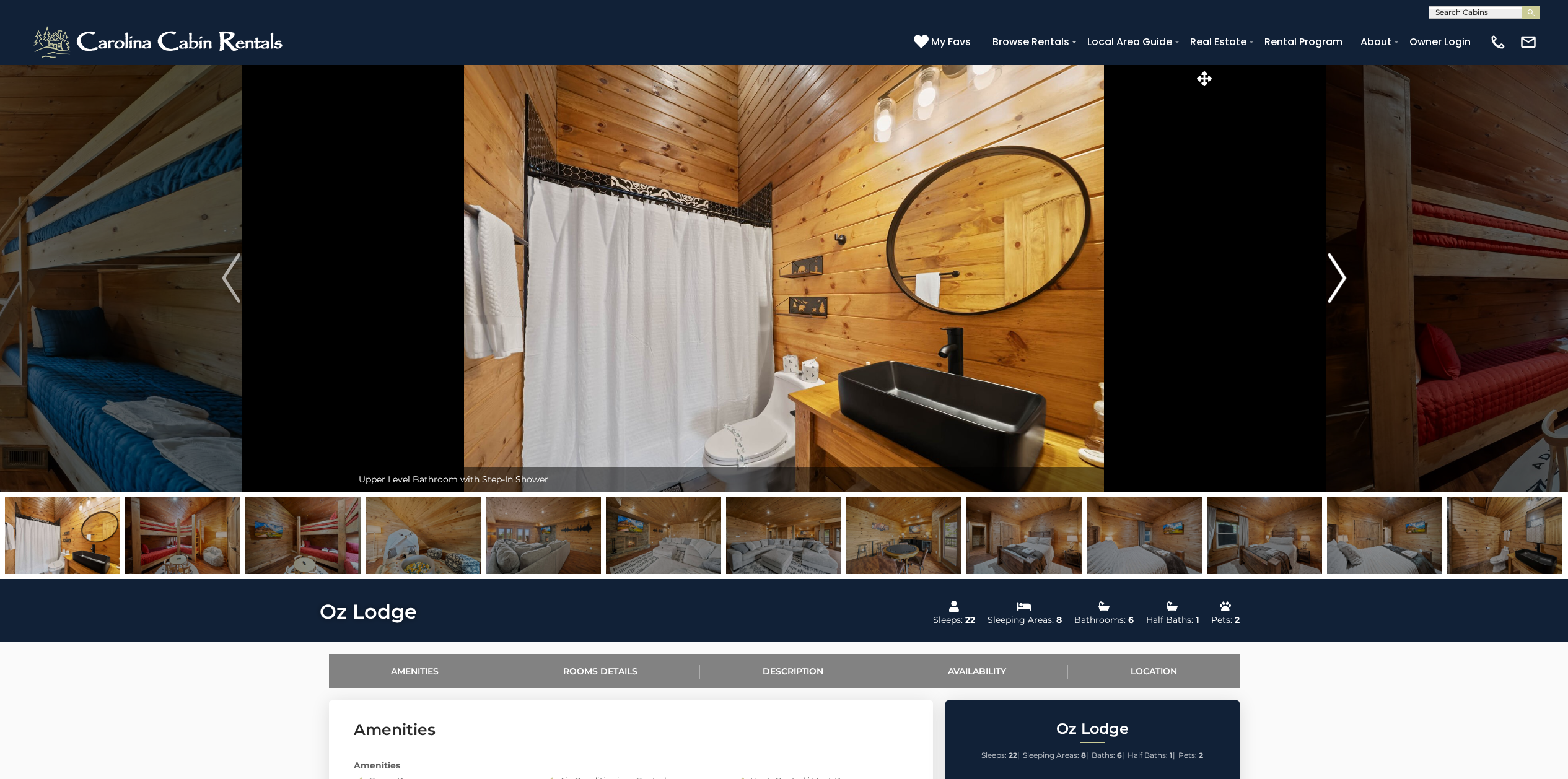
click at [1340, 280] on img "Next" at bounding box center [1337, 278] width 18 height 49
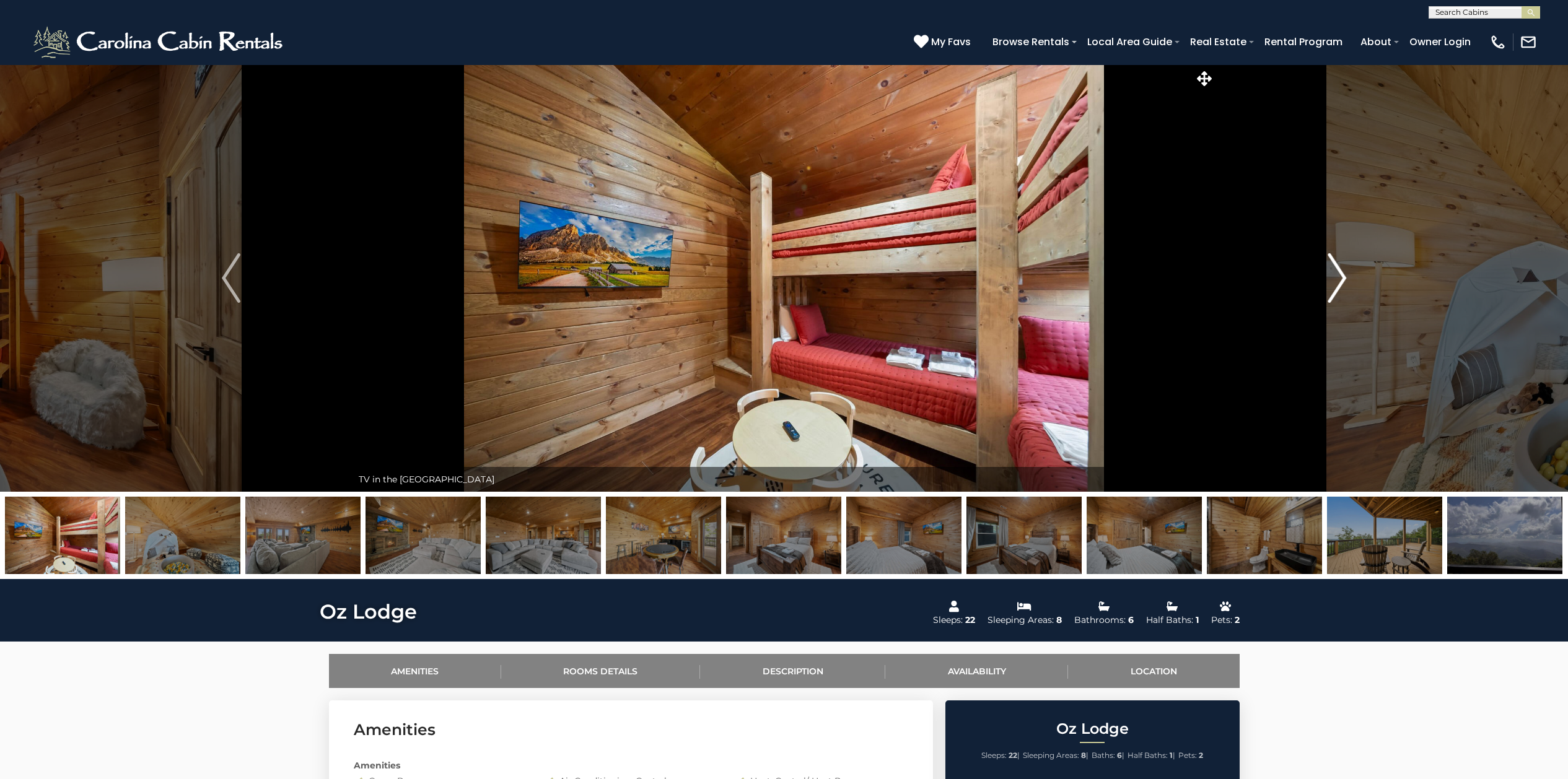
click at [1333, 276] on img "Next" at bounding box center [1337, 278] width 18 height 49
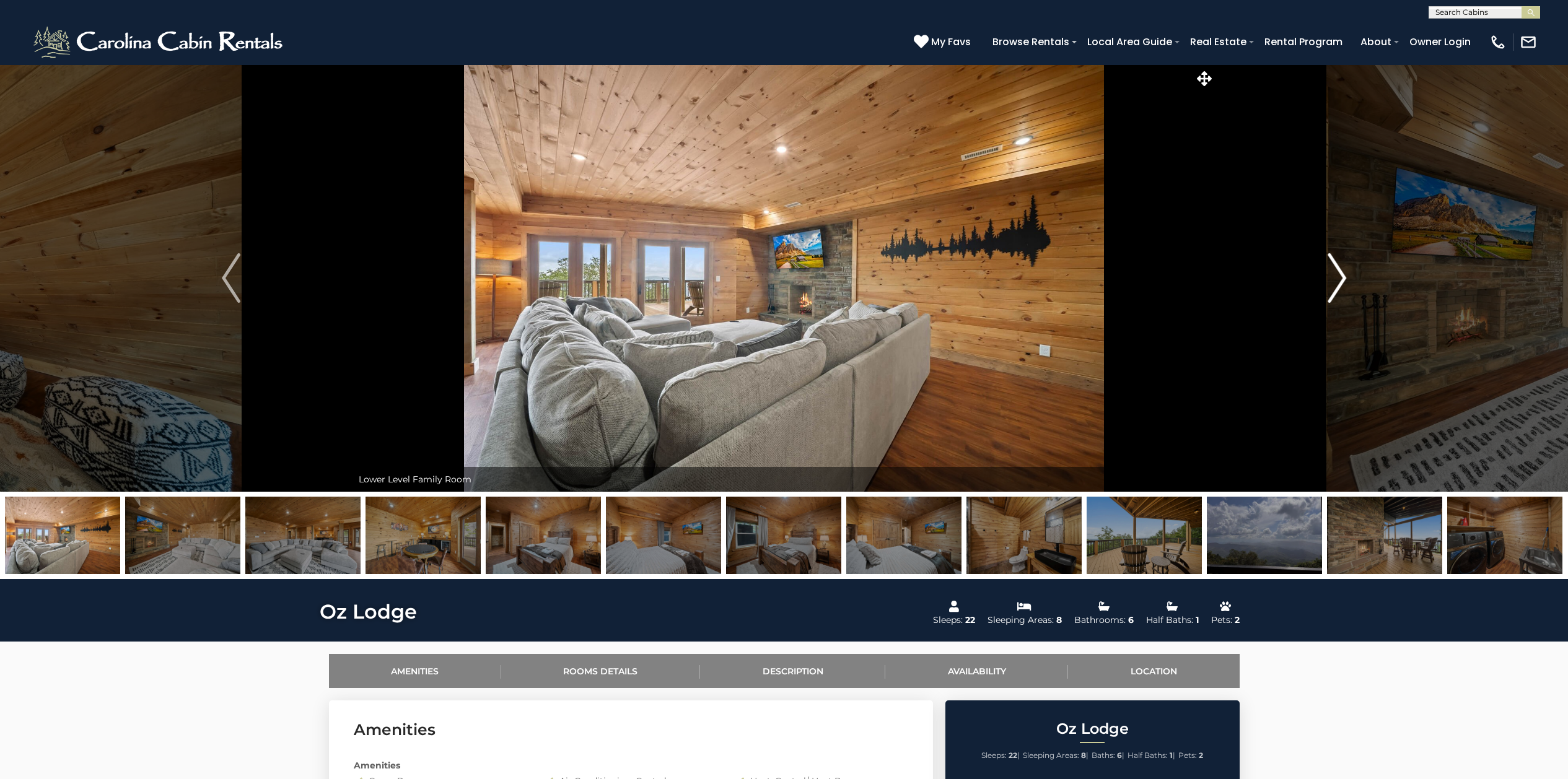
click at [1333, 276] on img "Next" at bounding box center [1337, 278] width 18 height 49
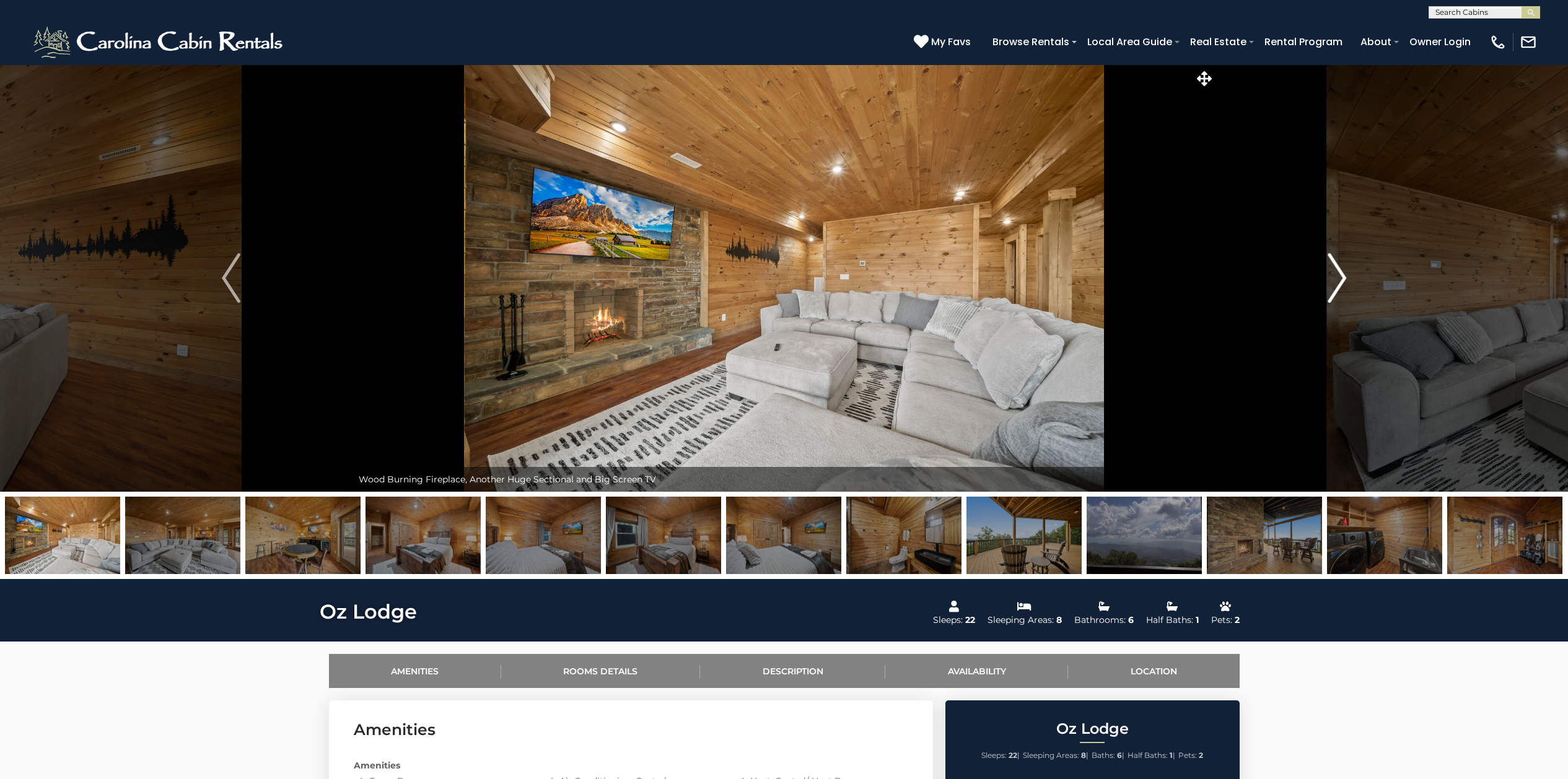
click at [1342, 279] on img "Next" at bounding box center [1337, 278] width 18 height 49
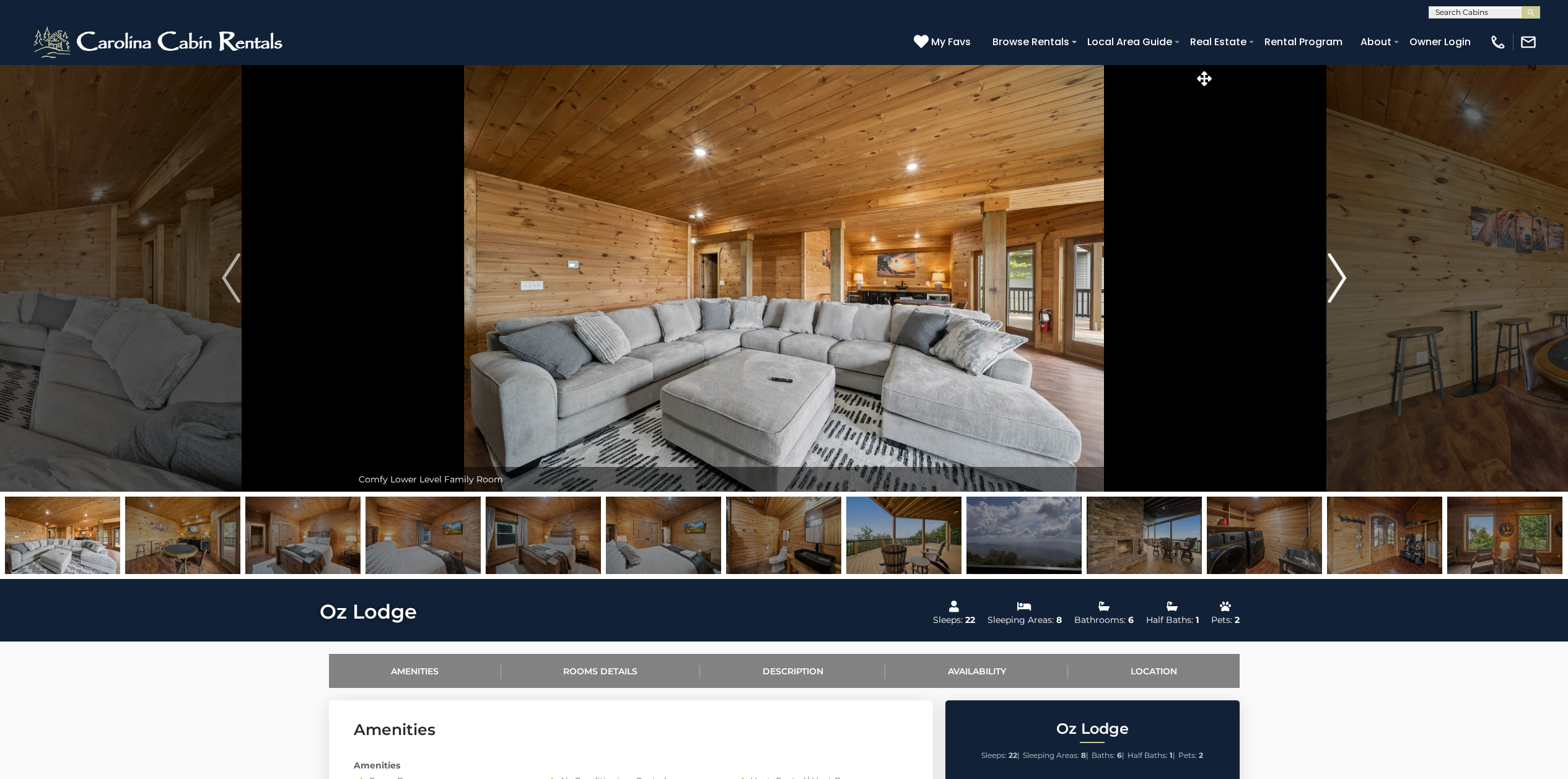
click at [1342, 279] on img "Next" at bounding box center [1337, 278] width 18 height 49
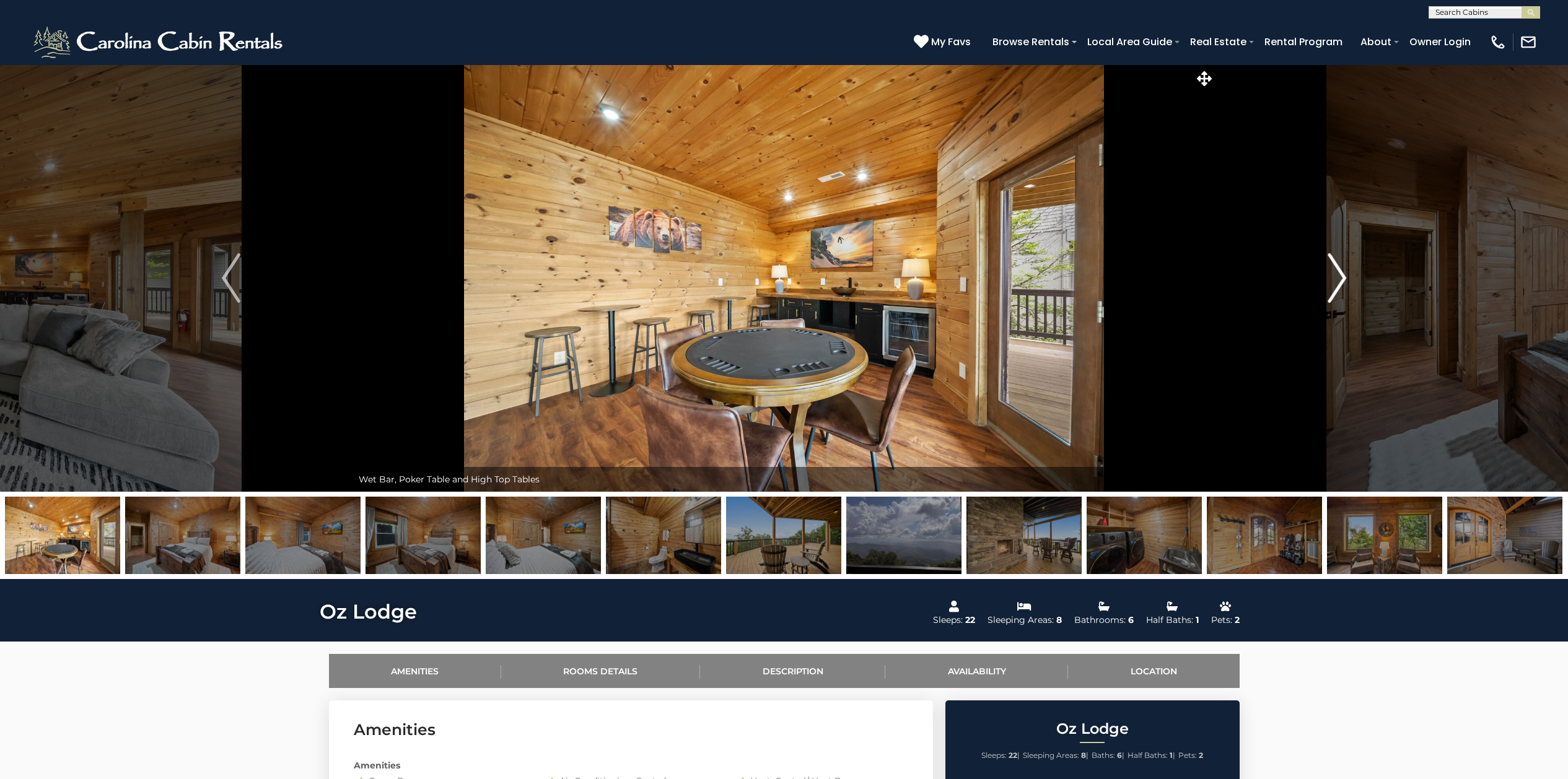
click at [1342, 279] on img "Next" at bounding box center [1337, 278] width 18 height 49
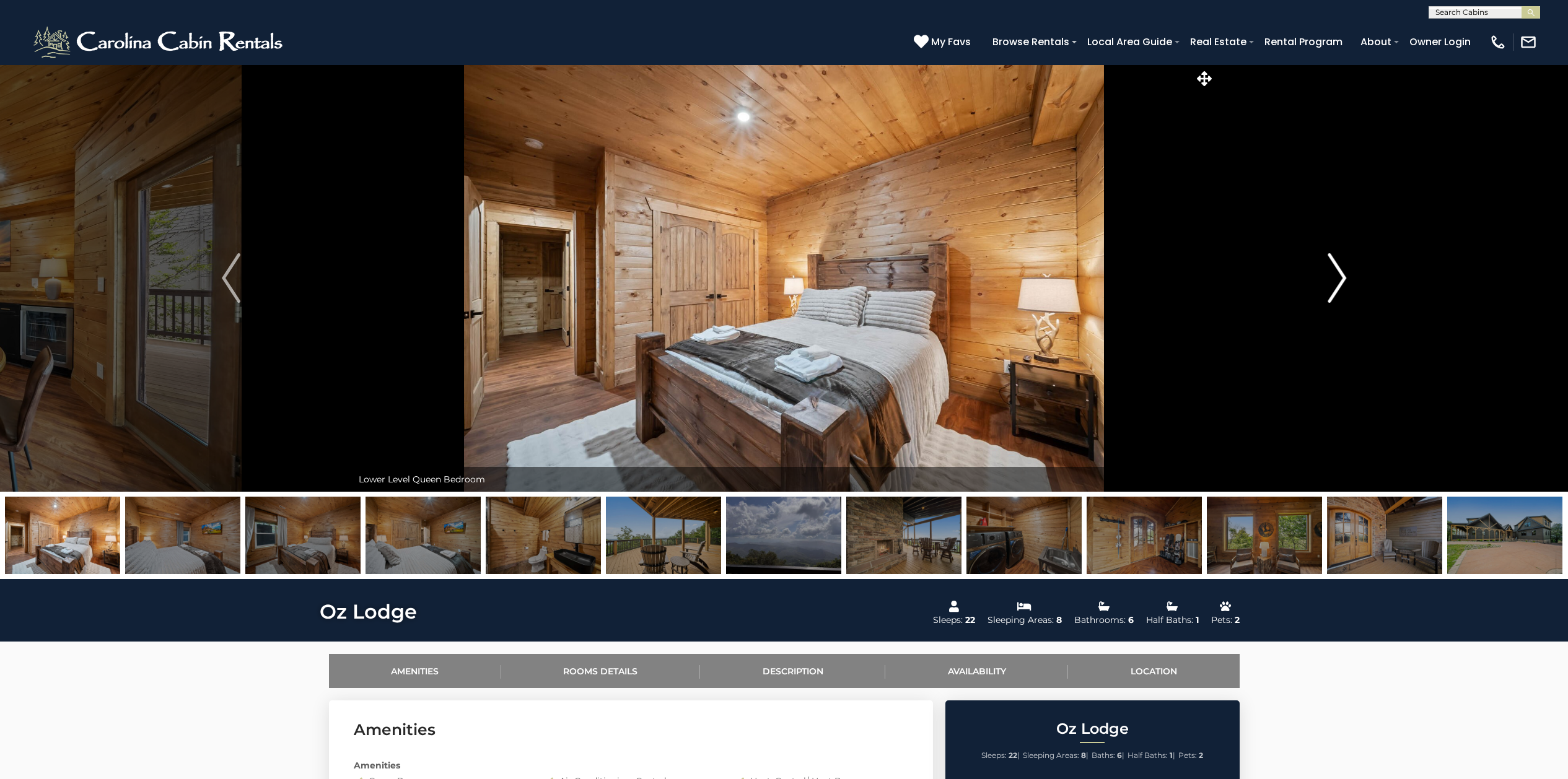
click at [1342, 279] on img "Next" at bounding box center [1337, 278] width 18 height 49
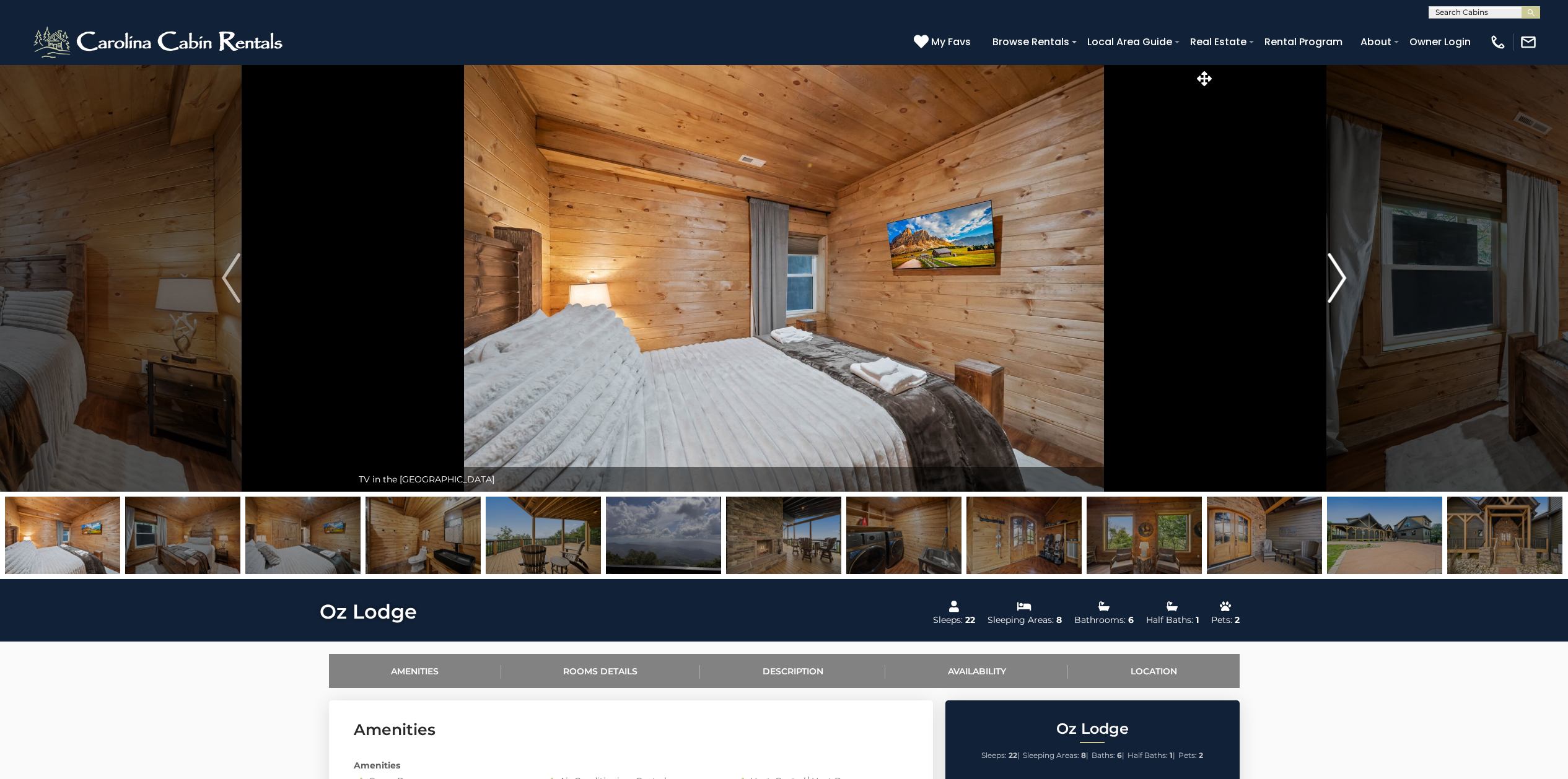
click at [1342, 279] on img "Next" at bounding box center [1337, 278] width 18 height 49
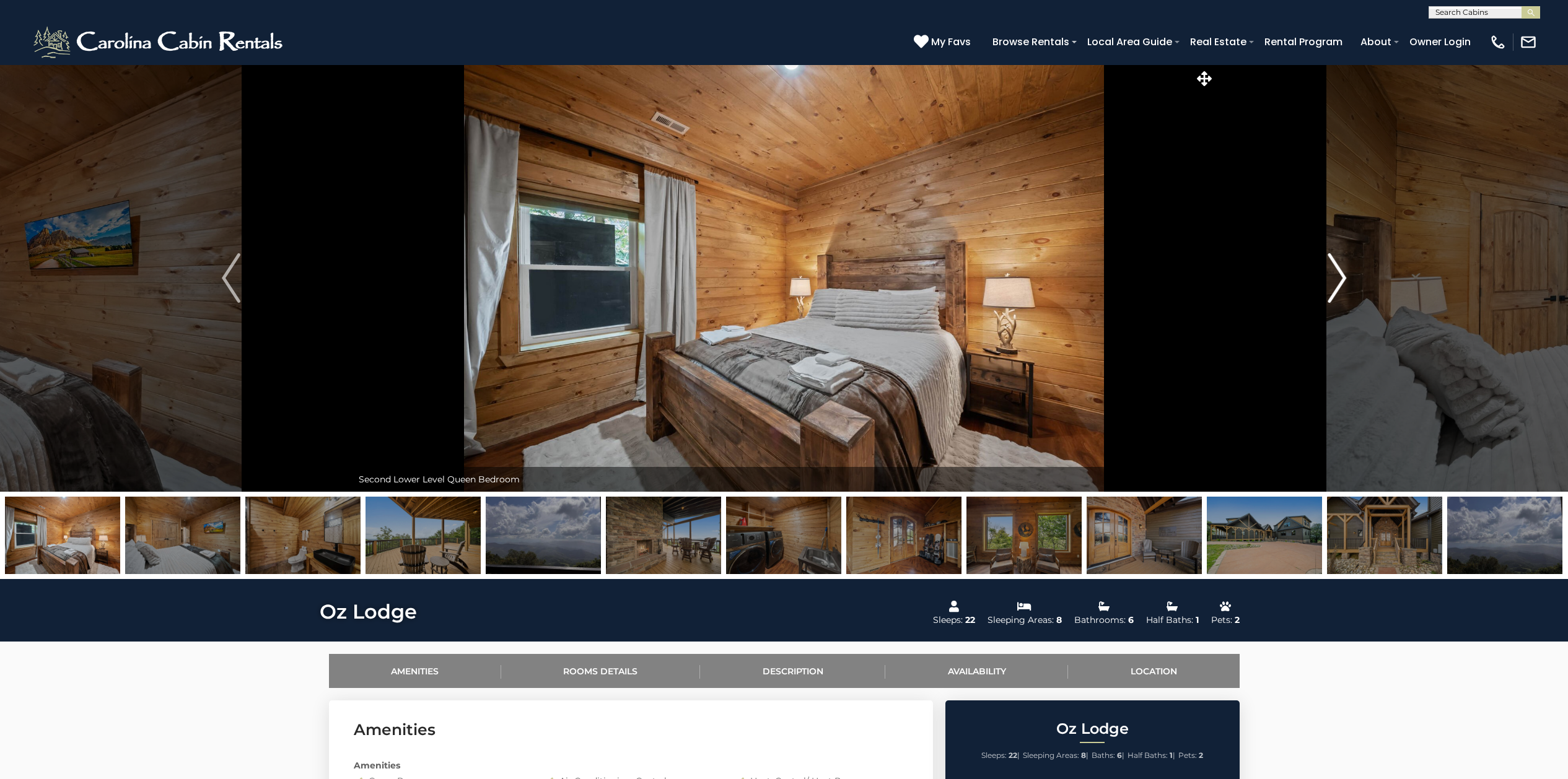
click at [1338, 279] on img "Next" at bounding box center [1337, 278] width 18 height 49
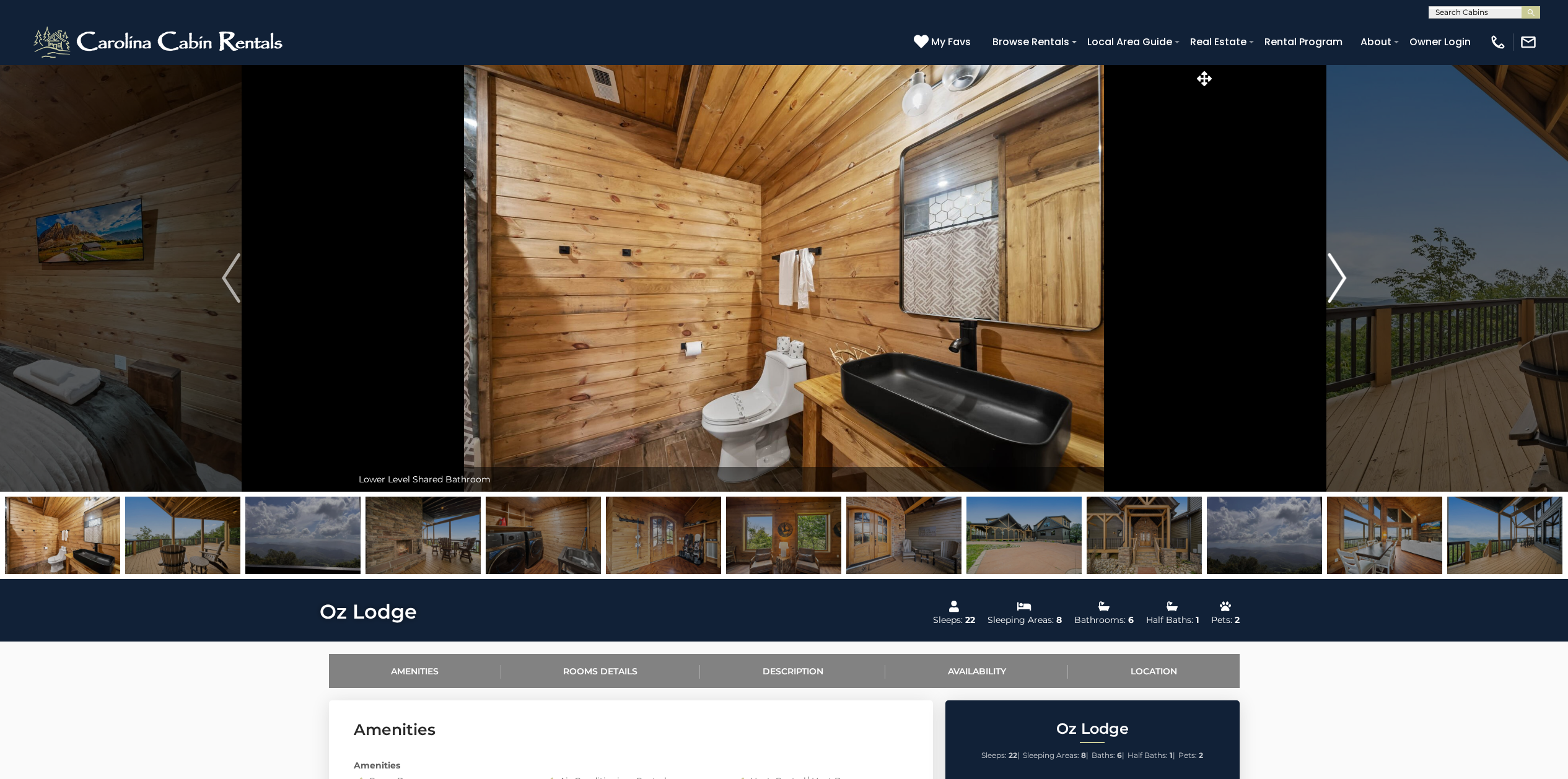
click at [1337, 281] on img "Next" at bounding box center [1337, 278] width 18 height 49
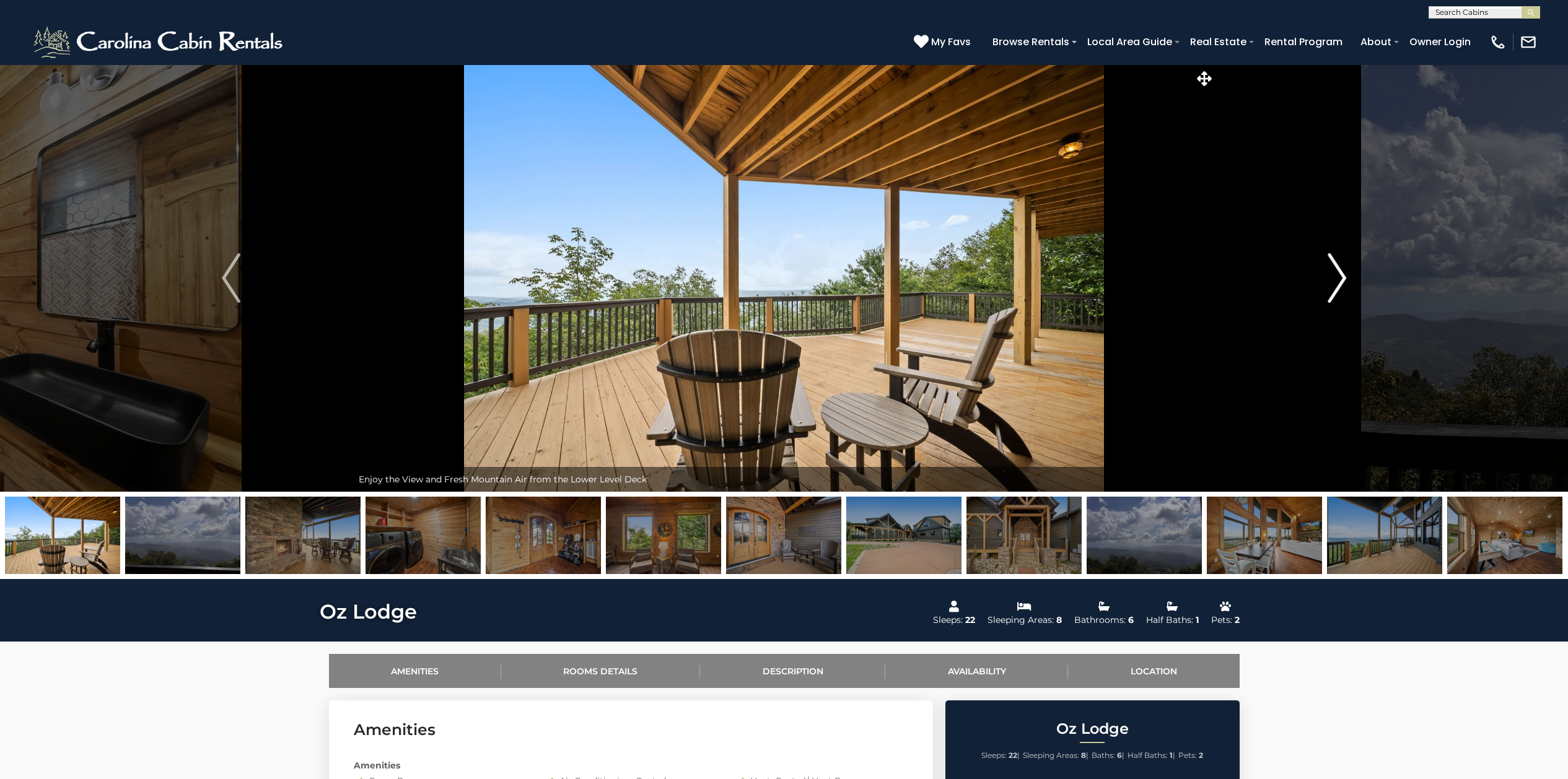
click at [1337, 281] on img "Next" at bounding box center [1337, 278] width 18 height 49
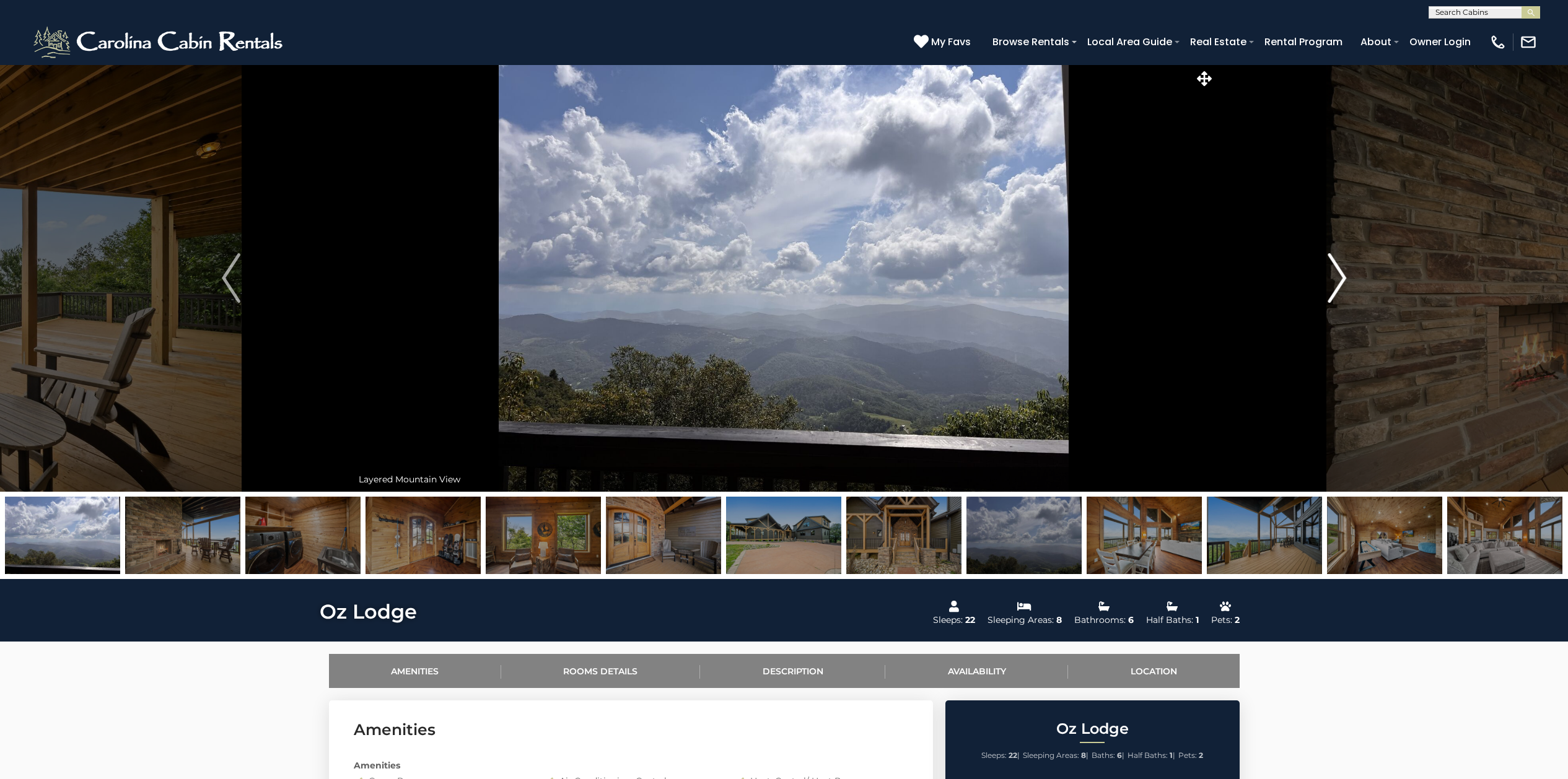
click at [1337, 281] on img "Next" at bounding box center [1337, 278] width 18 height 49
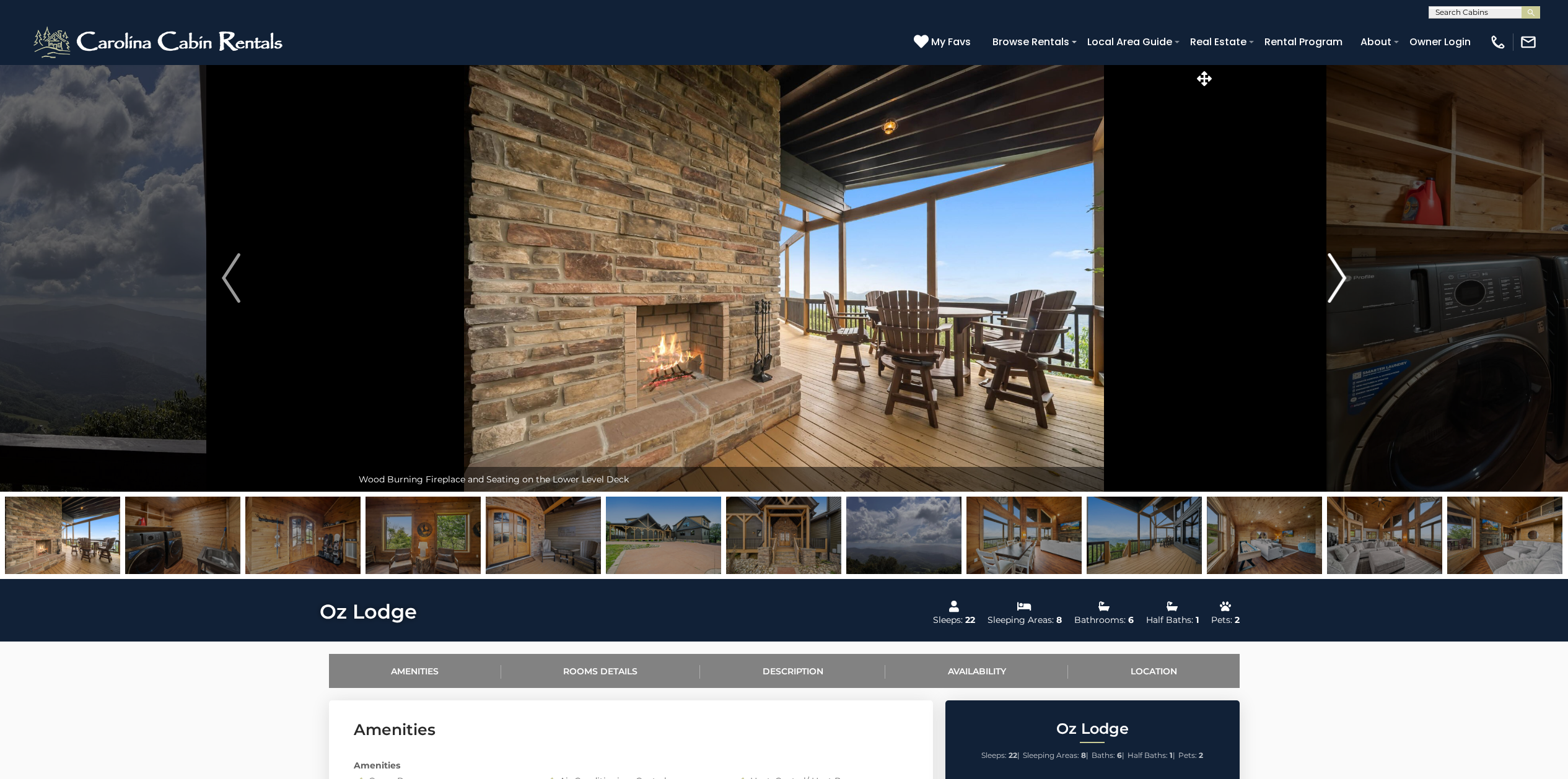
click at [1337, 281] on img "Next" at bounding box center [1337, 278] width 18 height 49
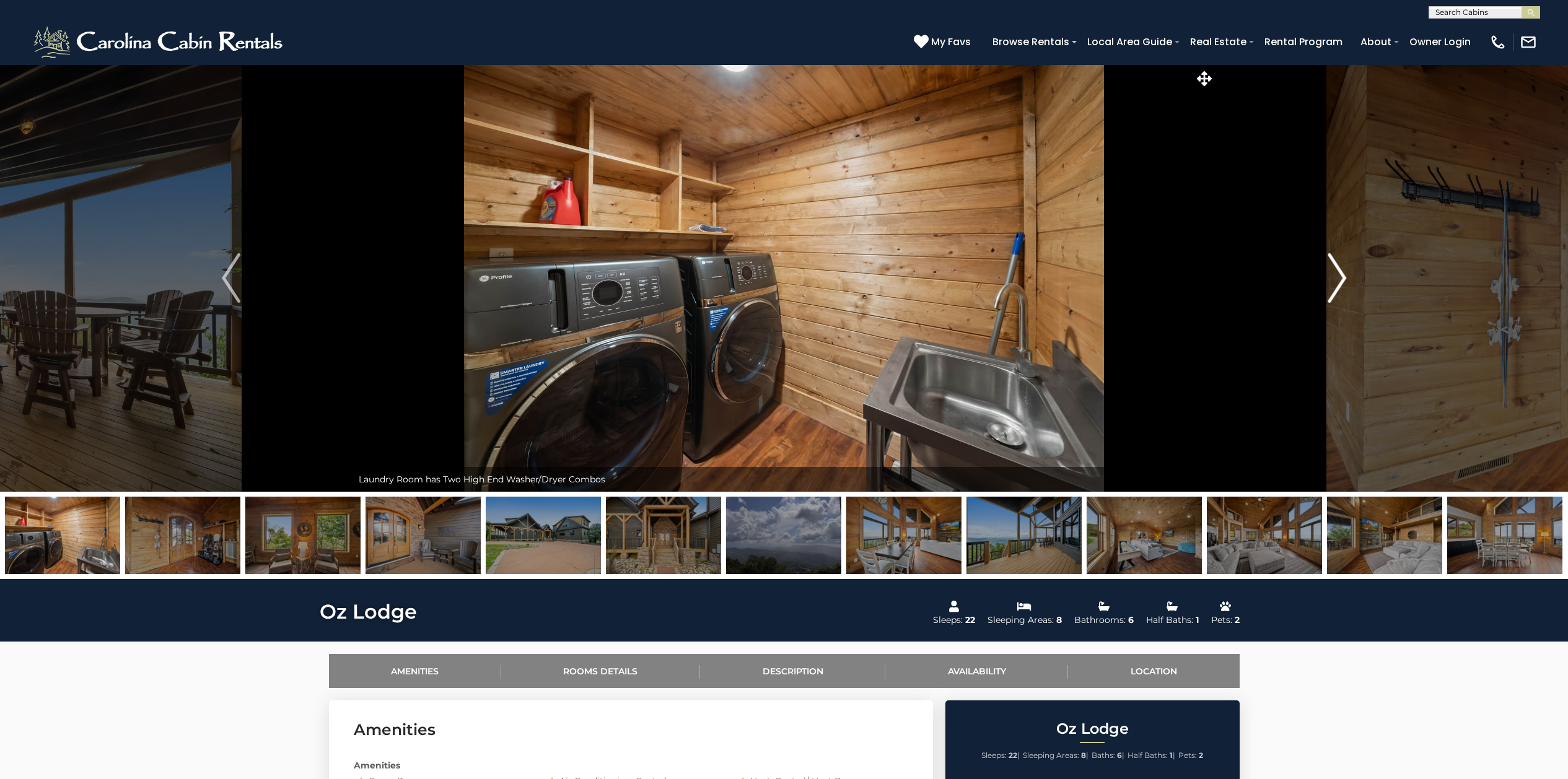
click at [1337, 281] on img "Next" at bounding box center [1337, 278] width 18 height 49
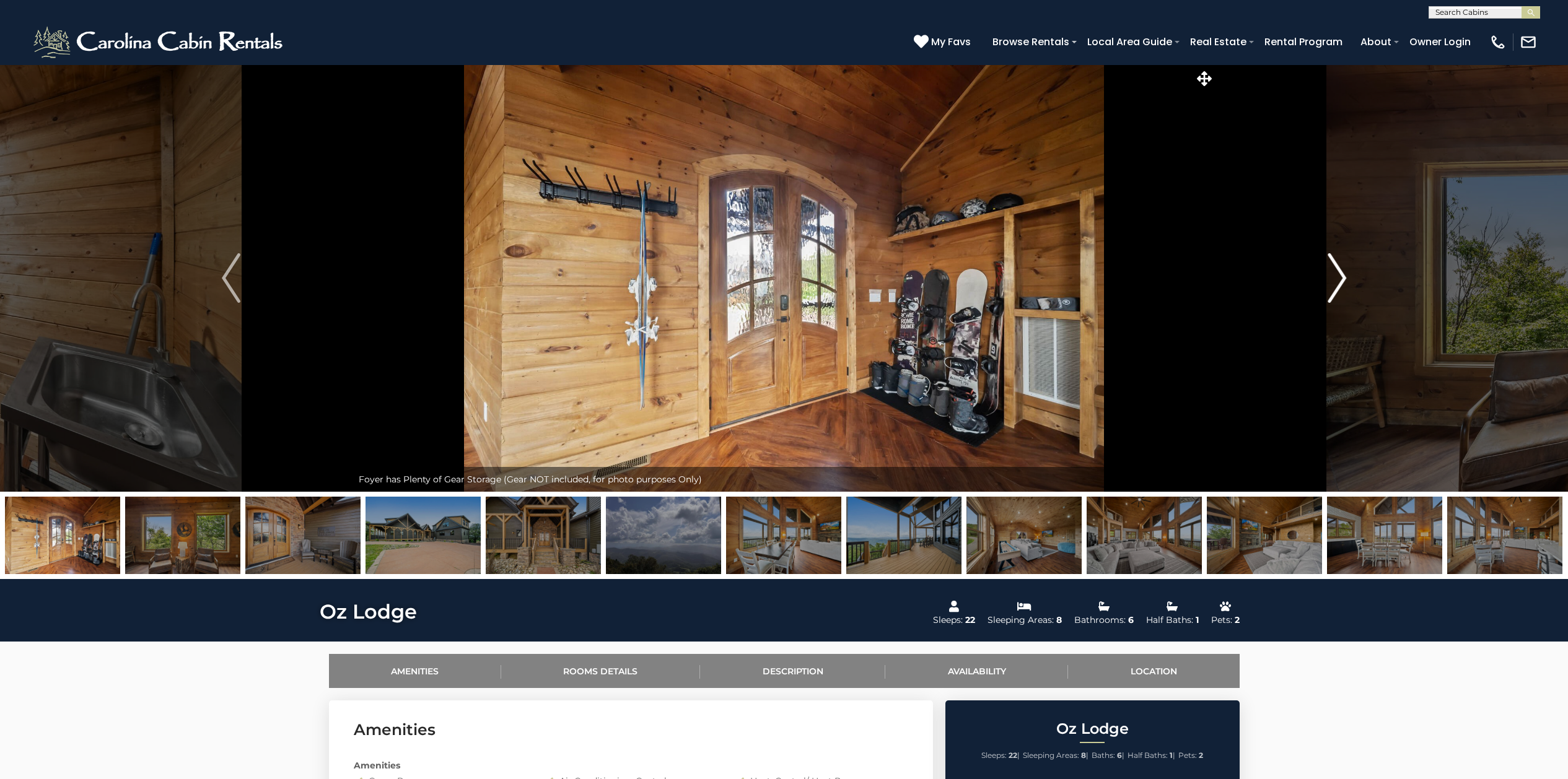
click at [1342, 274] on img "Next" at bounding box center [1337, 278] width 18 height 49
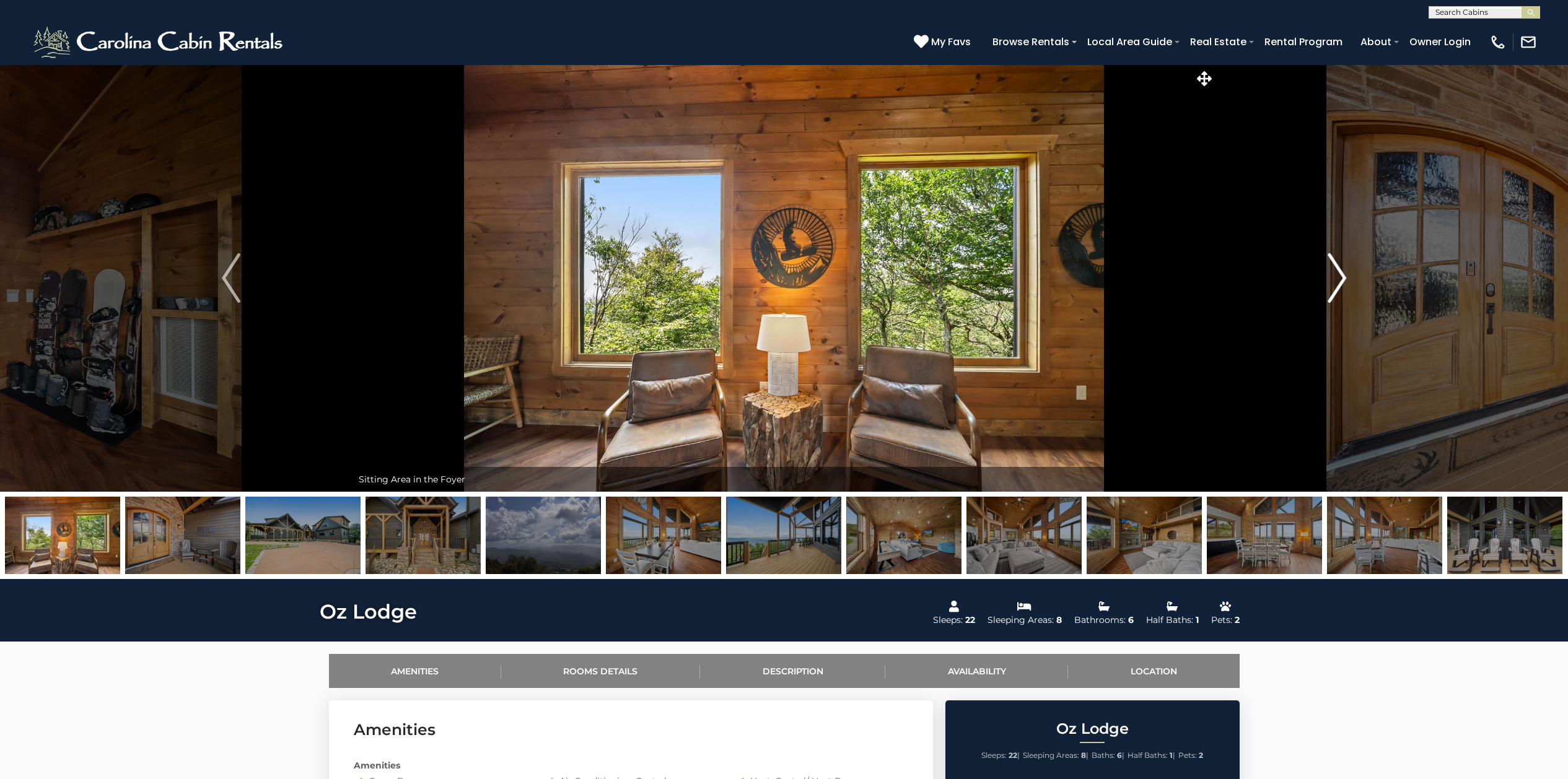
click at [1330, 273] on img "Next" at bounding box center [1337, 278] width 18 height 49
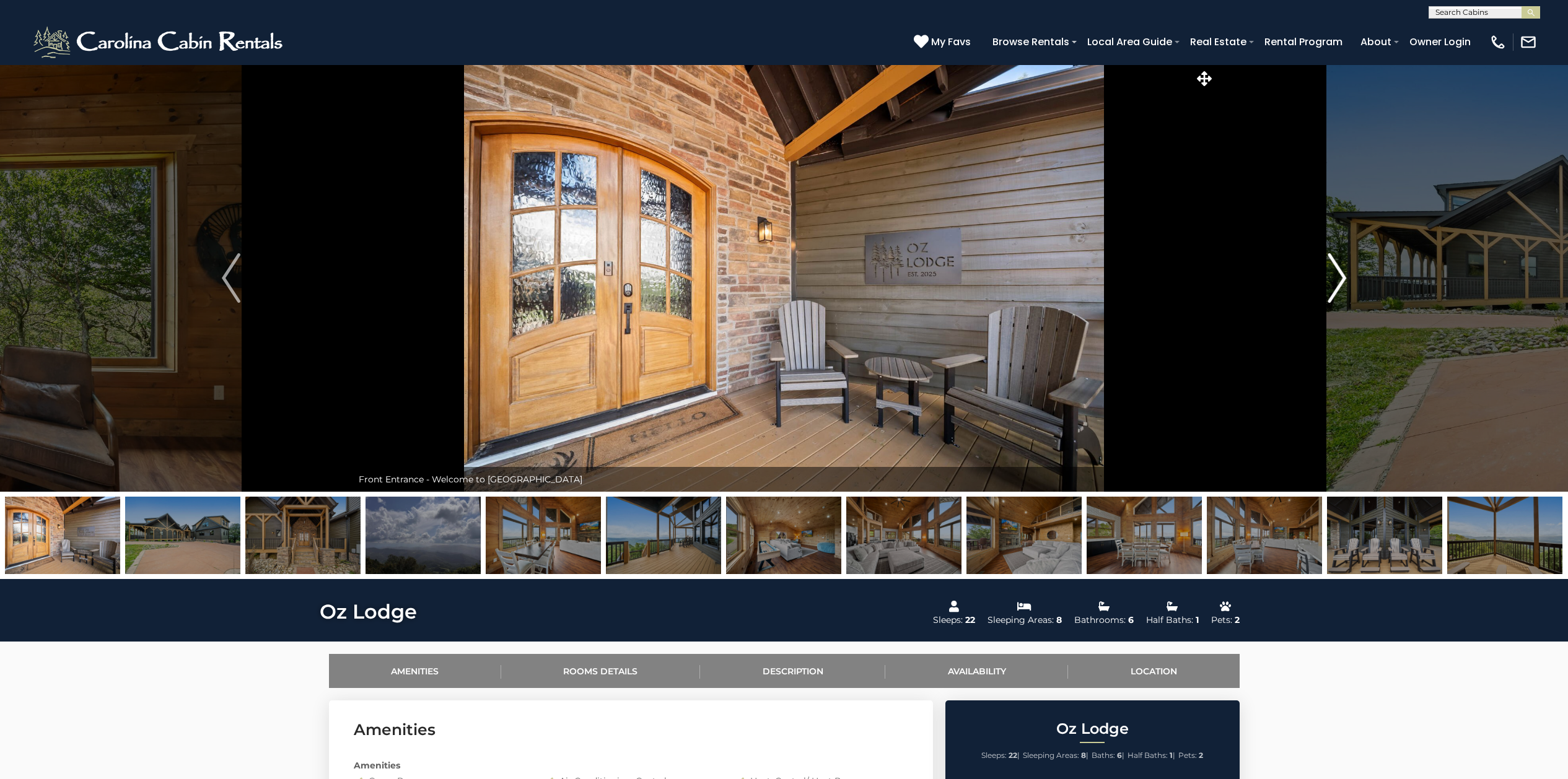
click at [1330, 273] on img "Next" at bounding box center [1337, 278] width 18 height 49
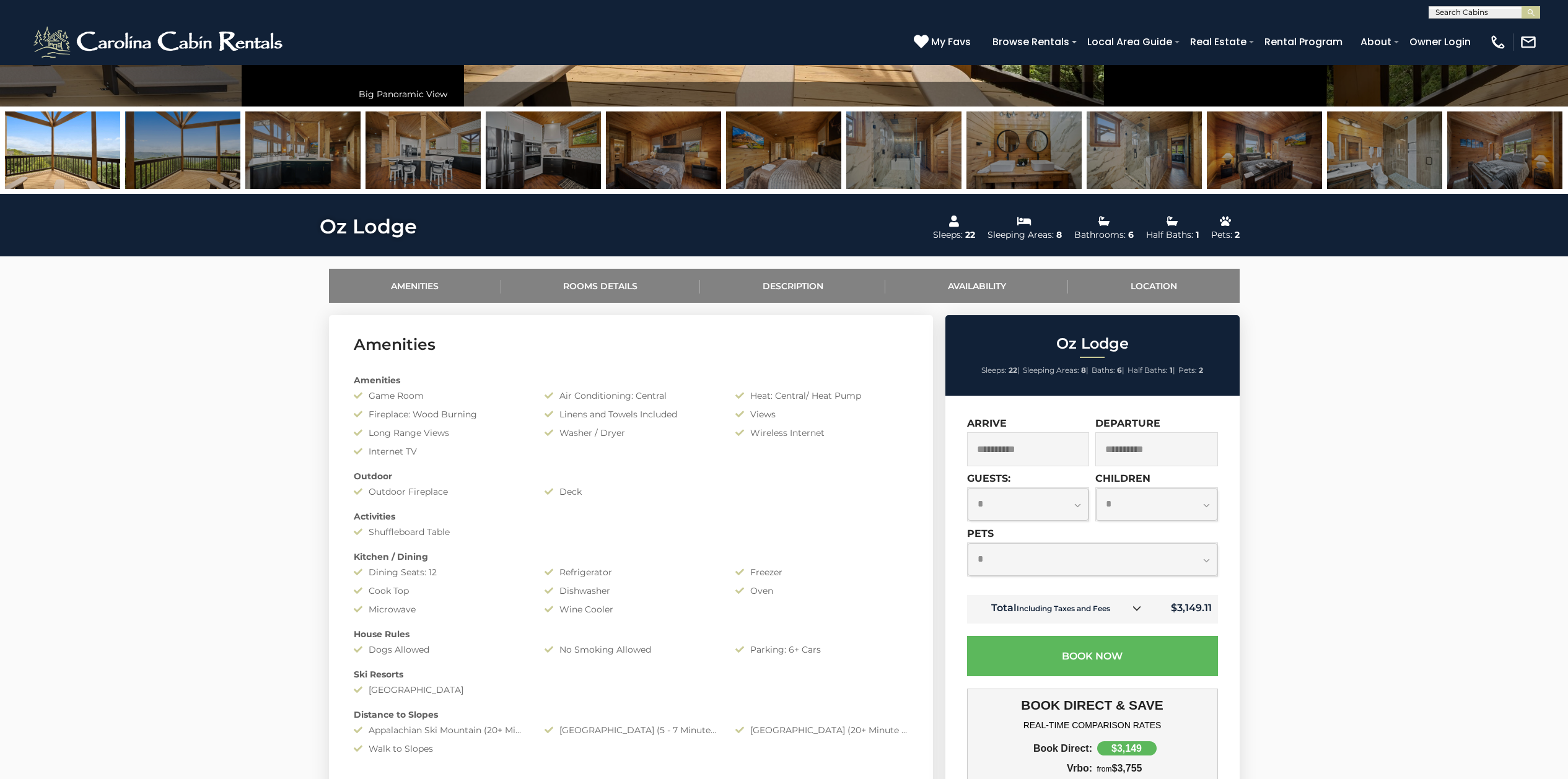
scroll to position [309, 0]
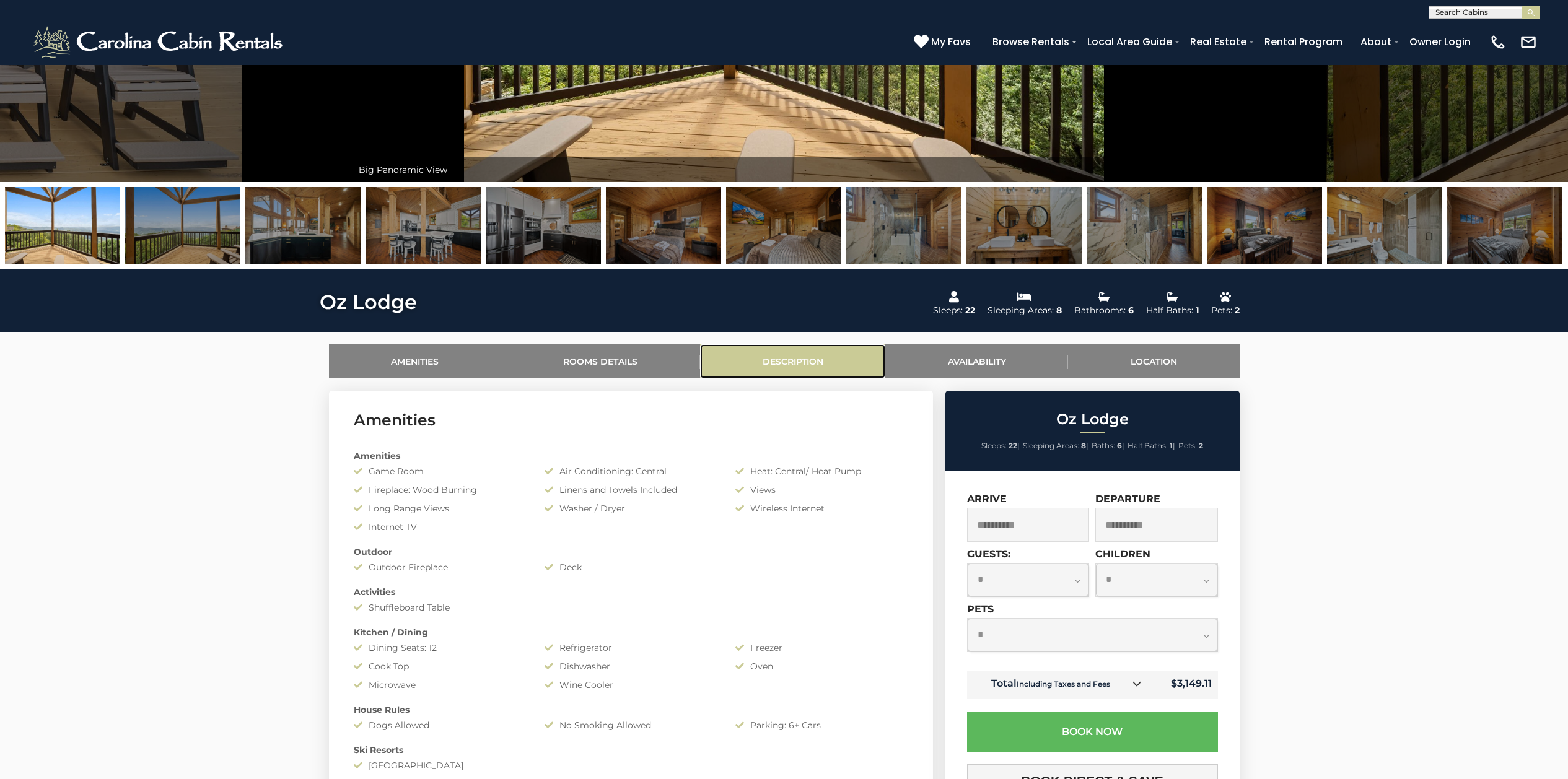
click at [776, 366] on link "Description" at bounding box center [792, 361] width 185 height 34
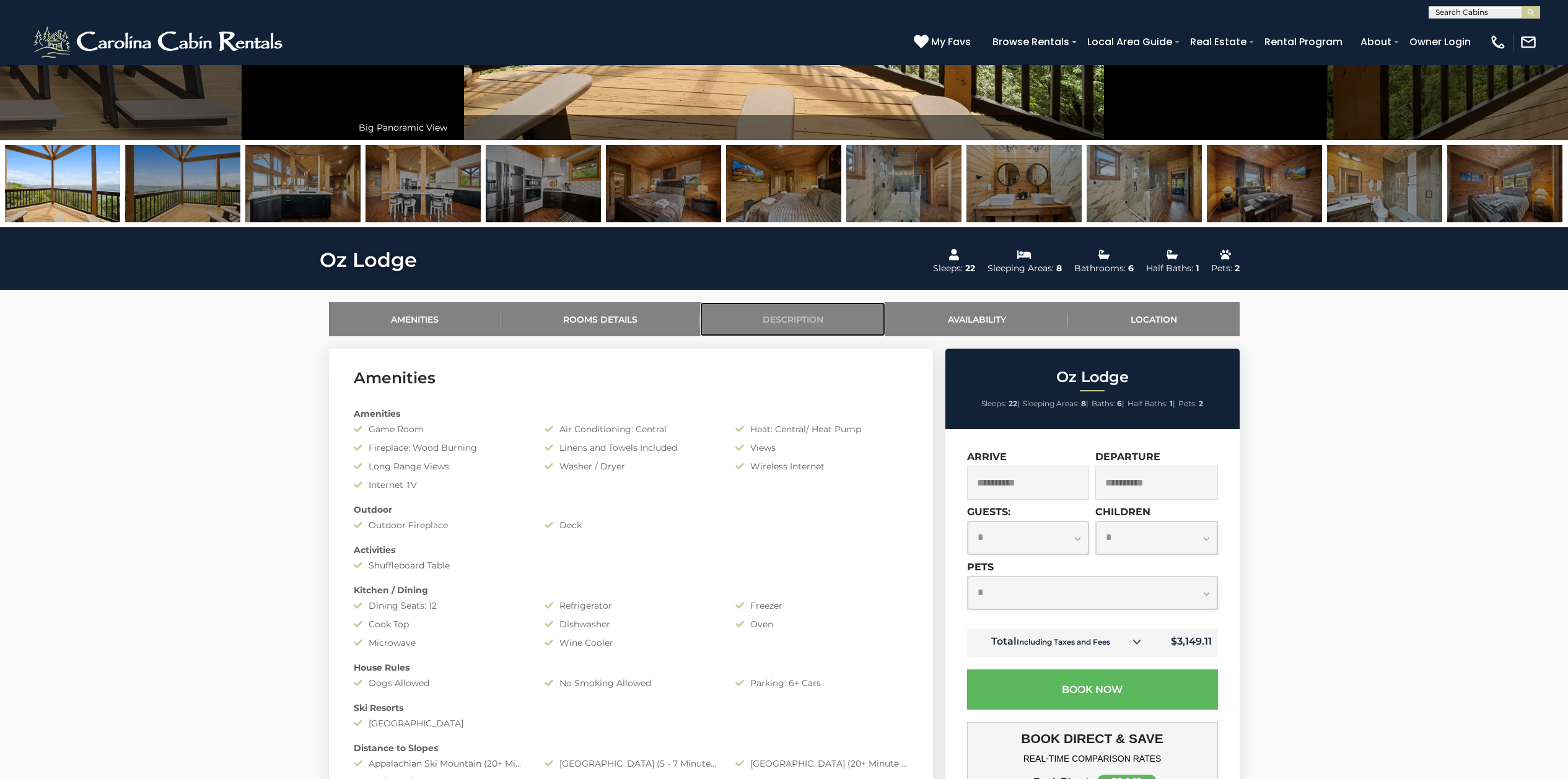
scroll to position [158, 0]
